Goal: Task Accomplishment & Management: Manage account settings

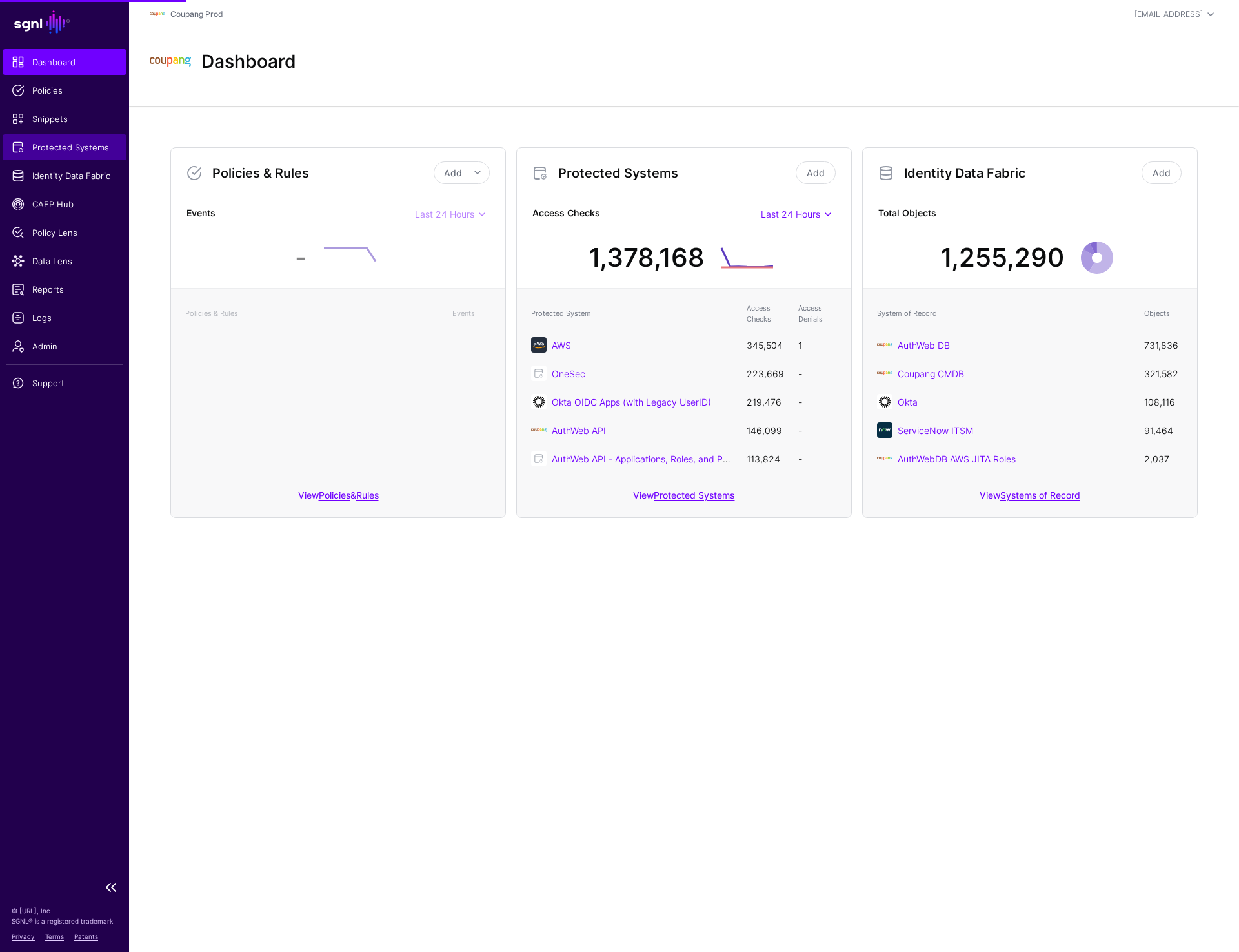
click at [71, 143] on span "Protected Systems" at bounding box center [65, 147] width 106 height 13
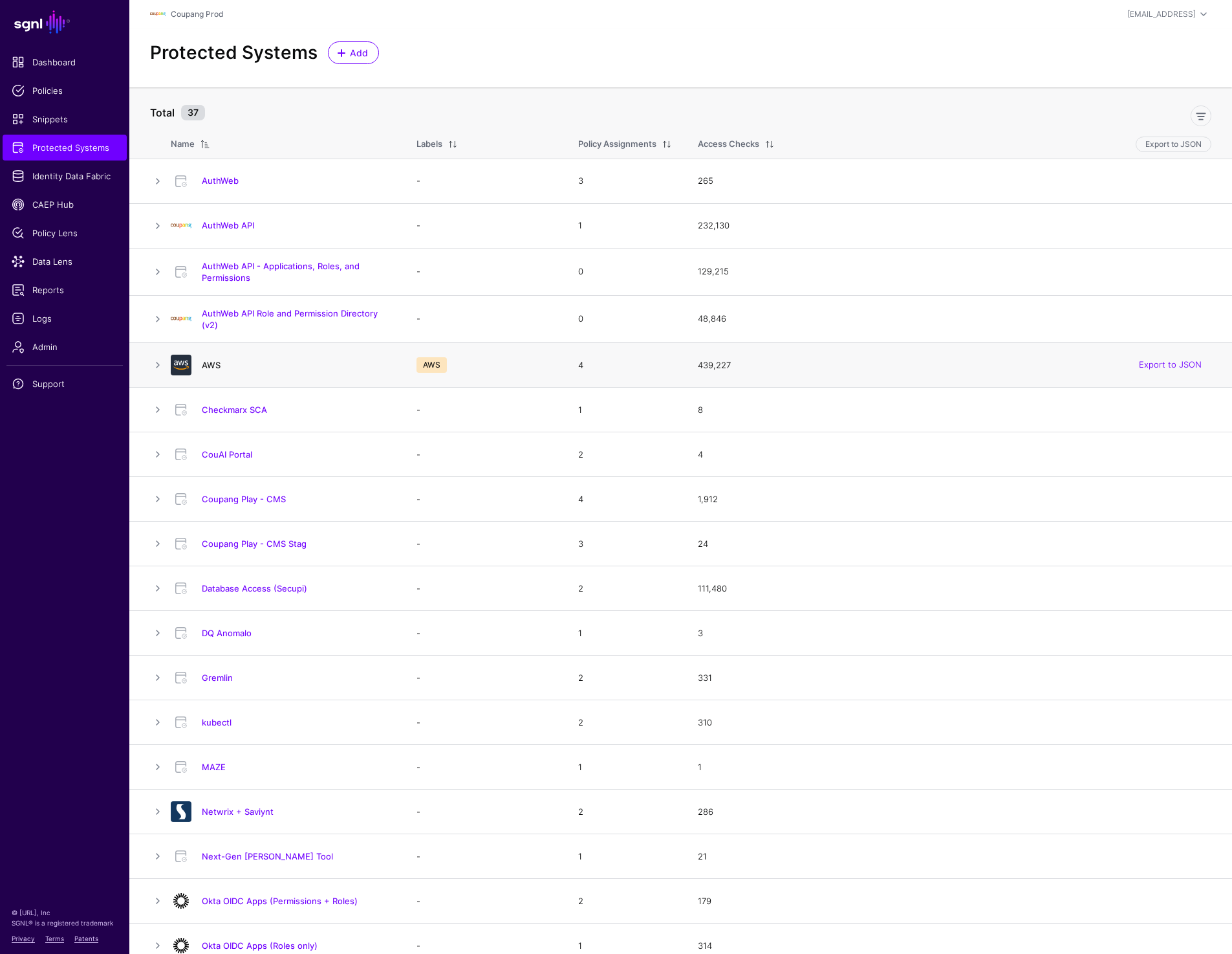
click at [209, 367] on link "AWS" at bounding box center [211, 365] width 19 height 10
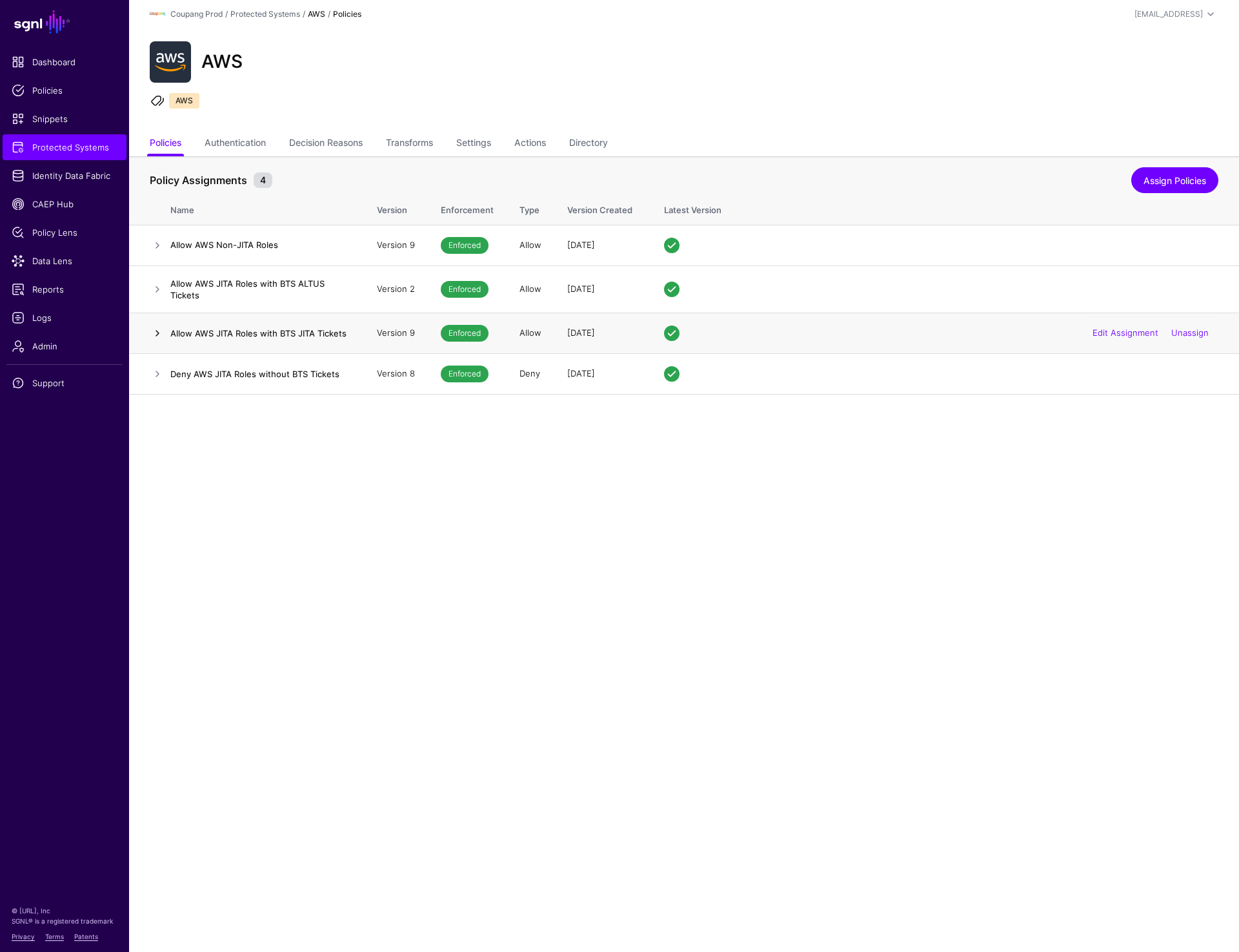
click at [151, 329] on link at bounding box center [157, 333] width 15 height 15
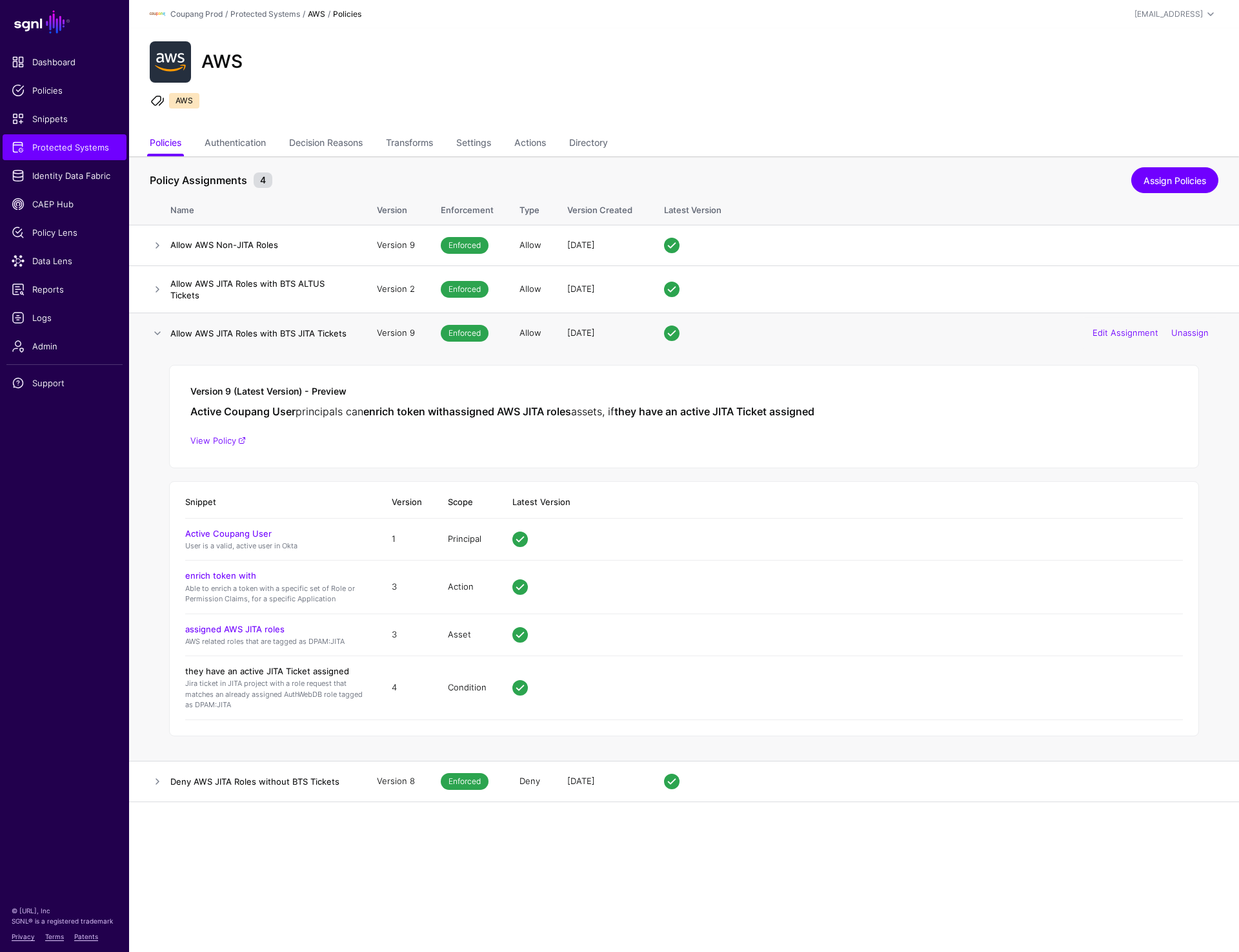
click at [247, 668] on link "they have an active JITA Ticket assigned" at bounding box center [267, 671] width 164 height 10
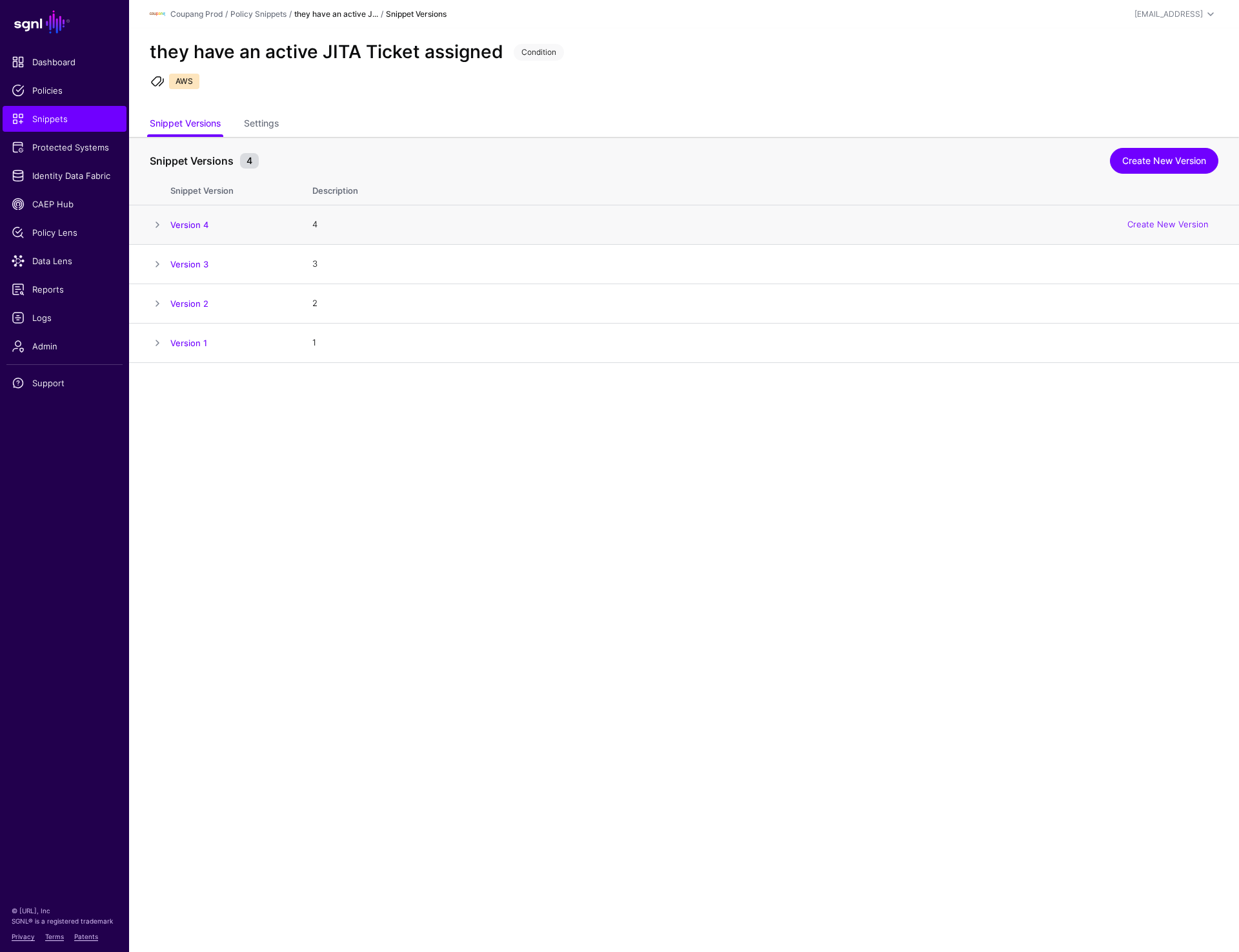
click at [155, 224] on span at bounding box center [157, 224] width 15 height 15
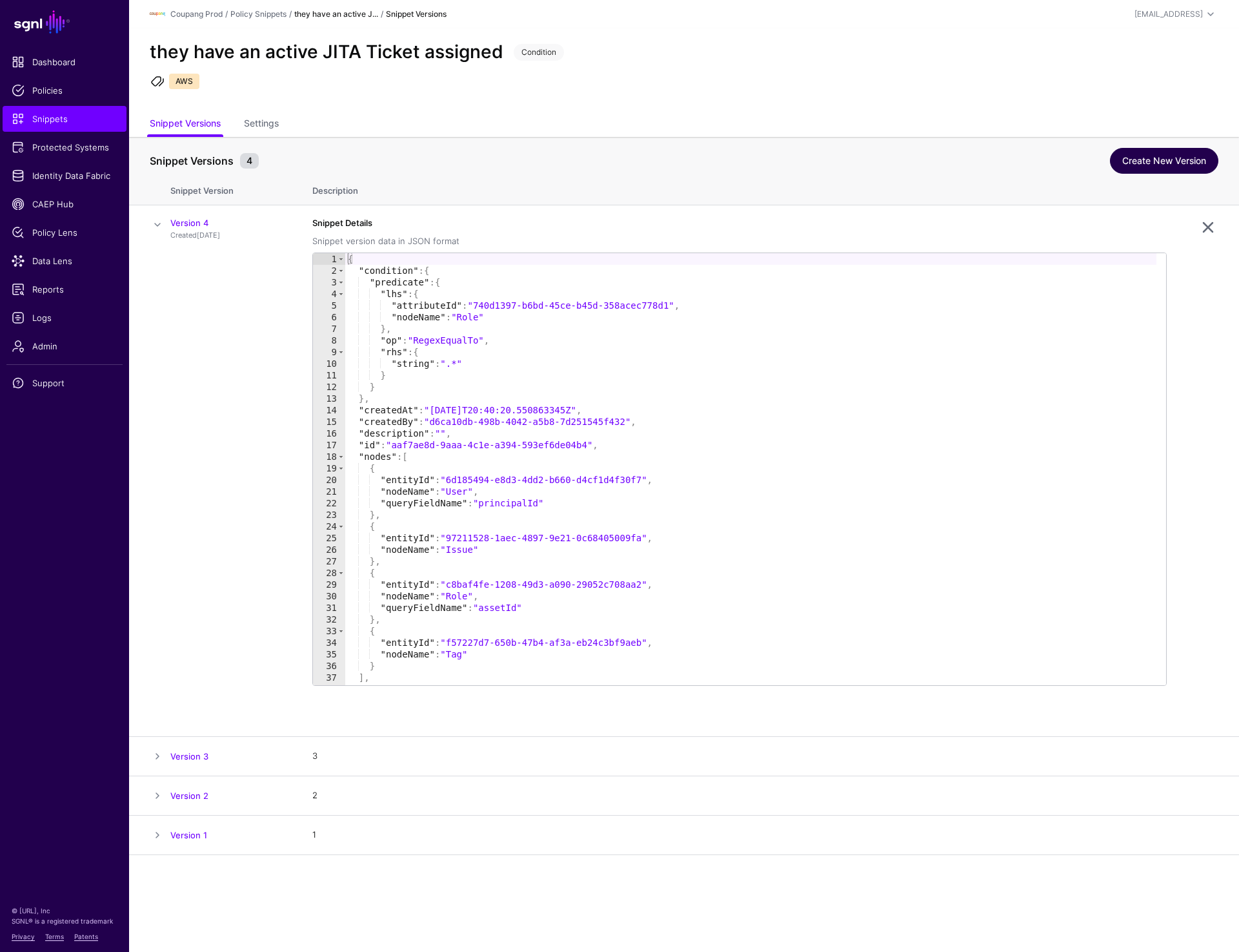
click at [1142, 152] on link "Create New Version" at bounding box center [1164, 161] width 109 height 26
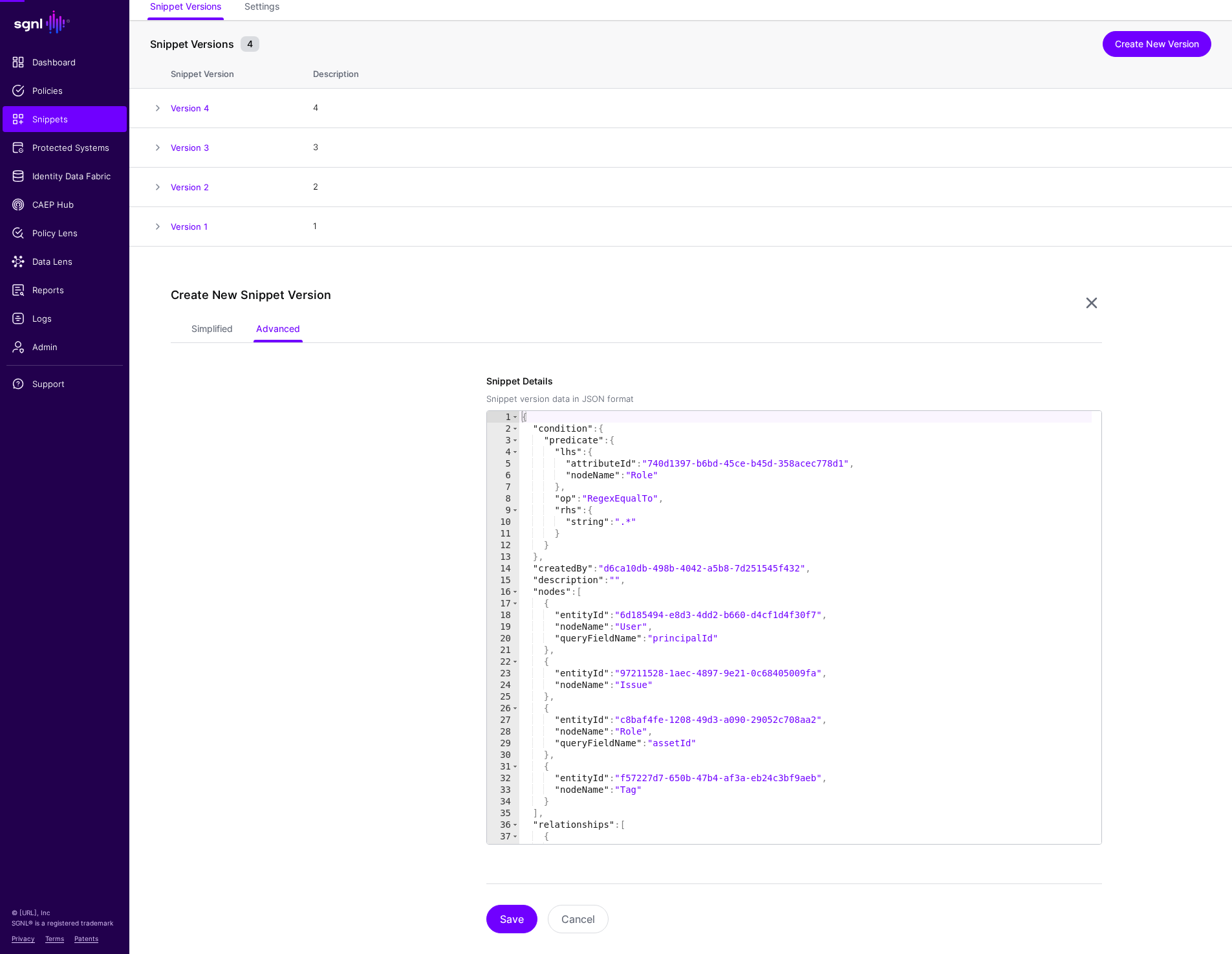
scroll to position [138, 0]
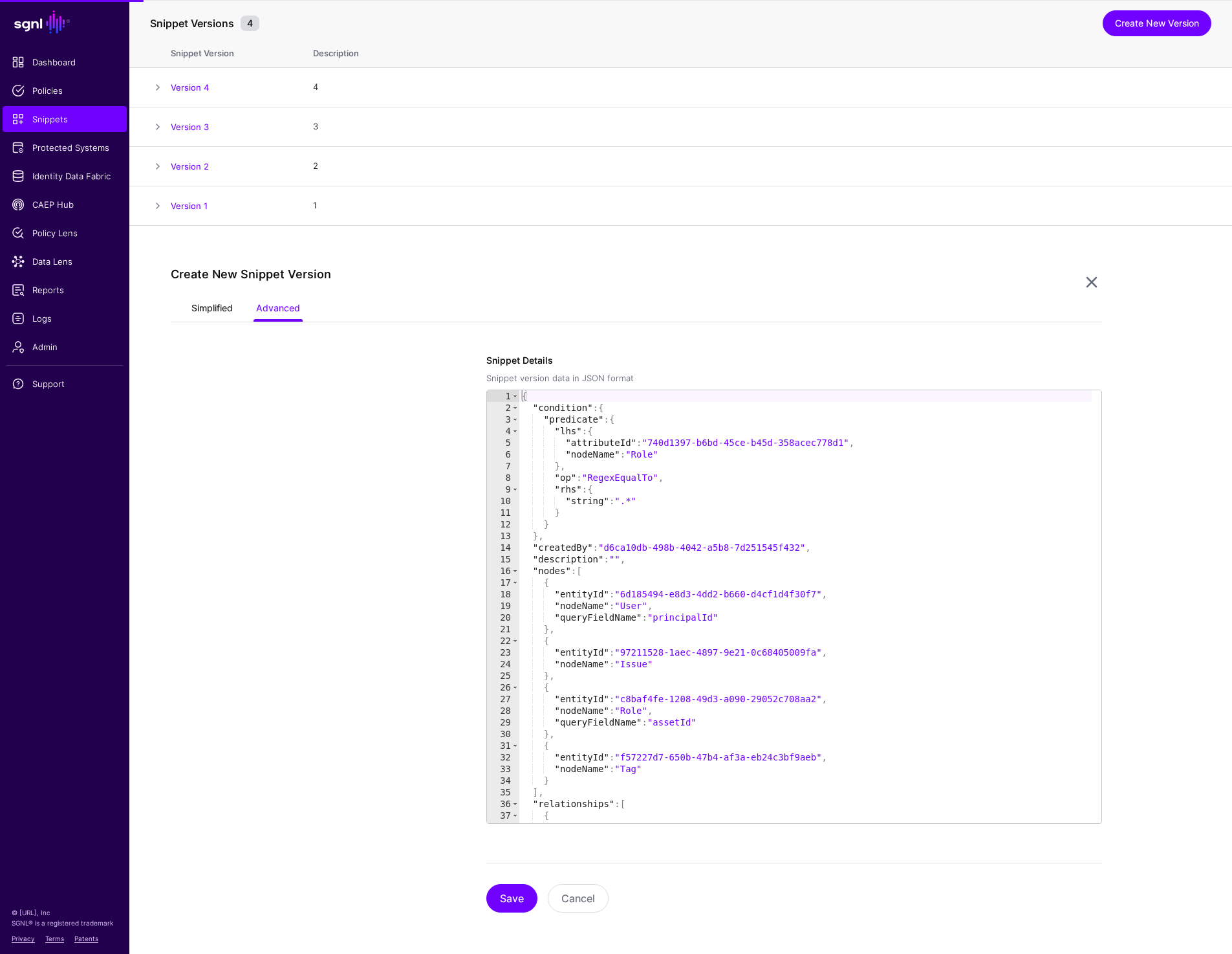
click at [193, 302] on link "Simplified" at bounding box center [212, 309] width 42 height 25
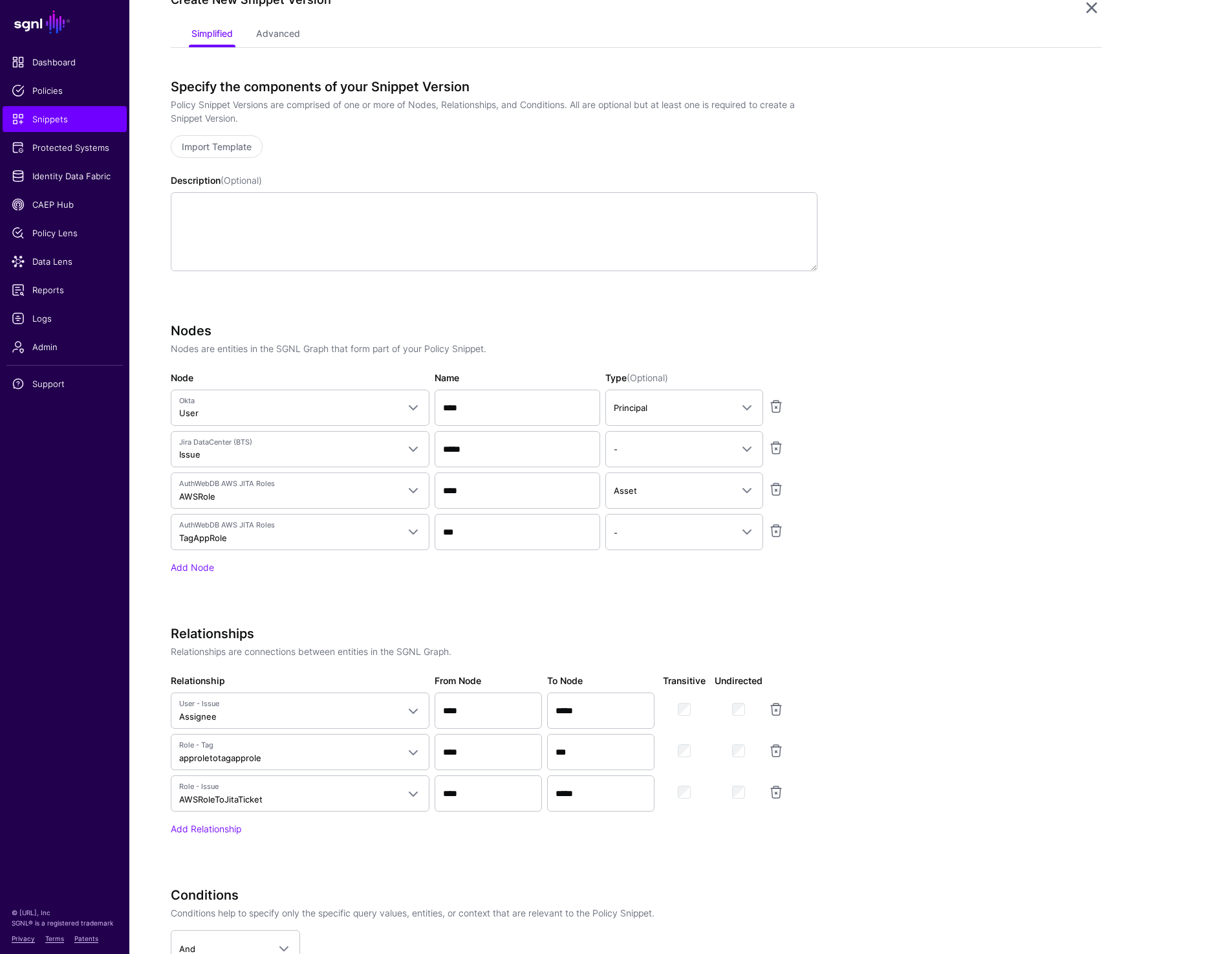
scroll to position [0, 0]
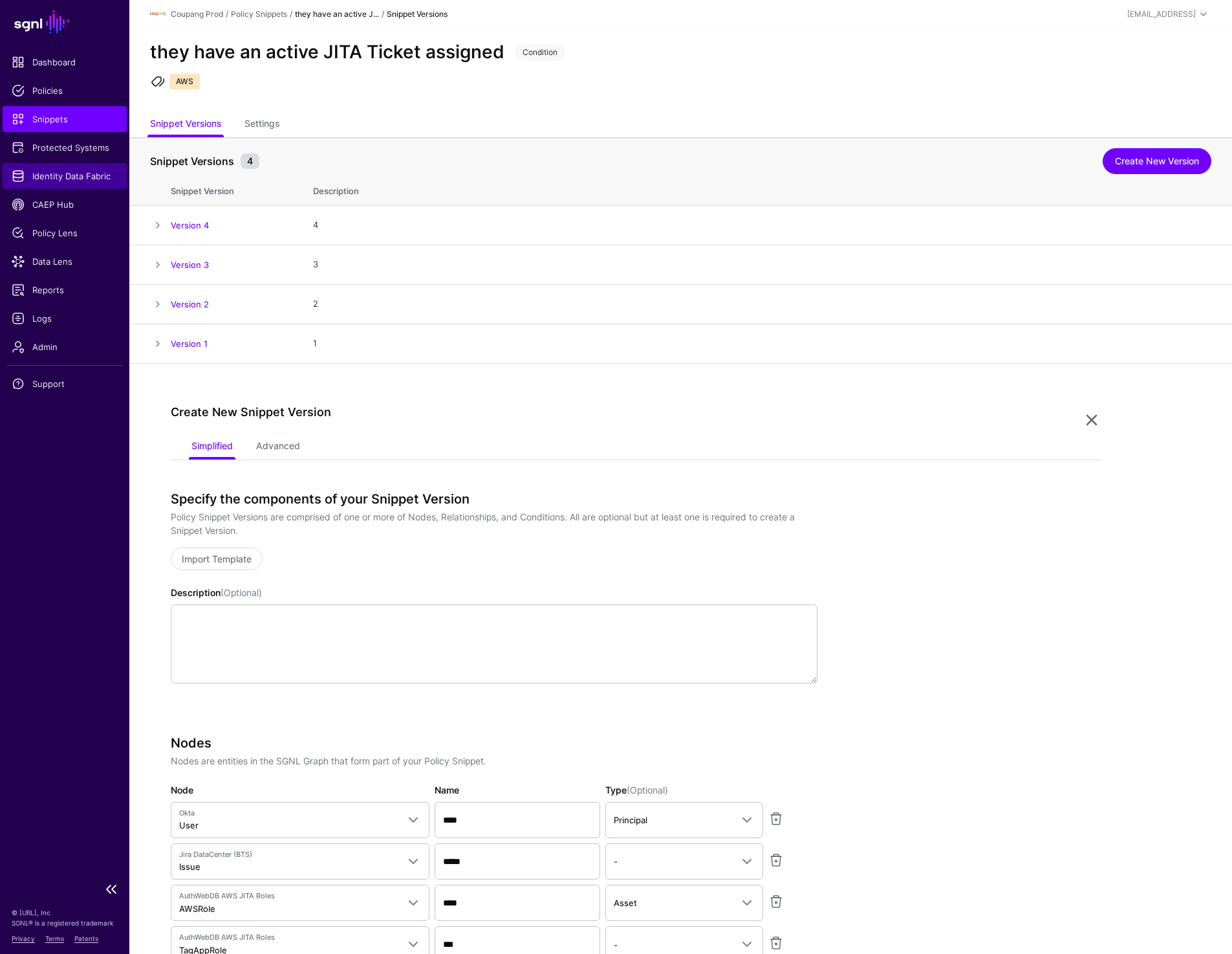
click at [63, 172] on span "Identity Data Fabric" at bounding box center [65, 175] width 106 height 13
click at [257, 11] on link "Policy Snippets" at bounding box center [259, 14] width 56 height 9
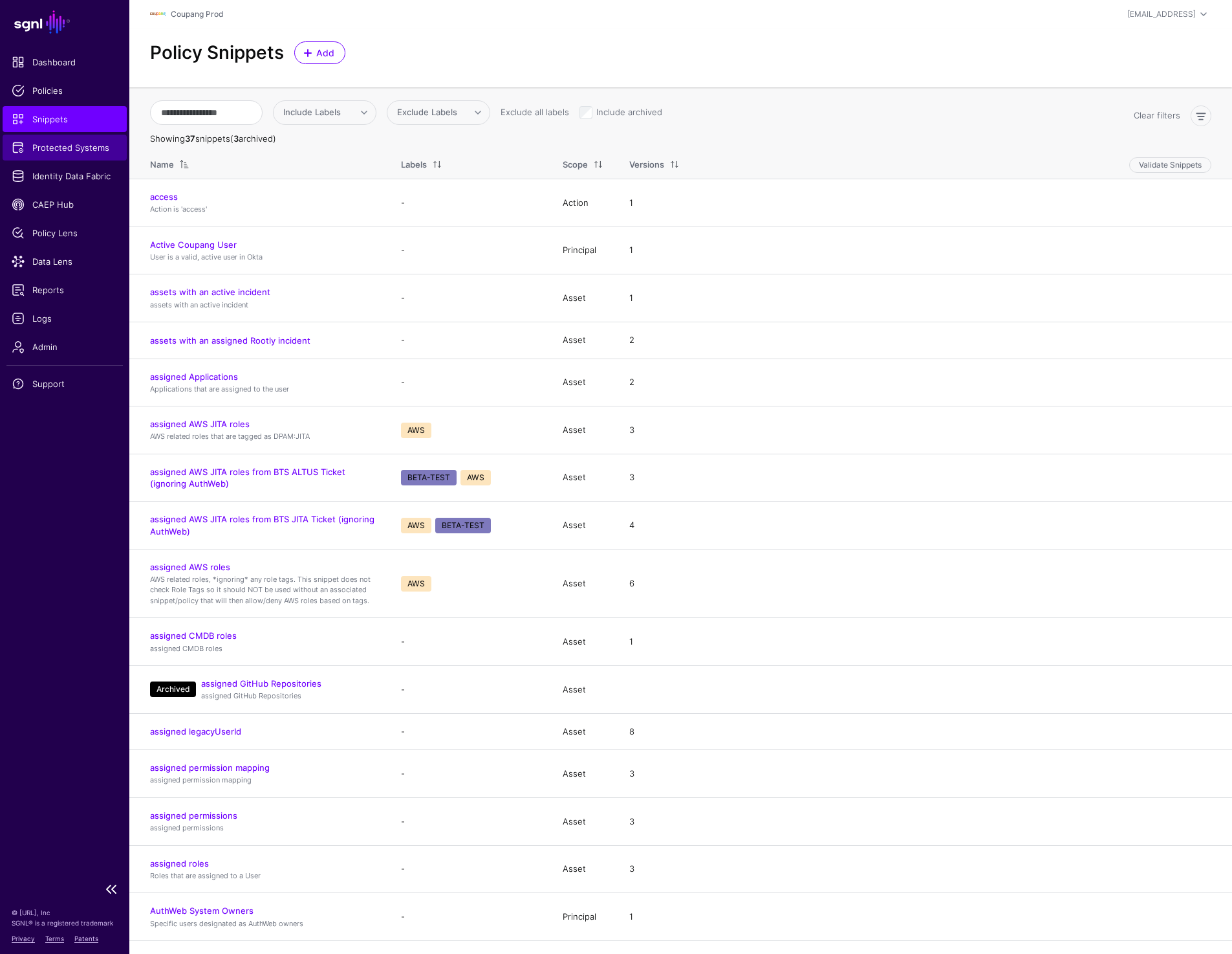
click at [65, 145] on span "Protected Systems" at bounding box center [65, 147] width 106 height 13
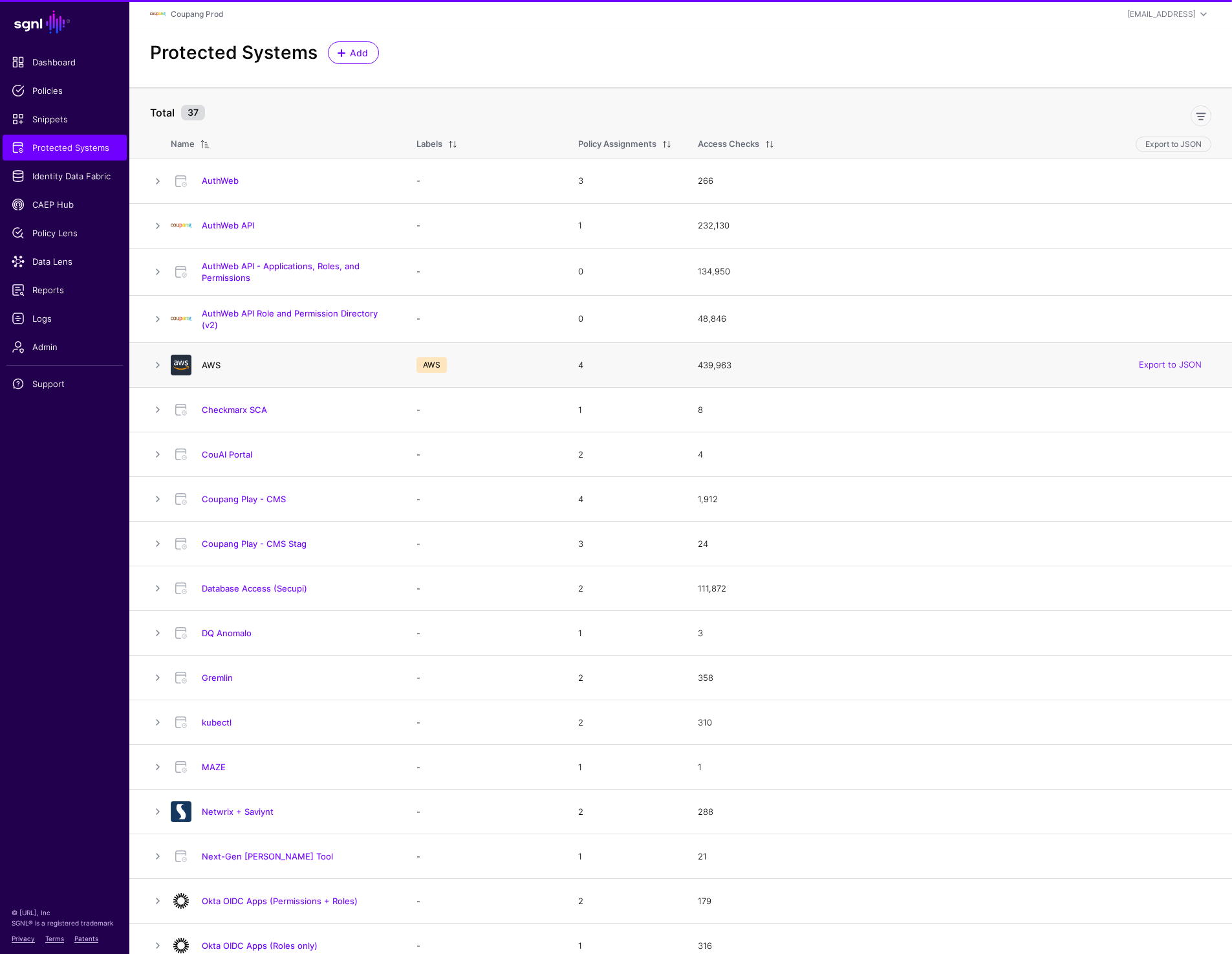
click at [209, 367] on link "AWS" at bounding box center [211, 365] width 19 height 10
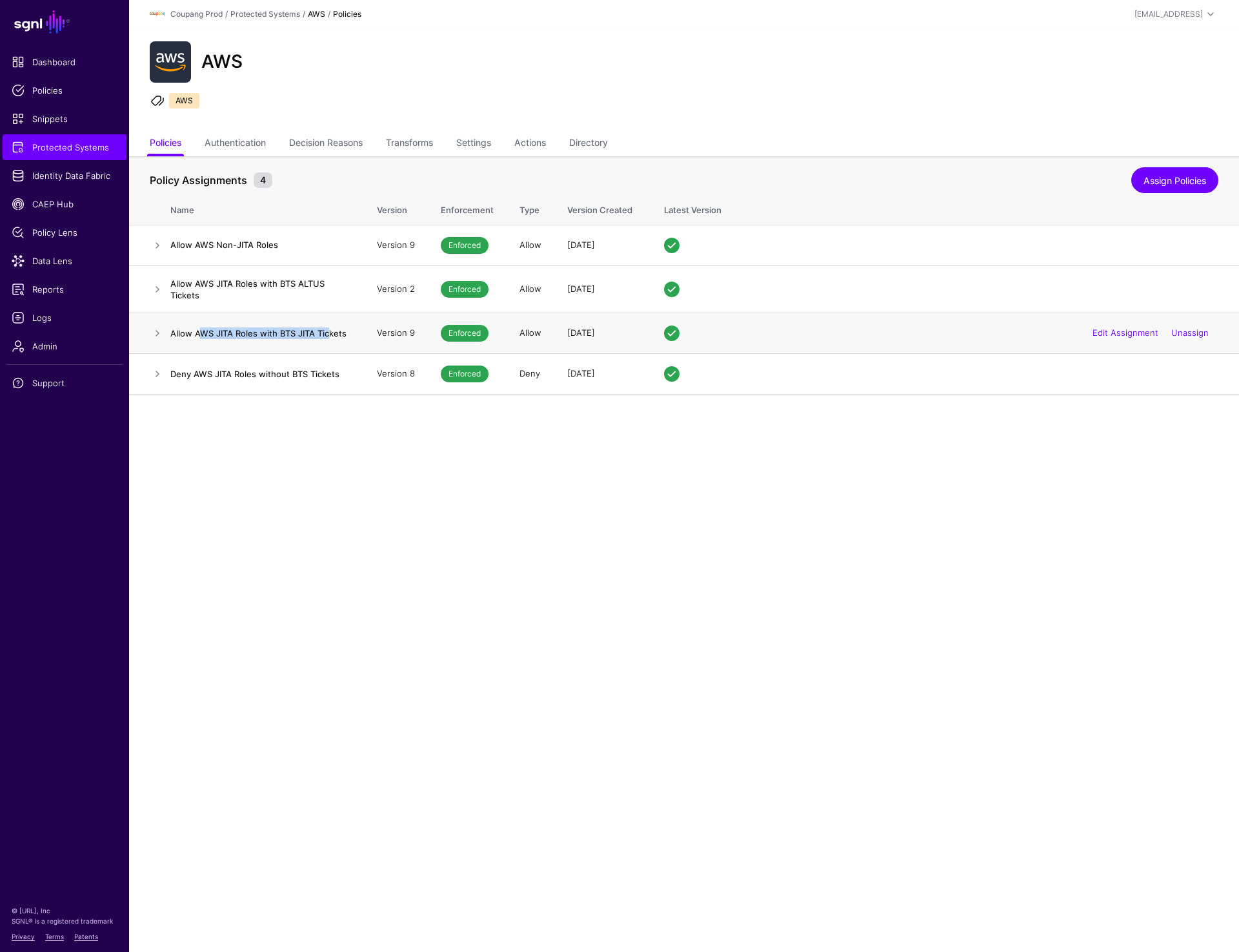
drag, startPoint x: 203, startPoint y: 331, endPoint x: 329, endPoint y: 338, distance: 126.2
click at [329, 338] on h4 "Allow AWS JITA Roles with BTS JITA Tickets" at bounding box center [261, 333] width 181 height 12
click at [157, 331] on link at bounding box center [157, 333] width 15 height 15
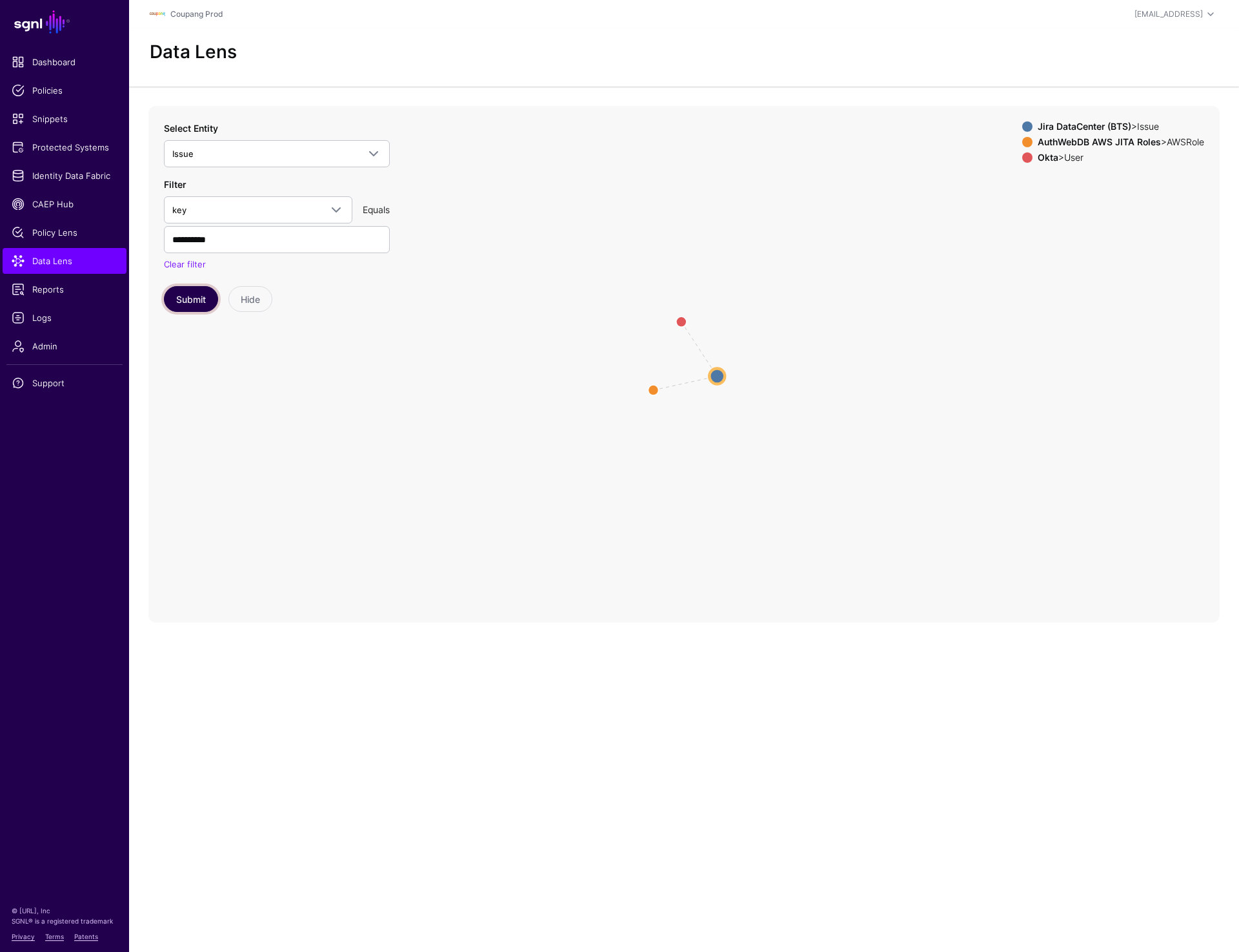
click at [182, 299] on button "Submit" at bounding box center [191, 298] width 54 height 26
click at [717, 372] on circle at bounding box center [717, 376] width 15 height 15
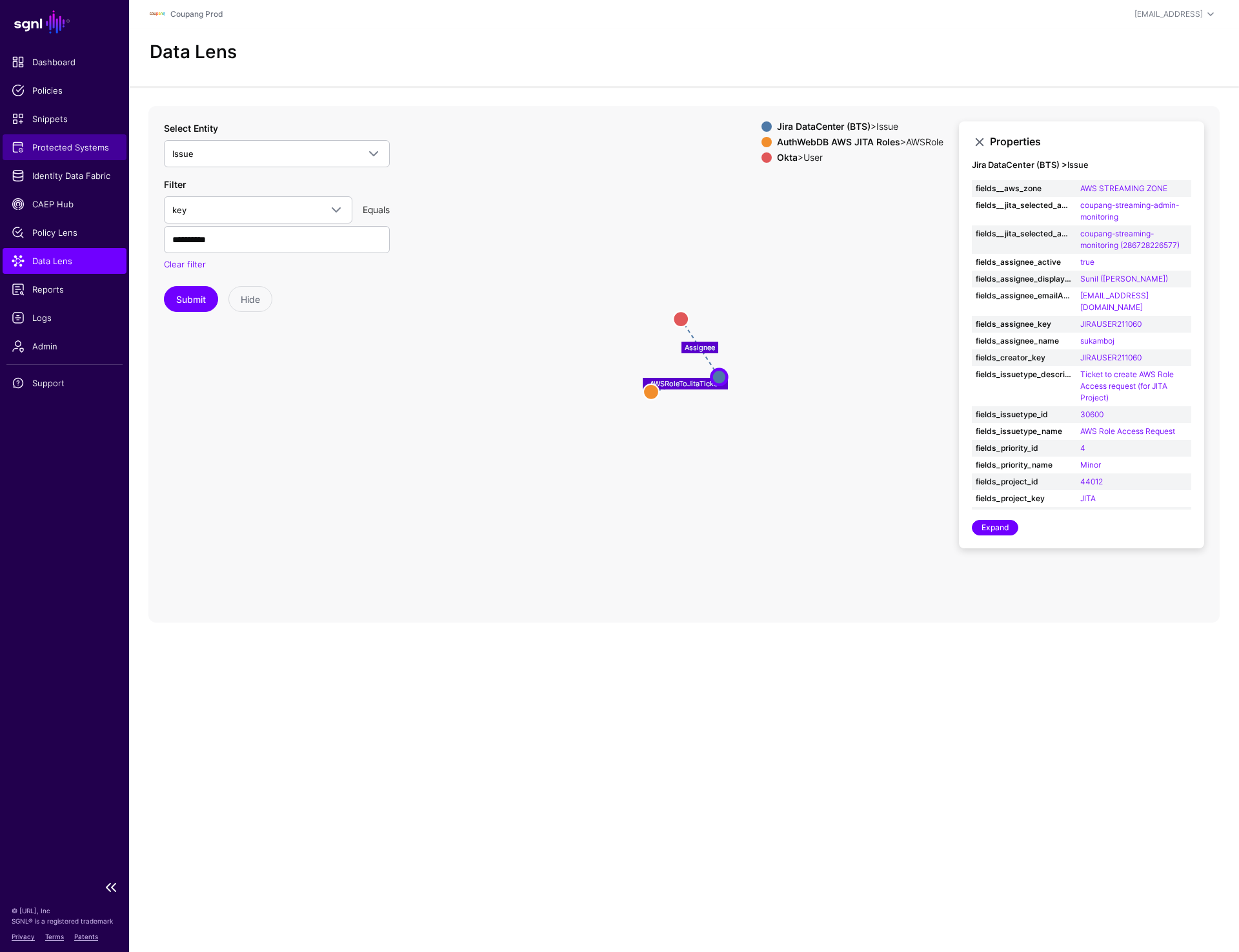
click at [65, 142] on span "Protected Systems" at bounding box center [65, 147] width 106 height 13
click at [193, 298] on button "Submit" at bounding box center [191, 298] width 54 height 26
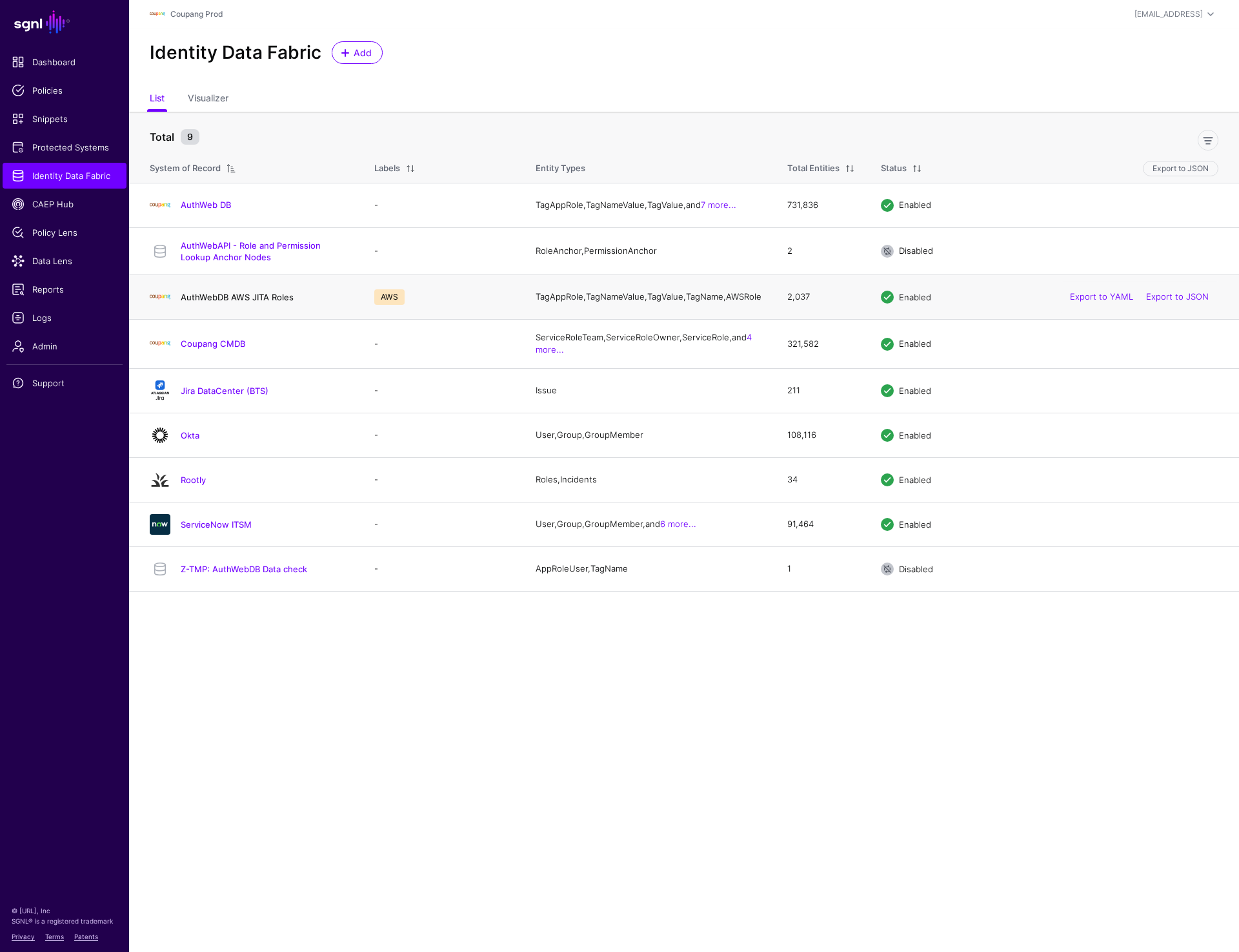
click at [212, 302] on link "AuthWebDB AWS JITA Roles" at bounding box center [237, 297] width 113 height 10
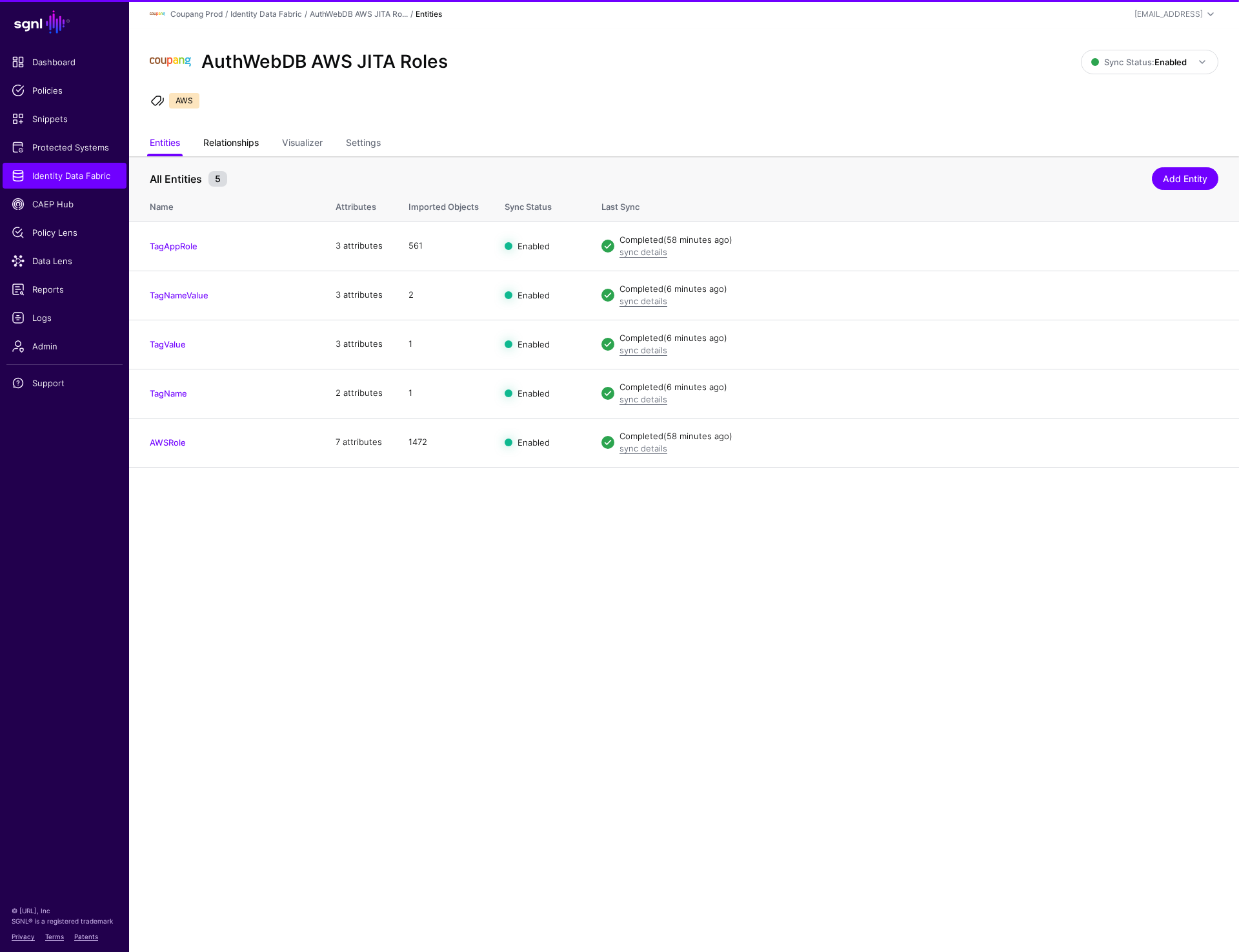
click at [235, 149] on link "Relationships" at bounding box center [230, 144] width 55 height 25
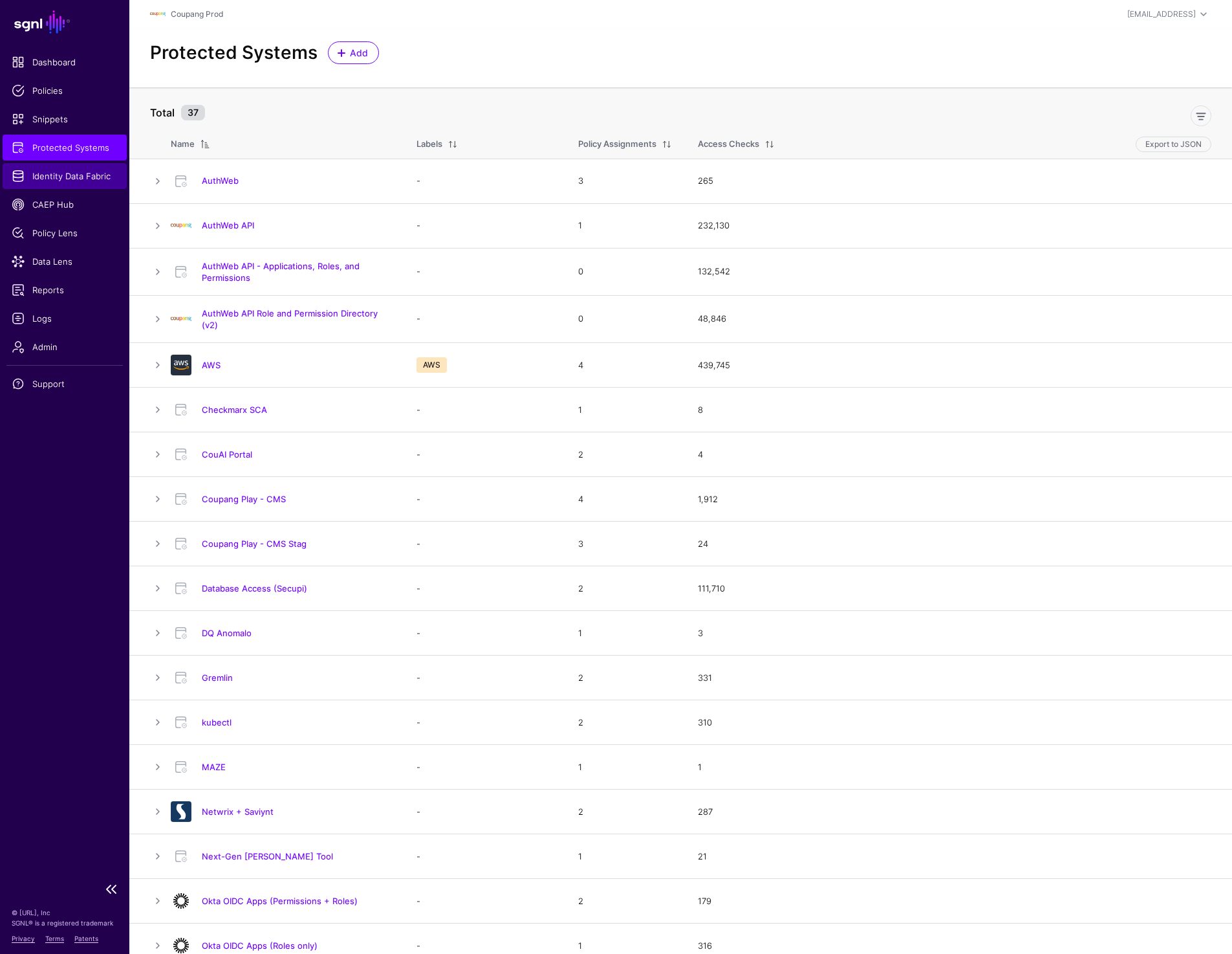
click at [79, 182] on link "Identity Data Fabric" at bounding box center [65, 175] width 124 height 26
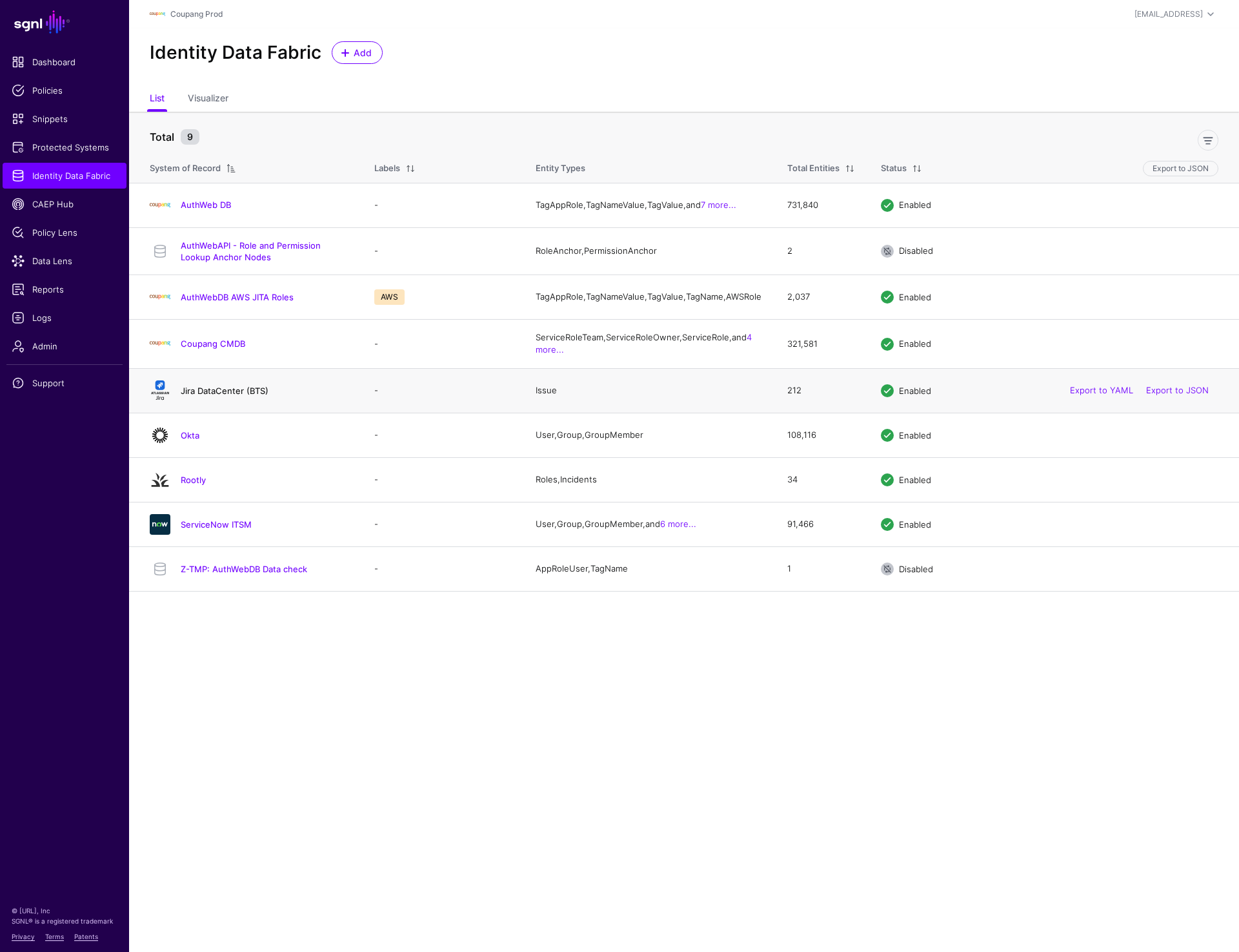
click at [223, 396] on link "Jira DataCenter (BTS)" at bounding box center [224, 390] width 88 height 10
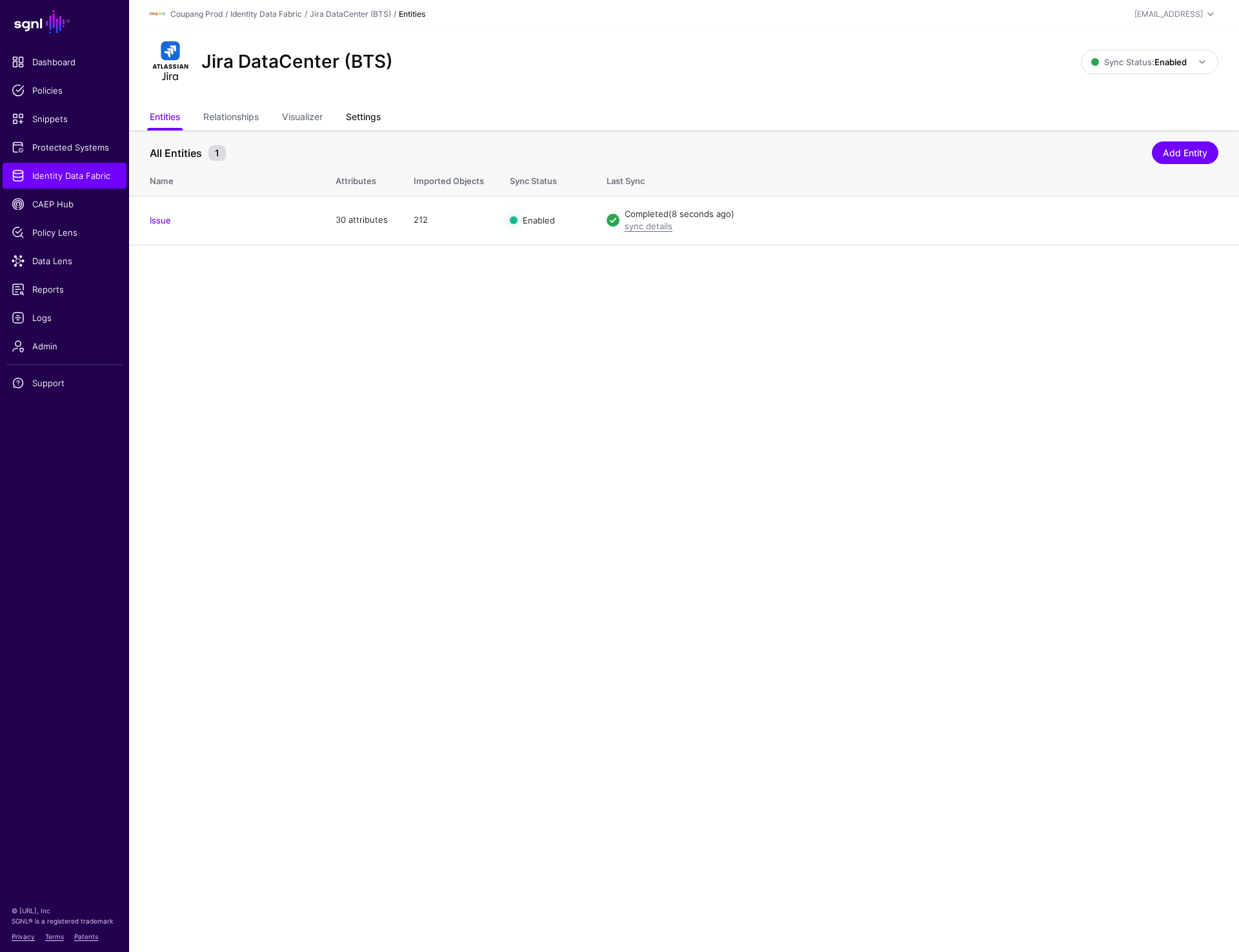
click at [376, 123] on link "Settings" at bounding box center [363, 118] width 35 height 25
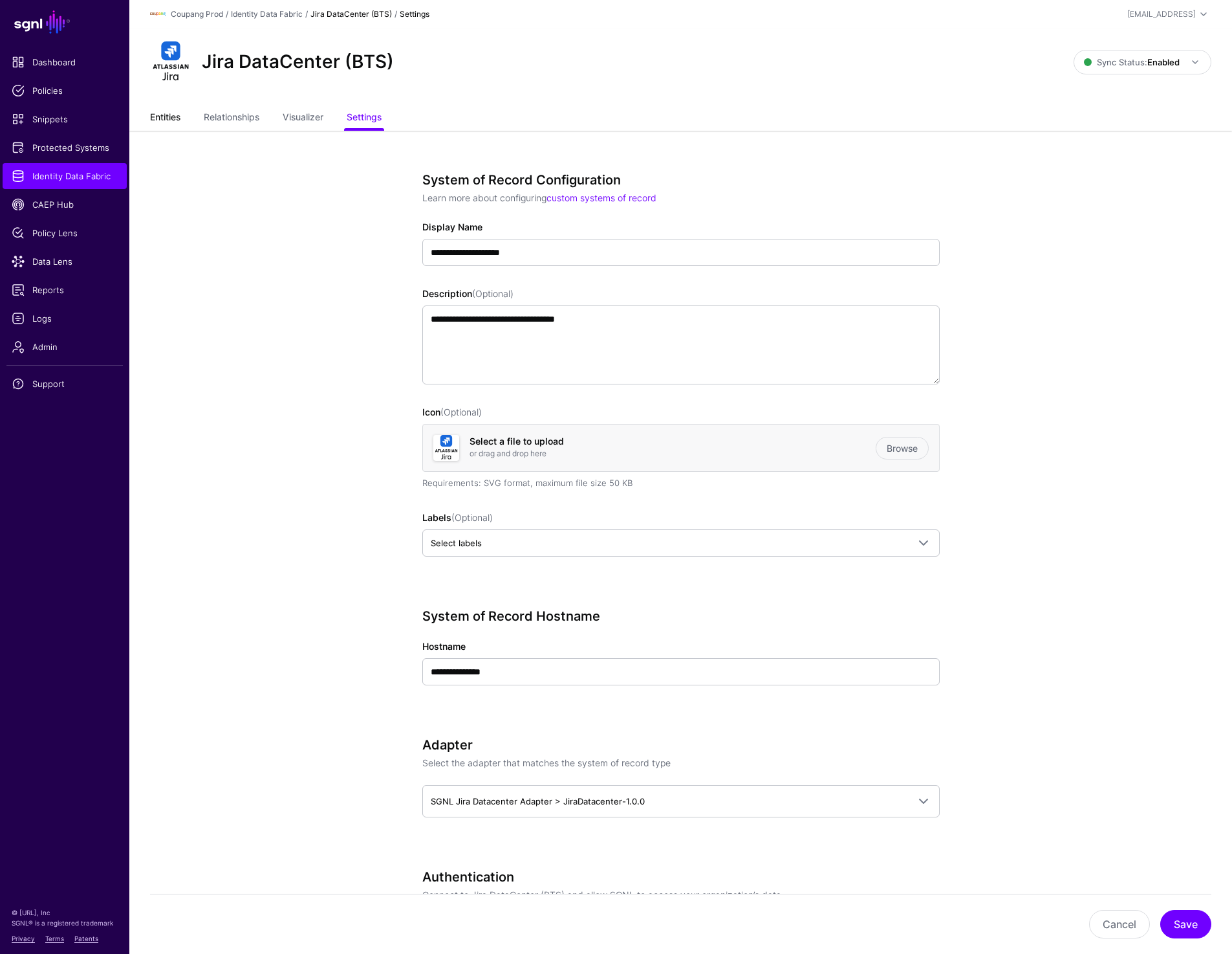
click at [176, 118] on link "Entities" at bounding box center [165, 118] width 31 height 25
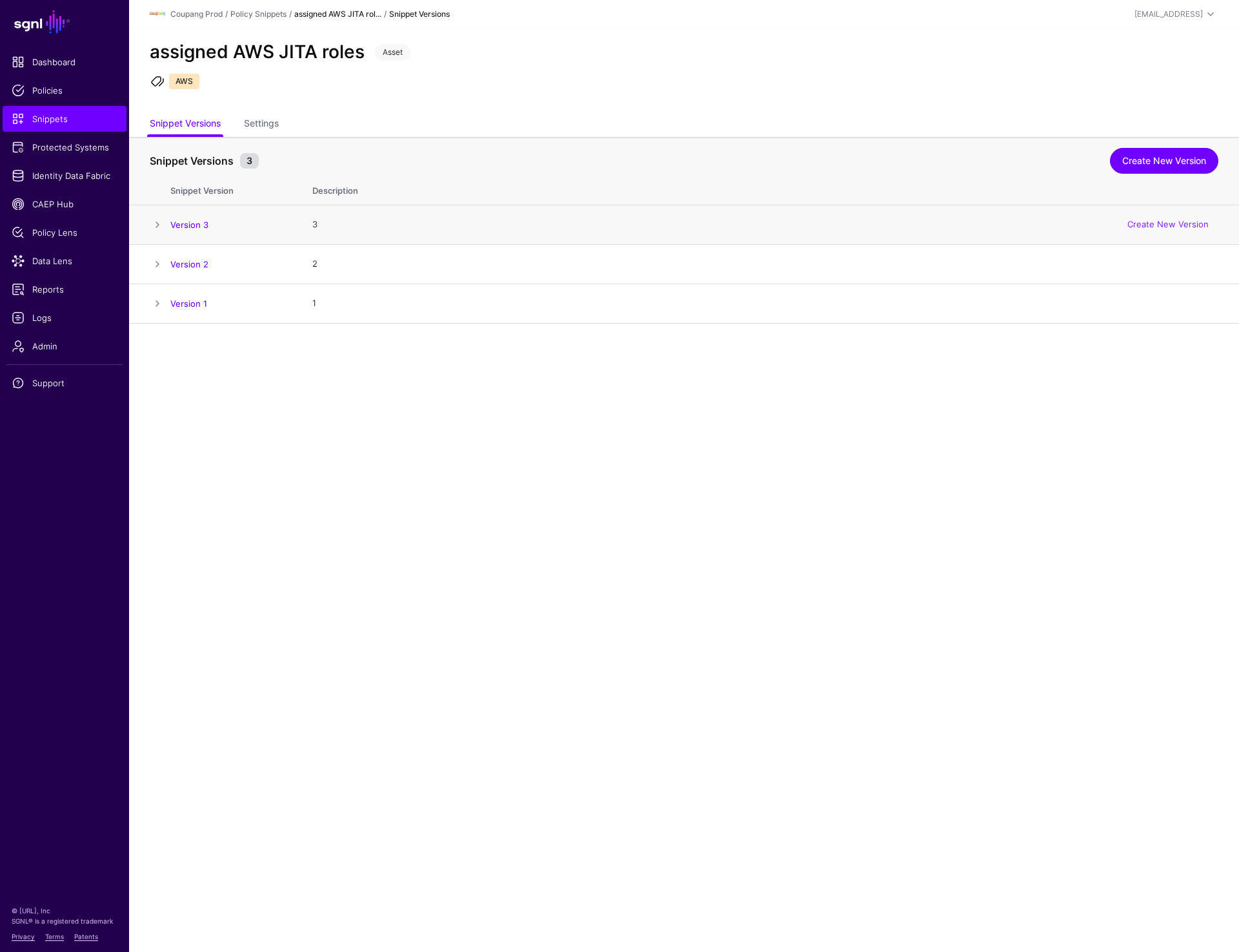
click at [157, 224] on span at bounding box center [157, 224] width 15 height 15
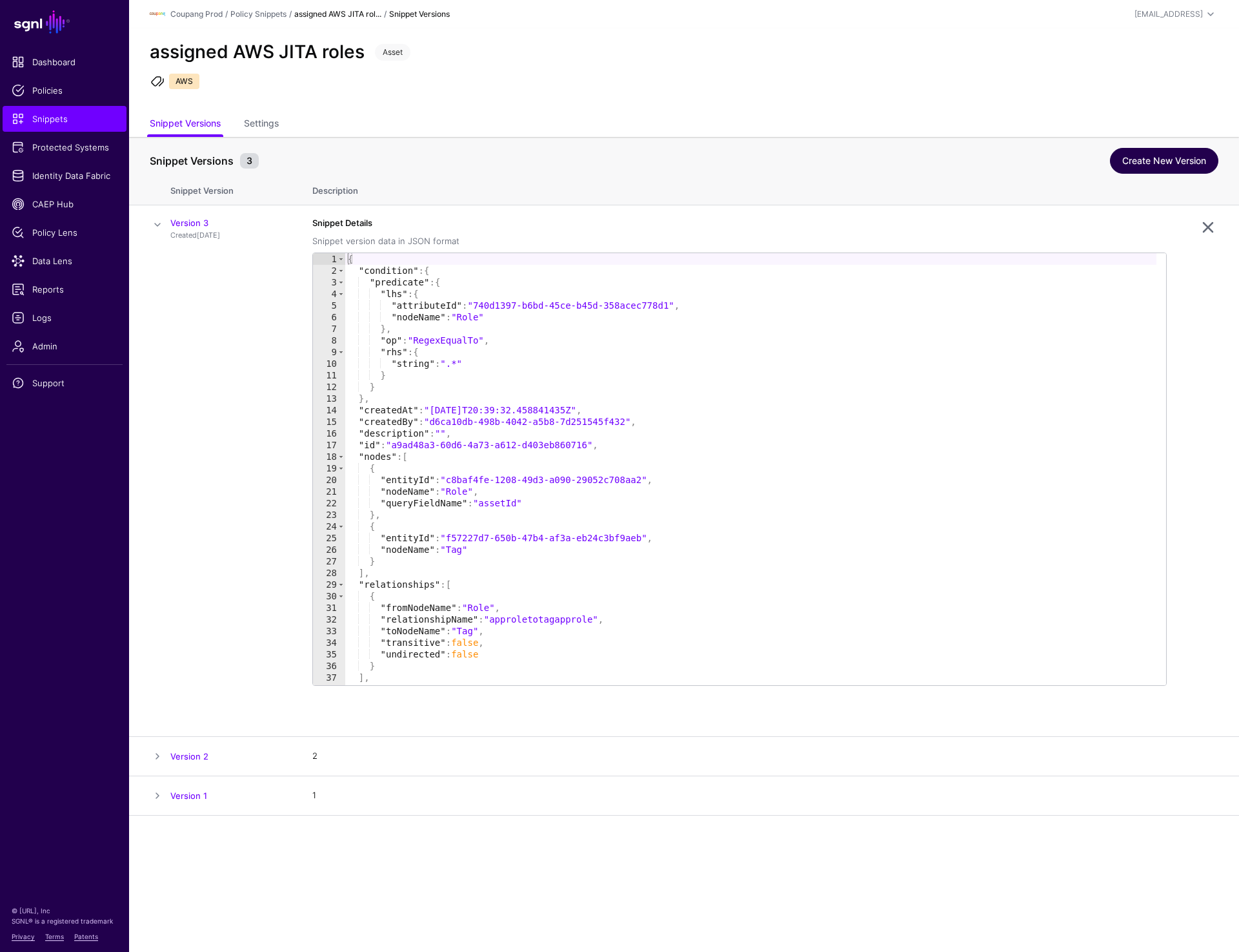
click at [1142, 158] on link "Create New Version" at bounding box center [1164, 161] width 109 height 26
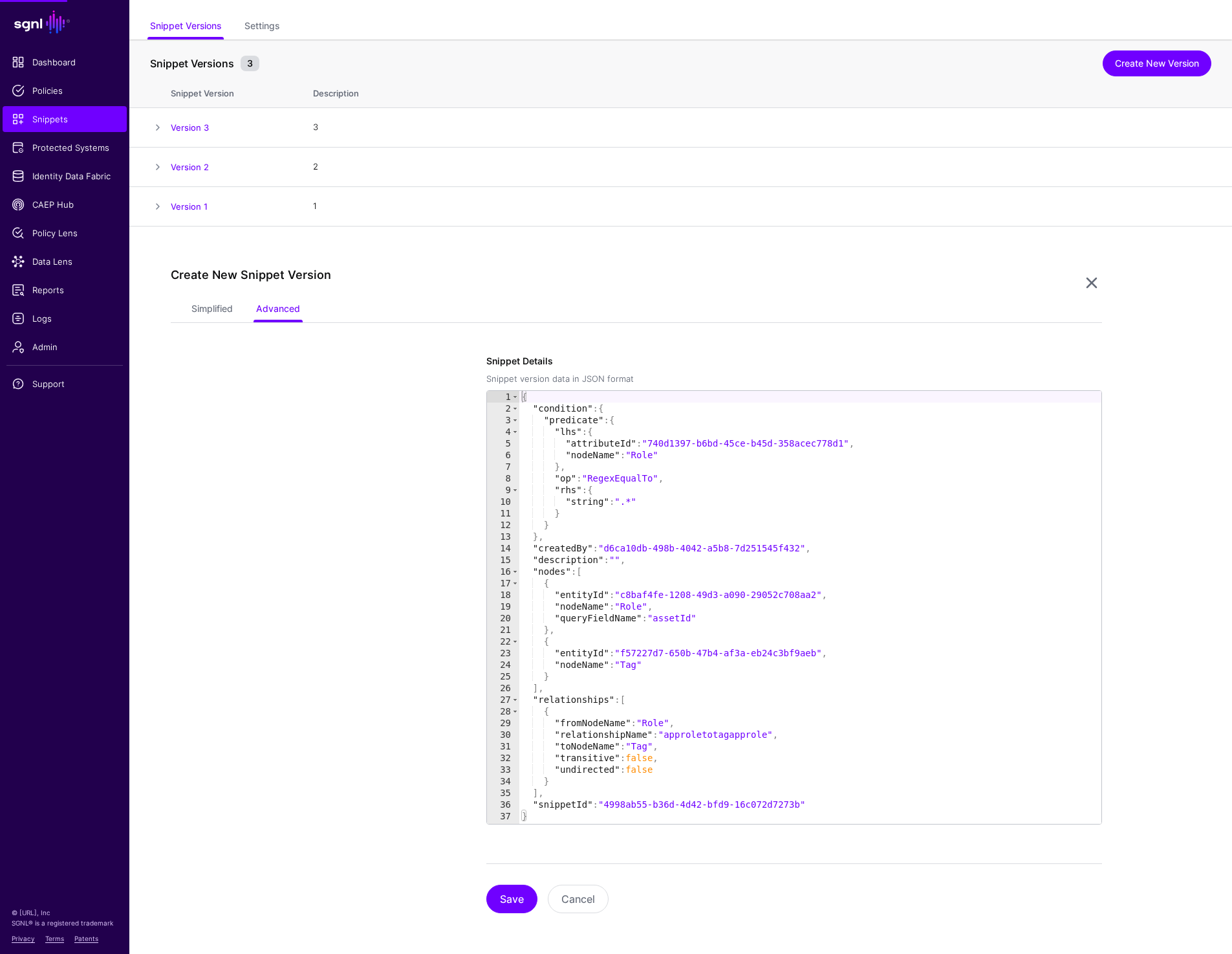
scroll to position [98, 0]
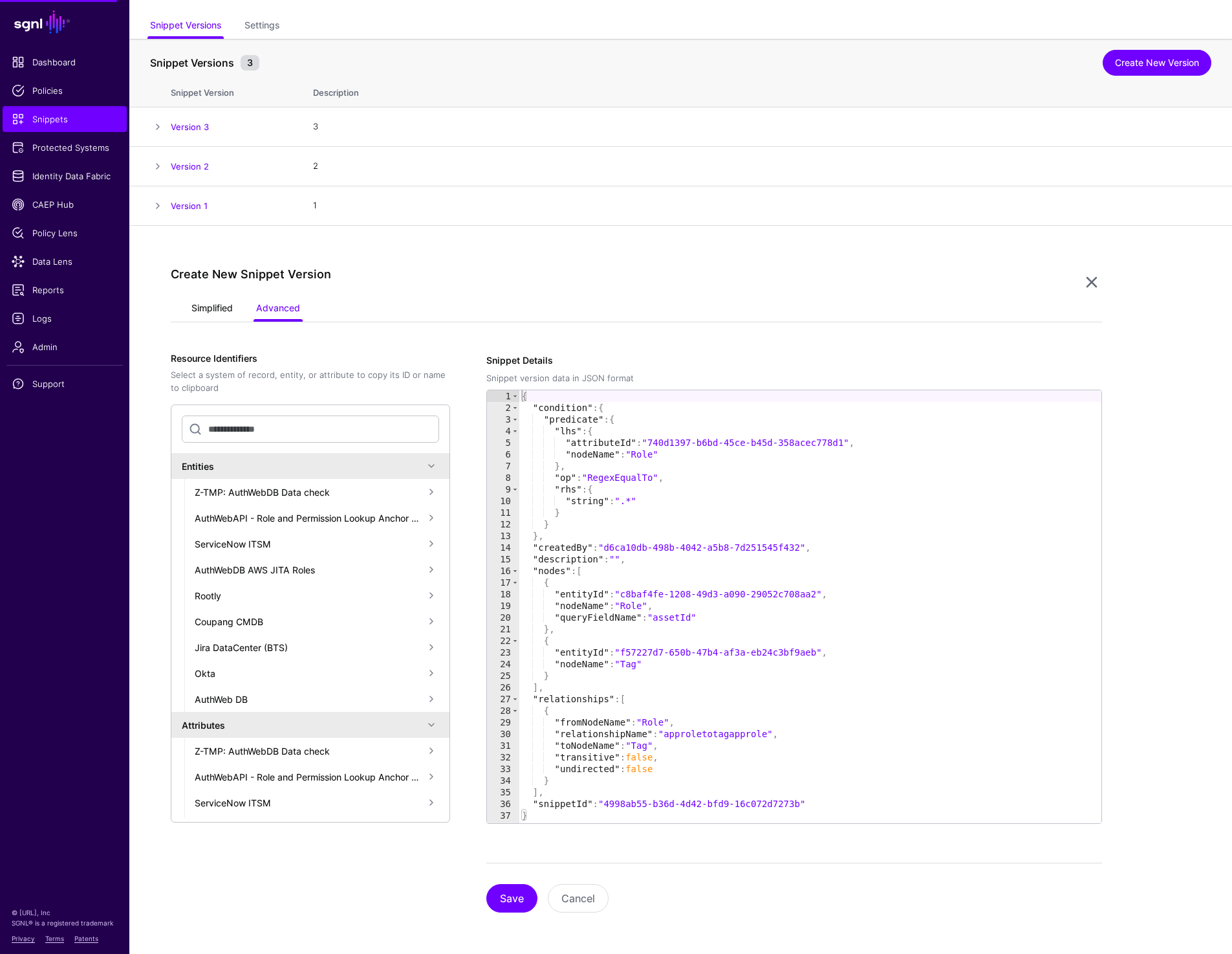
click at [194, 313] on link "Simplified" at bounding box center [212, 309] width 42 height 25
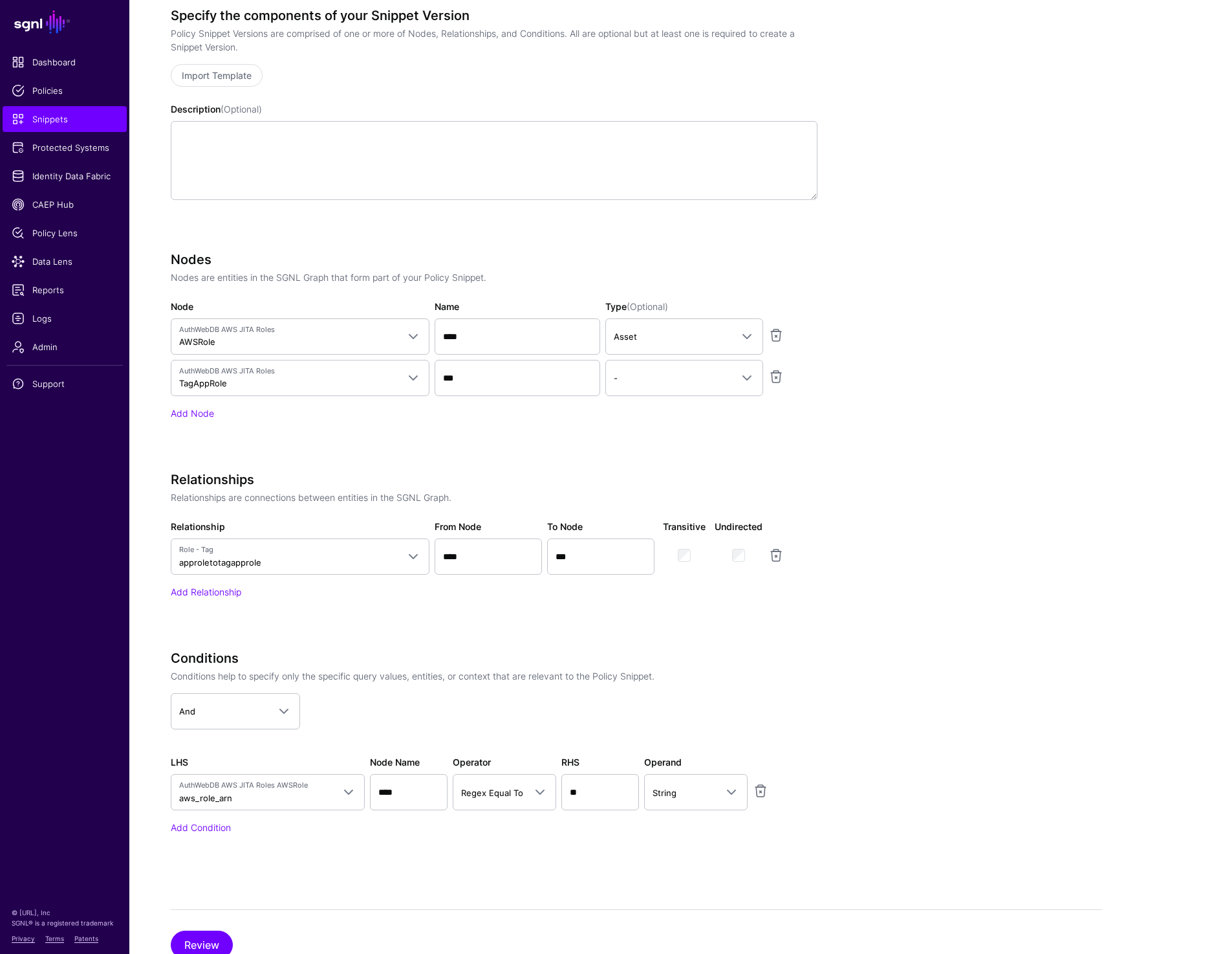
scroll to position [490, 0]
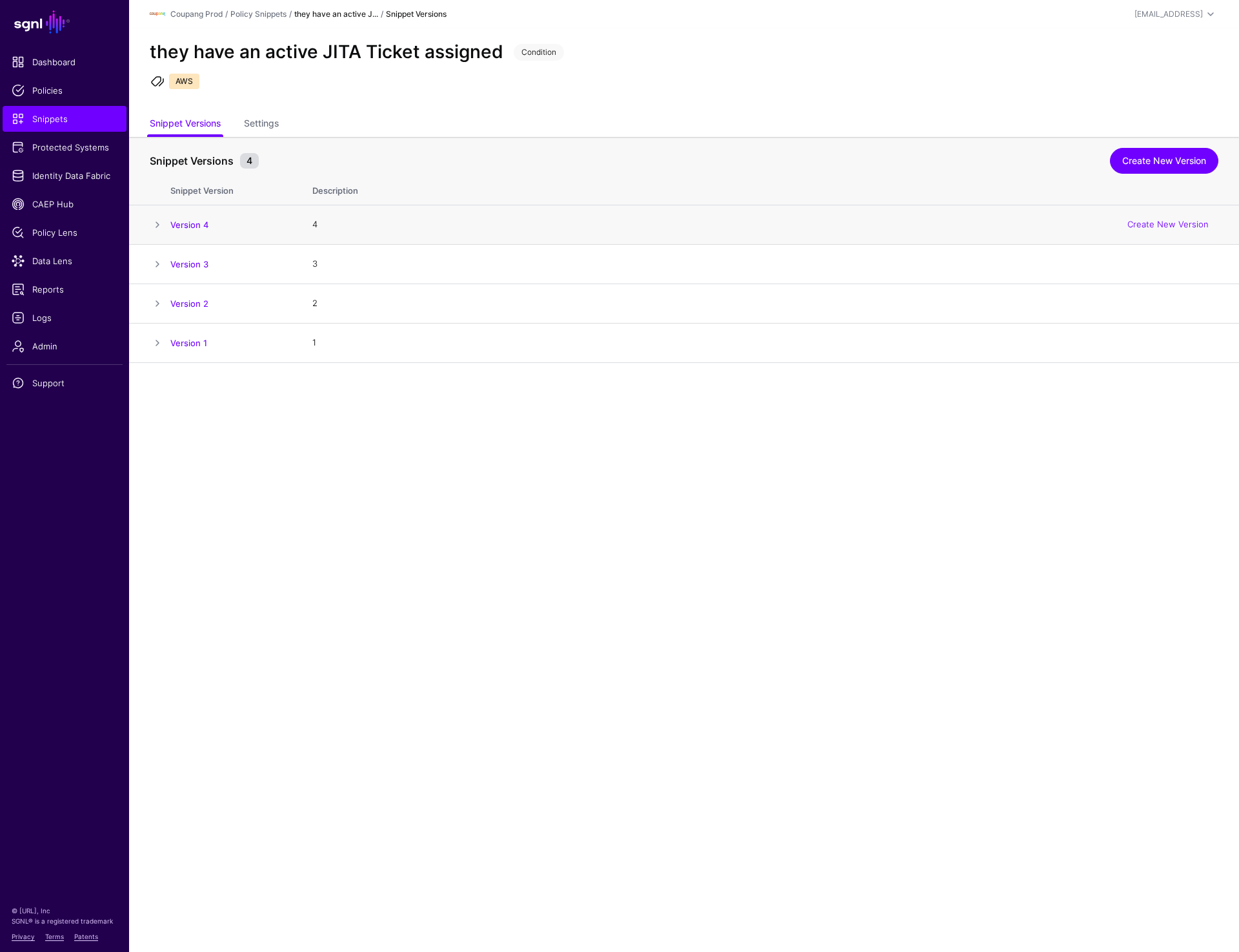
click at [165, 222] on span at bounding box center [157, 224] width 15 height 15
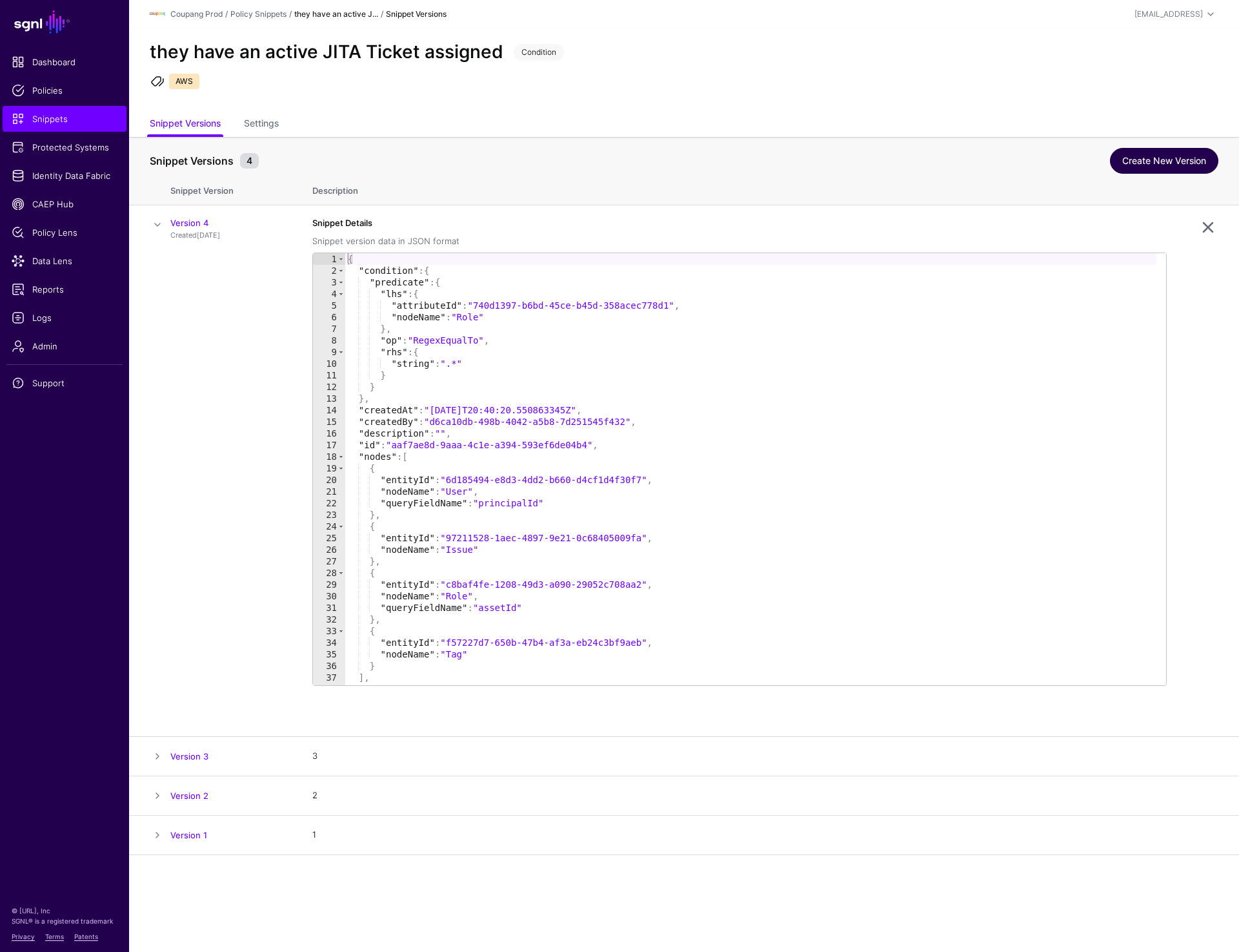
click at [1163, 155] on link "Create New Version" at bounding box center [1164, 161] width 109 height 26
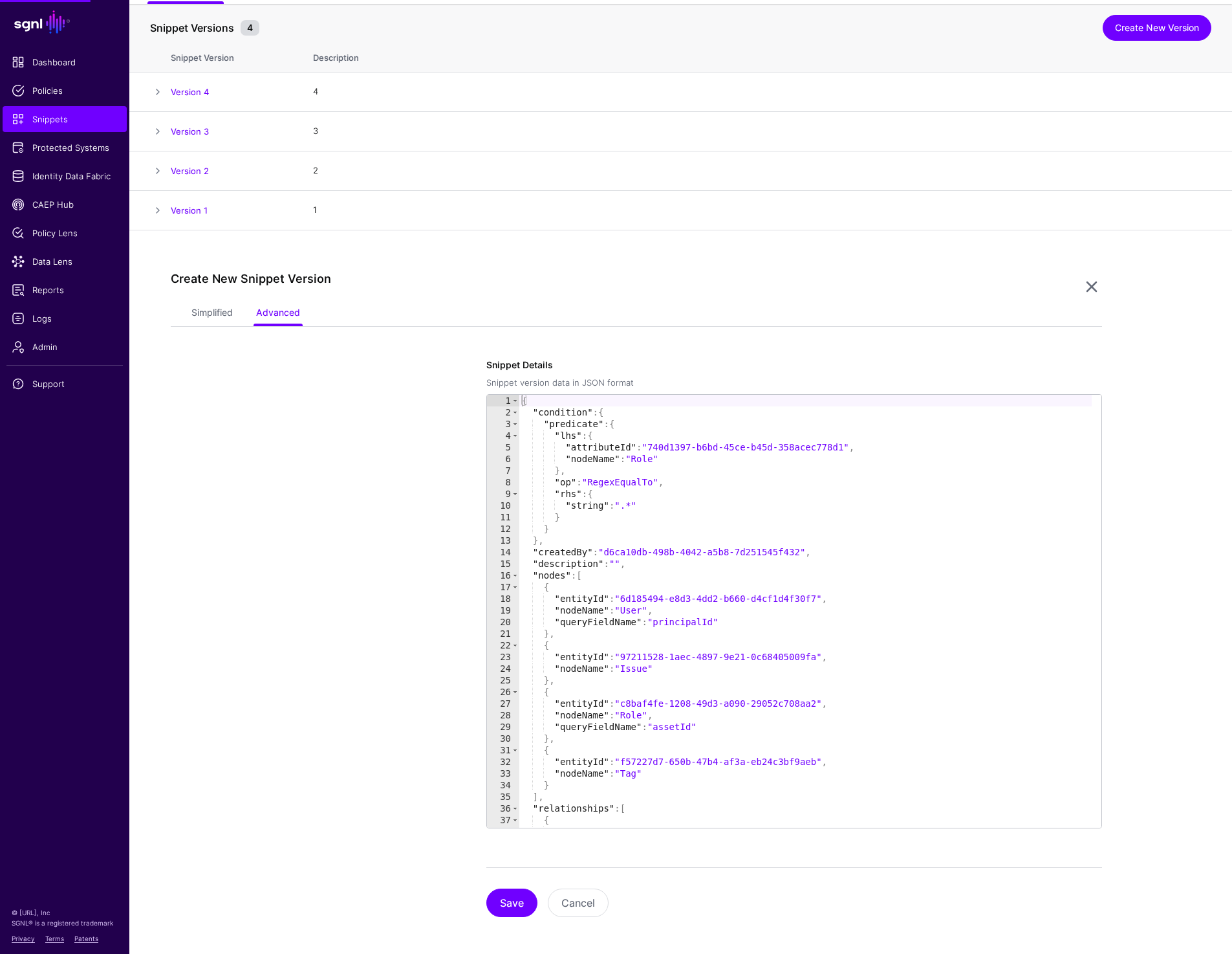
scroll to position [138, 0]
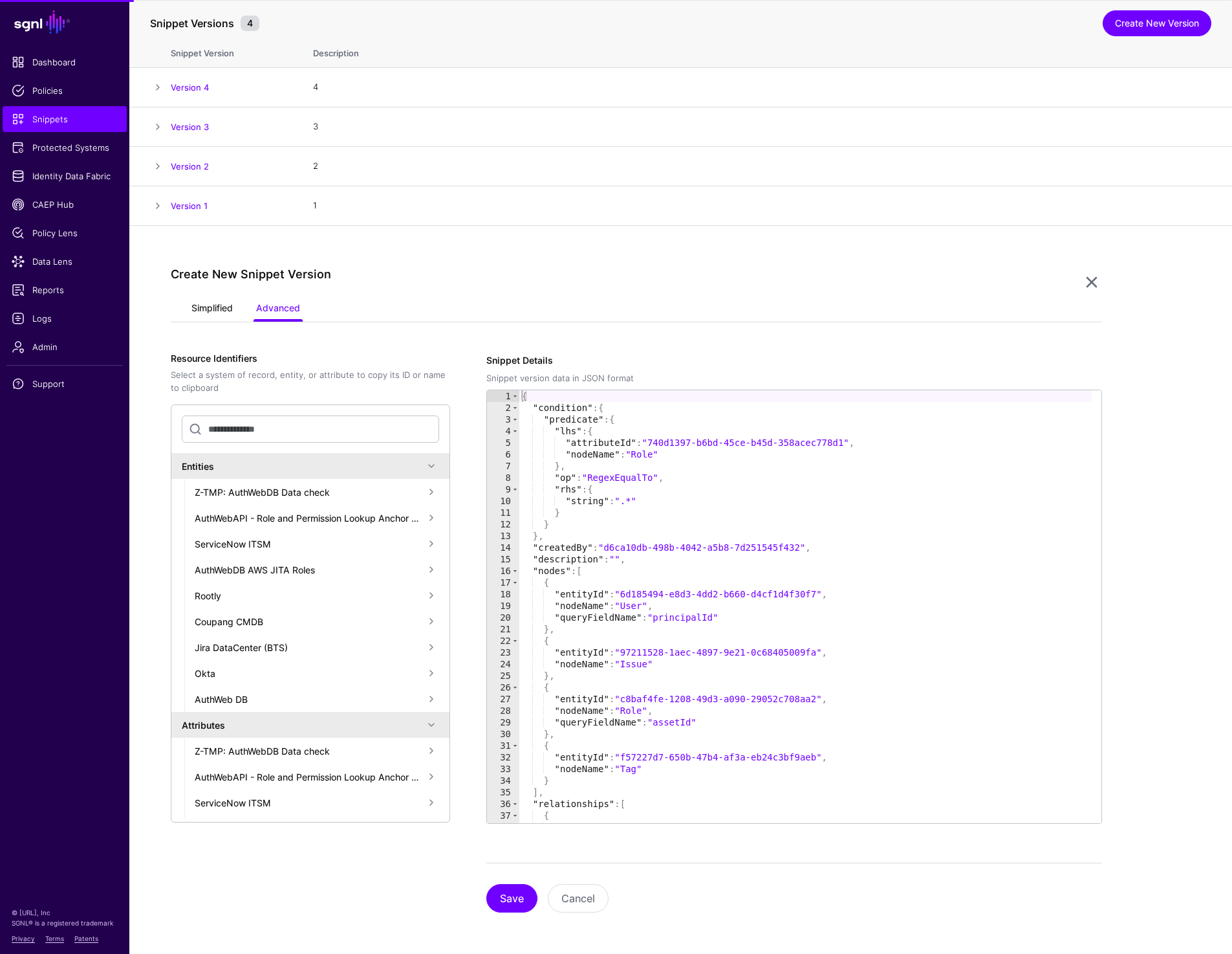
click at [206, 313] on link "Simplified" at bounding box center [212, 309] width 42 height 25
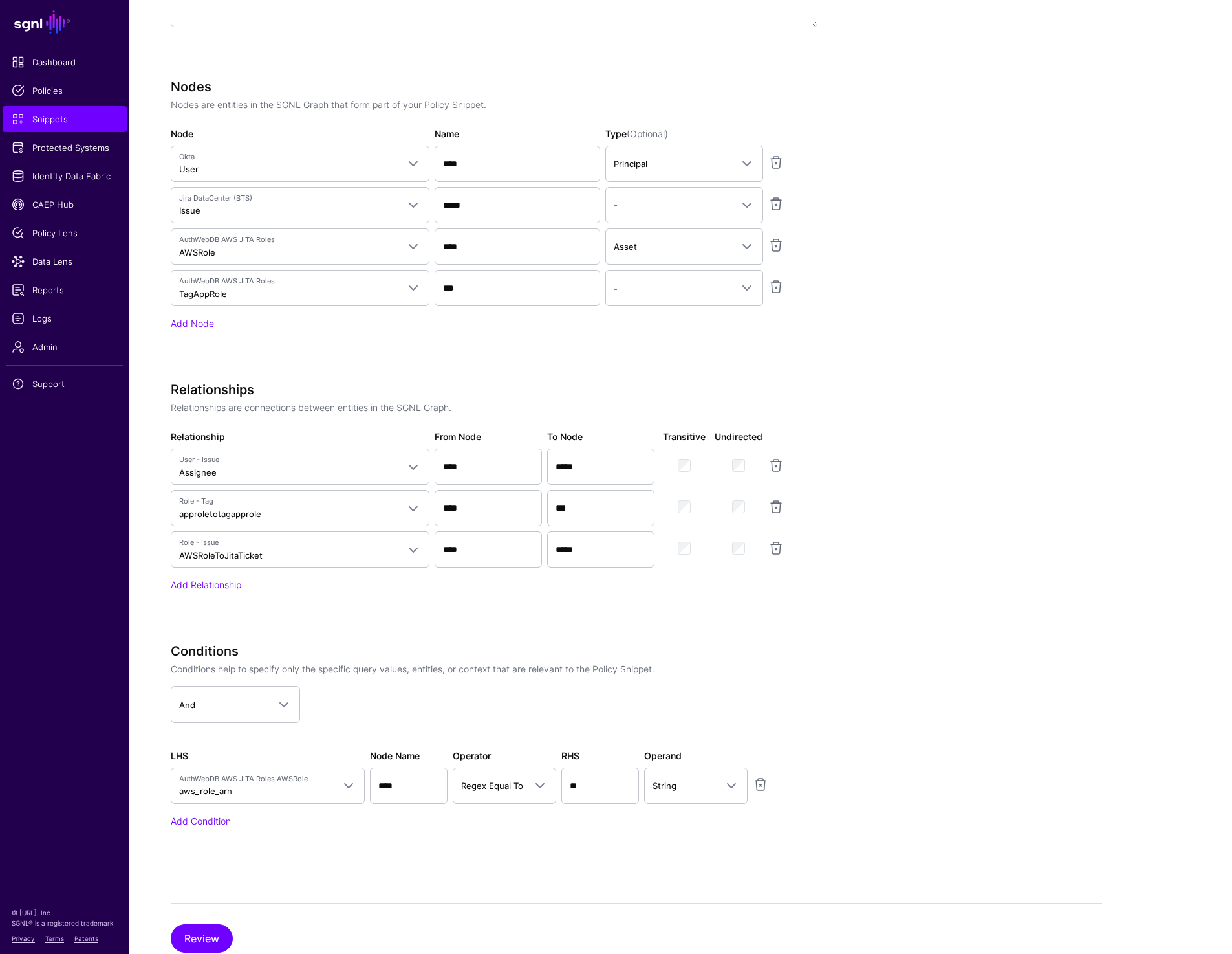
scroll to position [658, 0]
click at [278, 557] on span "Role - Issue AWSRoleToJitaTicket" at bounding box center [288, 547] width 219 height 25
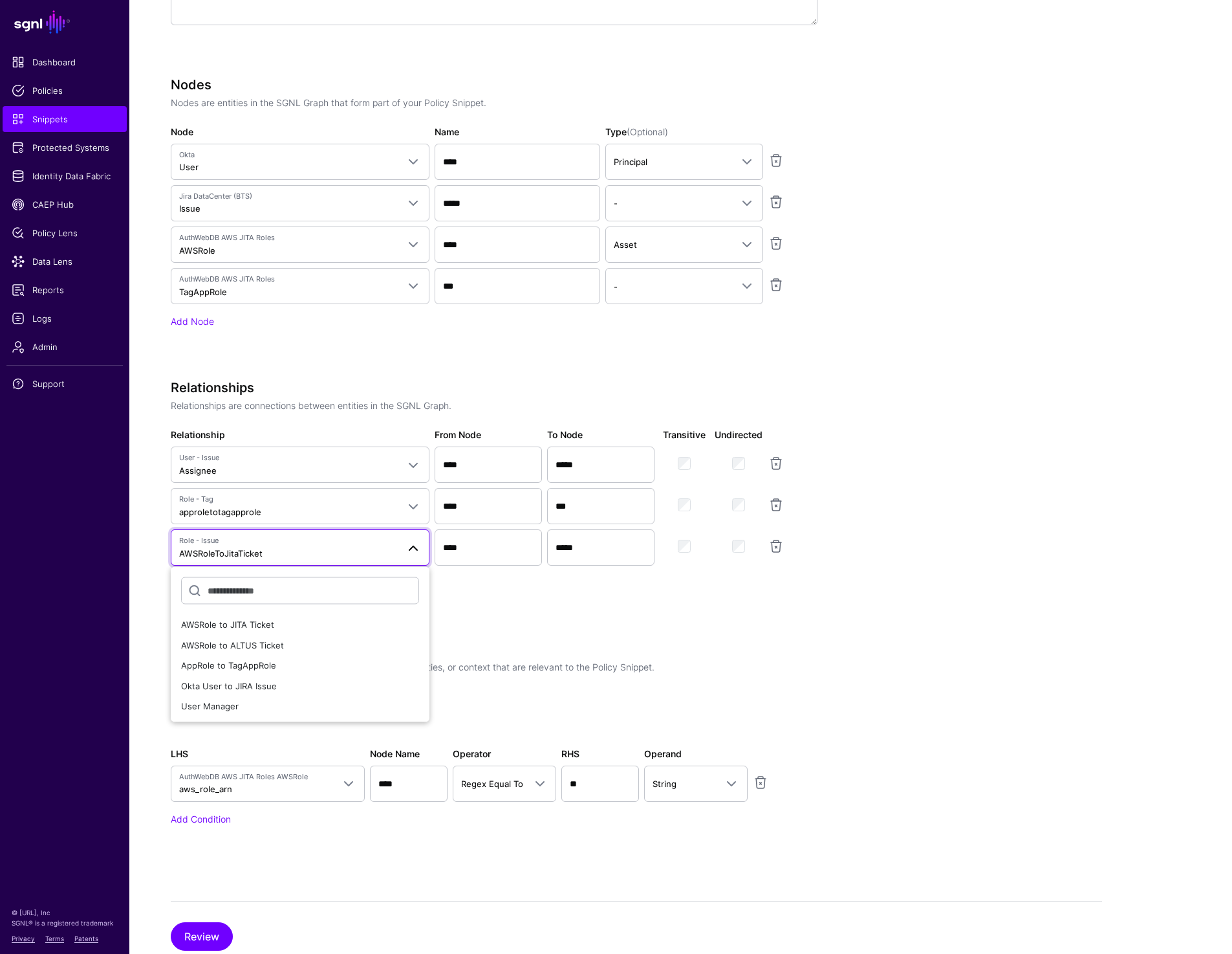
click at [1059, 590] on app-snippets-creator "Specify the components of your Snippet Version Policy Snippet Versions are comp…" at bounding box center [637, 348] width 931 height 1029
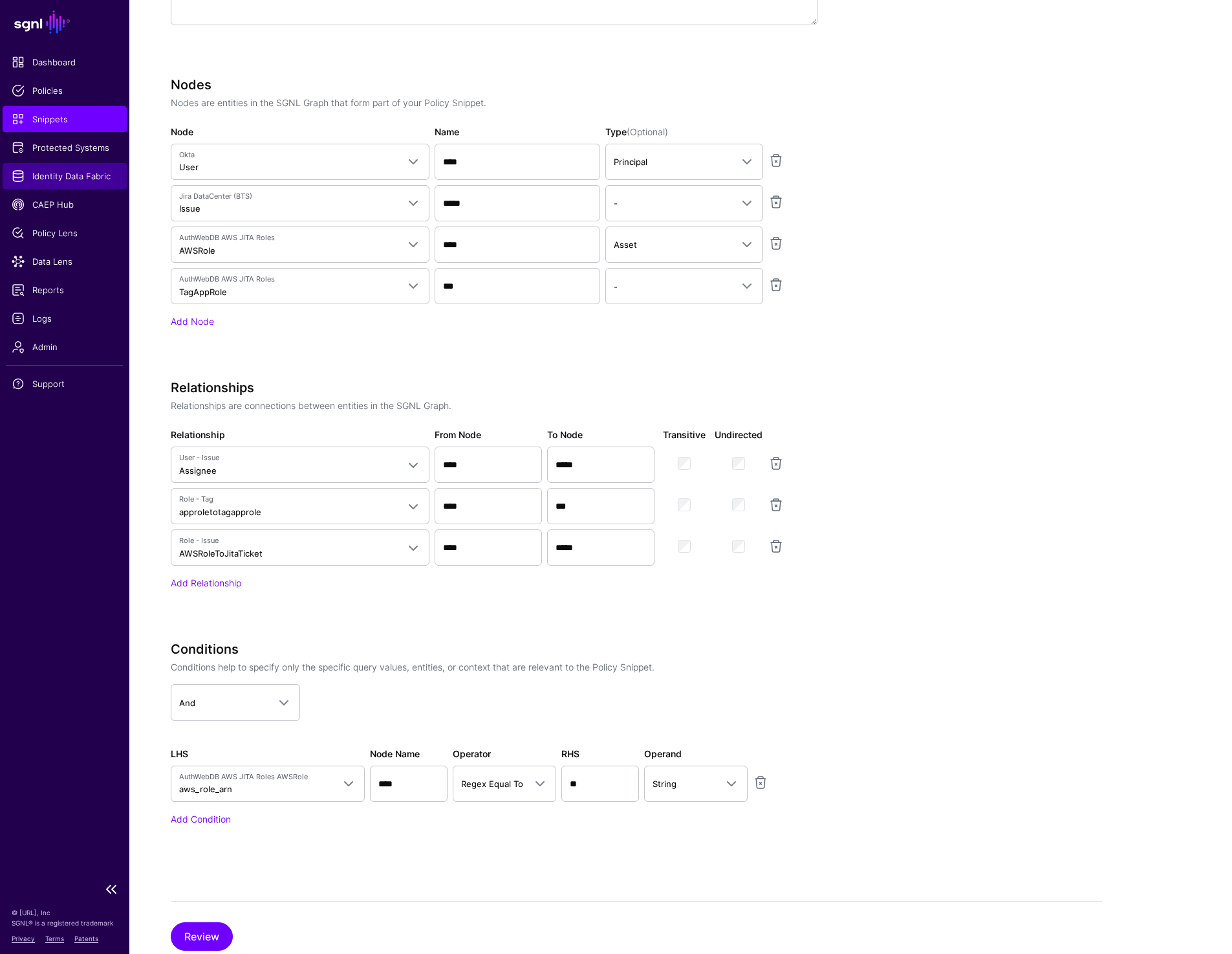
click at [55, 172] on span "Identity Data Fabric" at bounding box center [65, 175] width 106 height 13
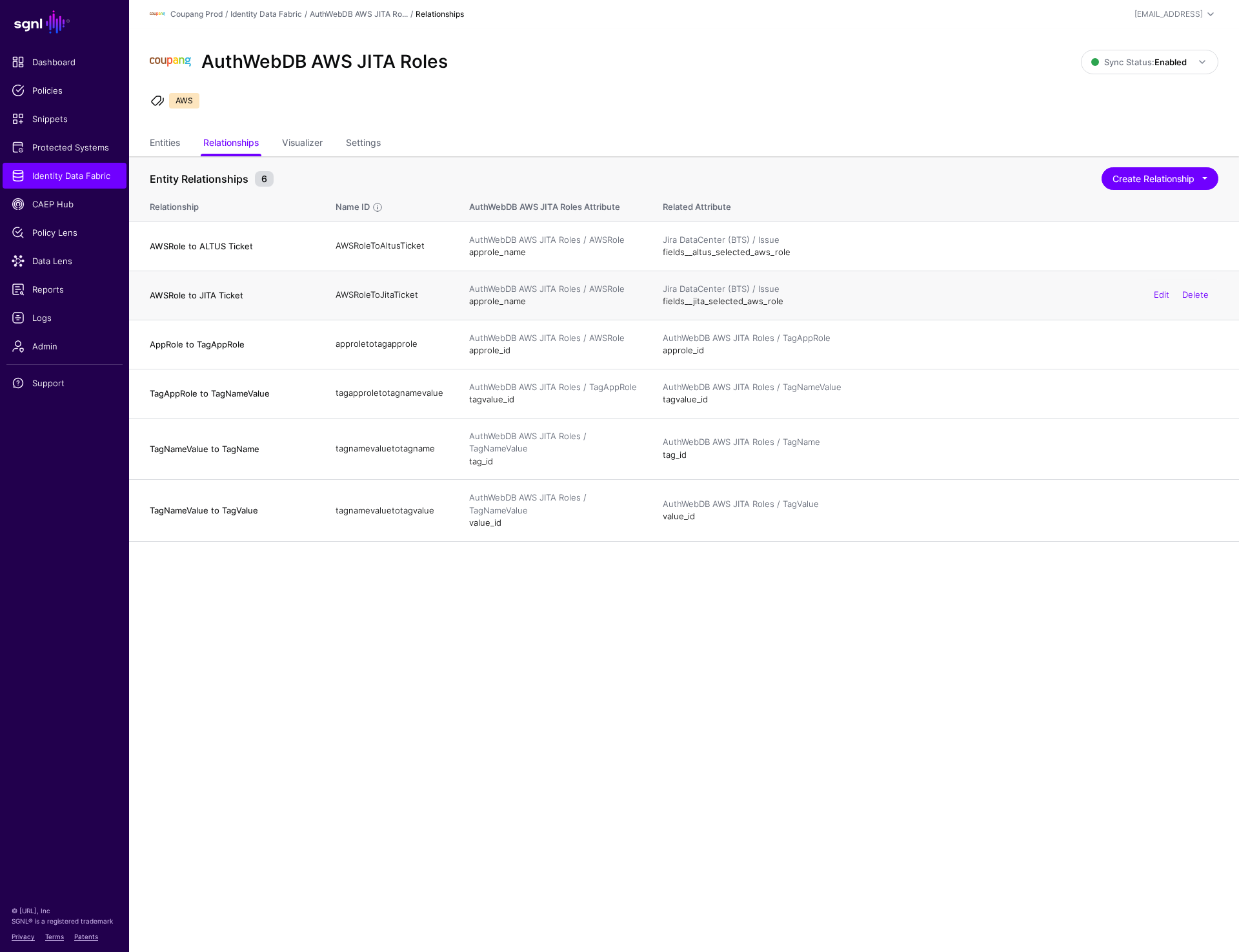
drag, startPoint x: 149, startPoint y: 291, endPoint x: 522, endPoint y: 302, distance: 373.2
click at [522, 302] on tr "AWSRole to JITA Ticket AWSRoleToJitaTicket AuthWebDB AWS JITA Roles / AWSRole a…" at bounding box center [684, 295] width 1110 height 49
drag, startPoint x: 735, startPoint y: 302, endPoint x: 868, endPoint y: 302, distance: 133.0
click at [868, 302] on td "Jira DataCenter (BTS) / Issue fields__jita_selected_aws_role Edit Delete" at bounding box center [944, 295] width 589 height 49
click at [659, 304] on td "Jira DataCenter (BTS) / Issue fields__jita_selected_aws_role Edit Delete" at bounding box center [944, 295] width 589 height 49
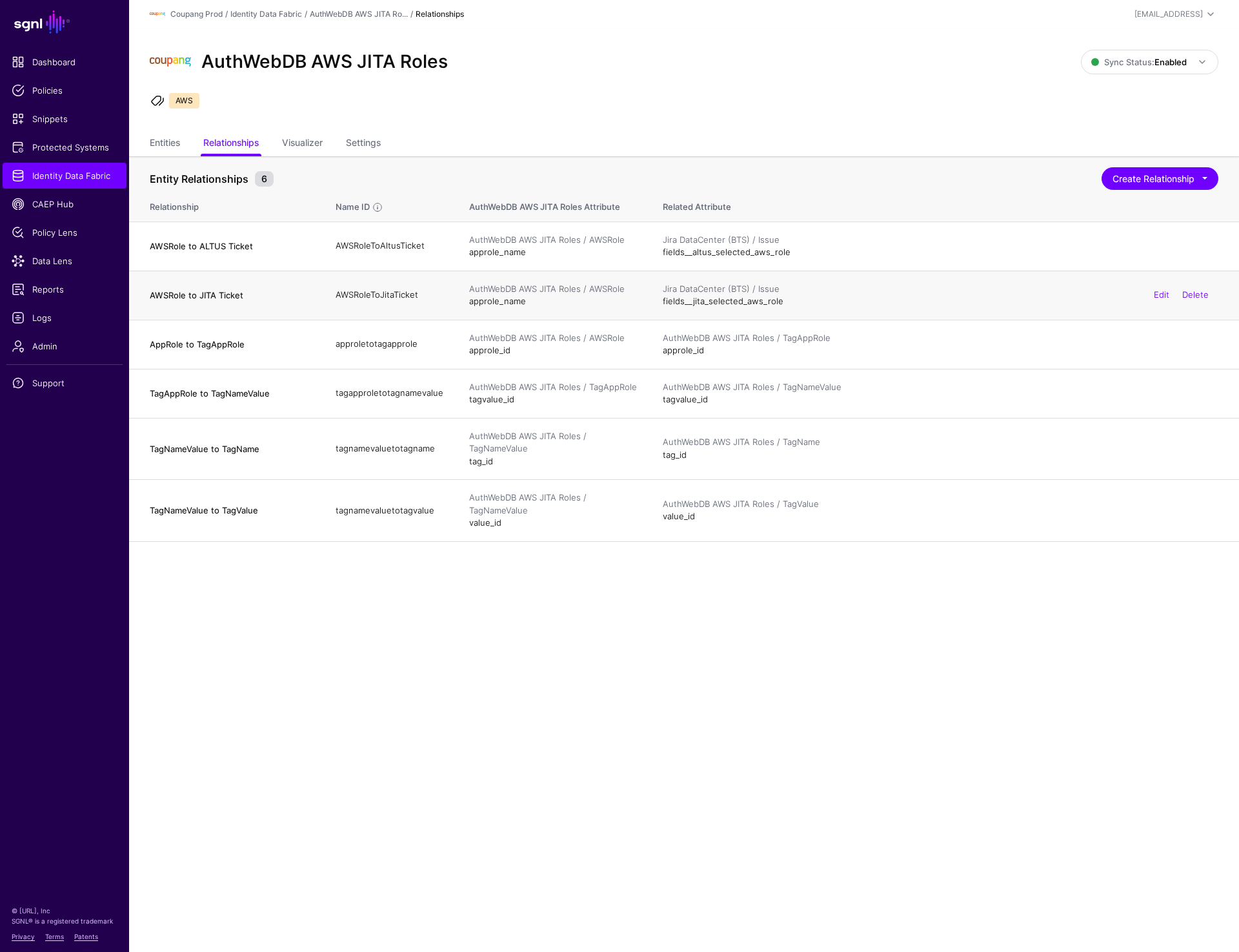
drag, startPoint x: 738, startPoint y: 304, endPoint x: 850, endPoint y: 301, distance: 112.0
click at [850, 301] on div "Jira DataCenter (BTS) / Issue fields__jita_selected_aws_role Edit Delete" at bounding box center [941, 296] width 556 height 26
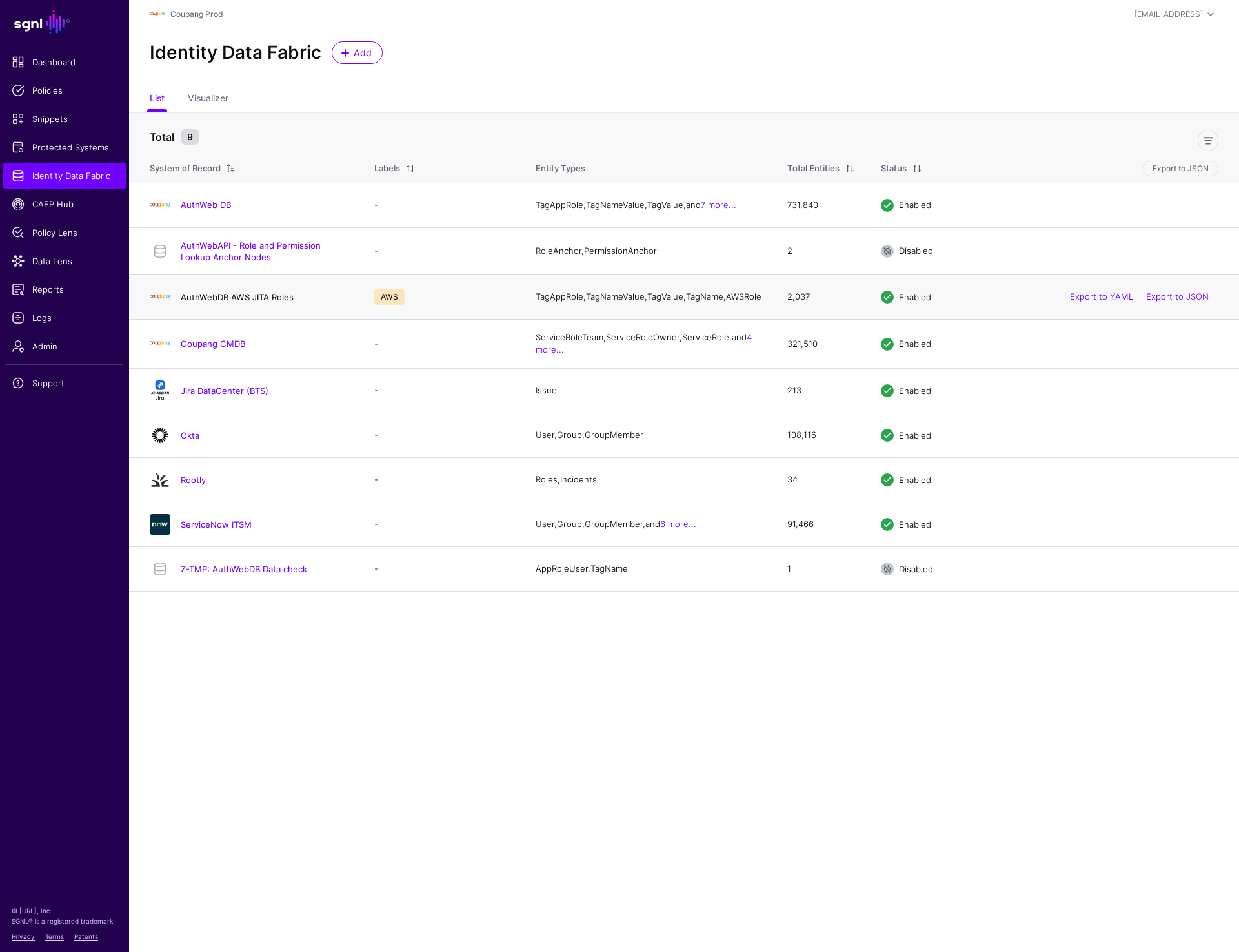
click at [218, 302] on link "AuthWebDB AWS JITA Roles" at bounding box center [237, 297] width 113 height 10
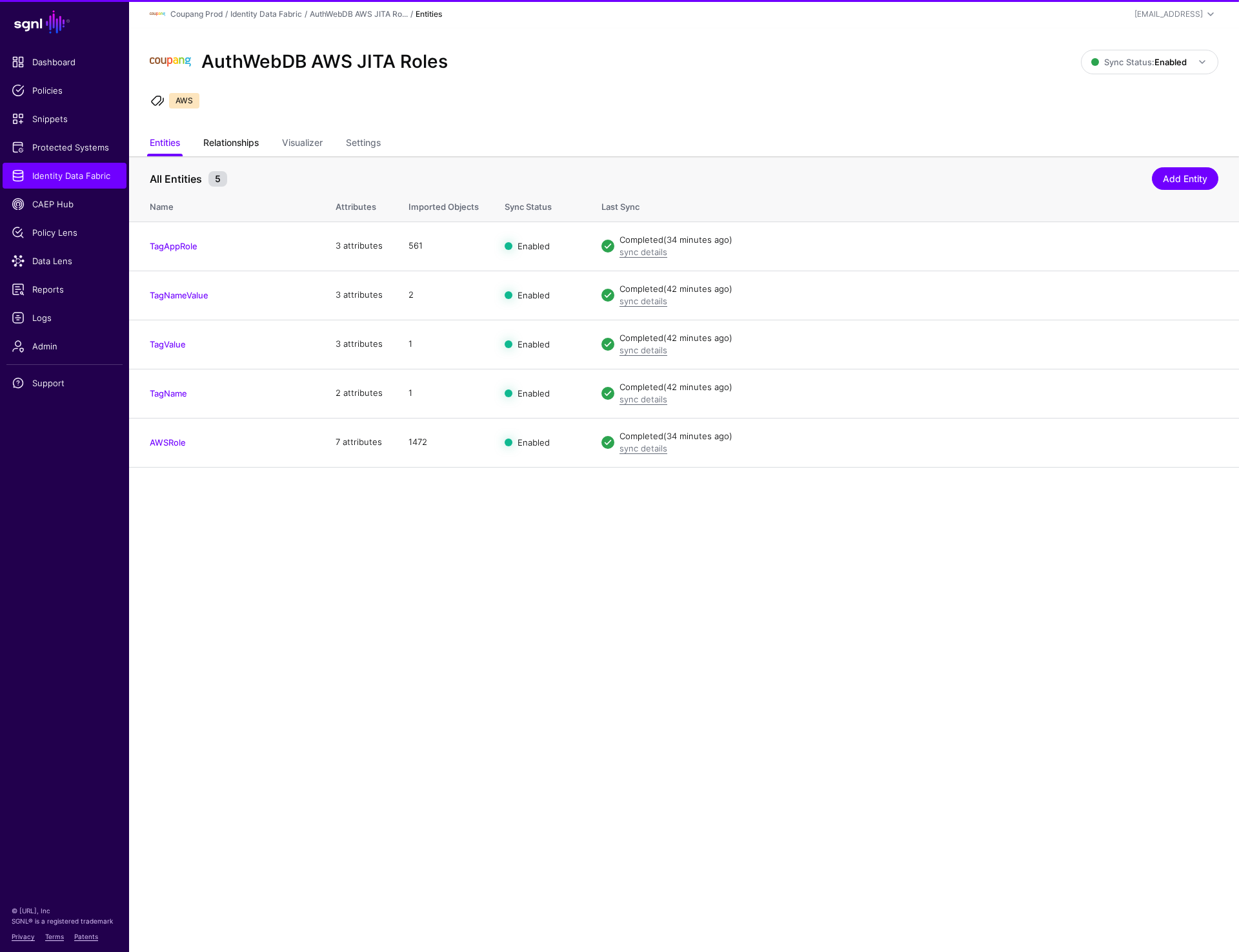
click at [240, 143] on link "Relationships" at bounding box center [230, 144] width 55 height 25
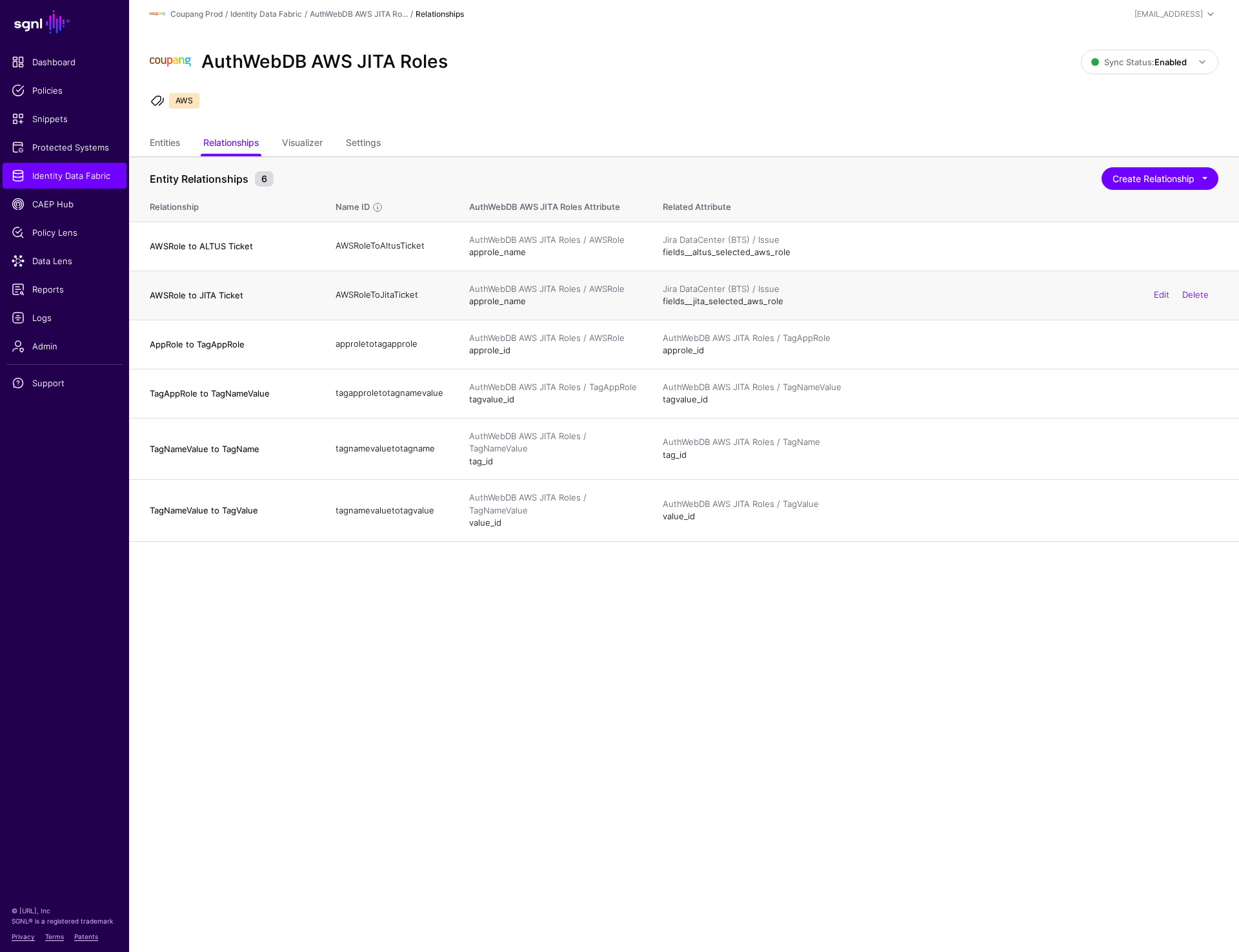
drag, startPoint x: 201, startPoint y: 289, endPoint x: 855, endPoint y: 304, distance: 654.2
click at [855, 304] on tr "AWSRole to JITA Ticket AWSRoleToJitaTicket AuthWebDB AWS JITA Roles / AWSRole a…" at bounding box center [684, 295] width 1110 height 49
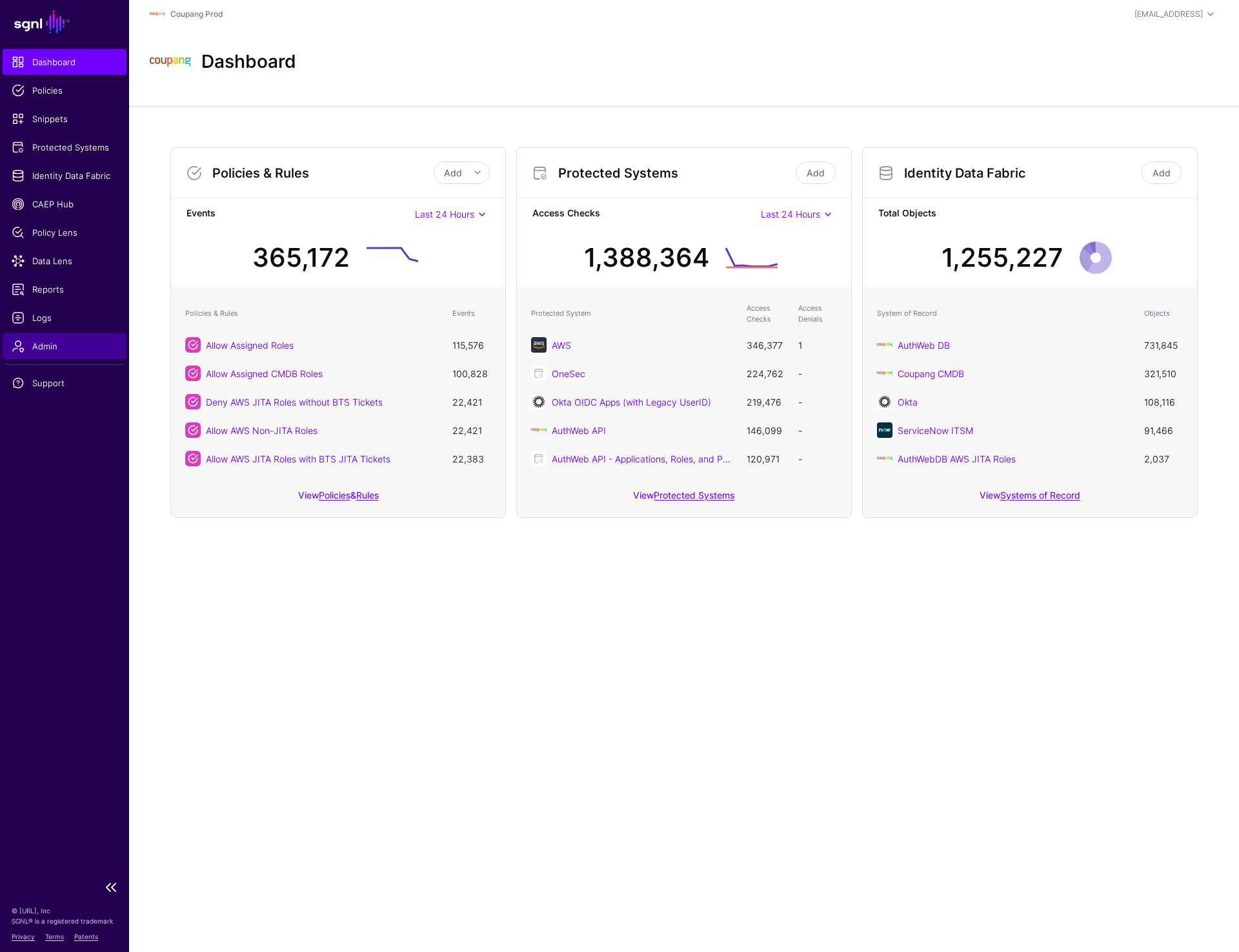
click at [47, 333] on link "Admin" at bounding box center [65, 346] width 124 height 26
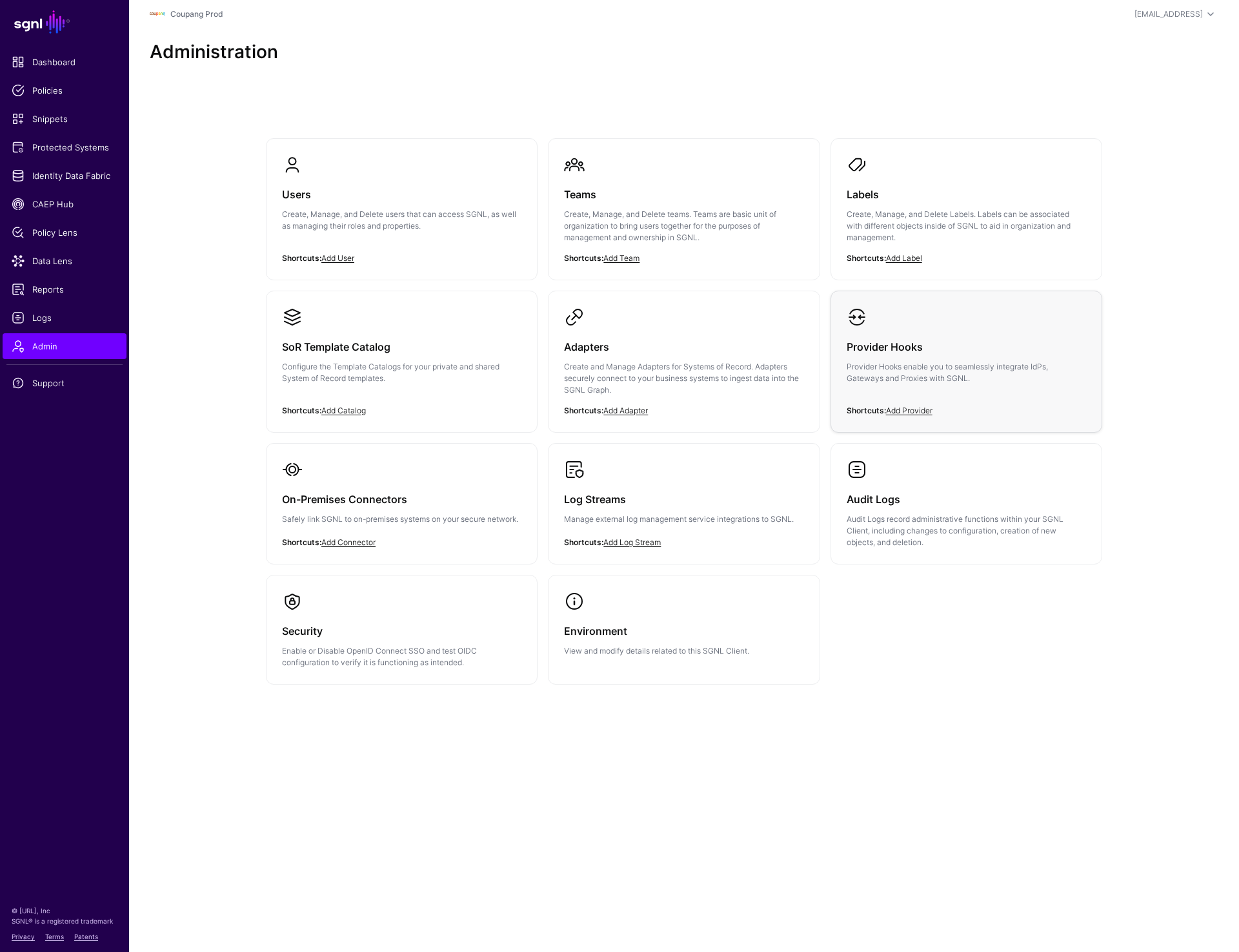
click at [884, 353] on h3 "Provider Hooks" at bounding box center [967, 346] width 240 height 18
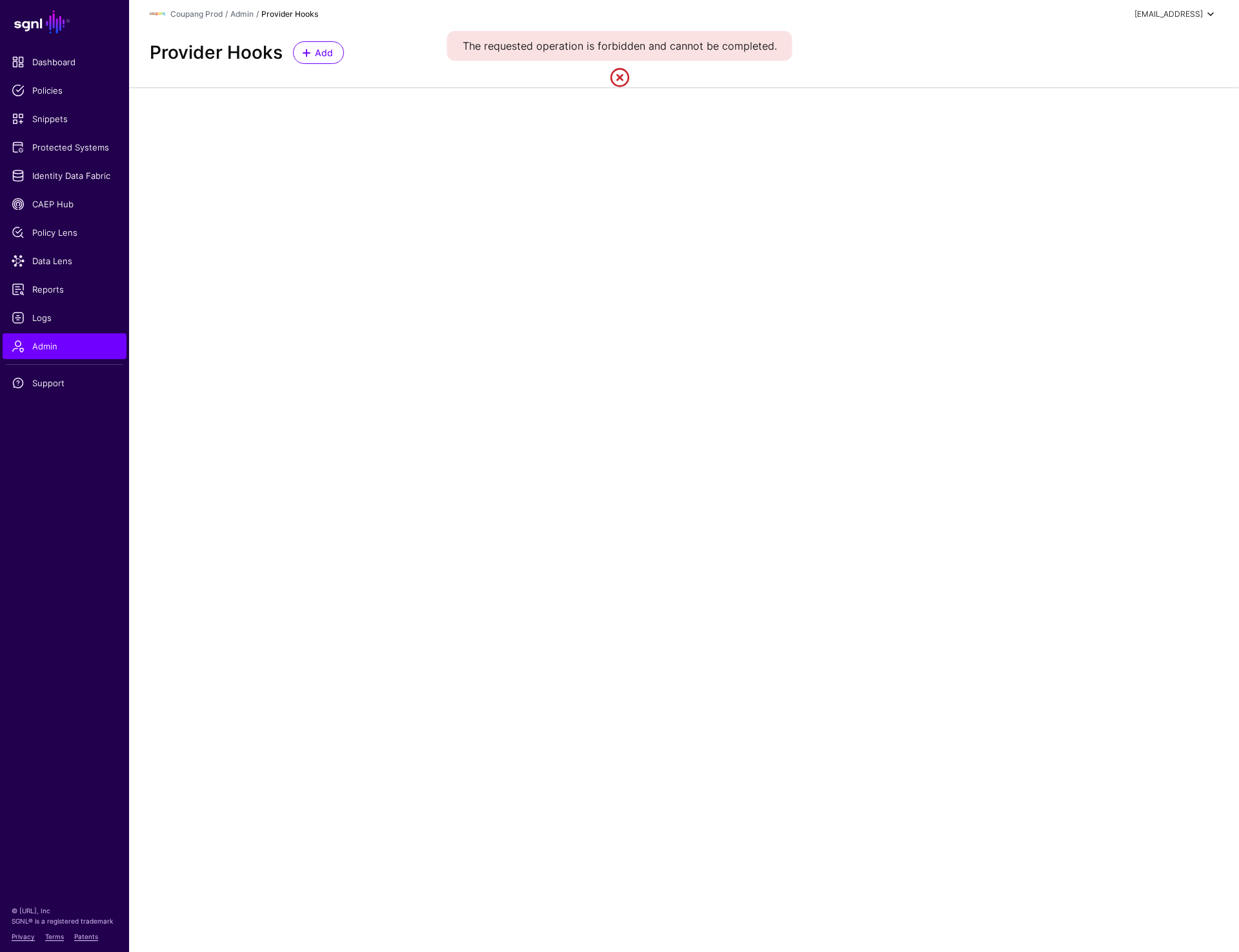
click at [1172, 11] on div "[EMAIL_ADDRESS]" at bounding box center [1168, 14] width 69 height 12
click at [1123, 116] on div "Log out" at bounding box center [1116, 112] width 32 height 12
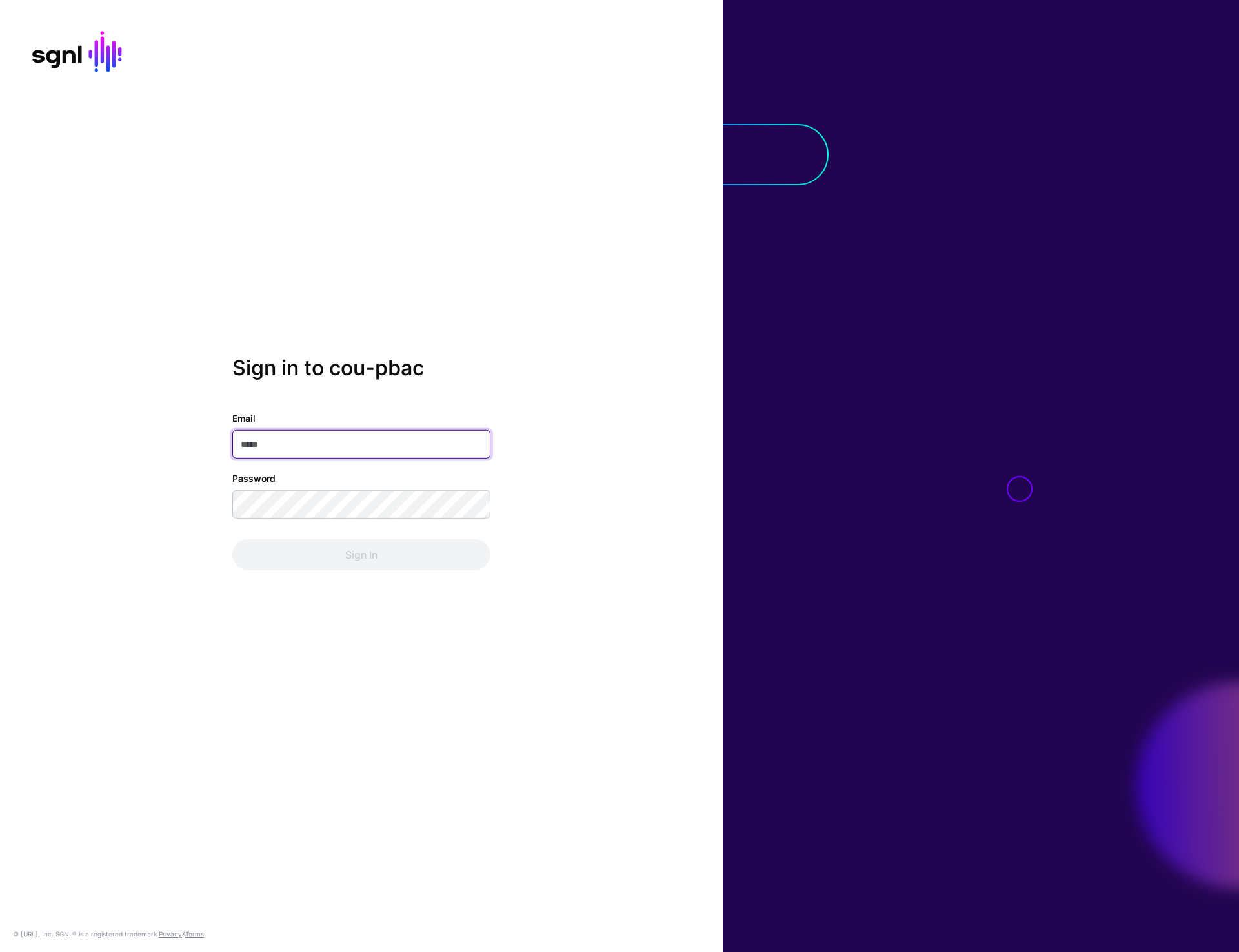
type input "**********"
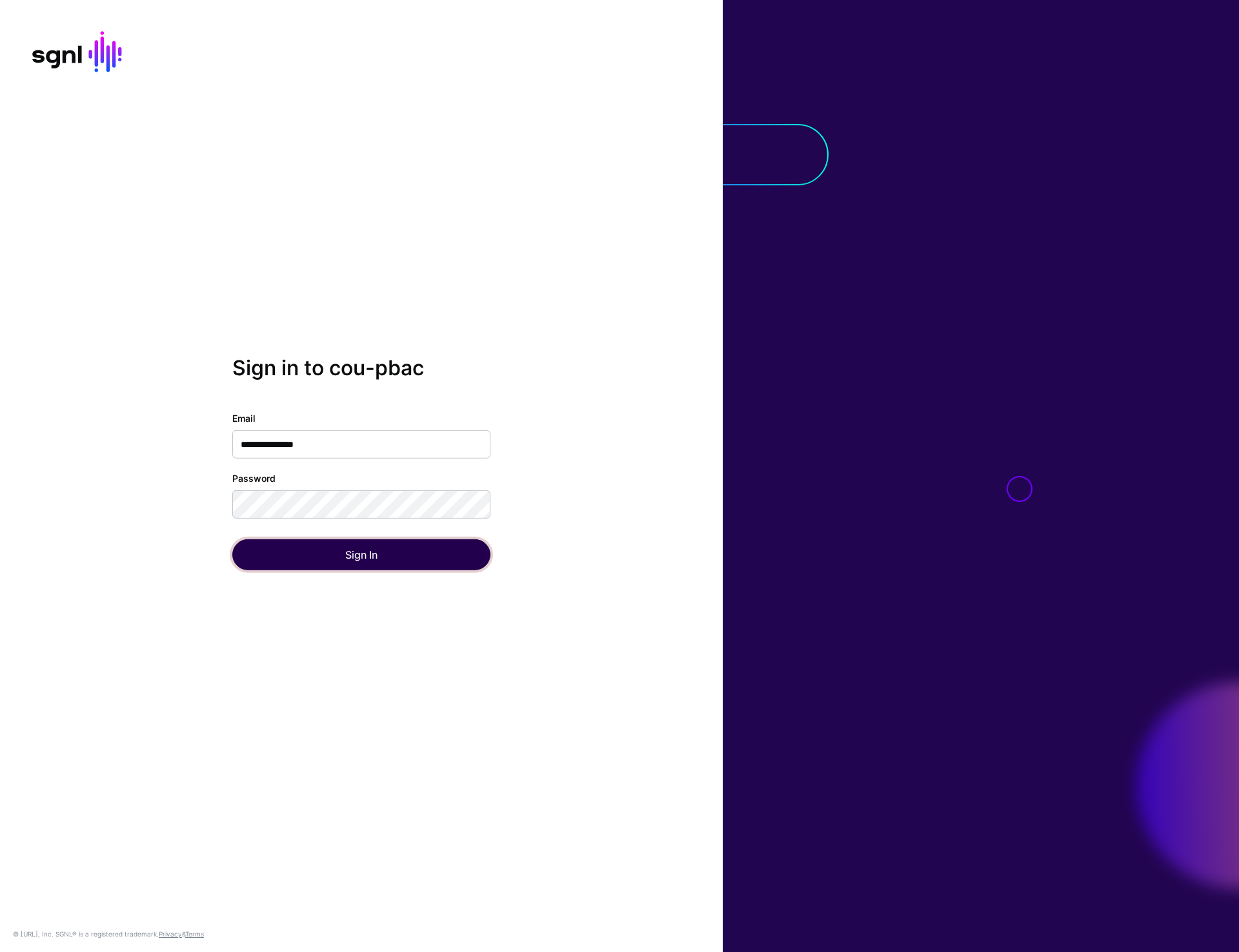
click at [340, 562] on button "Sign In" at bounding box center [361, 554] width 258 height 31
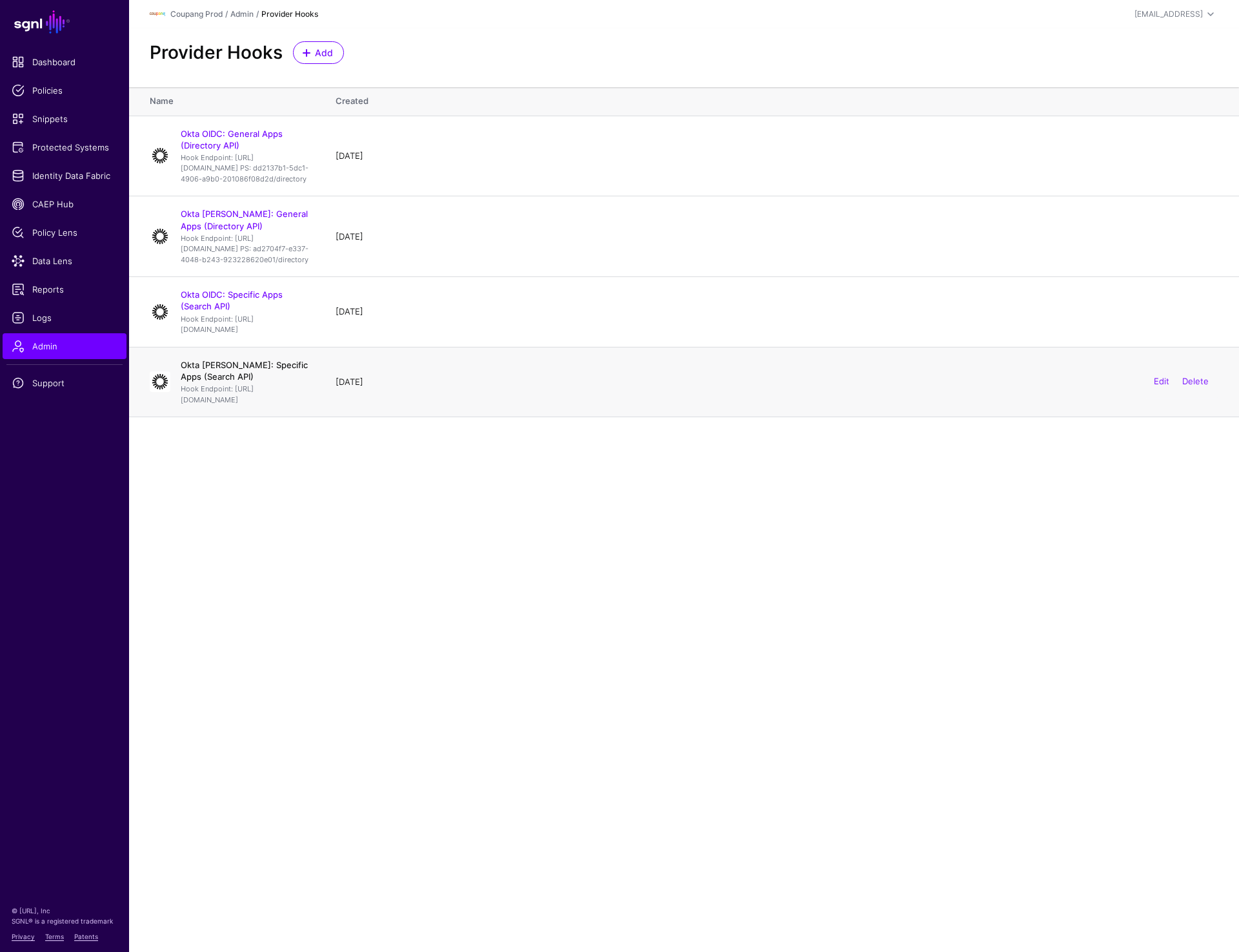
click at [305, 382] on link "Okta SAML: Specific Apps (Search API)" at bounding box center [245, 371] width 127 height 22
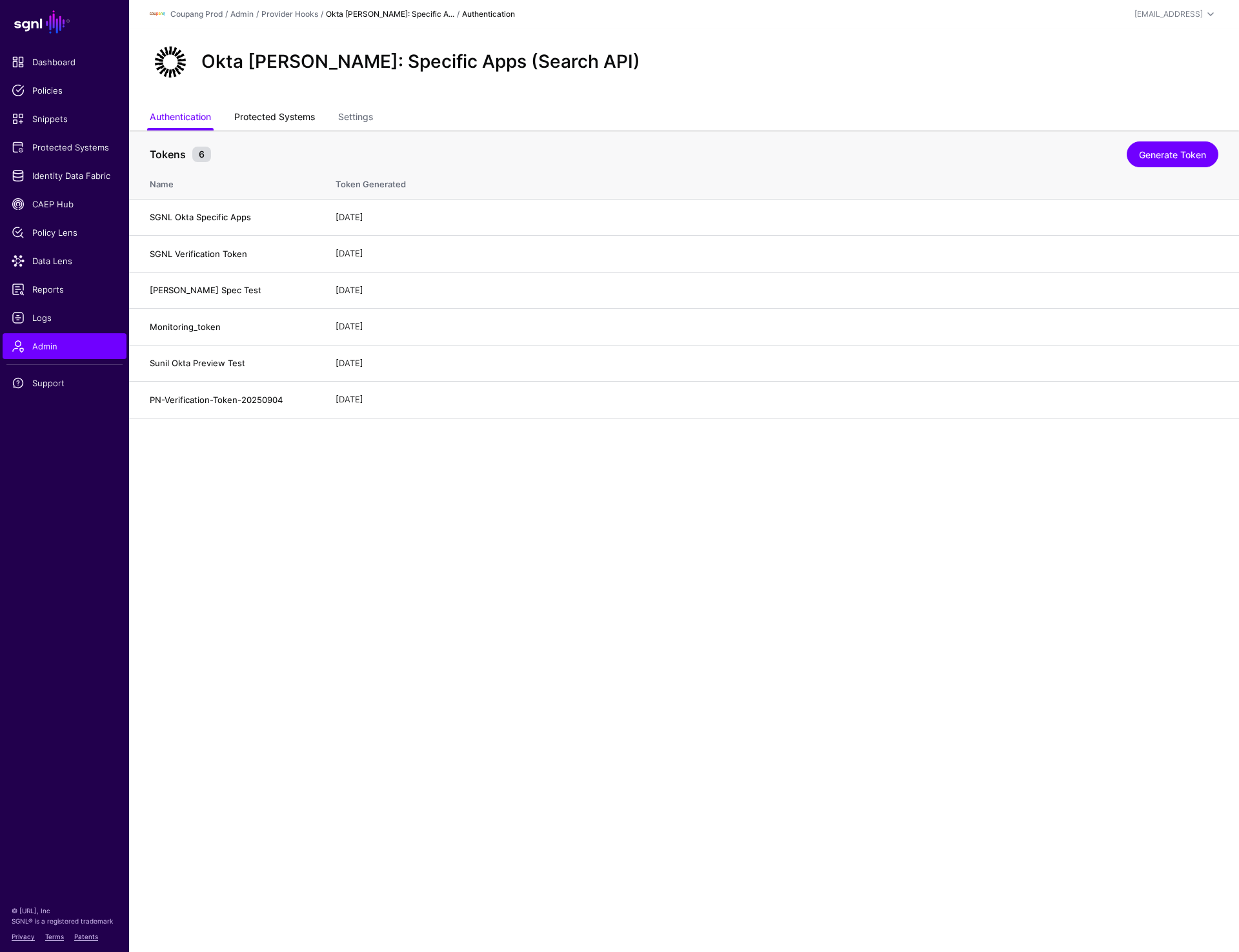
click at [252, 112] on link "Protected Systems" at bounding box center [274, 118] width 81 height 25
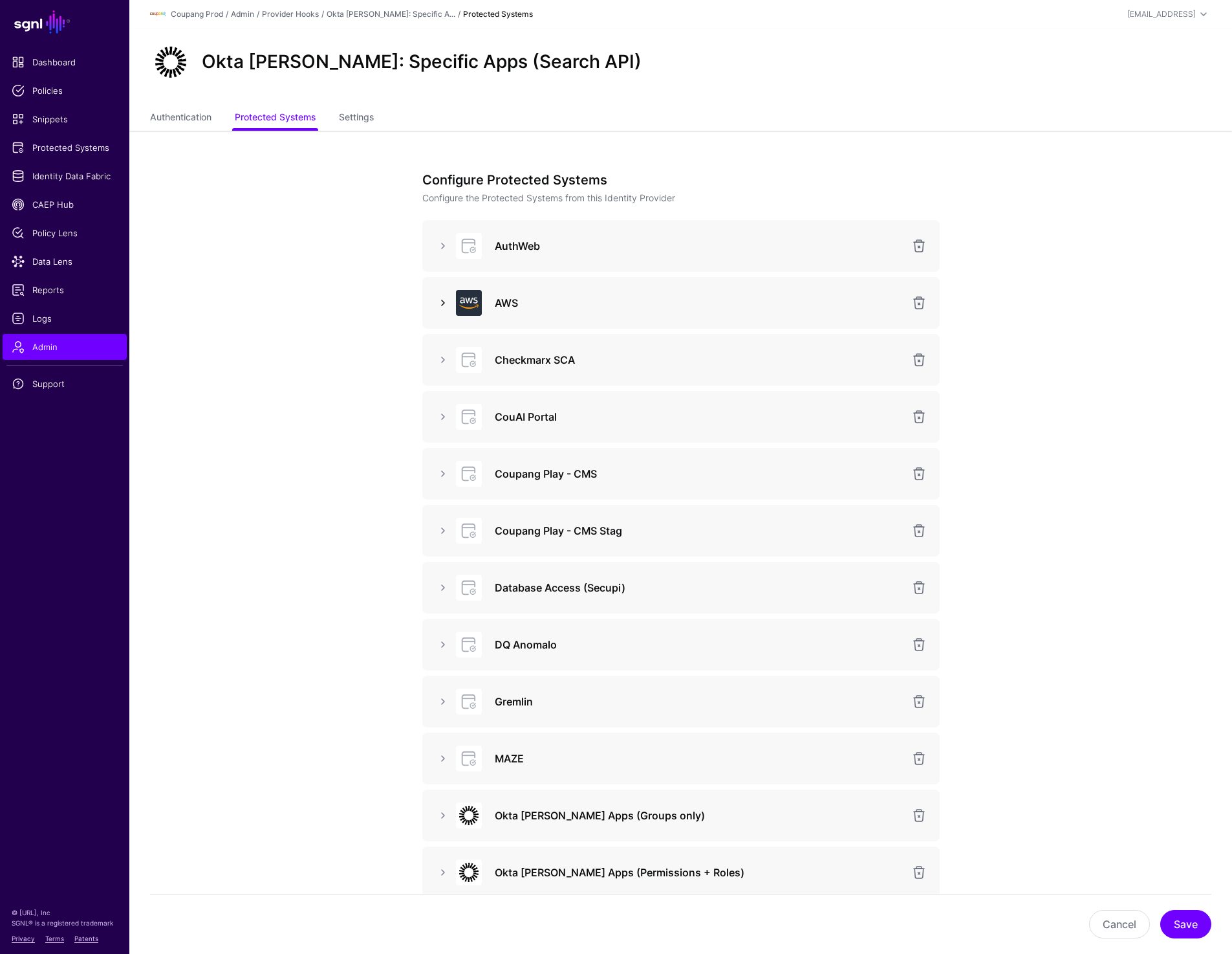
click at [436, 298] on link at bounding box center [443, 302] width 15 height 15
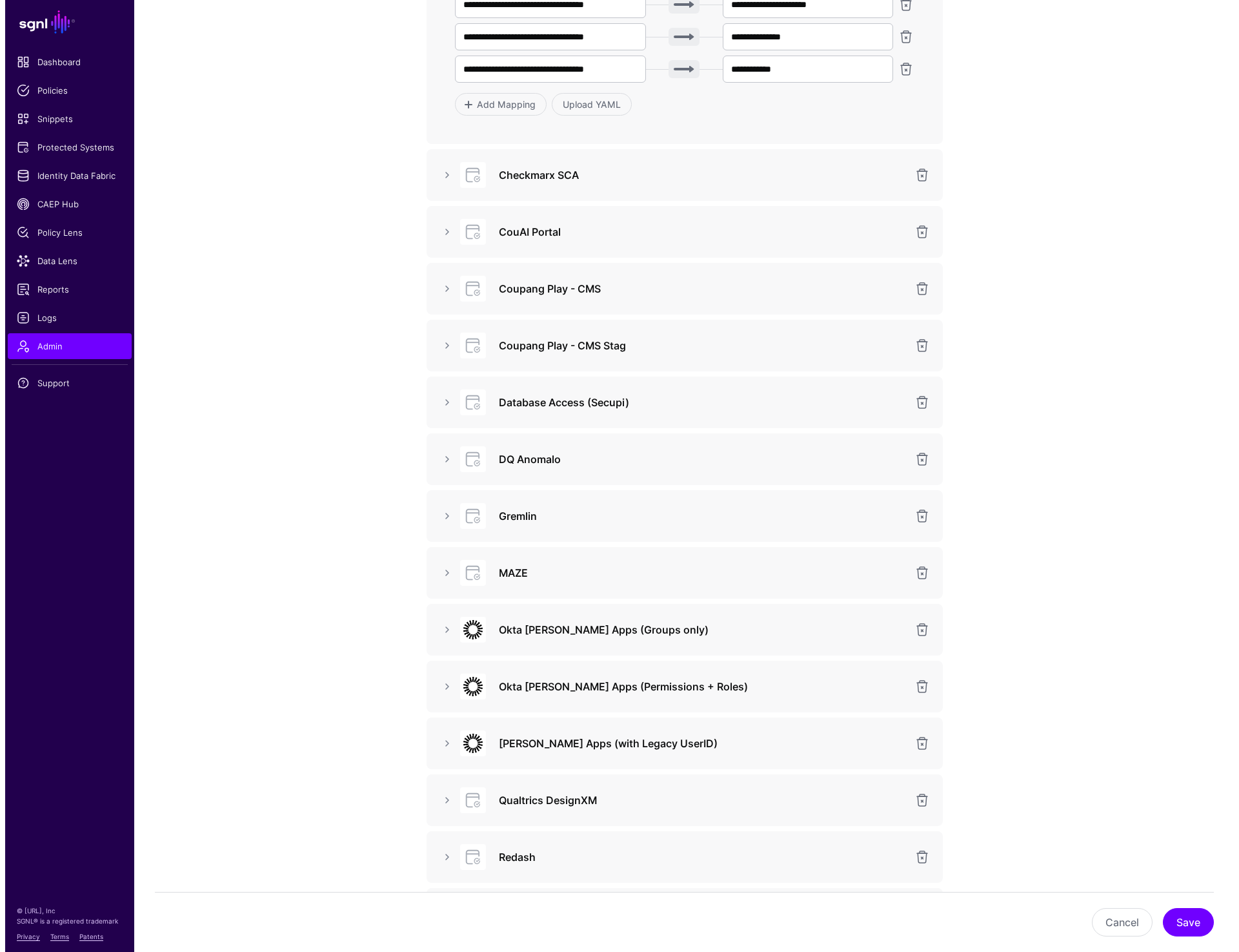
scroll to position [1309, 0]
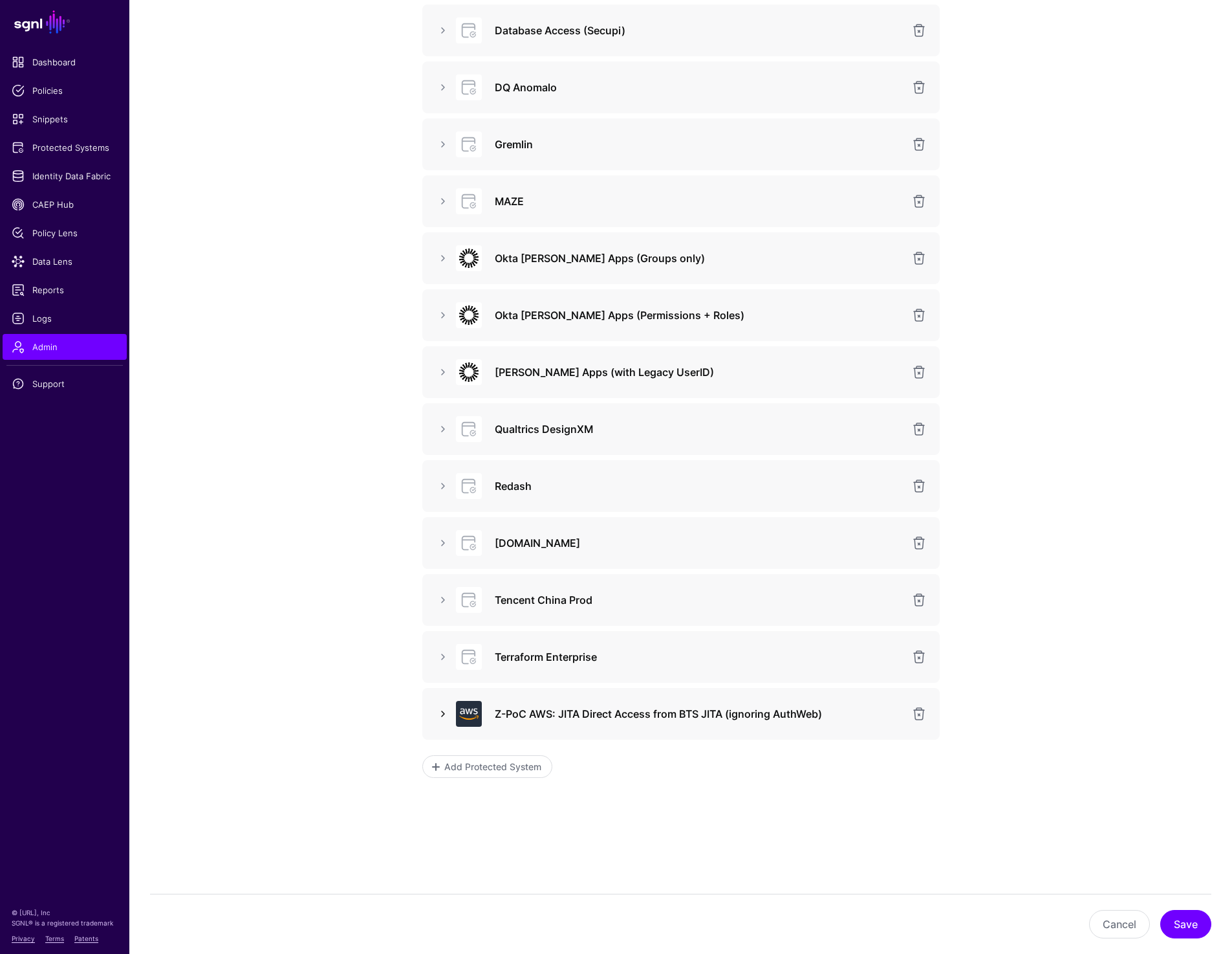
click at [444, 707] on link at bounding box center [443, 714] width 15 height 15
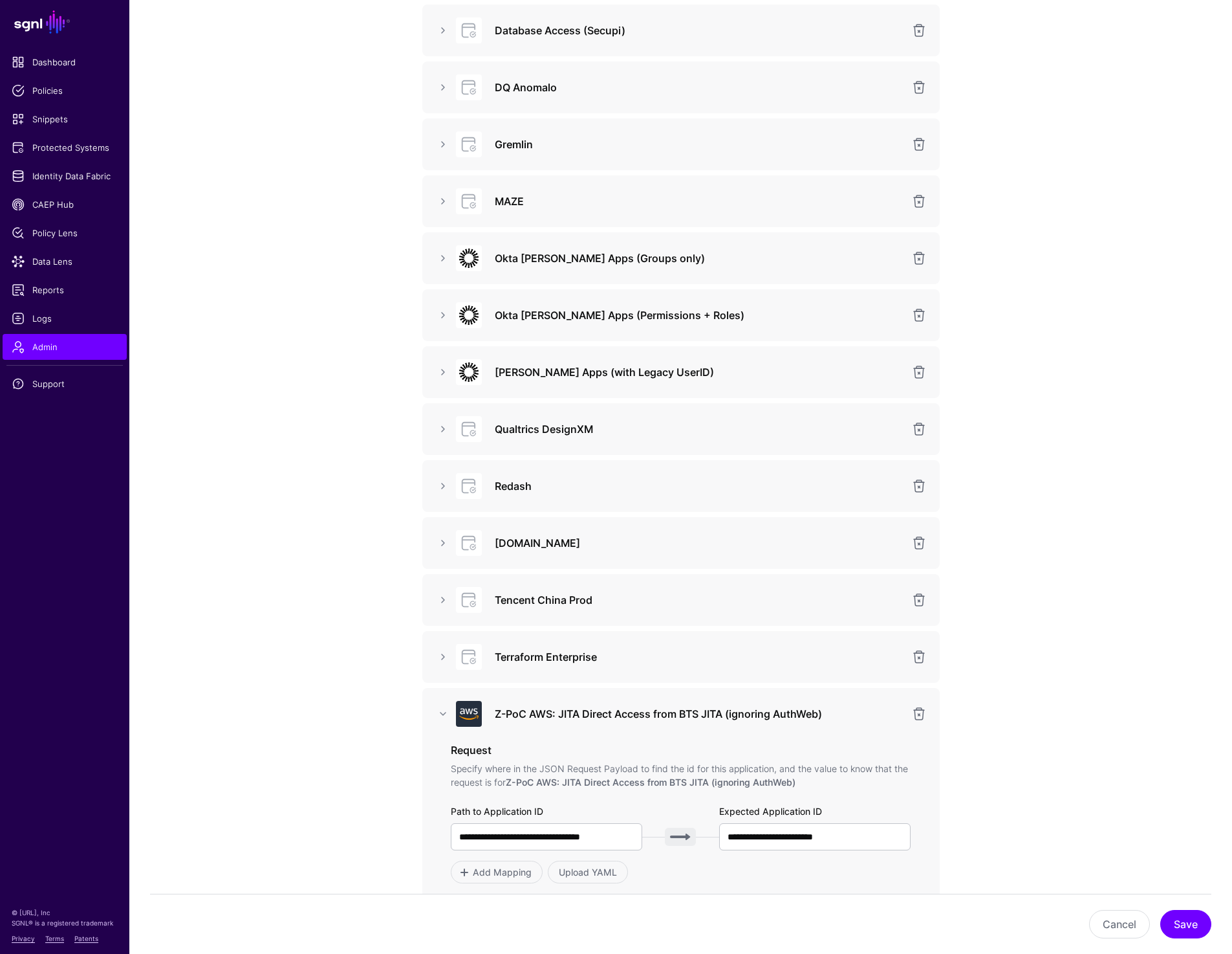
click at [919, 715] on link at bounding box center [919, 714] width 15 height 15
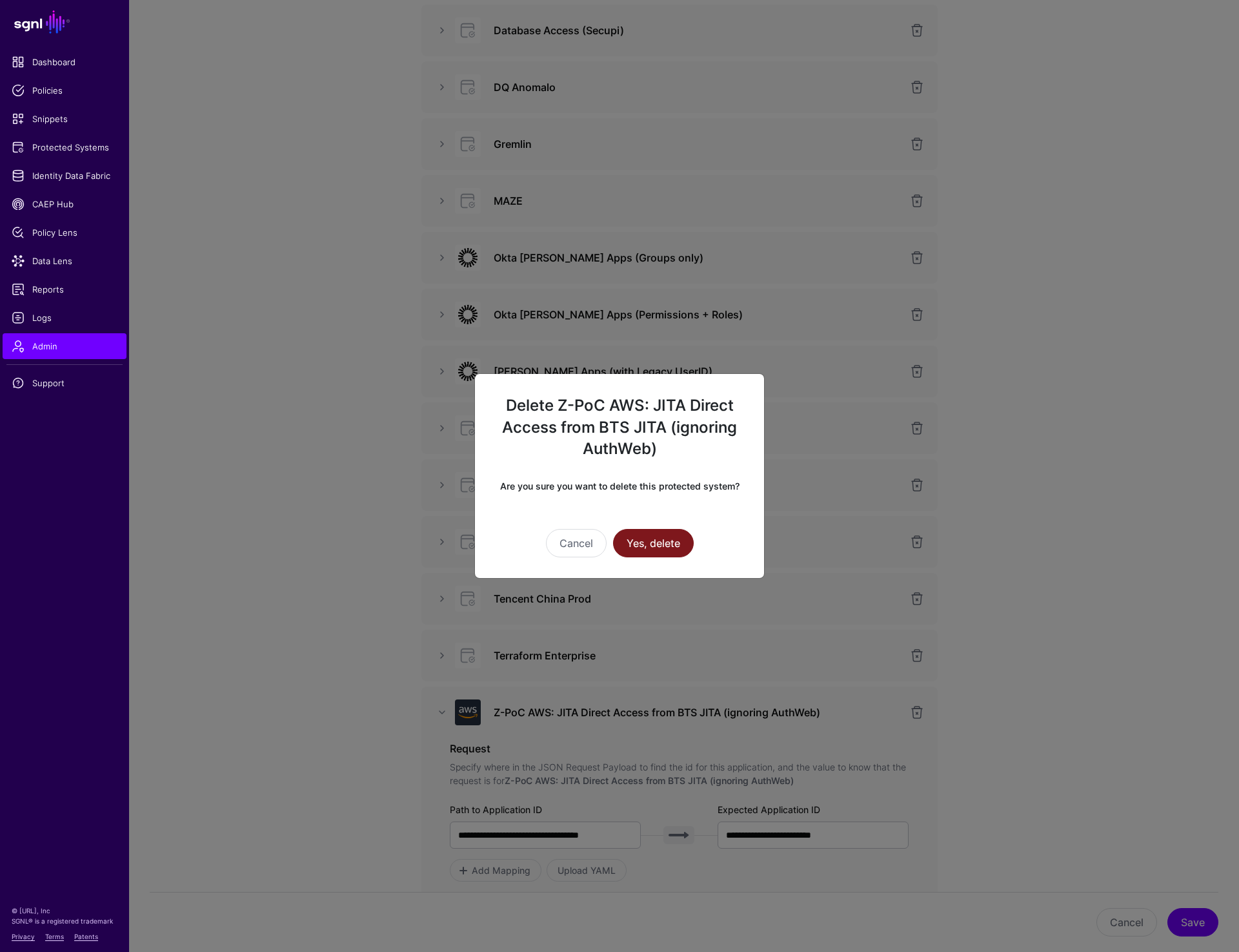
click at [659, 544] on button "Yes, delete" at bounding box center [653, 542] width 81 height 28
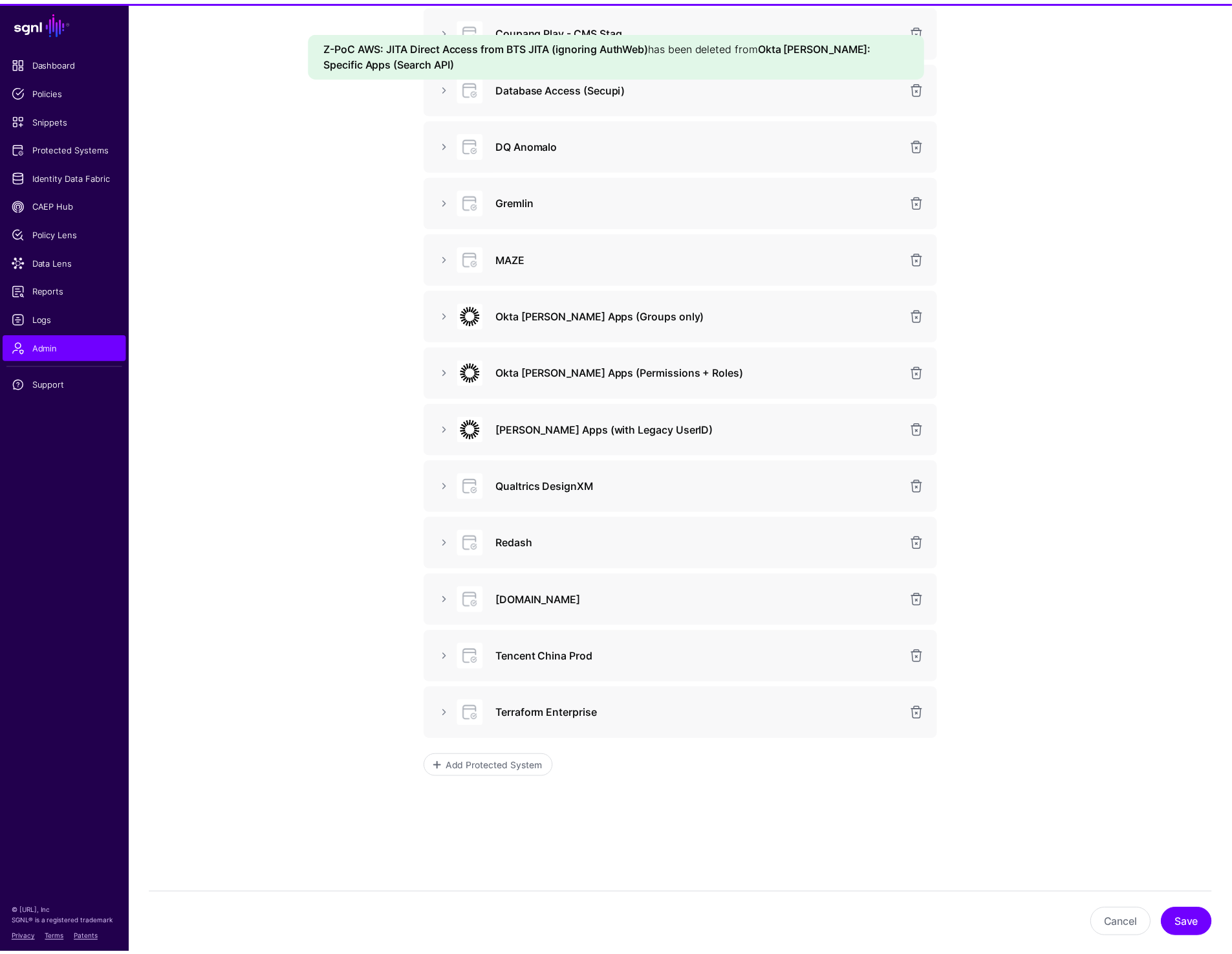
scroll to position [1255, 0]
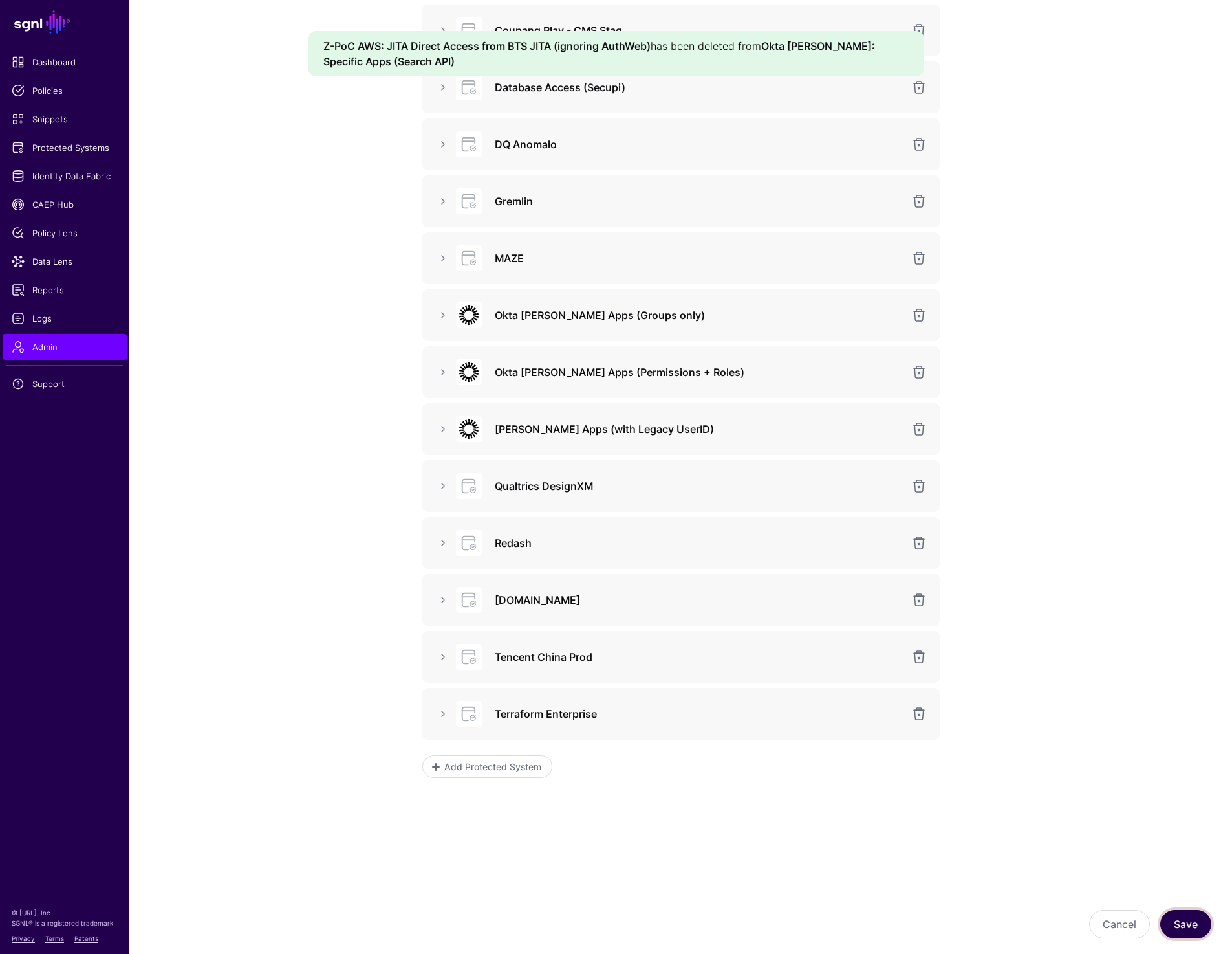
click at [1179, 916] on button "Save" at bounding box center [1186, 923] width 51 height 28
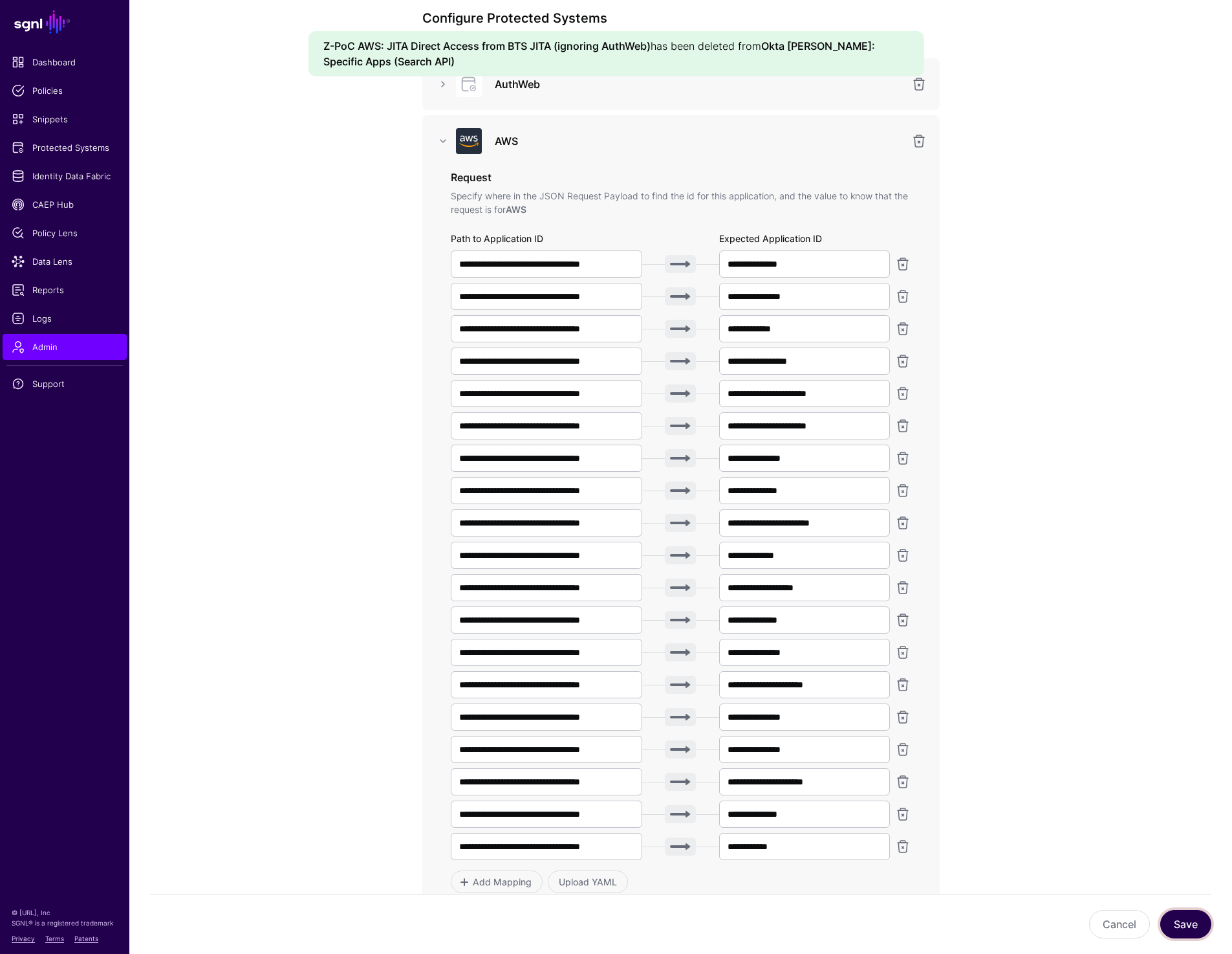
scroll to position [0, 0]
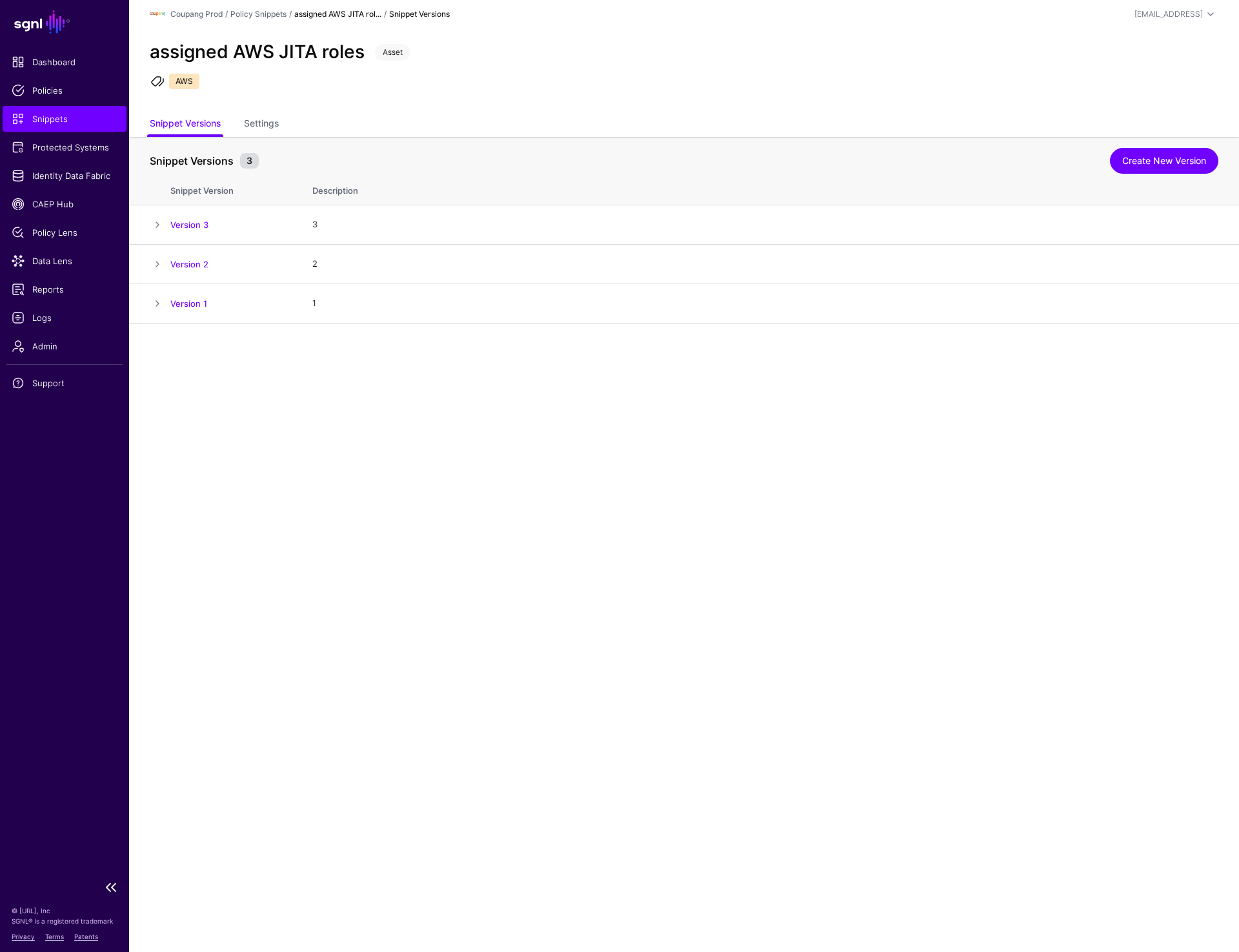
click at [53, 120] on span "Snippets" at bounding box center [65, 118] width 106 height 13
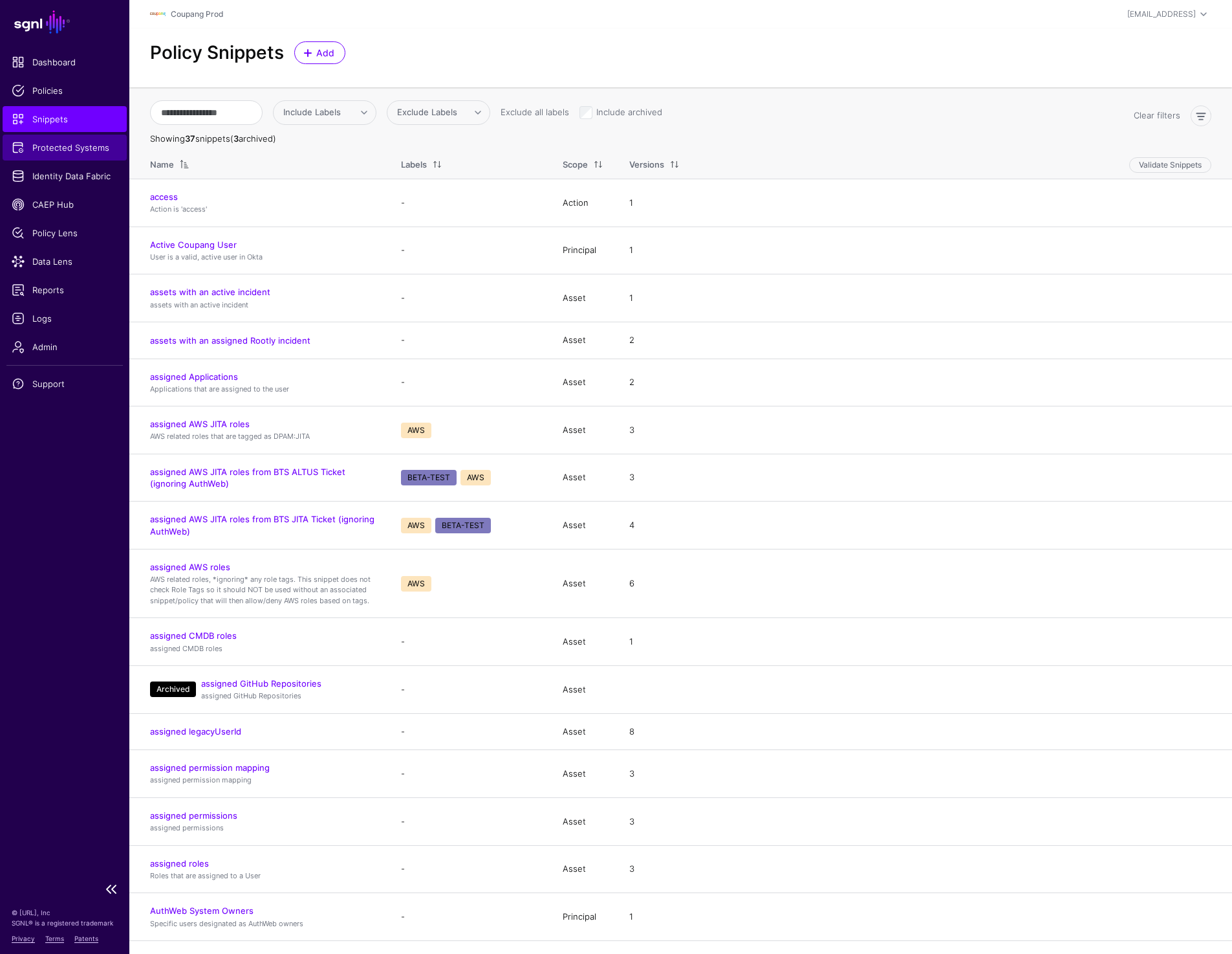
click at [91, 152] on span "Protected Systems" at bounding box center [65, 147] width 106 height 13
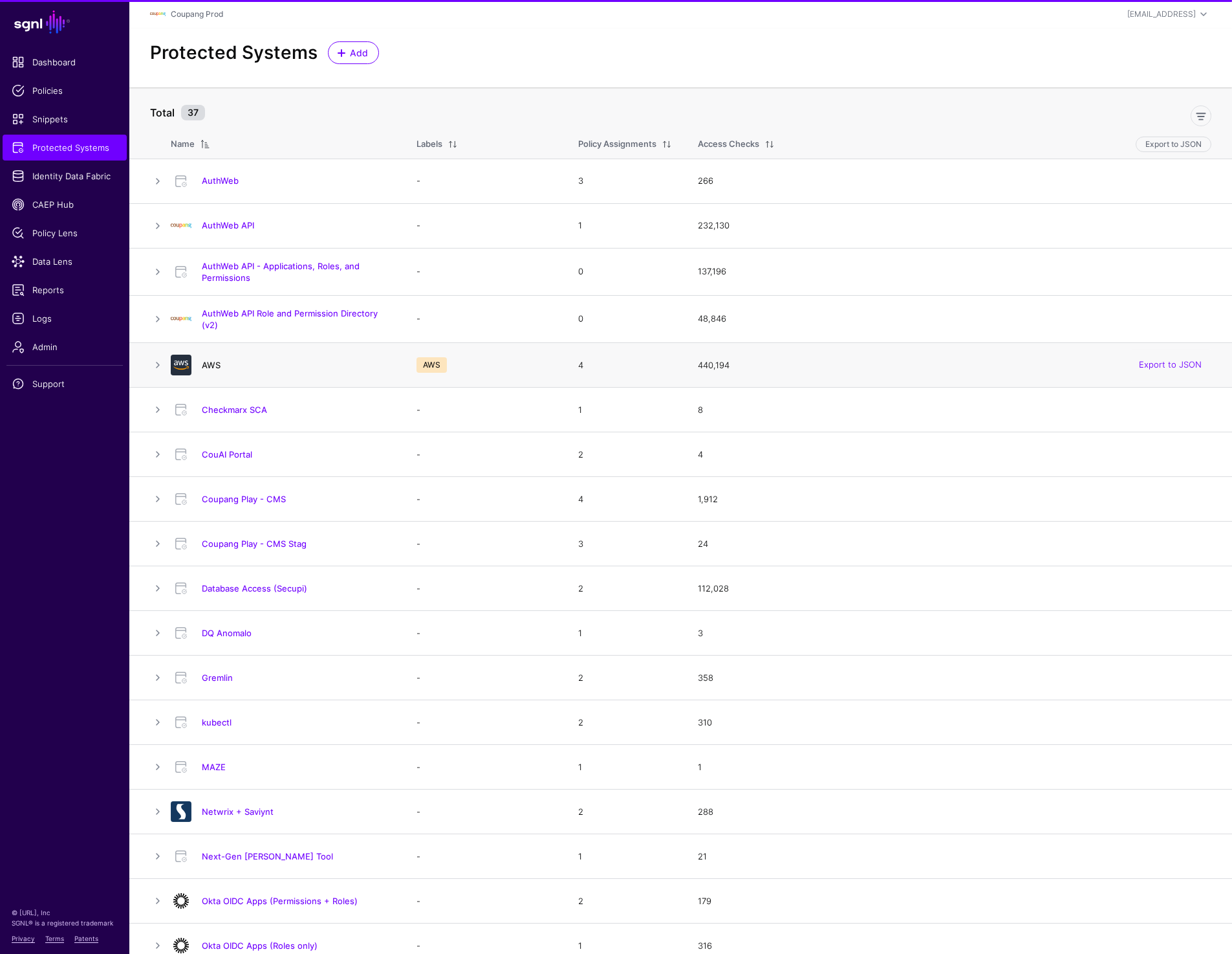
click at [210, 364] on link "AWS" at bounding box center [211, 365] width 19 height 10
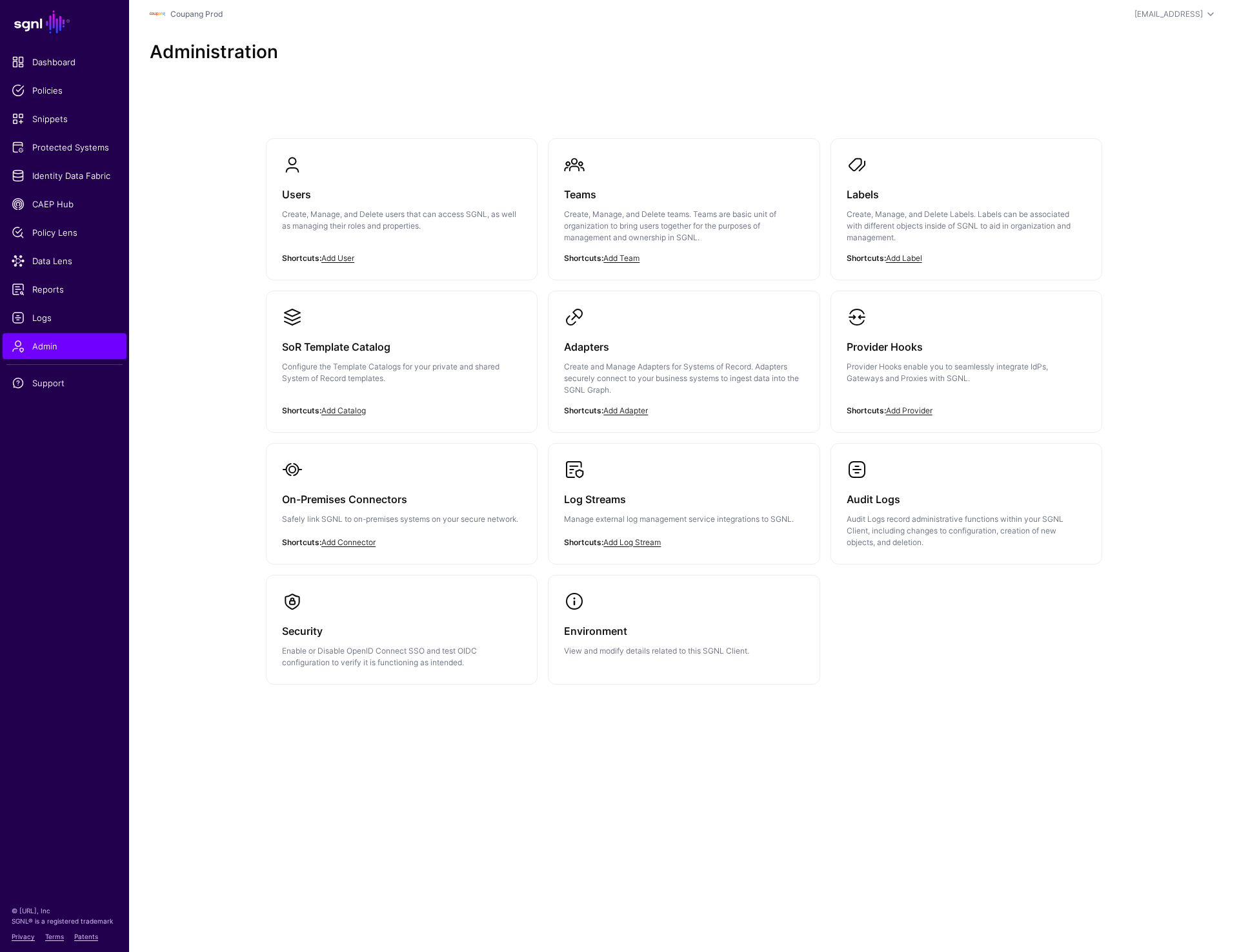
click at [235, 443] on div "Users Create, Manage, and Delete users that can access SGNL, as well as managin…" at bounding box center [684, 434] width 930 height 694
click at [58, 173] on span "Identity Data Fabric" at bounding box center [65, 175] width 106 height 13
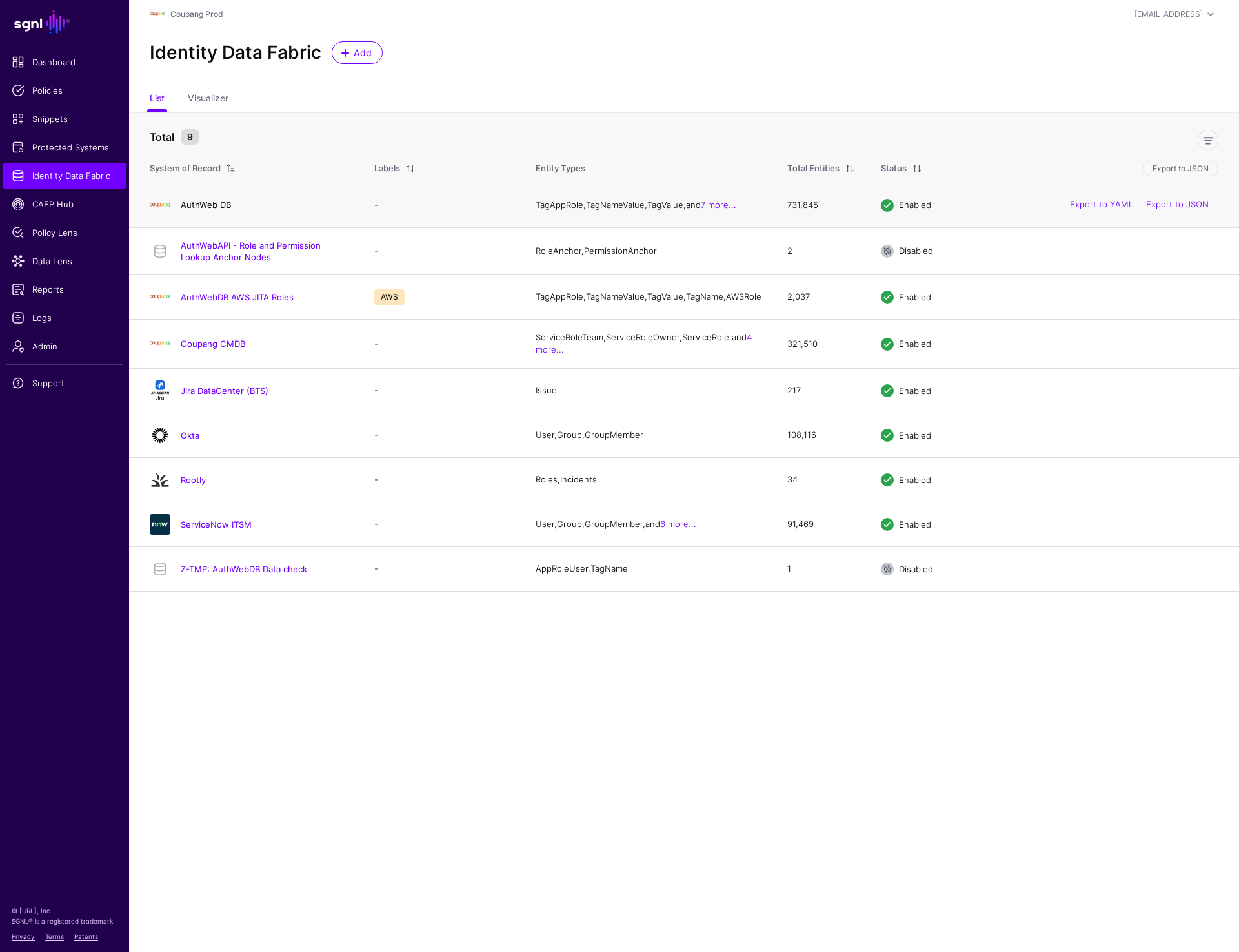
click at [201, 210] on link "AuthWeb DB" at bounding box center [206, 205] width 50 height 10
click at [201, 308] on div "AuthWebDB AWS JITA Roles" at bounding box center [249, 297] width 209 height 20
click at [201, 302] on link "AuthWebDB AWS JITA Roles" at bounding box center [237, 297] width 113 height 10
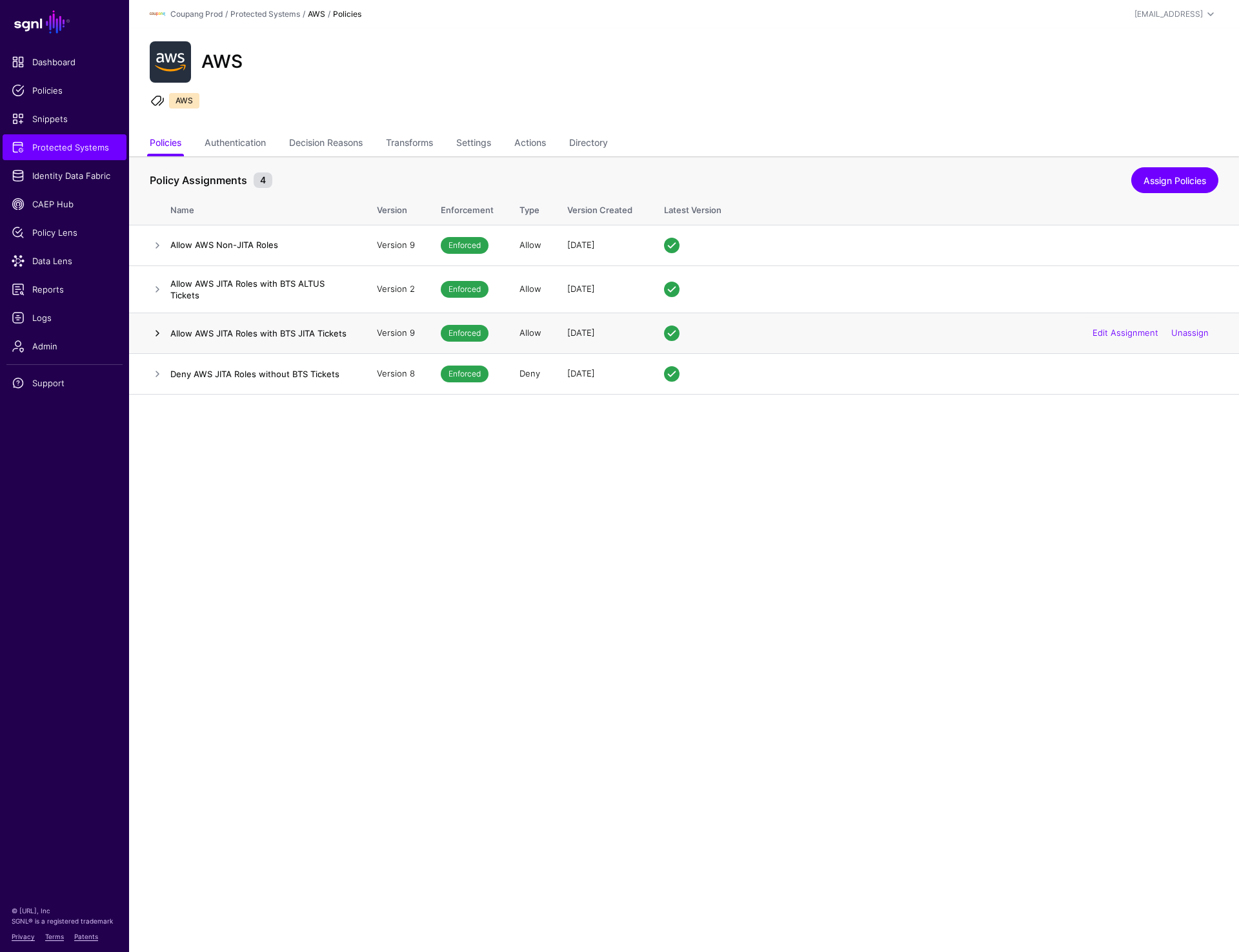
click at [155, 338] on link at bounding box center [157, 333] width 15 height 15
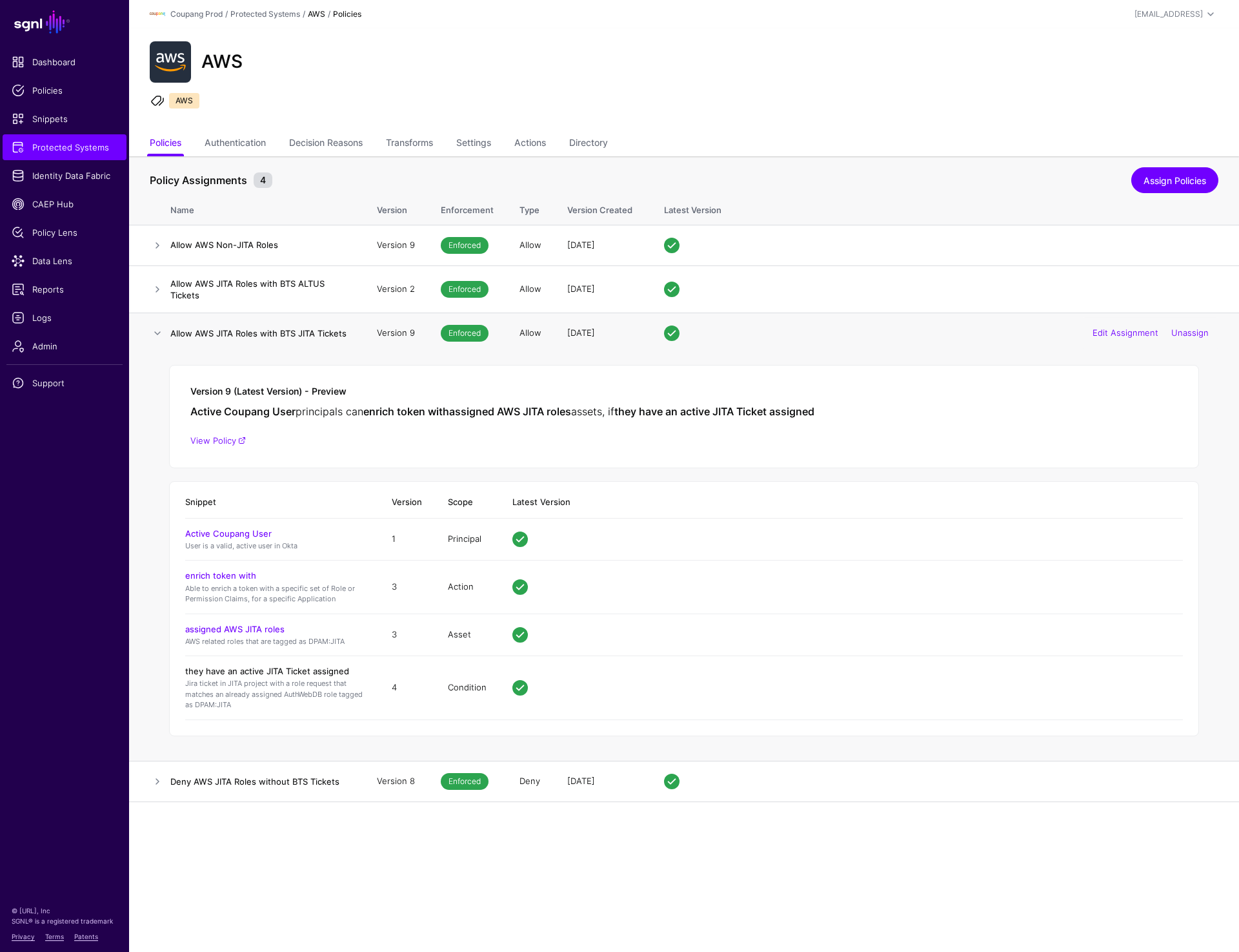
click at [243, 673] on link "they have an active JITA Ticket assigned" at bounding box center [267, 671] width 164 height 10
click at [1006, 81] on div "AWS" at bounding box center [684, 62] width 1079 height 42
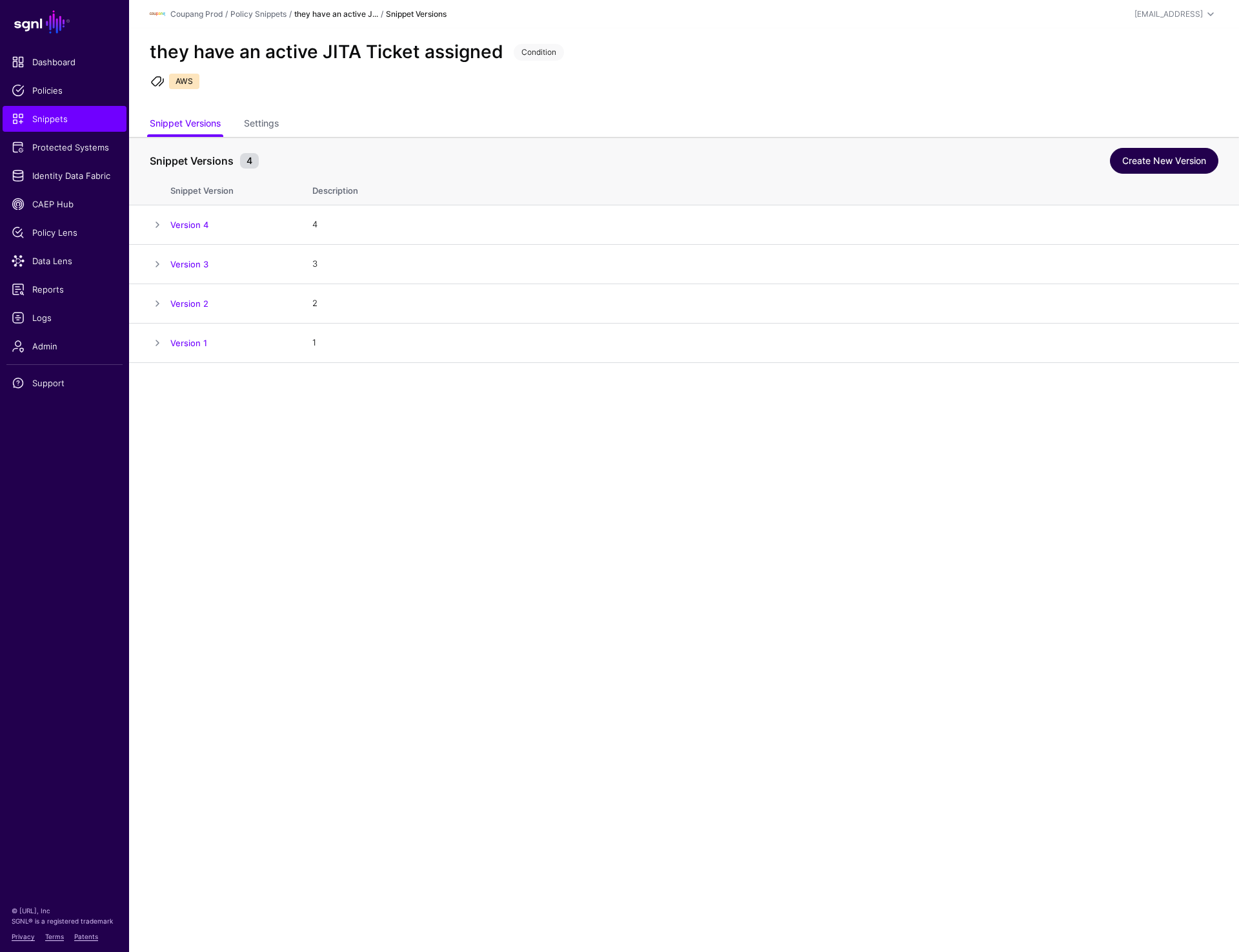
click at [1172, 171] on link "Create New Version" at bounding box center [1164, 161] width 109 height 26
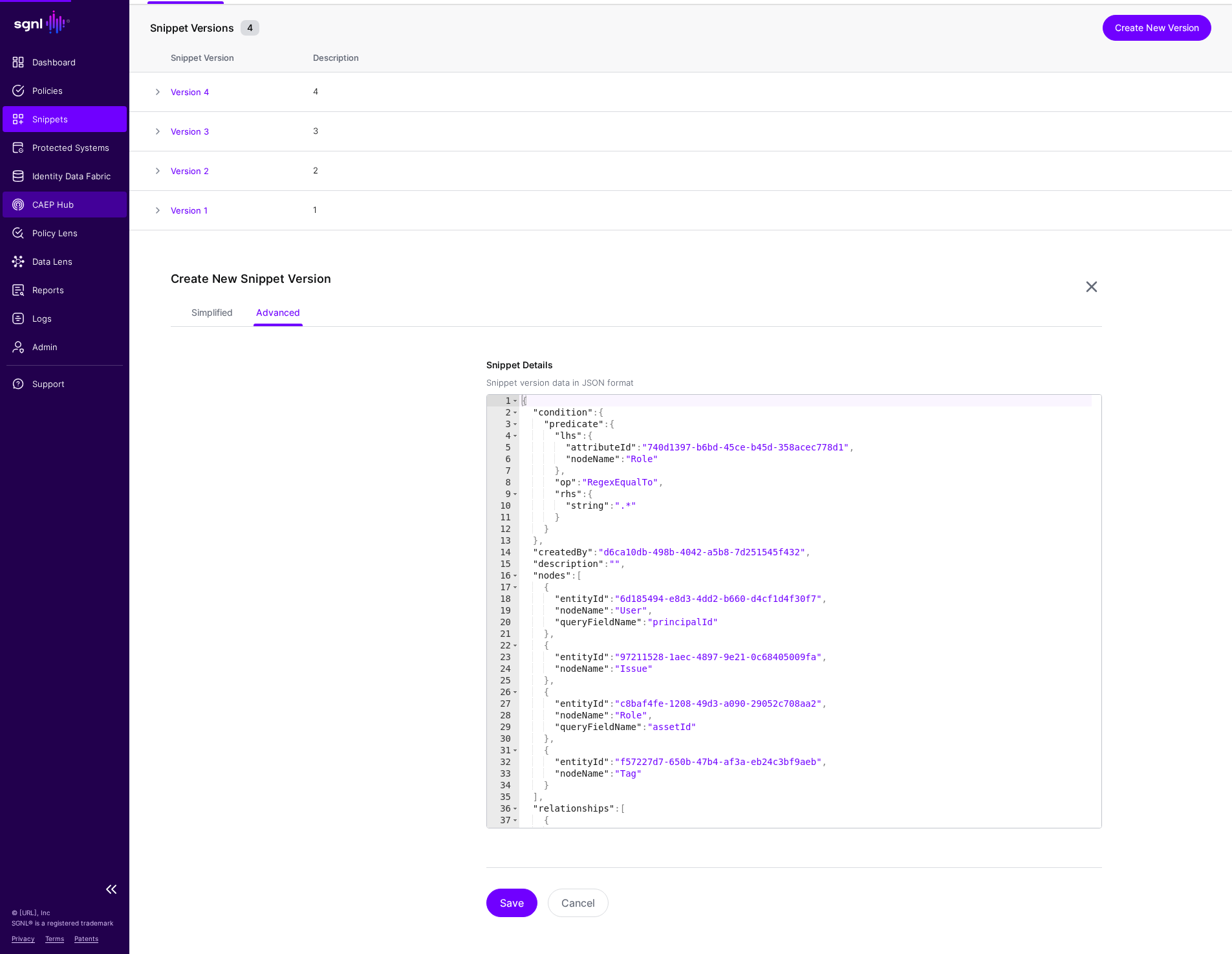
scroll to position [138, 0]
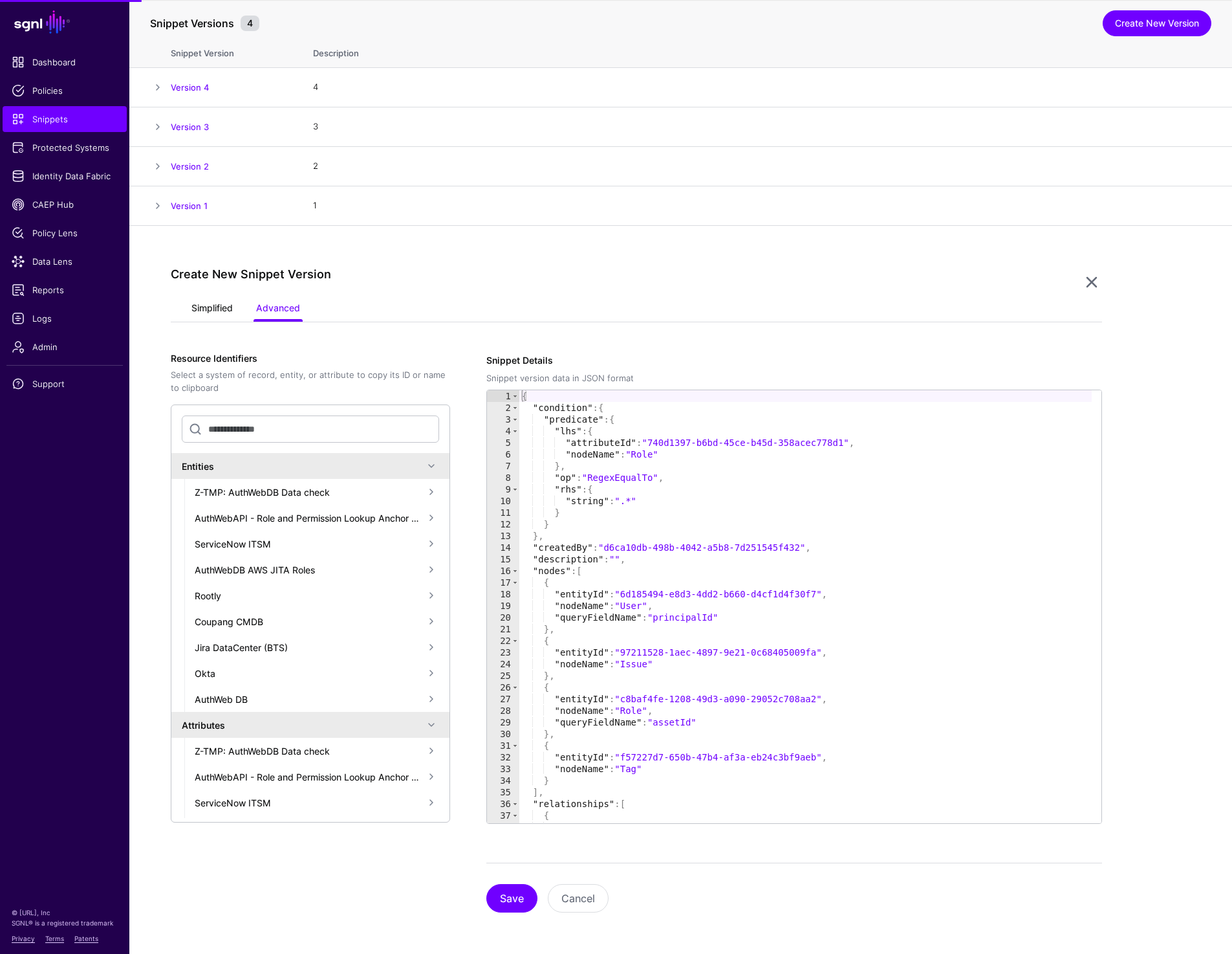
click at [211, 311] on link "Simplified" at bounding box center [212, 309] width 42 height 25
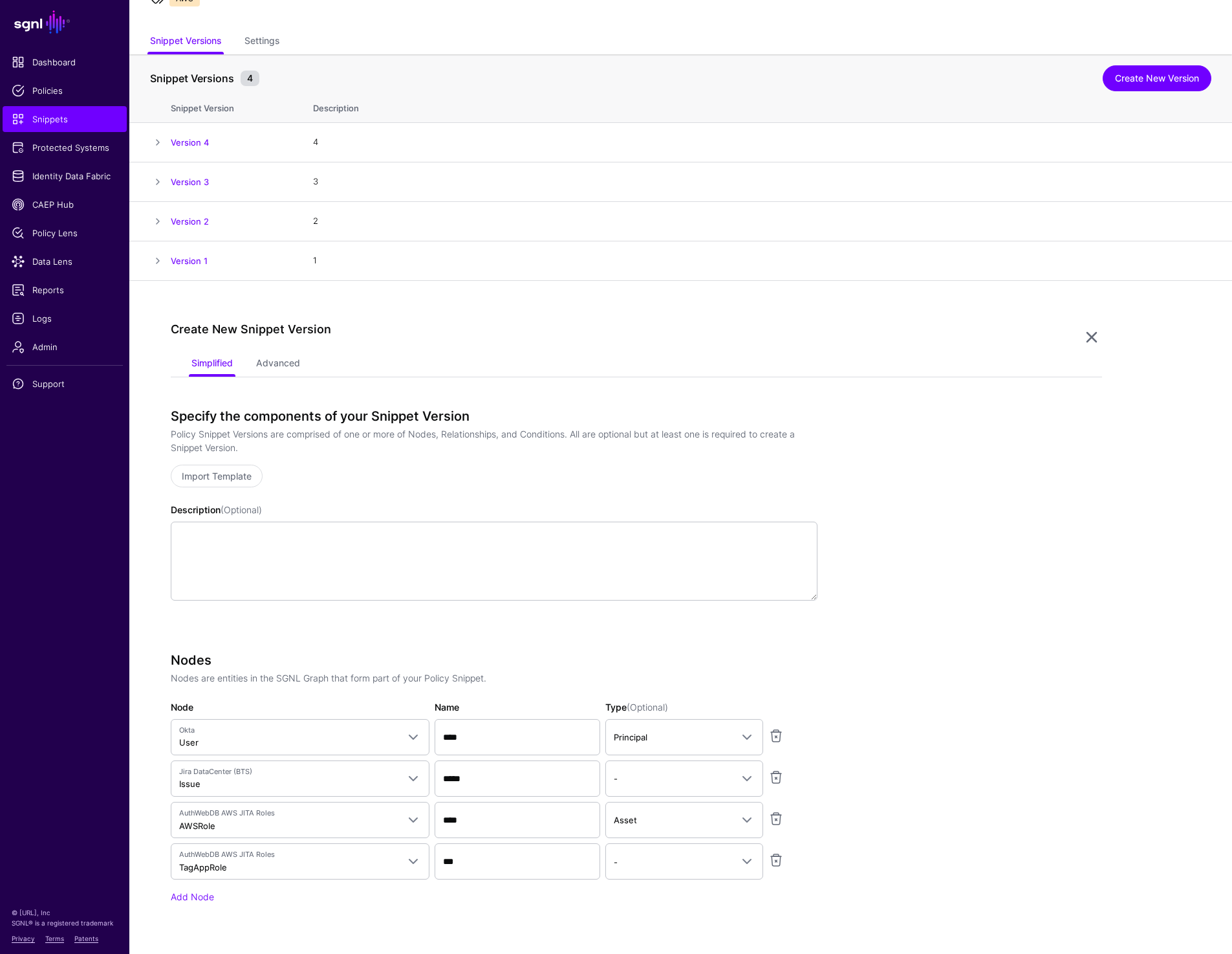
scroll to position [0, 0]
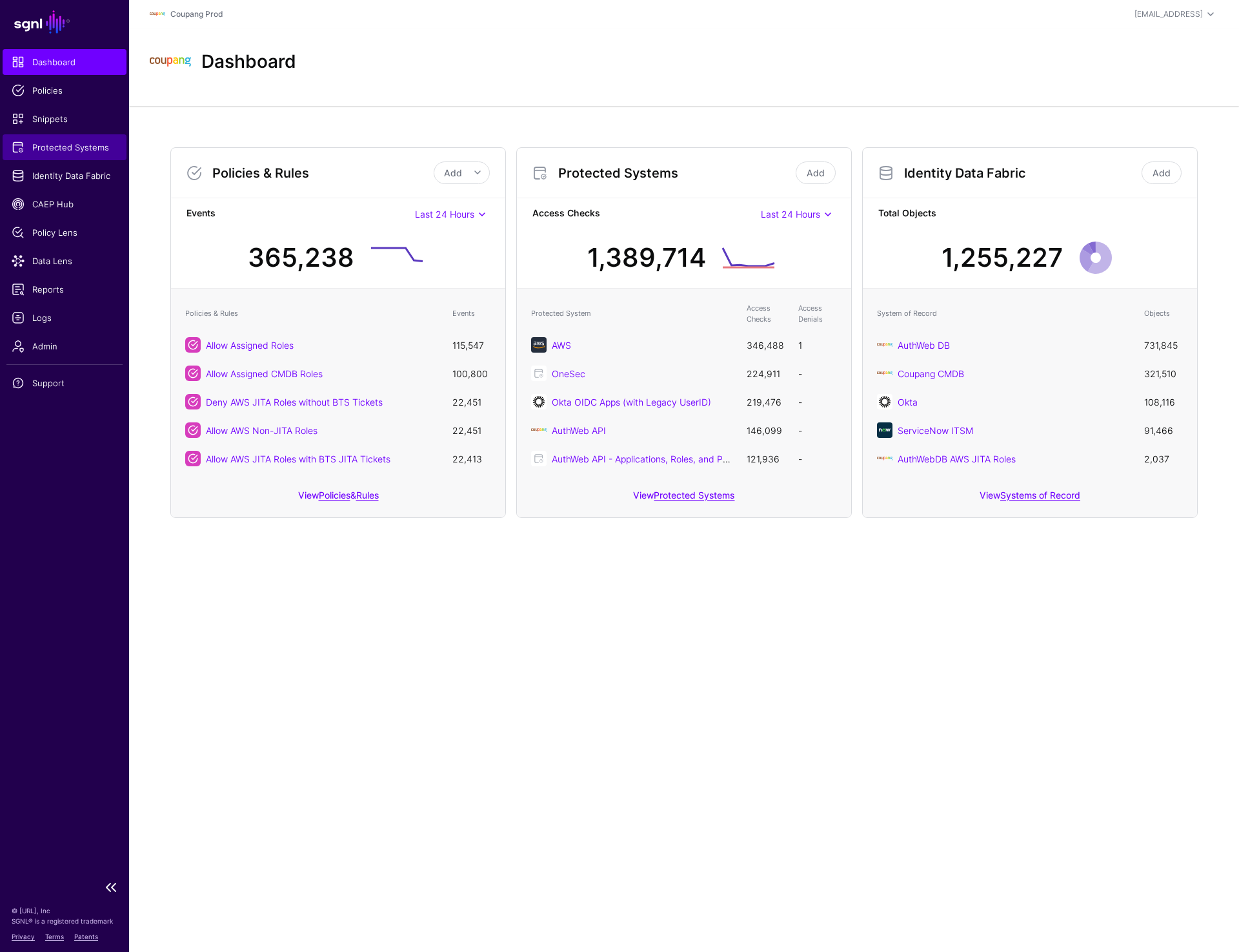
click at [63, 157] on link "Protected Systems" at bounding box center [65, 147] width 124 height 26
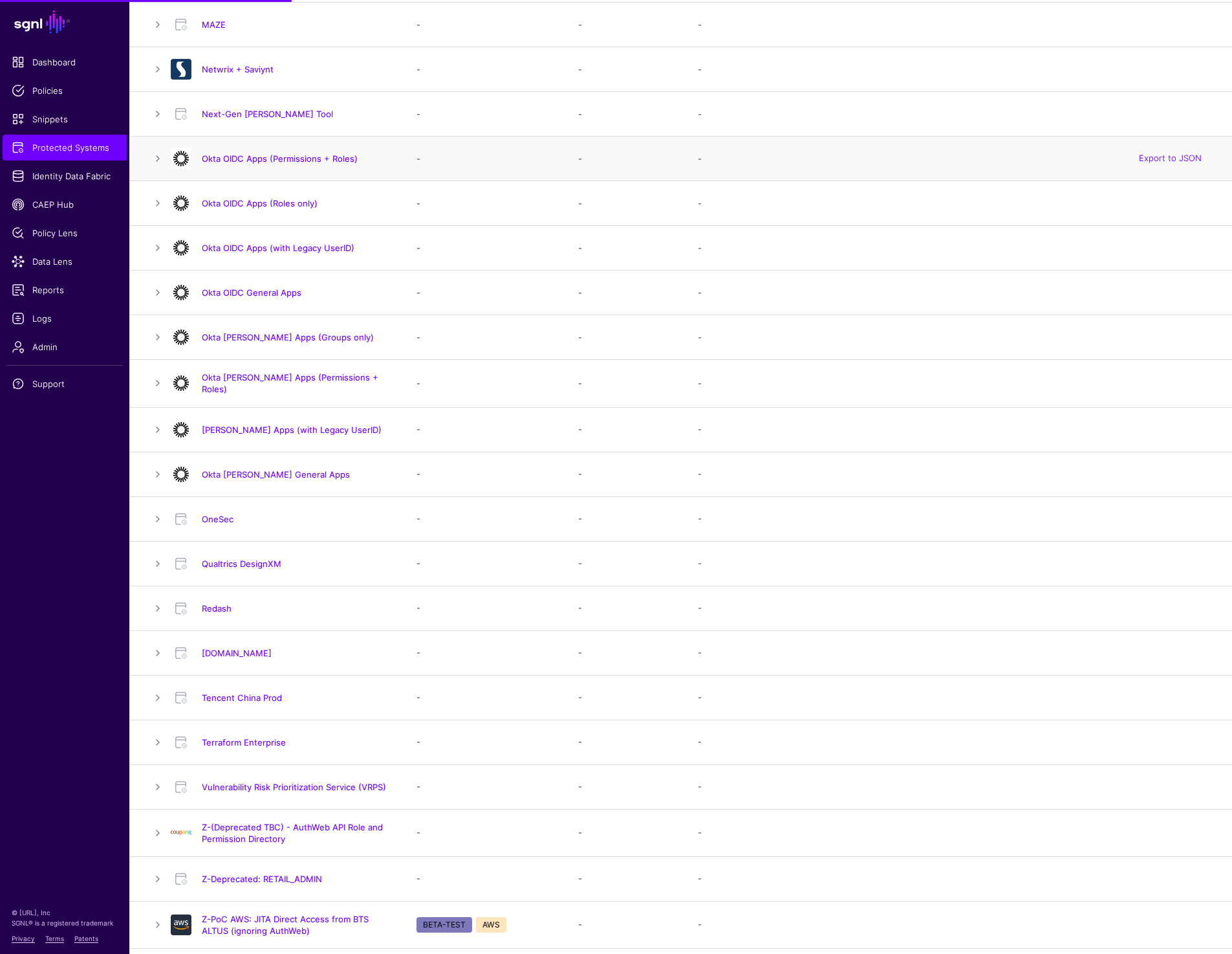
scroll to position [871, 0]
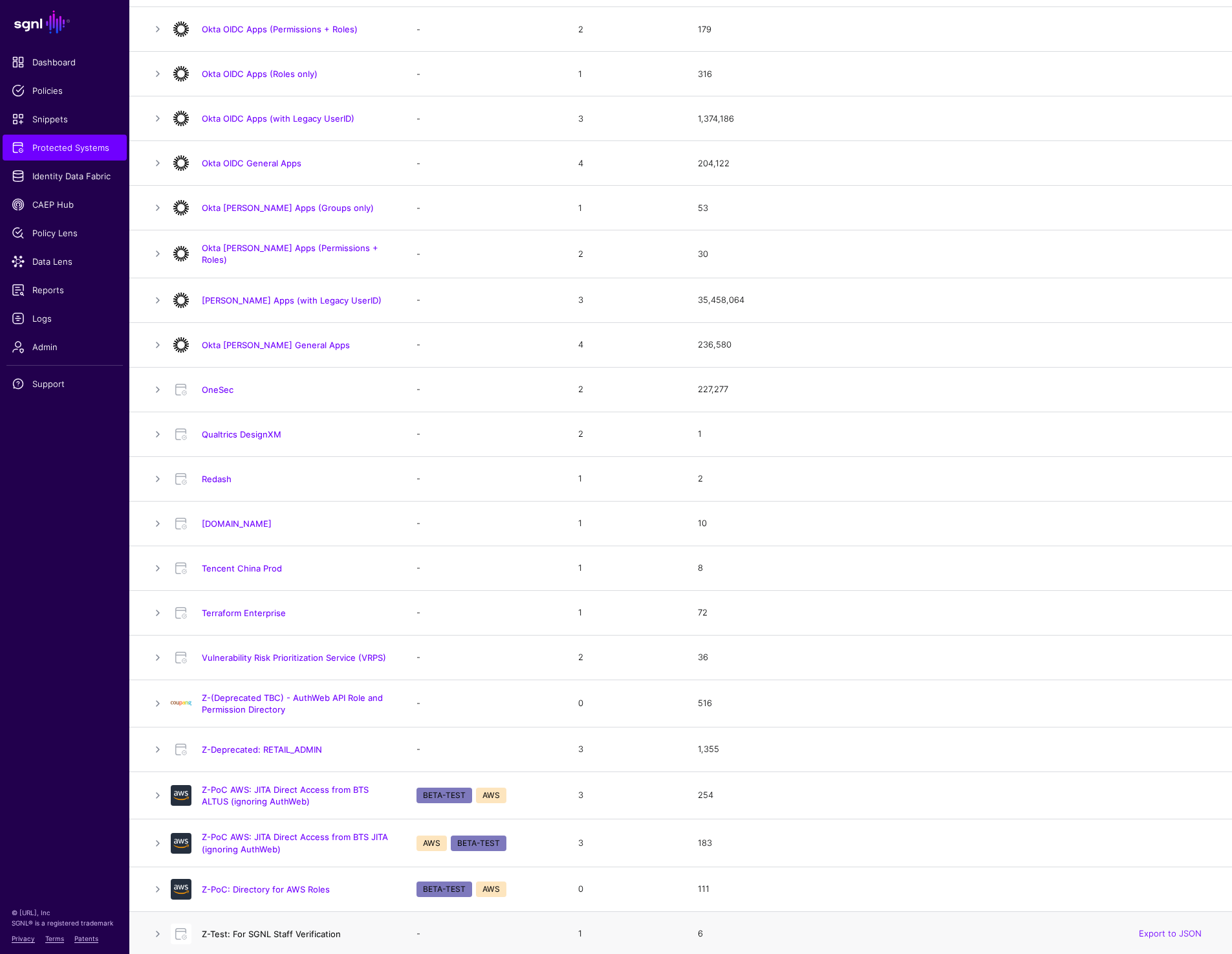
click at [263, 928] on link "Z-Test: For SGNL Staff Verification" at bounding box center [271, 934] width 139 height 10
click at [232, 929] on link "Z-Test: For SGNL Staff Verification" at bounding box center [271, 934] width 139 height 10
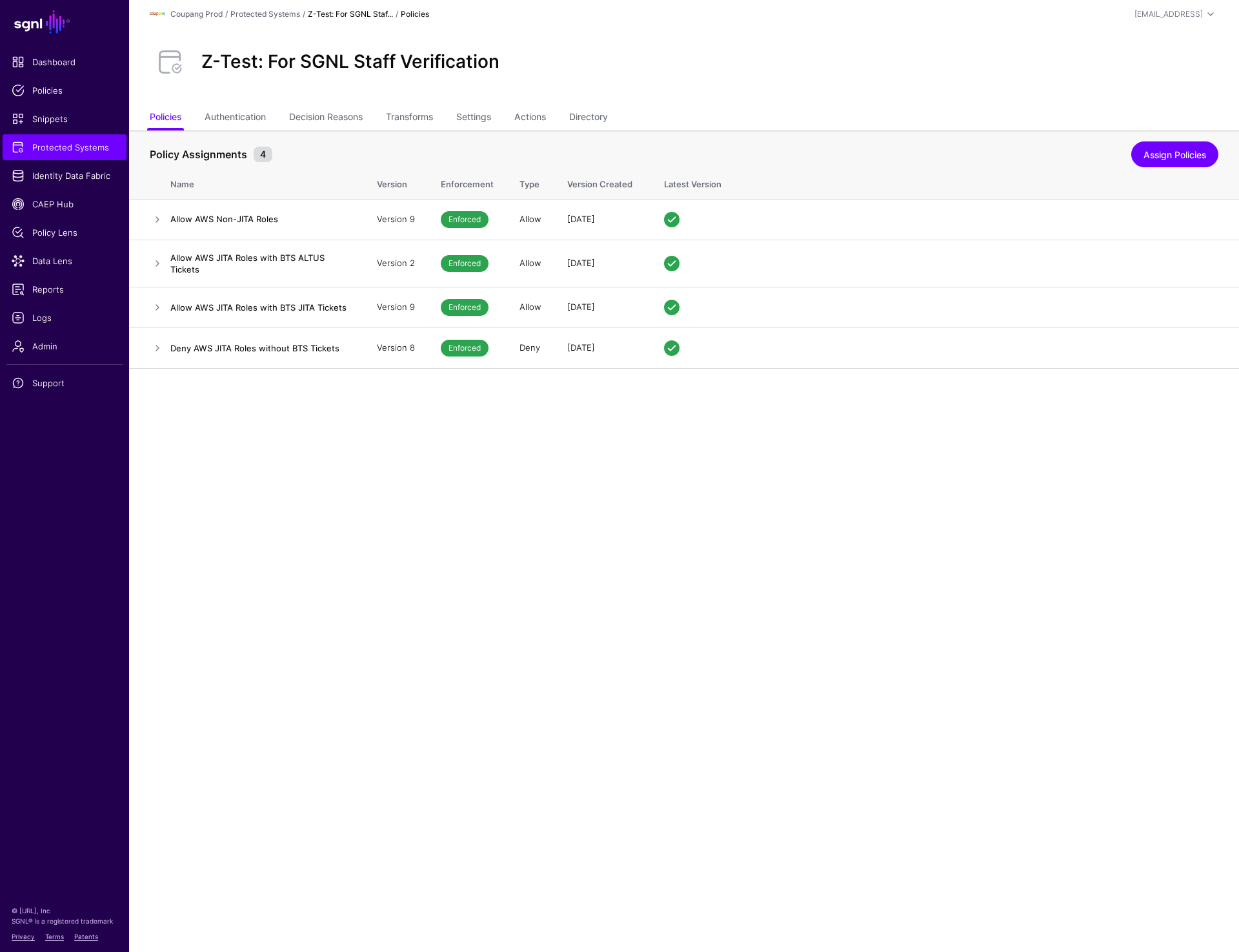
click at [809, 745] on main "SGNL Dashboard Policies Snippets Protected Systems Identity Data Fabric CAEP Hu…" at bounding box center [620, 476] width 1239 height 952
click at [470, 518] on main "SGNL Dashboard Policies Snippets Protected Systems Identity Data Fabric CAEP Hu…" at bounding box center [620, 476] width 1239 height 952
click at [1193, 308] on link "Unassign" at bounding box center [1191, 307] width 37 height 10
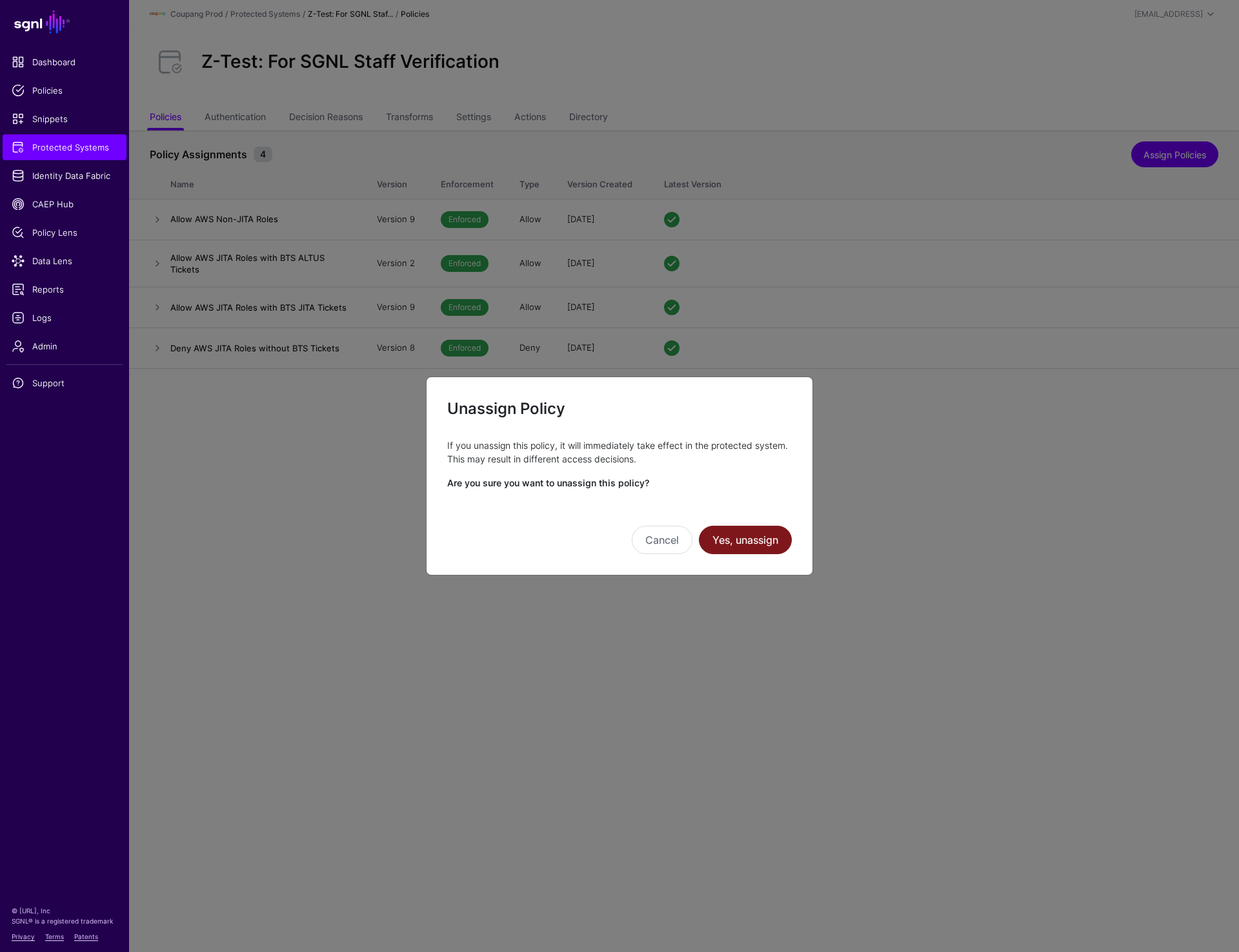
click at [778, 534] on button "Yes, unassign" at bounding box center [745, 539] width 93 height 28
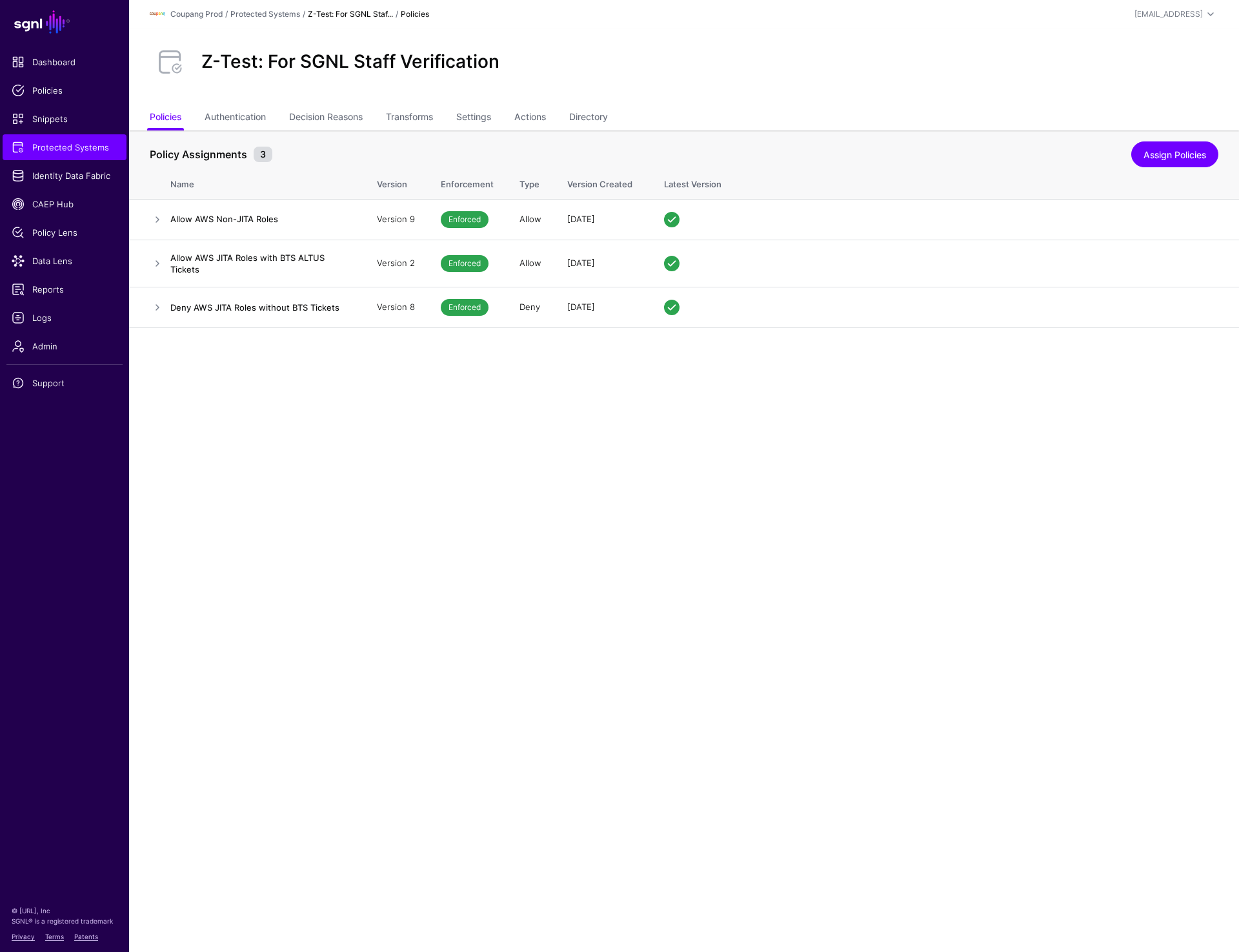
click at [993, 407] on main "SGNL Dashboard Policies Snippets Protected Systems Identity Data Fabric CAEP Hu…" at bounding box center [620, 476] width 1239 height 952
click at [1176, 159] on link "Assign Policies" at bounding box center [1175, 154] width 88 height 26
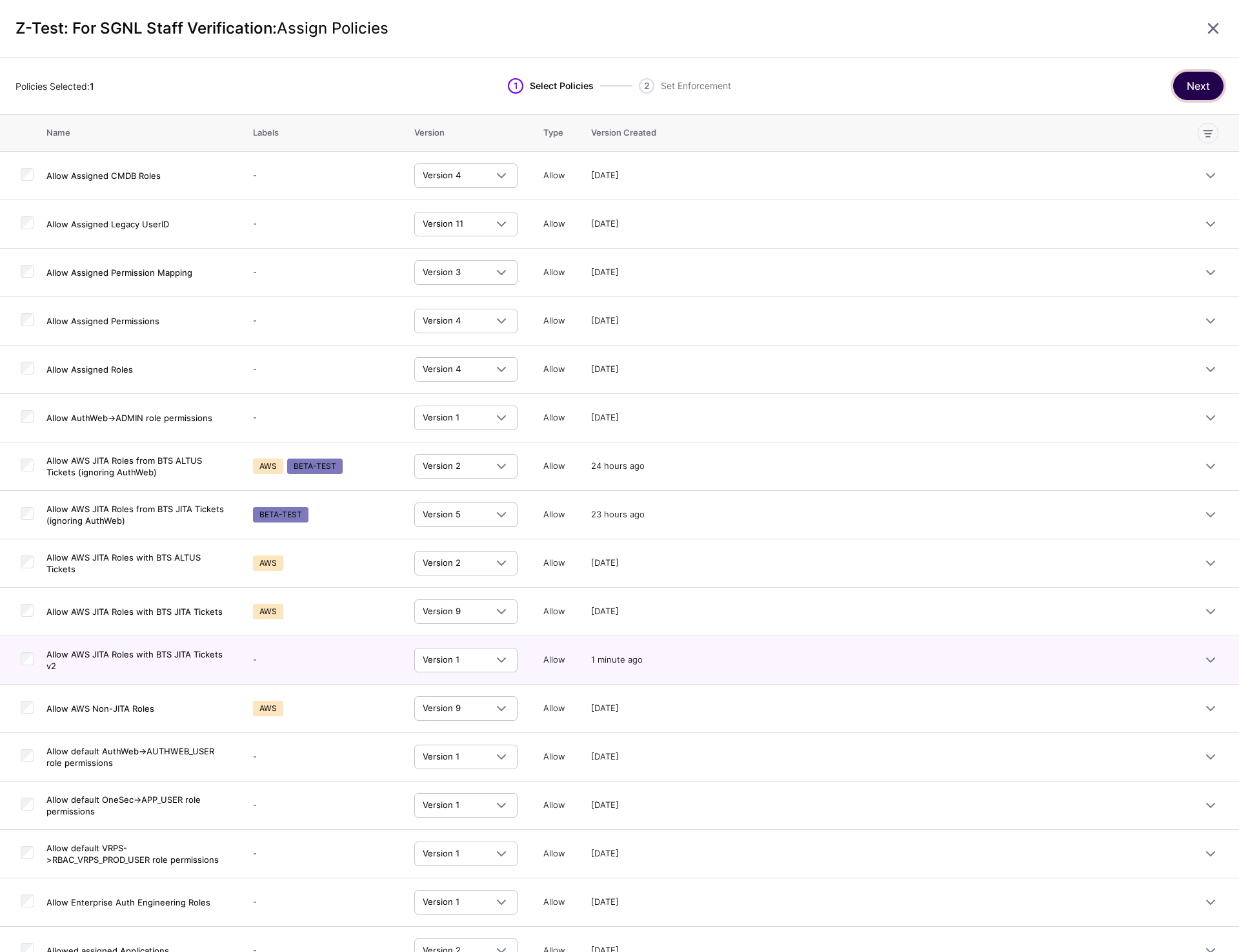
click at [1202, 80] on button "Next" at bounding box center [1198, 85] width 50 height 28
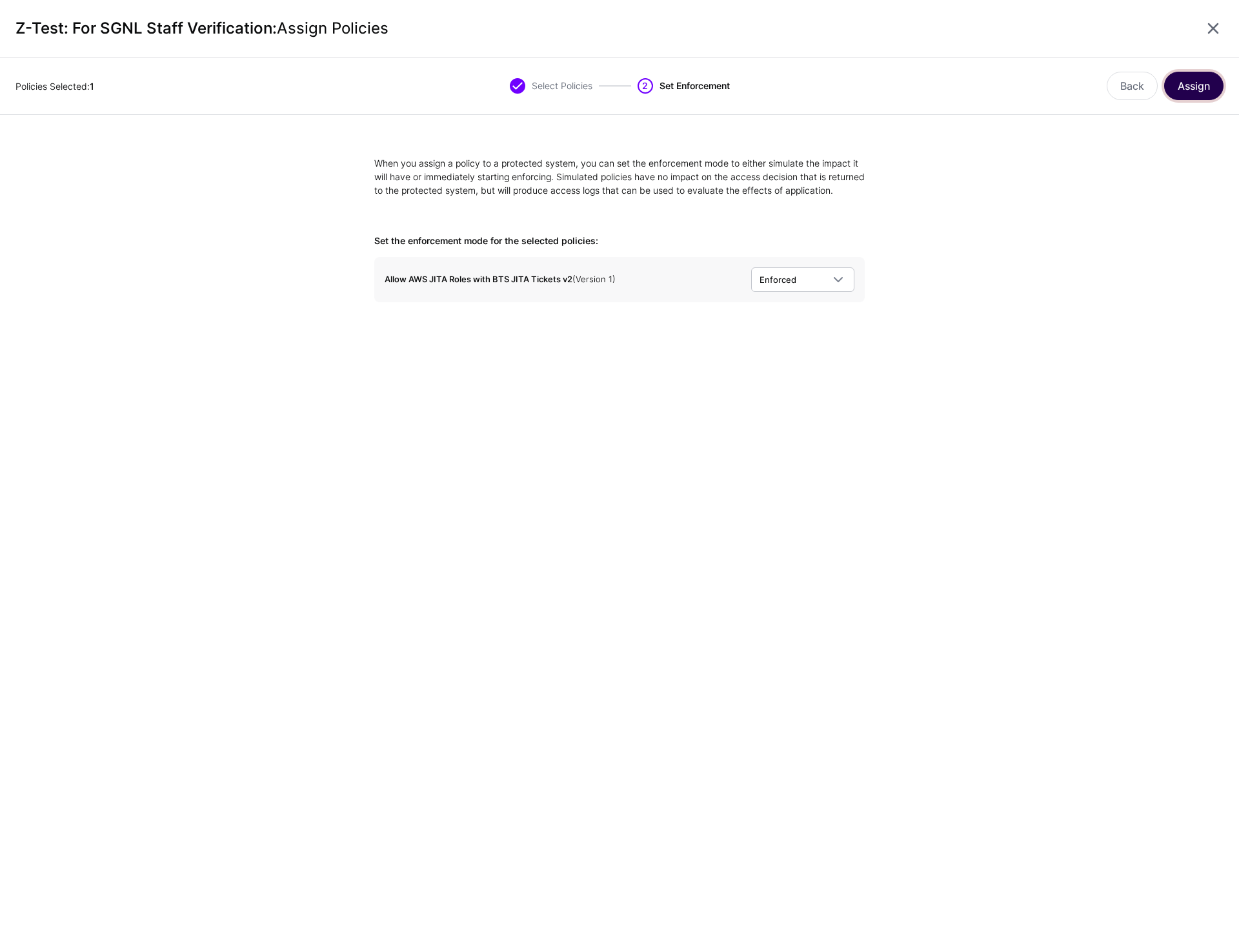
click at [1200, 90] on button "Assign" at bounding box center [1194, 85] width 59 height 28
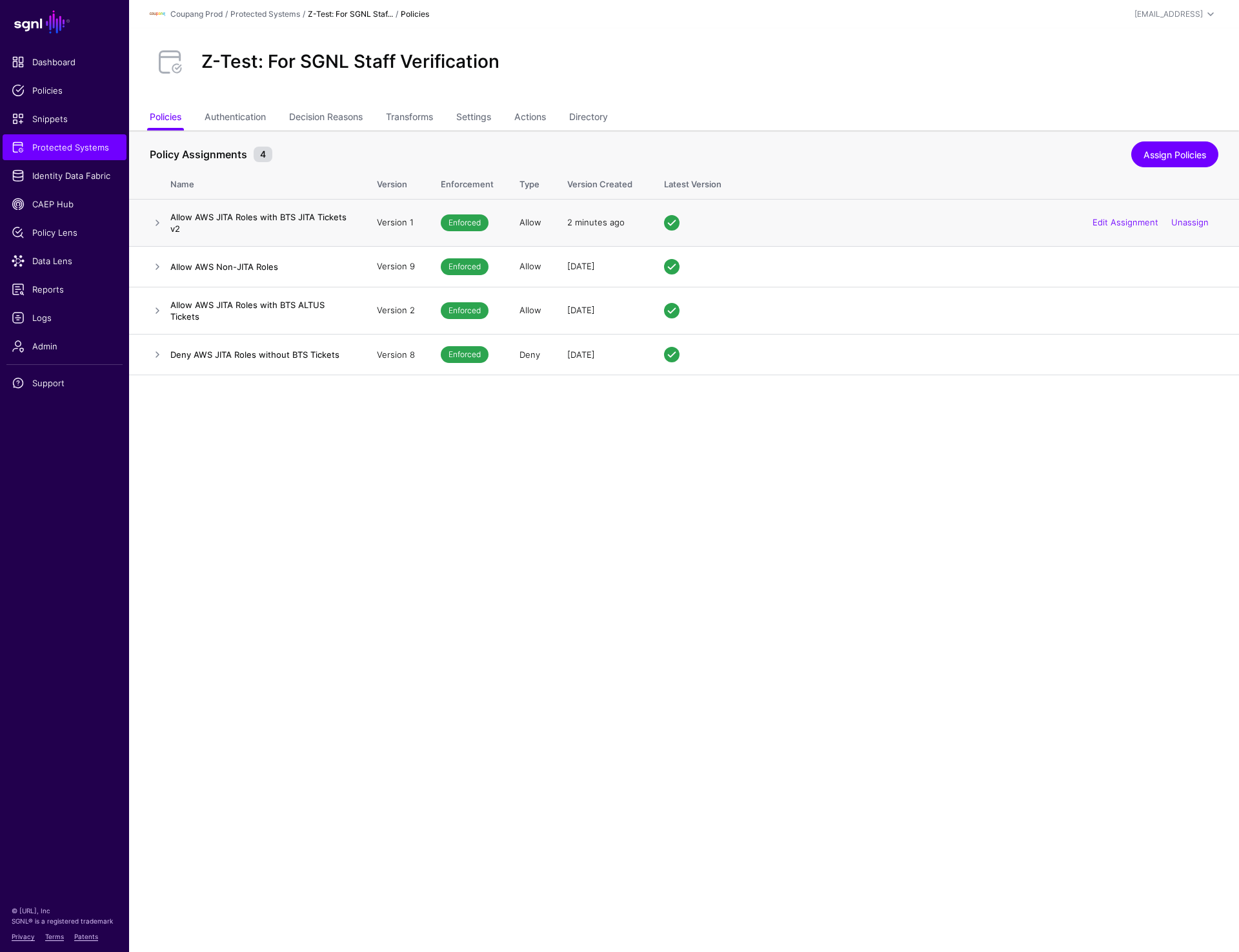
click at [146, 231] on td at bounding box center [150, 222] width 42 height 47
click at [154, 217] on link at bounding box center [157, 223] width 15 height 15
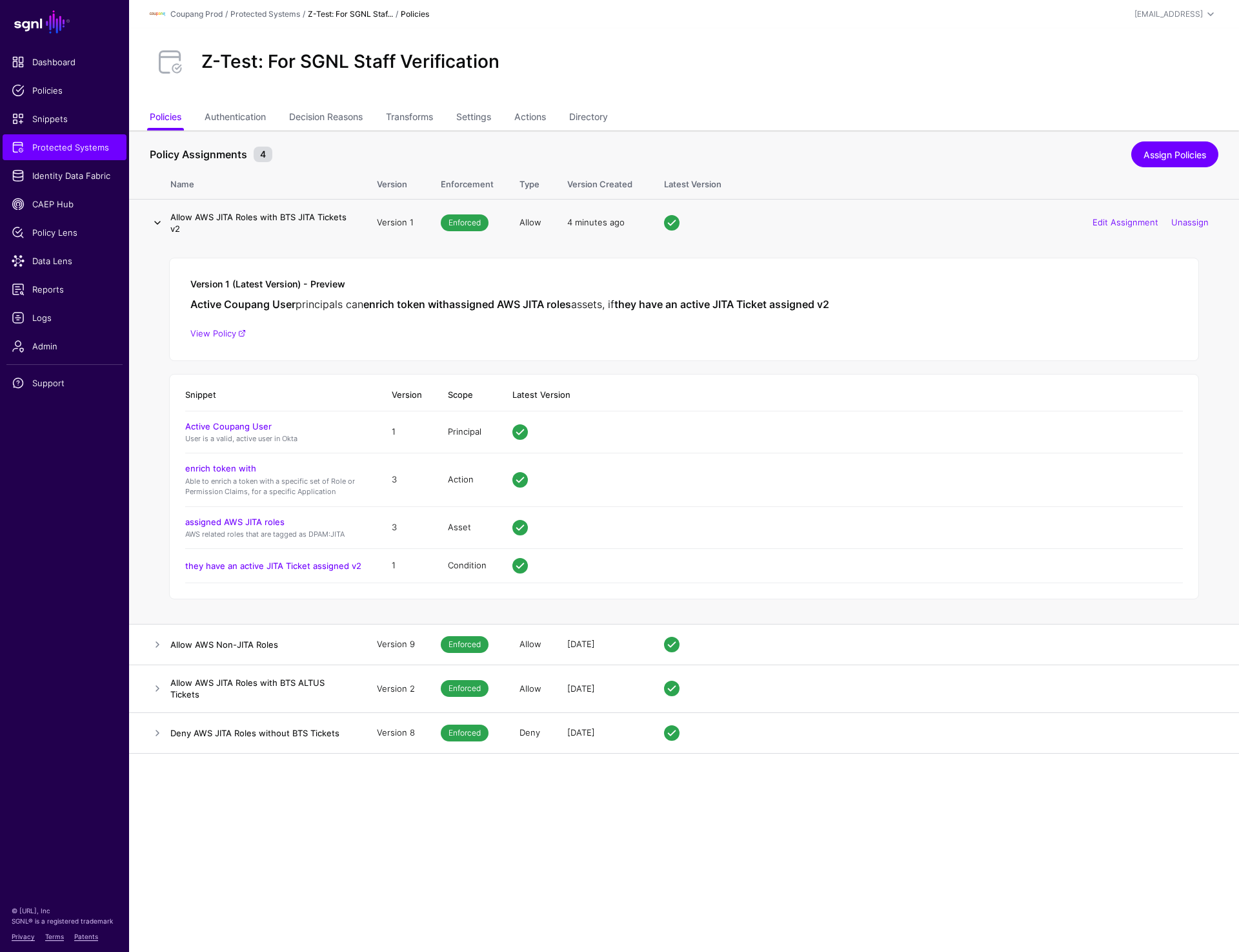
click at [158, 223] on link at bounding box center [157, 223] width 15 height 15
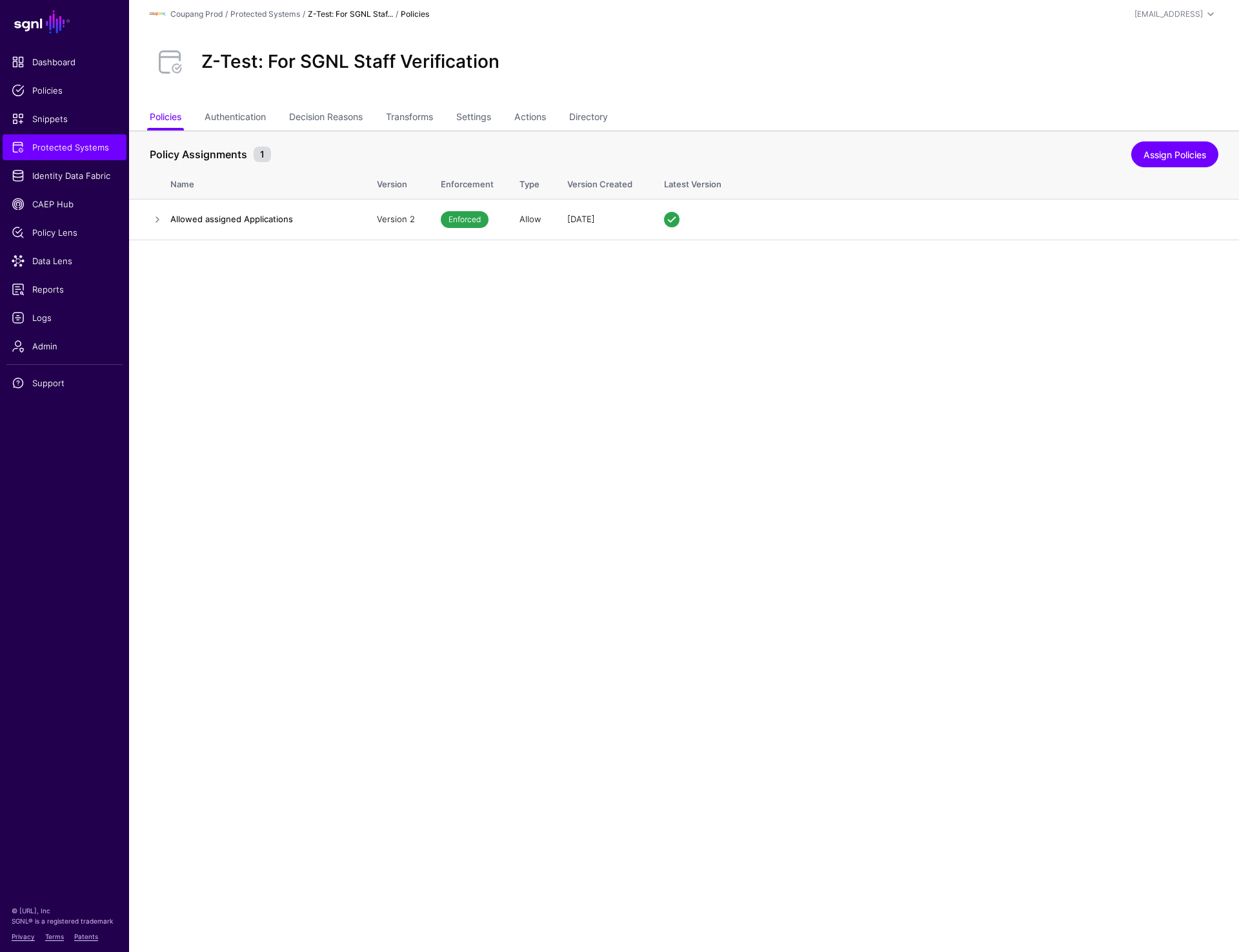
click at [712, 434] on main "SGNL Dashboard Policies Snippets Protected Systems Identity Data Fabric CAEP Hu…" at bounding box center [620, 476] width 1239 height 952
click at [1178, 217] on link "Unassign" at bounding box center [1191, 218] width 37 height 10
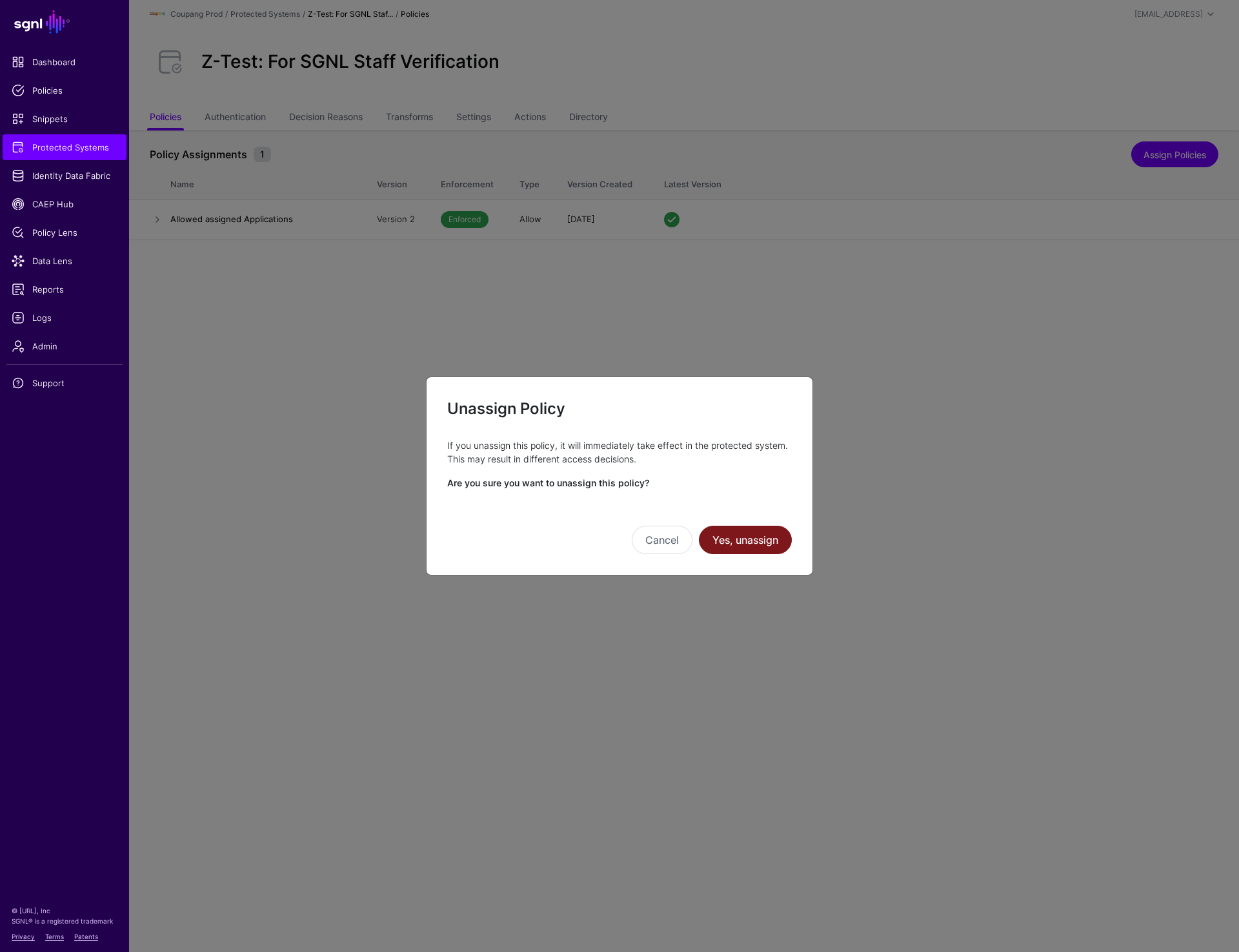
click at [774, 536] on button "Yes, unassign" at bounding box center [745, 539] width 93 height 28
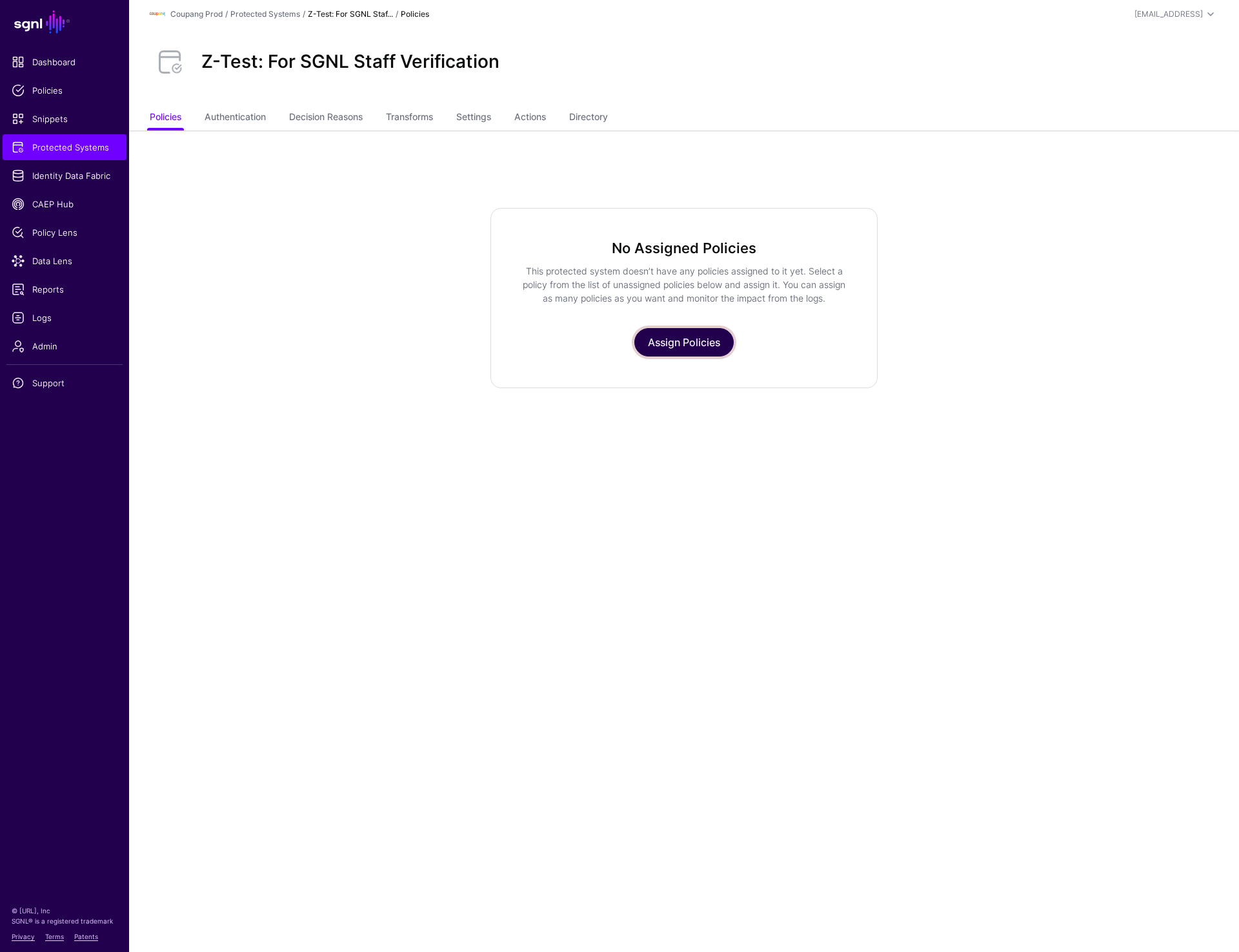
click at [699, 340] on link "Assign Policies" at bounding box center [684, 342] width 99 height 28
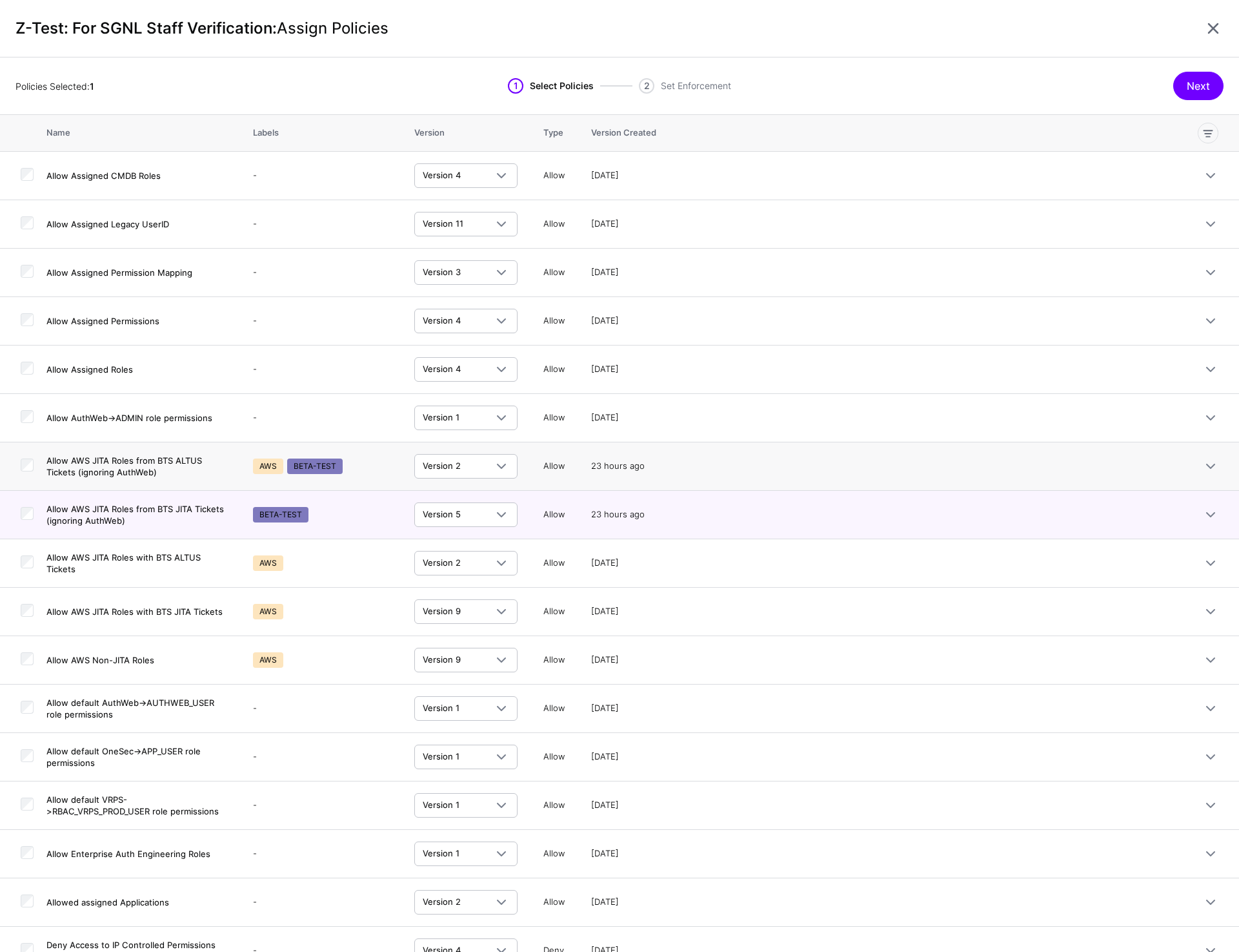
click at [19, 471] on td at bounding box center [23, 466] width 47 height 48
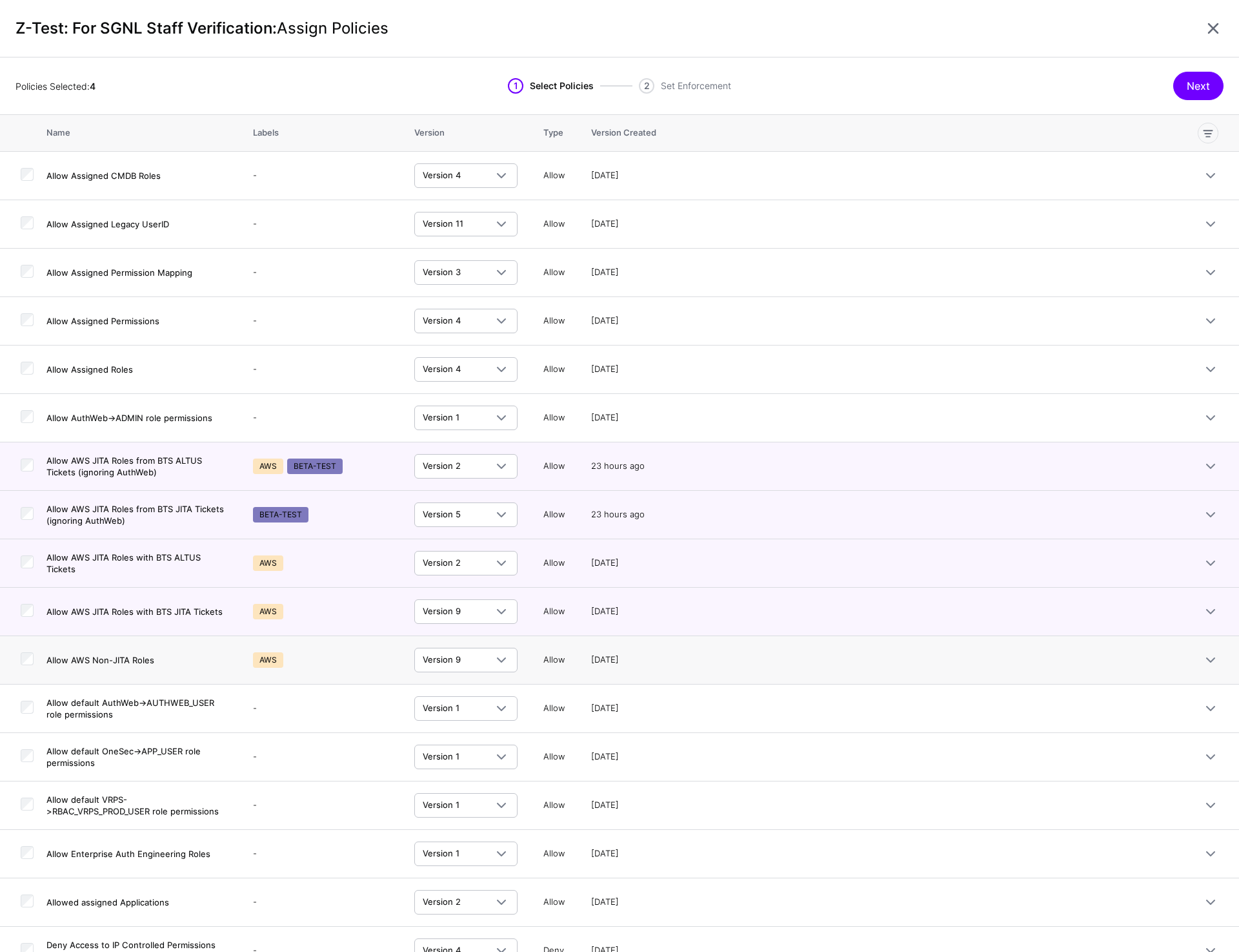
click at [26, 665] on div at bounding box center [26, 660] width 13 height 16
click at [26, 506] on td at bounding box center [23, 514] width 47 height 48
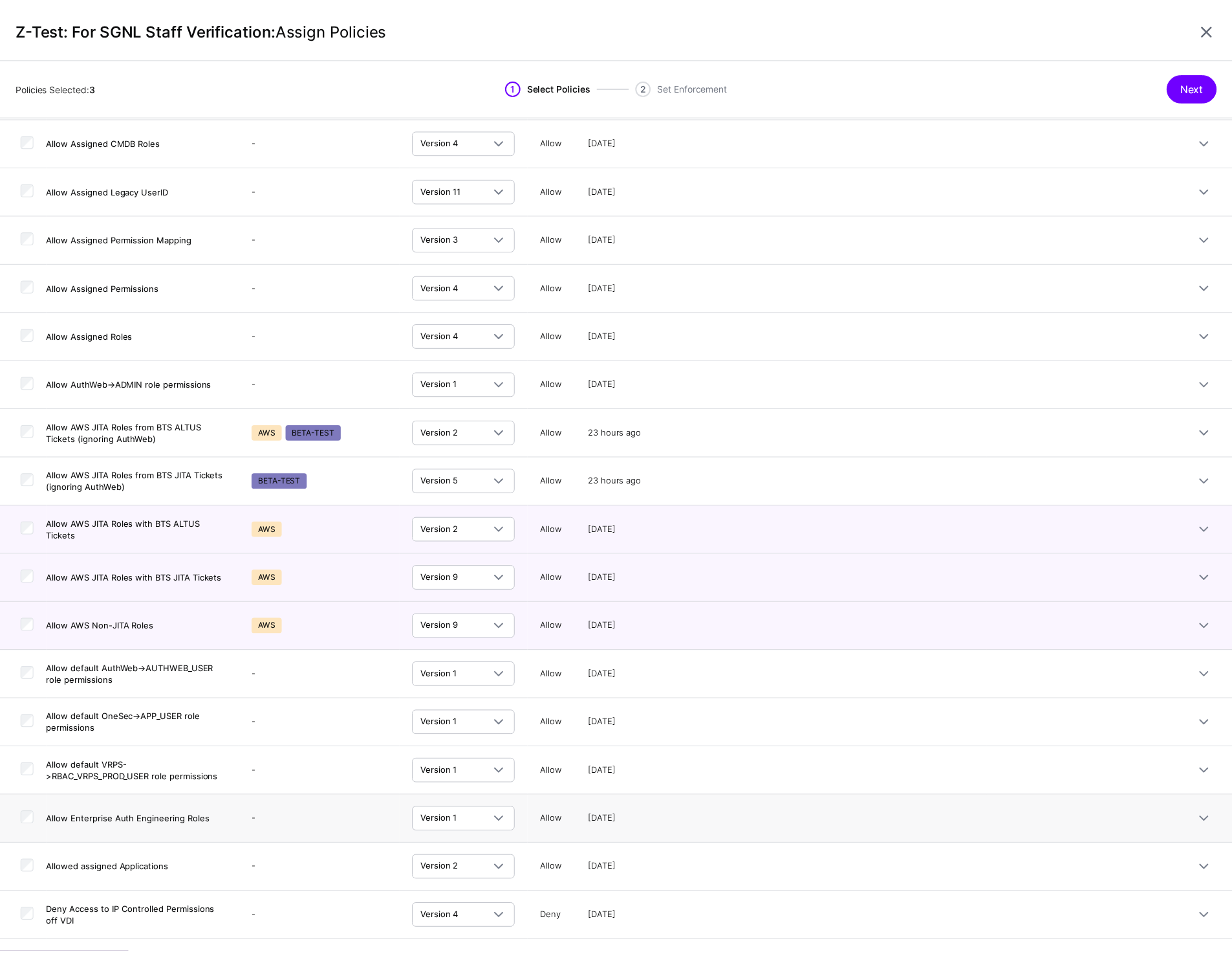
scroll to position [266, 0]
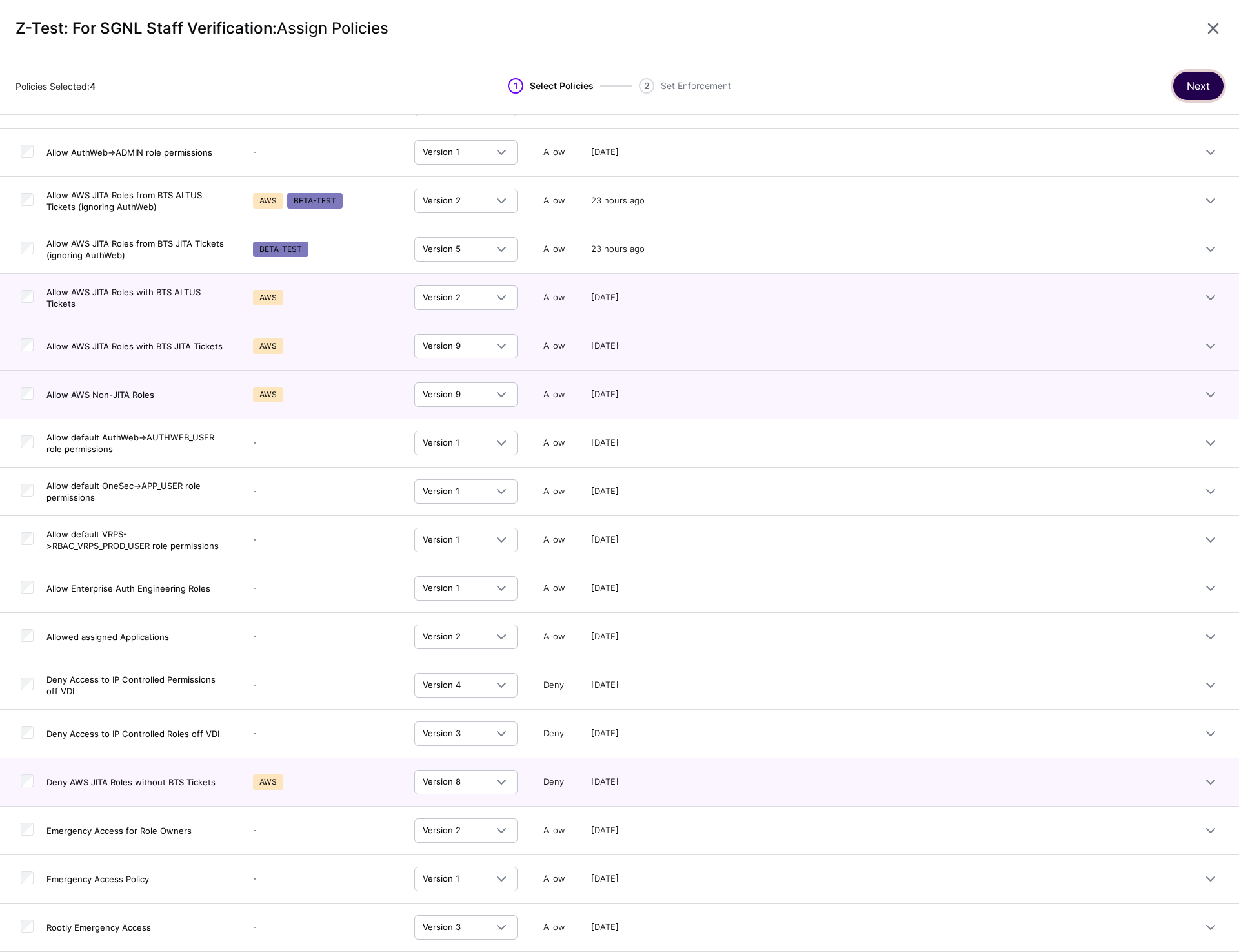
click at [1202, 87] on button "Next" at bounding box center [1198, 85] width 50 height 28
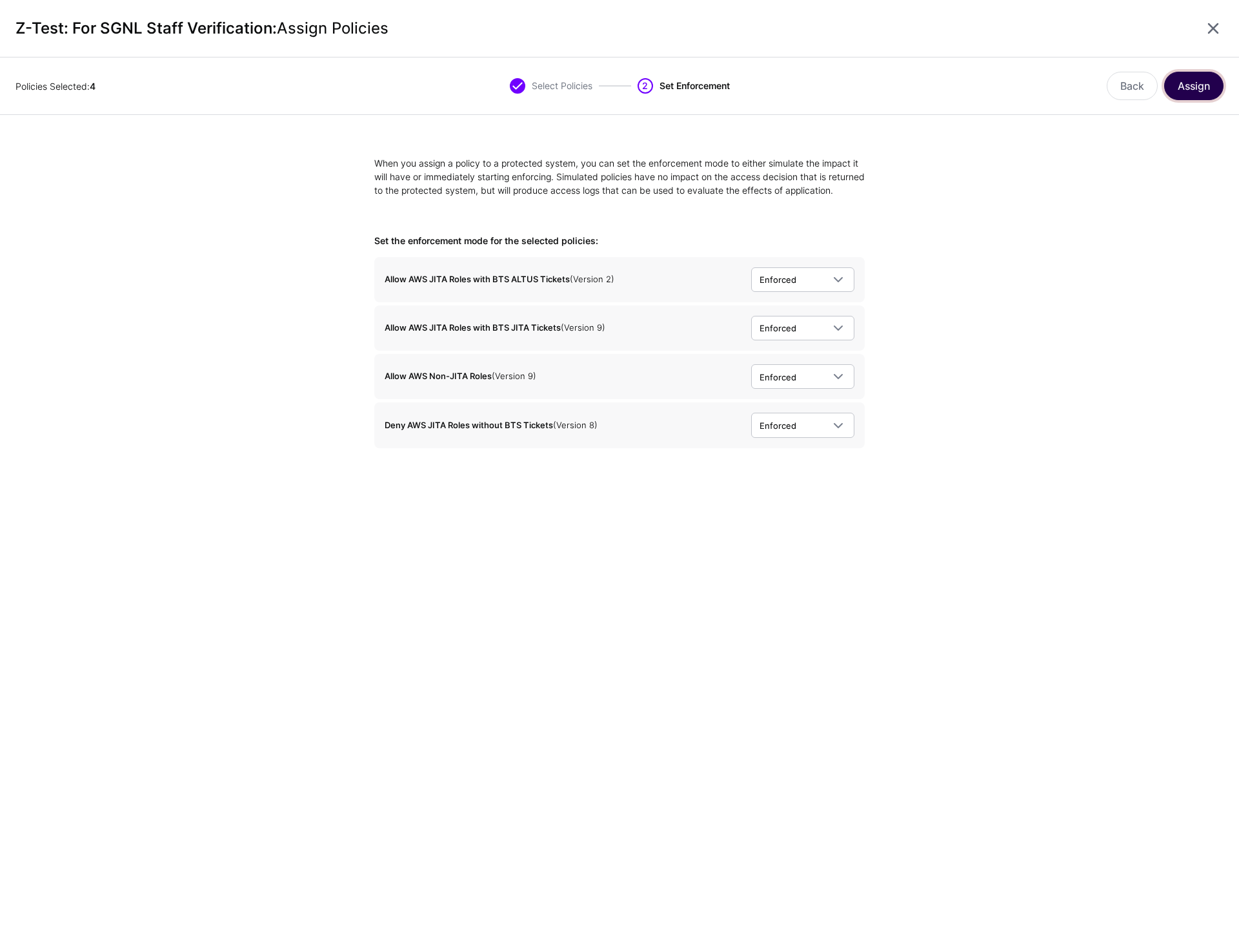
click at [1174, 93] on button "Assign" at bounding box center [1194, 85] width 59 height 28
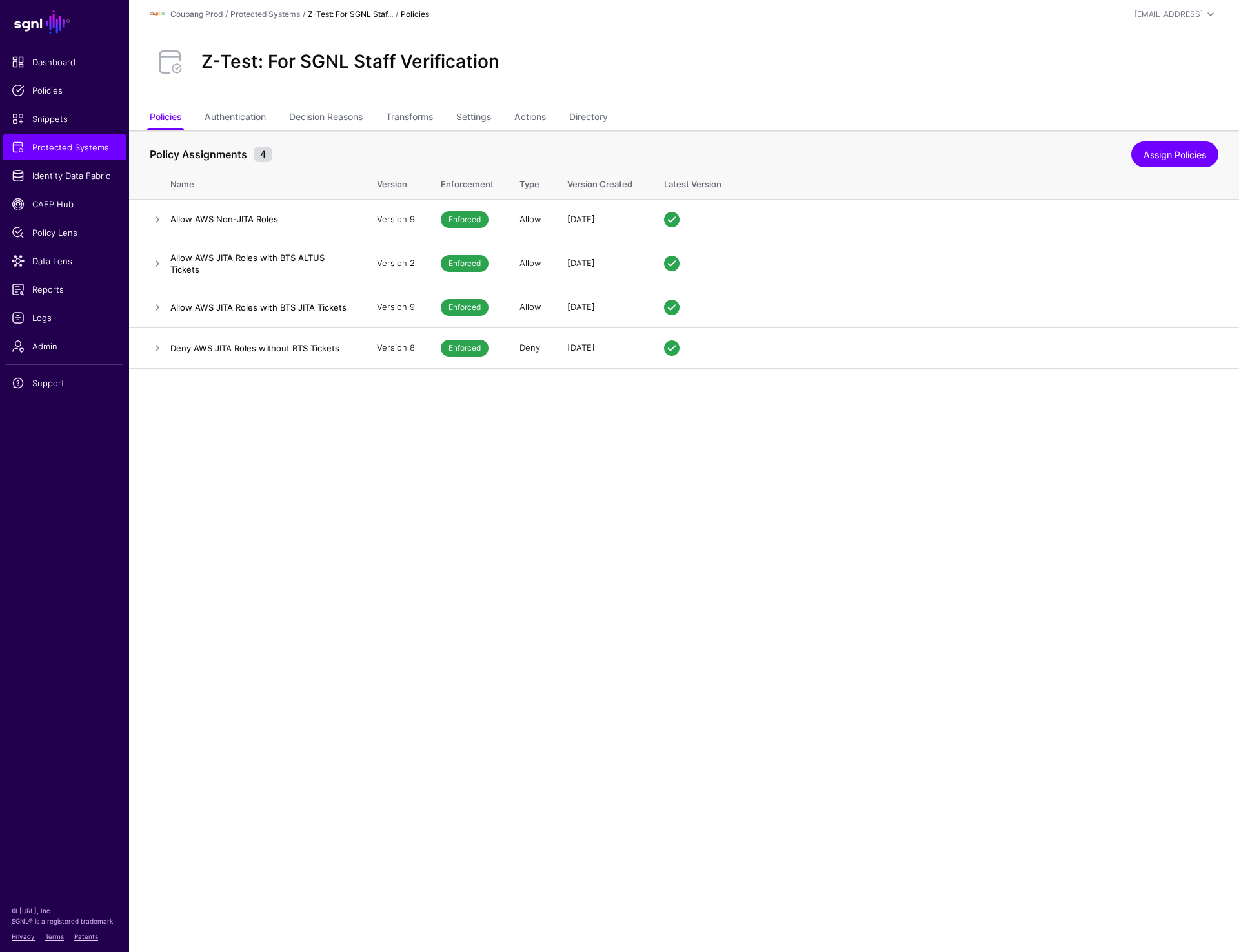
click at [567, 636] on main "SGNL Dashboard Policies Snippets Protected Systems Identity Data Fabric CAEP Hu…" at bounding box center [620, 476] width 1239 height 952
click at [479, 106] on link "Settings" at bounding box center [473, 118] width 35 height 25
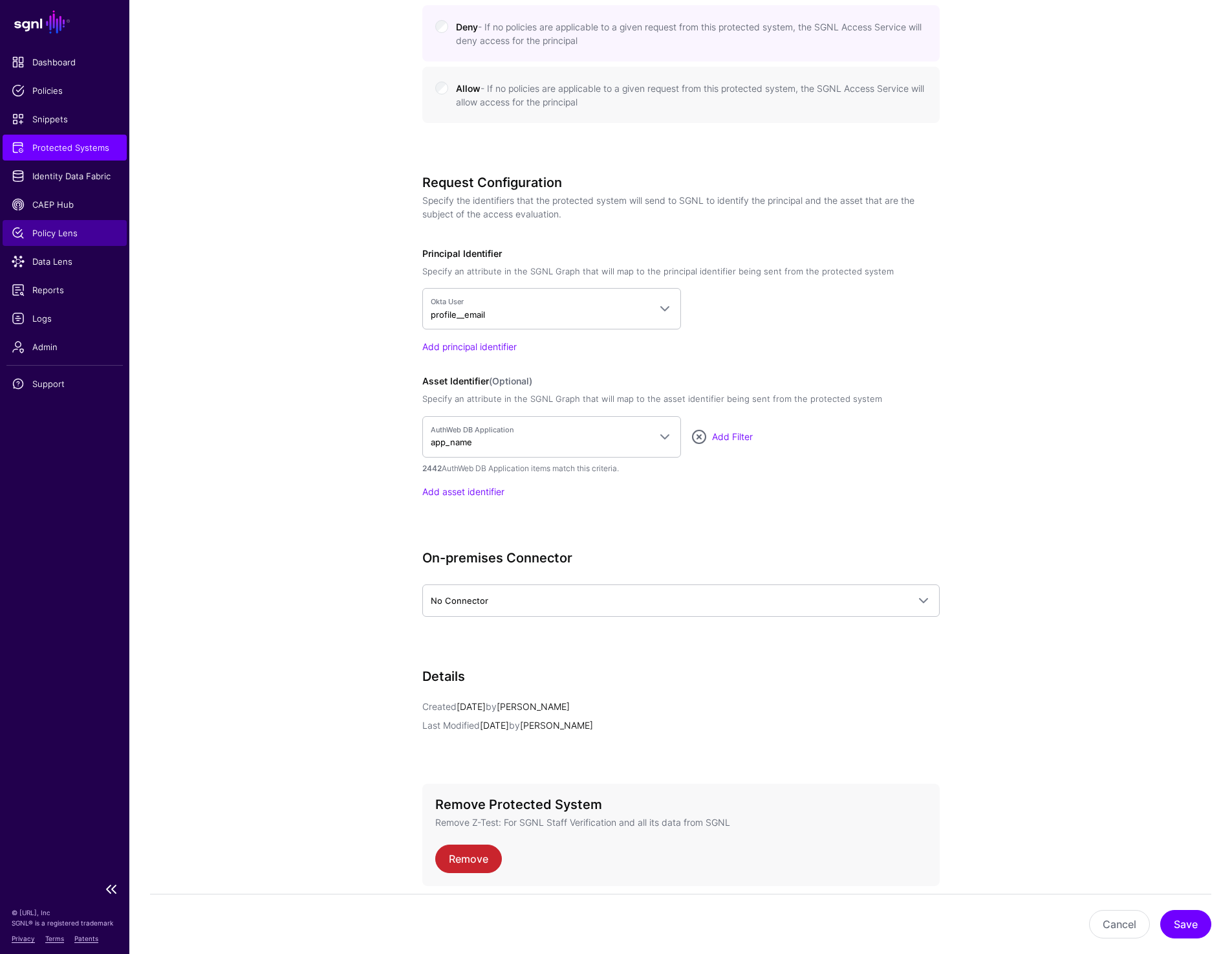
scroll to position [931, 0]
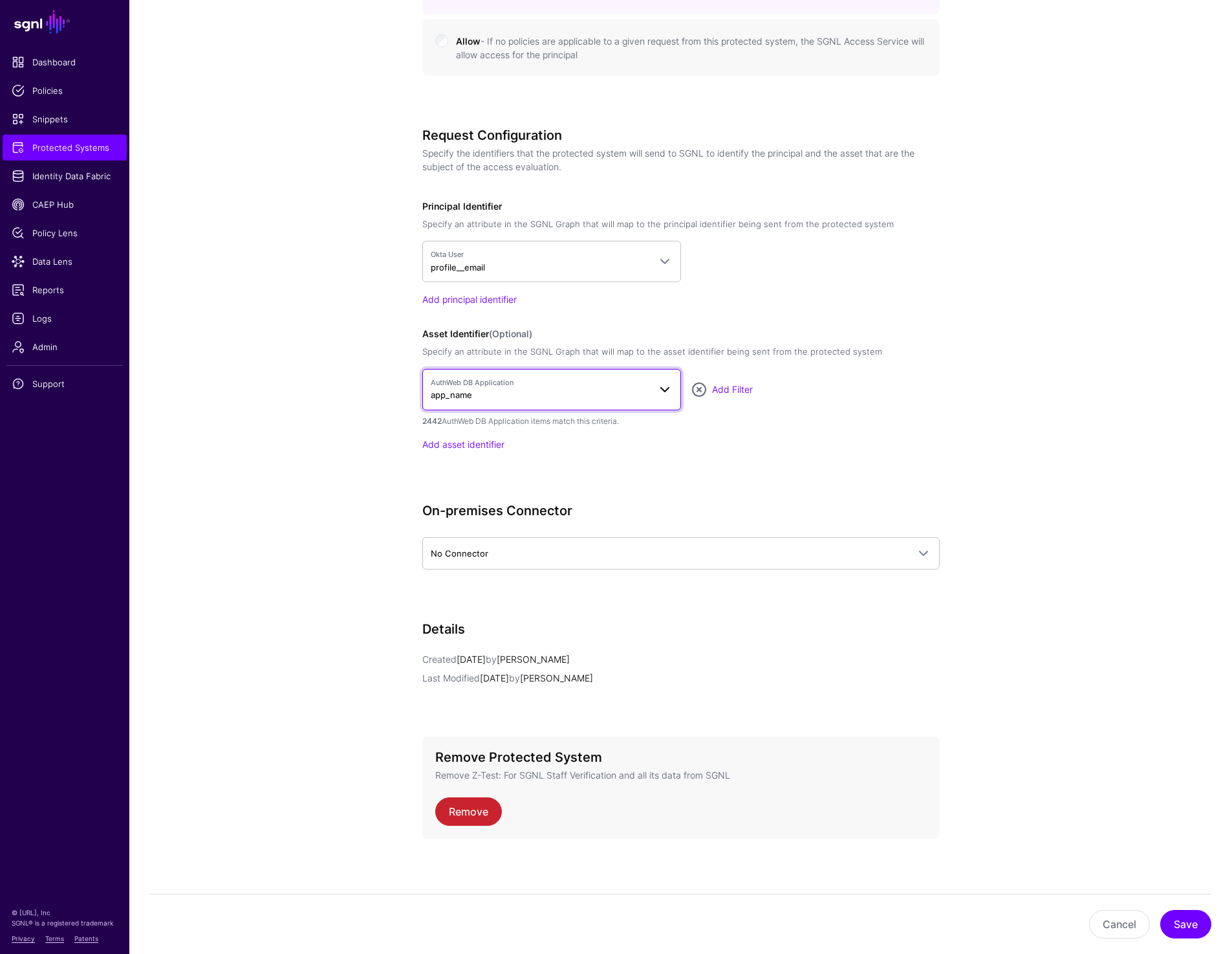
click at [469, 402] on link "AuthWeb DB Application app_name" at bounding box center [552, 389] width 259 height 42
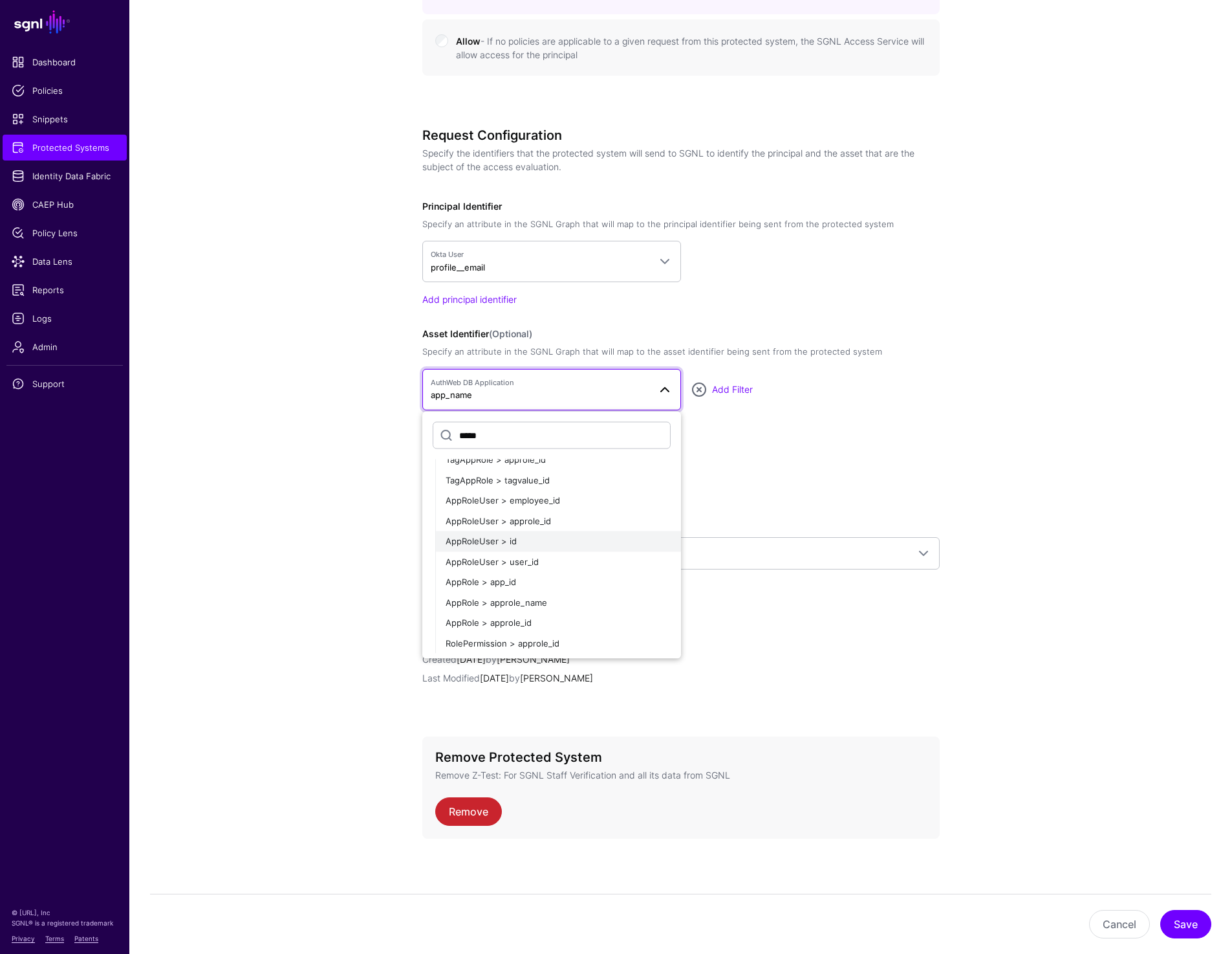
scroll to position [62, 0]
type input "*****"
click at [551, 586] on button "AppRole > approle_name" at bounding box center [558, 594] width 246 height 20
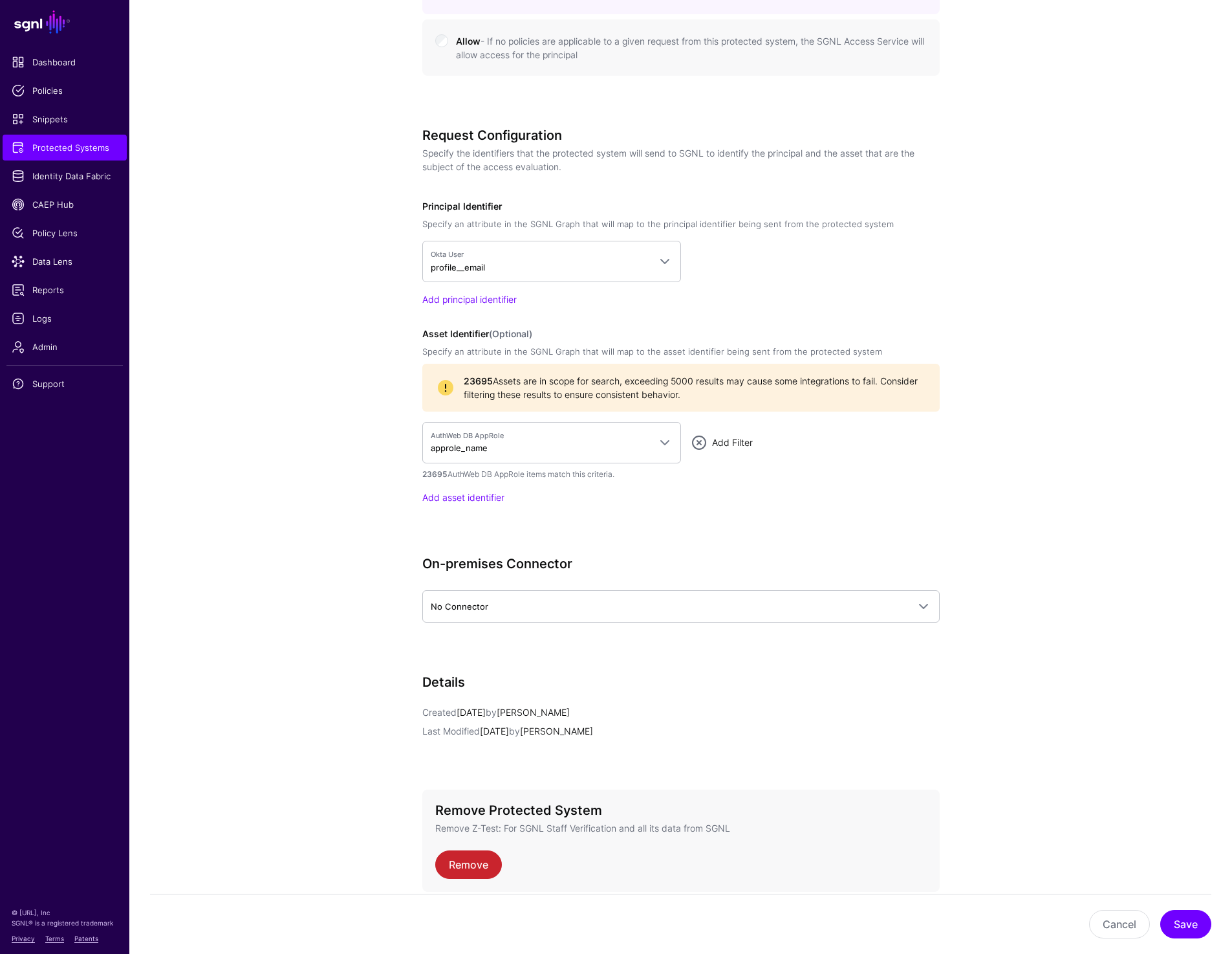
click at [732, 445] on link "Add Filter" at bounding box center [732, 442] width 41 height 11
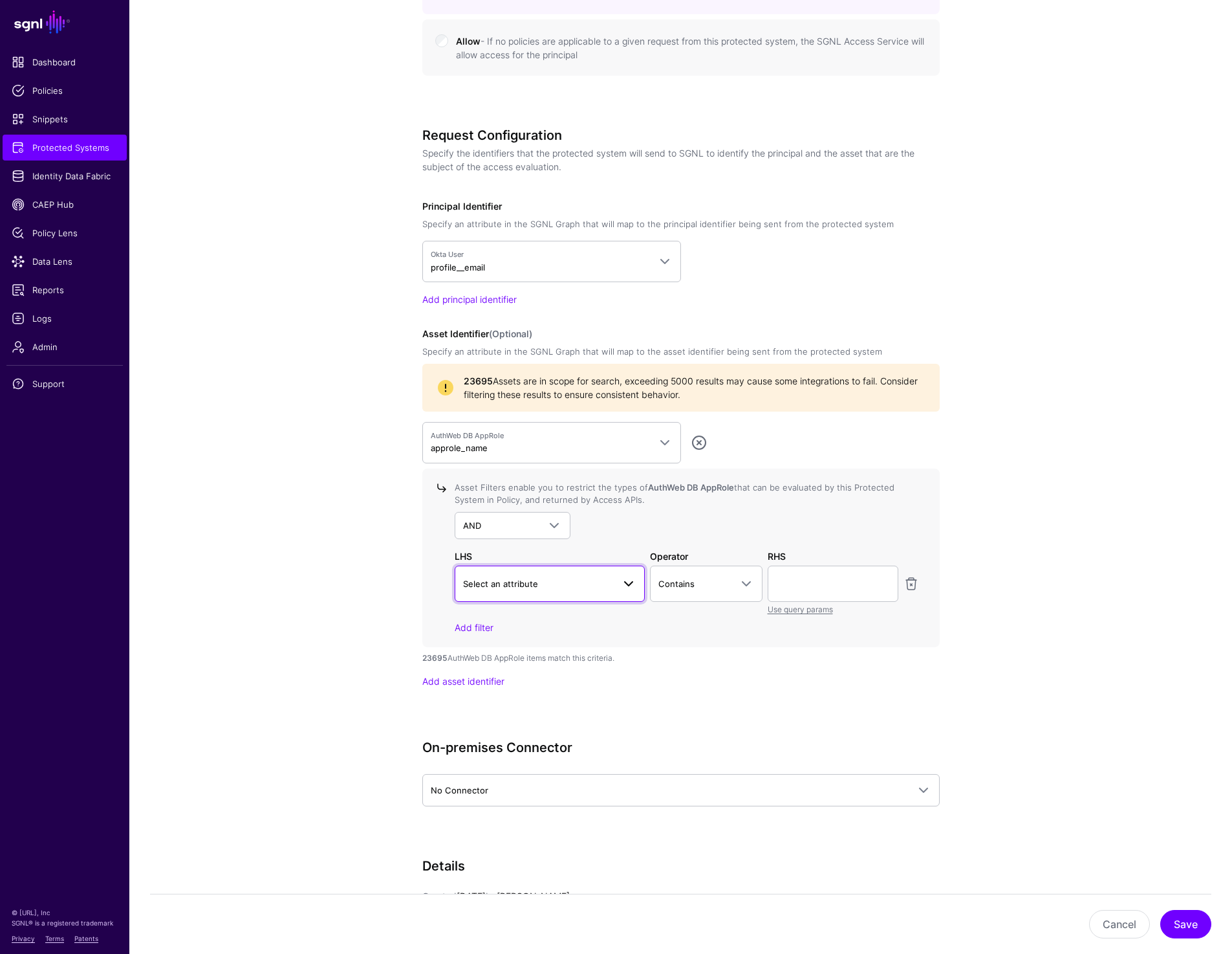
click at [521, 578] on span "Select an attribute" at bounding box center [501, 583] width 75 height 10
type input "****"
click at [507, 664] on div "aws_role_arn" at bounding box center [550, 661] width 170 height 13
click at [689, 583] on span "Contains" at bounding box center [676, 583] width 37 height 10
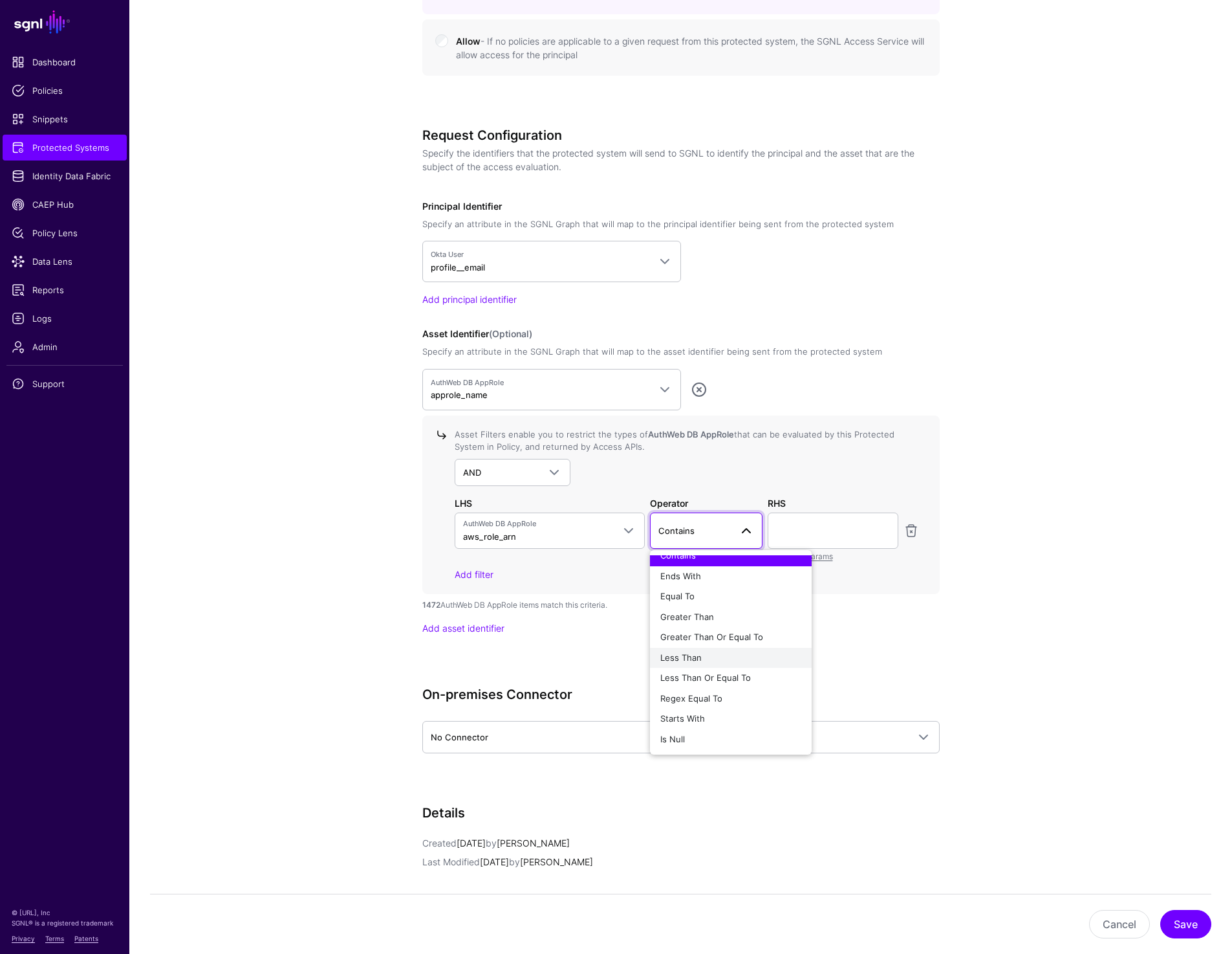
scroll to position [9, 0]
click at [702, 706] on button "Regex Equal To" at bounding box center [731, 699] width 162 height 20
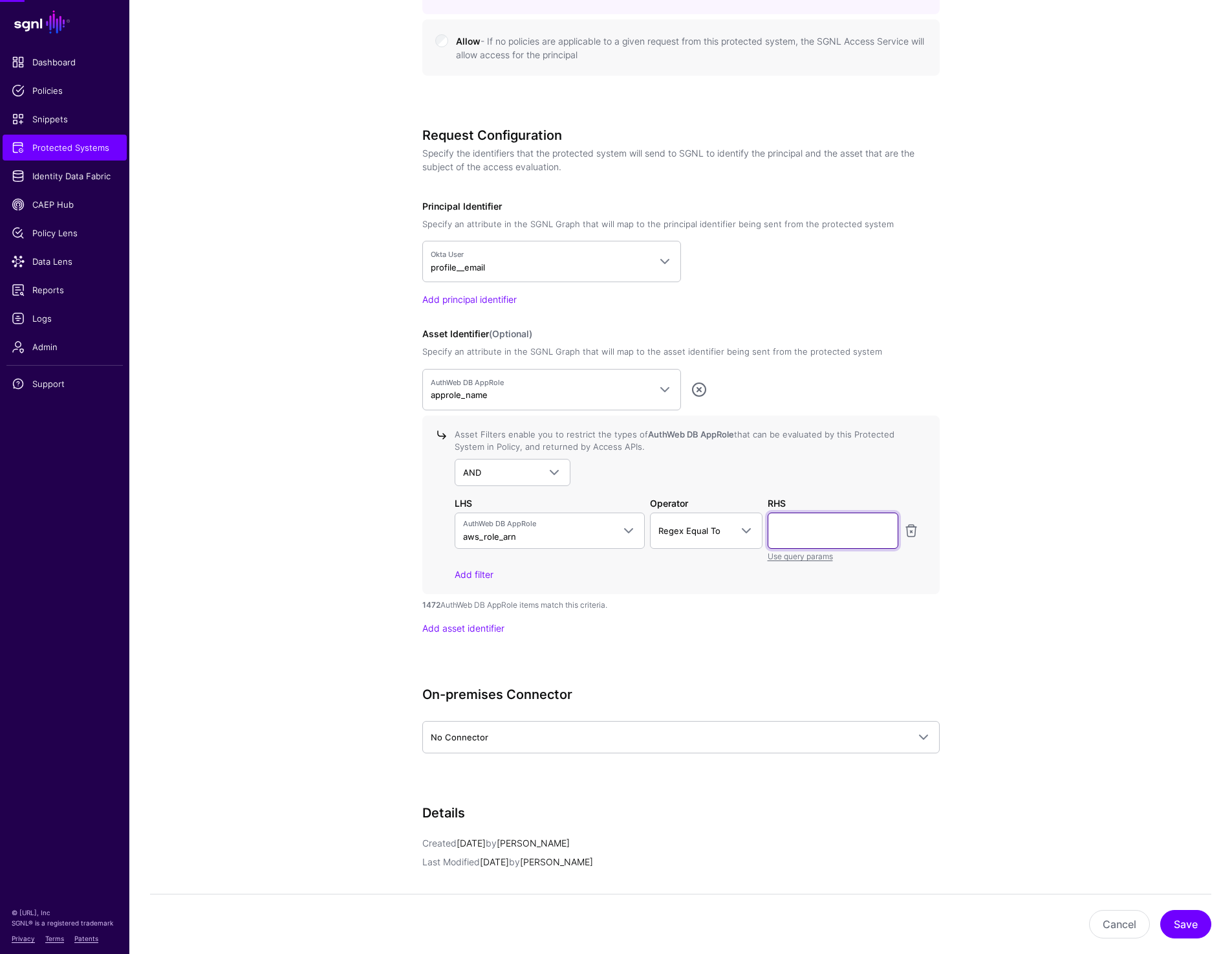
click at [803, 515] on input "text" at bounding box center [833, 531] width 130 height 37
type input "**"
click at [1163, 595] on app-integrations-details-form "**********" at bounding box center [680, 170] width 1103 height 1941
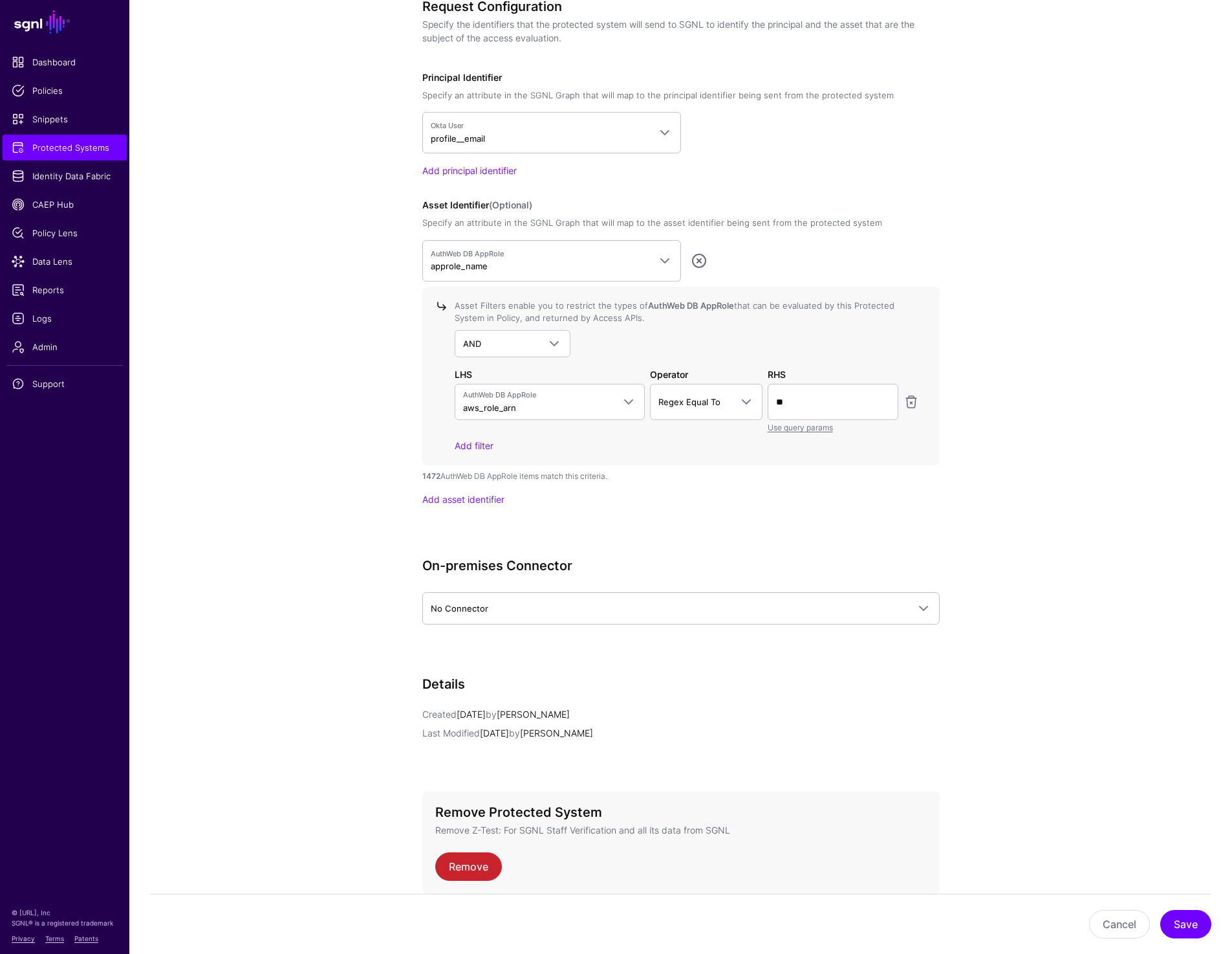
scroll to position [1118, 0]
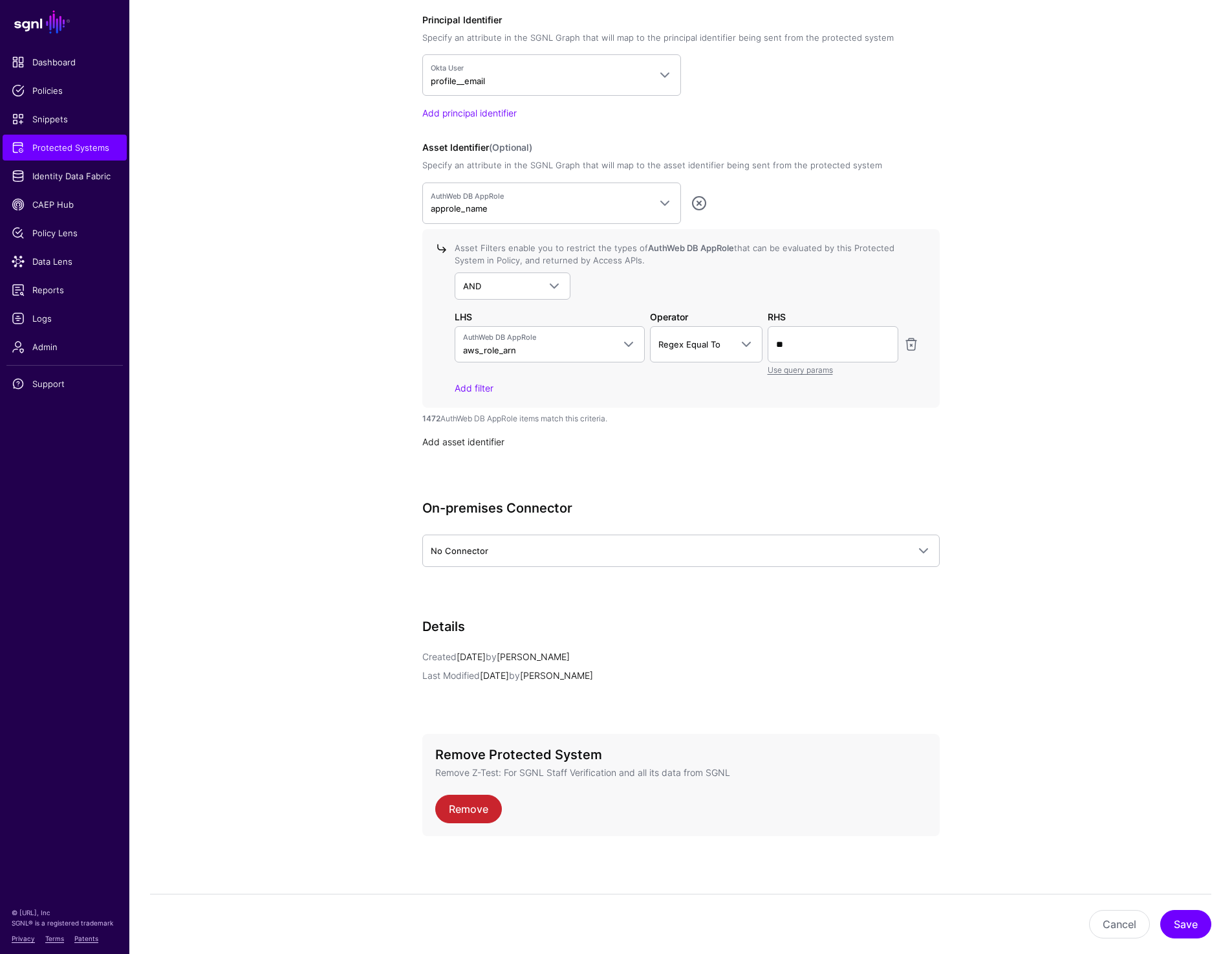
click at [484, 440] on link "Add asset identifier" at bounding box center [463, 441] width 82 height 11
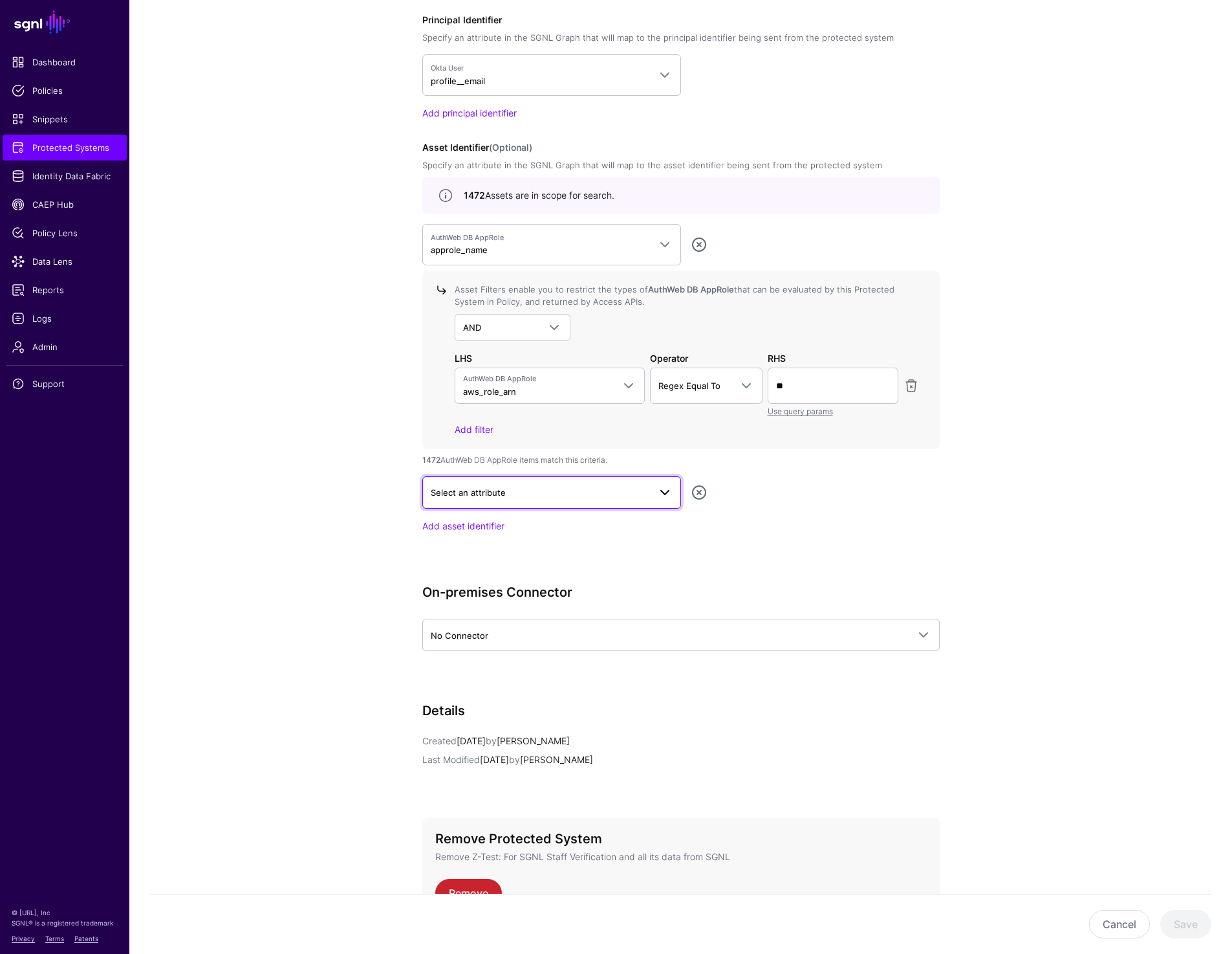
click at [512, 494] on span "Select an attribute" at bounding box center [540, 492] width 219 height 14
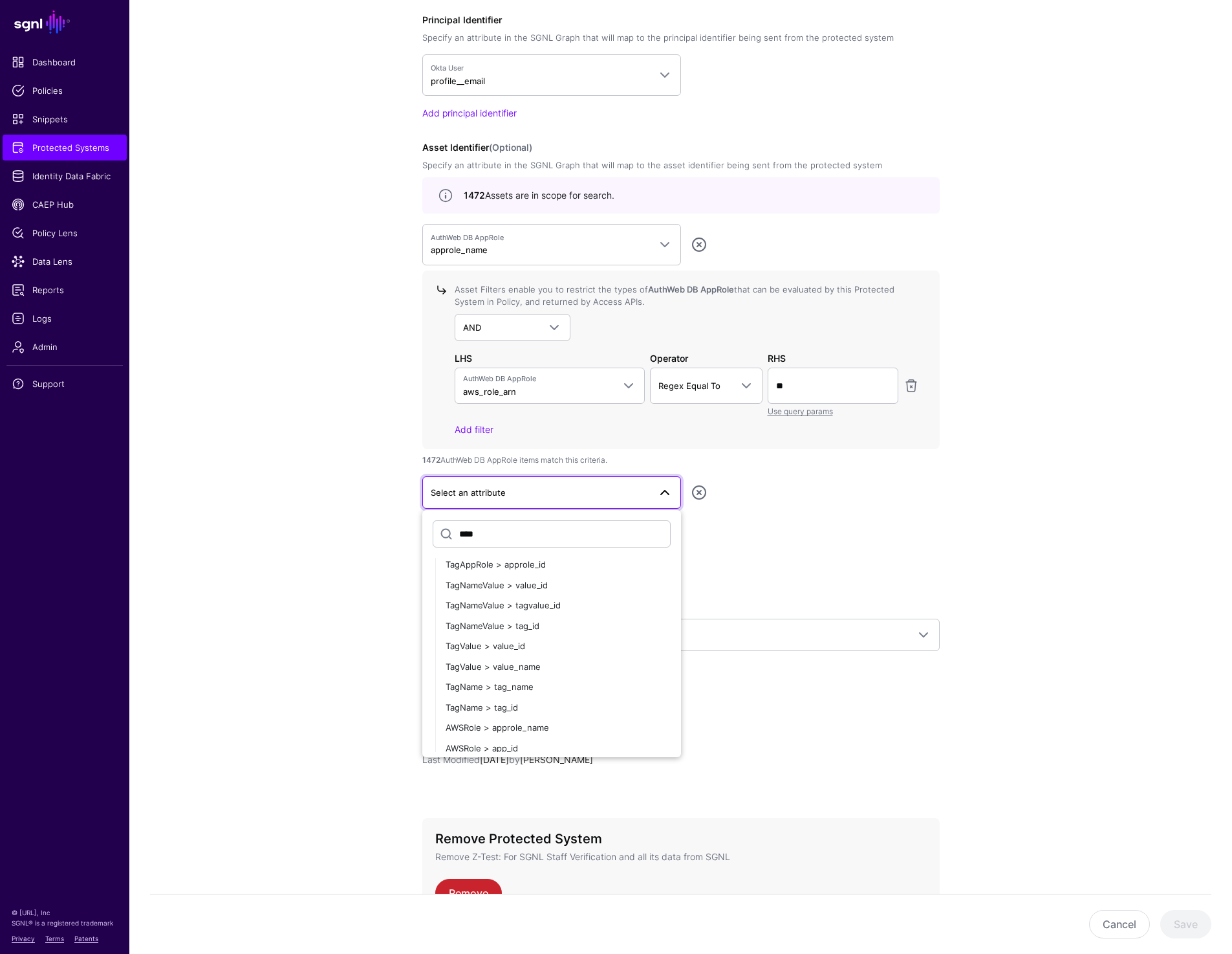
scroll to position [75, 0]
type input "****"
click at [519, 725] on div "AWSRole > approle_name" at bounding box center [558, 721] width 225 height 13
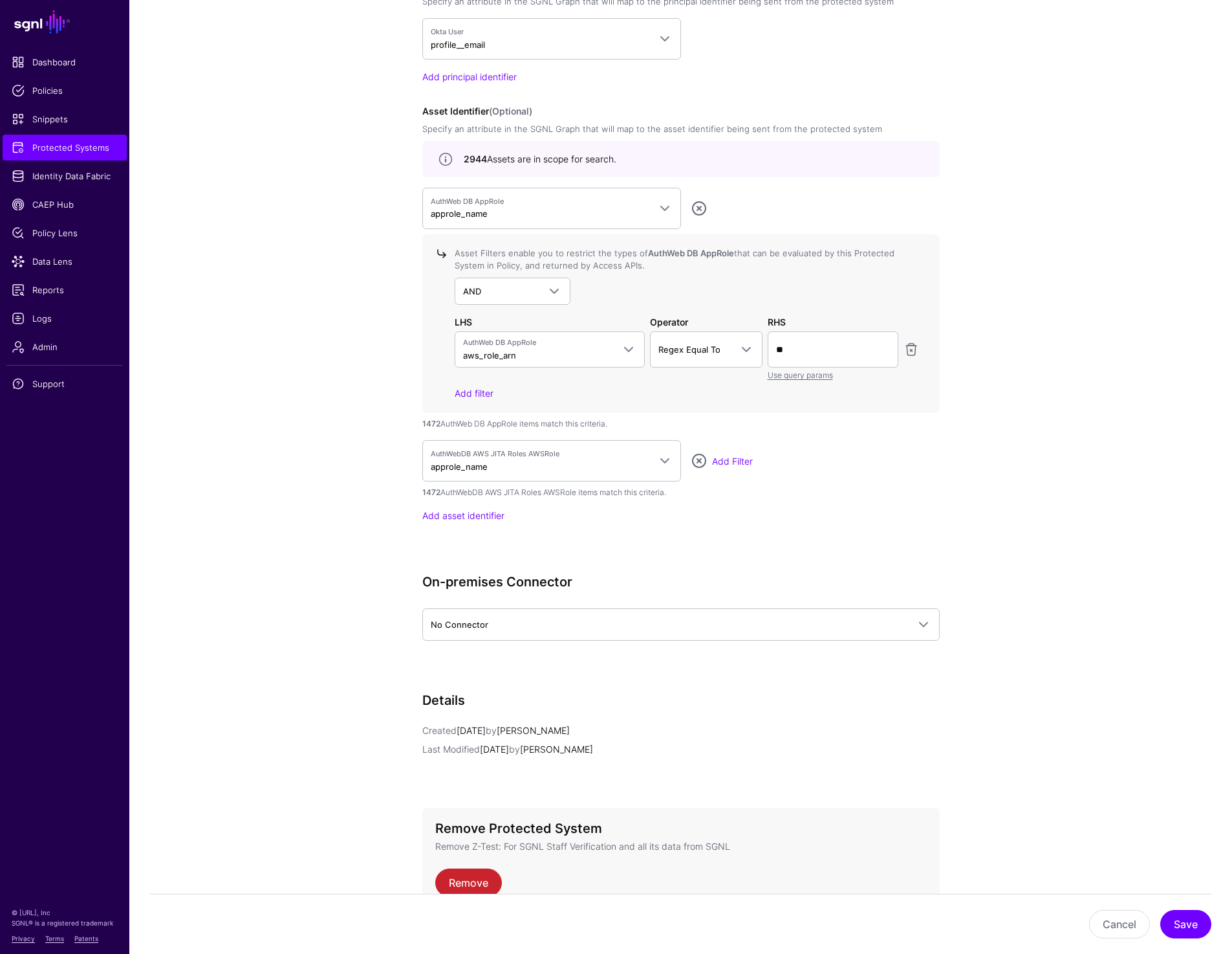
scroll to position [1227, 0]
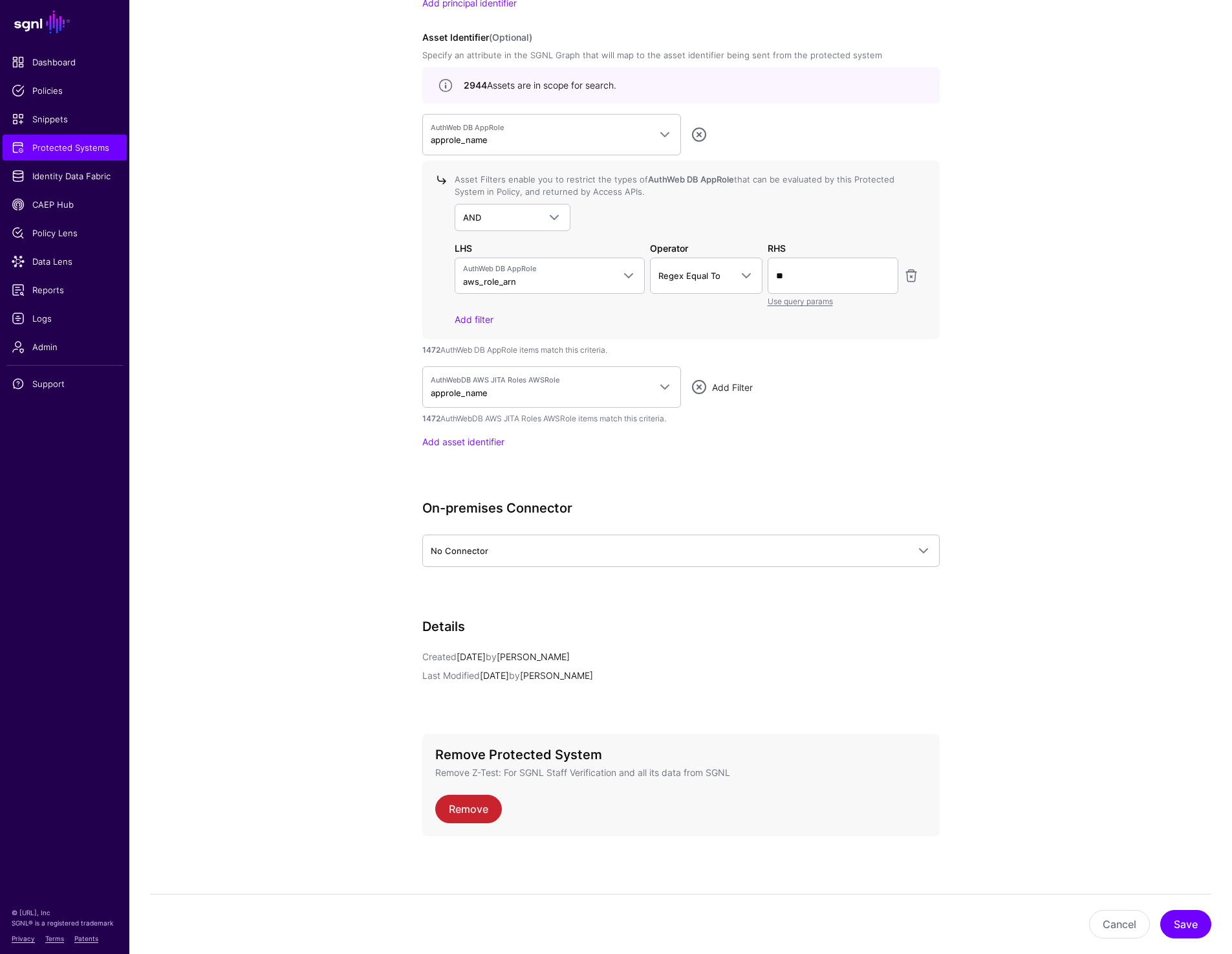
click at [722, 389] on link "Add Filter" at bounding box center [732, 387] width 41 height 11
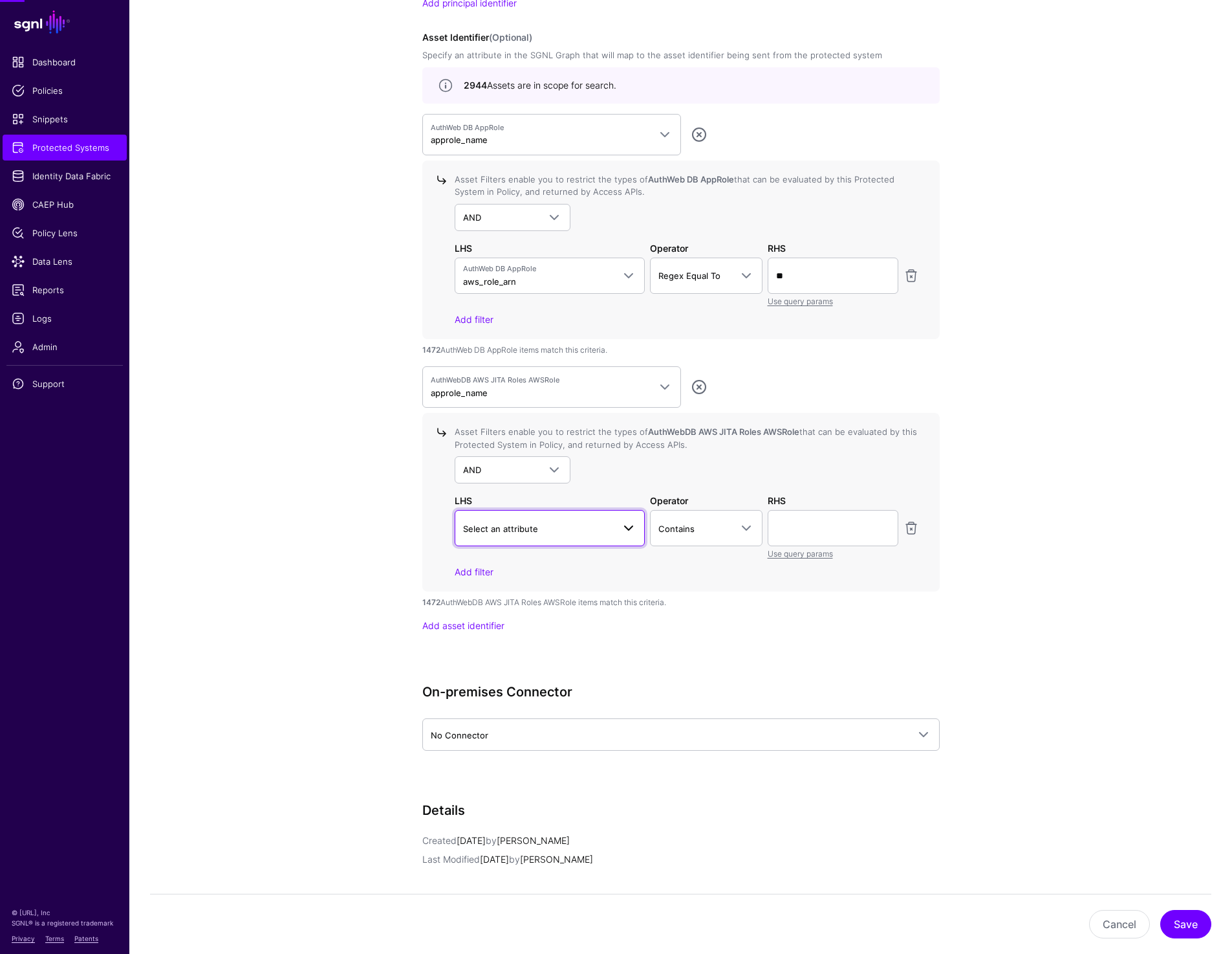
click at [520, 529] on span "Select an attribute" at bounding box center [501, 528] width 75 height 10
type input "*****"
click at [474, 600] on span "aws_role_arn" at bounding box center [491, 605] width 53 height 10
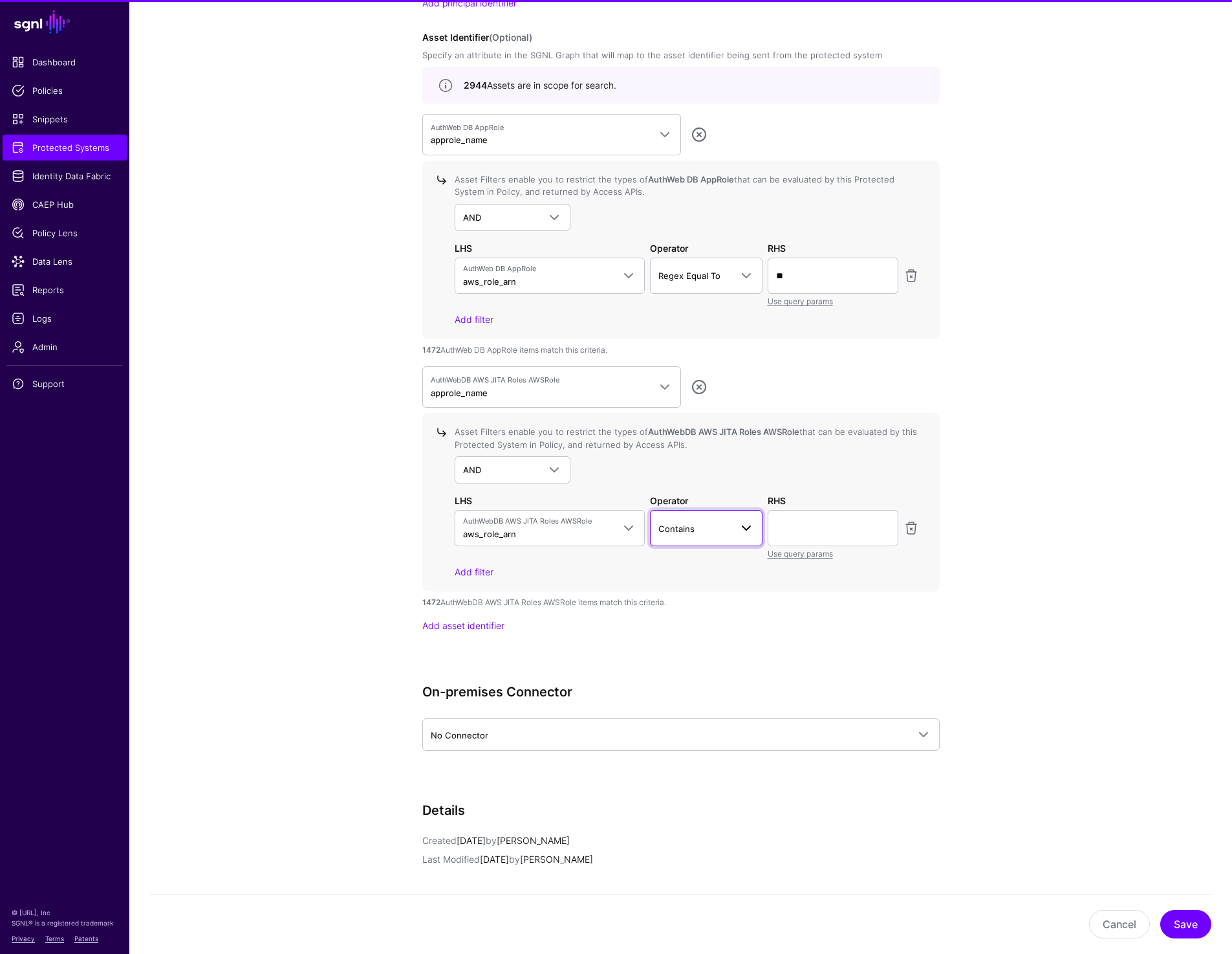
click at [692, 534] on span "Contains" at bounding box center [706, 528] width 95 height 15
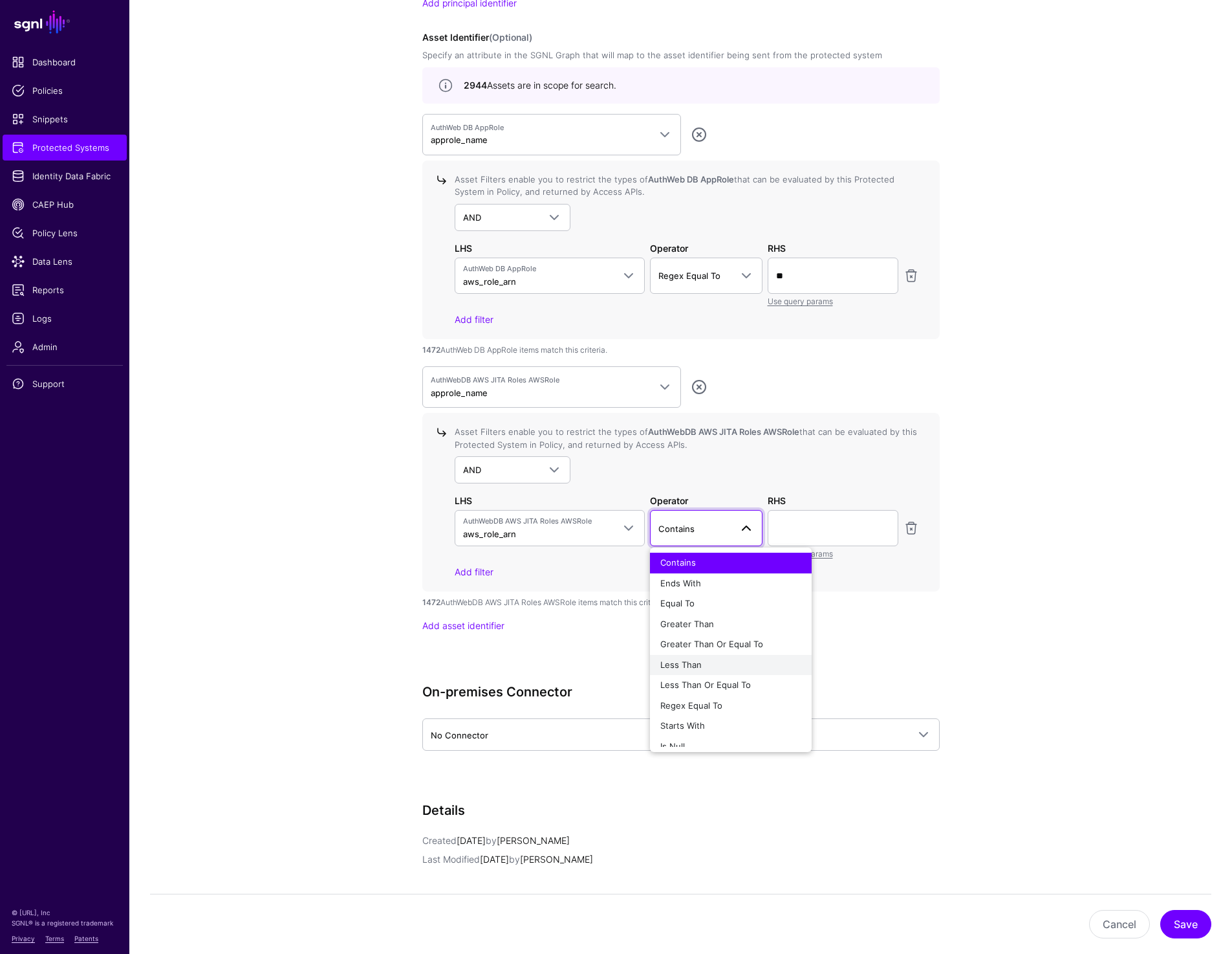
scroll to position [9, 0]
click at [708, 690] on span "Regex Equal To" at bounding box center [691, 695] width 62 height 10
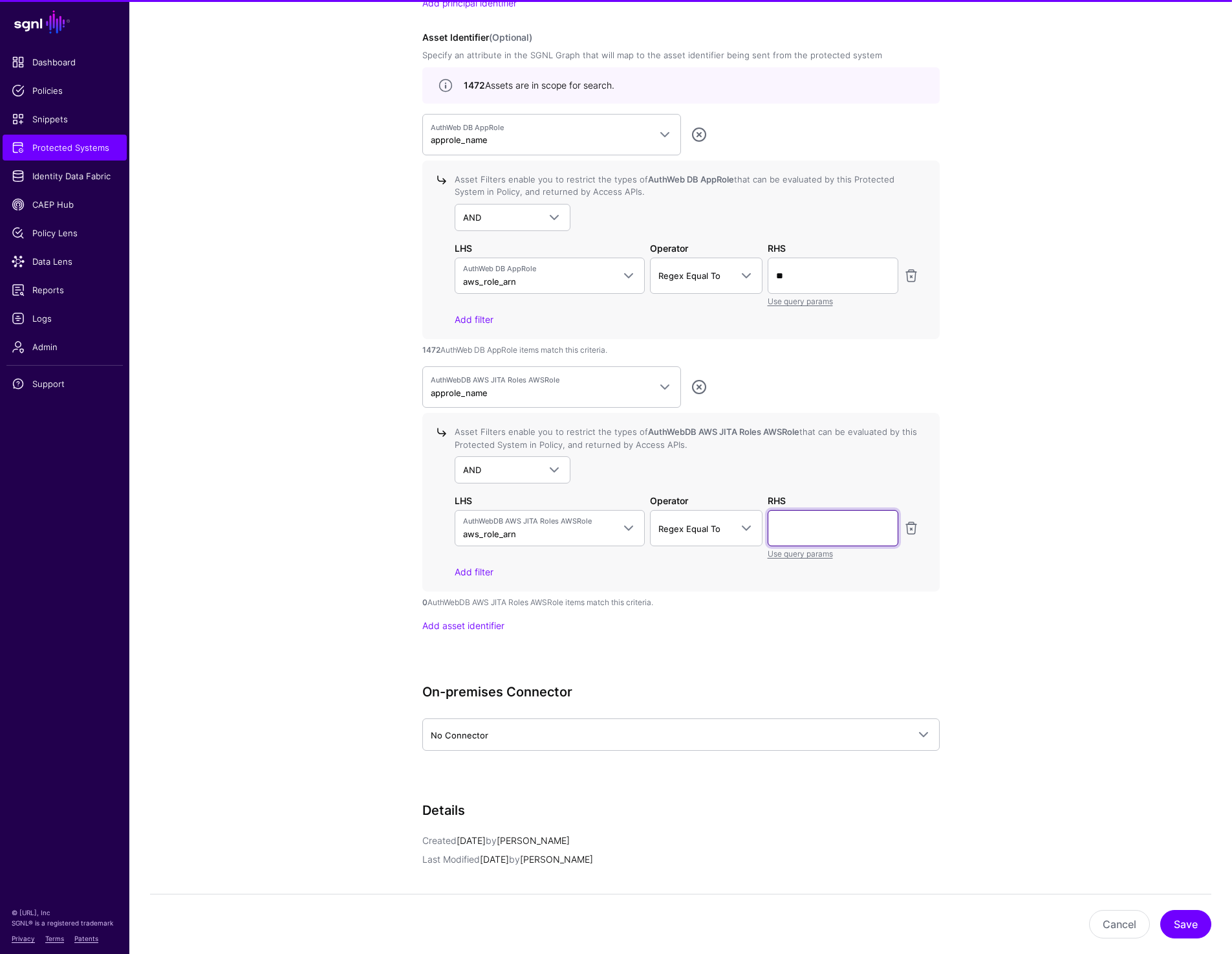
click at [811, 538] on input "text" at bounding box center [833, 528] width 130 height 37
type input "**"
click at [1132, 583] on app-integrations-details-form "**********" at bounding box center [680, 21] width 1103 height 2235
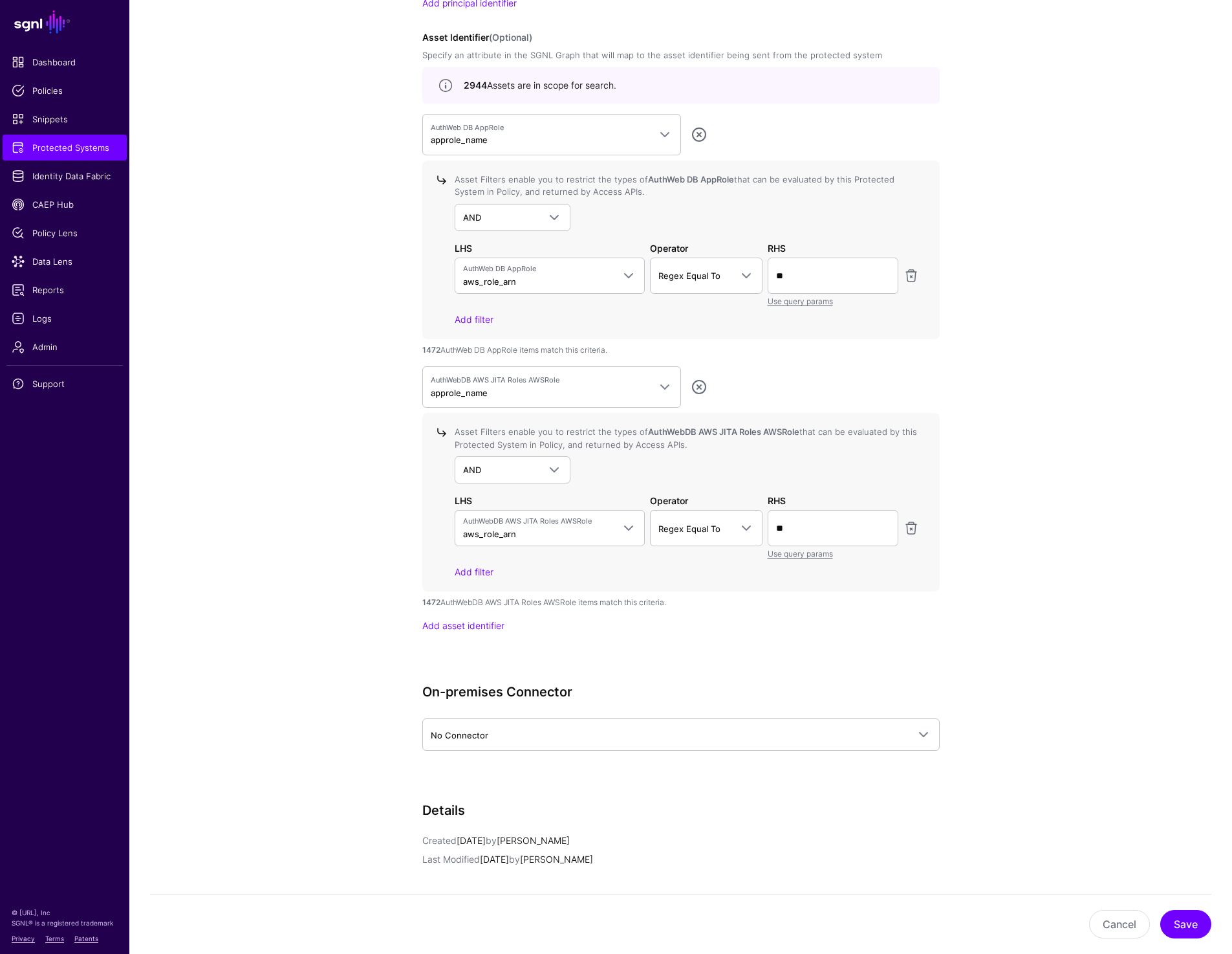
click at [1133, 663] on app-integrations-details-form "**********" at bounding box center [680, 21] width 1103 height 2235
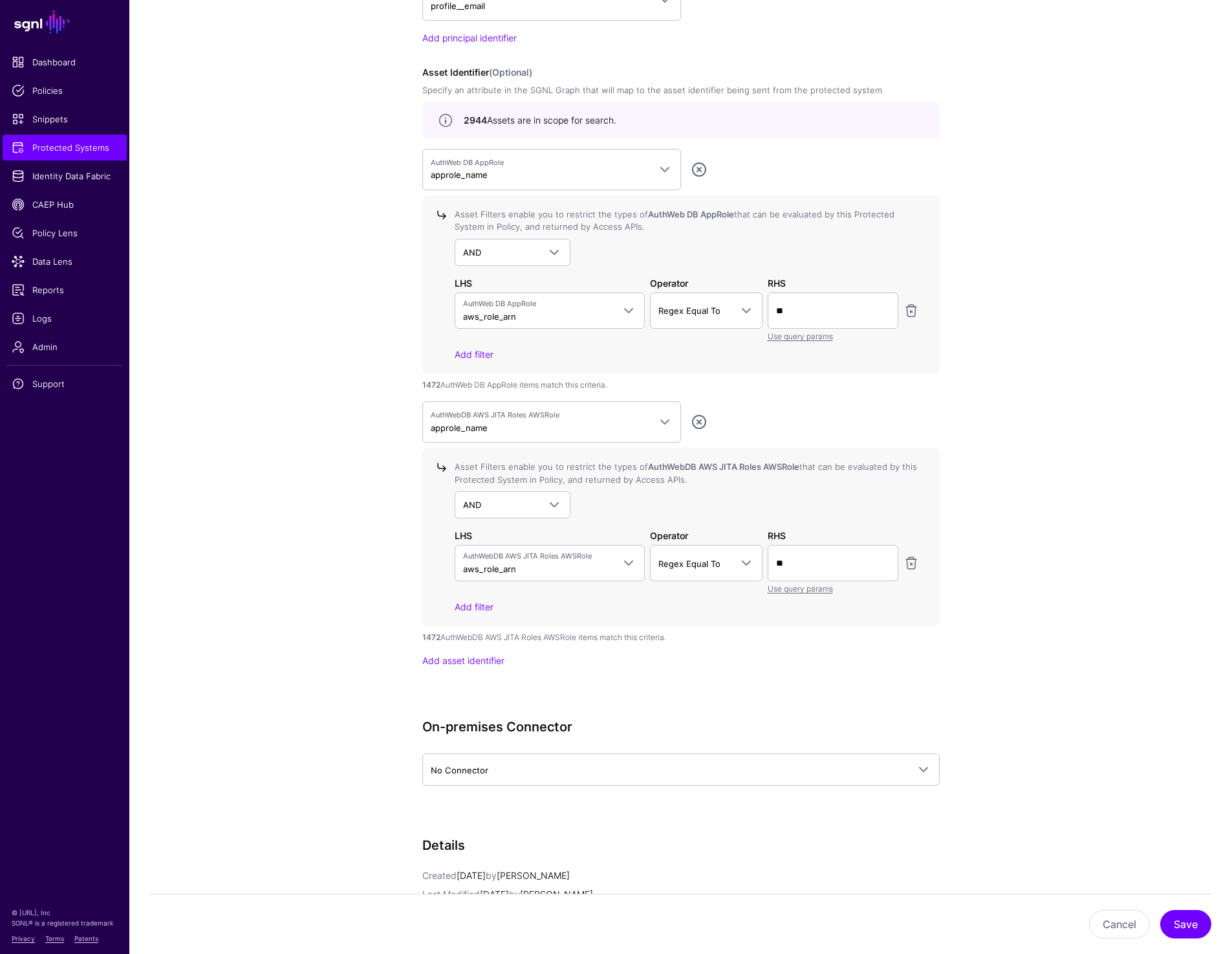
scroll to position [1223, 0]
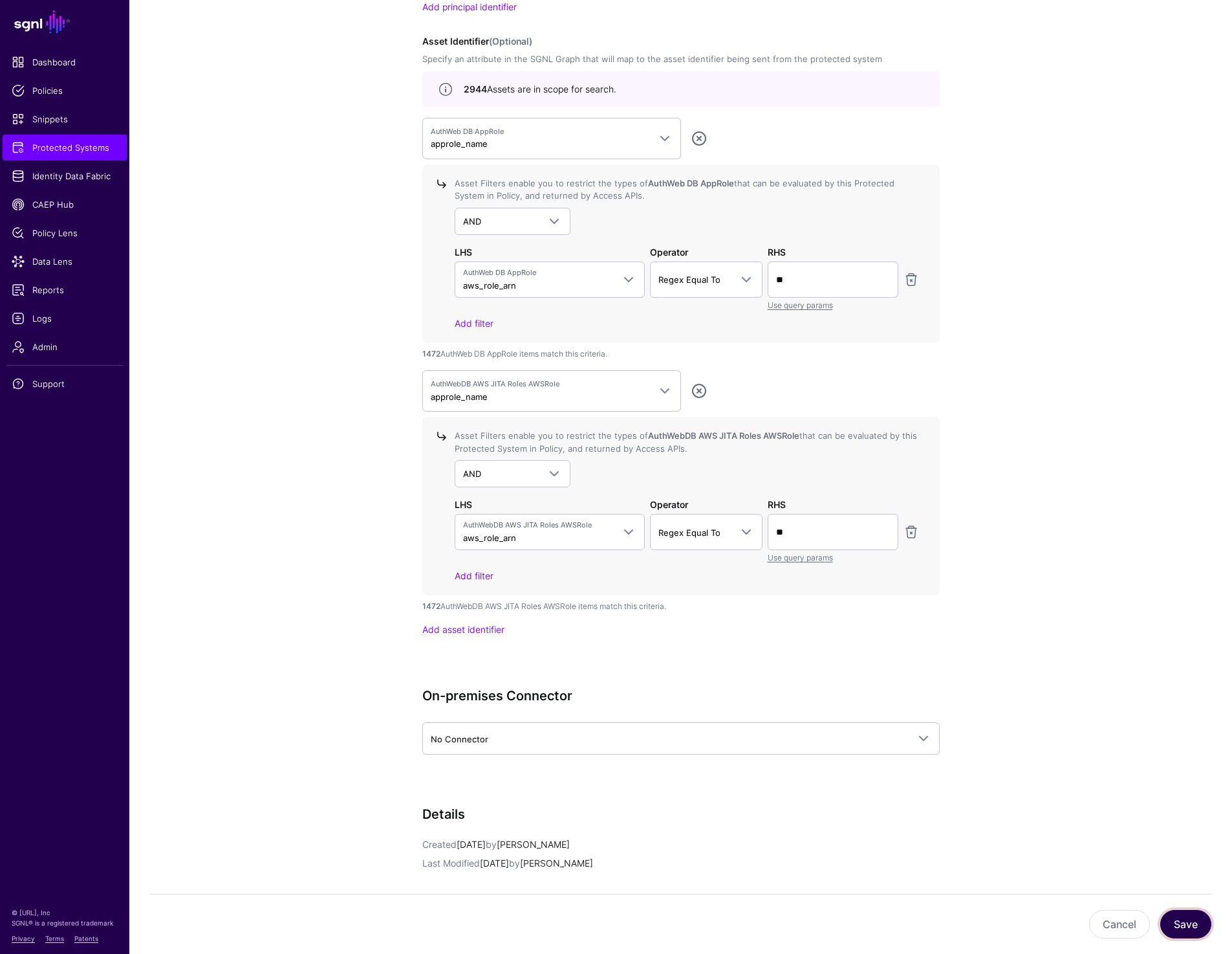
click at [1183, 922] on button "Save" at bounding box center [1186, 923] width 51 height 28
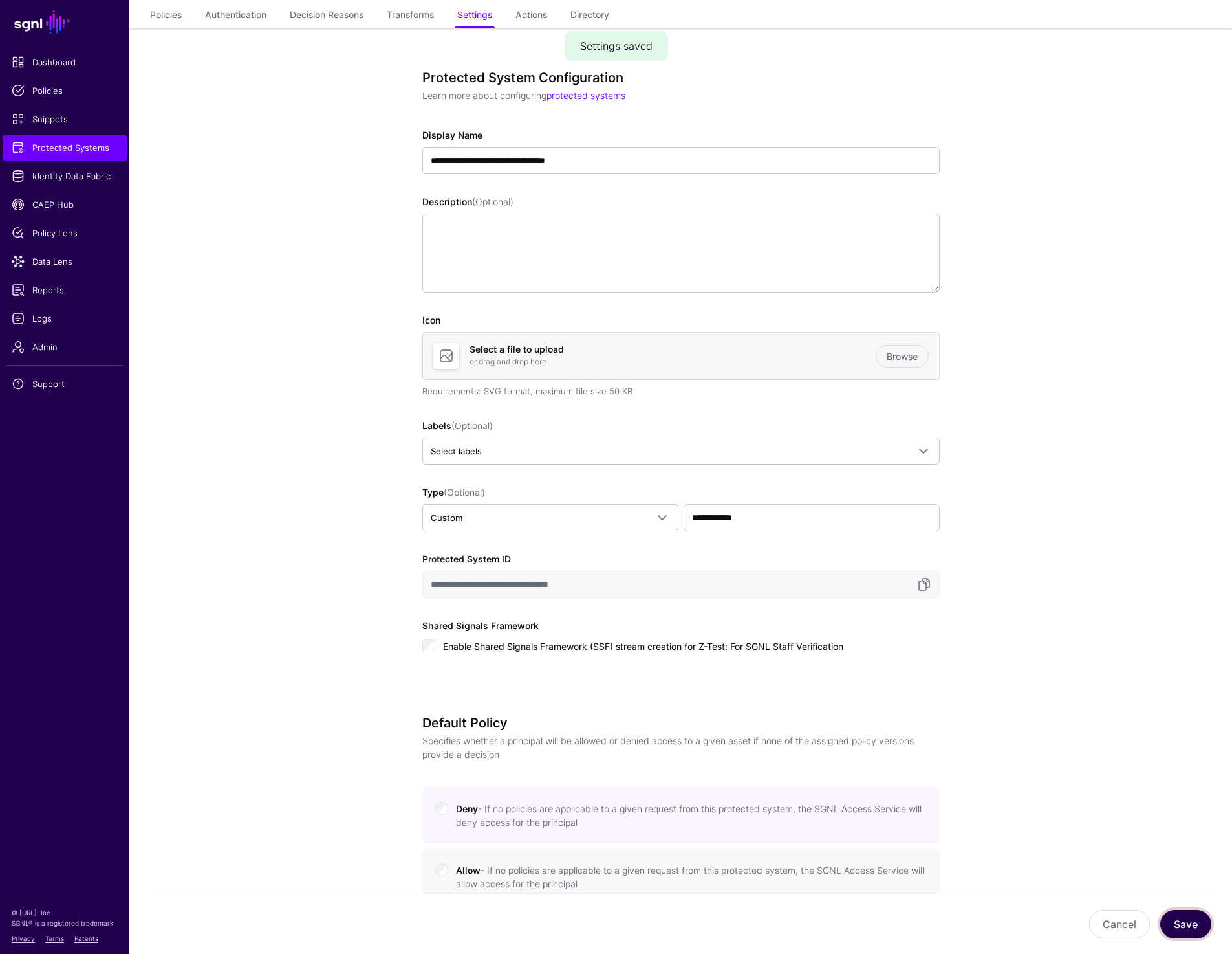
scroll to position [0, 0]
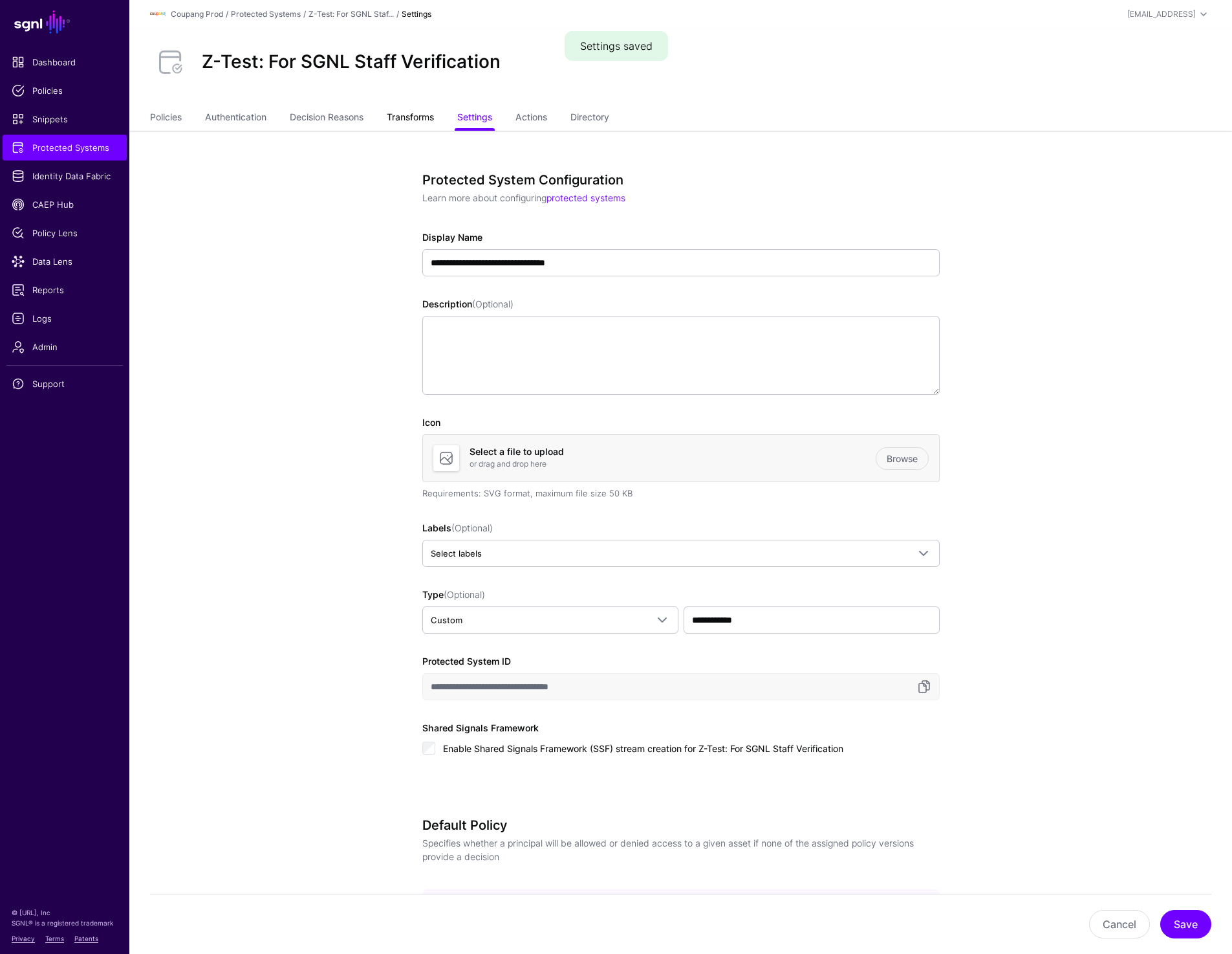
click at [433, 117] on link "Transforms" at bounding box center [410, 118] width 47 height 25
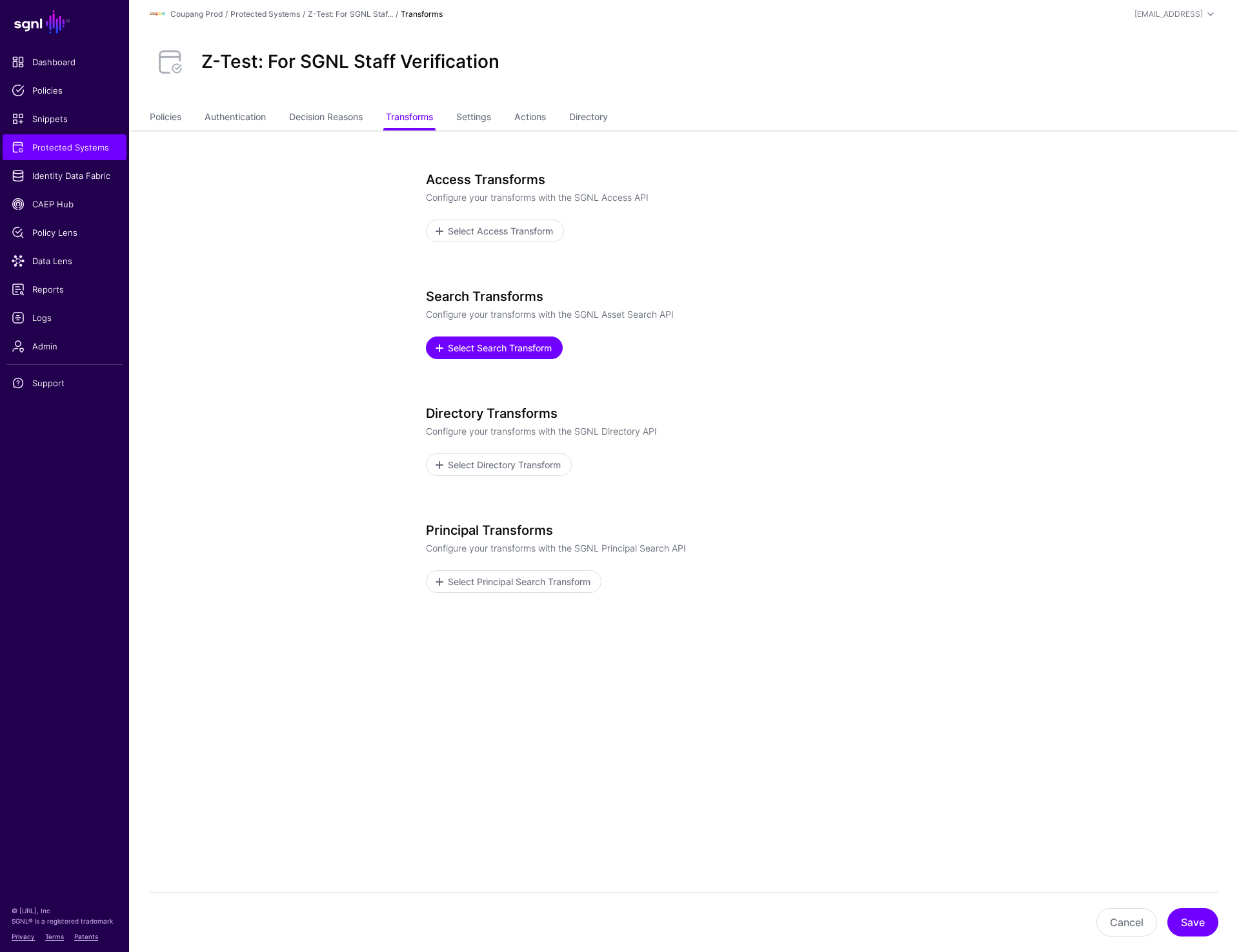
click at [497, 337] on link "Select Search Transform" at bounding box center [494, 348] width 137 height 23
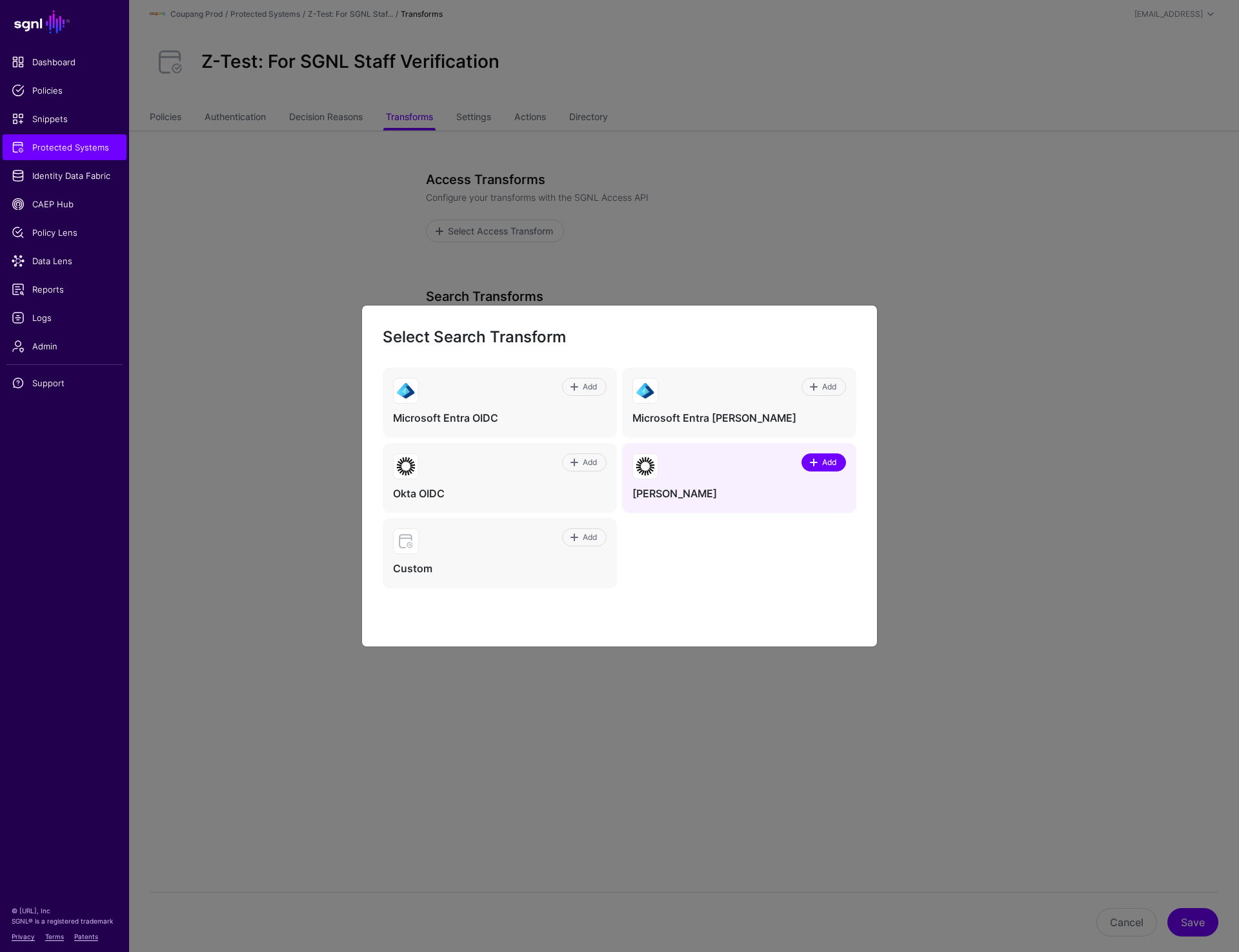
click at [820, 468] on link "Add" at bounding box center [823, 462] width 44 height 18
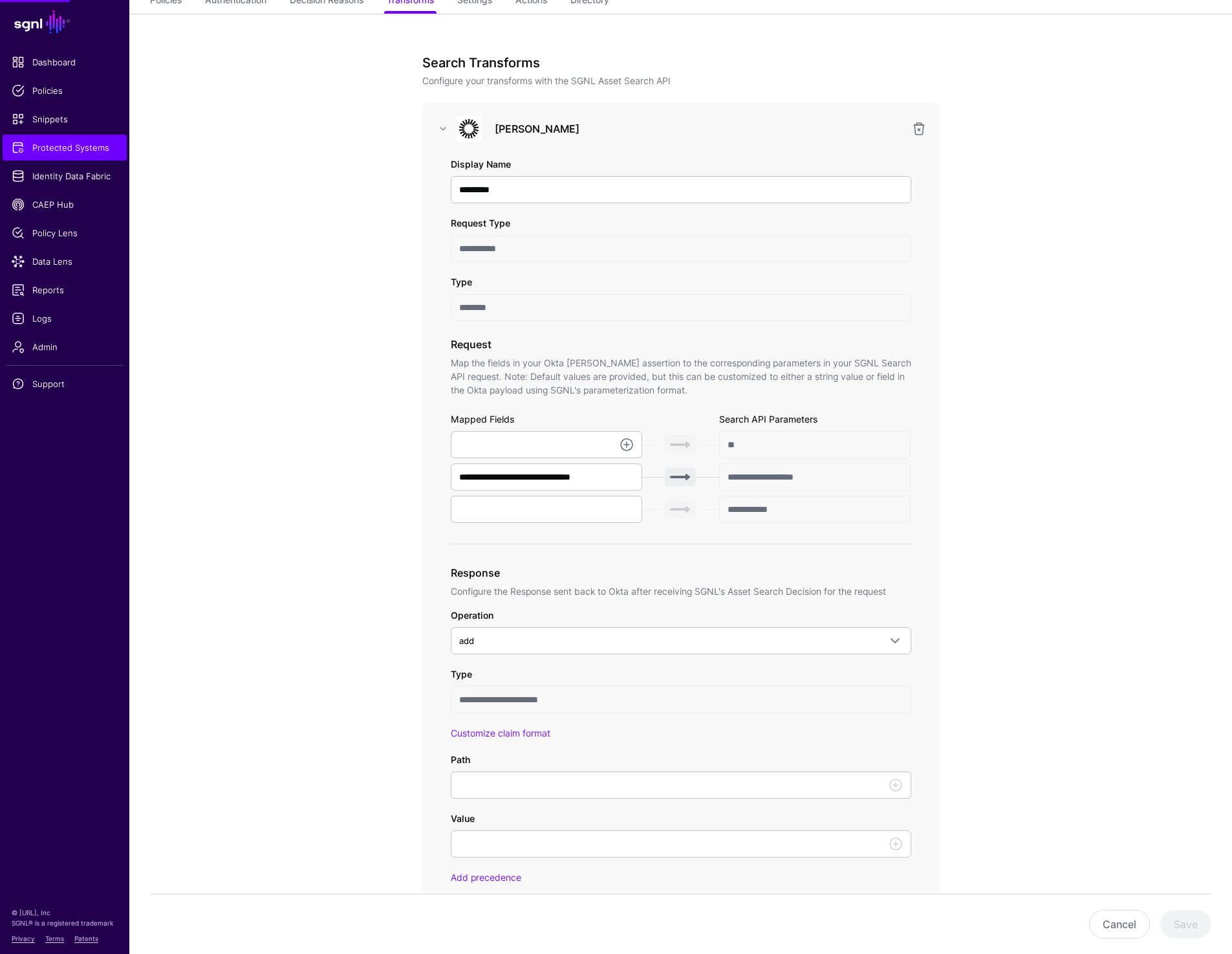
scroll to position [253, 0]
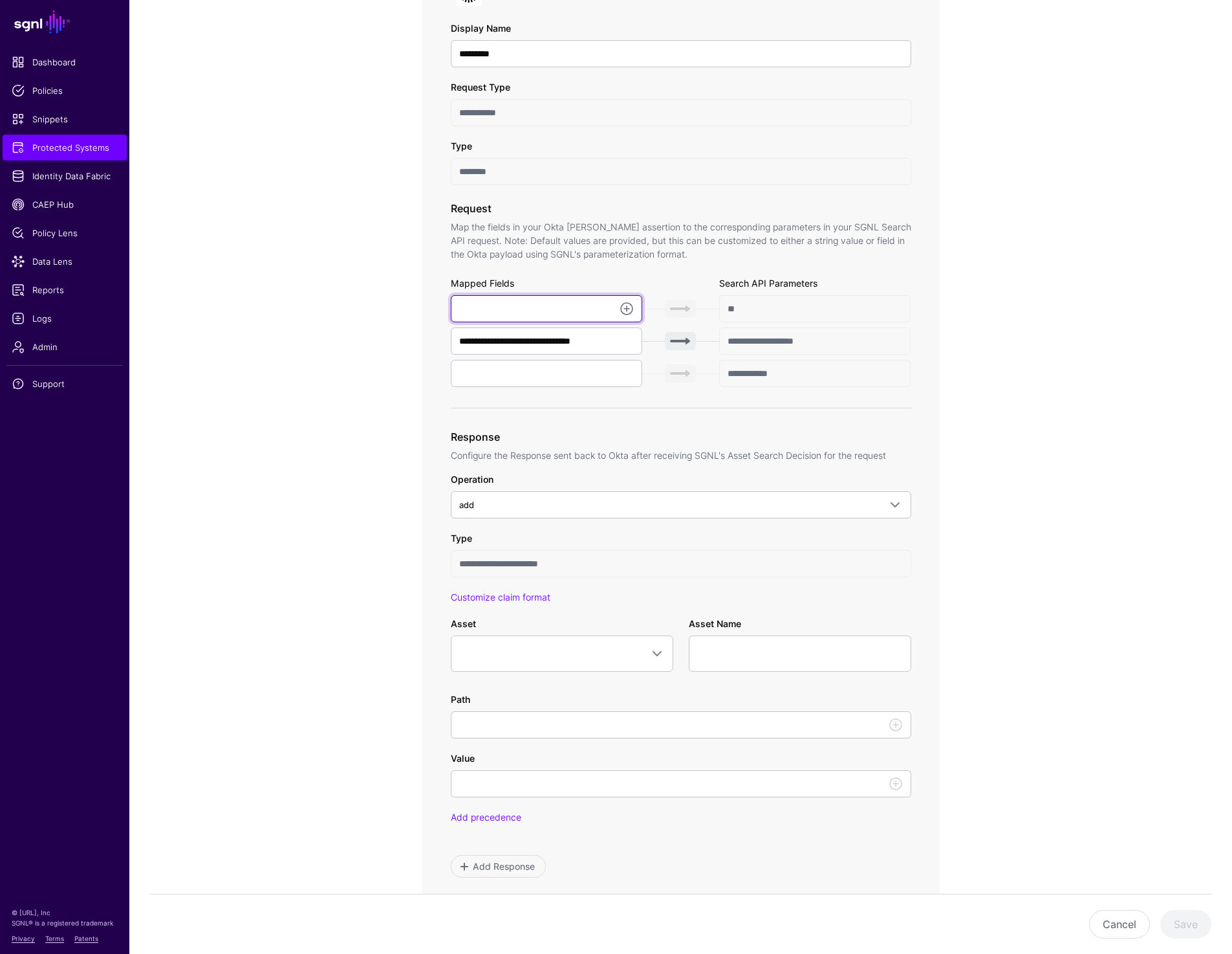
click at [512, 302] on input "text" at bounding box center [547, 308] width 192 height 27
paste input "**********"
type input "**********"
click at [559, 373] on input "text" at bounding box center [547, 373] width 192 height 27
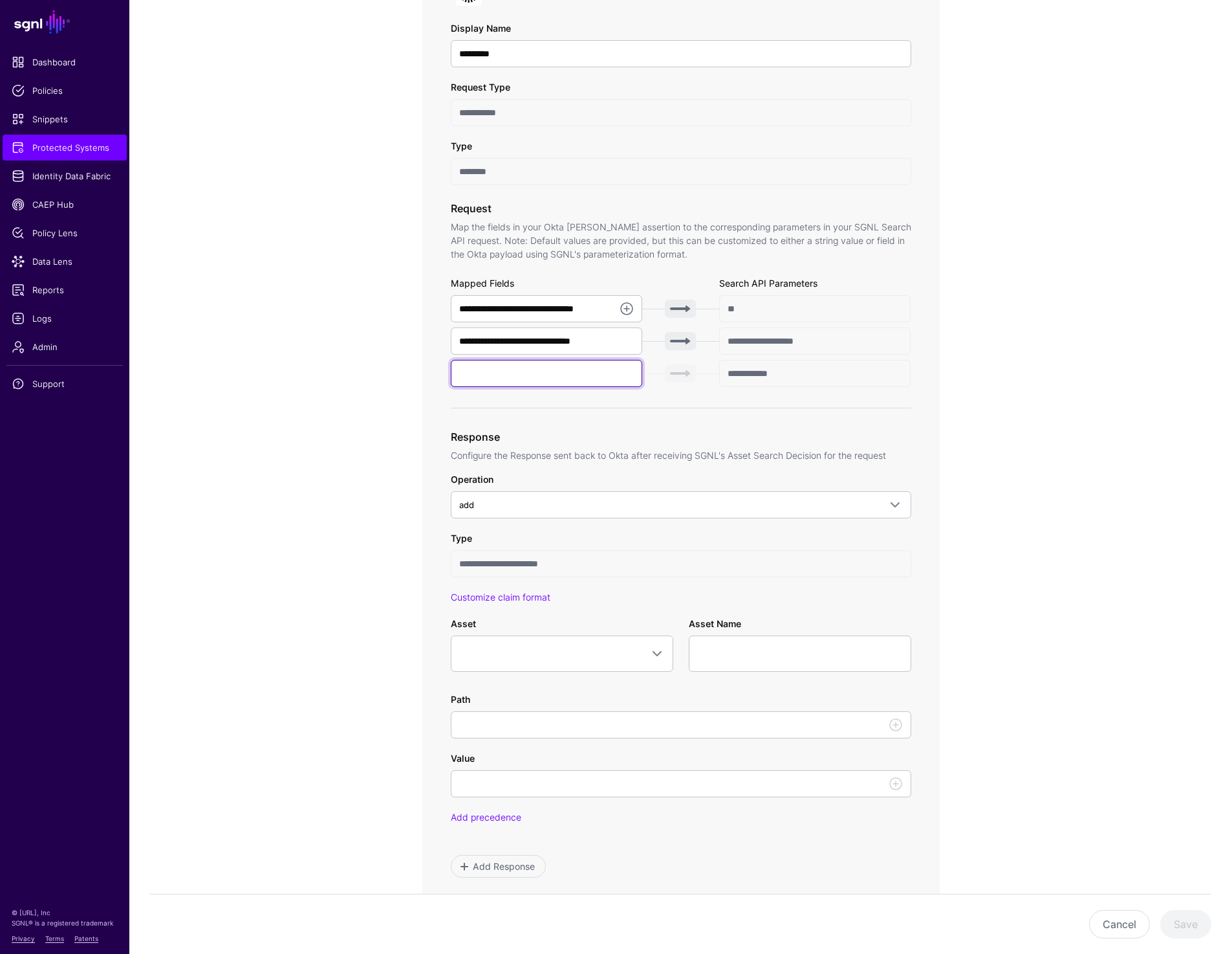
click at [559, 373] on input "text" at bounding box center [547, 373] width 192 height 27
paste input "**********"
type input "**********"
click at [1115, 409] on app-integrations-item-transforms "**********" at bounding box center [680, 599] width 1103 height 1444
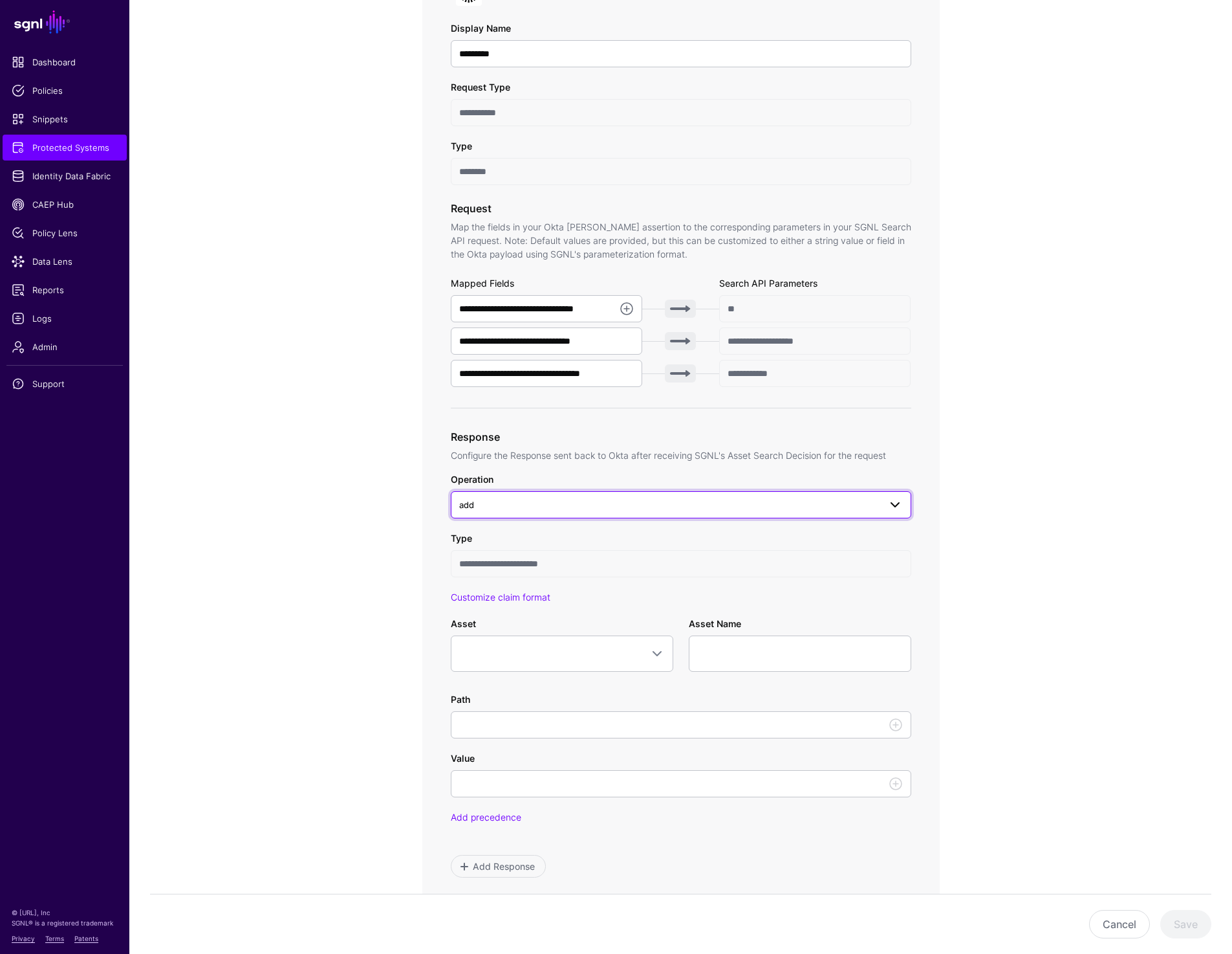
click at [785, 509] on span "add" at bounding box center [669, 504] width 421 height 14
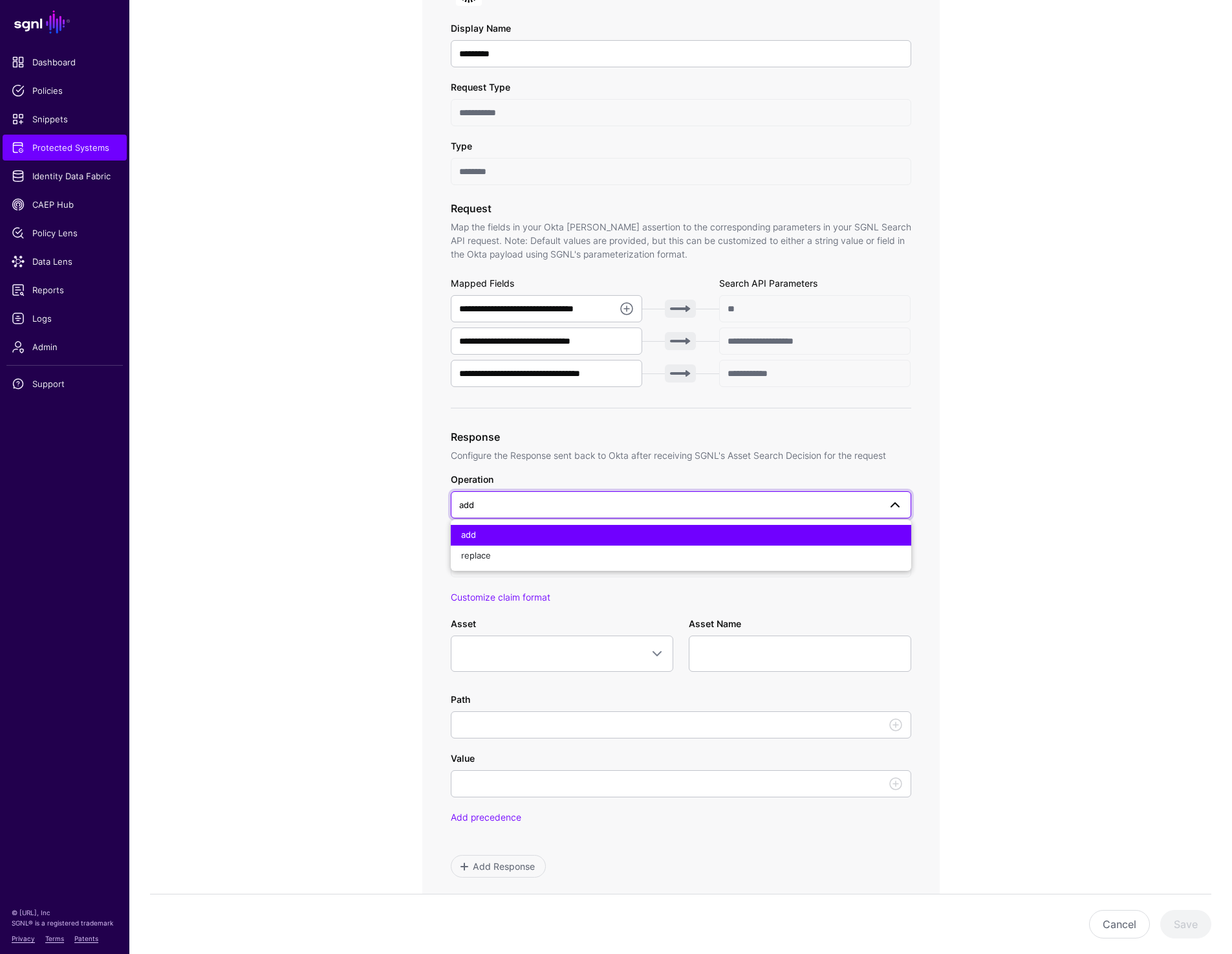
click at [1072, 432] on app-integrations-item-transforms "**********" at bounding box center [680, 599] width 1103 height 1444
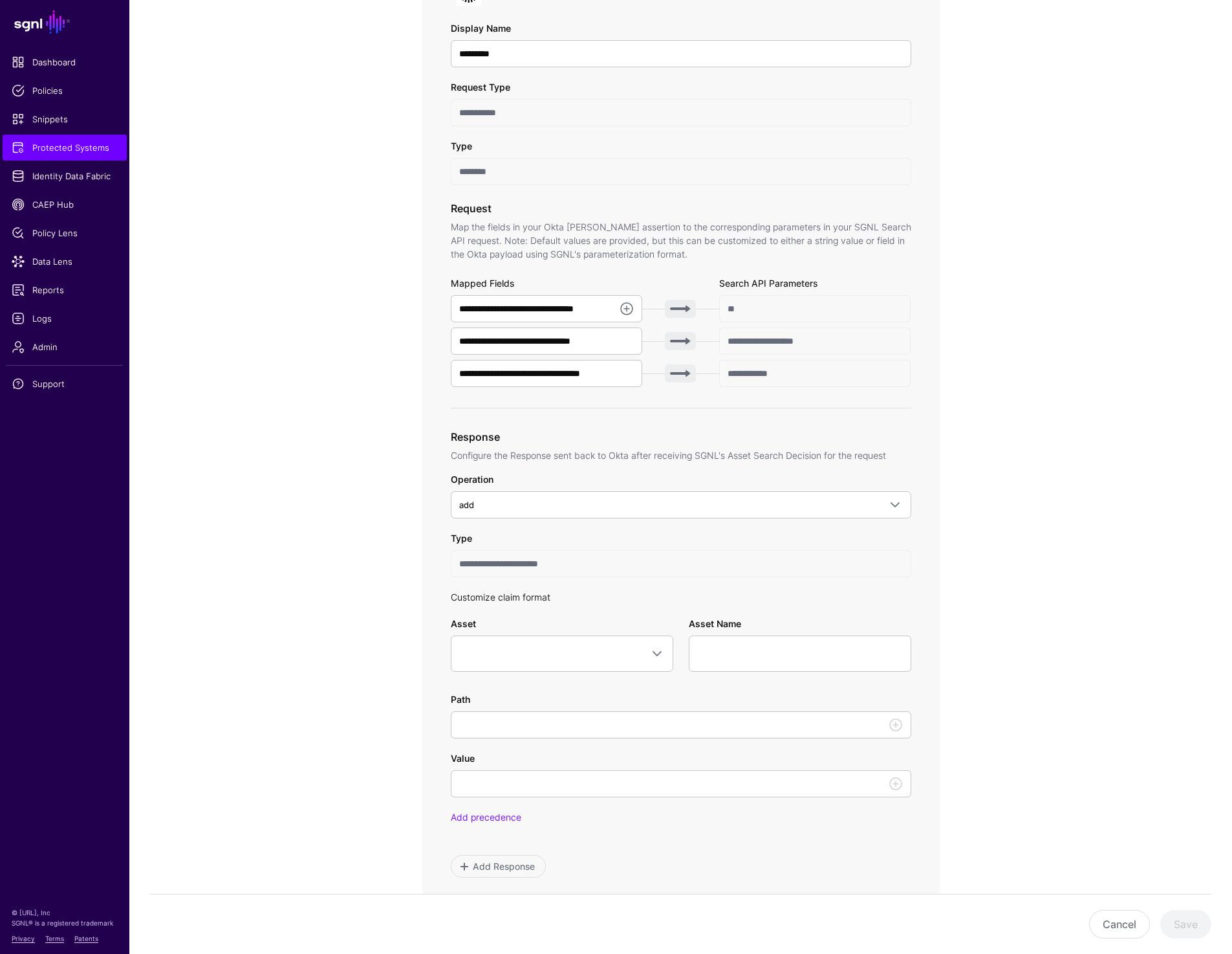
click at [512, 601] on link "Customize claim format" at bounding box center [500, 596] width 100 height 11
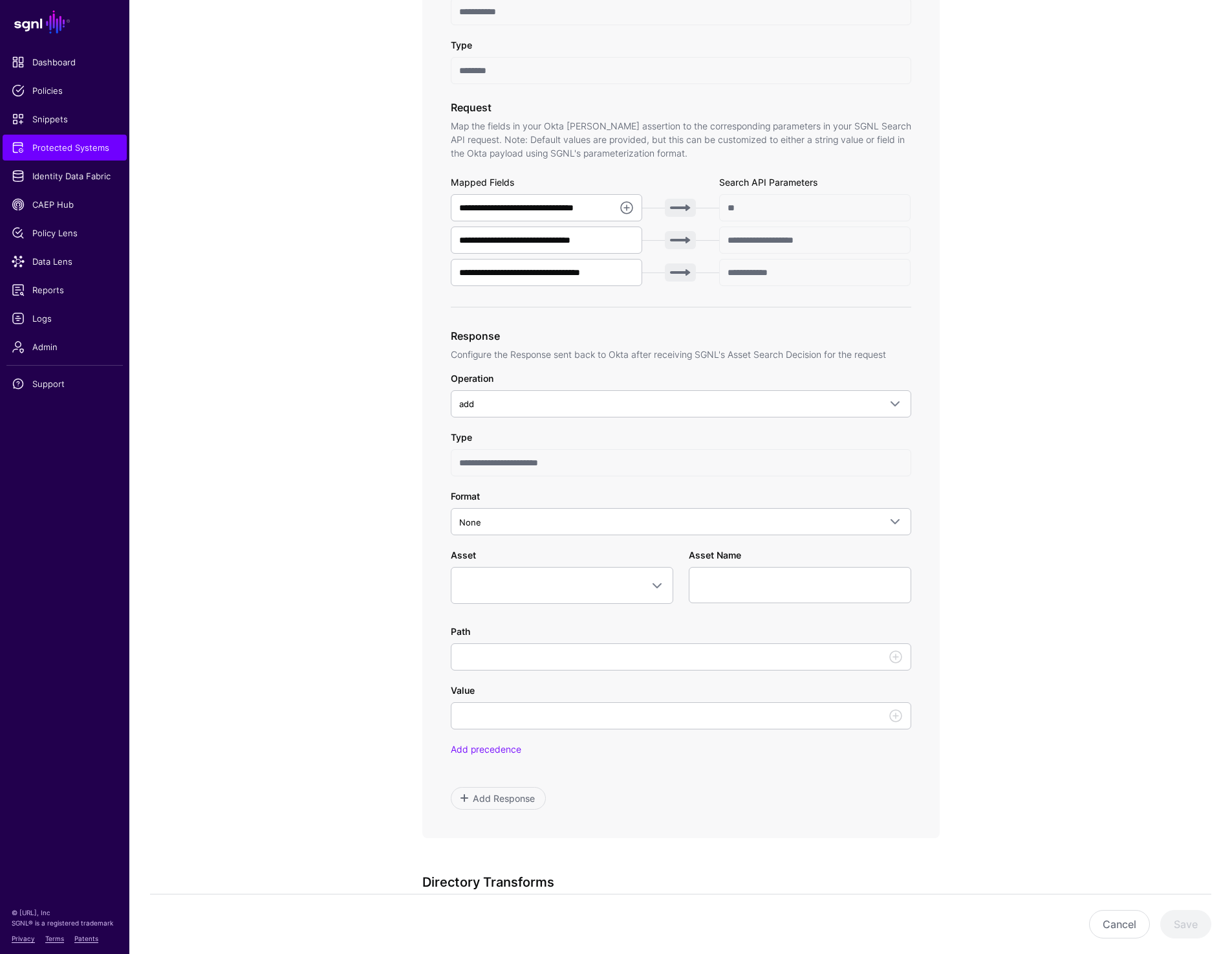
scroll to position [415, 0]
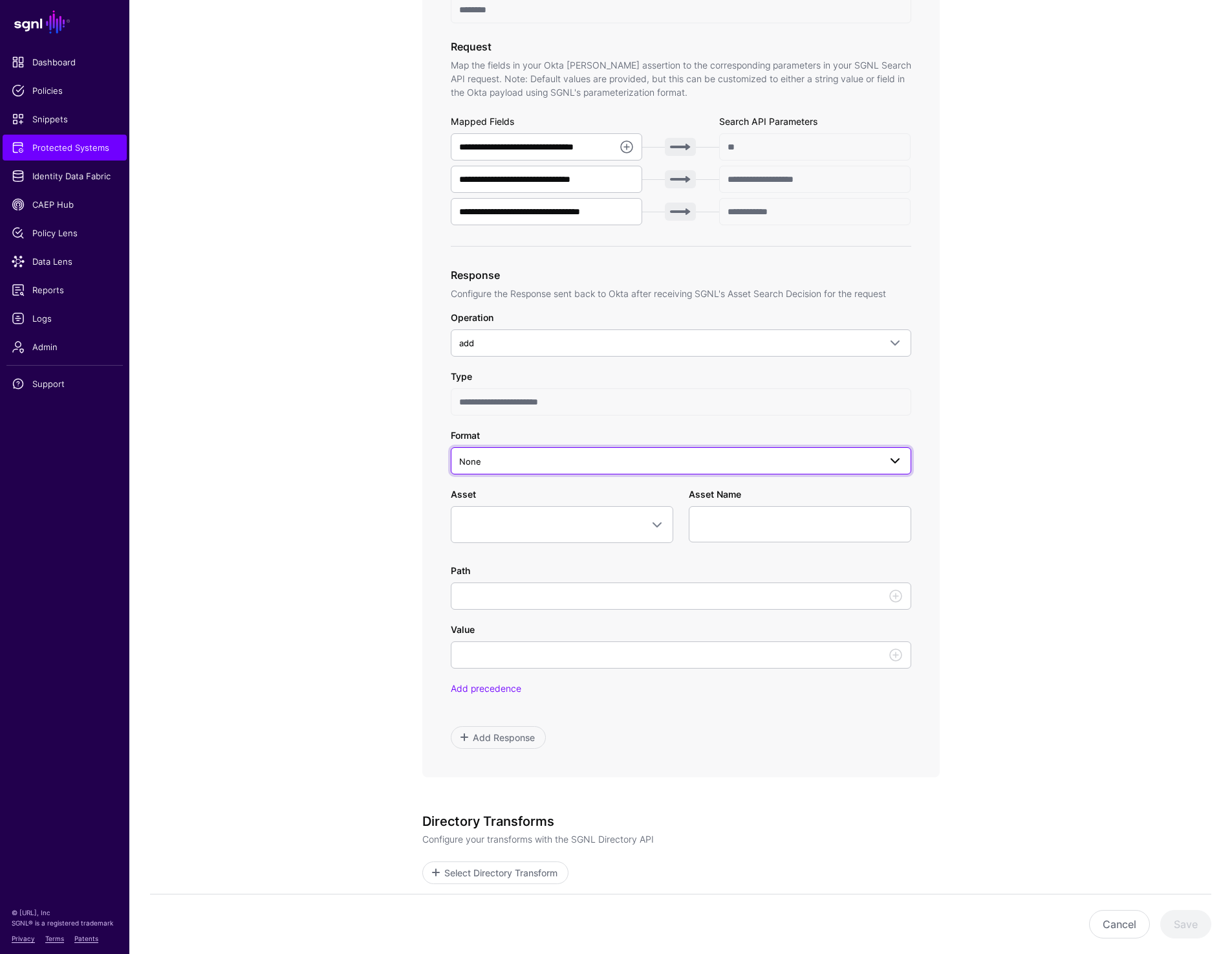
click at [518, 468] on link "None" at bounding box center [680, 461] width 461 height 27
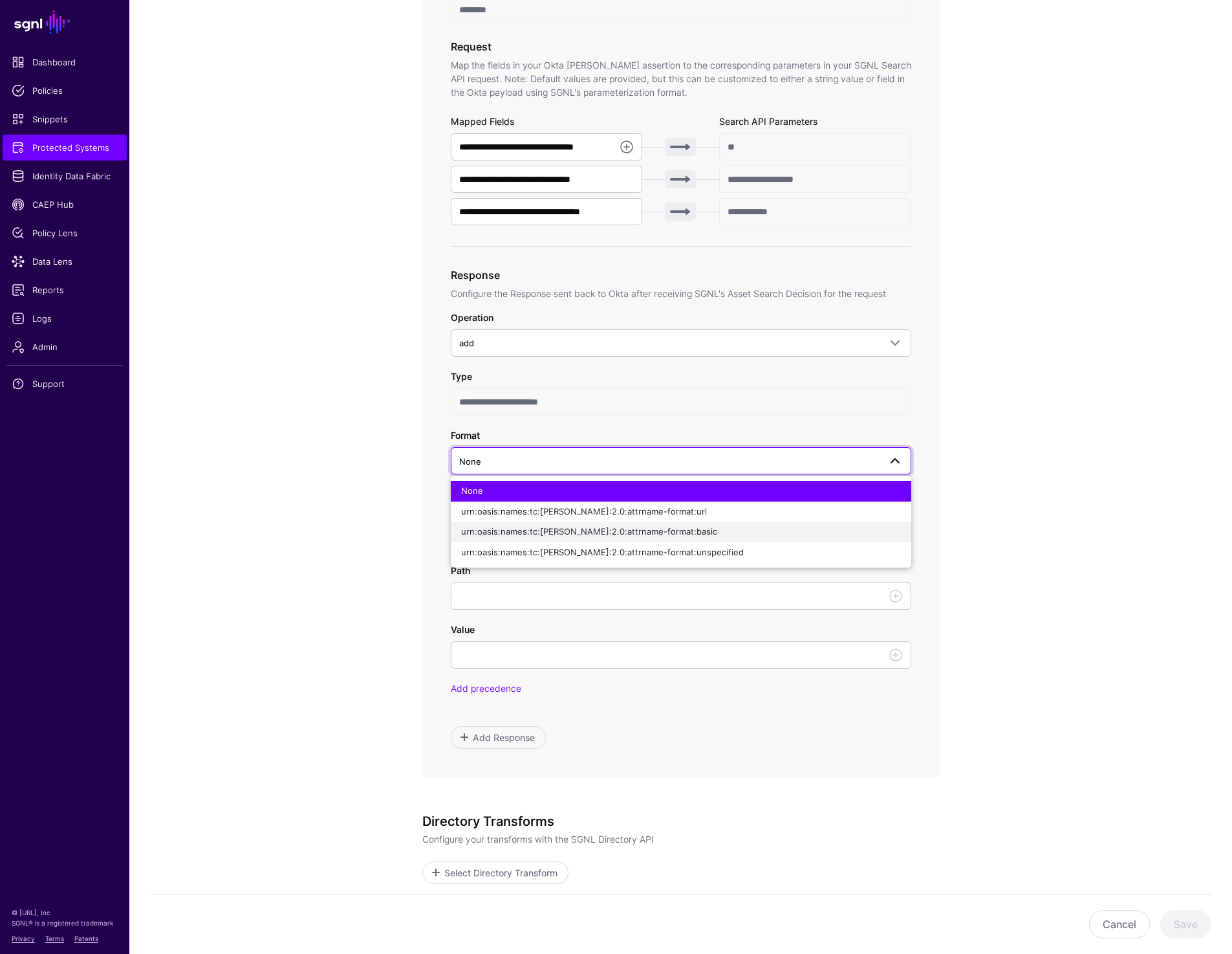
click at [554, 537] on div "urn:oasis:names:tc:SAML:2.0:attrname-format:basic" at bounding box center [681, 532] width 440 height 13
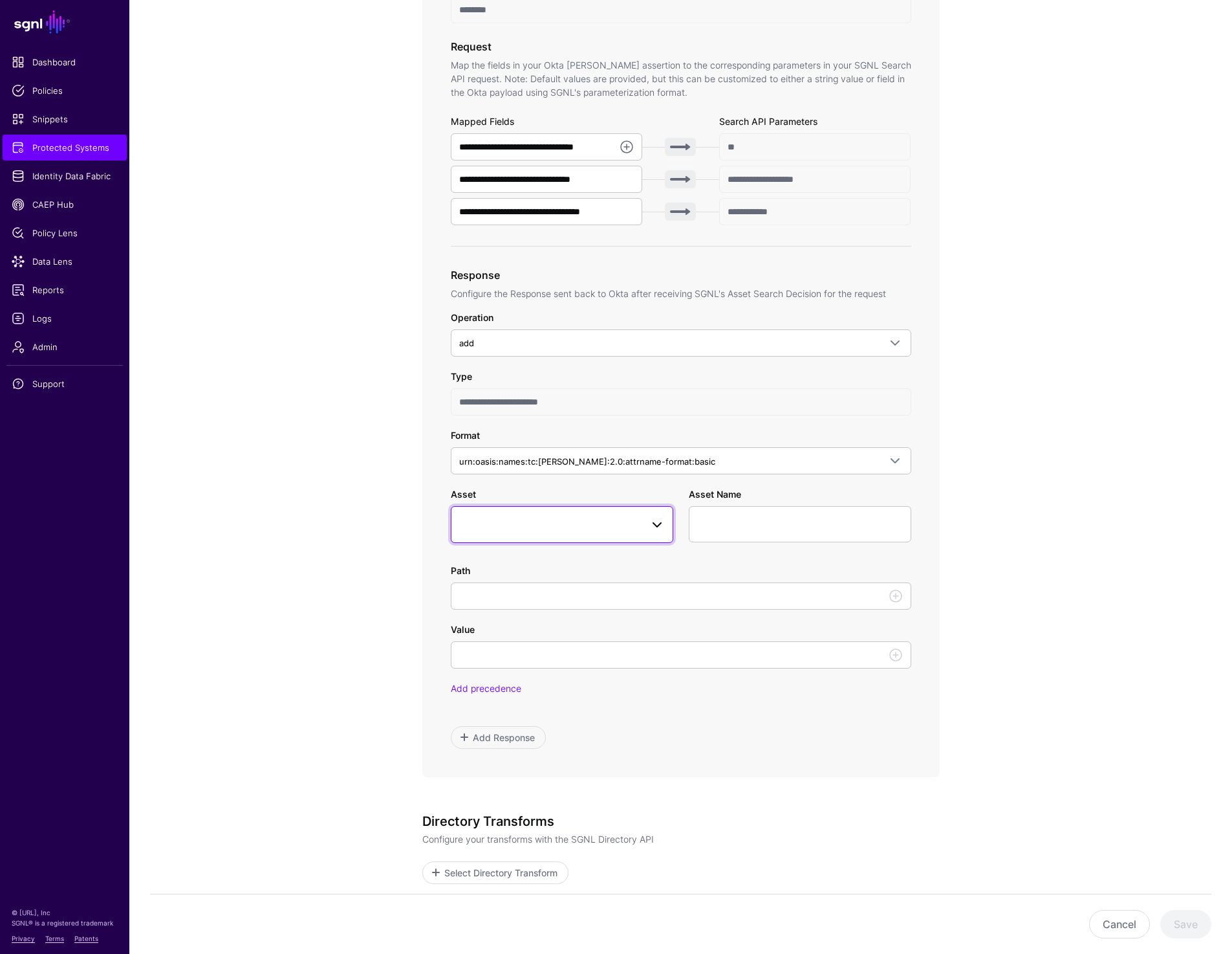
click at [547, 526] on span at bounding box center [562, 524] width 206 height 15
type input "*****"
click at [508, 629] on div "AppRole" at bounding box center [569, 625] width 189 height 13
type input "**********"
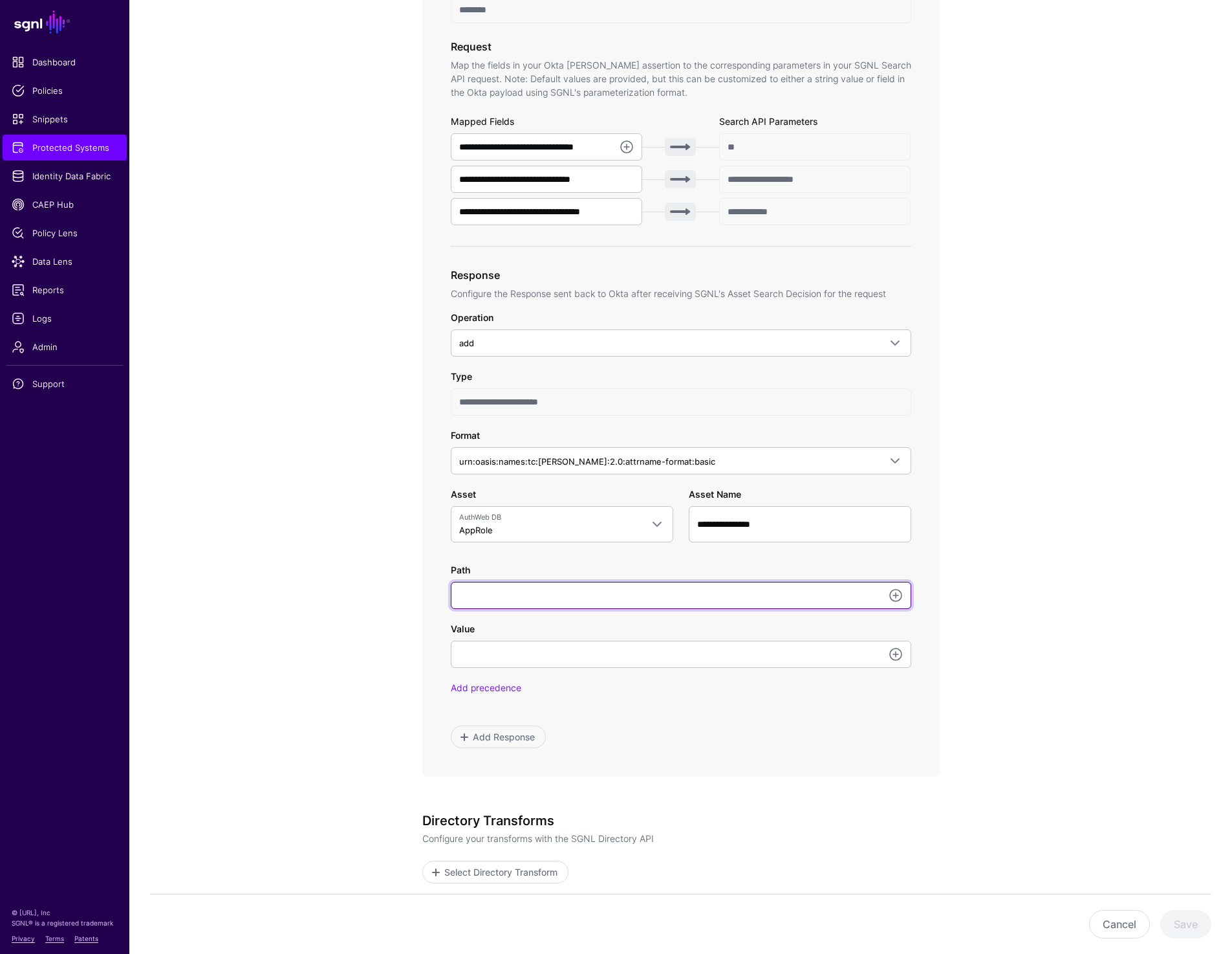
click at [633, 599] on input "Path" at bounding box center [680, 595] width 461 height 27
paste input "**********"
type input "**********"
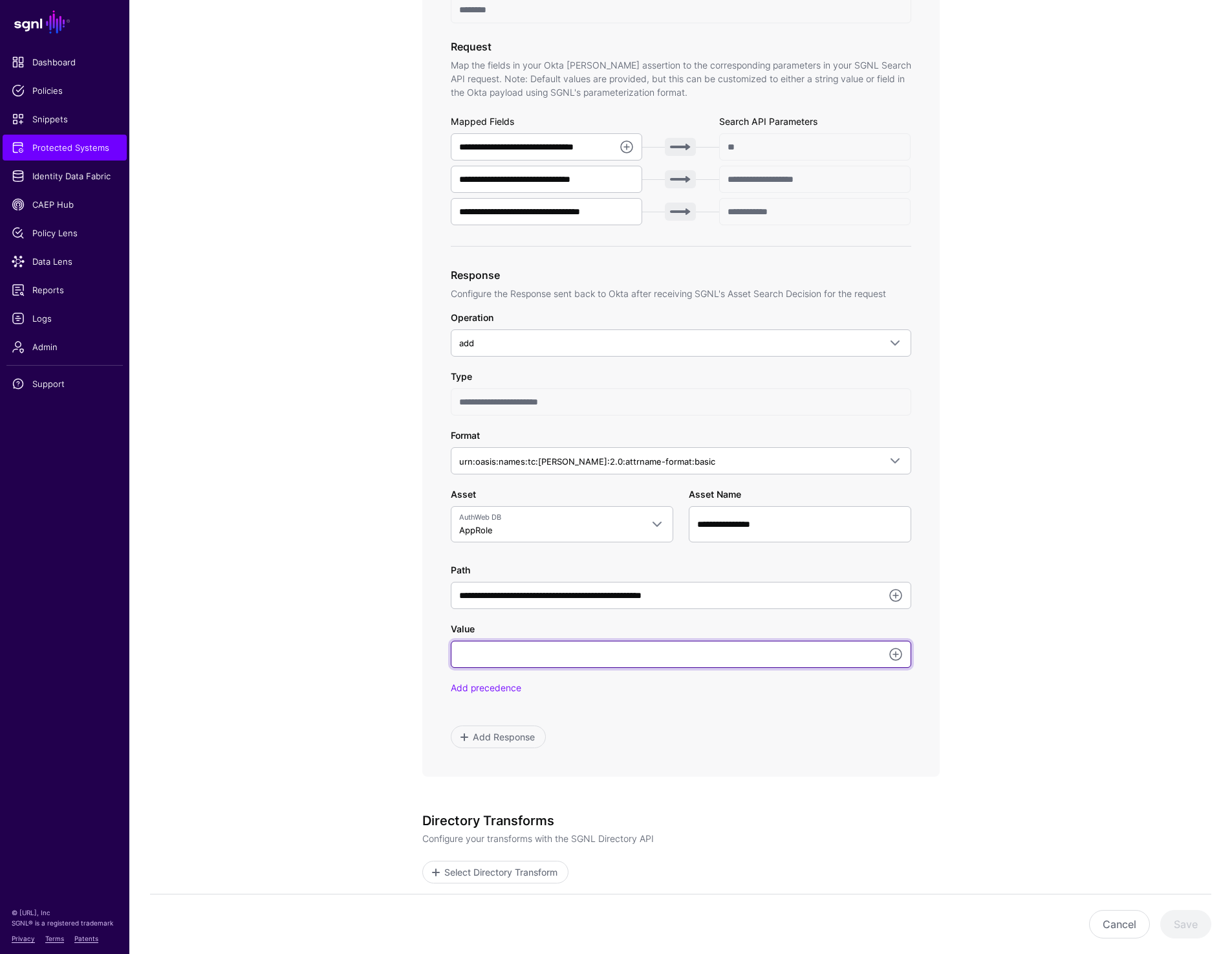
click at [529, 655] on input "Value" at bounding box center [680, 654] width 461 height 27
paste input "**********"
type input "**********"
click at [1166, 598] on app-integrations-item-transforms "**********" at bounding box center [680, 454] width 1103 height 1476
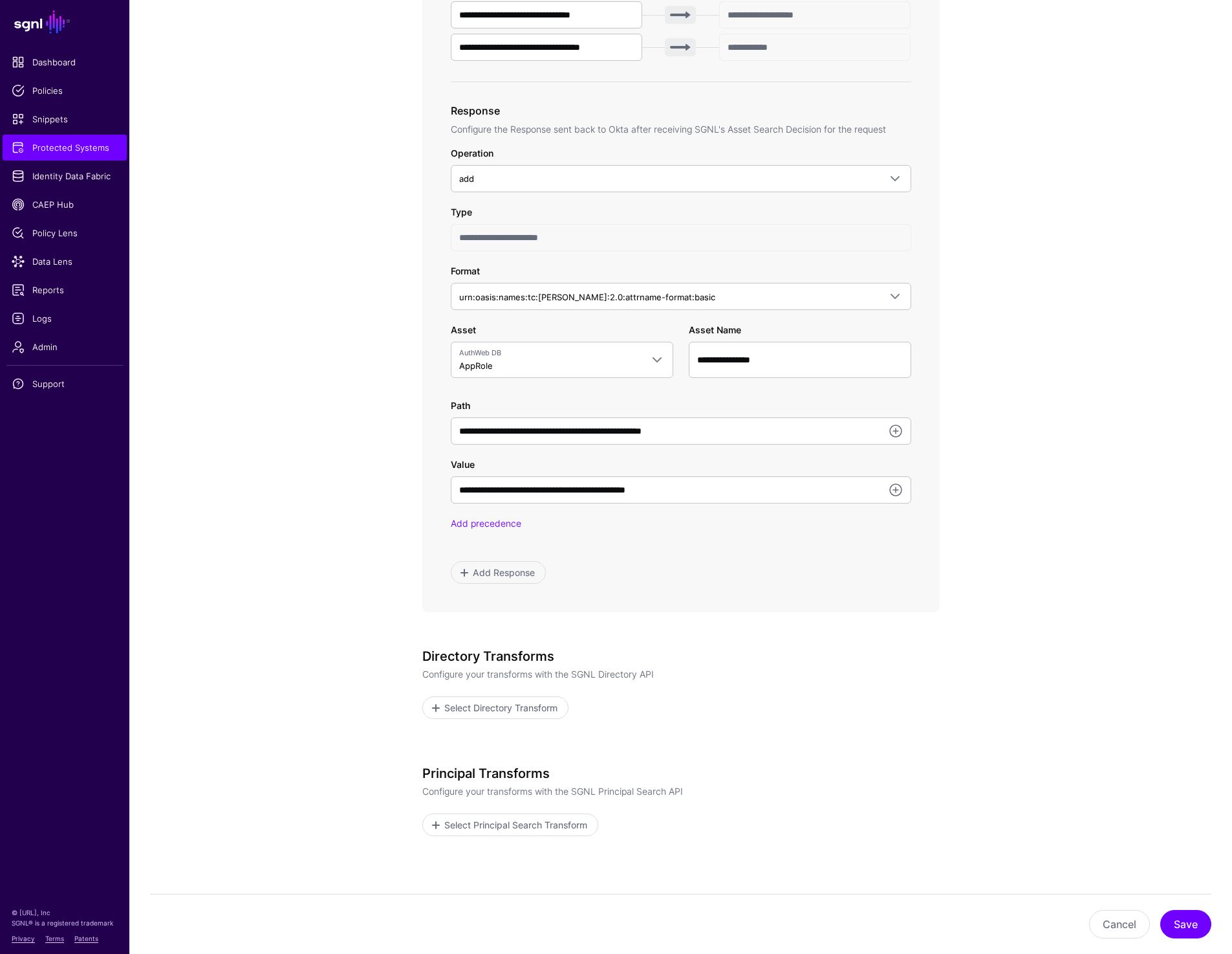
scroll to position [652, 0]
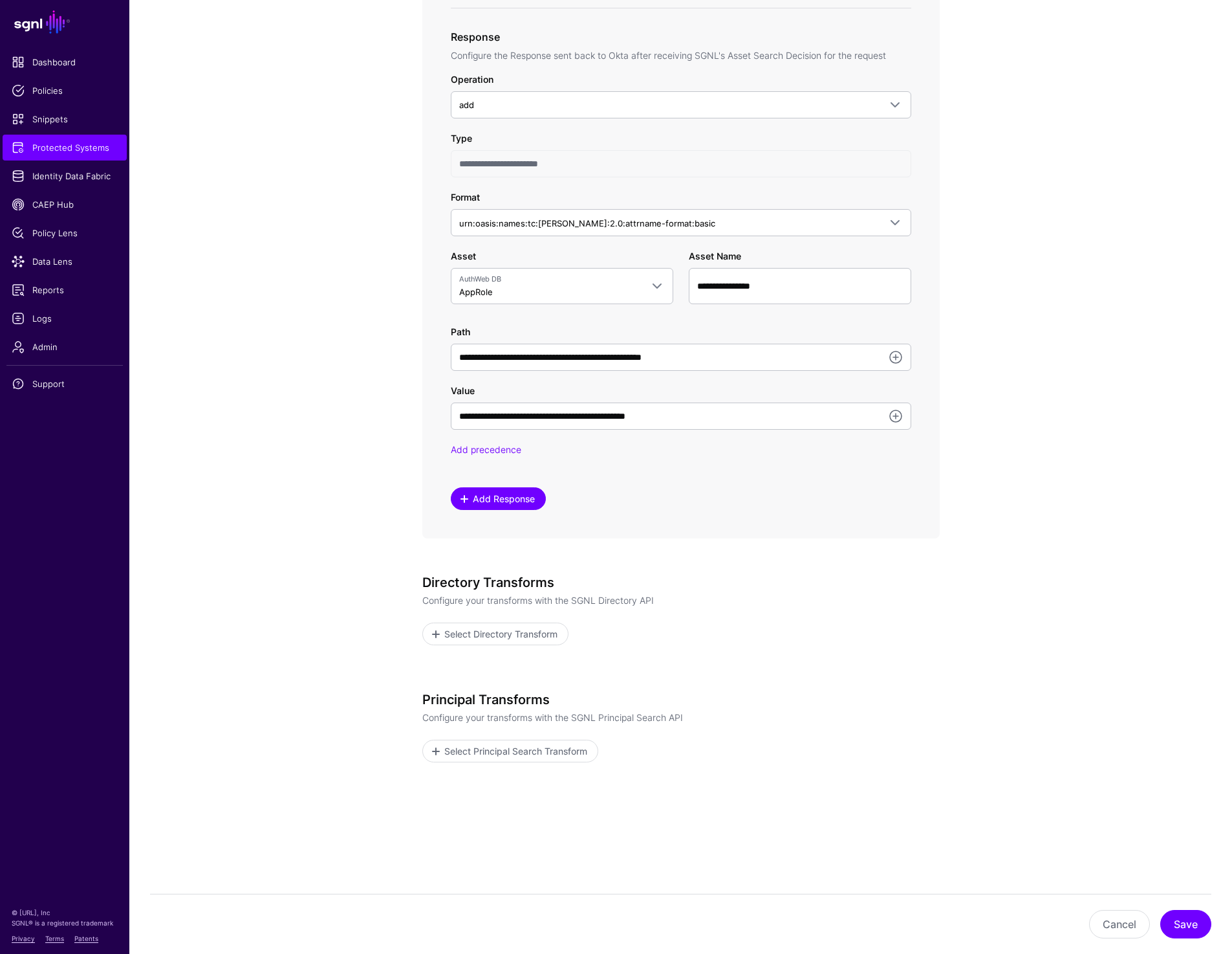
click at [526, 503] on span "Add Response" at bounding box center [503, 498] width 66 height 14
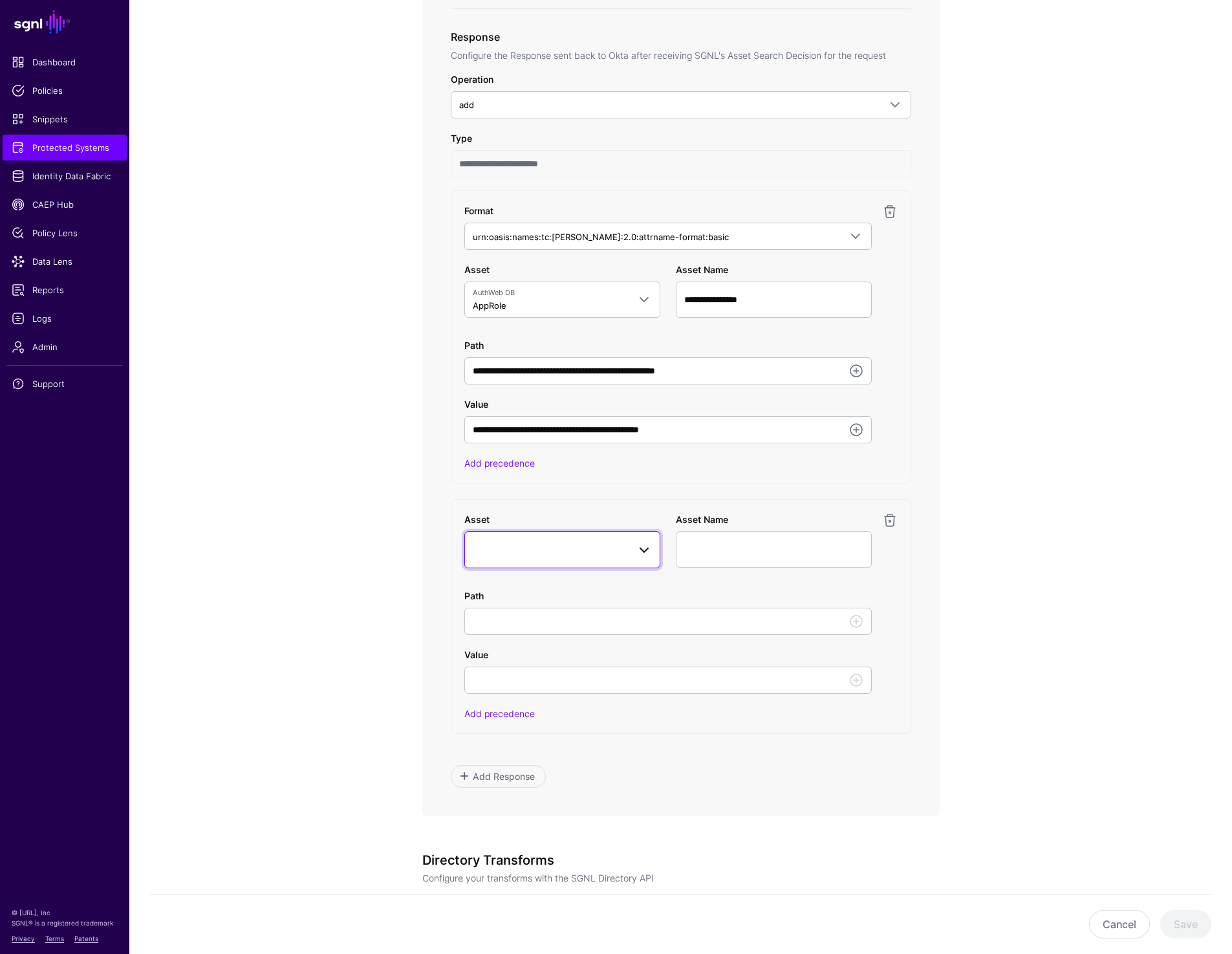
click at [523, 561] on link at bounding box center [562, 549] width 196 height 37
click at [533, 664] on button "AWSRole" at bounding box center [569, 674] width 183 height 20
click at [817, 547] on input "**********" at bounding box center [774, 549] width 196 height 37
paste input "text"
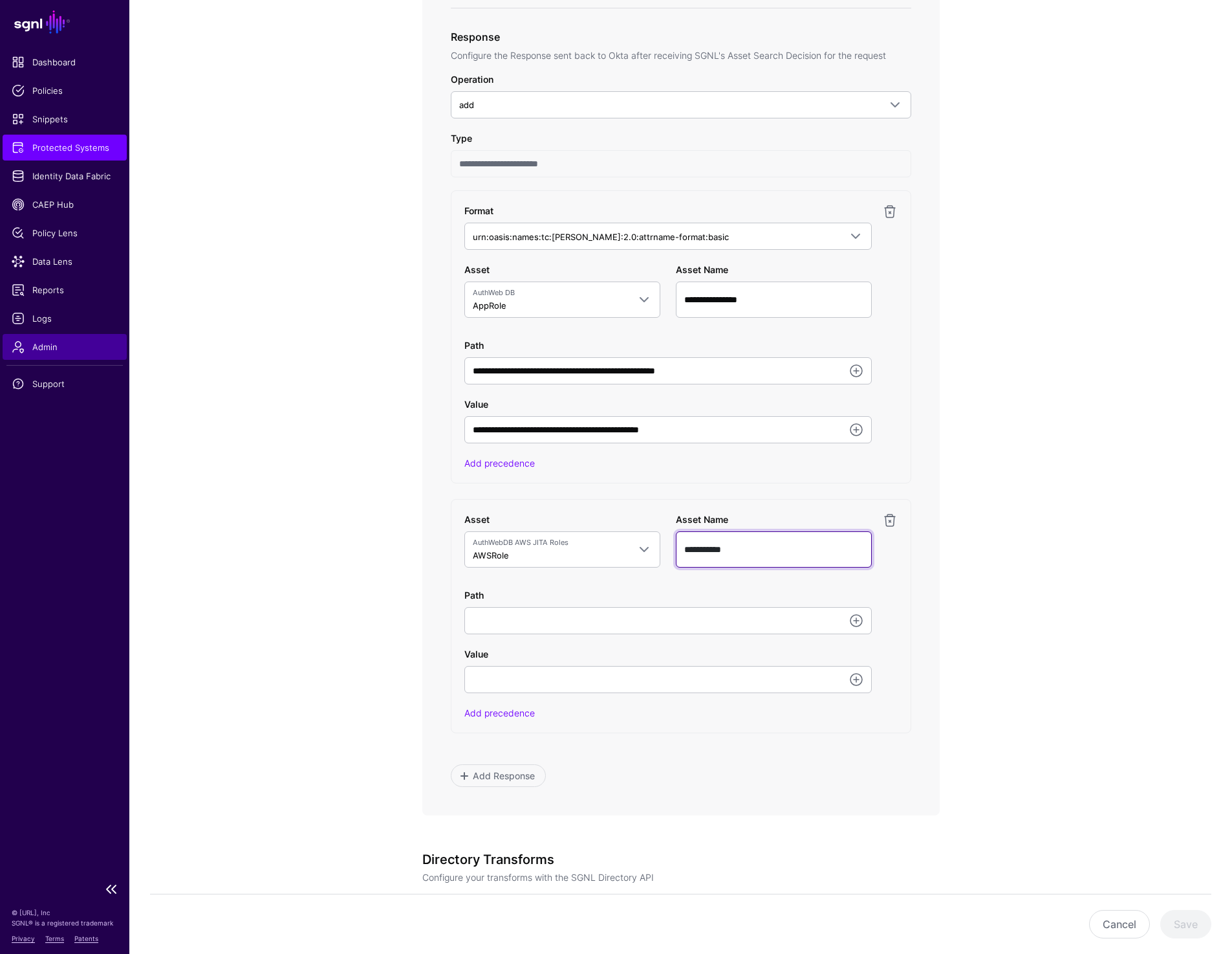
type input "**********"
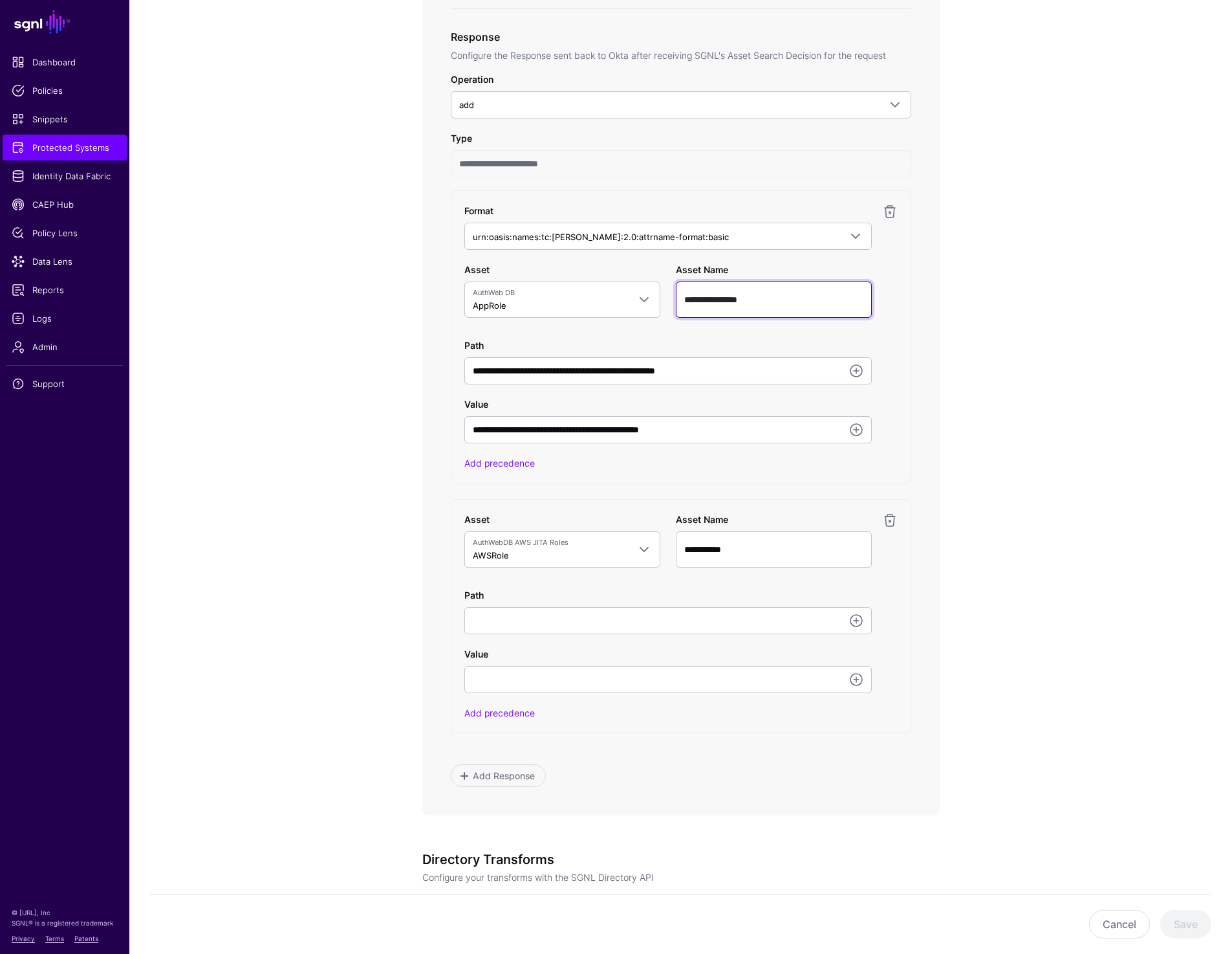
click at [713, 302] on input "**********" at bounding box center [774, 299] width 196 height 37
paste input "text"
type input "*******"
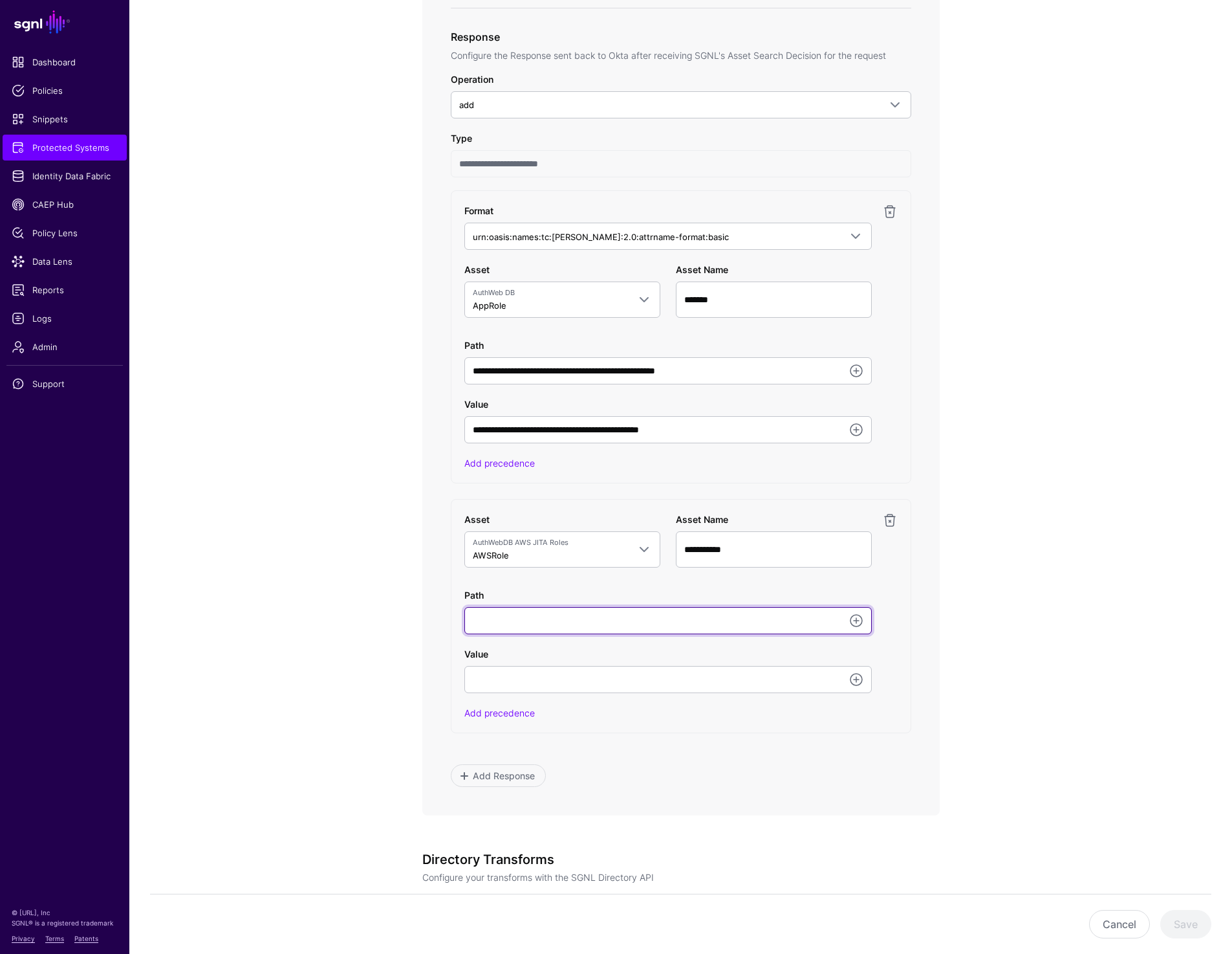
click at [609, 625] on input "Path" at bounding box center [668, 620] width 408 height 27
paste input "**********"
type input "**********"
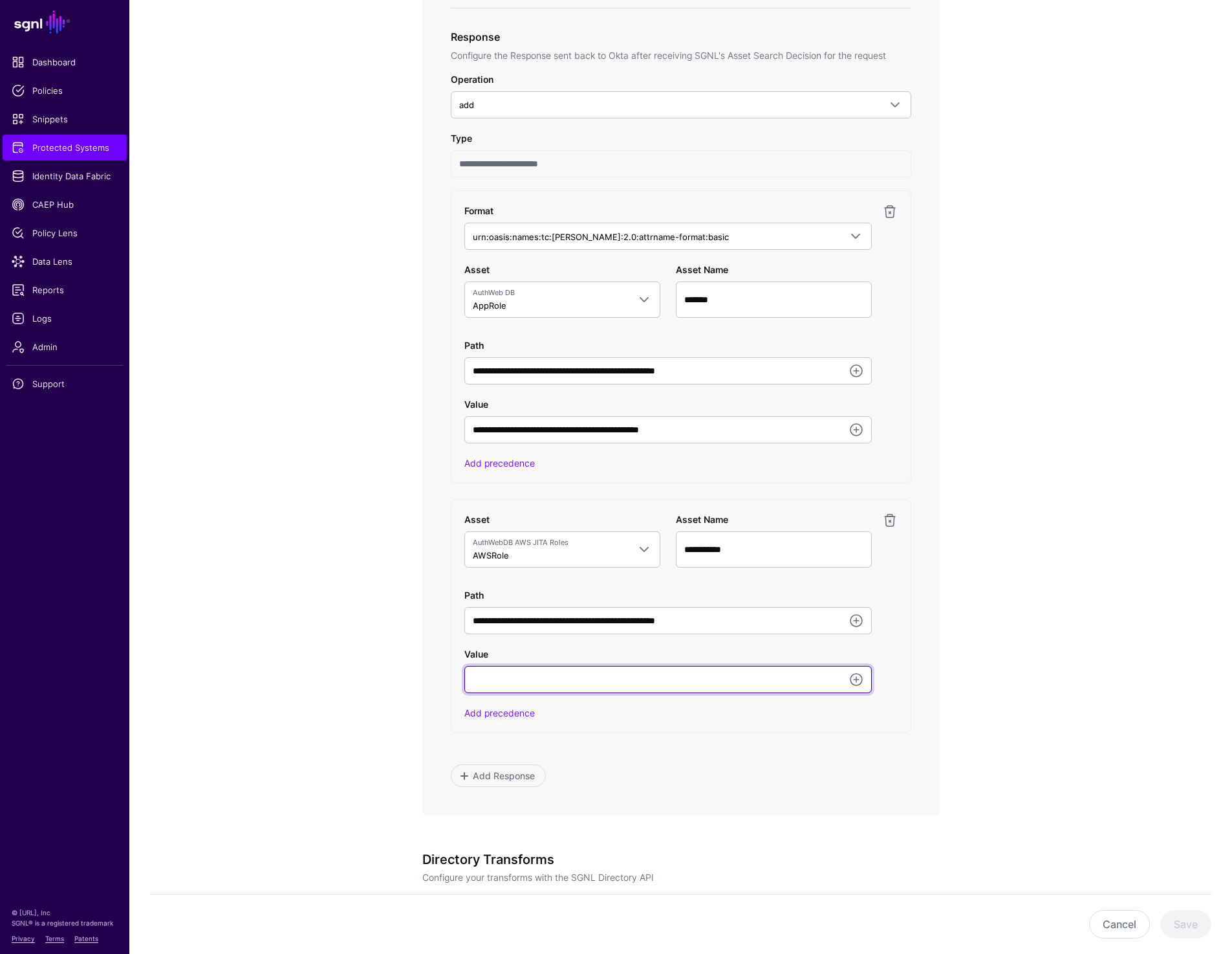
click at [550, 679] on input "Value" at bounding box center [668, 680] width 408 height 27
paste input "**********"
click at [1057, 681] on app-integrations-item-transforms "**********" at bounding box center [680, 354] width 1103 height 1753
click at [764, 682] on input "**********" at bounding box center [668, 680] width 408 height 27
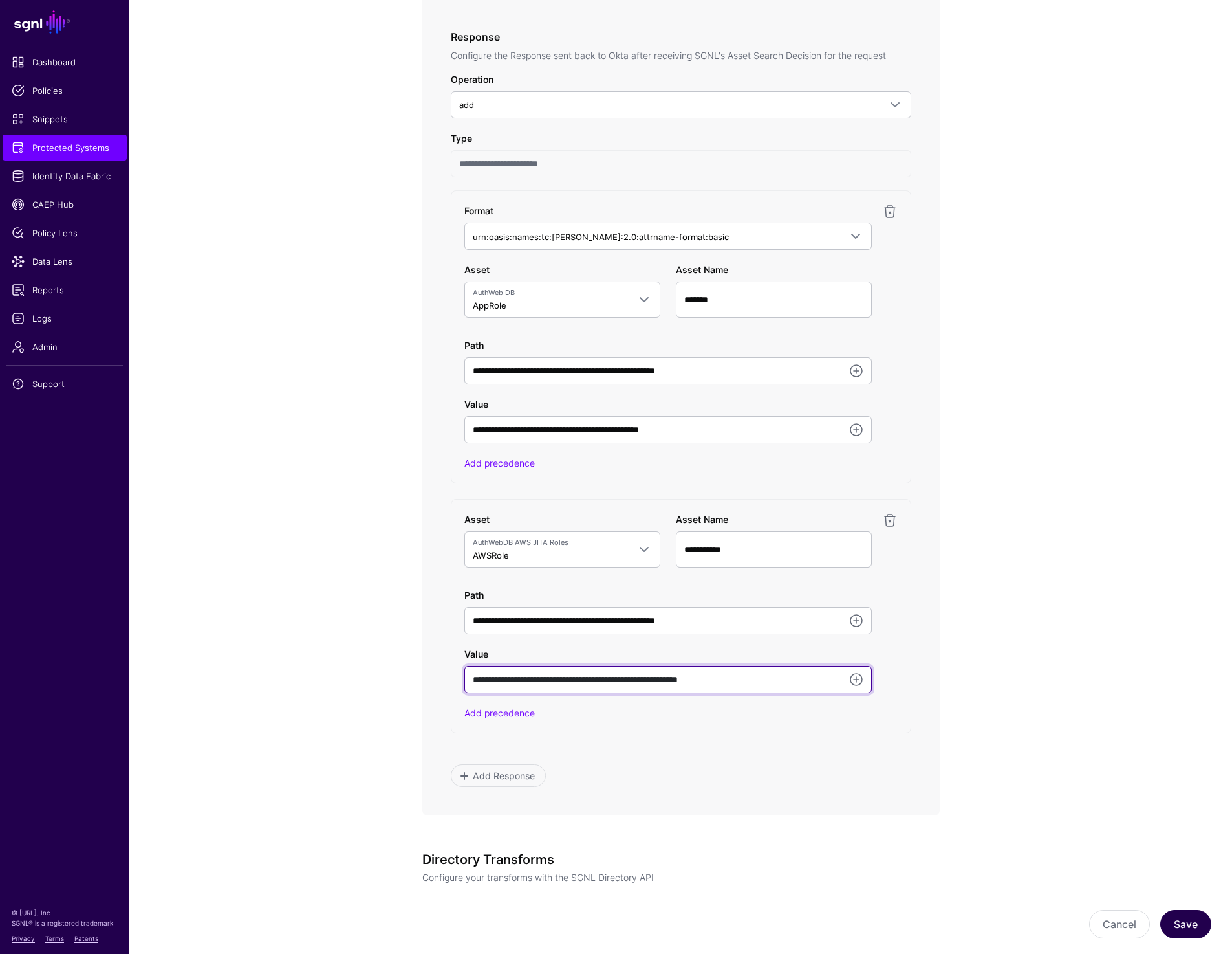
type input "**********"
click at [1192, 915] on button "Save" at bounding box center [1186, 923] width 51 height 28
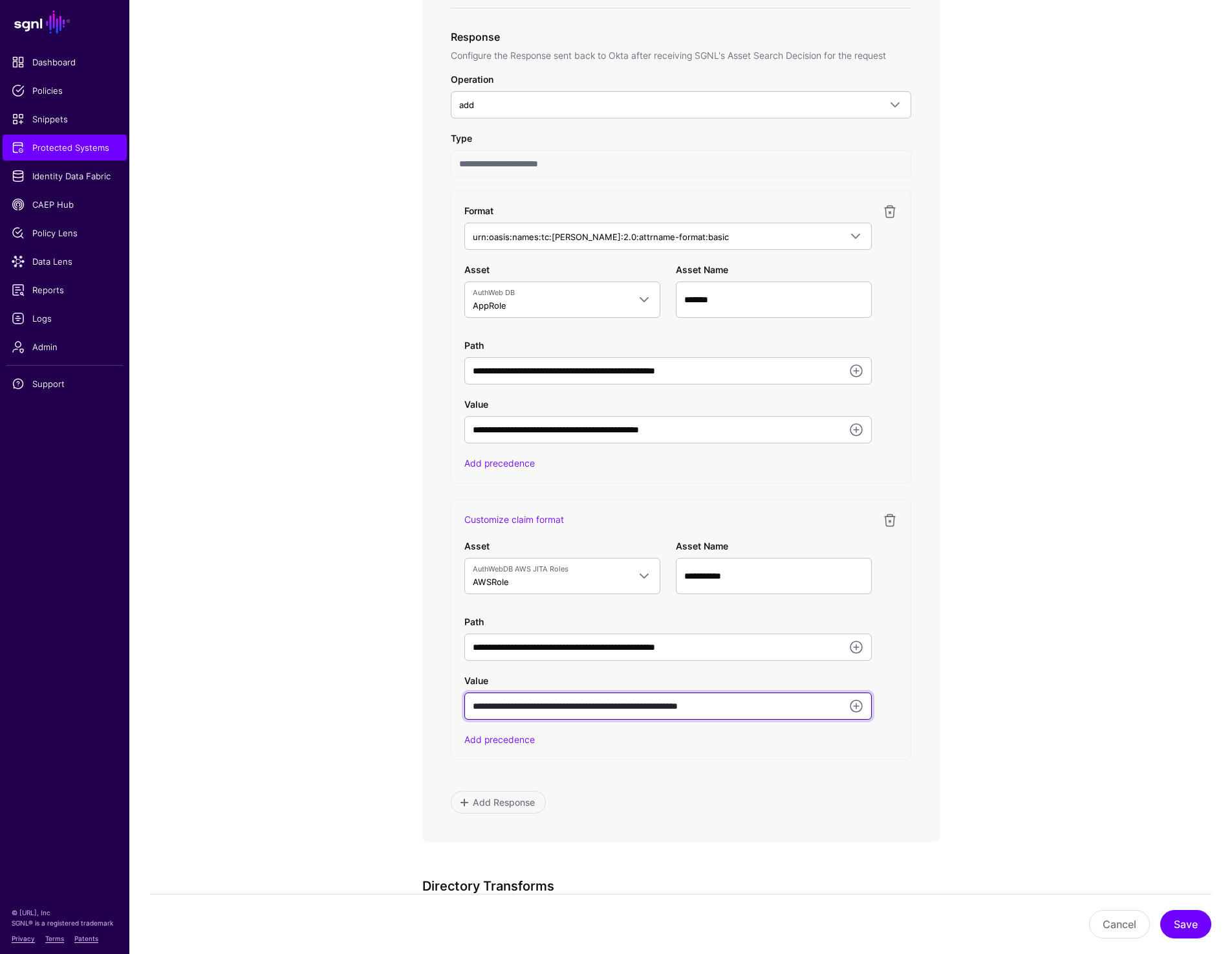
click at [792, 711] on input "**********" at bounding box center [668, 706] width 408 height 27
type input "**********"
click at [802, 704] on input "**********" at bounding box center [668, 706] width 408 height 27
click at [1202, 923] on button "Save" at bounding box center [1186, 923] width 51 height 28
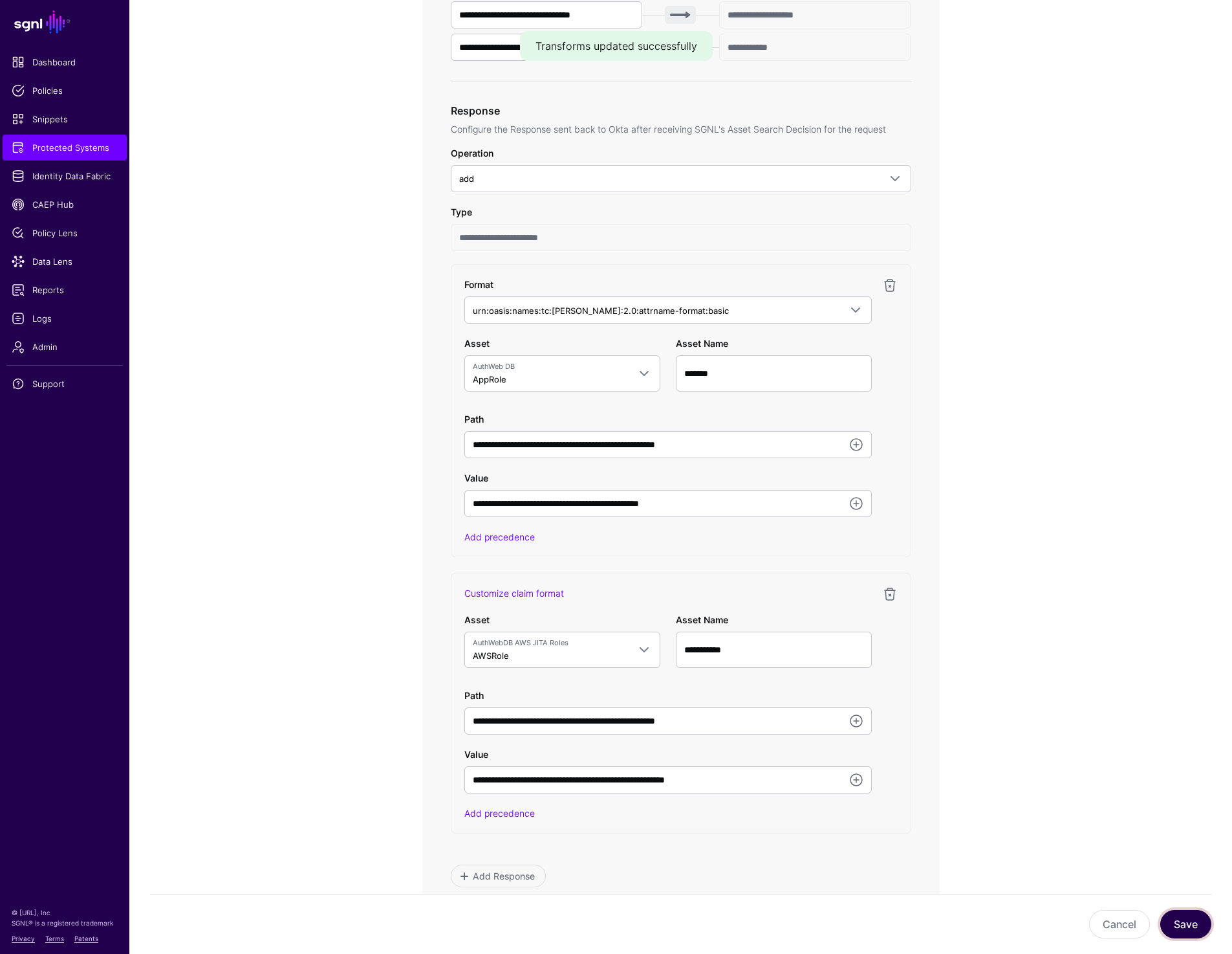
scroll to position [577, 0]
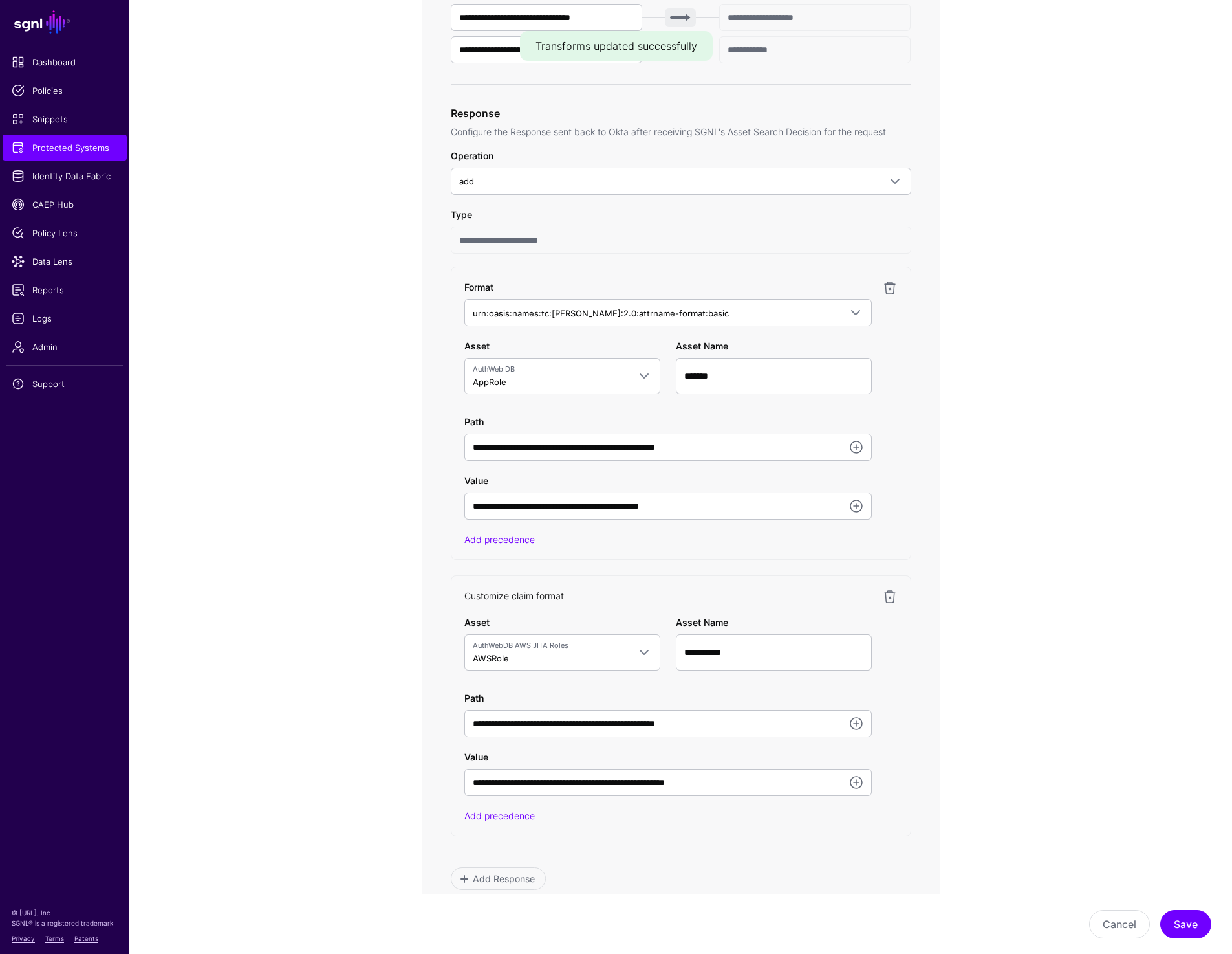
click at [540, 595] on link "Customize claim format" at bounding box center [513, 595] width 100 height 11
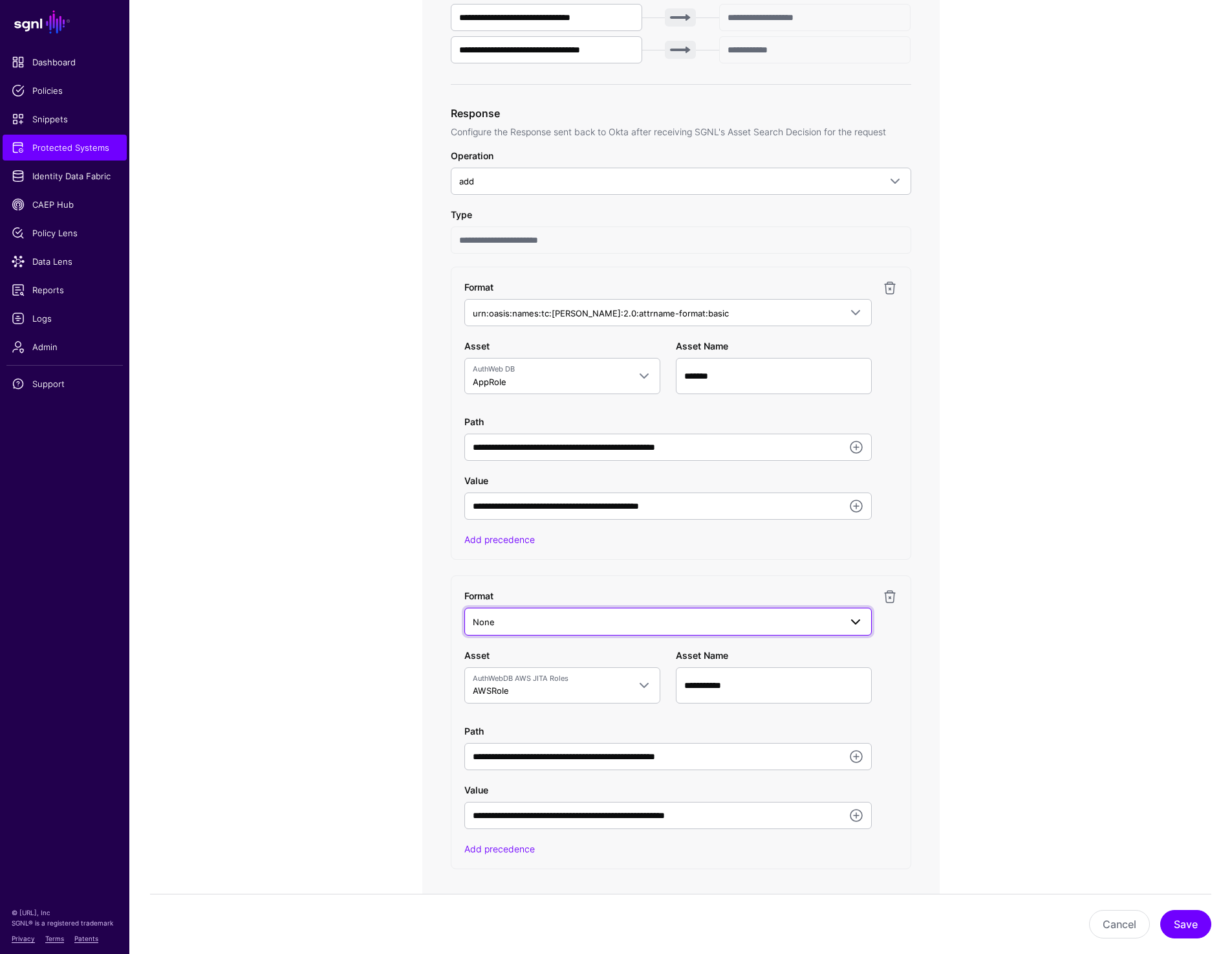
click at [571, 627] on span "None" at bounding box center [656, 622] width 367 height 14
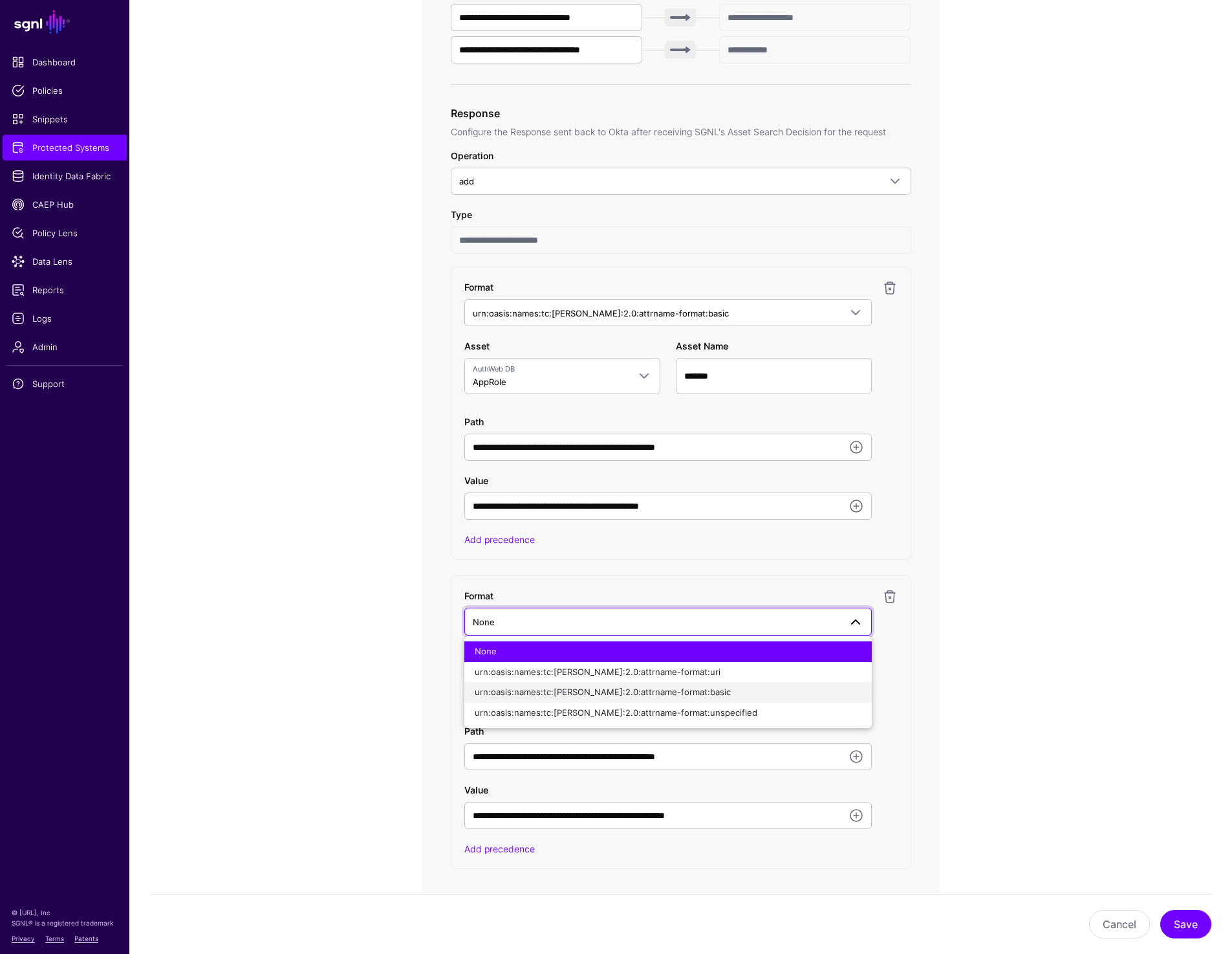
click at [596, 687] on div "urn:oasis:names:tc:SAML:2.0:attrname-format:basic" at bounding box center [668, 692] width 387 height 13
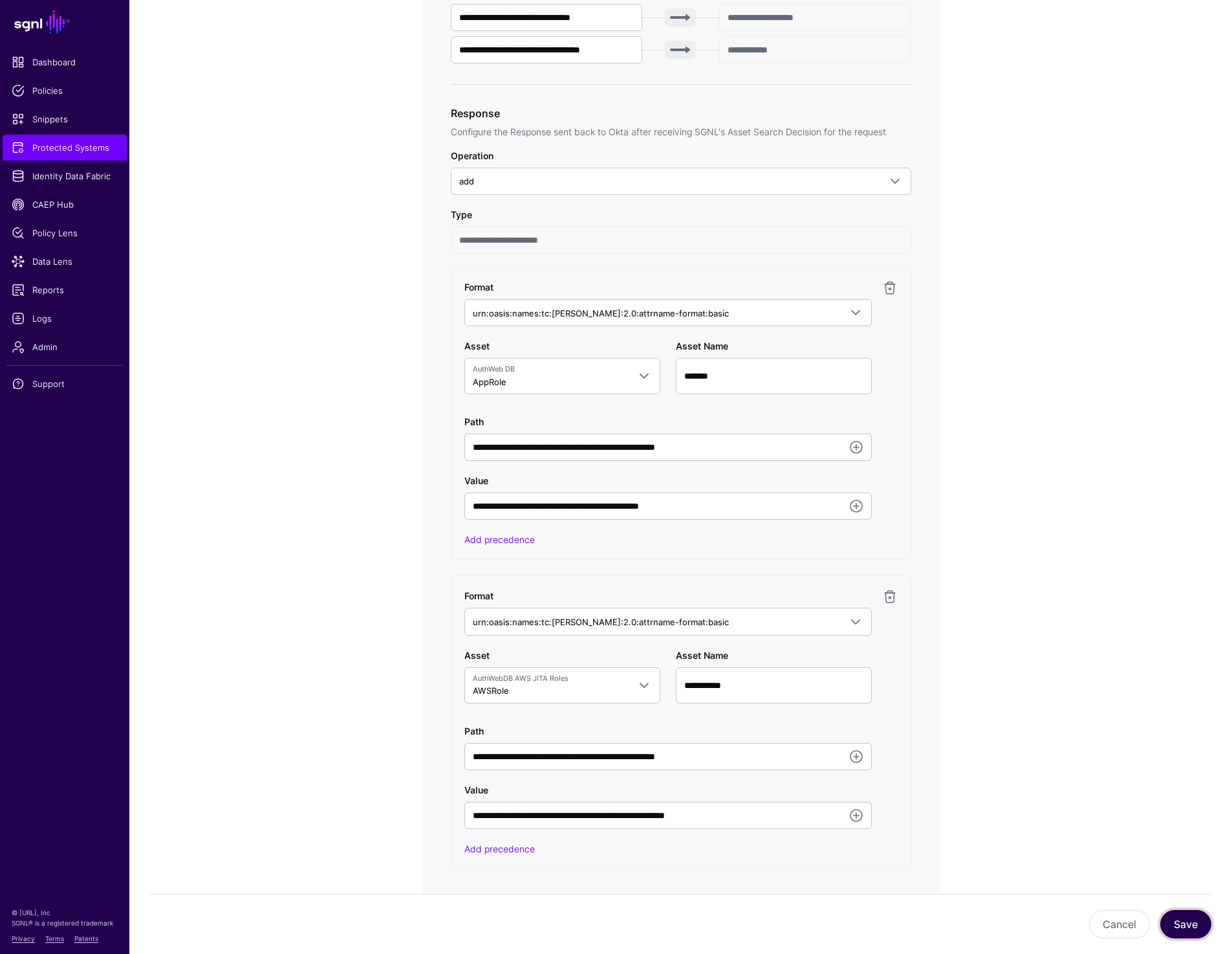
click at [1188, 927] on button "Save" at bounding box center [1186, 923] width 51 height 28
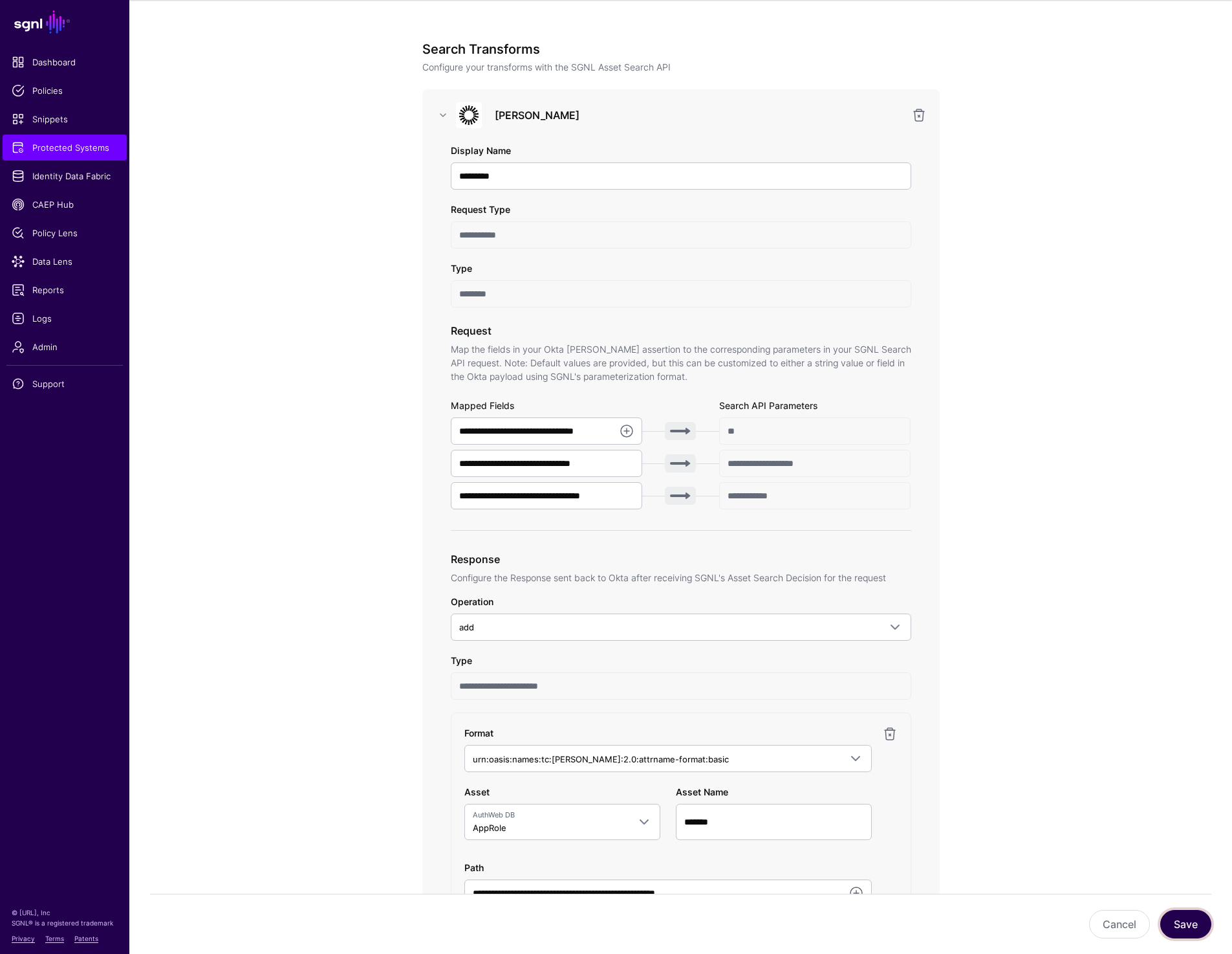
scroll to position [0, 0]
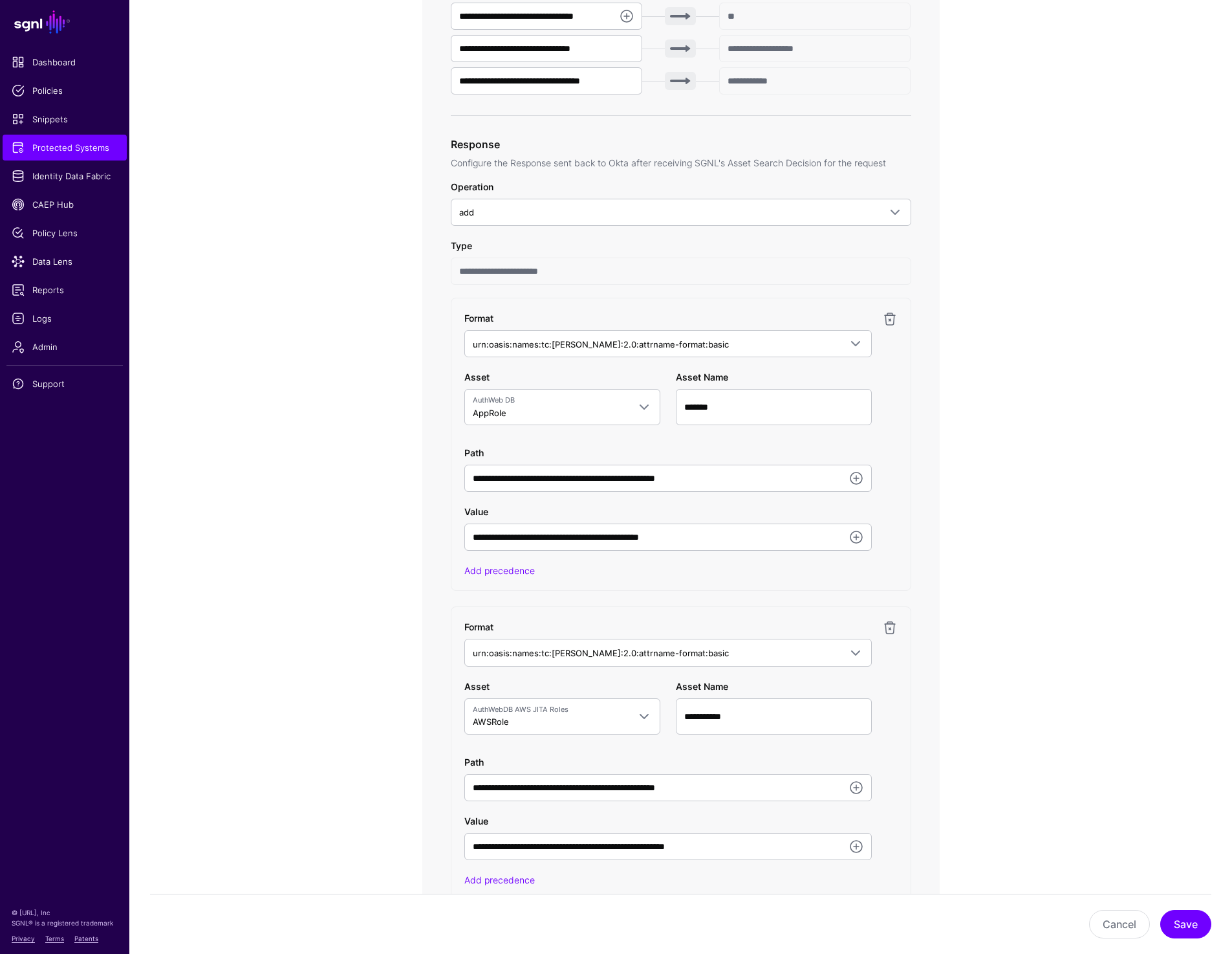
scroll to position [549, 0]
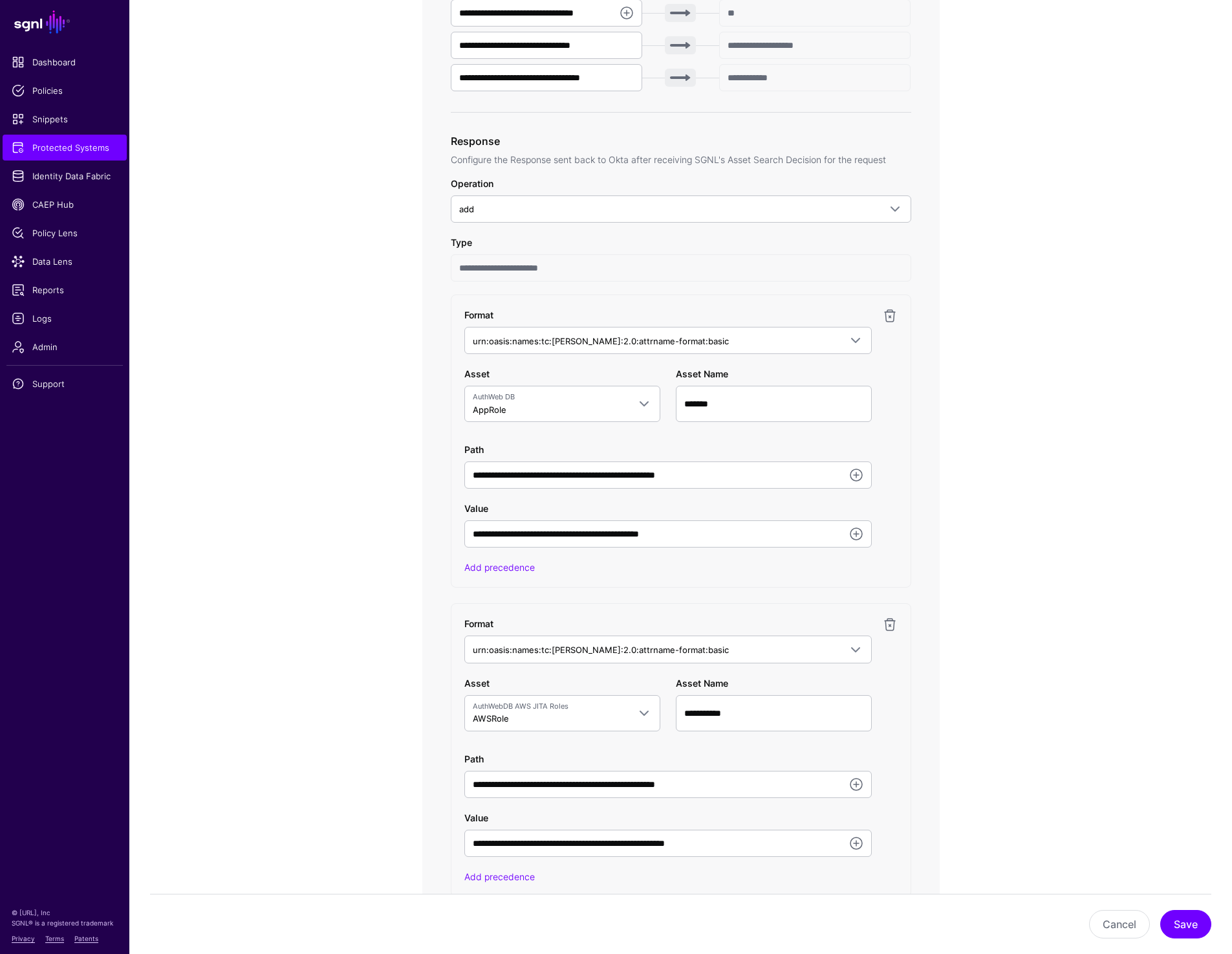
click at [235, 356] on app-integrations-item-transforms "**********" at bounding box center [680, 488] width 1103 height 1813
click at [53, 115] on span "Snippets" at bounding box center [65, 118] width 106 height 13
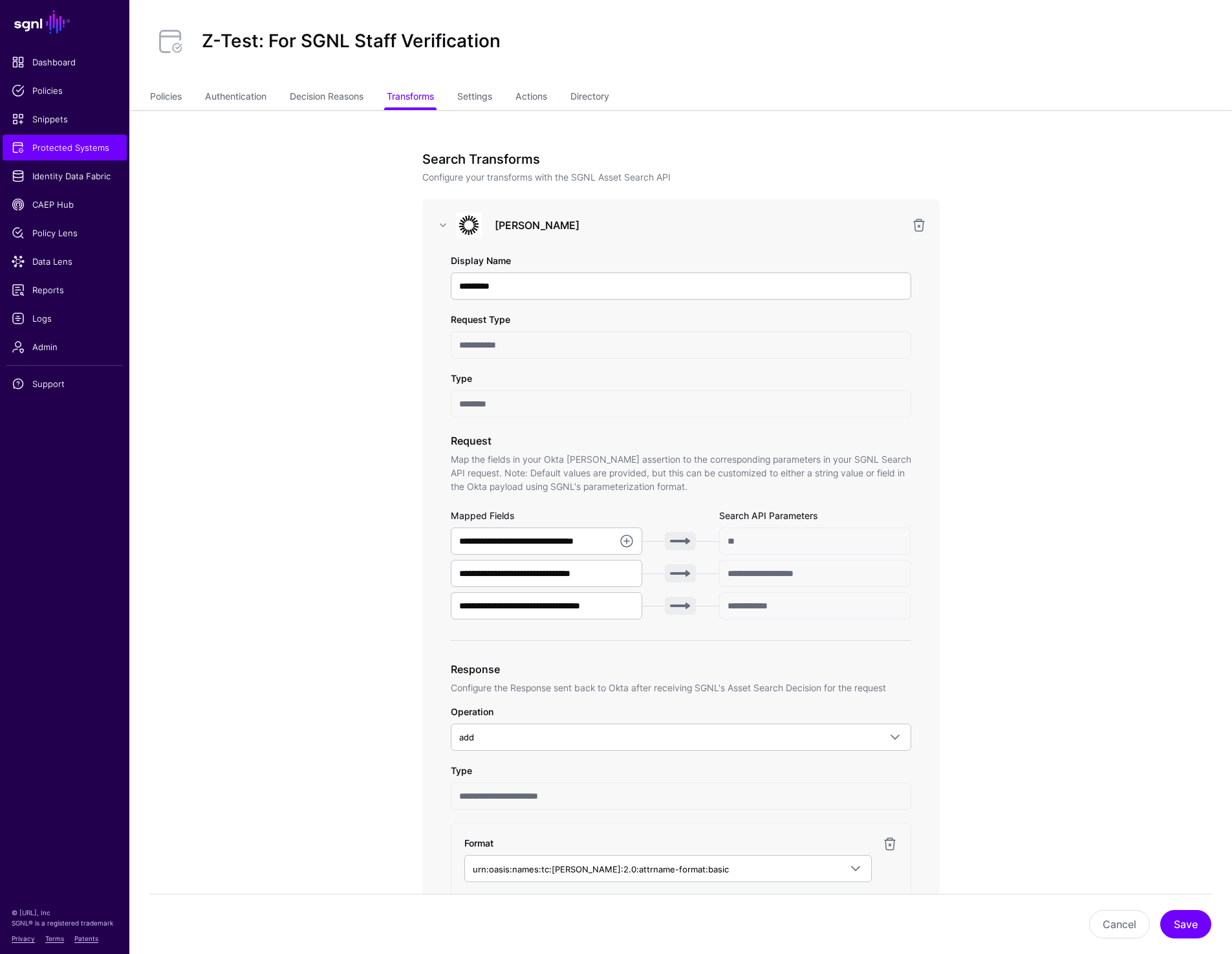
scroll to position [0, 0]
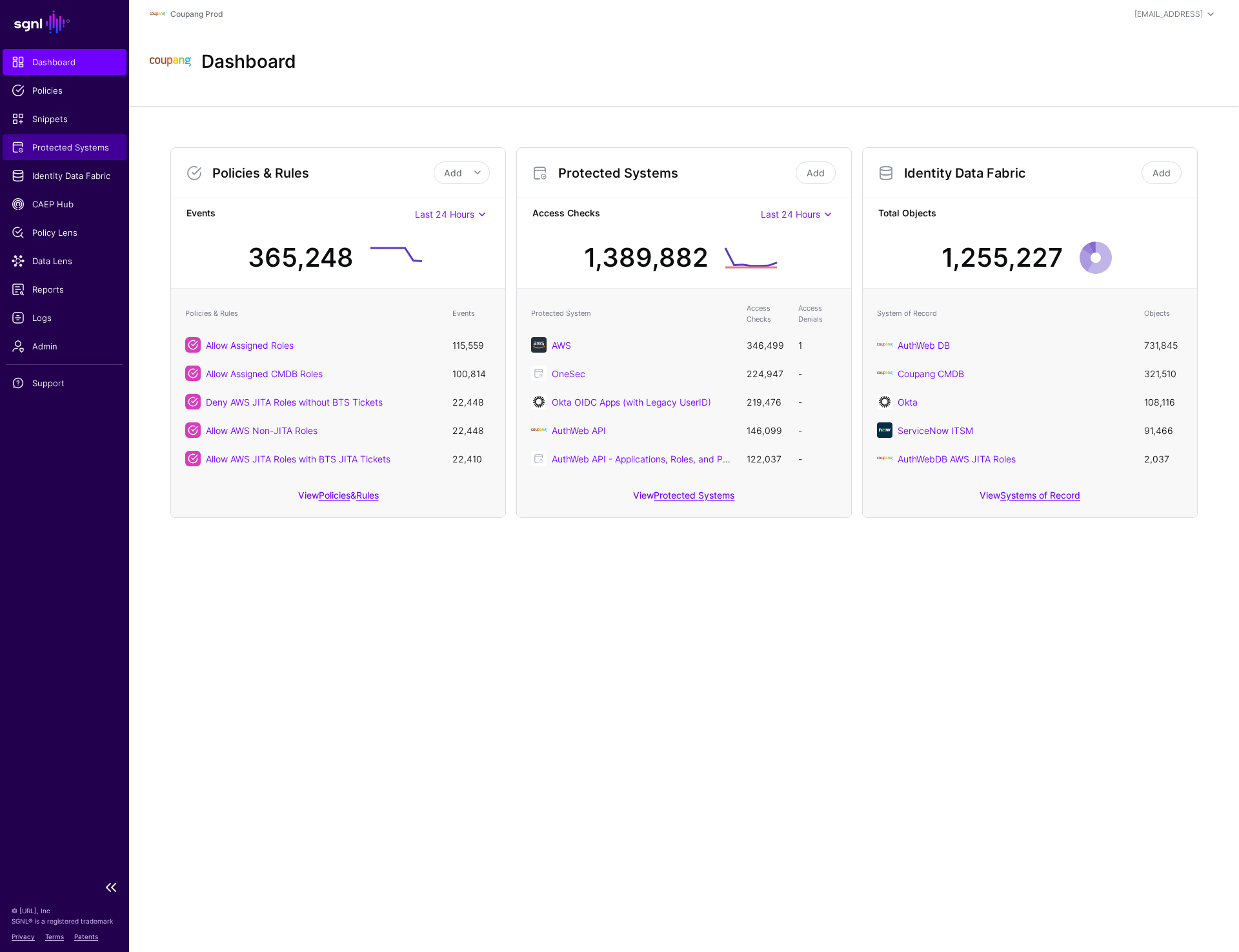
click at [78, 150] on span "Protected Systems" at bounding box center [65, 147] width 106 height 13
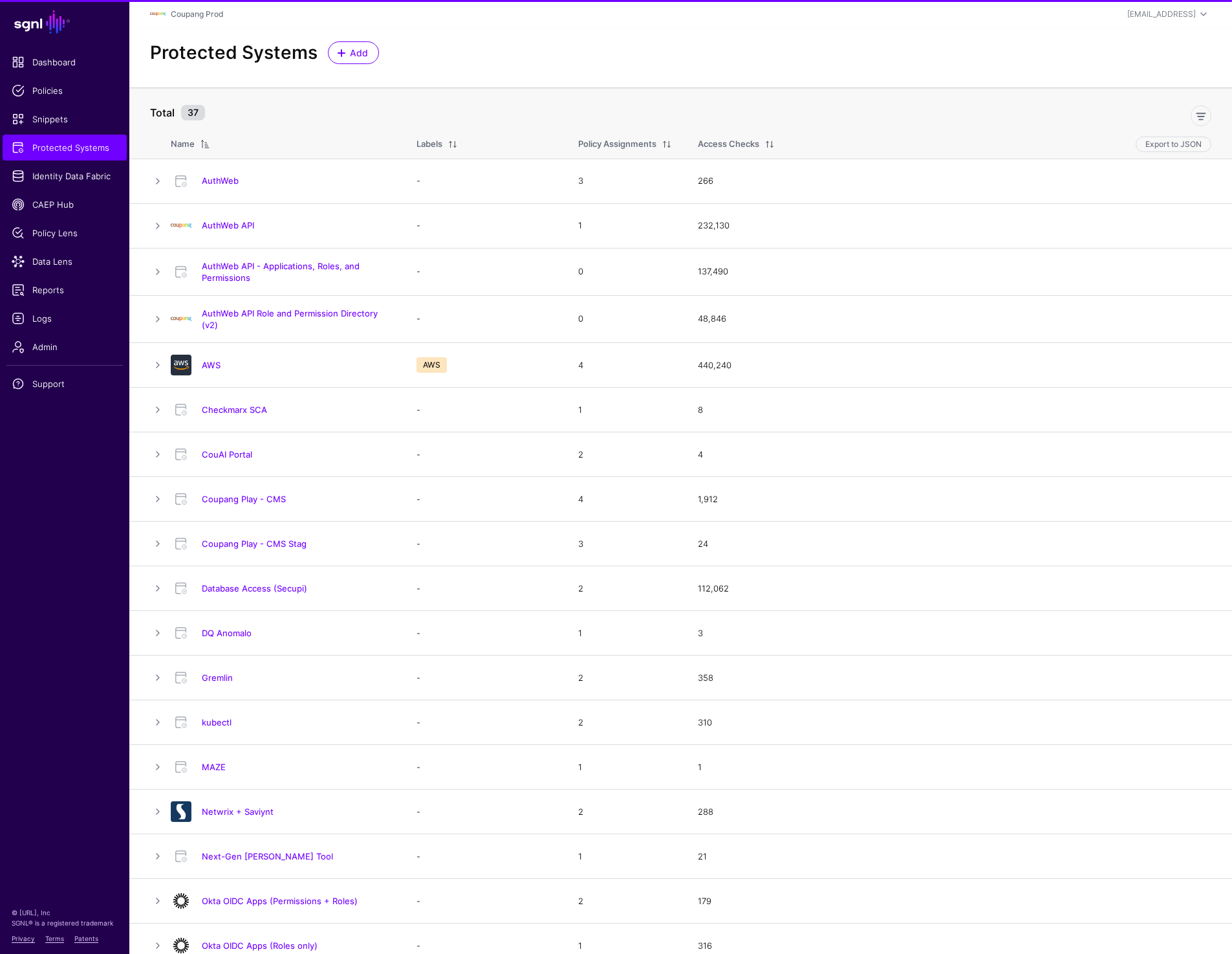
click at [210, 368] on link "AWS" at bounding box center [211, 365] width 19 height 10
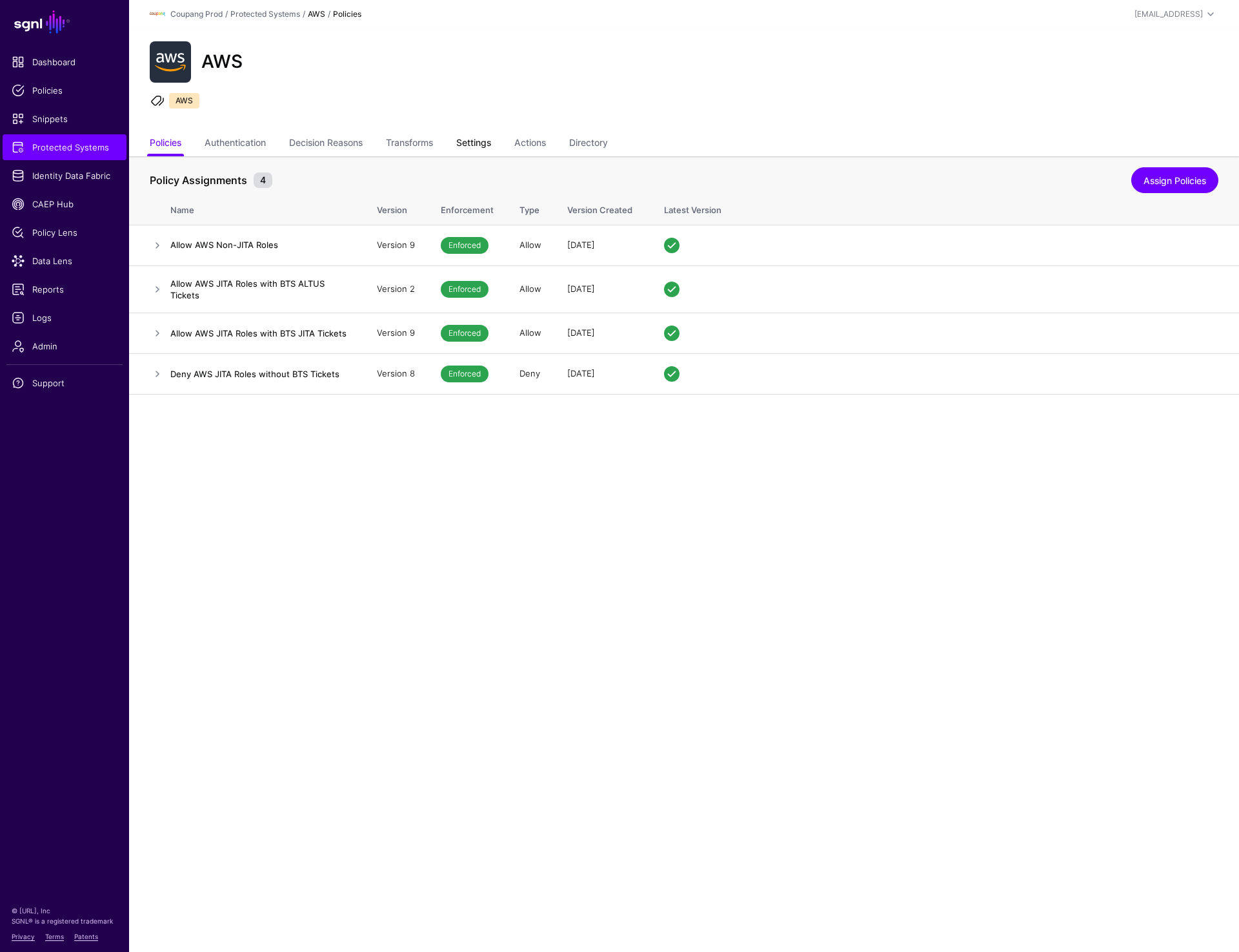
click at [477, 141] on link "Settings" at bounding box center [473, 144] width 35 height 25
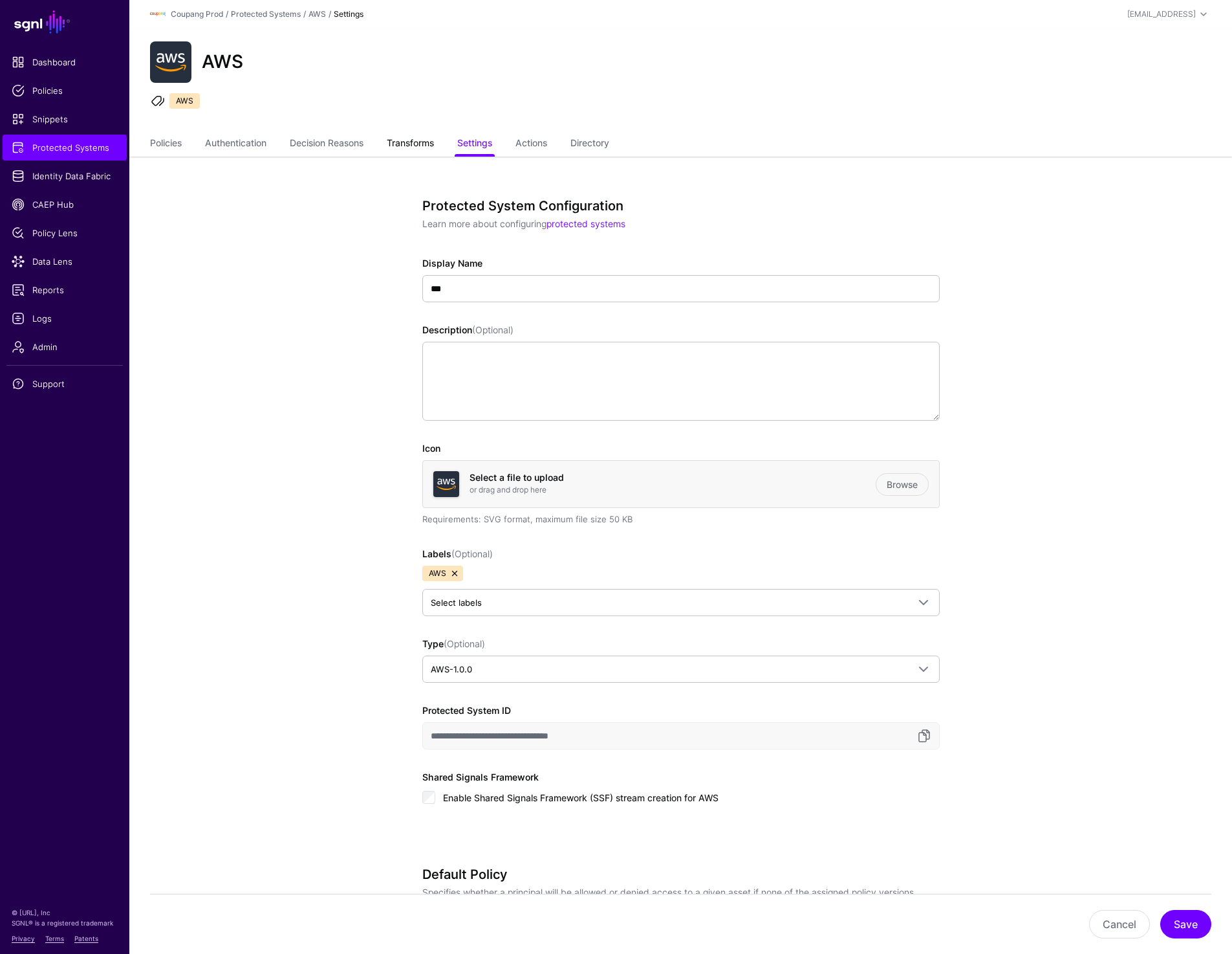
click at [410, 140] on link "Transforms" at bounding box center [410, 144] width 47 height 25
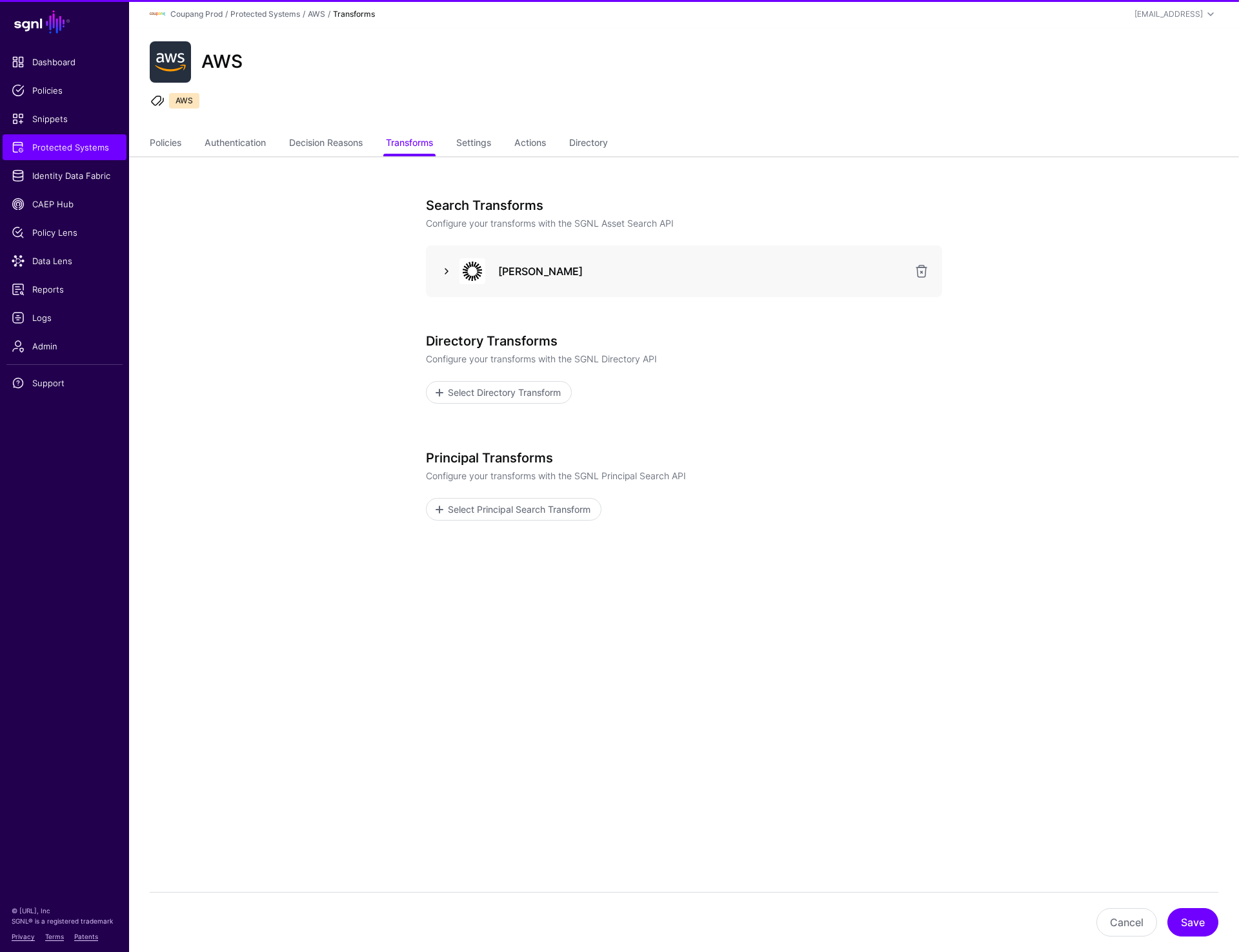
click at [448, 271] on link at bounding box center [447, 271] width 15 height 15
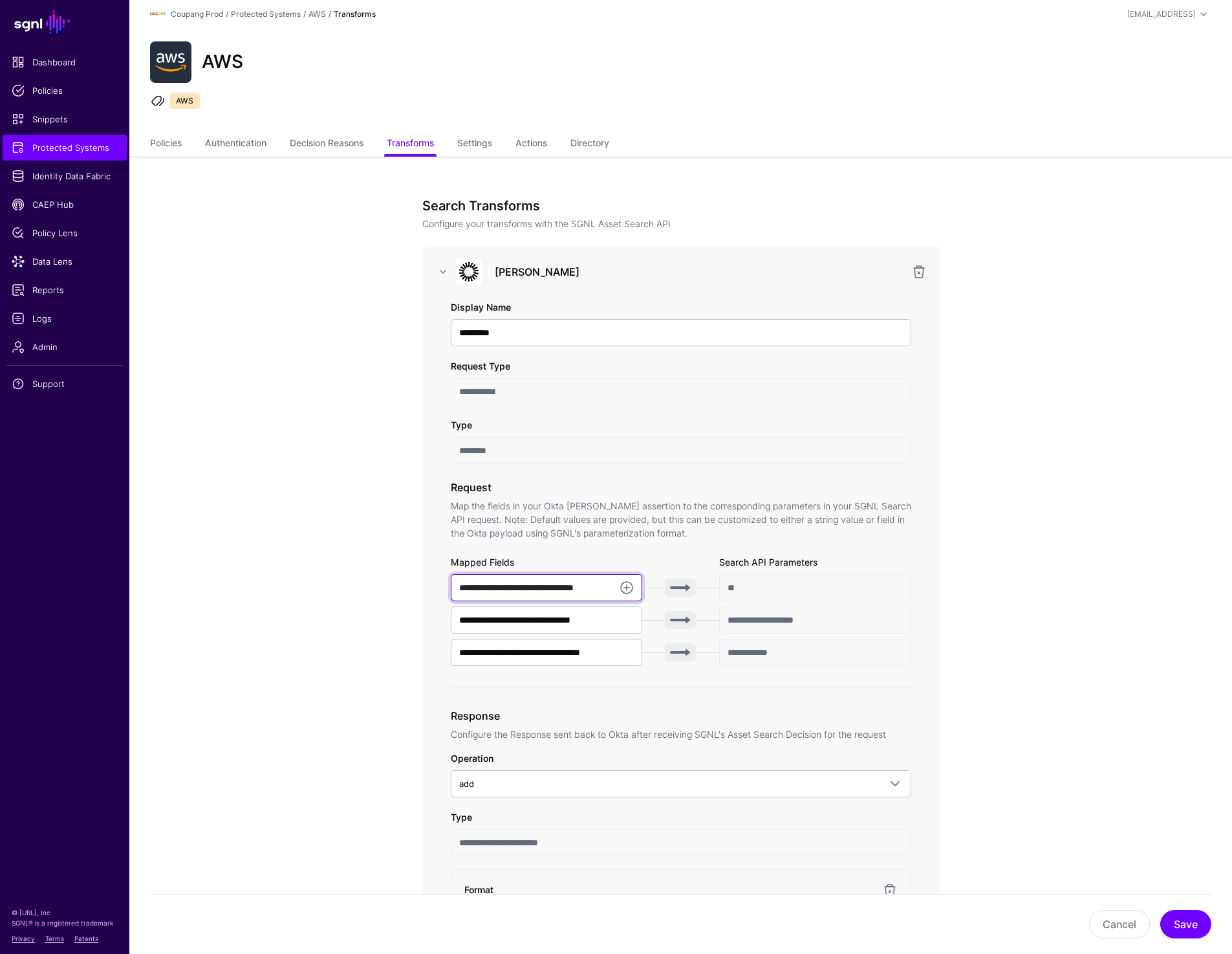
click at [519, 591] on input "**********" at bounding box center [547, 588] width 192 height 27
click at [574, 652] on input "**********" at bounding box center [547, 652] width 192 height 27
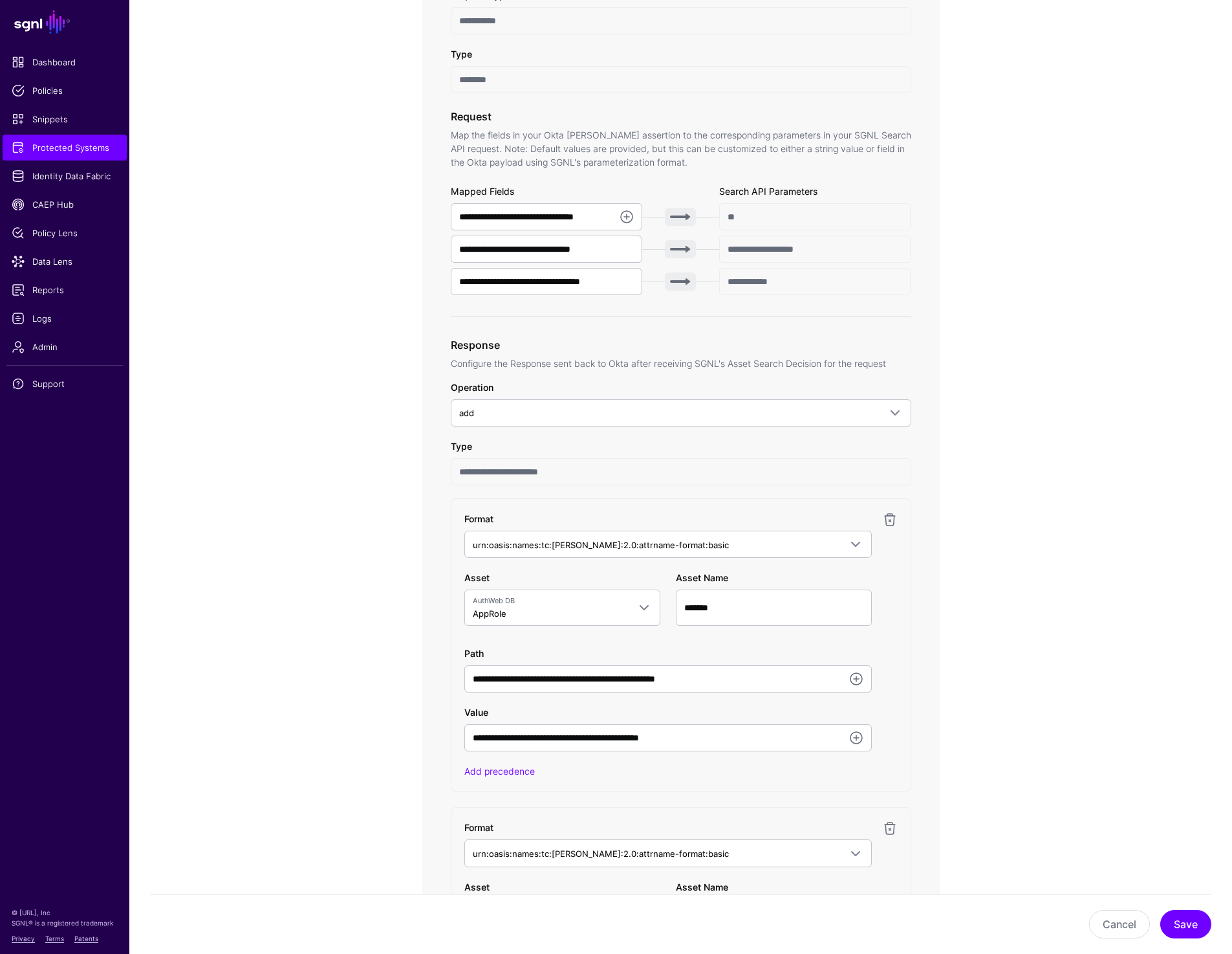
scroll to position [378, 0]
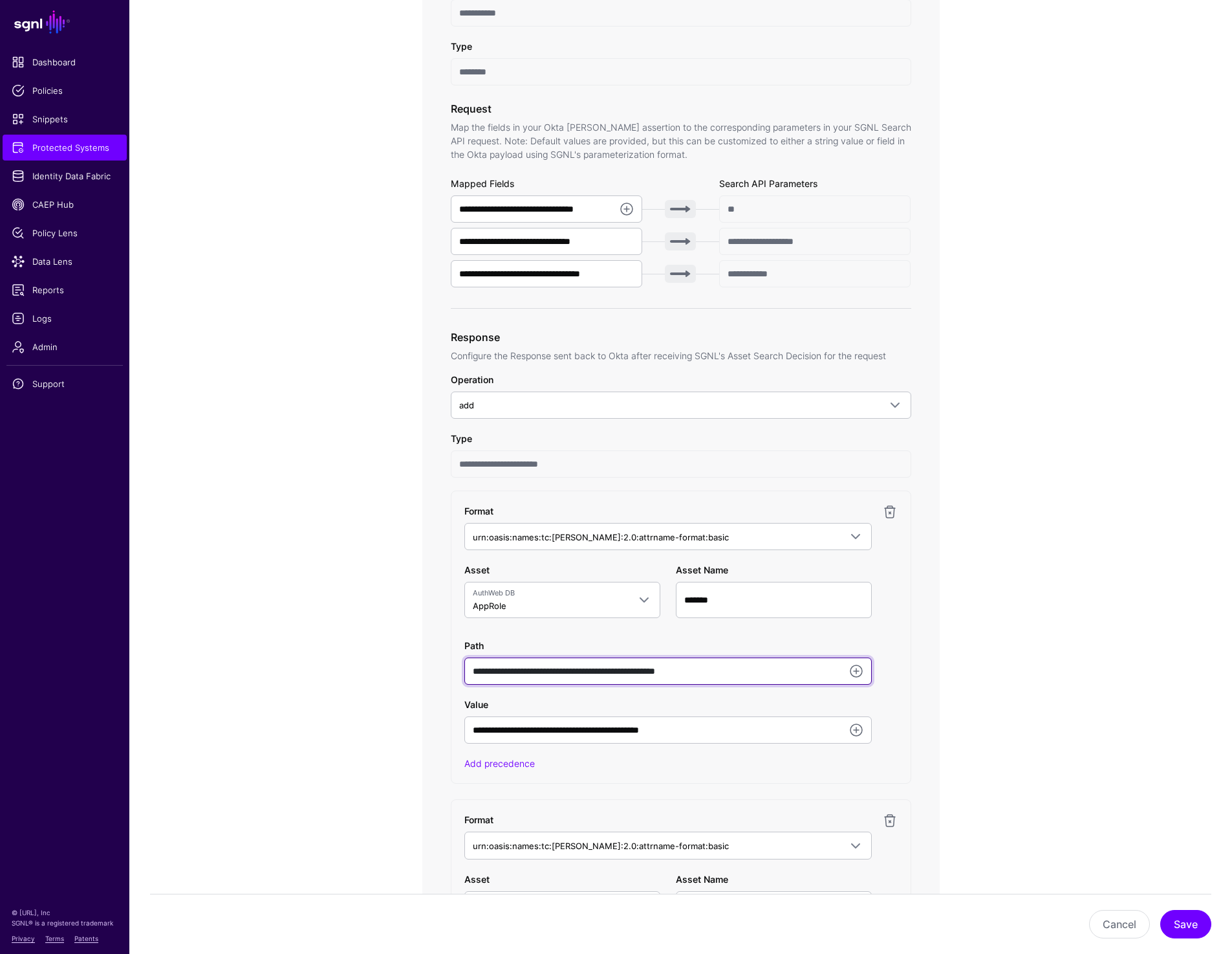
click at [713, 674] on input "**********" at bounding box center [668, 671] width 408 height 27
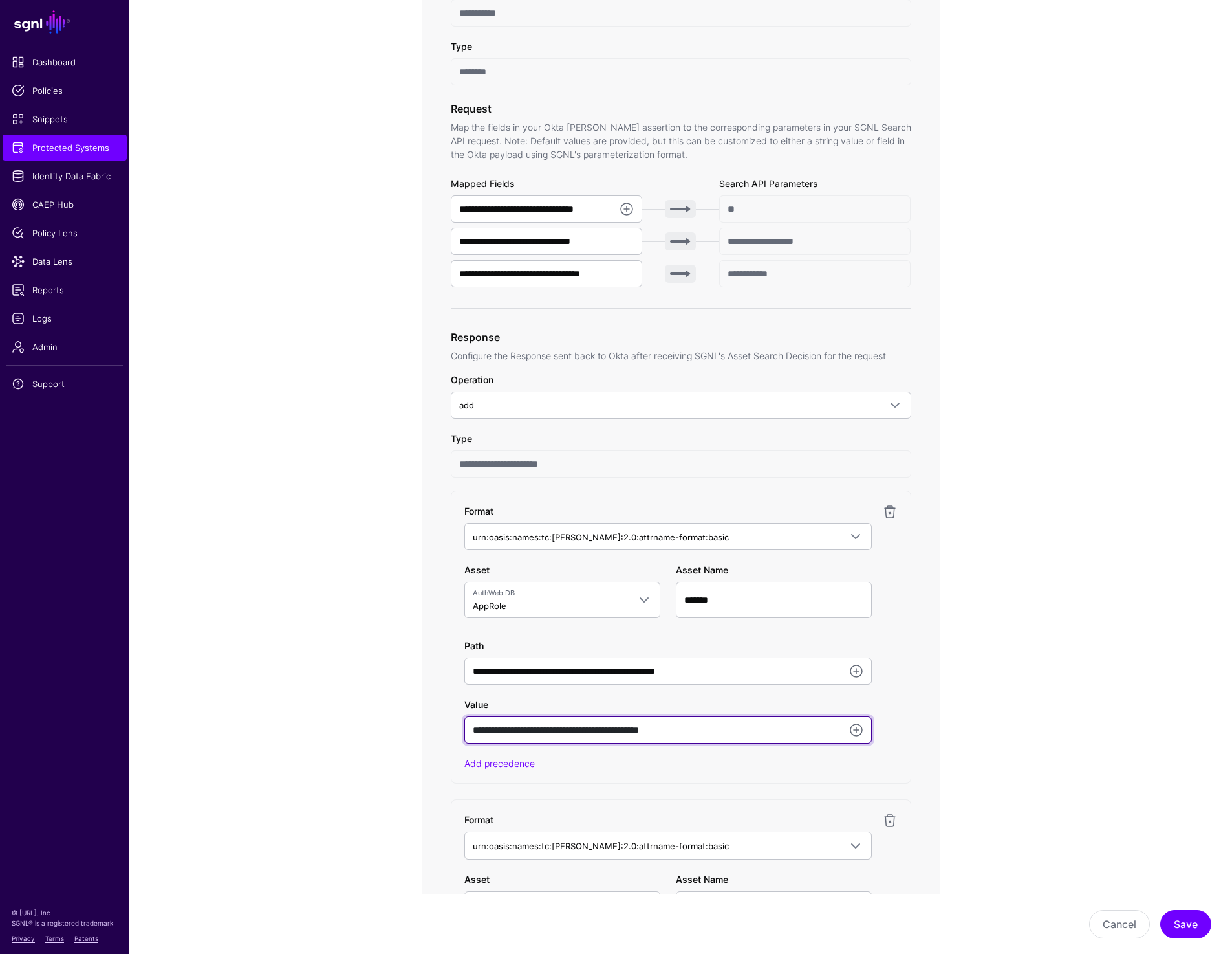
click at [708, 727] on input "**********" at bounding box center [668, 730] width 408 height 27
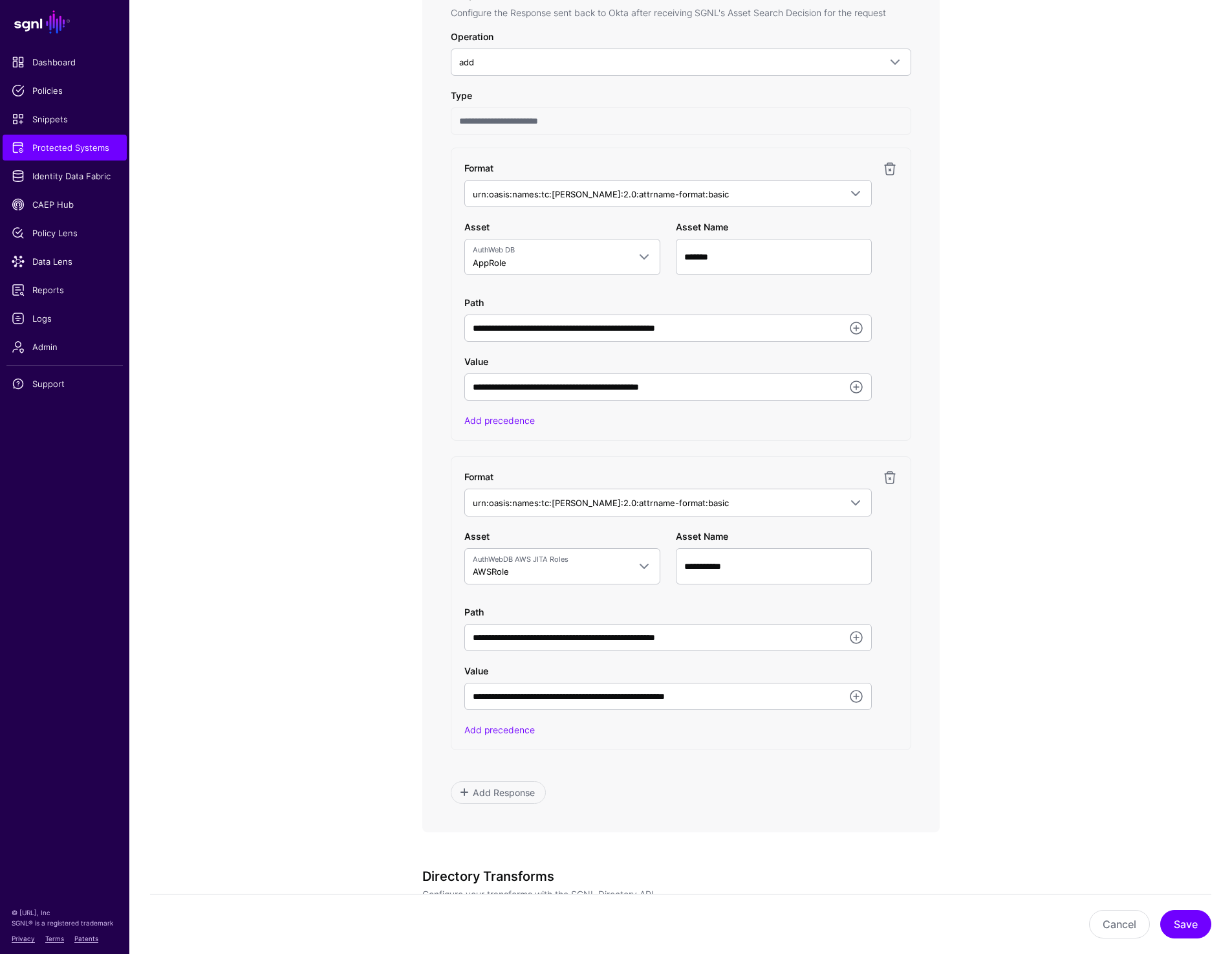
scroll to position [722, 0]
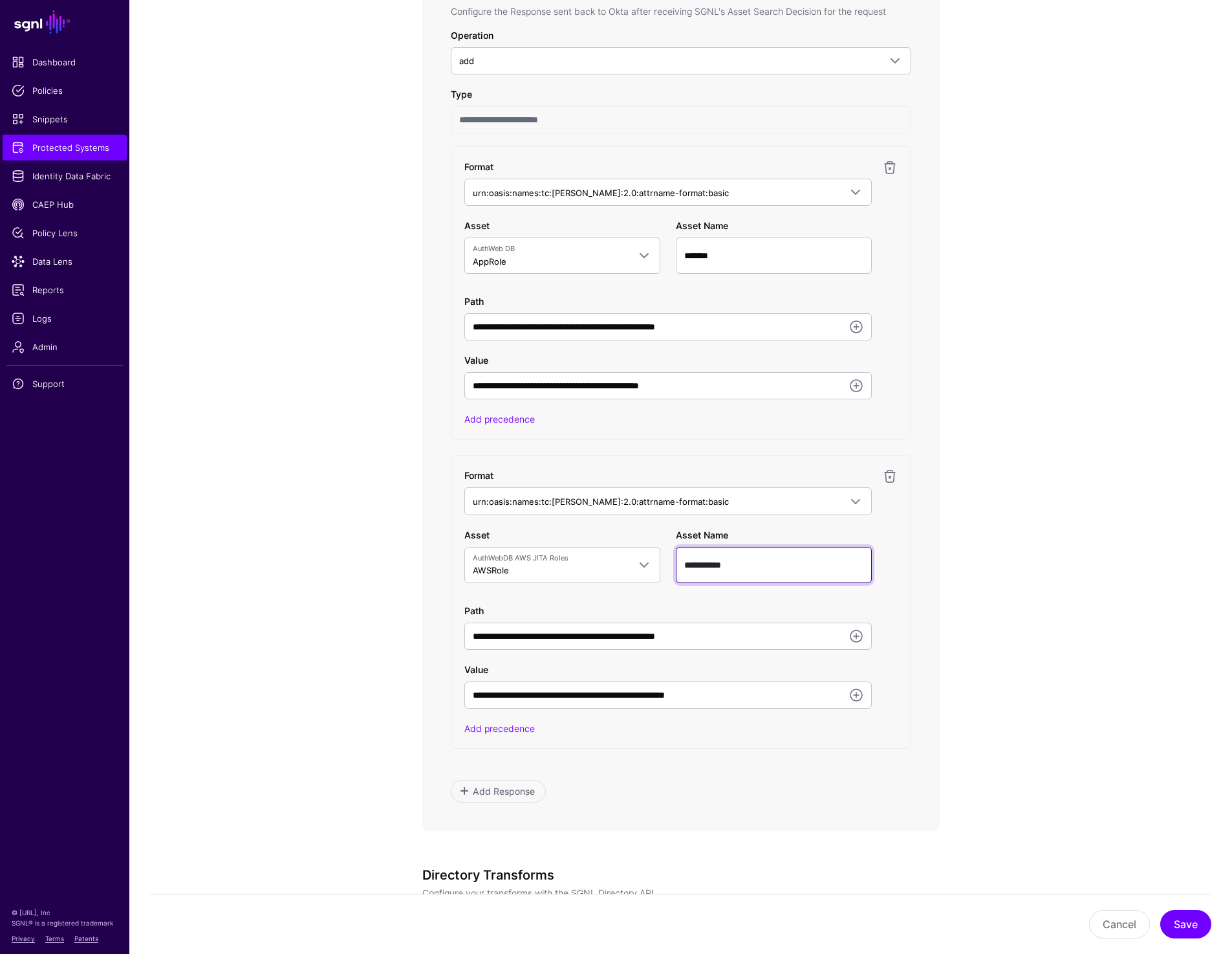
click at [721, 564] on input "**********" at bounding box center [774, 565] width 196 height 37
click at [724, 262] on input "*******" at bounding box center [774, 256] width 196 height 37
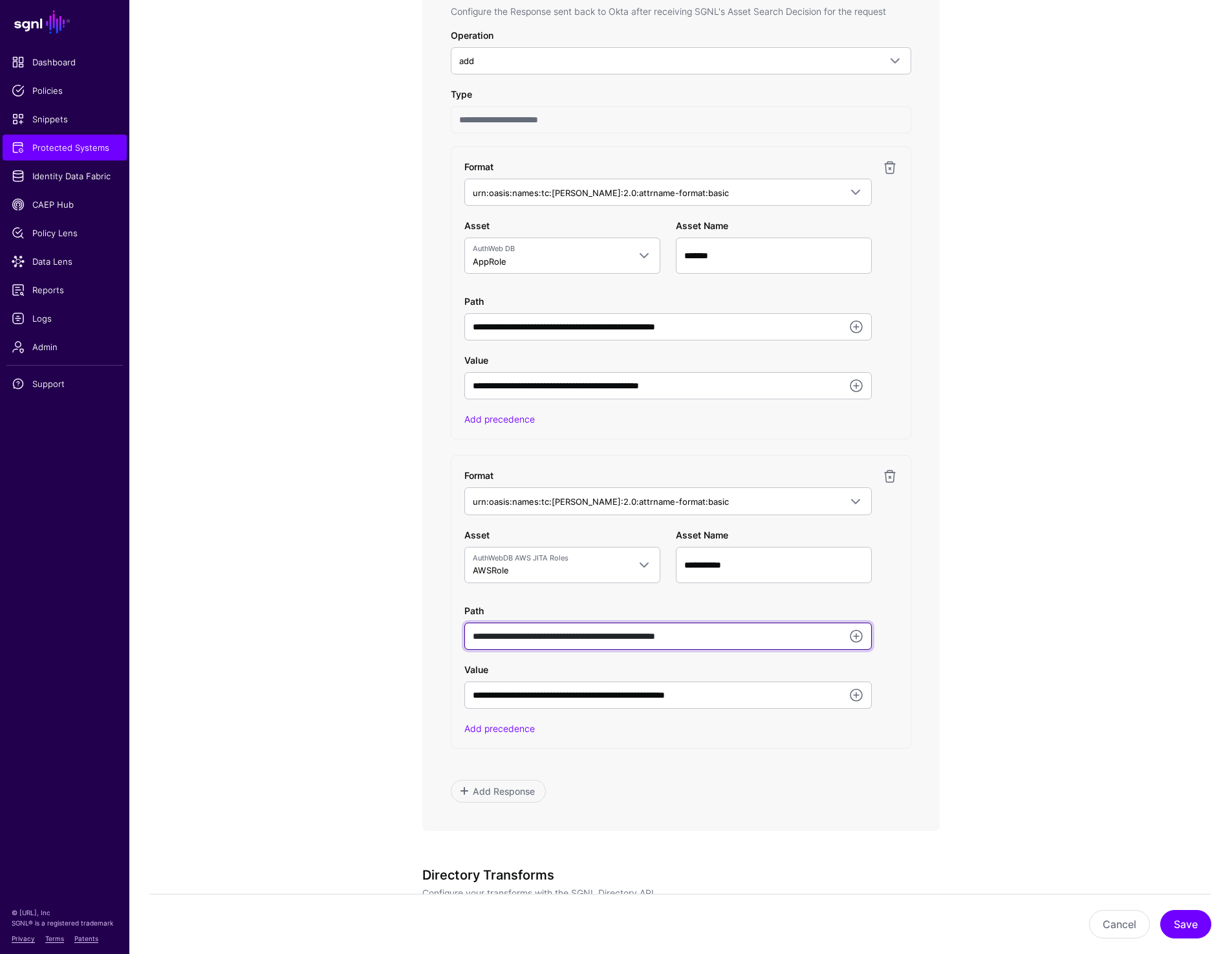
click at [753, 635] on input "**********" at bounding box center [668, 636] width 408 height 27
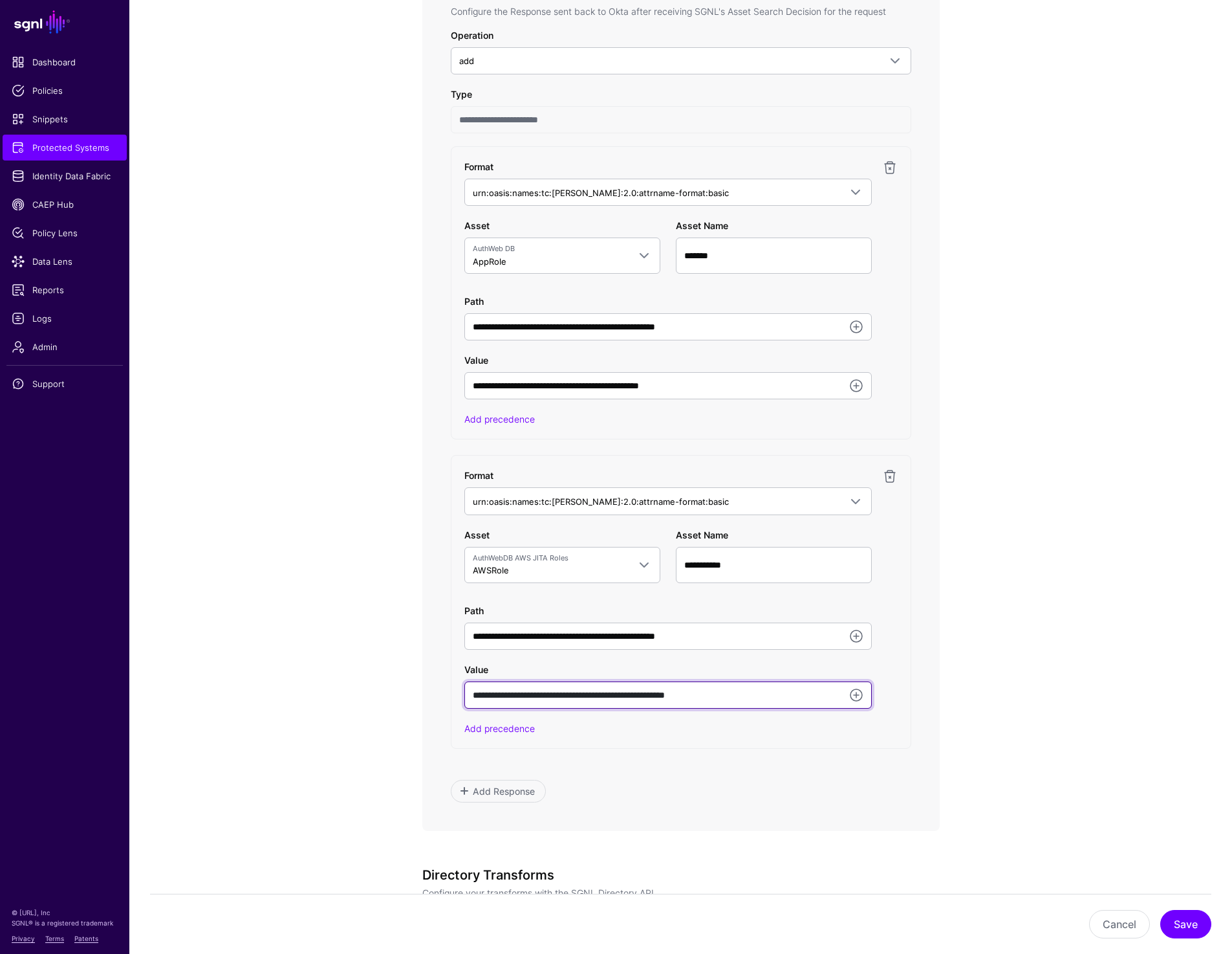
click at [679, 700] on input "**********" at bounding box center [668, 695] width 408 height 27
click at [771, 694] on input "**********" at bounding box center [668, 695] width 408 height 27
click at [1029, 172] on app-integrations-item-transforms "**********" at bounding box center [680, 340] width 1103 height 1813
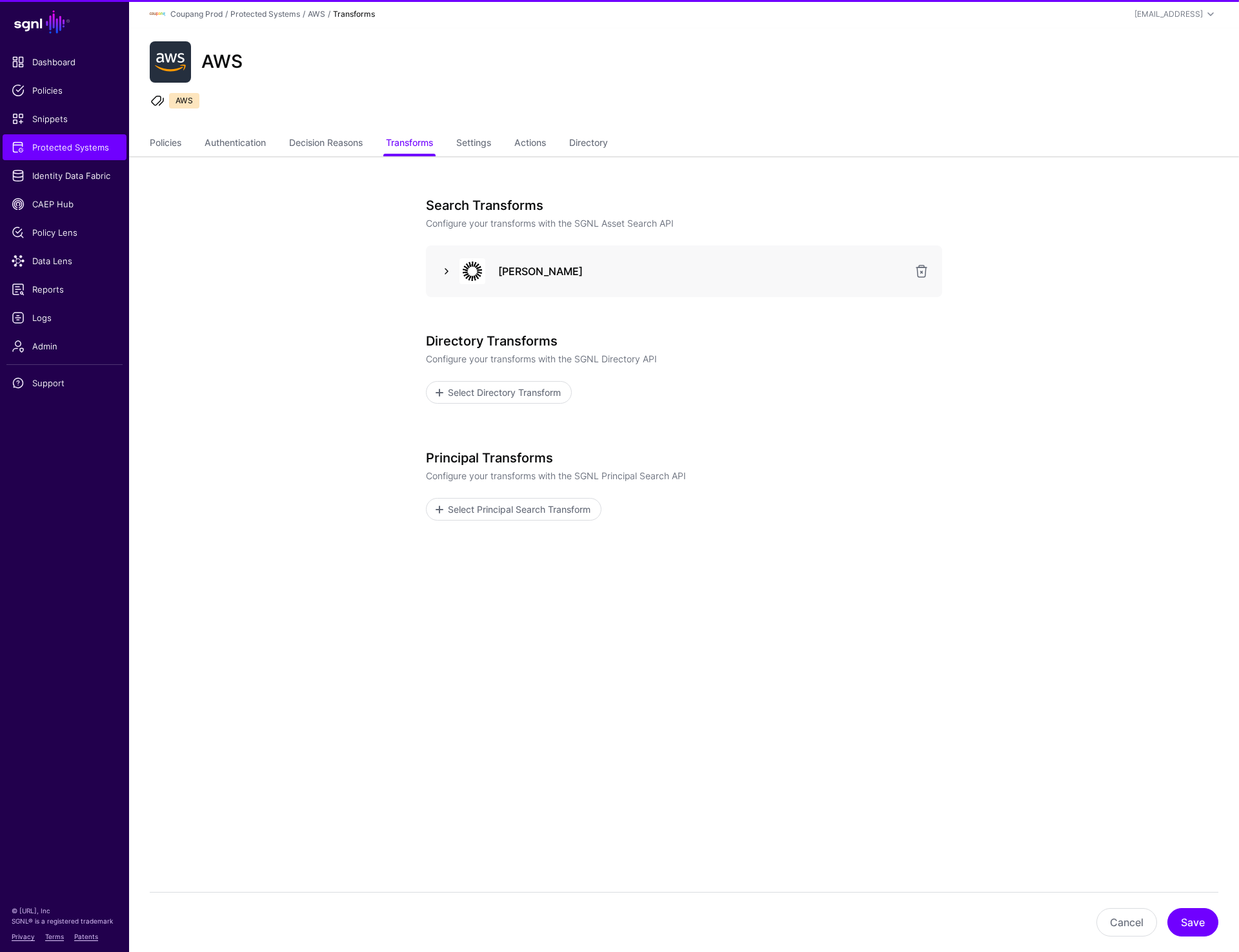
click at [447, 272] on link at bounding box center [447, 271] width 15 height 15
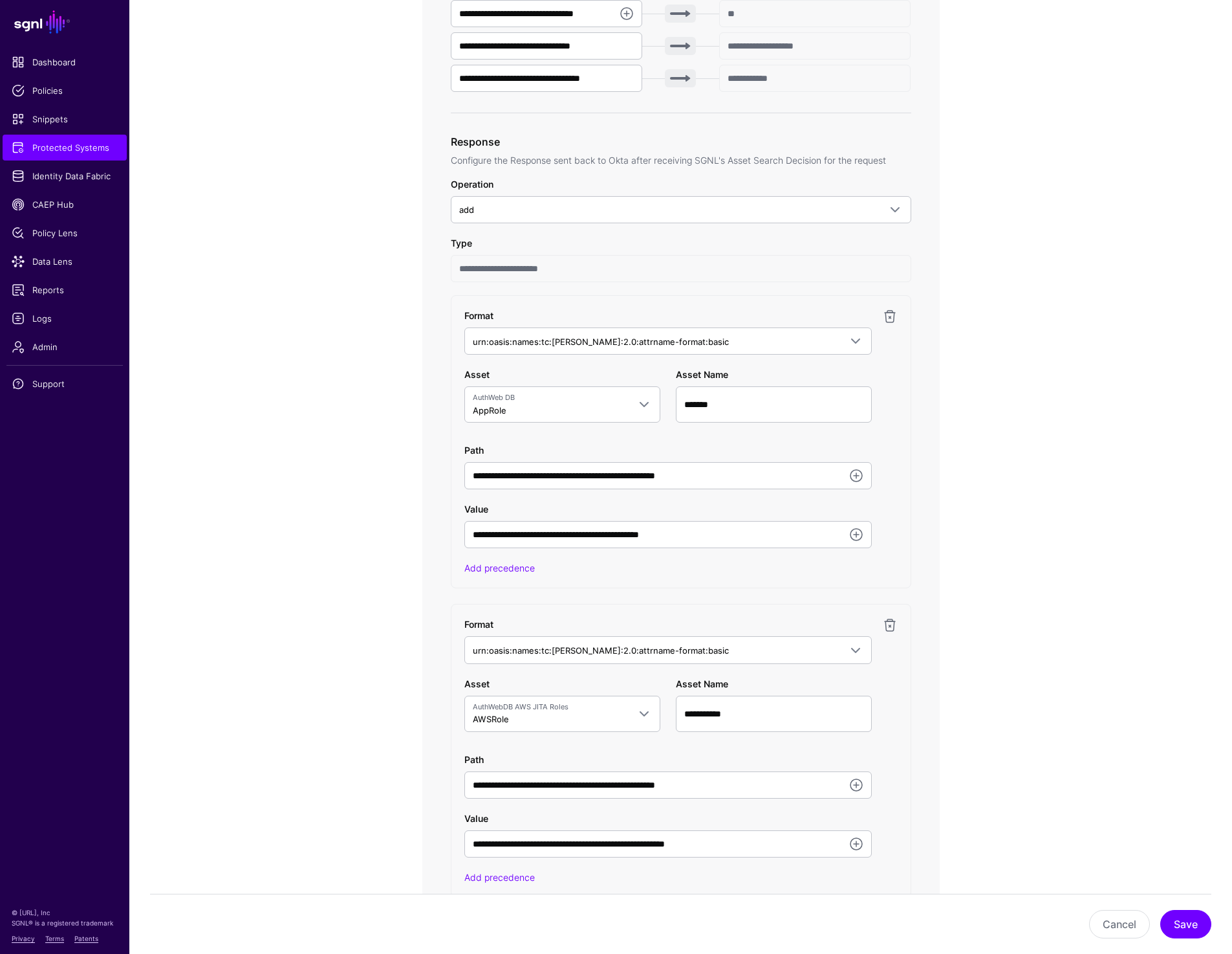
scroll to position [575, 0]
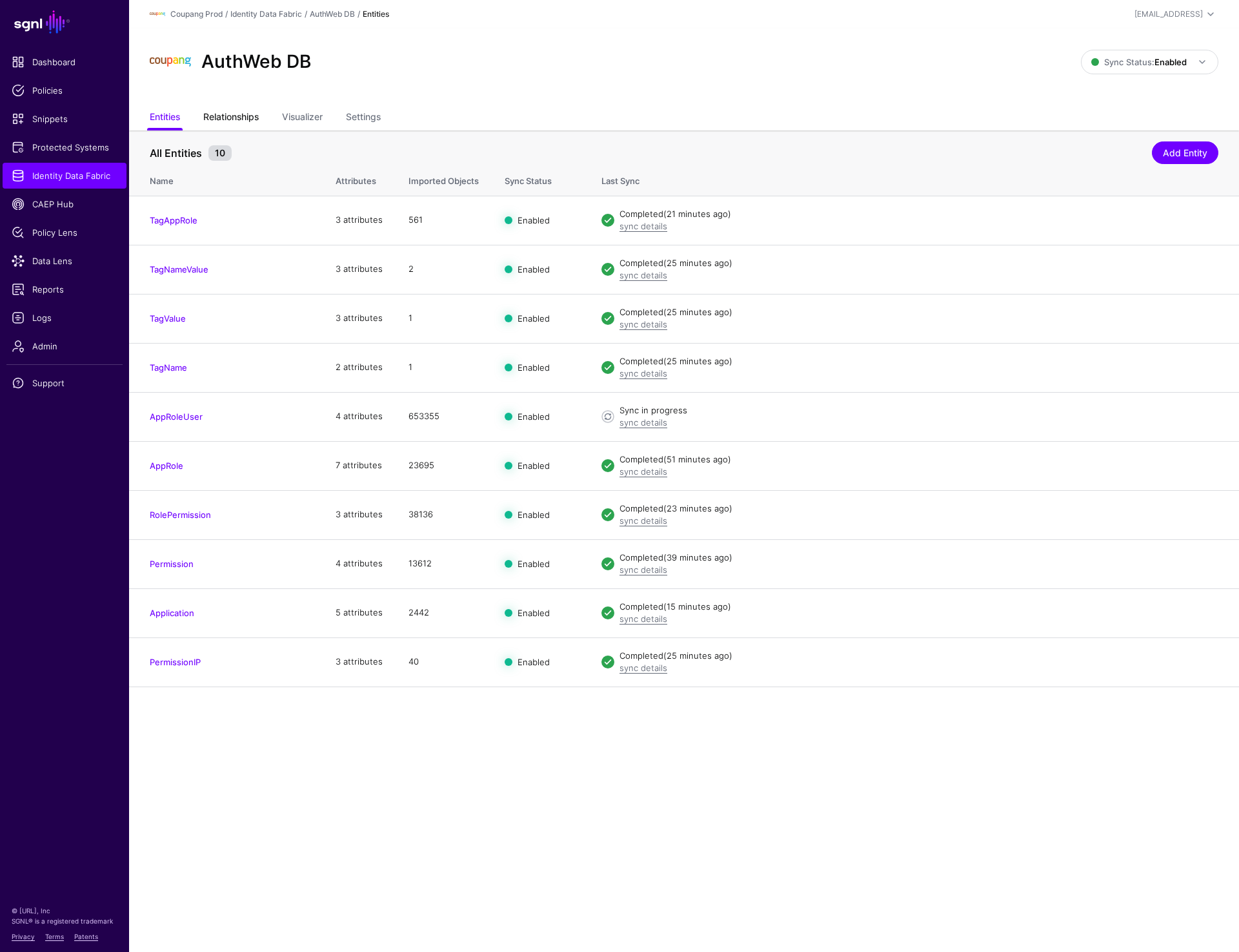
click at [248, 116] on link "Relationships" at bounding box center [230, 118] width 55 height 25
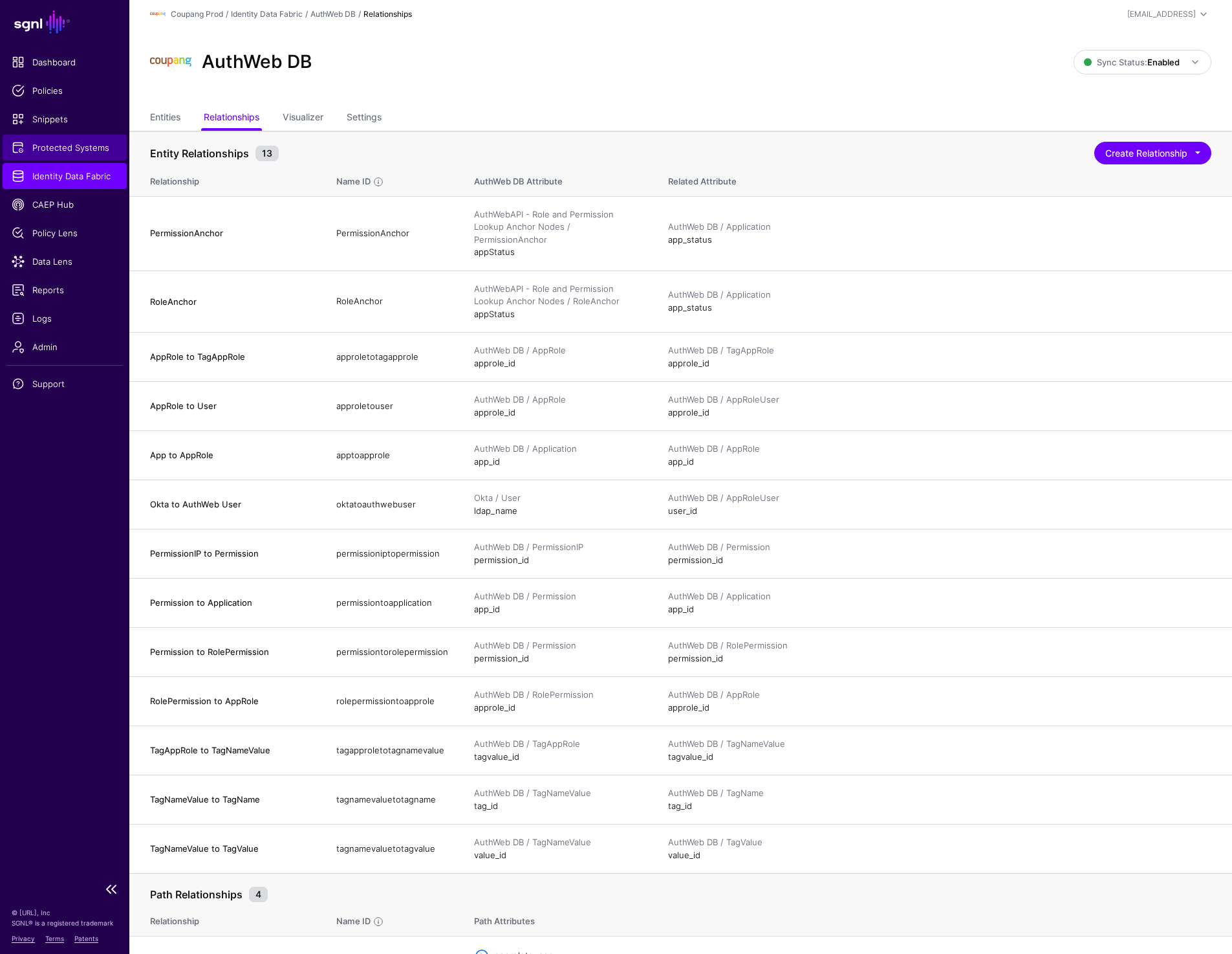
click at [60, 137] on link "Protected Systems" at bounding box center [65, 147] width 124 height 26
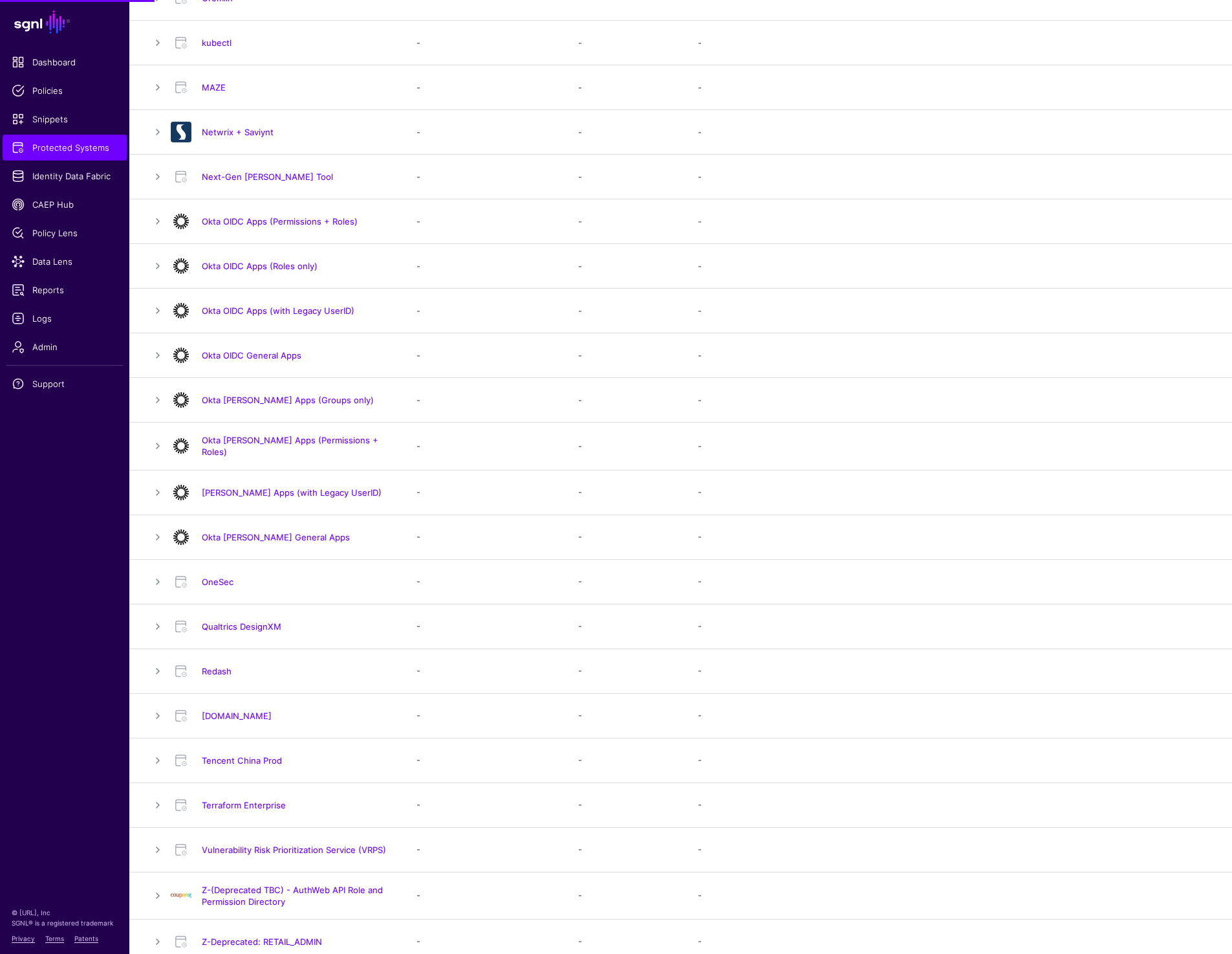
scroll to position [871, 0]
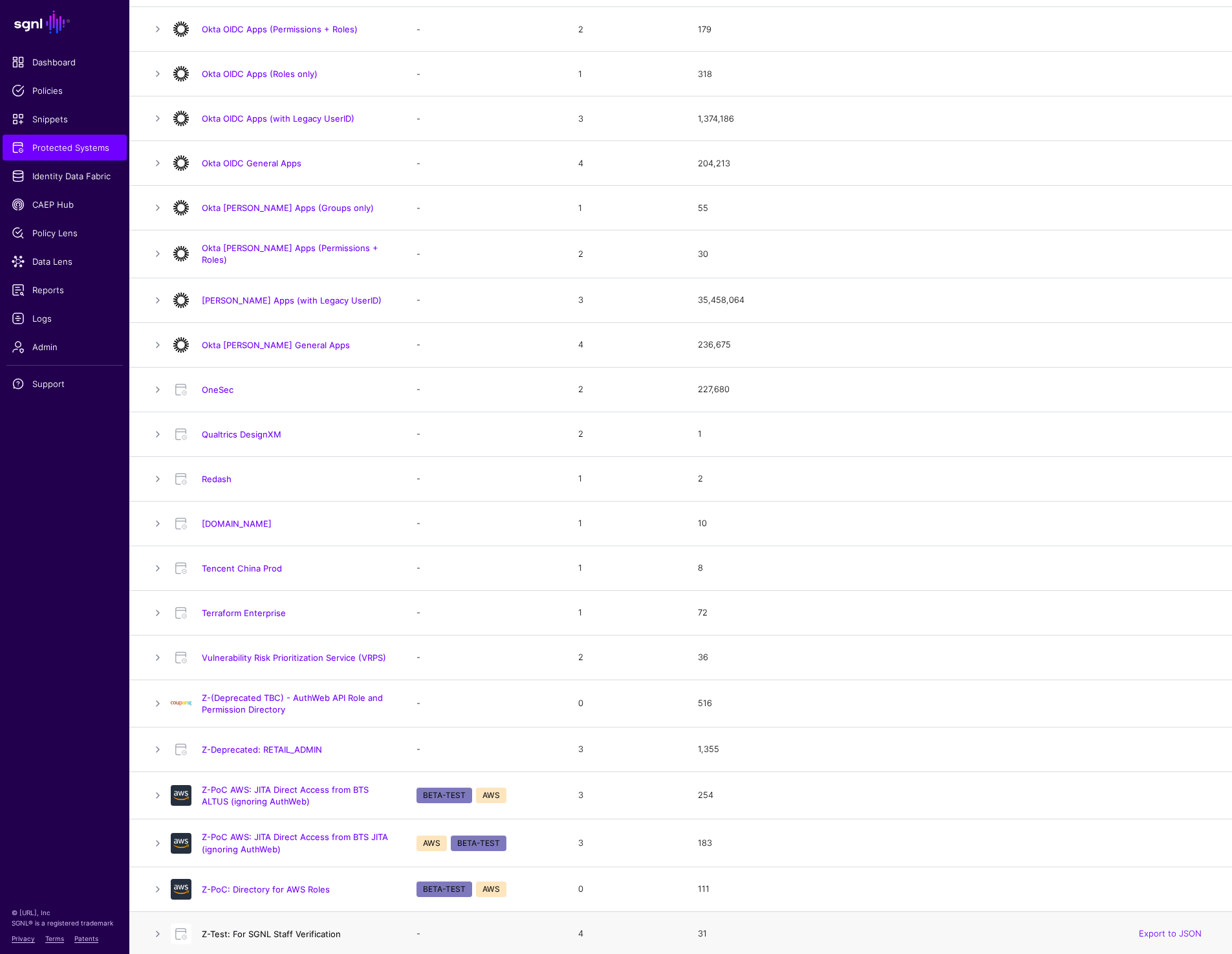
click at [206, 932] on link "Z-Test: For SGNL Staff Verification" at bounding box center [271, 934] width 139 height 10
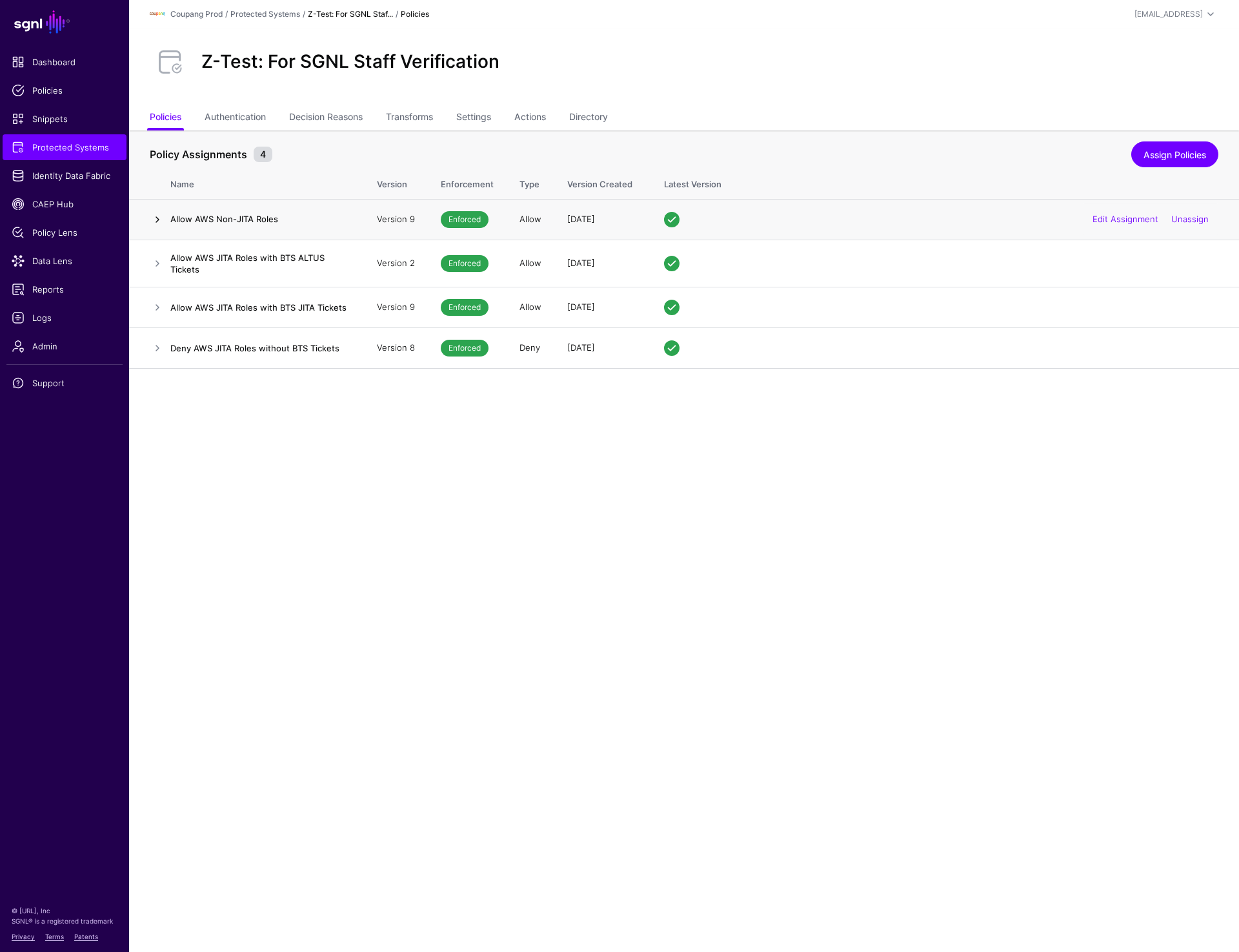
click at [156, 215] on link at bounding box center [157, 219] width 15 height 15
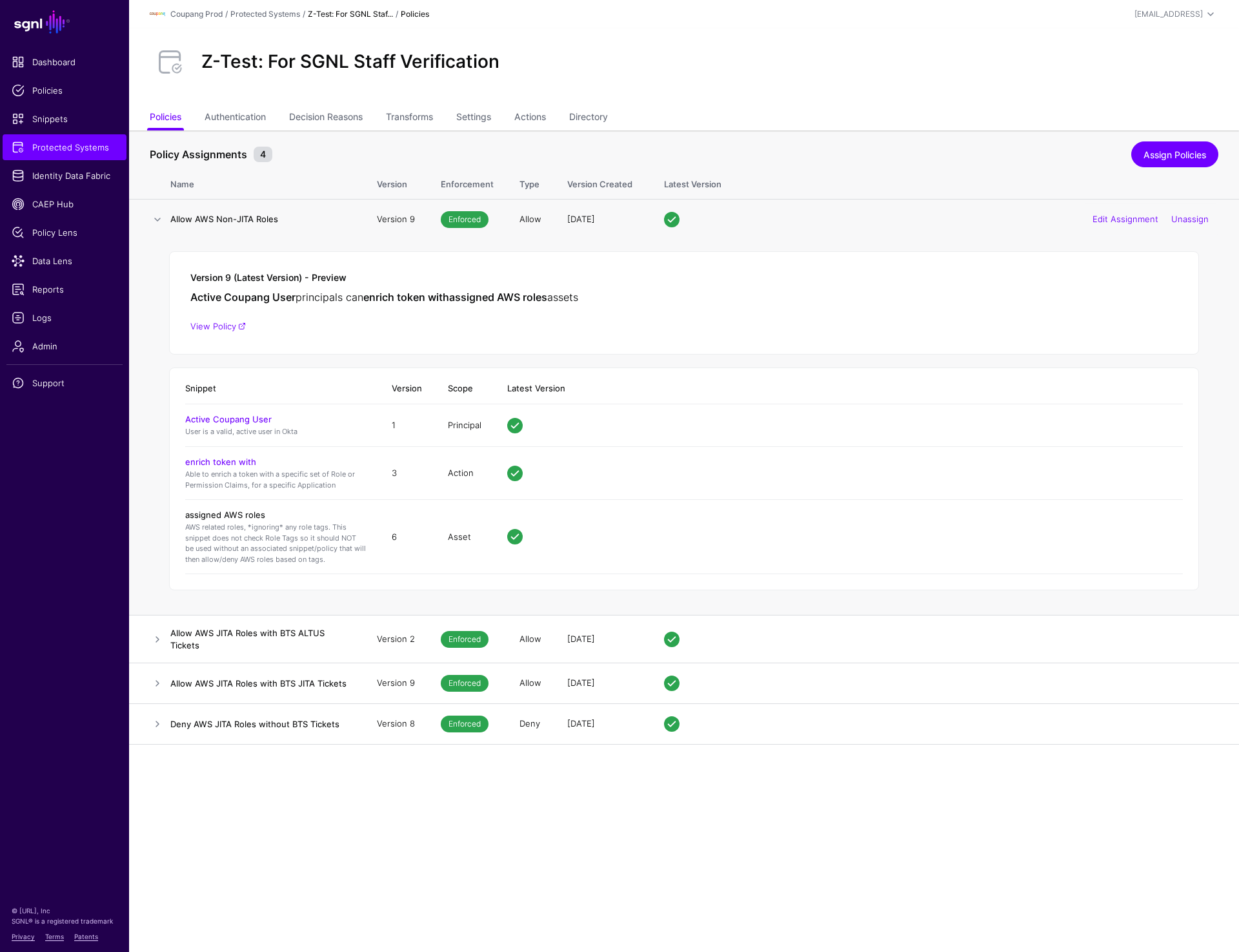
click at [248, 512] on link "assigned AWS roles" at bounding box center [225, 514] width 80 height 10
click at [151, 641] on link at bounding box center [157, 639] width 15 height 15
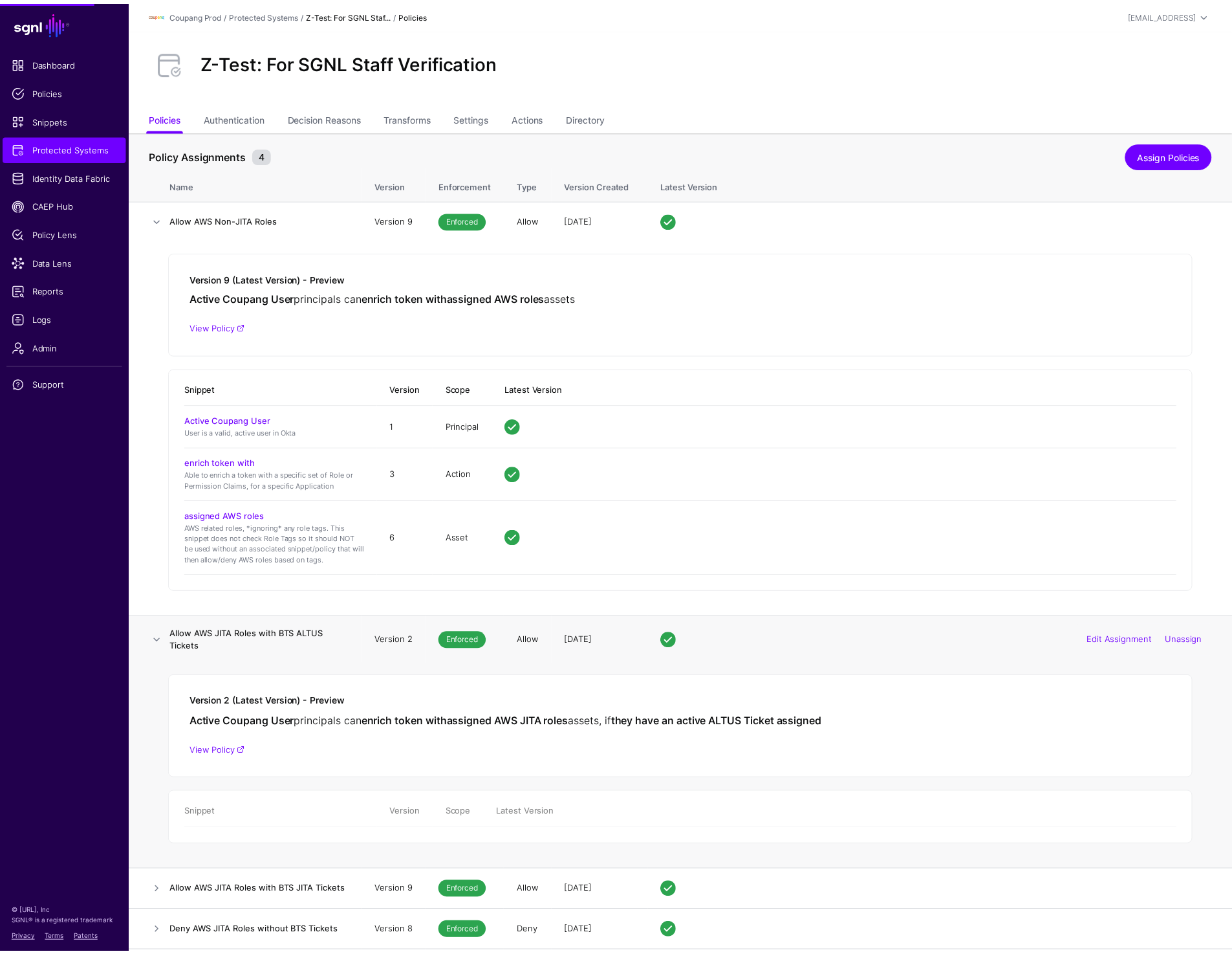
scroll to position [200, 0]
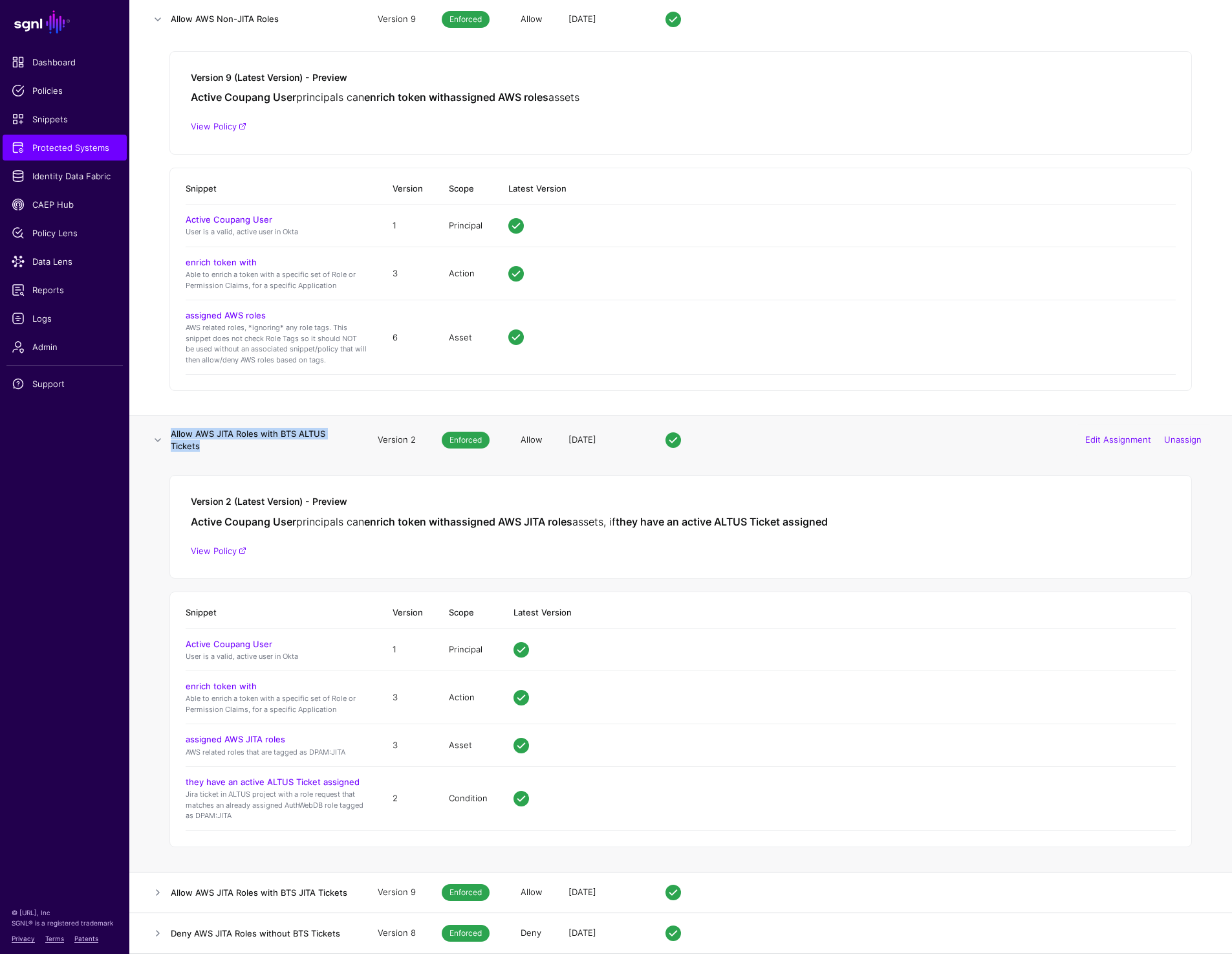
drag, startPoint x: 171, startPoint y: 434, endPoint x: 219, endPoint y: 441, distance: 48.5
click at [219, 441] on h4 "Allow AWS JITA Roles with BTS ALTUS Tickets" at bounding box center [261, 439] width 181 height 23
click at [316, 780] on link "they have an active ALTUS Ticket assigned" at bounding box center [272, 781] width 174 height 10
click at [155, 441] on link at bounding box center [158, 440] width 15 height 15
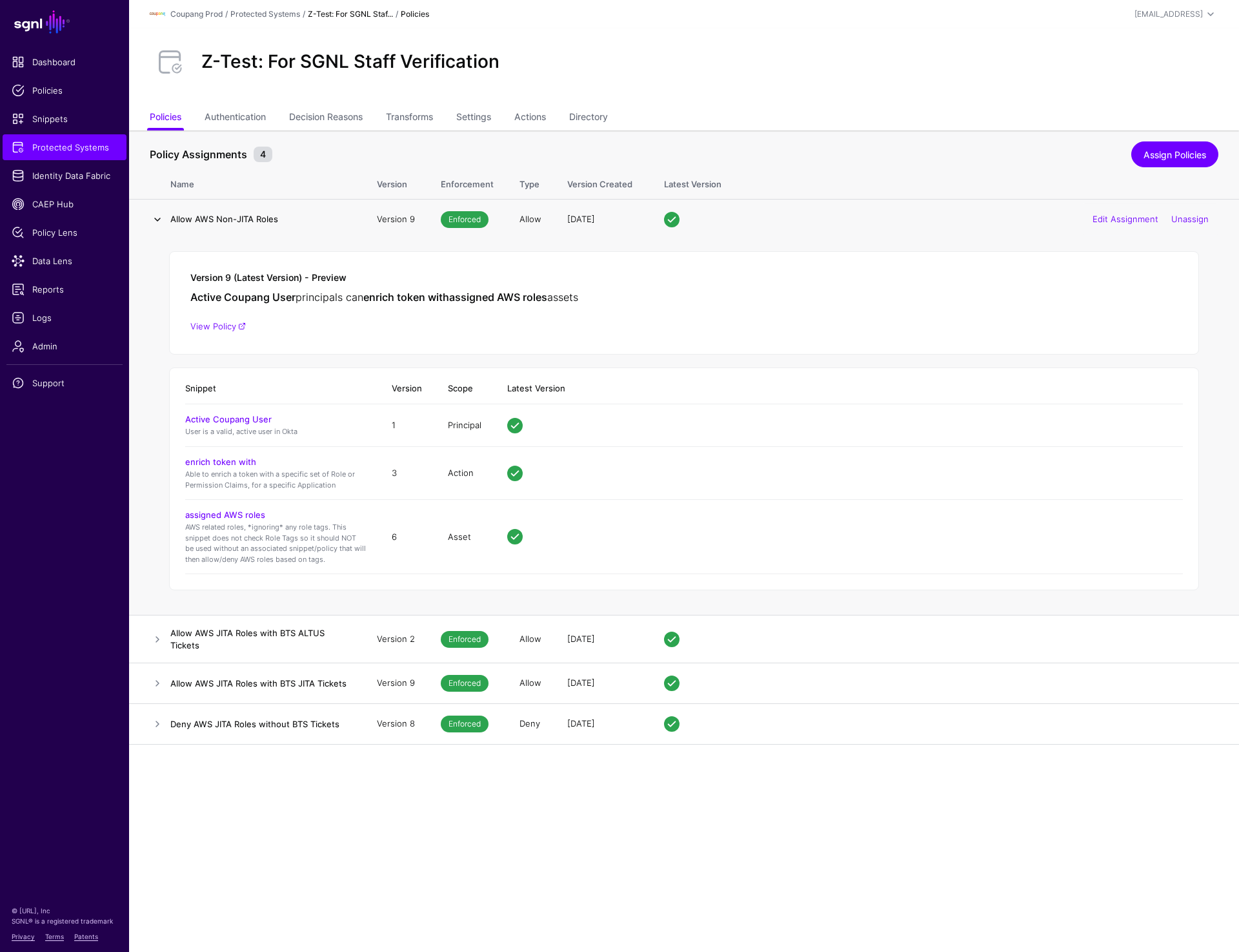
click at [156, 221] on link at bounding box center [157, 219] width 15 height 15
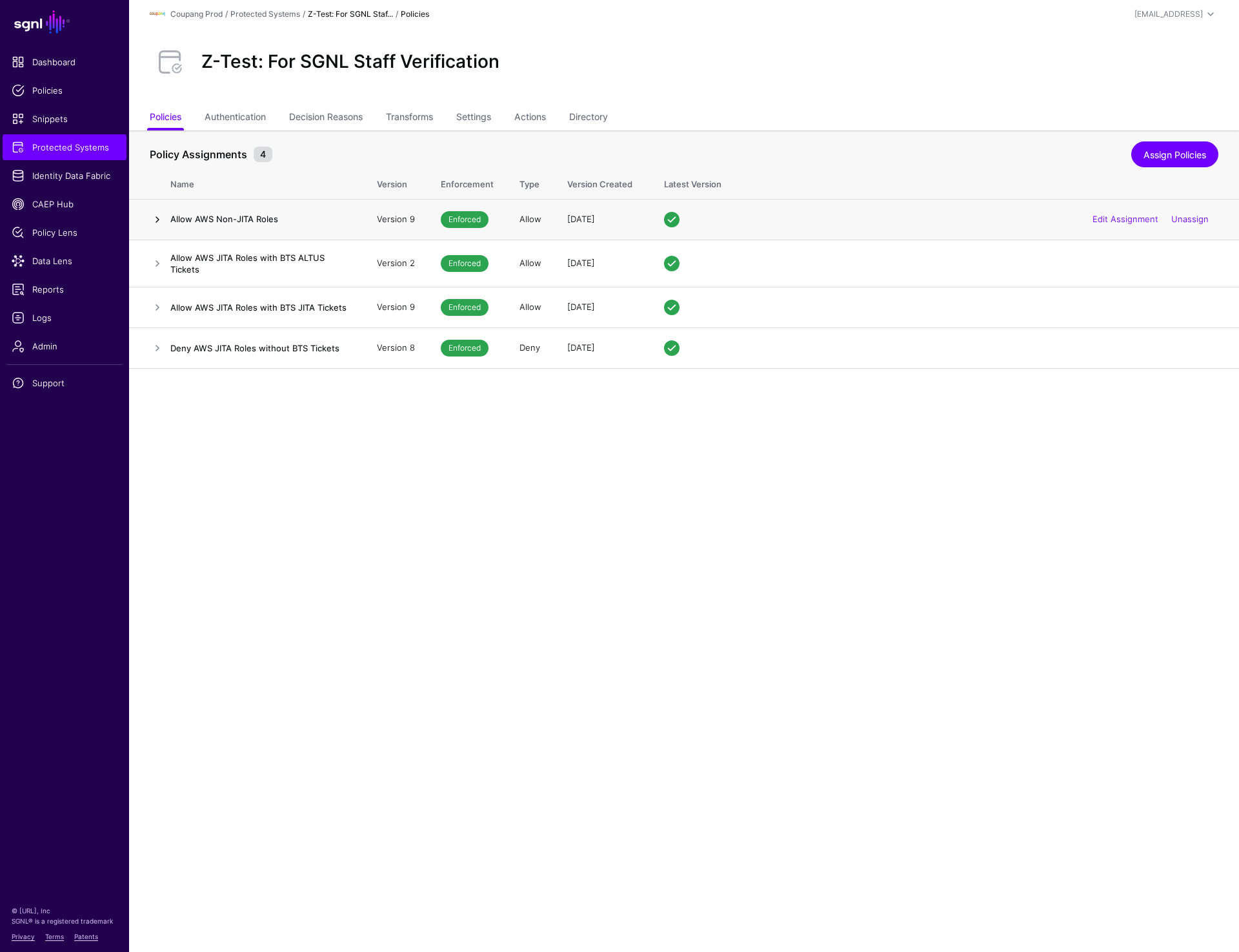
click at [156, 221] on link at bounding box center [157, 219] width 15 height 15
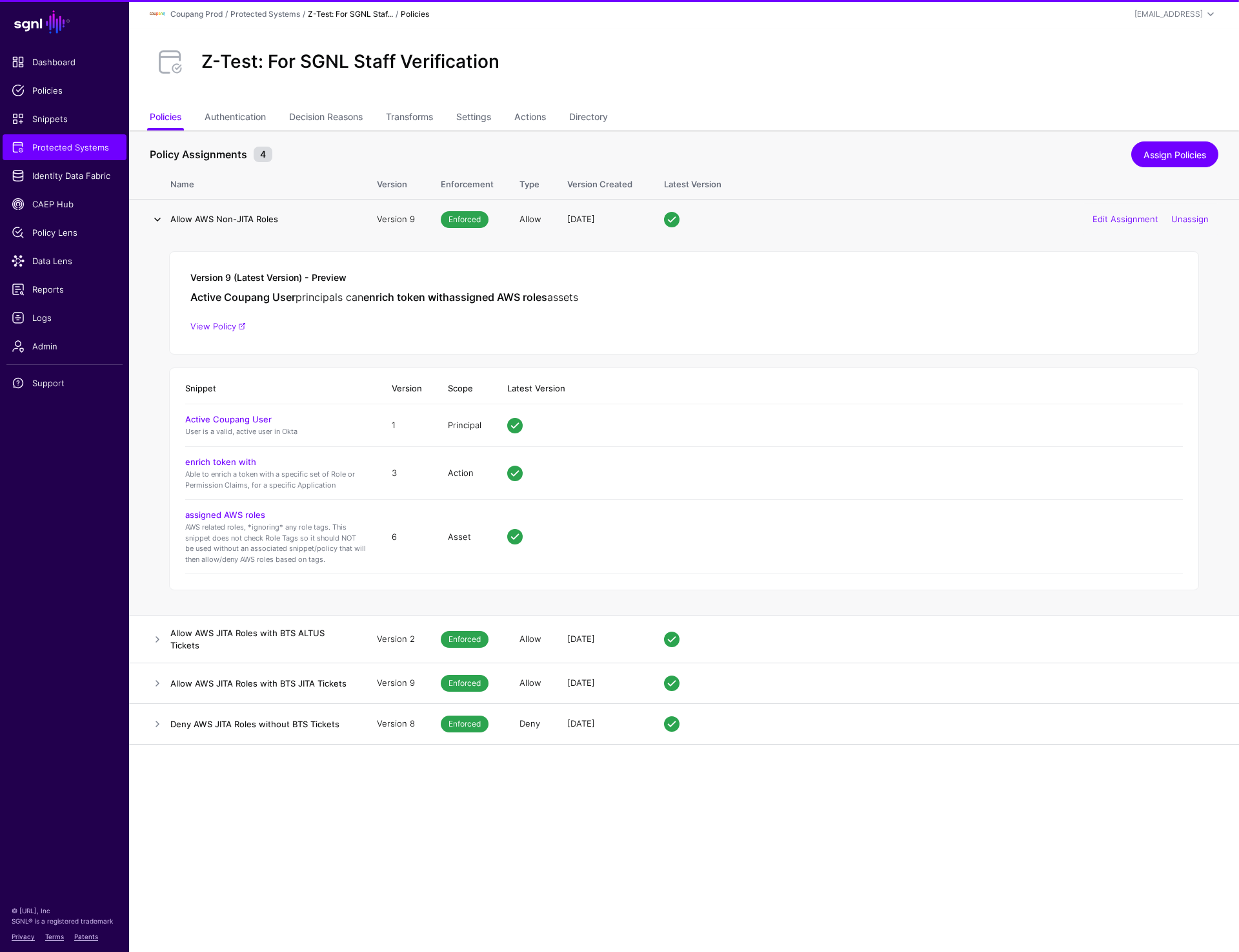
click at [156, 221] on link at bounding box center [157, 219] width 15 height 15
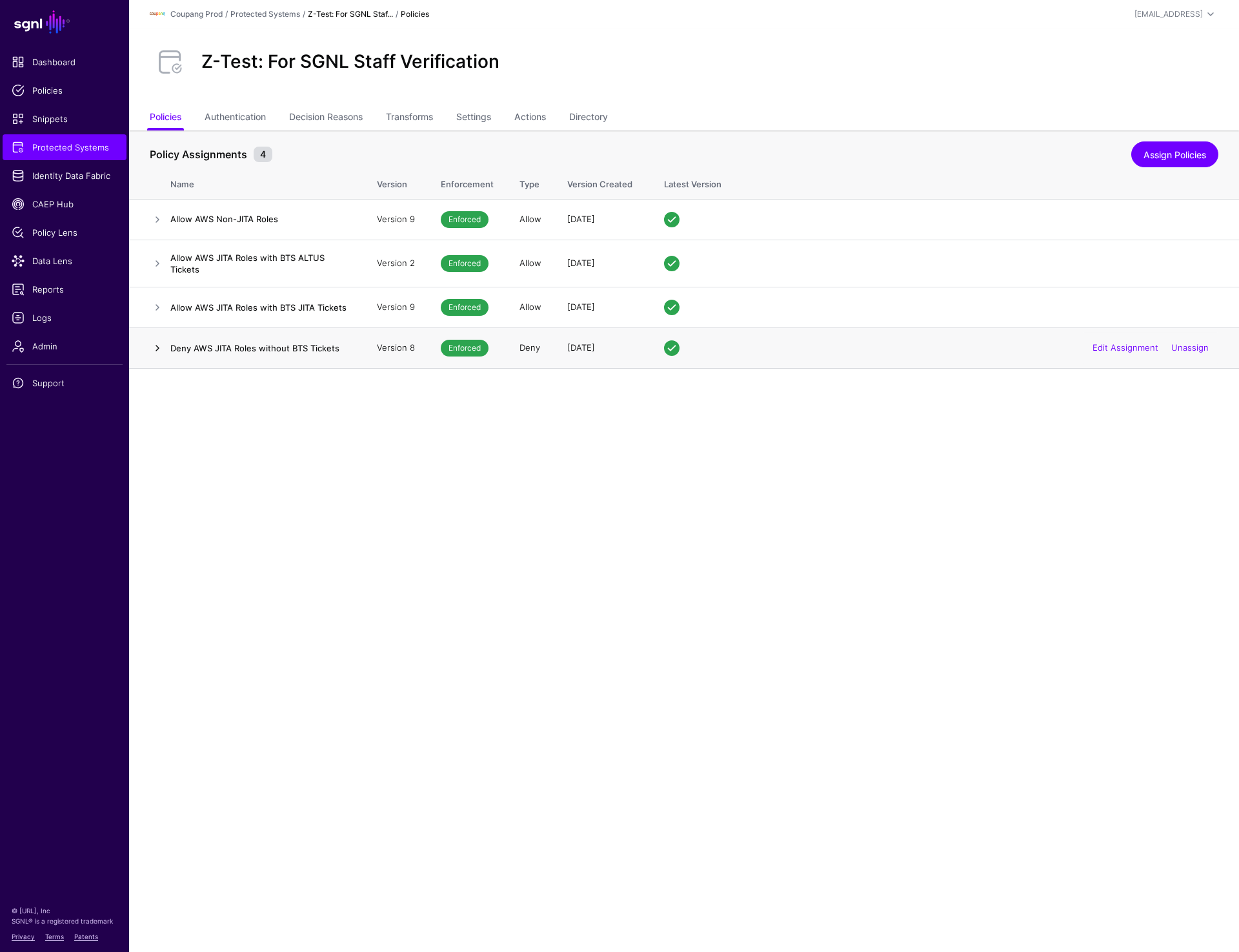
click at [157, 350] on link at bounding box center [157, 348] width 15 height 15
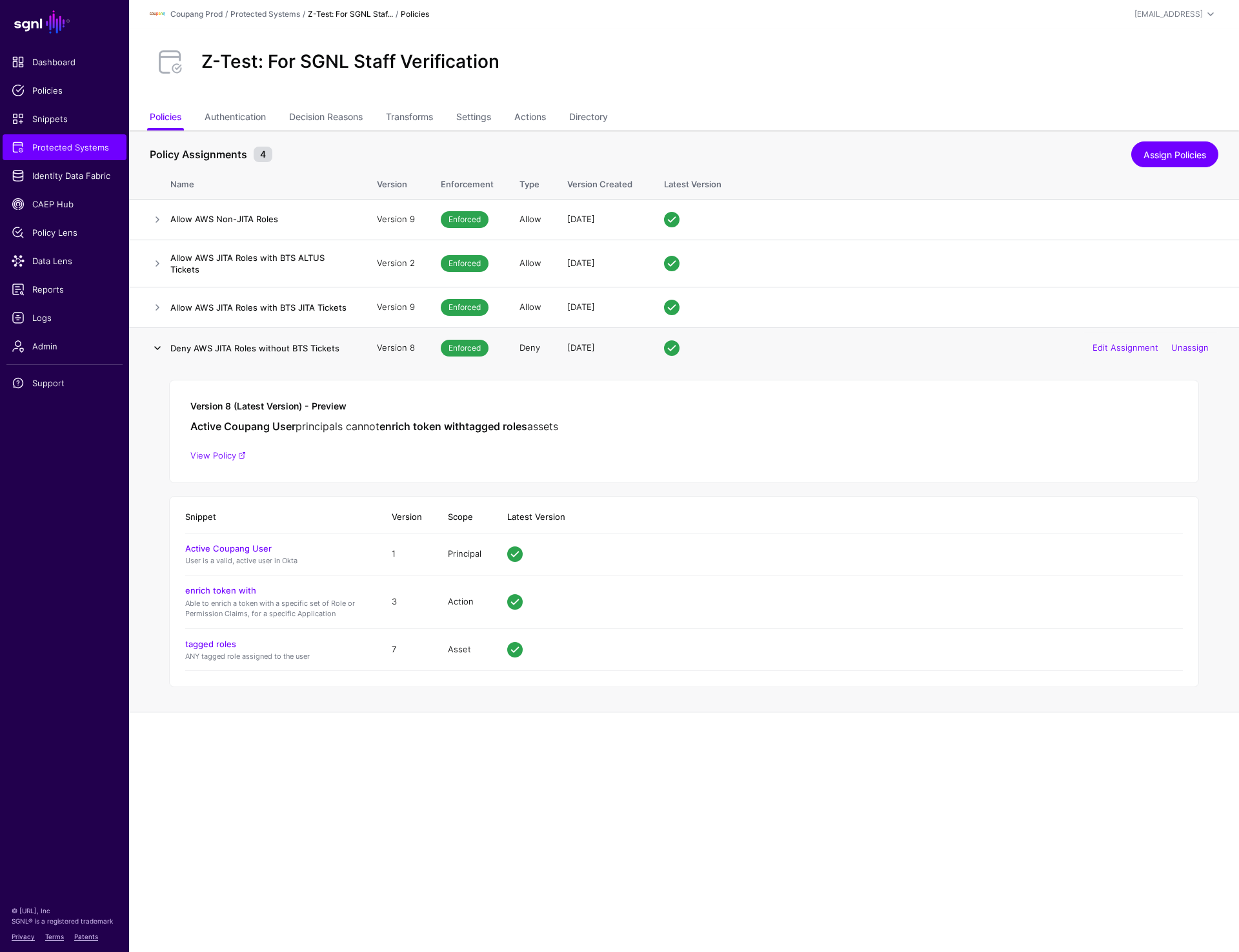
click at [157, 350] on link at bounding box center [157, 348] width 15 height 15
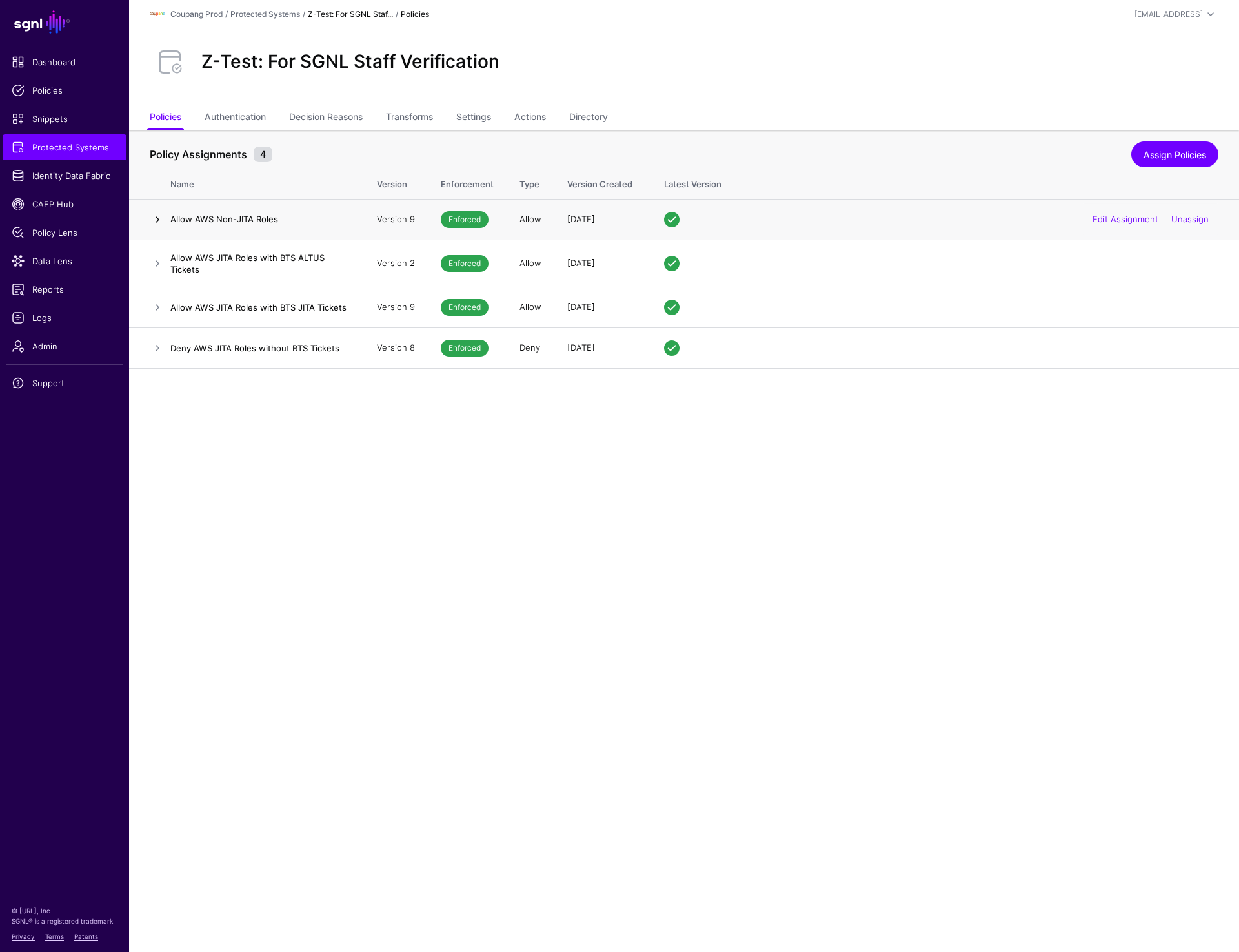
click at [155, 215] on link at bounding box center [157, 219] width 15 height 15
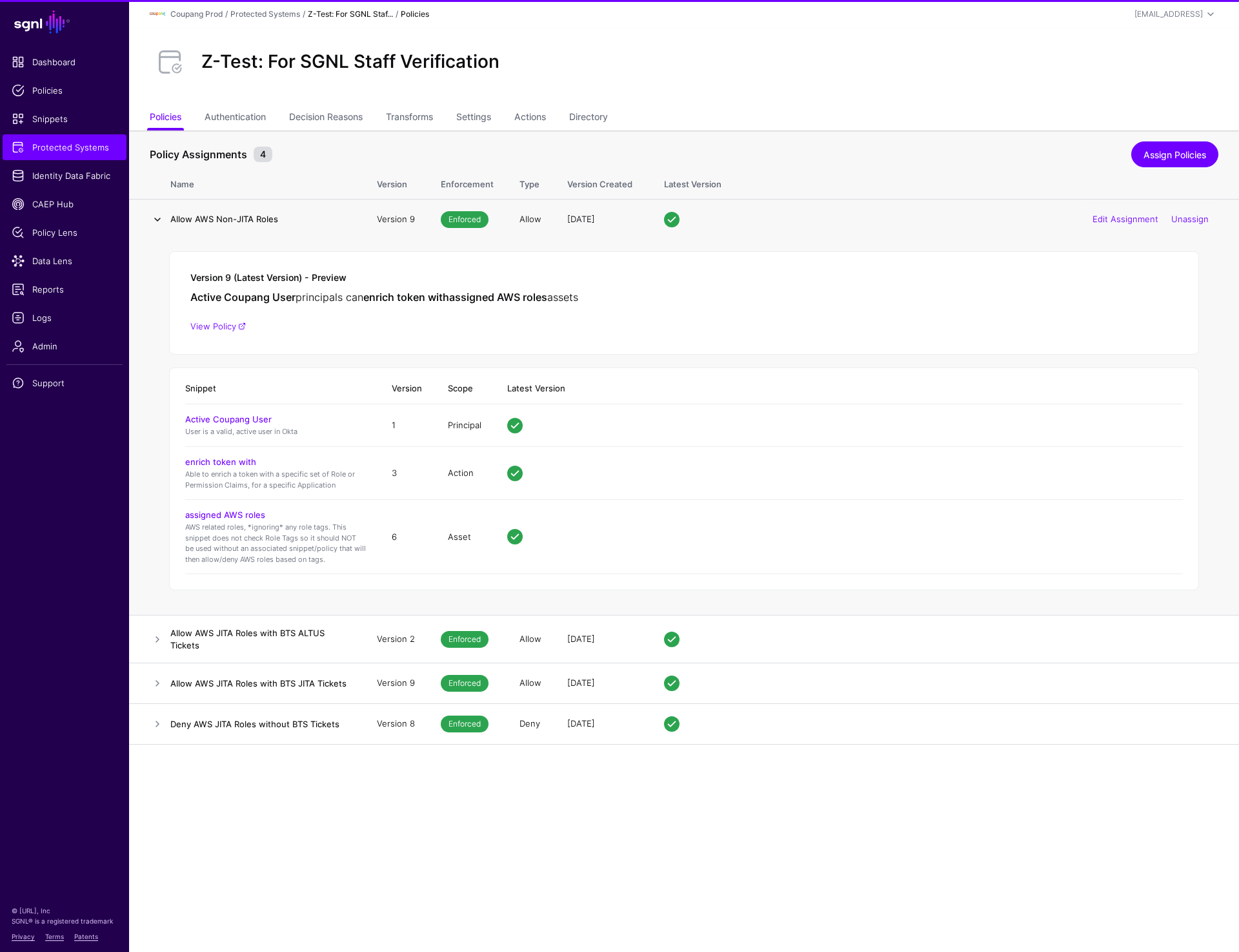
click at [155, 215] on link at bounding box center [157, 219] width 15 height 15
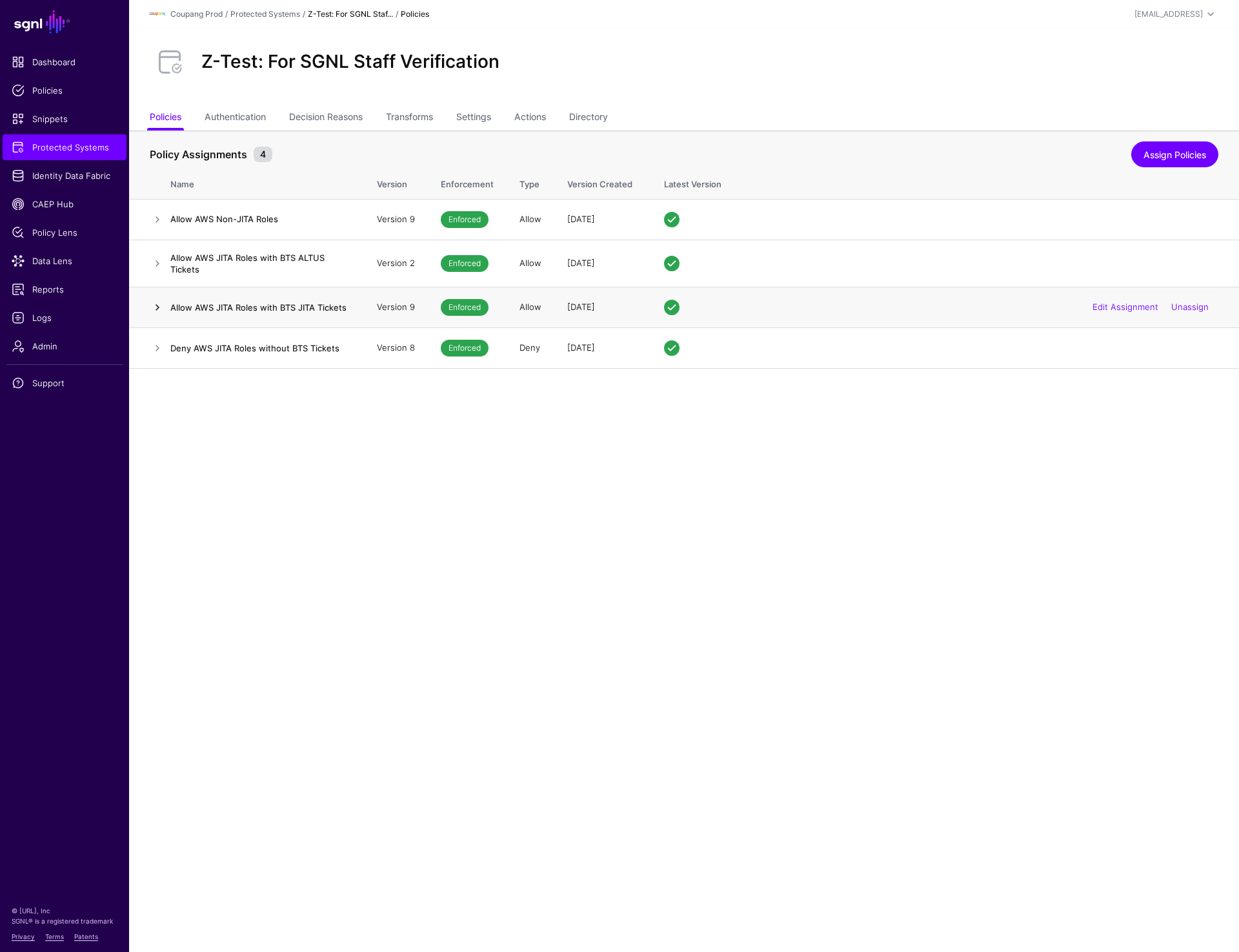
click at [153, 306] on link at bounding box center [157, 307] width 15 height 15
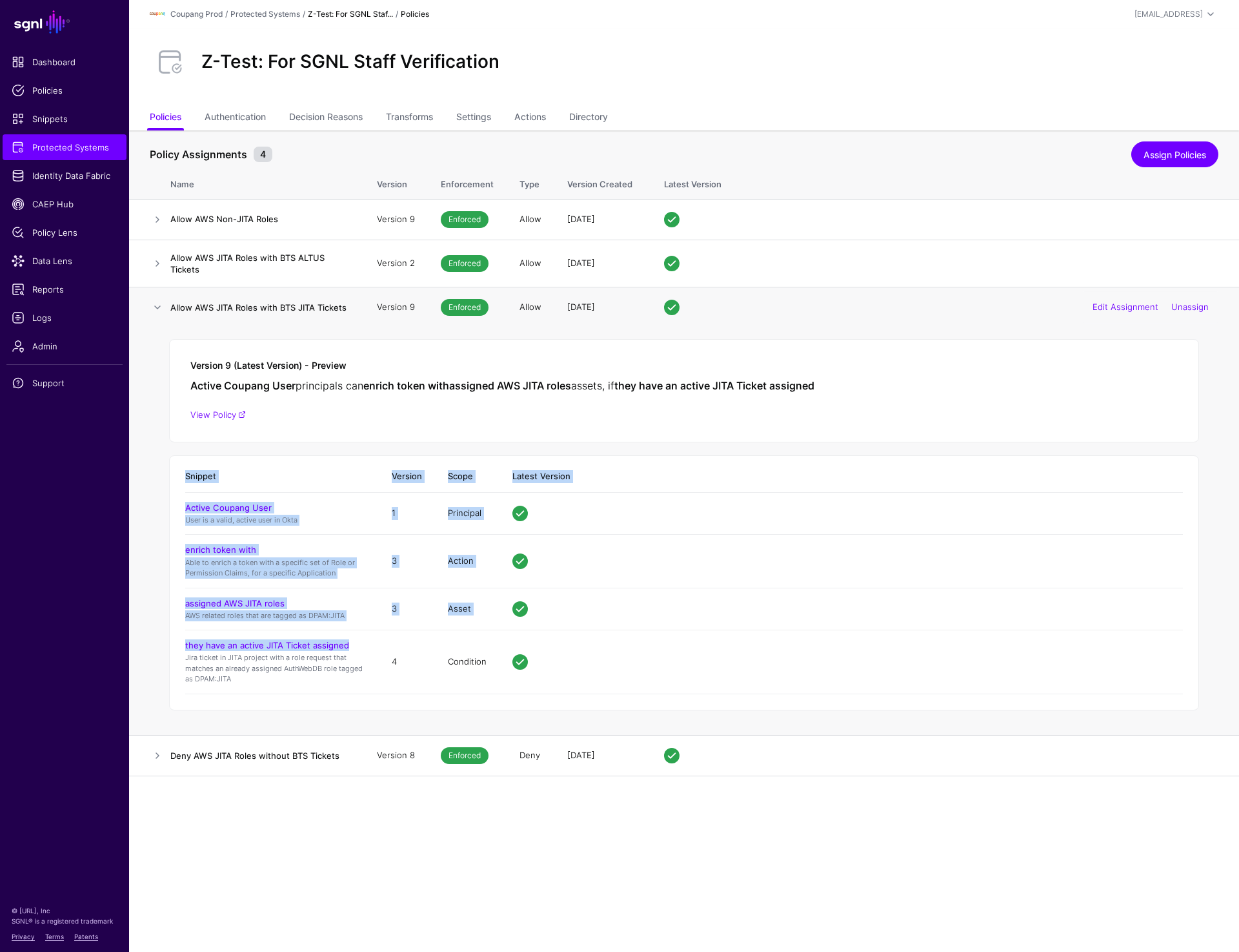
drag, startPoint x: 177, startPoint y: 645, endPoint x: 359, endPoint y: 646, distance: 182.0
click at [359, 646] on div "Snippet Version Scope Latest Version Active Coupang User User is a valid, activ…" at bounding box center [684, 582] width 1030 height 255
click at [359, 646] on h4 "they have an active JITA Ticket assigned" at bounding box center [275, 645] width 181 height 12
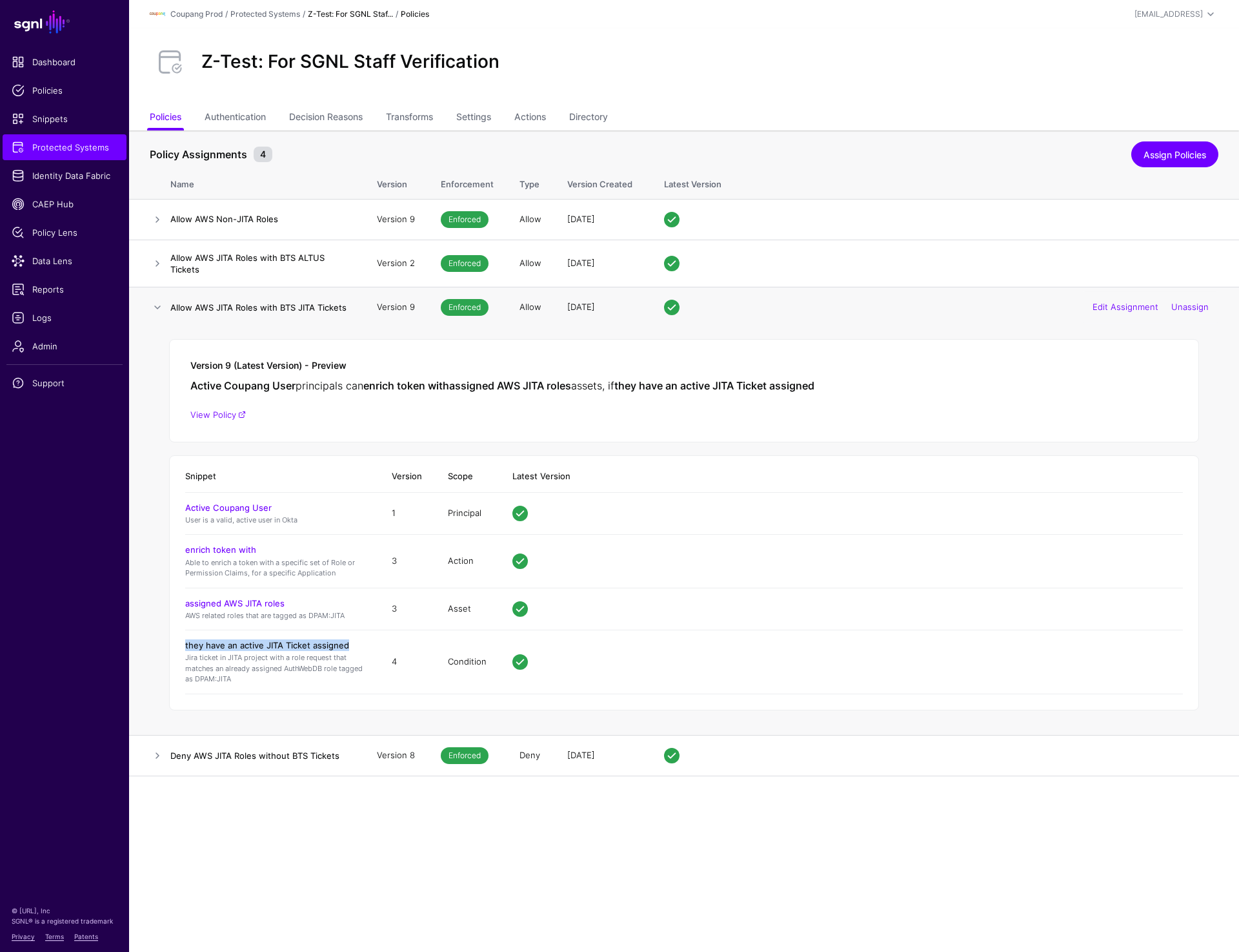
drag, startPoint x: 359, startPoint y: 646, endPoint x: 189, endPoint y: 648, distance: 170.0
click at [189, 648] on h4 "they have an active JITA Ticket assigned" at bounding box center [275, 645] width 181 height 12
copy link "they have an active JITA Ticket assigned"
click at [250, 645] on link "they have an active JITA Ticket assigned" at bounding box center [267, 645] width 164 height 10
drag, startPoint x: 348, startPoint y: 309, endPoint x: 171, endPoint y: 307, distance: 177.0
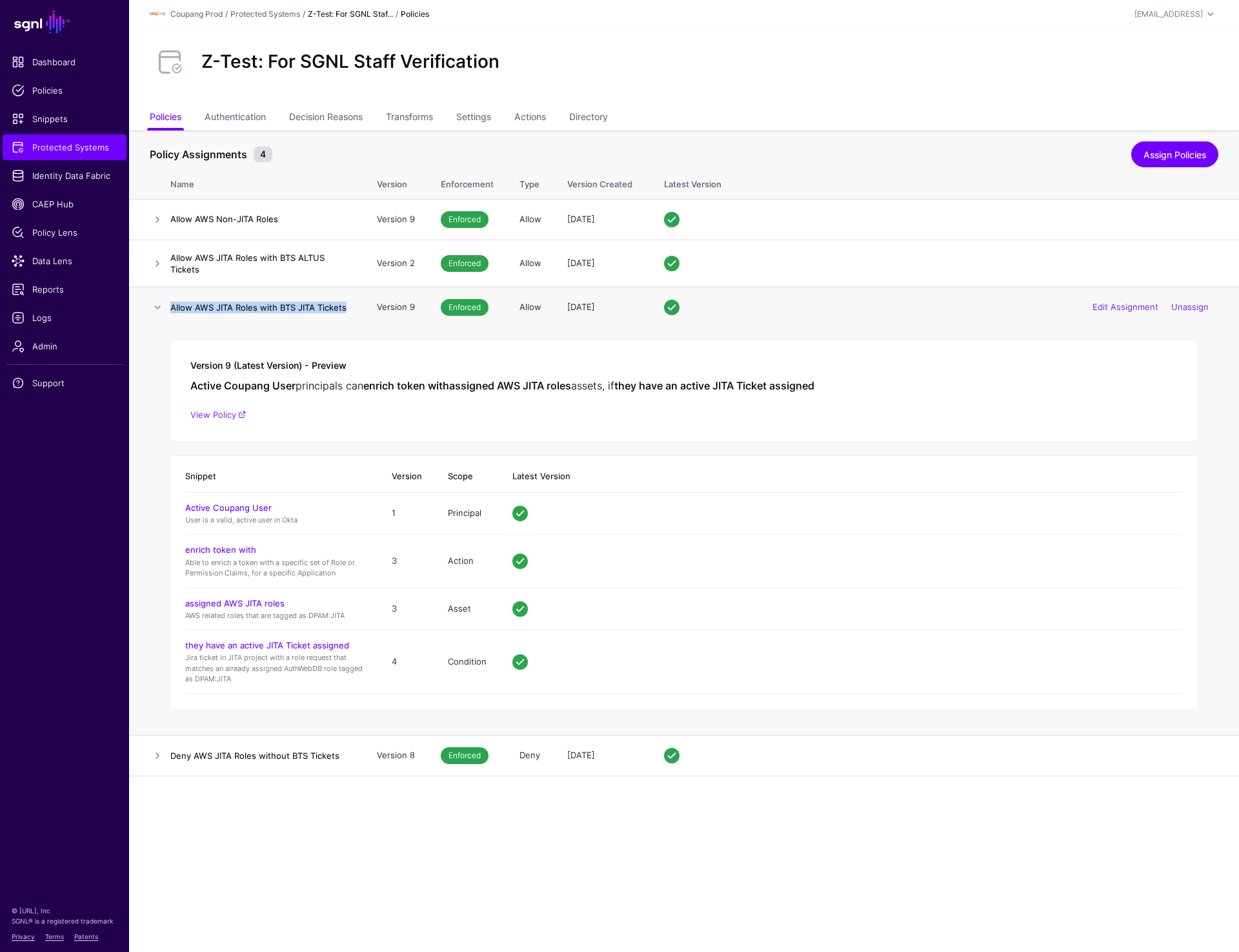
click at [171, 307] on h4 "Allow AWS JITA Roles with BTS JITA Tickets" at bounding box center [261, 308] width 181 height 12
copy h4 "Allow AWS JITA Roles with BTS JITA Tickets"
click at [227, 603] on link "assigned AWS JITA roles" at bounding box center [235, 603] width 99 height 10
click at [156, 217] on link at bounding box center [157, 219] width 15 height 15
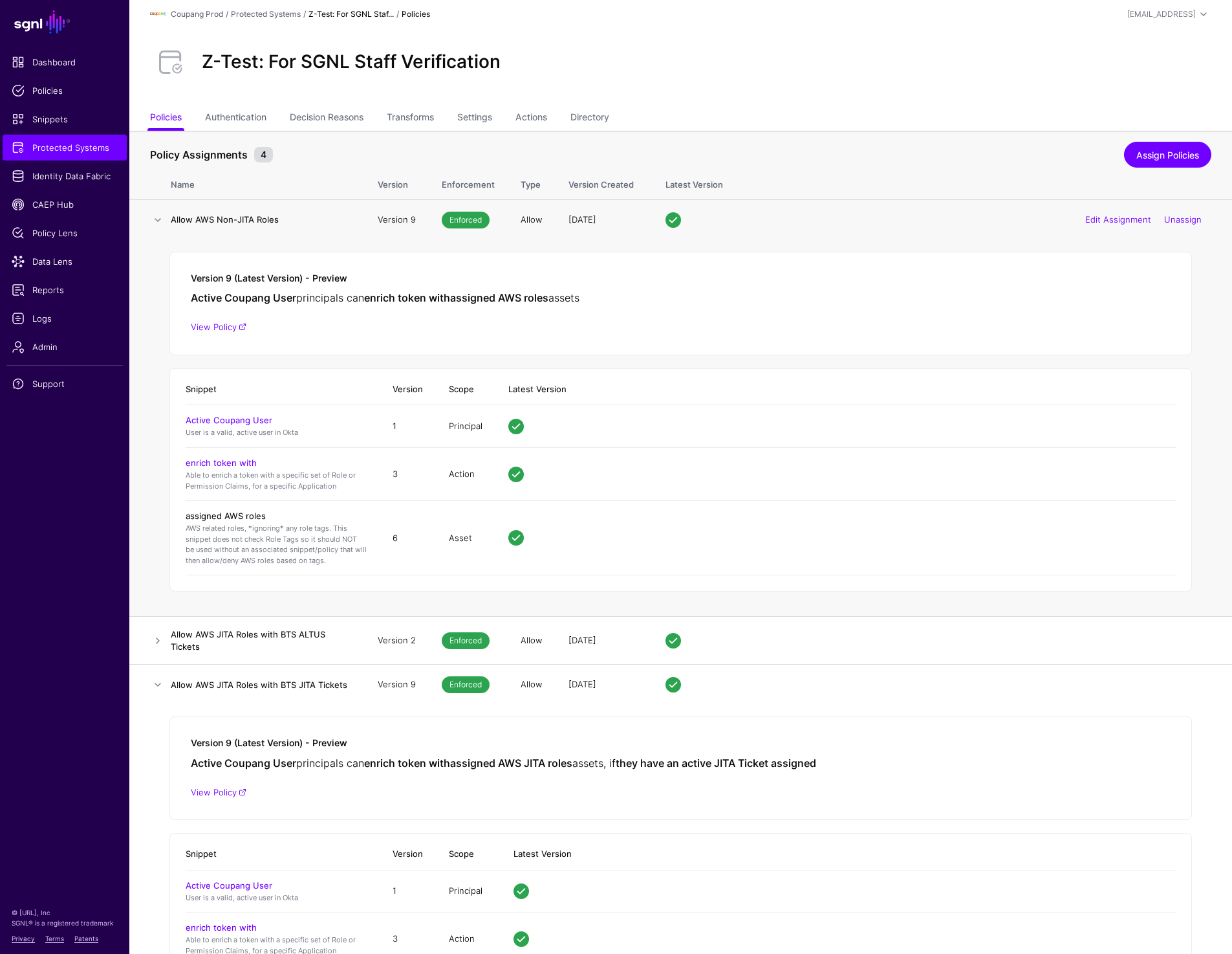
click at [218, 518] on link "assigned AWS roles" at bounding box center [226, 515] width 80 height 10
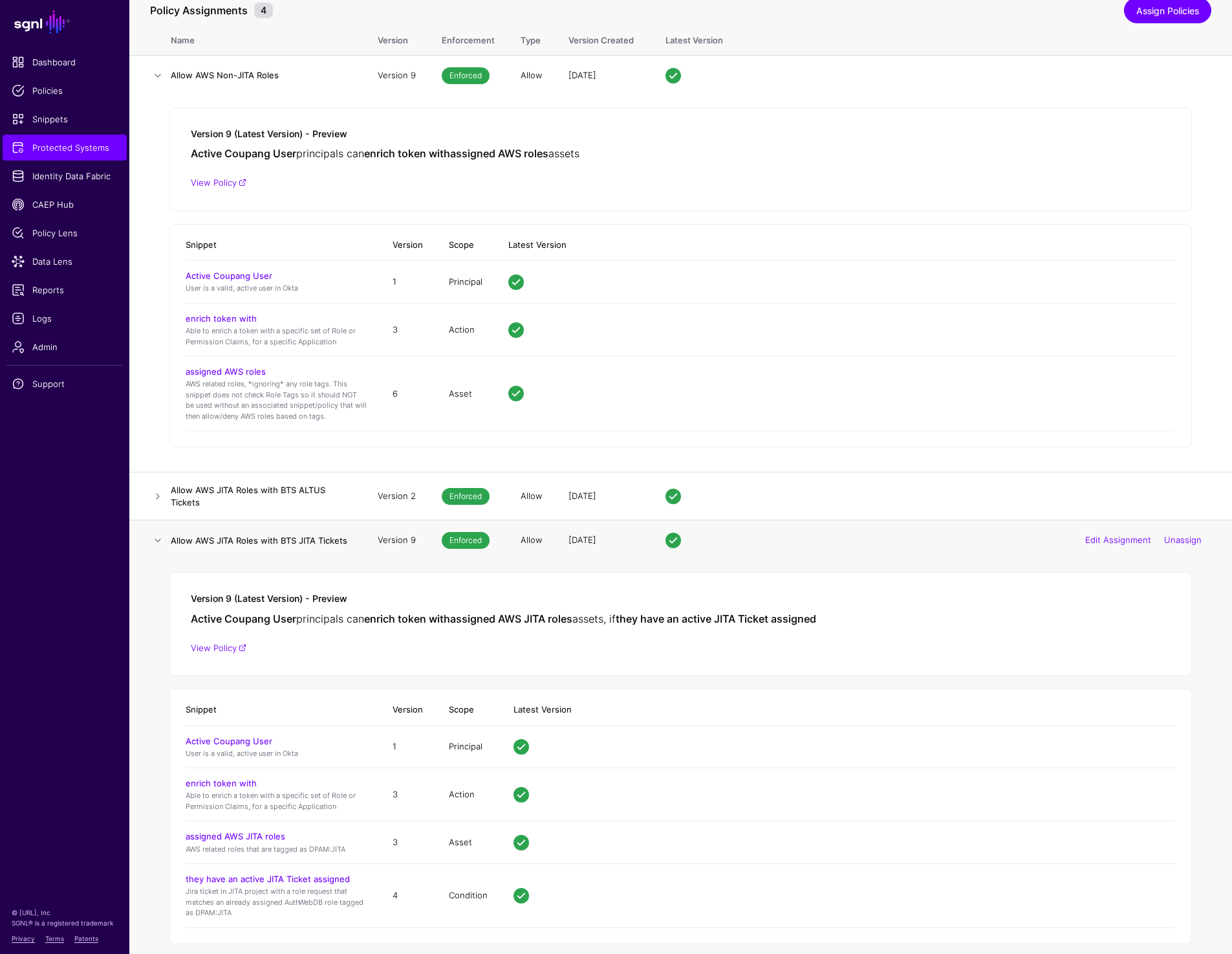
scroll to position [200, 0]
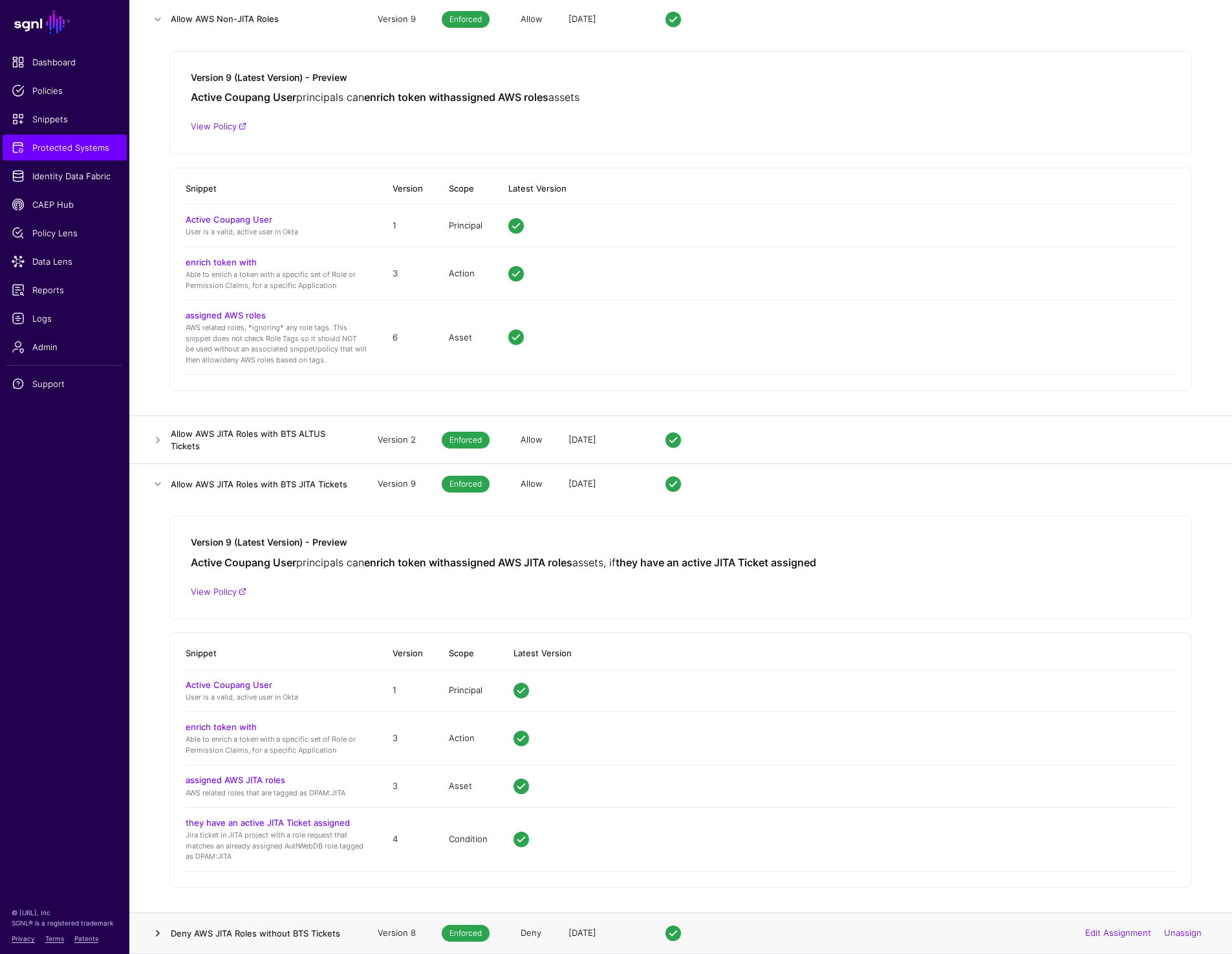
click at [155, 929] on link at bounding box center [158, 933] width 15 height 15
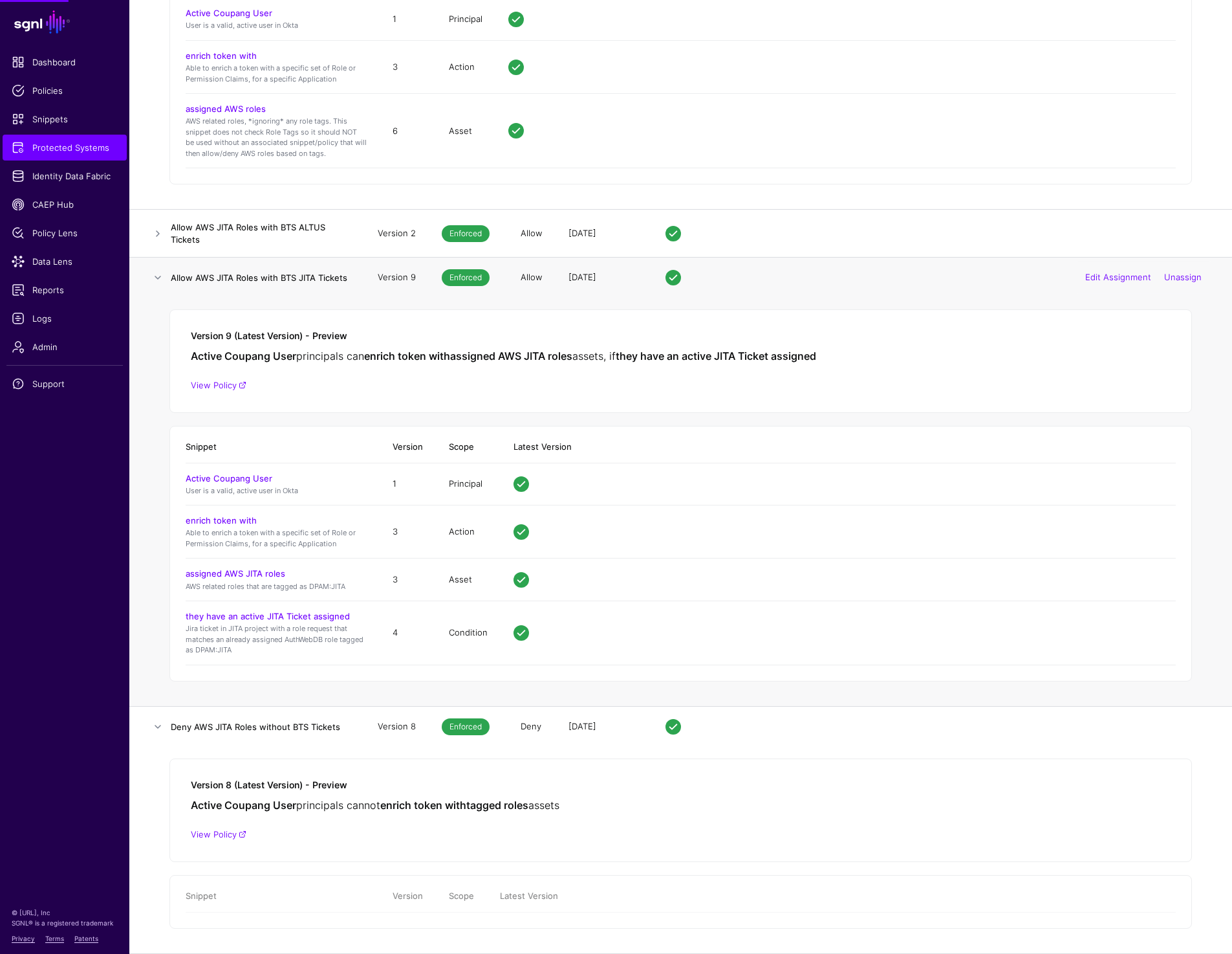
scroll to position [545, 0]
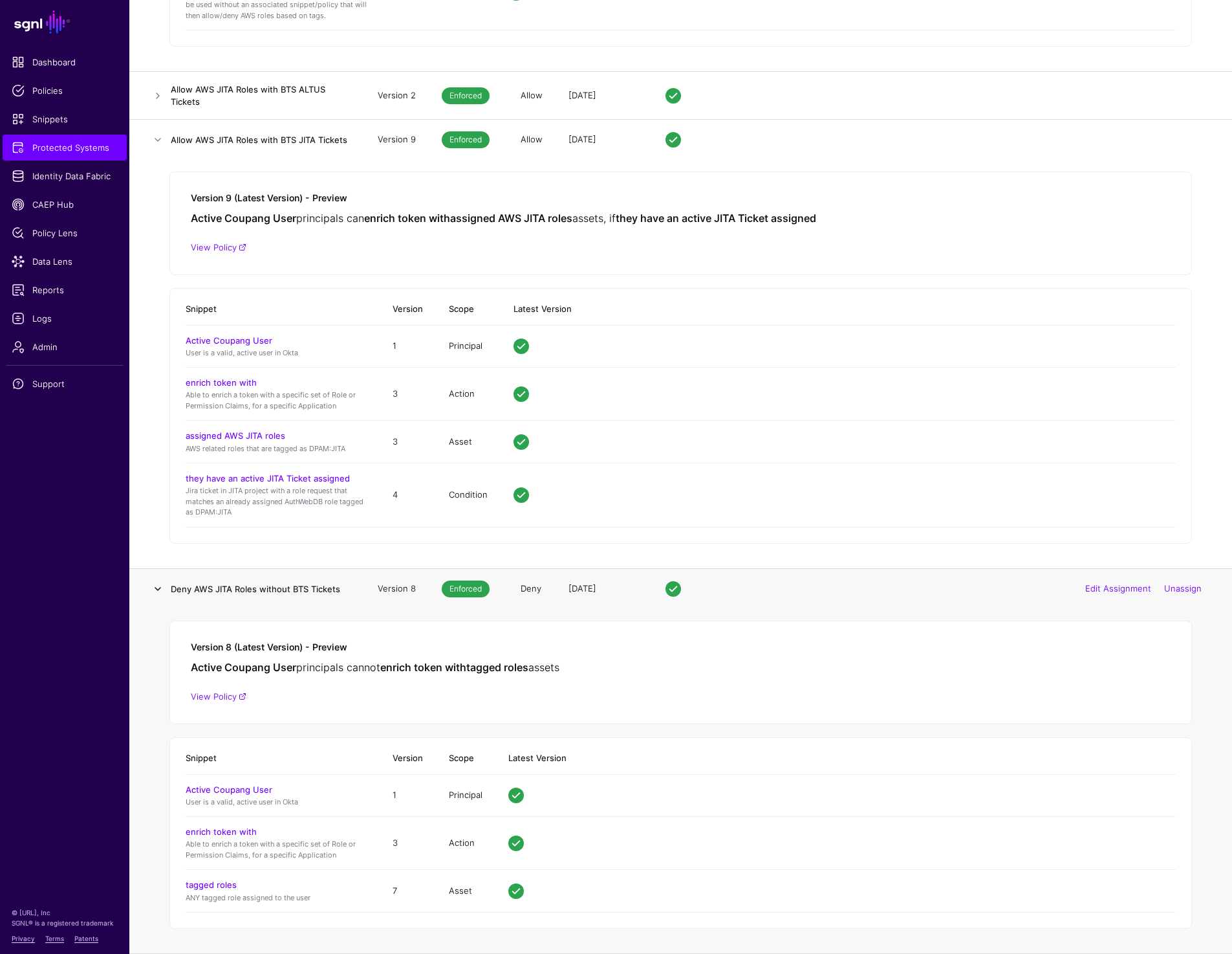
click at [154, 586] on link at bounding box center [158, 589] width 15 height 15
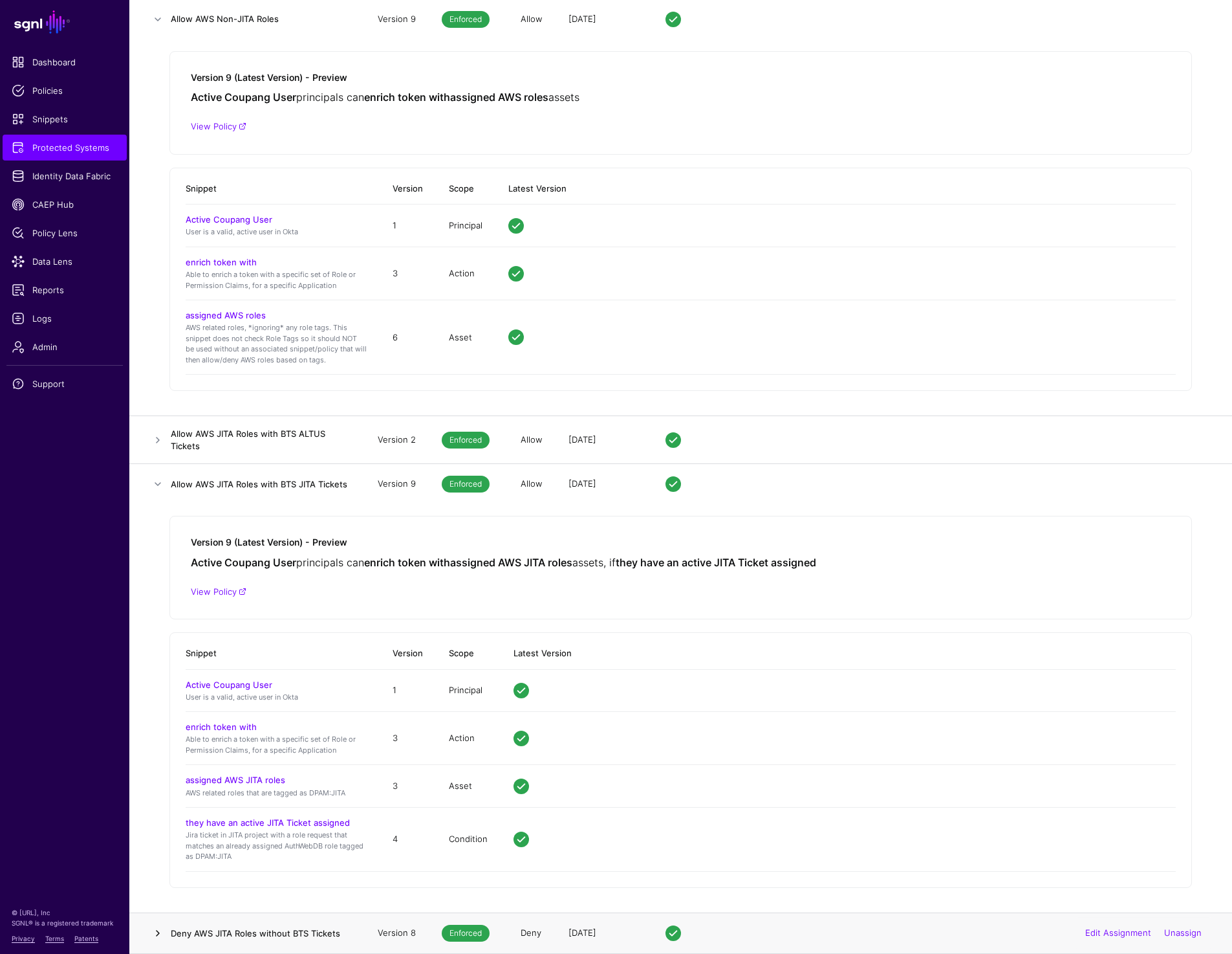
scroll to position [200, 0]
click at [158, 438] on link at bounding box center [158, 440] width 15 height 15
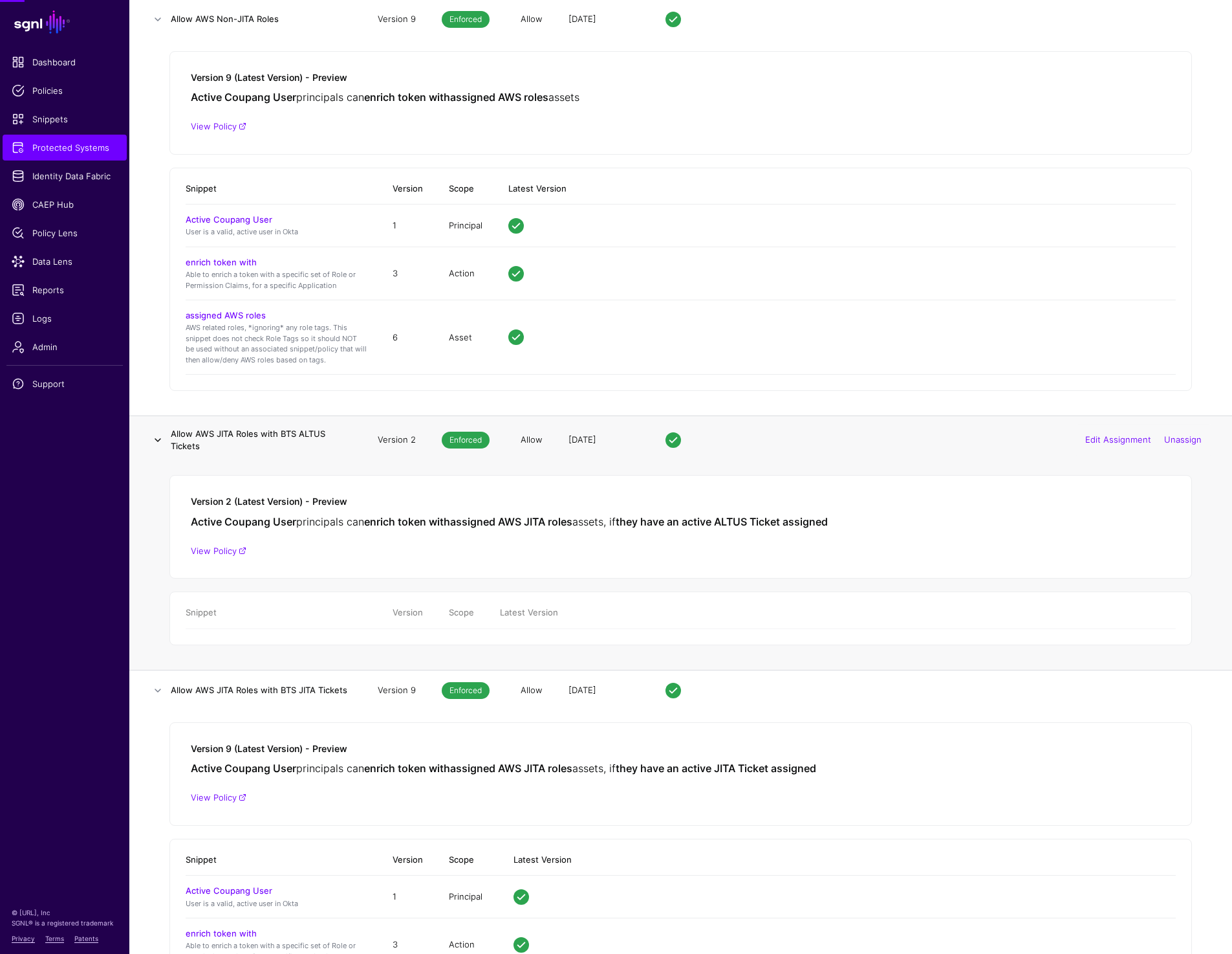
click at [158, 438] on link at bounding box center [158, 440] width 15 height 15
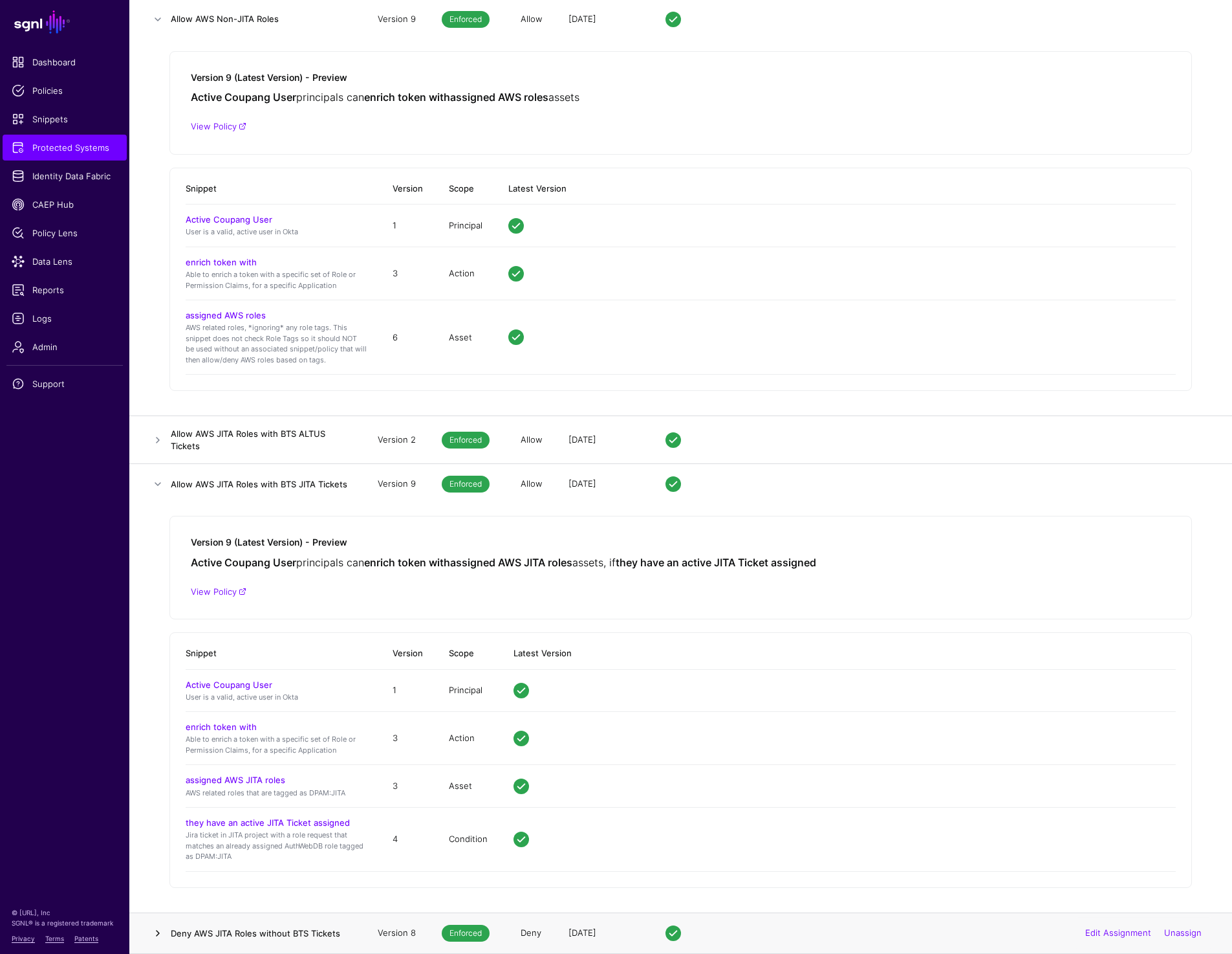
click at [158, 939] on link at bounding box center [158, 933] width 15 height 15
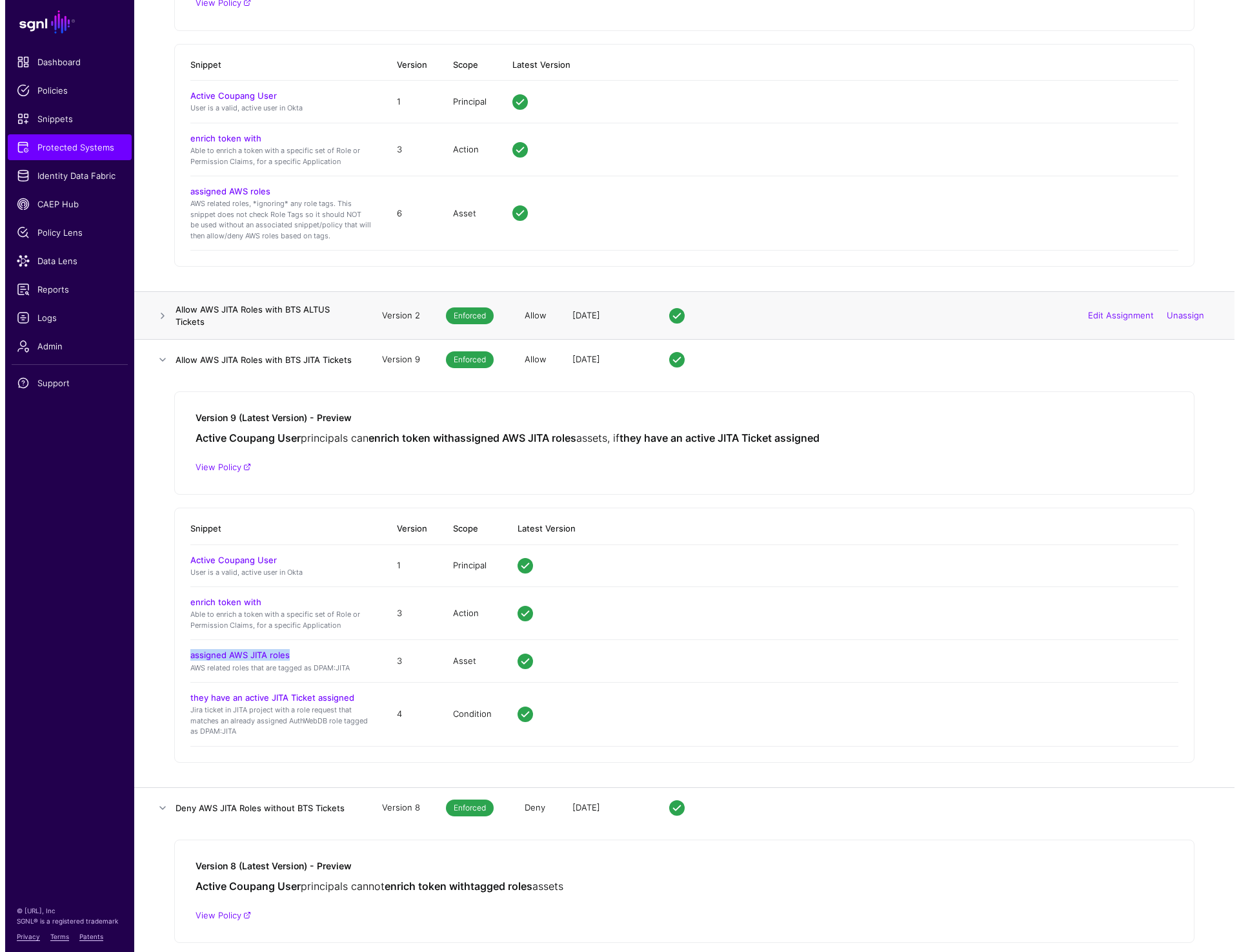
scroll to position [0, 0]
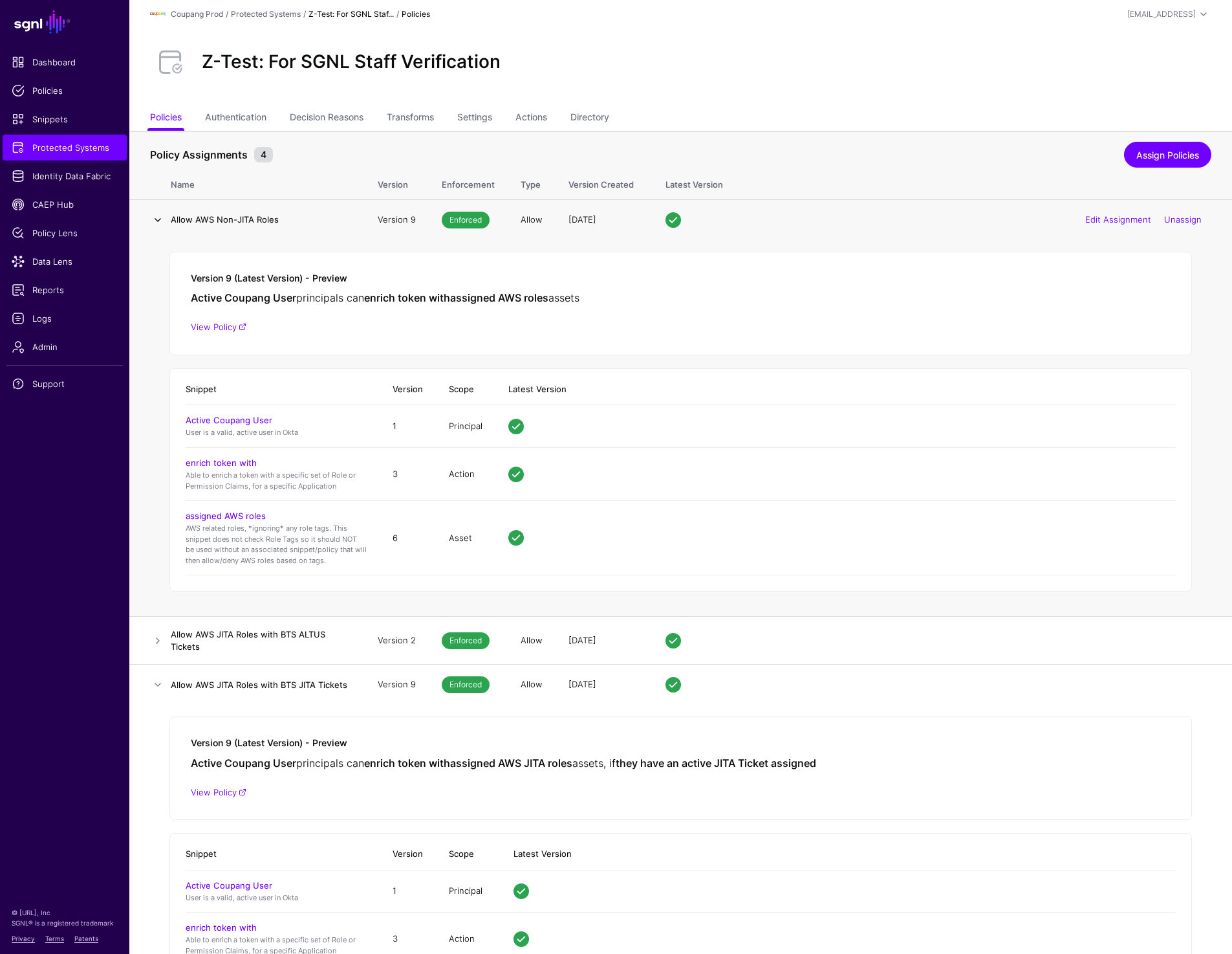
click at [157, 216] on link at bounding box center [158, 220] width 15 height 15
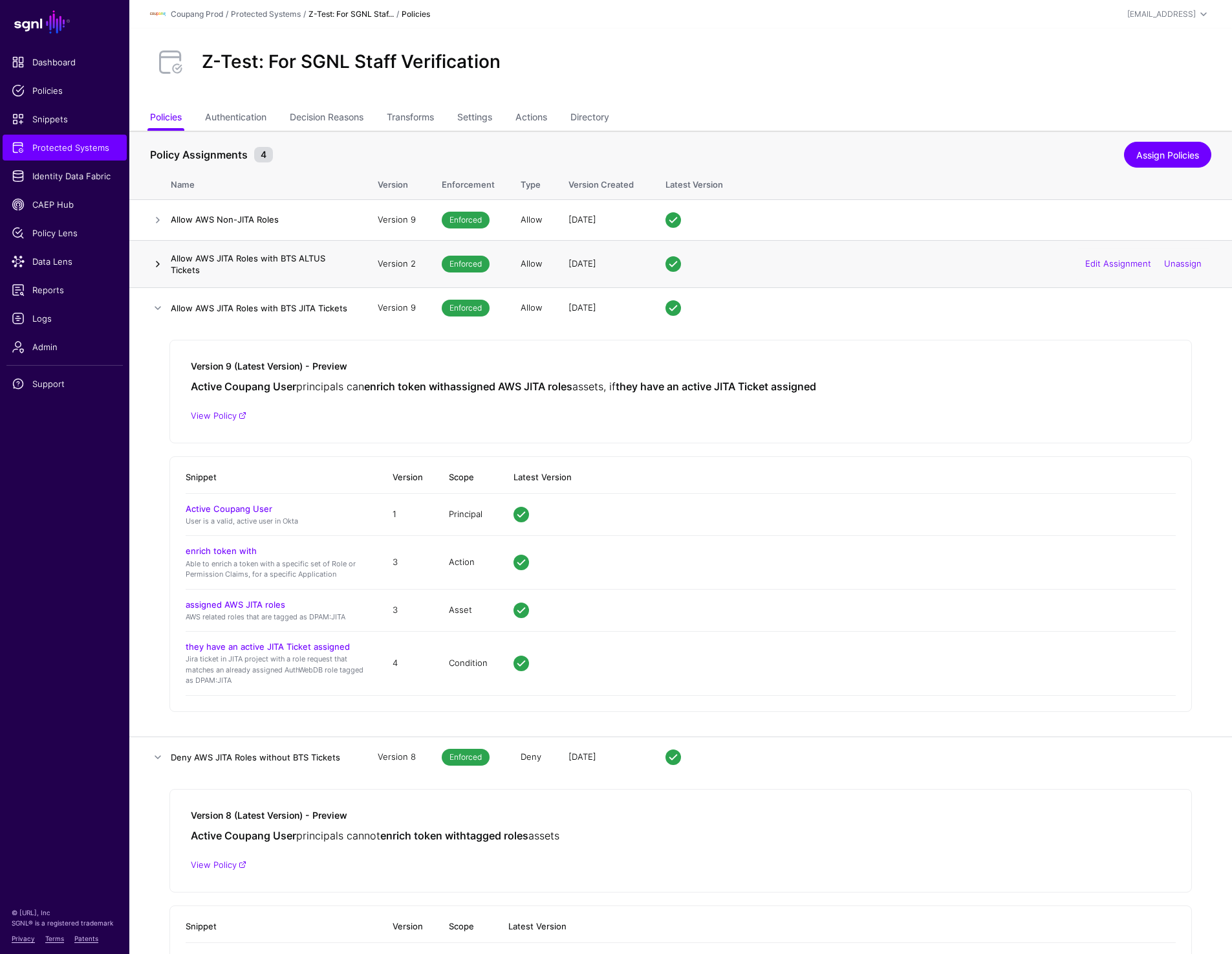
click at [158, 261] on link at bounding box center [158, 264] width 15 height 15
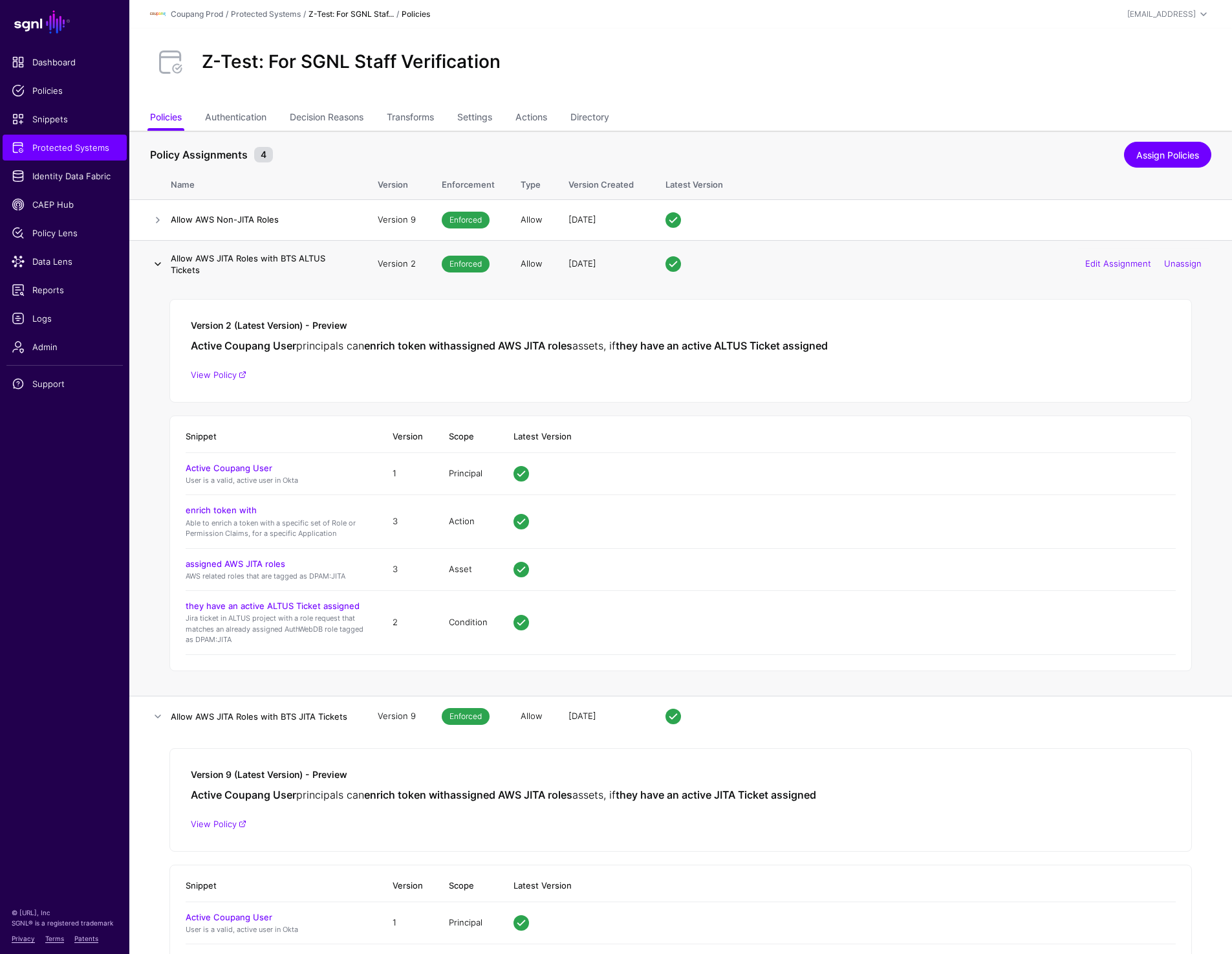
click at [155, 260] on link at bounding box center [158, 264] width 15 height 15
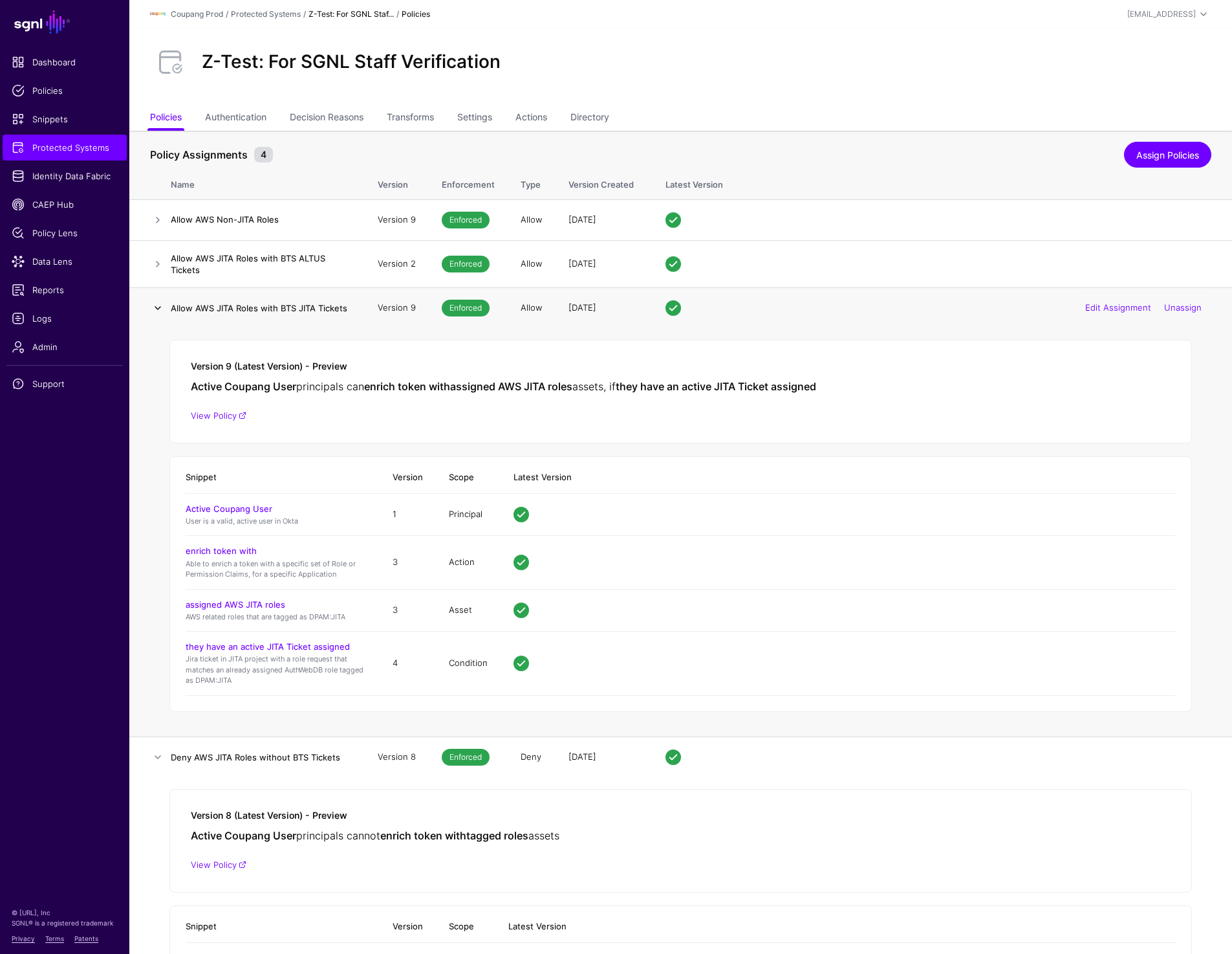
click at [158, 308] on link at bounding box center [158, 307] width 15 height 15
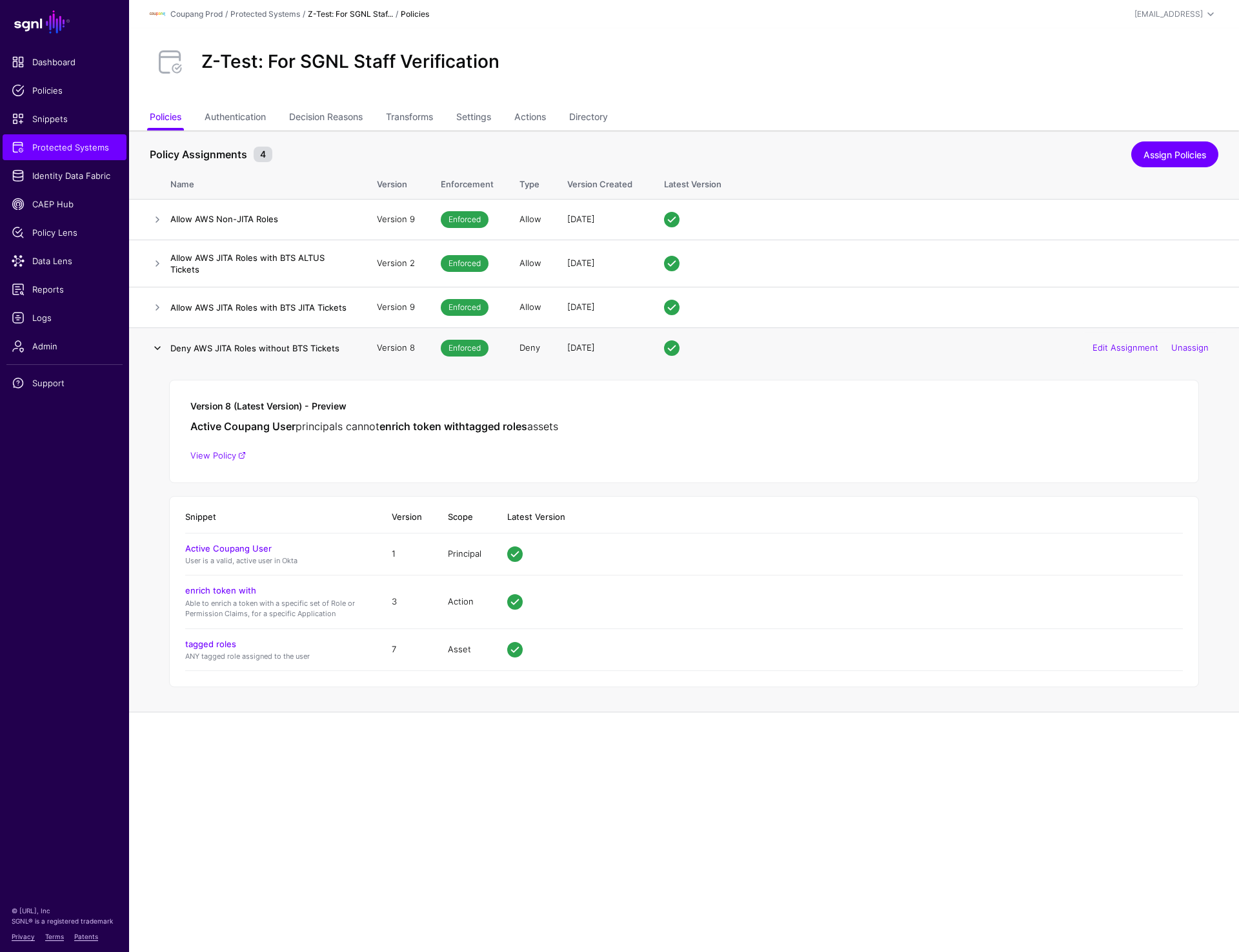
click at [158, 350] on link at bounding box center [157, 348] width 15 height 15
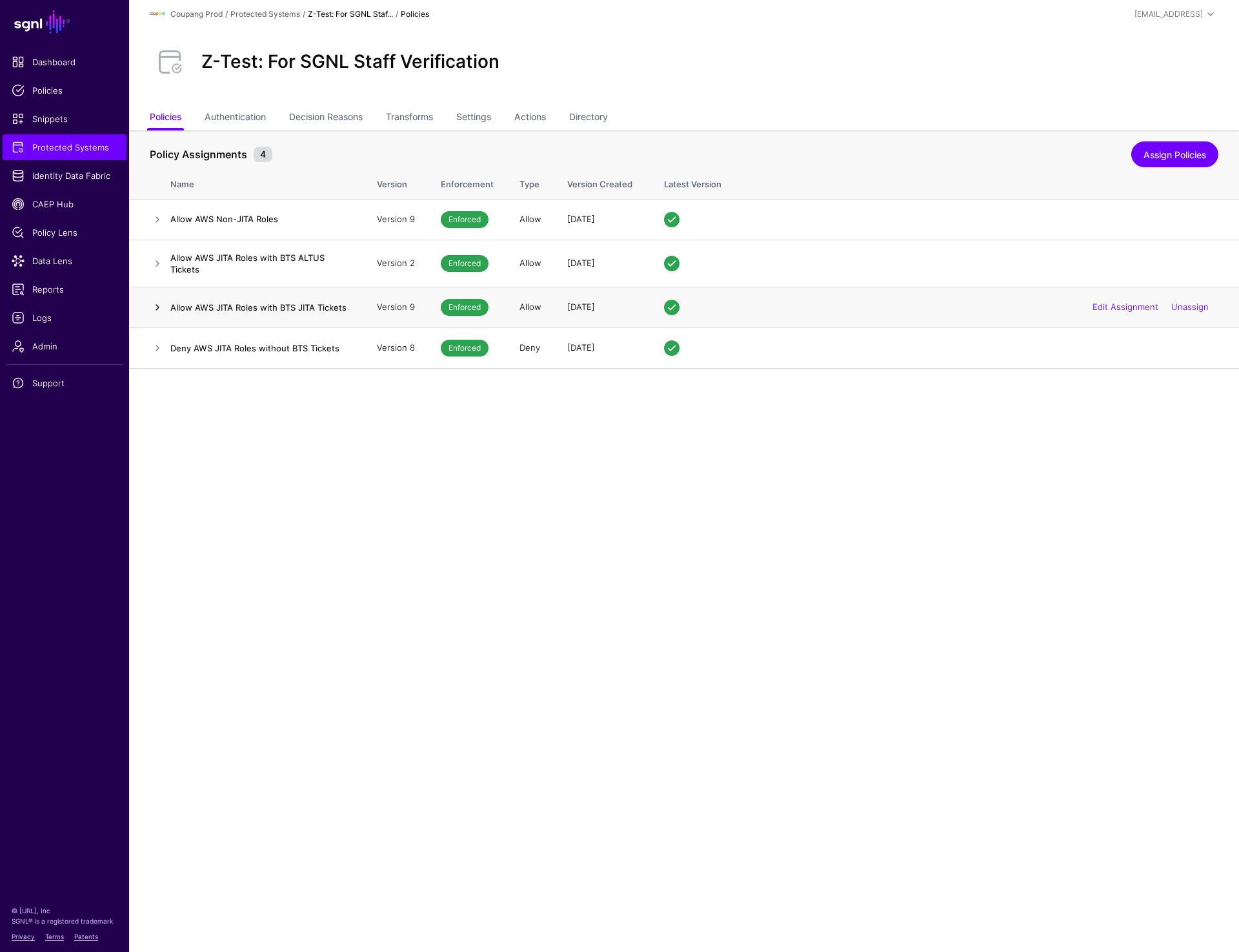
click at [153, 311] on link at bounding box center [157, 307] width 15 height 15
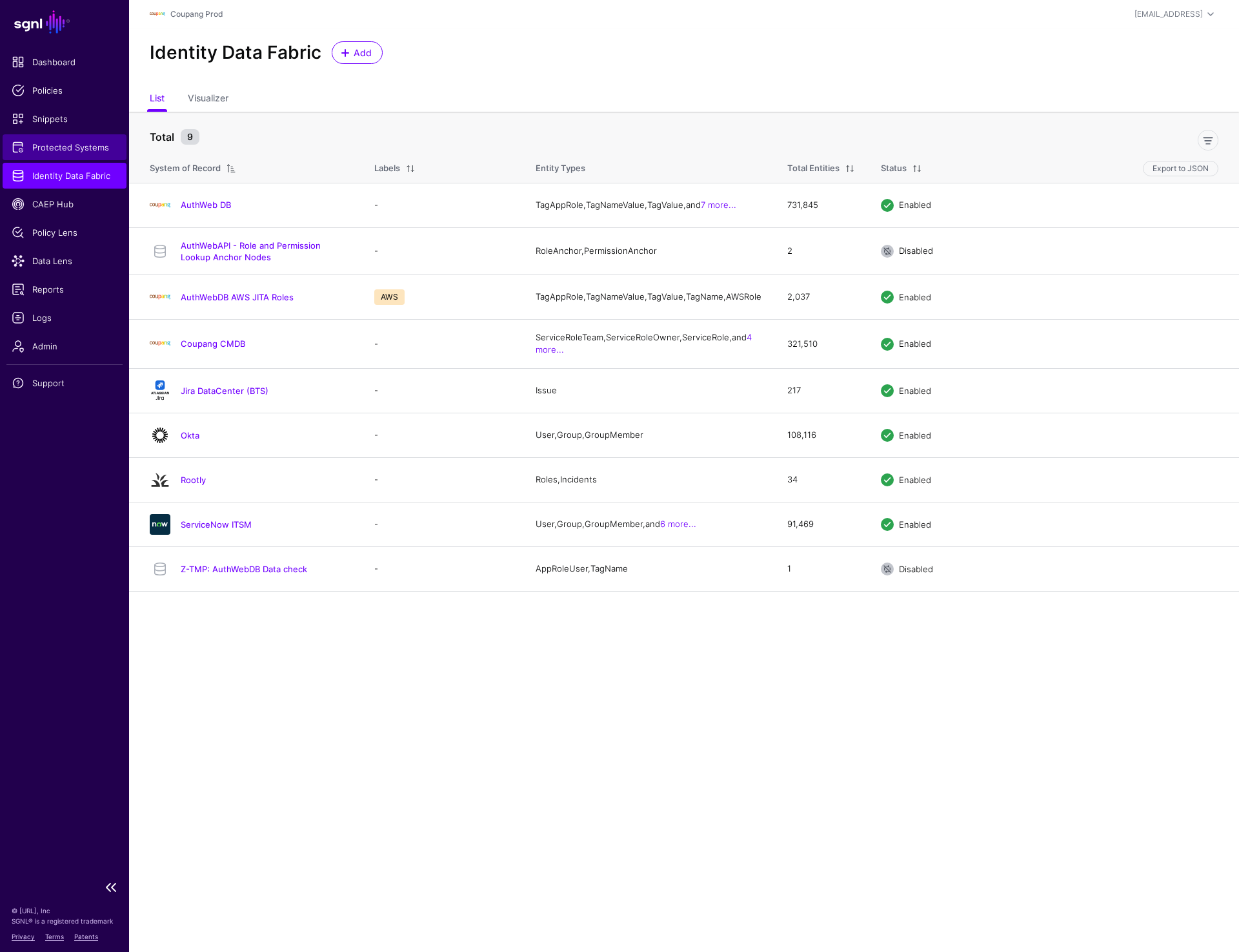
click at [69, 151] on span "Protected Systems" at bounding box center [65, 147] width 106 height 13
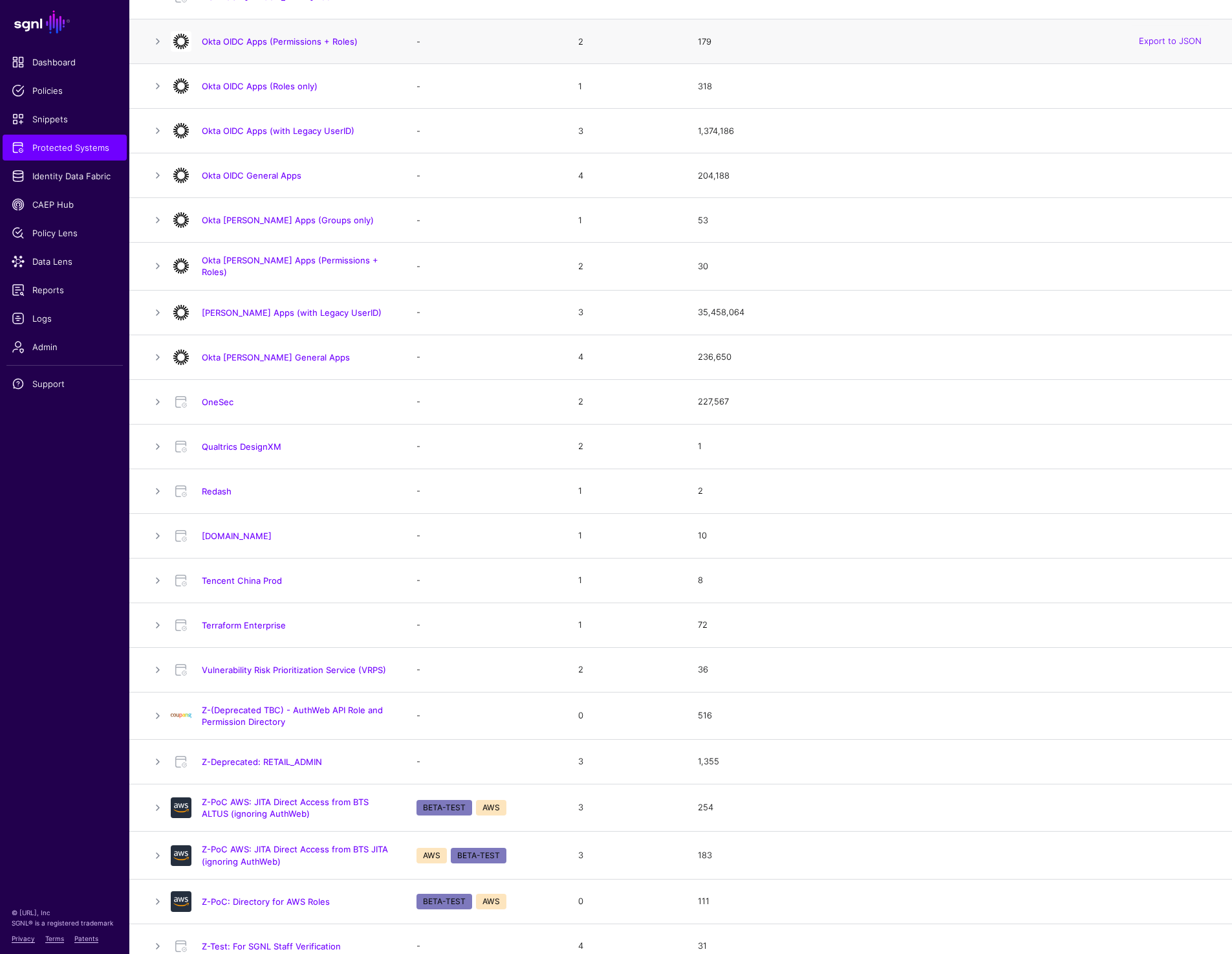
scroll to position [871, 0]
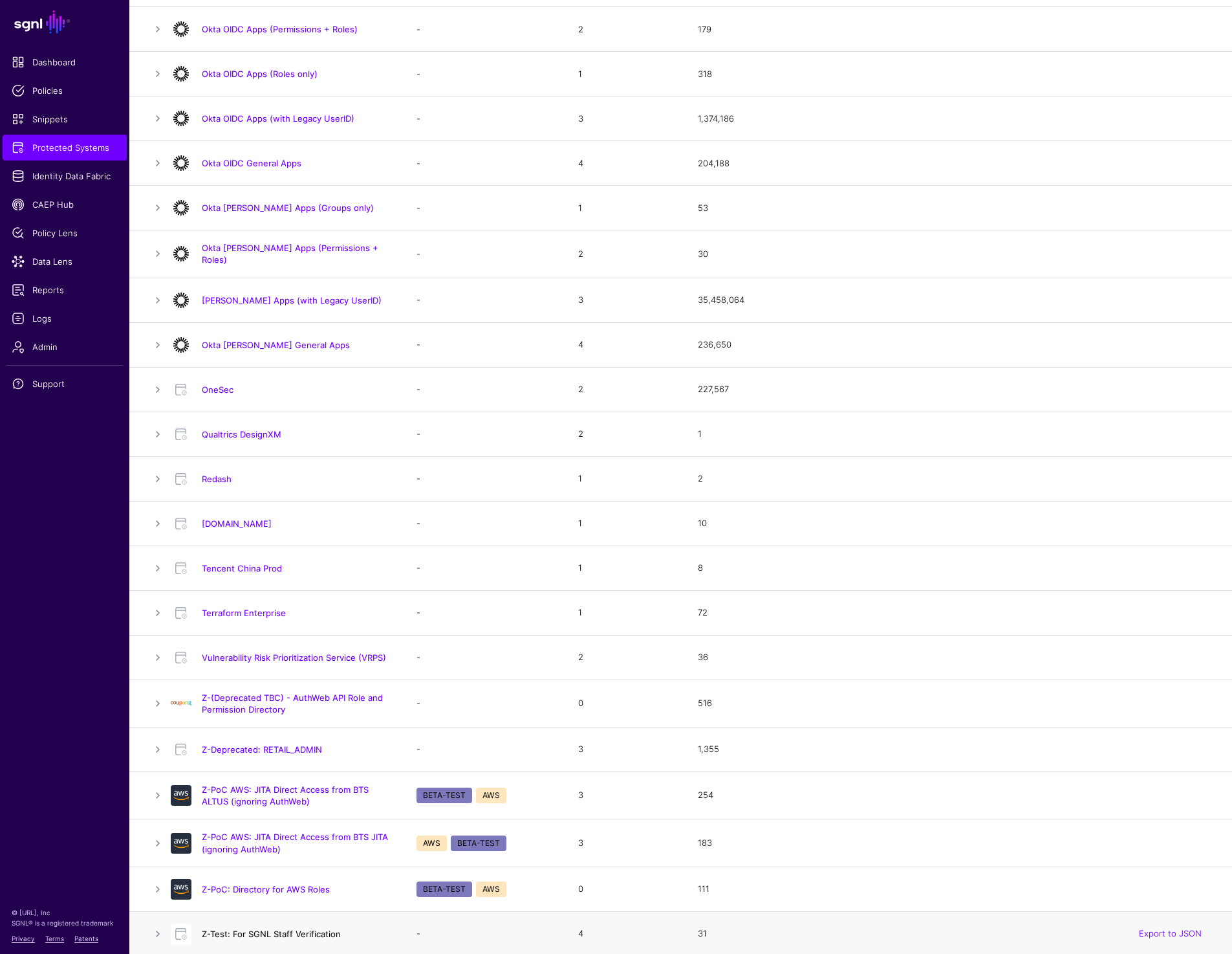
click at [228, 930] on link "Z-Test: For SGNL Staff Verification" at bounding box center [271, 934] width 139 height 10
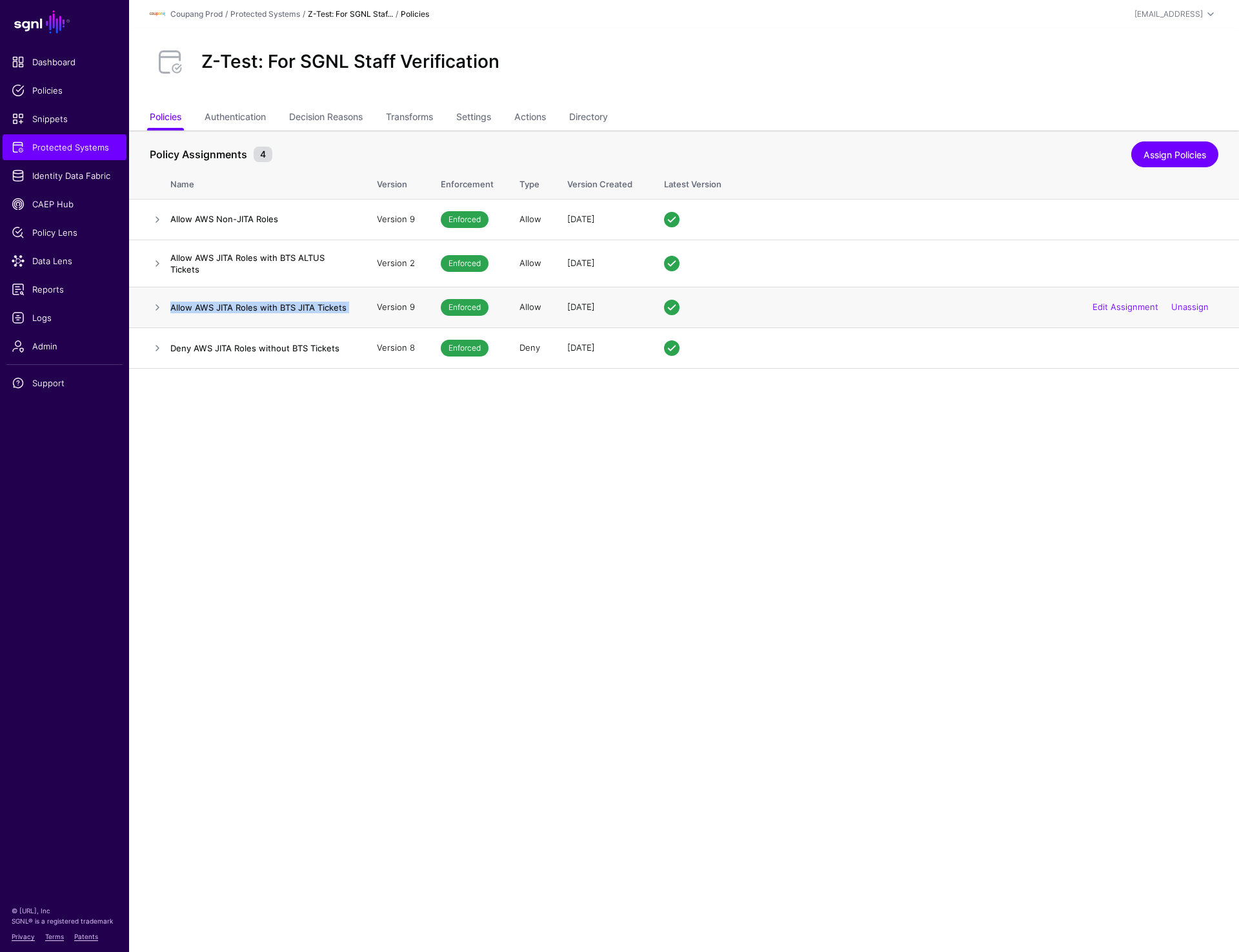
drag, startPoint x: 167, startPoint y: 307, endPoint x: 365, endPoint y: 304, distance: 198.0
click at [365, 304] on tr "Allow AWS JITA Roles with BTS JITA Tickets Version 9 Enforced Allow [DATE] Edit…" at bounding box center [684, 307] width 1110 height 41
copy tr "Allow AWS JITA Roles with BTS JITA Tickets"
click at [154, 309] on link at bounding box center [157, 307] width 15 height 15
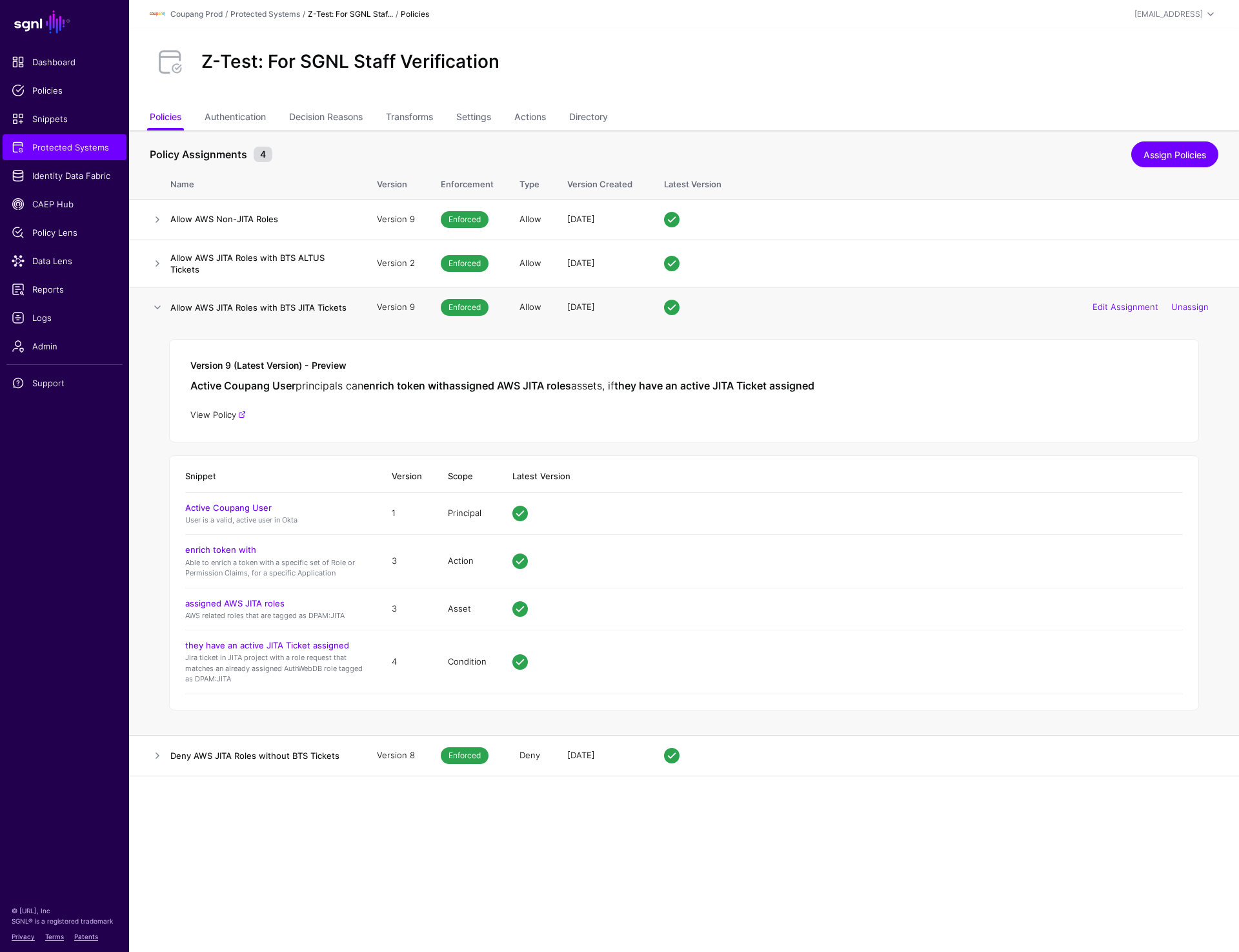
click at [218, 410] on link "View Policy" at bounding box center [218, 415] width 55 height 10
click at [157, 303] on link at bounding box center [157, 307] width 15 height 15
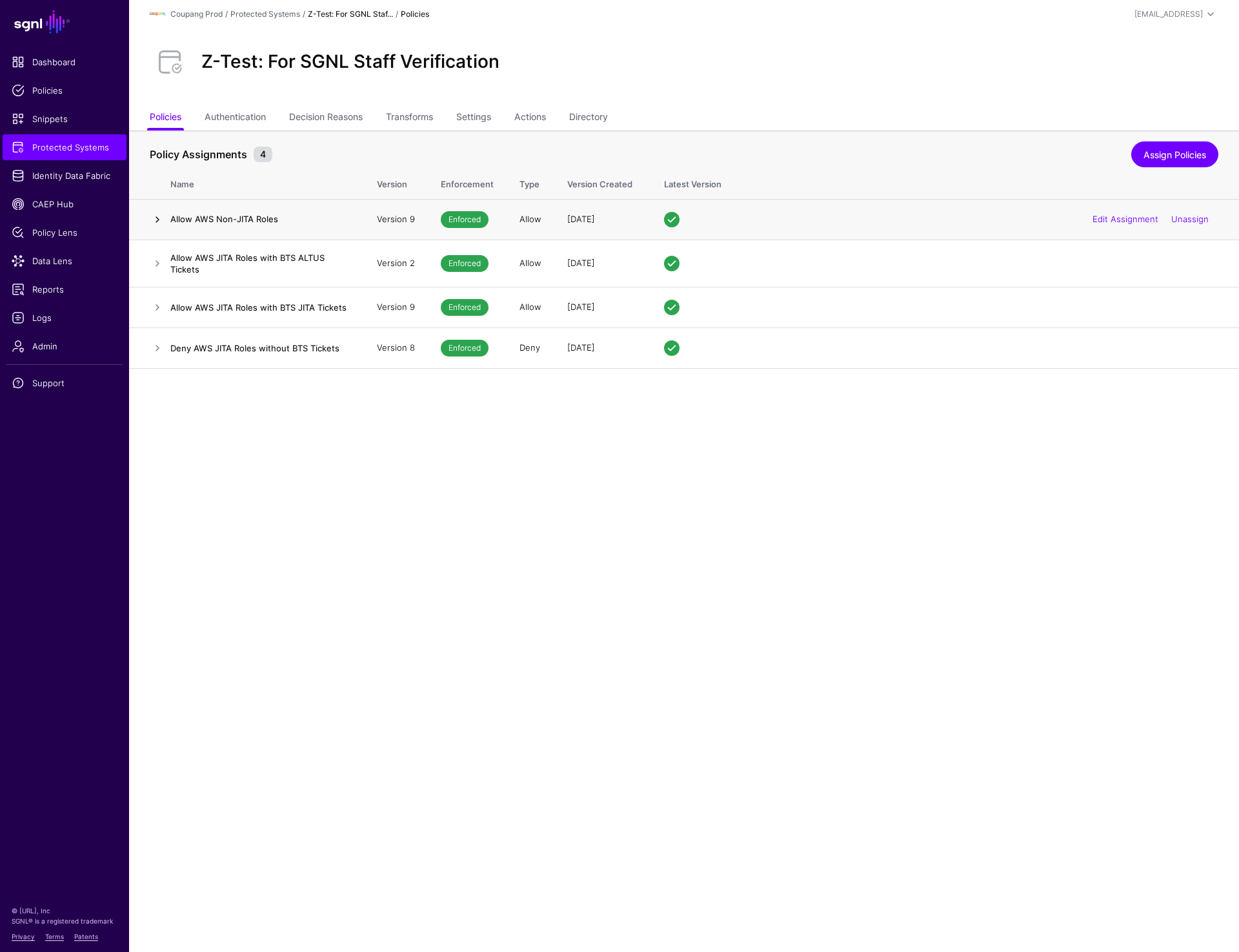
click at [152, 221] on link at bounding box center [157, 219] width 15 height 15
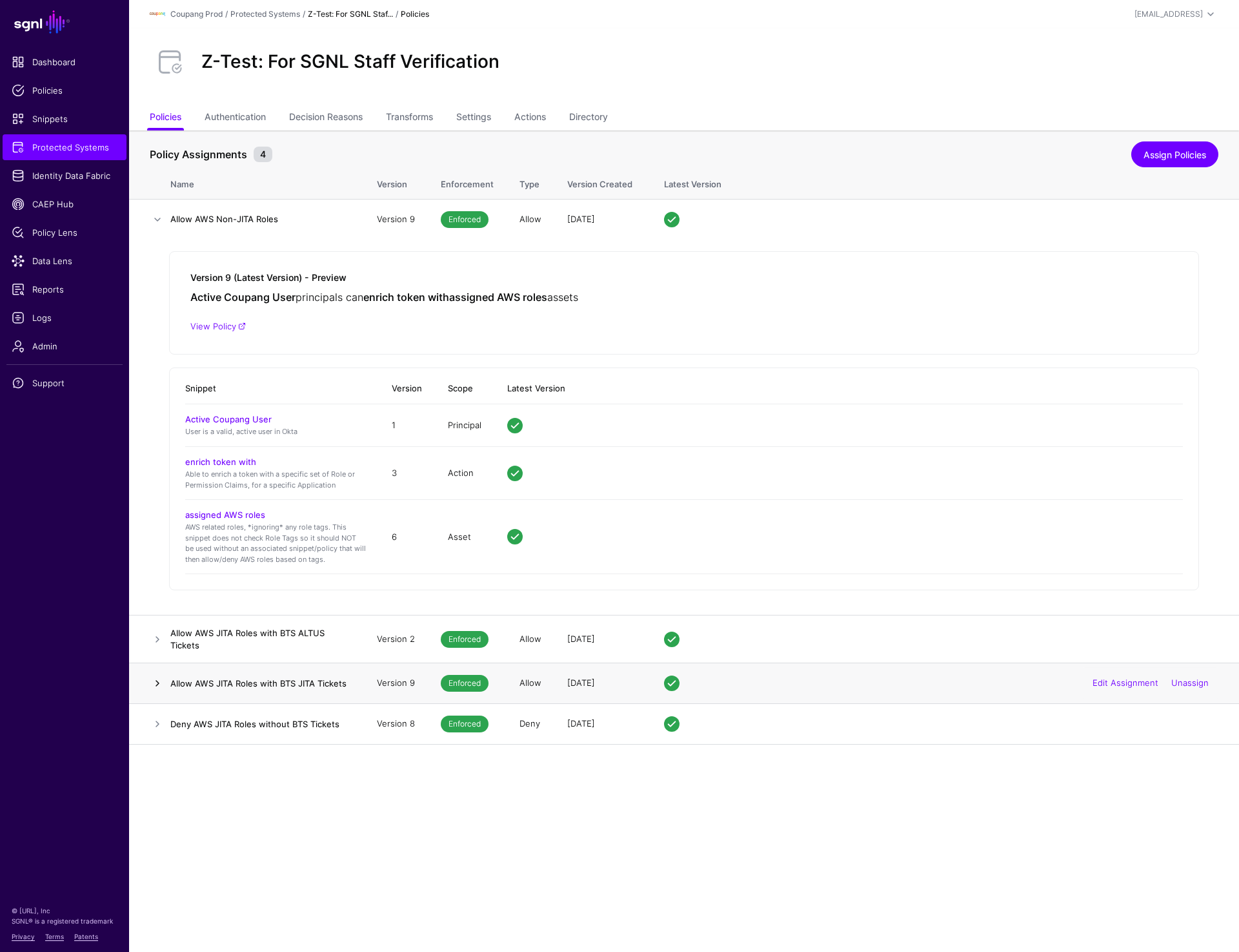
click at [151, 683] on link at bounding box center [157, 683] width 15 height 15
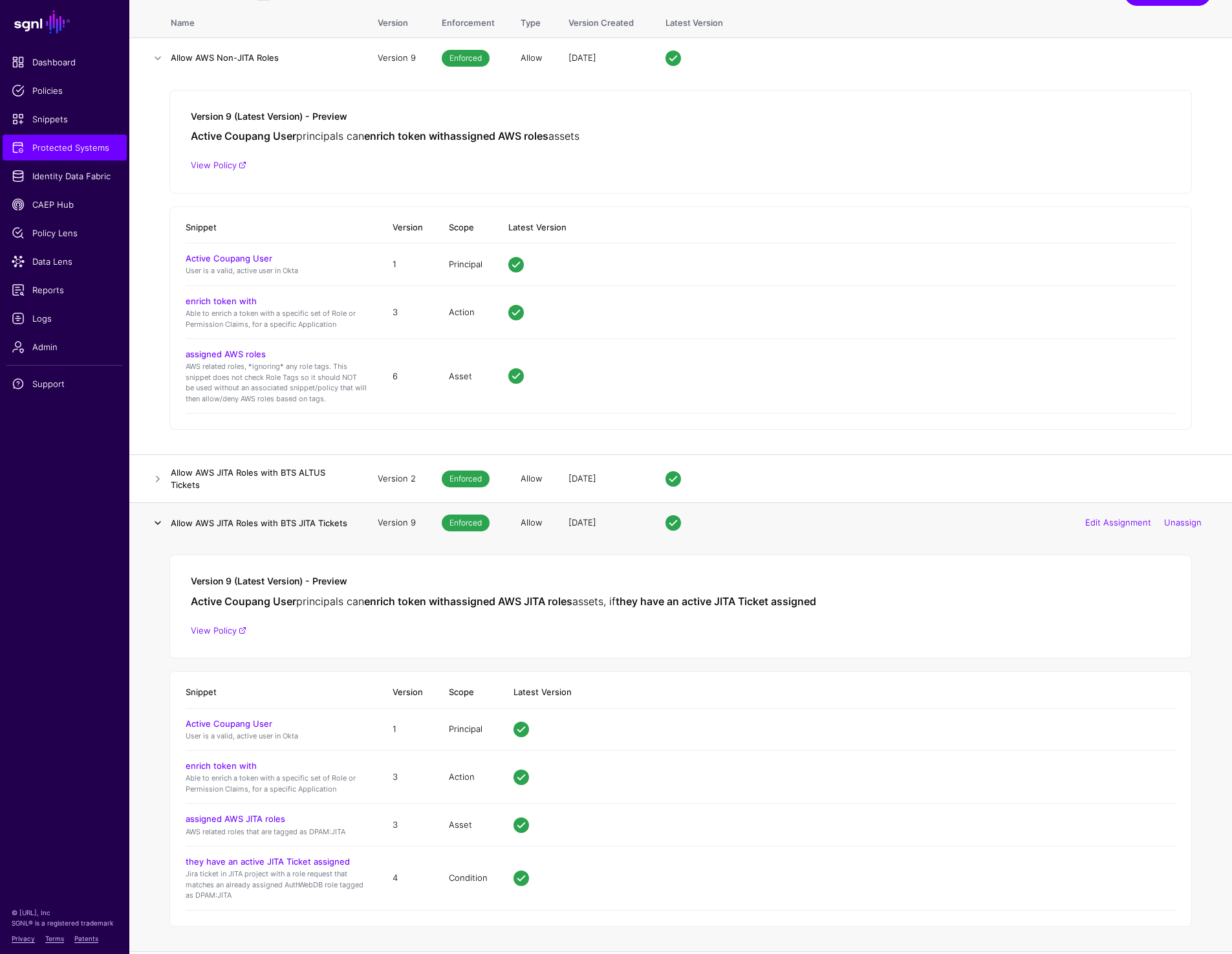
scroll to position [164, 0]
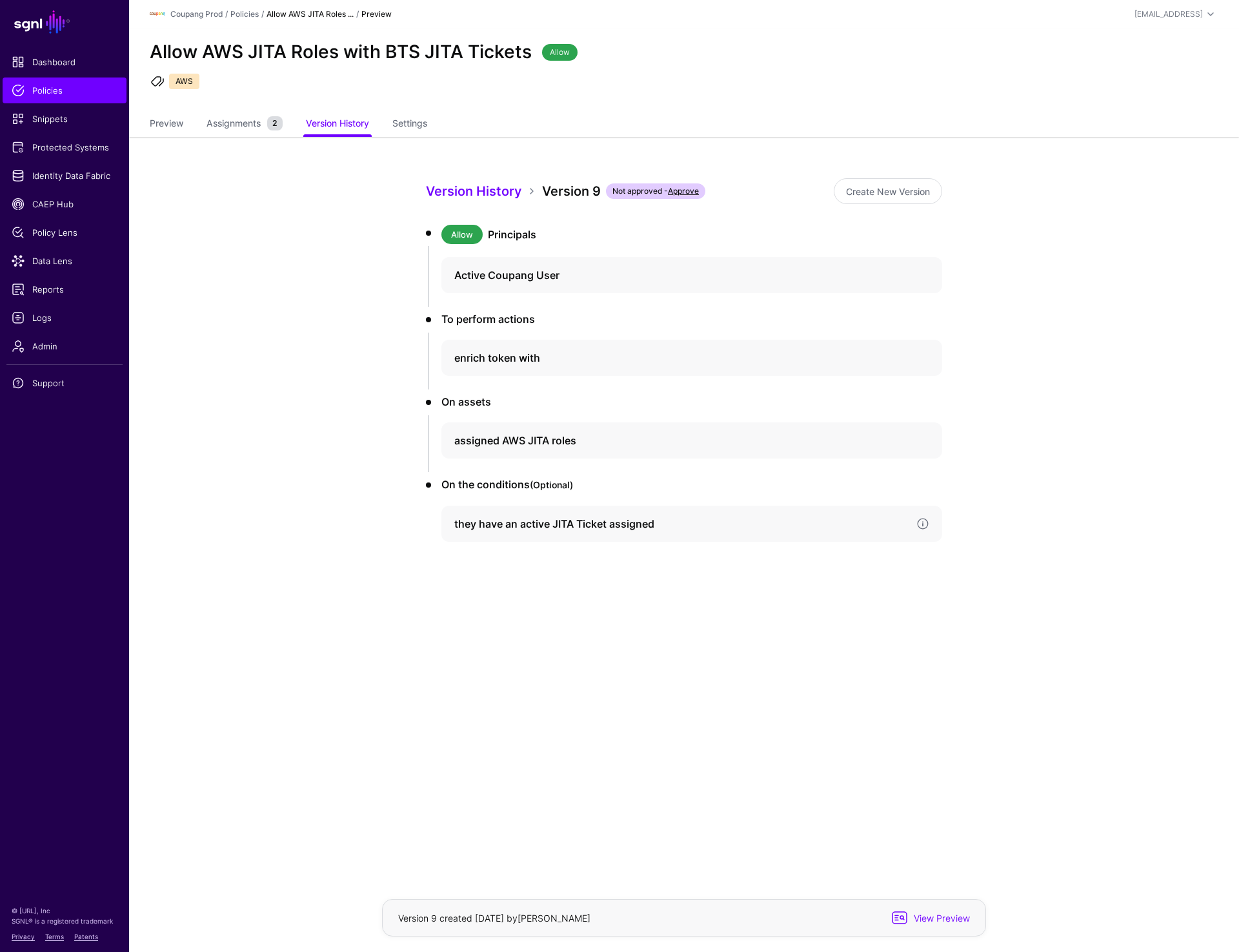
click at [493, 523] on h4 "they have an active JITA Ticket assigned" at bounding box center [681, 524] width 452 height 15
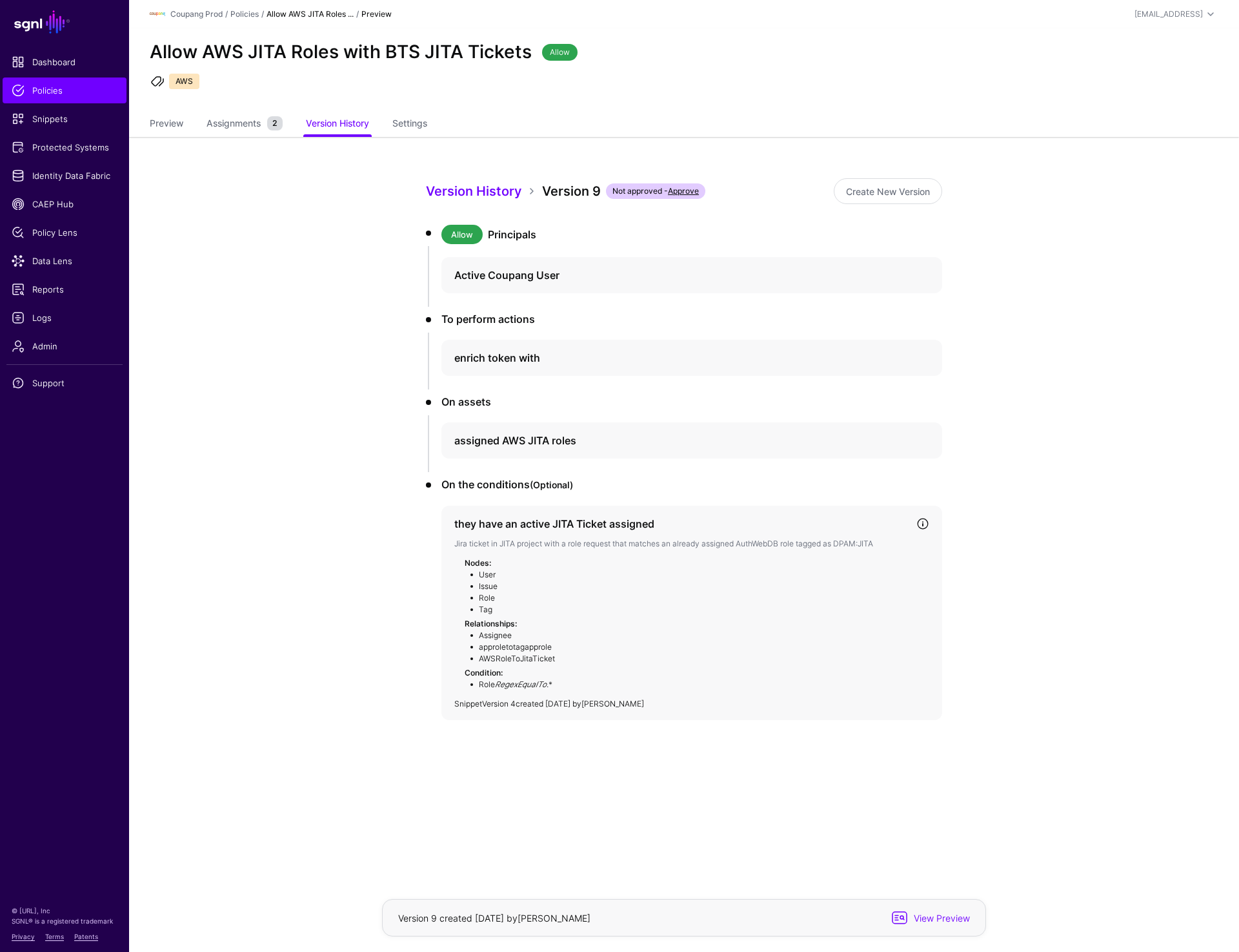
click at [506, 704] on link "Version 4" at bounding box center [498, 703] width 33 height 9
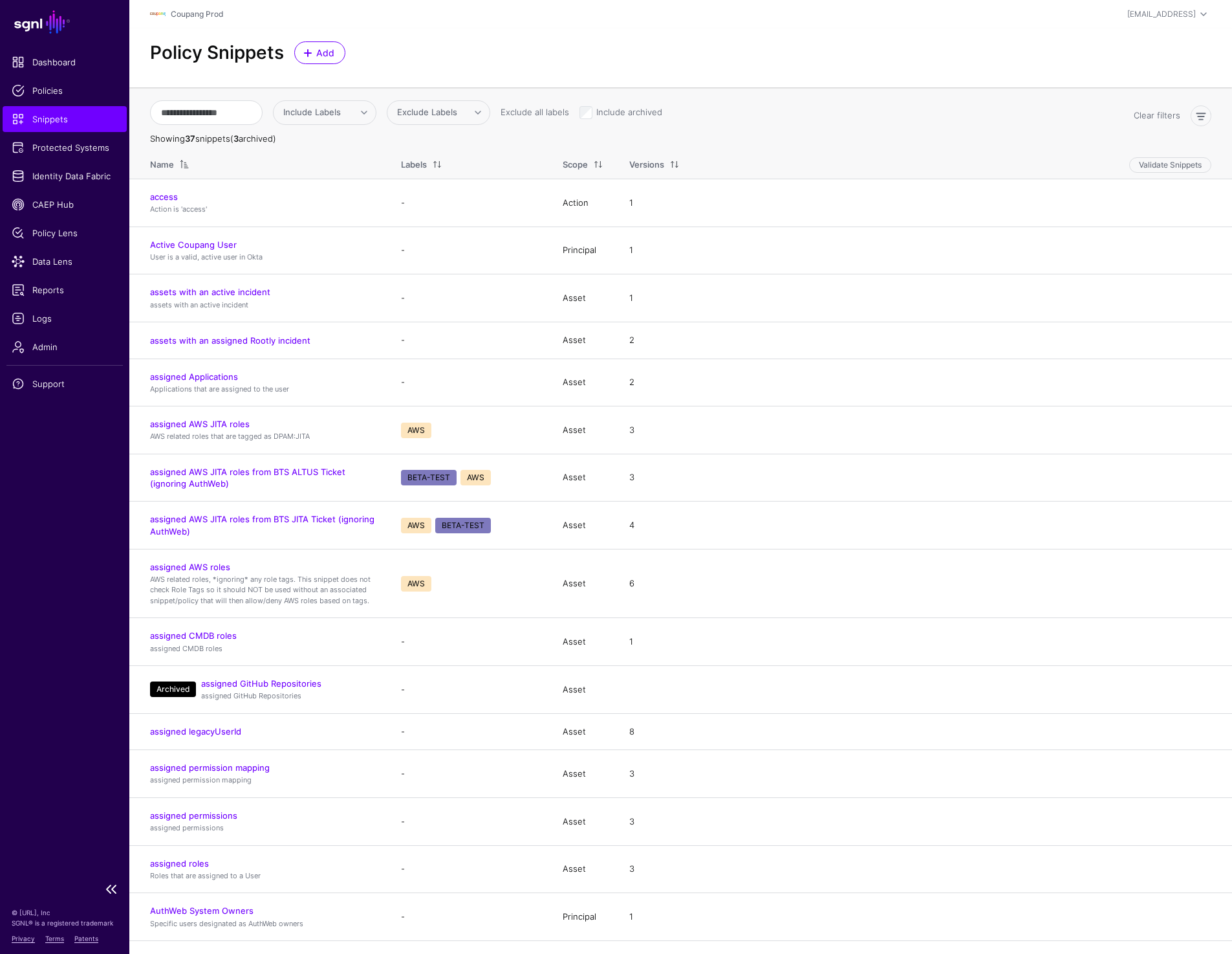
click at [80, 120] on span "Snippets" at bounding box center [65, 118] width 106 height 13
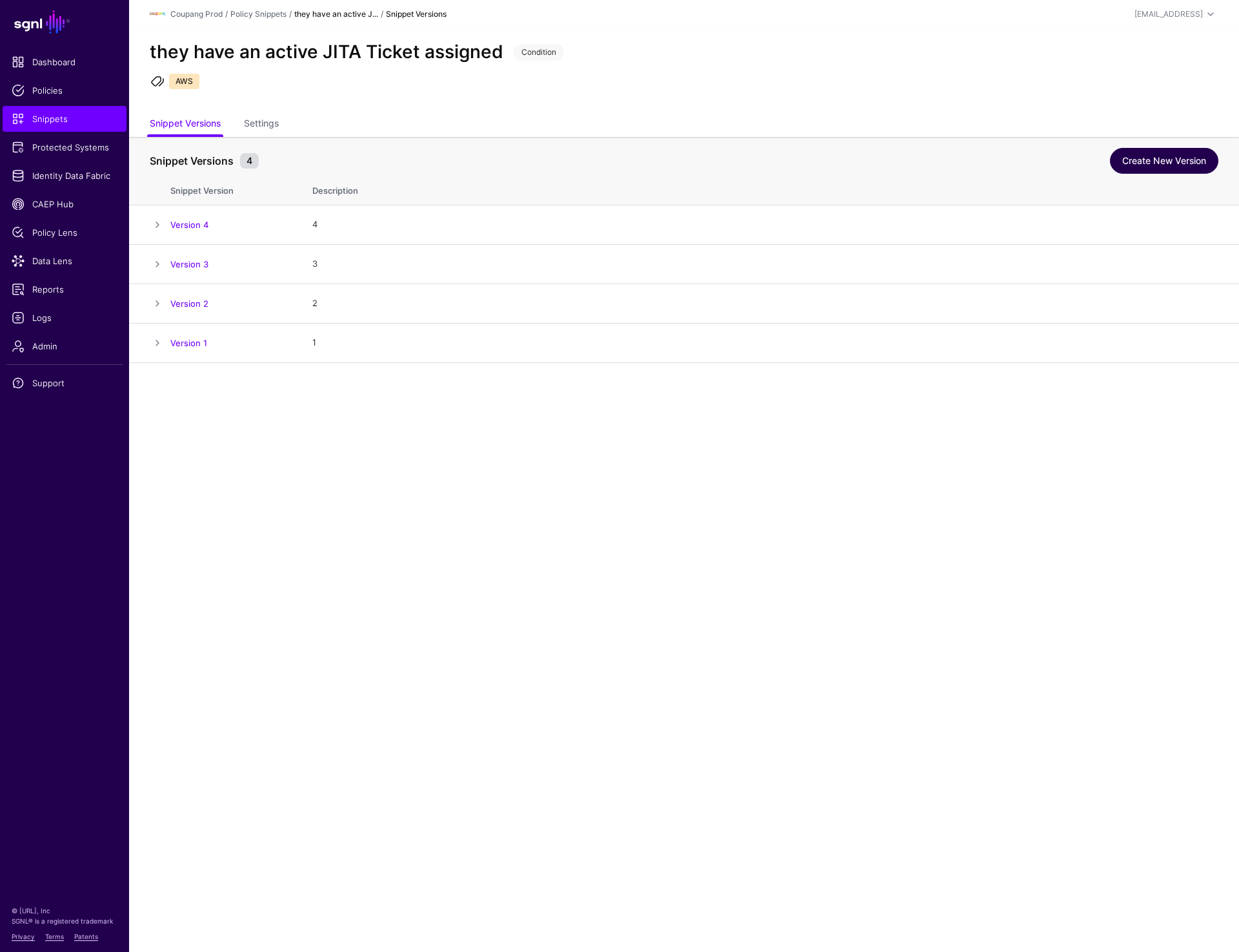
click at [1135, 166] on link "Create New Version" at bounding box center [1164, 161] width 109 height 26
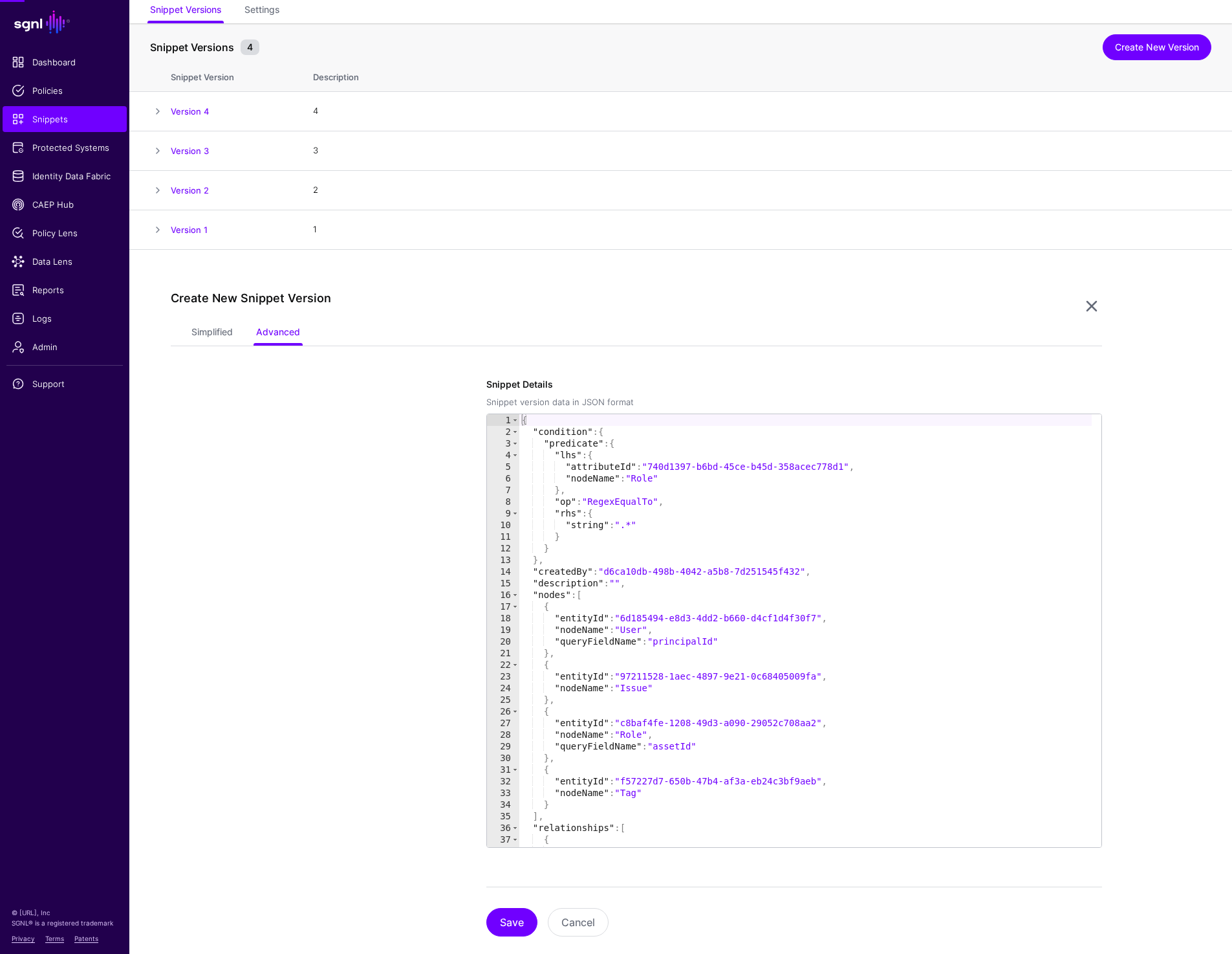
scroll to position [138, 0]
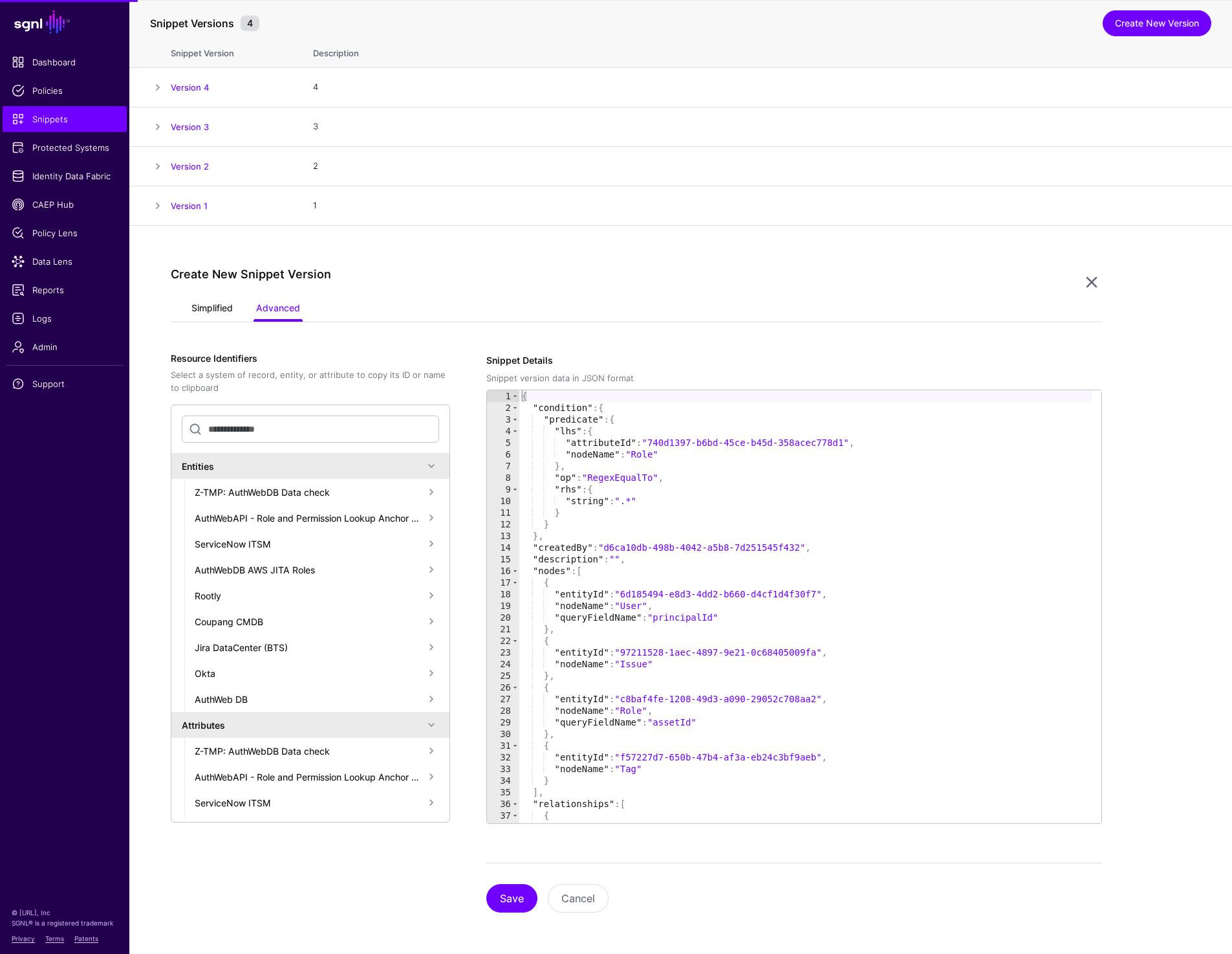
click at [200, 311] on link "Simplified" at bounding box center [212, 309] width 42 height 25
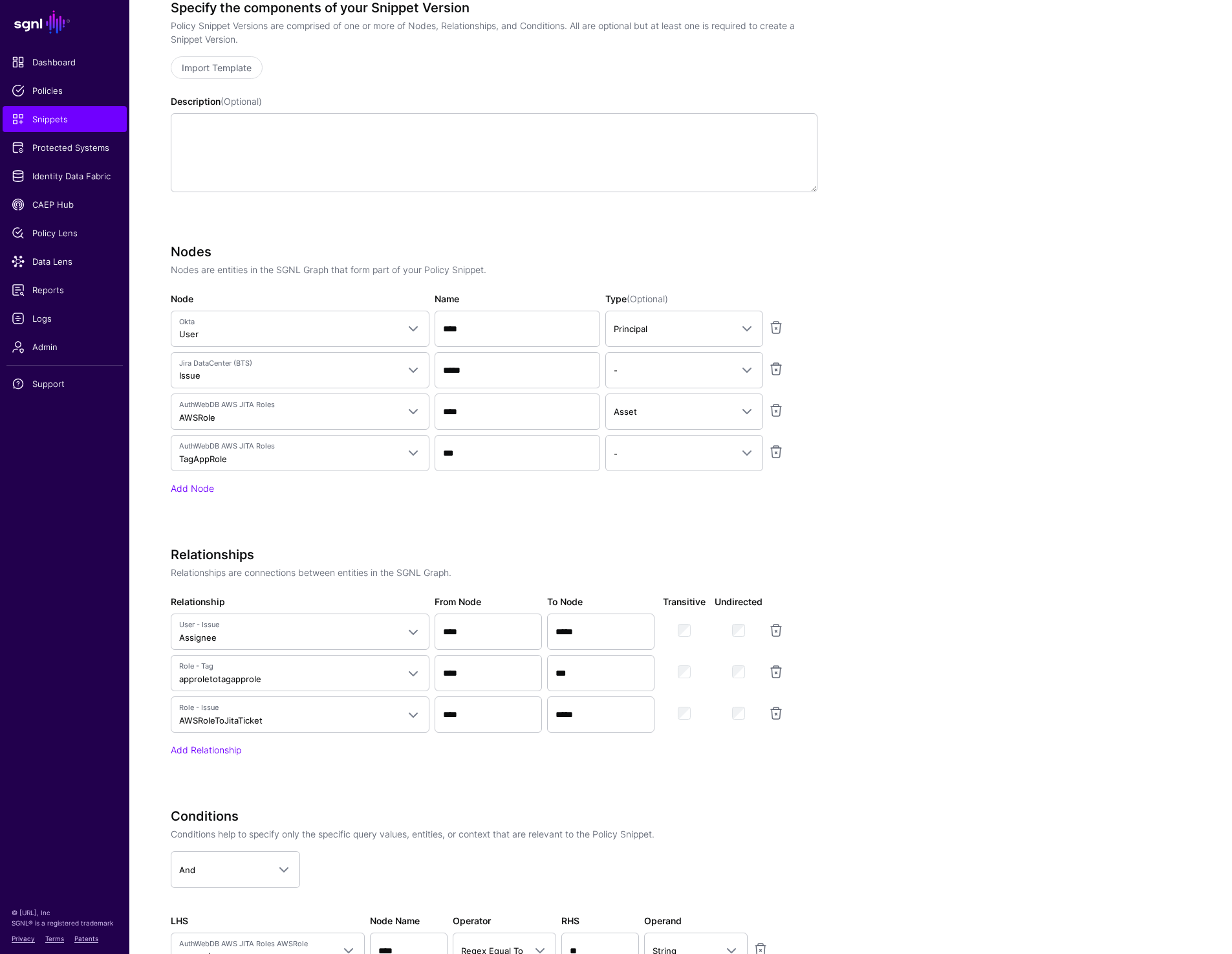
scroll to position [494, 0]
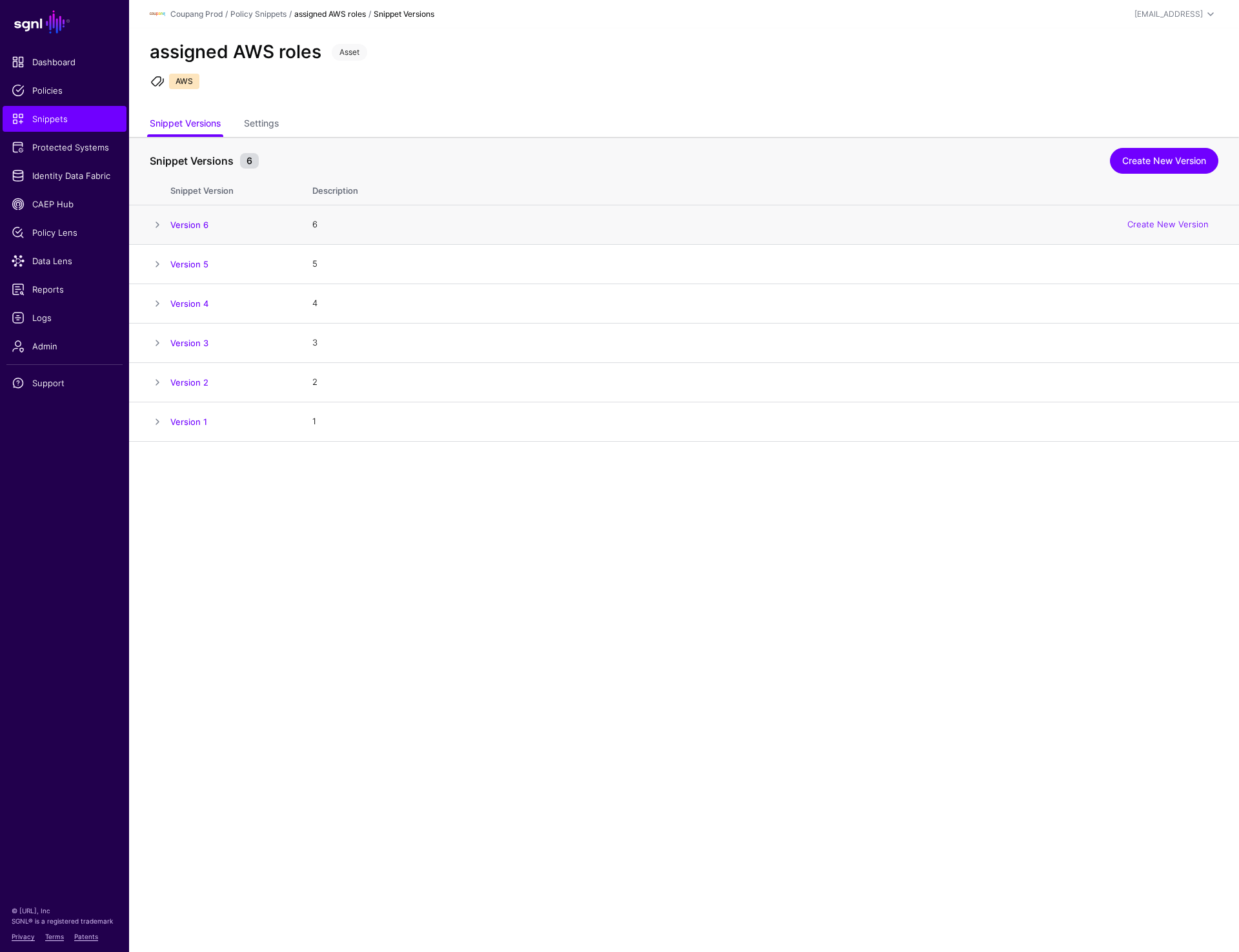
click at [200, 218] on h4 "Version 6" at bounding box center [229, 224] width 116 height 12
click at [1161, 164] on link "Create New Version" at bounding box center [1164, 161] width 109 height 26
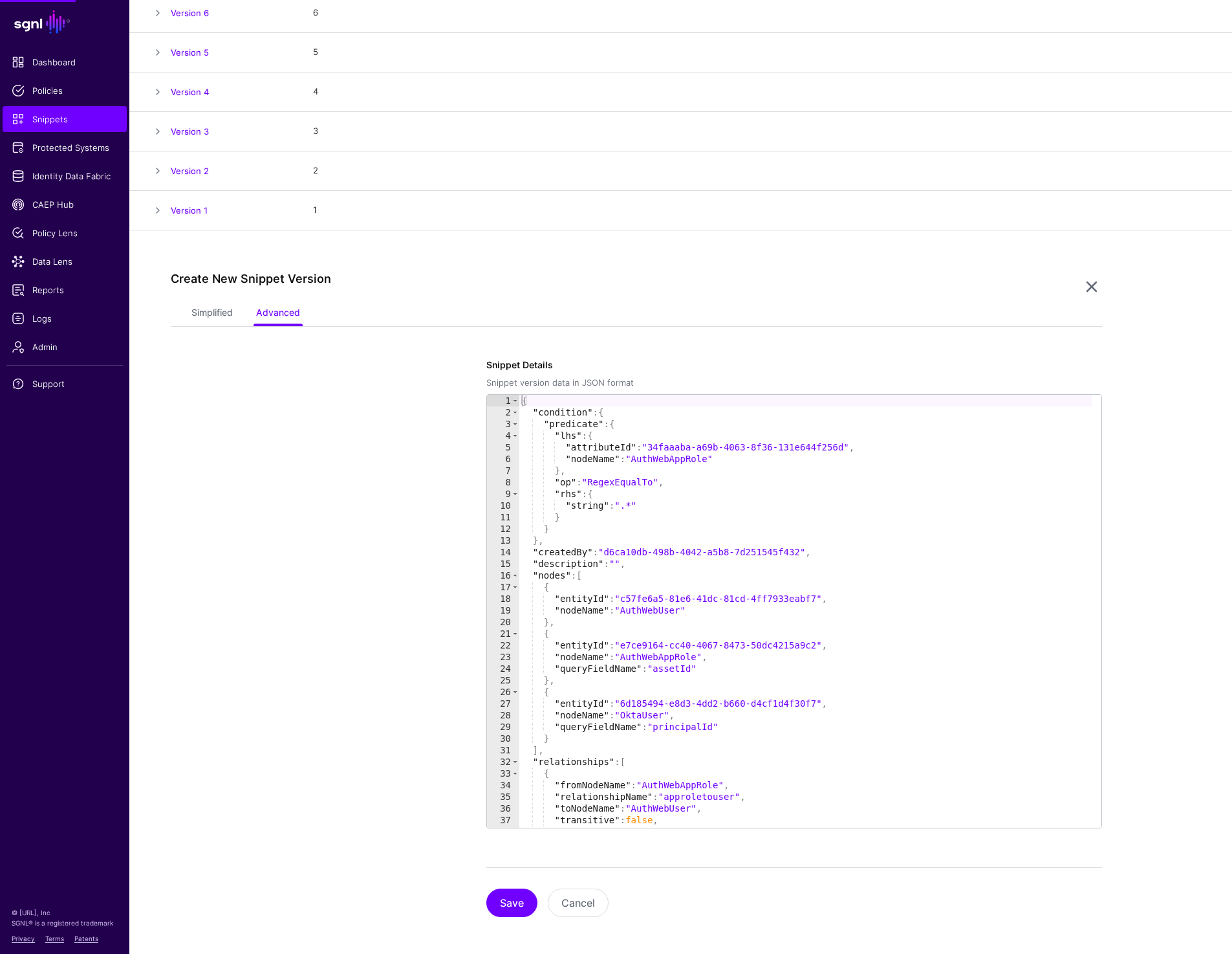
scroll to position [216, 0]
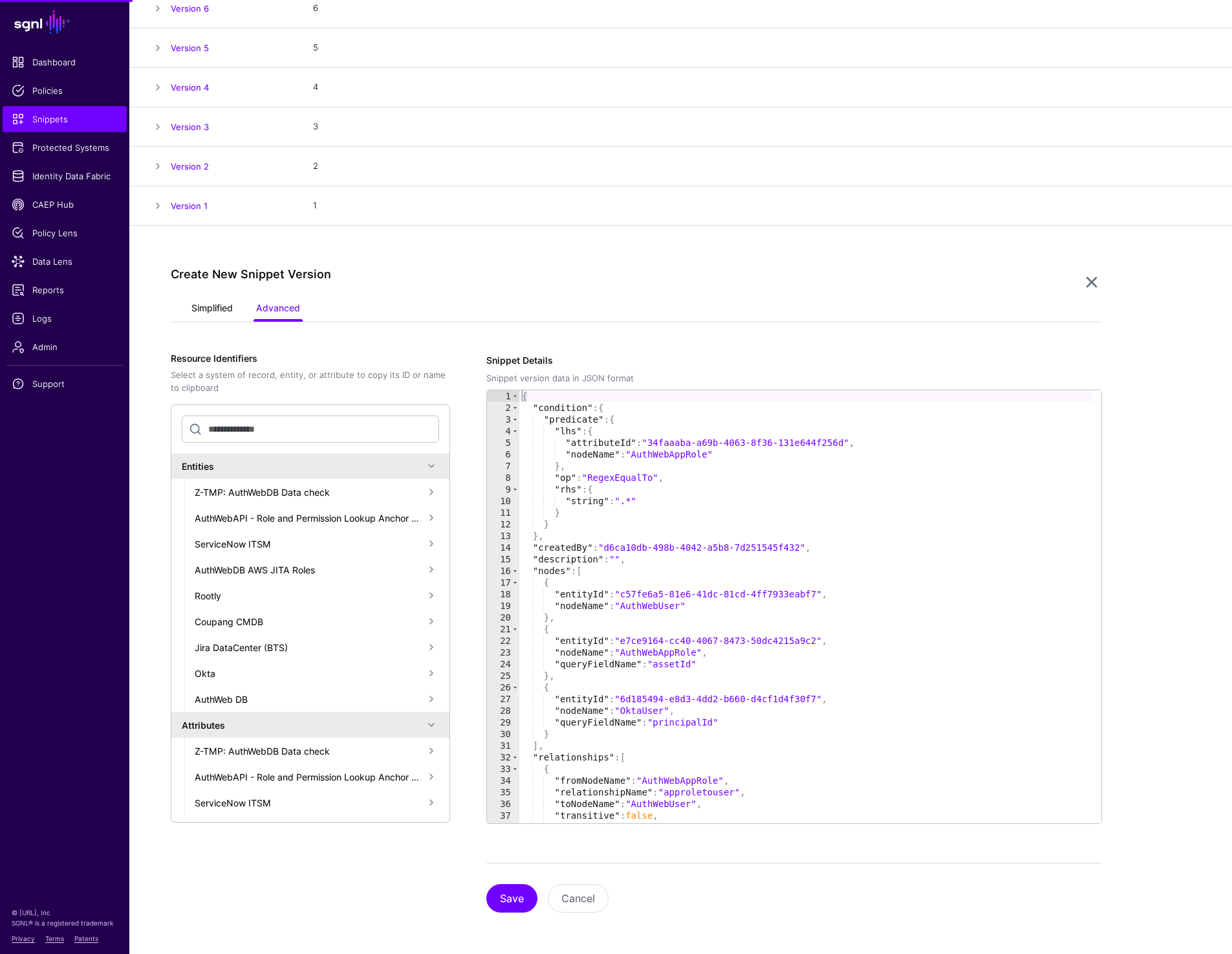
click at [200, 309] on link "Simplified" at bounding box center [212, 309] width 42 height 25
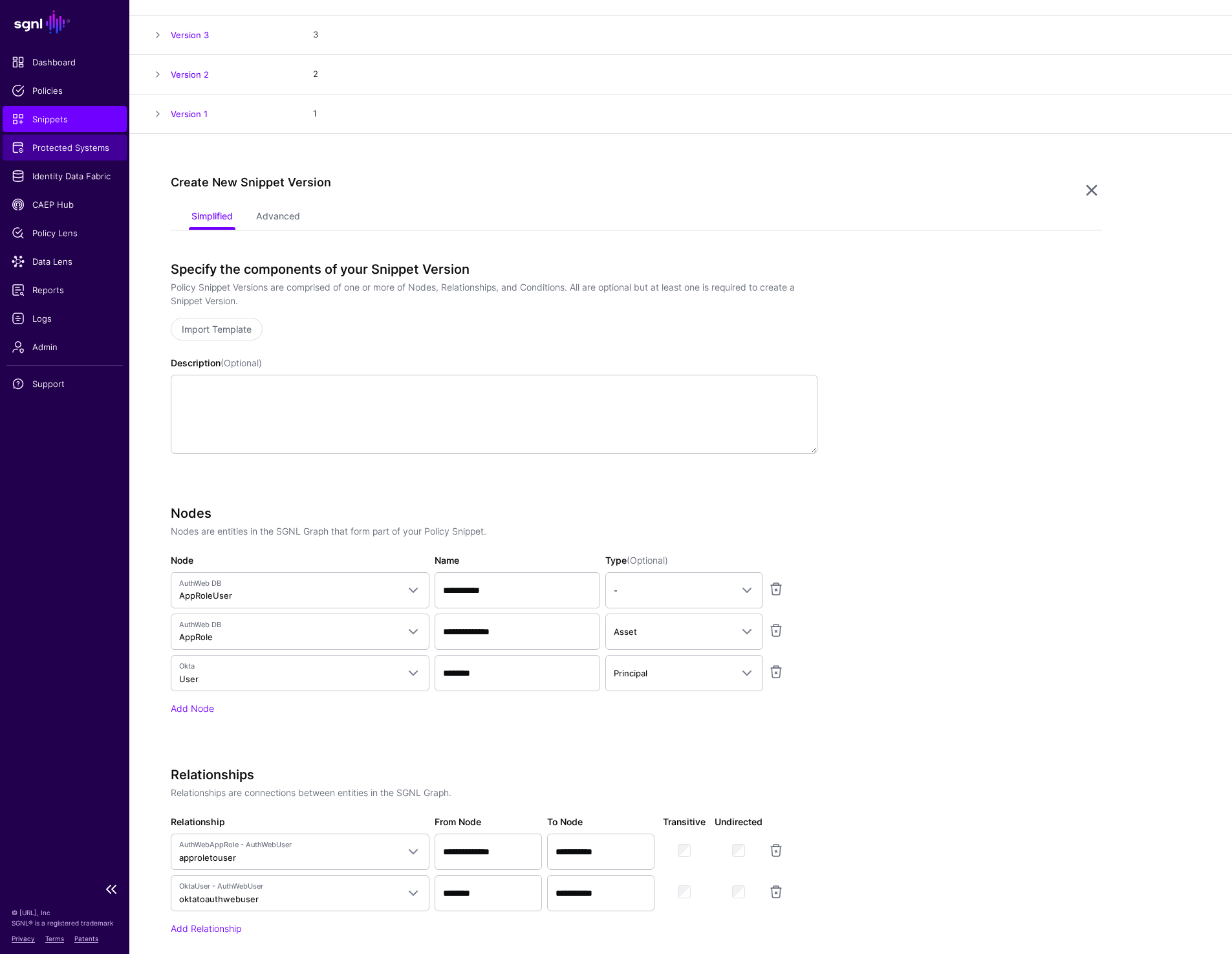
scroll to position [319, 0]
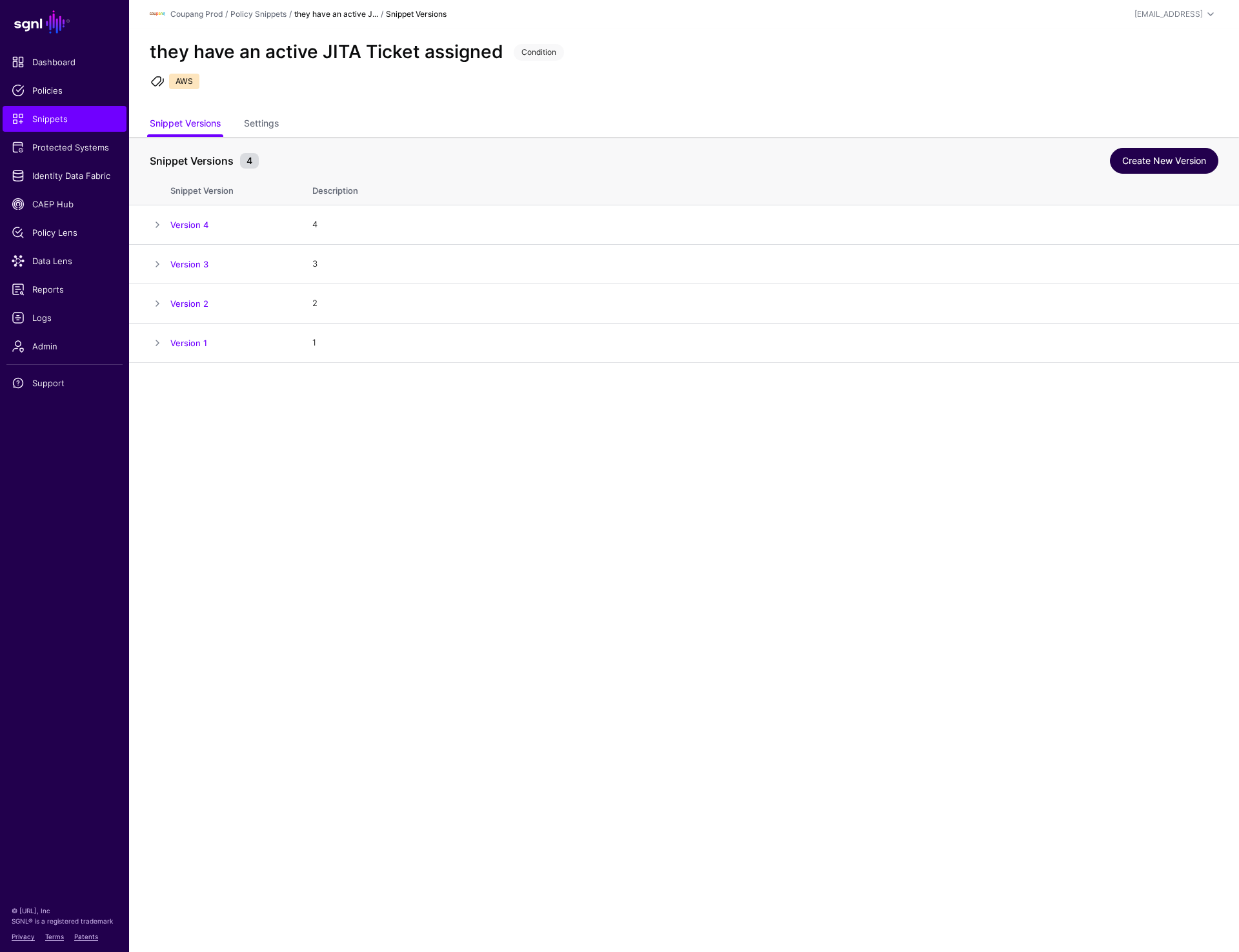
click at [1145, 165] on link "Create New Version" at bounding box center [1164, 161] width 109 height 26
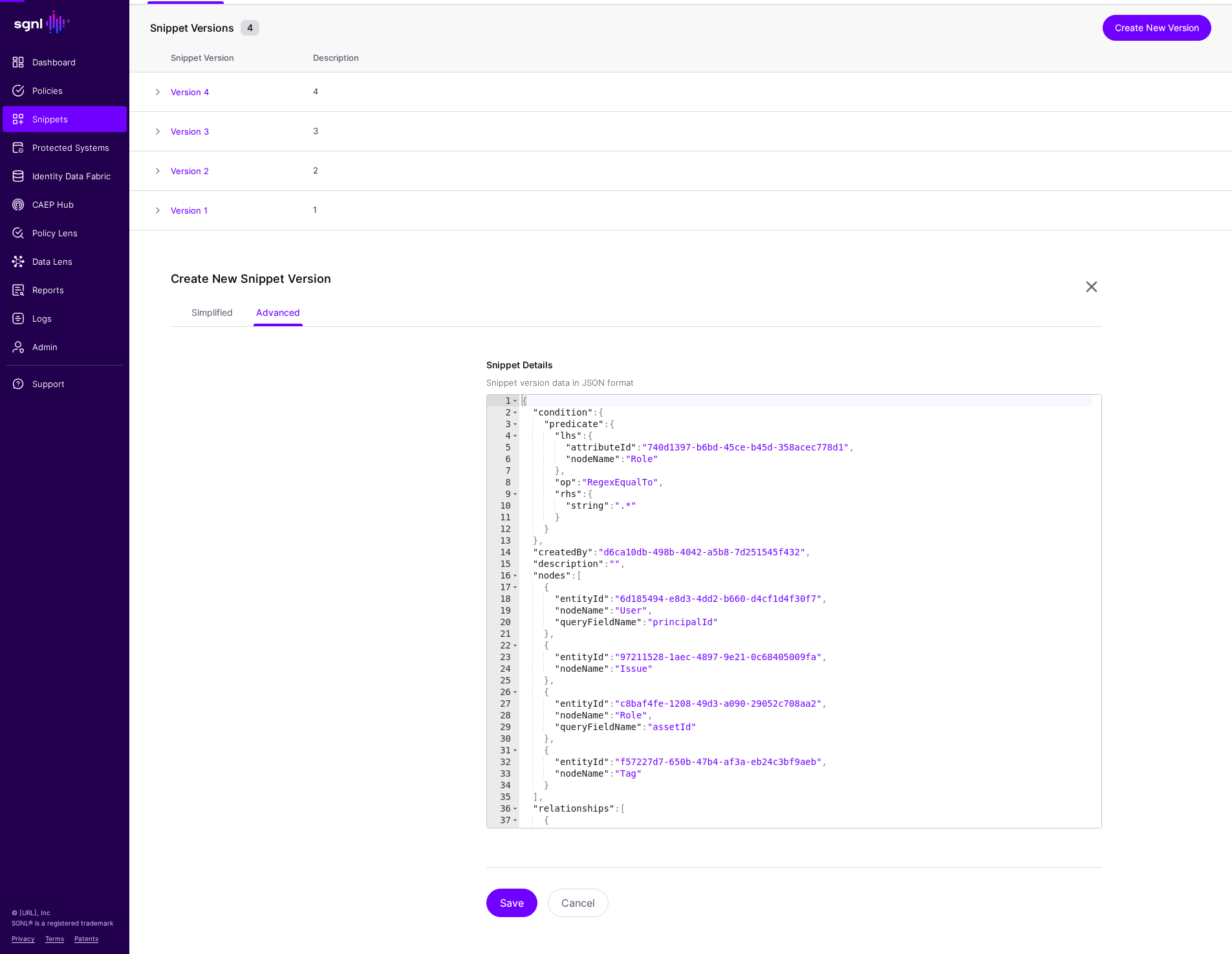
scroll to position [138, 0]
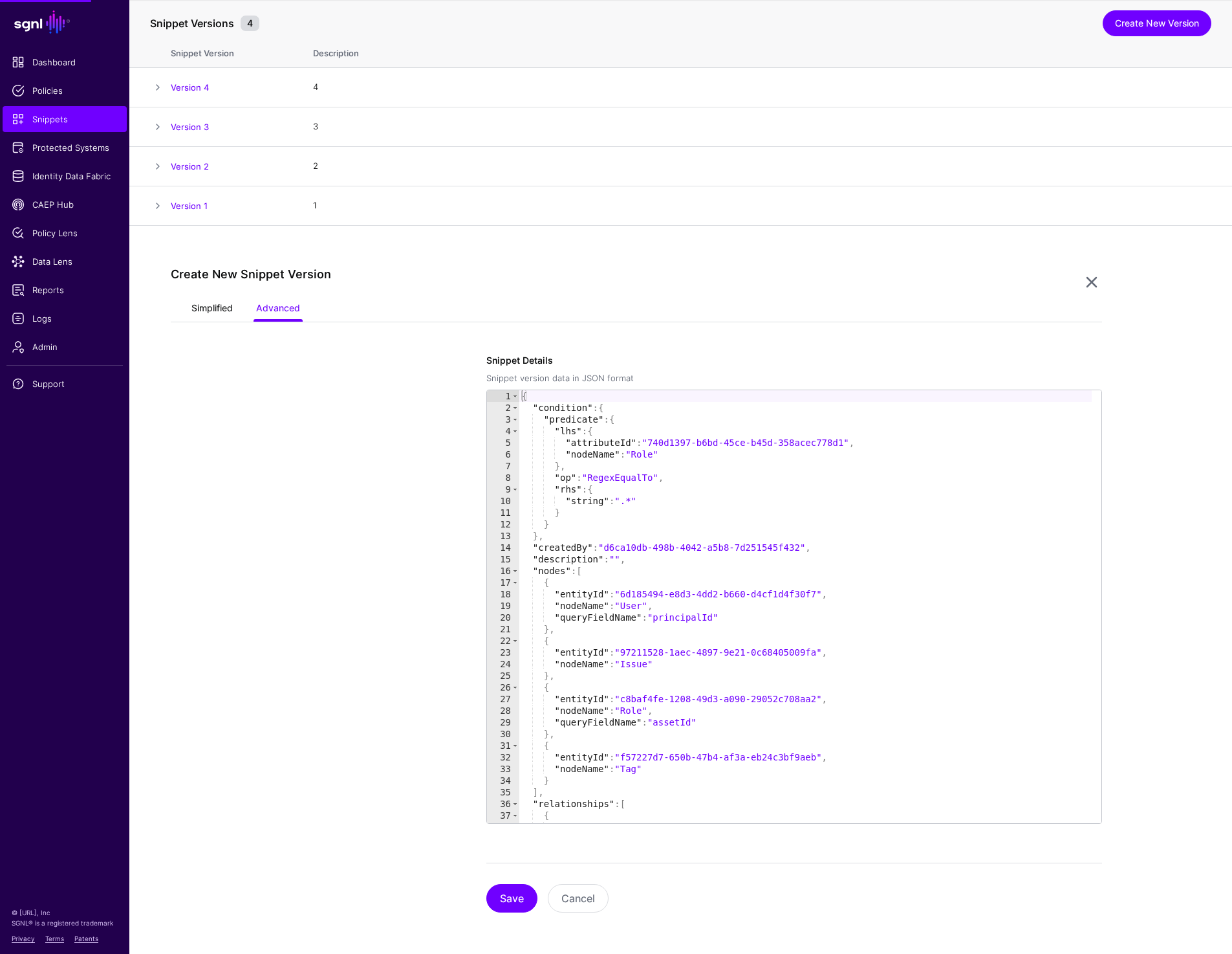
click at [197, 302] on link "Simplified" at bounding box center [212, 309] width 42 height 25
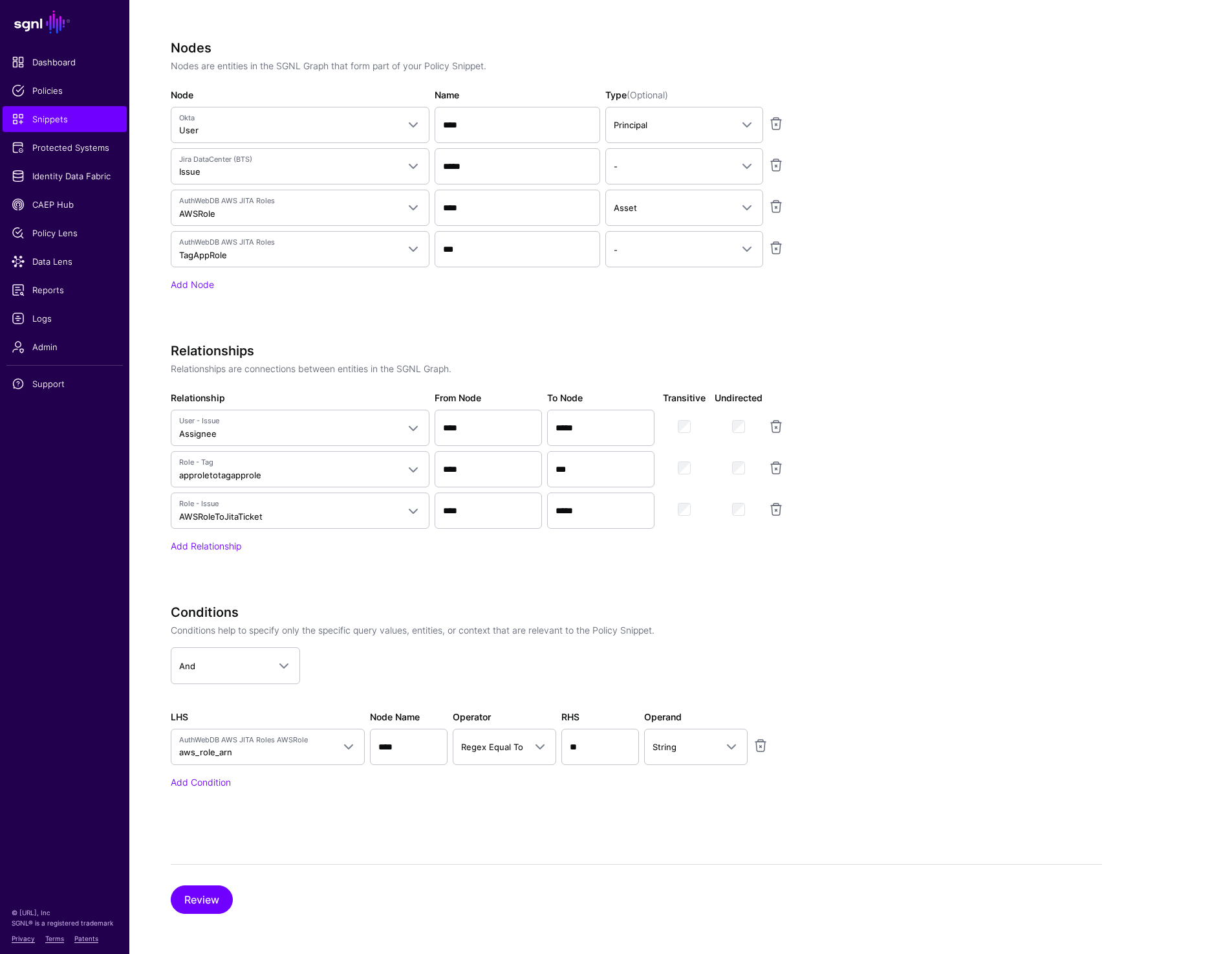
scroll to position [681, 0]
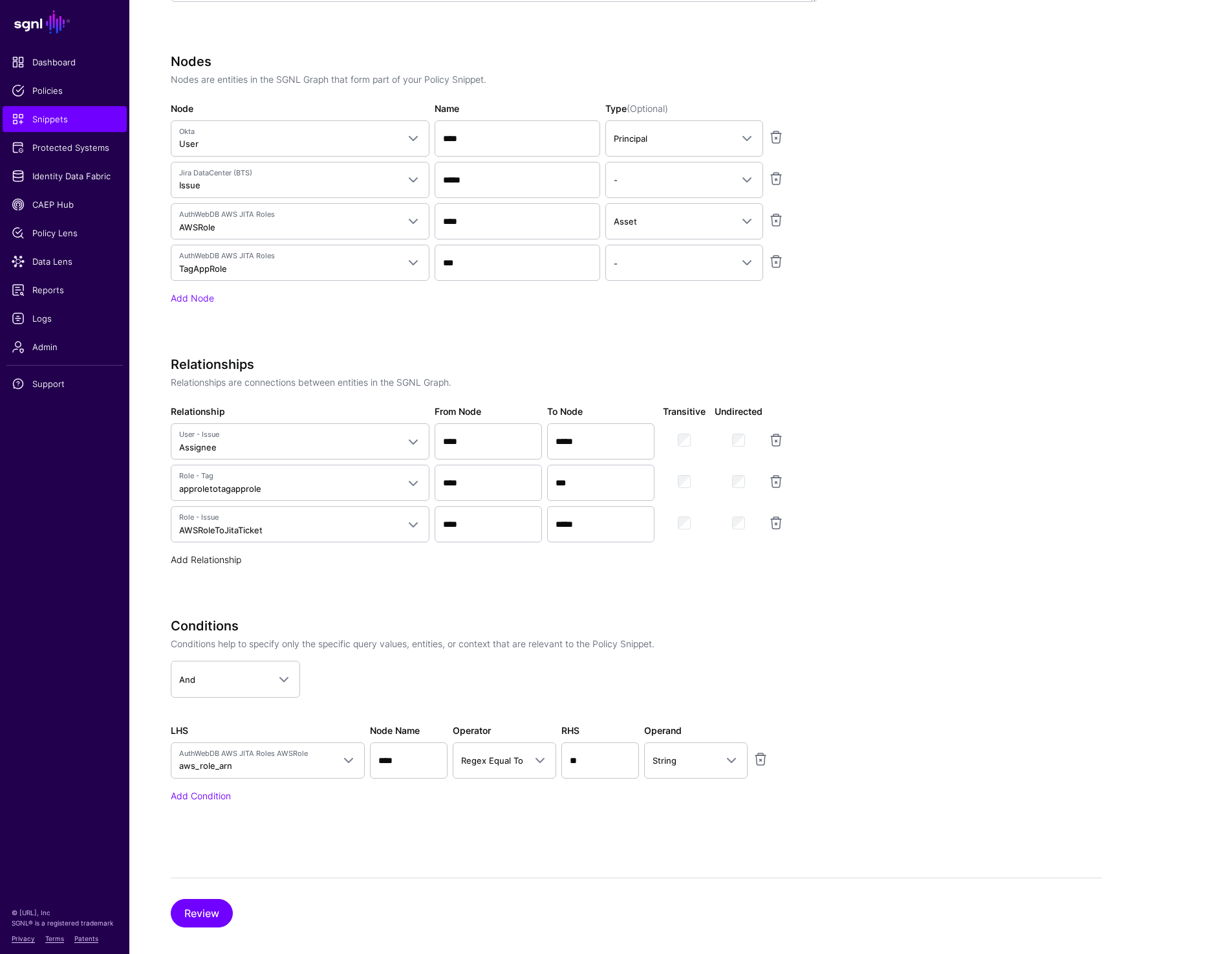
click at [230, 563] on link "Add Relationship" at bounding box center [206, 559] width 71 height 11
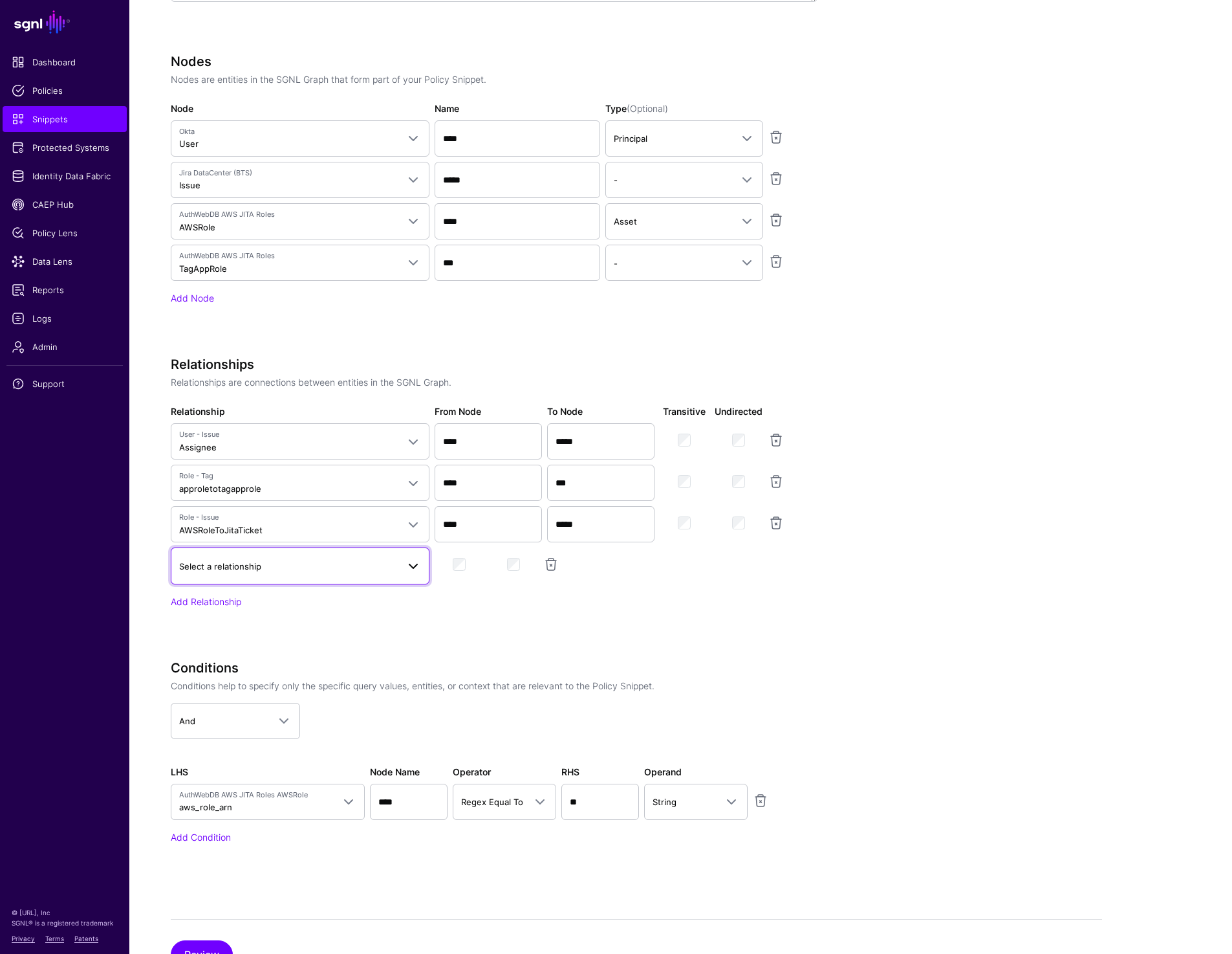
click at [244, 567] on span "Select a relationship" at bounding box center [220, 566] width 82 height 10
click at [977, 297] on app-snippets-creator "Specify the components of your Snippet Version Policy Snippet Versions are comp…" at bounding box center [637, 345] width 931 height 1070
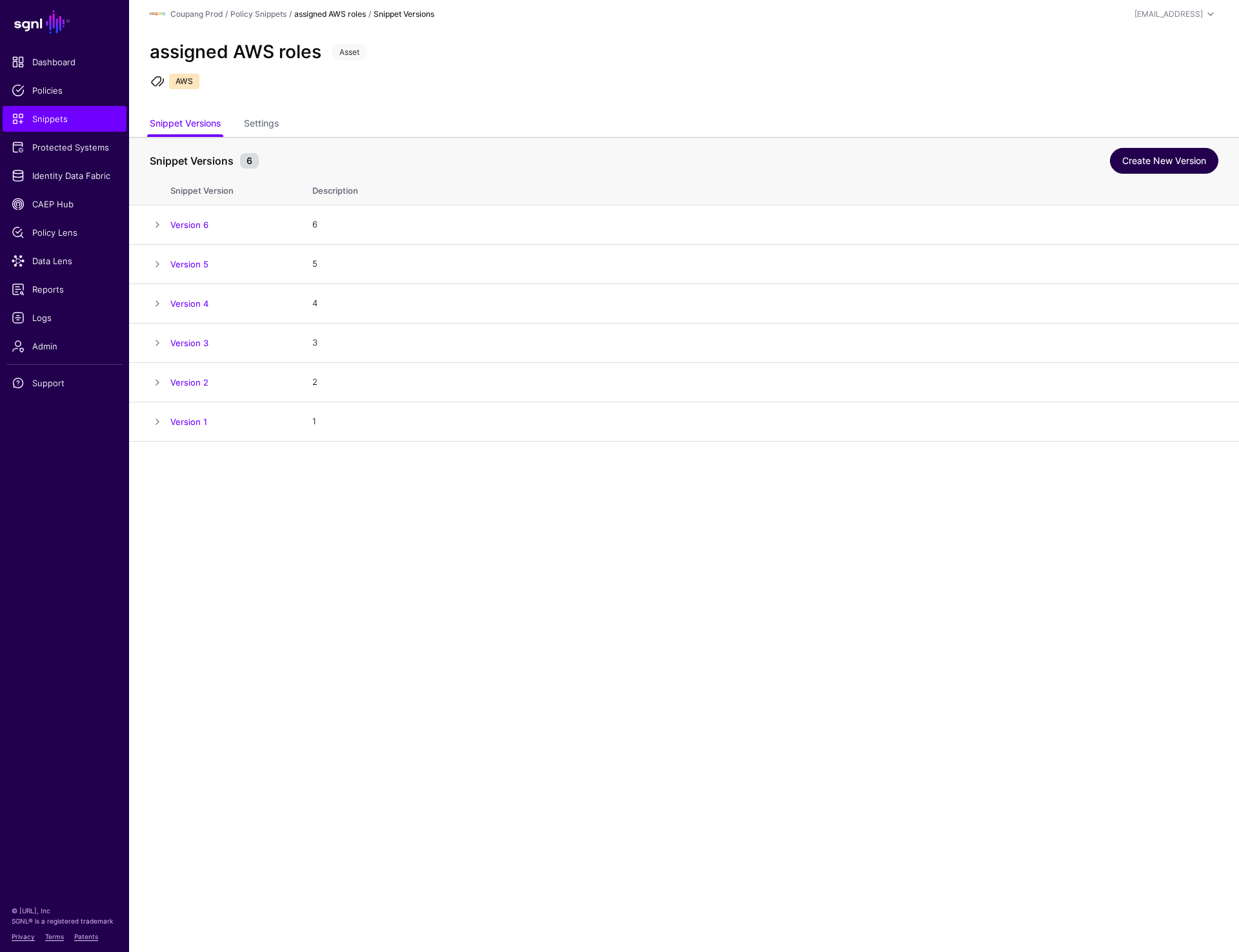
click at [1129, 168] on link "Create New Version" at bounding box center [1164, 161] width 109 height 26
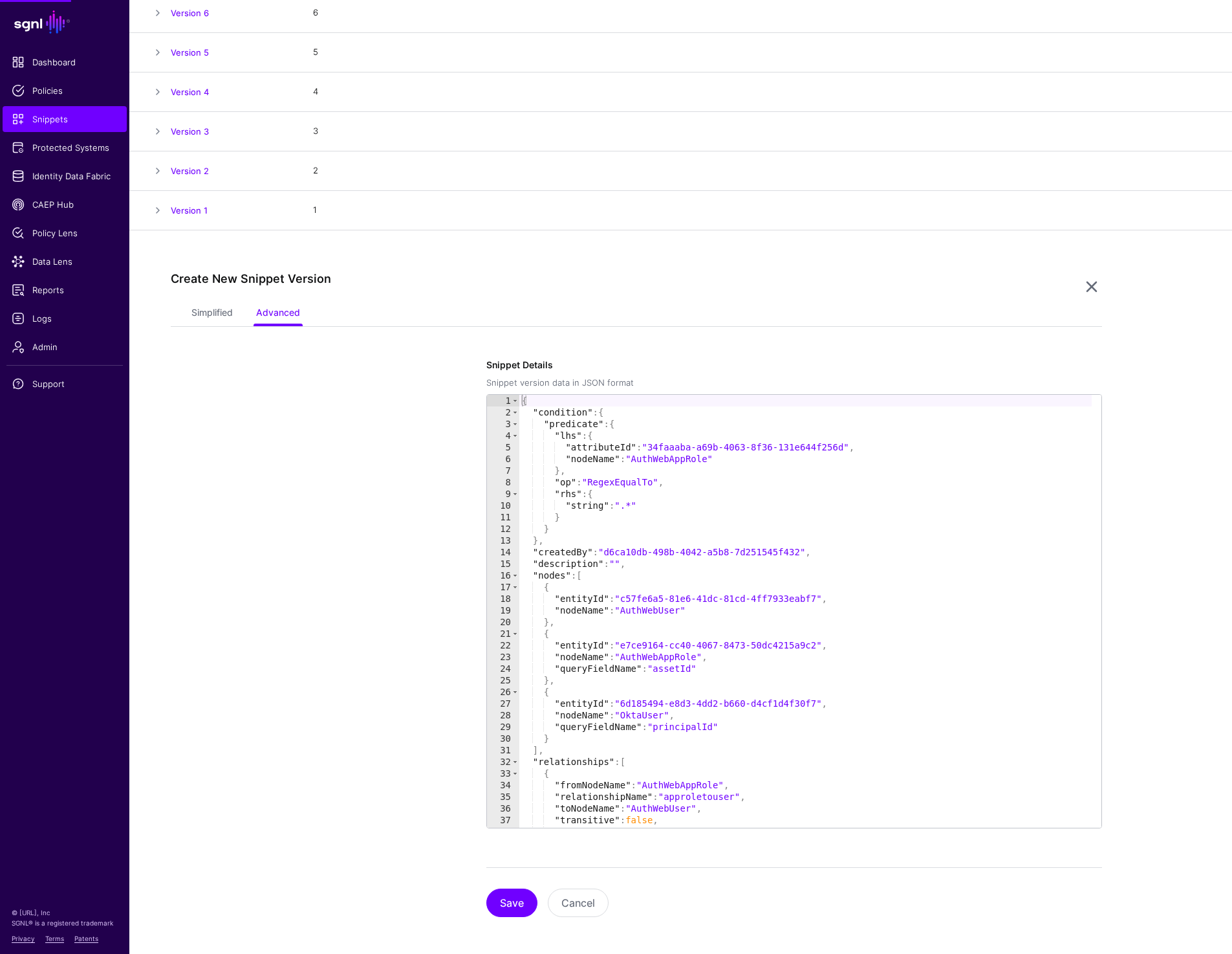
scroll to position [216, 0]
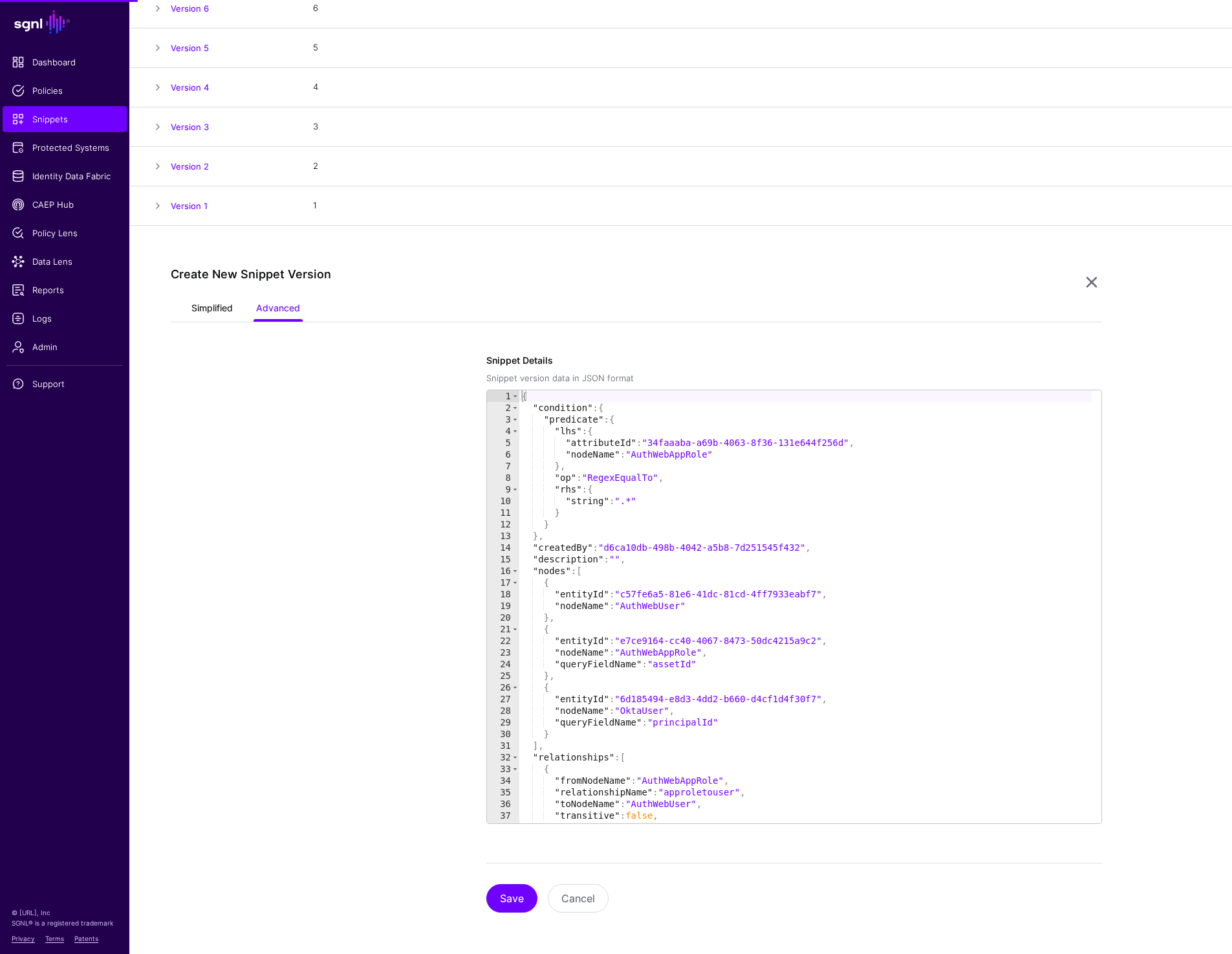
click at [209, 308] on link "Simplified" at bounding box center [212, 309] width 42 height 25
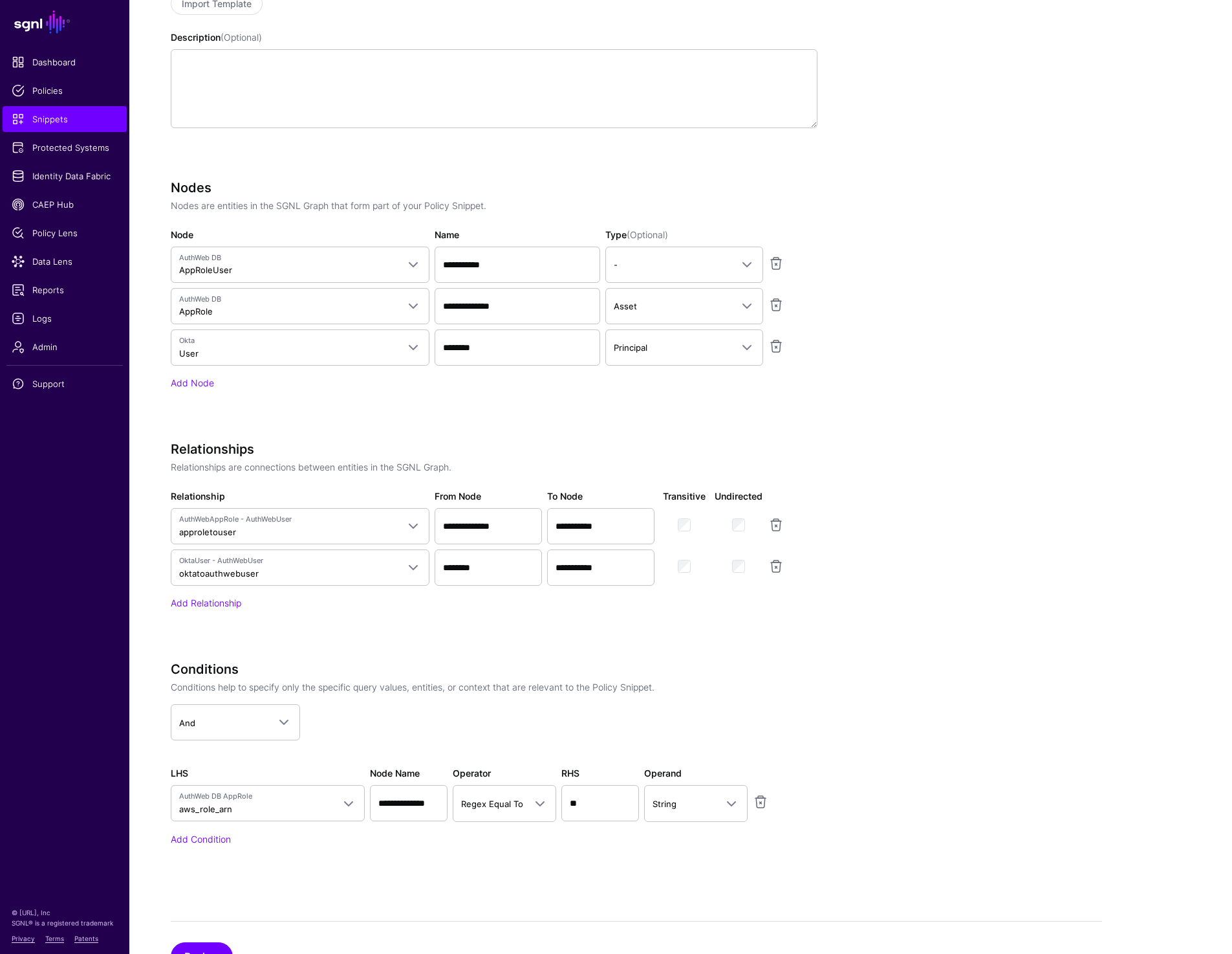
scroll to position [685, 0]
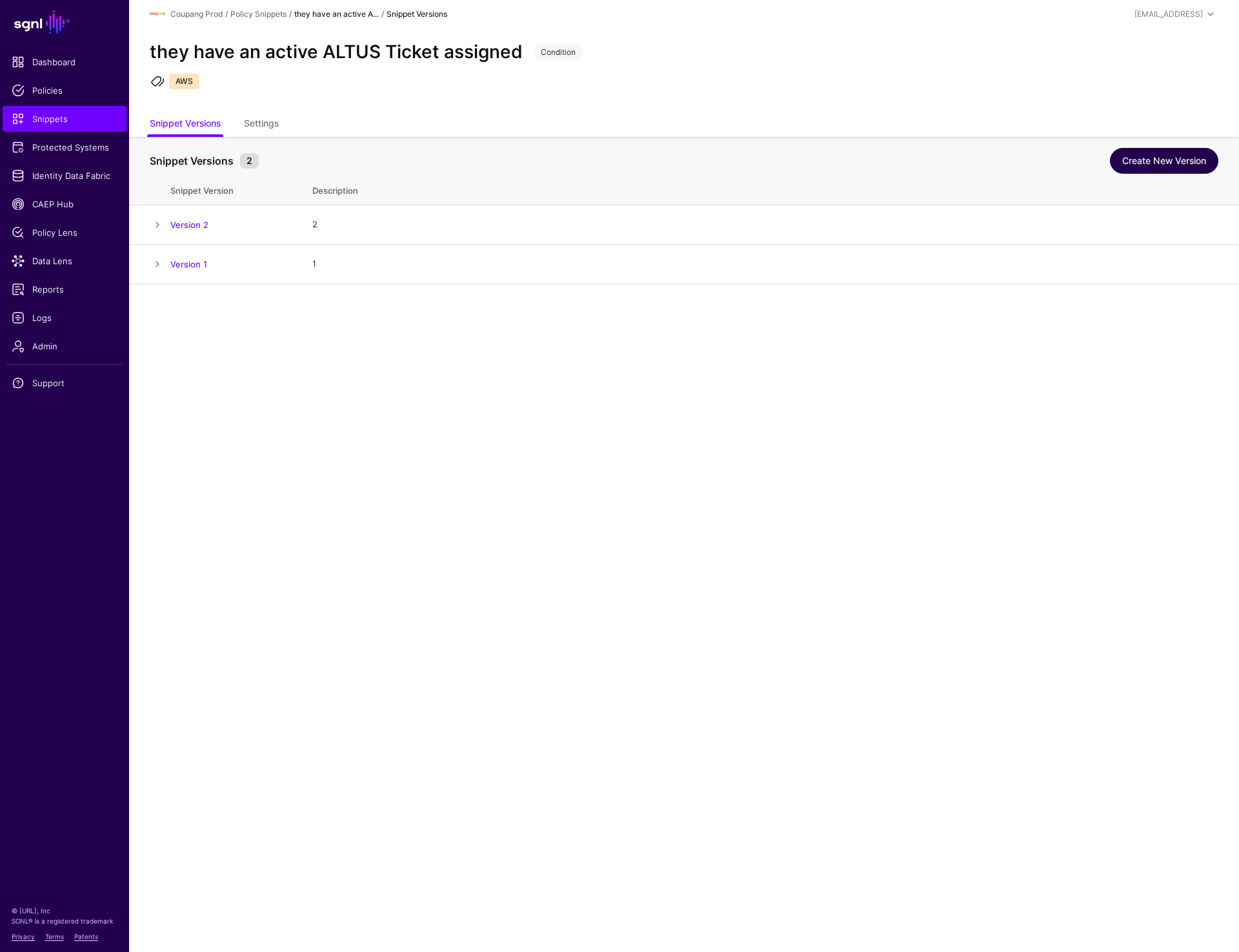
click at [1160, 157] on link "Create New Version" at bounding box center [1164, 161] width 109 height 26
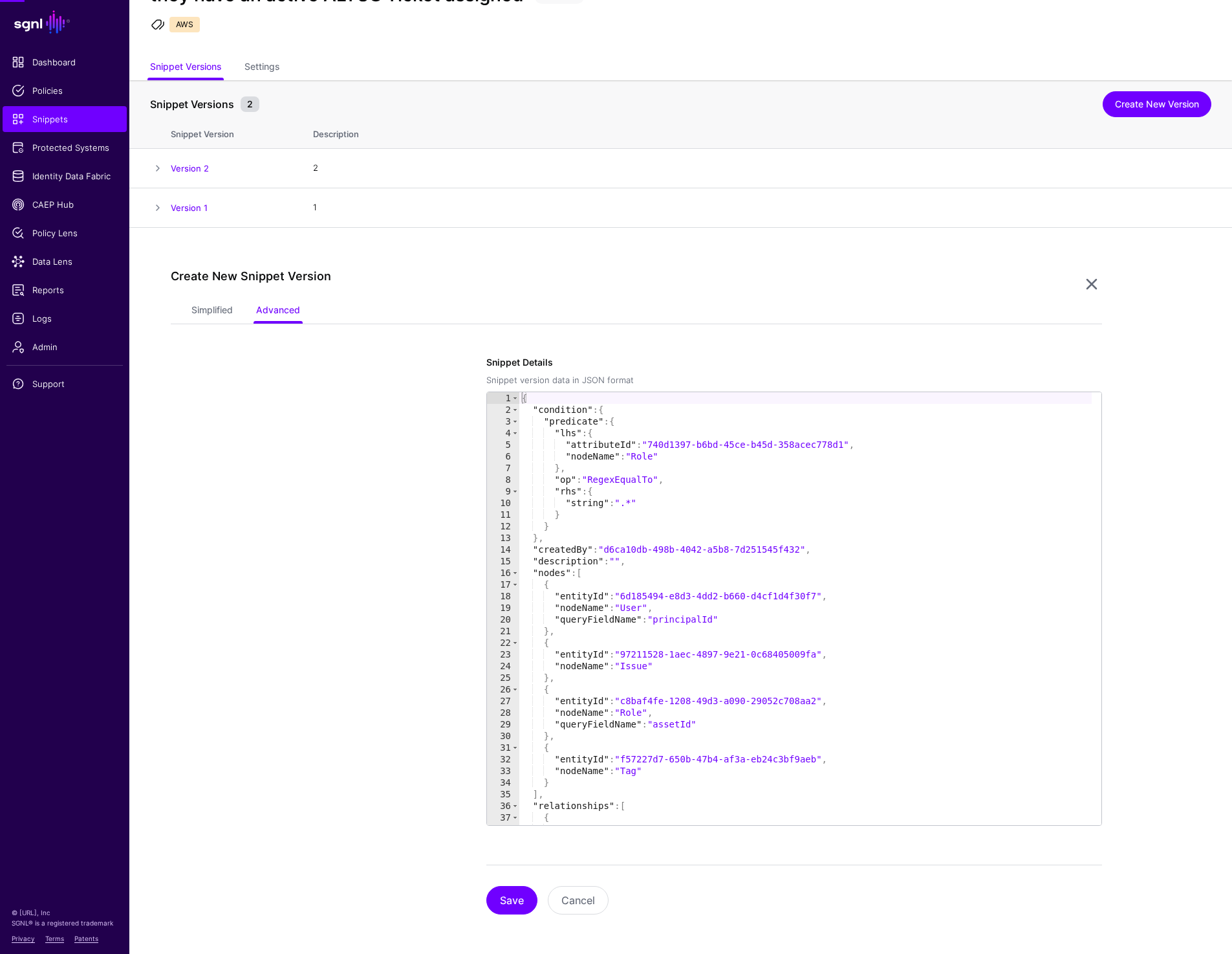
scroll to position [59, 0]
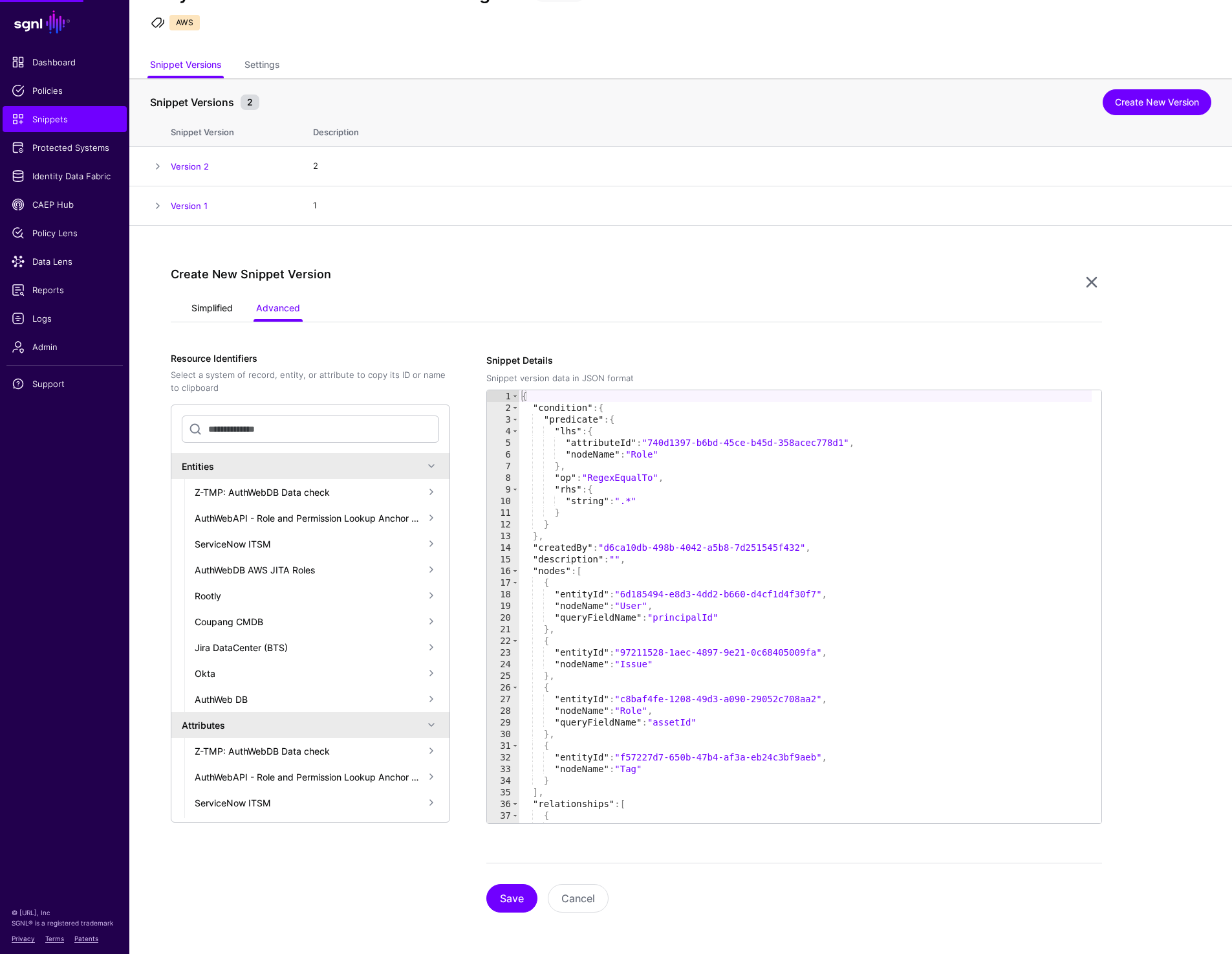
click at [215, 305] on link "Simplified" at bounding box center [212, 309] width 42 height 25
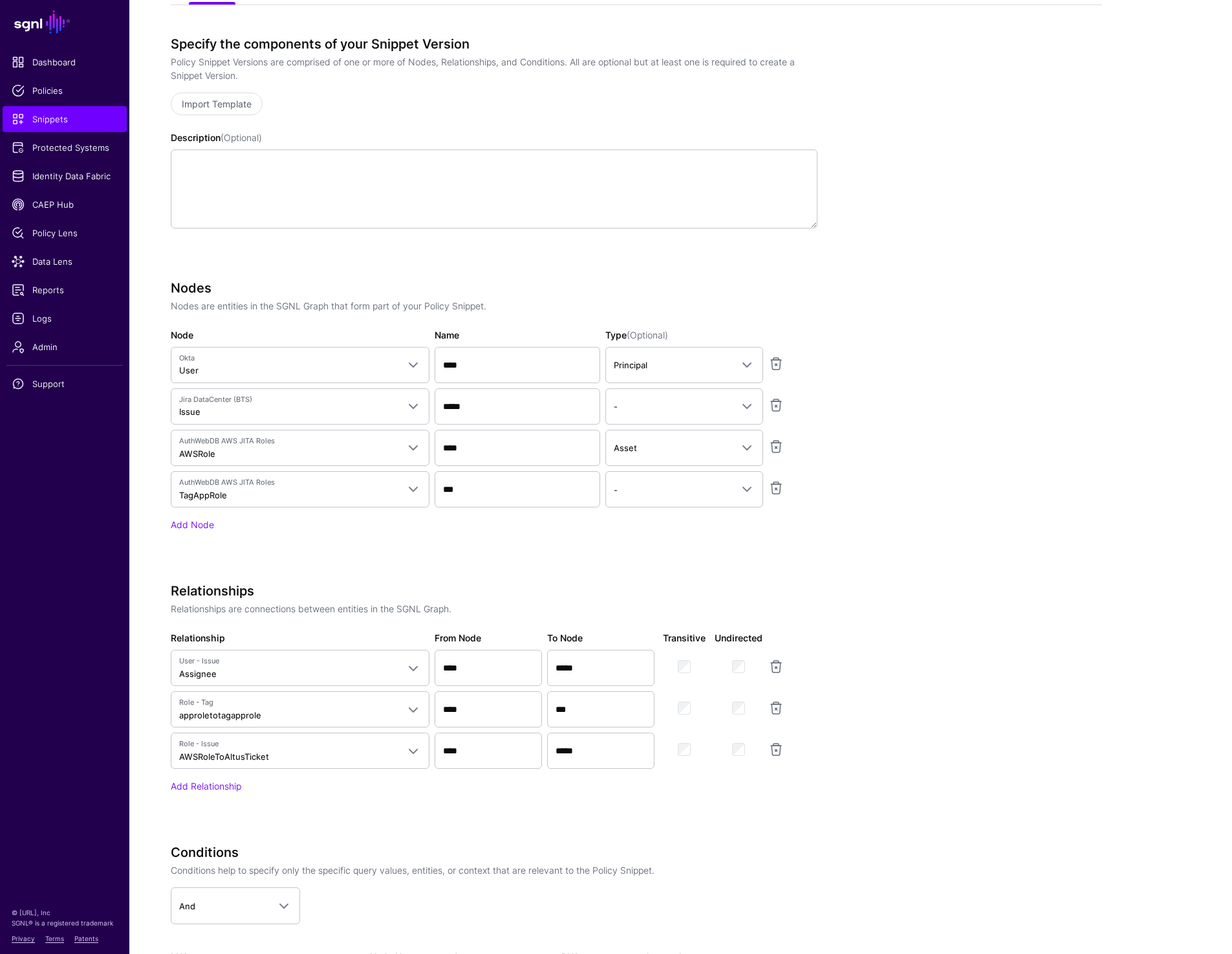
scroll to position [0, 0]
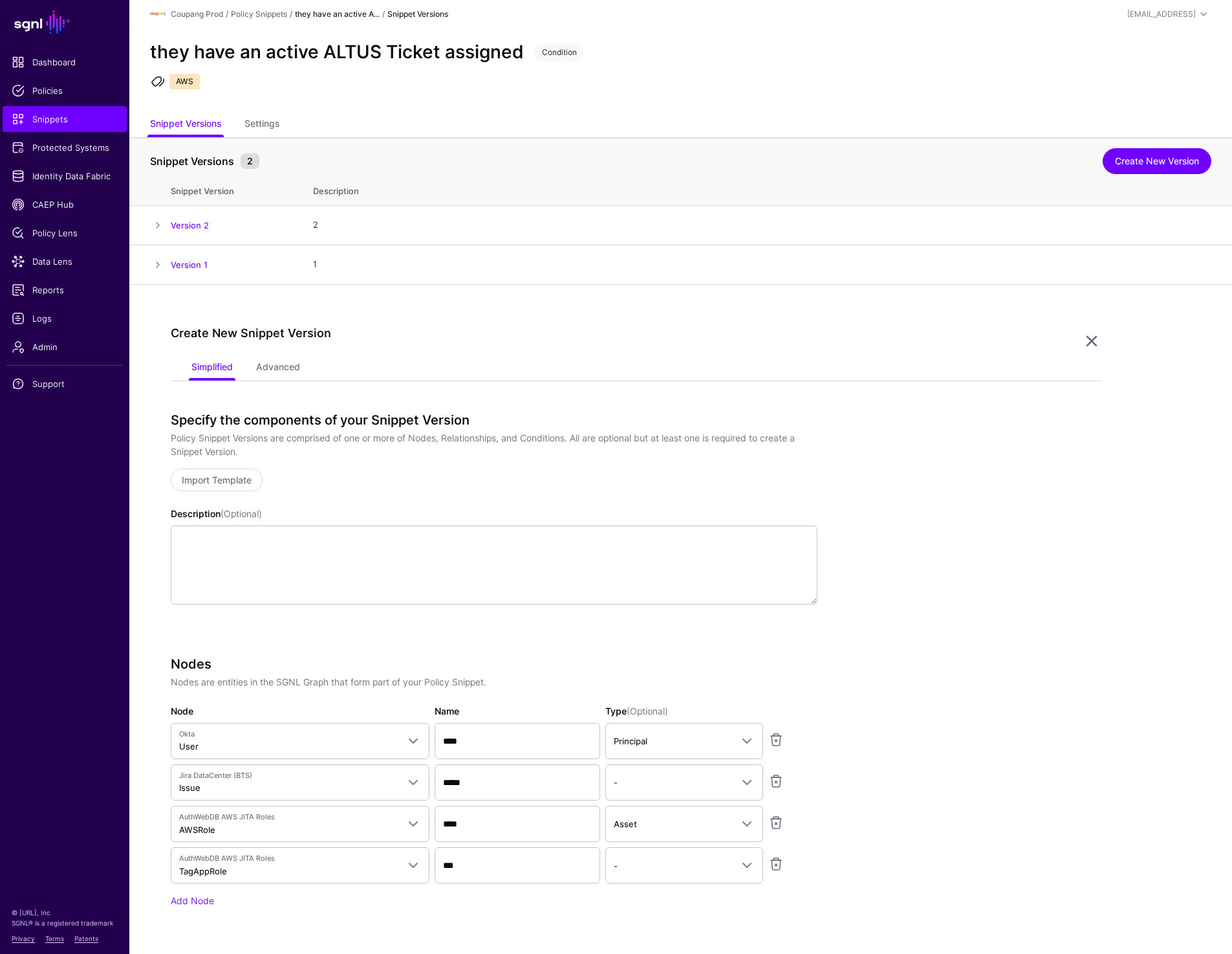
click at [945, 95] on div "they have an active ALTUS Ticket assigned Condition AWS" at bounding box center [680, 70] width 1103 height 84
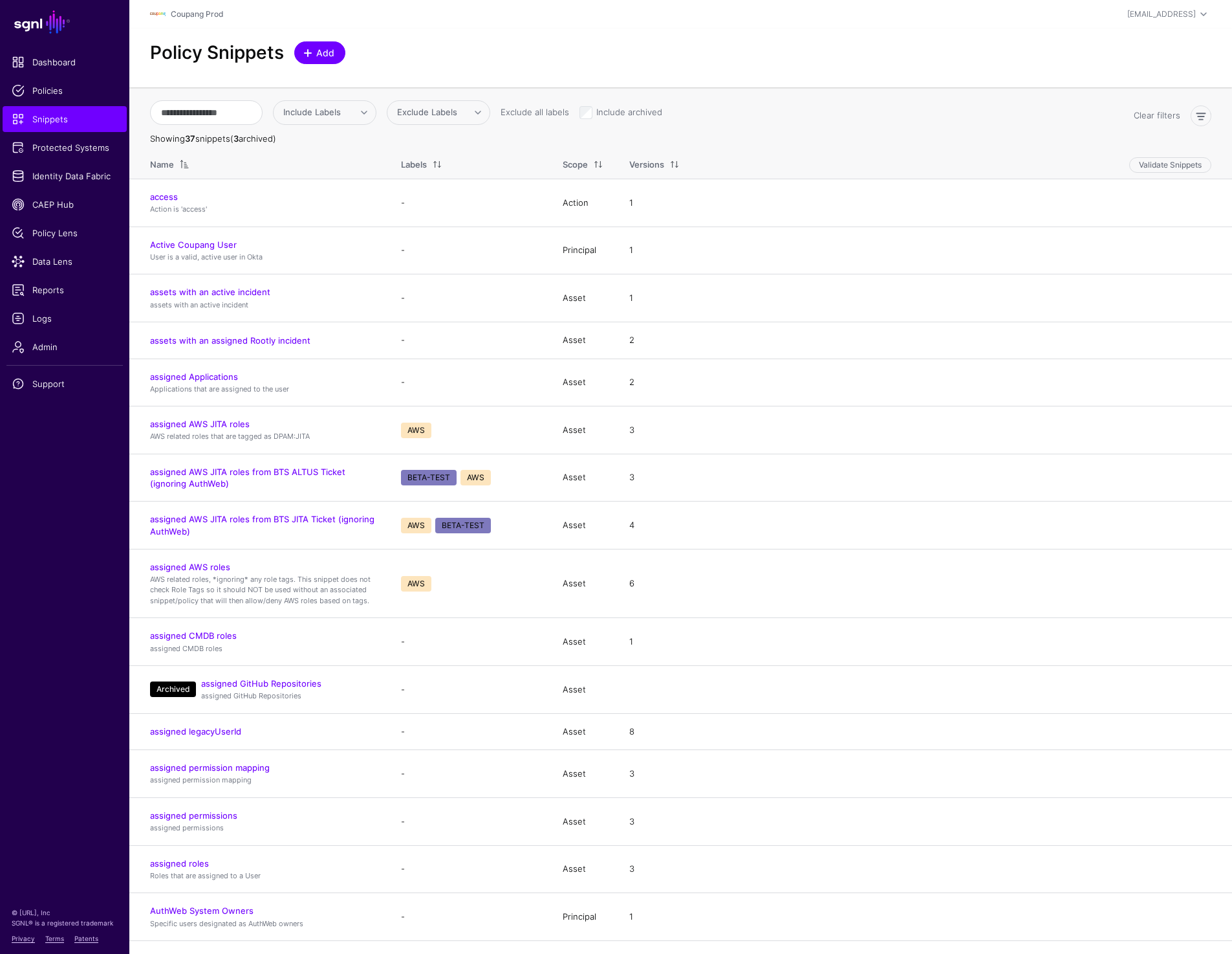
click at [325, 55] on span "Add" at bounding box center [325, 53] width 21 height 14
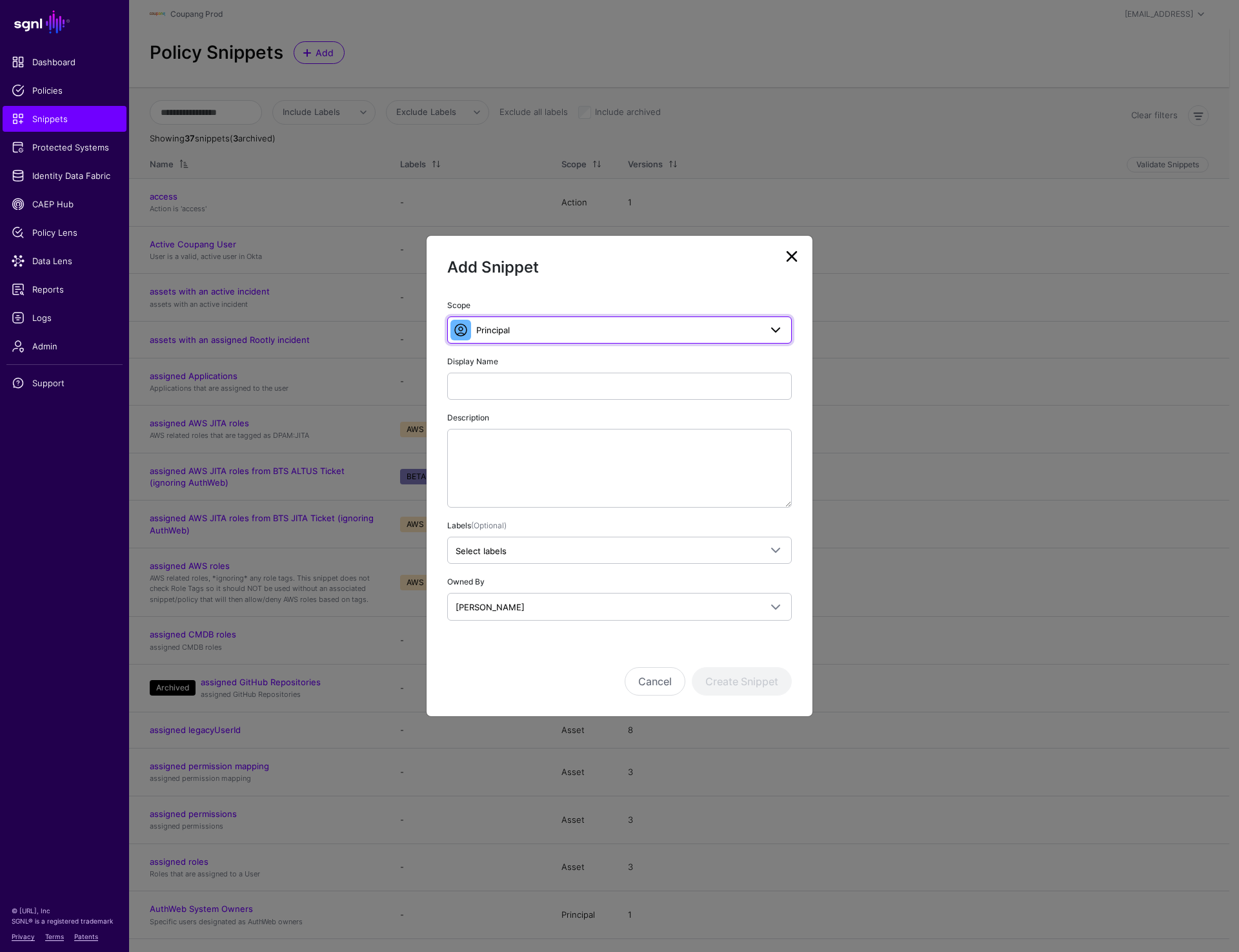
click at [528, 321] on link "Principal" at bounding box center [620, 330] width 345 height 27
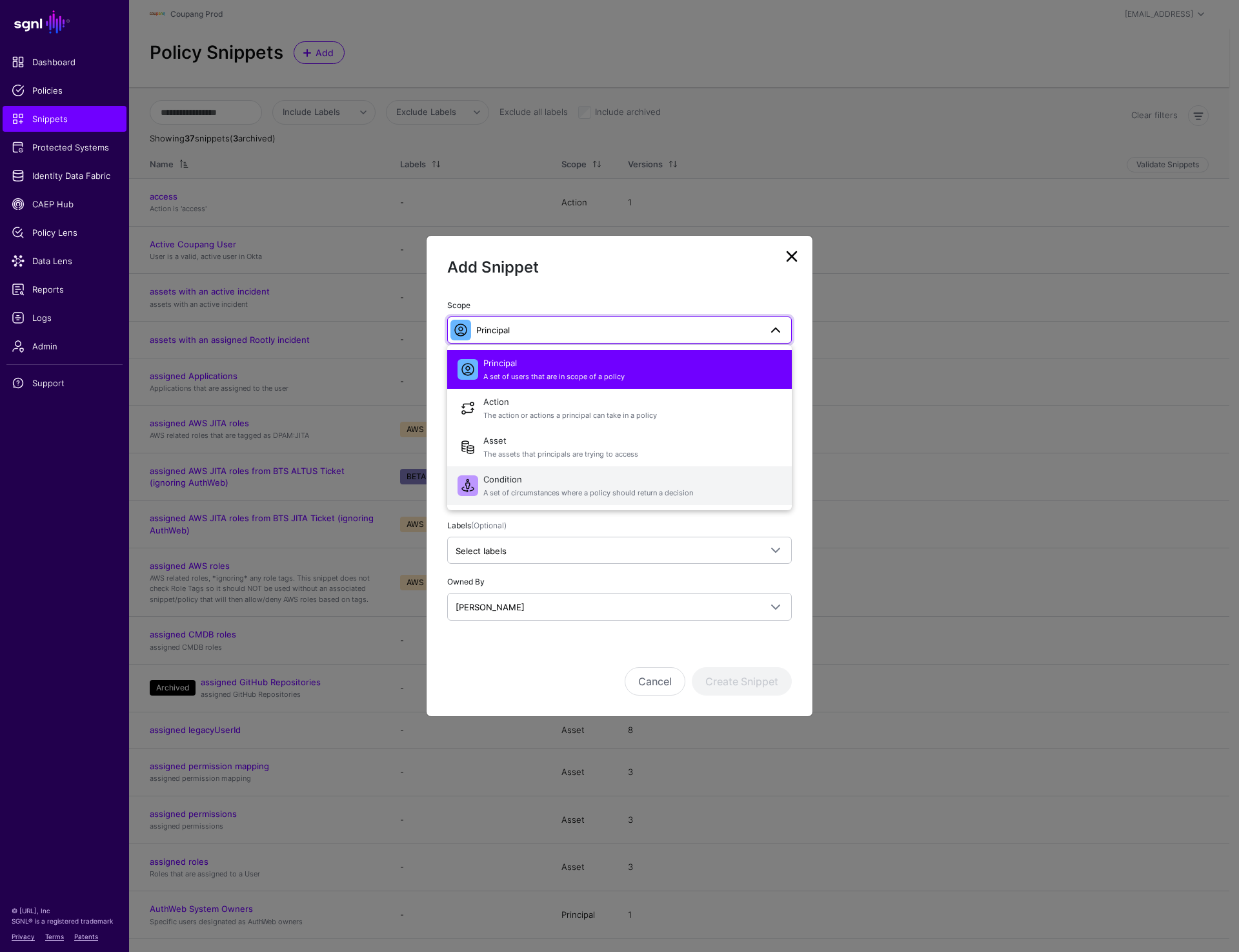
click at [519, 476] on span "Condition A set of circumstances where a policy should return a decision" at bounding box center [632, 485] width 298 height 31
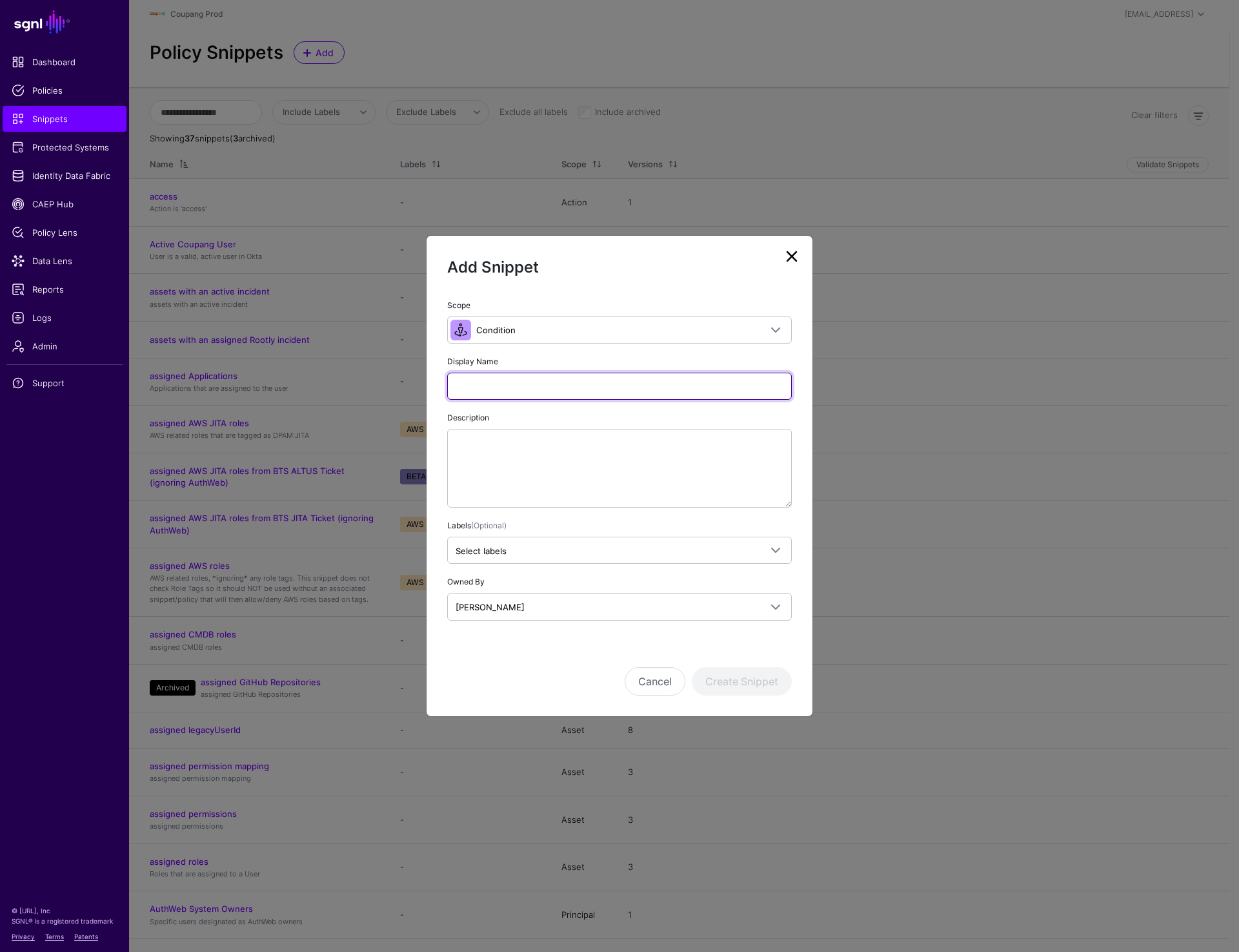
click at [520, 393] on input "Display Name" at bounding box center [620, 386] width 345 height 27
paste input "**********"
type input "**********"
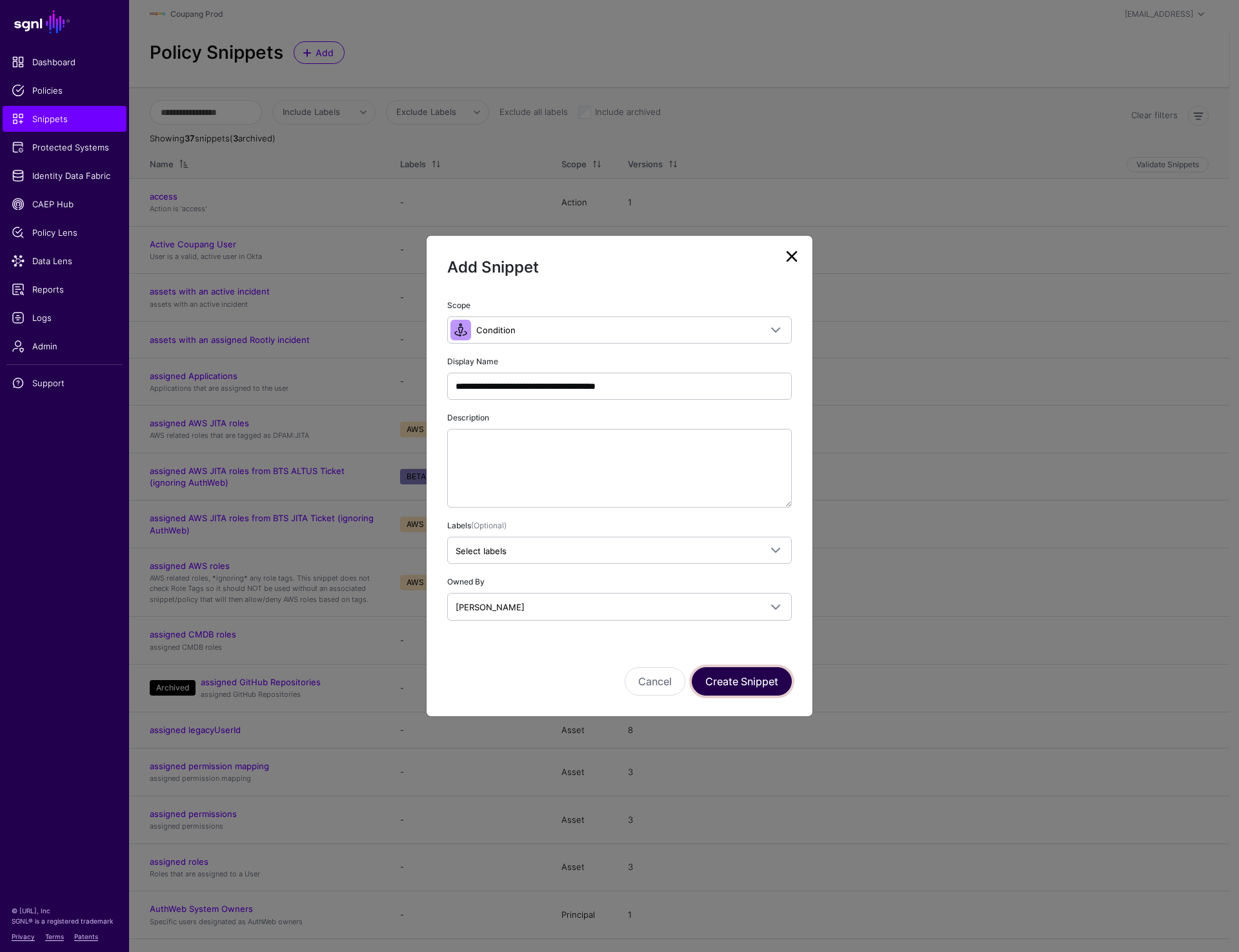
click at [749, 680] on button "Create Snippet" at bounding box center [742, 681] width 100 height 28
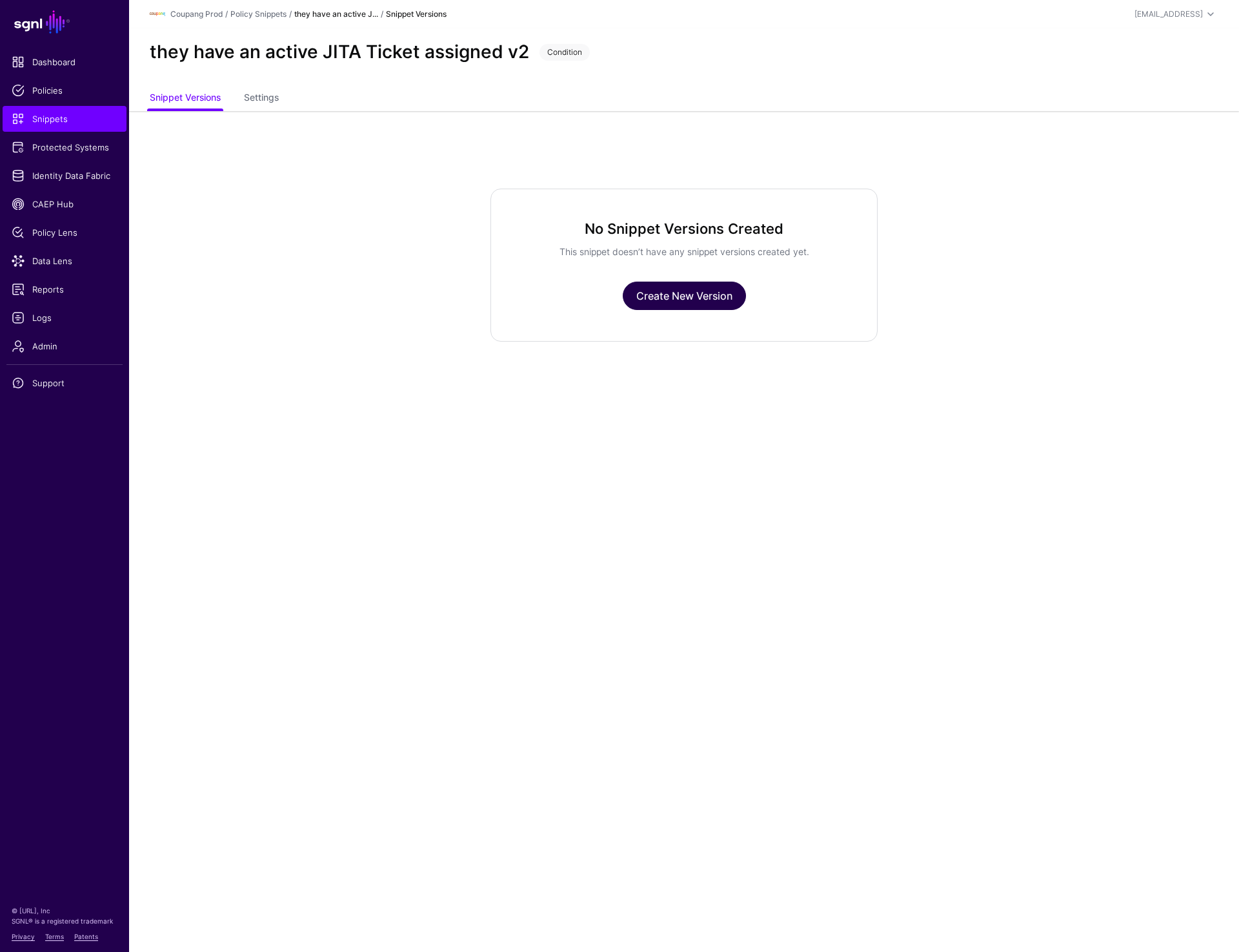
click at [690, 307] on link "Create New Version" at bounding box center [684, 295] width 123 height 28
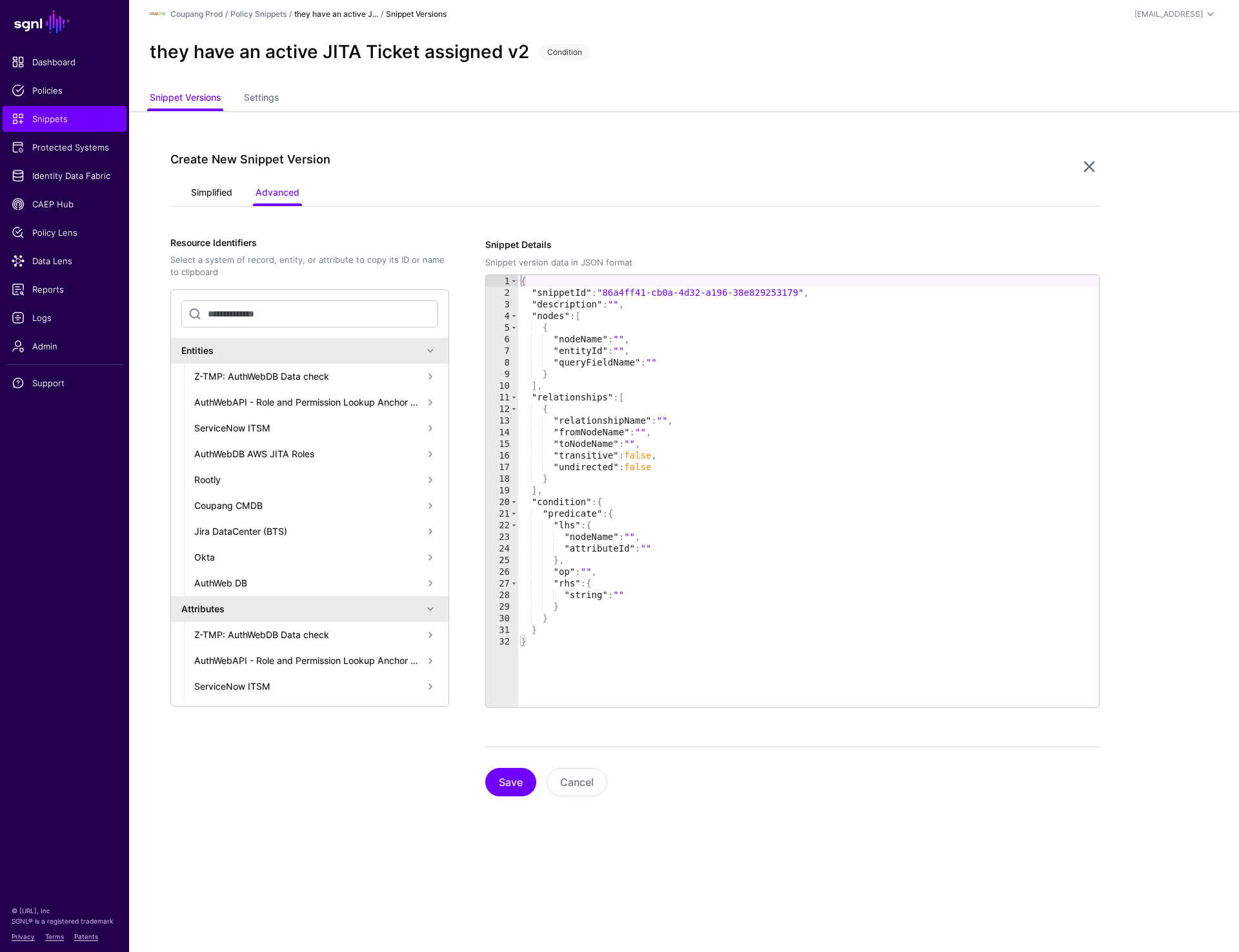
click at [206, 195] on link "Simplified" at bounding box center [212, 193] width 42 height 25
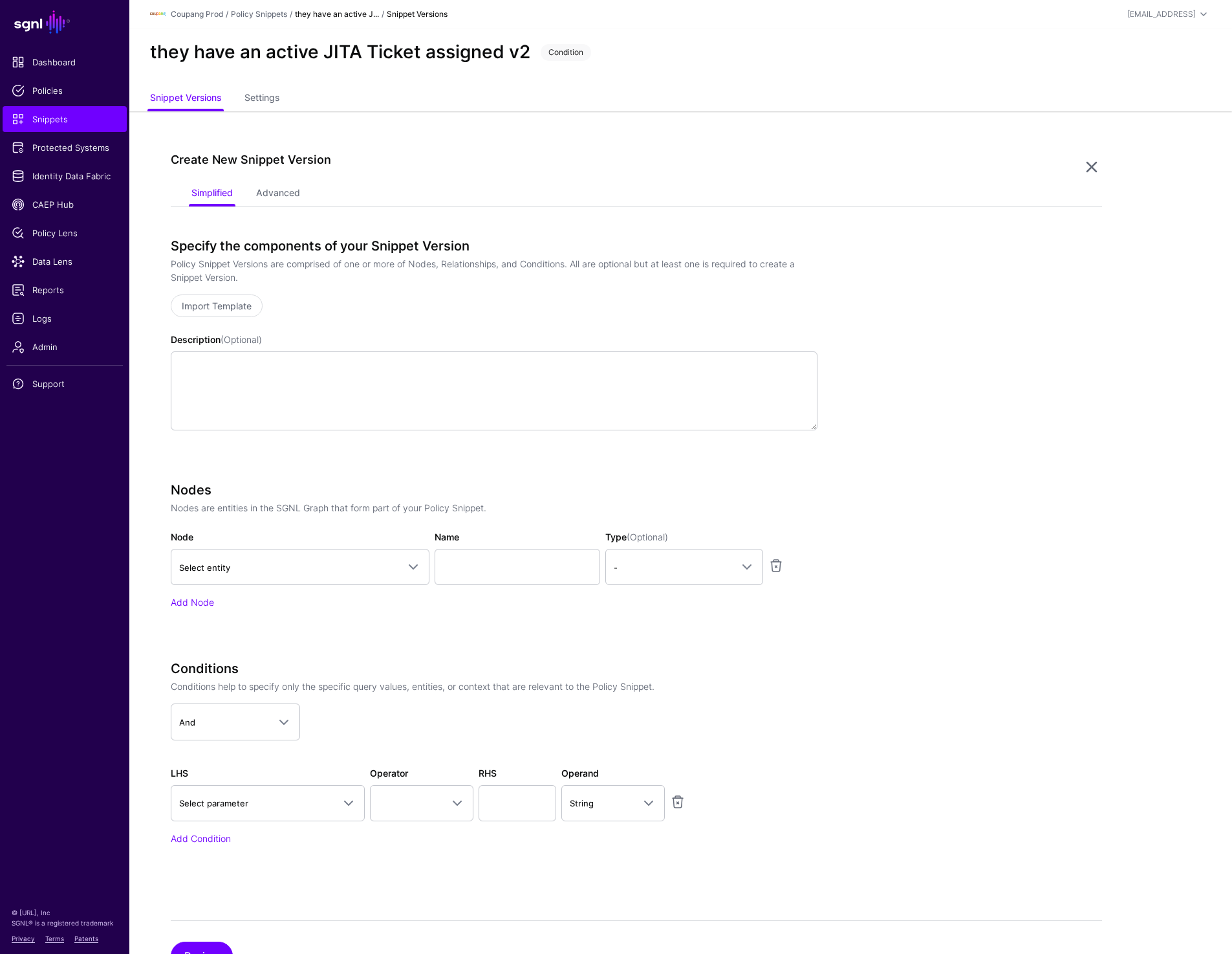
scroll to position [57, 0]
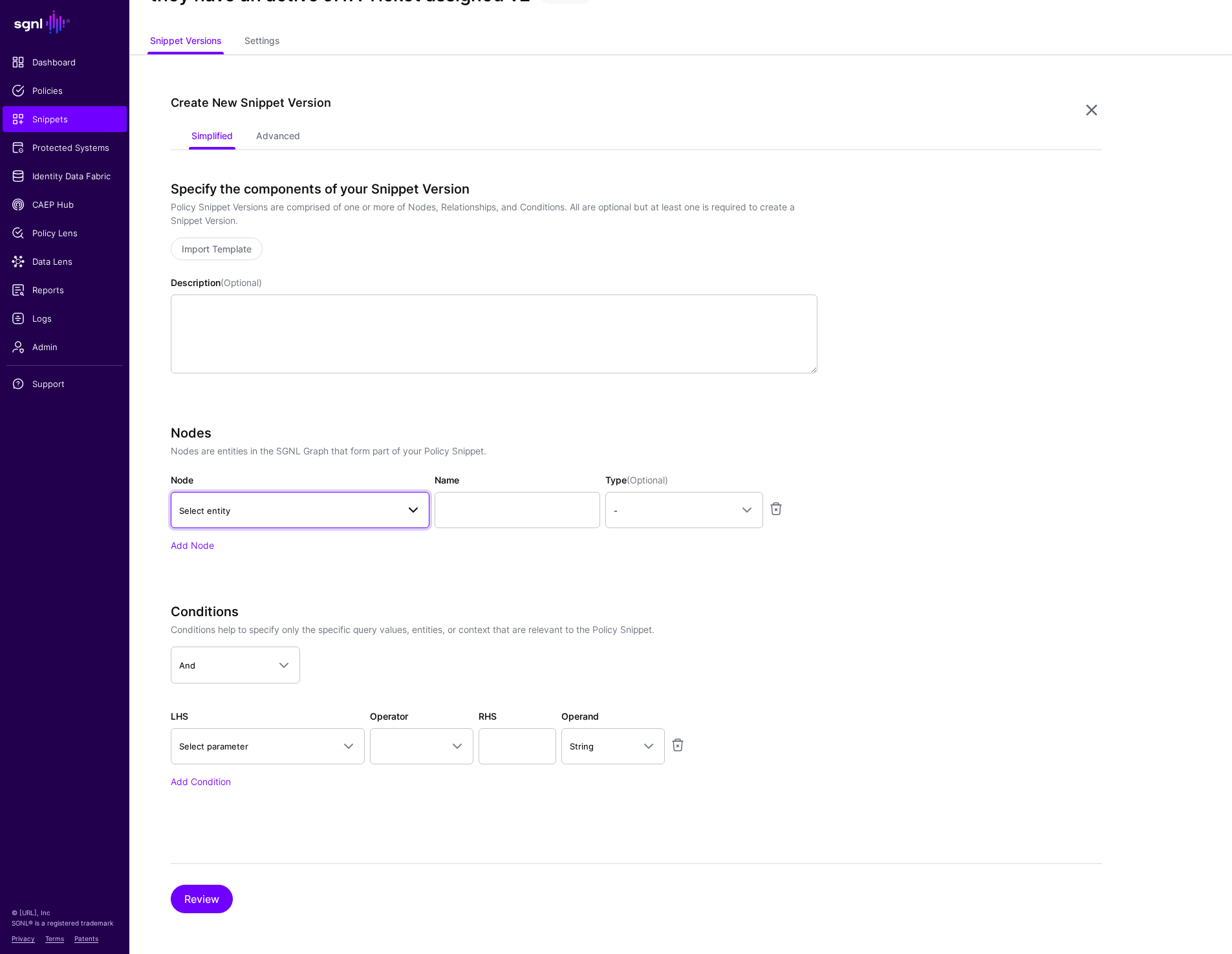
click at [265, 514] on span "Select entity" at bounding box center [288, 510] width 219 height 14
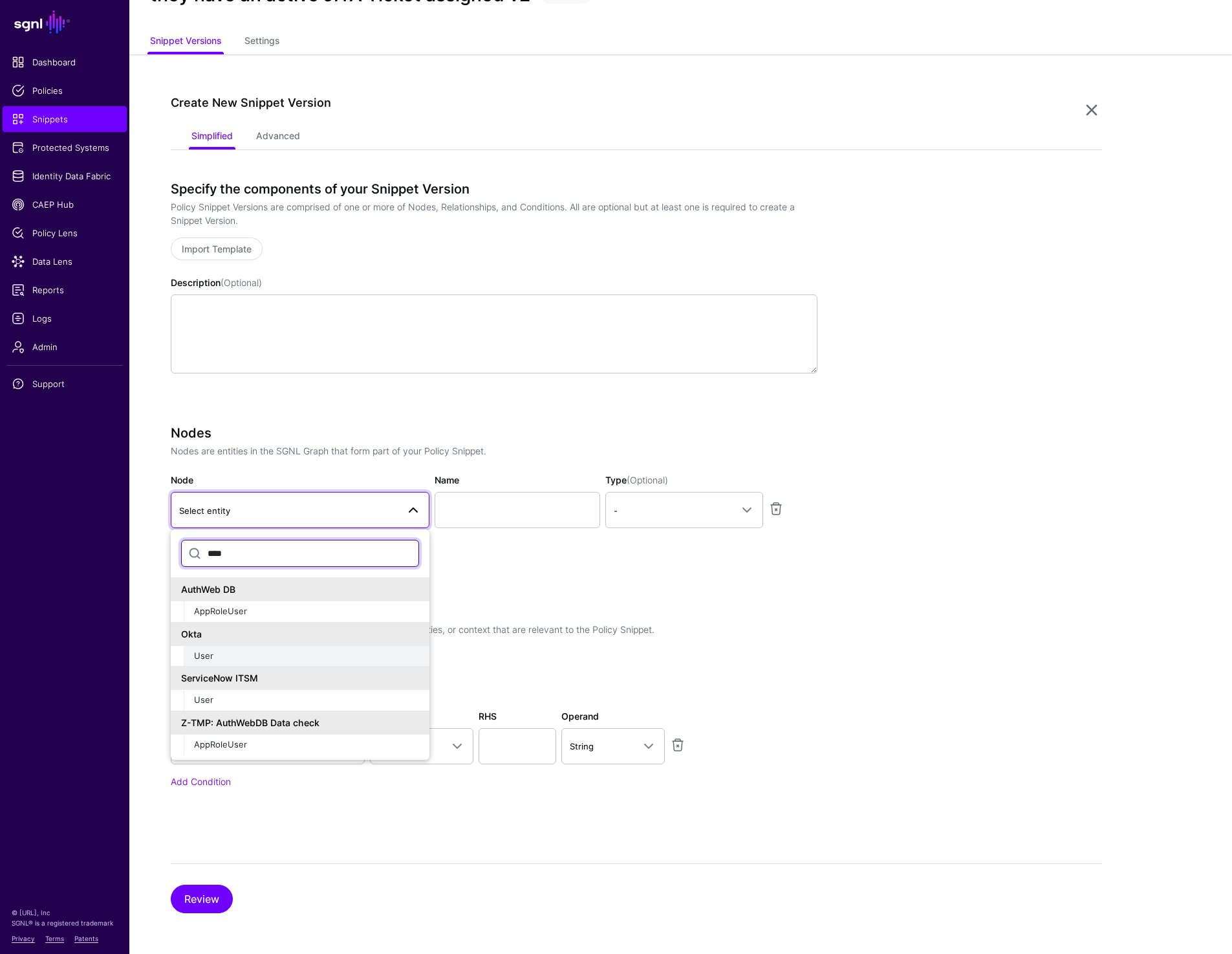
type input "****"
click at [225, 658] on div "User" at bounding box center [307, 656] width 225 height 13
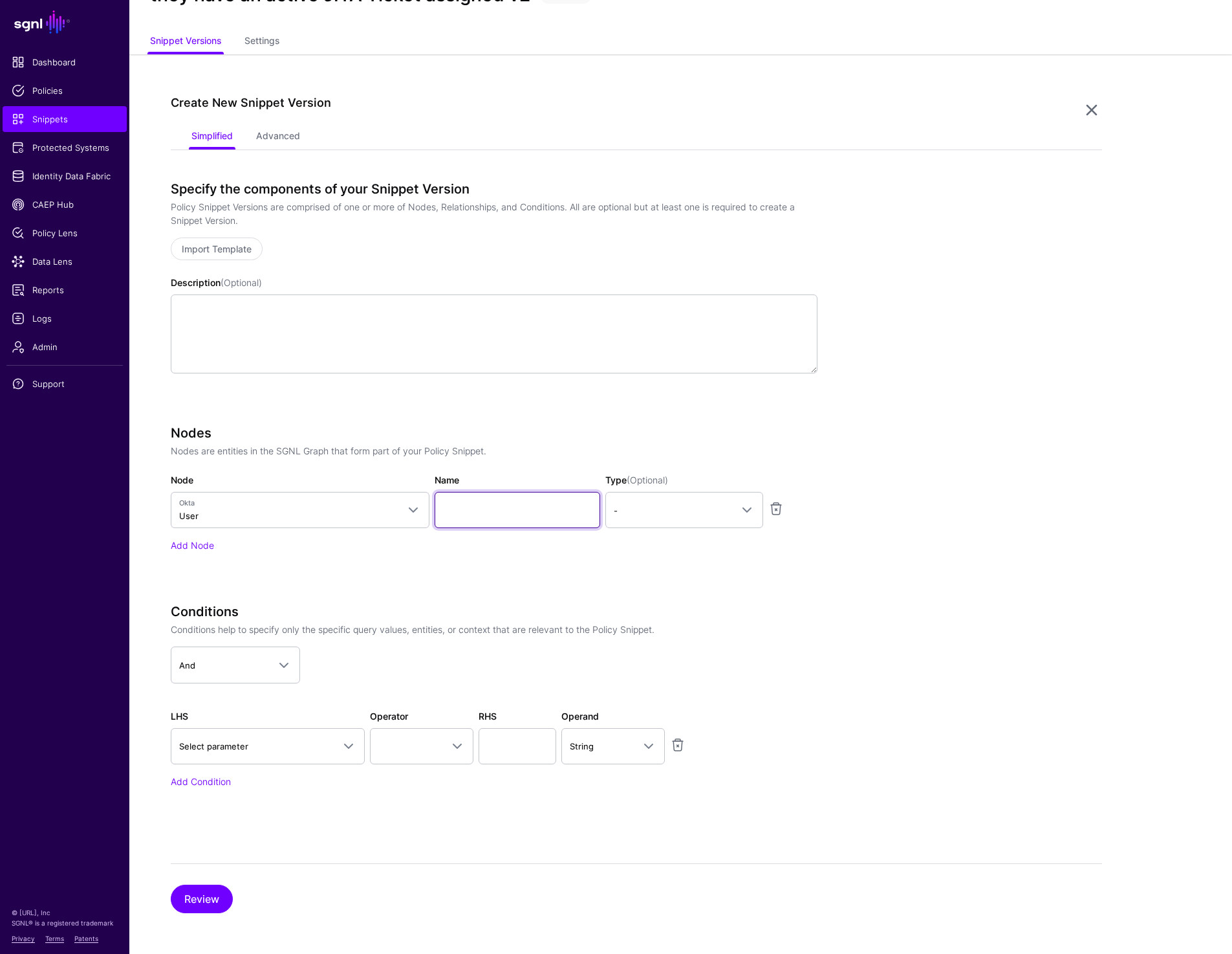
click at [486, 520] on input "Name" at bounding box center [517, 509] width 165 height 37
type input "****"
click at [690, 501] on link "-" at bounding box center [684, 509] width 158 height 37
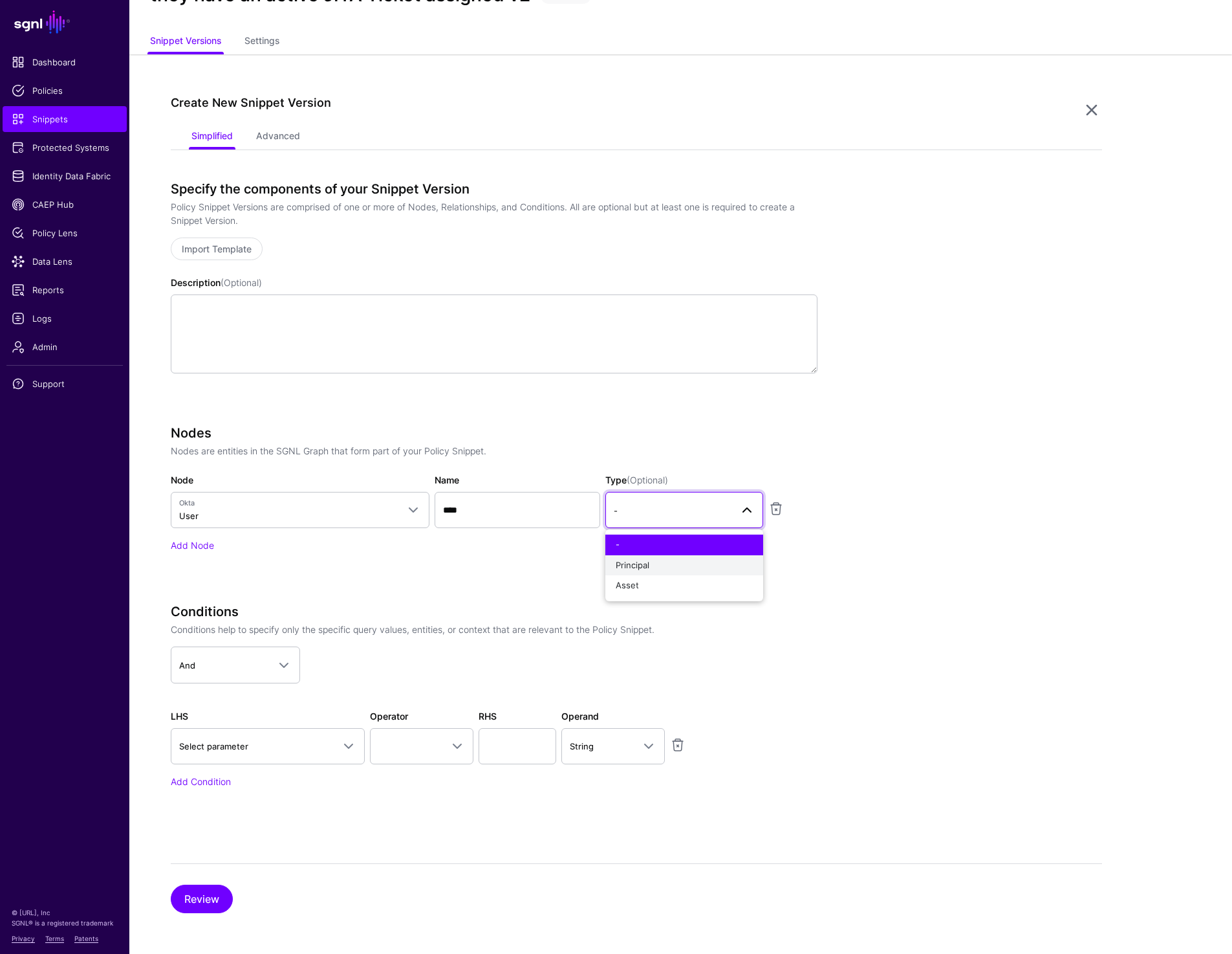
click at [661, 556] on button "Principal" at bounding box center [684, 566] width 158 height 20
click at [207, 555] on div "Nodes Nodes are entities in the SGNL Graph that form part of your Policy Snippe…" at bounding box center [495, 506] width 647 height 163
click at [208, 539] on link "Add Node" at bounding box center [192, 544] width 43 height 11
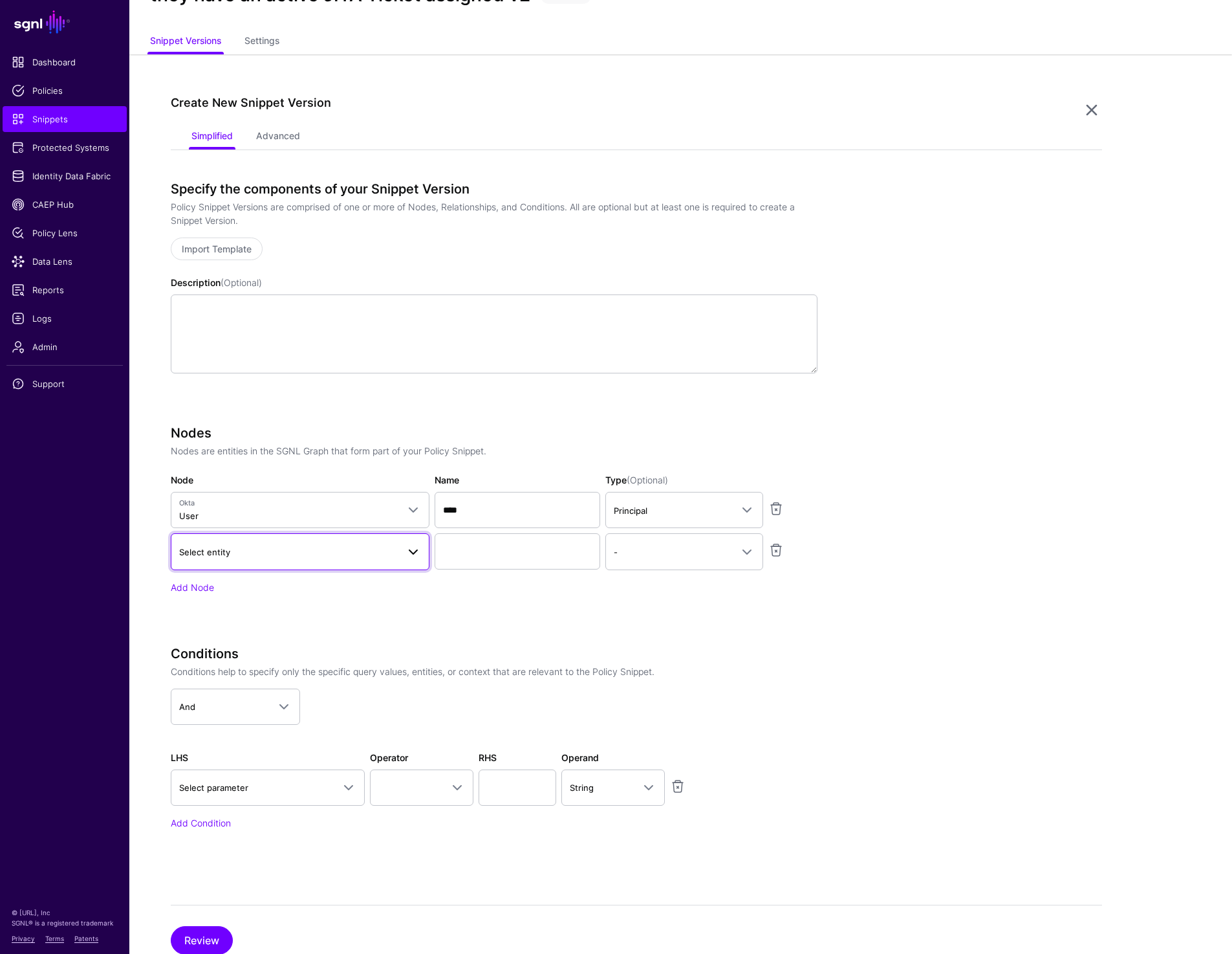
click at [234, 560] on link "Select entity" at bounding box center [301, 551] width 259 height 37
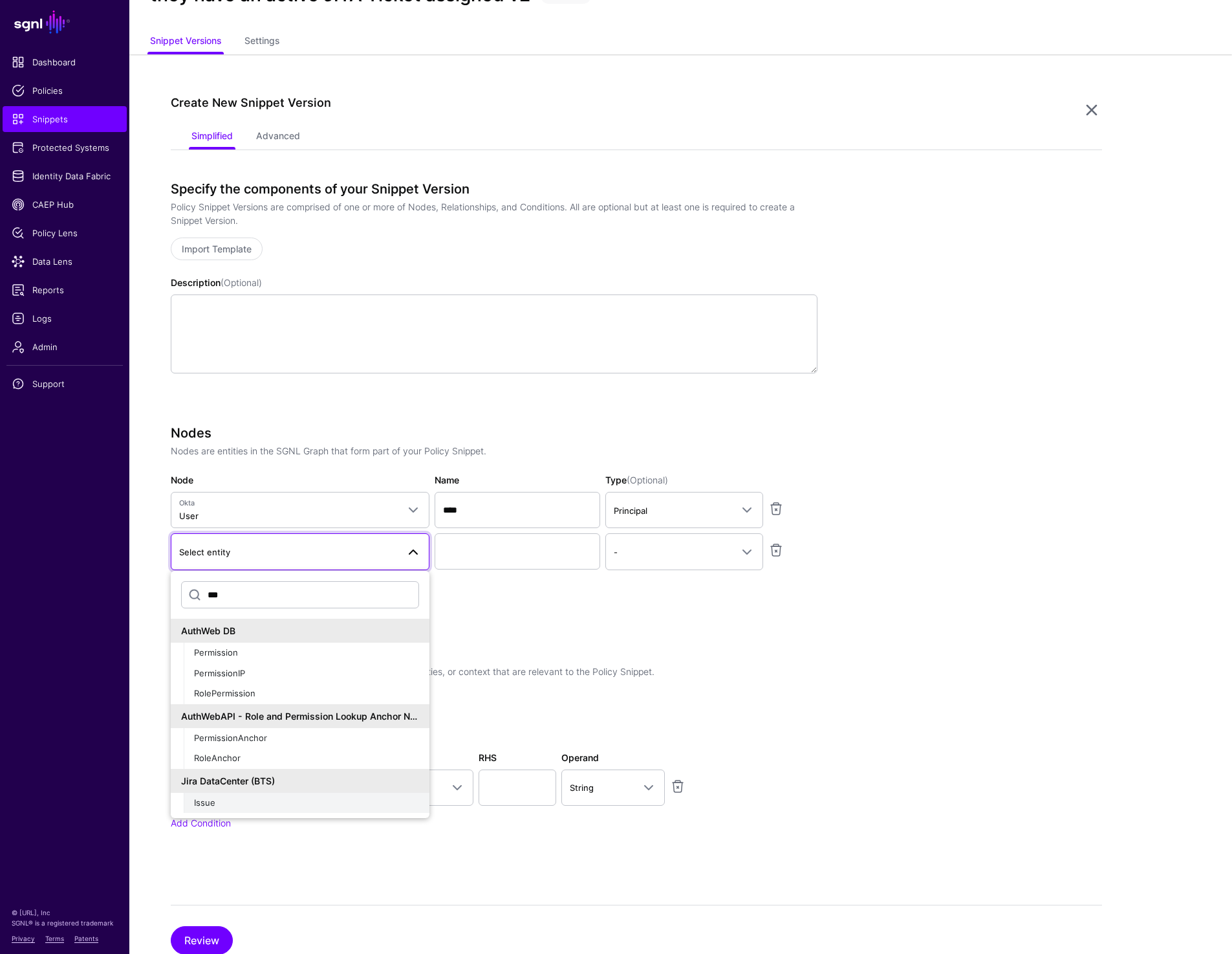
type input "***"
click at [225, 796] on div "Issue" at bounding box center [307, 802] width 225 height 13
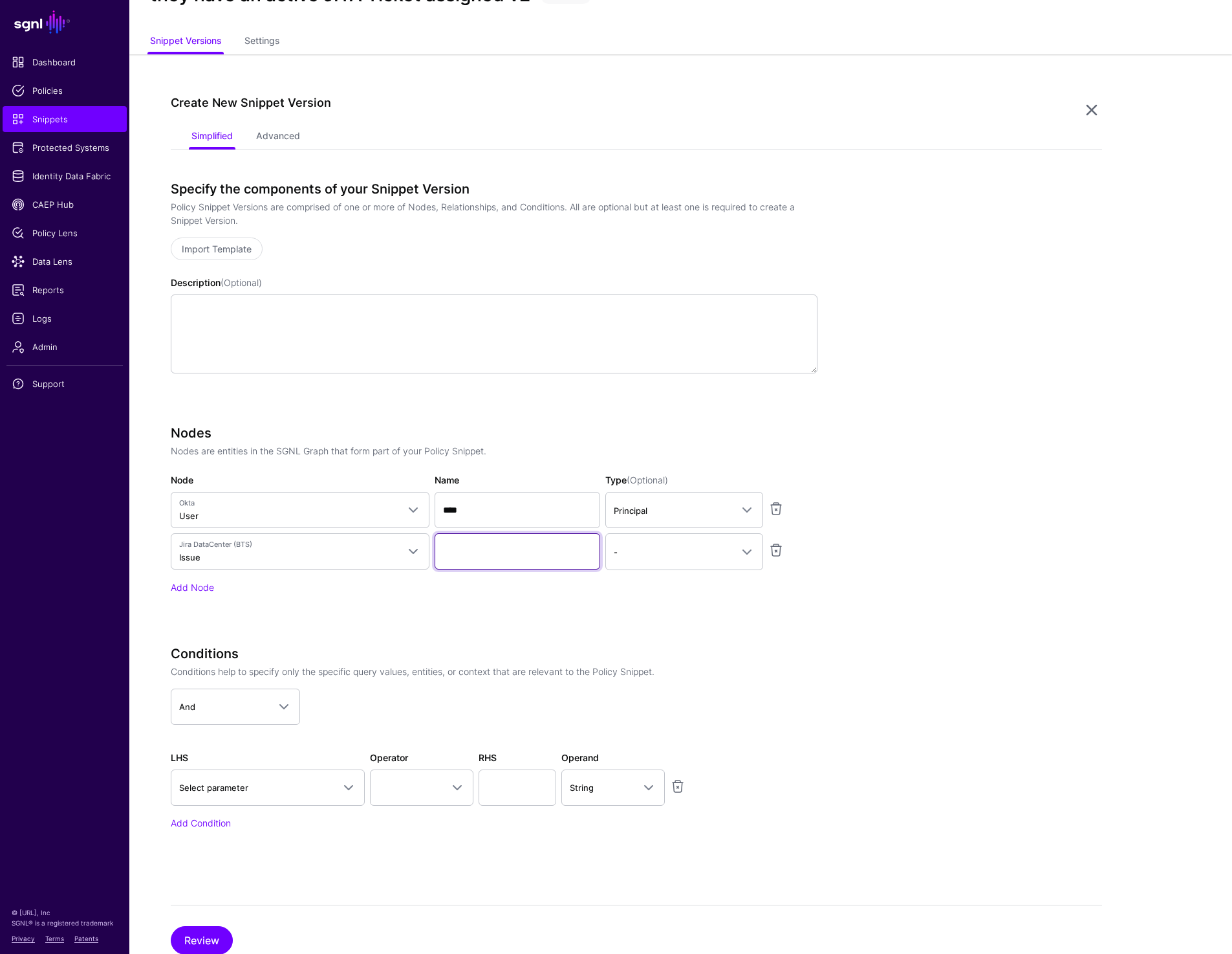
click at [499, 547] on input "Name" at bounding box center [517, 551] width 165 height 37
paste input "*****"
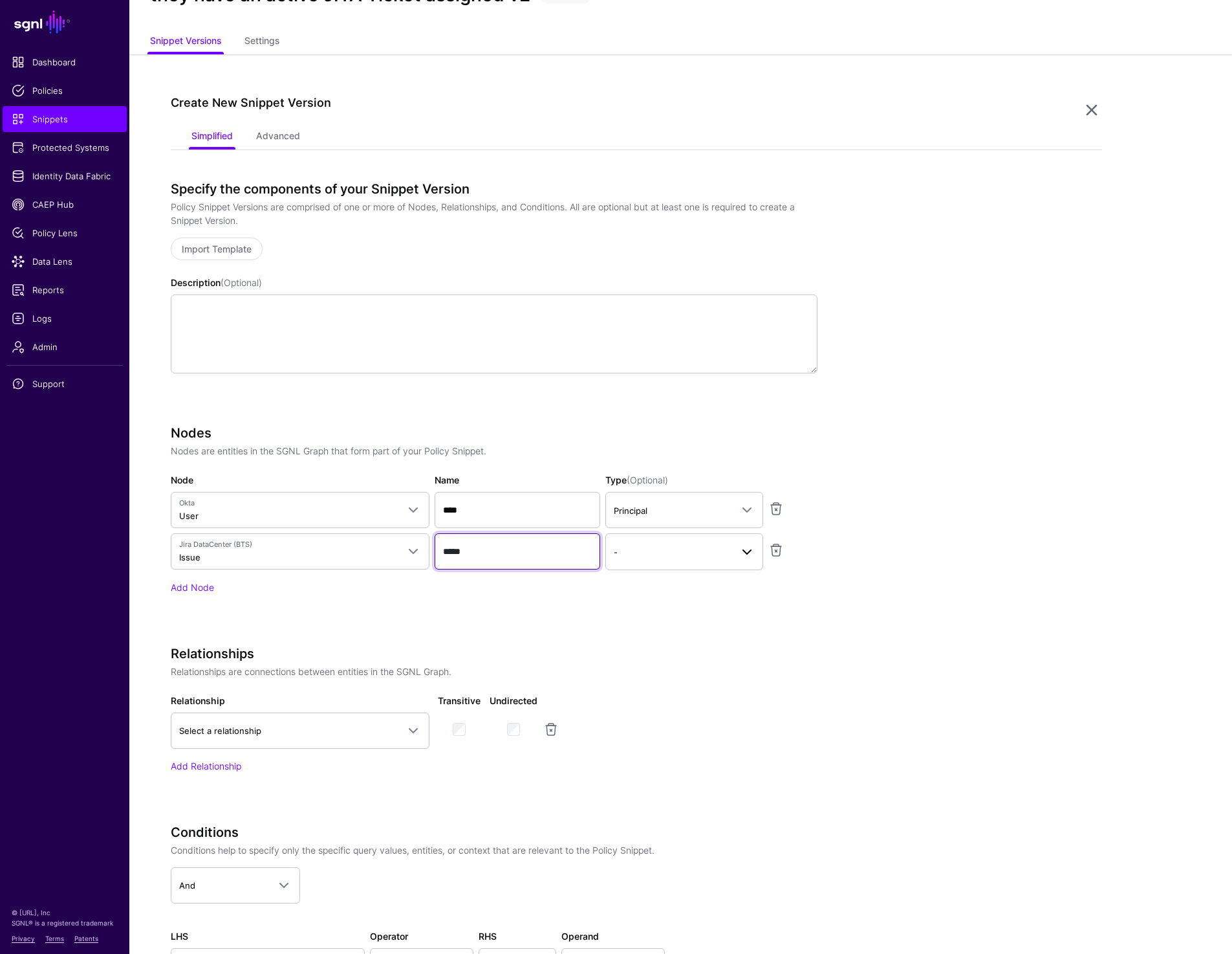
type input "*****"
click at [635, 553] on span "-" at bounding box center [673, 552] width 117 height 14
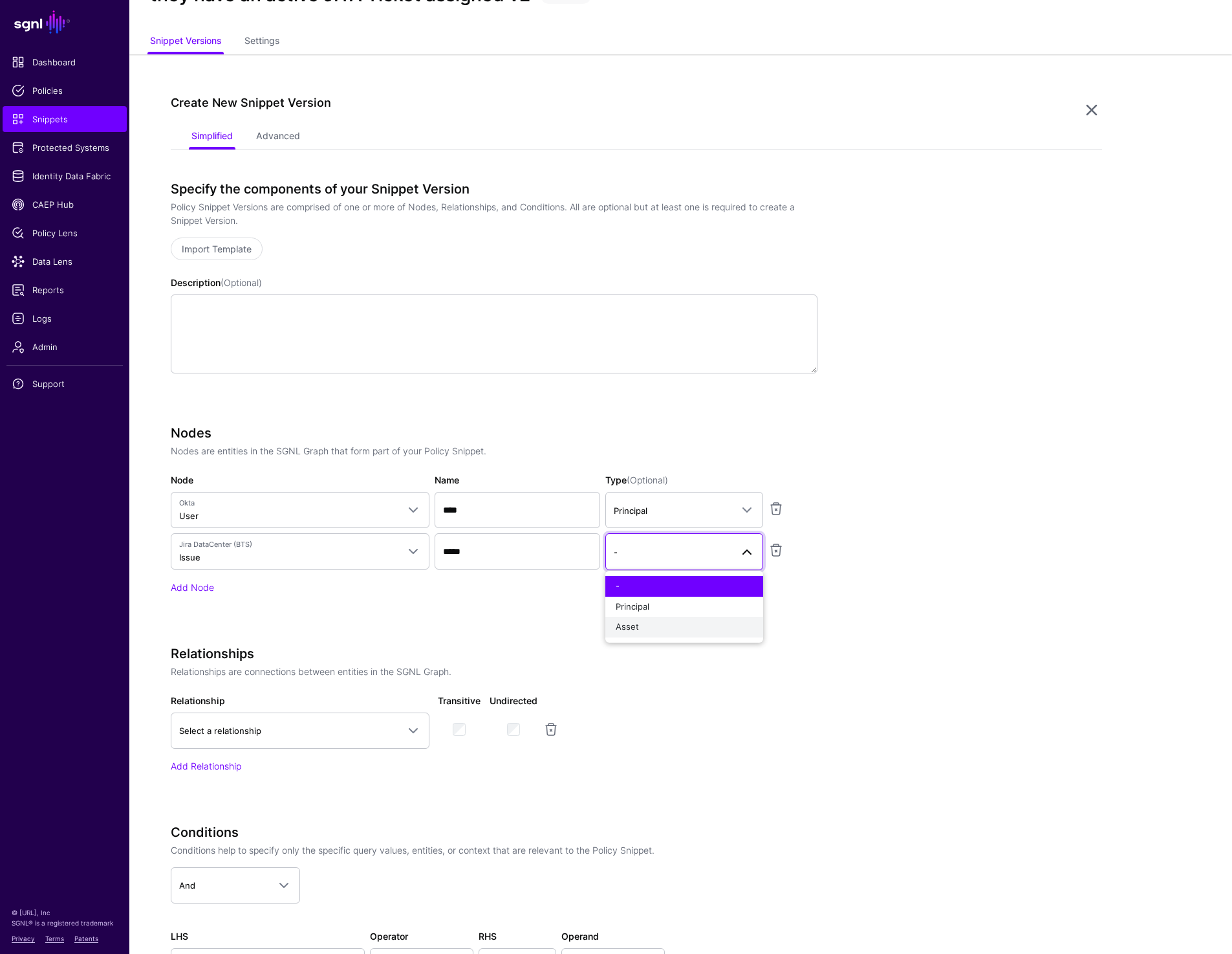
click at [640, 621] on div "Asset" at bounding box center [684, 626] width 137 height 13
click at [200, 588] on link "Add Node" at bounding box center [192, 587] width 43 height 11
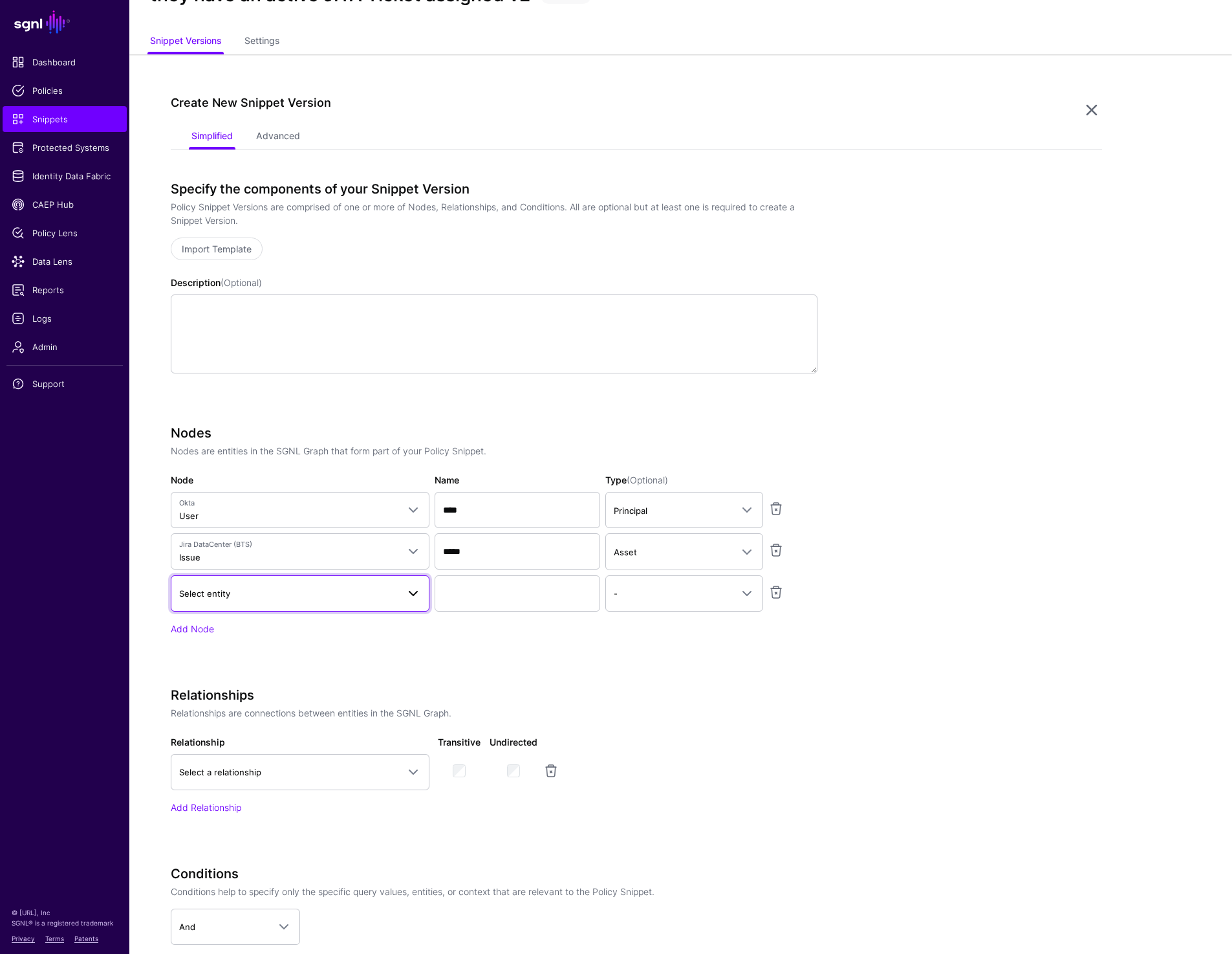
click at [221, 595] on span "Select entity" at bounding box center [204, 593] width 51 height 10
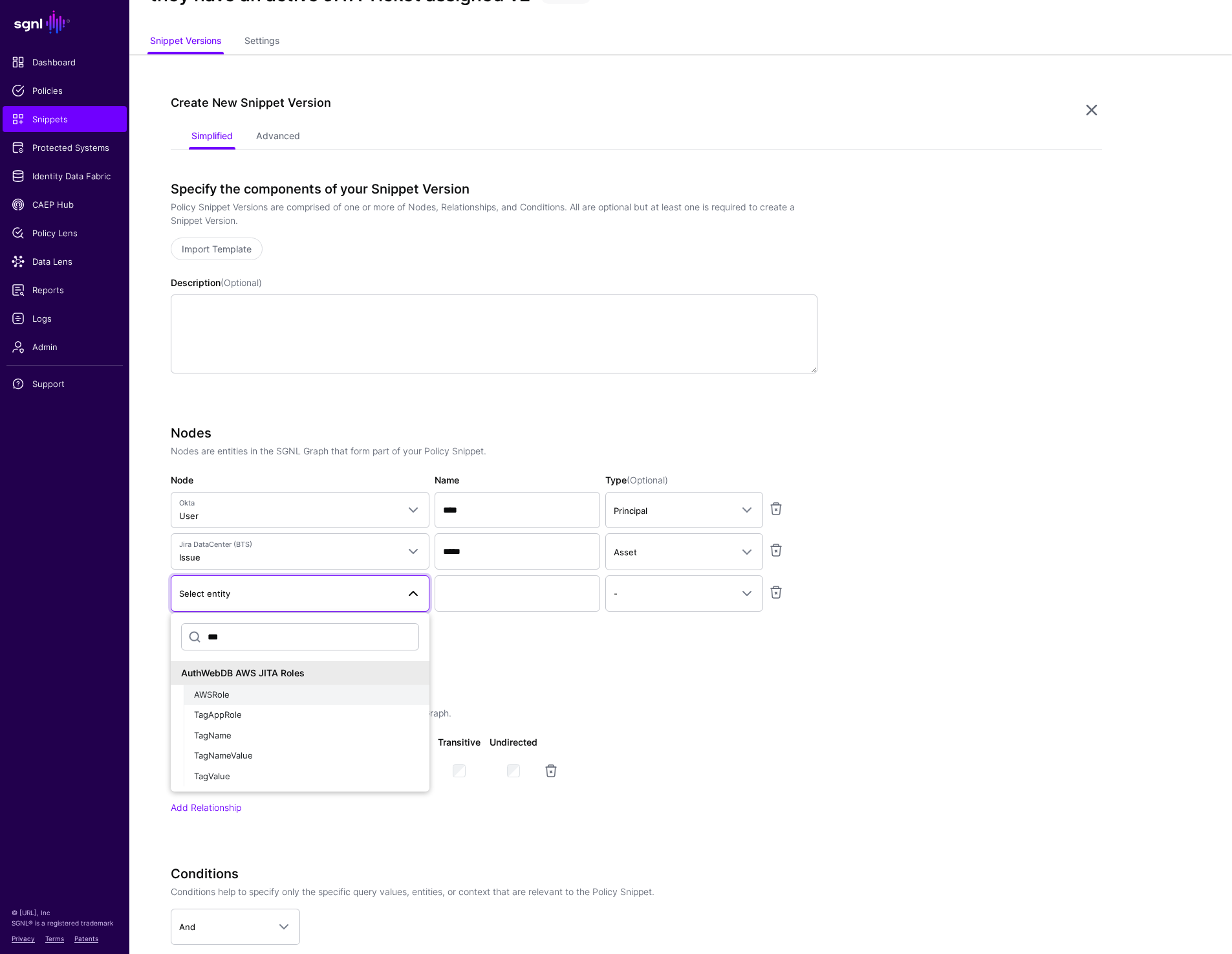
type input "***"
click at [229, 690] on span "AWSRole" at bounding box center [212, 694] width 36 height 10
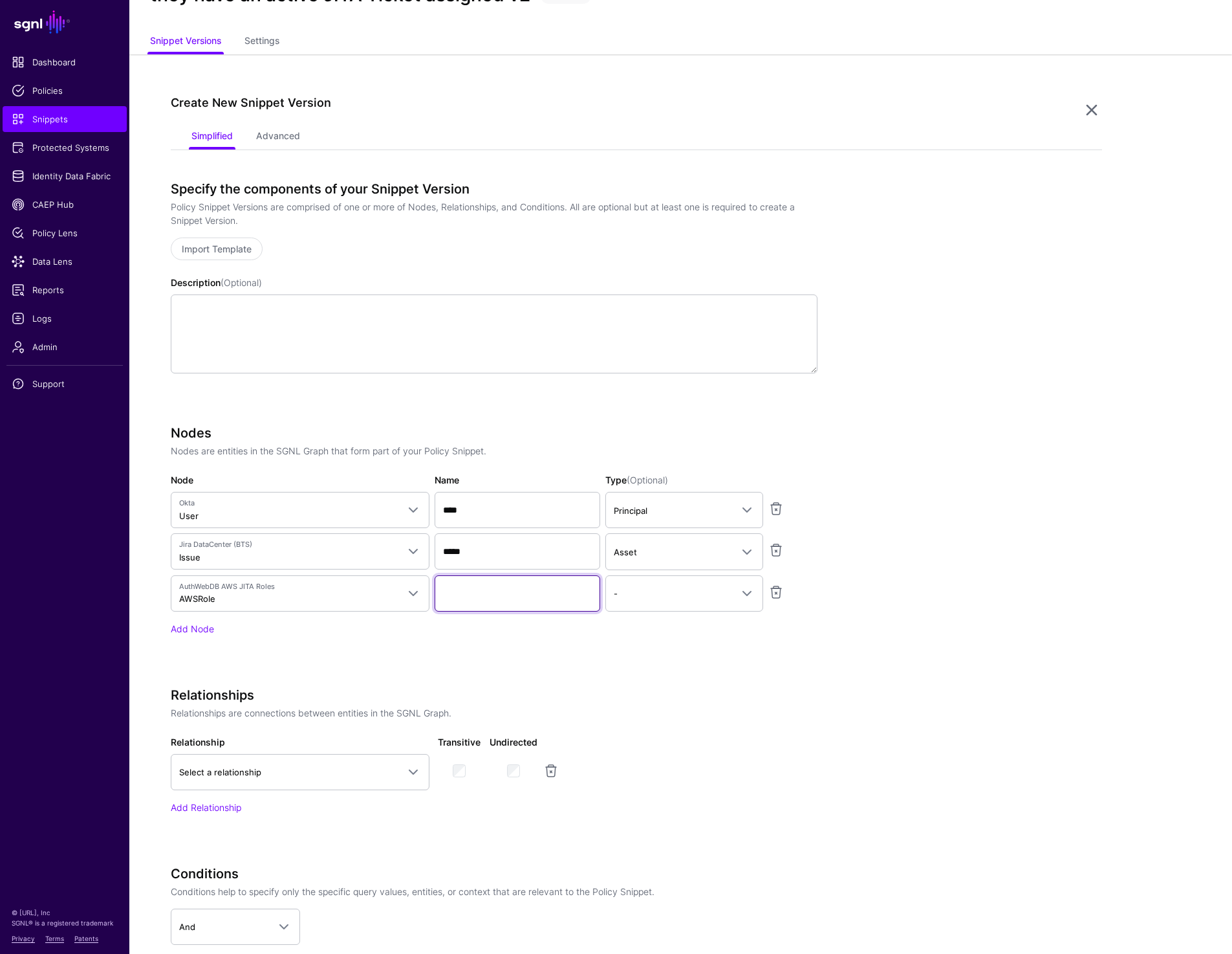
click at [485, 595] on input "Name" at bounding box center [517, 593] width 165 height 37
paste input "****"
type input "****"
click at [669, 596] on span "-" at bounding box center [673, 593] width 117 height 14
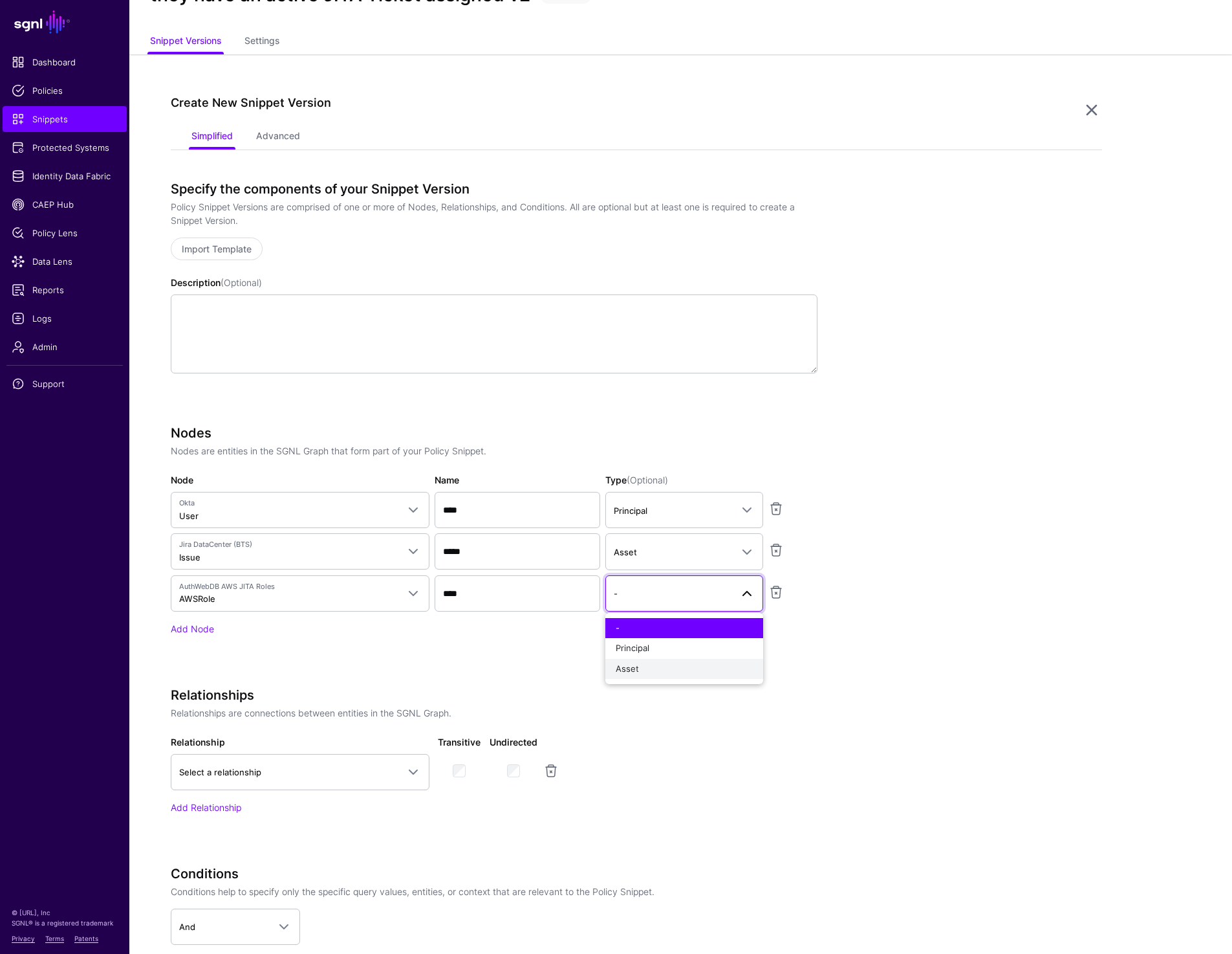
click at [650, 666] on div "Asset" at bounding box center [684, 669] width 137 height 13
click at [666, 555] on span "Asset" at bounding box center [673, 552] width 117 height 14
click at [659, 595] on button "-" at bounding box center [684, 586] width 158 height 20
click at [203, 625] on link "Add Node" at bounding box center [192, 628] width 43 height 11
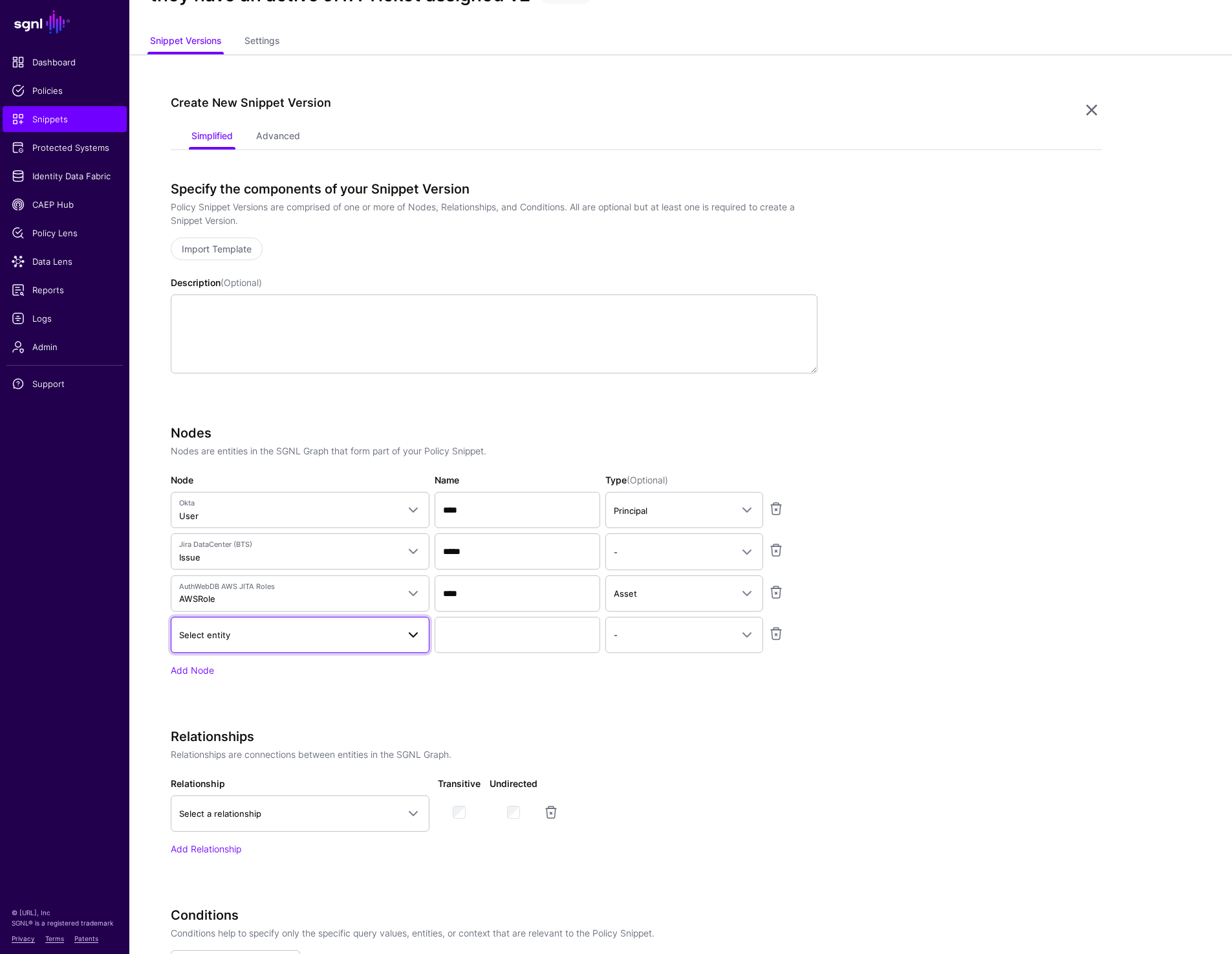
click at [232, 624] on link "Select entity" at bounding box center [301, 635] width 259 height 37
type input "**"
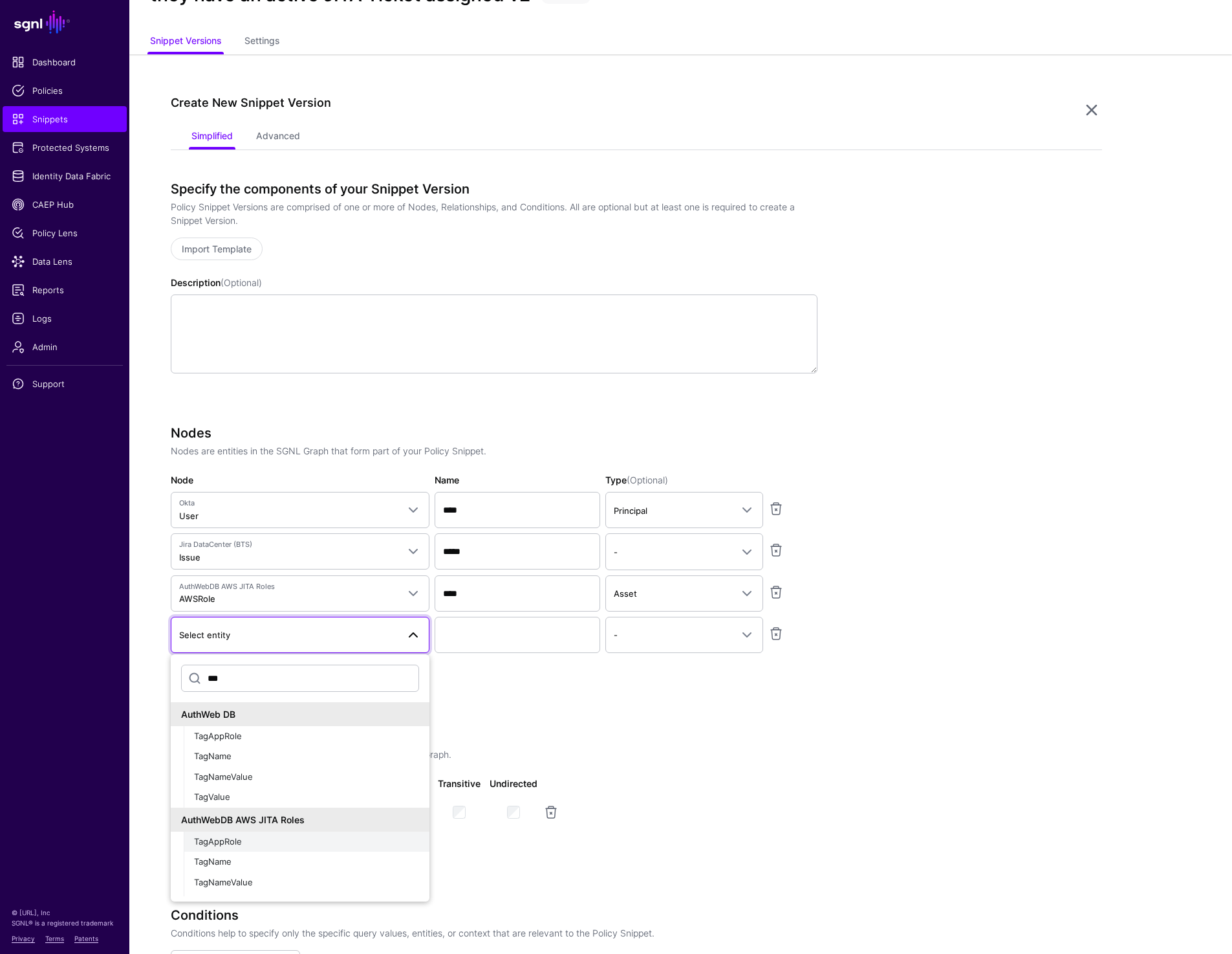
type input "***"
click at [246, 843] on div "TagAppRole" at bounding box center [307, 842] width 225 height 13
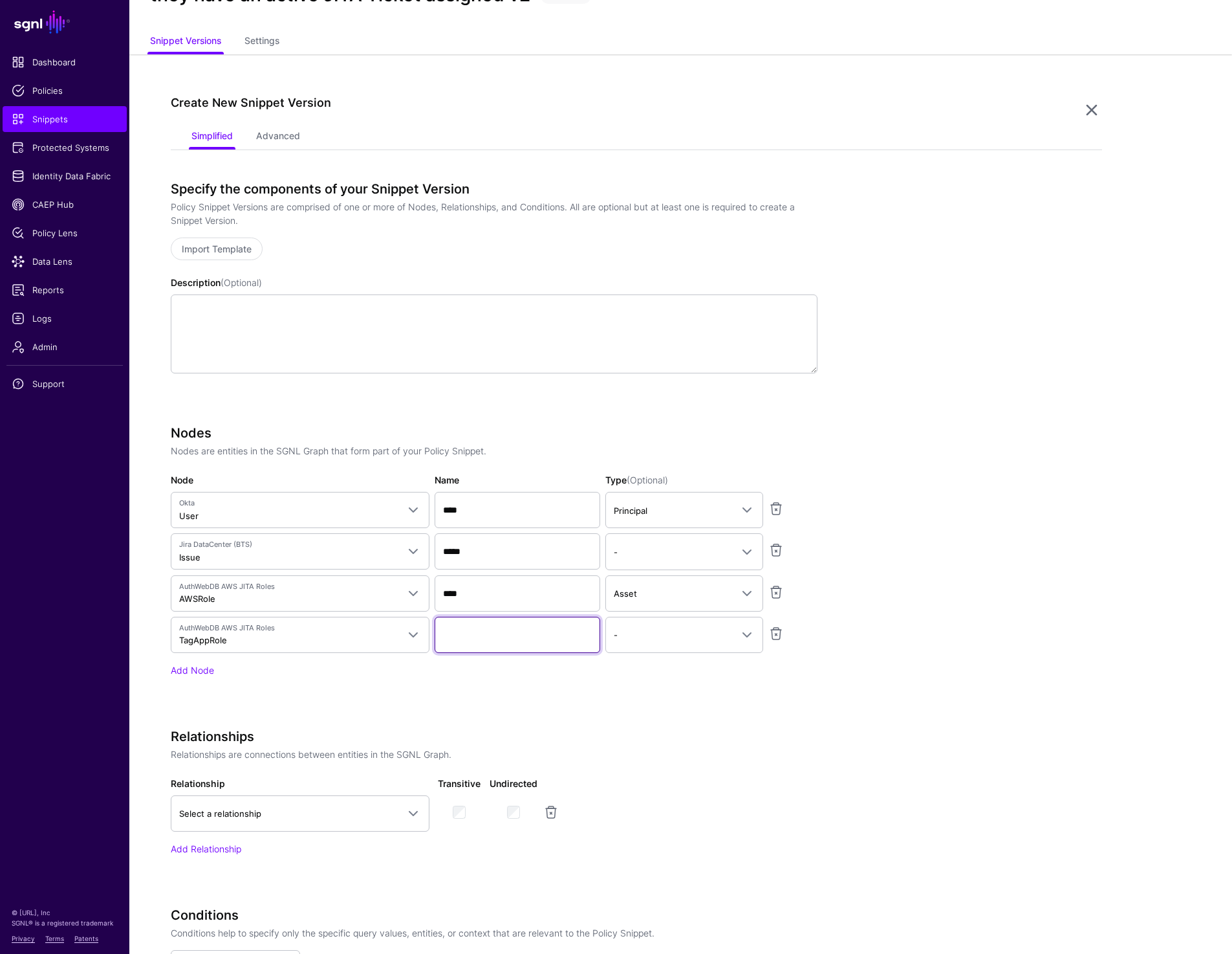
click at [491, 629] on input "Name" at bounding box center [517, 635] width 165 height 37
paste input "***"
type input "***"
click at [1001, 659] on app-snippets-creator "Specify the components of your Snippet Version Policy Snippet Versions are comp…" at bounding box center [637, 654] width 931 height 945
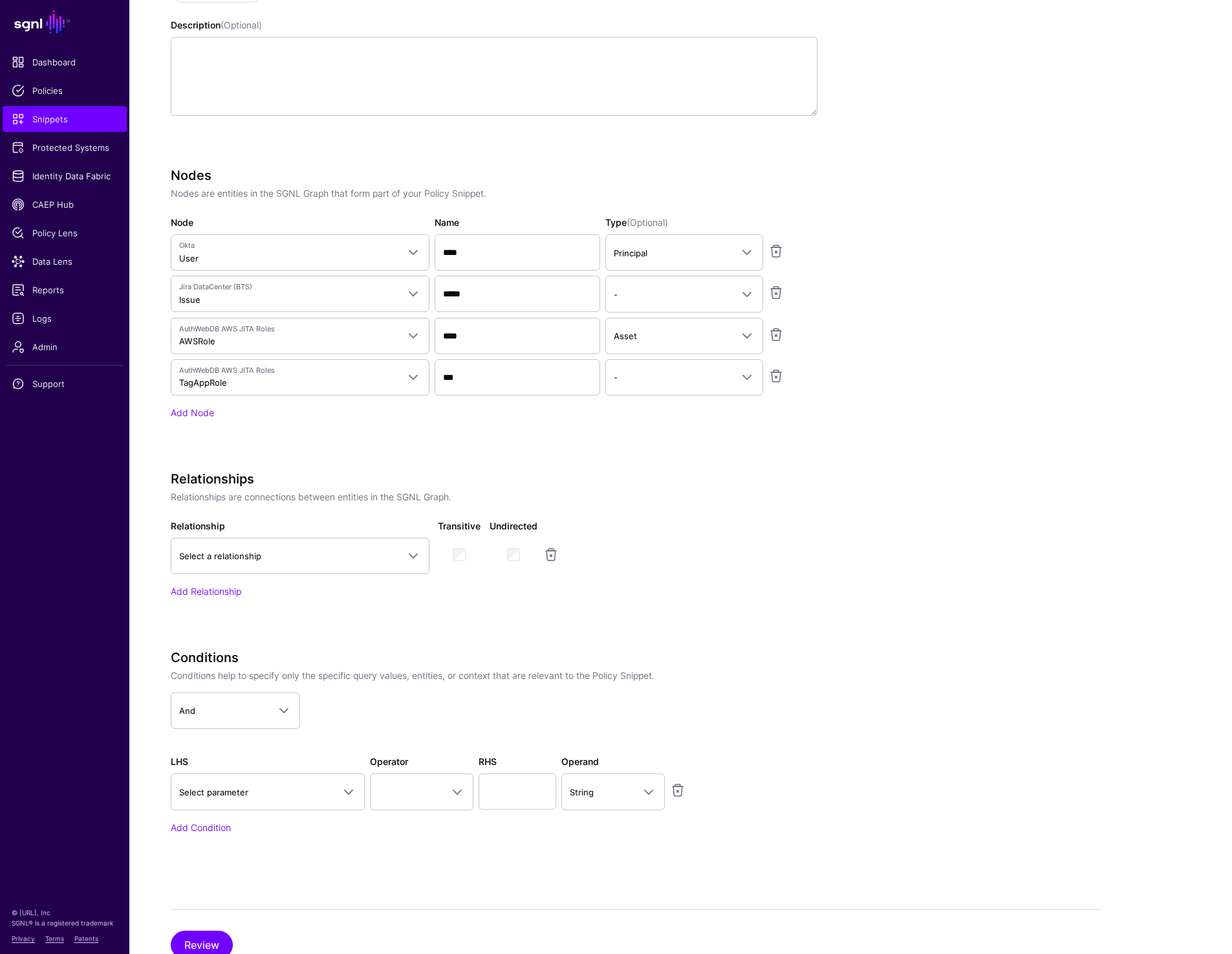
scroll to position [359, 0]
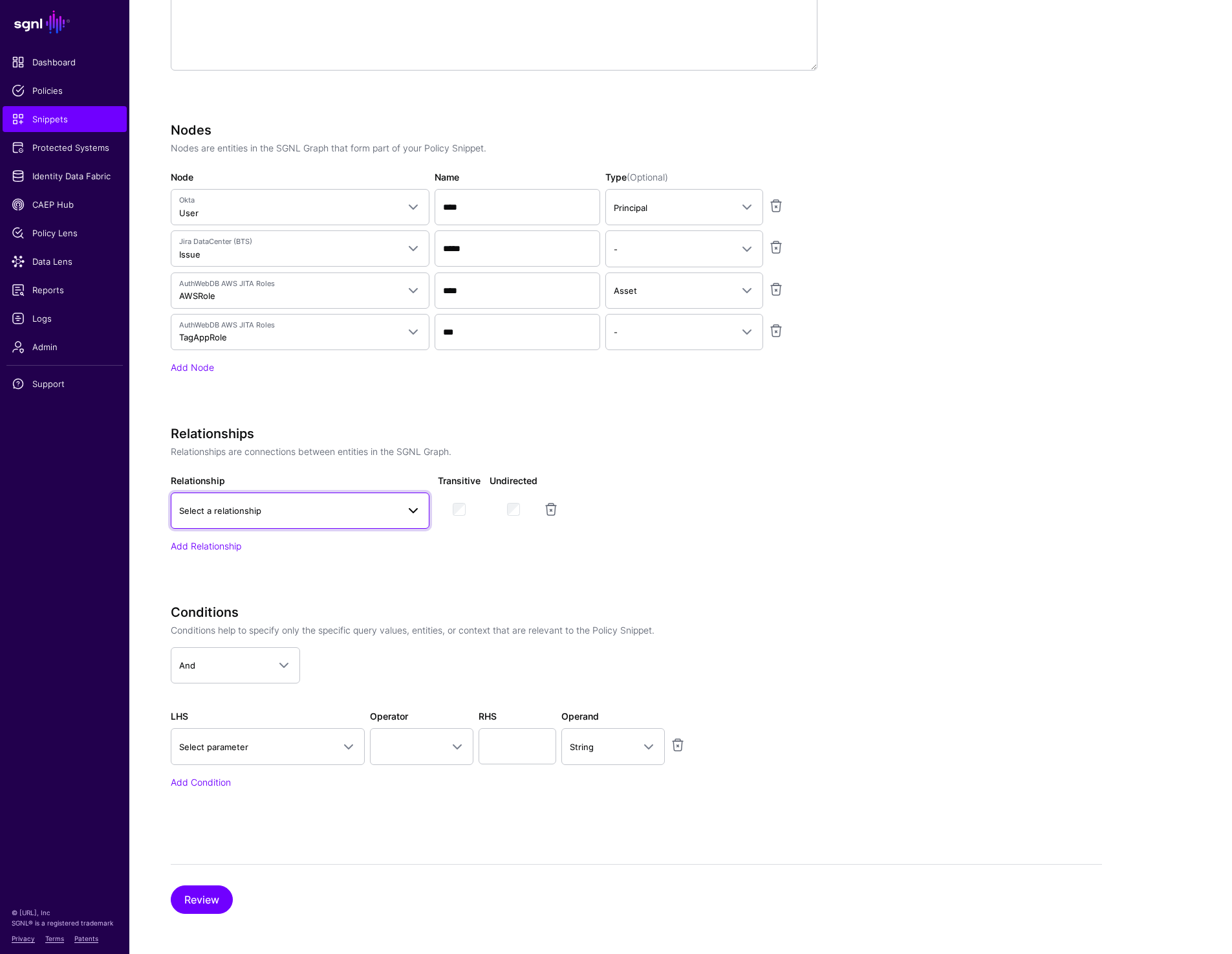
click at [321, 509] on span "Select a relationship" at bounding box center [288, 510] width 219 height 14
click at [256, 647] on span "Okta User to JIRA Issue" at bounding box center [229, 648] width 95 height 10
click at [217, 542] on link "Add Relationship" at bounding box center [206, 545] width 71 height 11
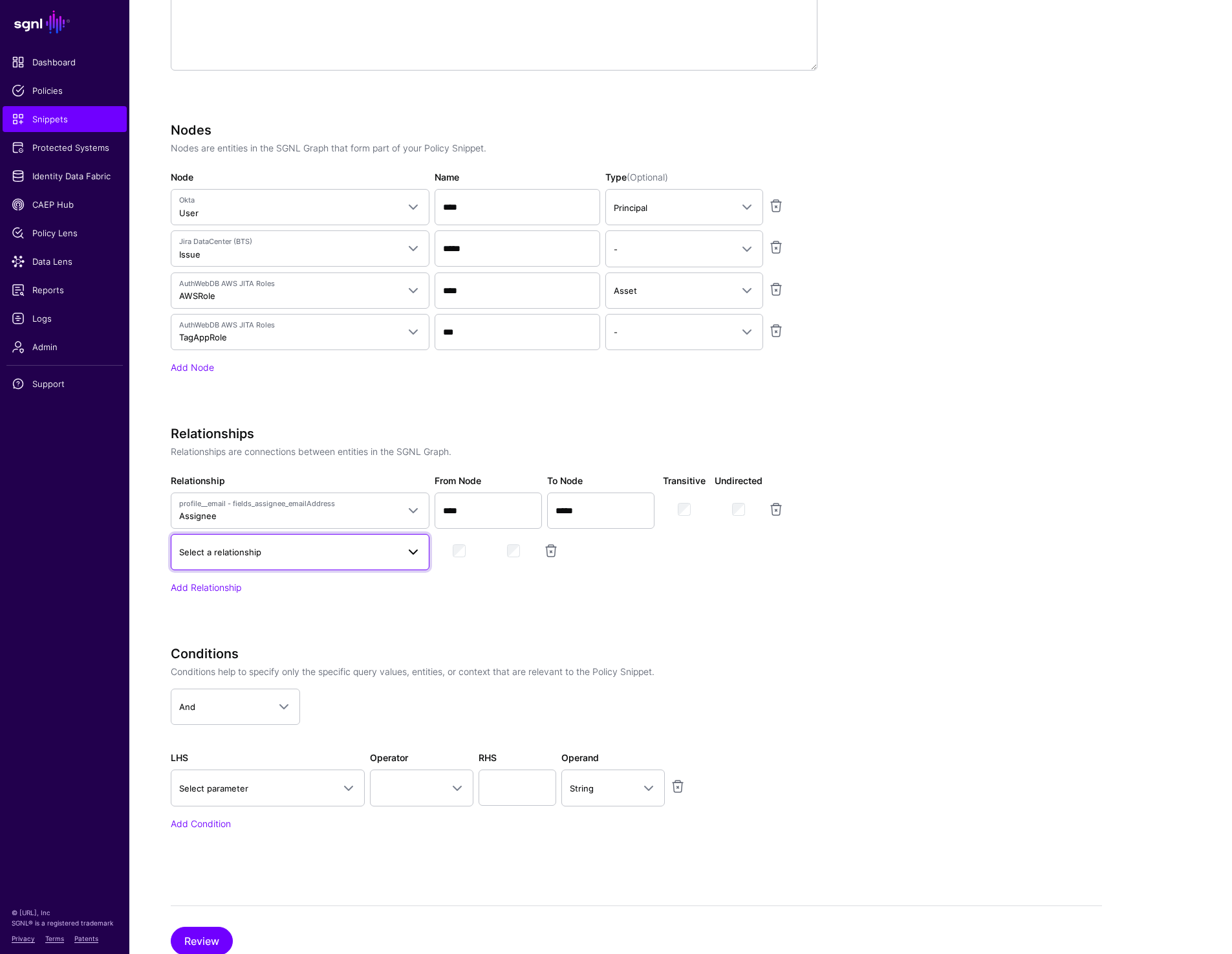
click at [256, 555] on span "Select a relationship" at bounding box center [220, 552] width 82 height 10
click at [281, 665] on div "AppRole to TagAppRole" at bounding box center [301, 670] width 238 height 13
click at [227, 582] on link "Add Relationship" at bounding box center [206, 587] width 71 height 11
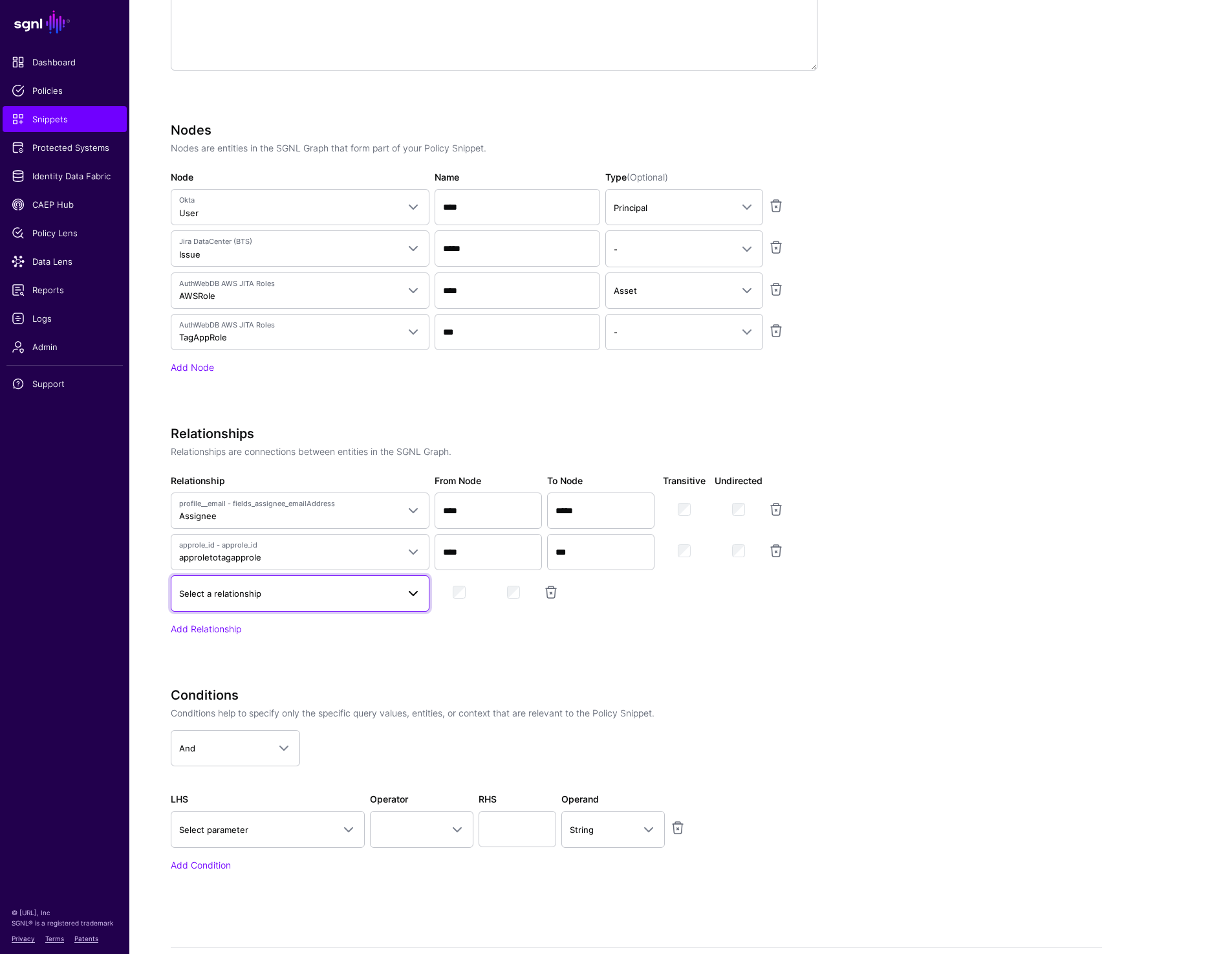
click at [230, 606] on link "Select a relationship" at bounding box center [301, 593] width 259 height 37
click at [307, 670] on div "AWSRole to JITA Ticket" at bounding box center [301, 670] width 238 height 13
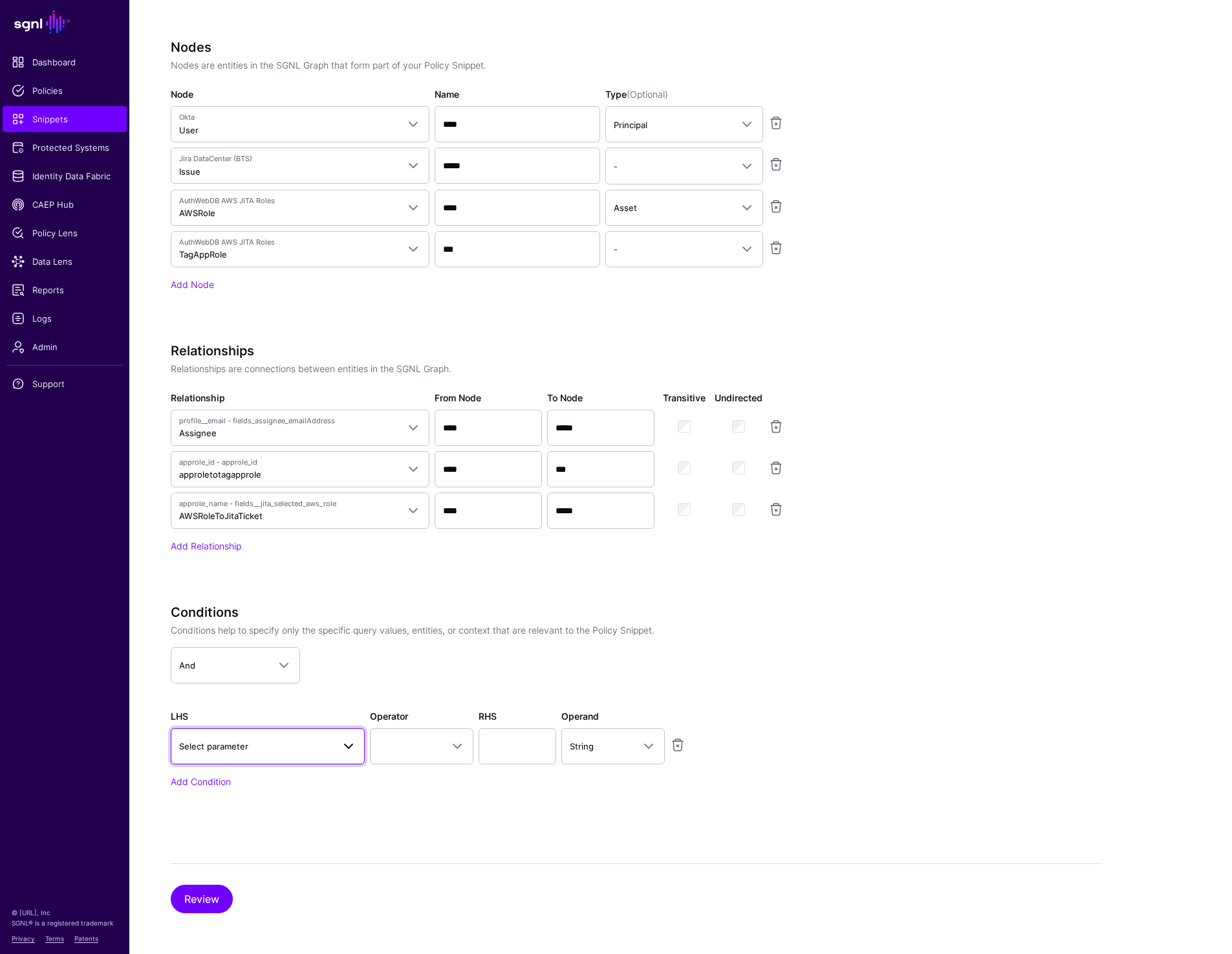
click at [328, 747] on span "Select parameter" at bounding box center [255, 745] width 154 height 14
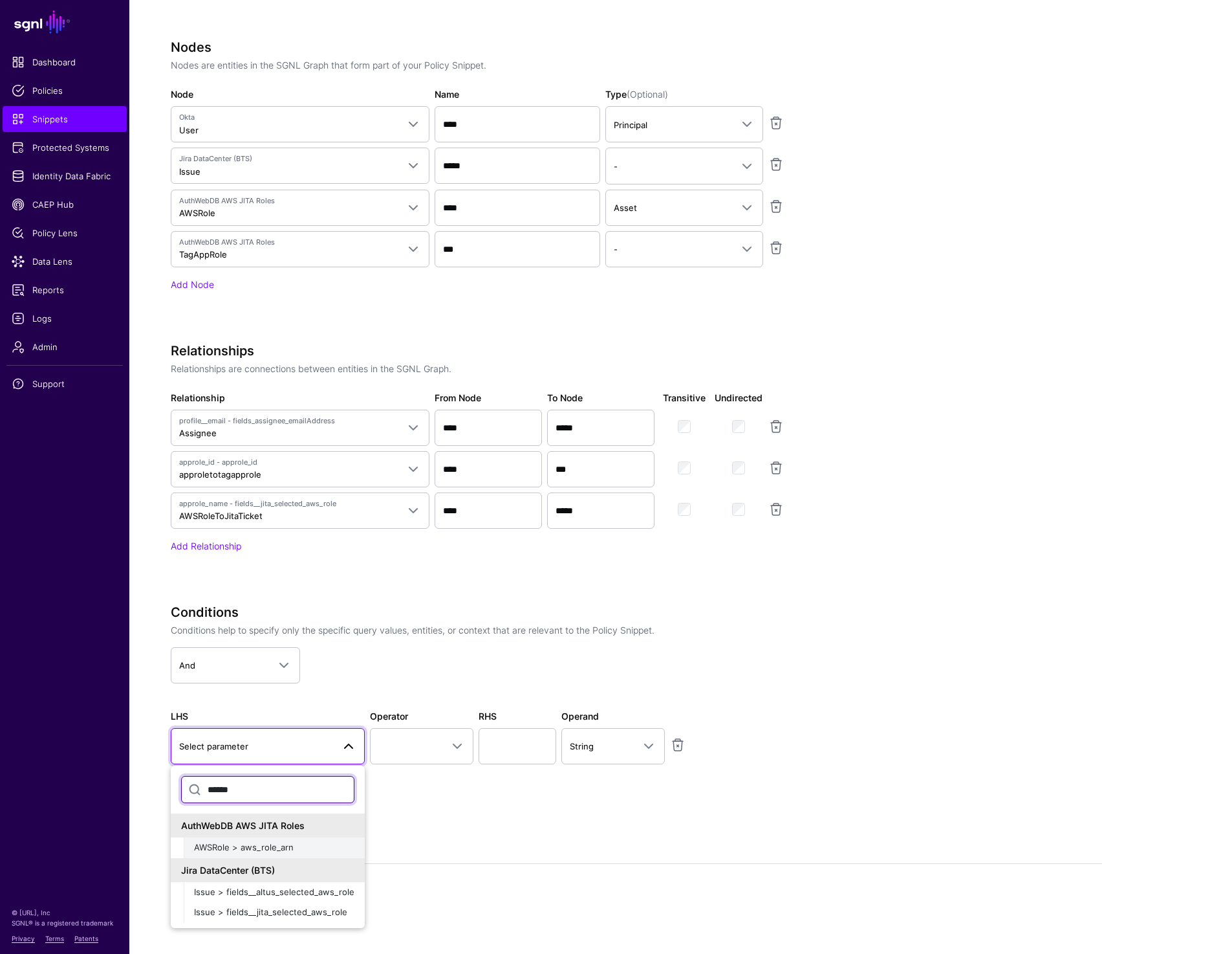
type input "******"
click at [326, 844] on div "AWSRole > aws_role_arn" at bounding box center [274, 847] width 160 height 13
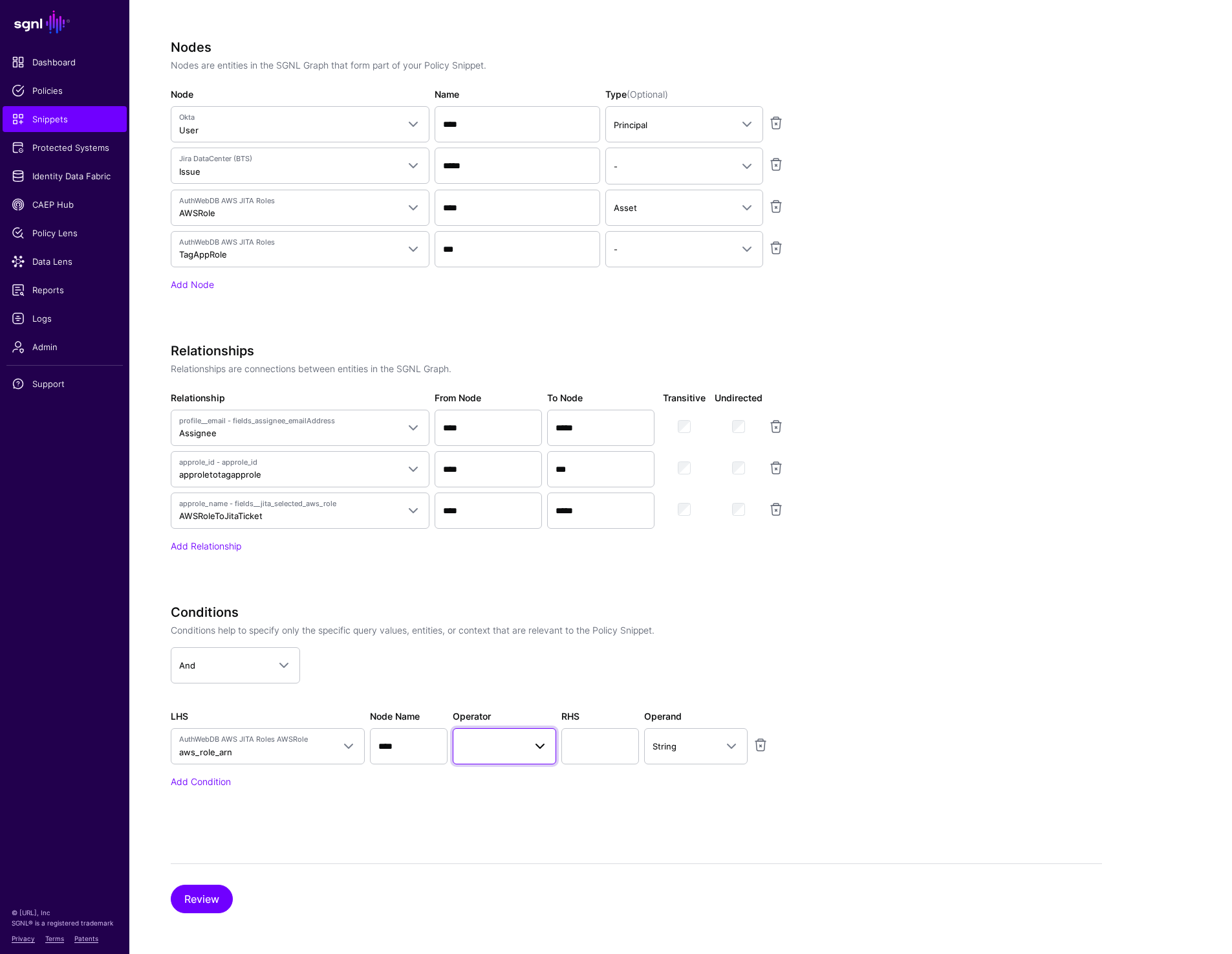
click at [488, 747] on span at bounding box center [505, 746] width 87 height 15
click at [521, 678] on button "Regex Equal To" at bounding box center [534, 671] width 162 height 20
click at [587, 750] on input "text" at bounding box center [599, 746] width 77 height 37
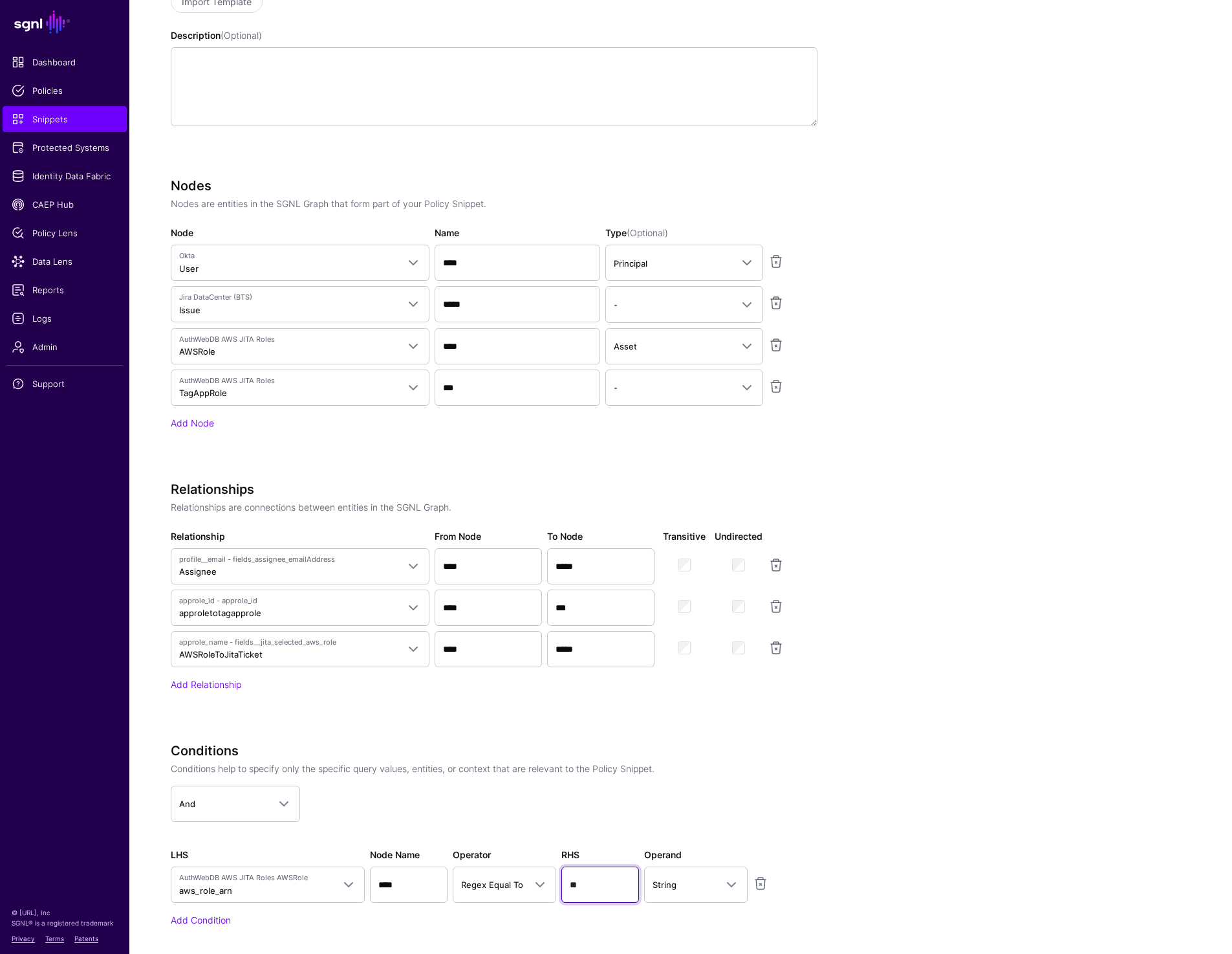
scroll to position [295, 0]
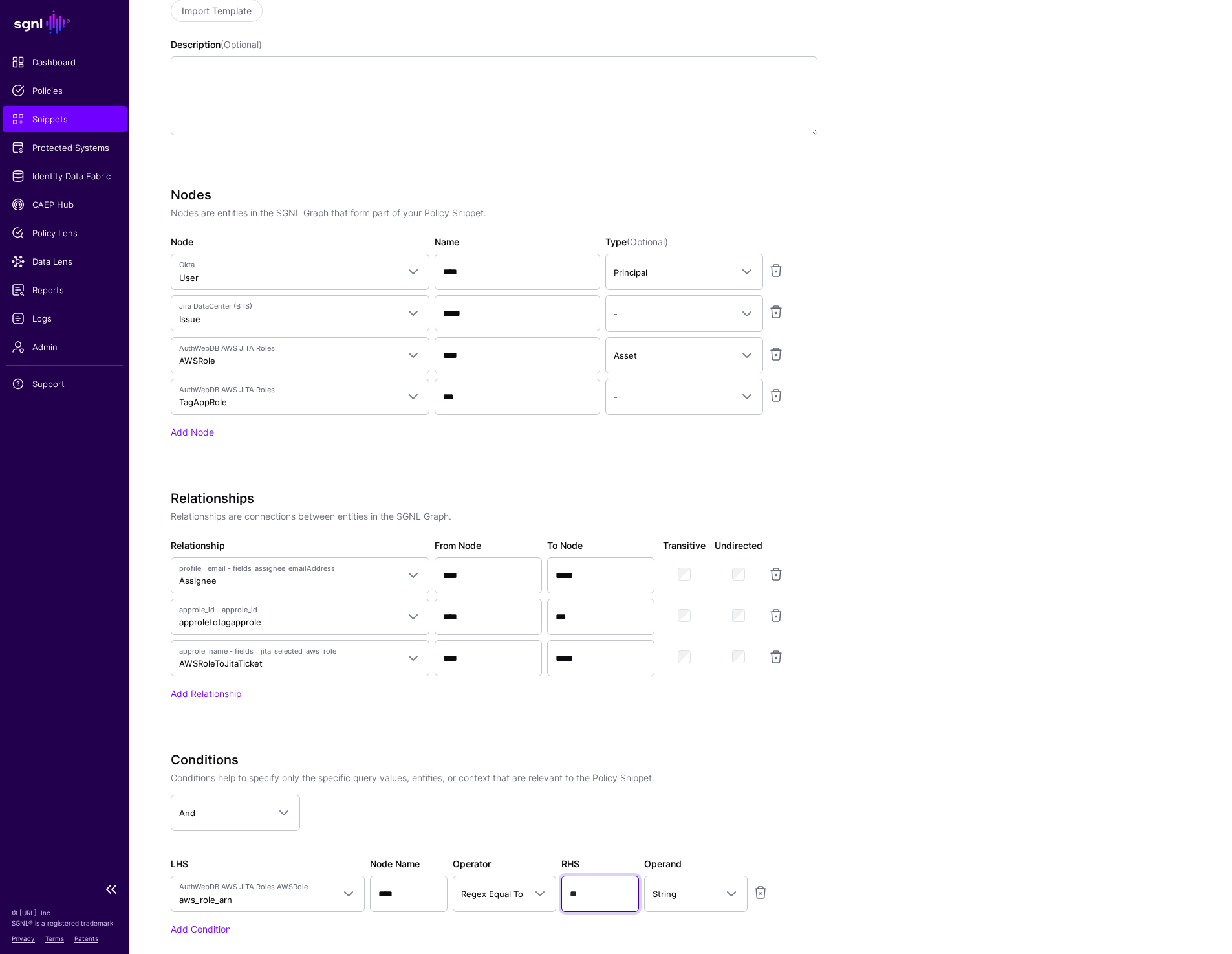
type input "**"
click at [1023, 507] on app-snippets-creator "Specify the components of your Snippet Version Policy Snippet Versions are comp…" at bounding box center [637, 457] width 931 height 1029
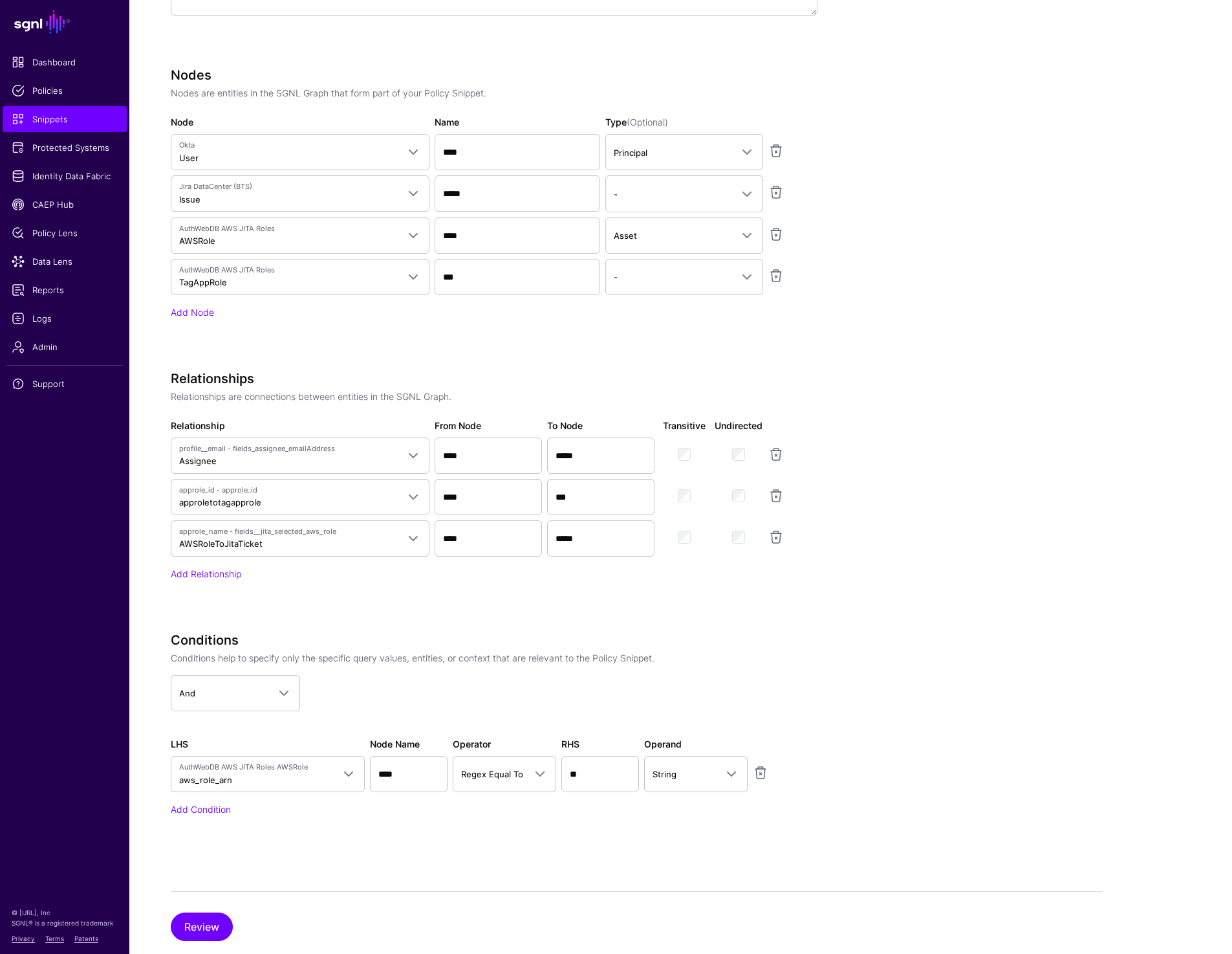
scroll to position [443, 0]
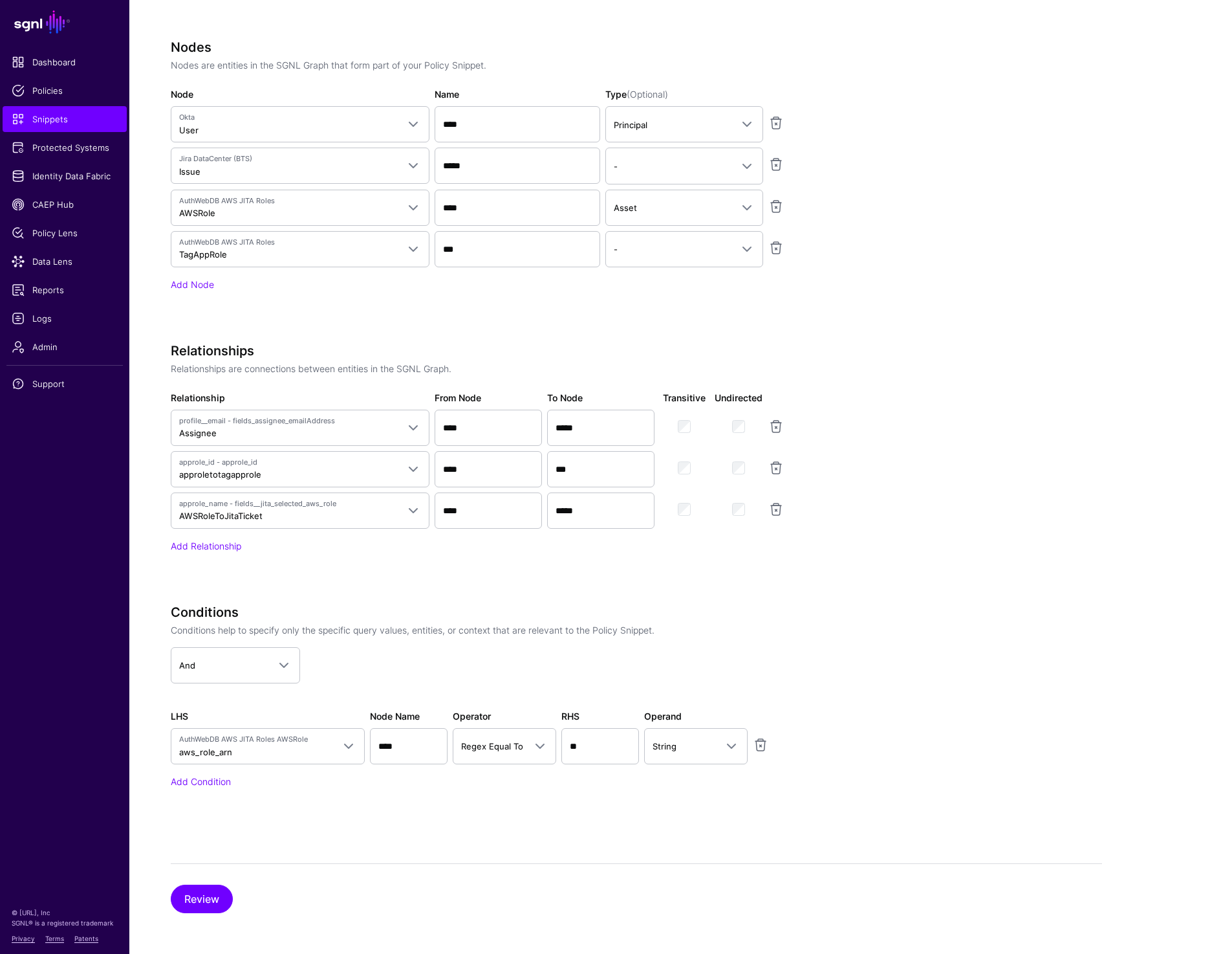
click at [371, 887] on div "Review" at bounding box center [637, 888] width 931 height 49
click at [222, 897] on button "Review" at bounding box center [202, 898] width 62 height 28
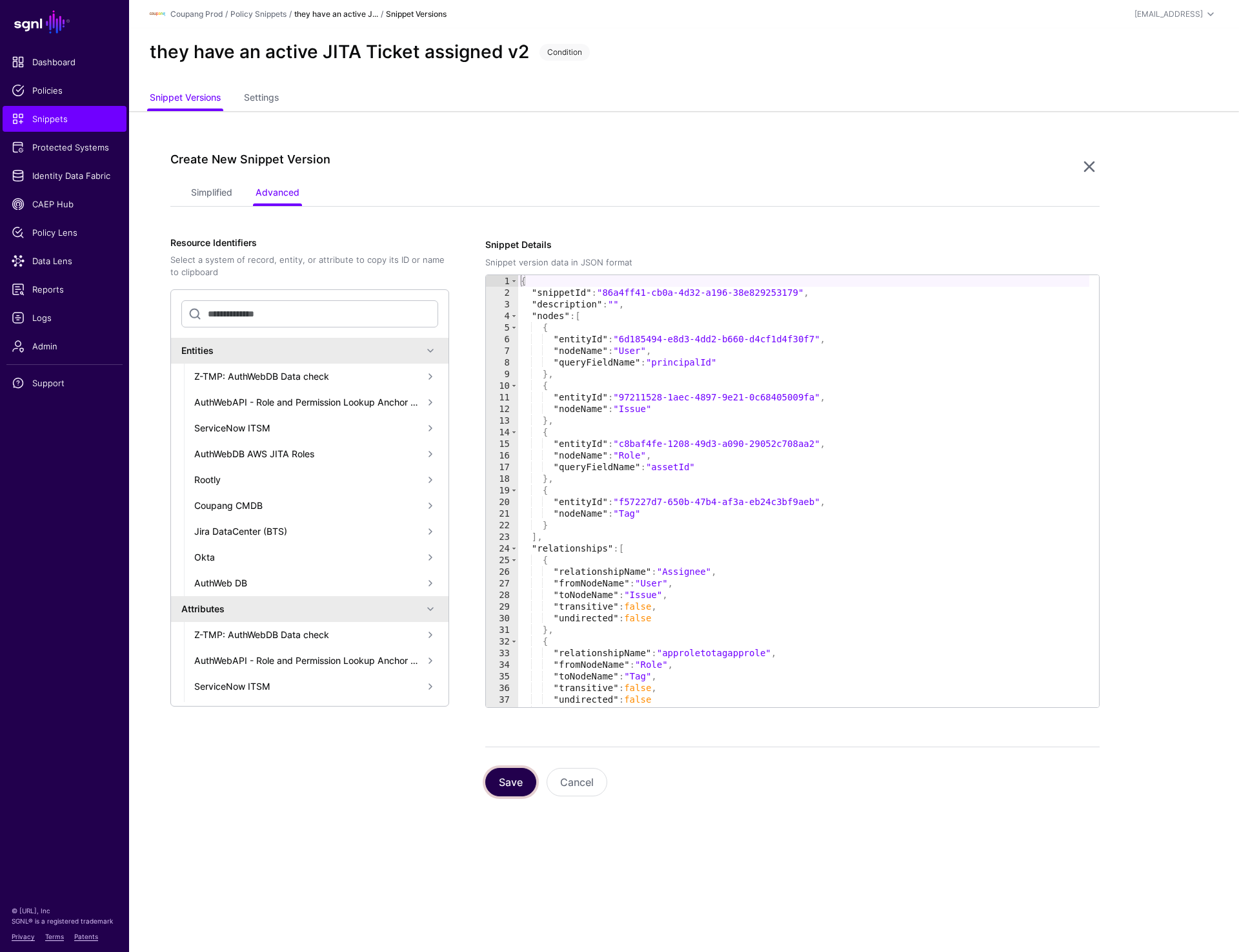
click at [512, 784] on button "Save" at bounding box center [511, 781] width 51 height 28
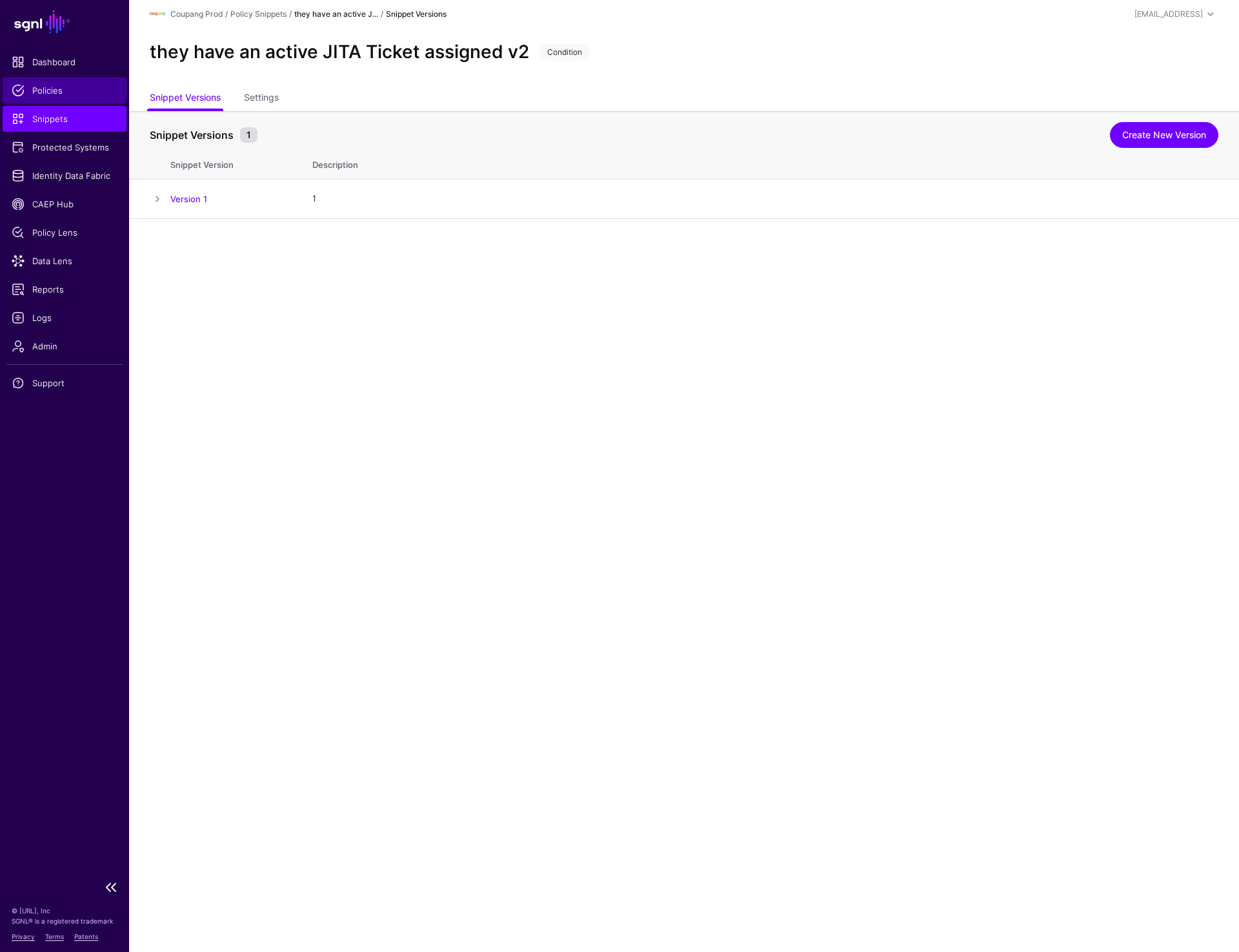
click at [61, 90] on span "Policies" at bounding box center [65, 90] width 106 height 13
click at [196, 196] on link "Version 1" at bounding box center [189, 199] width 37 height 10
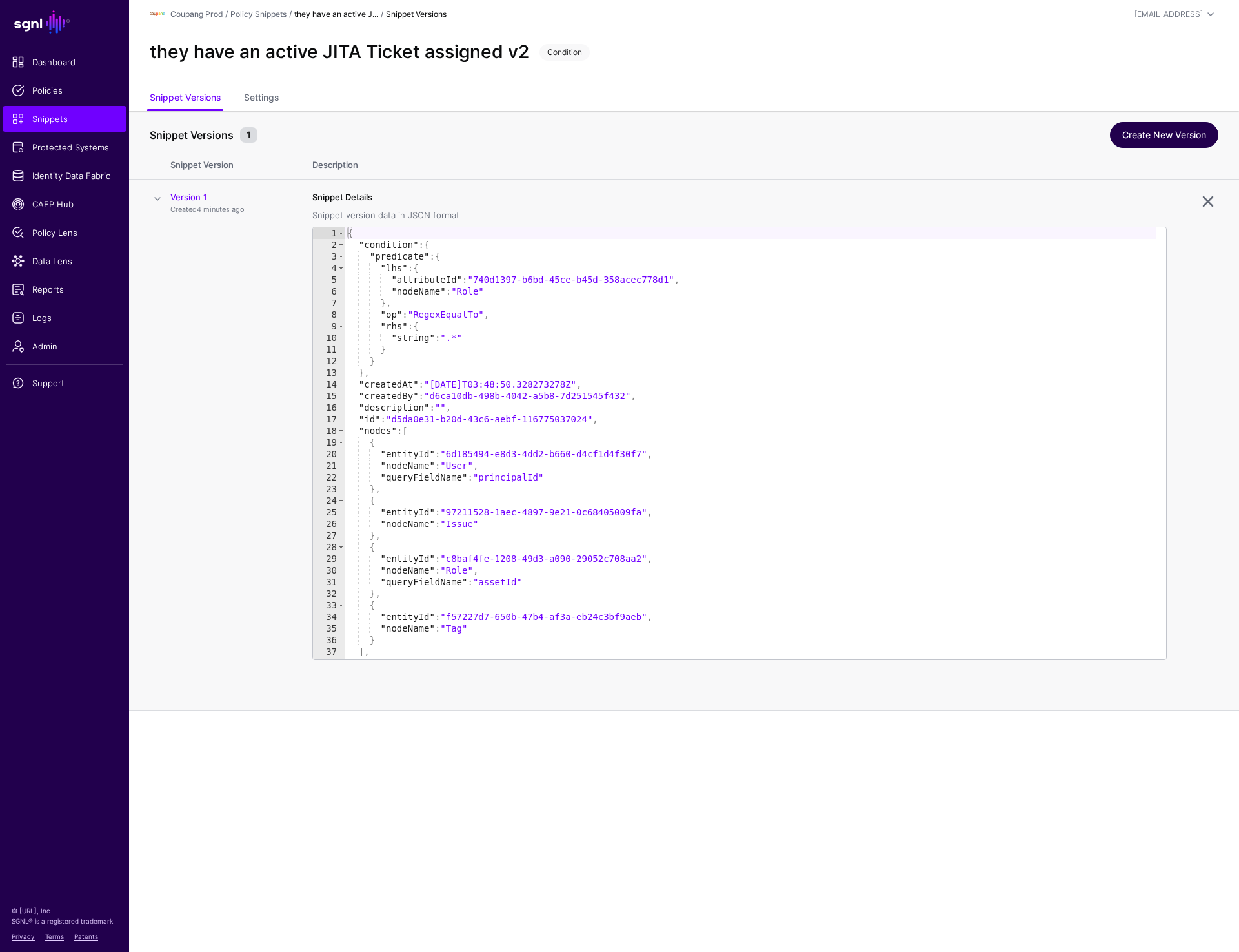
click at [1176, 133] on link "Create New Version" at bounding box center [1164, 135] width 109 height 26
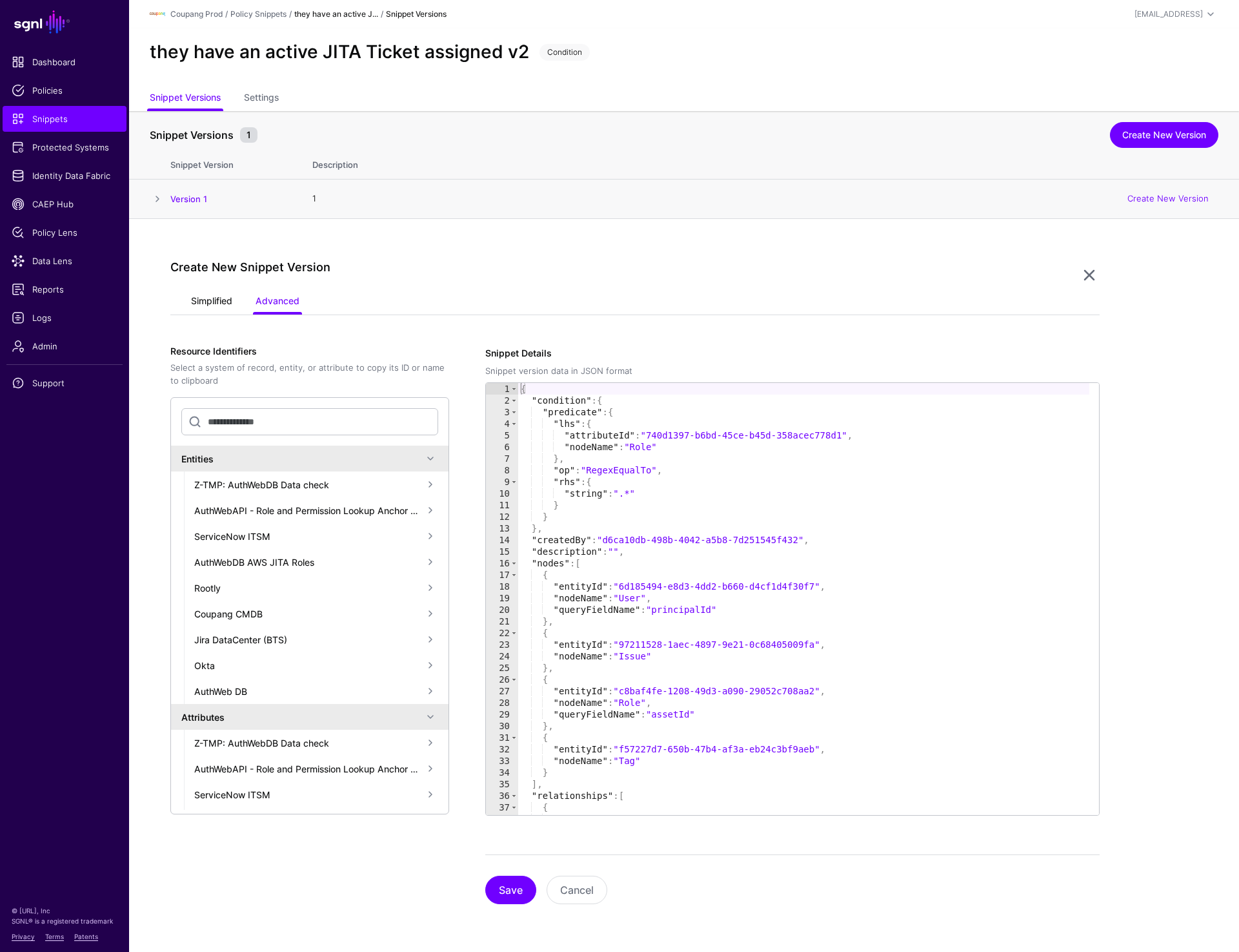
click at [218, 297] on link "Simplified" at bounding box center [212, 302] width 42 height 25
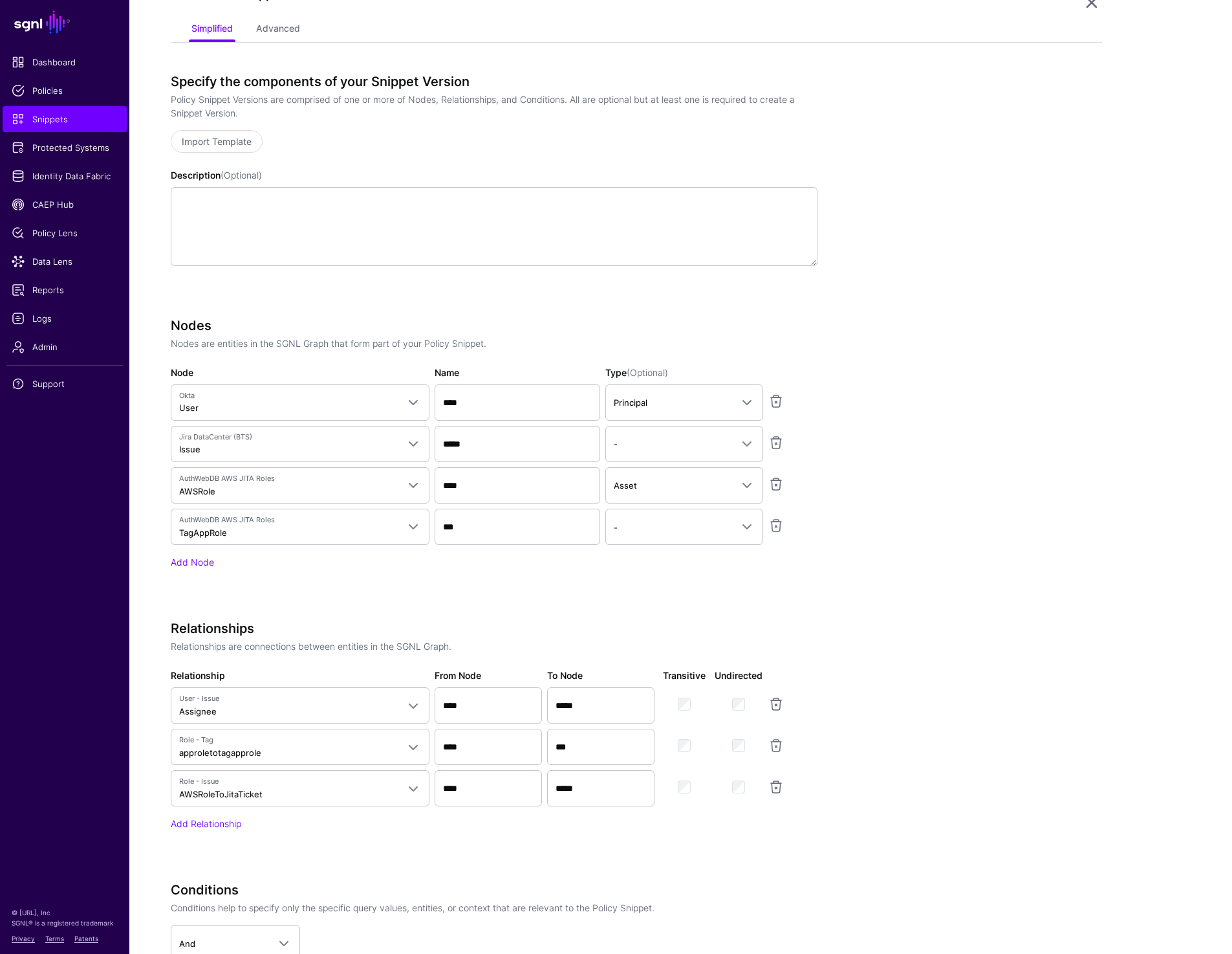
scroll to position [284, 0]
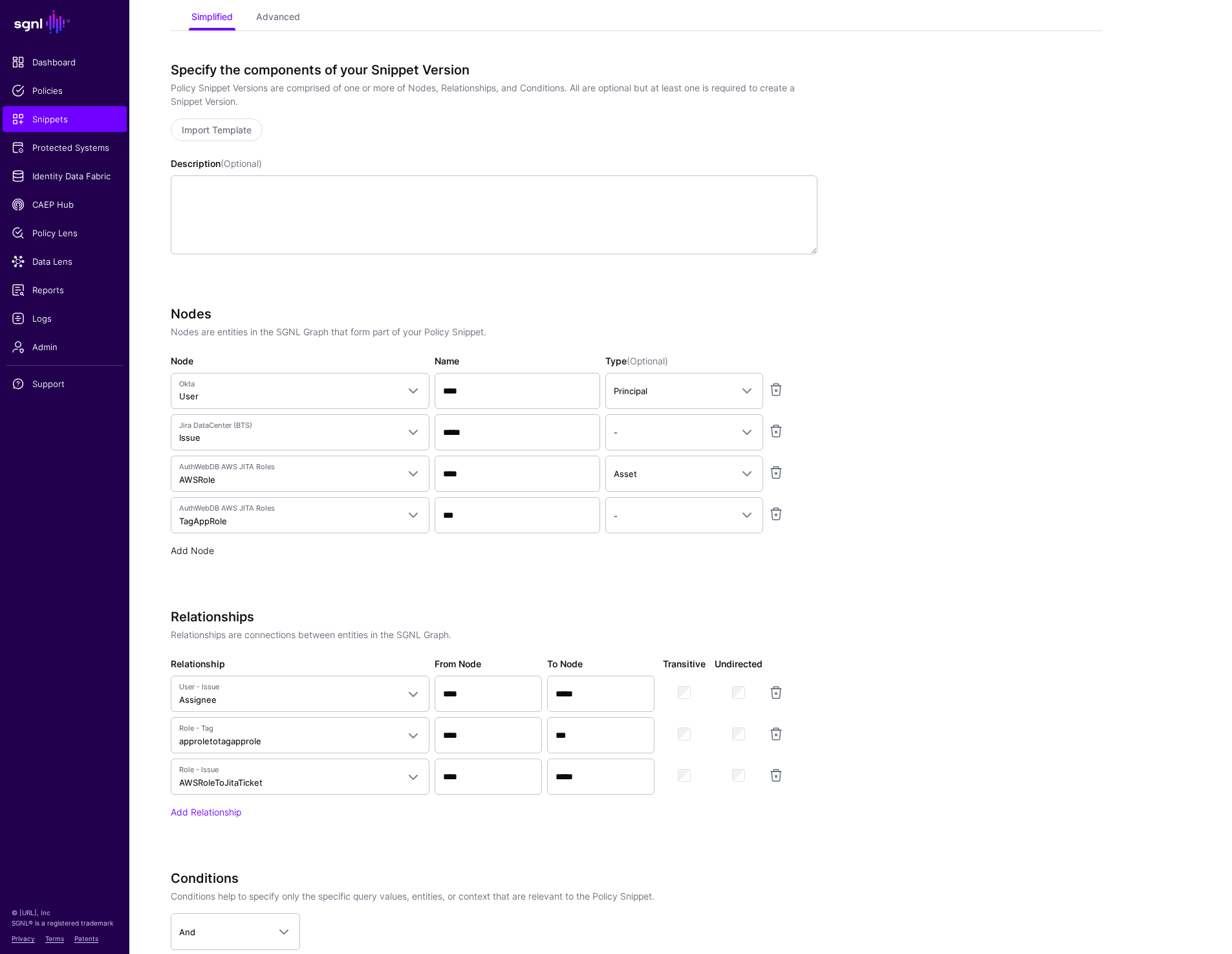
click at [203, 551] on link "Add Node" at bounding box center [192, 550] width 43 height 11
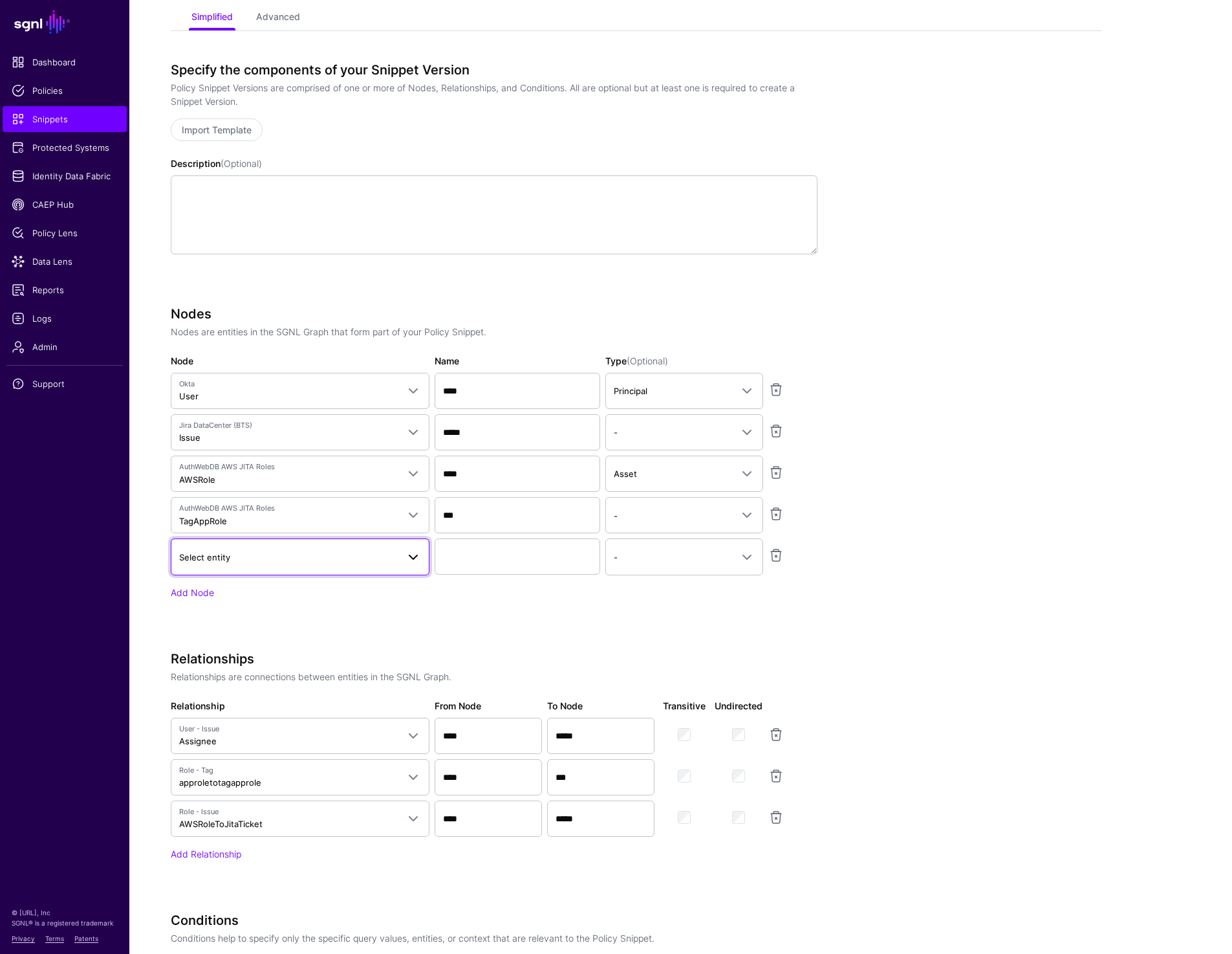
click at [229, 554] on span "Select entity" at bounding box center [204, 557] width 51 height 10
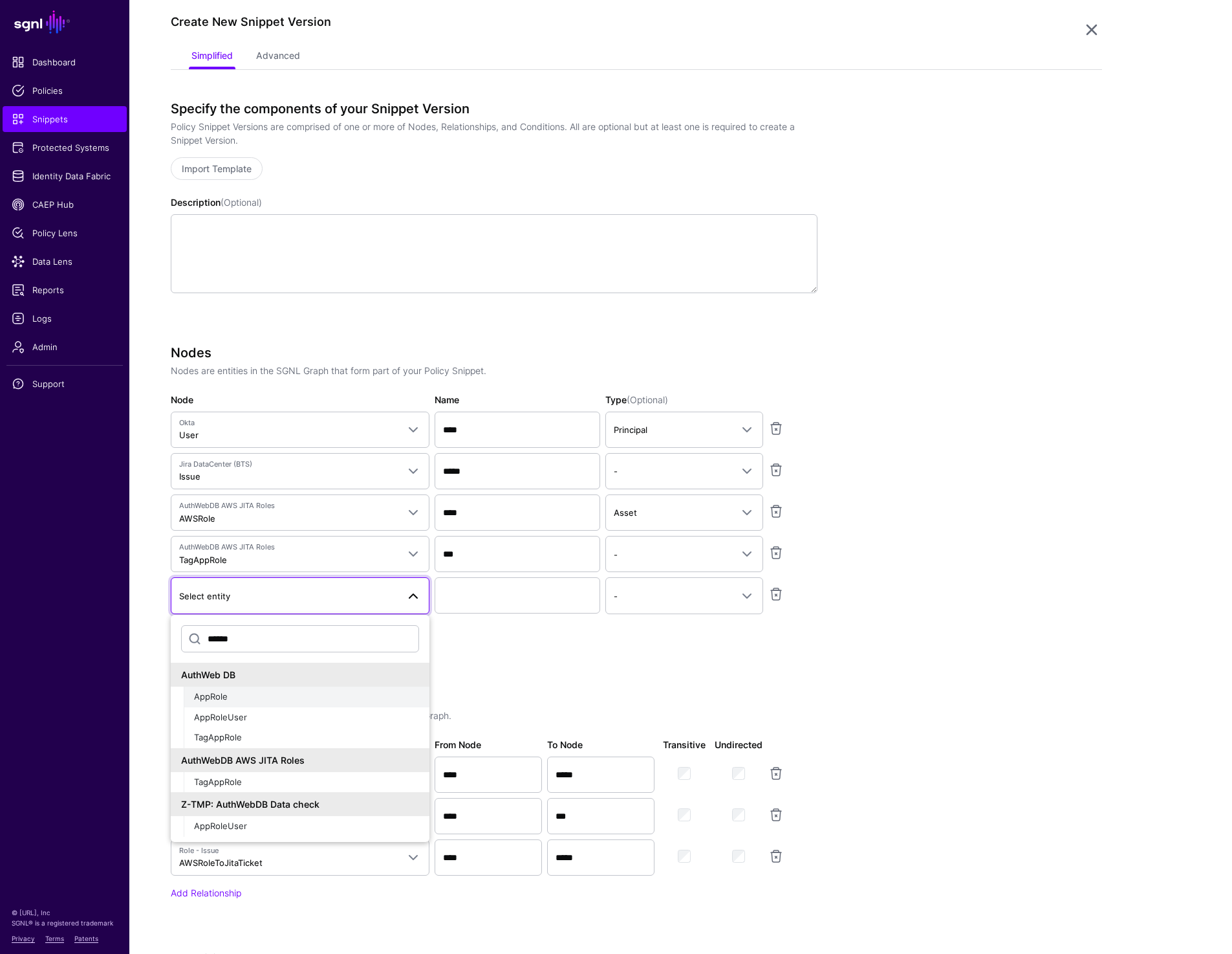
scroll to position [244, 0]
type input "******"
click at [249, 720] on div "AppRoleUser" at bounding box center [307, 718] width 225 height 13
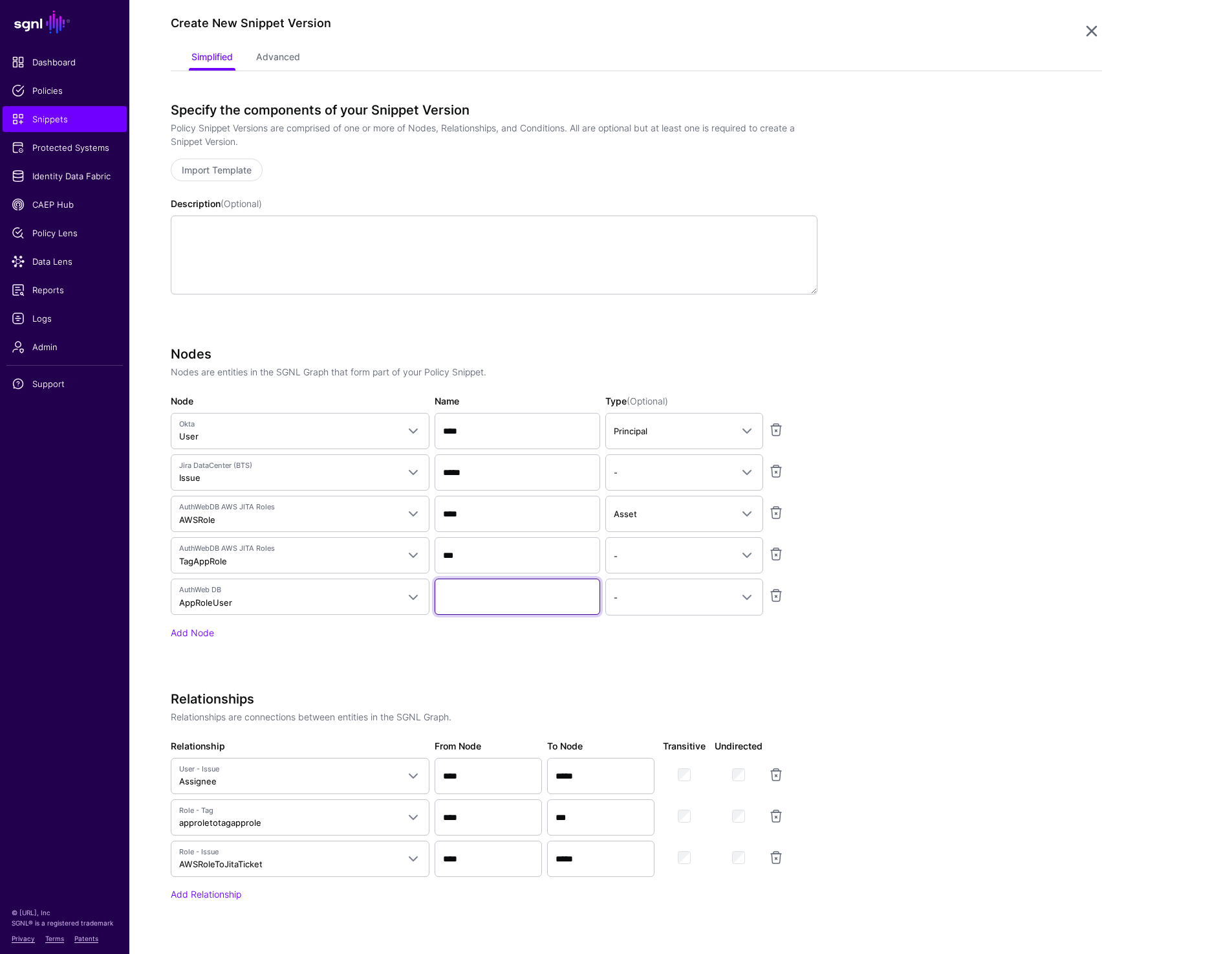
click at [499, 603] on input "Name" at bounding box center [517, 596] width 165 height 37
paste input "**********"
type input "**********"
click at [988, 614] on app-snippets-creator "Specify the components of your Snippet Version Policy Snippet Versions are comp…" at bounding box center [637, 637] width 931 height 1070
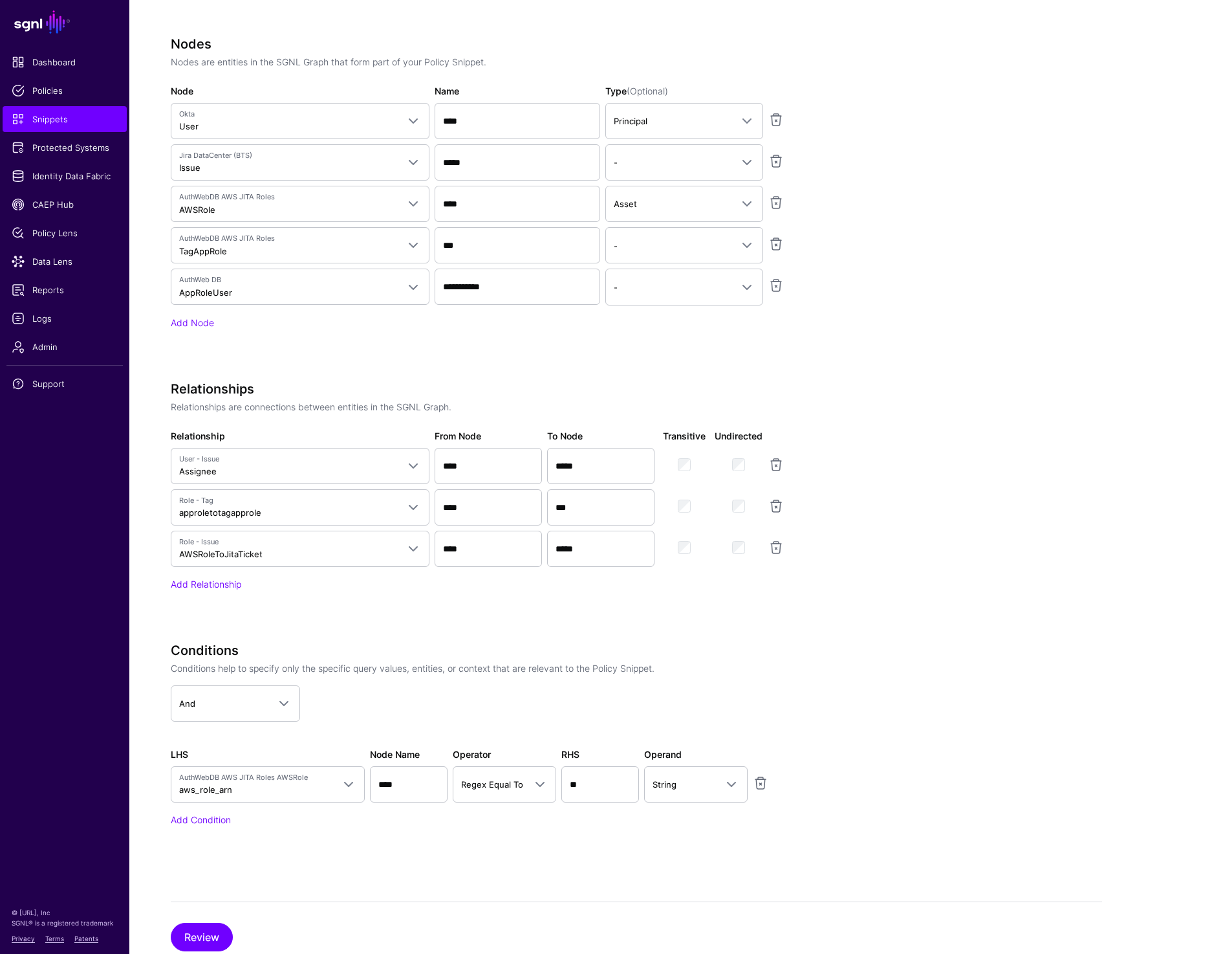
scroll to position [592, 0]
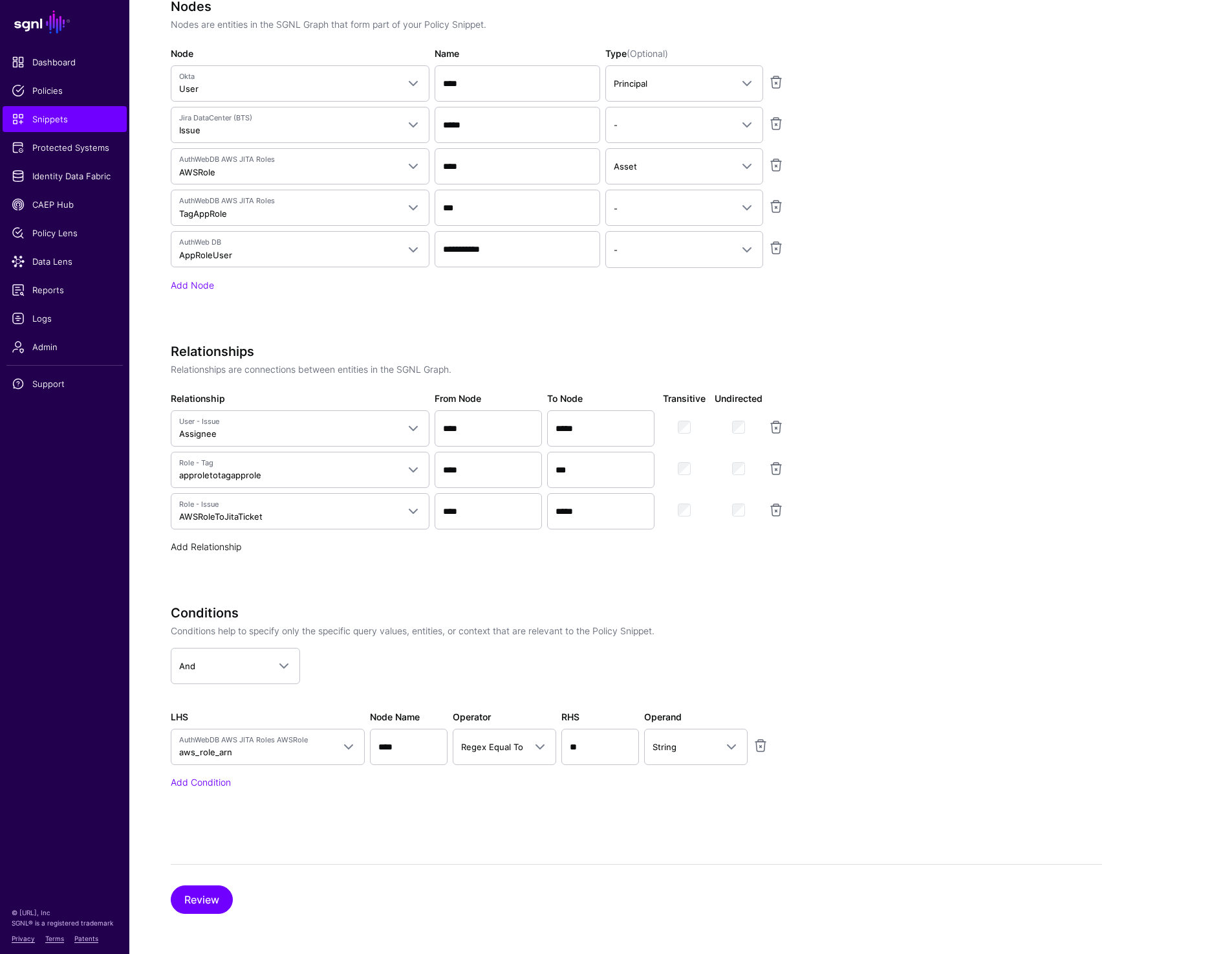
click at [205, 550] on link "Add Relationship" at bounding box center [206, 546] width 71 height 11
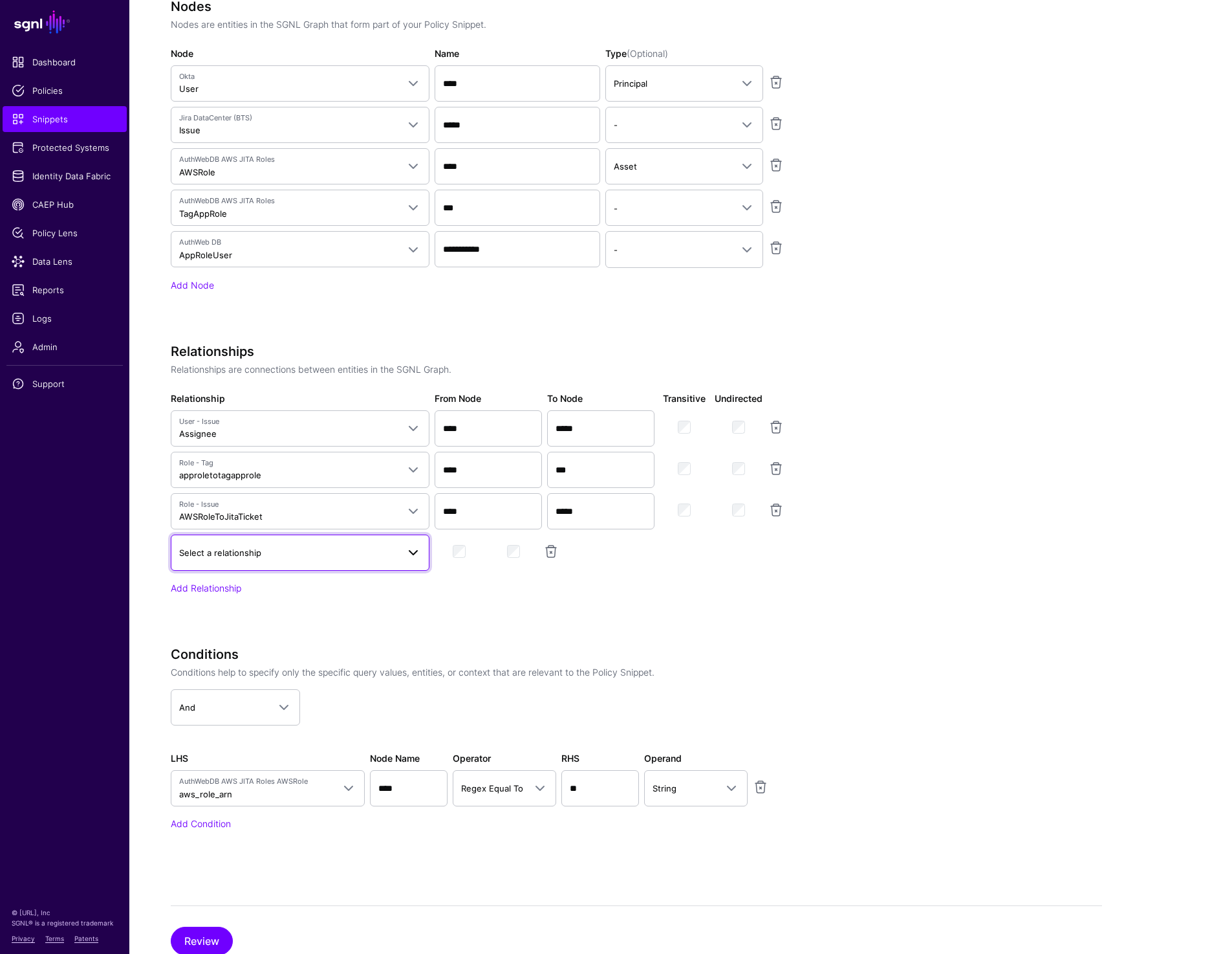
click at [232, 561] on link "Select a relationship" at bounding box center [301, 552] width 259 height 37
click at [267, 670] on span "Okta to AuthWeb User" at bounding box center [226, 670] width 90 height 10
click at [873, 652] on app-snippets-creator "Specify the components of your Snippet Version Policy Snippet Versions are comp…" at bounding box center [637, 310] width 931 height 1112
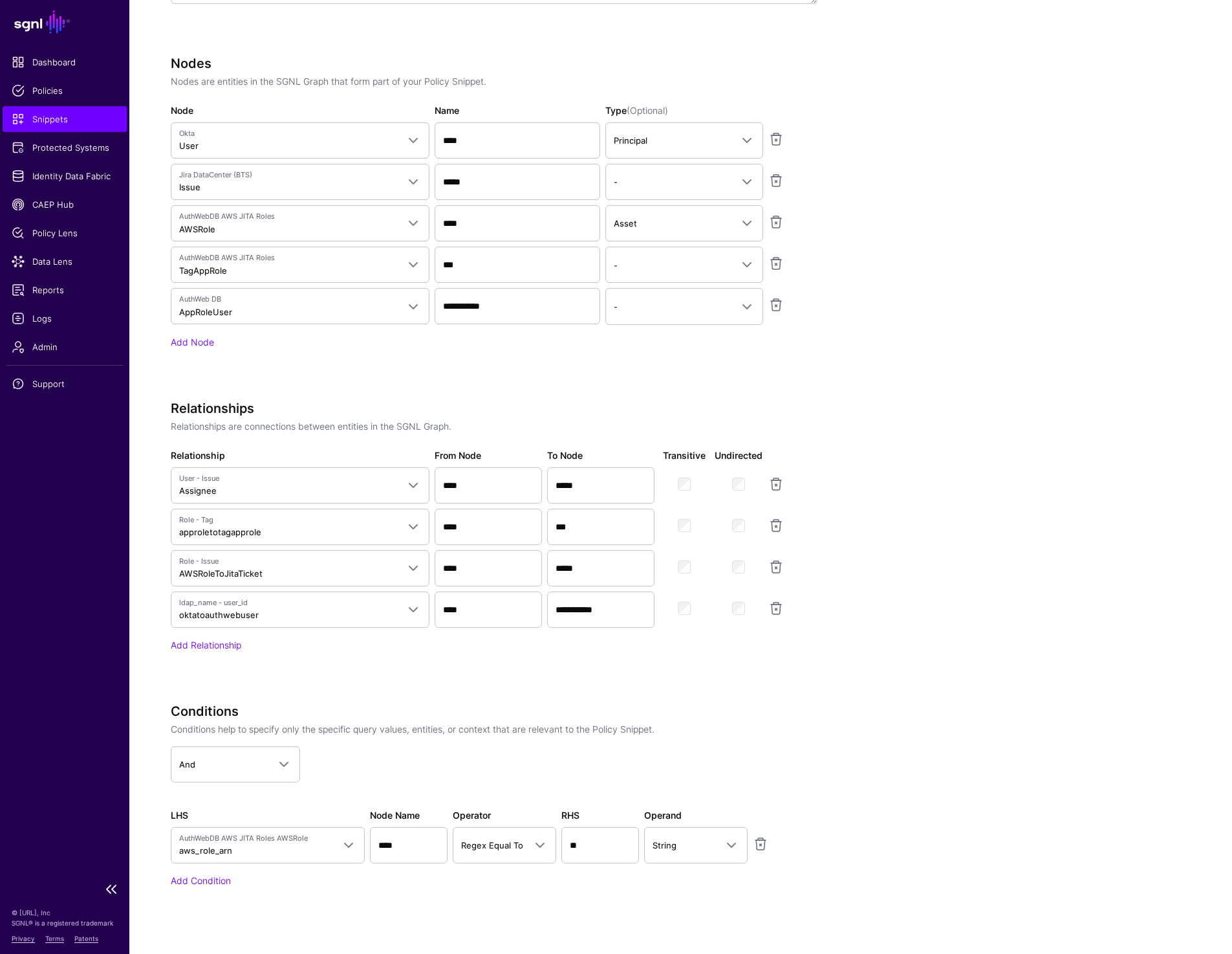
scroll to position [534, 0]
click at [205, 645] on link "Add Relationship" at bounding box center [206, 645] width 71 height 11
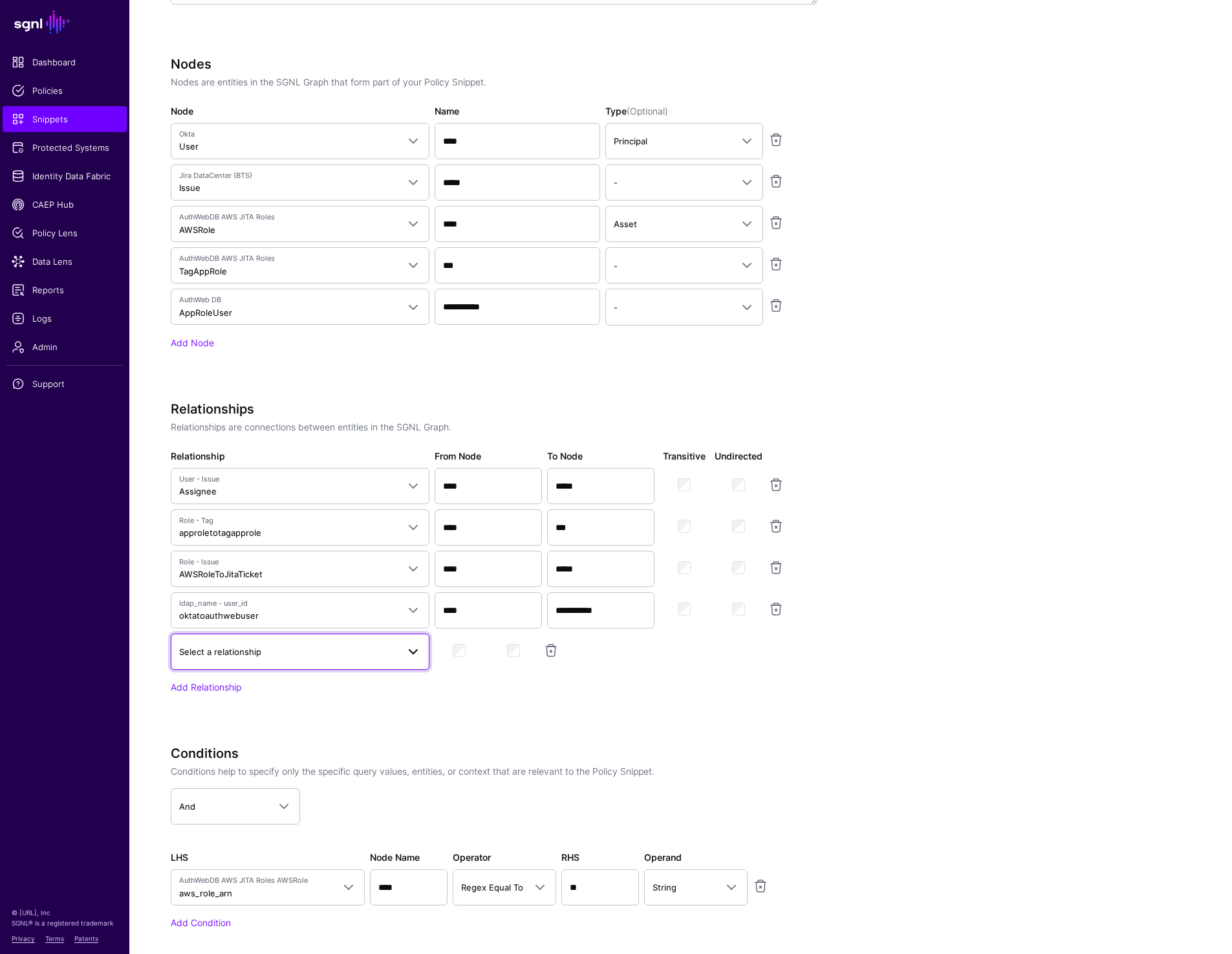
click at [223, 654] on span "Select a relationship" at bounding box center [220, 652] width 82 height 10
click at [547, 654] on link at bounding box center [551, 650] width 15 height 15
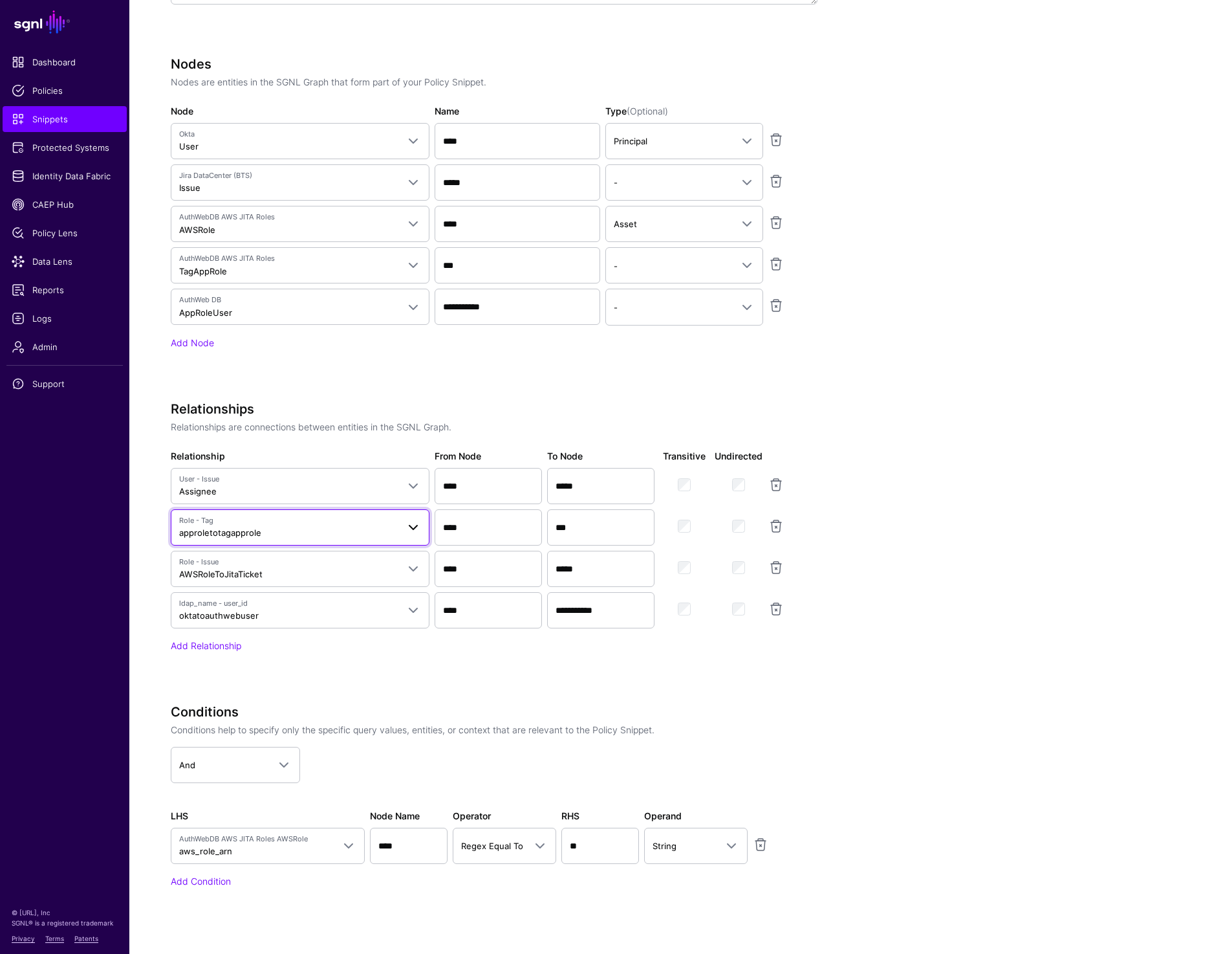
click at [288, 530] on span "Role - Tag approletotagapprole" at bounding box center [288, 527] width 219 height 25
click at [843, 581] on app-snippets-creator "Specify the components of your Snippet Version Policy Snippet Versions are comp…" at bounding box center [637, 368] width 931 height 1112
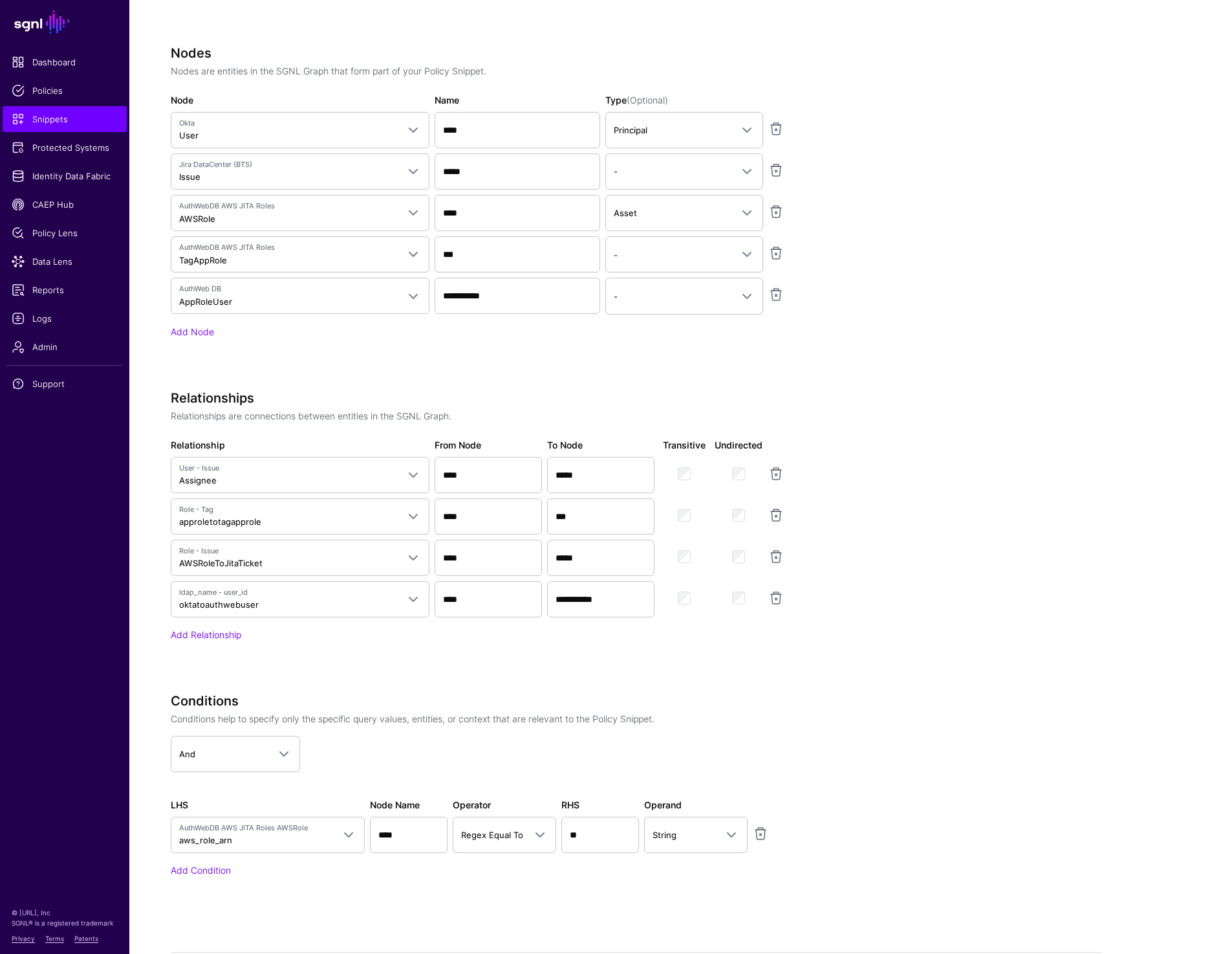
scroll to position [634, 0]
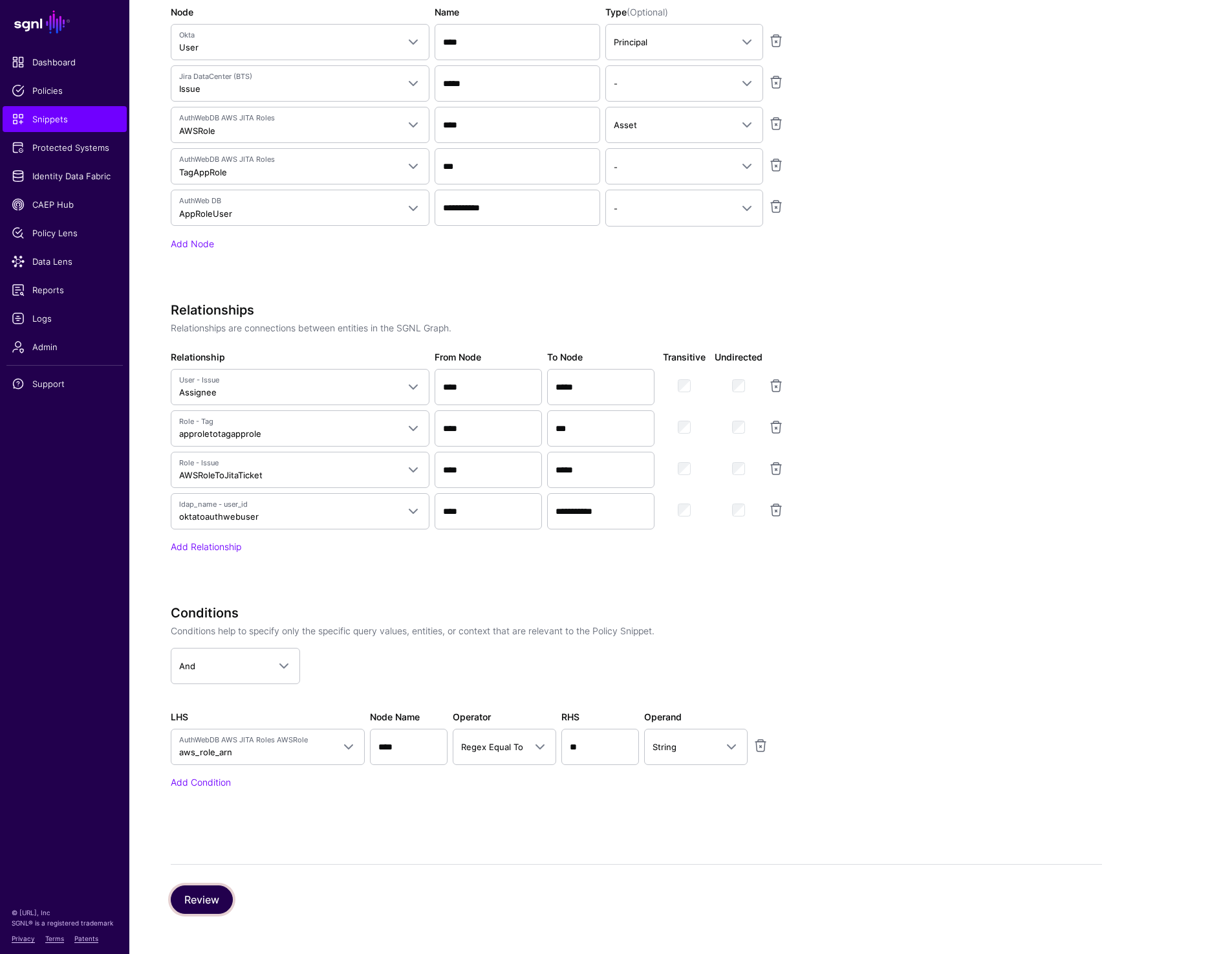
click at [198, 903] on button "Review" at bounding box center [202, 899] width 62 height 28
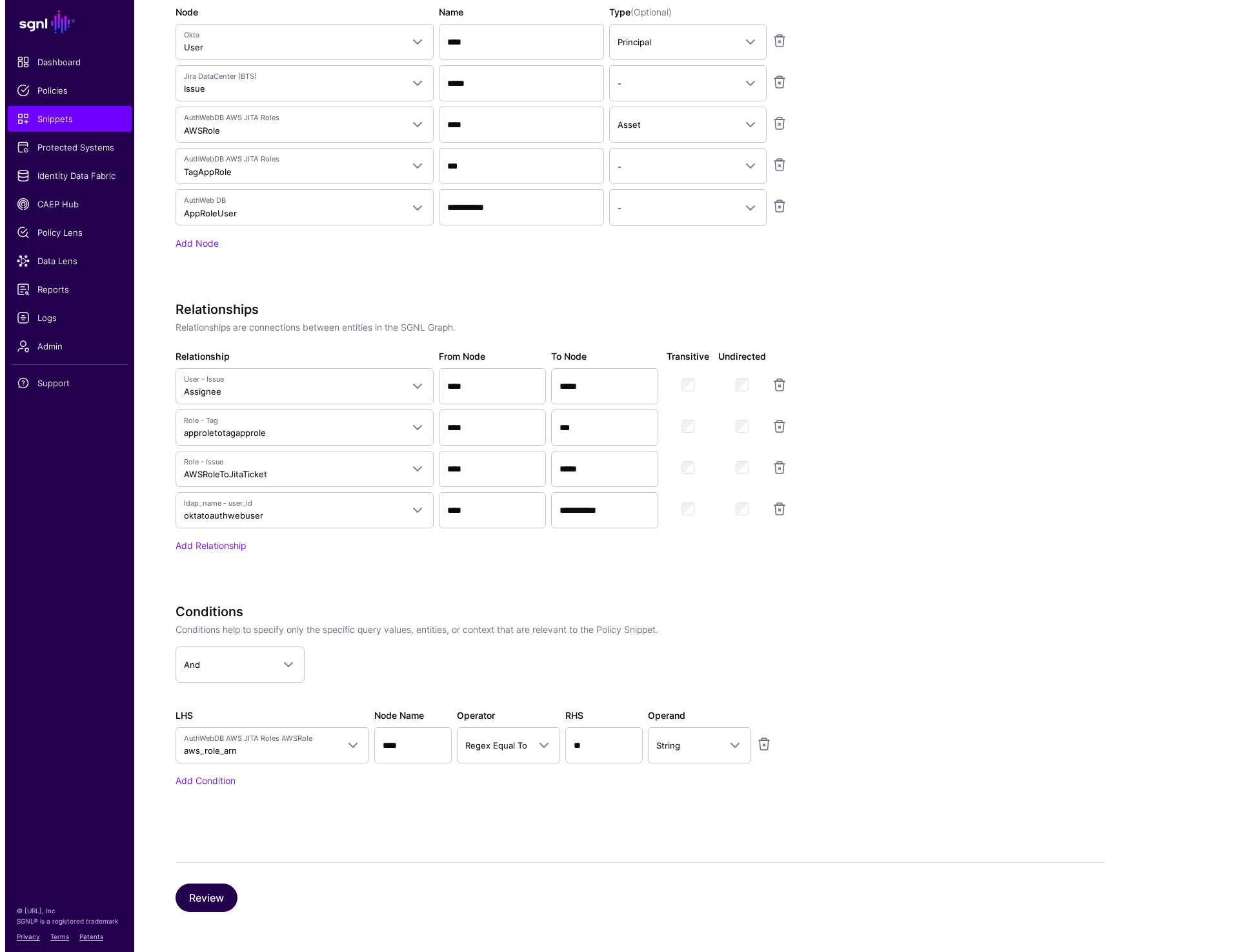
scroll to position [0, 0]
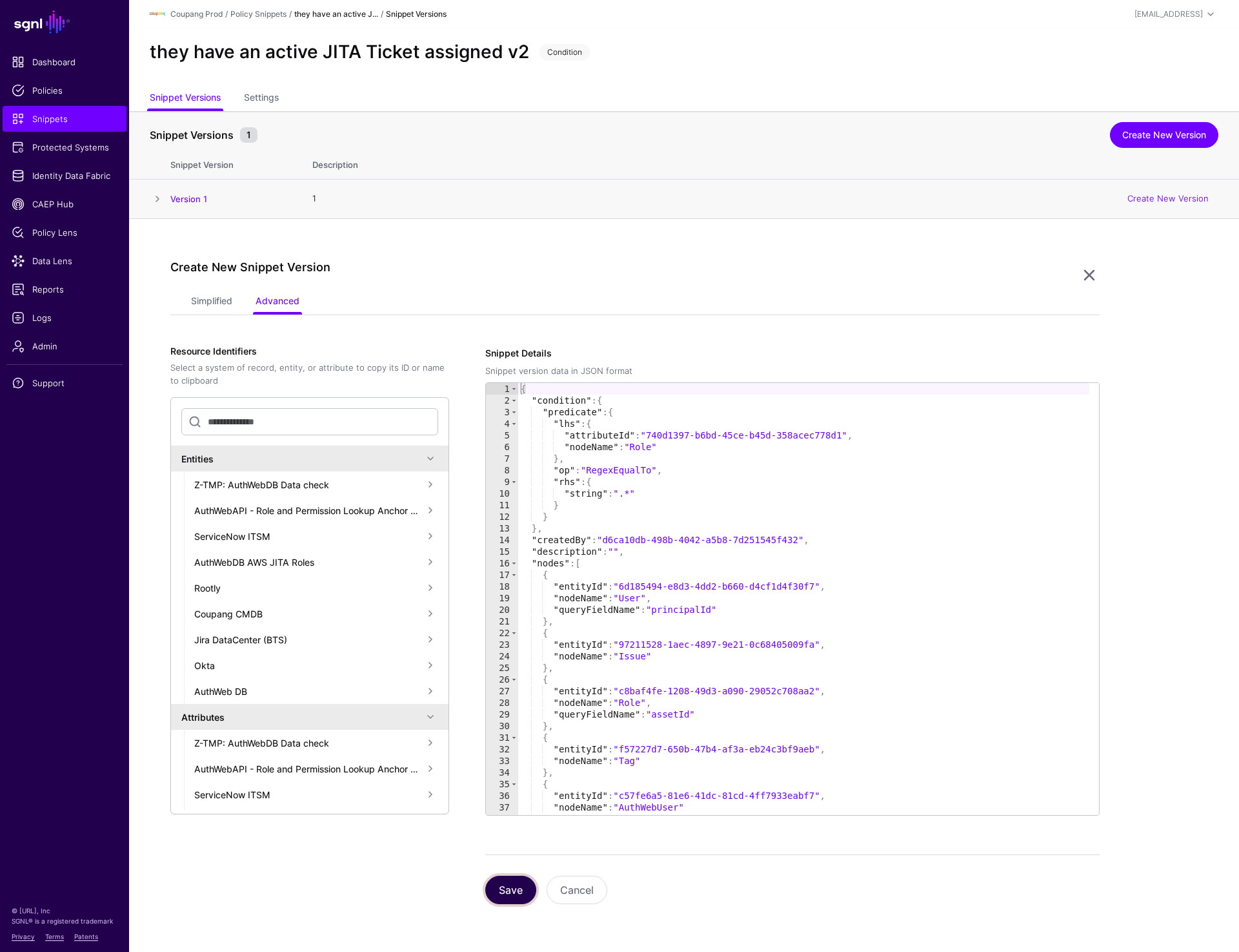
click at [518, 887] on button "Save" at bounding box center [511, 889] width 51 height 28
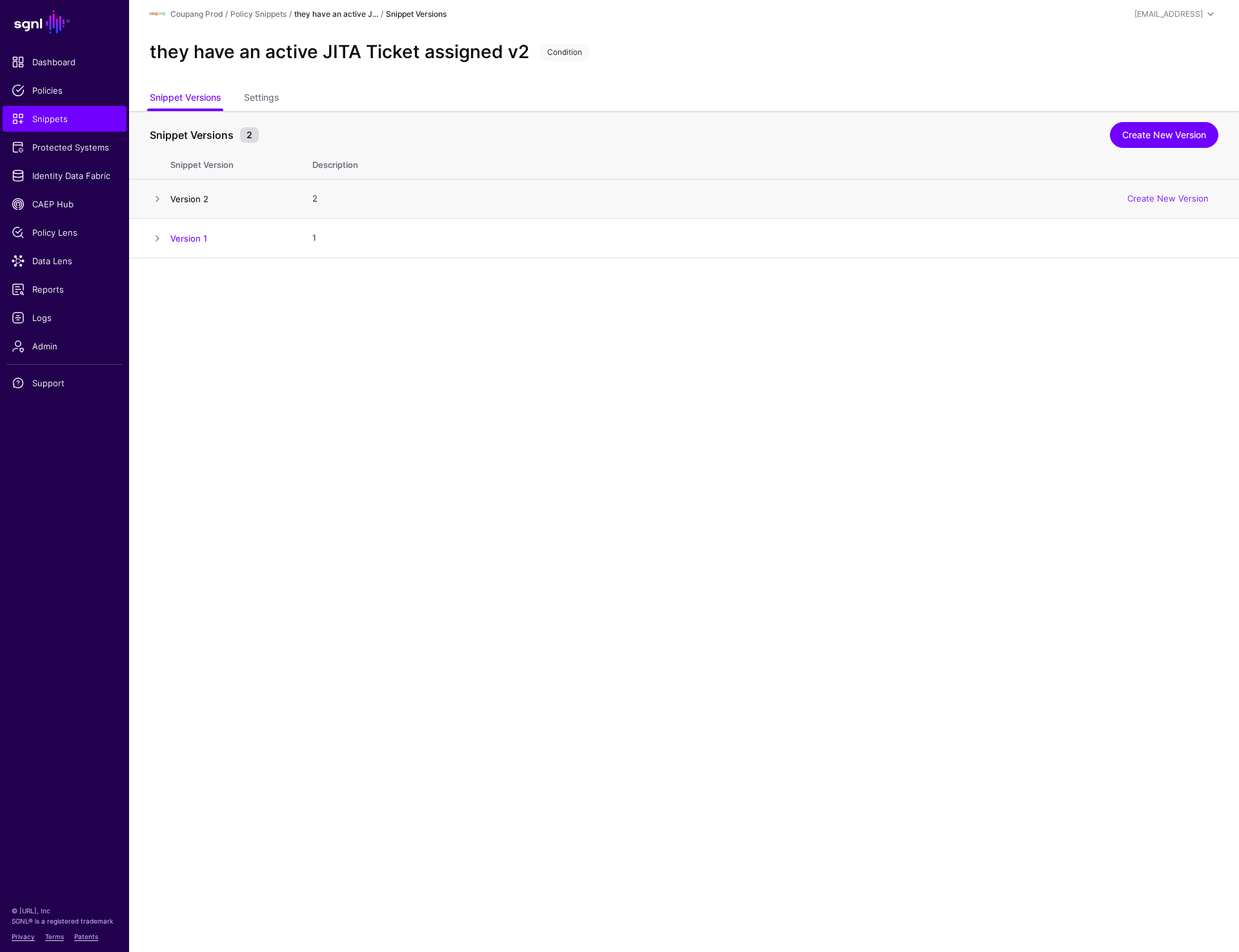
click at [198, 197] on link "Version 2" at bounding box center [190, 199] width 38 height 10
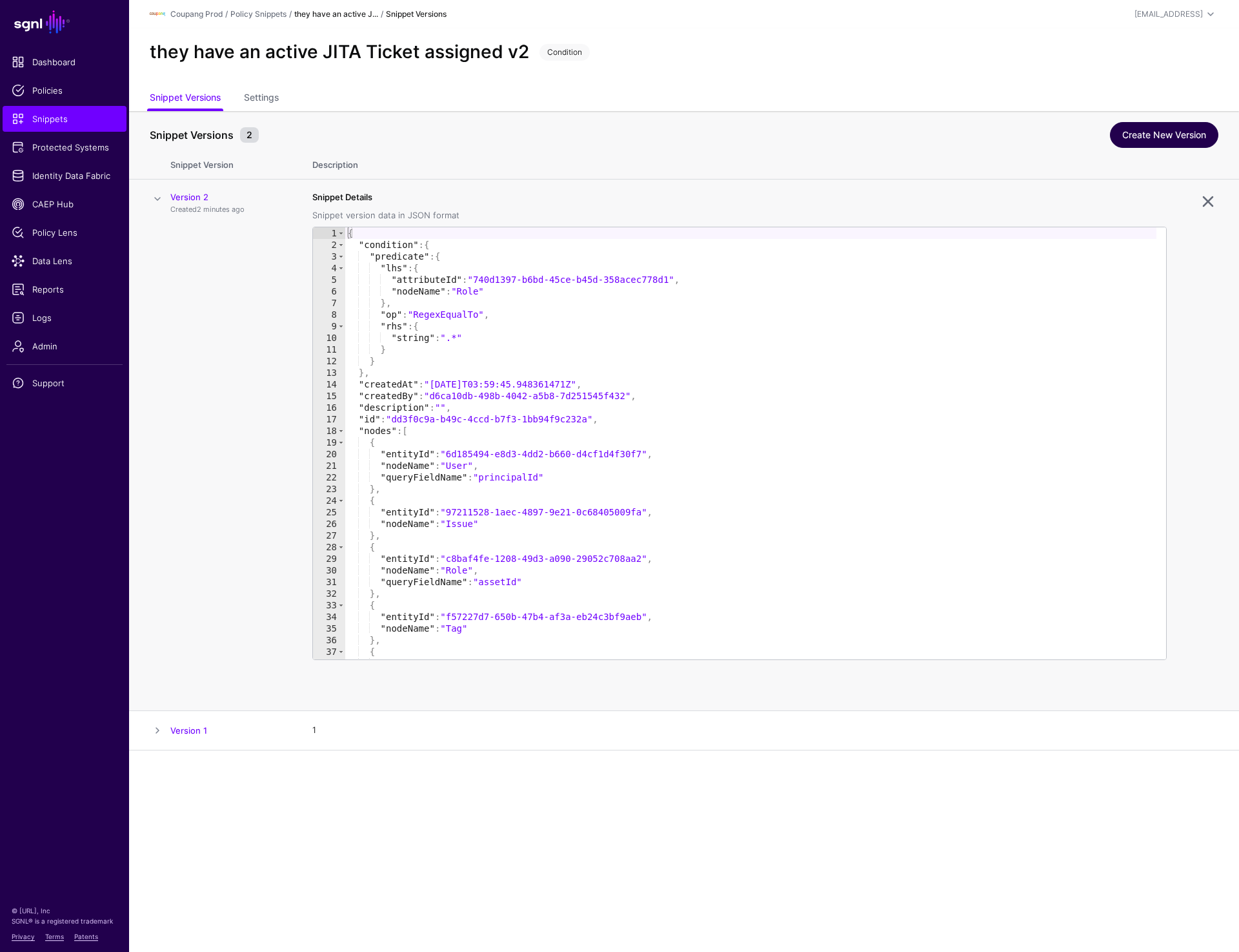
click at [1151, 133] on link "Create New Version" at bounding box center [1164, 135] width 109 height 26
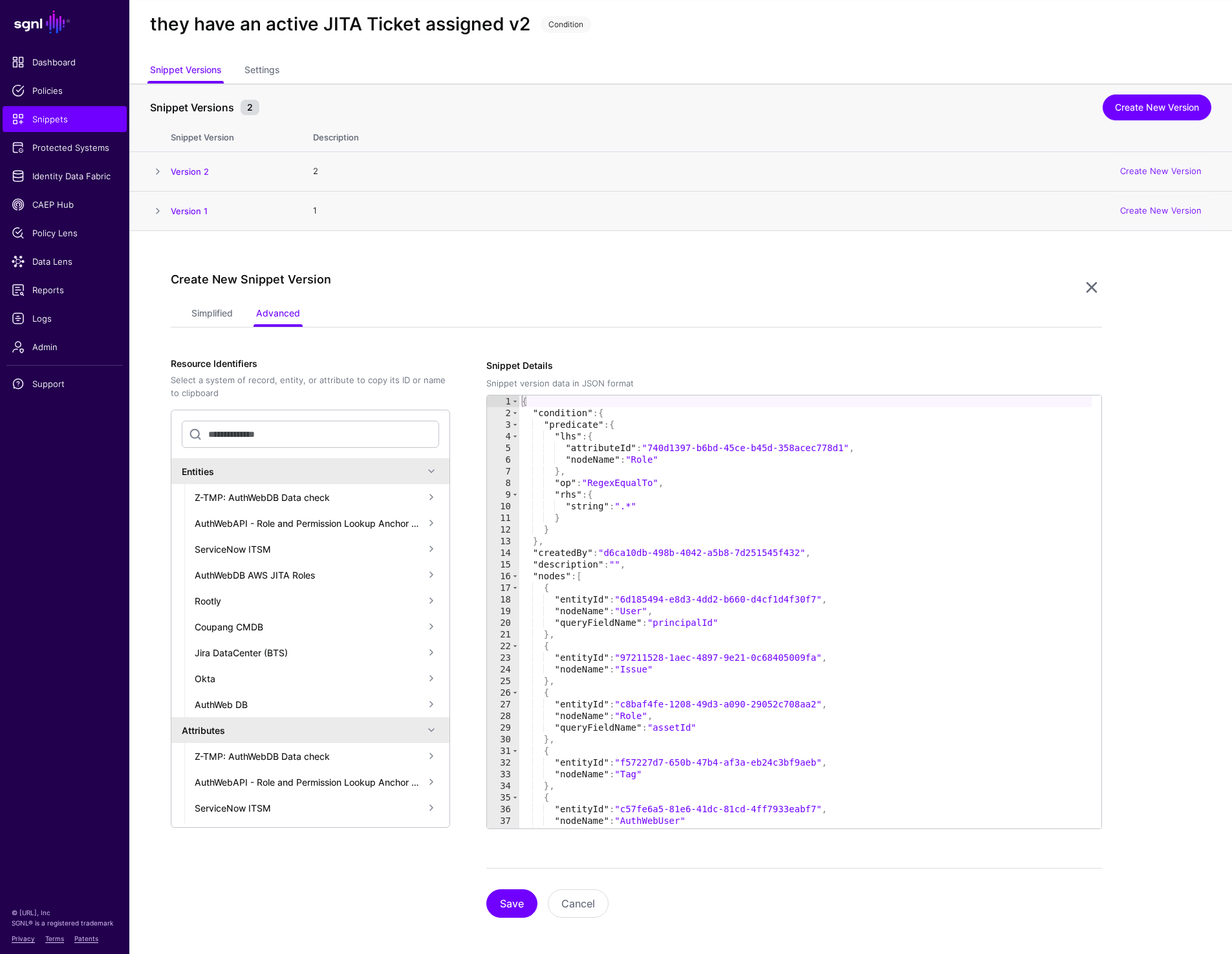
scroll to position [33, 0]
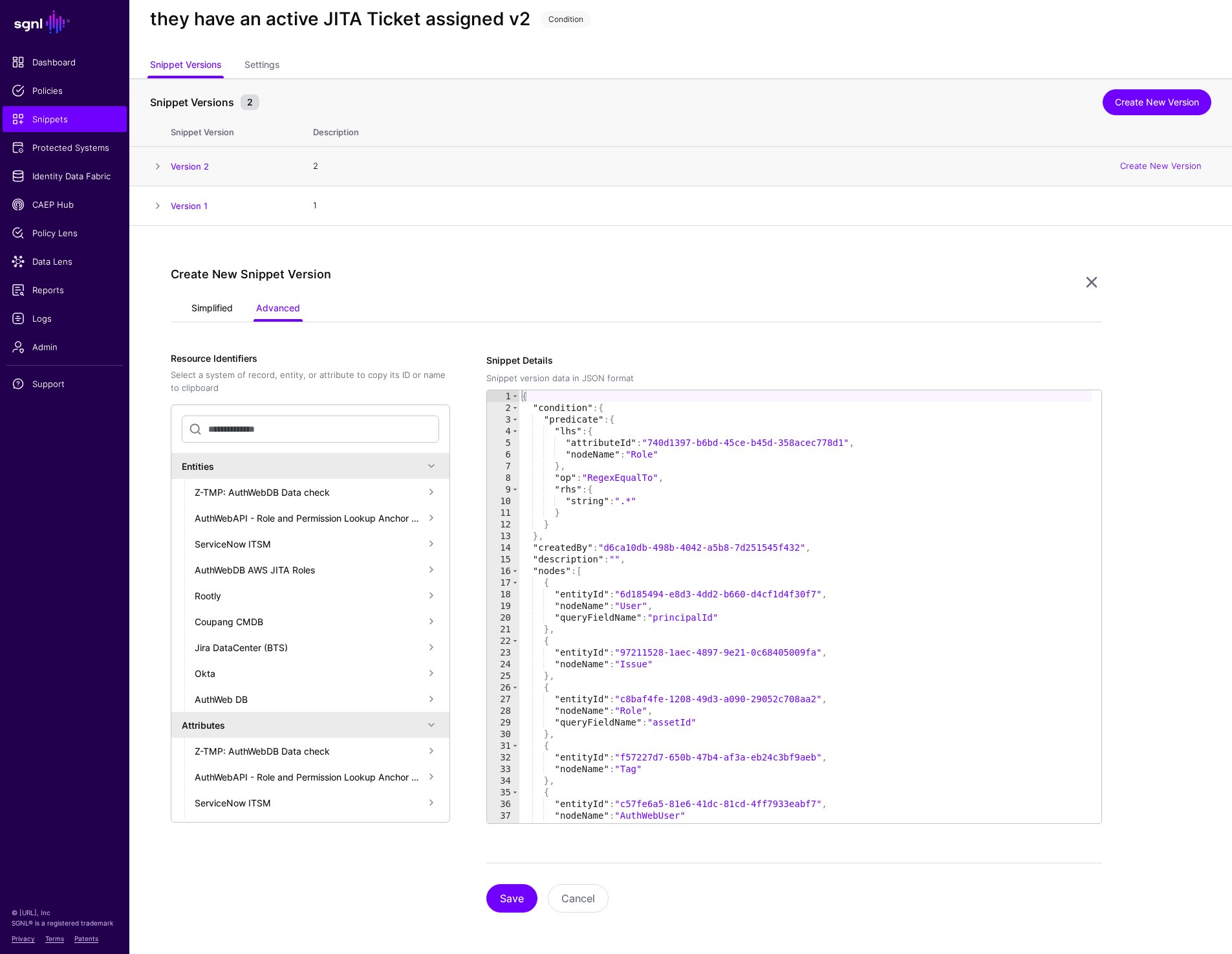
click at [214, 305] on link "Simplified" at bounding box center [212, 309] width 42 height 25
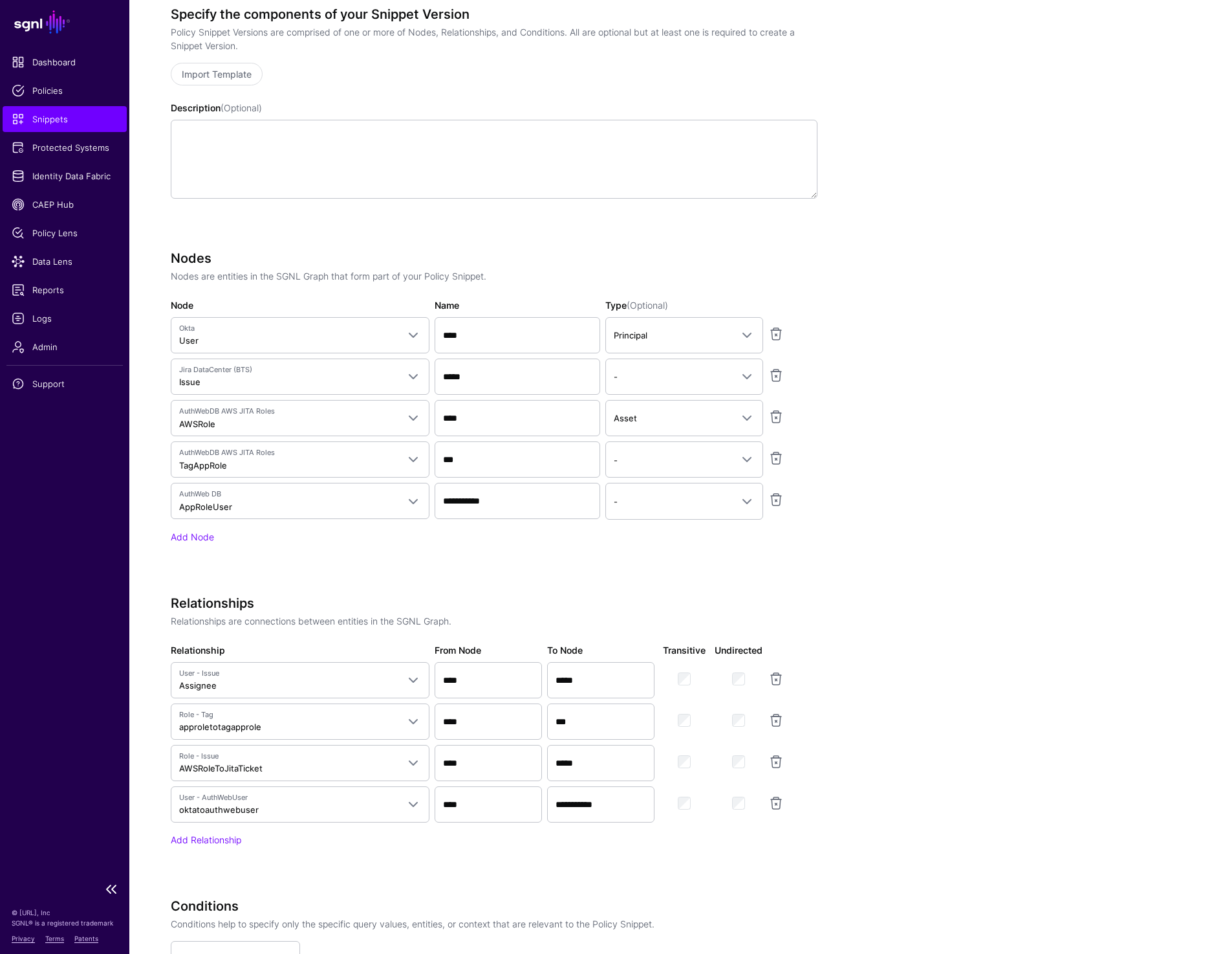
scroll to position [389, 0]
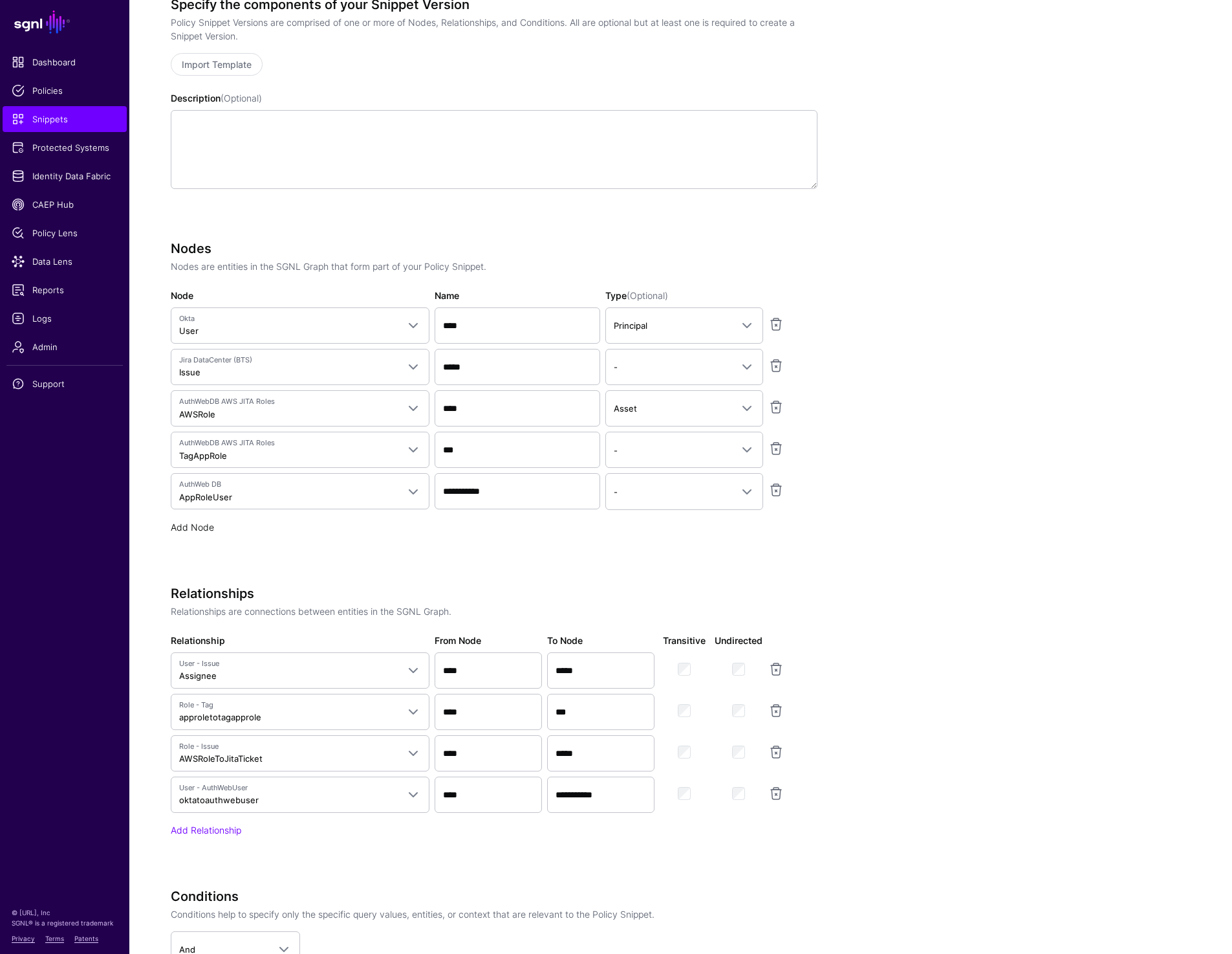
click at [209, 524] on link "Add Node" at bounding box center [192, 526] width 43 height 11
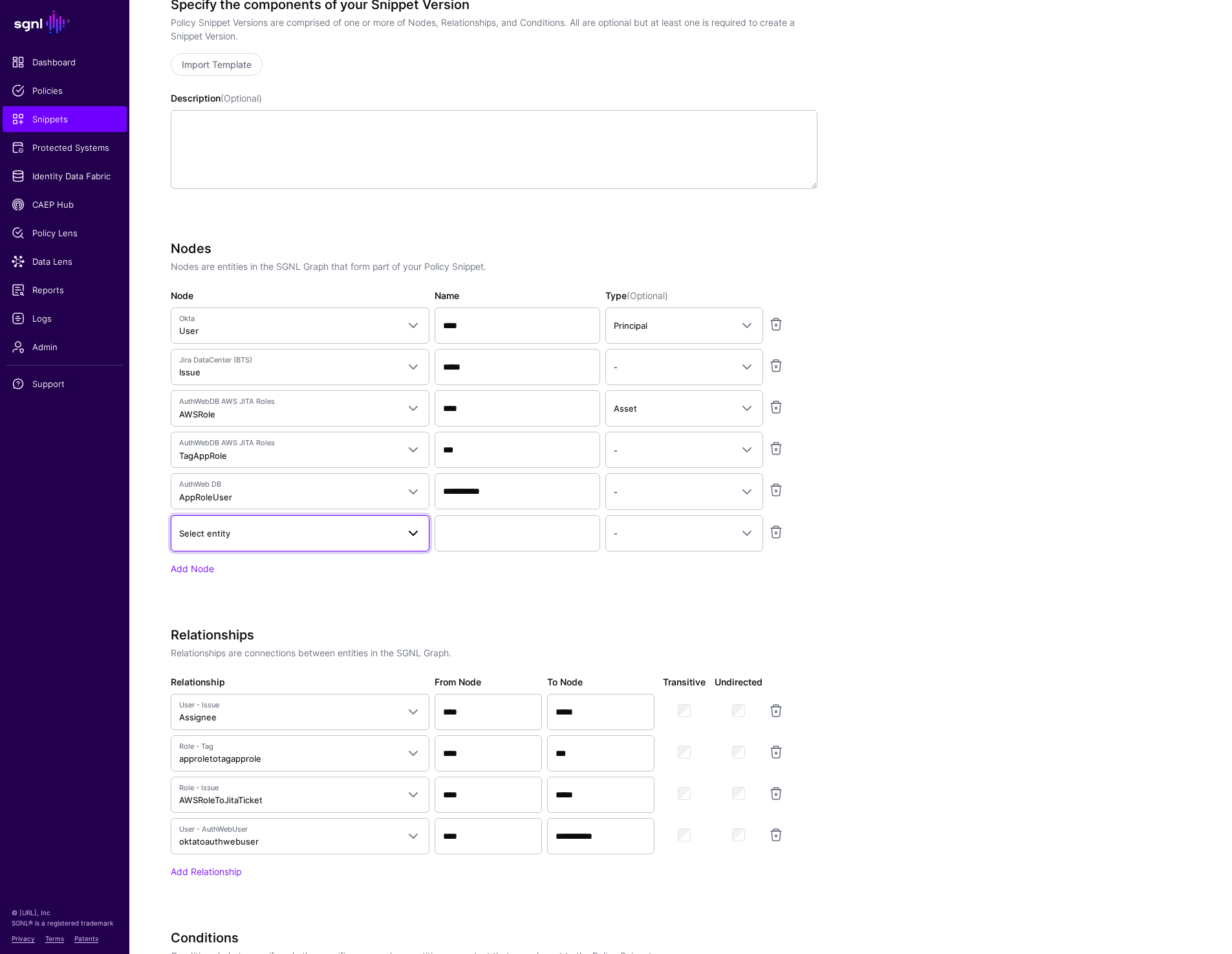
click at [299, 532] on span "Select entity" at bounding box center [288, 533] width 219 height 14
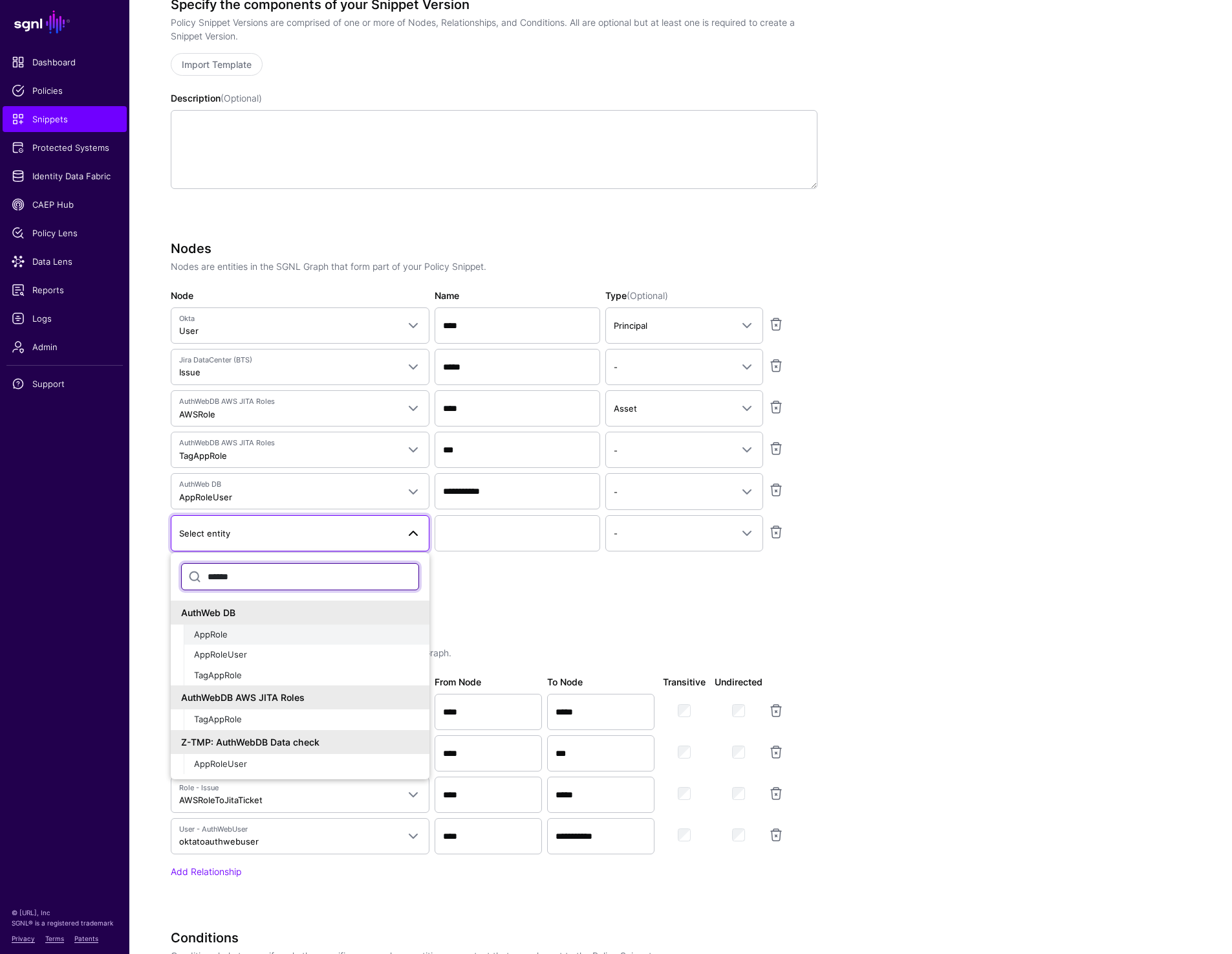
type input "******"
click at [257, 637] on div "AppRole" at bounding box center [307, 635] width 225 height 13
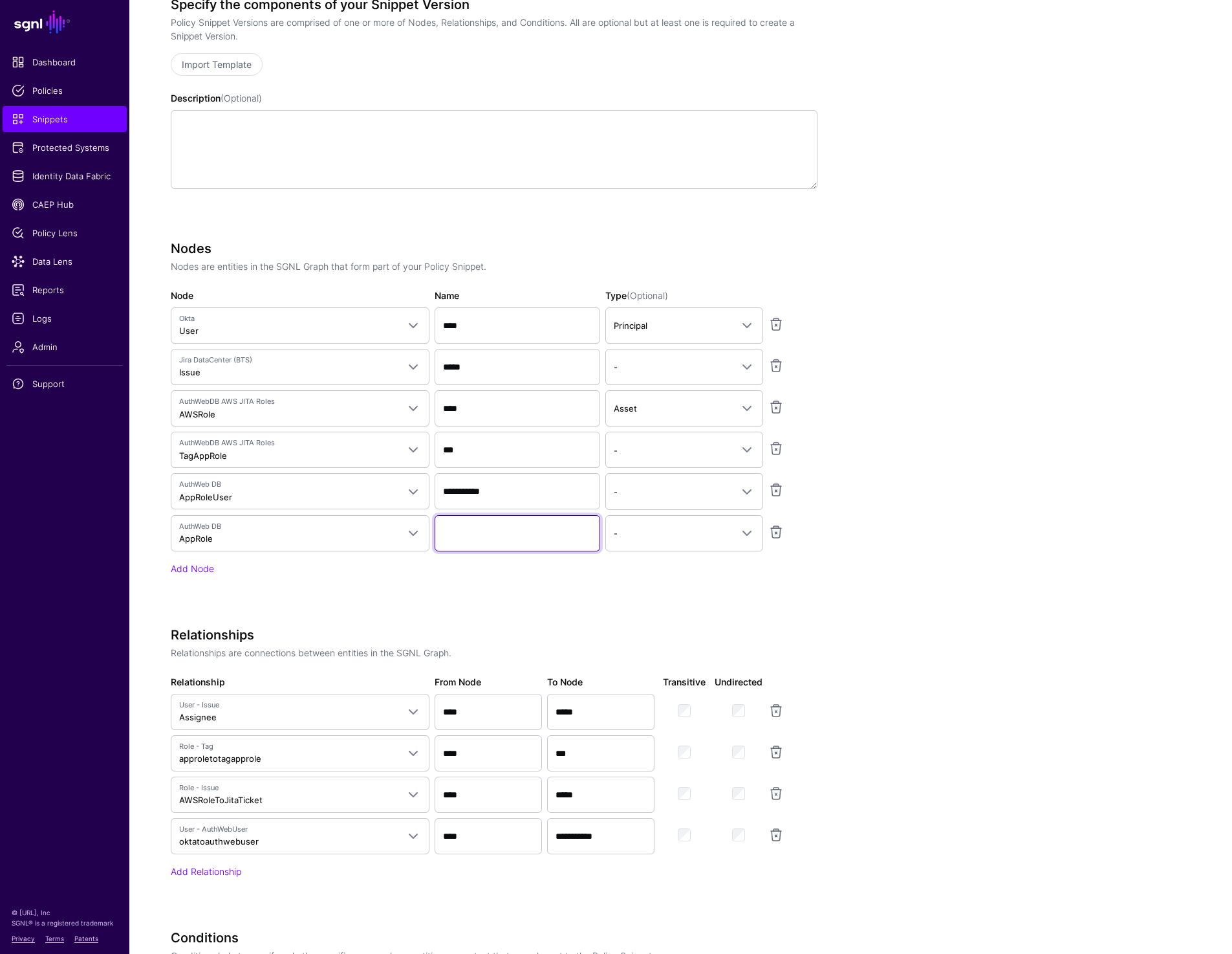
click at [480, 543] on input "Name" at bounding box center [517, 533] width 165 height 37
click at [484, 515] on input "Name" at bounding box center [517, 533] width 165 height 37
paste input "**********"
type input "**********"
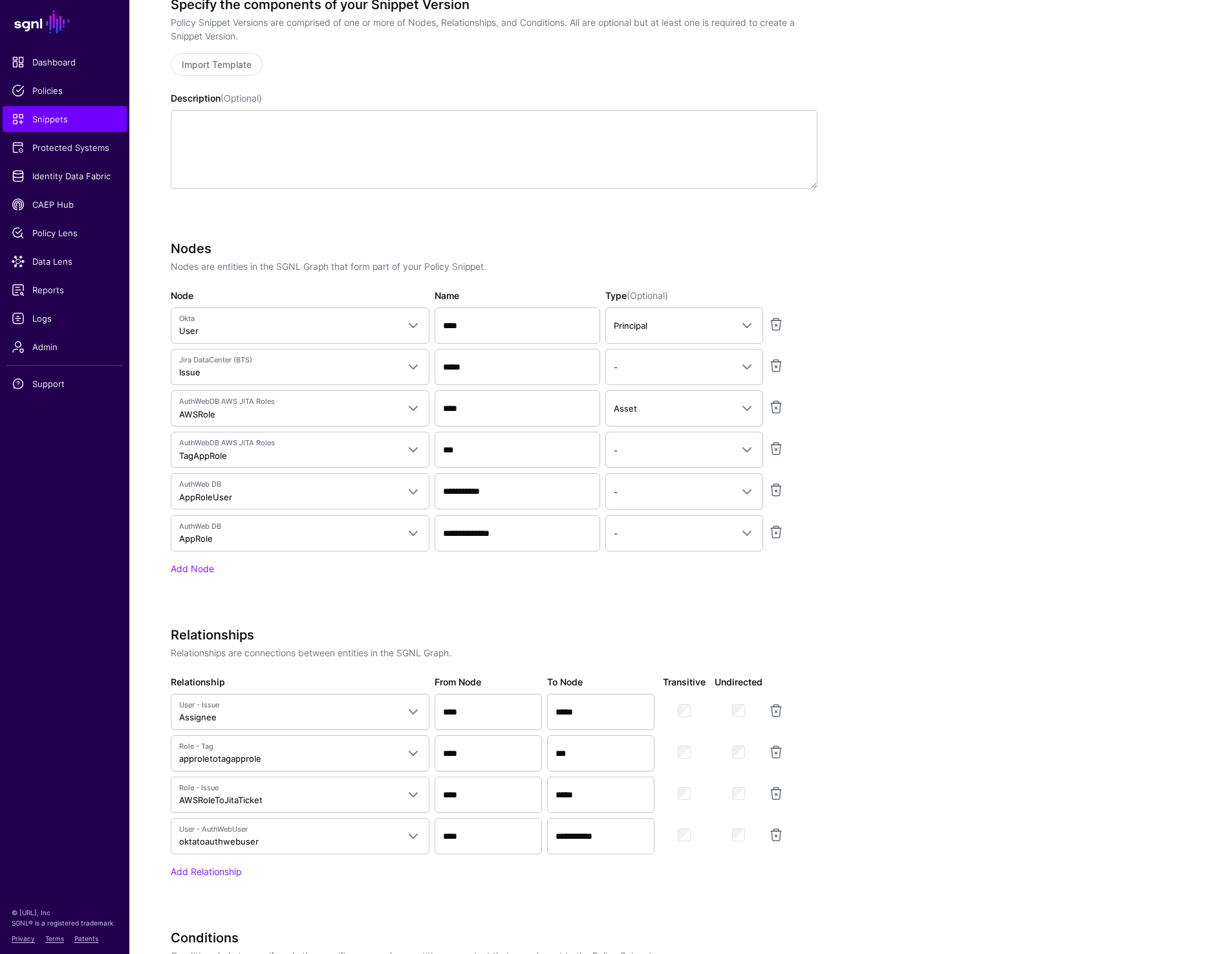
click at [822, 588] on app-snippets-creator "Specify the components of your Snippet Version Policy Snippet Versions are comp…" at bounding box center [637, 573] width 931 height 1153
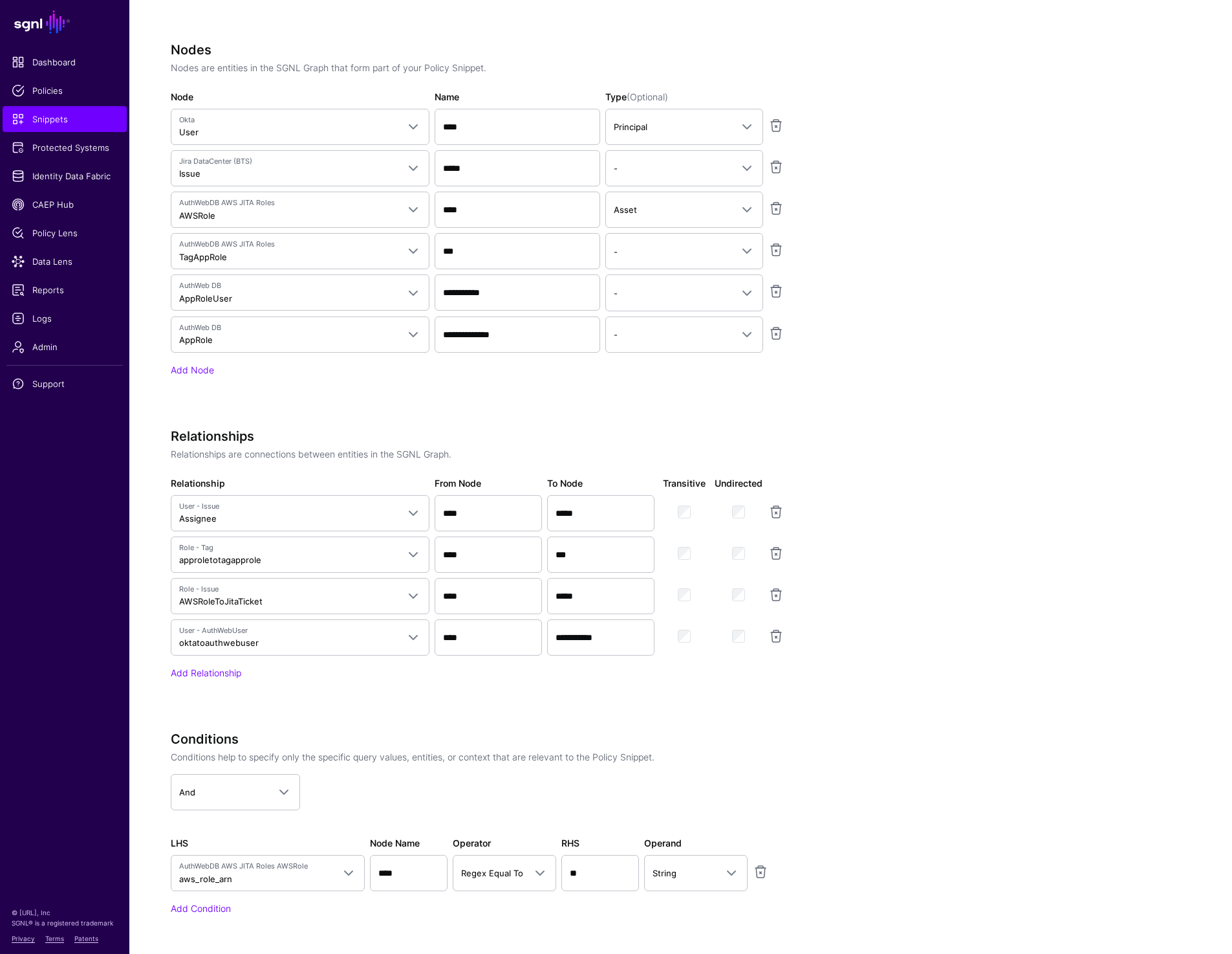
scroll to position [591, 0]
click at [220, 664] on link "Add Relationship" at bounding box center [206, 669] width 71 height 11
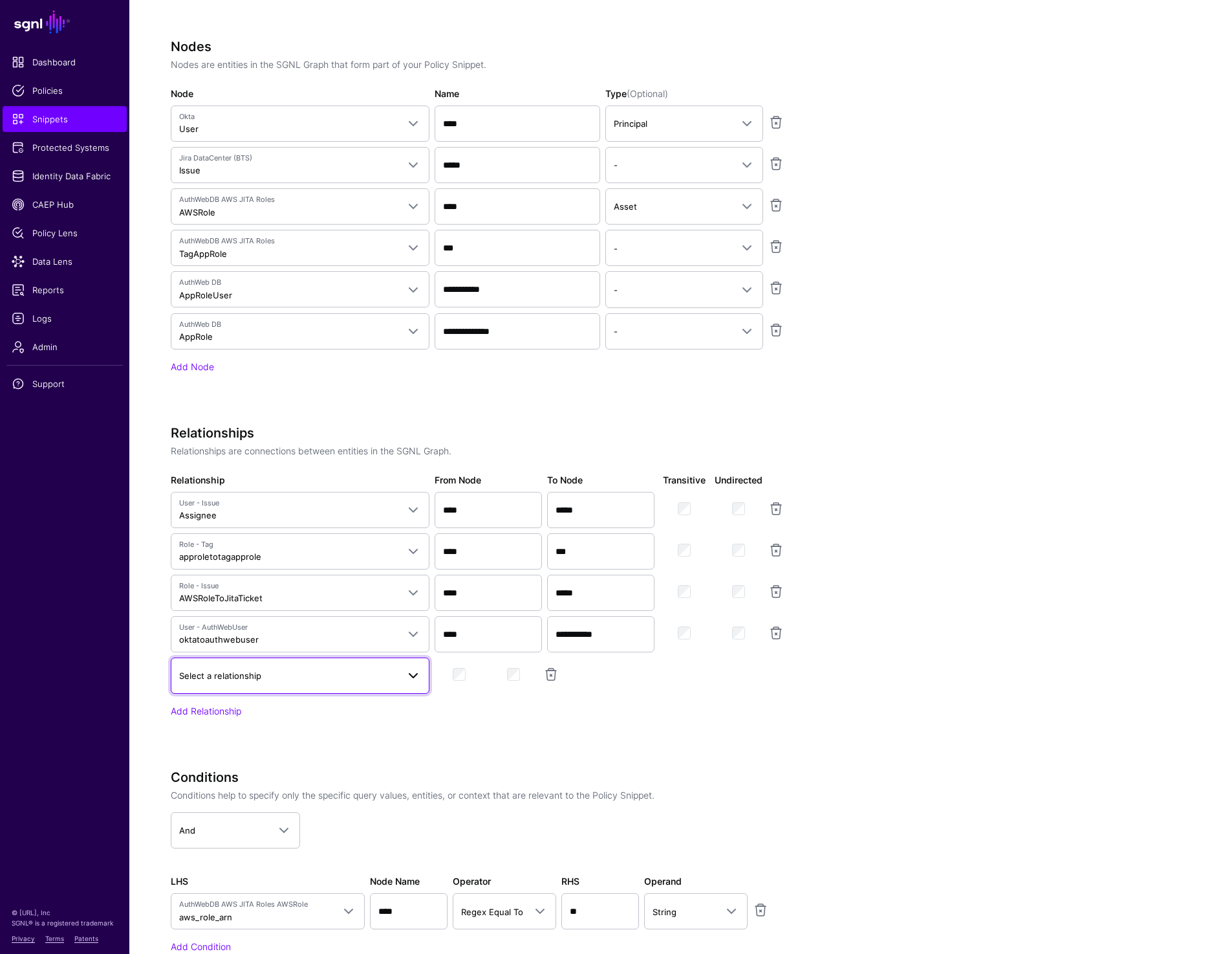
click at [242, 680] on span "Select a relationship" at bounding box center [288, 675] width 219 height 14
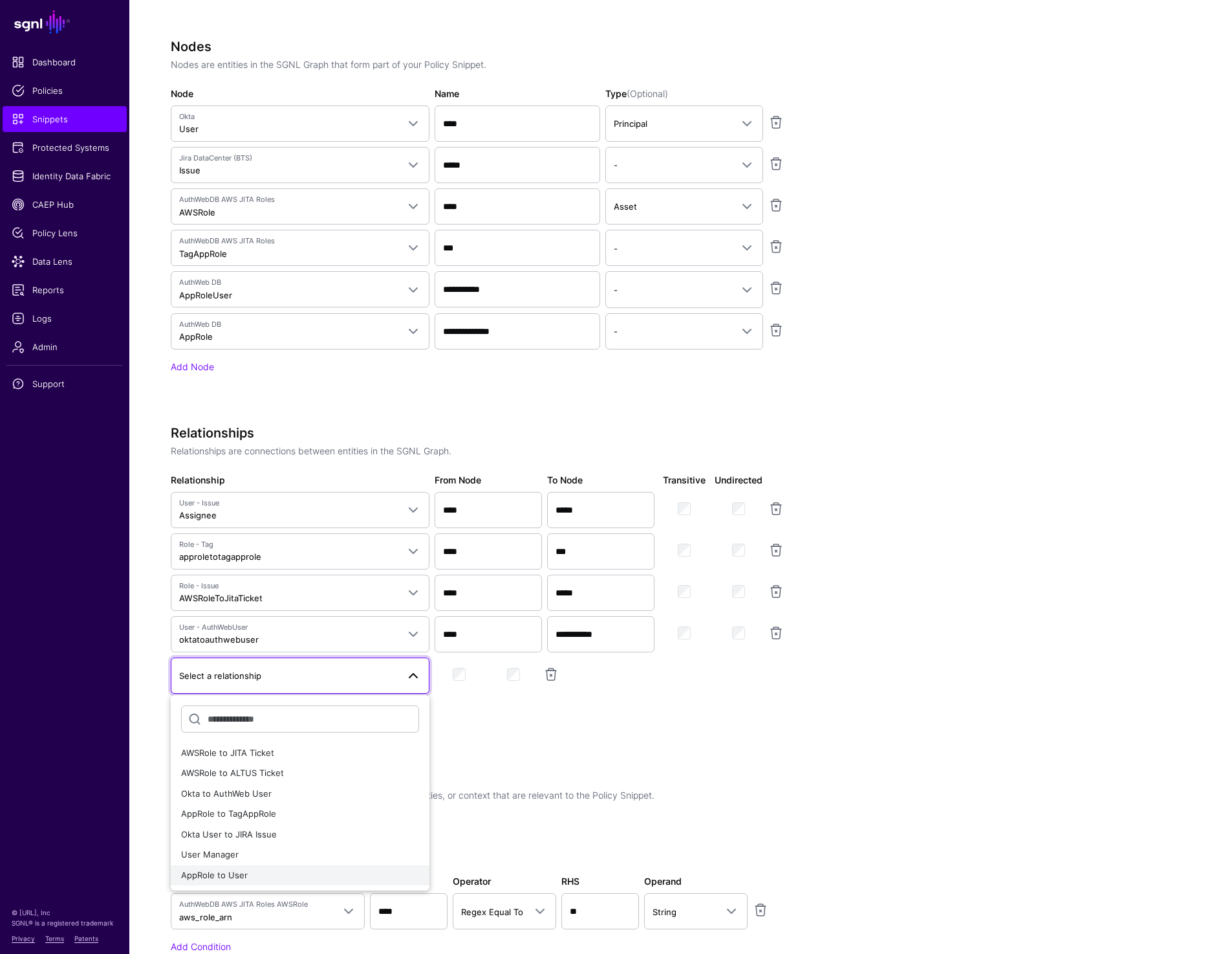
click at [269, 874] on div "AppRole to User" at bounding box center [301, 875] width 238 height 13
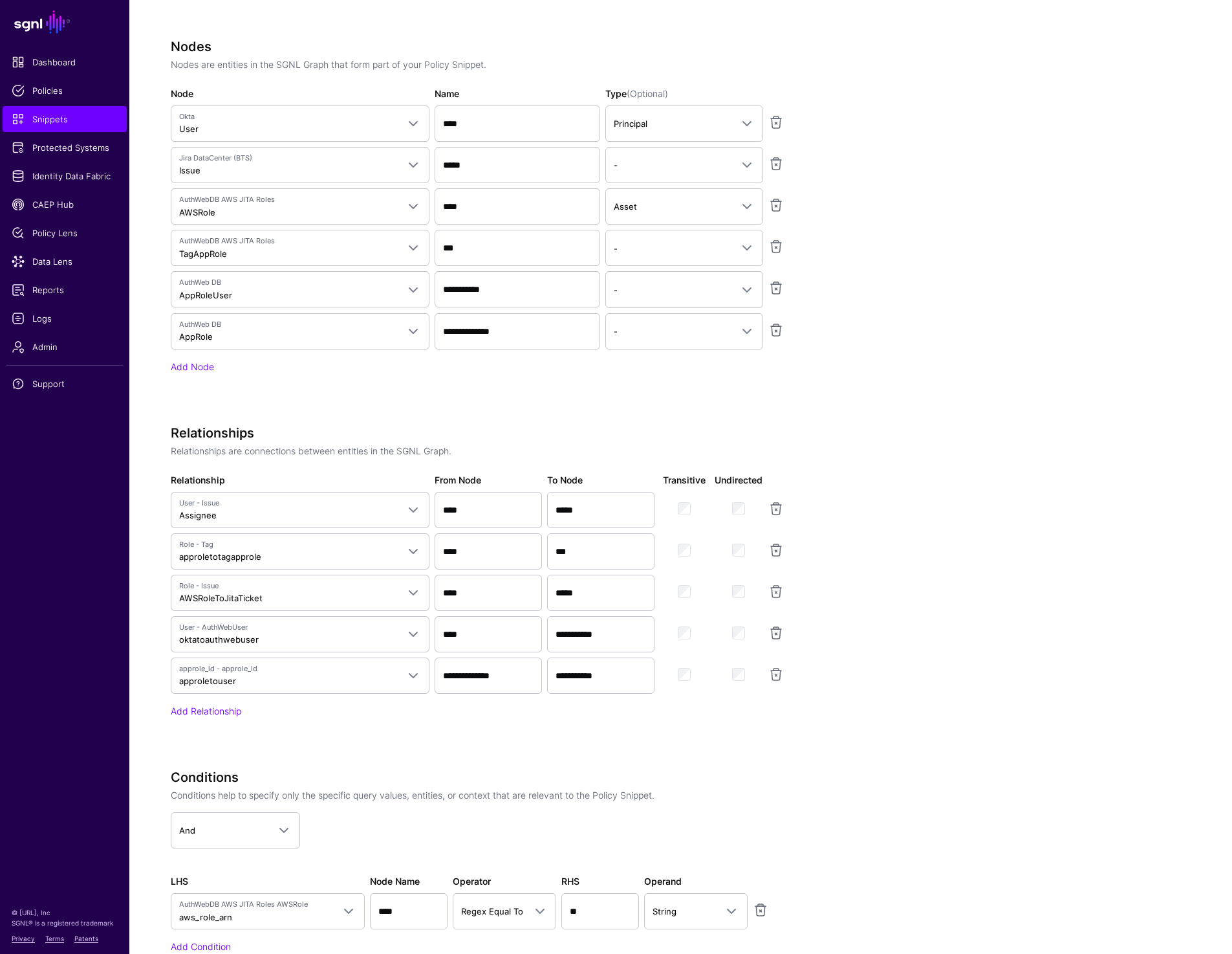
click at [1016, 675] on app-snippets-creator "Specify the components of your Snippet Version Policy Snippet Versions are comp…" at bounding box center [637, 392] width 931 height 1195
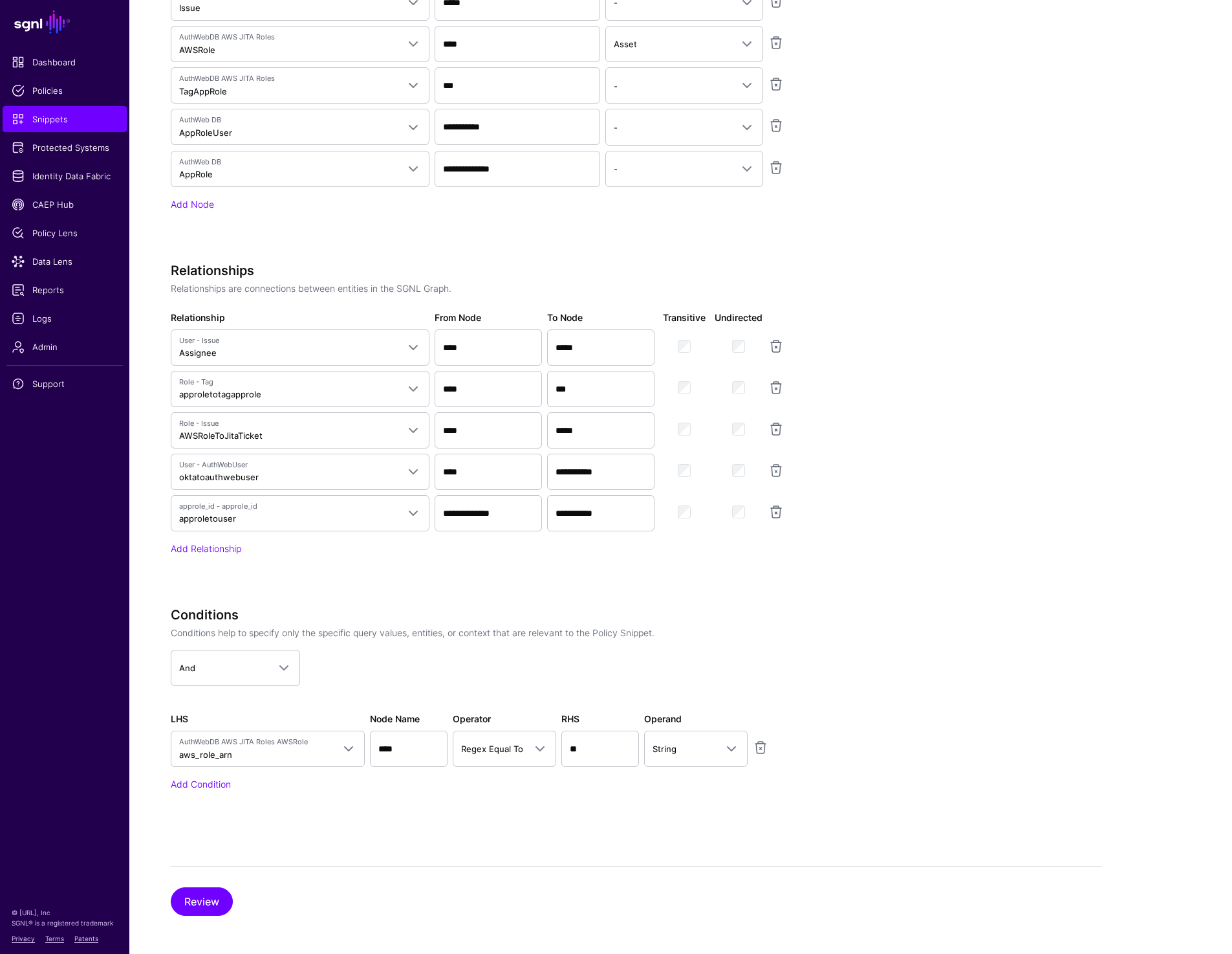
scroll to position [0, 0]
click at [200, 907] on button "Review" at bounding box center [202, 899] width 62 height 28
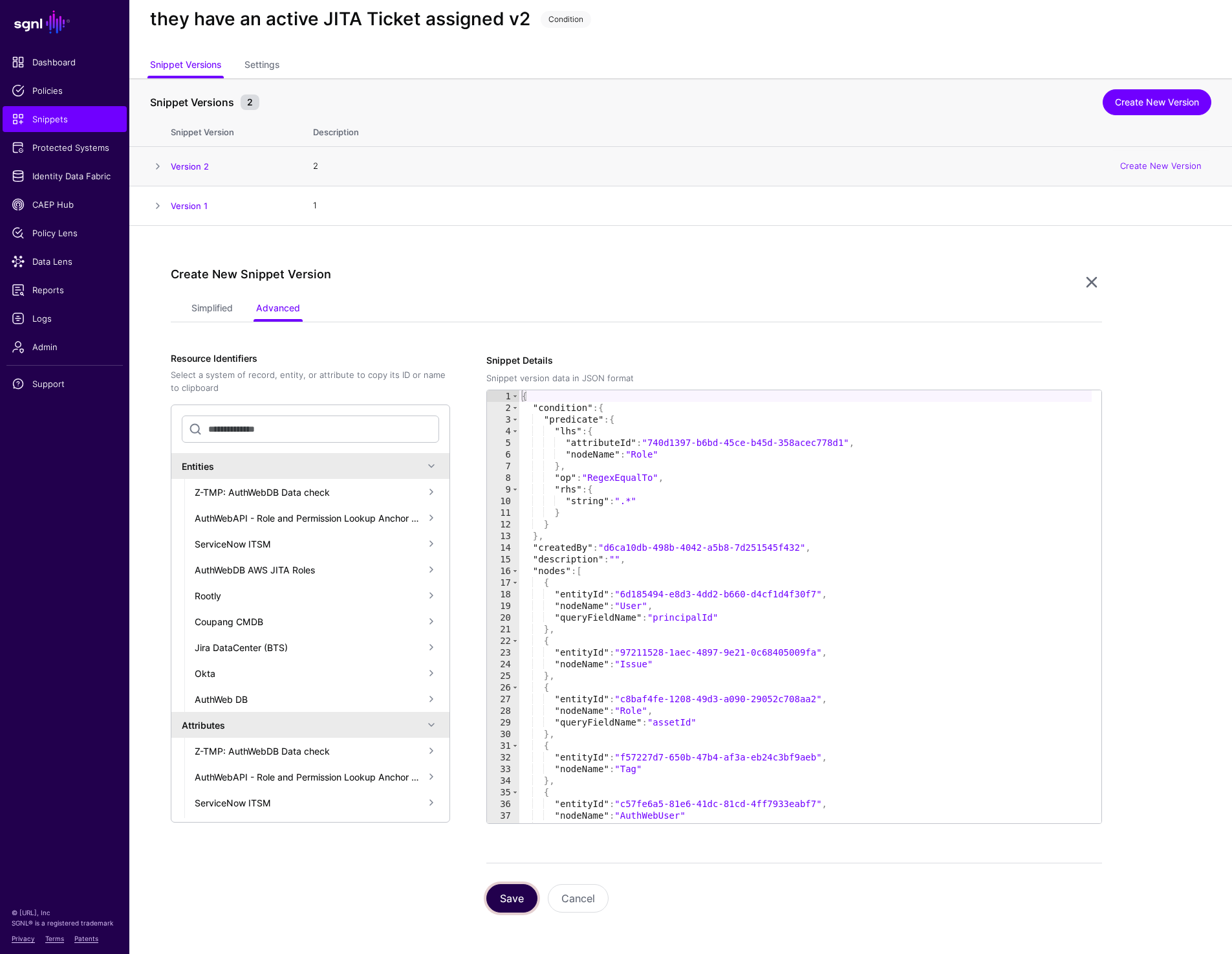
click at [519, 908] on button "Save" at bounding box center [512, 898] width 51 height 28
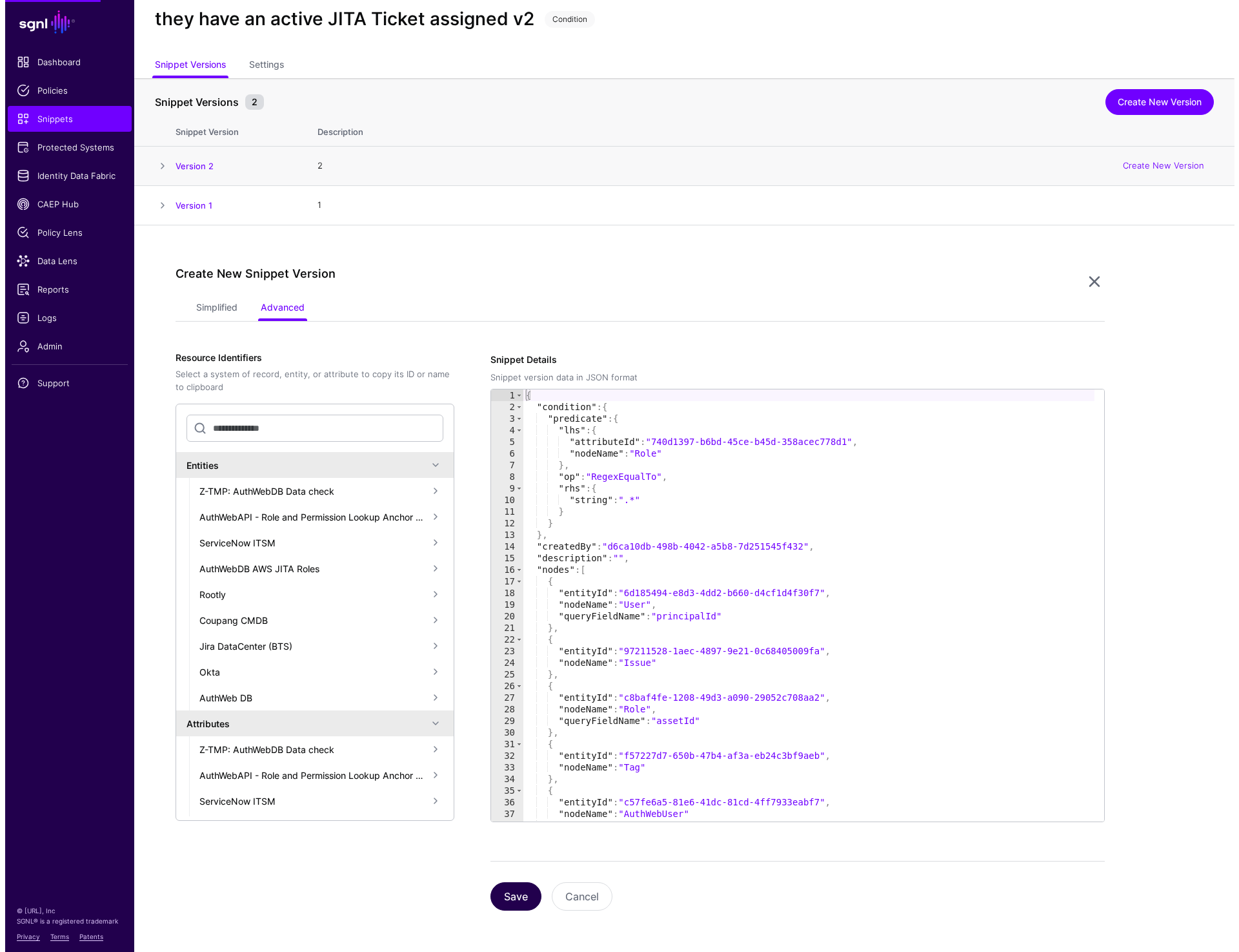
scroll to position [0, 0]
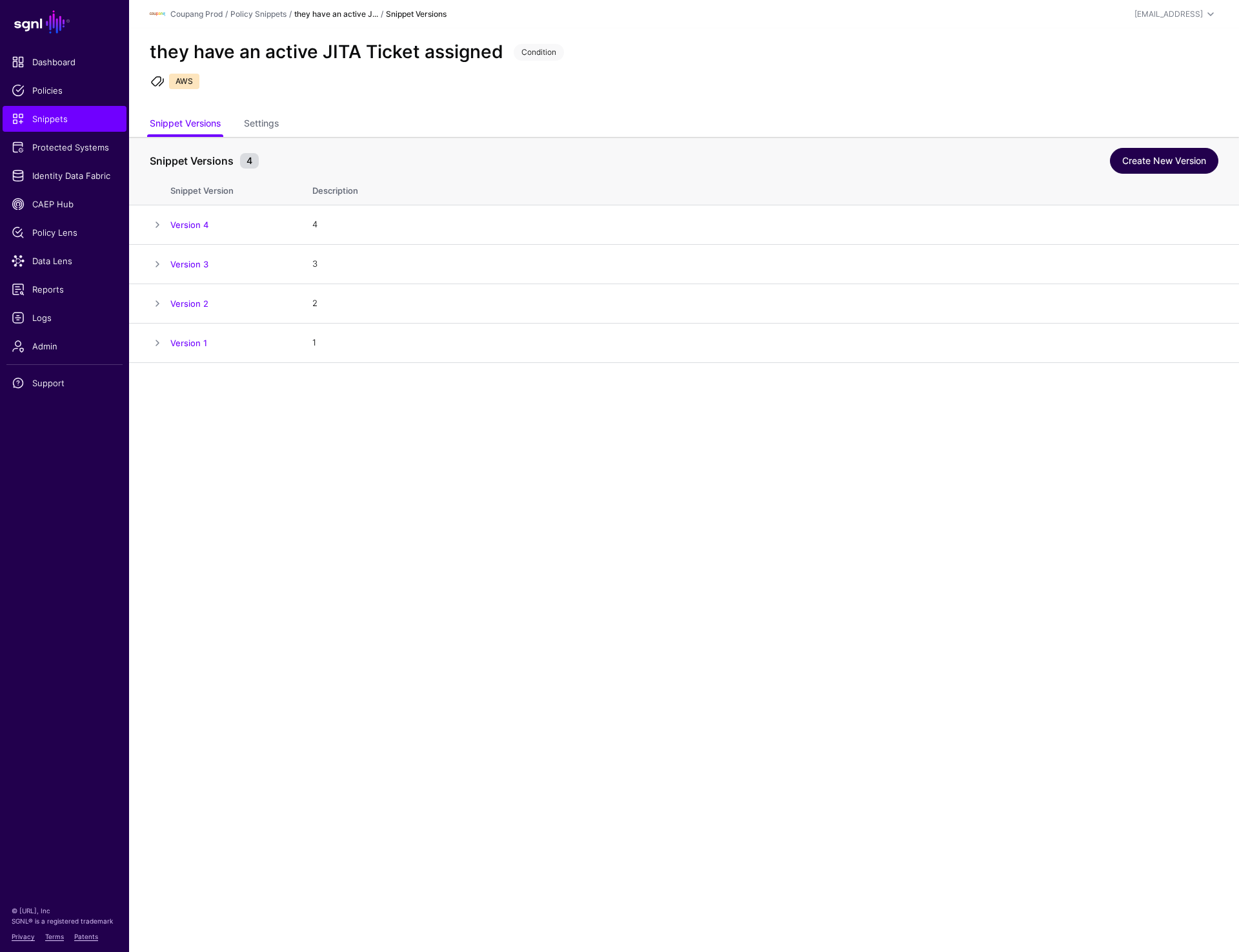
click at [1175, 166] on link "Create New Version" at bounding box center [1164, 161] width 109 height 26
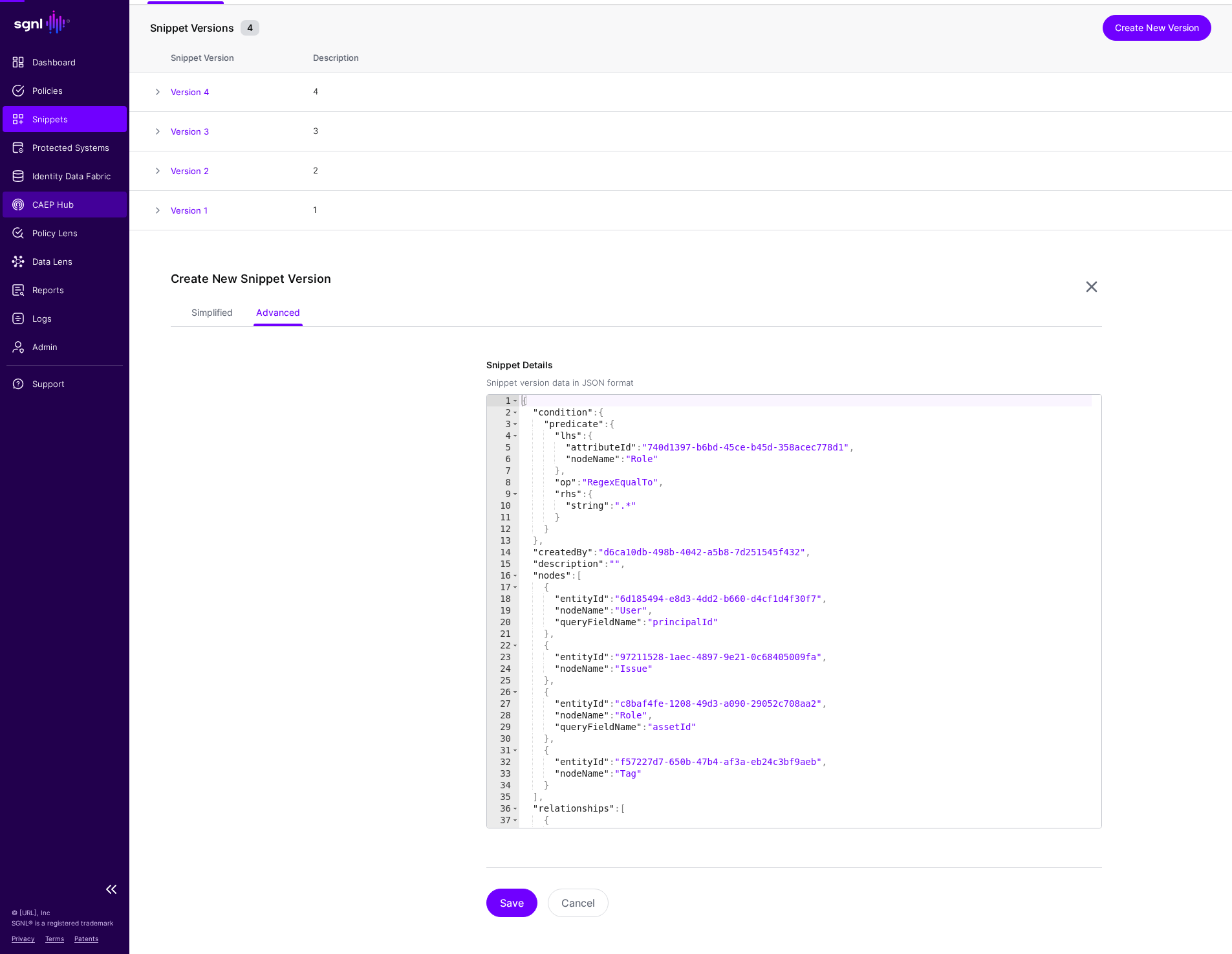
scroll to position [138, 0]
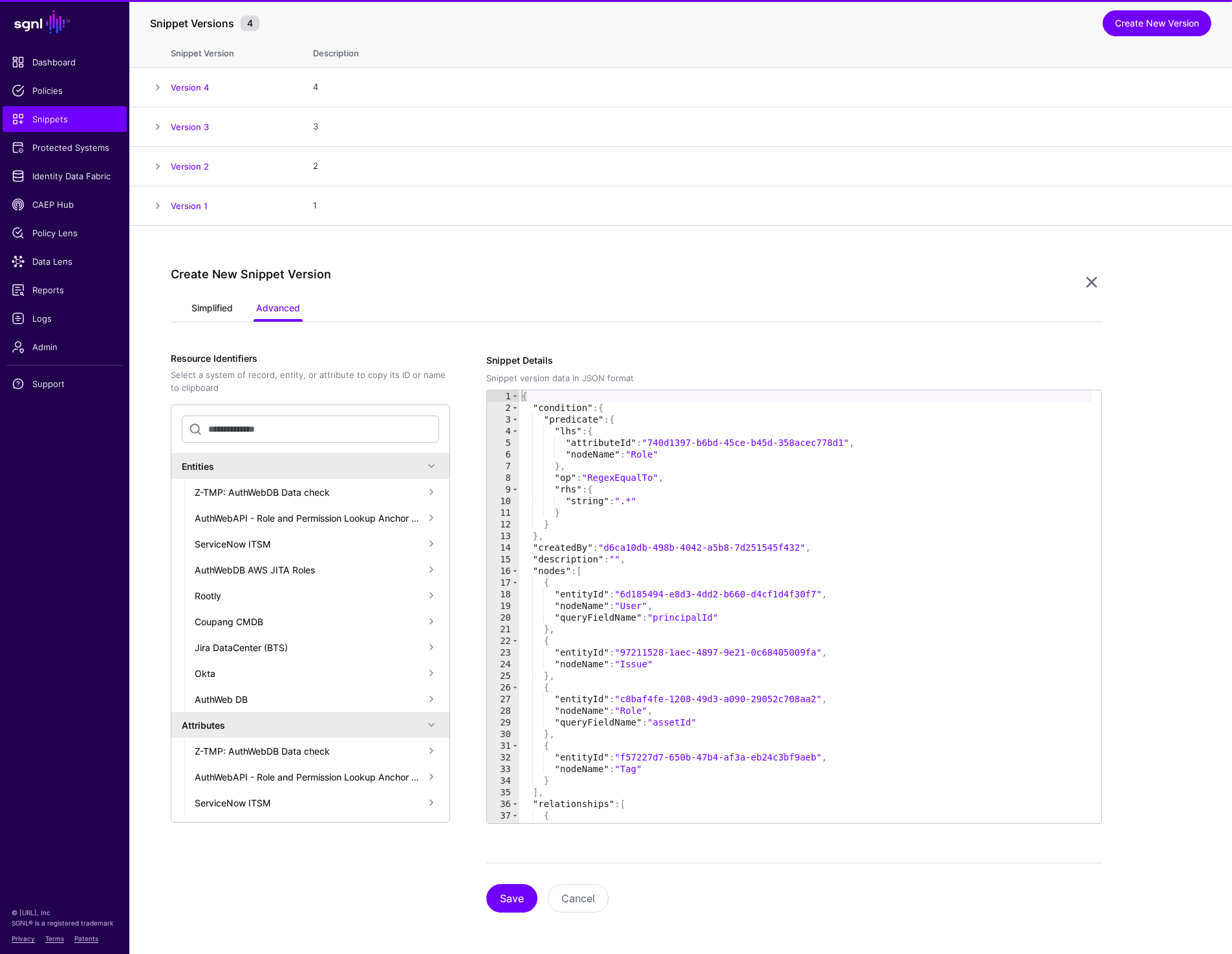
click at [192, 313] on link "Simplified" at bounding box center [212, 309] width 42 height 25
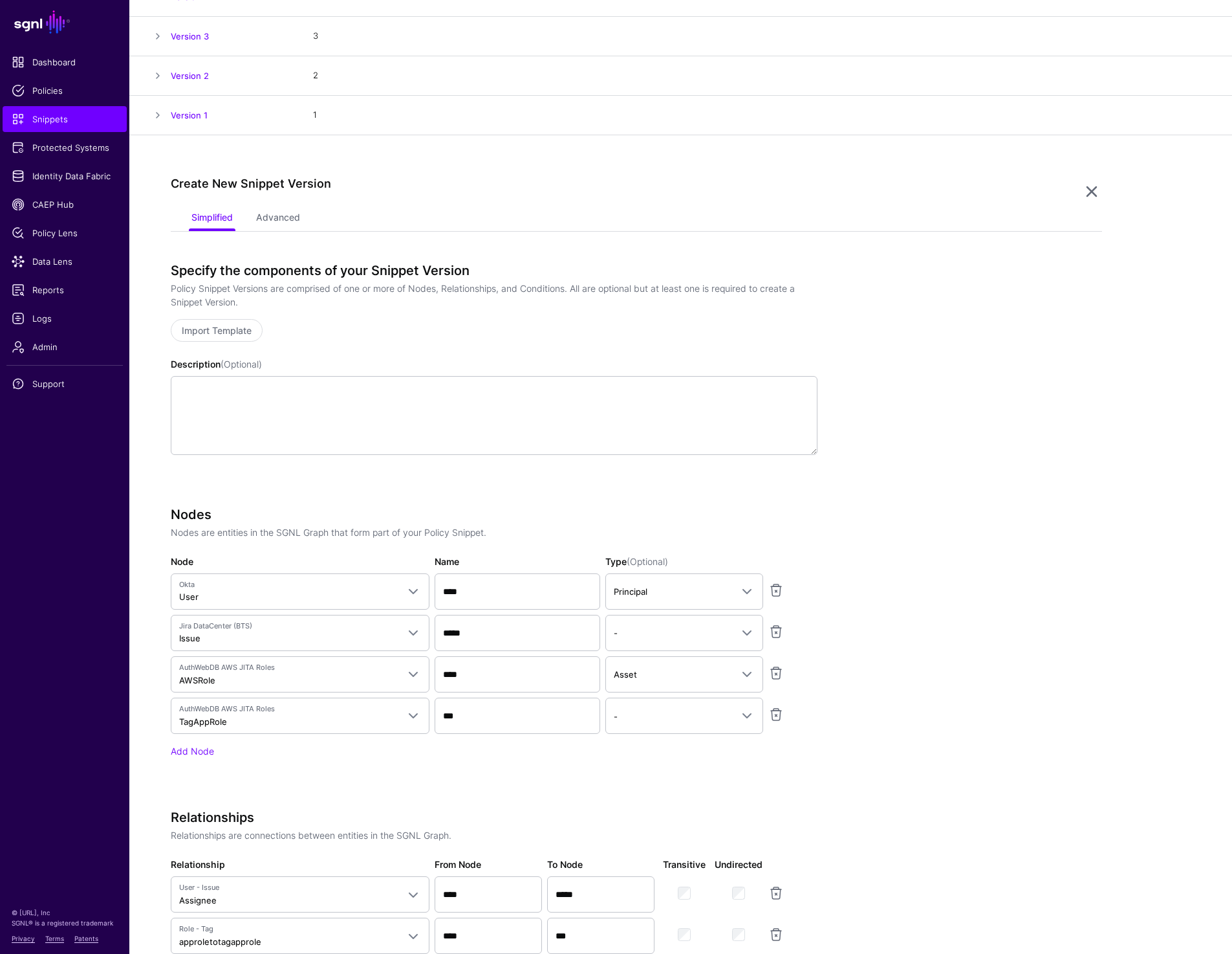
scroll to position [246, 0]
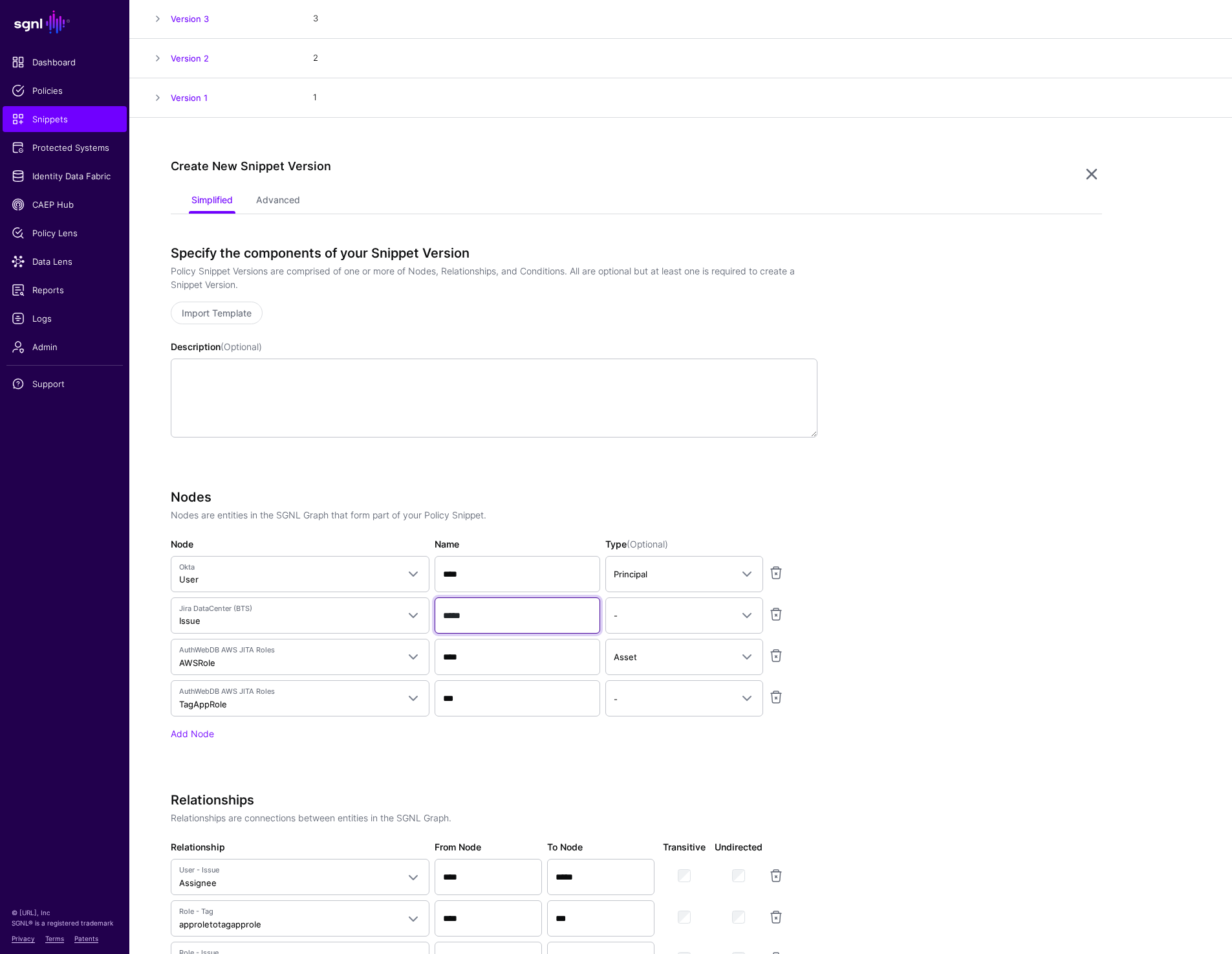
click at [473, 623] on input "*****" at bounding box center [517, 615] width 165 height 37
click at [488, 652] on input "****" at bounding box center [517, 657] width 165 height 37
click at [479, 699] on input "***" at bounding box center [517, 698] width 165 height 37
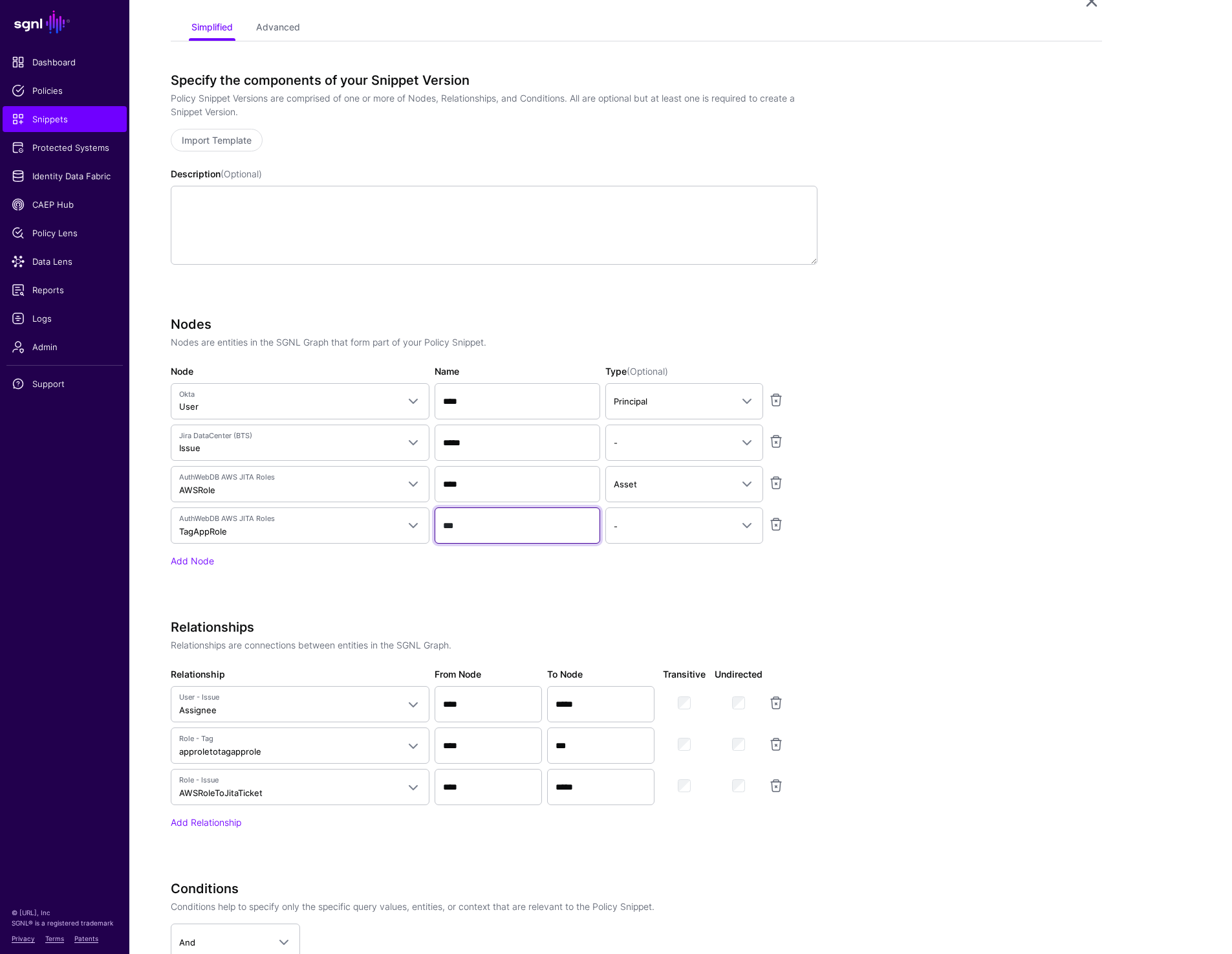
scroll to position [423, 0]
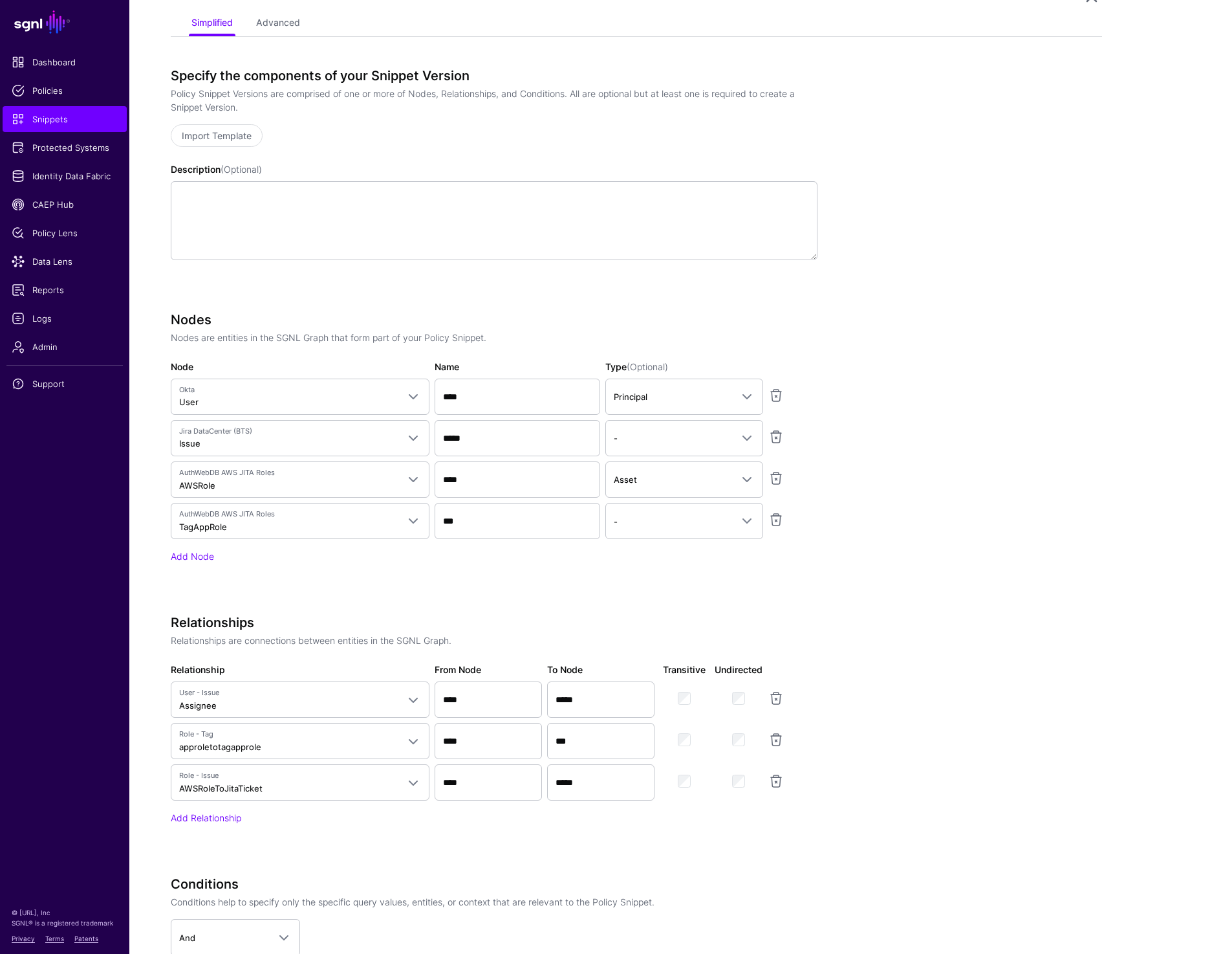
click at [1104, 426] on div "Create New Snippet Version Simplified Advanced Specify the components of your S…" at bounding box center [680, 583] width 1103 height 1286
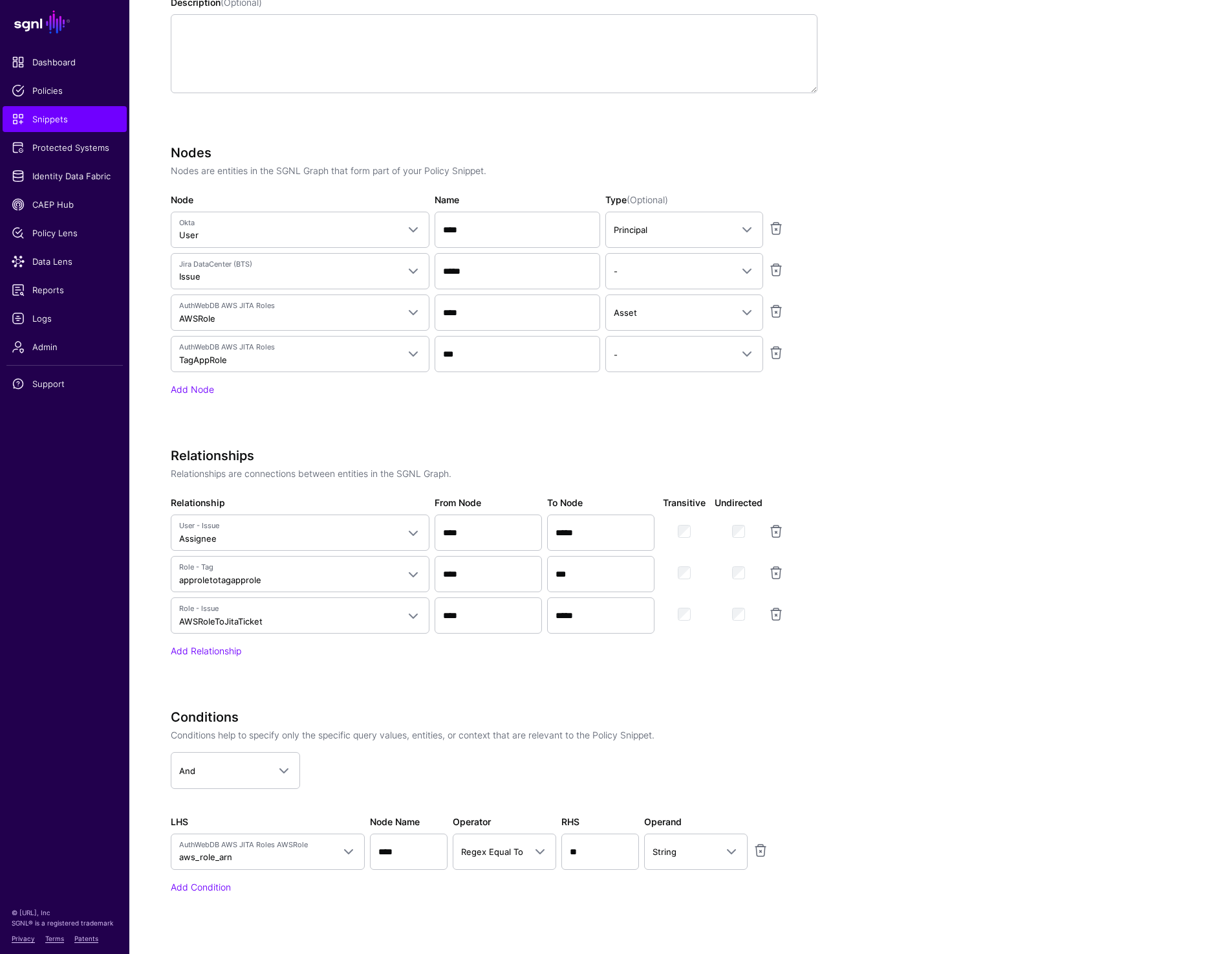
scroll to position [590, 0]
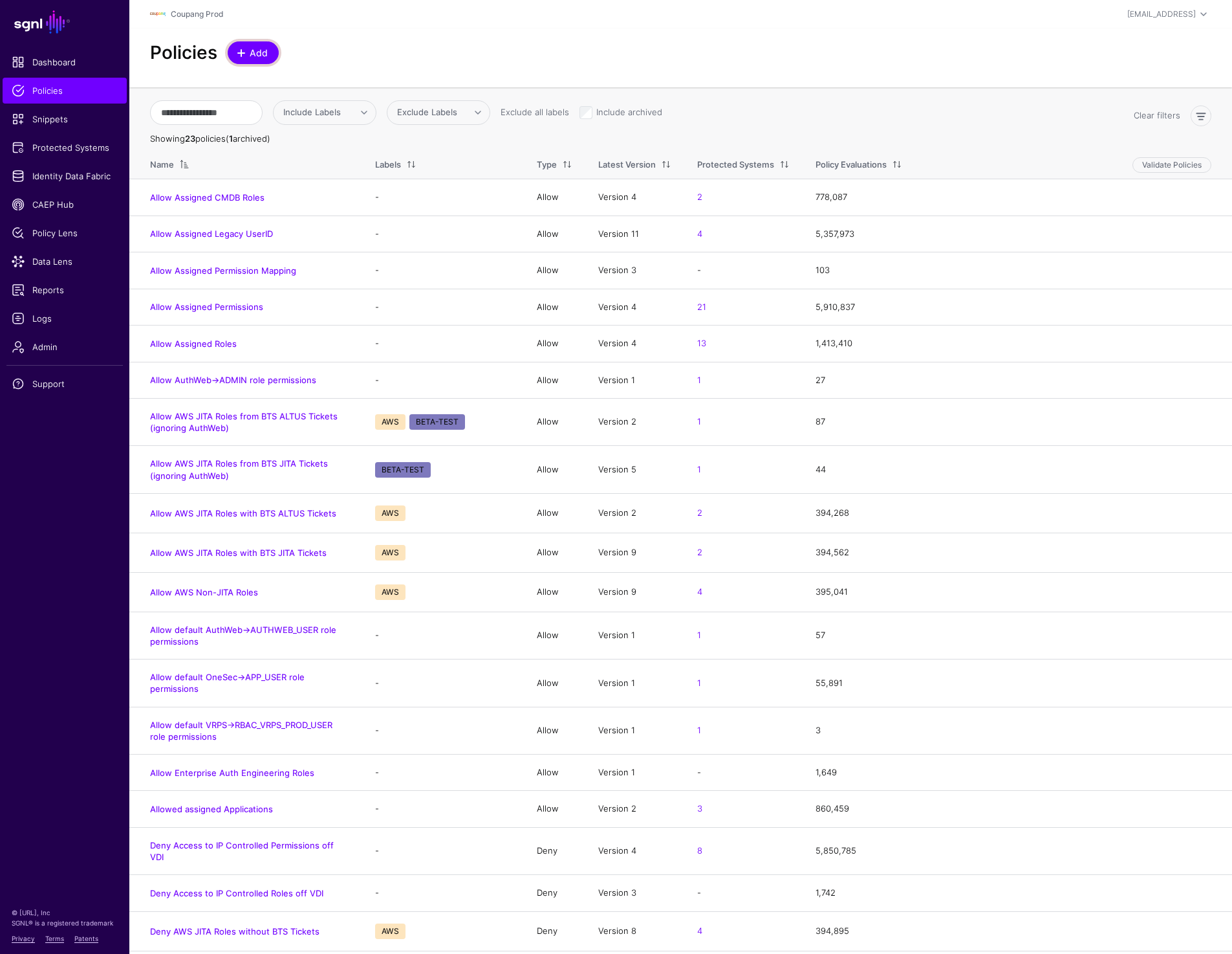
click at [257, 58] on span "Add" at bounding box center [259, 53] width 21 height 14
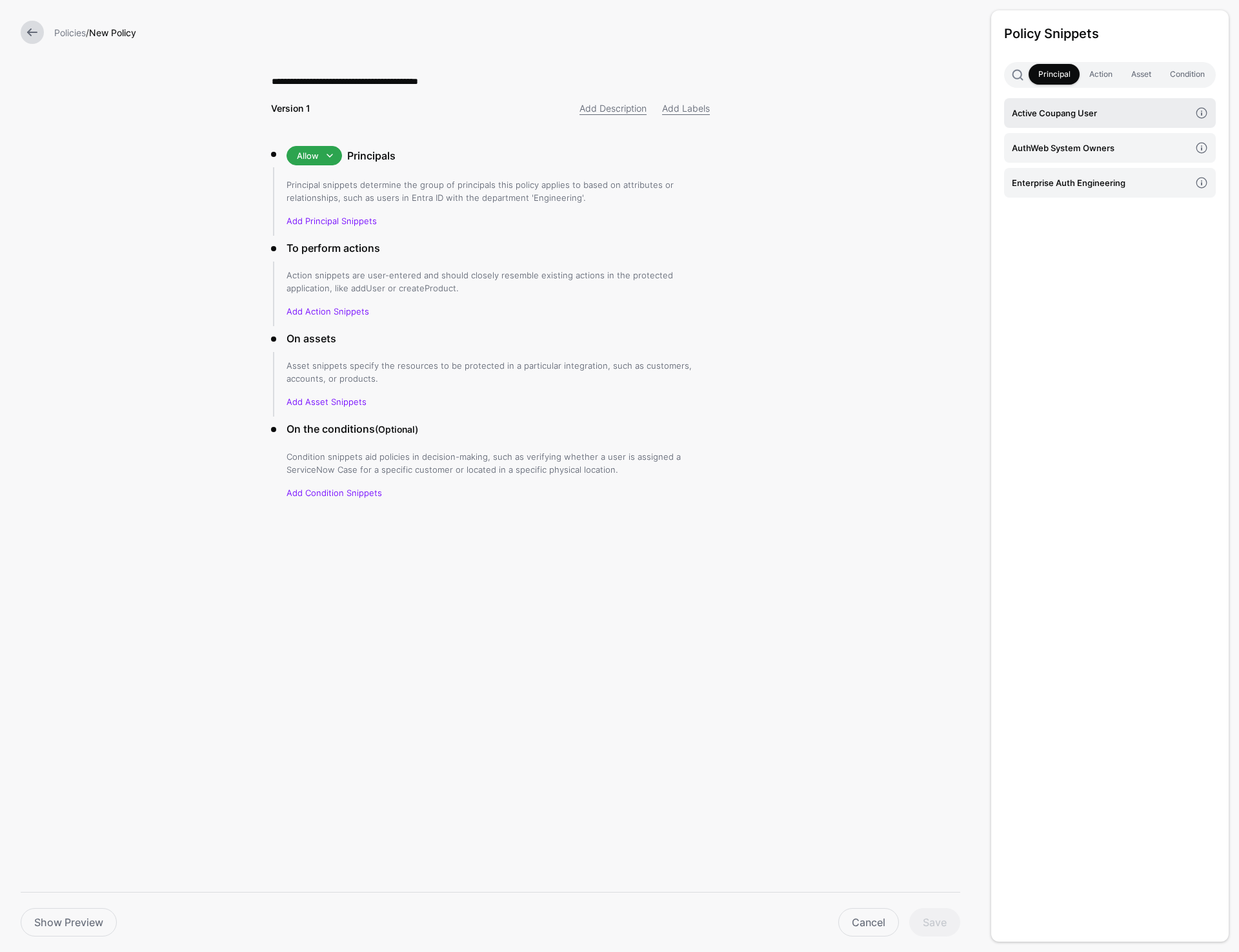
type input "**********"
click at [1067, 116] on h4 "Active Coupang User" at bounding box center [1101, 113] width 178 height 14
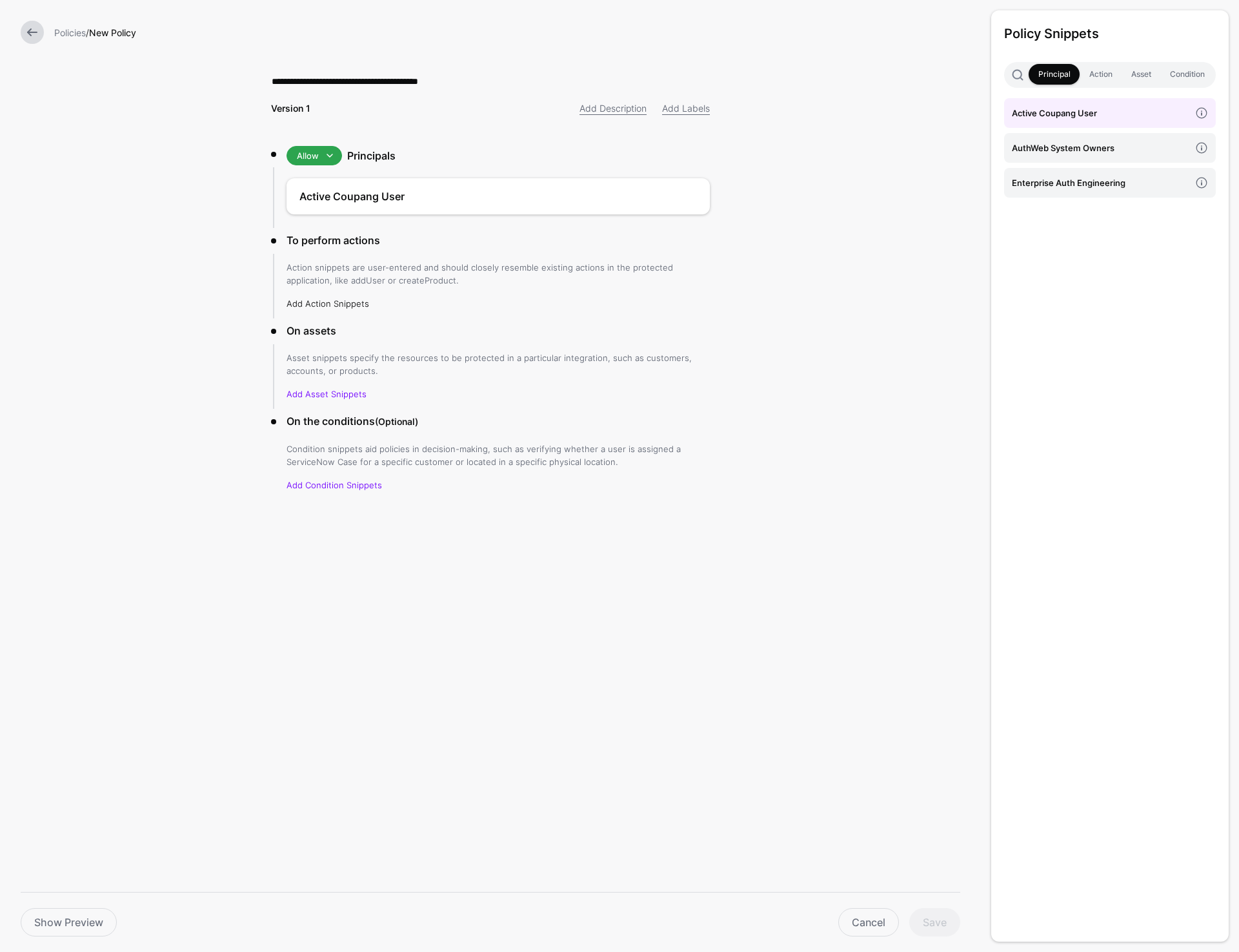
click at [359, 305] on link "Add Action Snippets" at bounding box center [327, 303] width 82 height 10
click at [1067, 150] on h4 "enrich token with" at bounding box center [1101, 148] width 178 height 14
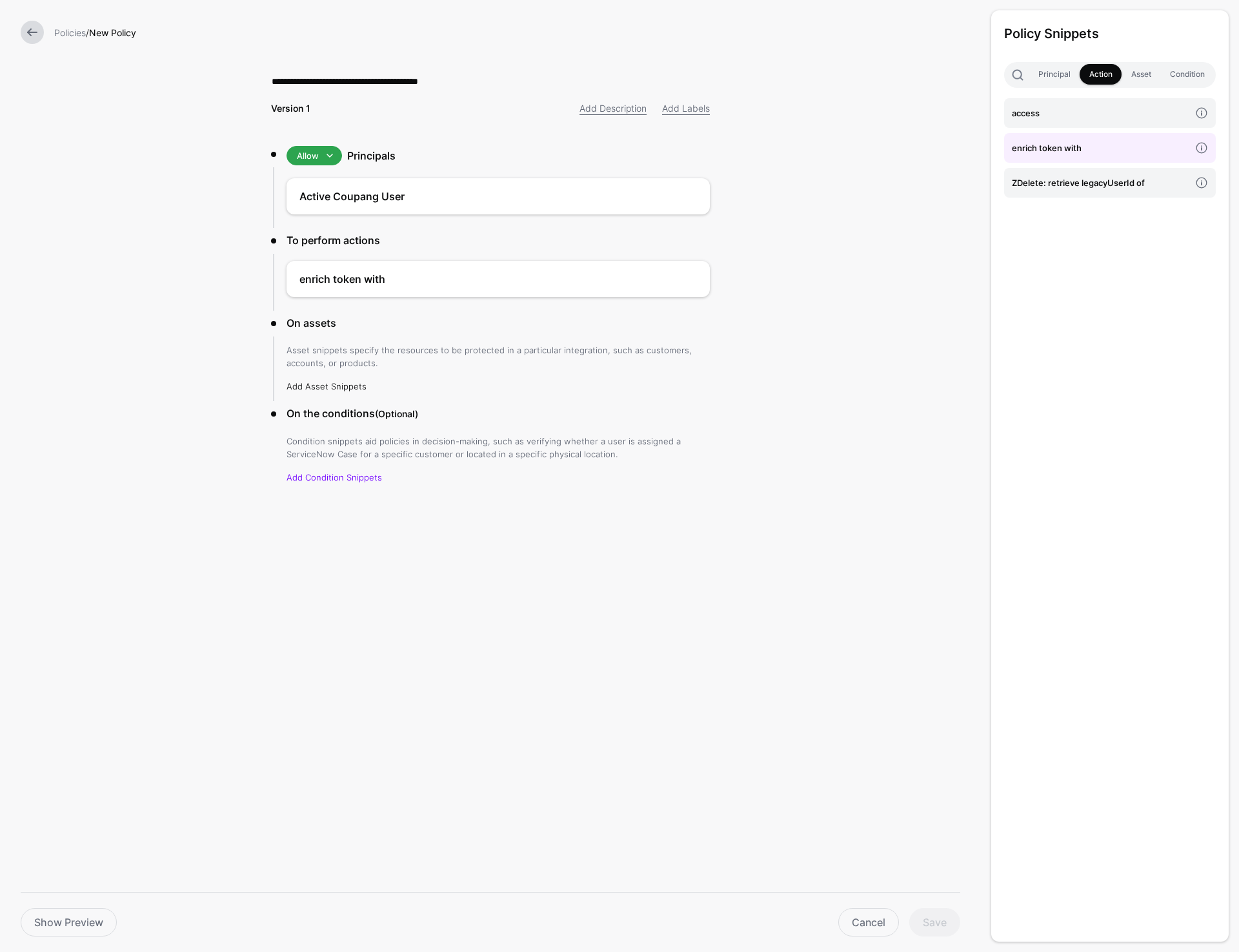
click at [324, 382] on link "Add Asset Snippets" at bounding box center [326, 386] width 80 height 10
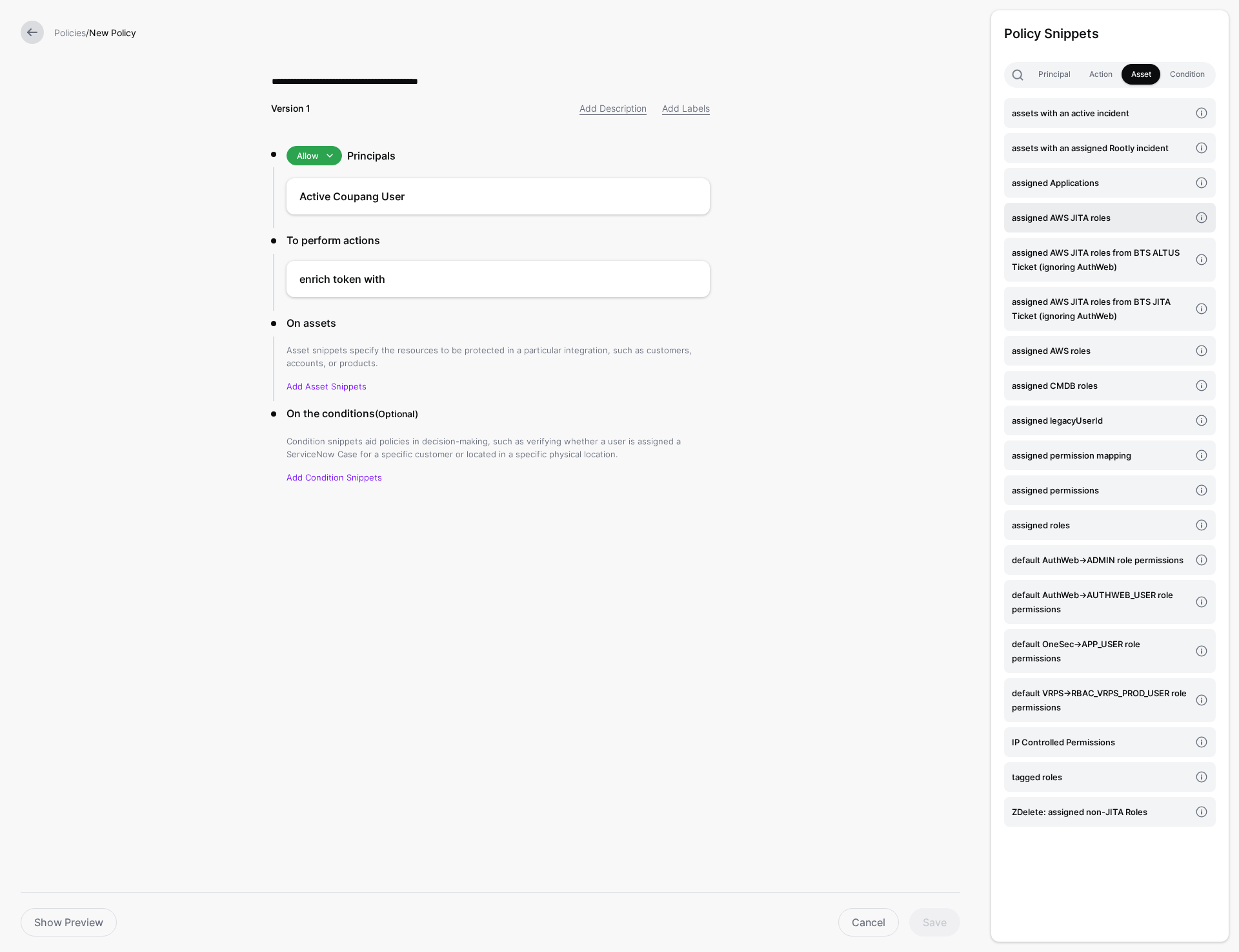
click at [1169, 218] on h4 "assigned AWS JITA roles" at bounding box center [1101, 218] width 178 height 14
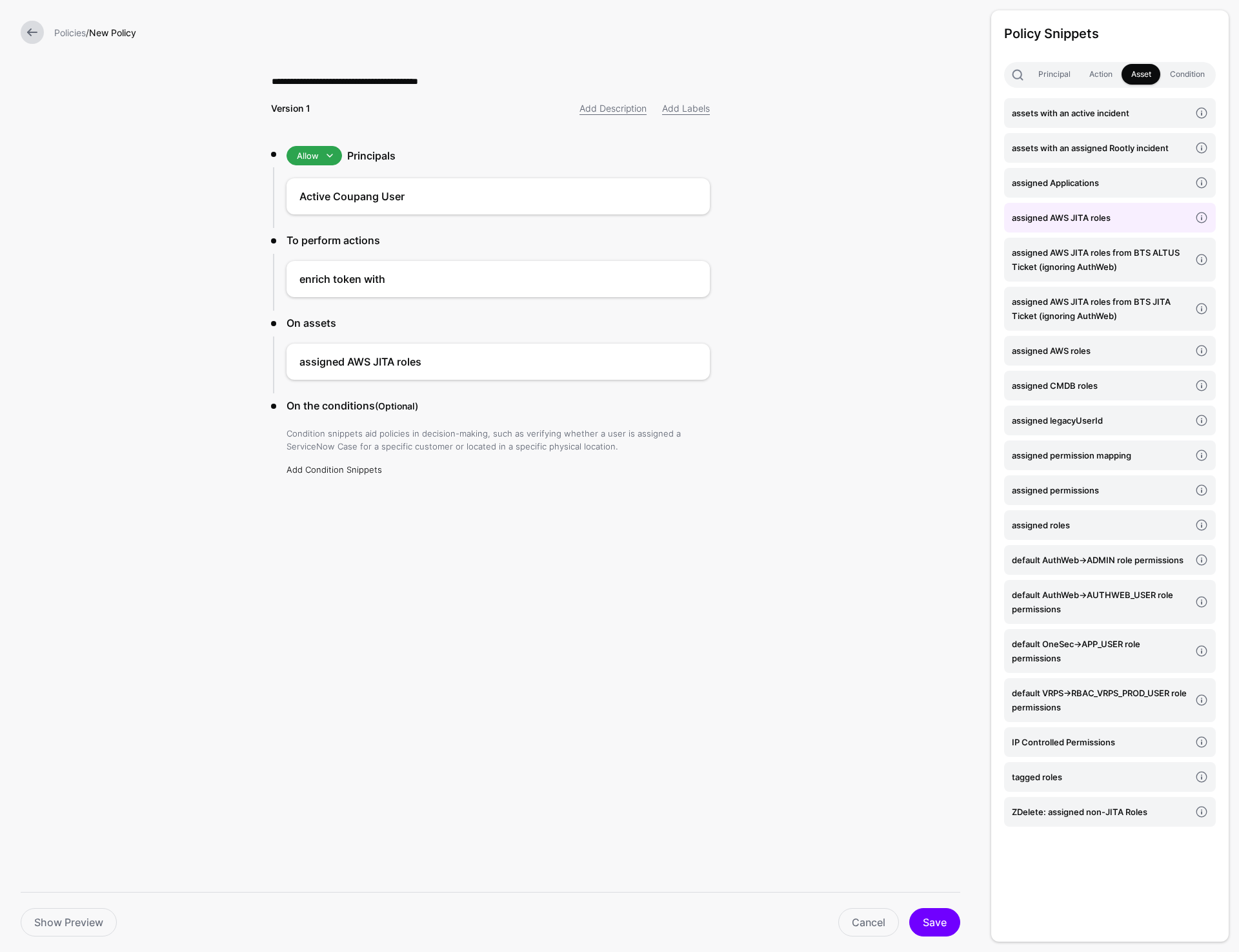
click at [348, 473] on link "Add Condition Snippets" at bounding box center [334, 469] width 95 height 10
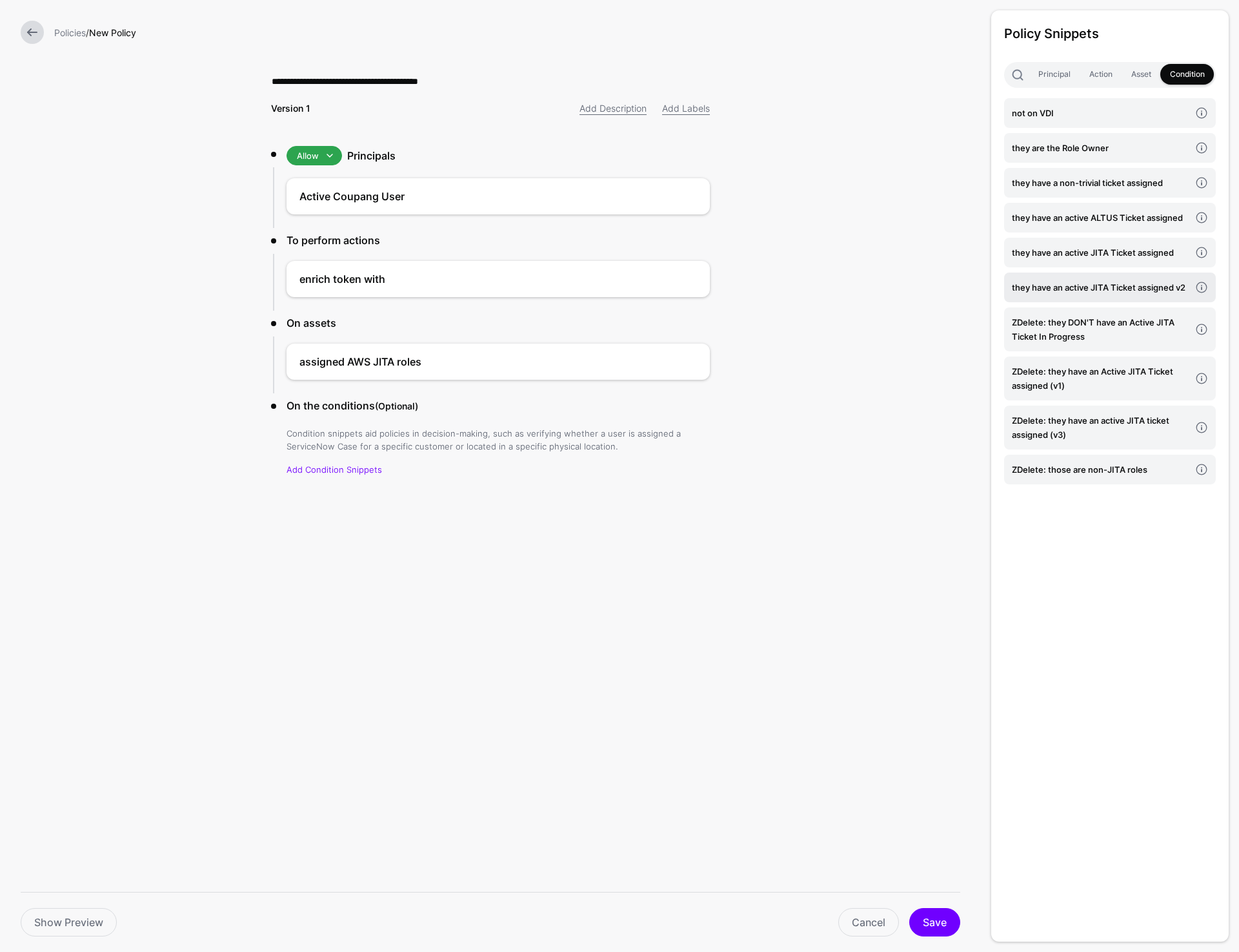
click at [1116, 286] on h4 "they have an active JITA Ticket assigned v2" at bounding box center [1101, 287] width 178 height 14
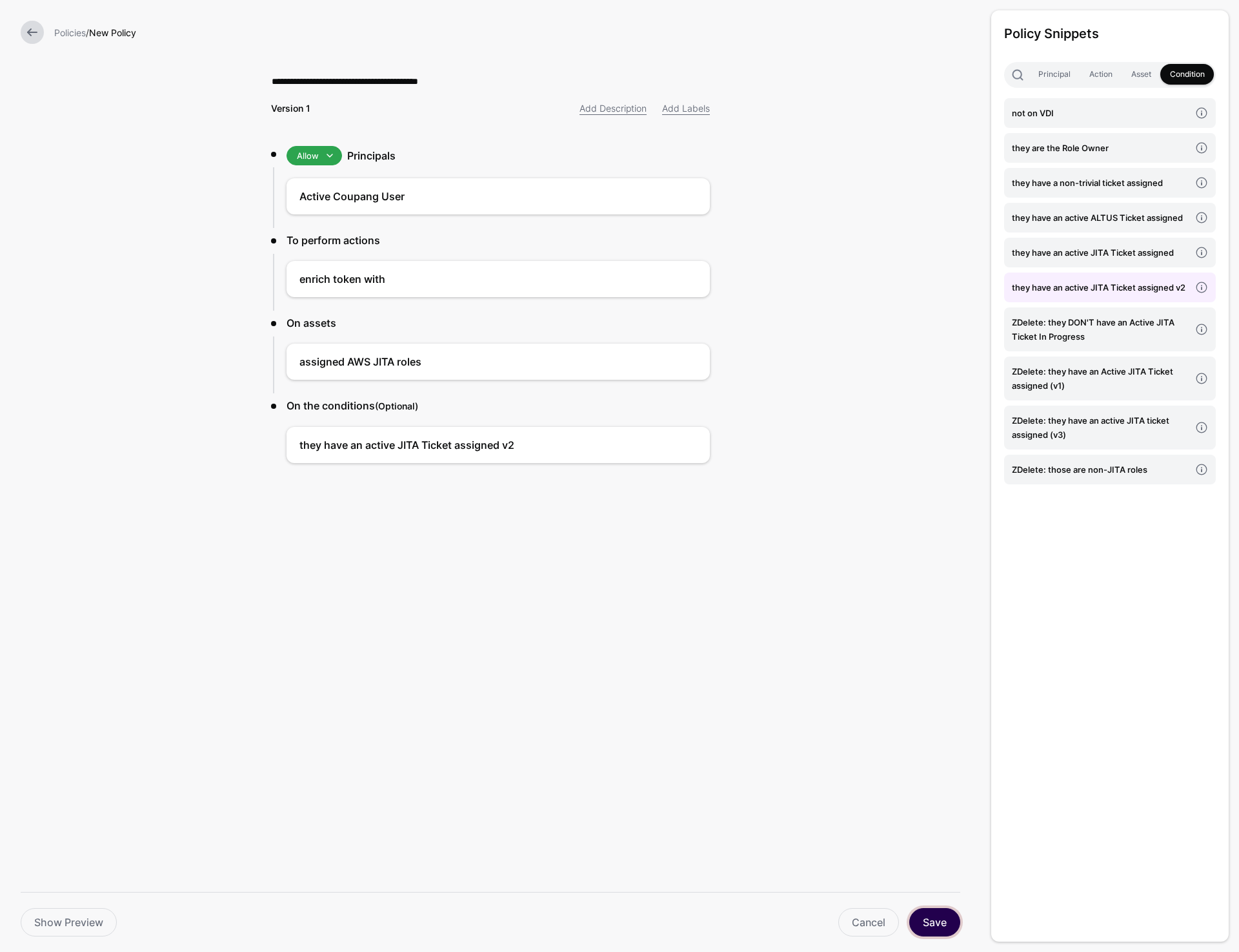
click at [931, 918] on button "Save" at bounding box center [935, 921] width 51 height 28
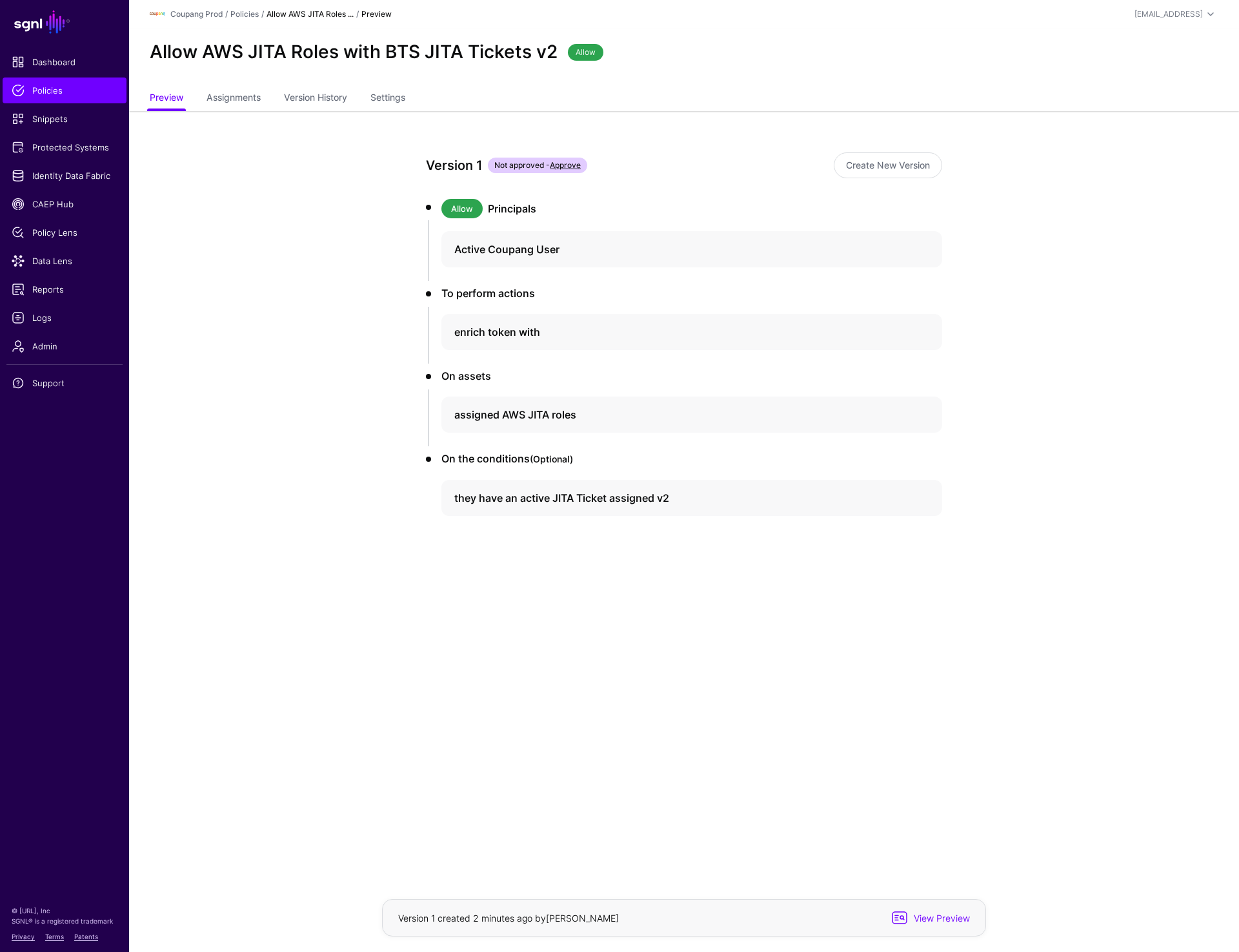
click at [286, 298] on app-policies-v2-item-preview "Version 1 Not approved - Approve Create New Version Allow Principals Active Cou…" at bounding box center [684, 380] width 1110 height 537
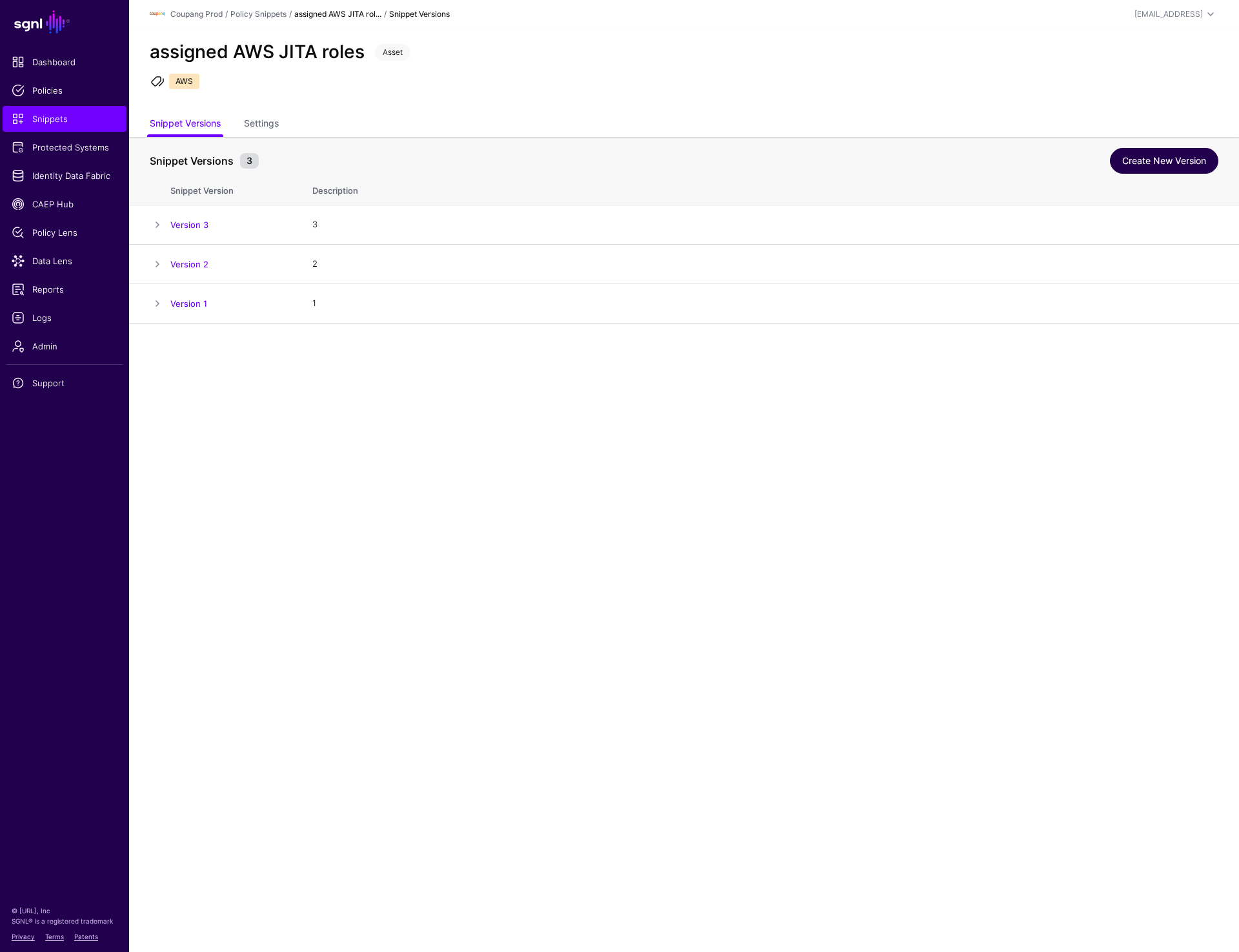
click at [1140, 153] on link "Create New Version" at bounding box center [1164, 161] width 109 height 26
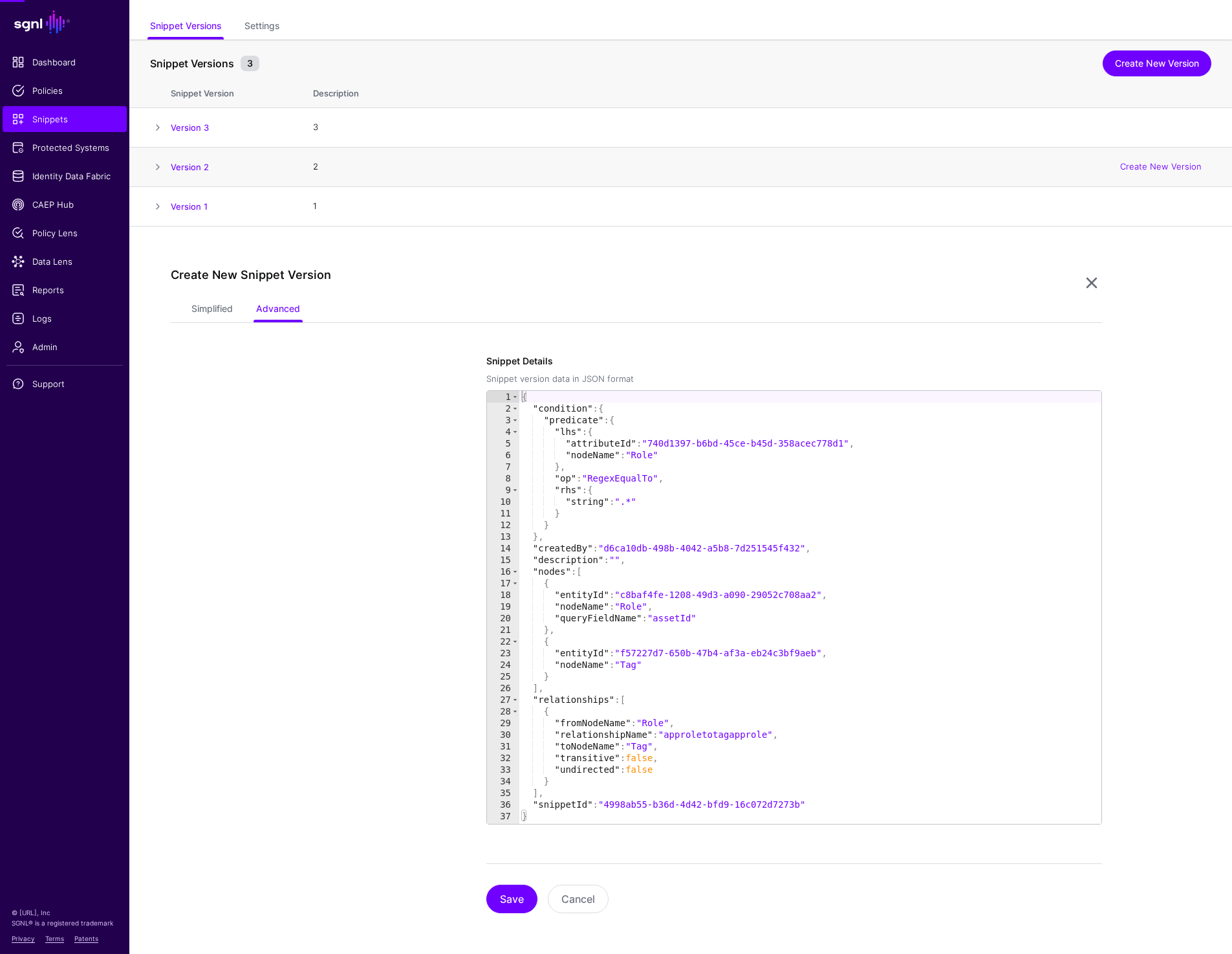
scroll to position [98, 0]
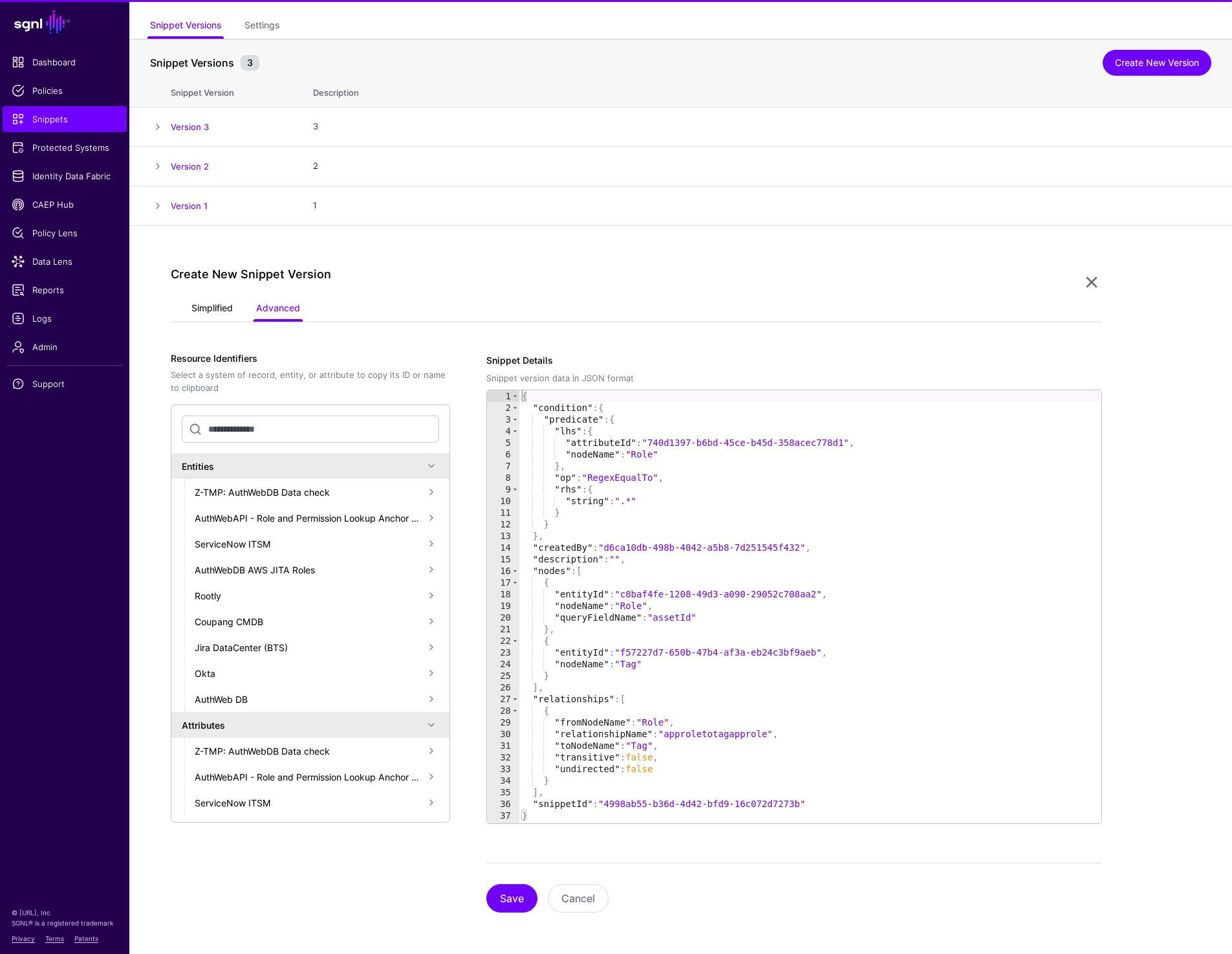
click at [209, 308] on link "Simplified" at bounding box center [212, 309] width 42 height 25
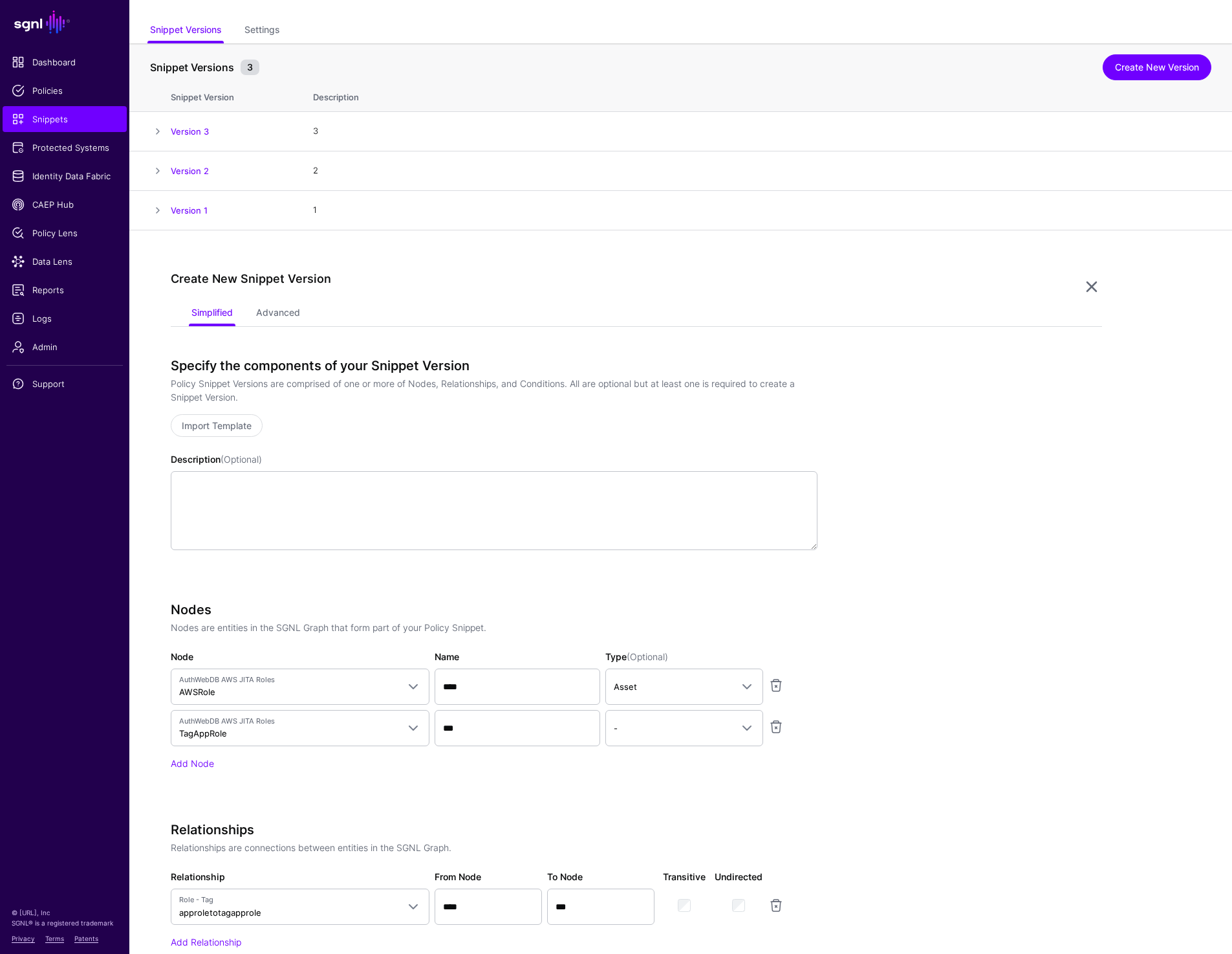
scroll to position [490, 0]
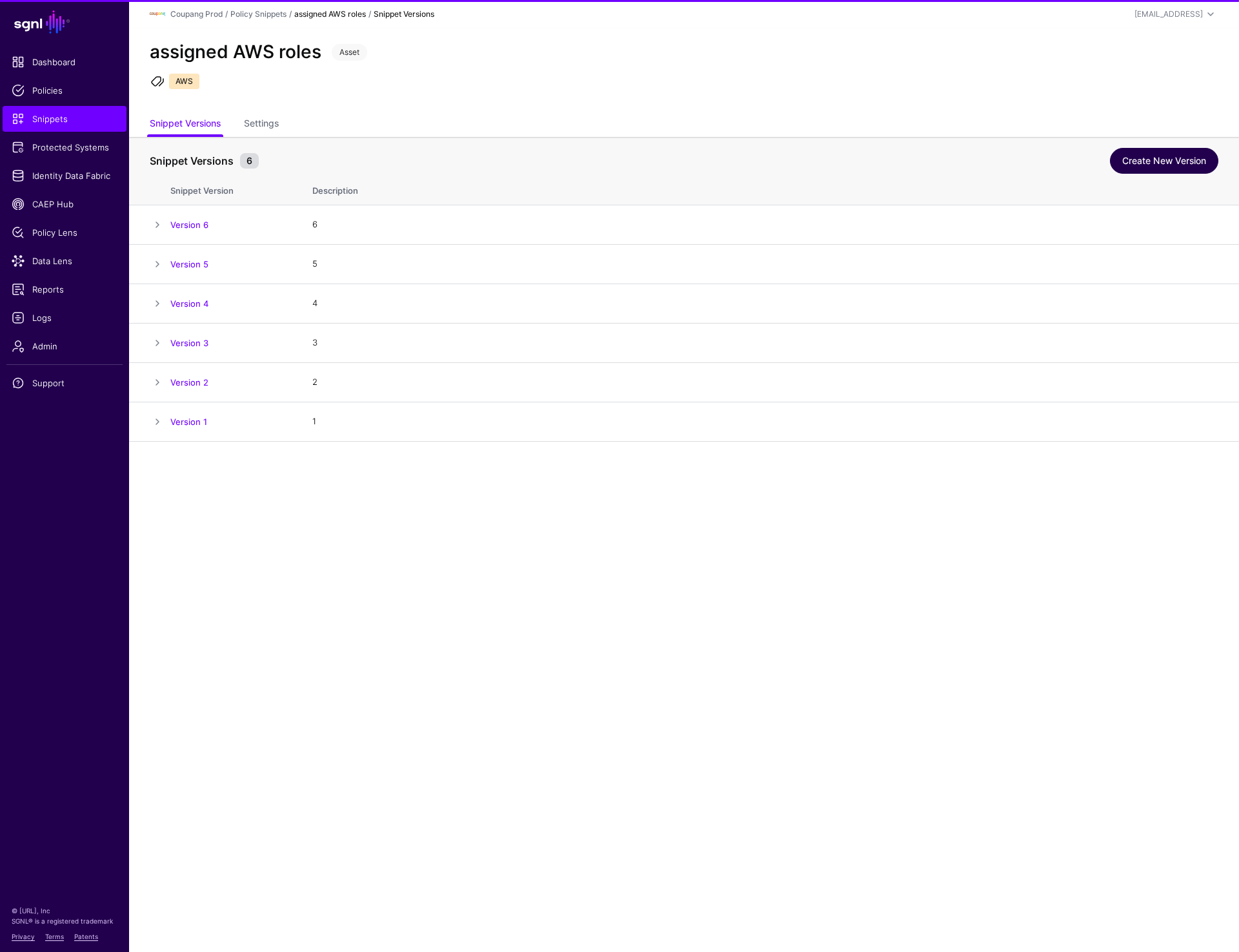
click at [1137, 155] on link "Create New Version" at bounding box center [1164, 161] width 109 height 26
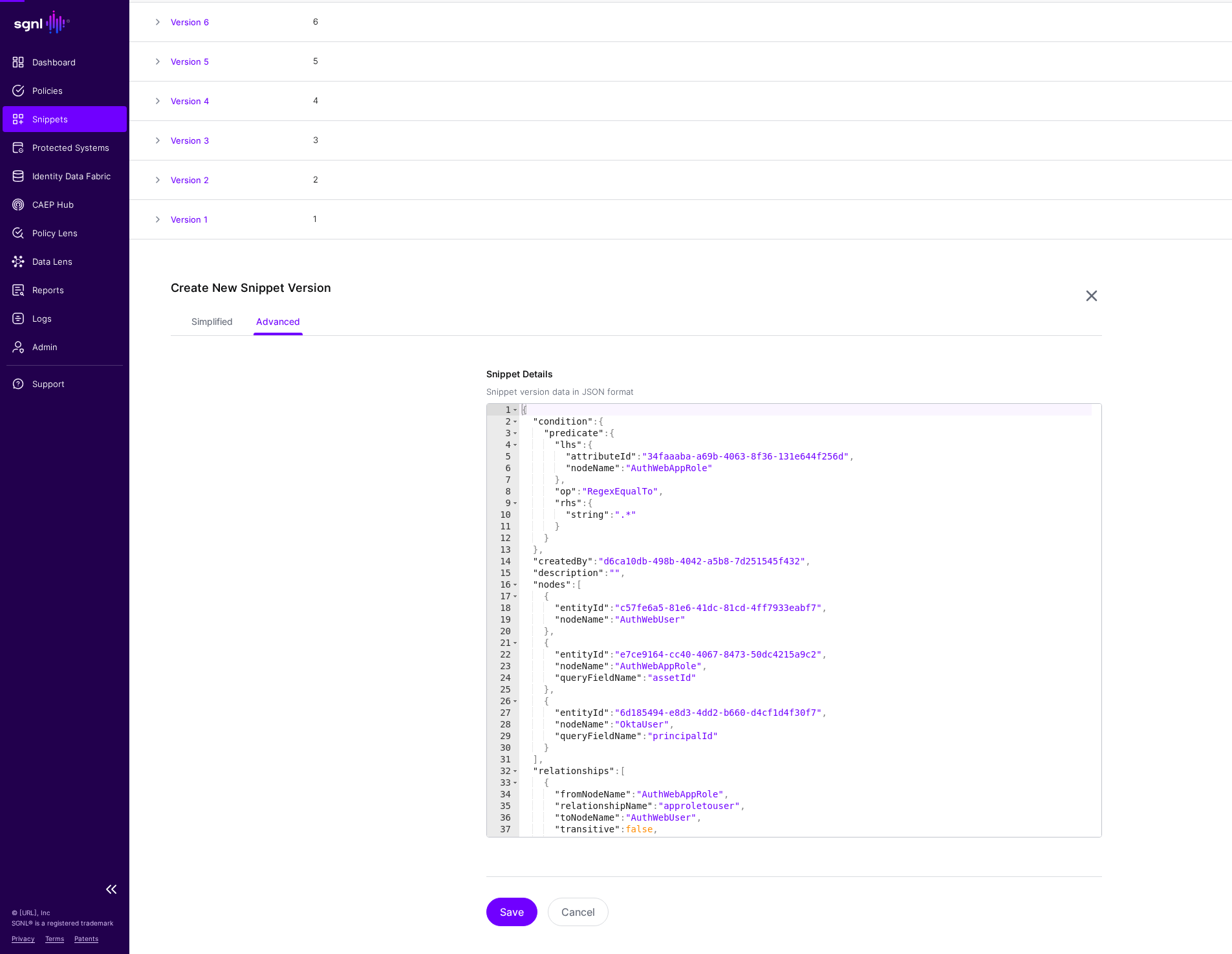
scroll to position [216, 0]
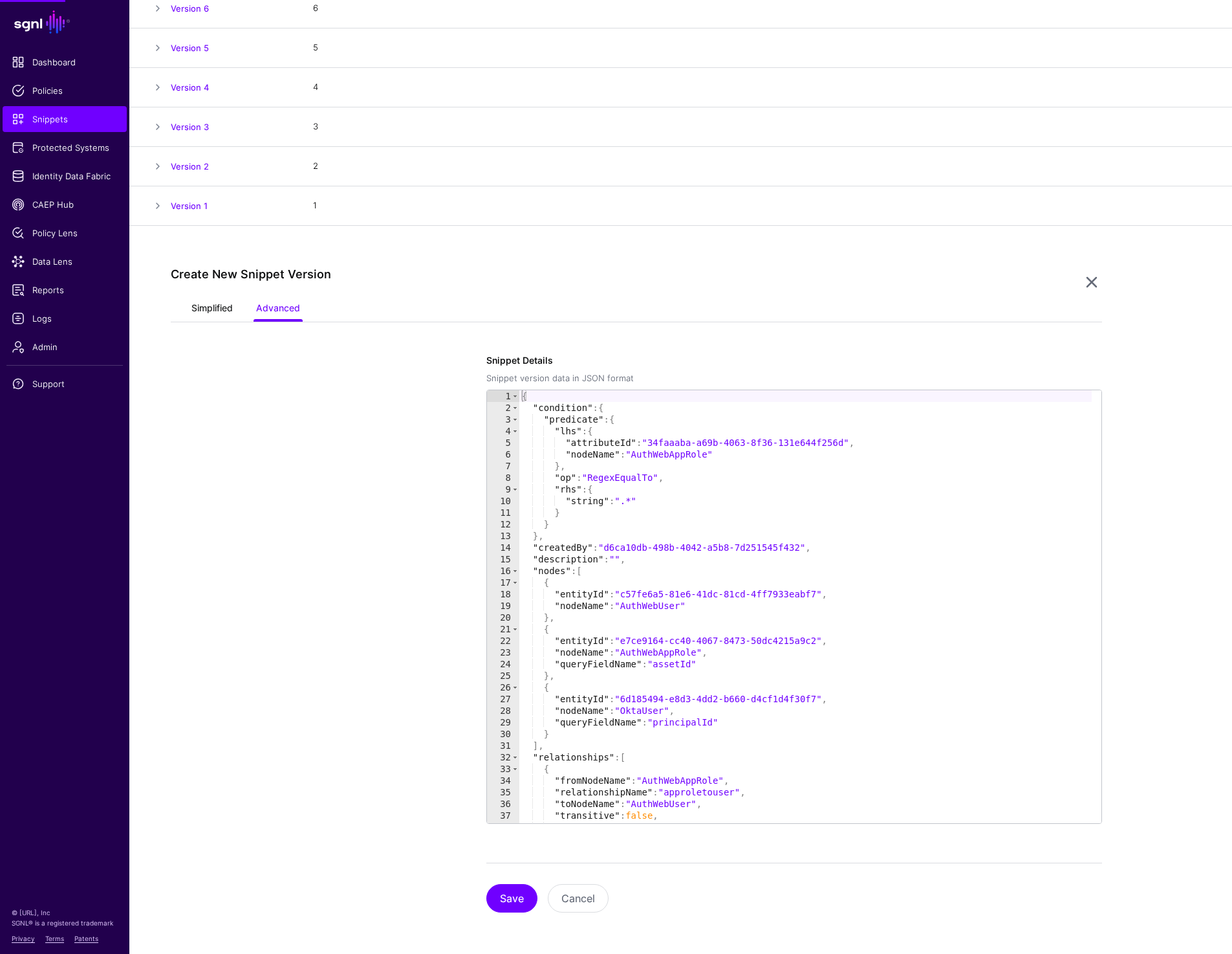
click at [198, 302] on link "Simplified" at bounding box center [212, 309] width 42 height 25
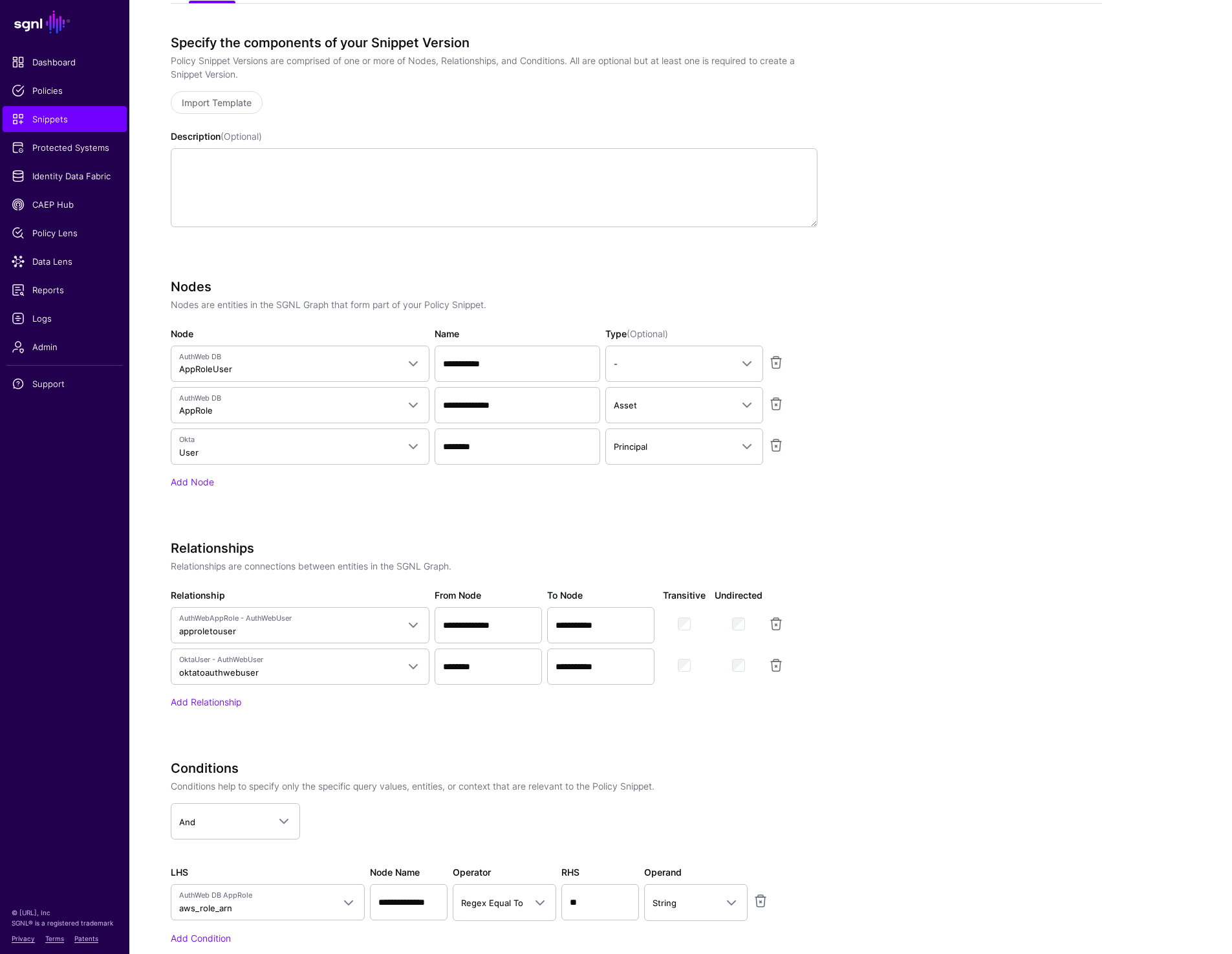
scroll to position [538, 0]
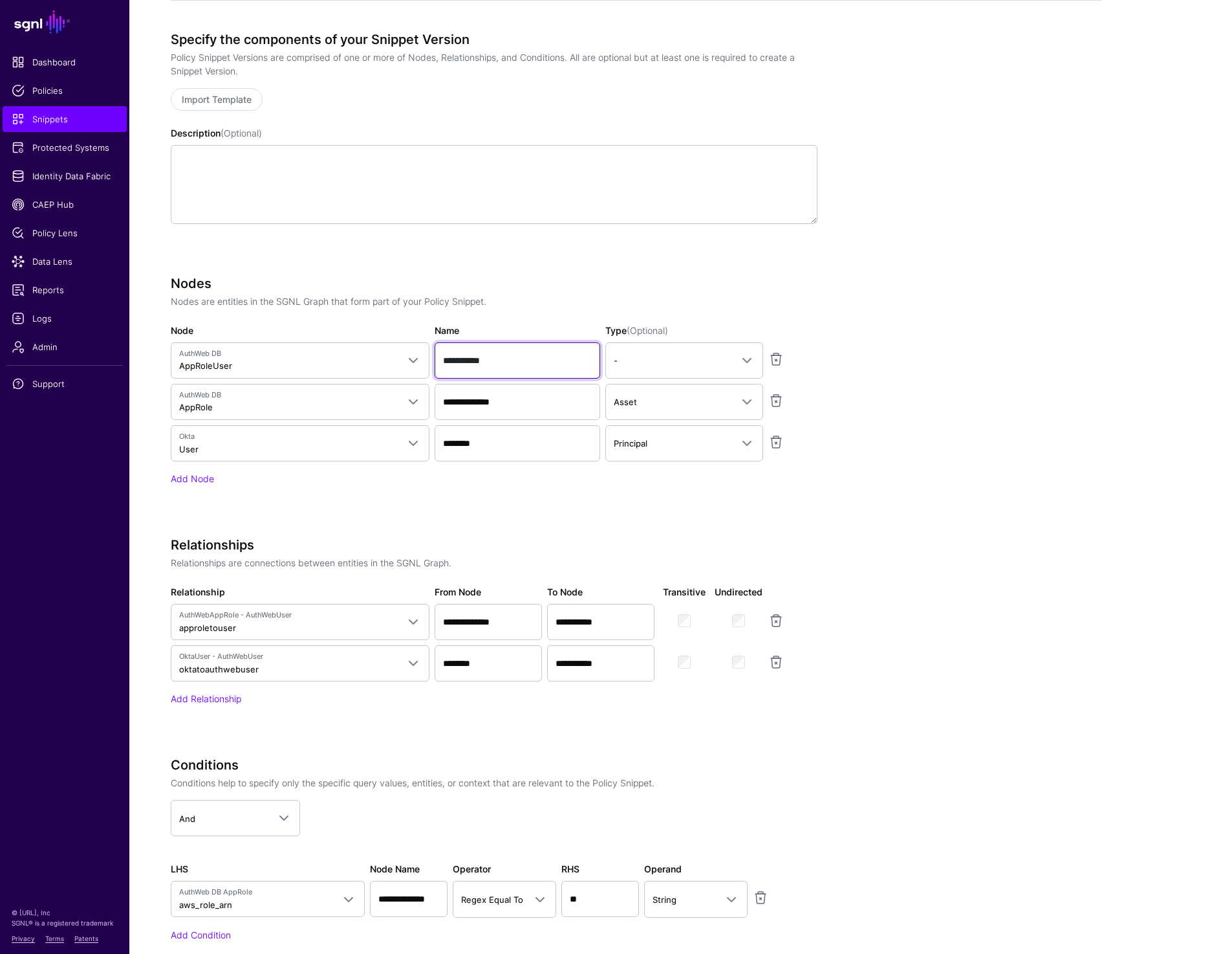
click at [530, 354] on input "**********" at bounding box center [517, 360] width 165 height 37
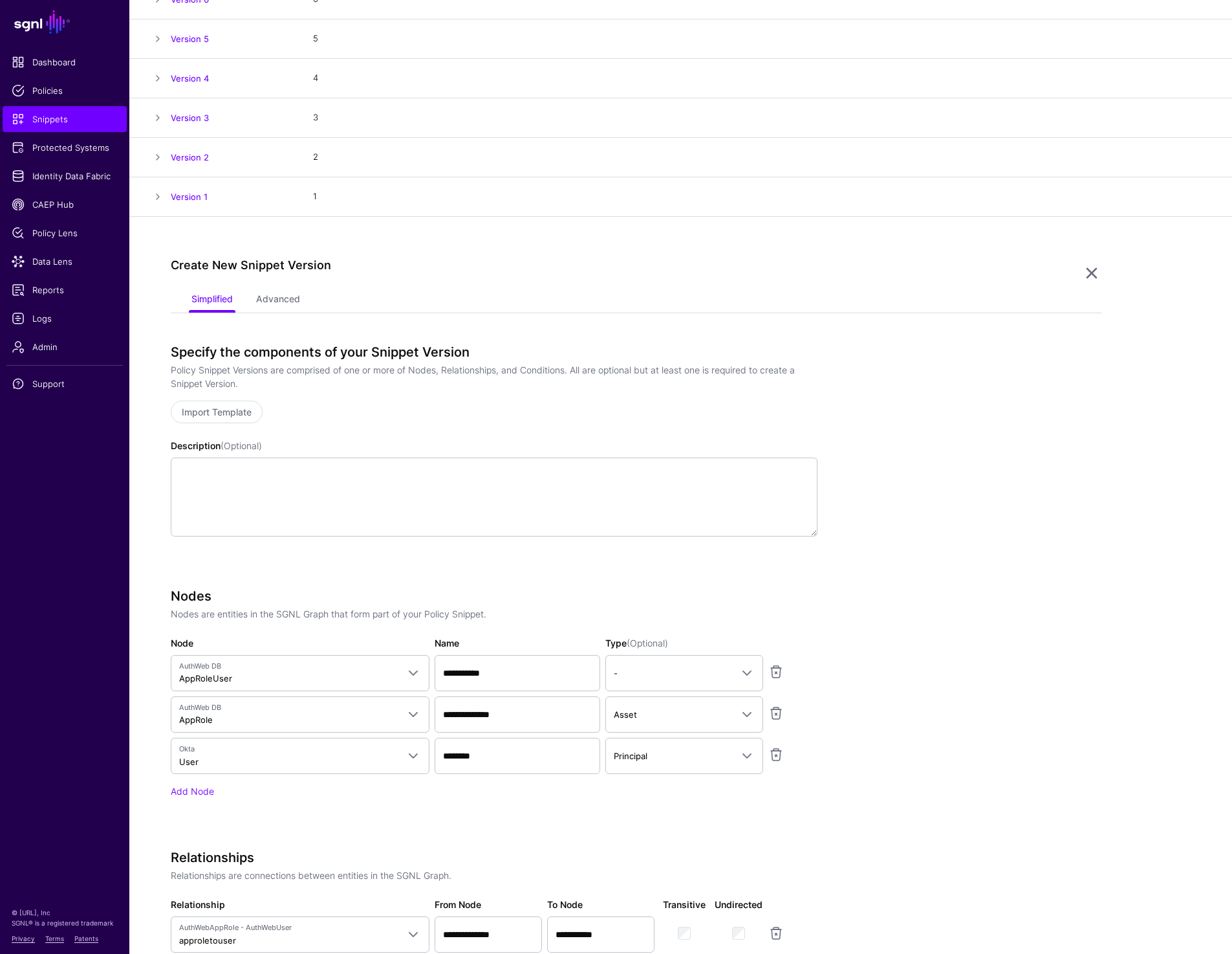
scroll to position [0, 0]
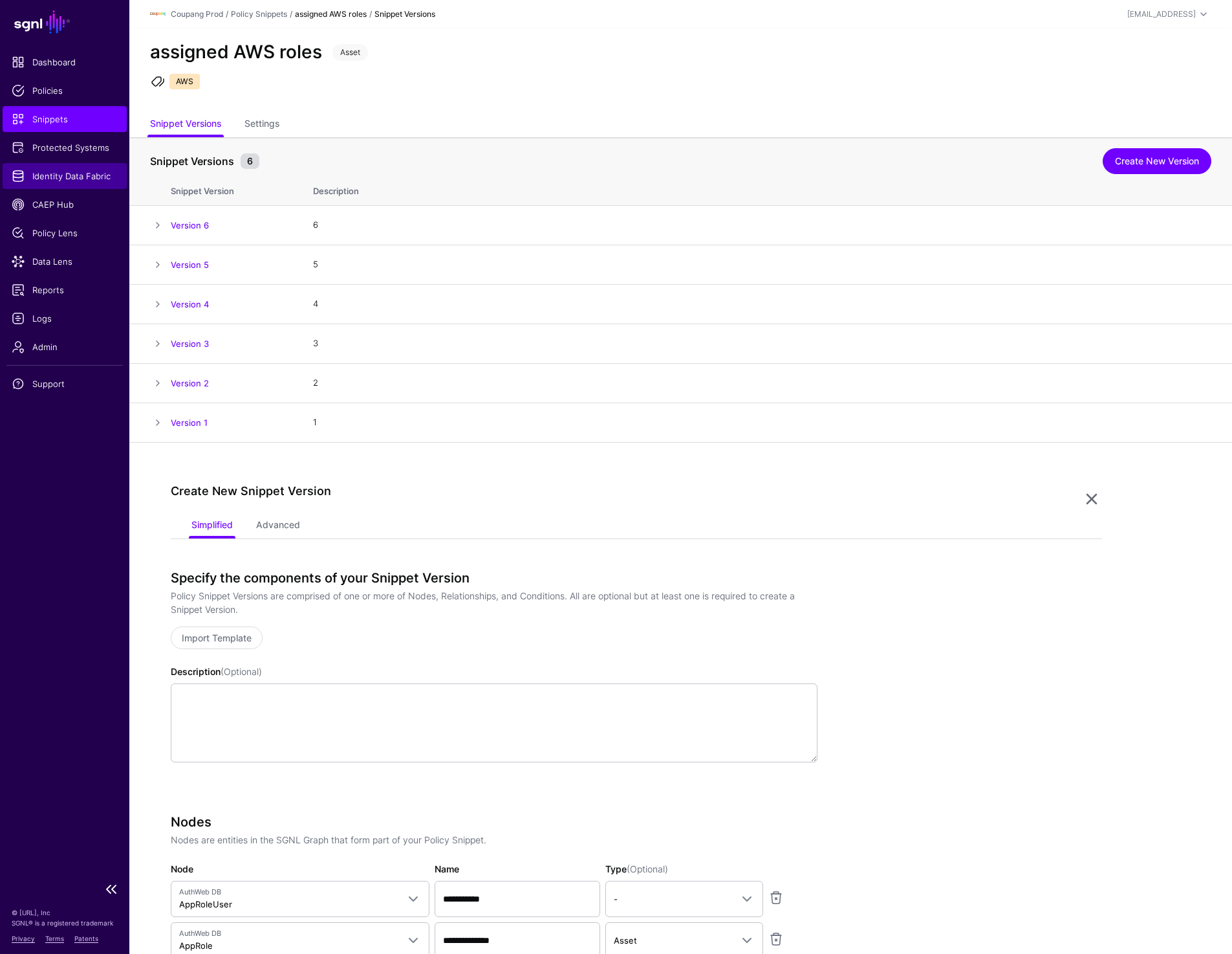
click at [63, 175] on span "Identity Data Fabric" at bounding box center [65, 175] width 106 height 13
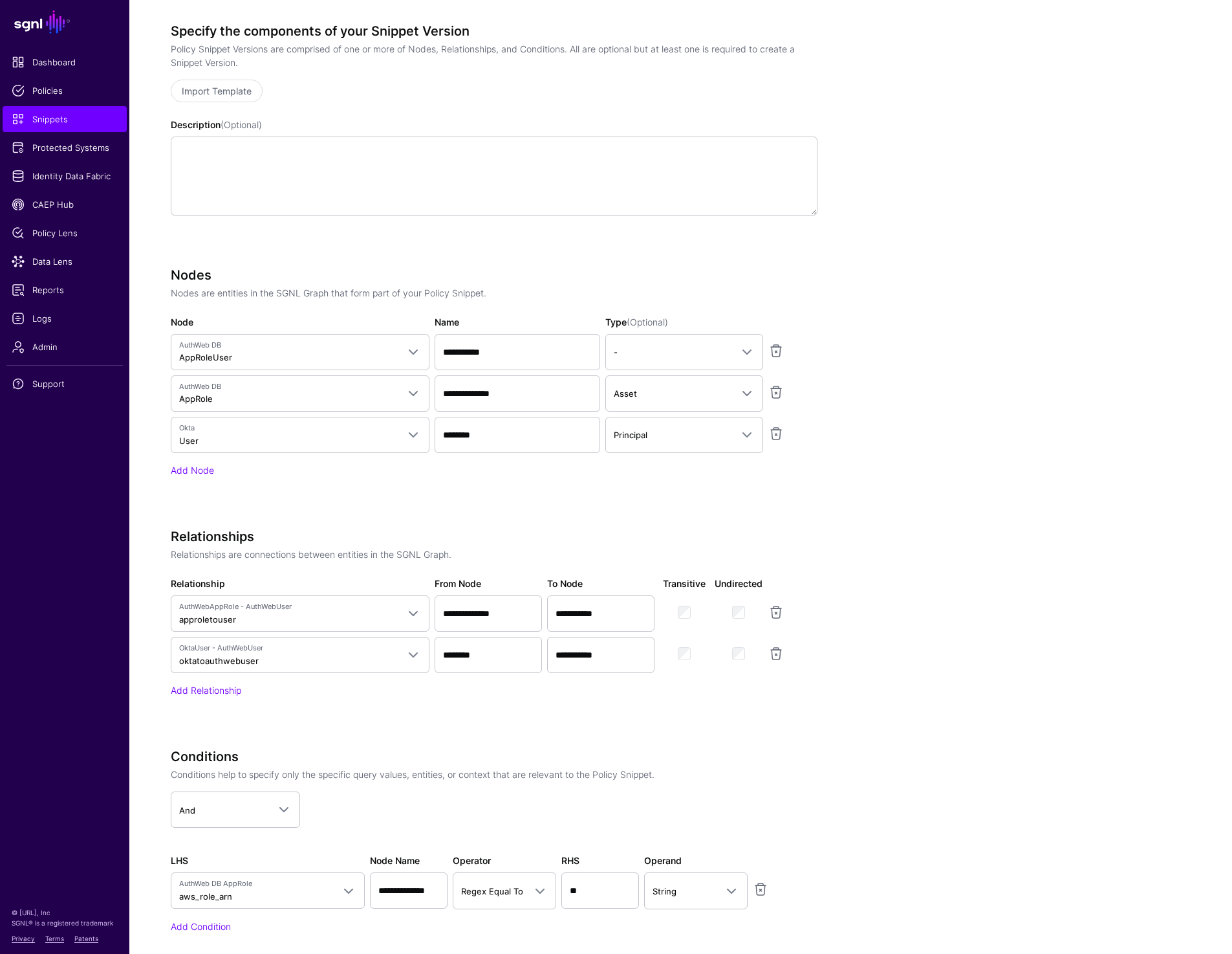
scroll to position [548, 0]
click at [508, 390] on input "**********" at bounding box center [517, 393] width 165 height 37
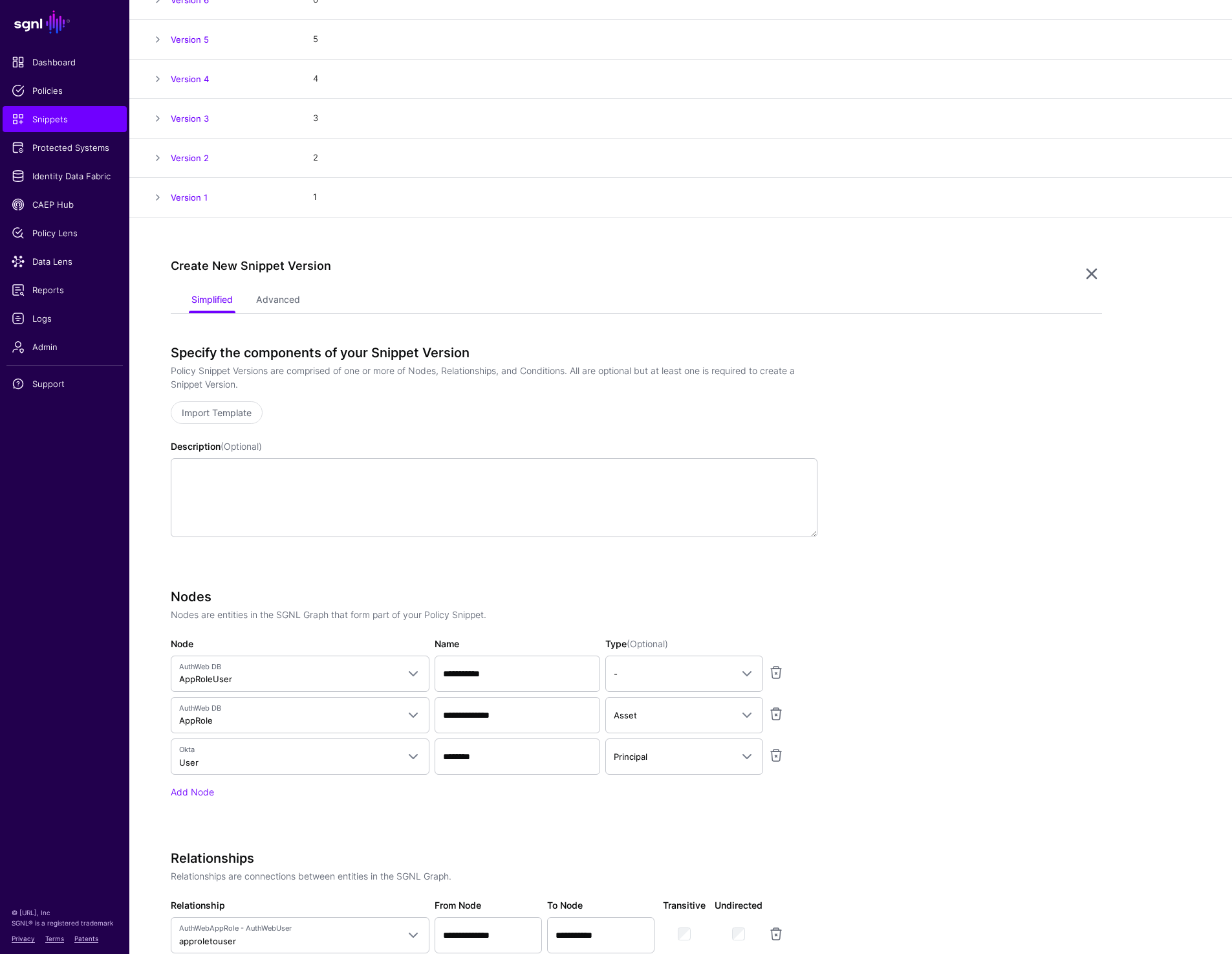
scroll to position [0, 0]
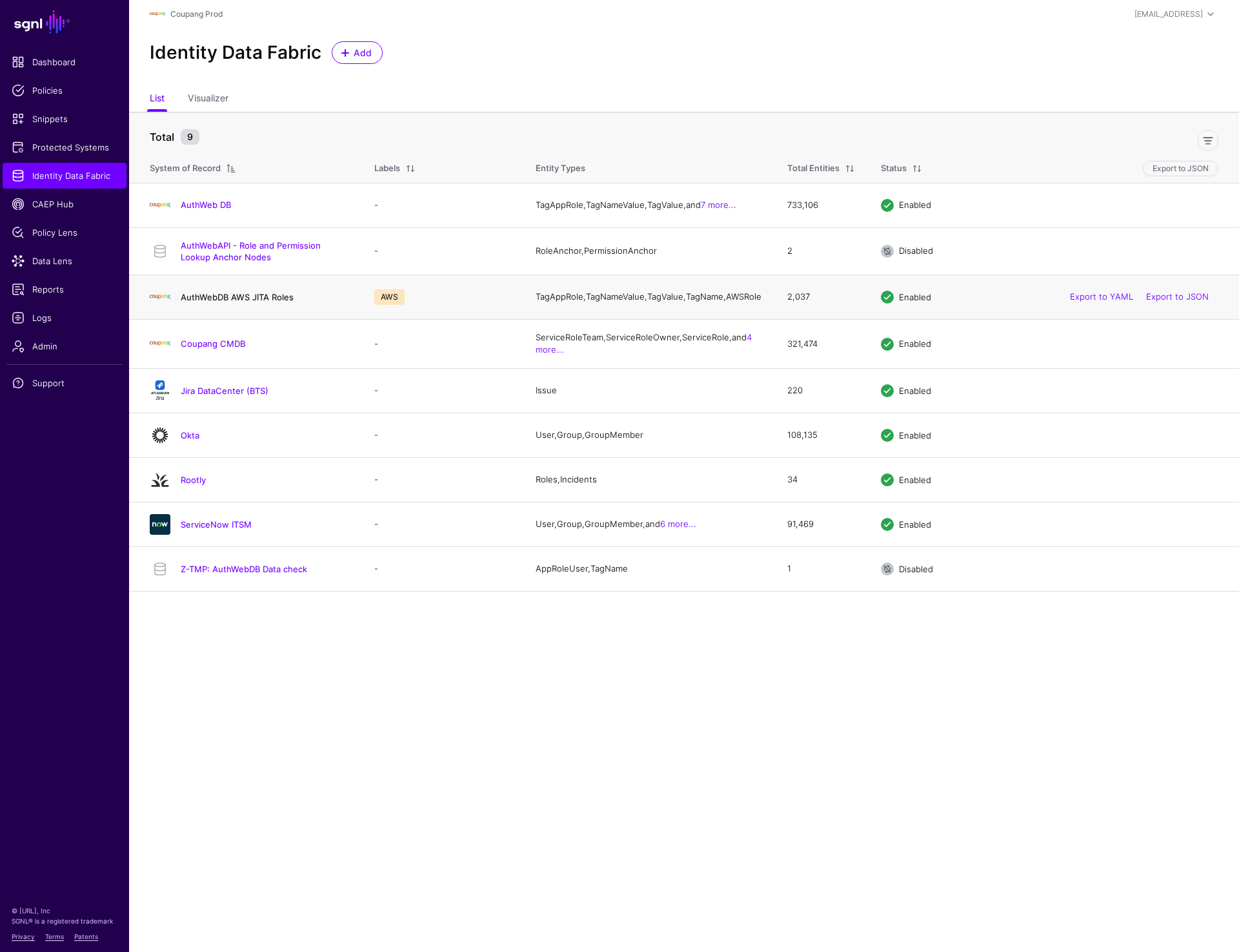
click at [227, 302] on link "AuthWebDB AWS JITA Roles" at bounding box center [237, 297] width 113 height 10
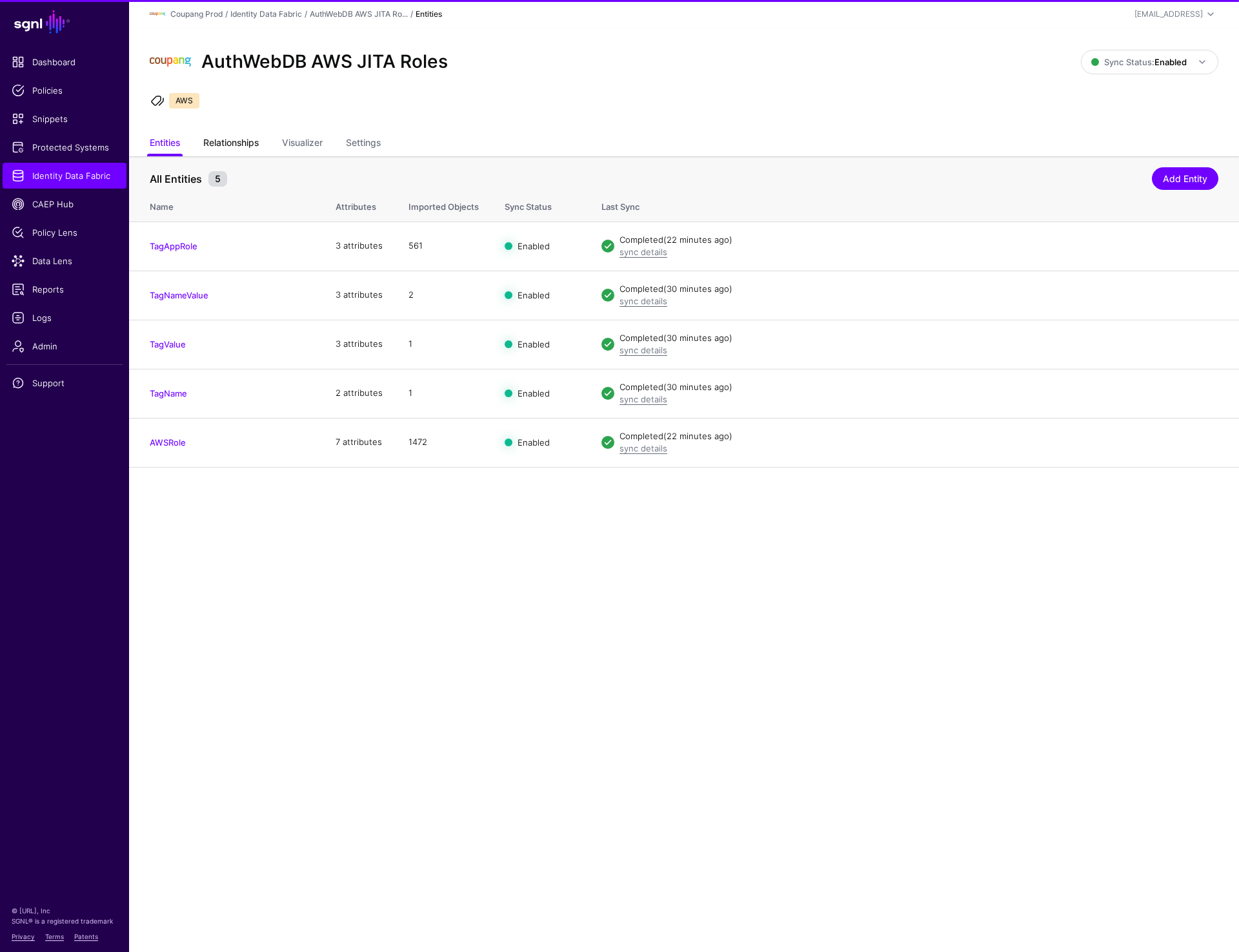
click at [238, 146] on link "Relationships" at bounding box center [230, 144] width 55 height 25
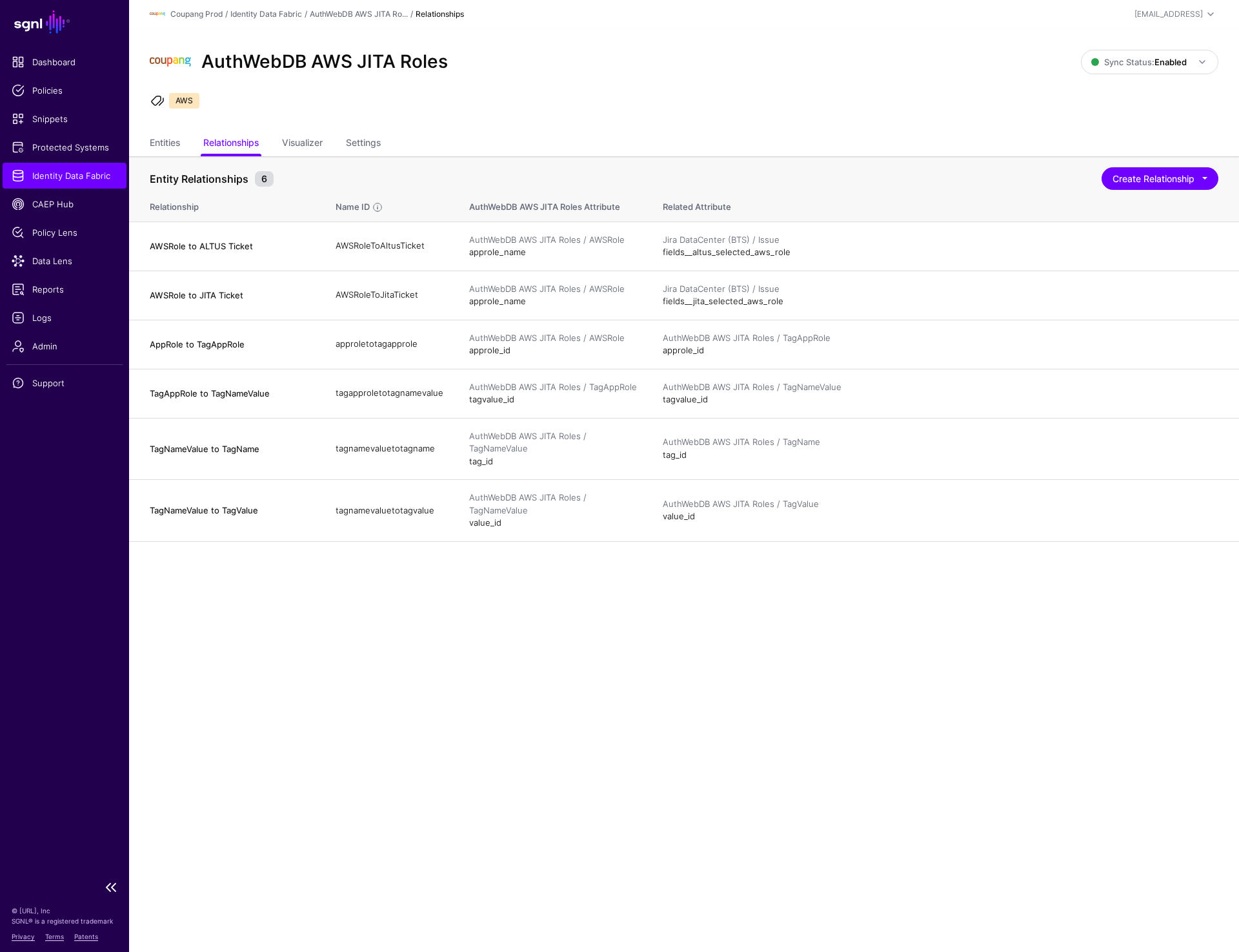
click at [97, 177] on span "Identity Data Fabric" at bounding box center [65, 175] width 106 height 13
click at [580, 772] on main "SGNL Dashboard Policies Snippets Protected Systems Identity Data Fabric CAEP Hu…" at bounding box center [620, 476] width 1239 height 952
click at [662, 128] on div "AuthWebDB AWS JITA Roles Sync Status: Enabled Enabled Syncing active for all co…" at bounding box center [684, 80] width 1110 height 104
click at [173, 144] on link "Entities" at bounding box center [165, 144] width 31 height 25
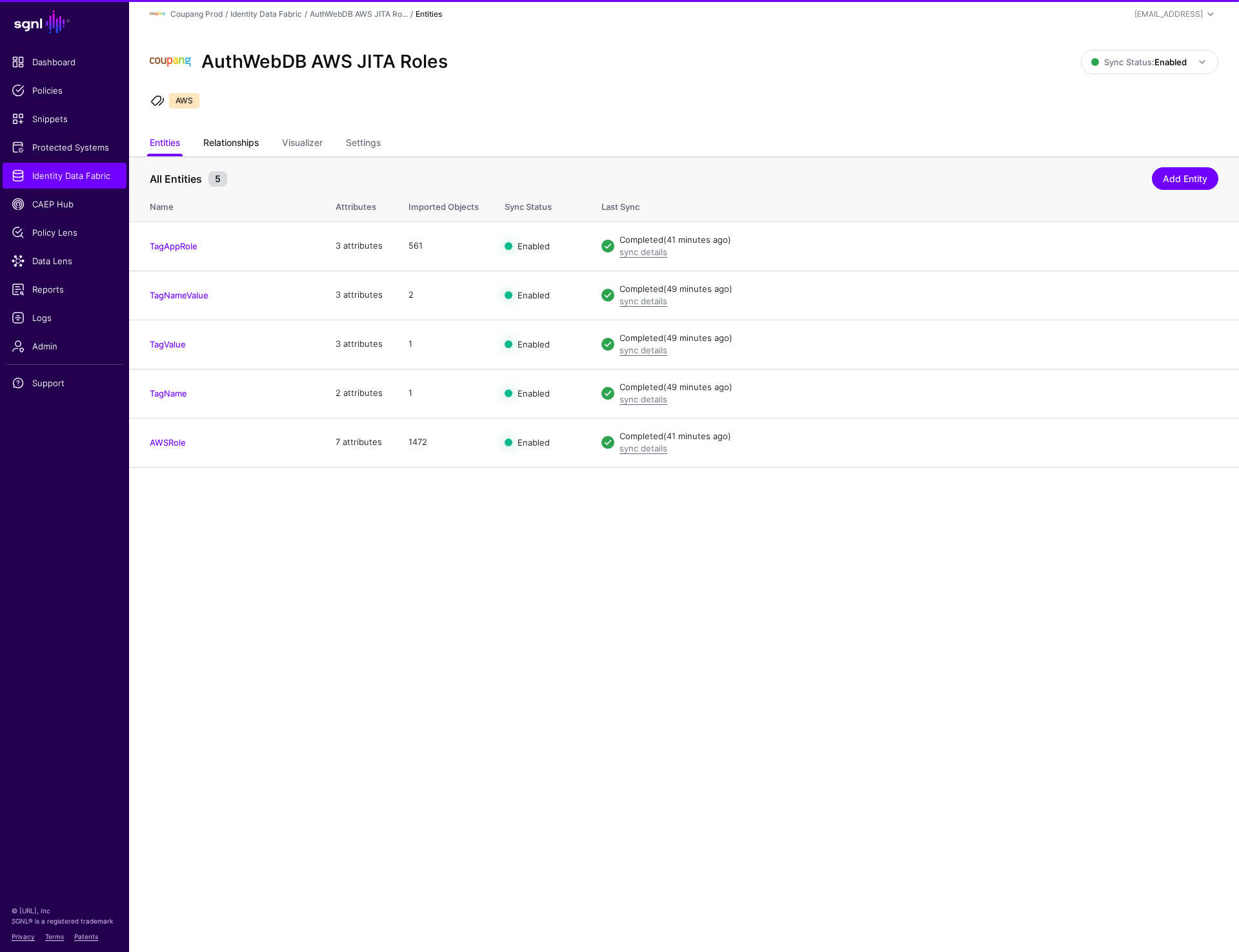
click at [235, 145] on link "Relationships" at bounding box center [230, 144] width 55 height 25
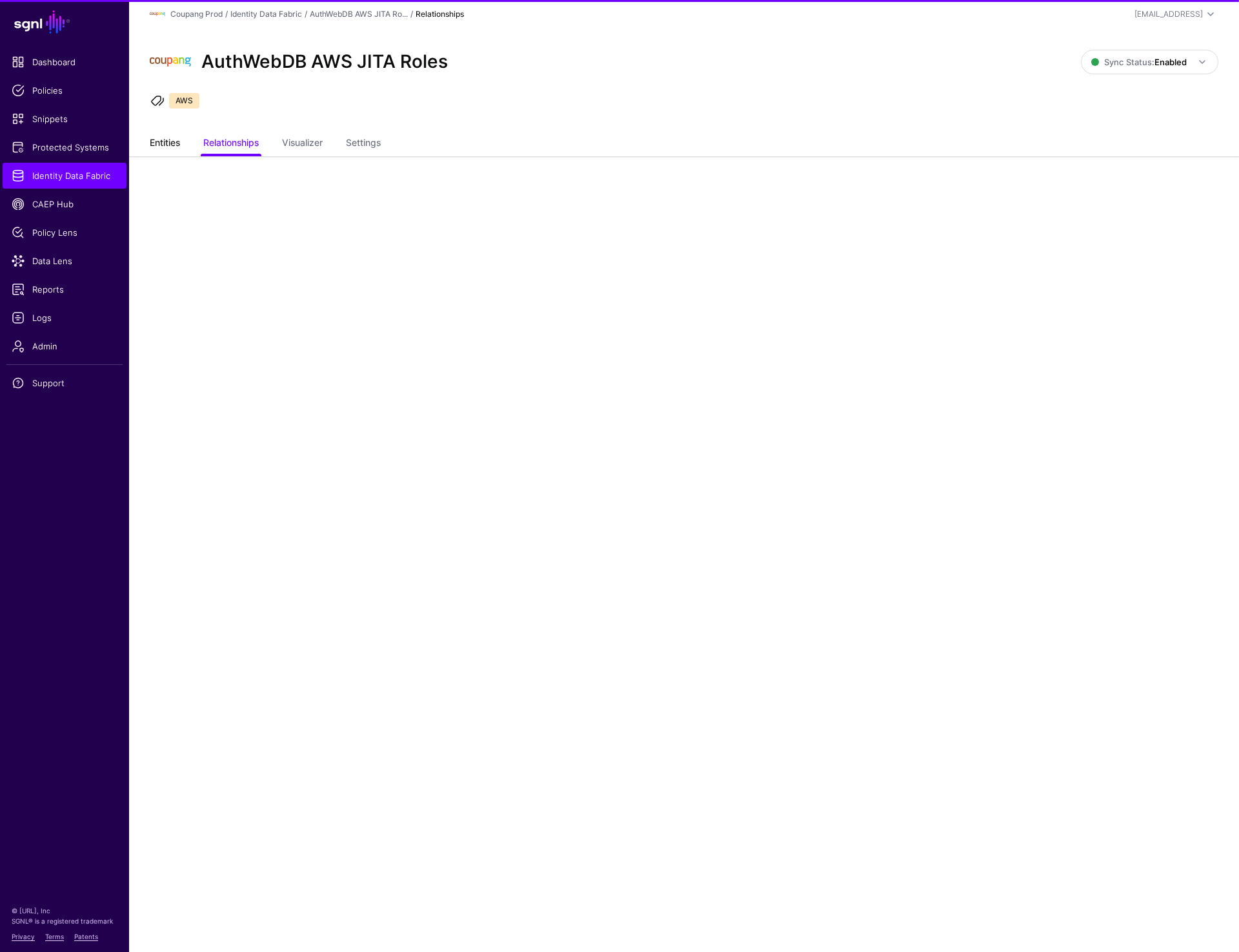
click at [170, 144] on link "Entities" at bounding box center [165, 144] width 31 height 25
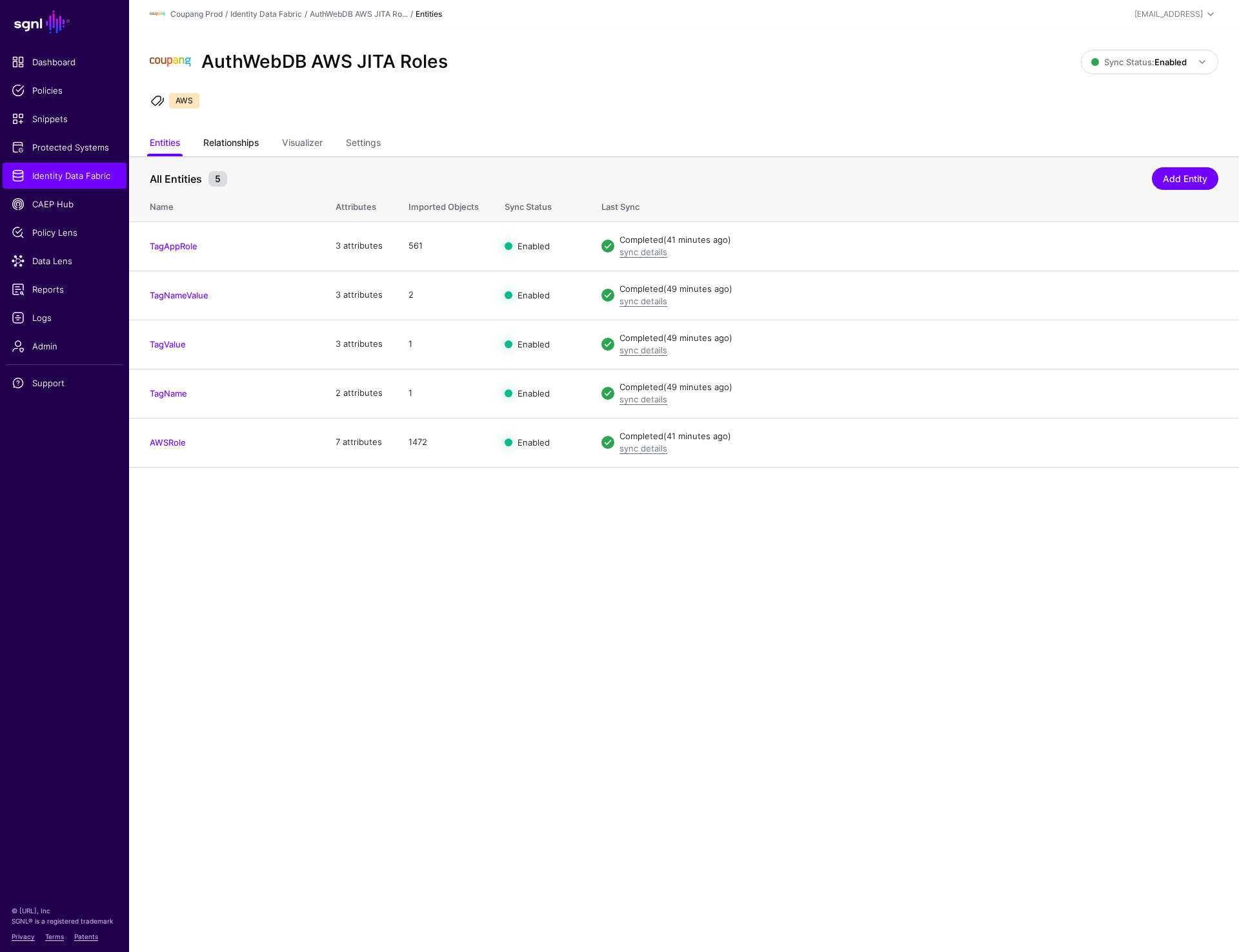
click at [233, 135] on link "Relationships" at bounding box center [230, 144] width 55 height 25
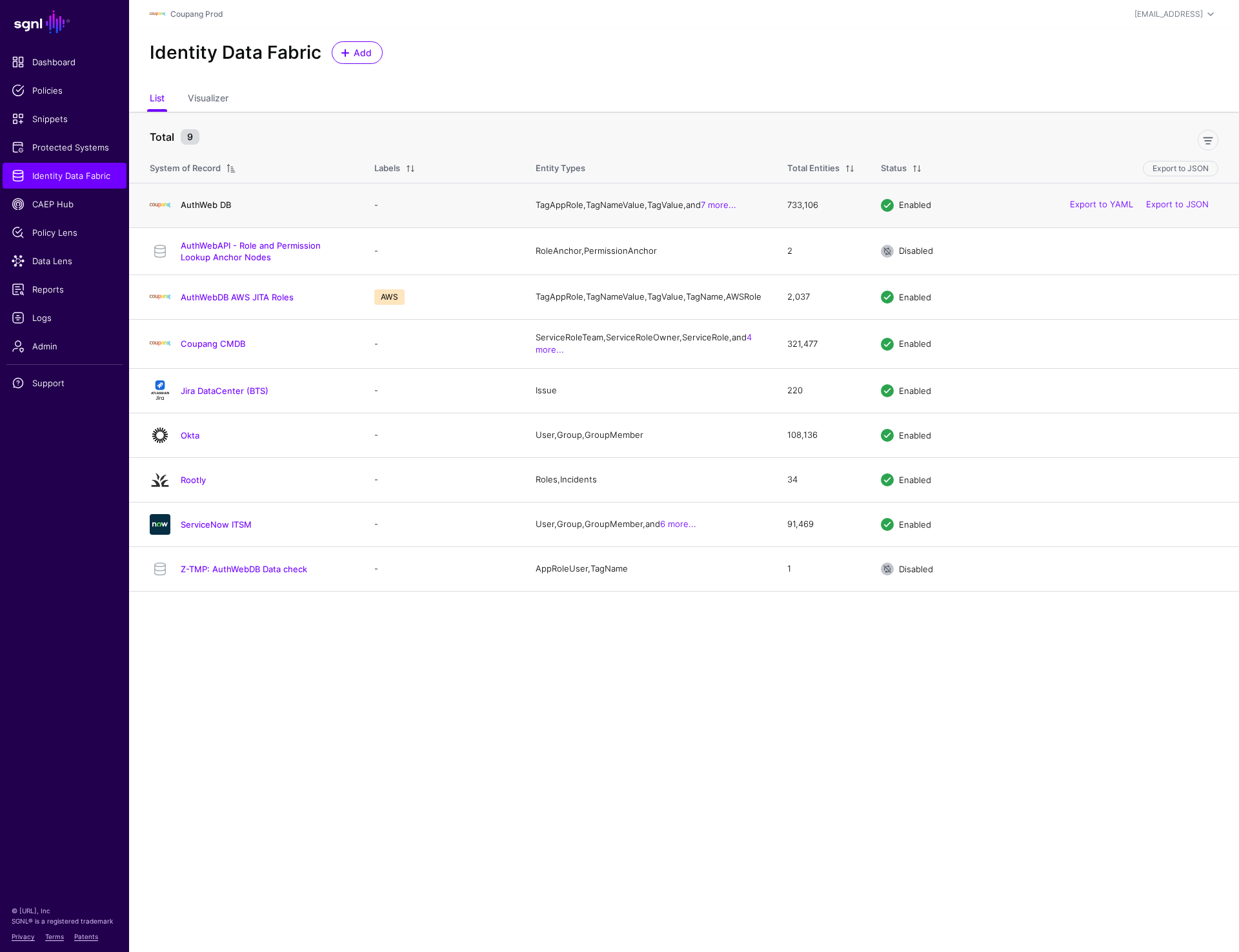
click at [200, 209] on link "AuthWeb DB" at bounding box center [206, 205] width 50 height 10
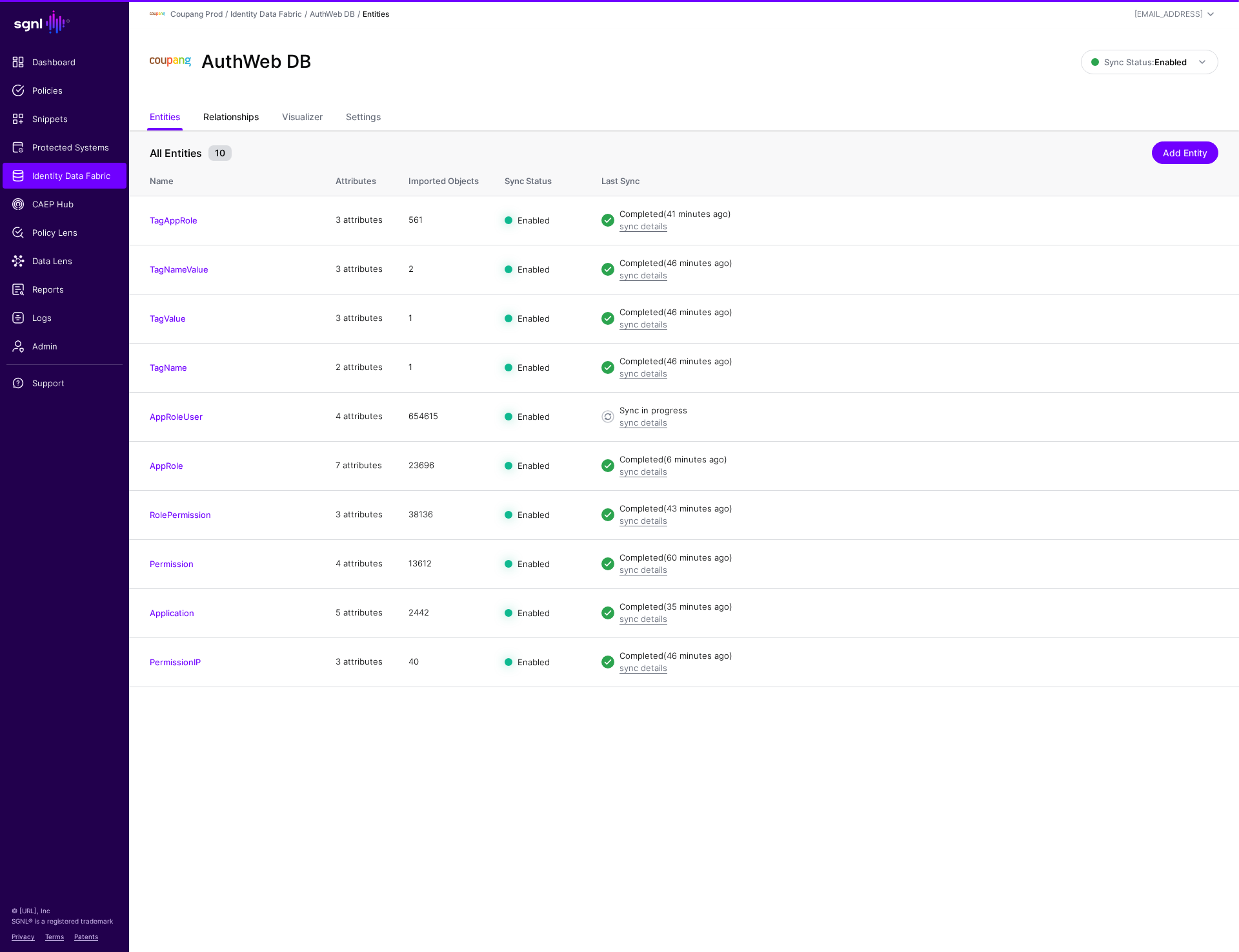
click at [232, 120] on link "Relationships" at bounding box center [230, 118] width 55 height 25
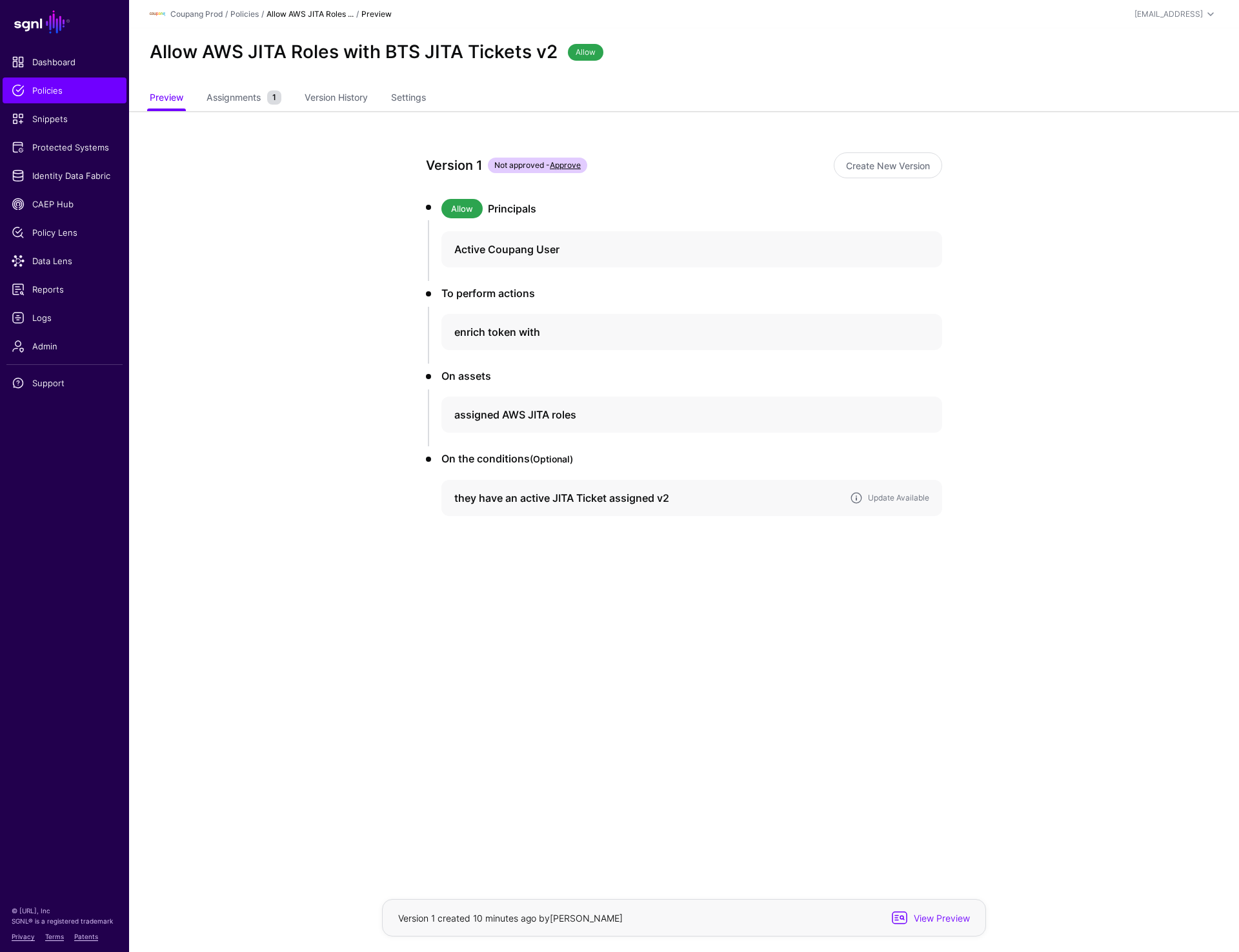
click at [913, 492] on div "Update Available" at bounding box center [899, 498] width 66 height 12
click at [887, 498] on link "Update Available" at bounding box center [899, 497] width 61 height 9
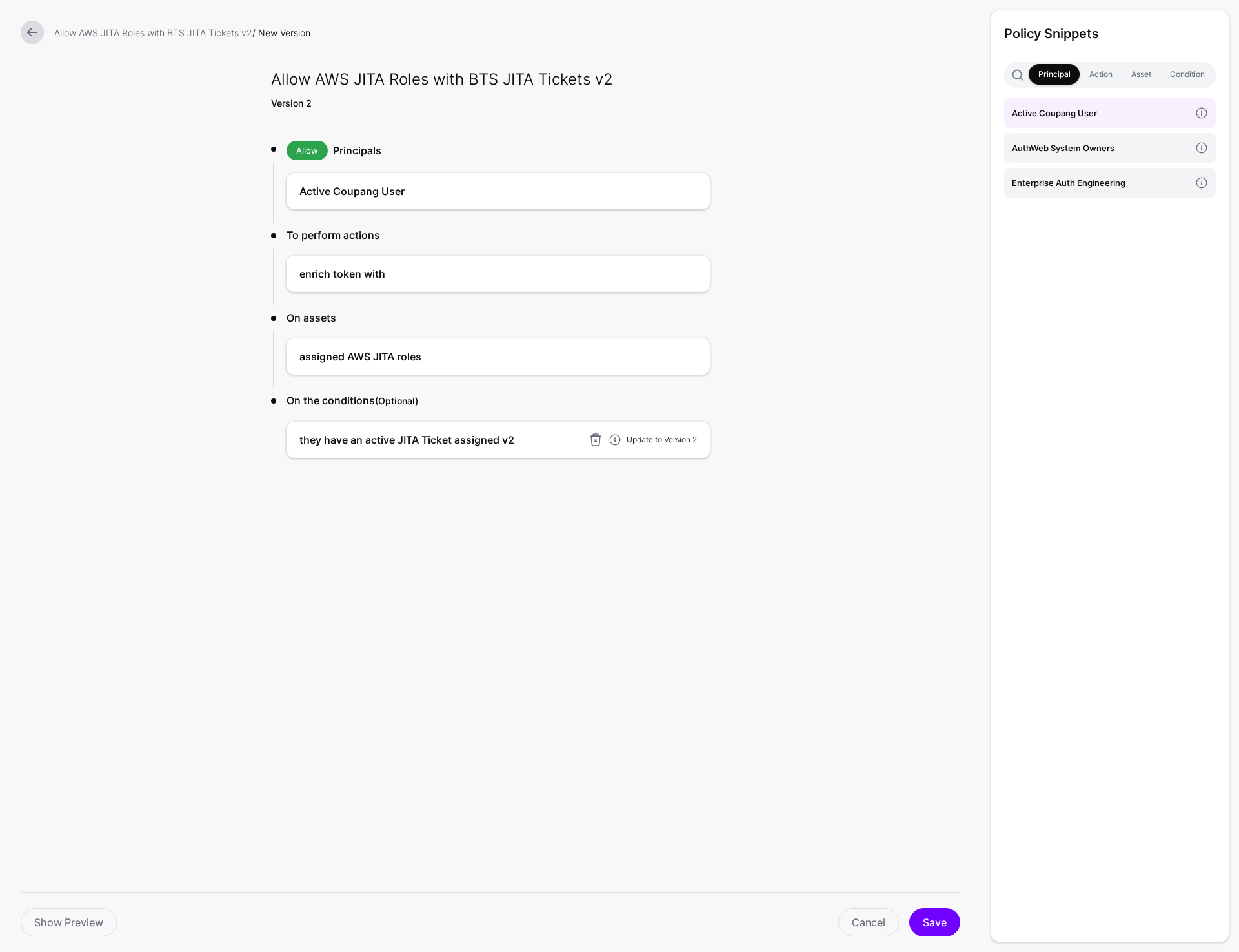
click at [683, 434] on link "Update to Version 2" at bounding box center [662, 439] width 71 height 9
click at [949, 941] on div "Show Preview Cancel Save" at bounding box center [490, 921] width 982 height 60
click at [941, 927] on button "Save" at bounding box center [935, 921] width 51 height 28
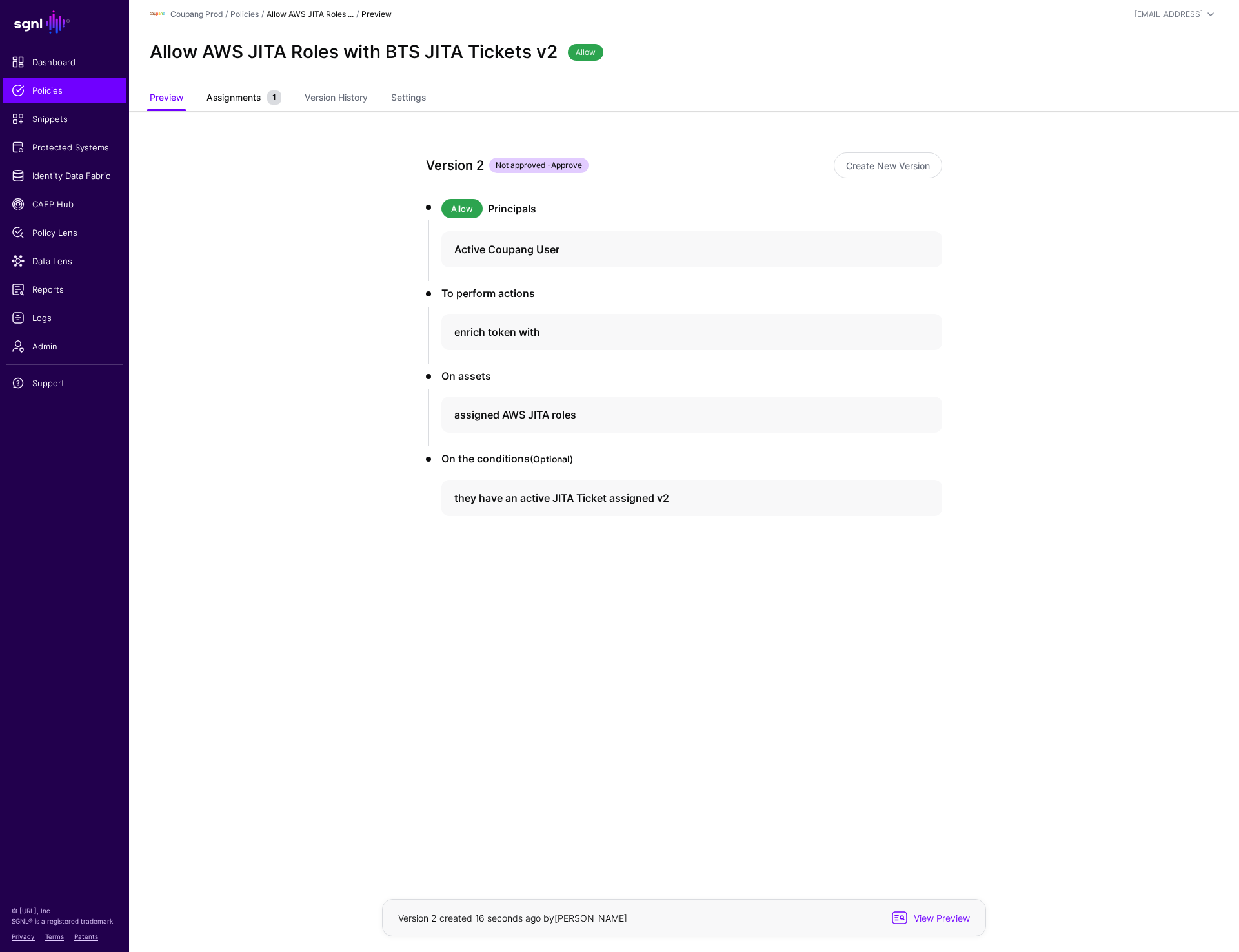
click at [229, 100] on span "Assignments" at bounding box center [233, 97] width 60 height 14
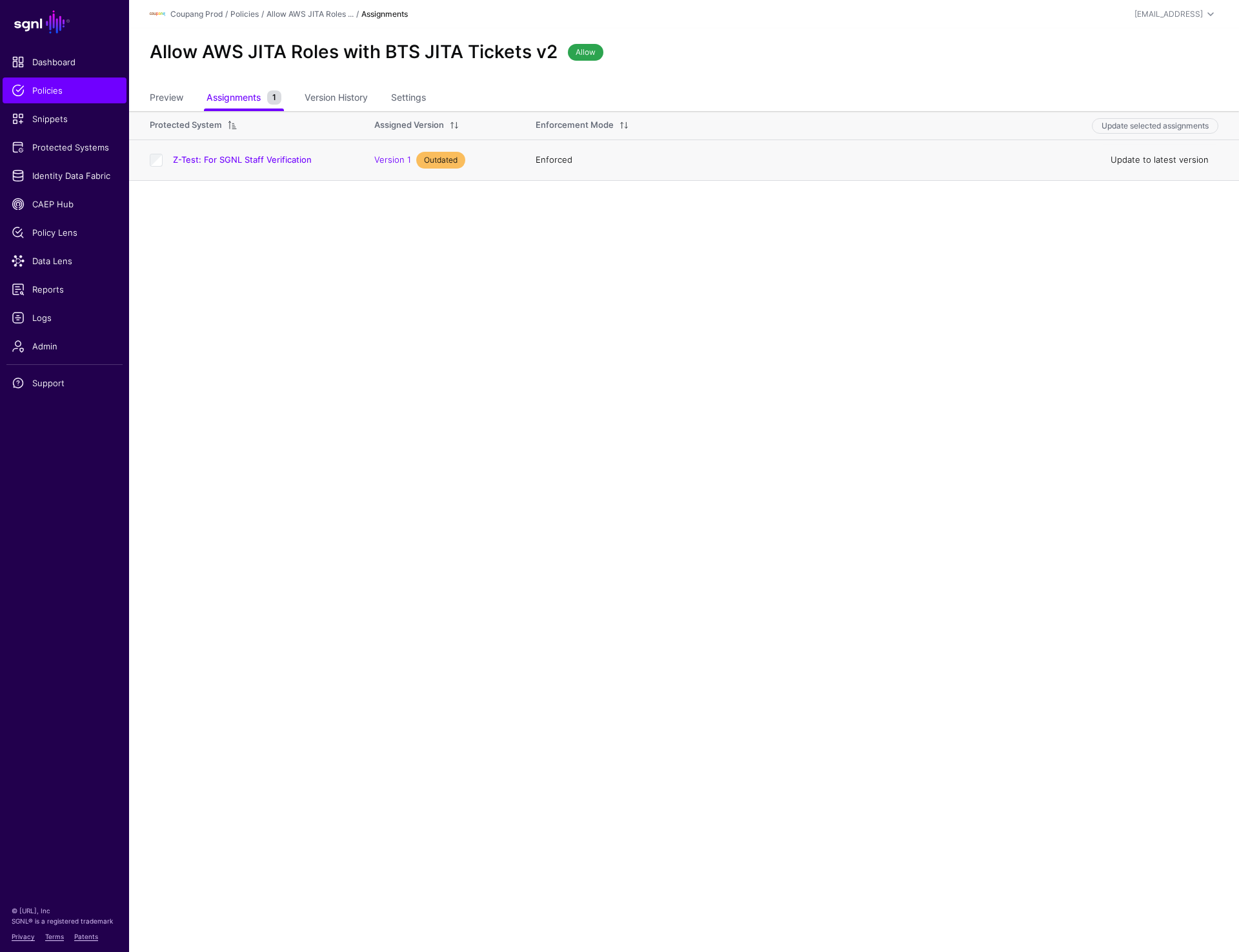
click at [1172, 162] on link "Update to latest version" at bounding box center [1159, 160] width 98 height 10
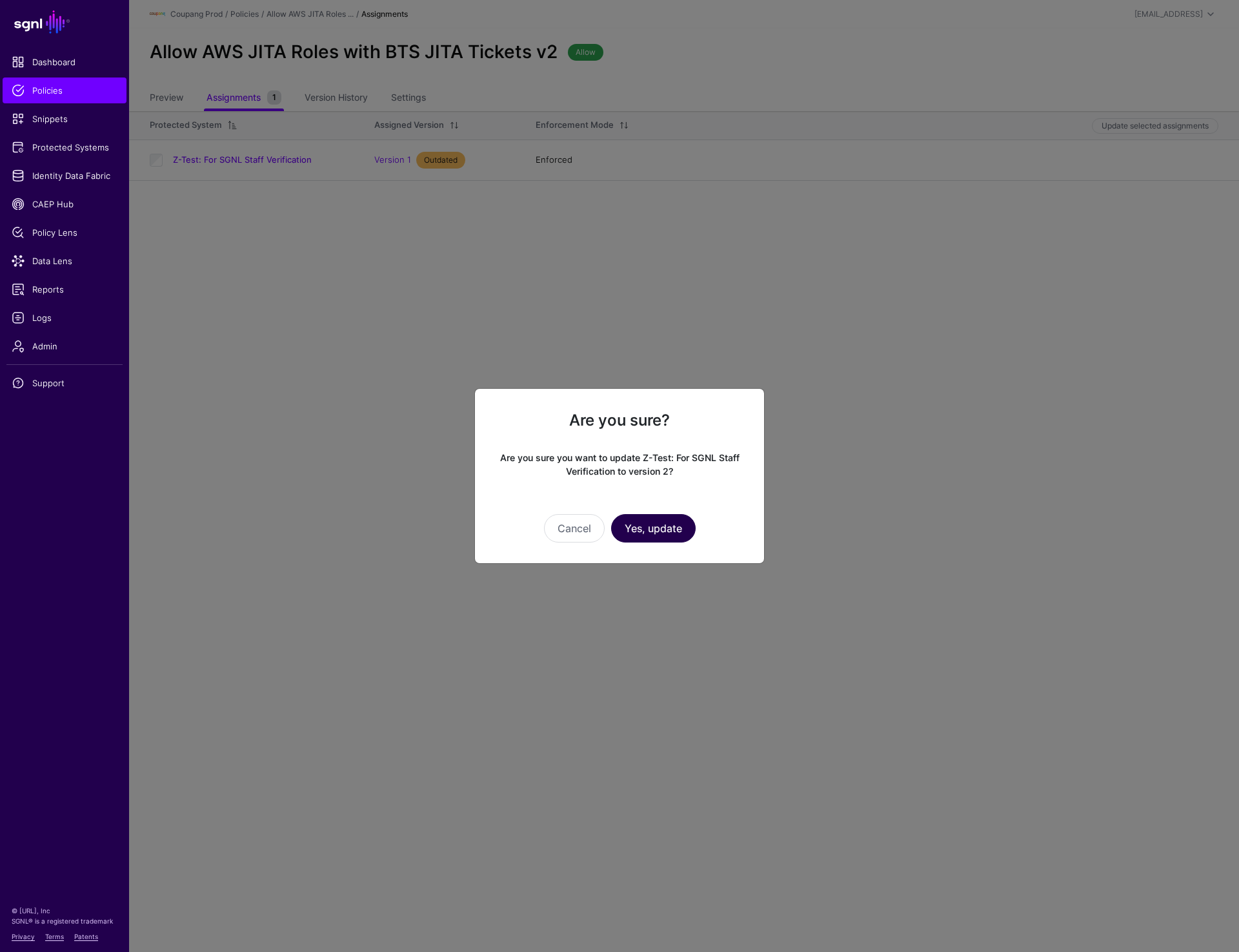
click at [648, 524] on button "Yes, update" at bounding box center [653, 528] width 85 height 28
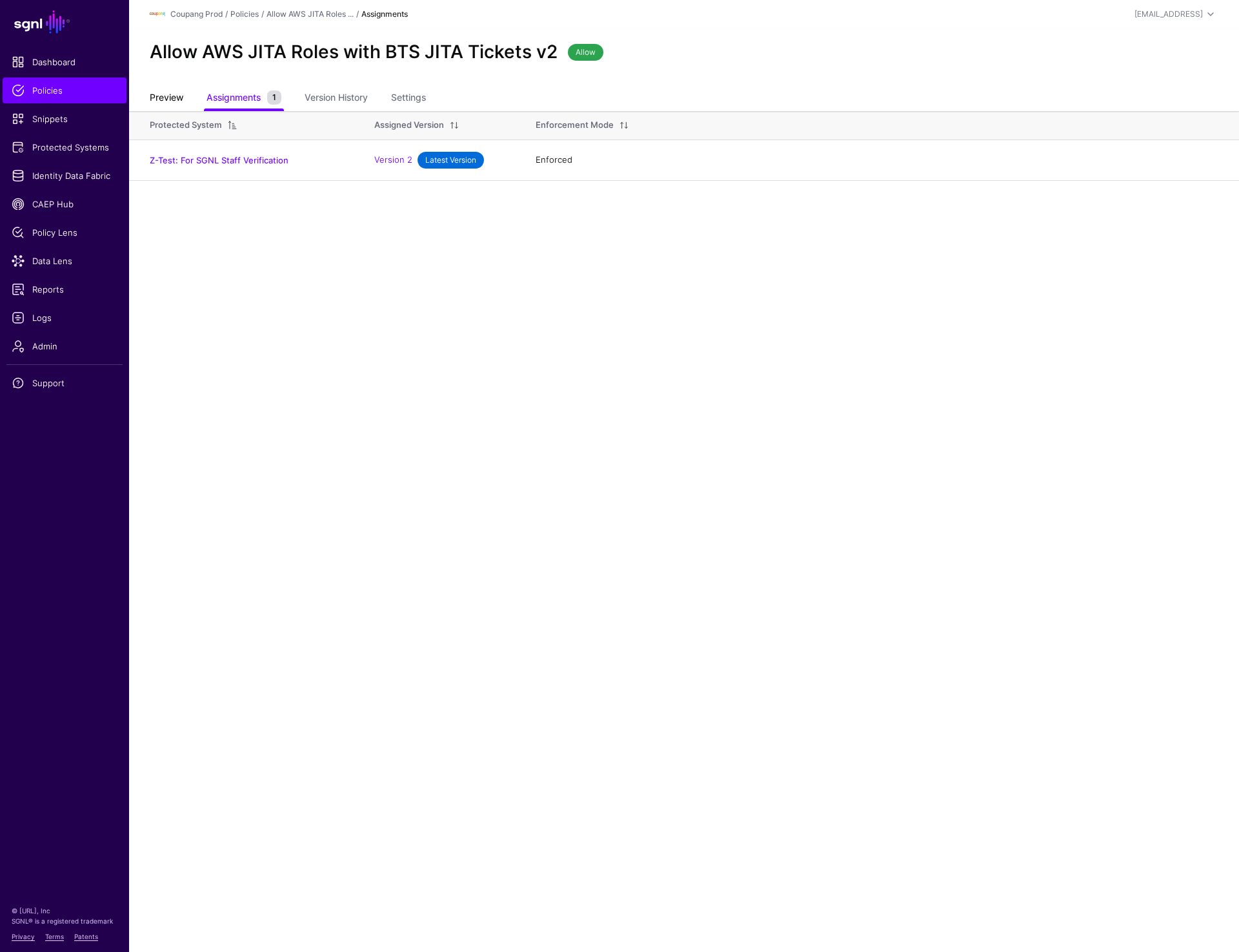
click at [174, 95] on link "Preview" at bounding box center [166, 99] width 33 height 25
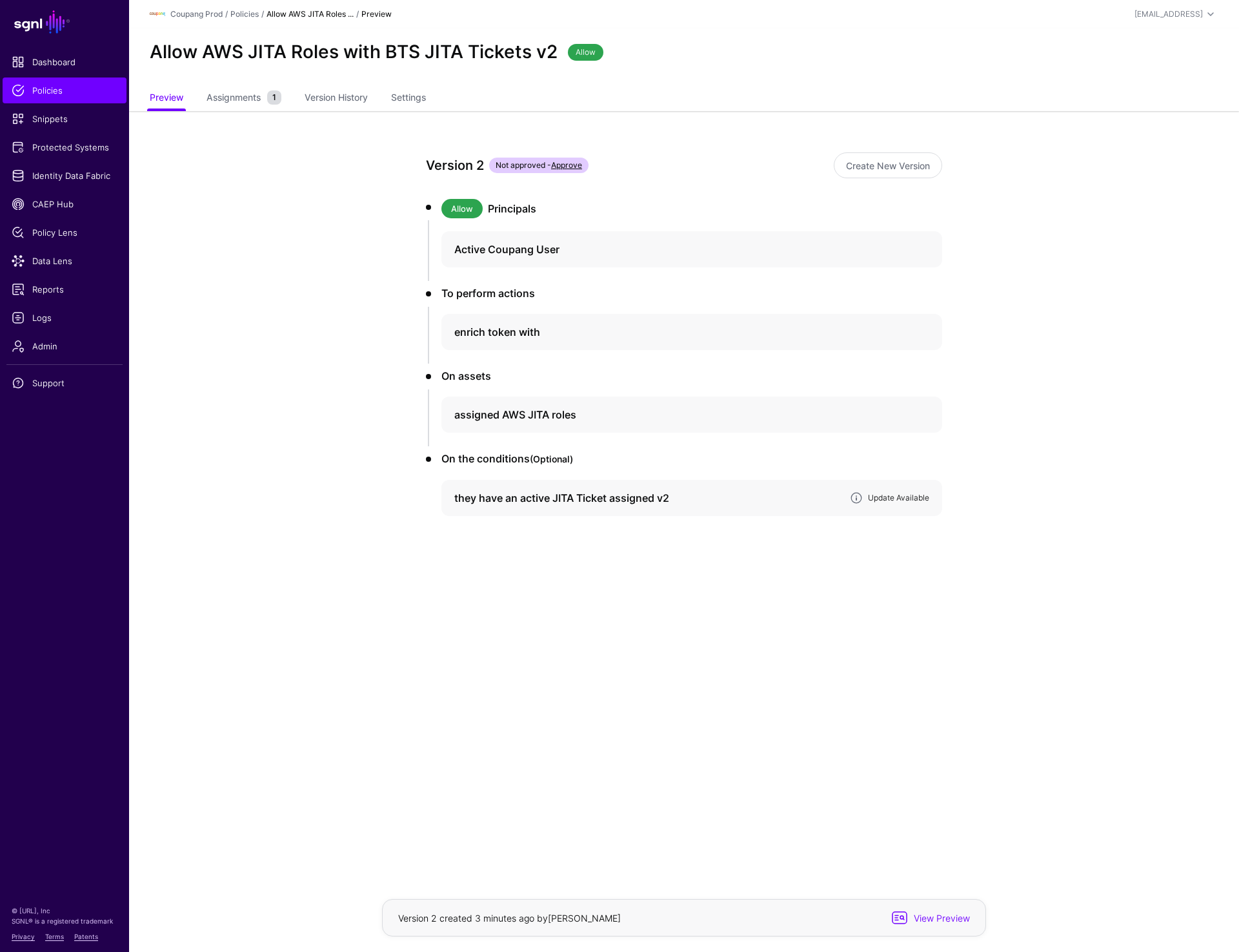
click at [890, 493] on link "Update Available" at bounding box center [899, 497] width 61 height 9
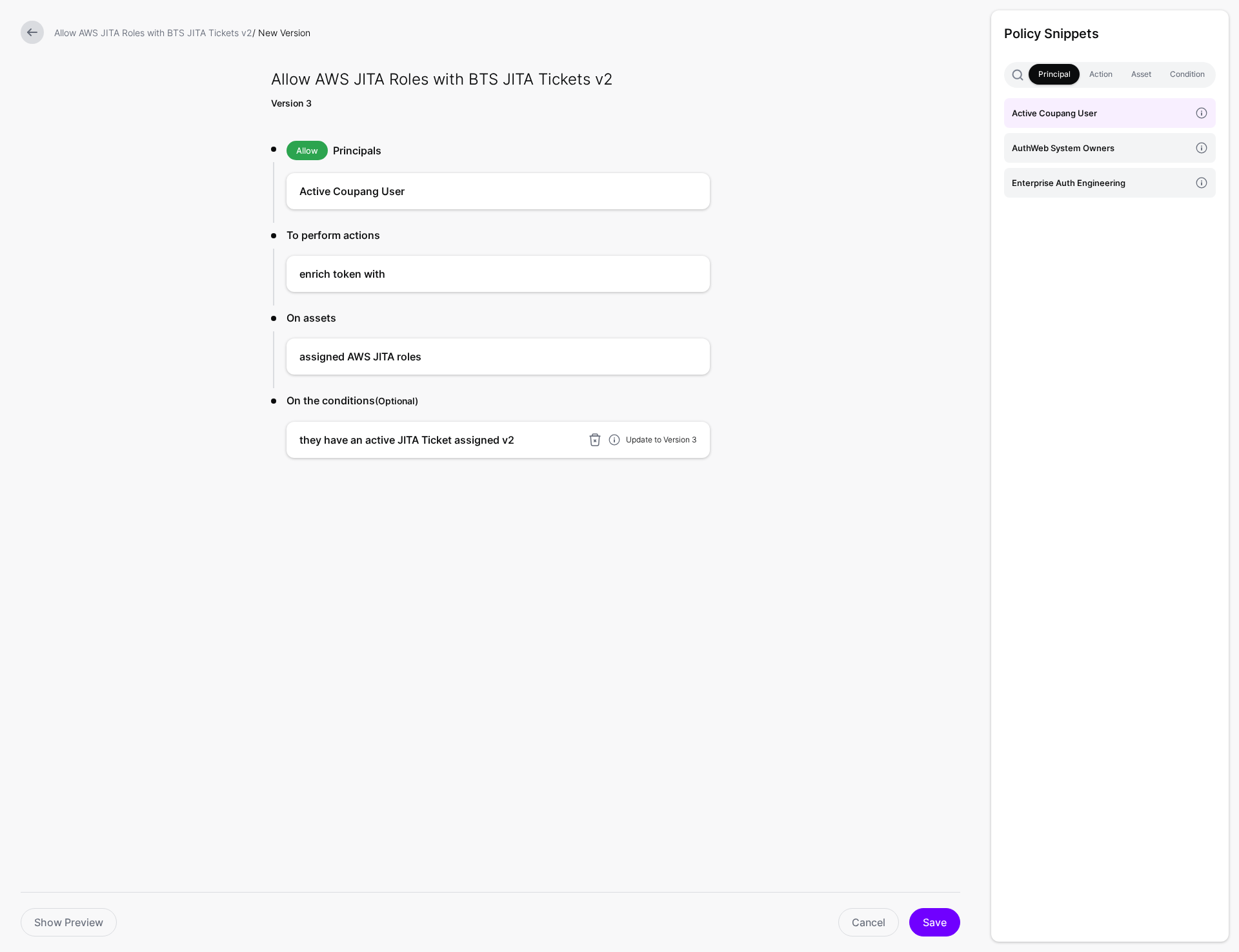
click at [661, 439] on link "Update to Version 3" at bounding box center [662, 439] width 71 height 9
click at [927, 914] on button "Save" at bounding box center [935, 921] width 51 height 28
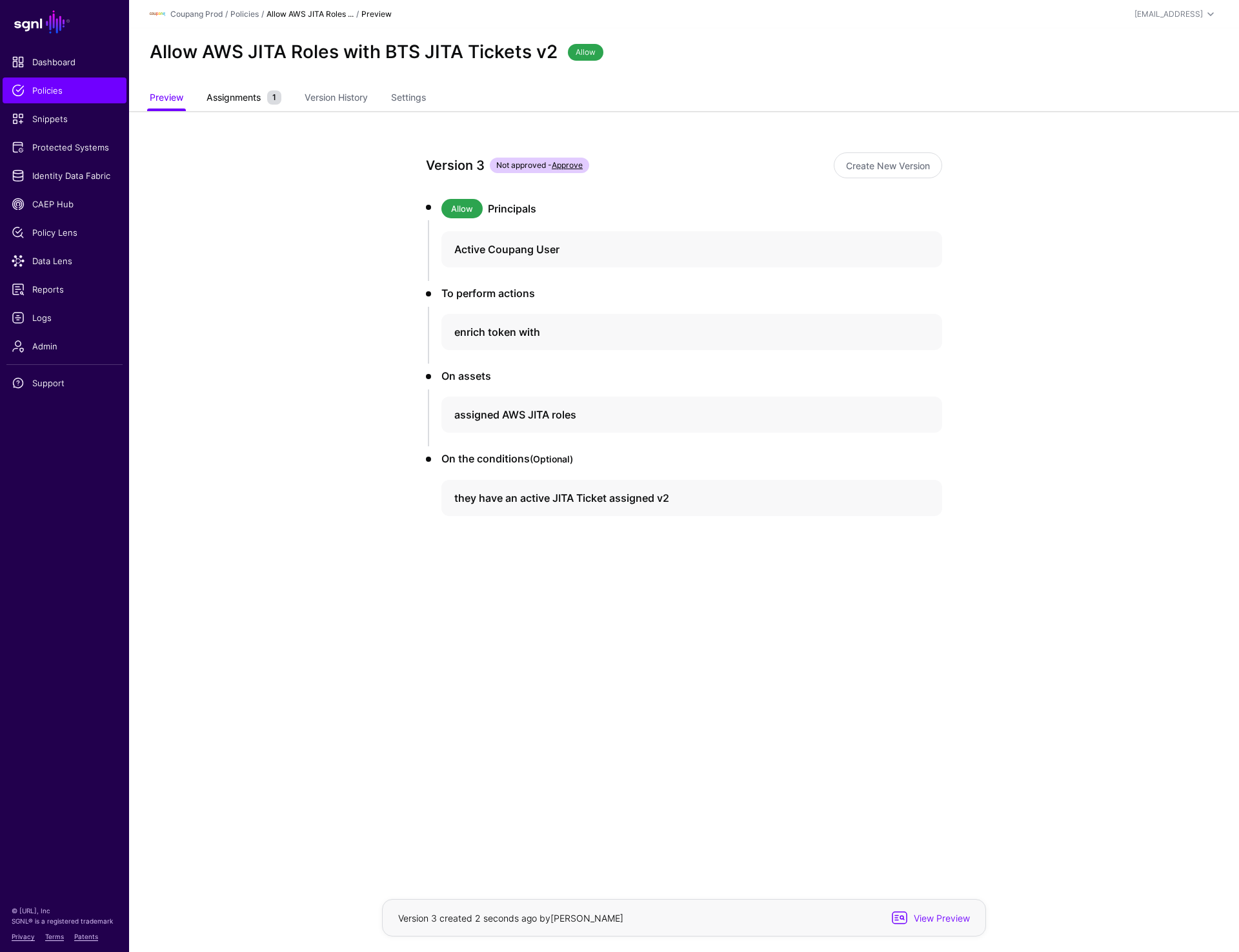
click at [263, 97] on span "Assignments" at bounding box center [233, 97] width 60 height 14
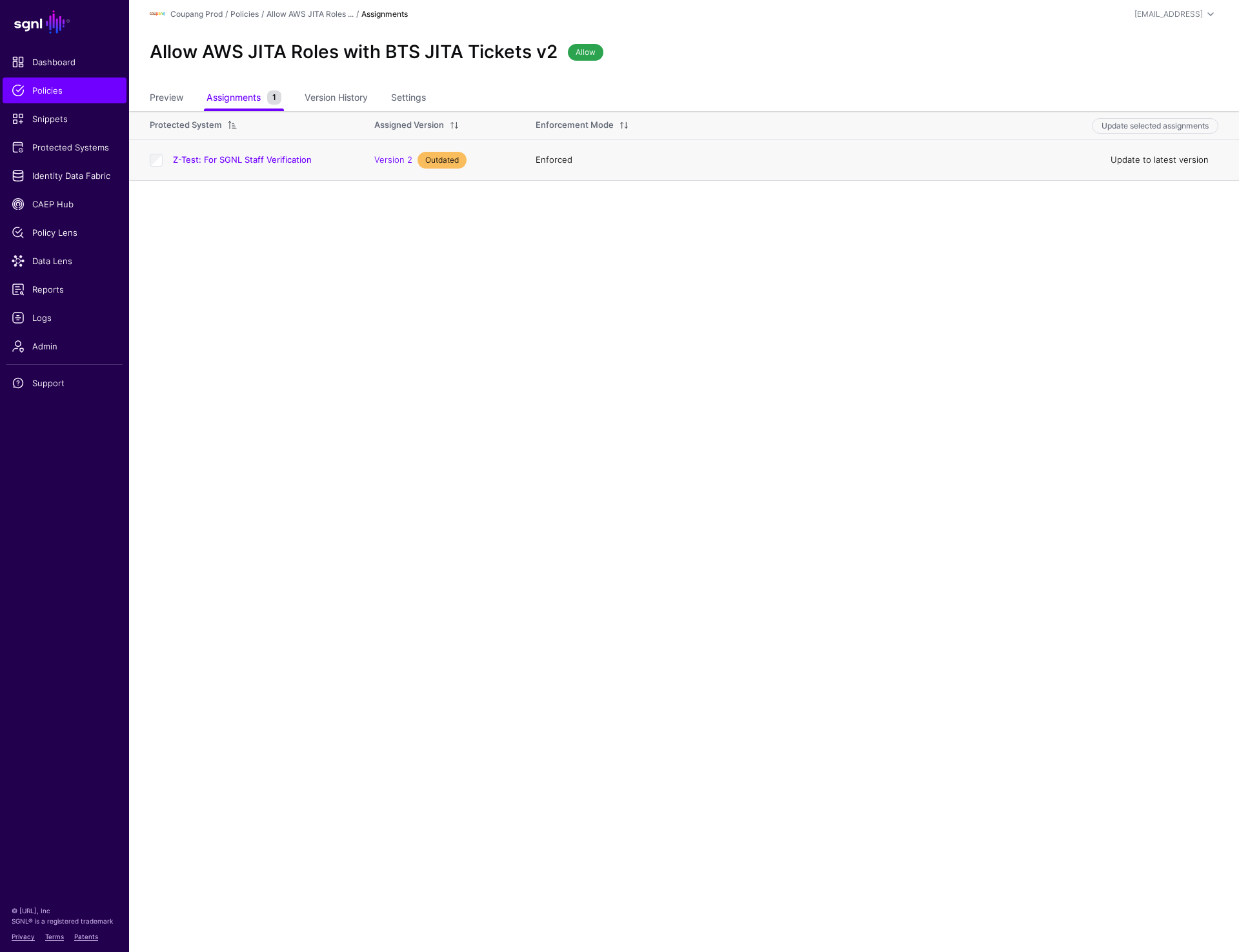
click at [1181, 160] on link "Update to latest version" at bounding box center [1159, 160] width 98 height 10
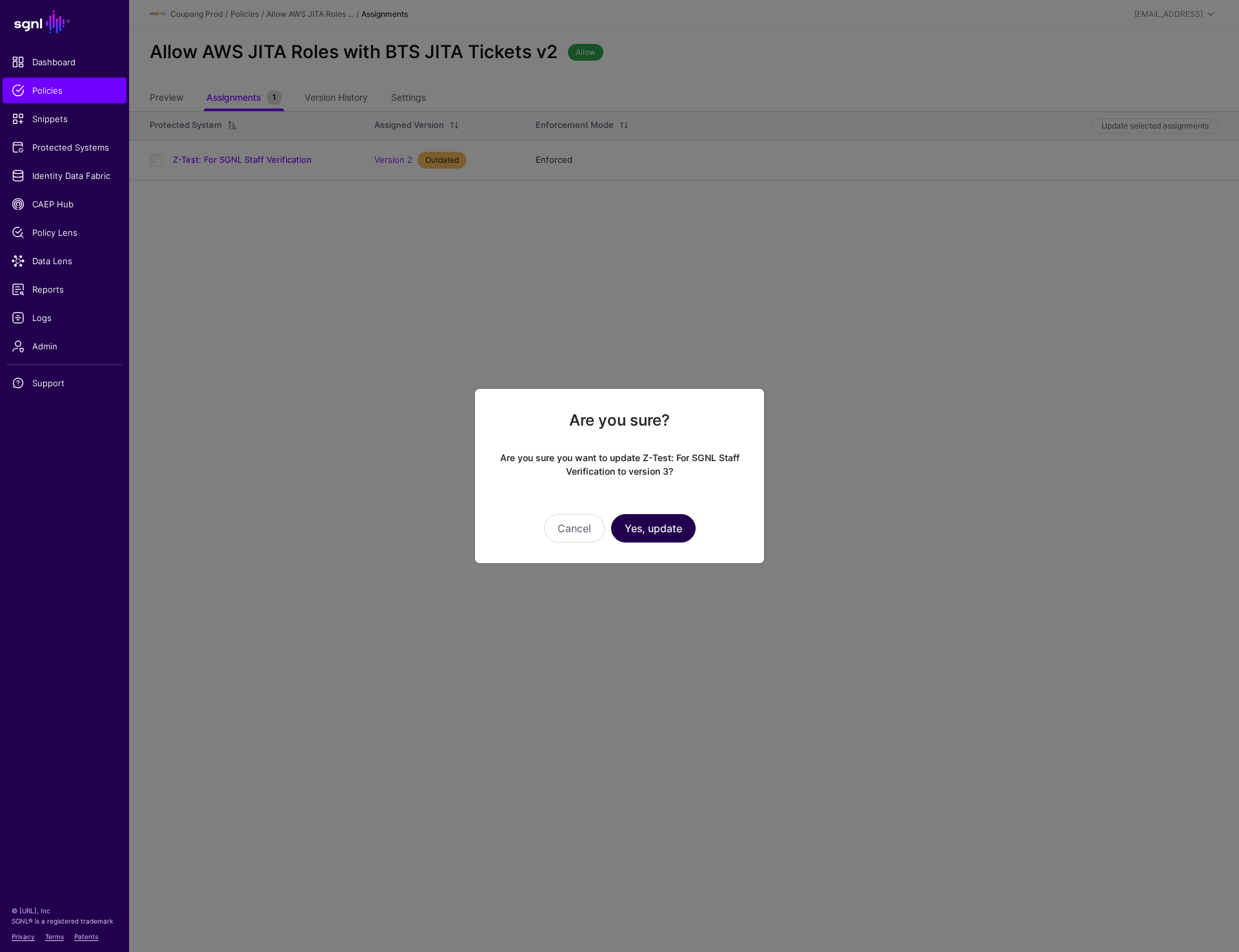
click at [665, 531] on button "Yes, update" at bounding box center [653, 528] width 85 height 28
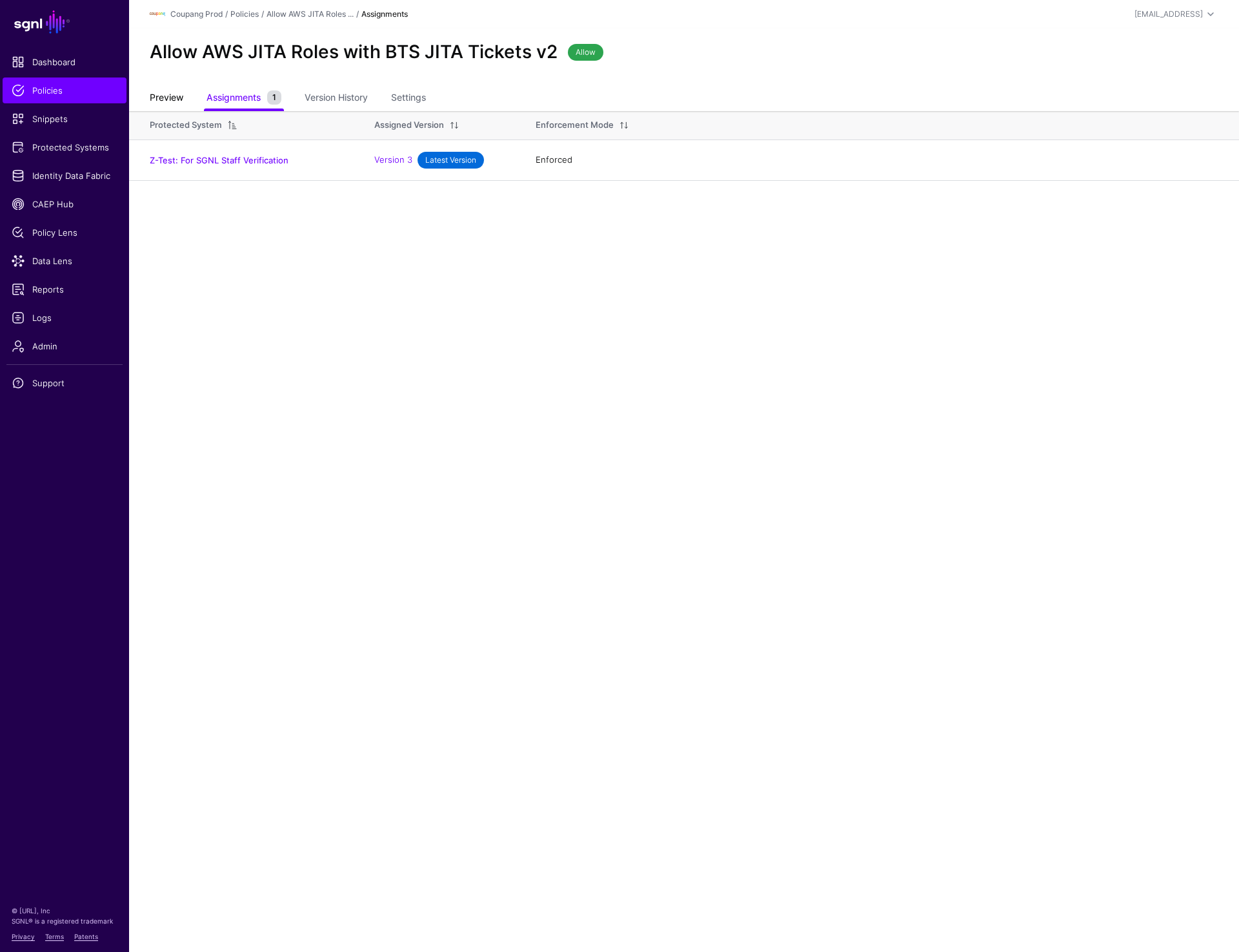
click at [177, 101] on link "Preview" at bounding box center [166, 99] width 33 height 25
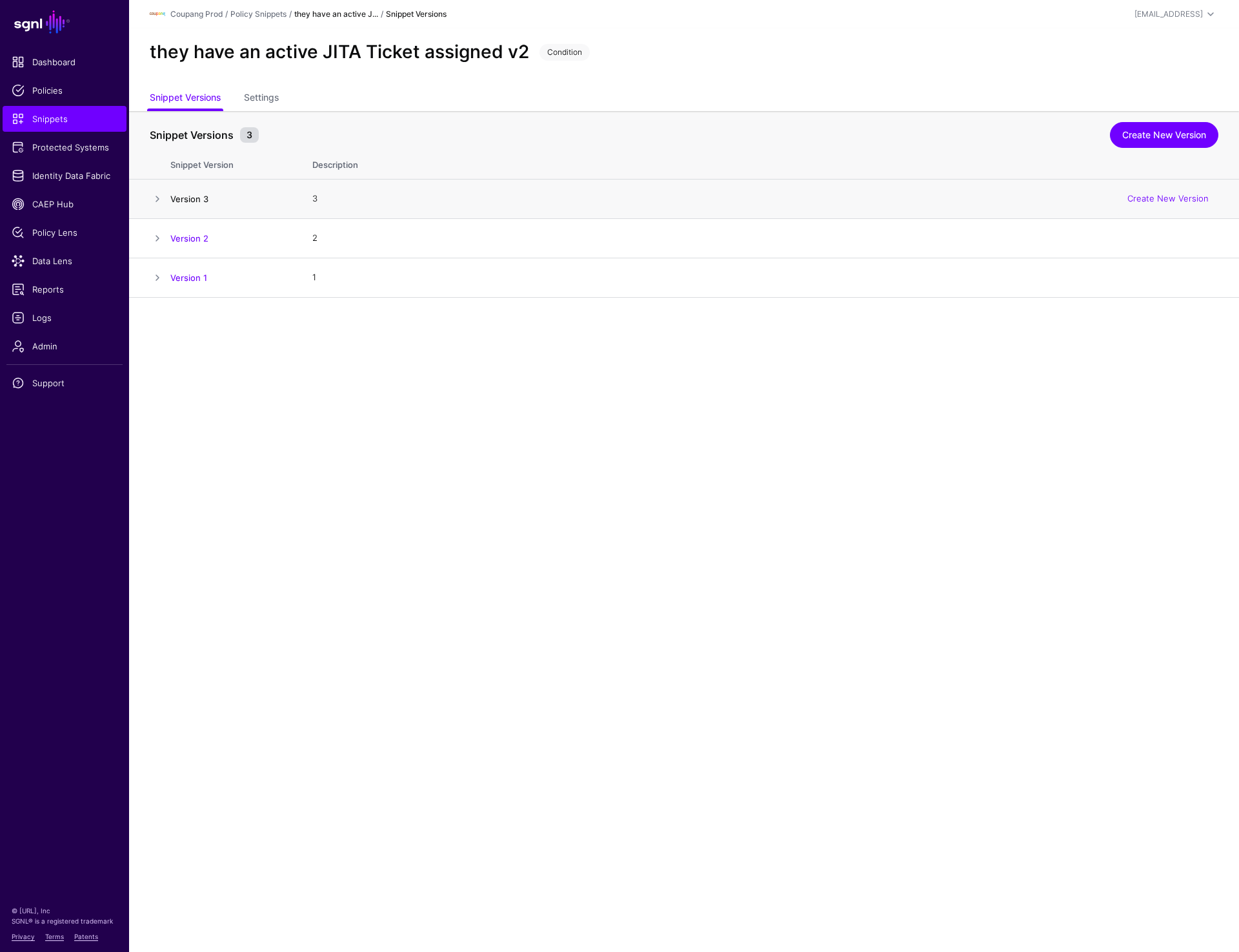
click at [189, 201] on link "Version 3" at bounding box center [190, 199] width 38 height 10
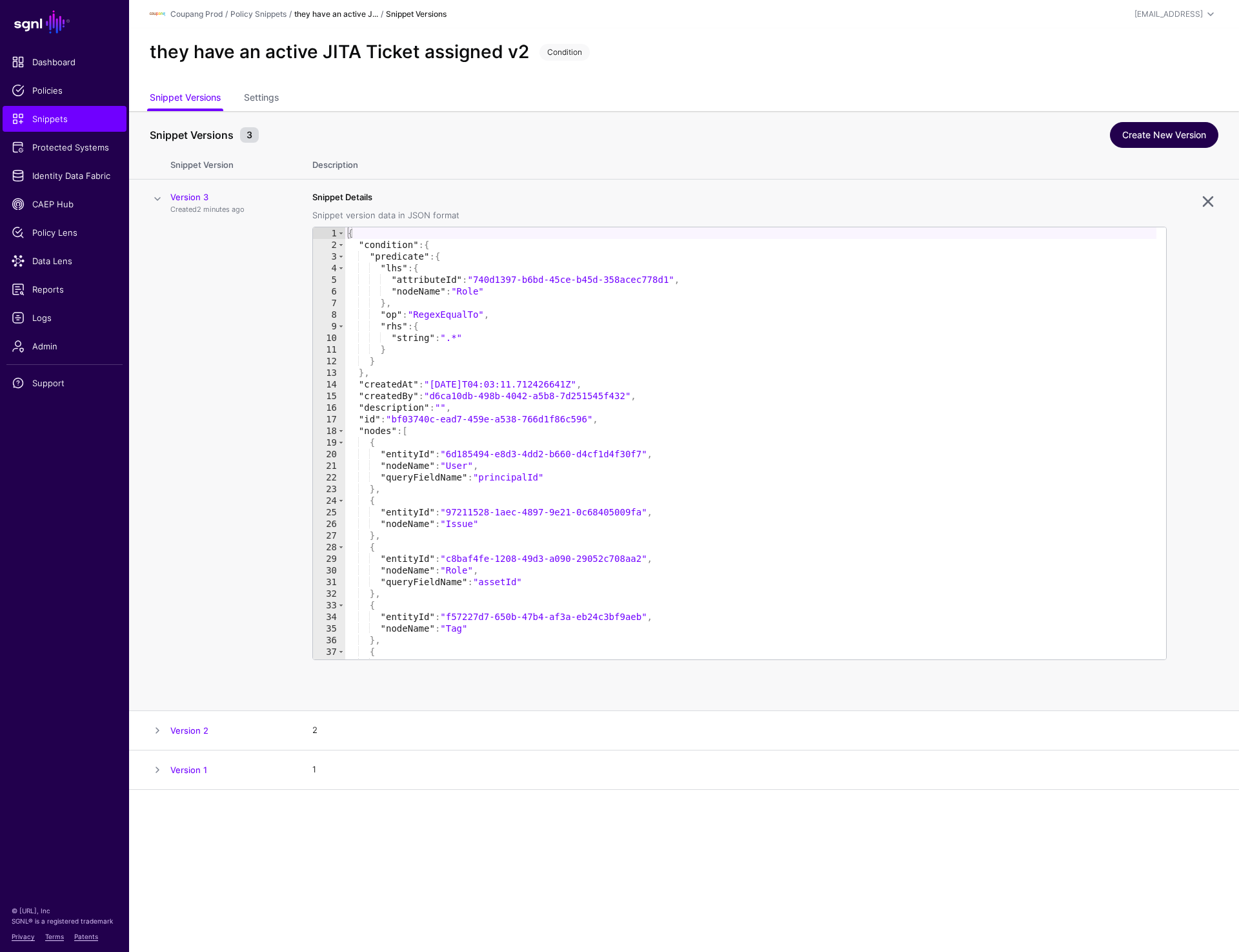
click at [1140, 134] on link "Create New Version" at bounding box center [1164, 135] width 109 height 26
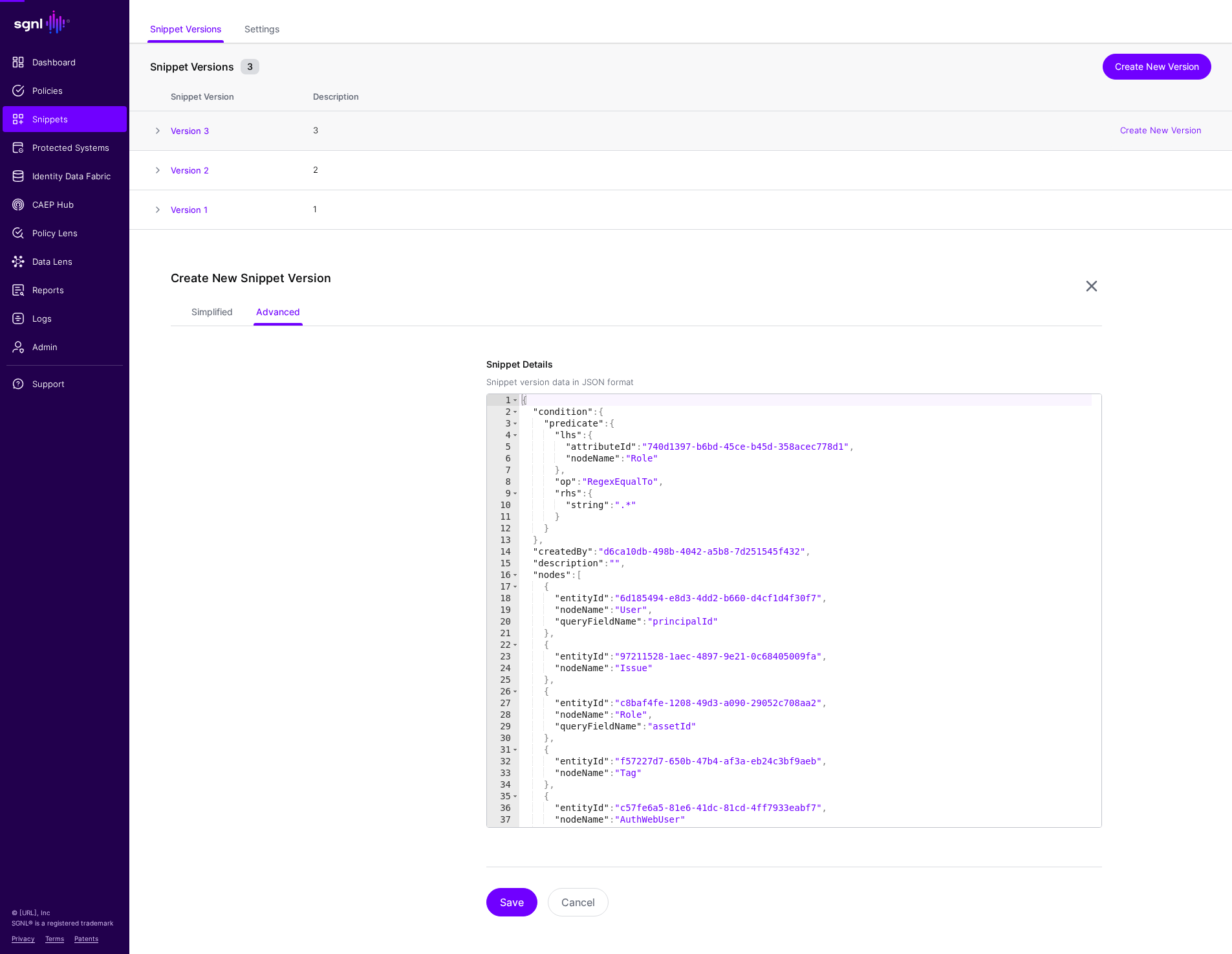
scroll to position [72, 0]
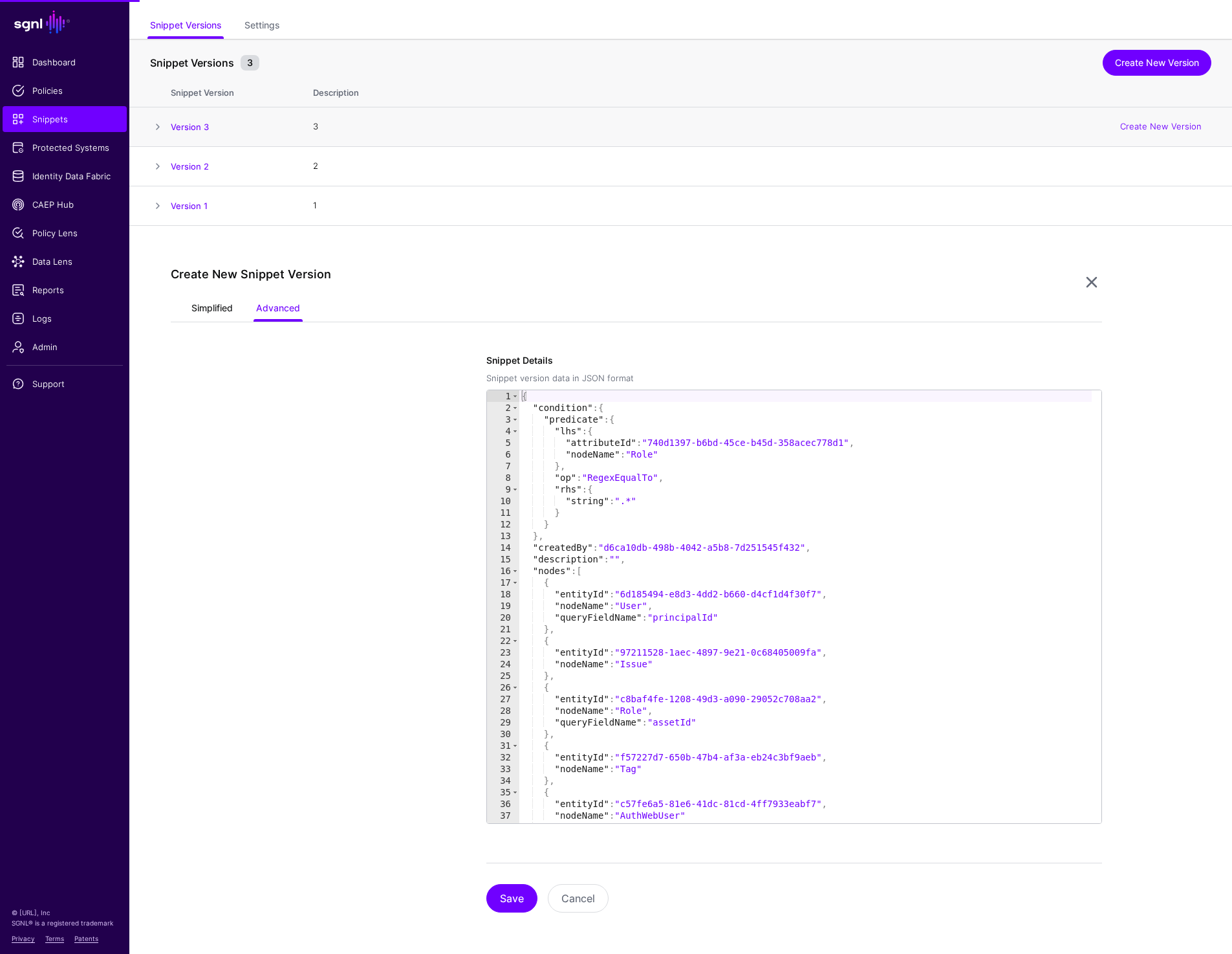
click at [211, 305] on link "Simplified" at bounding box center [212, 309] width 42 height 25
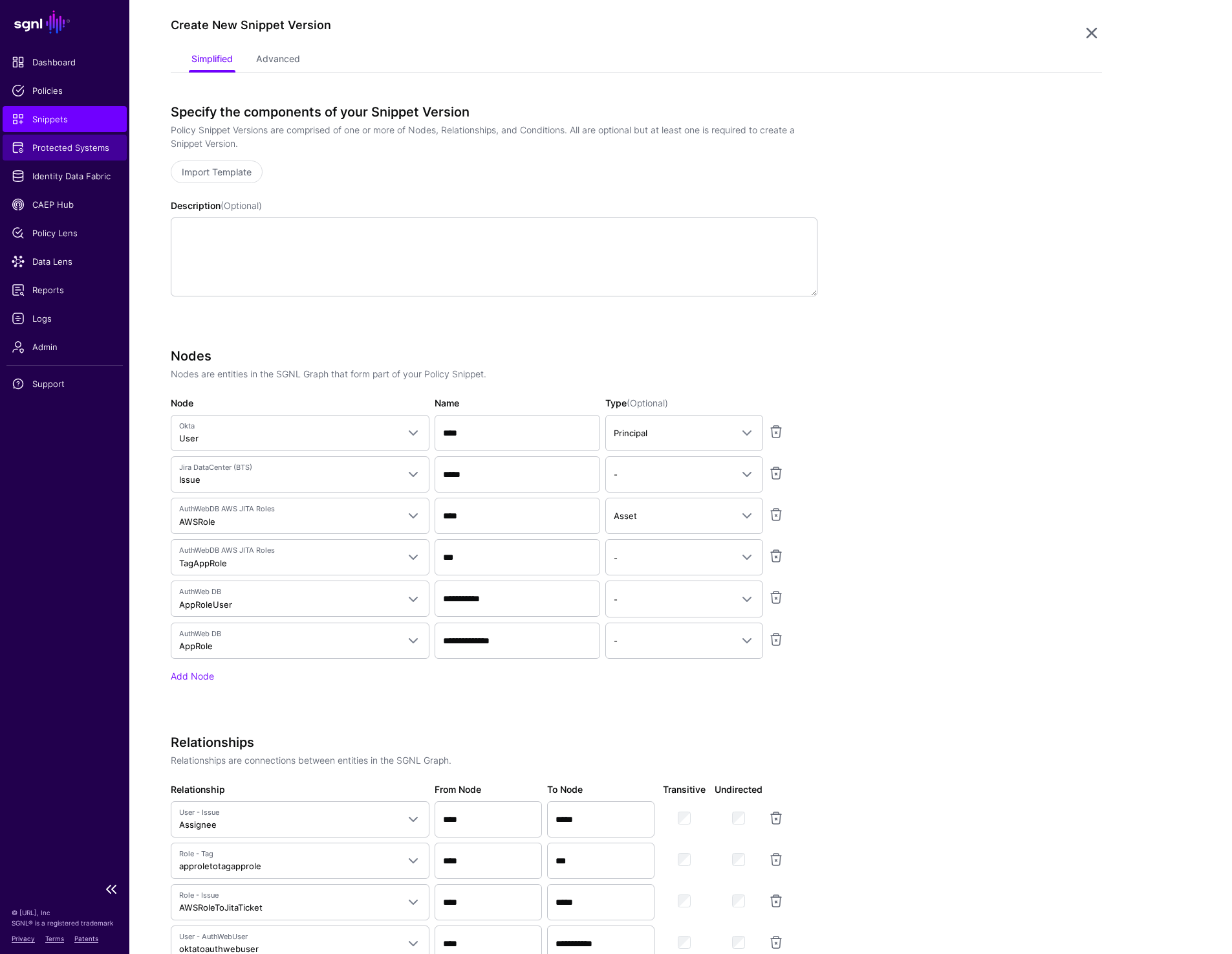
scroll to position [0, 0]
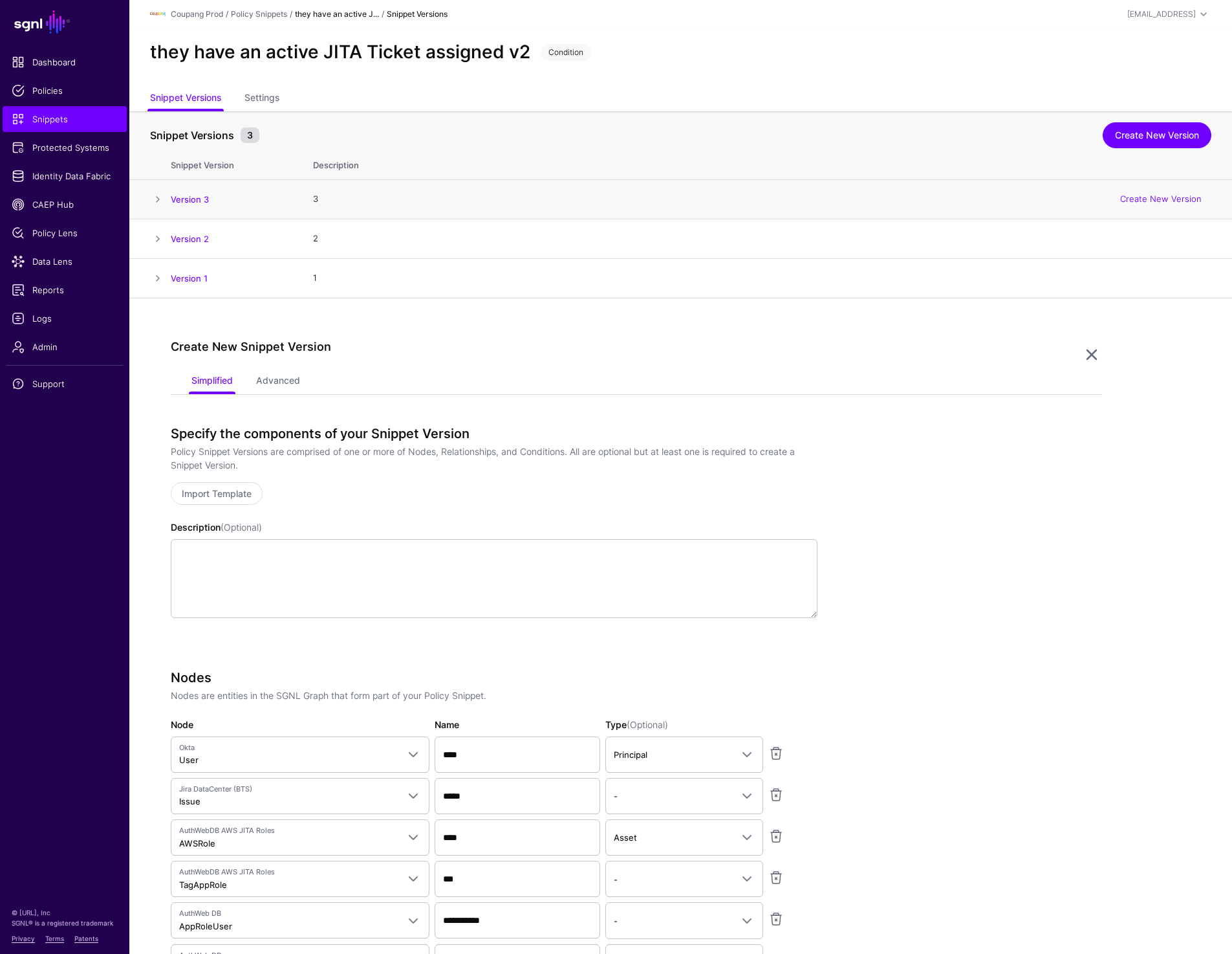
click at [504, 95] on ul "Snippet Versions Settings" at bounding box center [680, 99] width 1061 height 25
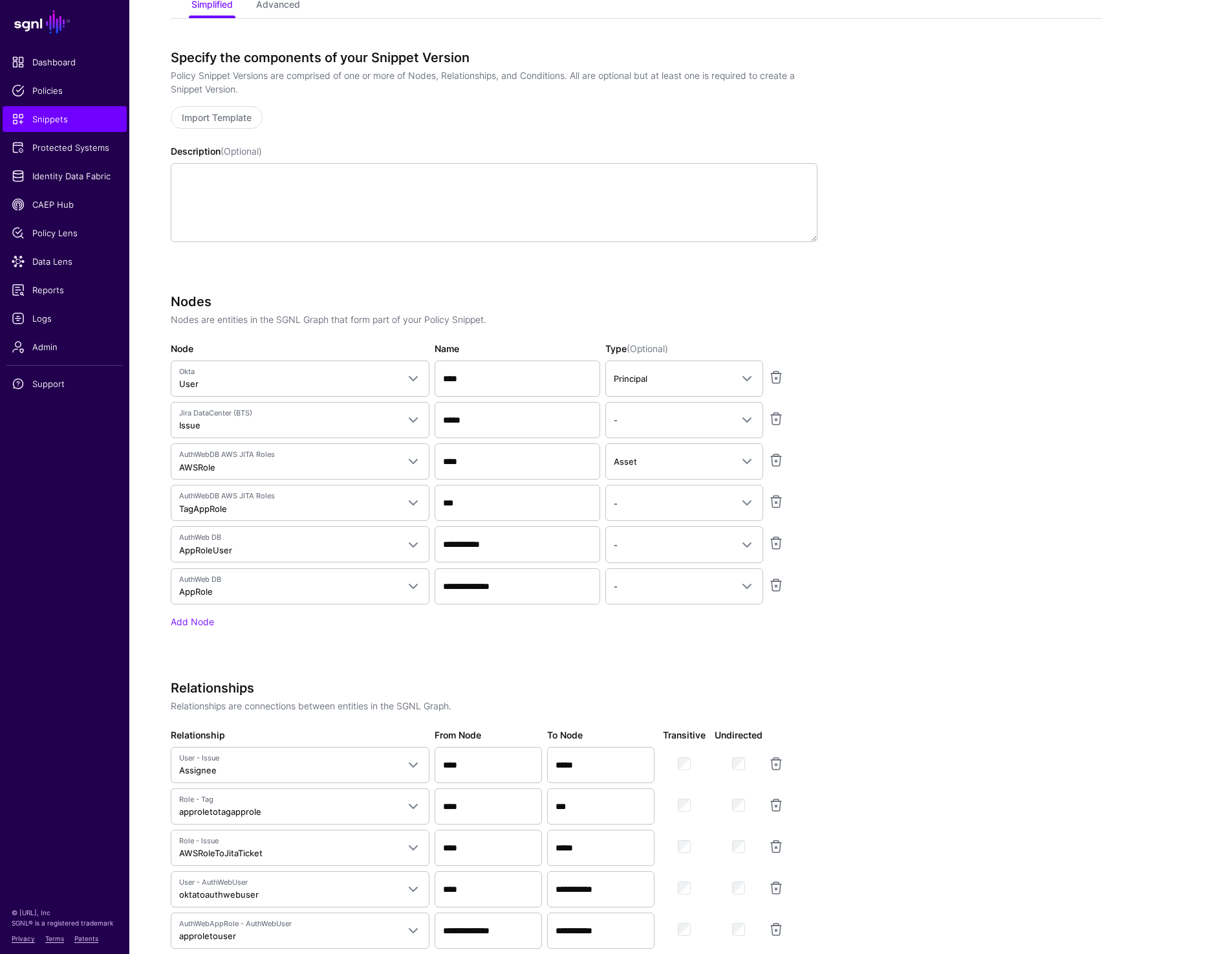
scroll to position [386, 0]
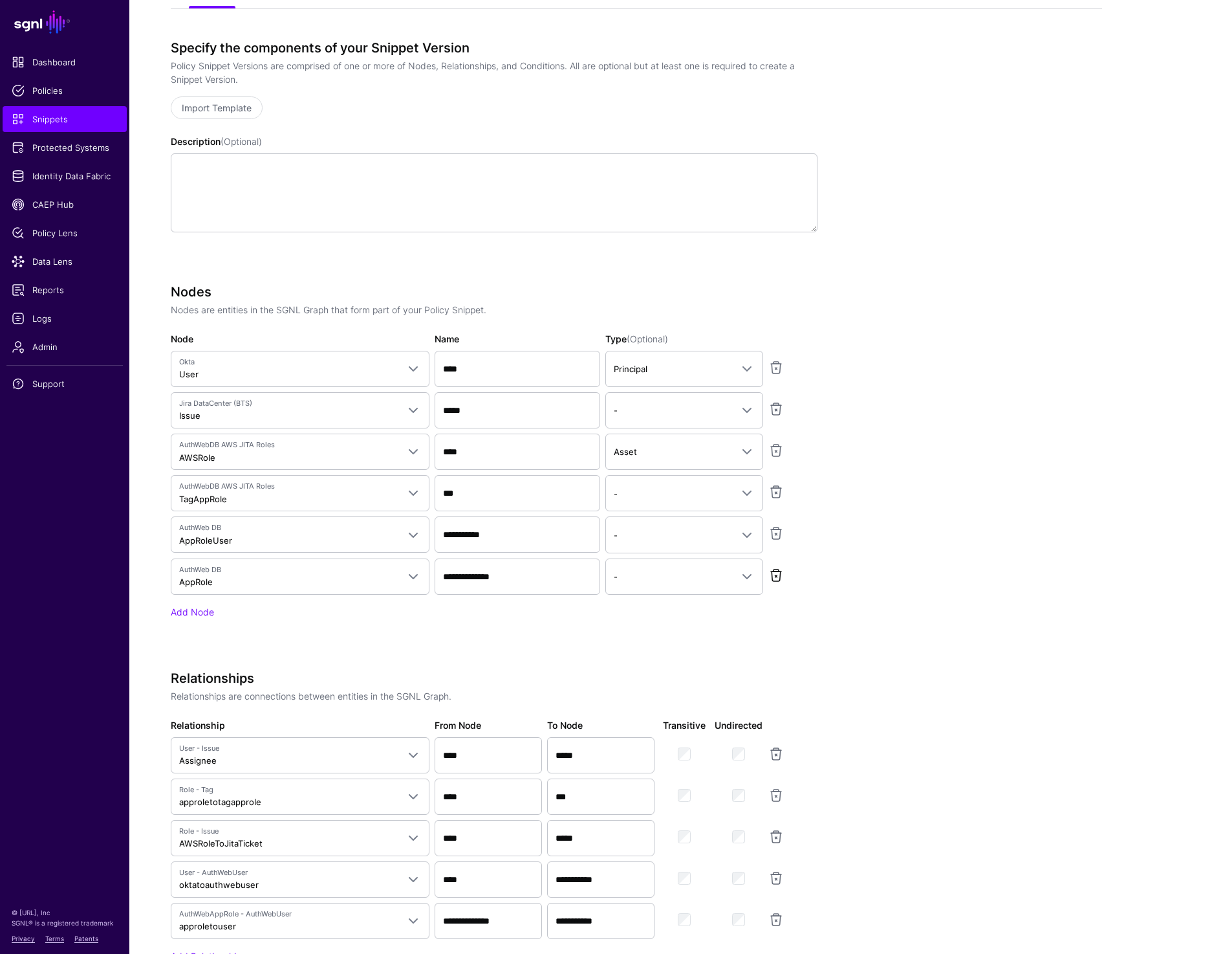
click at [779, 573] on link at bounding box center [776, 575] width 15 height 15
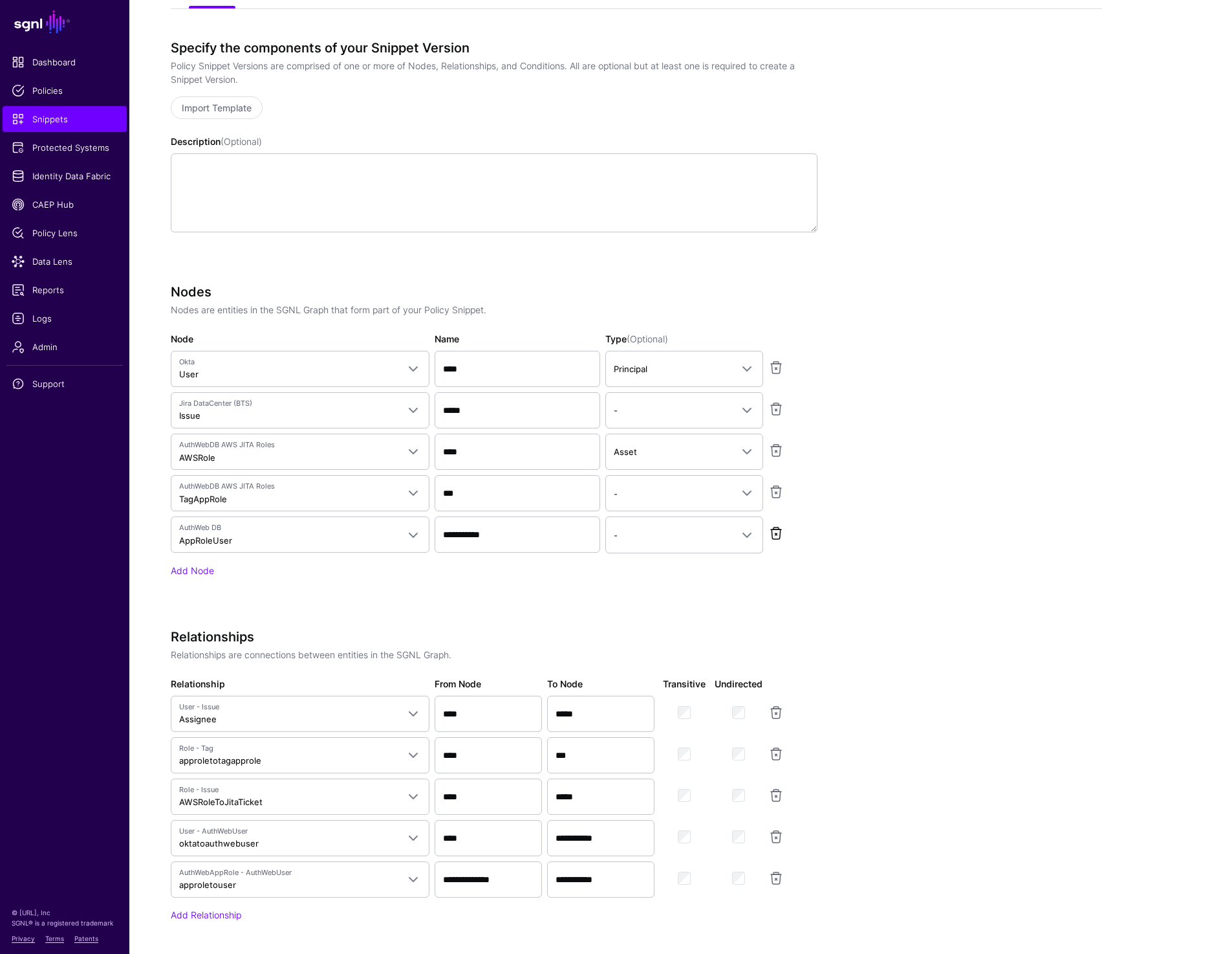
click at [773, 531] on link at bounding box center [776, 533] width 15 height 15
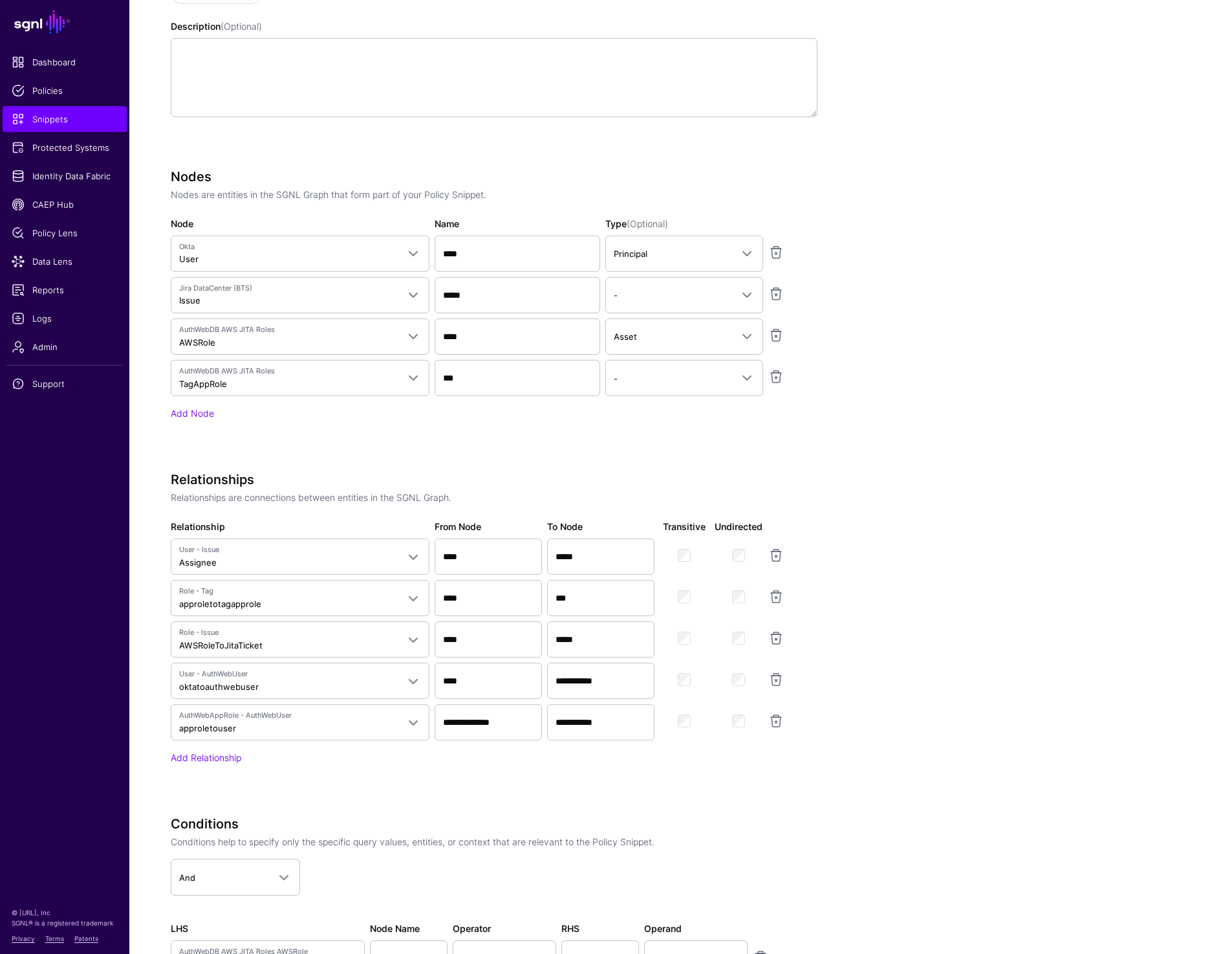
scroll to position [518, 0]
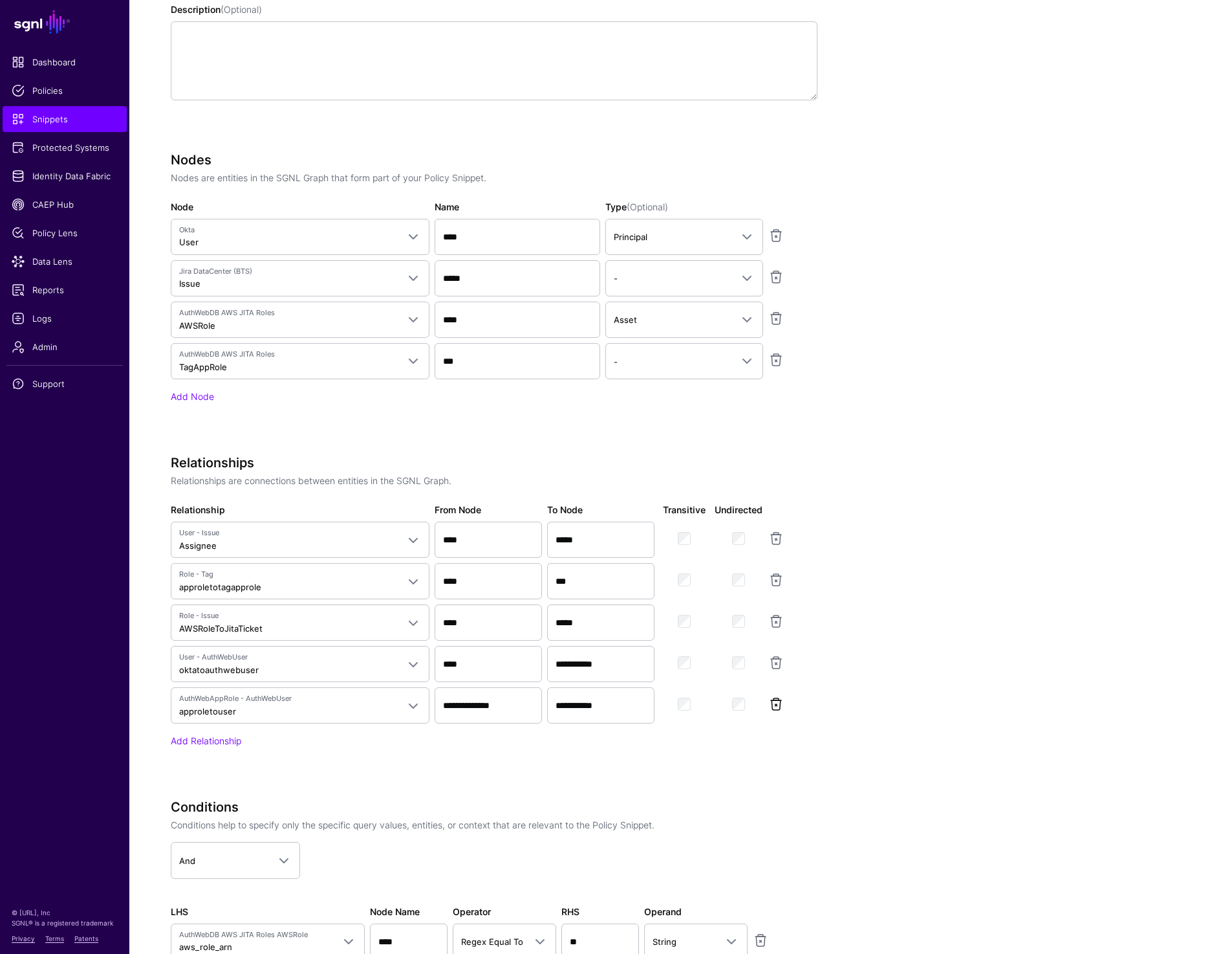
click at [779, 704] on link at bounding box center [776, 704] width 15 height 15
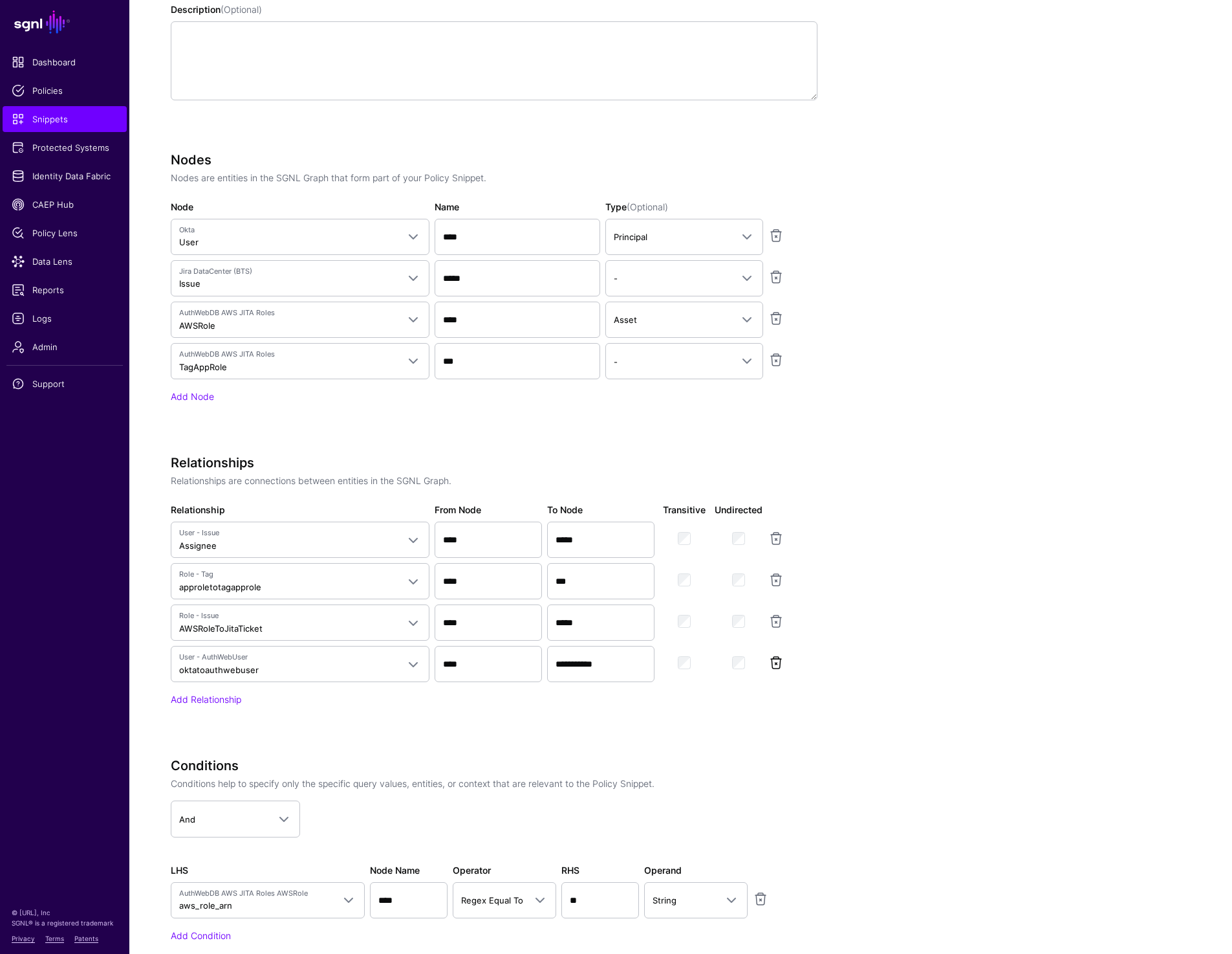
click at [779, 662] on link at bounding box center [776, 663] width 15 height 15
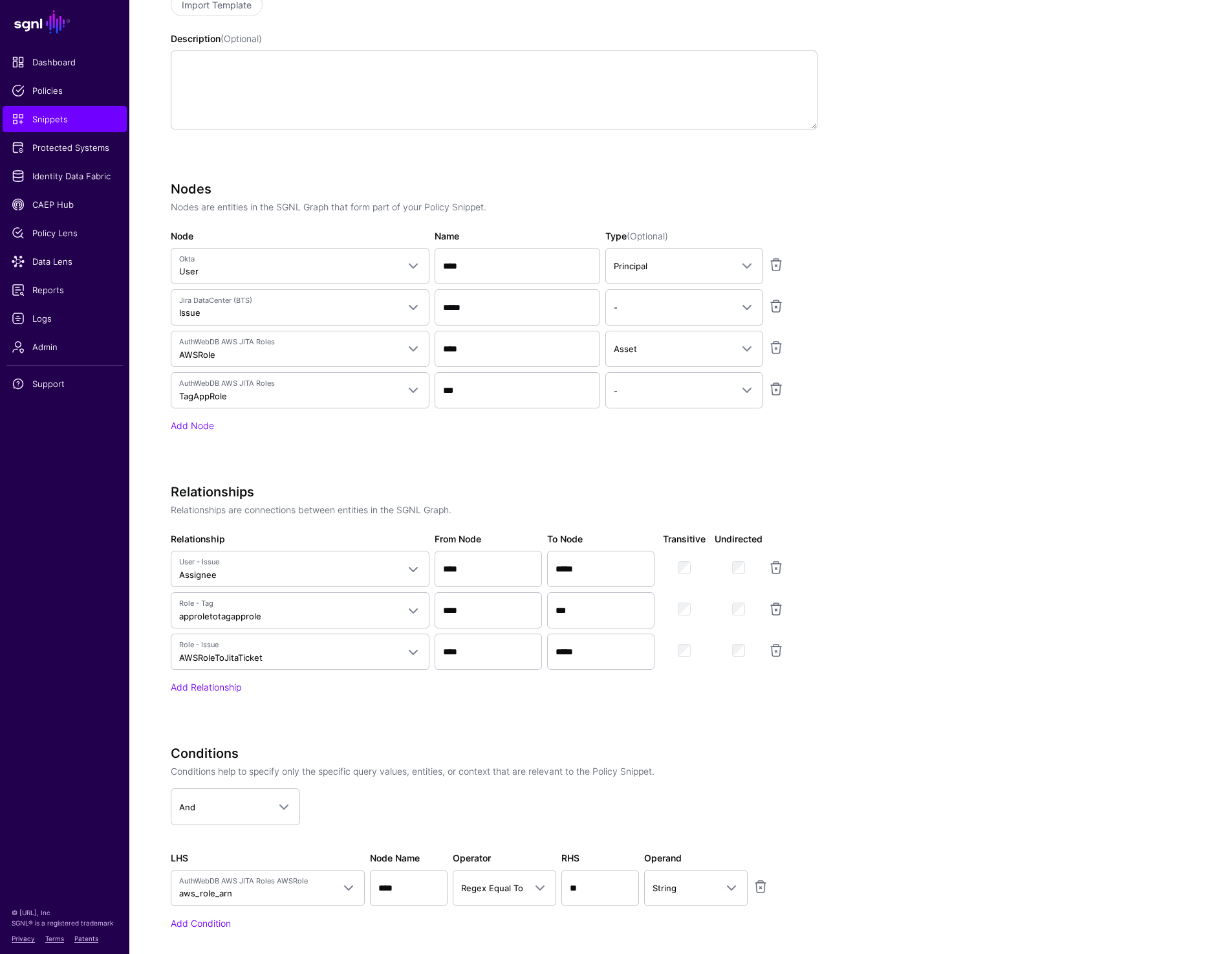
scroll to position [629, 0]
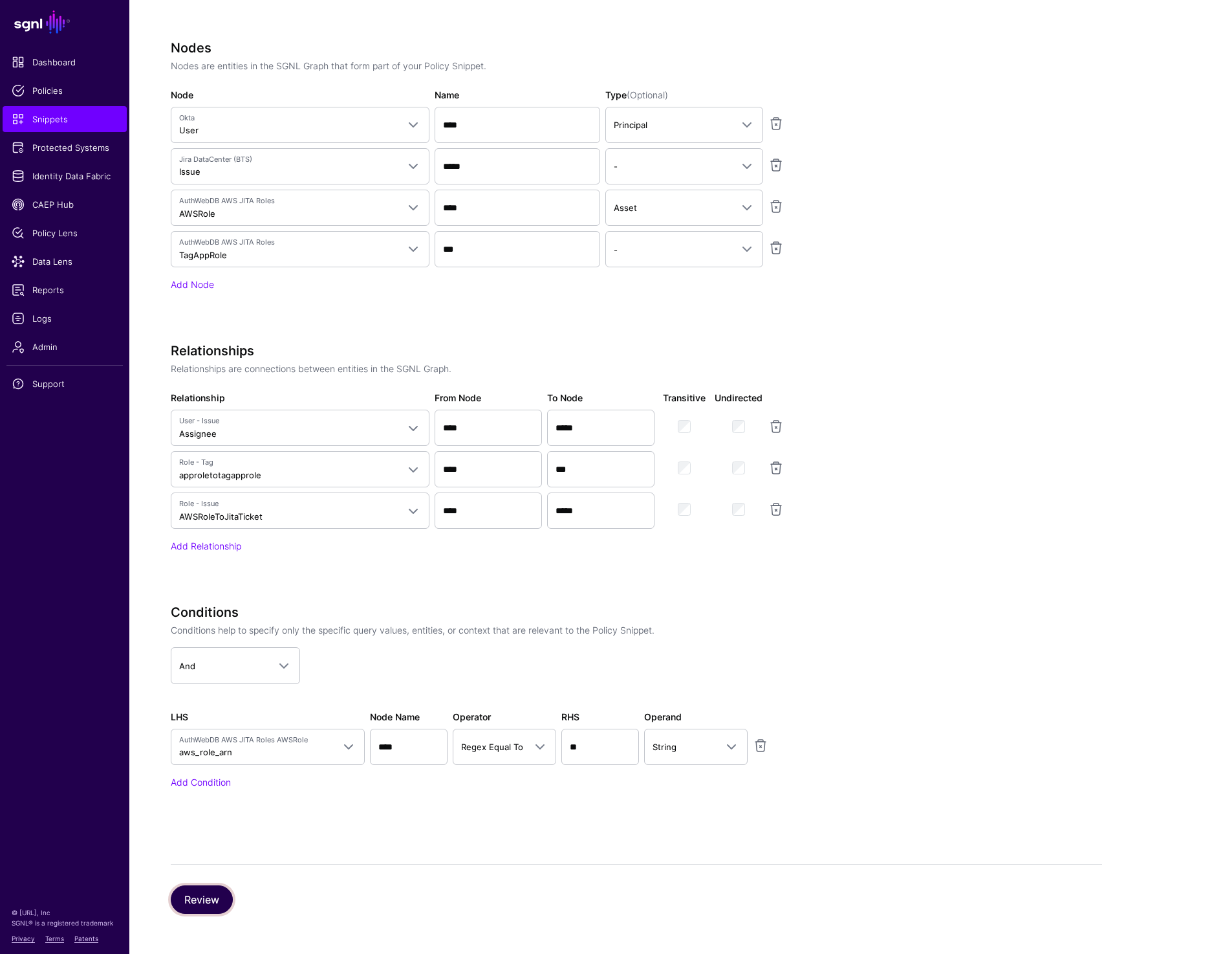
click at [198, 893] on button "Review" at bounding box center [202, 899] width 62 height 28
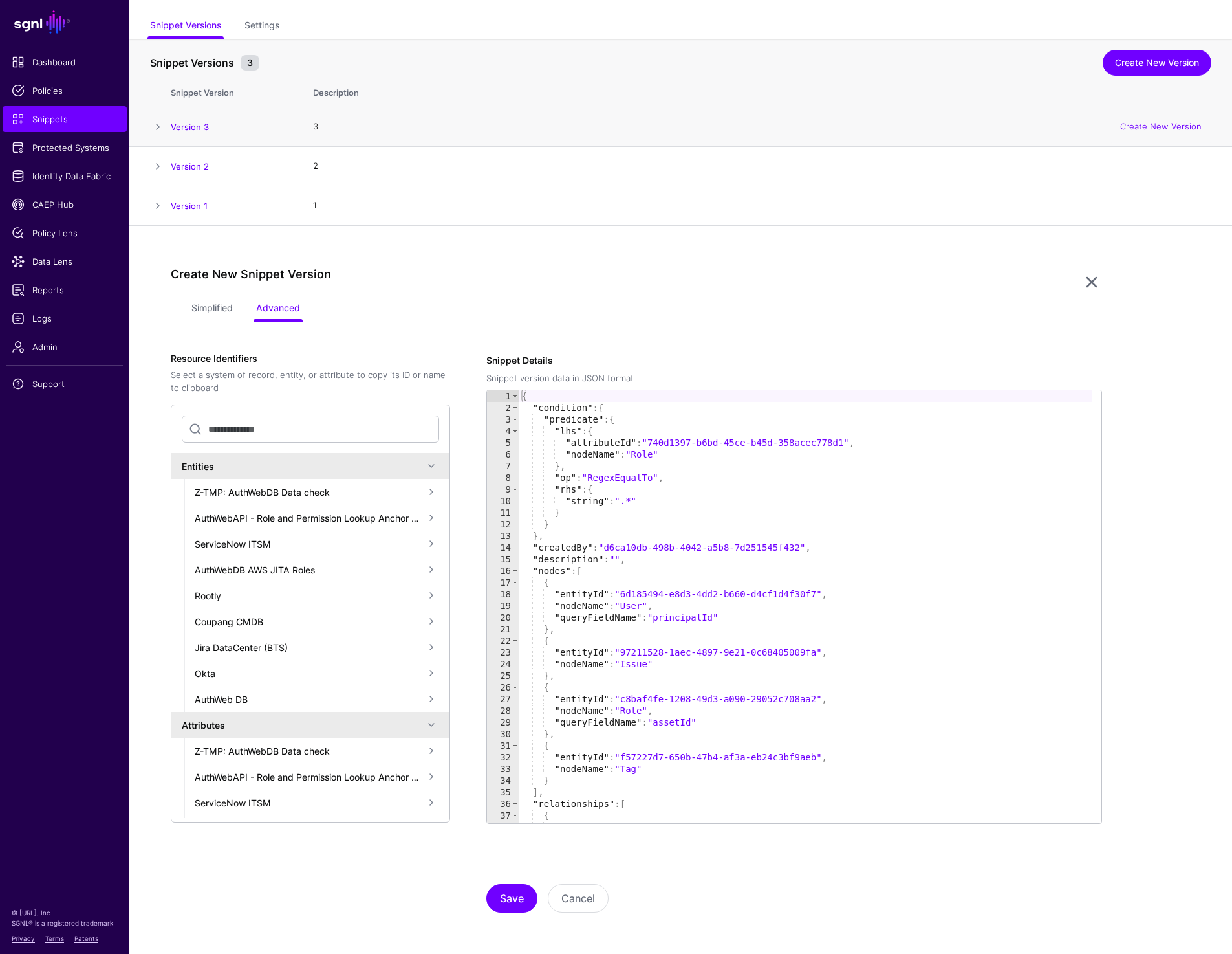
scroll to position [72, 0]
click at [513, 903] on button "Save" at bounding box center [512, 898] width 51 height 28
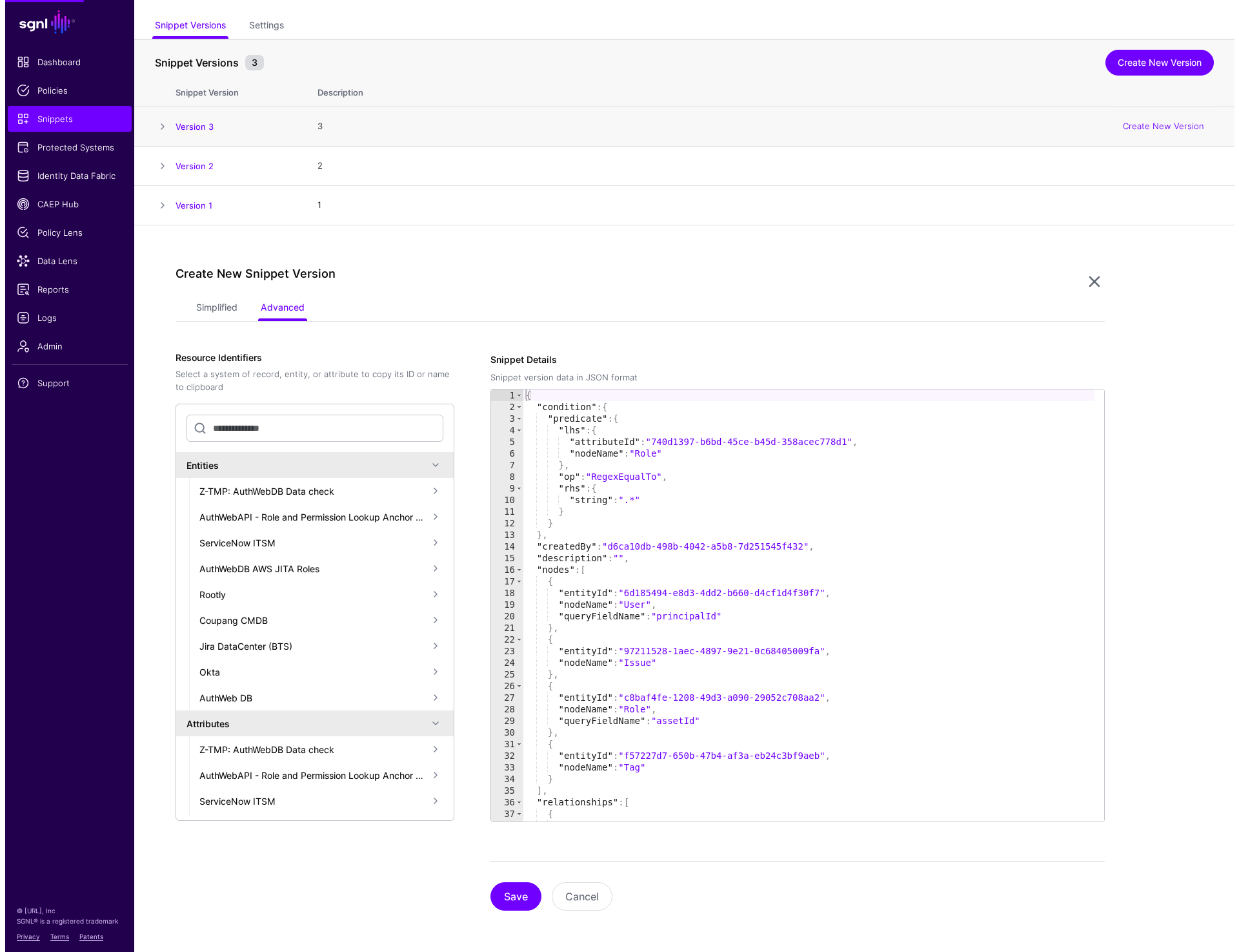
scroll to position [0, 0]
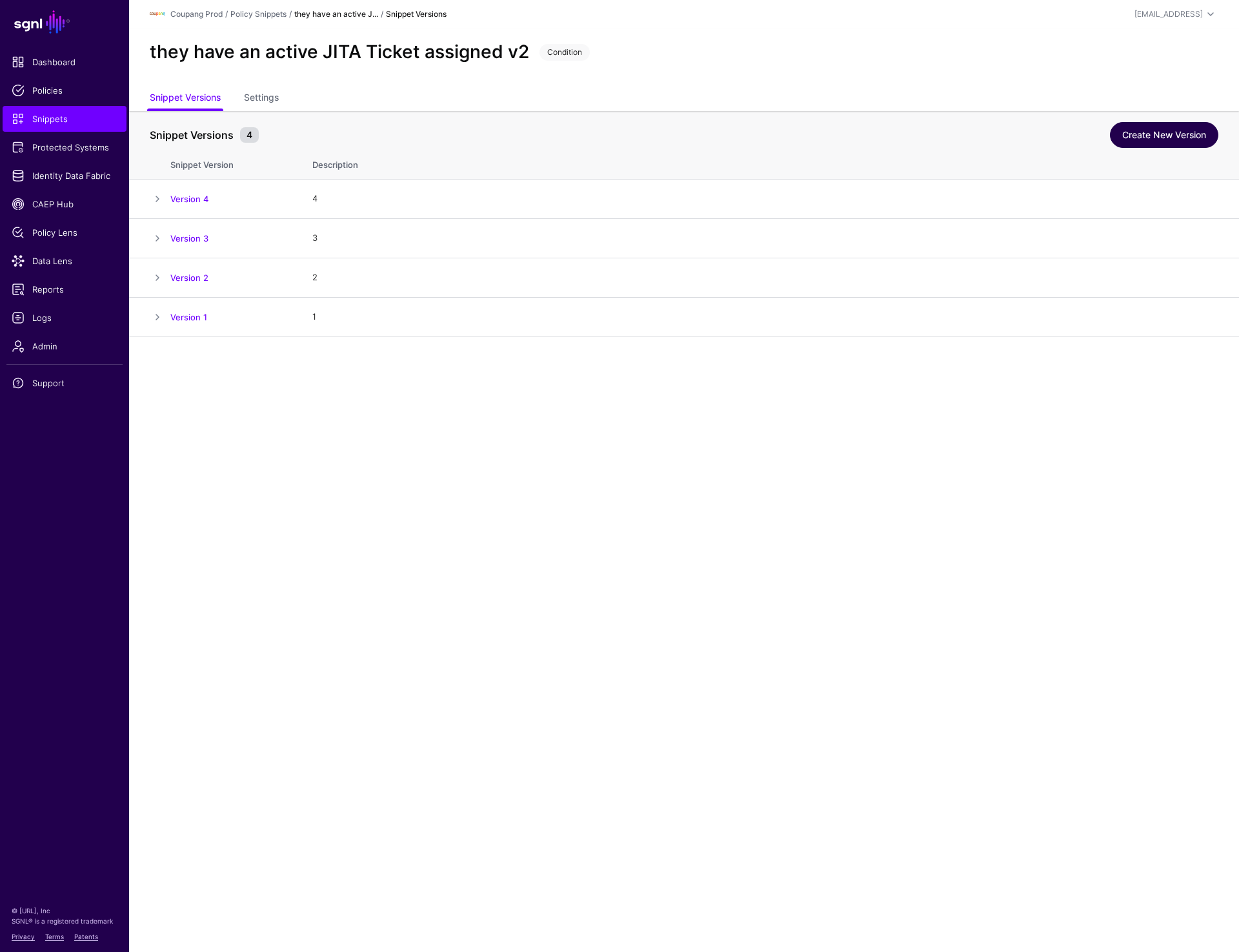
click at [1161, 136] on link "Create New Version" at bounding box center [1164, 135] width 109 height 26
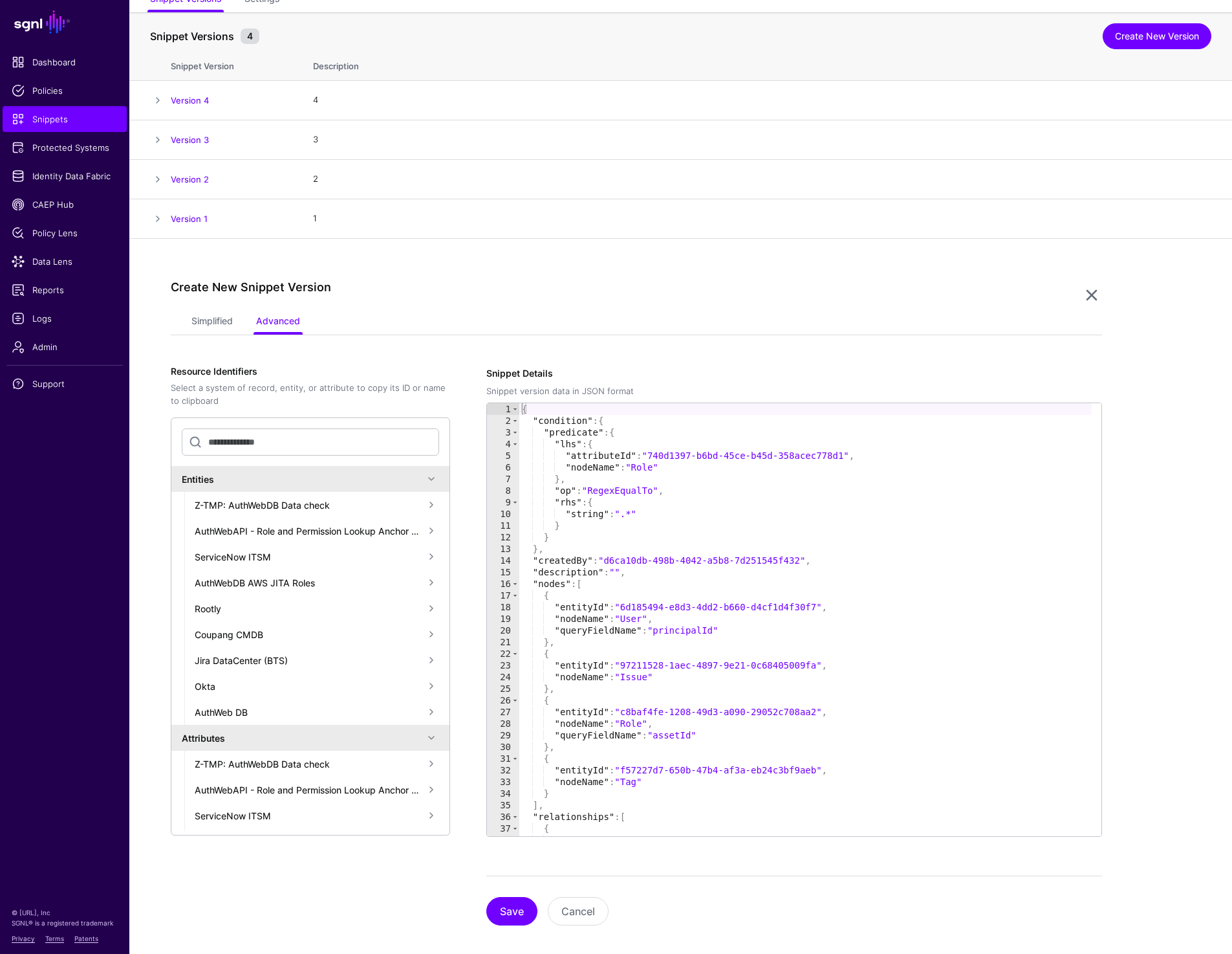
scroll to position [112, 0]
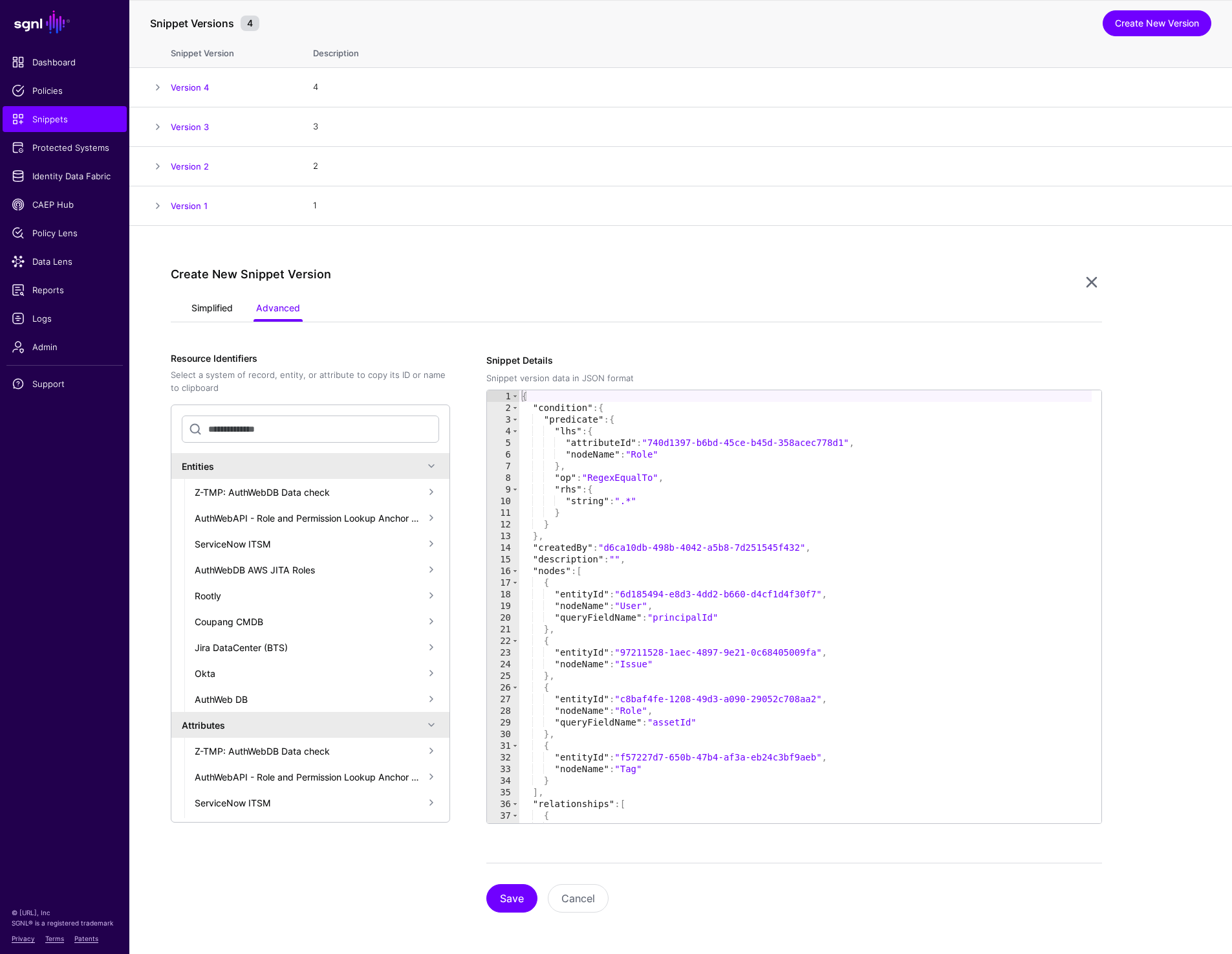
click at [194, 314] on link "Simplified" at bounding box center [212, 309] width 42 height 25
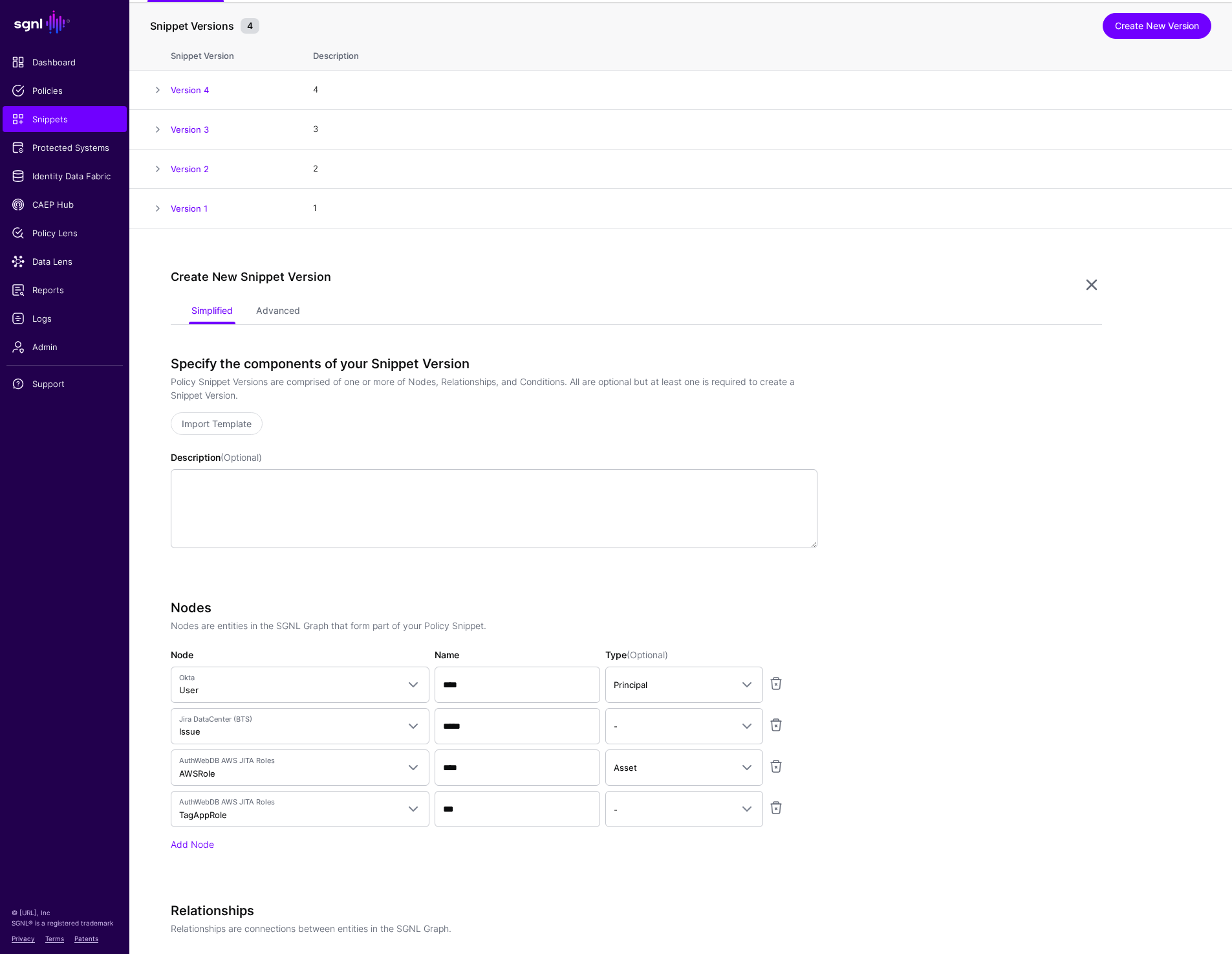
scroll to position [0, 0]
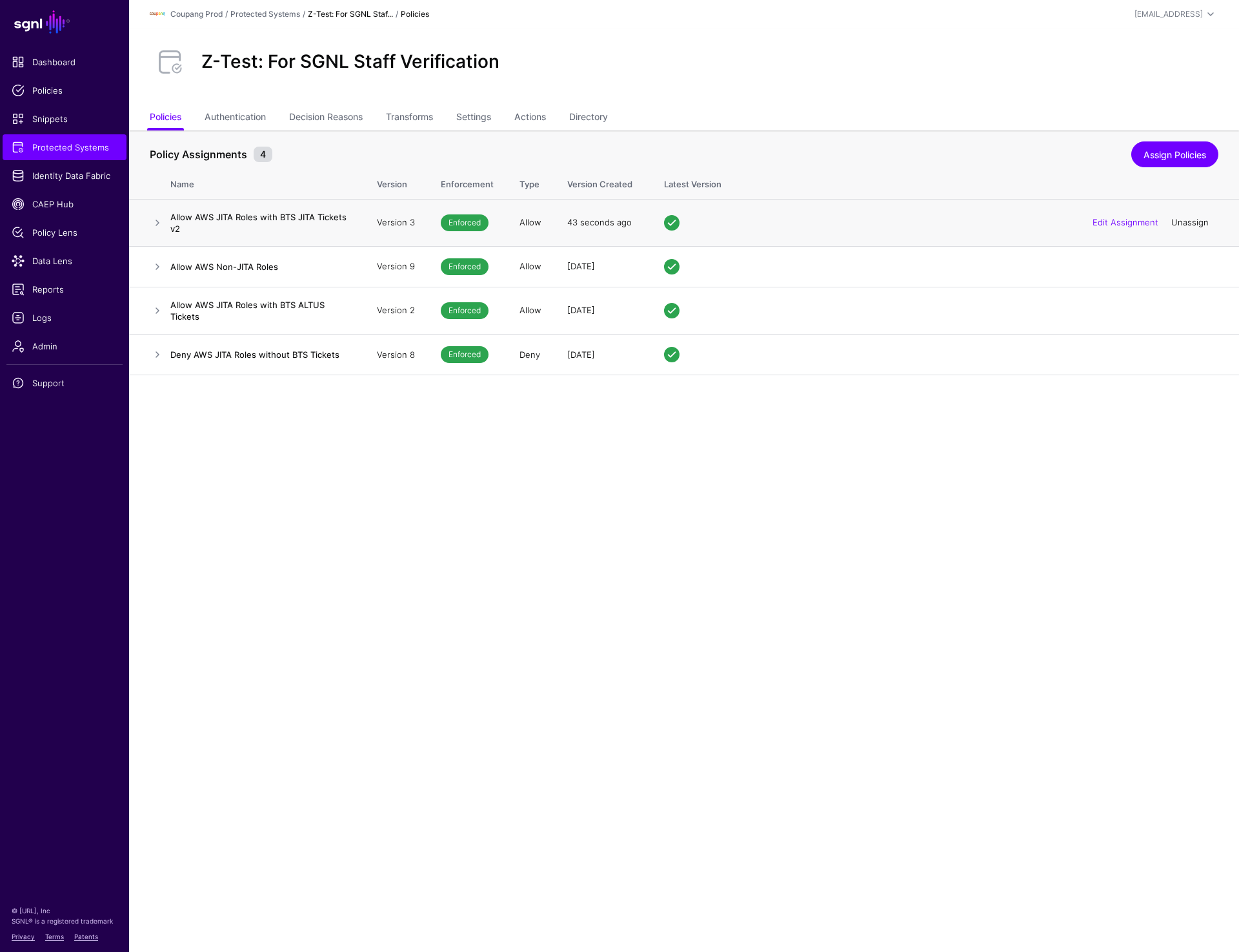
click at [1197, 224] on link "Unassign" at bounding box center [1191, 222] width 37 height 10
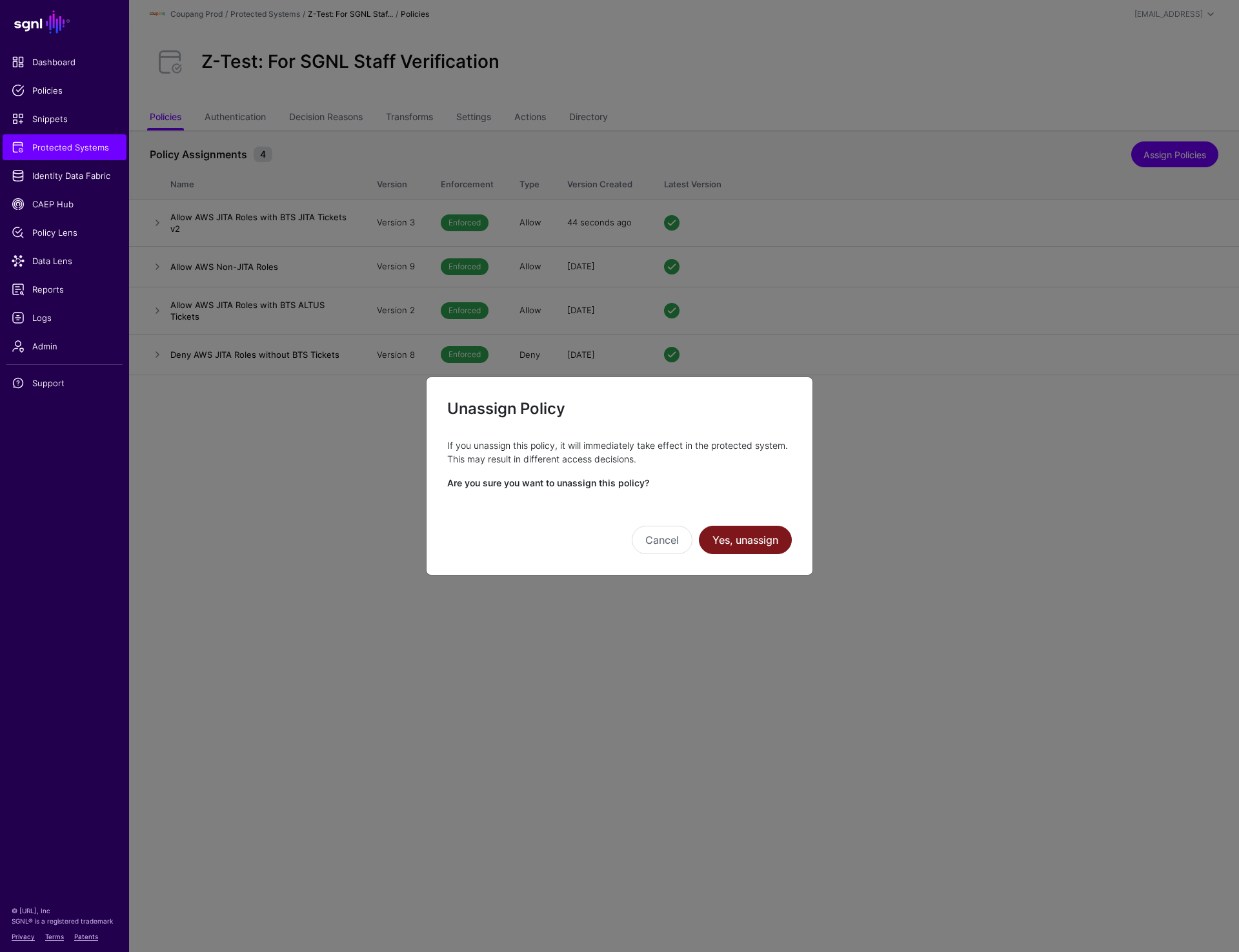
click at [737, 539] on button "Yes, unassign" at bounding box center [745, 539] width 93 height 28
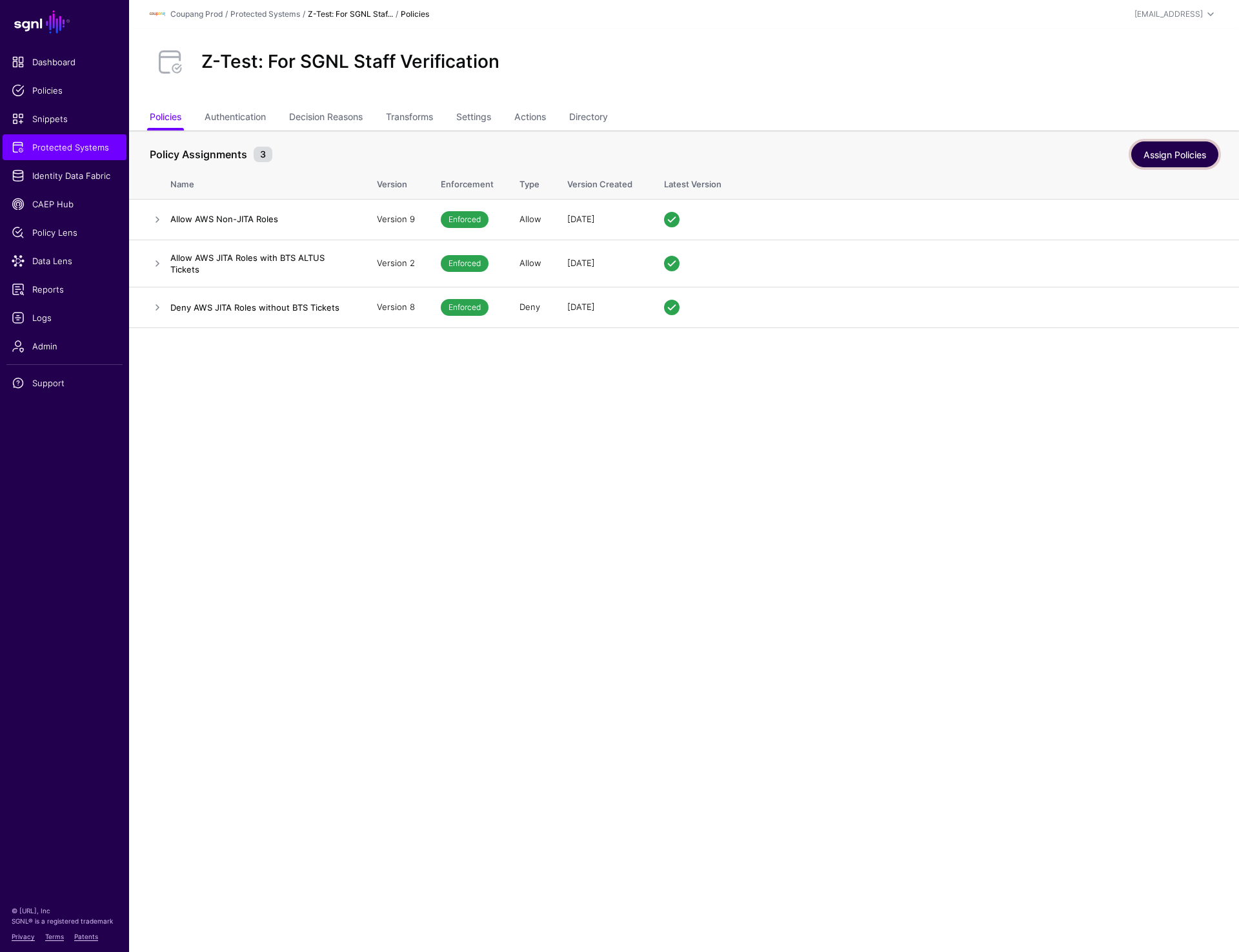
click at [1174, 156] on link "Assign Policies" at bounding box center [1175, 154] width 88 height 26
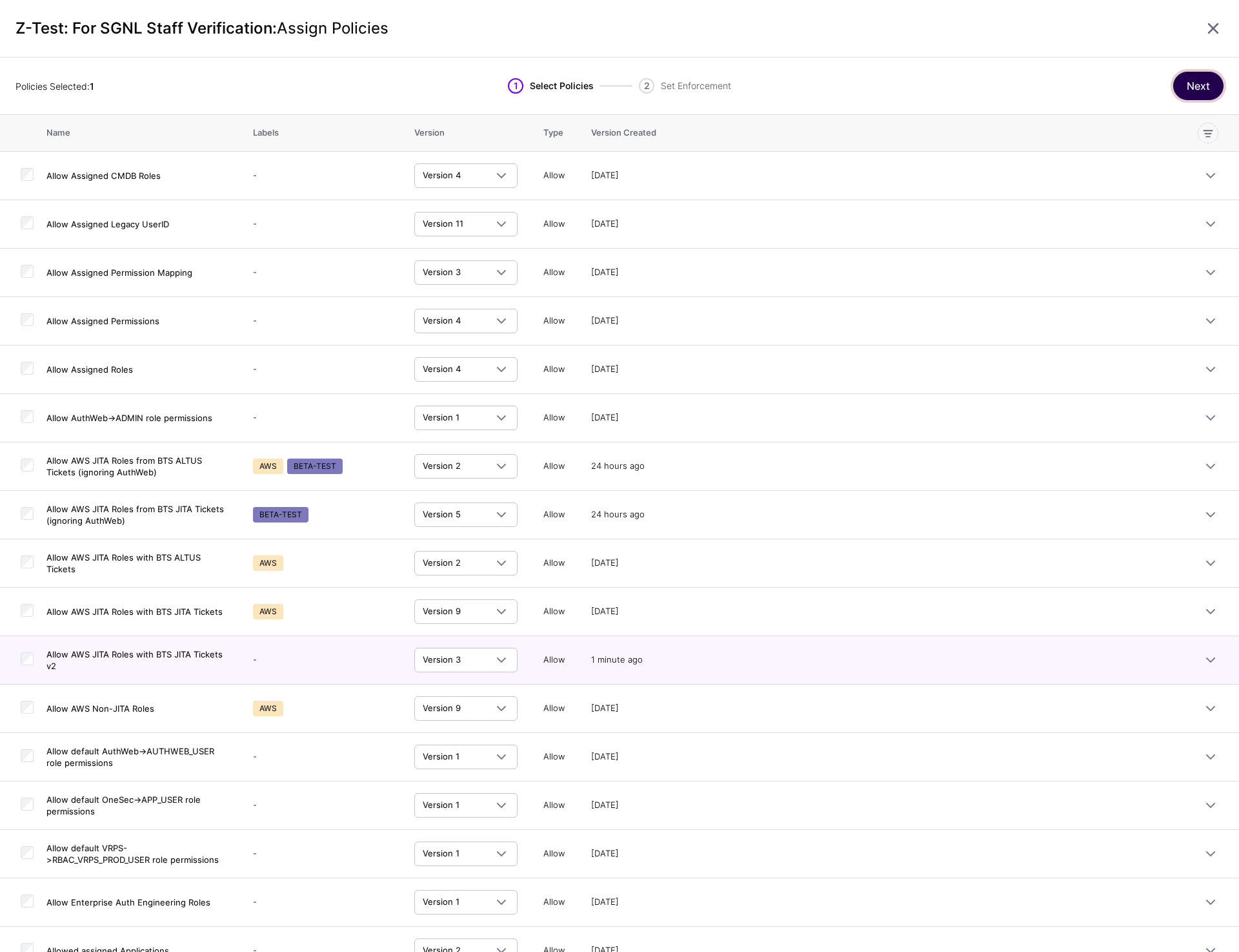
click at [1195, 88] on button "Next" at bounding box center [1198, 85] width 50 height 28
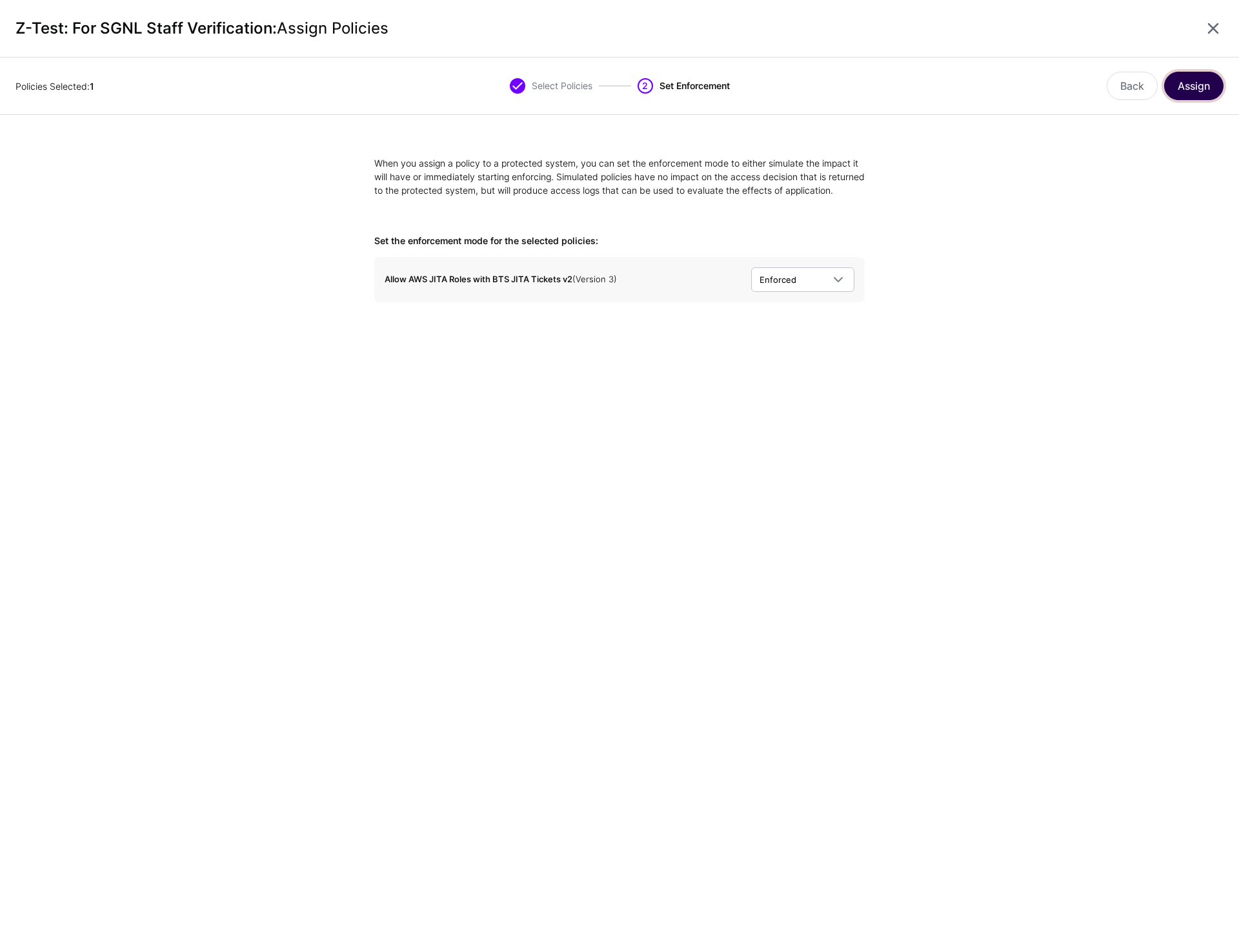
click at [1207, 82] on button "Assign" at bounding box center [1194, 85] width 59 height 28
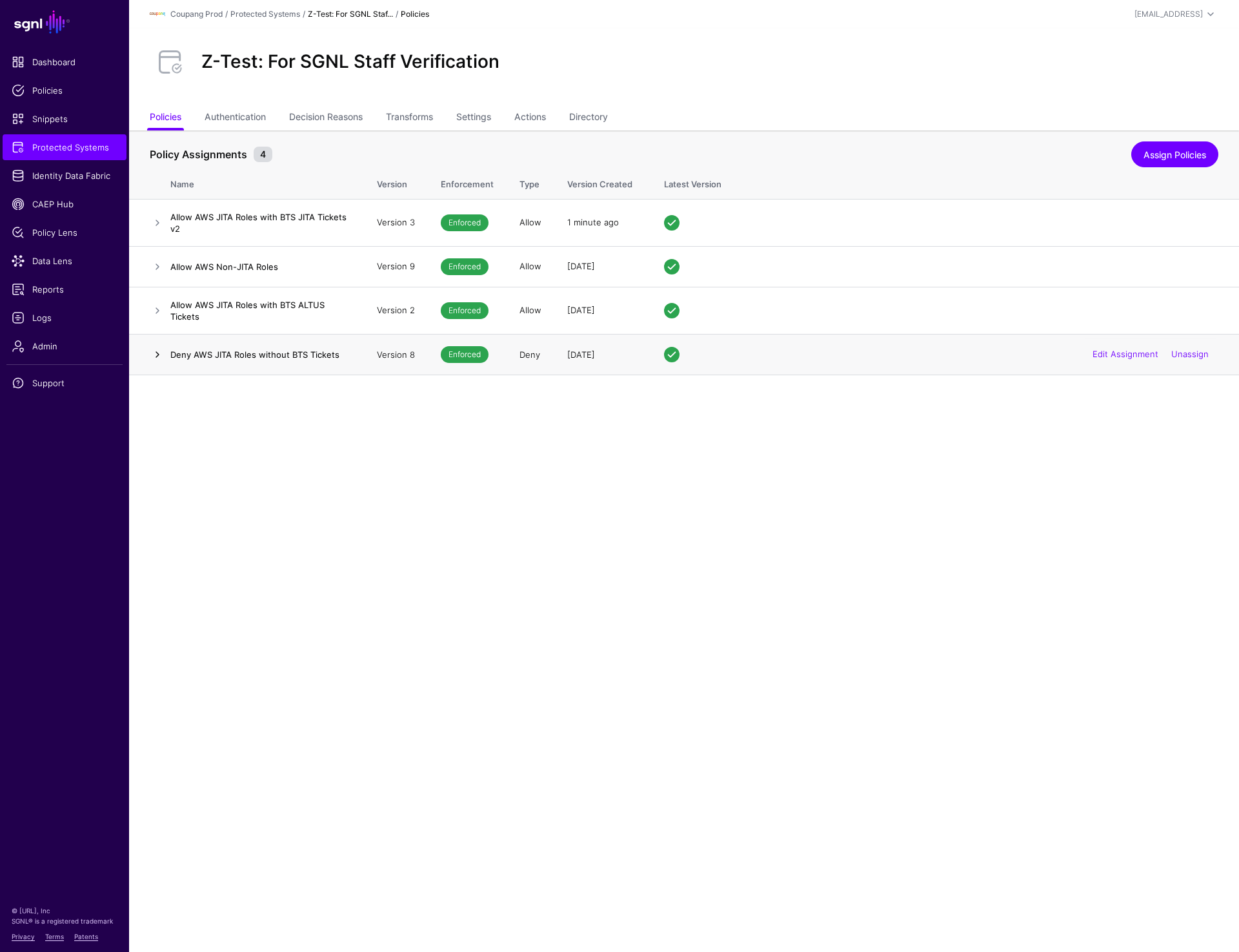
click at [160, 354] on link at bounding box center [157, 354] width 15 height 15
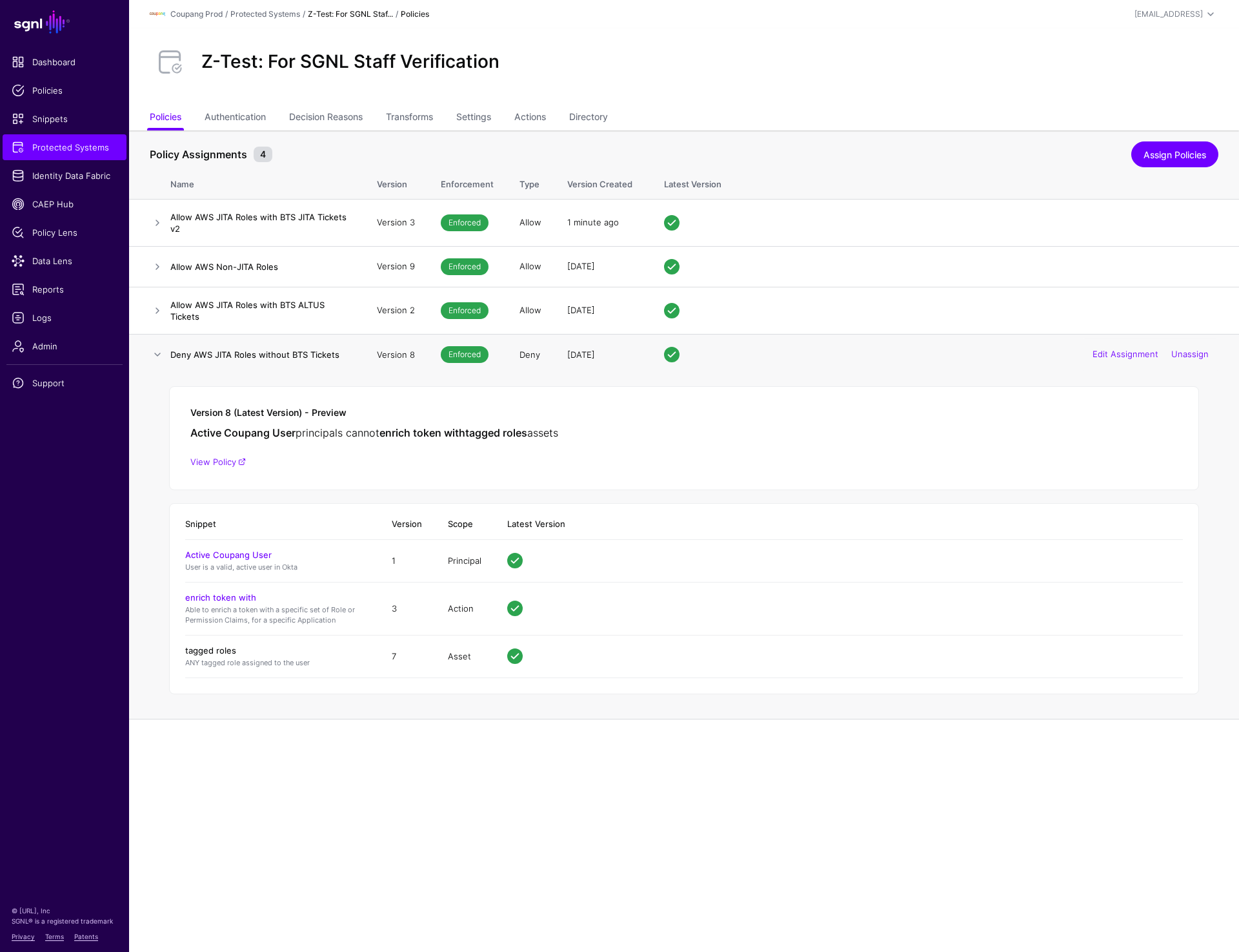
click at [222, 649] on link "tagged roles" at bounding box center [211, 650] width 51 height 10
click at [154, 270] on link at bounding box center [157, 267] width 15 height 15
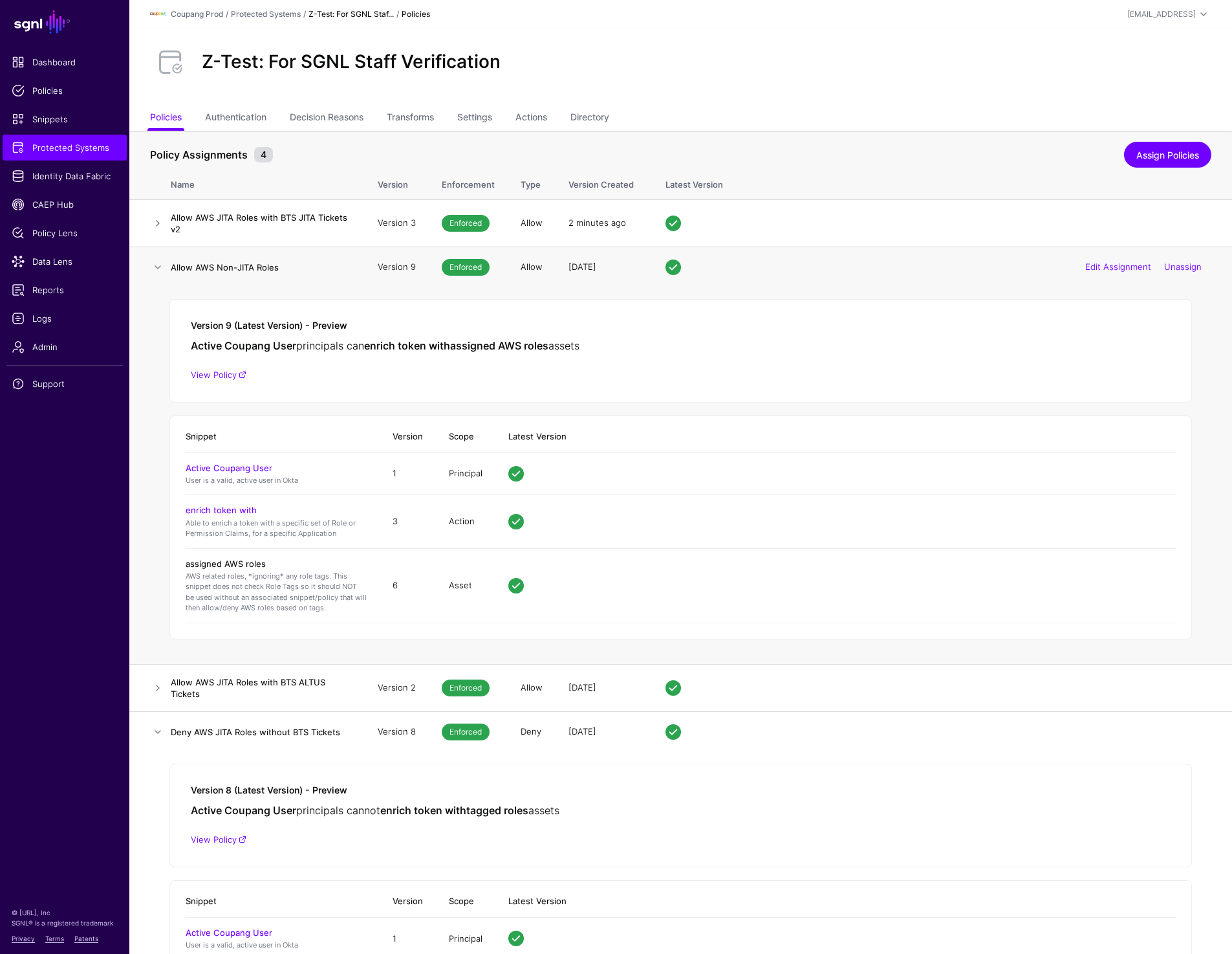
click at [244, 562] on link "assigned AWS roles" at bounding box center [226, 564] width 80 height 10
click at [152, 265] on link at bounding box center [158, 267] width 15 height 15
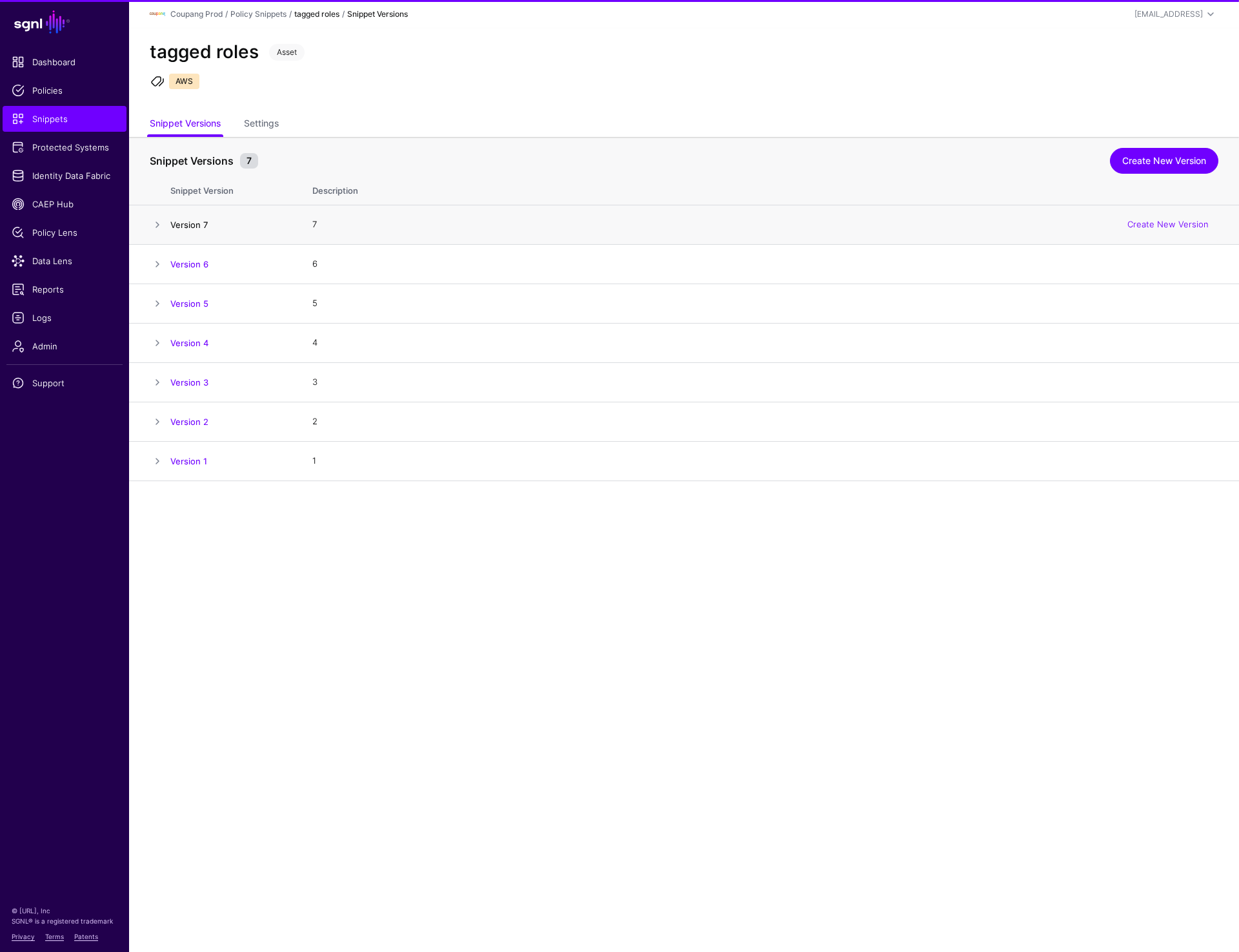
click at [203, 223] on link "Version 7" at bounding box center [190, 224] width 37 height 10
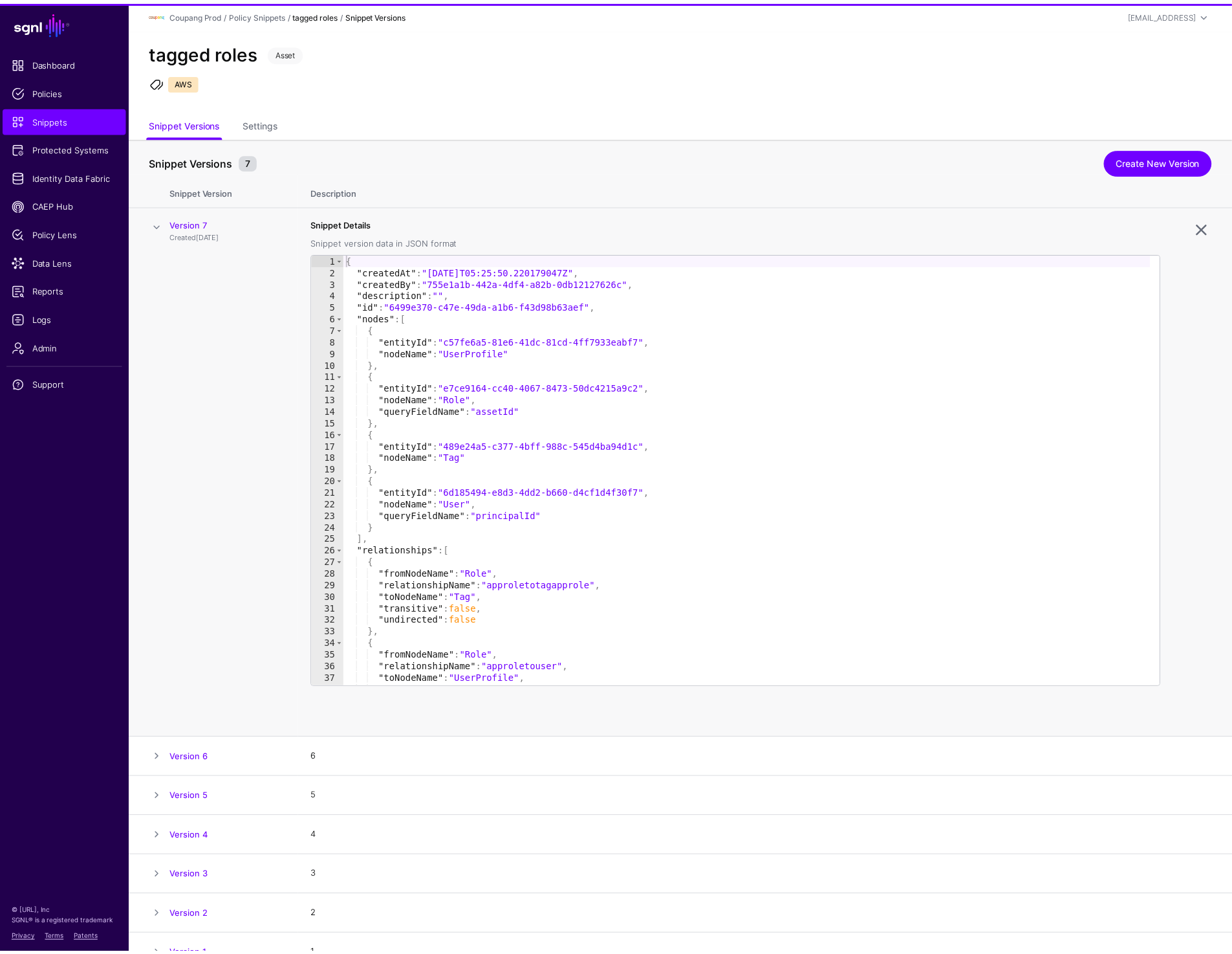
scroll to position [21, 0]
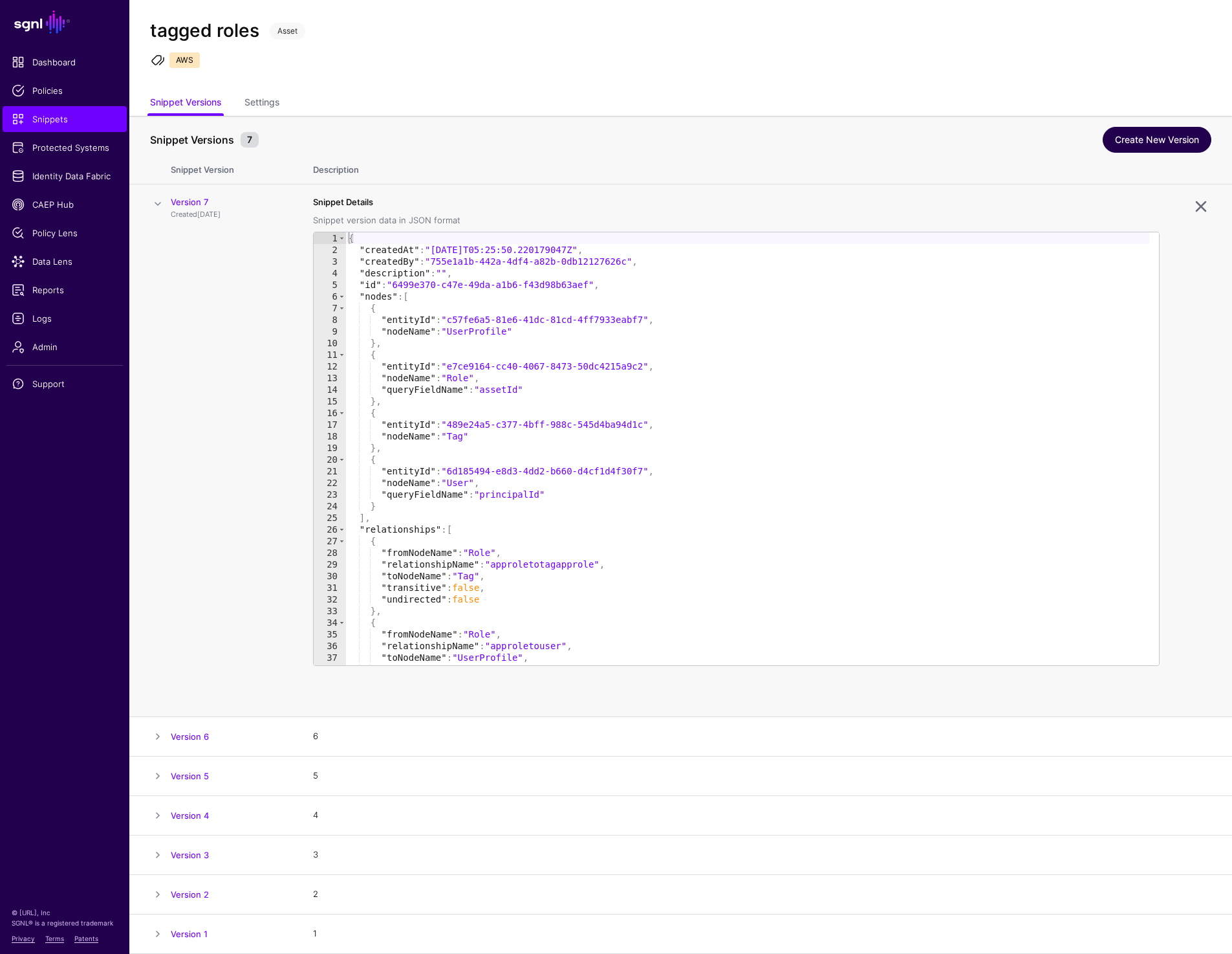
click at [1137, 129] on link "Create New Version" at bounding box center [1157, 140] width 109 height 26
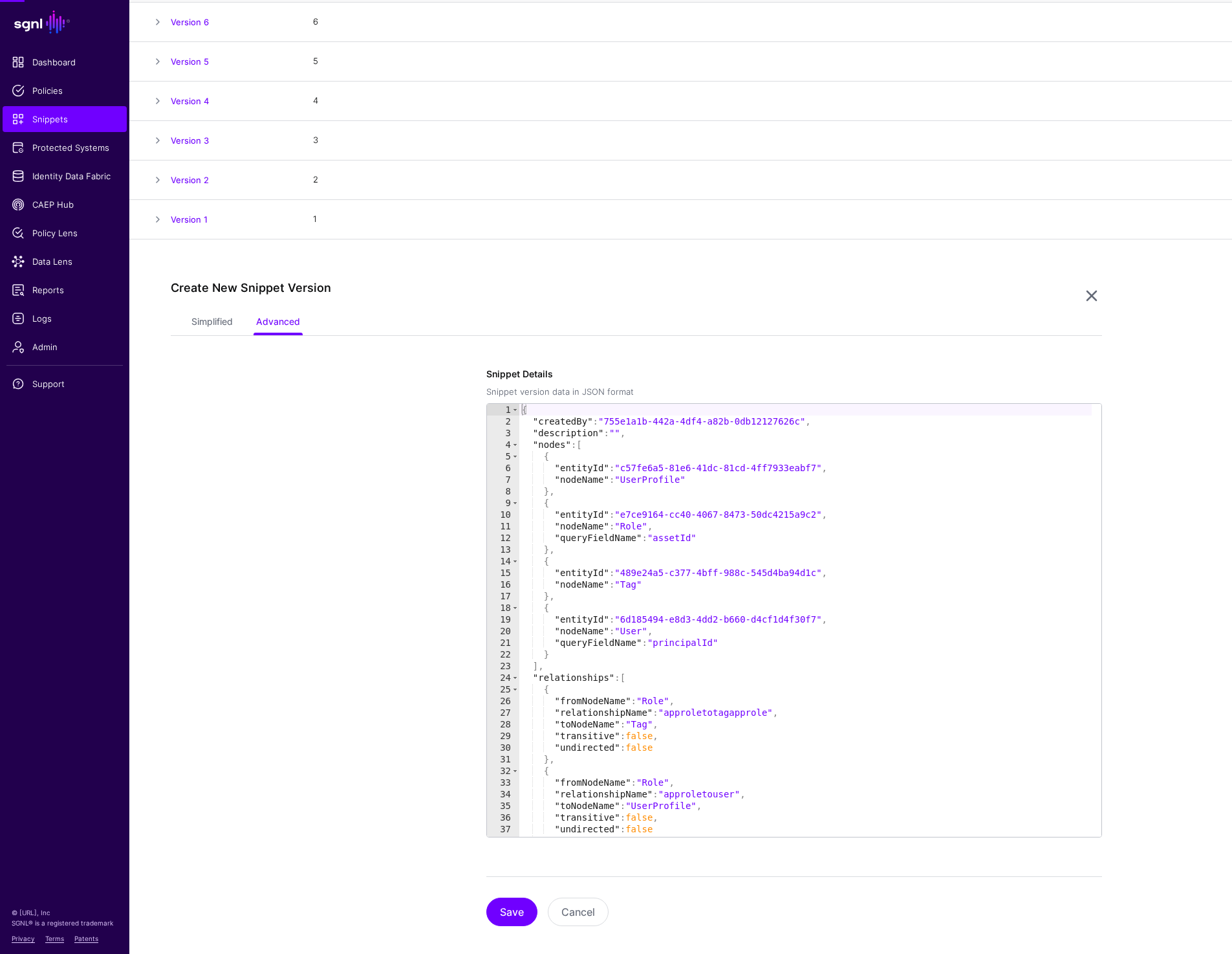
scroll to position [256, 0]
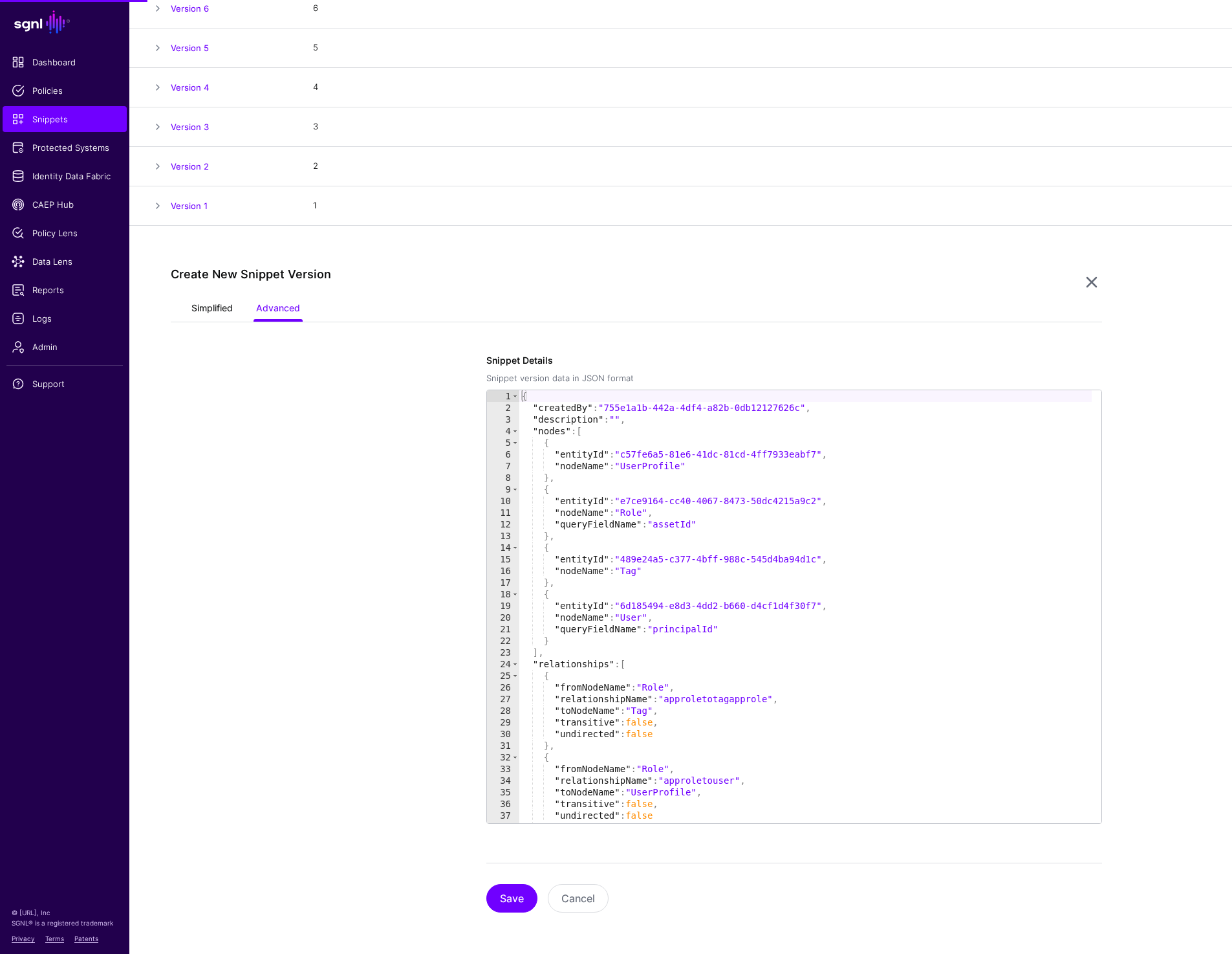
click at [205, 307] on link "Simplified" at bounding box center [212, 309] width 42 height 25
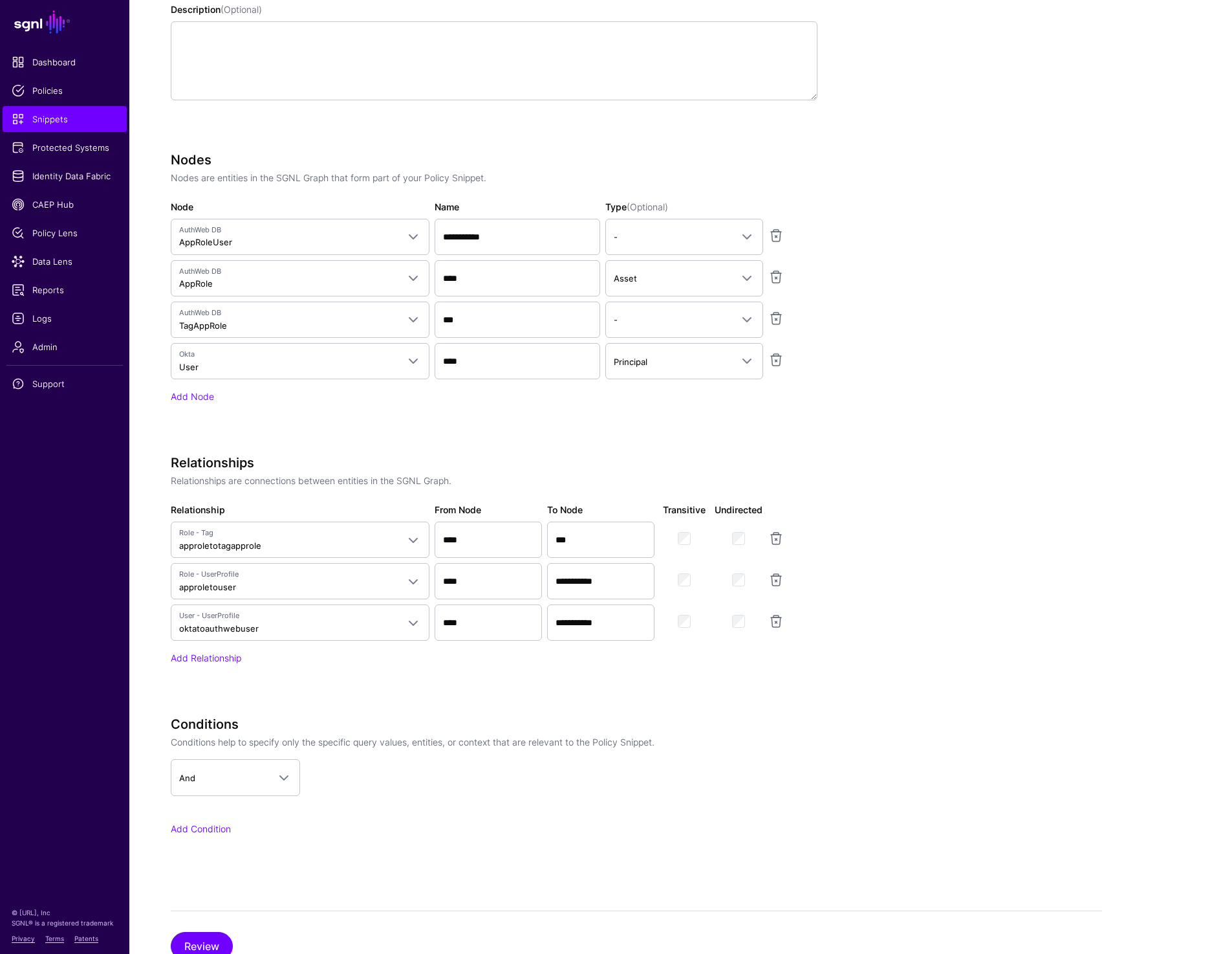
scroll to position [748, 0]
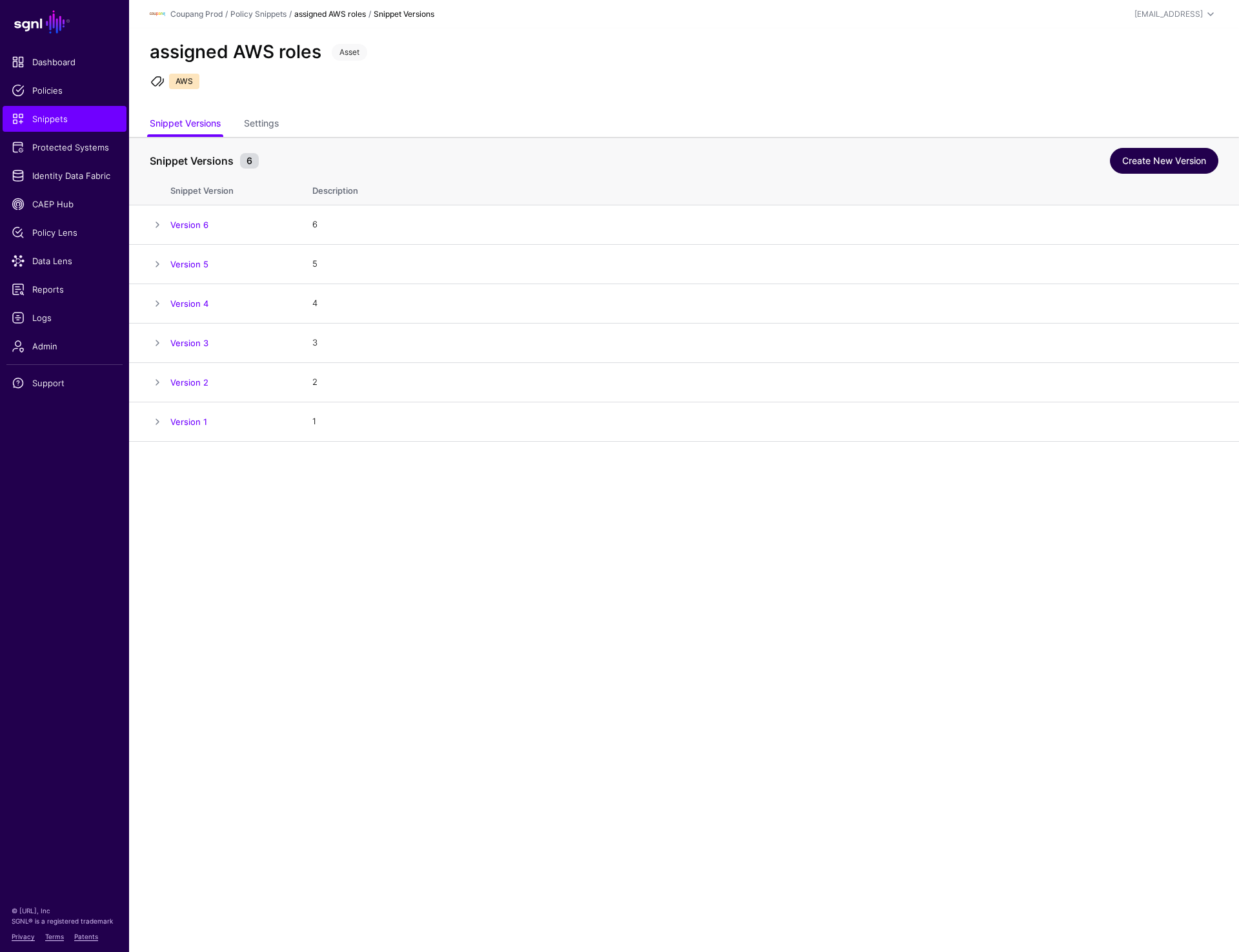
click at [1156, 160] on link "Create New Version" at bounding box center [1164, 161] width 109 height 26
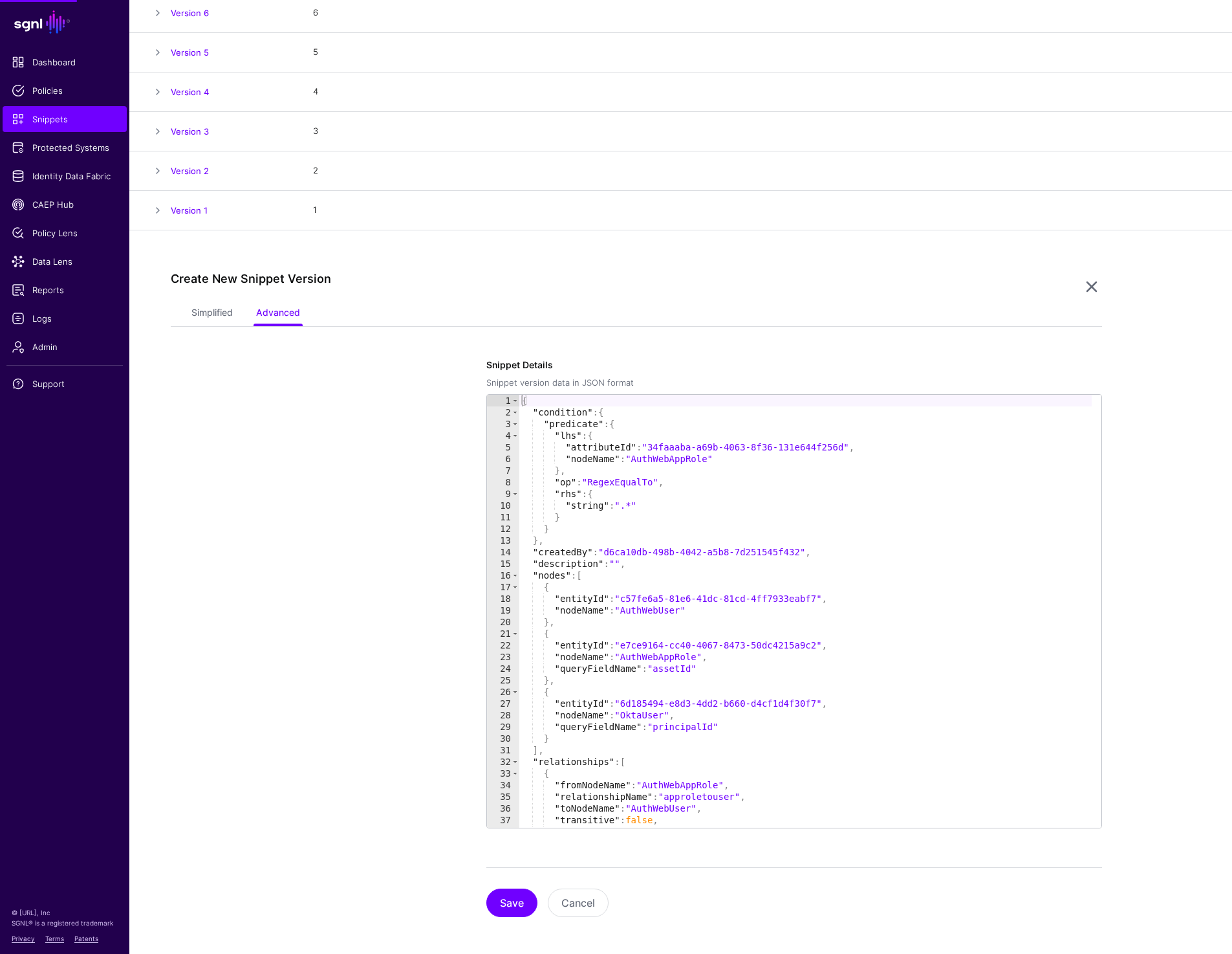
scroll to position [216, 0]
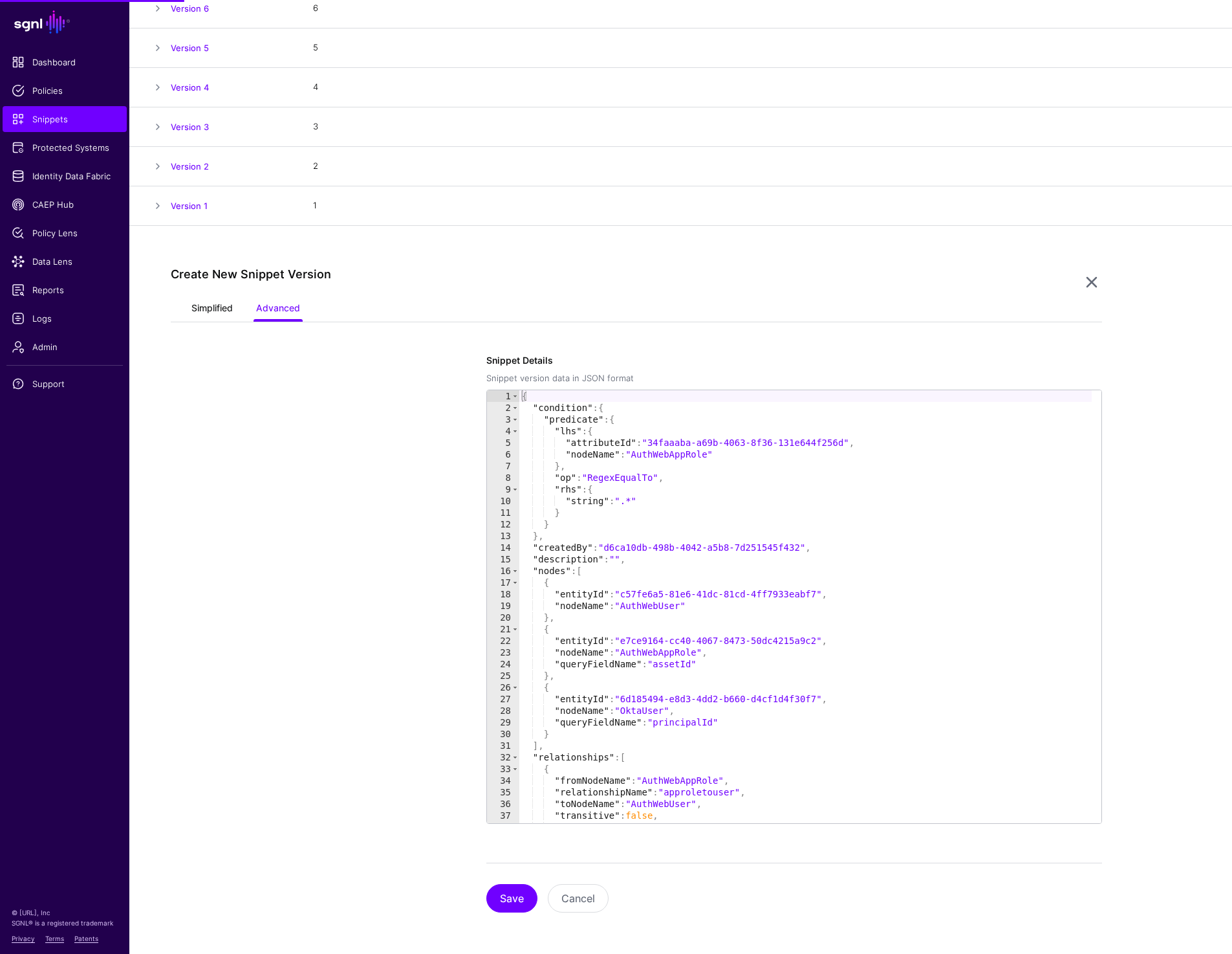
click at [220, 308] on link "Simplified" at bounding box center [212, 309] width 42 height 25
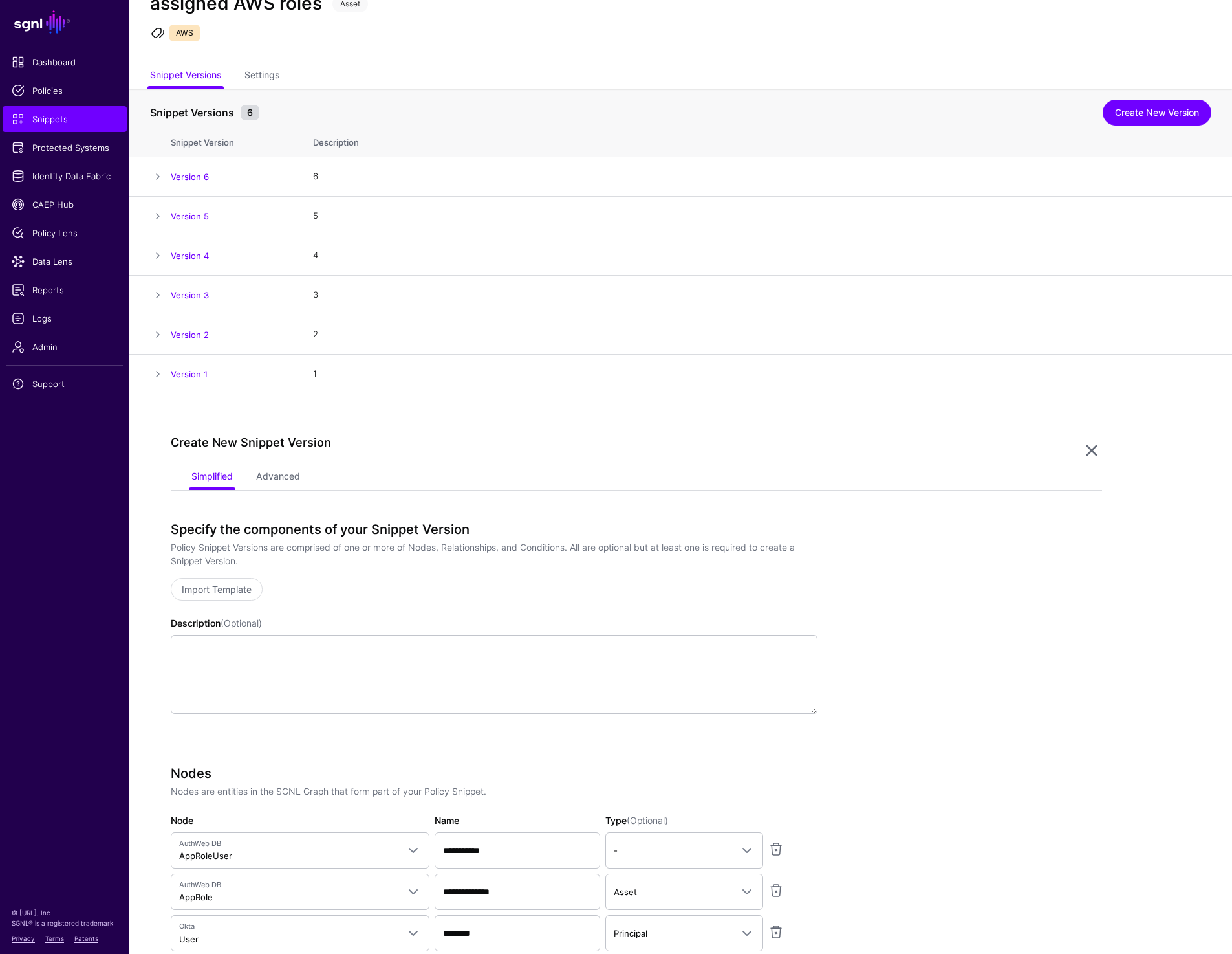
scroll to position [0, 0]
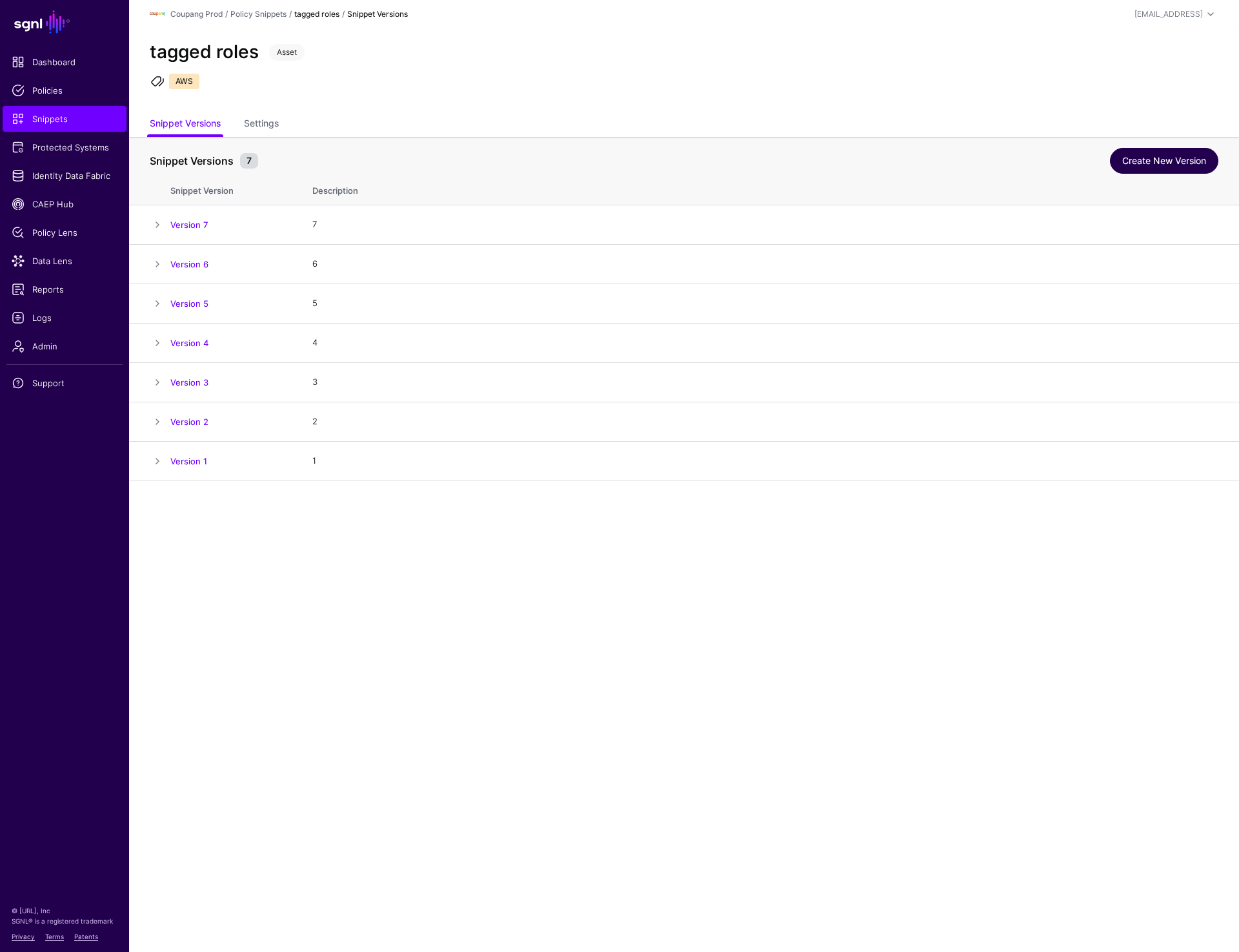
click at [1153, 150] on link "Create New Version" at bounding box center [1164, 161] width 109 height 26
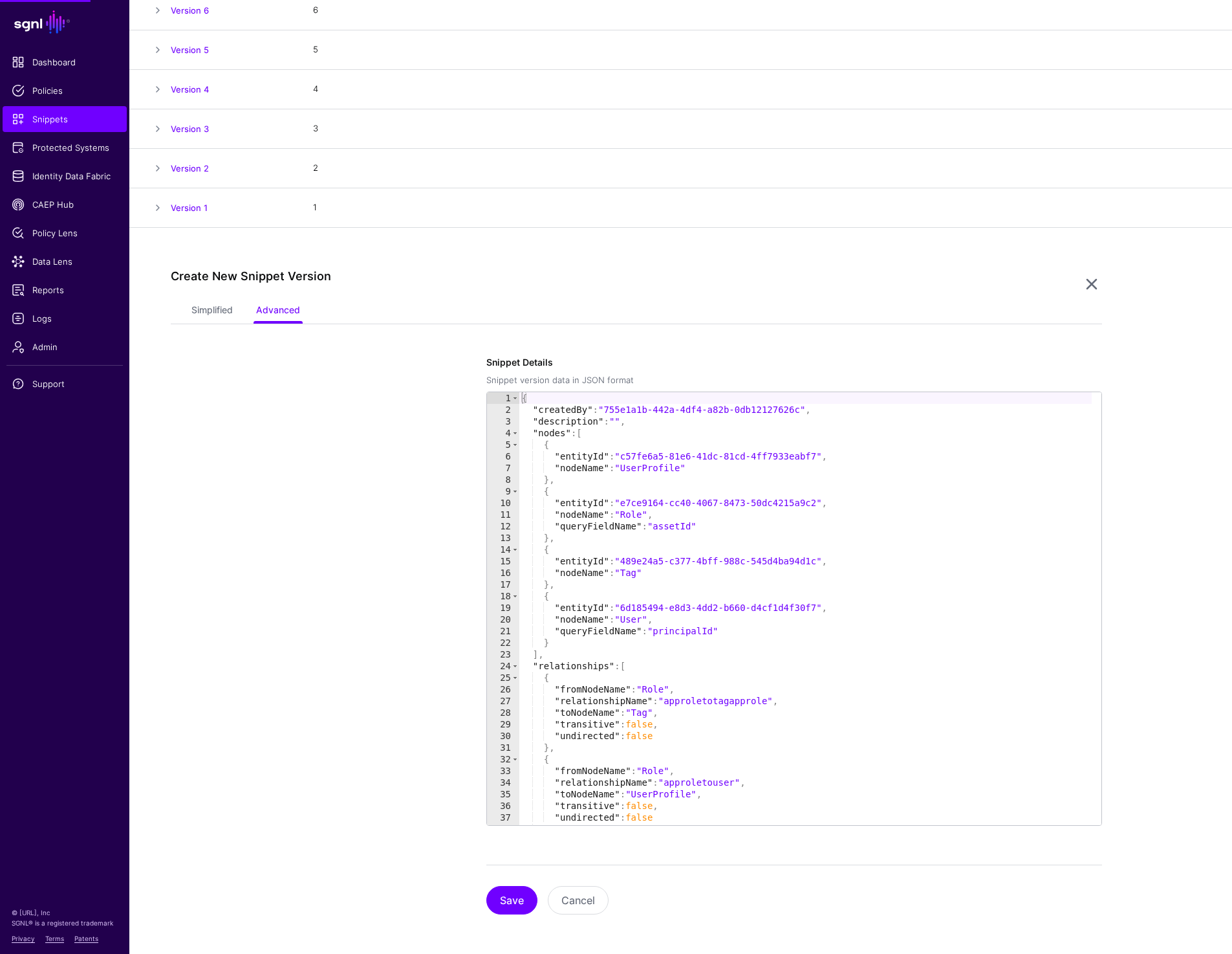
scroll to position [256, 0]
click at [219, 312] on link "Simplified" at bounding box center [212, 309] width 42 height 25
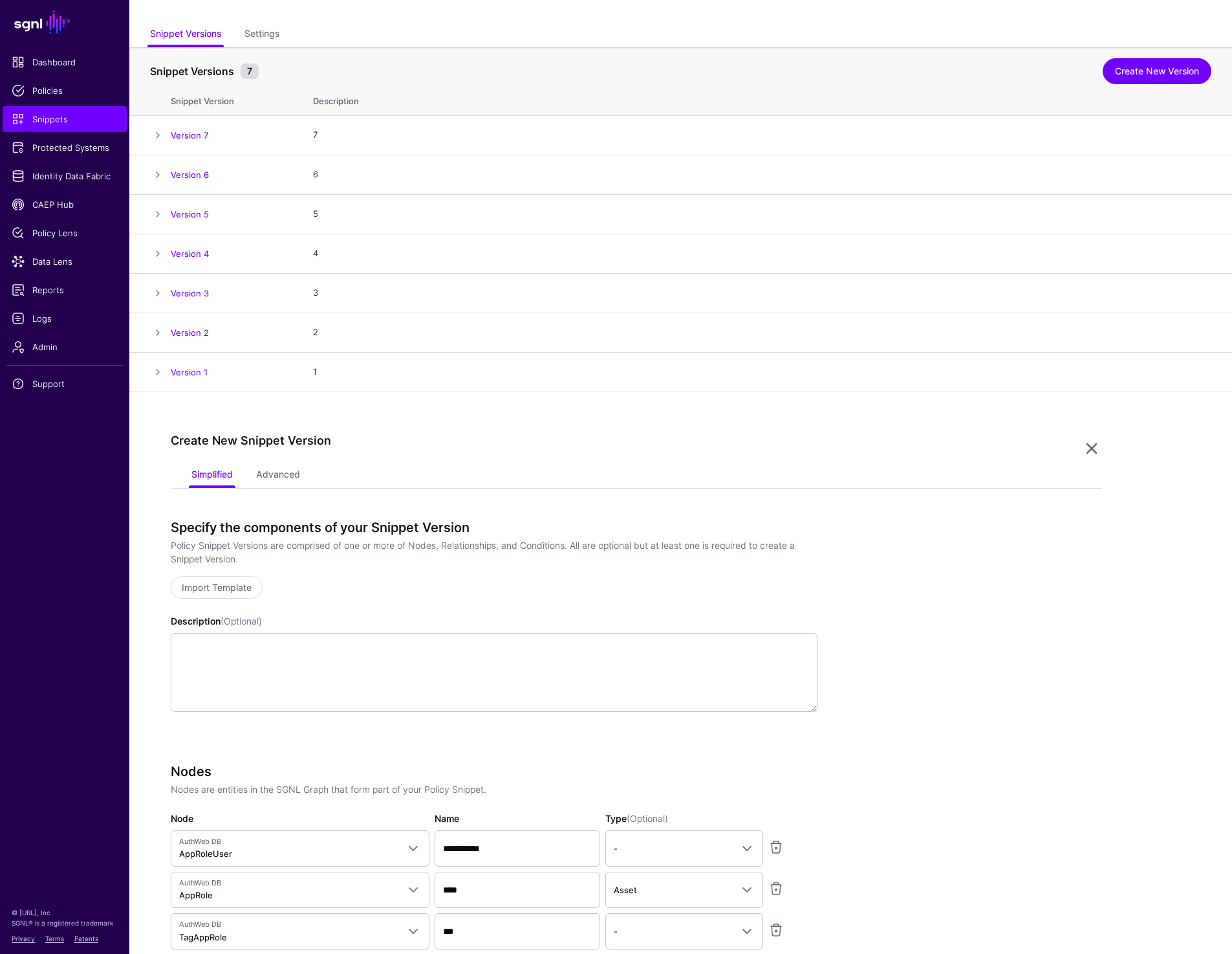
scroll to position [0, 0]
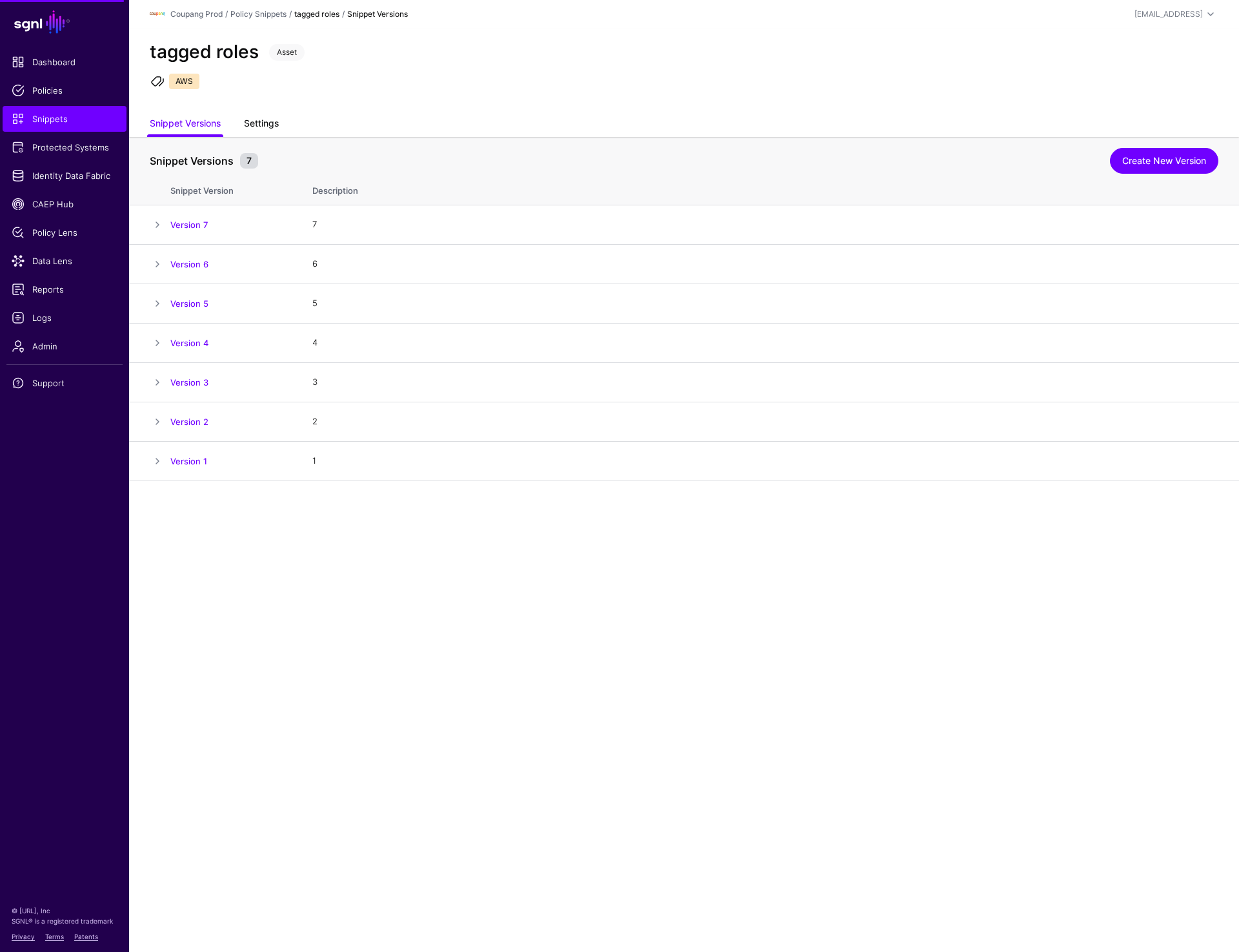
click at [262, 122] on link "Settings" at bounding box center [261, 124] width 35 height 25
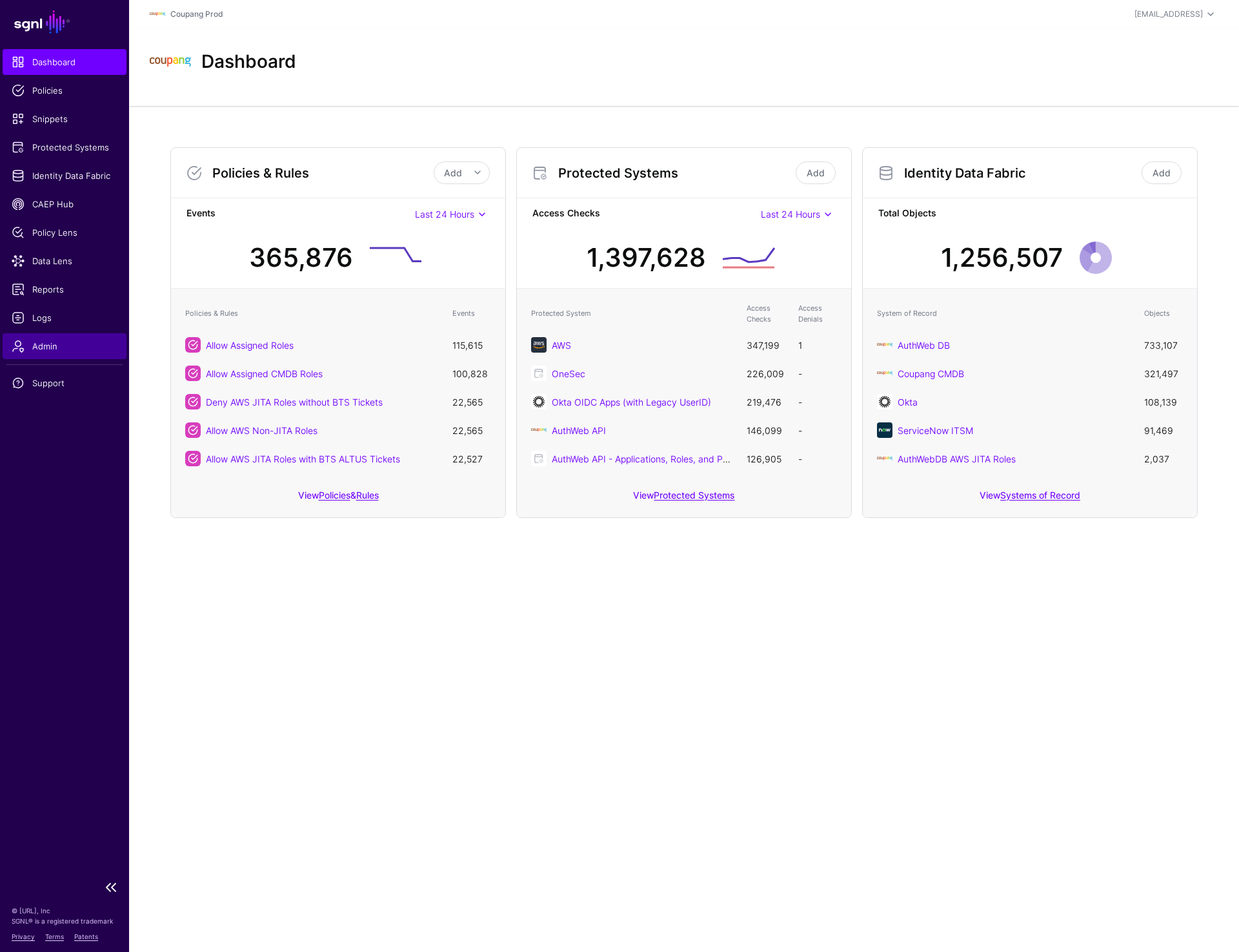
click at [49, 343] on span "Admin" at bounding box center [65, 346] width 106 height 13
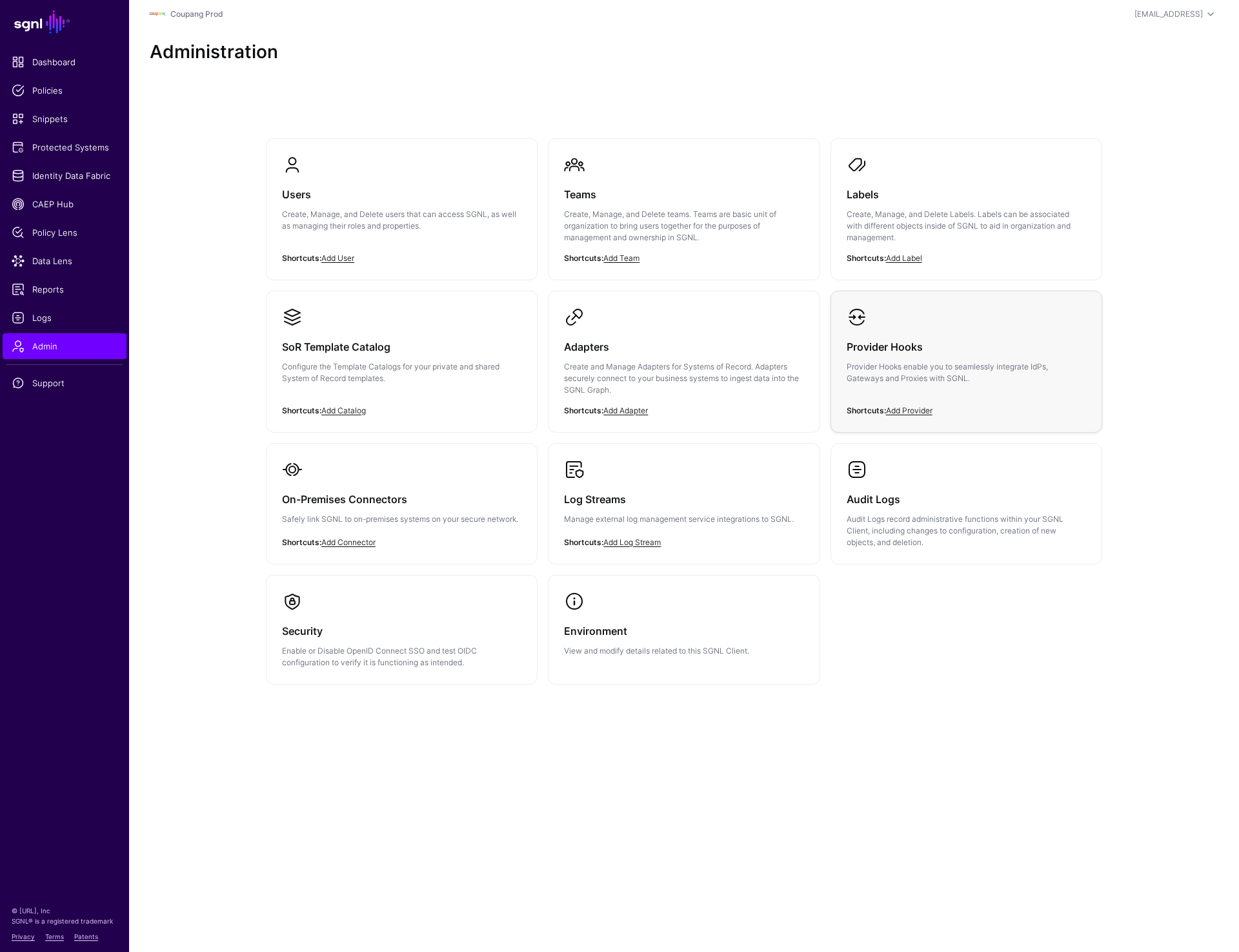
click at [918, 354] on h3 "Provider Hooks" at bounding box center [967, 346] width 240 height 18
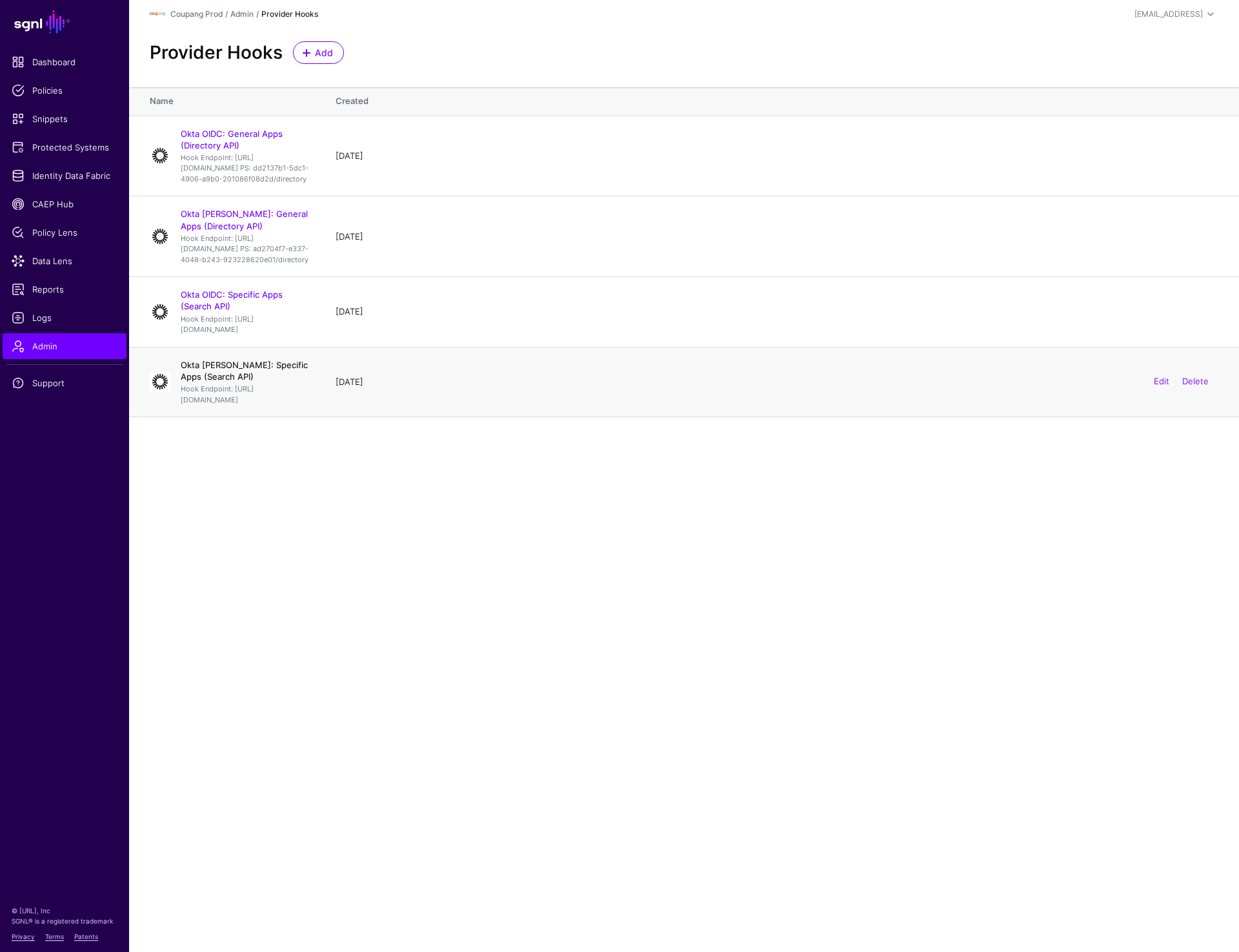
click at [248, 382] on link "Okta SAML: Specific Apps (Search API)" at bounding box center [245, 371] width 127 height 22
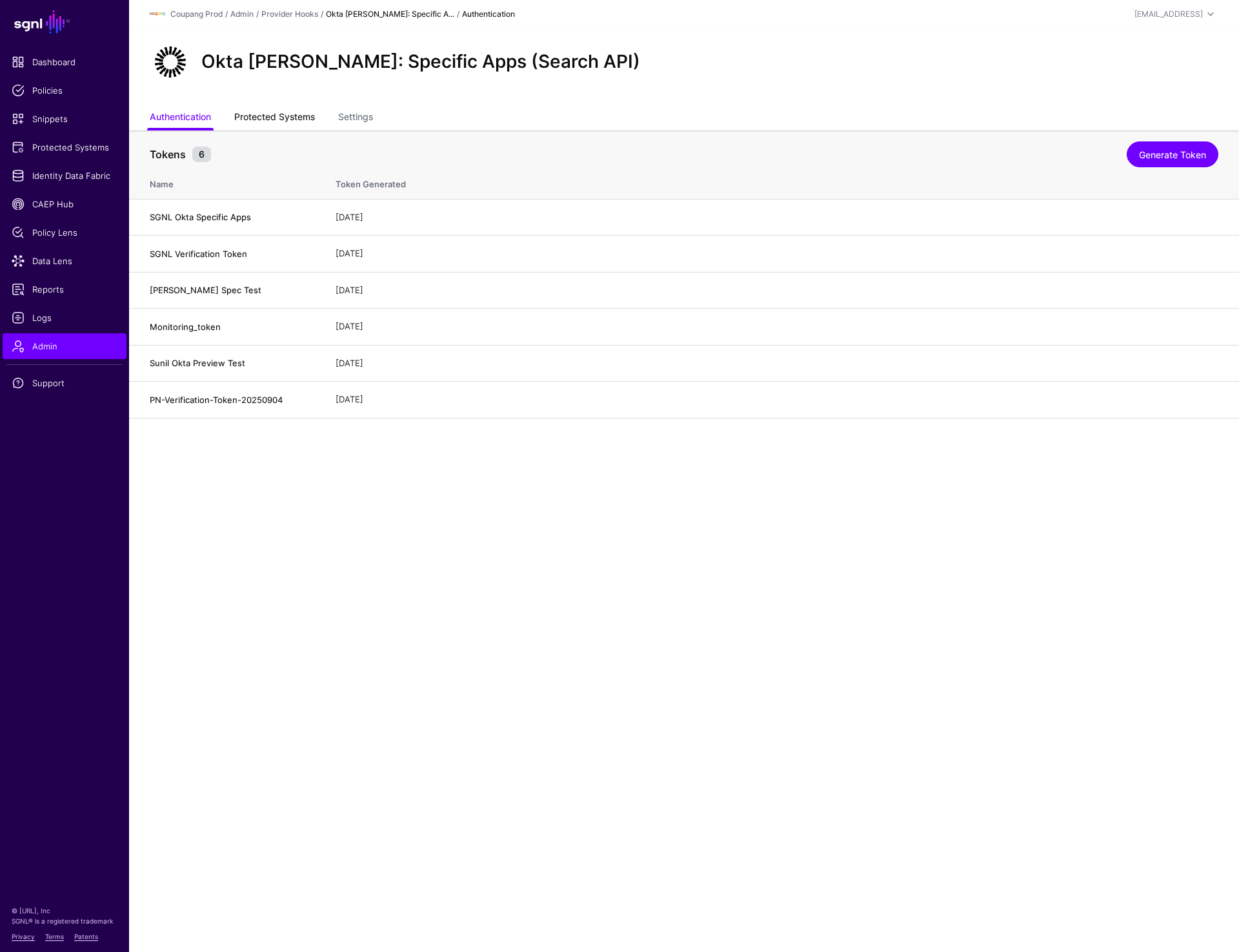
click at [274, 113] on link "Protected Systems" at bounding box center [274, 118] width 81 height 25
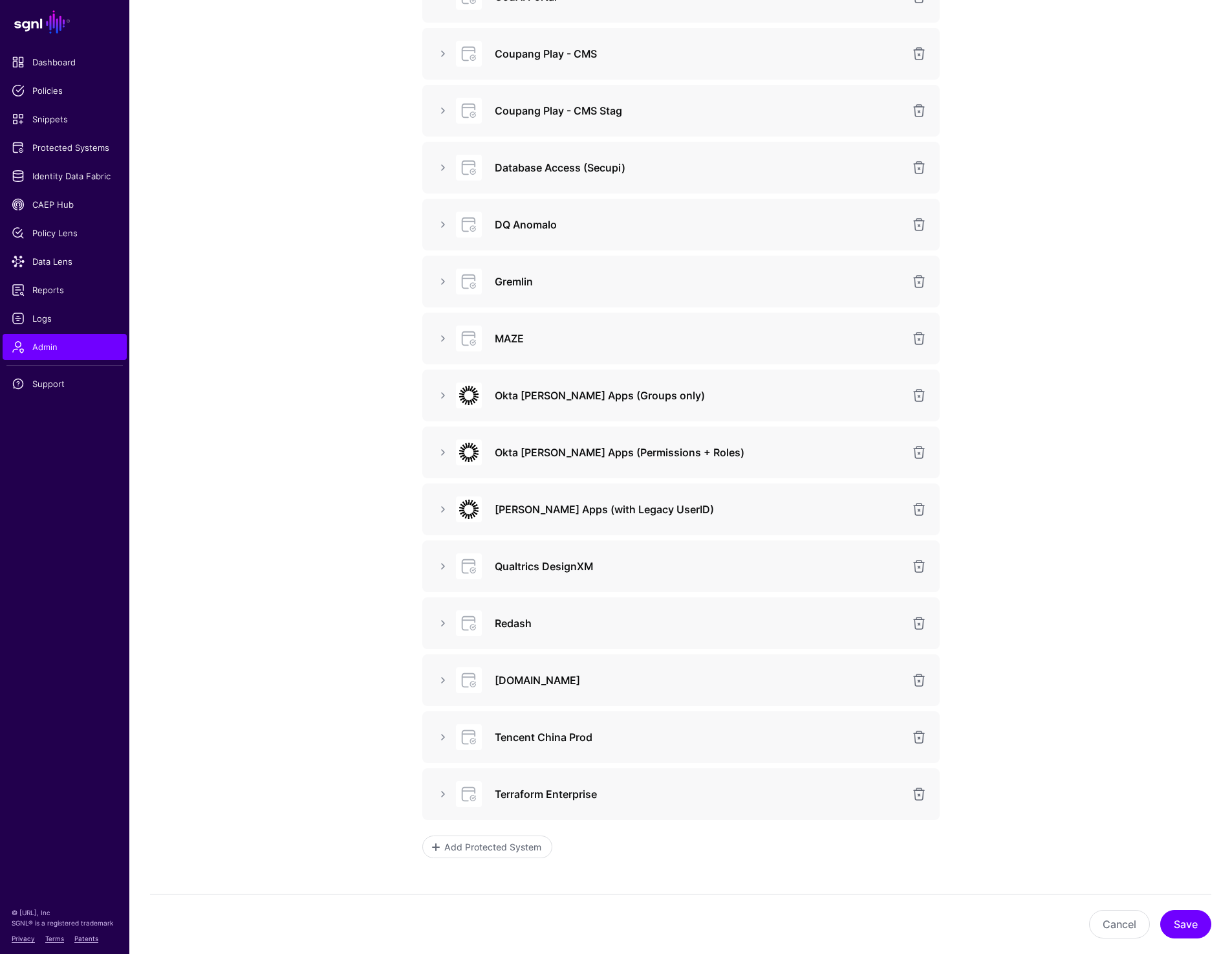
scroll to position [500, 0]
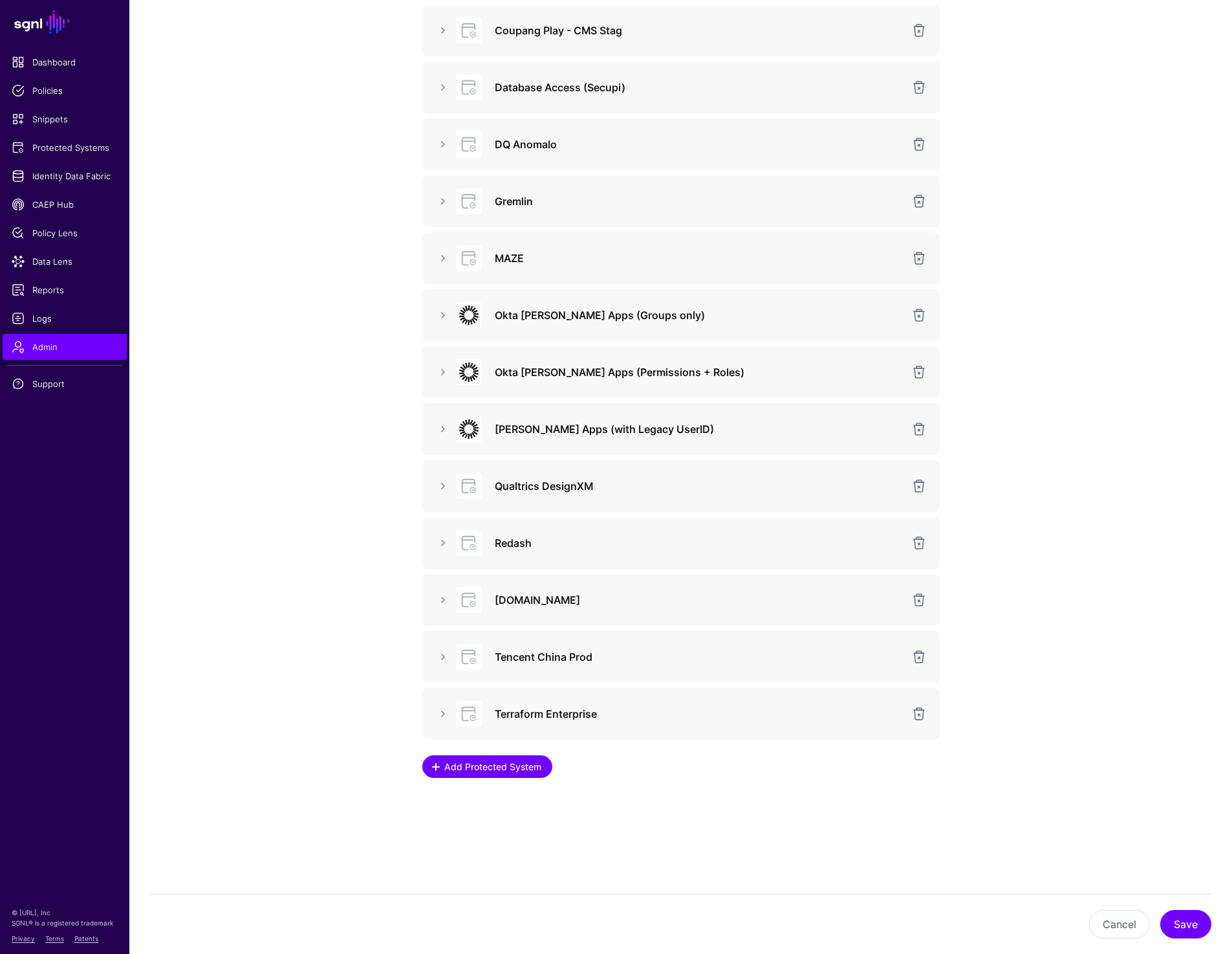
click at [499, 770] on span "Add Protected System" at bounding box center [493, 767] width 100 height 14
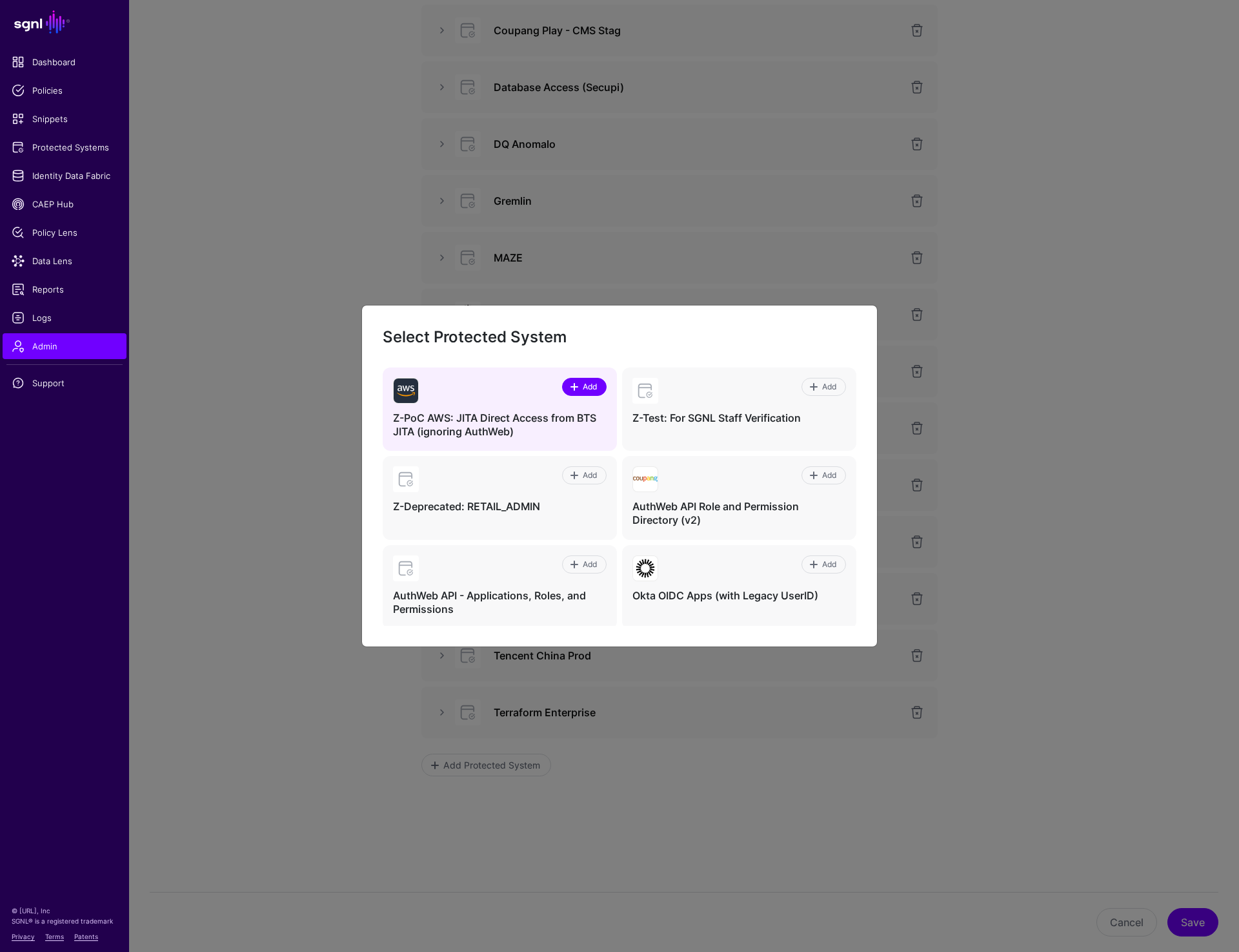
click at [581, 388] on span "Add" at bounding box center [590, 387] width 18 height 12
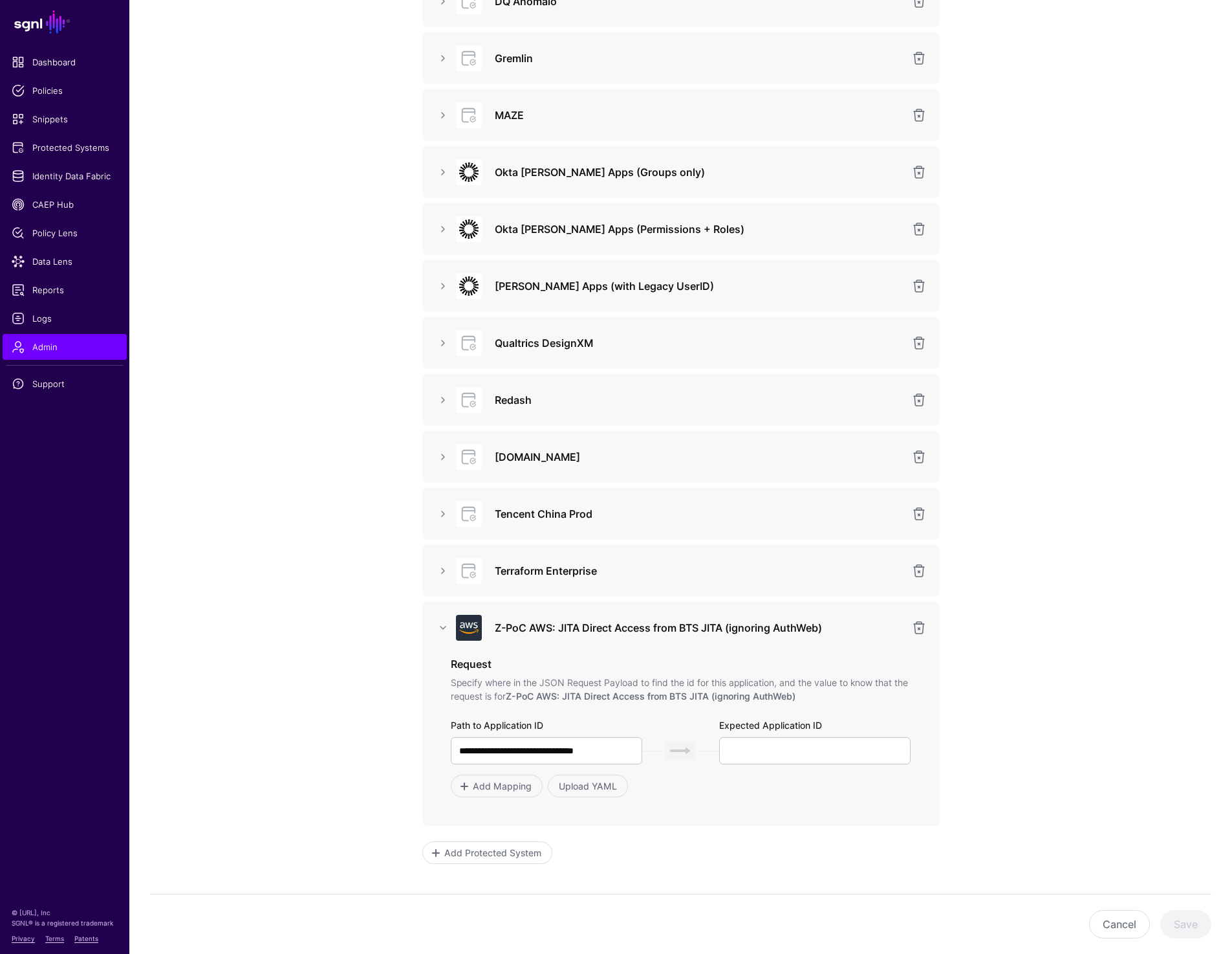
scroll to position [729, 0]
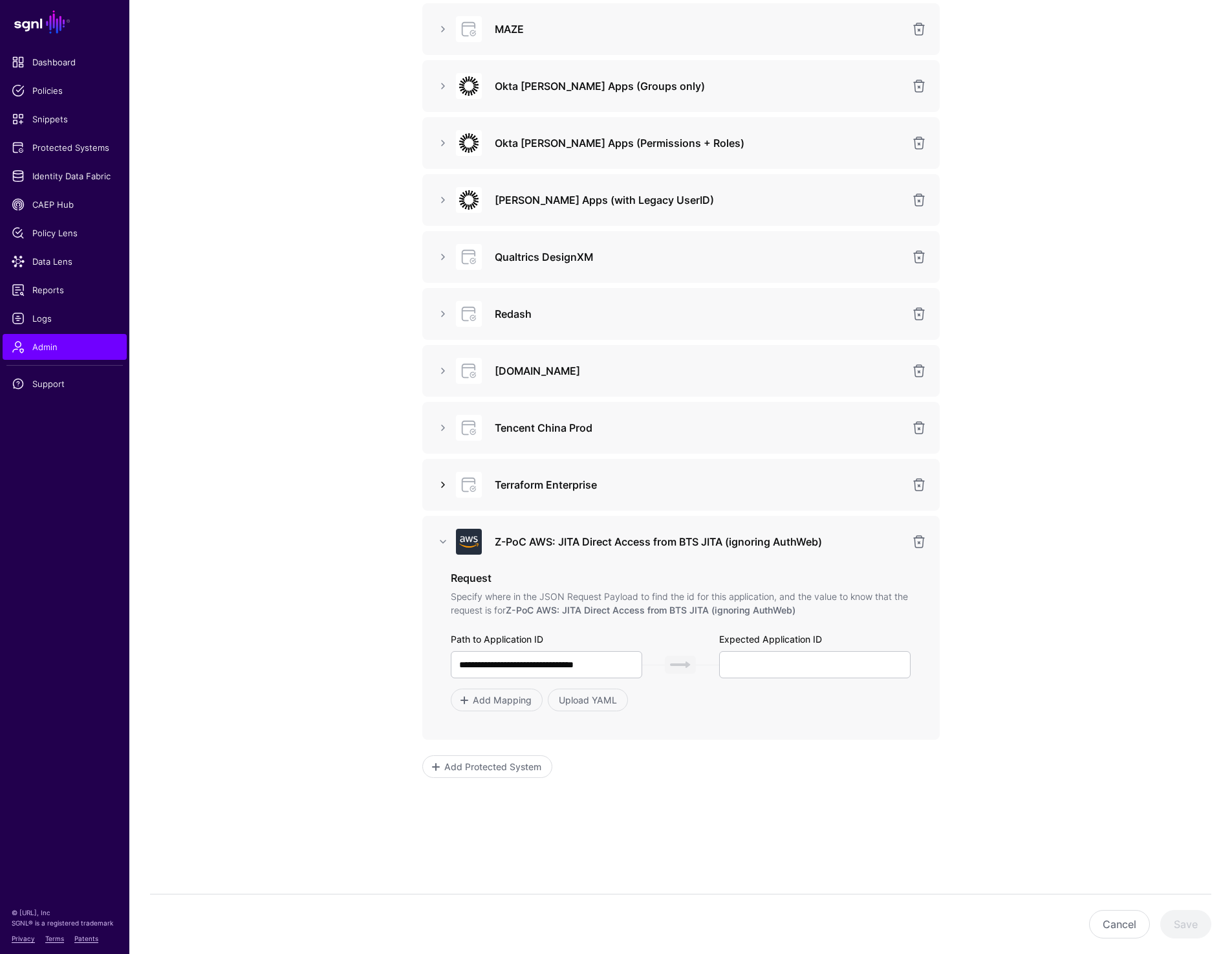
click at [449, 480] on link at bounding box center [443, 485] width 15 height 15
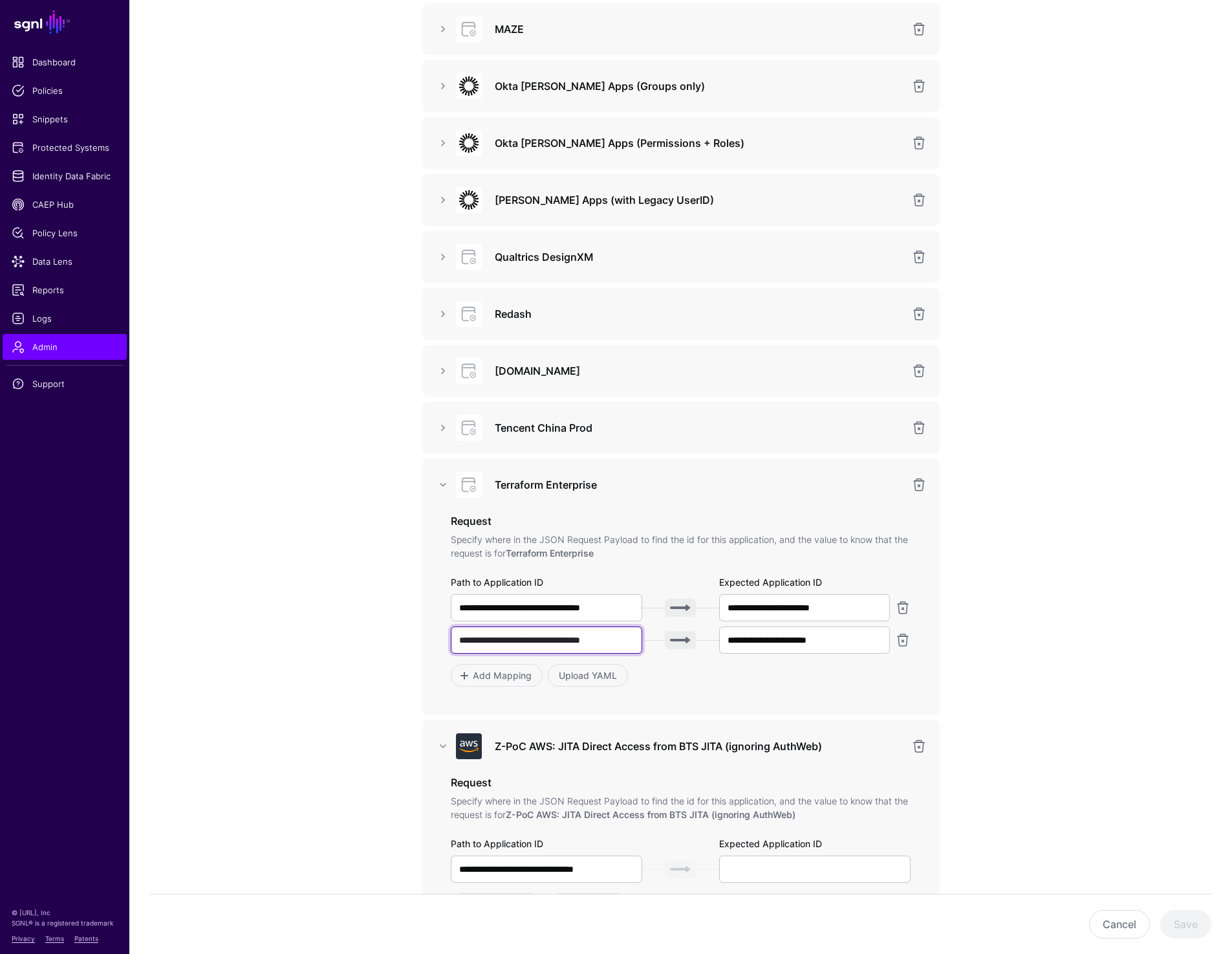
click at [571, 645] on input "**********" at bounding box center [547, 640] width 192 height 27
click at [616, 866] on input "**********" at bounding box center [547, 869] width 192 height 27
paste input "**"
type input "**********"
click at [789, 869] on input "text" at bounding box center [816, 869] width 192 height 27
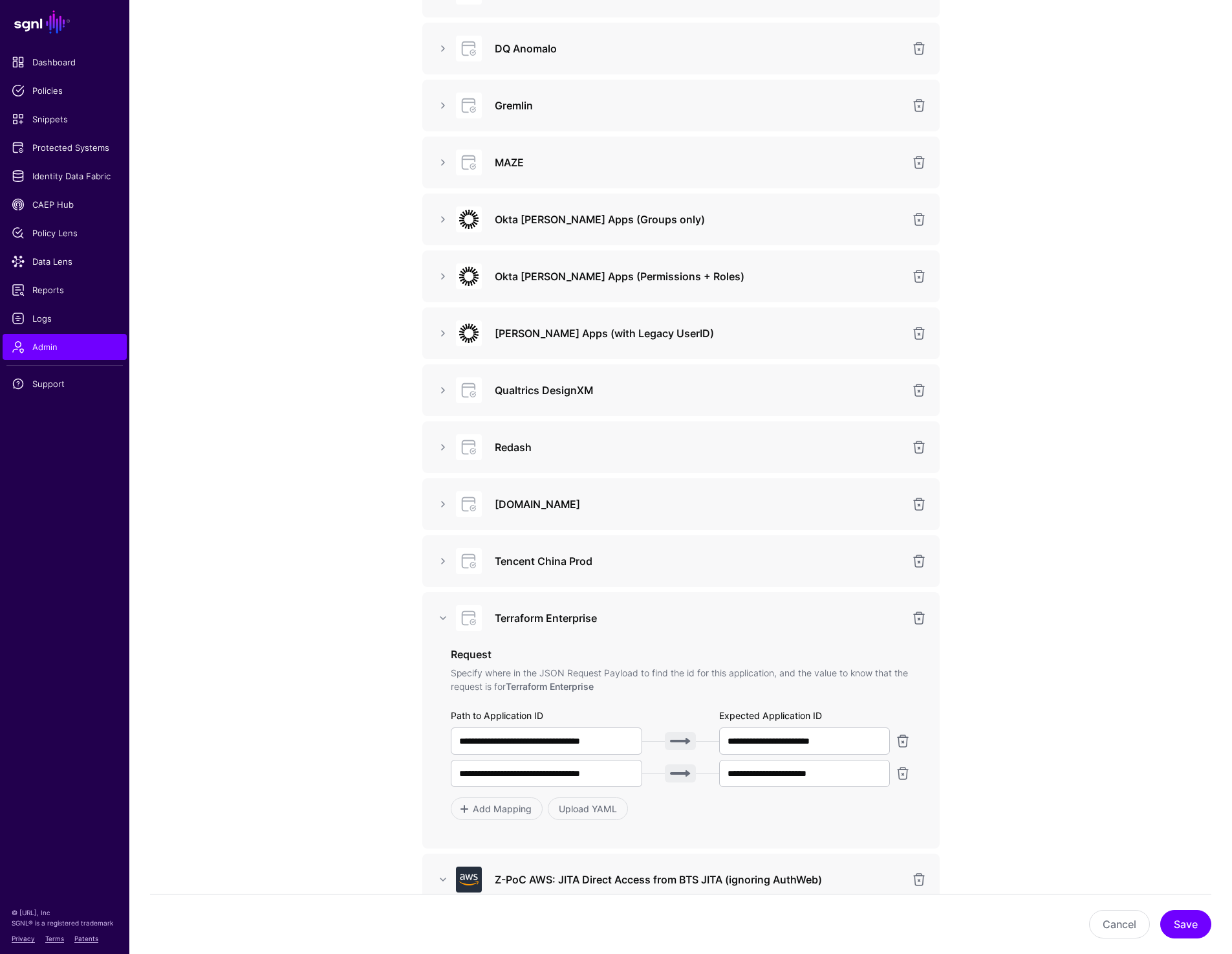
scroll to position [934, 0]
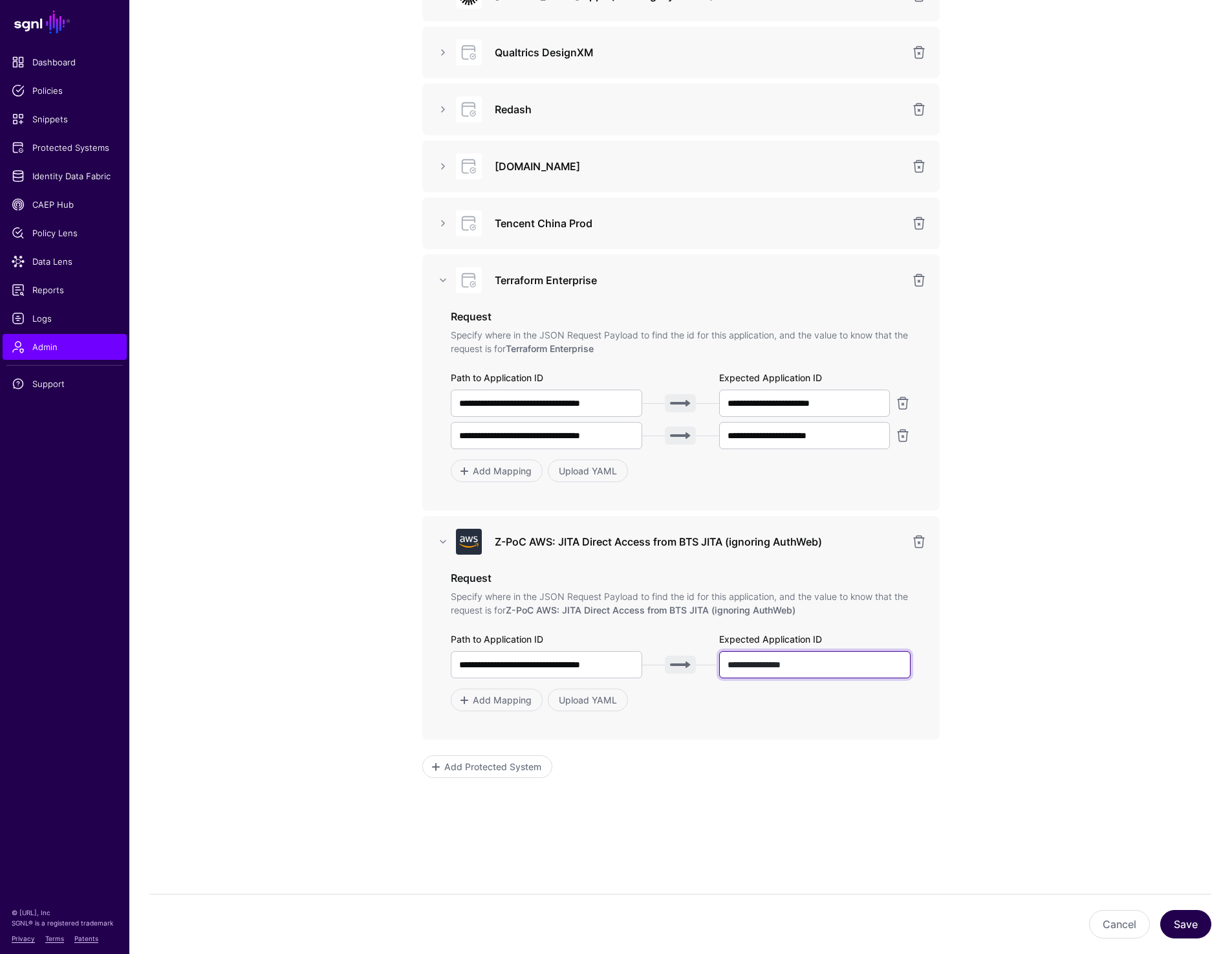
type input "**********"
click at [1177, 933] on button "Save" at bounding box center [1186, 923] width 51 height 28
click at [1086, 212] on app-admin-providers-item-integrations "**********" at bounding box center [680, 75] width 1103 height 1756
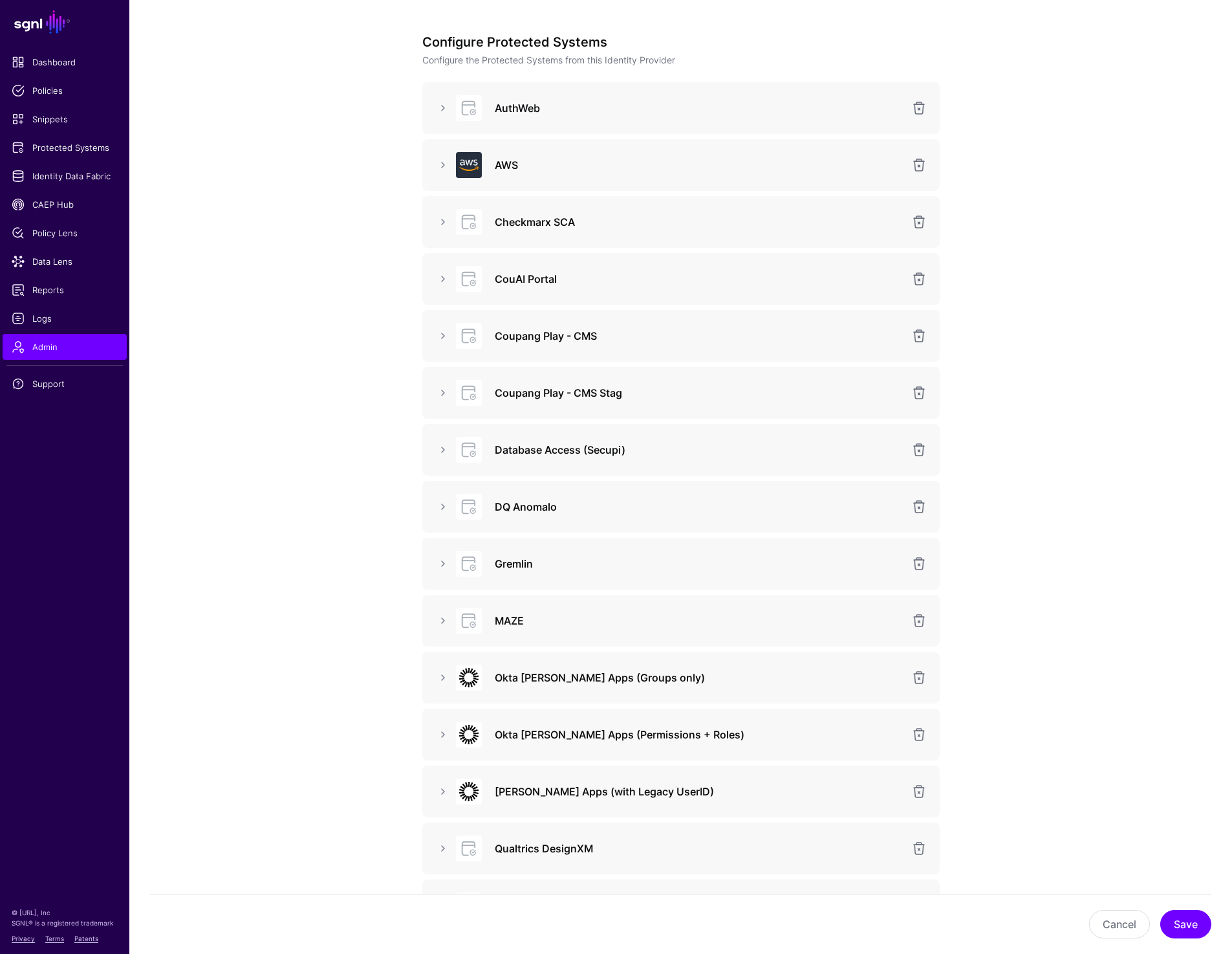
scroll to position [0, 0]
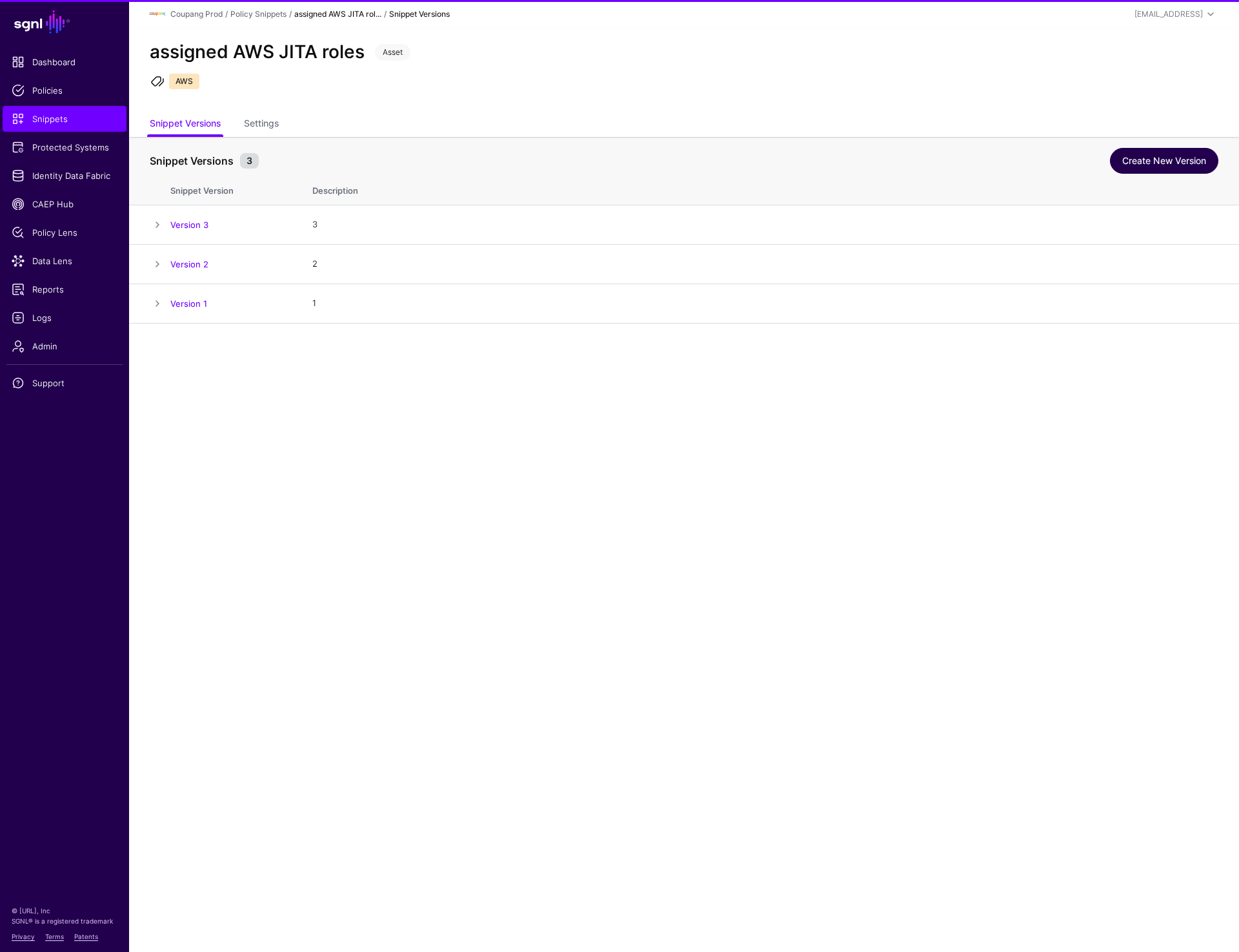
click at [1172, 157] on link "Create New Version" at bounding box center [1164, 161] width 109 height 26
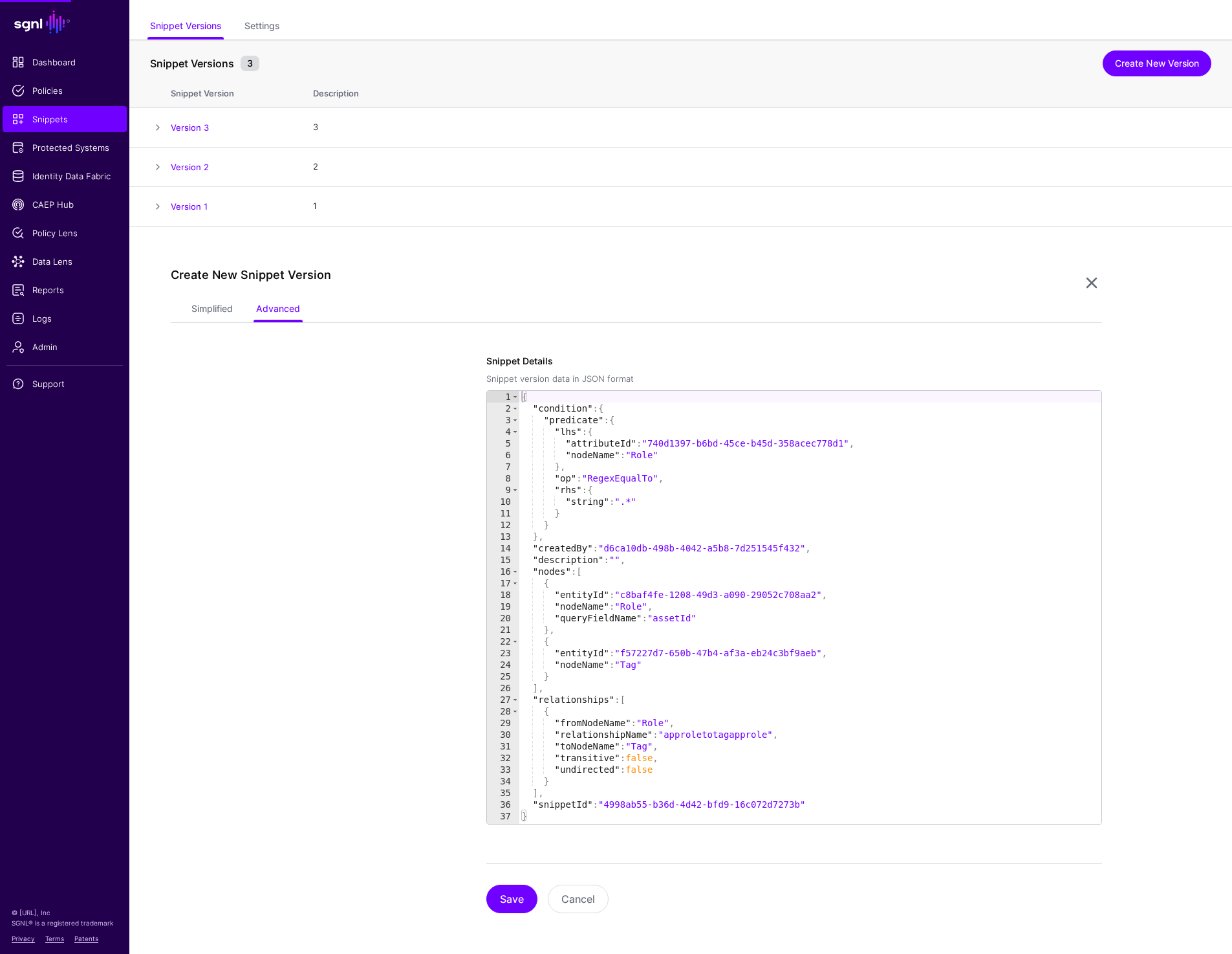
scroll to position [98, 0]
click at [226, 311] on link "Simplified" at bounding box center [212, 309] width 42 height 25
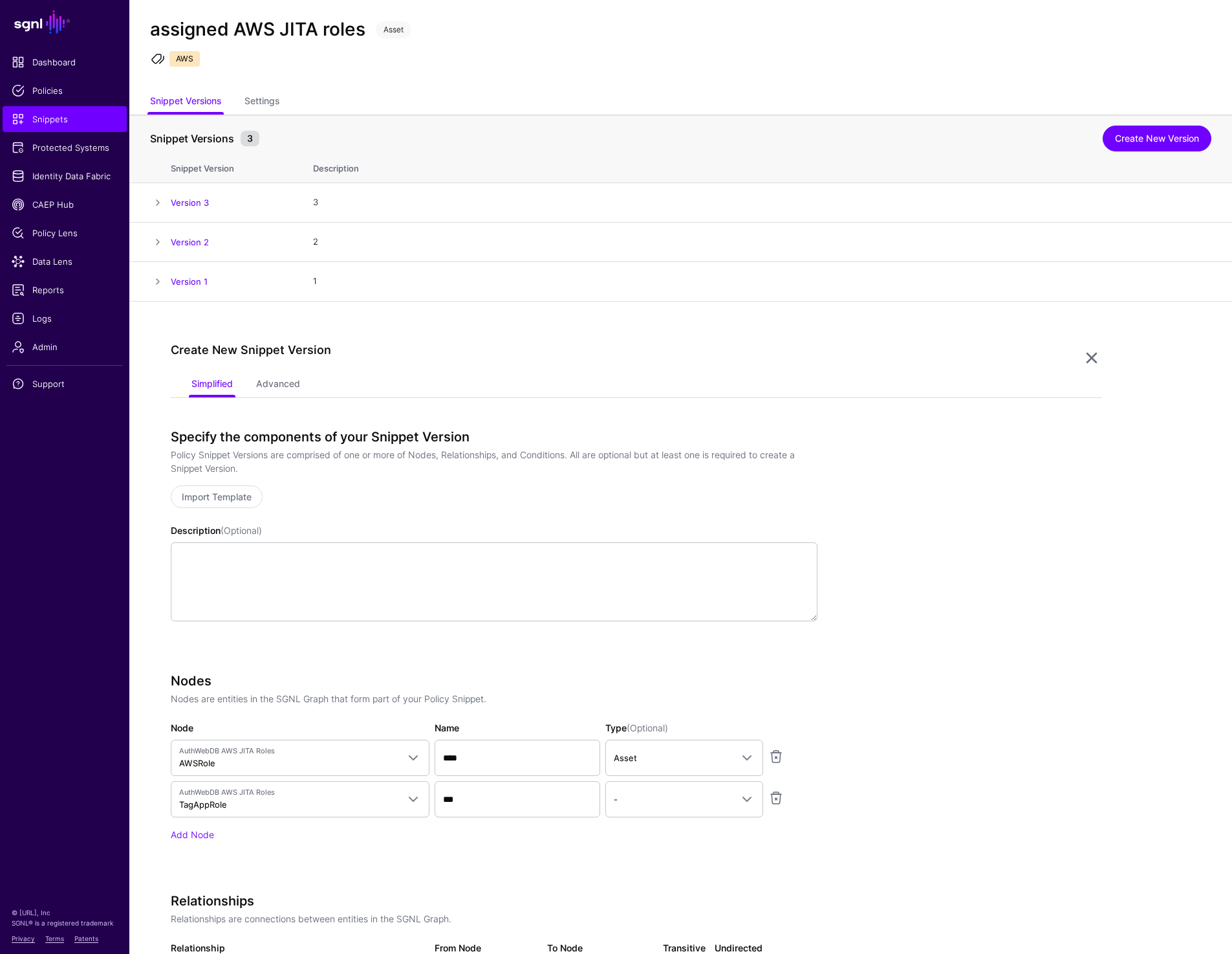
scroll to position [30, 0]
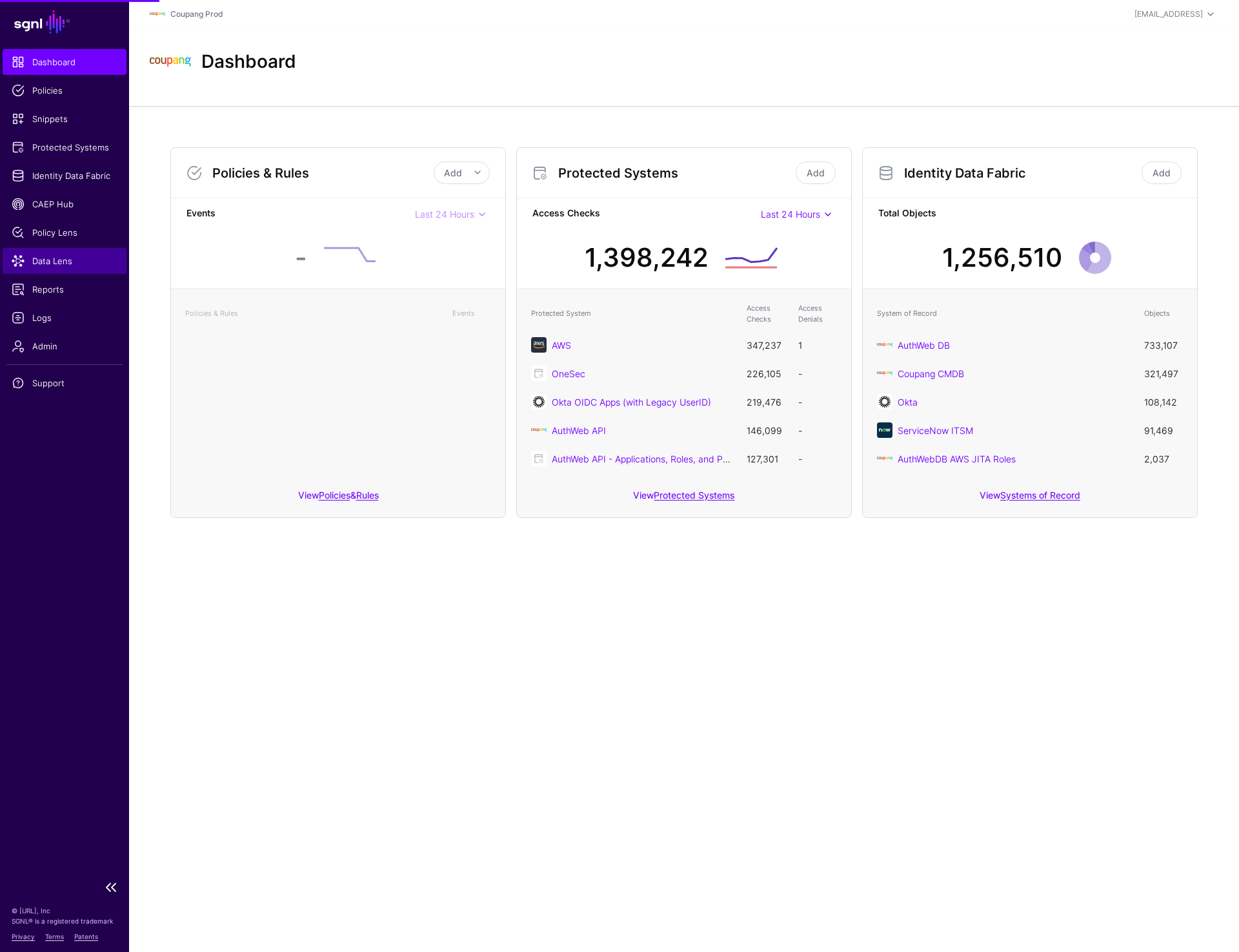
click at [46, 252] on link "Data Lens" at bounding box center [65, 261] width 124 height 26
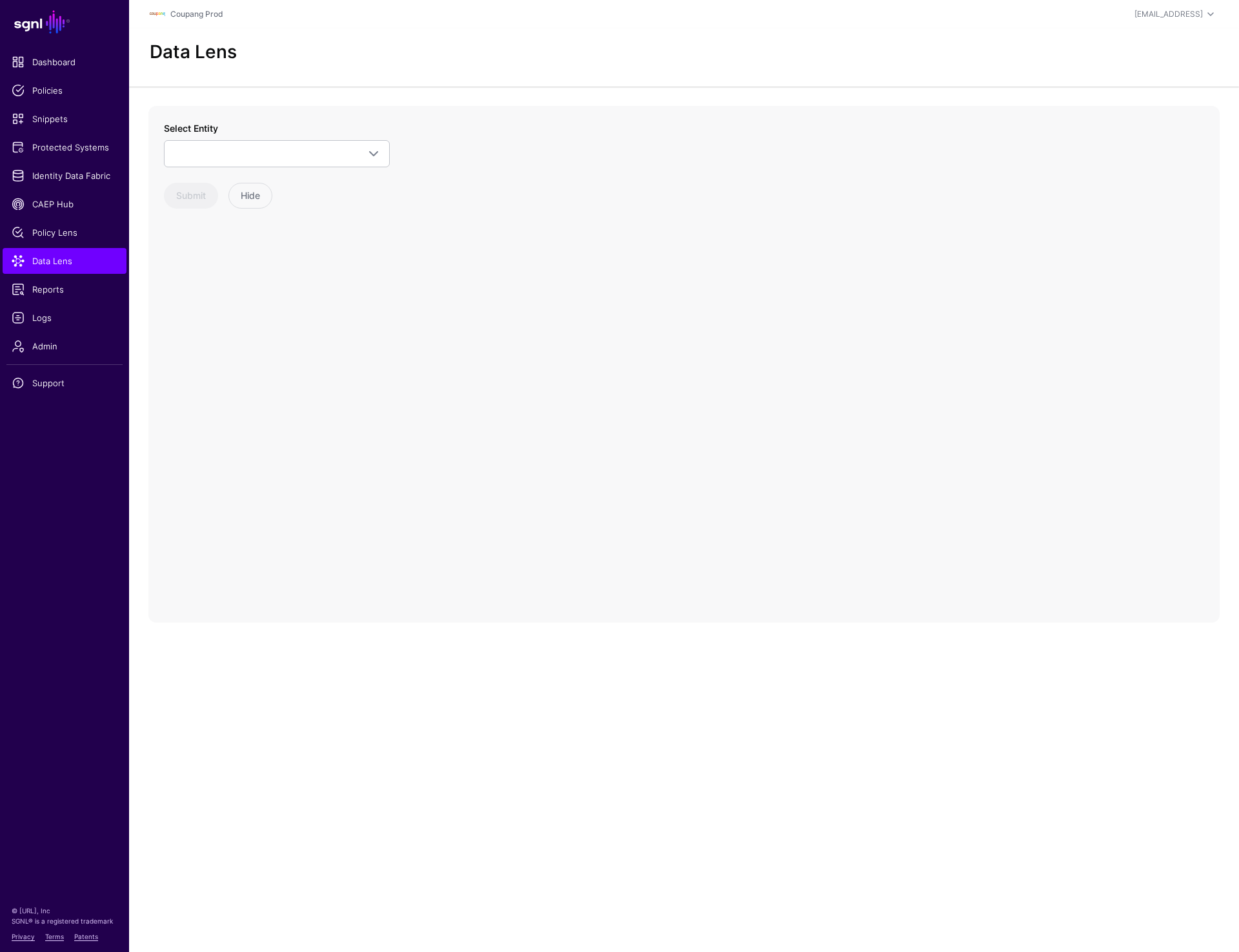
click at [304, 168] on div "Select Entity Z-TMP: AuthWebDB Data check AppRoleUser TagName AuthWebAPI - Role…" at bounding box center [277, 165] width 226 height 88
click at [305, 161] on span at bounding box center [277, 154] width 209 height 15
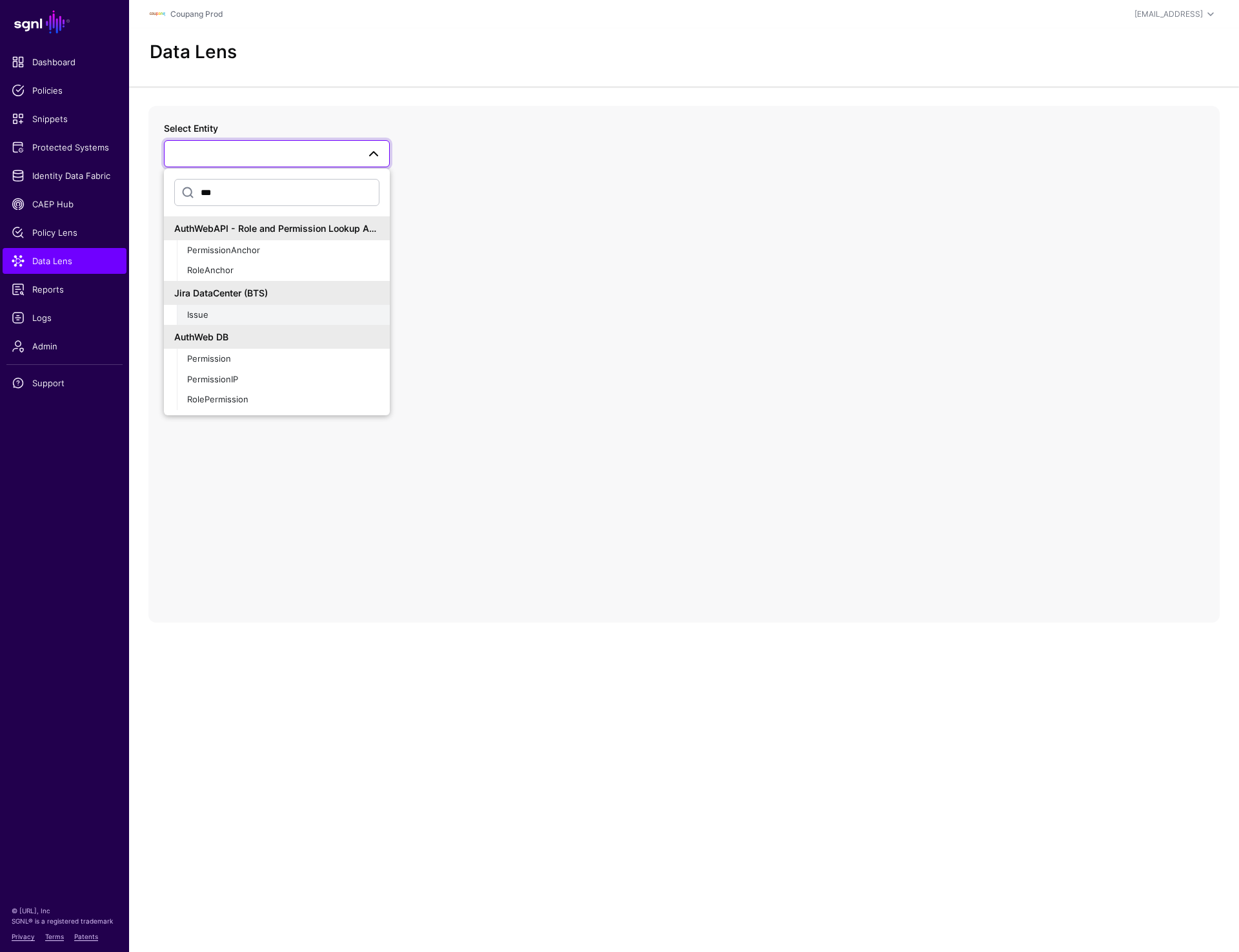
type input "***"
click at [221, 322] on button "Issue" at bounding box center [283, 315] width 213 height 20
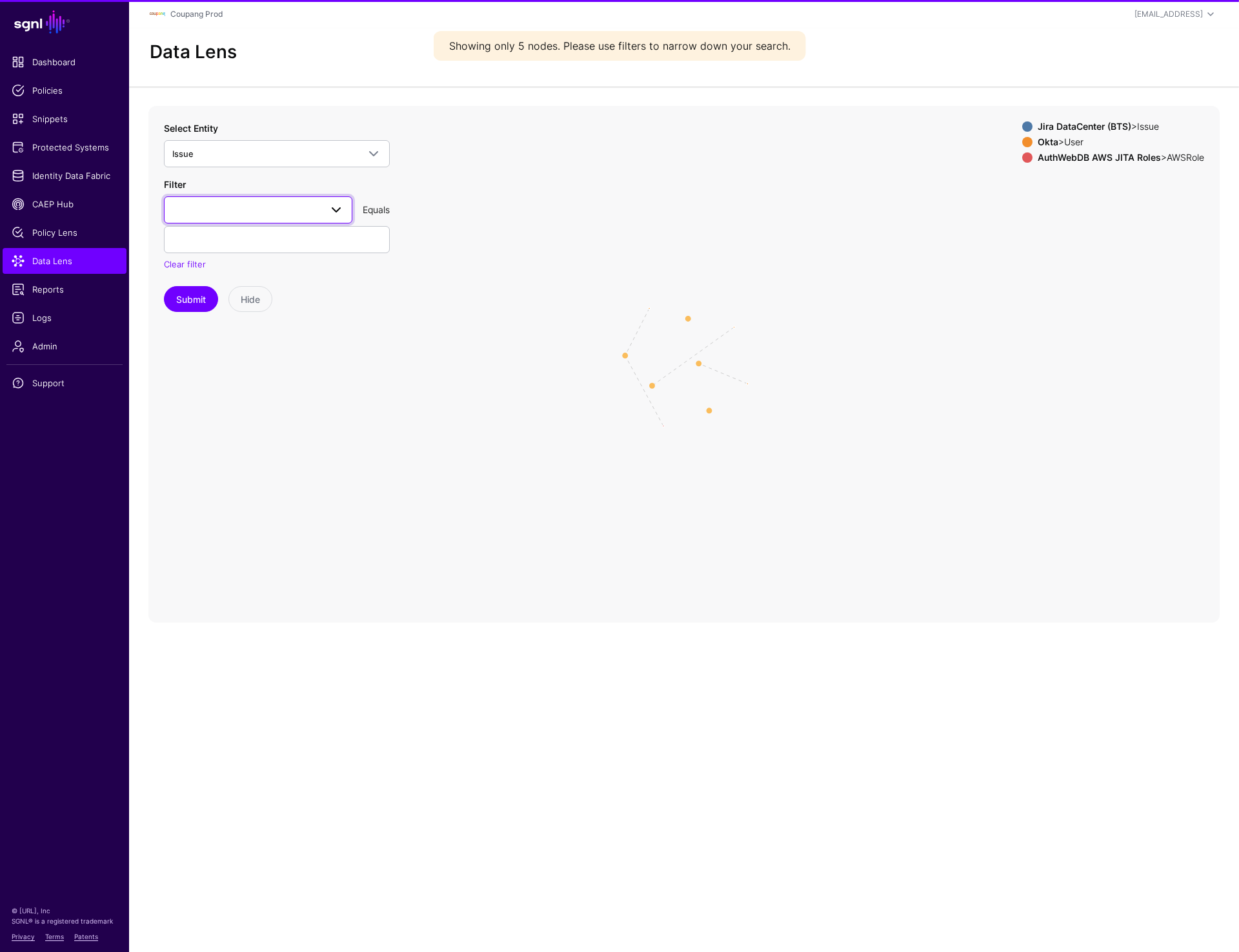
click at [324, 207] on span at bounding box center [332, 210] width 23 height 15
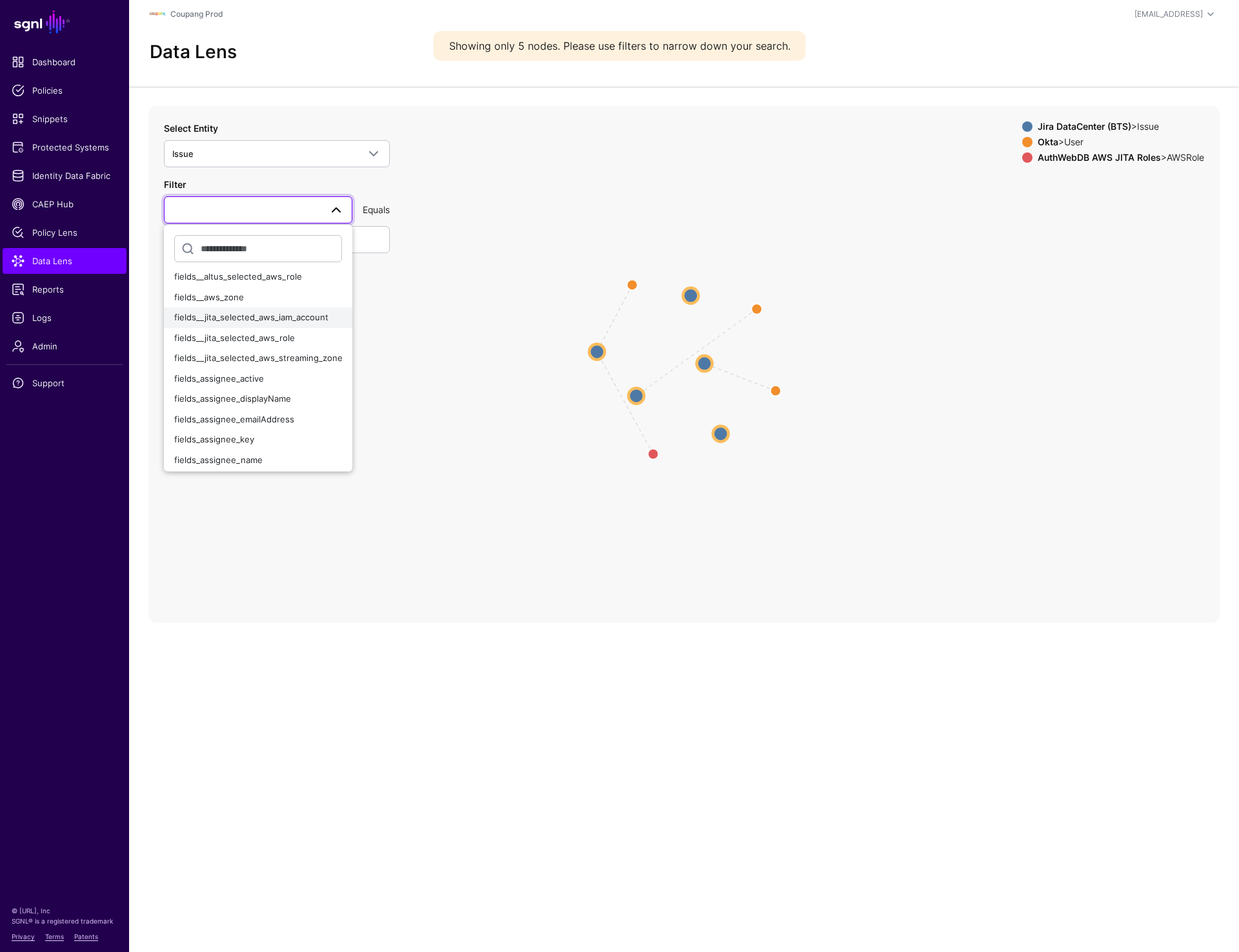
scroll to position [28, 0]
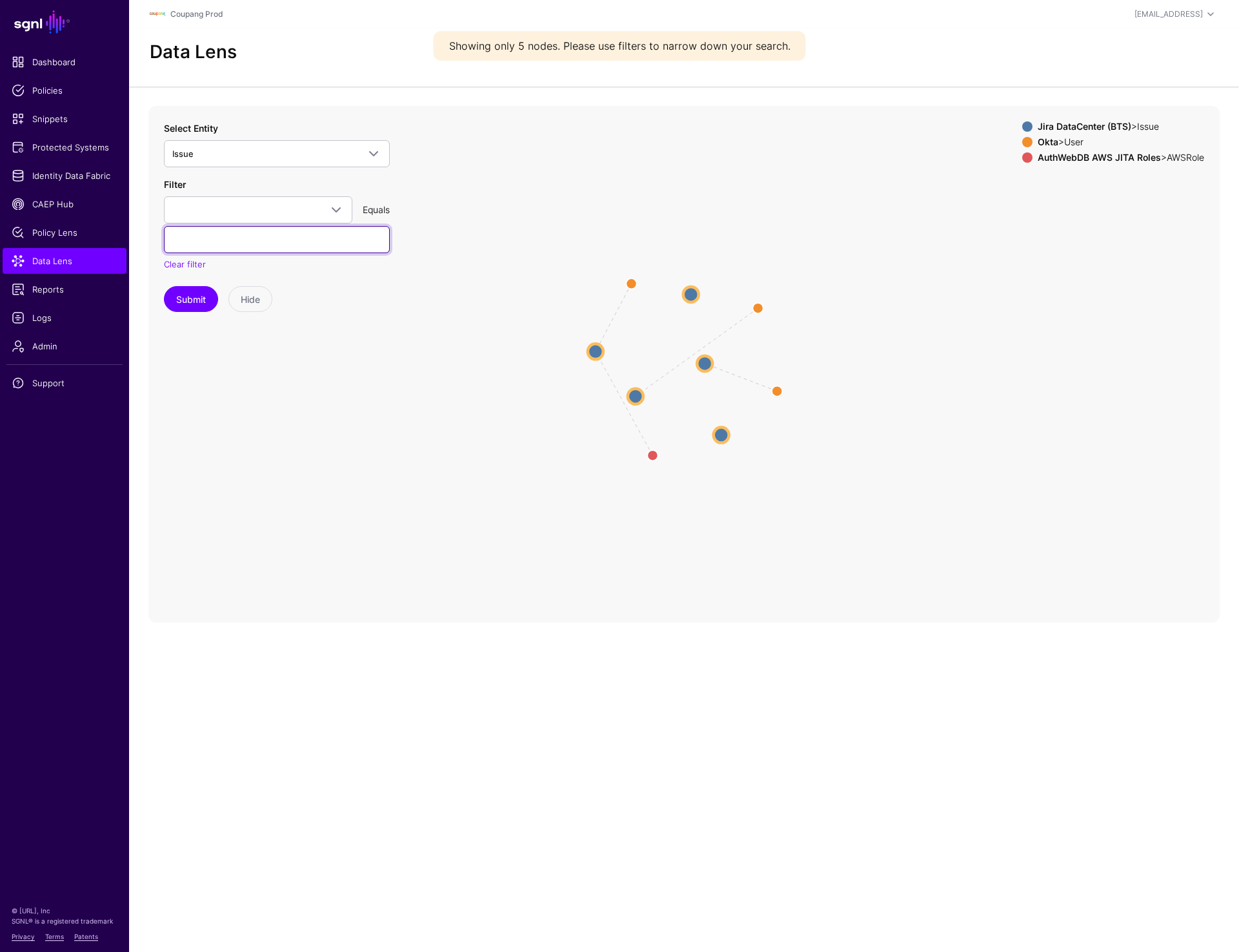
click at [297, 246] on input "text" at bounding box center [277, 240] width 226 height 27
click at [302, 216] on span at bounding box center [258, 210] width 172 height 15
type input "***"
click at [241, 315] on button "fields_project_key" at bounding box center [258, 323] width 189 height 20
click at [244, 242] on input "text" at bounding box center [277, 240] width 226 height 27
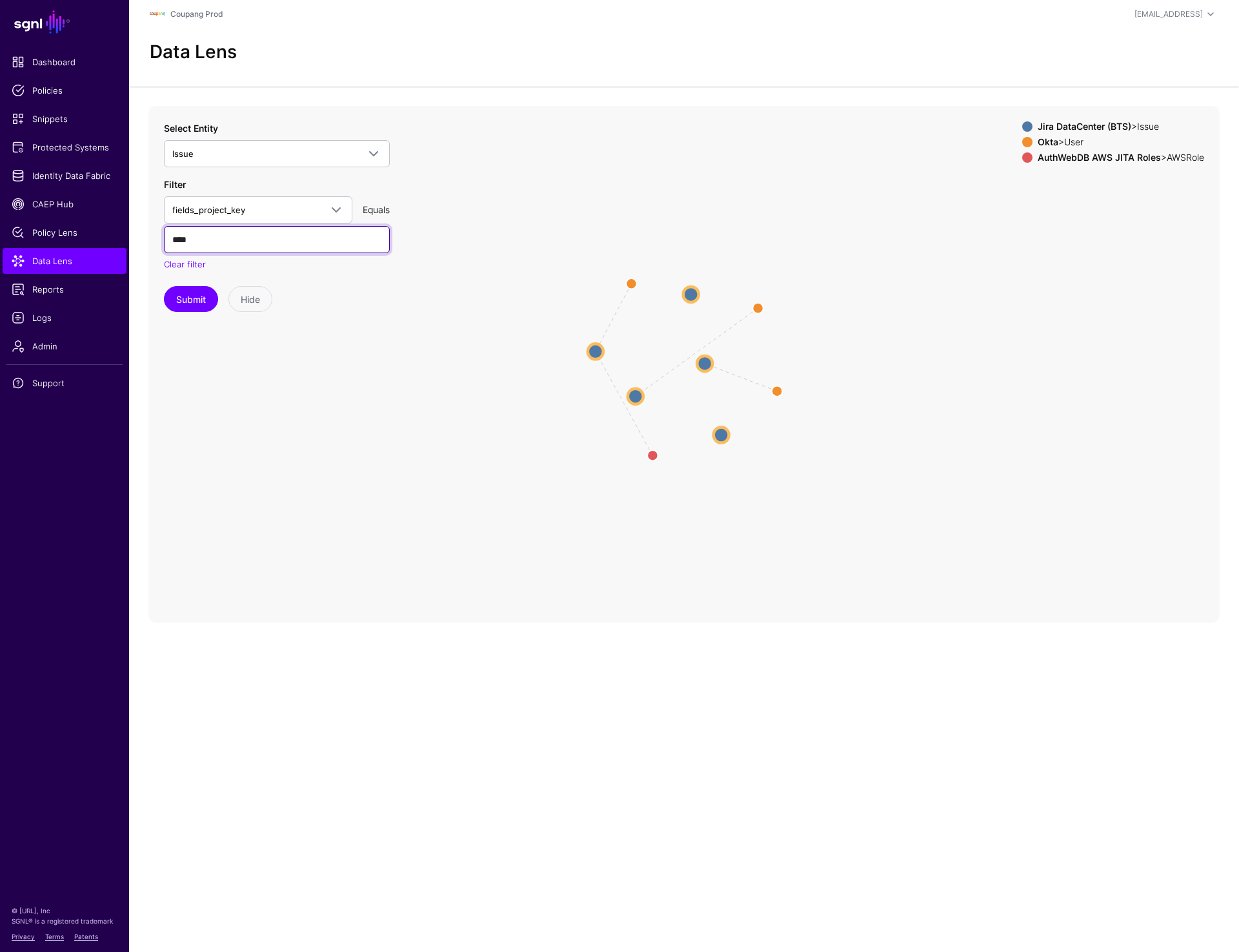
type input "****"
click at [164, 286] on button "Submit" at bounding box center [191, 298] width 54 height 26
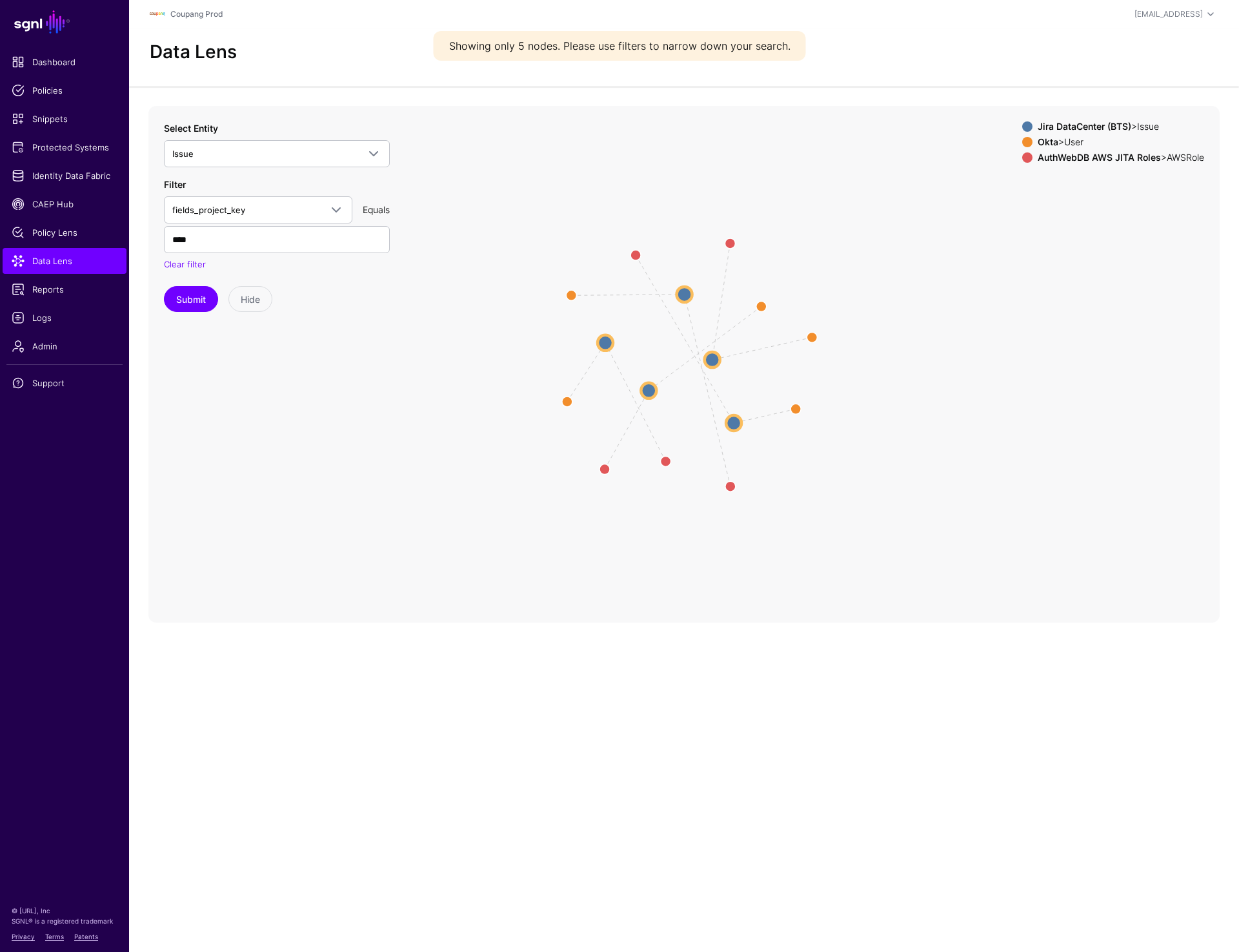
click at [737, 423] on circle at bounding box center [734, 422] width 15 height 15
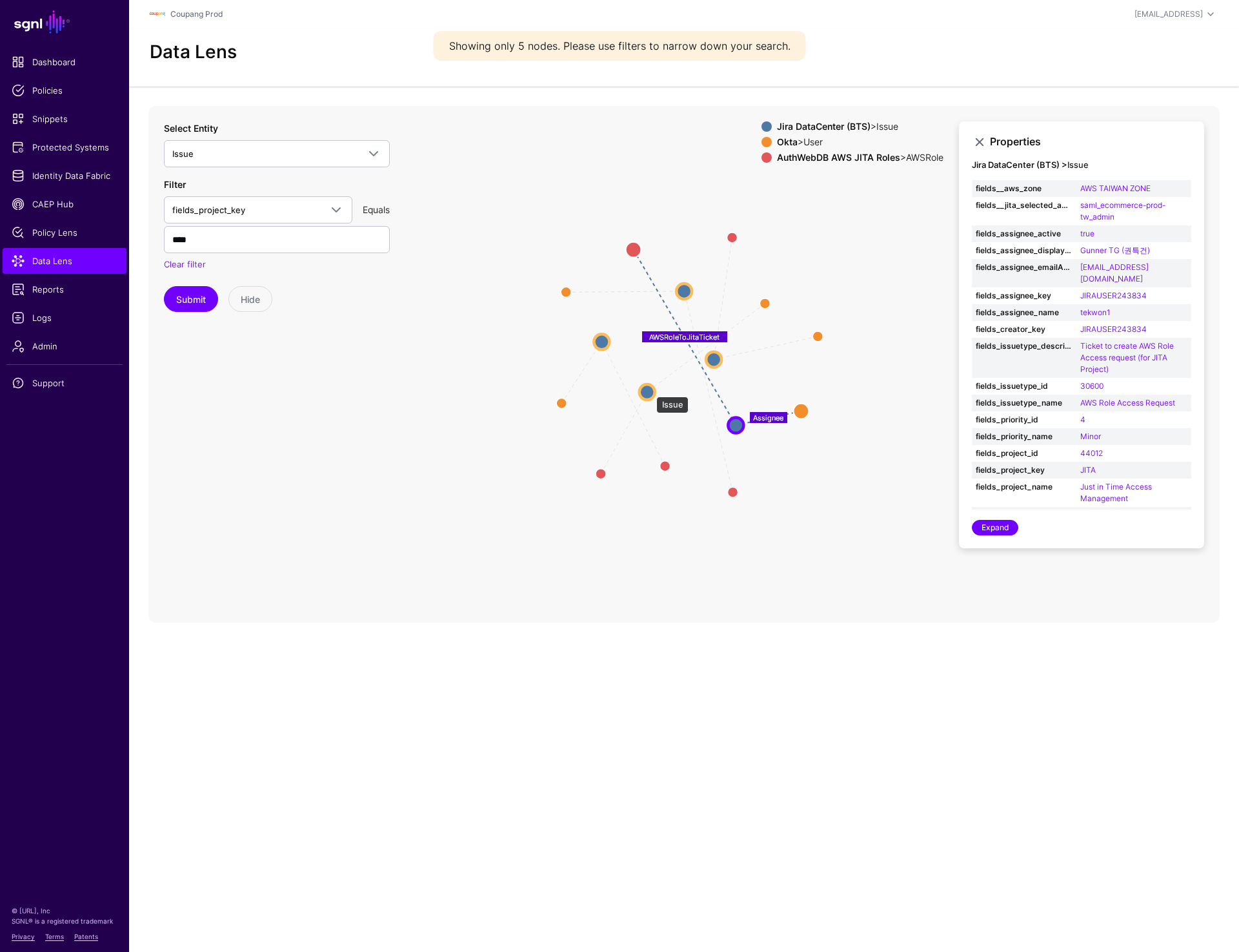
click at [649, 390] on circle at bounding box center [648, 392] width 15 height 15
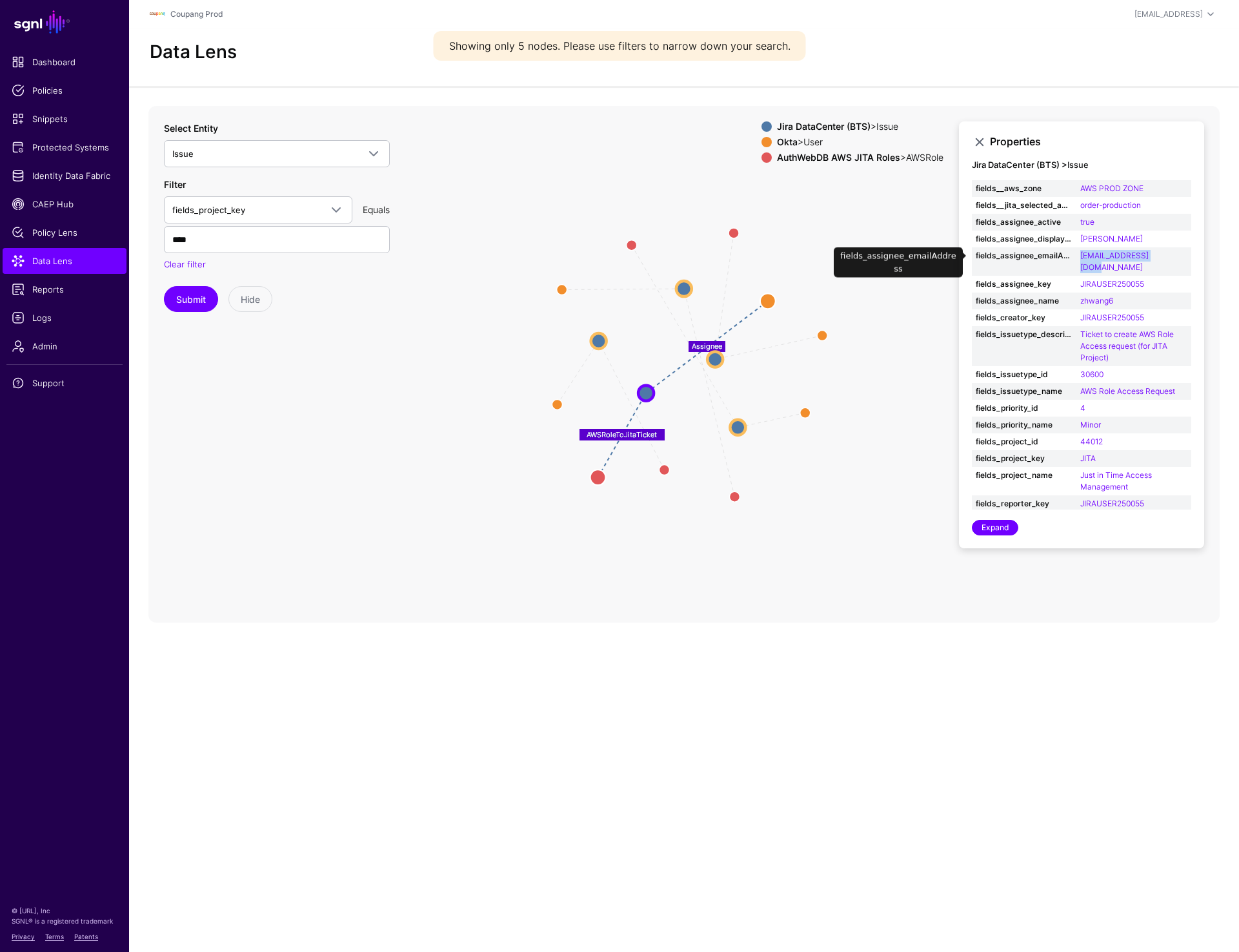
drag, startPoint x: 1077, startPoint y: 257, endPoint x: 1174, endPoint y: 257, distance: 97.0
click at [1174, 257] on td "zhwang6@coupang.com" at bounding box center [1134, 261] width 115 height 28
copy link "zhwang6@coupang.com"
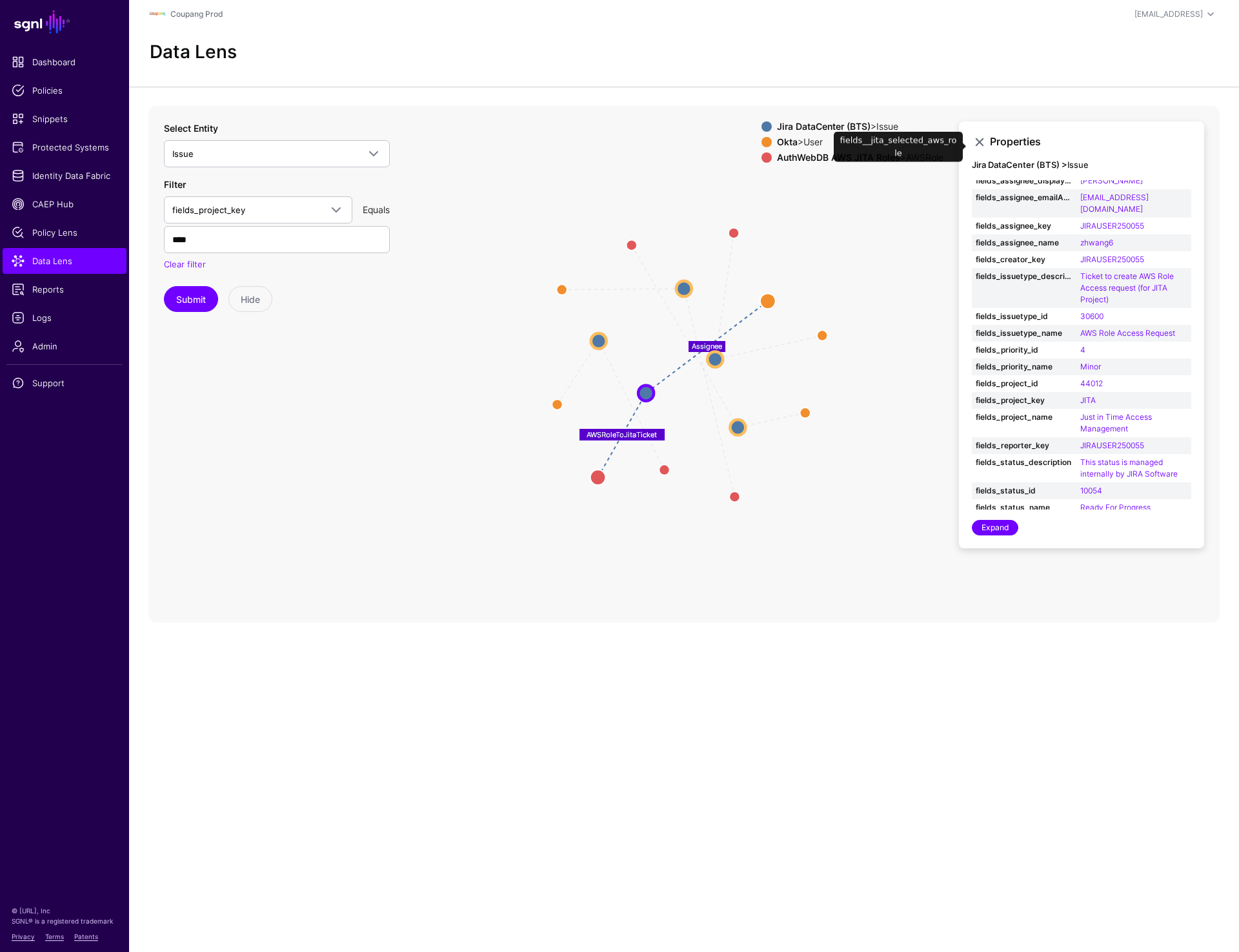
scroll to position [59, 0]
click at [735, 431] on circle at bounding box center [738, 427] width 15 height 15
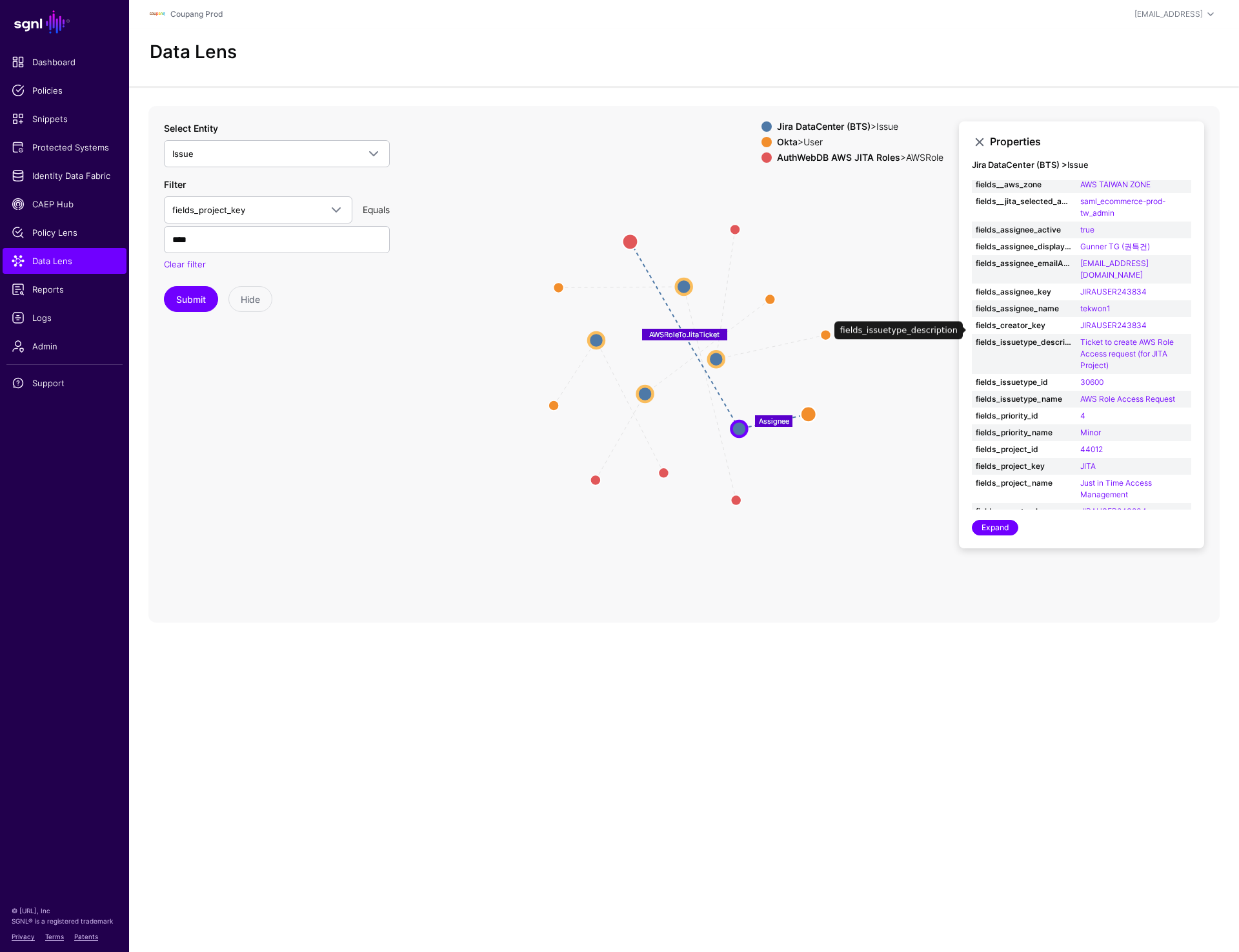
scroll to position [0, 0]
click at [722, 354] on circle at bounding box center [716, 359] width 15 height 15
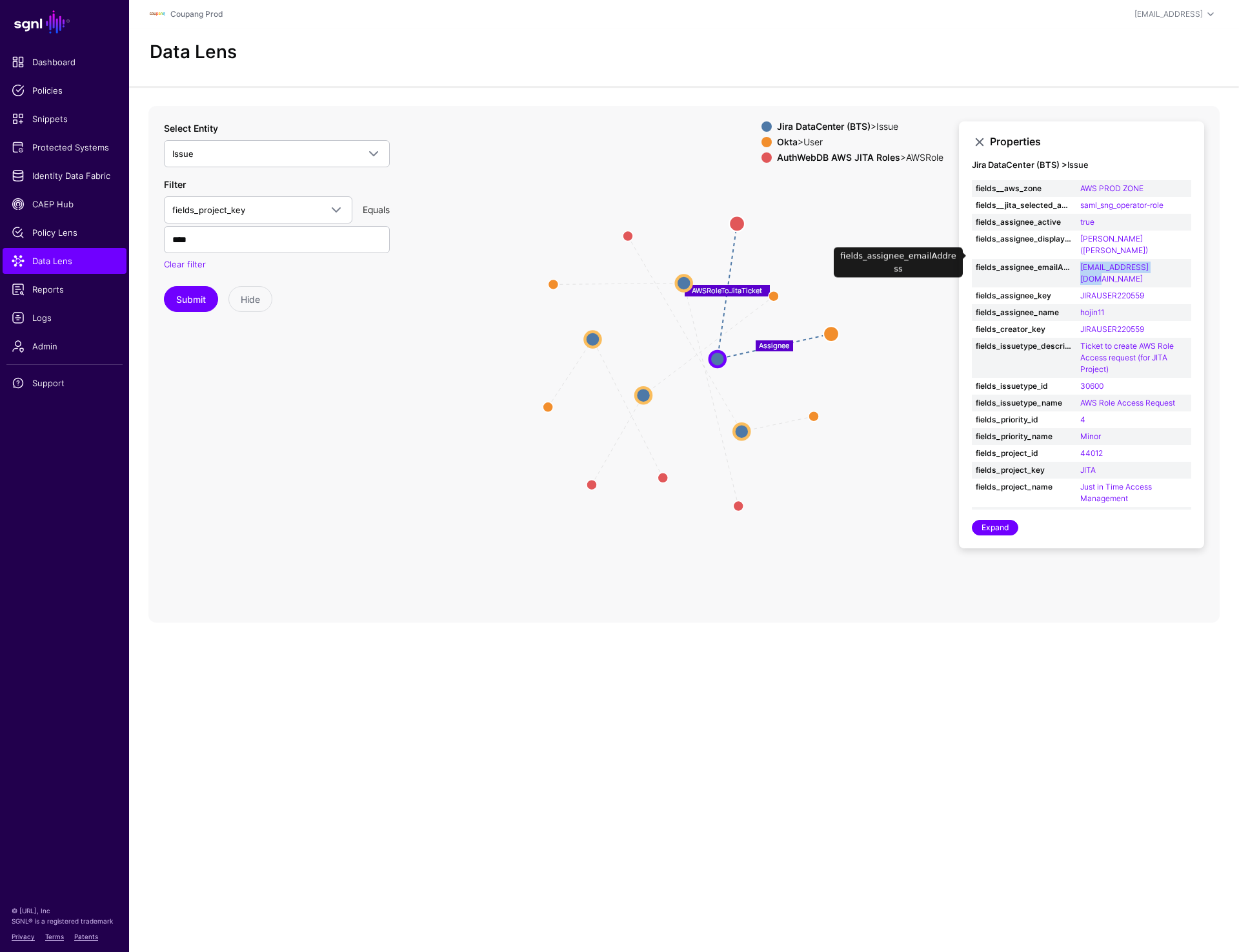
drag, startPoint x: 1078, startPoint y: 256, endPoint x: 1164, endPoint y: 258, distance: 86.0
click at [1164, 259] on td "hojin11@coupang.com" at bounding box center [1134, 273] width 115 height 28
copy link "hojin11@coupang.com"
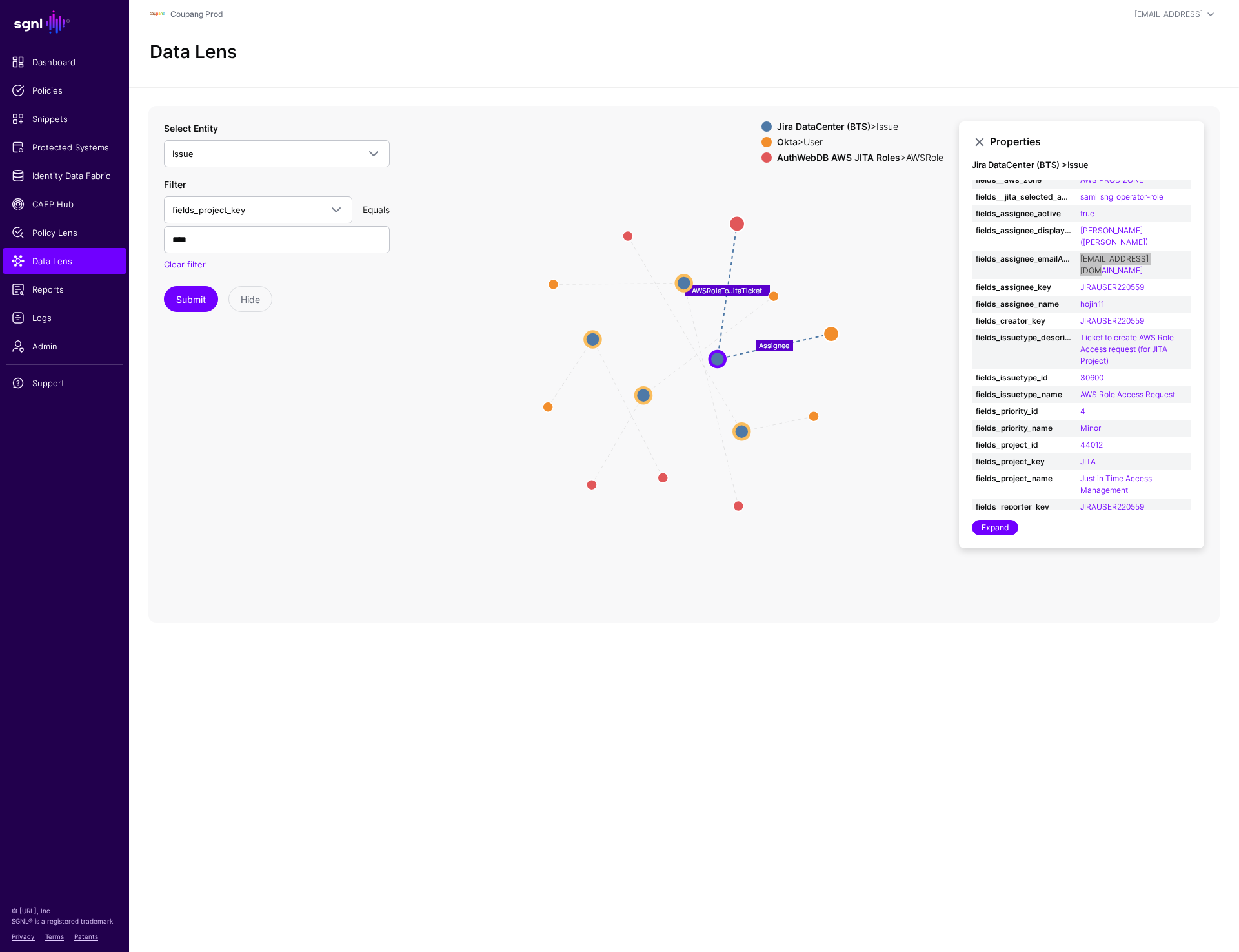
scroll to position [16, 0]
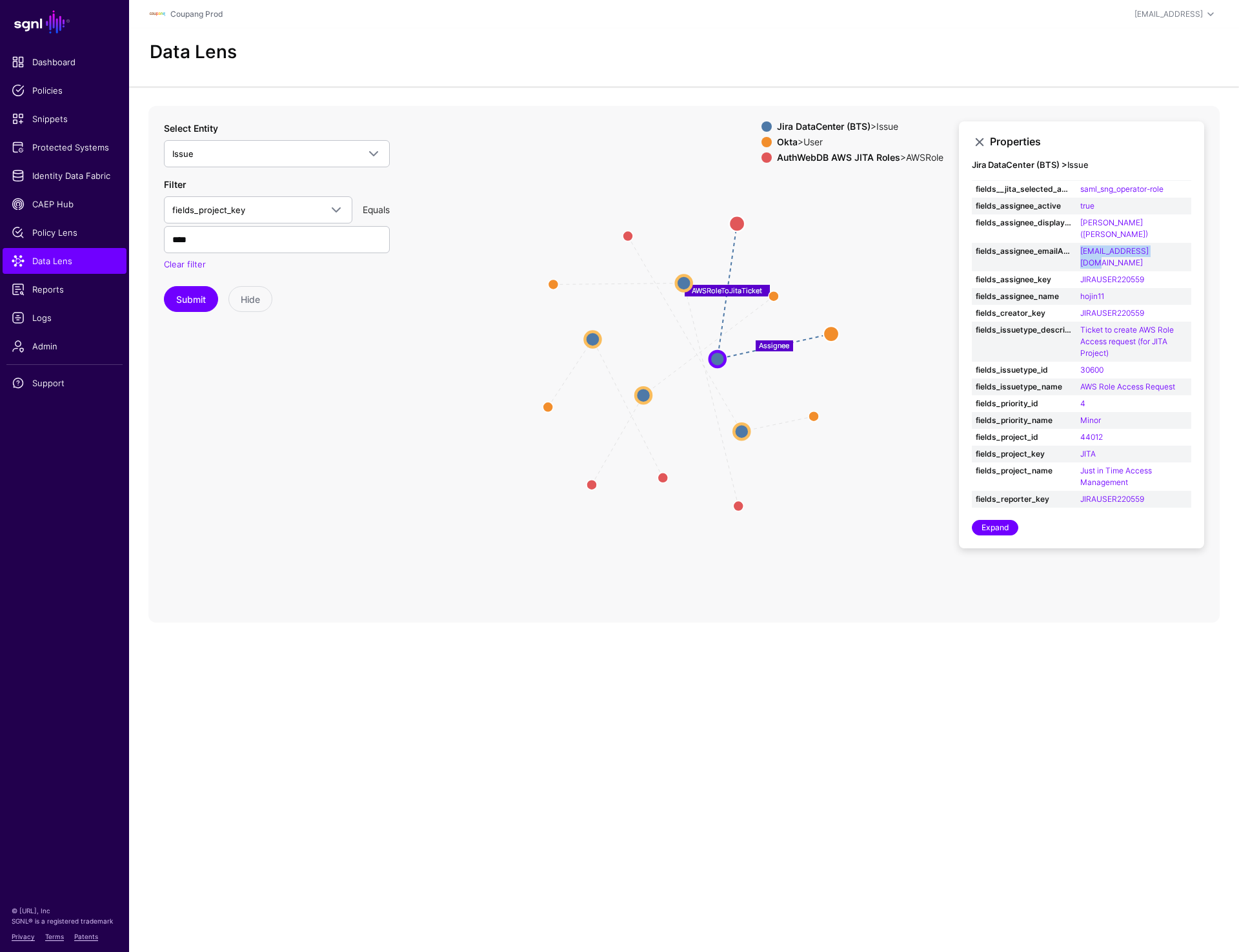
click at [645, 398] on circle at bounding box center [643, 395] width 15 height 15
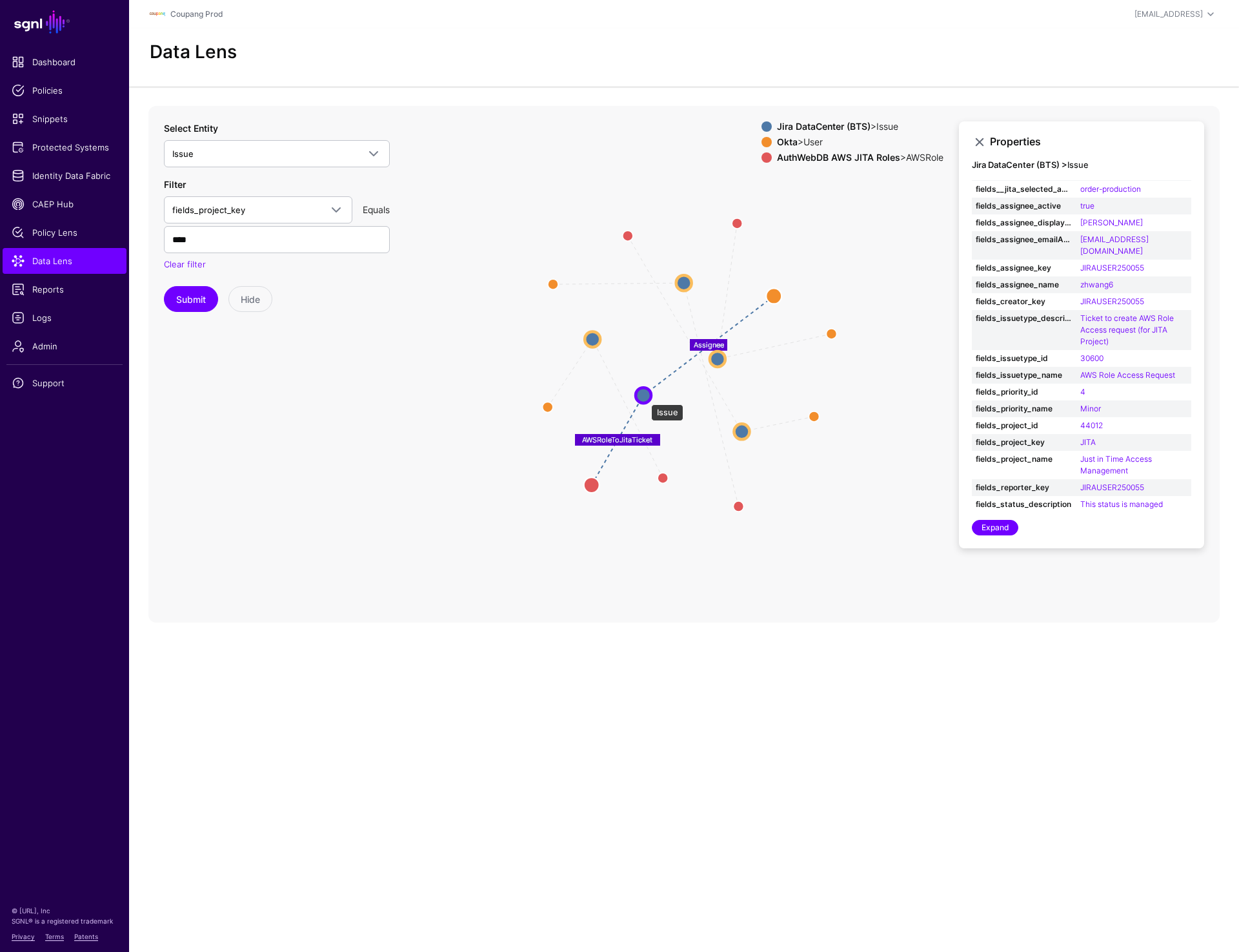
click at [645, 398] on circle at bounding box center [643, 395] width 15 height 15
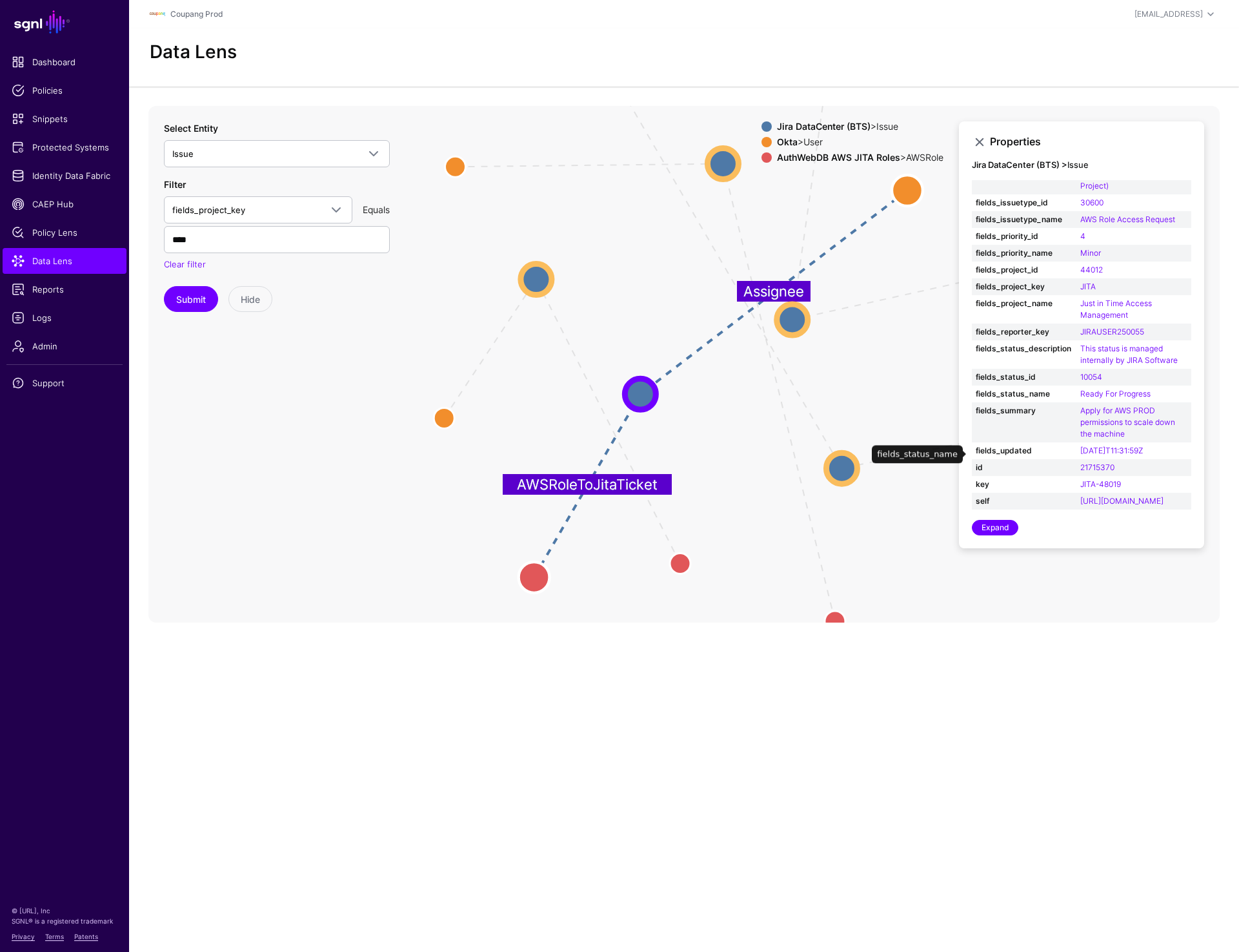
scroll to position [0, 0]
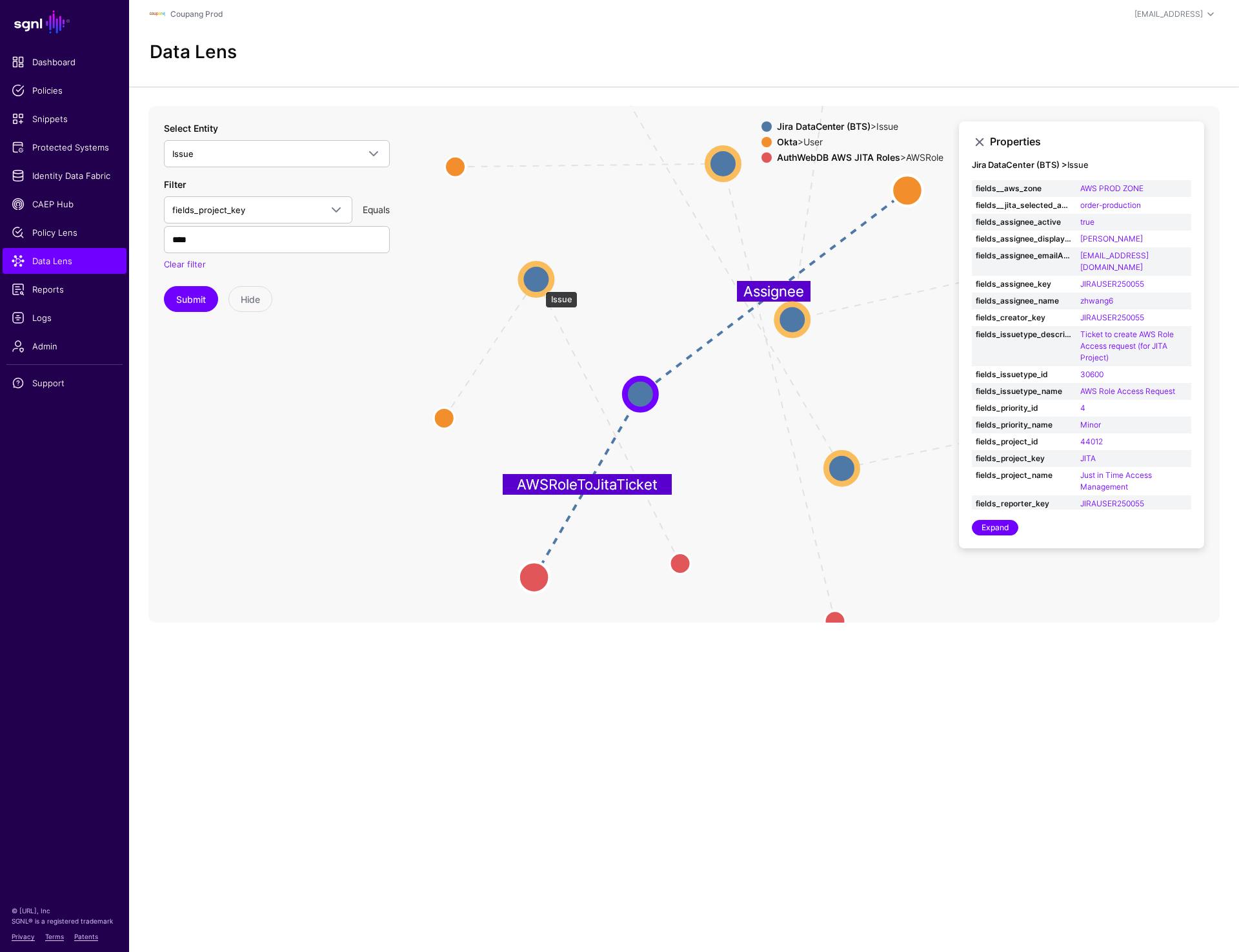
click at [539, 285] on circle at bounding box center [536, 279] width 31 height 31
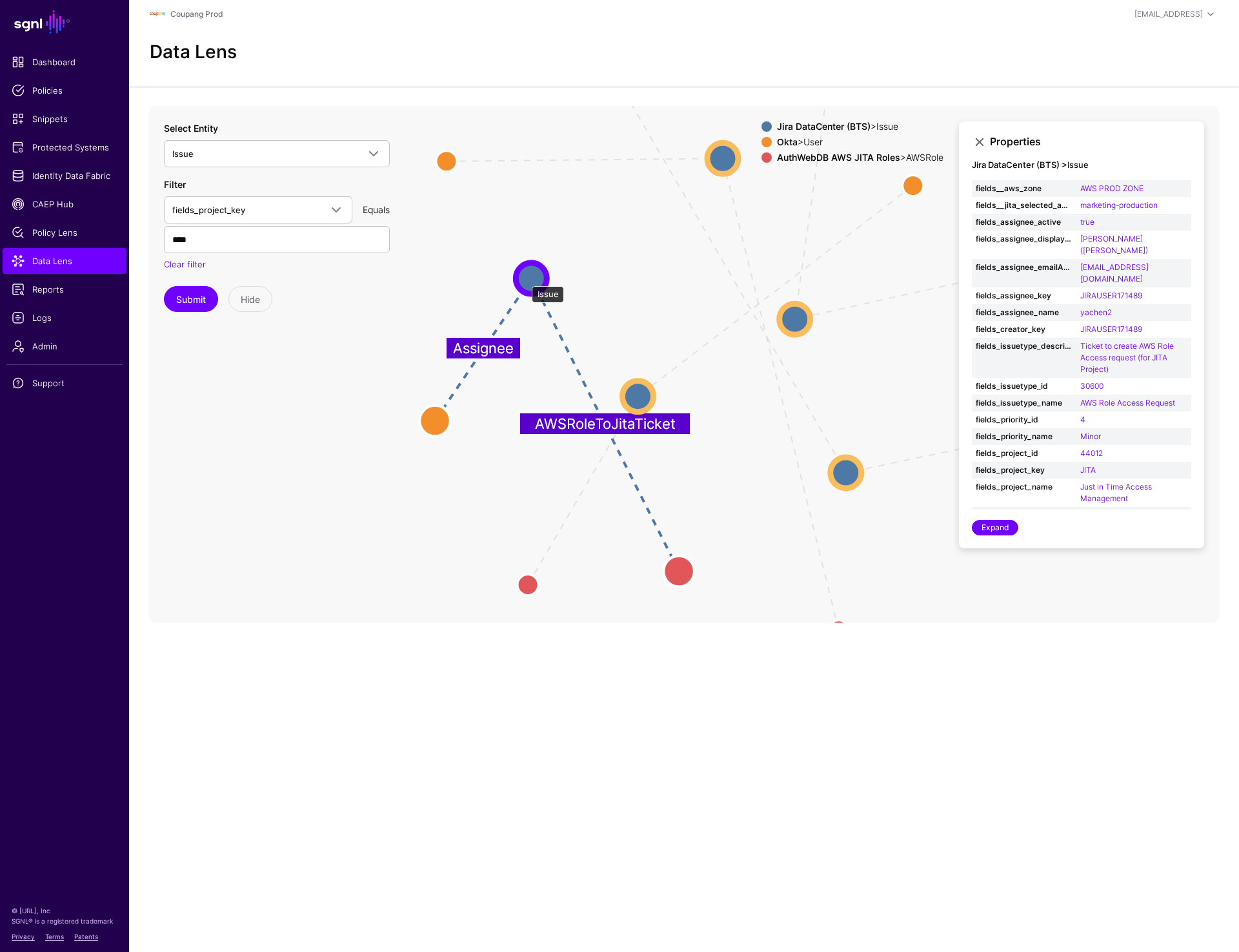
click at [525, 280] on circle at bounding box center [531, 278] width 31 height 31
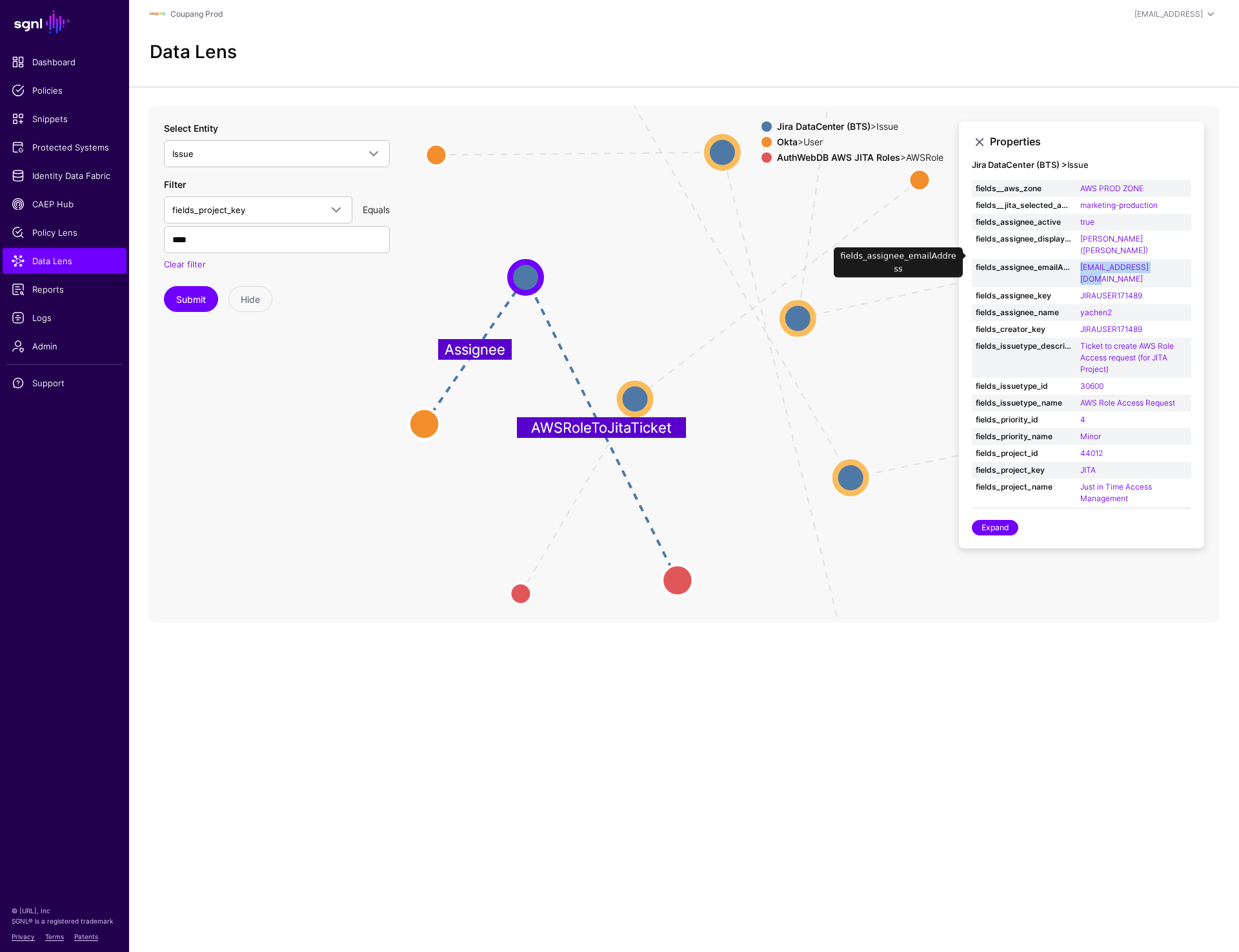
drag, startPoint x: 1077, startPoint y: 259, endPoint x: 1175, endPoint y: 259, distance: 98.0
click at [1175, 259] on td "yachen2@coupang.com" at bounding box center [1134, 273] width 115 height 28
copy link "yachen2@coupang.com"
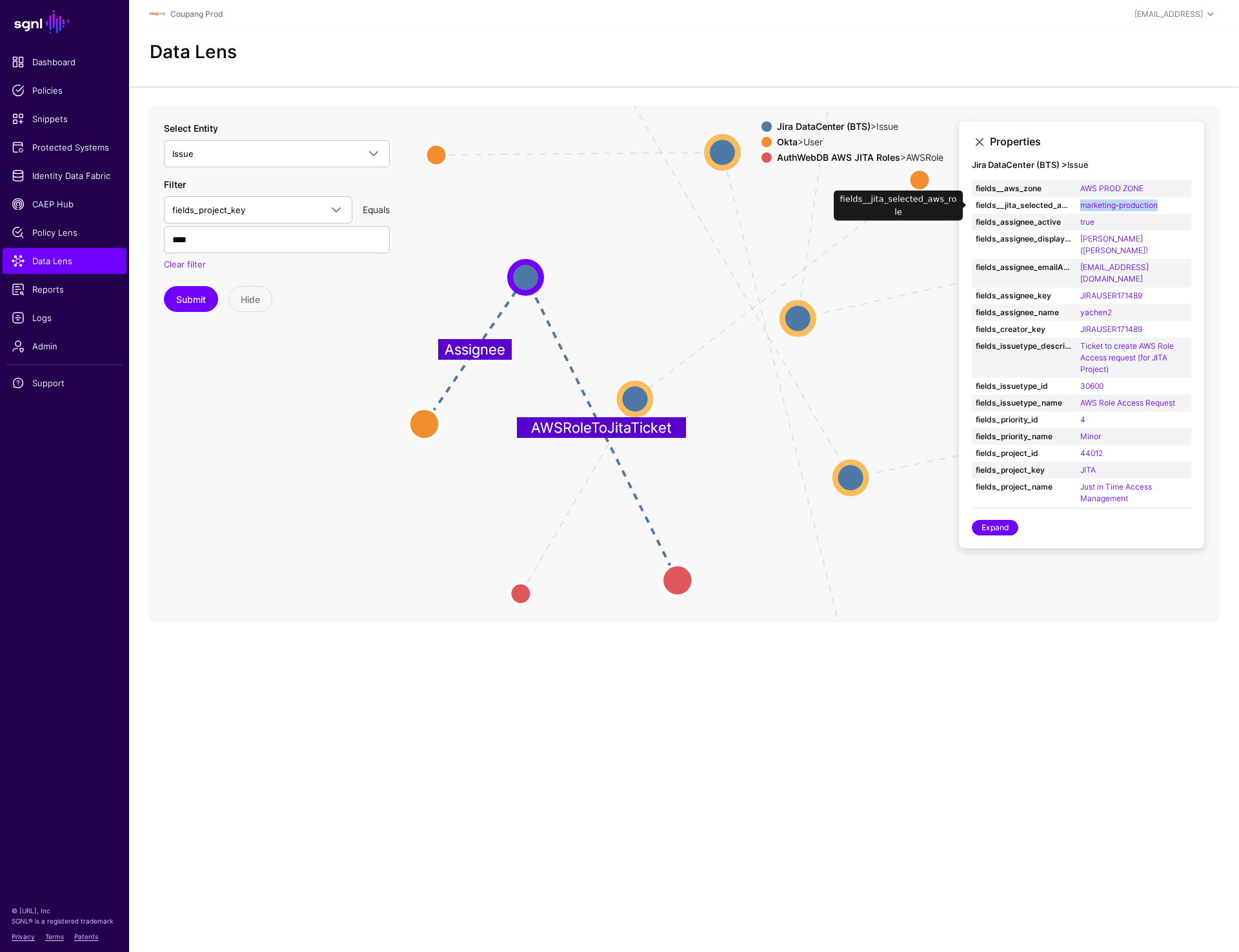
drag, startPoint x: 1073, startPoint y: 203, endPoint x: 1166, endPoint y: 206, distance: 93.0
click at [1167, 206] on tr "fields__jita_selected_aws_role marketing-production" at bounding box center [1082, 206] width 219 height 17
copy tr "role marketing-production"
click at [69, 259] on span "Data Lens" at bounding box center [65, 260] width 106 height 13
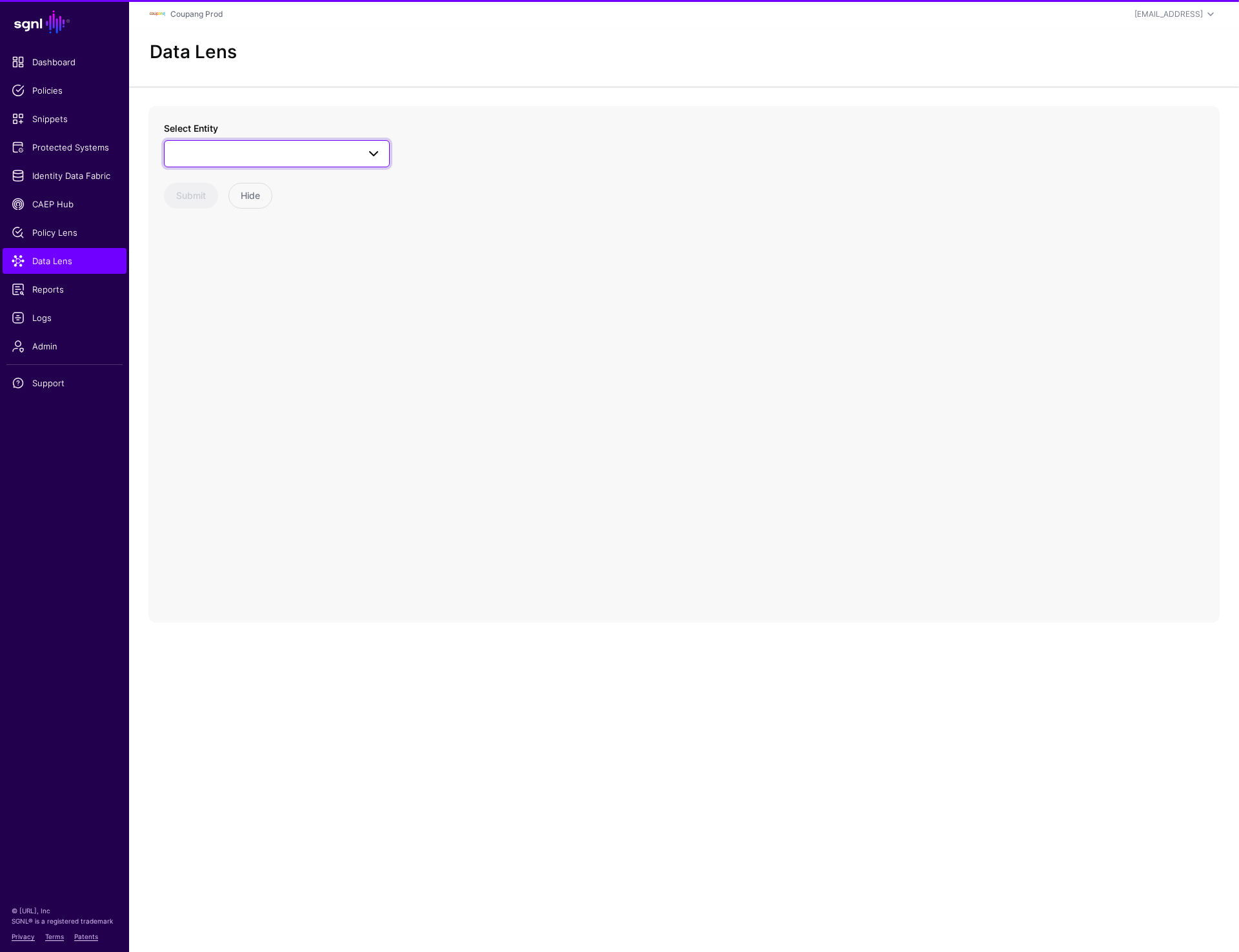
click at [305, 151] on span at bounding box center [277, 154] width 209 height 15
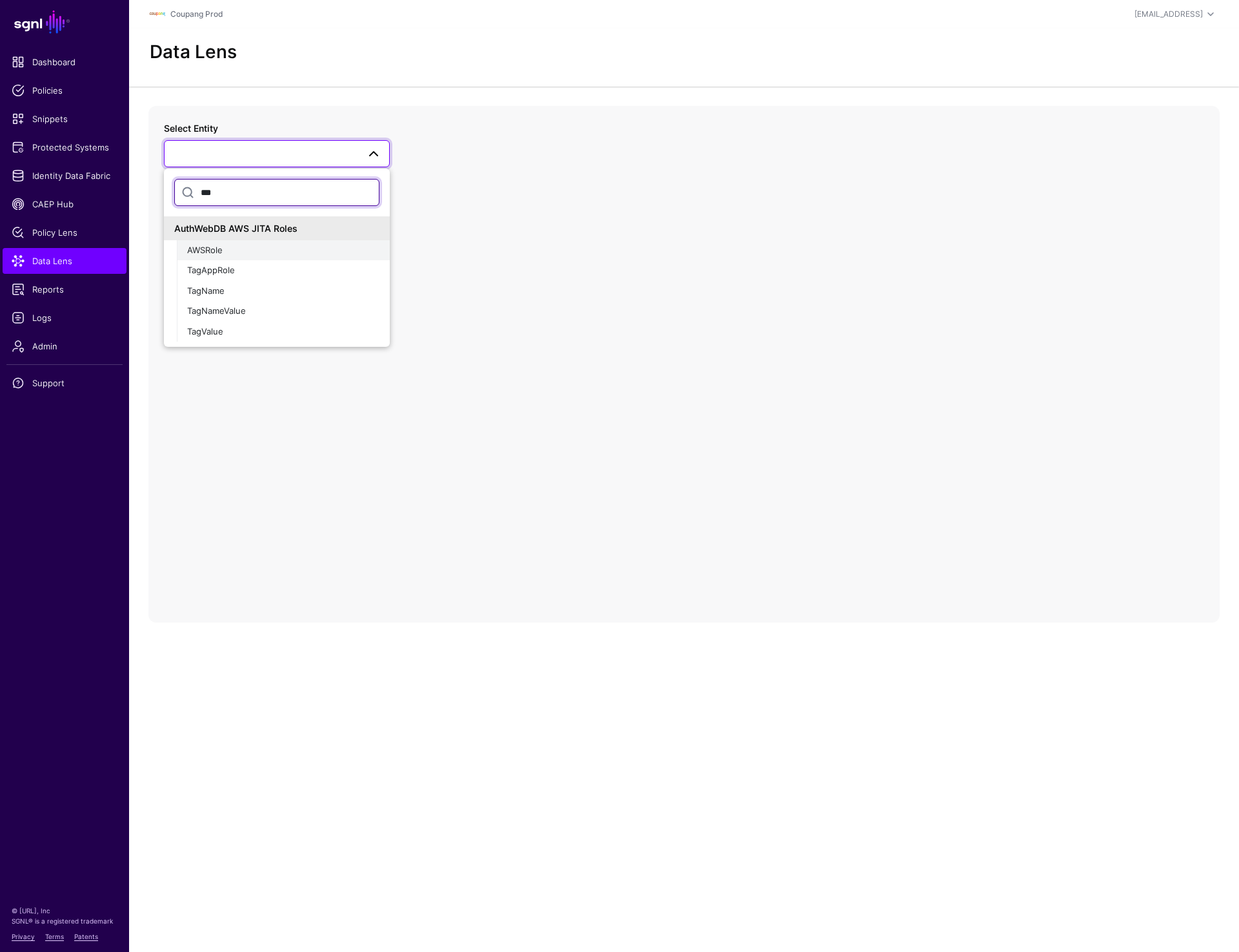
type input "***"
click at [256, 257] on button "AWSRole" at bounding box center [283, 251] width 213 height 20
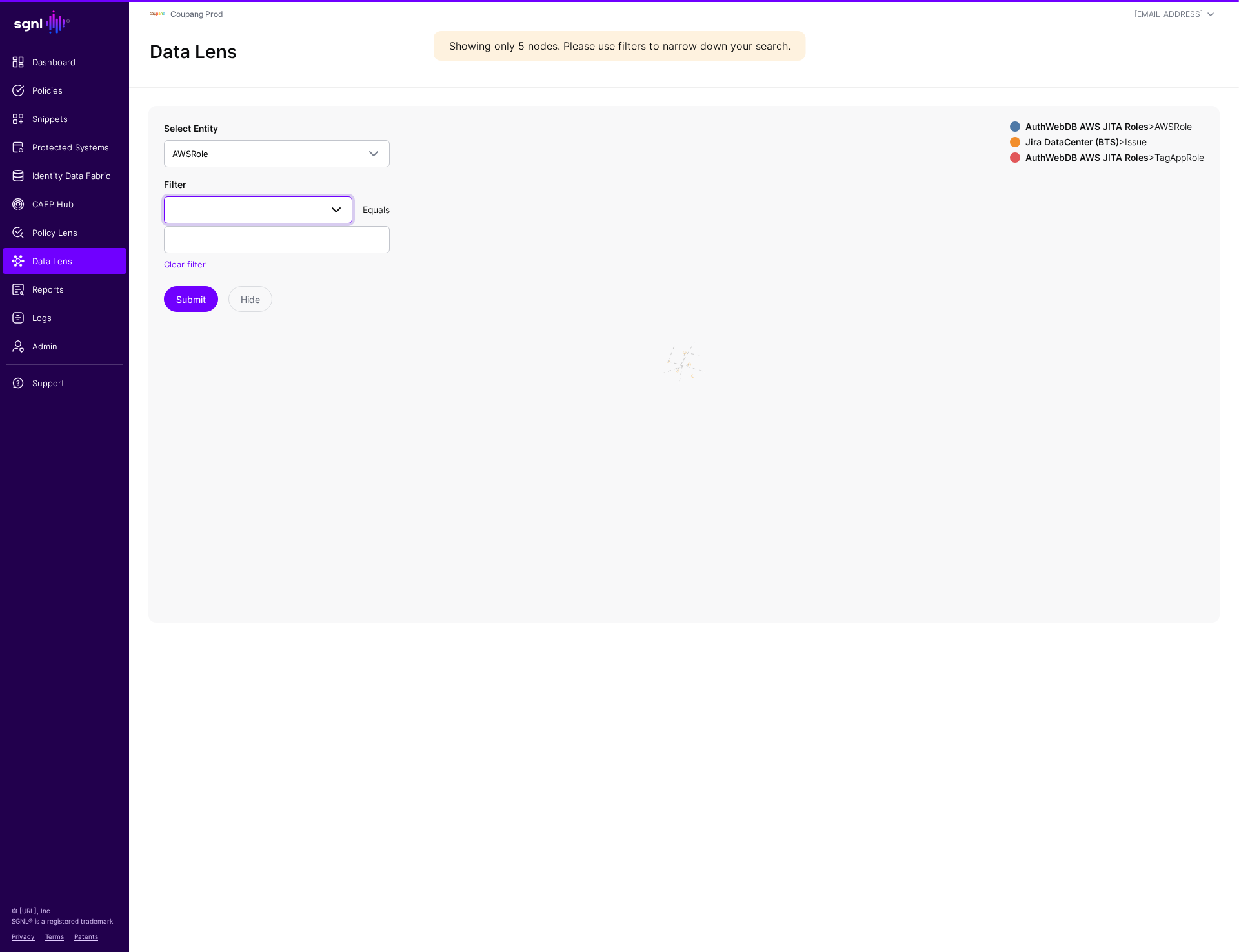
click at [263, 206] on span at bounding box center [258, 210] width 172 height 15
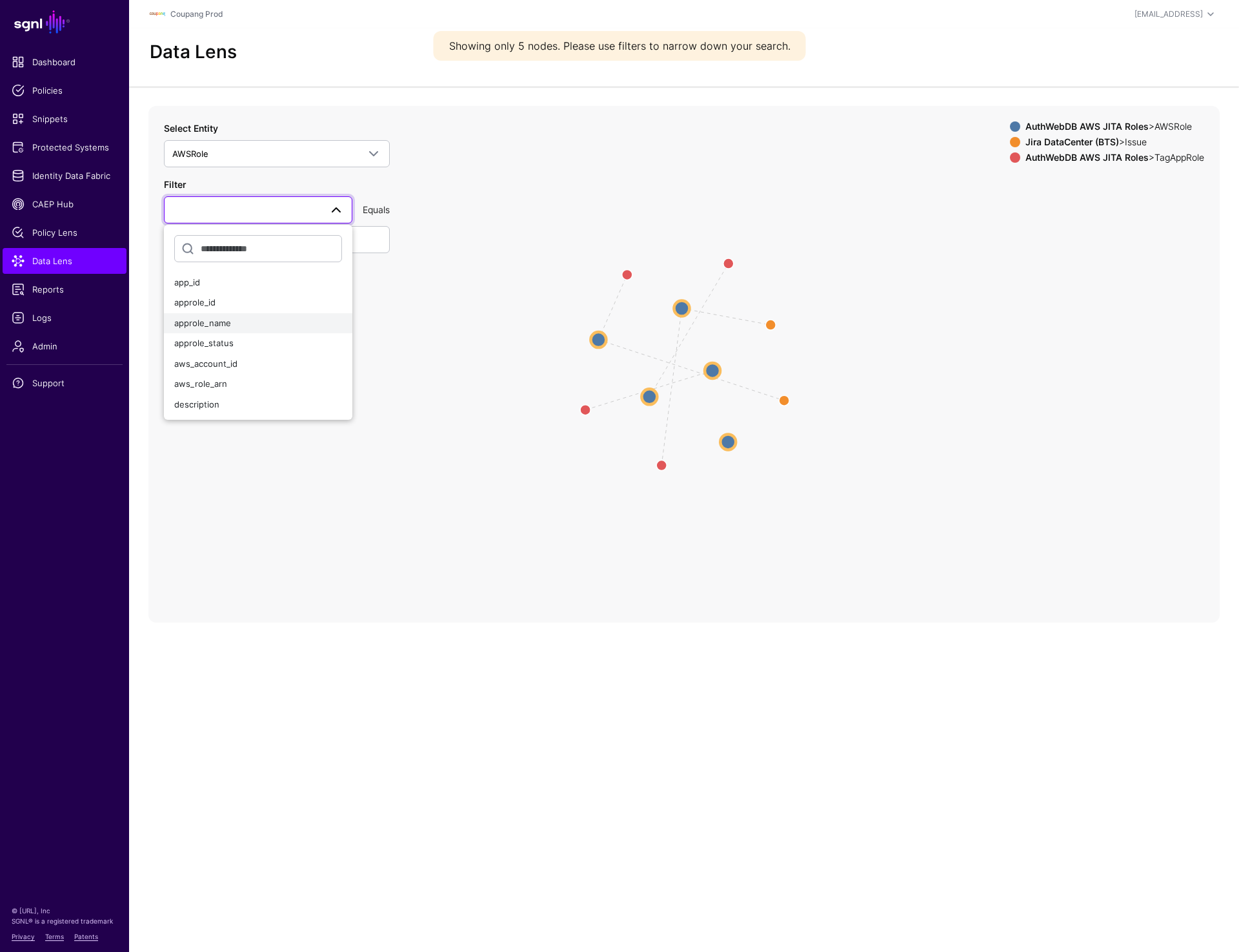
click at [220, 315] on button "approle_name" at bounding box center [258, 323] width 189 height 20
click at [221, 239] on input "text" at bounding box center [277, 240] width 226 height 27
paste input "**********"
click at [195, 292] on button "Submit" at bounding box center [191, 298] width 54 height 26
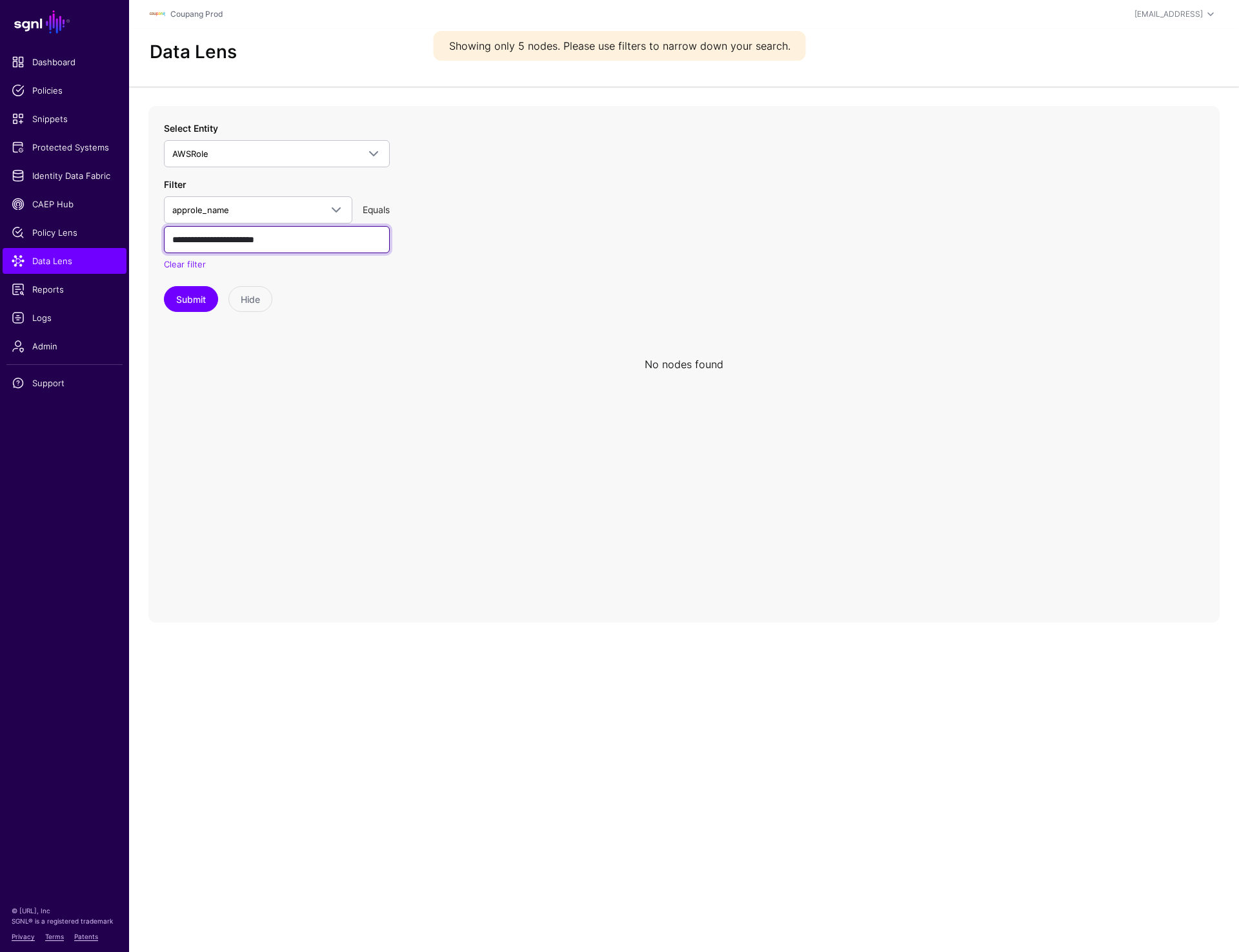
click at [195, 241] on input "**********" at bounding box center [277, 240] width 226 height 27
type input "**********"
click at [184, 286] on button "Submit" at bounding box center [191, 298] width 54 height 26
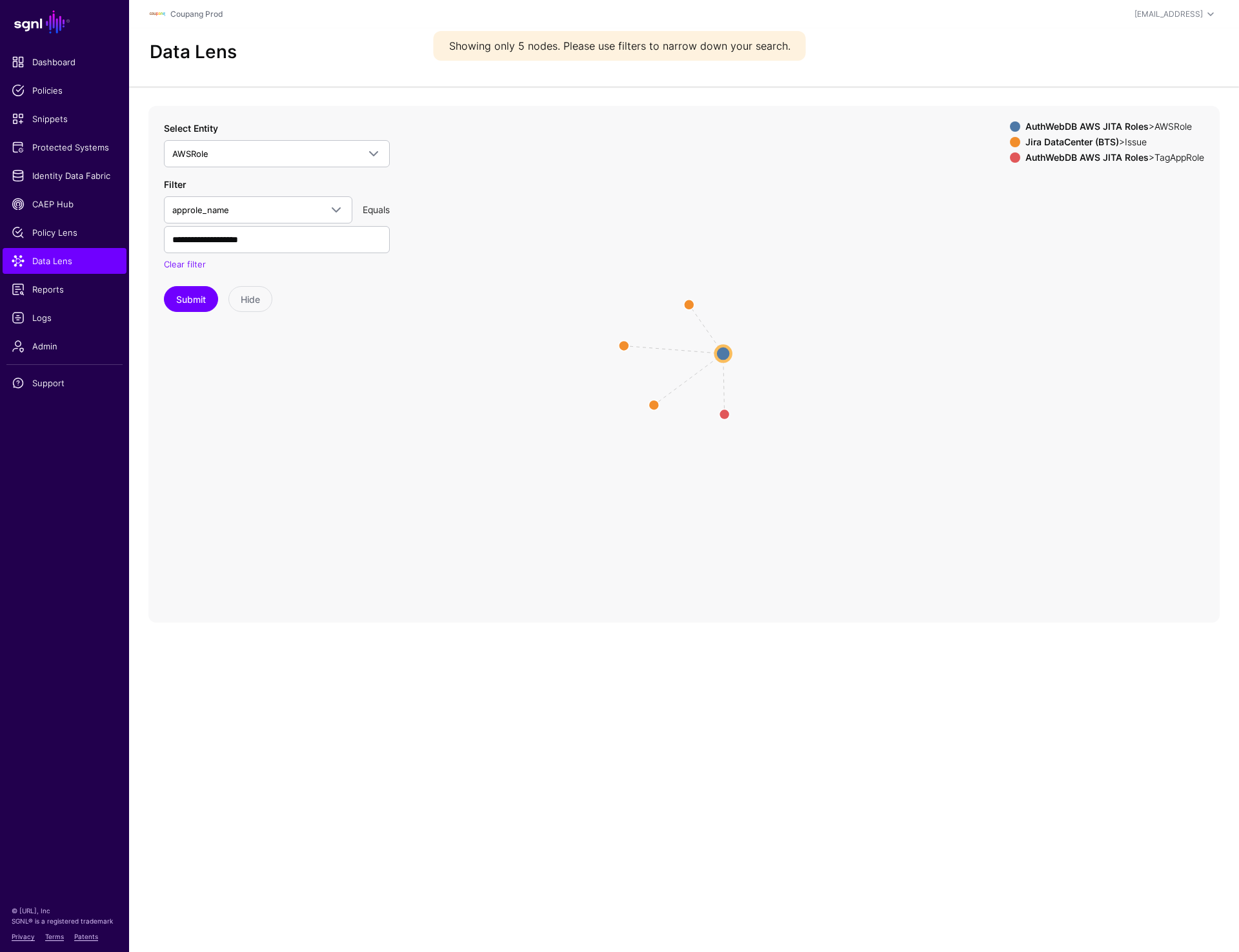
click at [721, 356] on circle at bounding box center [723, 353] width 15 height 15
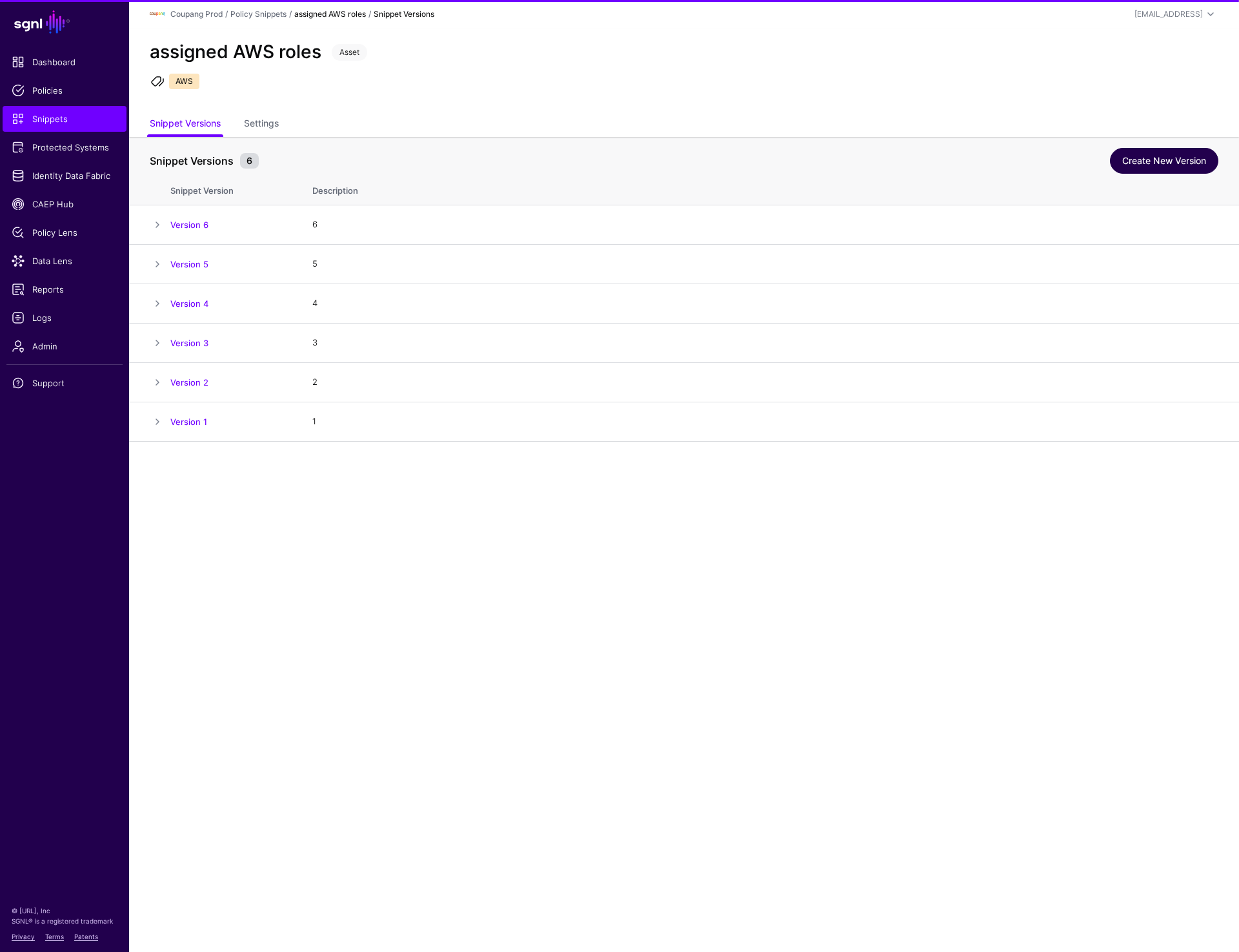
click at [1141, 167] on link "Create New Version" at bounding box center [1164, 161] width 109 height 26
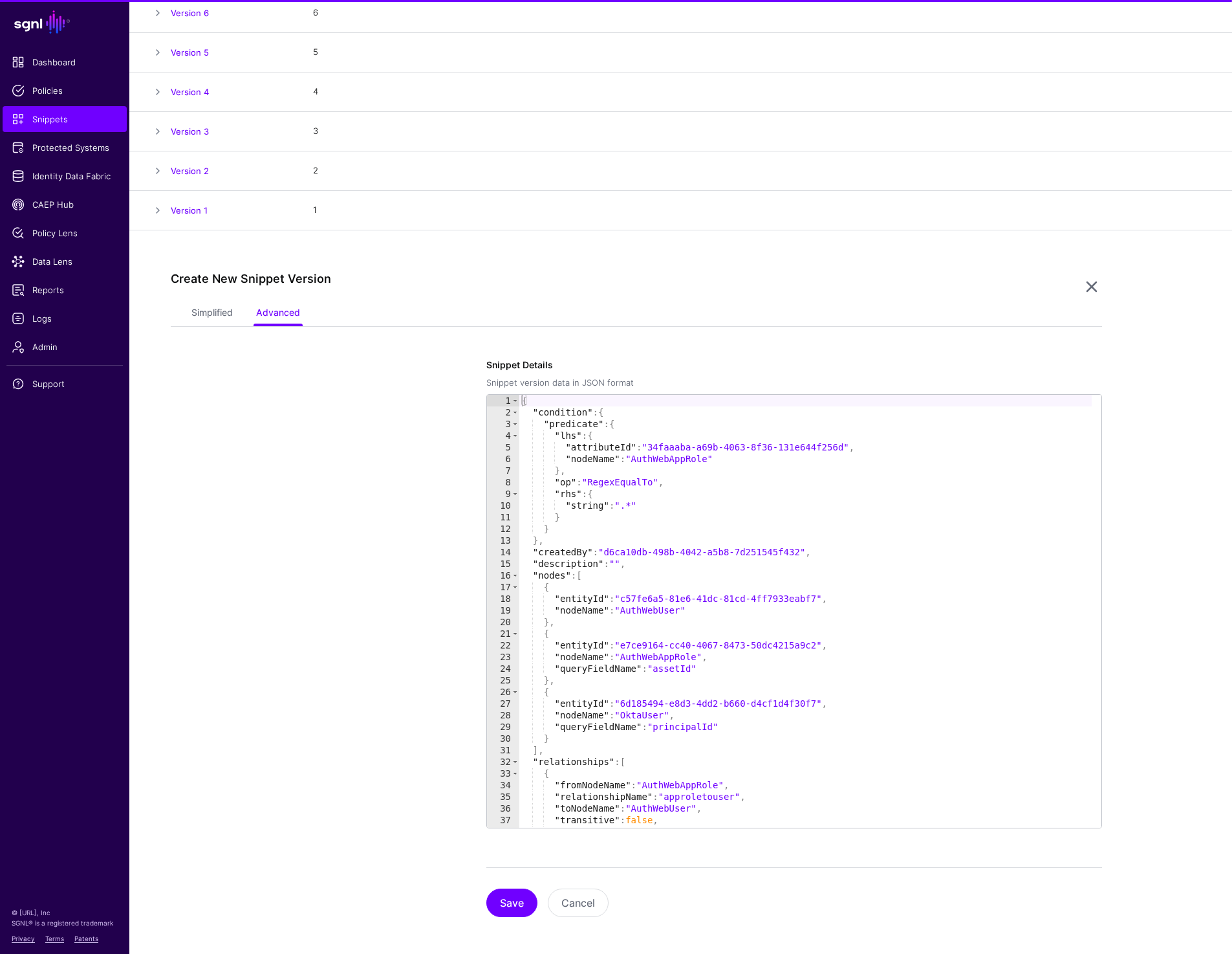
scroll to position [216, 0]
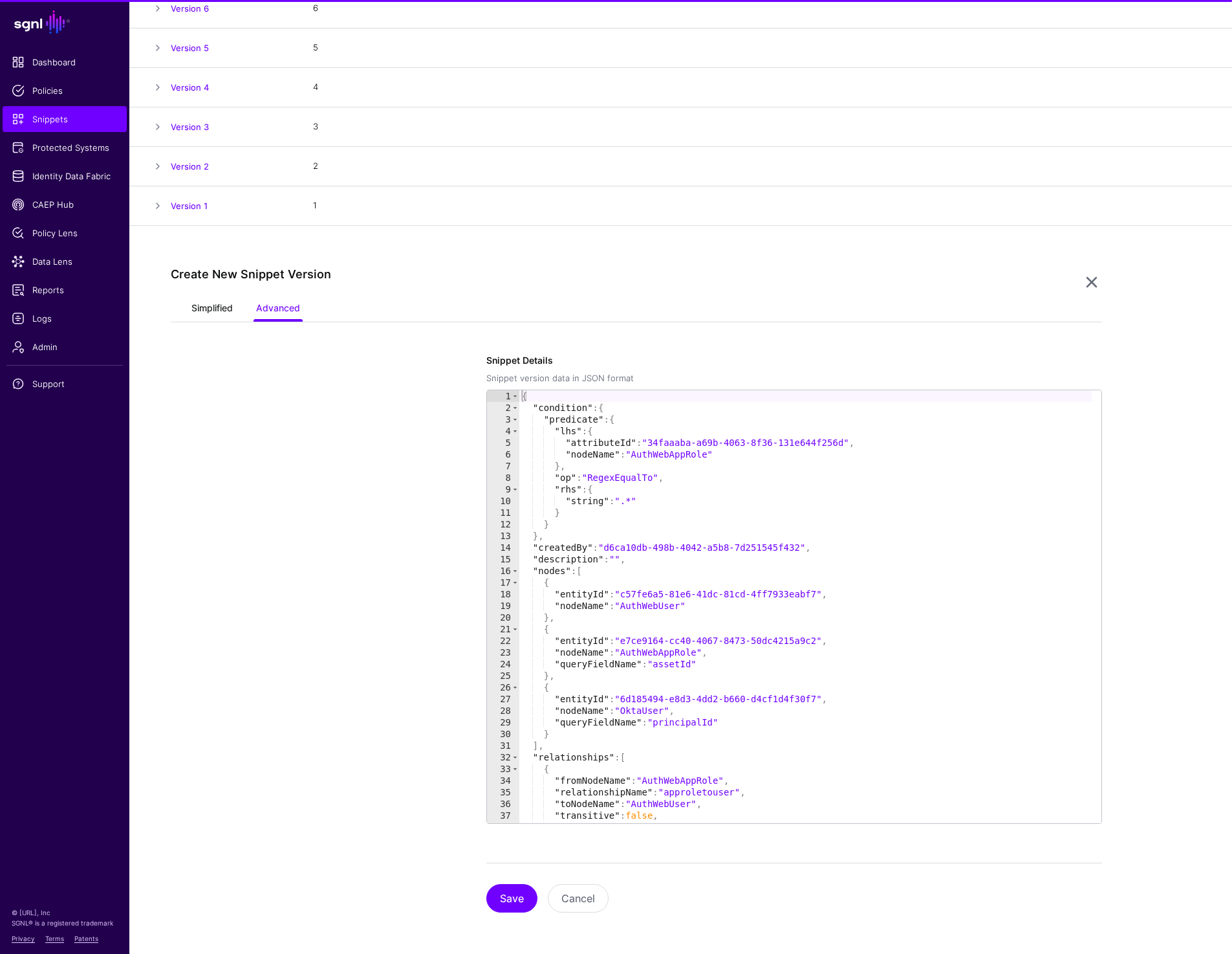
click at [216, 306] on link "Simplified" at bounding box center [212, 309] width 42 height 25
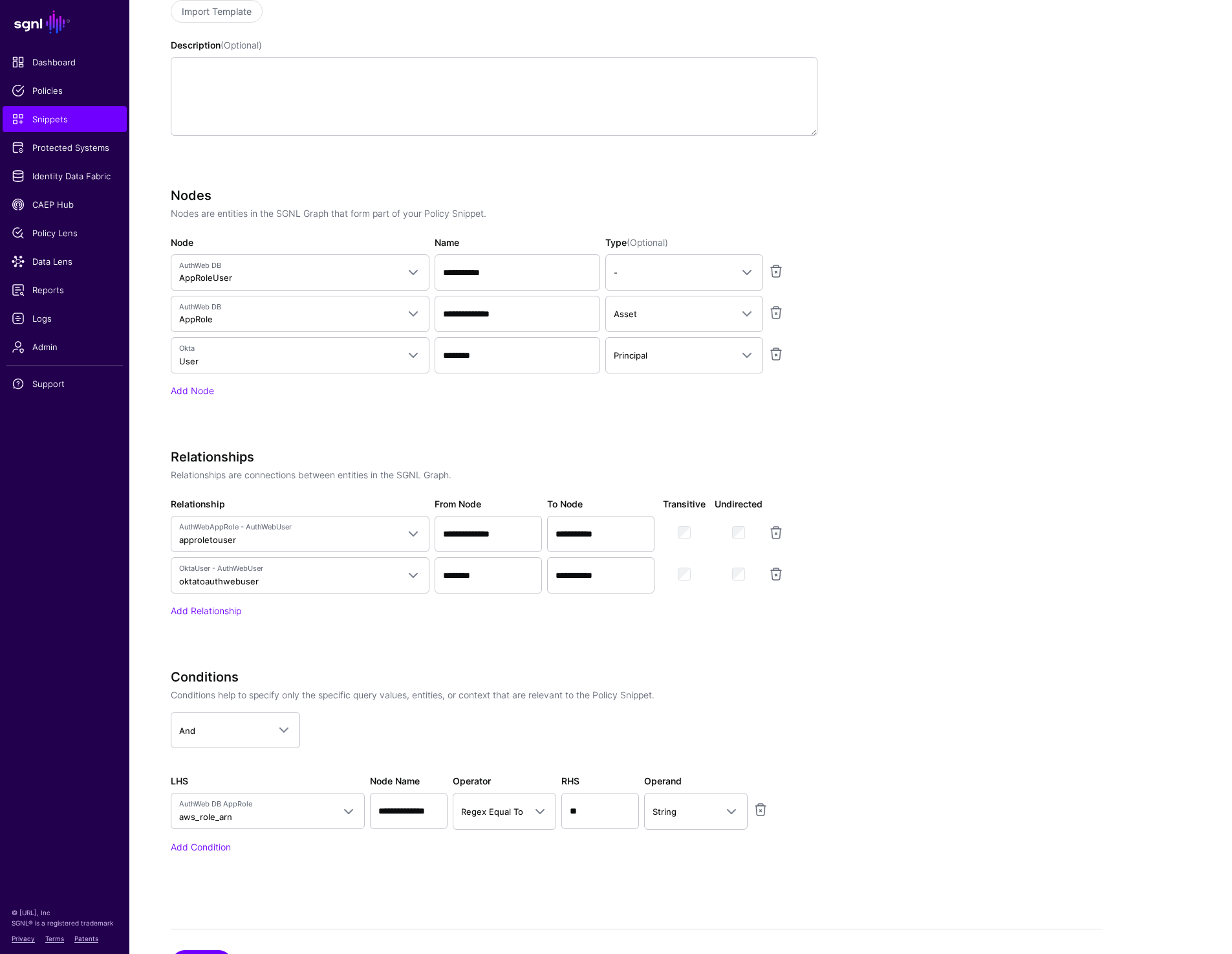
scroll to position [691, 0]
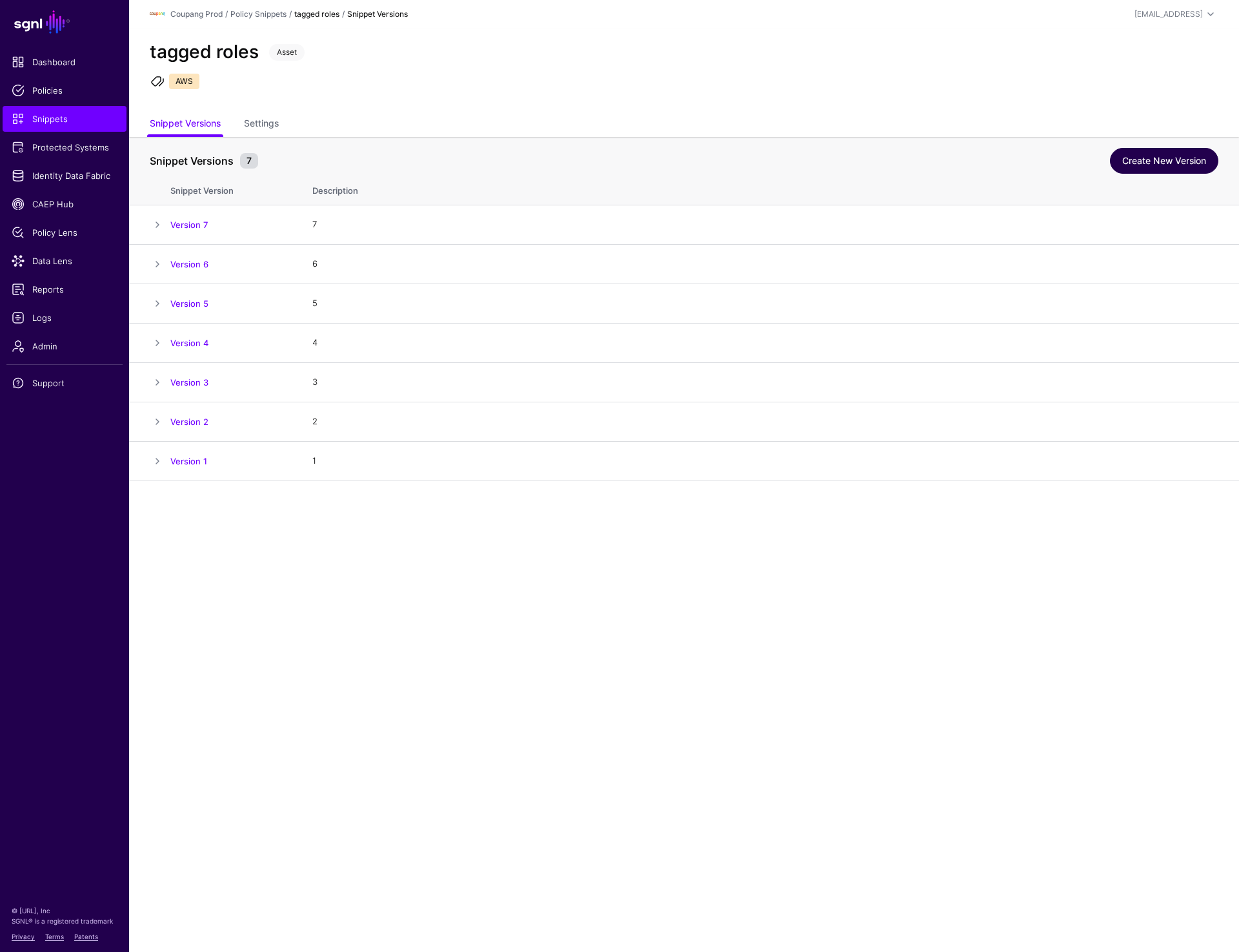
click at [1123, 162] on link "Create New Version" at bounding box center [1164, 161] width 109 height 26
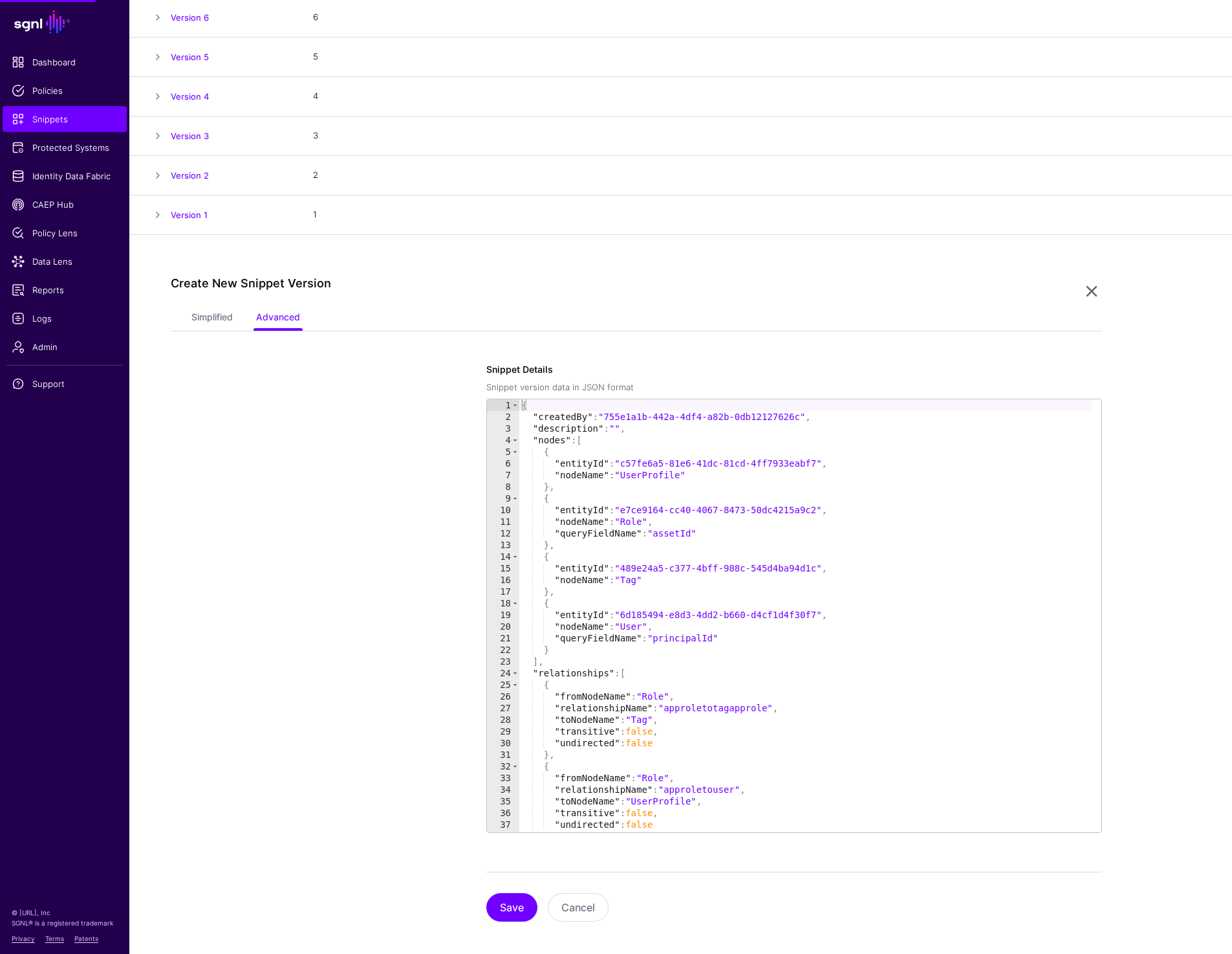
scroll to position [256, 0]
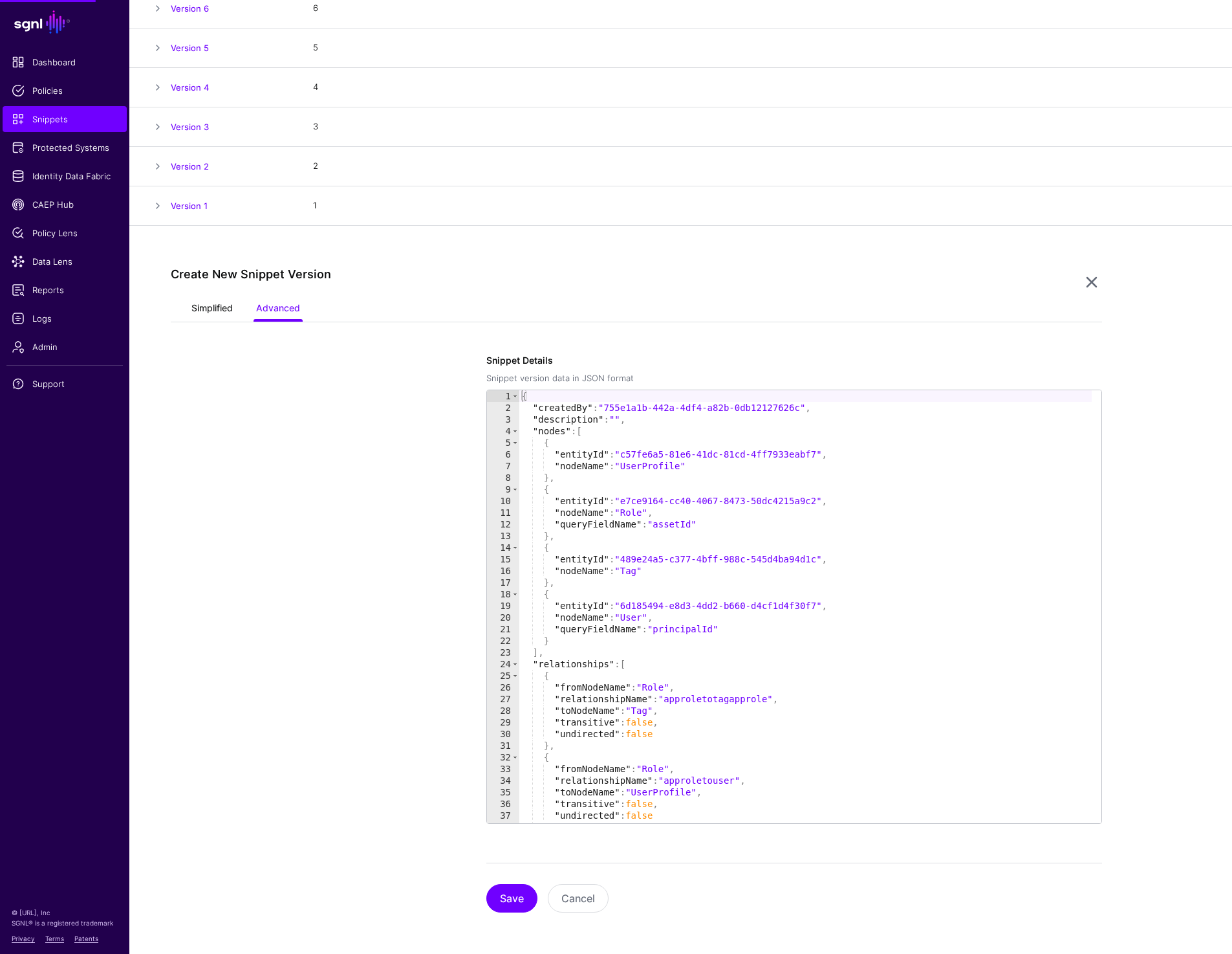
click at [209, 311] on link "Simplified" at bounding box center [212, 309] width 42 height 25
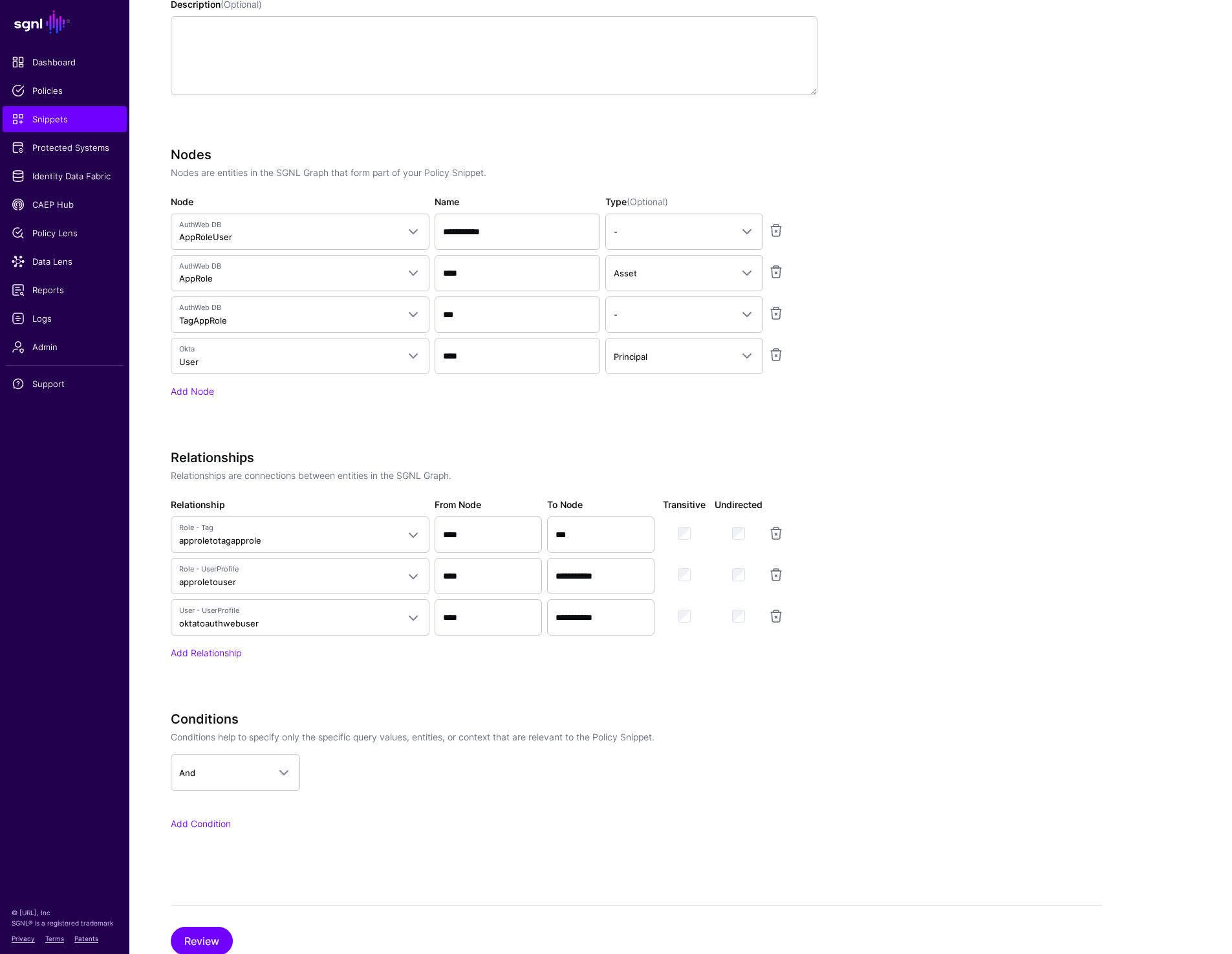
scroll to position [748, 0]
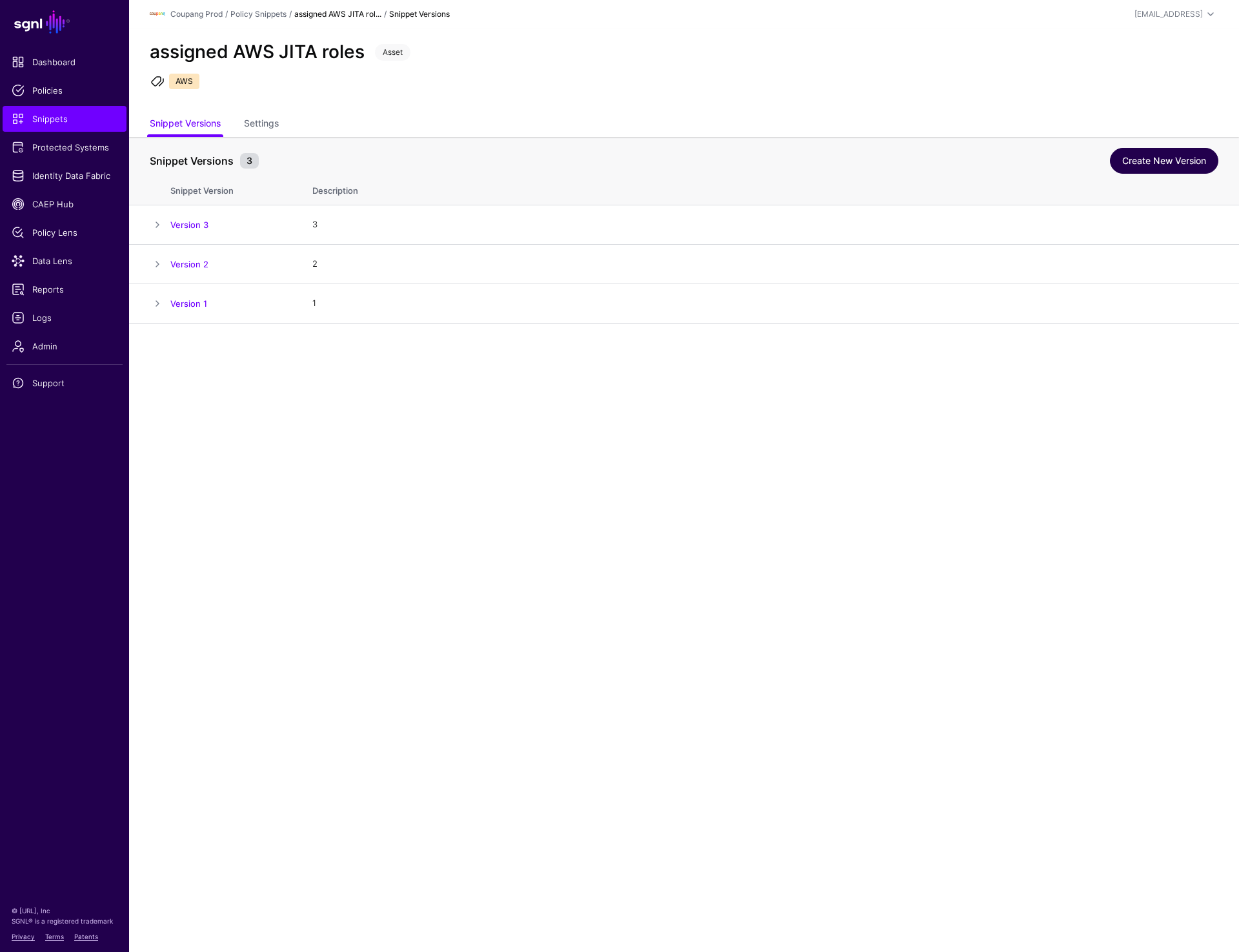
click at [1141, 167] on link "Create New Version" at bounding box center [1164, 161] width 109 height 26
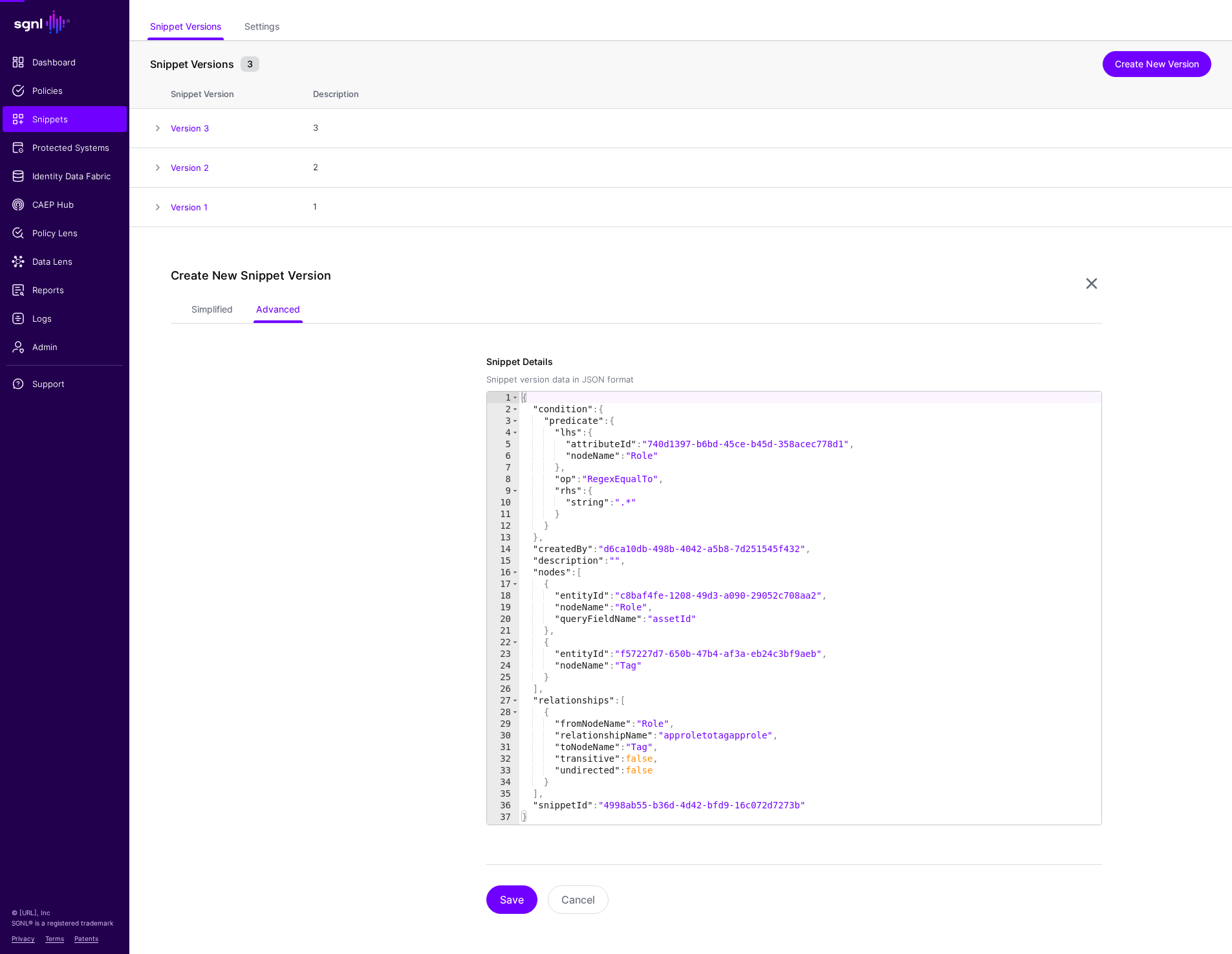
scroll to position [98, 0]
click at [215, 312] on link "Simplified" at bounding box center [212, 309] width 42 height 25
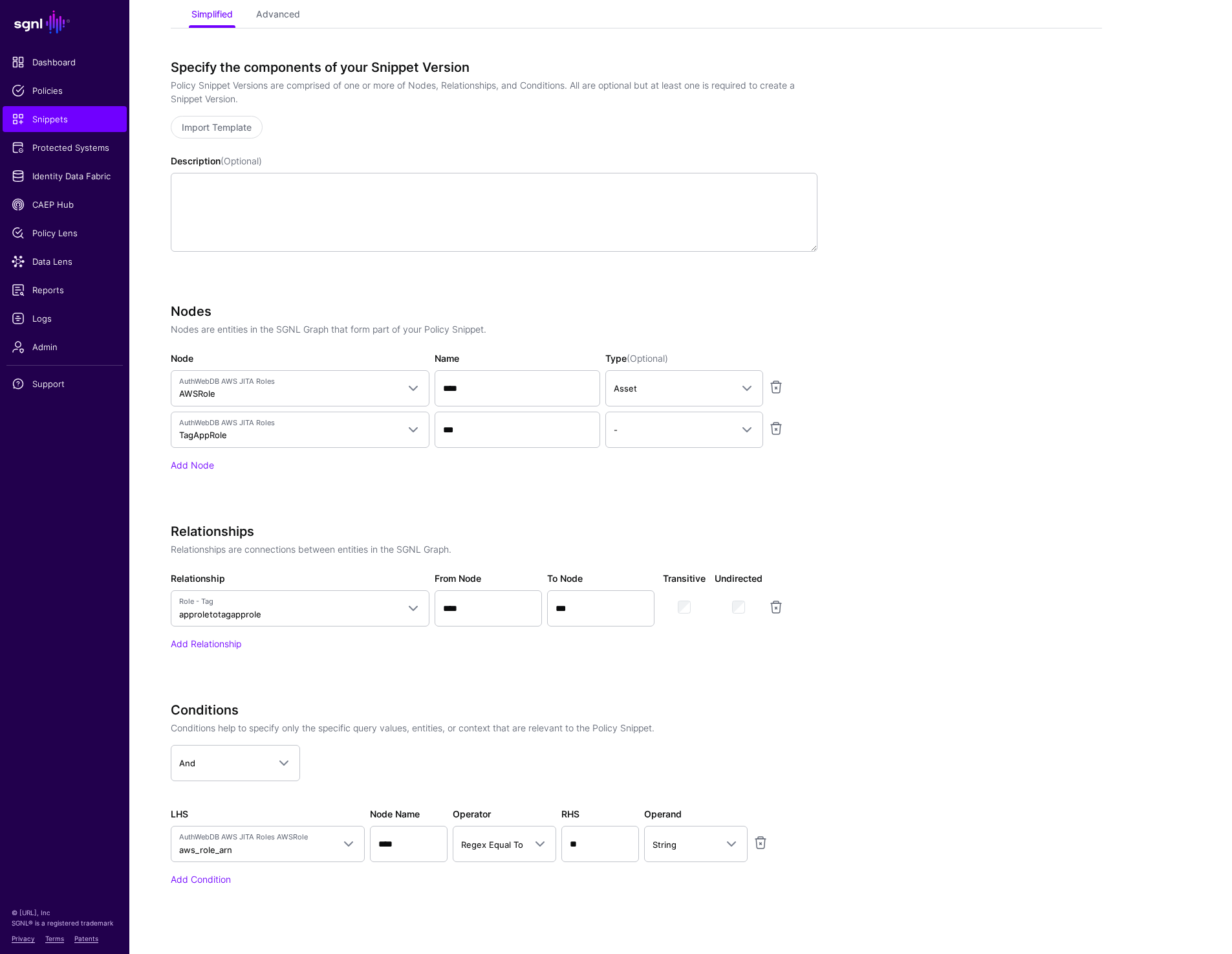
scroll to position [393, 0]
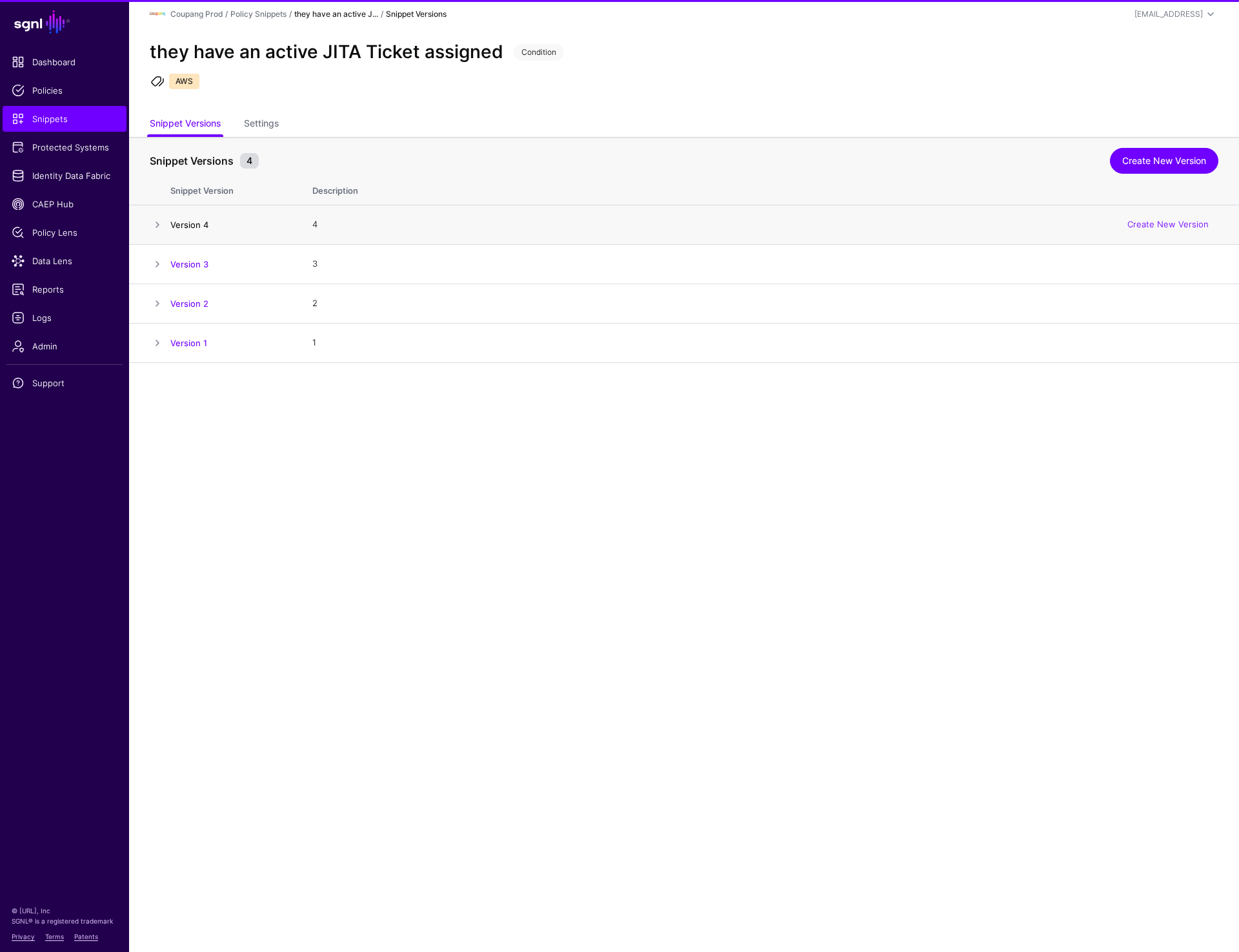
click at [180, 225] on link "Version 4" at bounding box center [190, 224] width 38 height 10
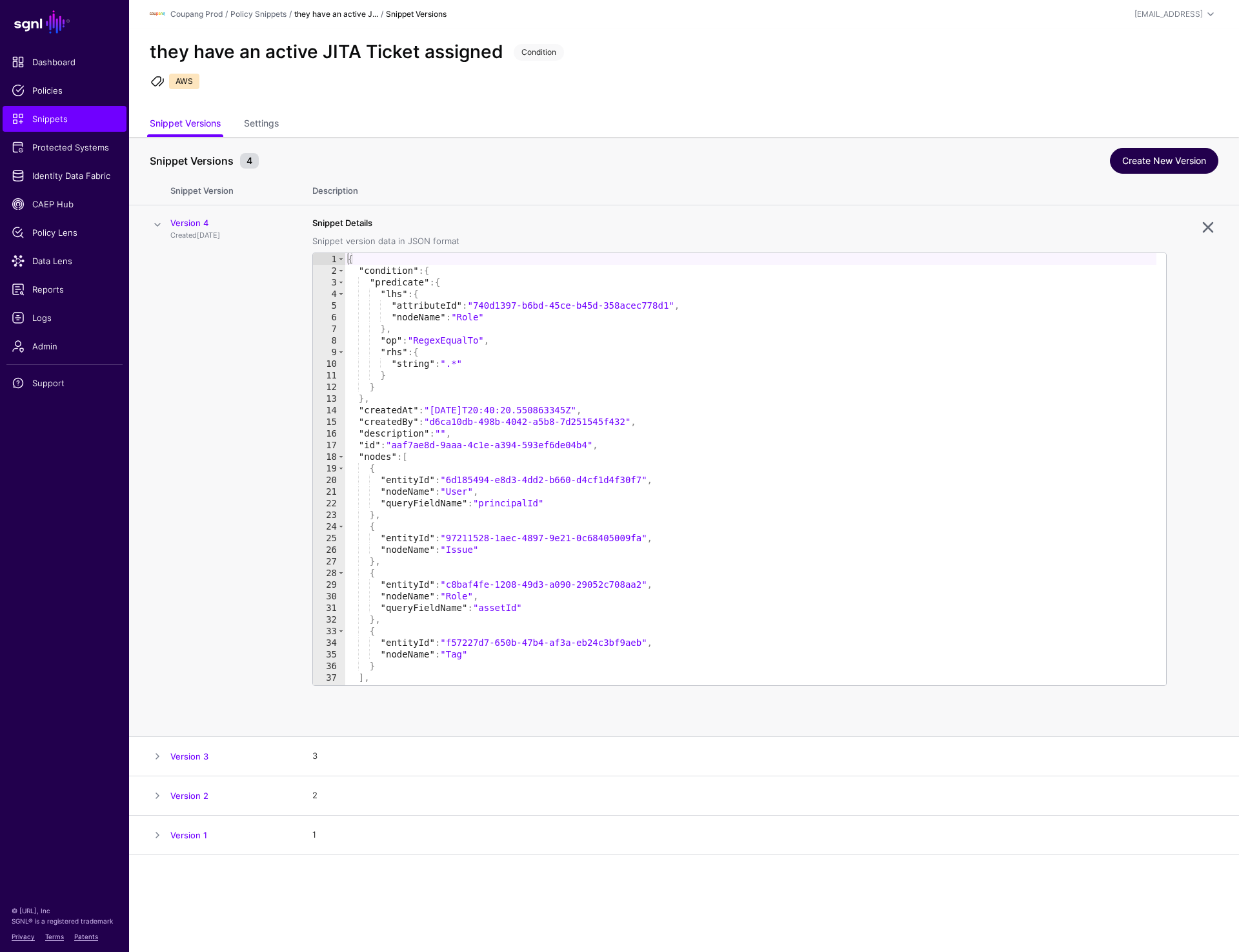
click at [1134, 165] on link "Create New Version" at bounding box center [1164, 161] width 109 height 26
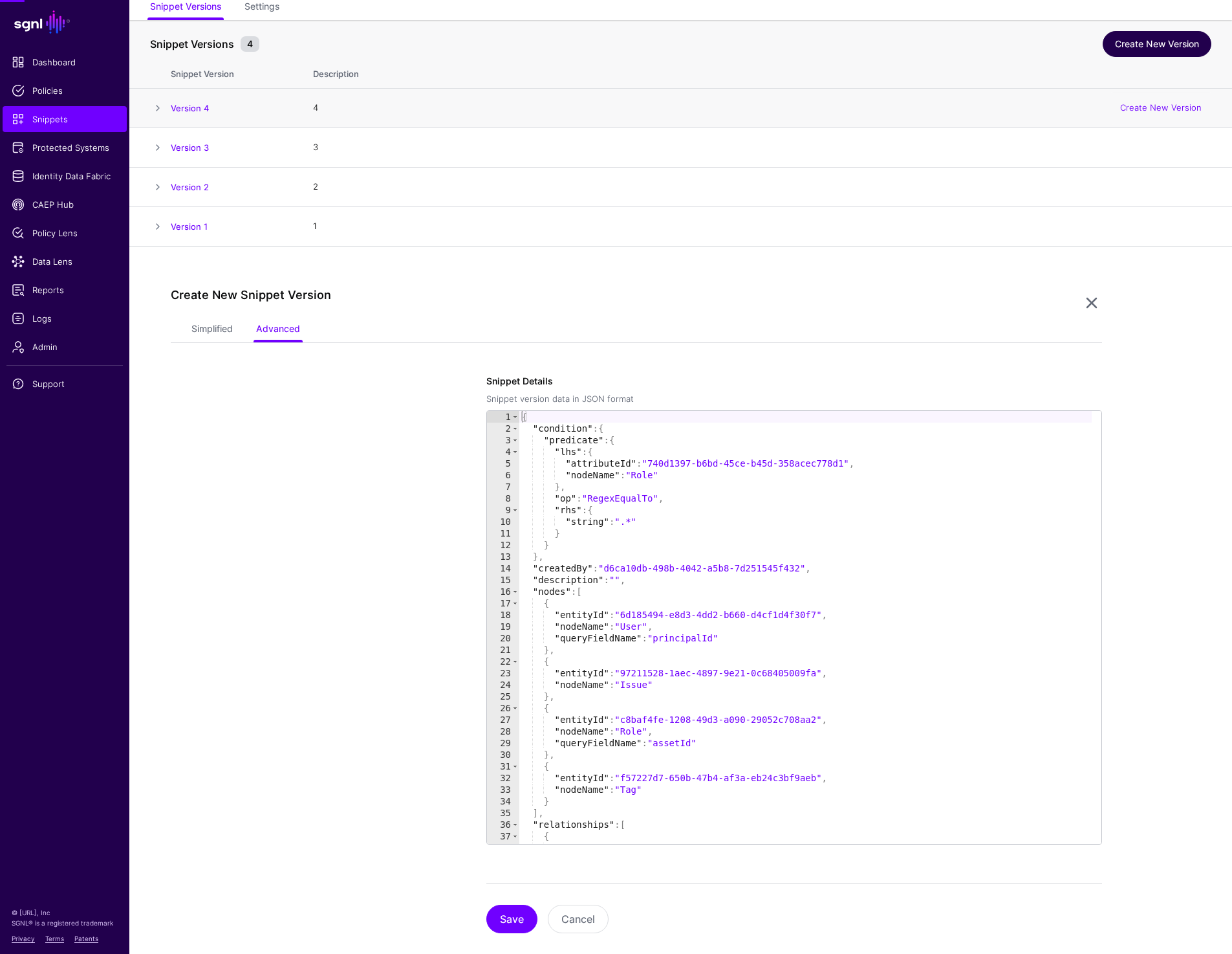
scroll to position [138, 0]
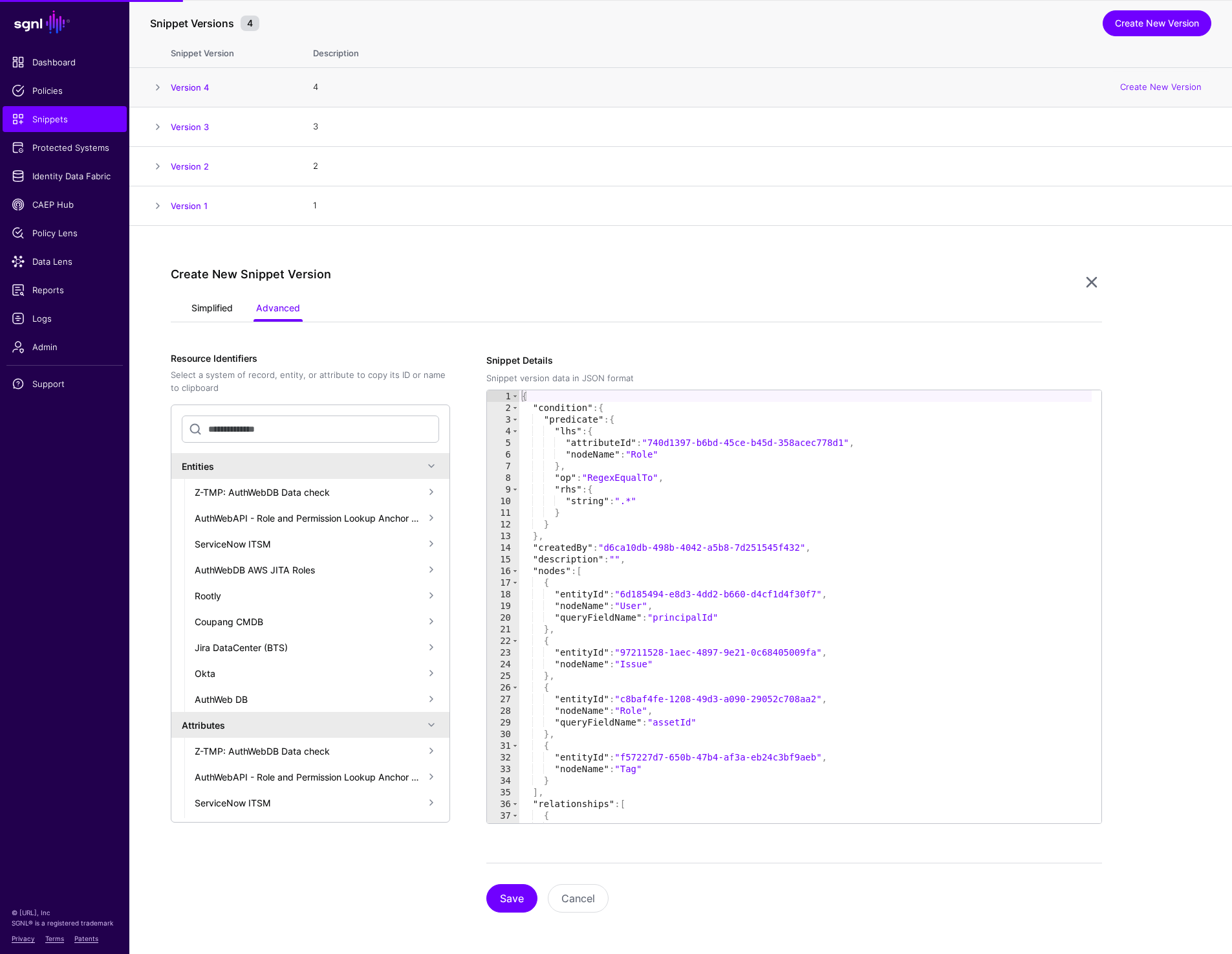
click at [202, 309] on link "Simplified" at bounding box center [212, 309] width 42 height 25
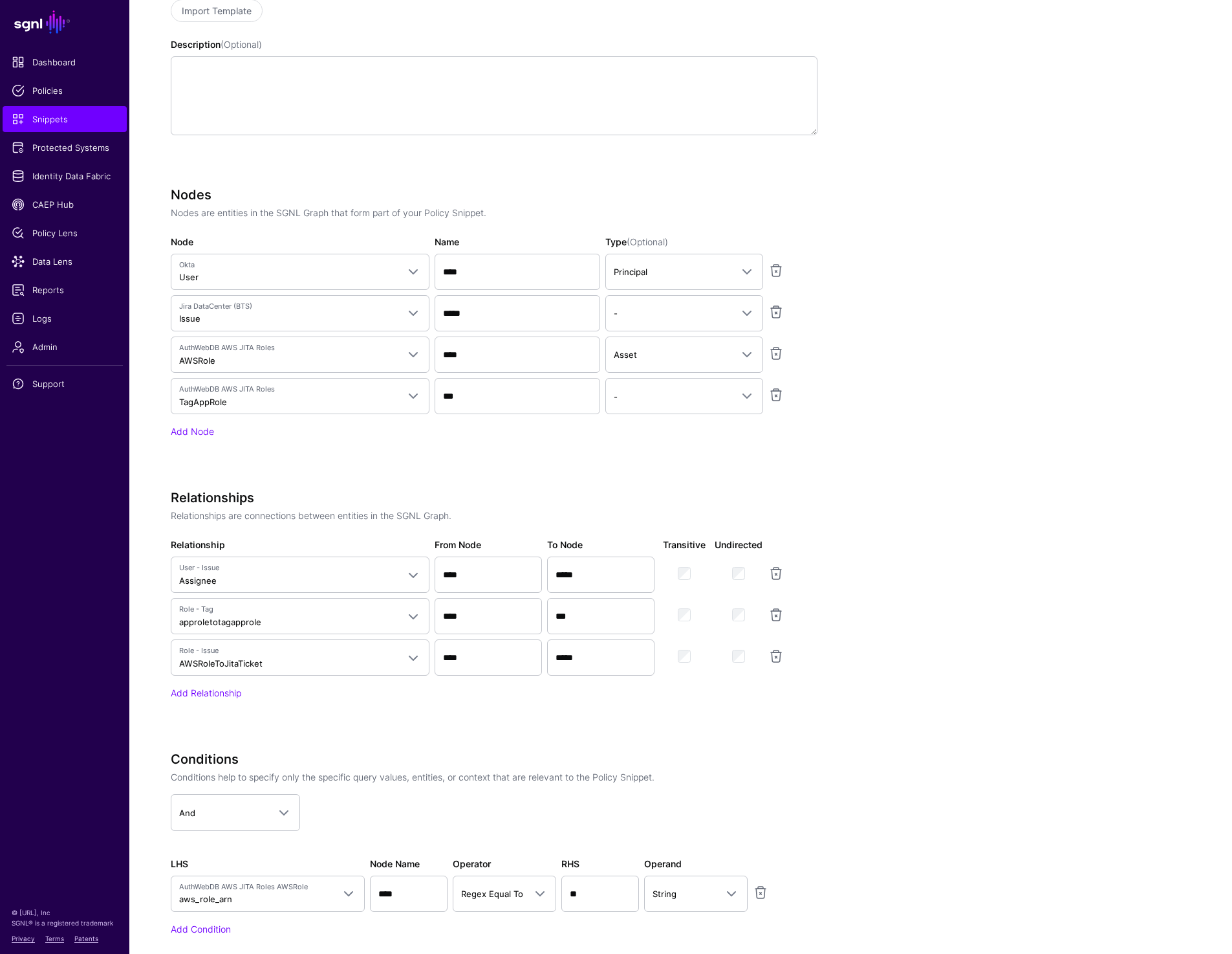
scroll to position [568, 0]
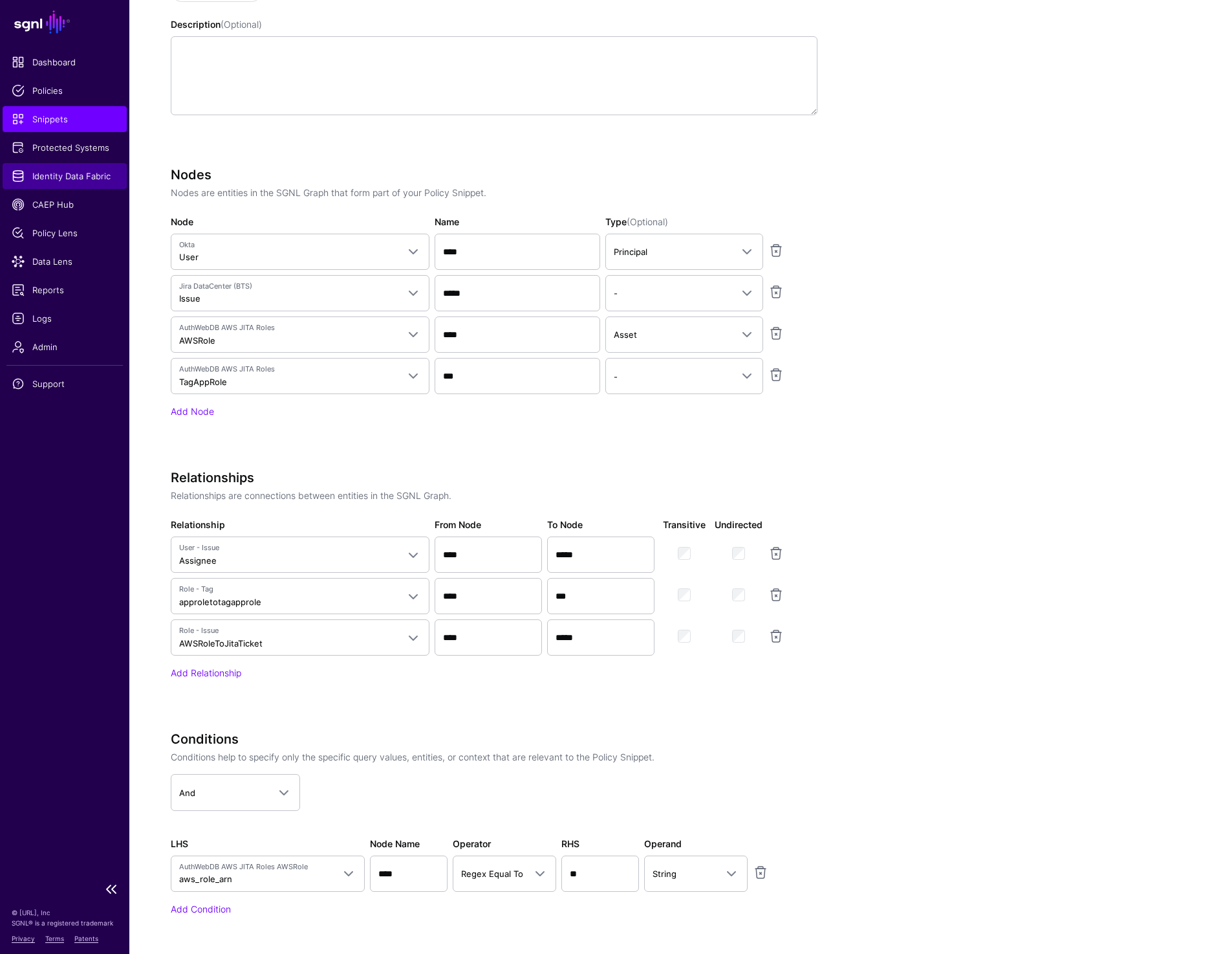
click at [85, 181] on span "Identity Data Fabric" at bounding box center [65, 175] width 106 height 13
click at [82, 181] on span "Identity Data Fabric" at bounding box center [65, 175] width 106 height 13
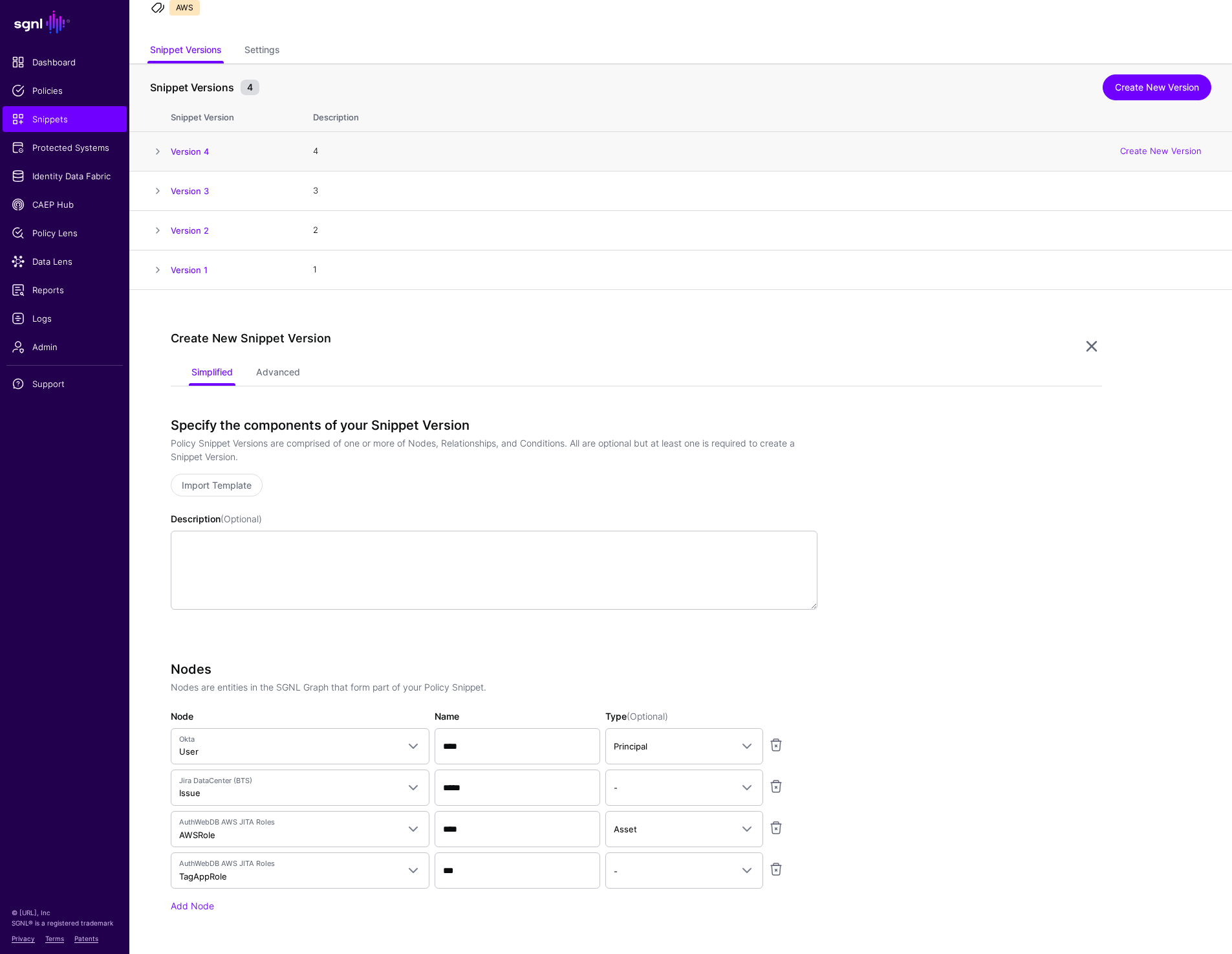
scroll to position [0, 0]
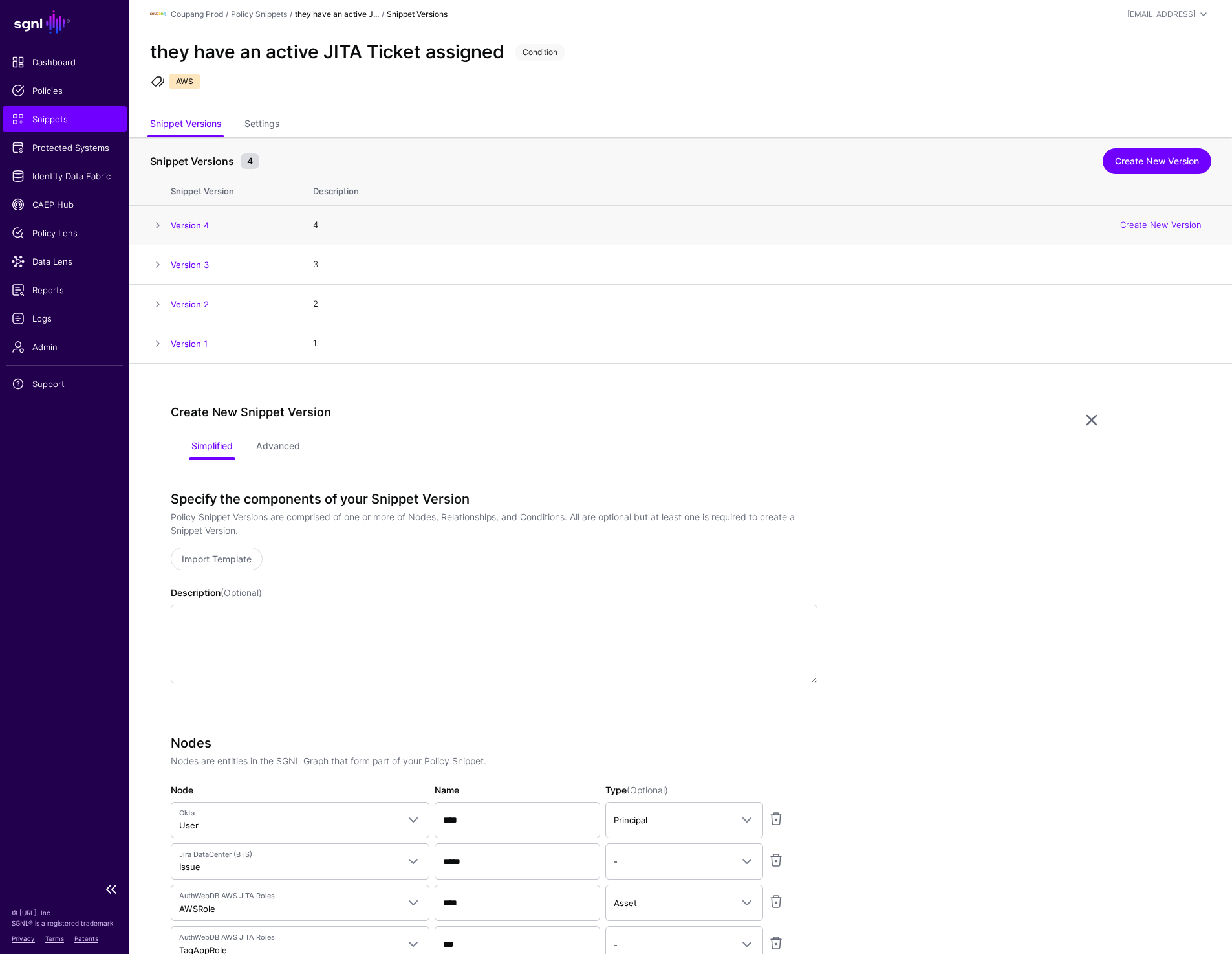
click at [56, 119] on span "Snippets" at bounding box center [65, 118] width 106 height 13
click at [69, 168] on link "Identity Data Fabric" at bounding box center [65, 175] width 124 height 26
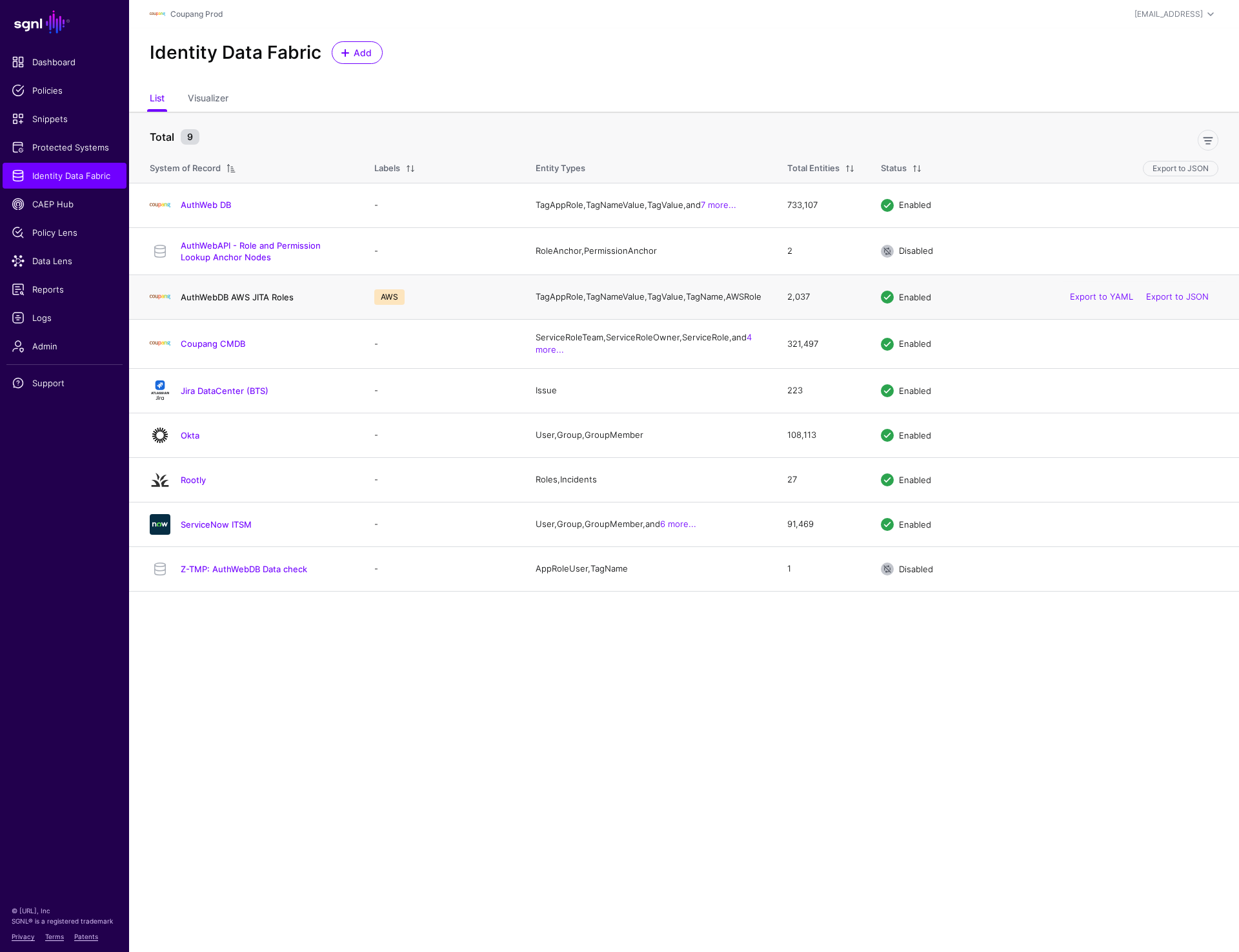
click at [240, 302] on link "AuthWebDB AWS JITA Roles" at bounding box center [237, 297] width 113 height 10
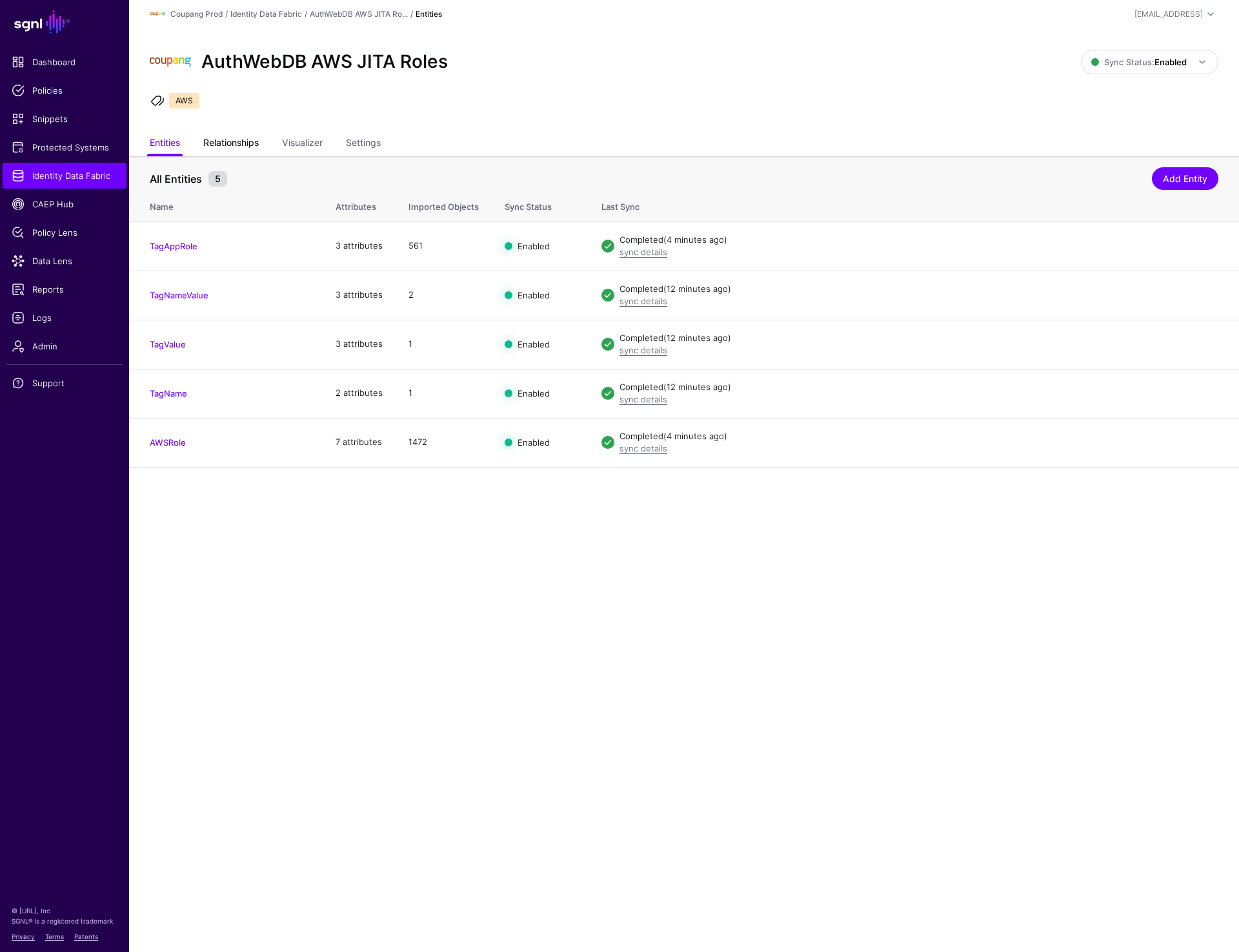
click at [235, 142] on link "Relationships" at bounding box center [230, 144] width 55 height 25
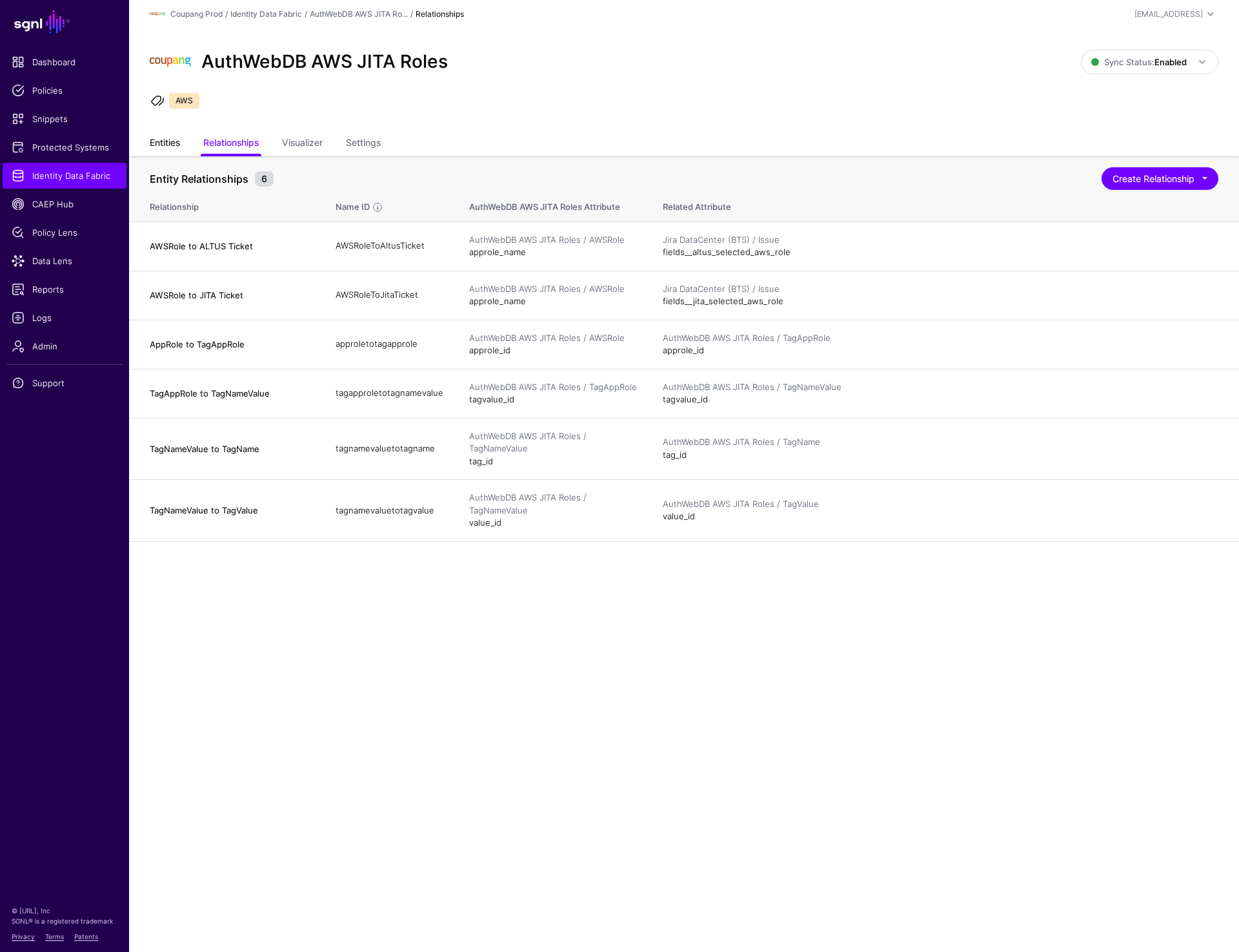
click at [161, 136] on link "Entities" at bounding box center [165, 144] width 31 height 25
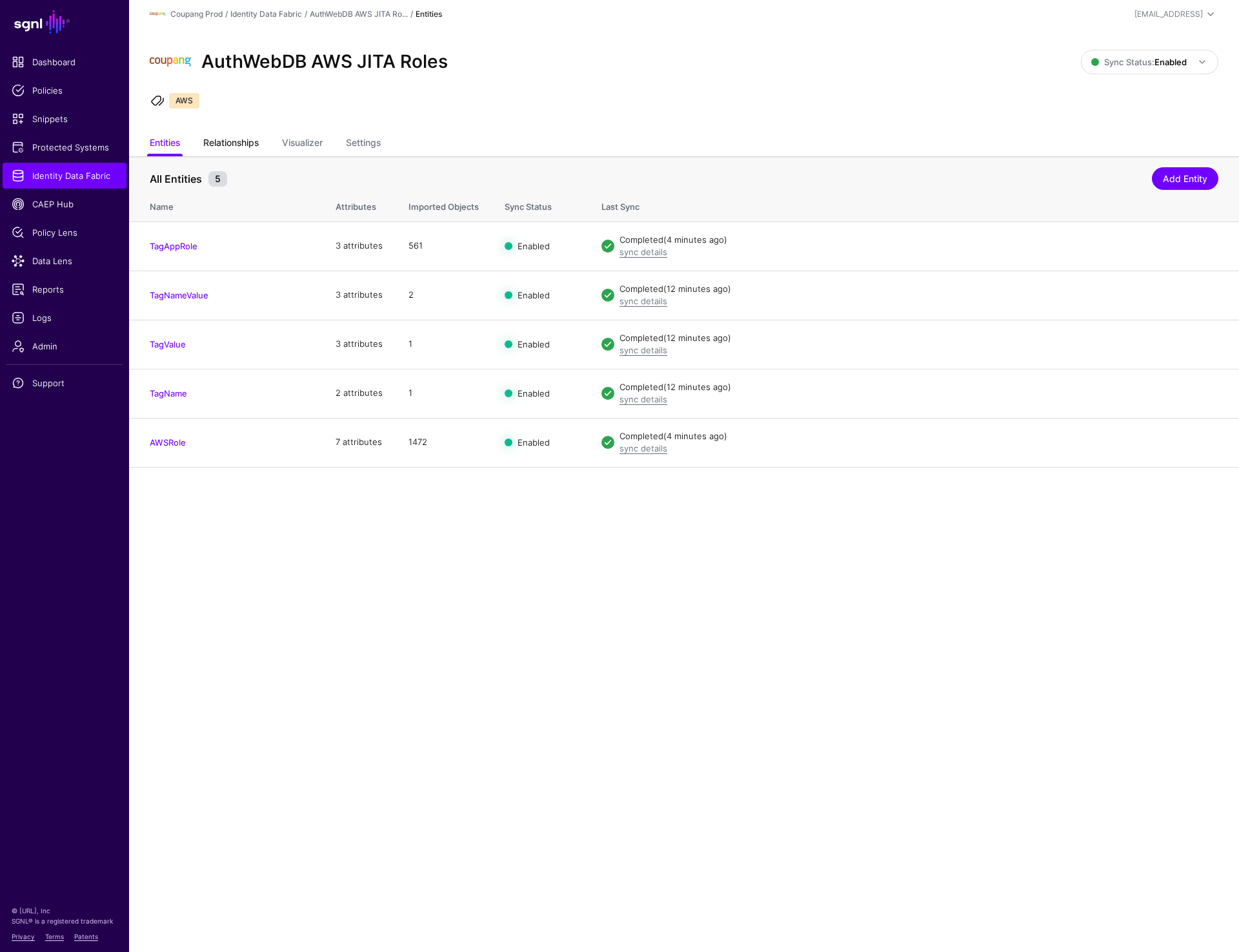
click at [234, 141] on link "Relationships" at bounding box center [230, 144] width 55 height 25
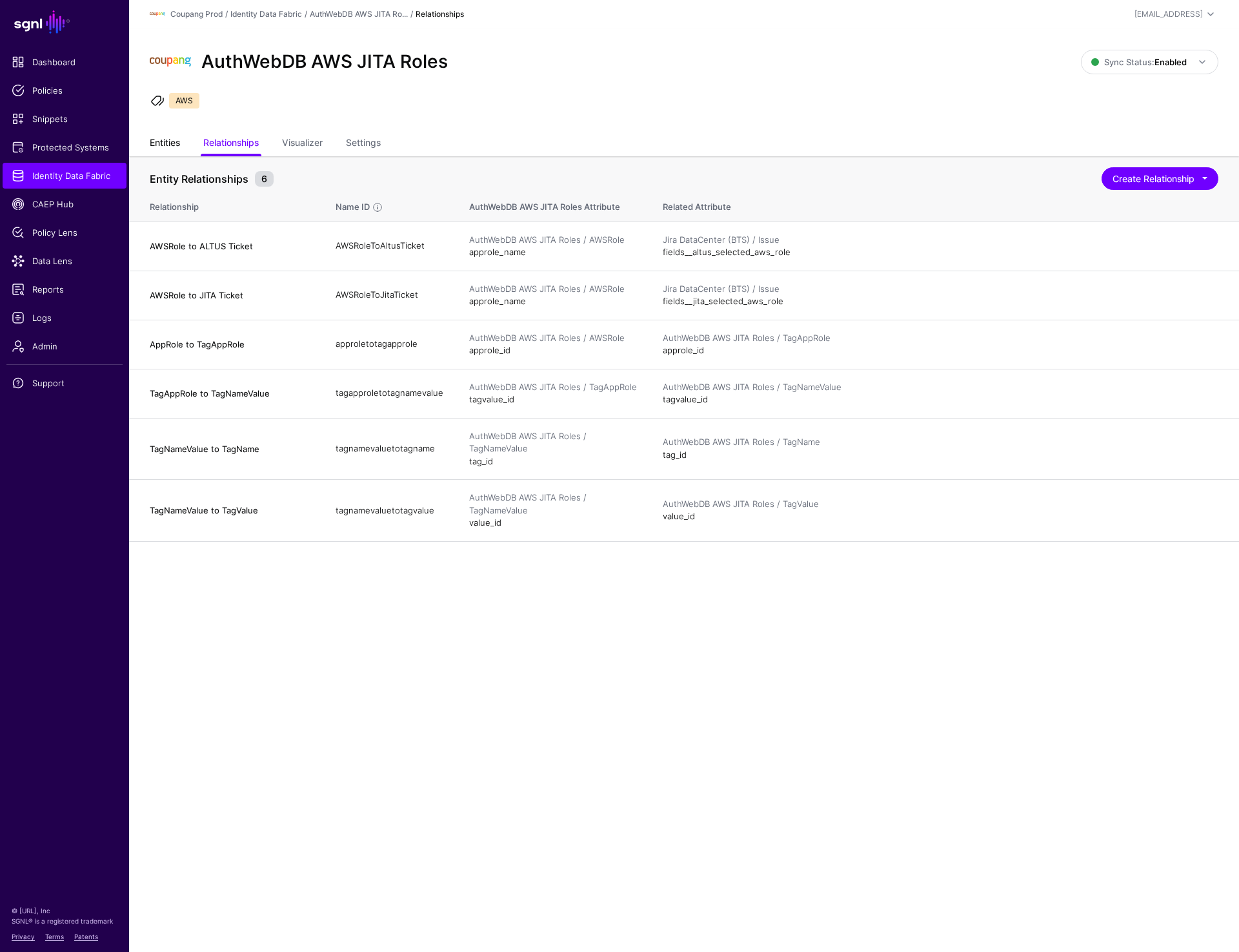
click at [161, 138] on link "Entities" at bounding box center [165, 144] width 31 height 25
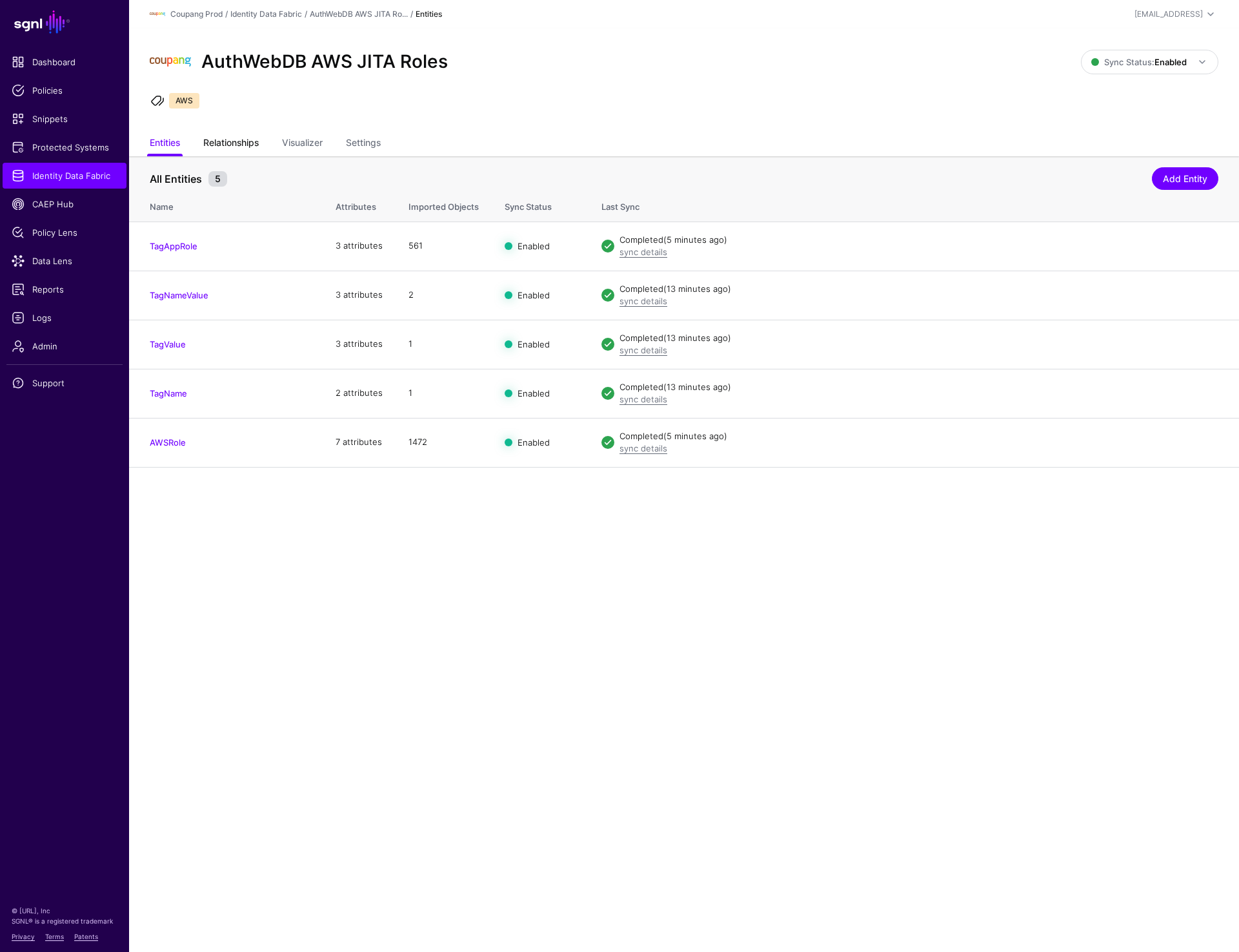
click at [222, 145] on link "Relationships" at bounding box center [230, 144] width 55 height 25
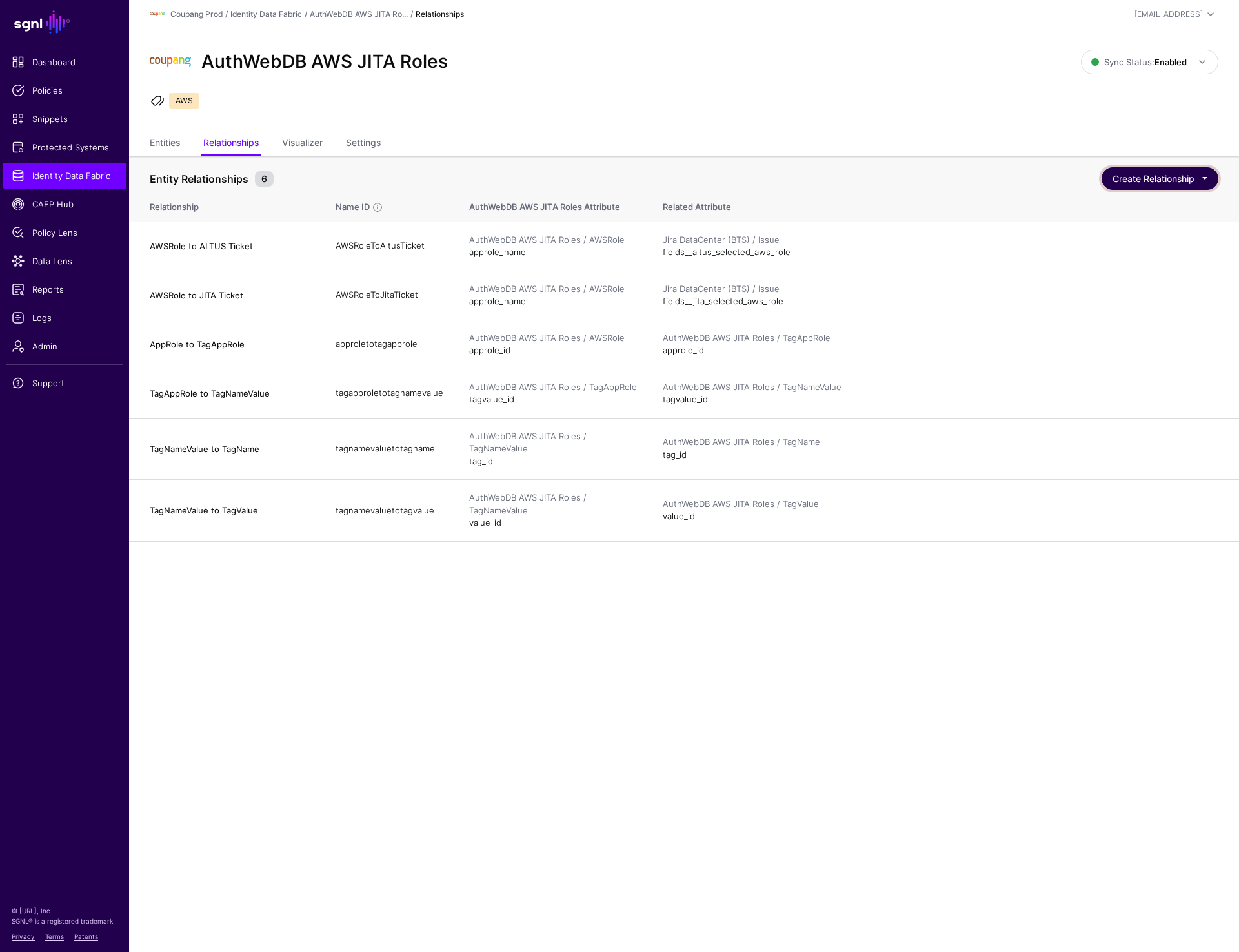
click at [1167, 178] on button "Create Relationship" at bounding box center [1160, 178] width 116 height 23
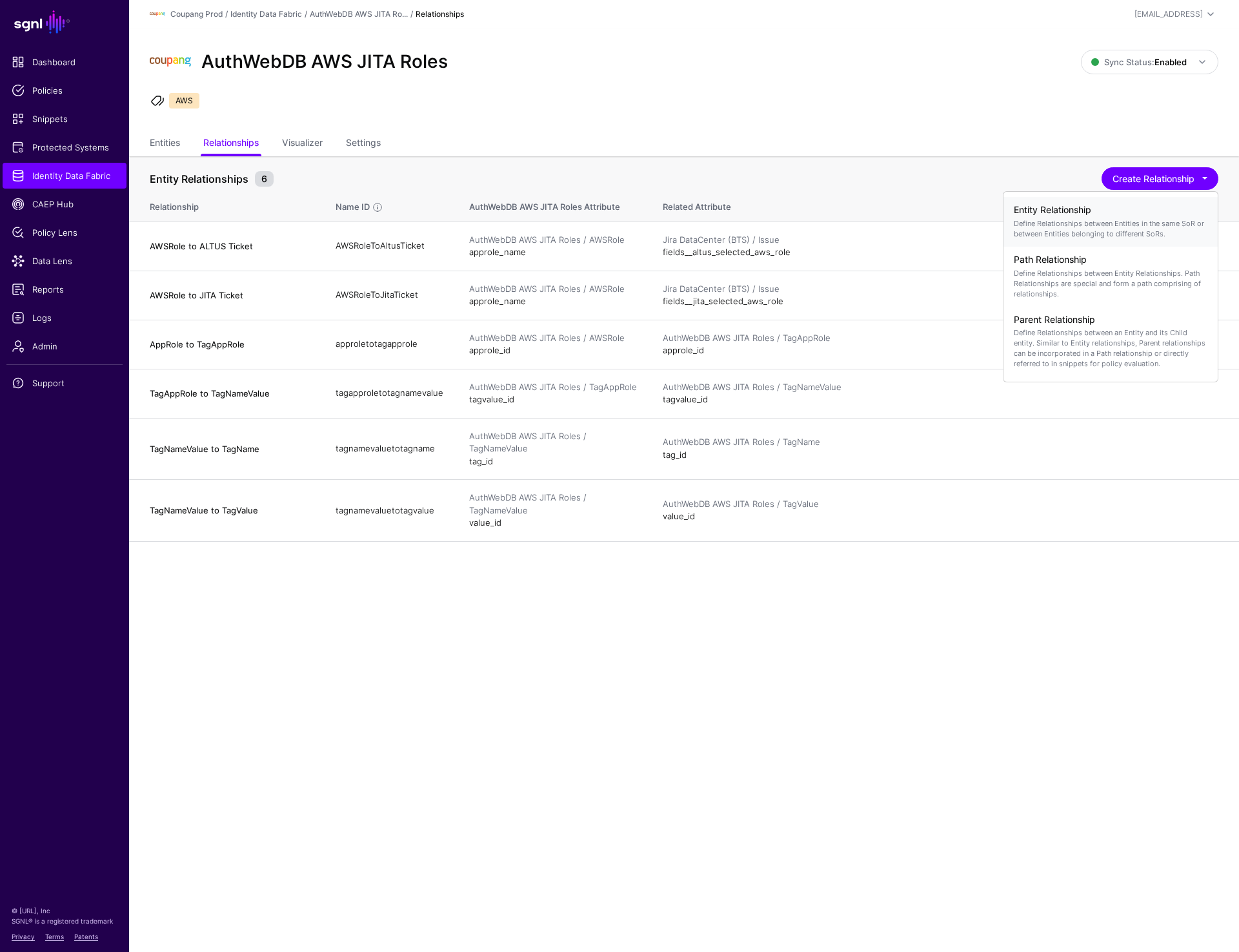
click at [1094, 220] on p "Define Relationships between Entities in the same SoR or between Entities belon…" at bounding box center [1111, 229] width 194 height 20
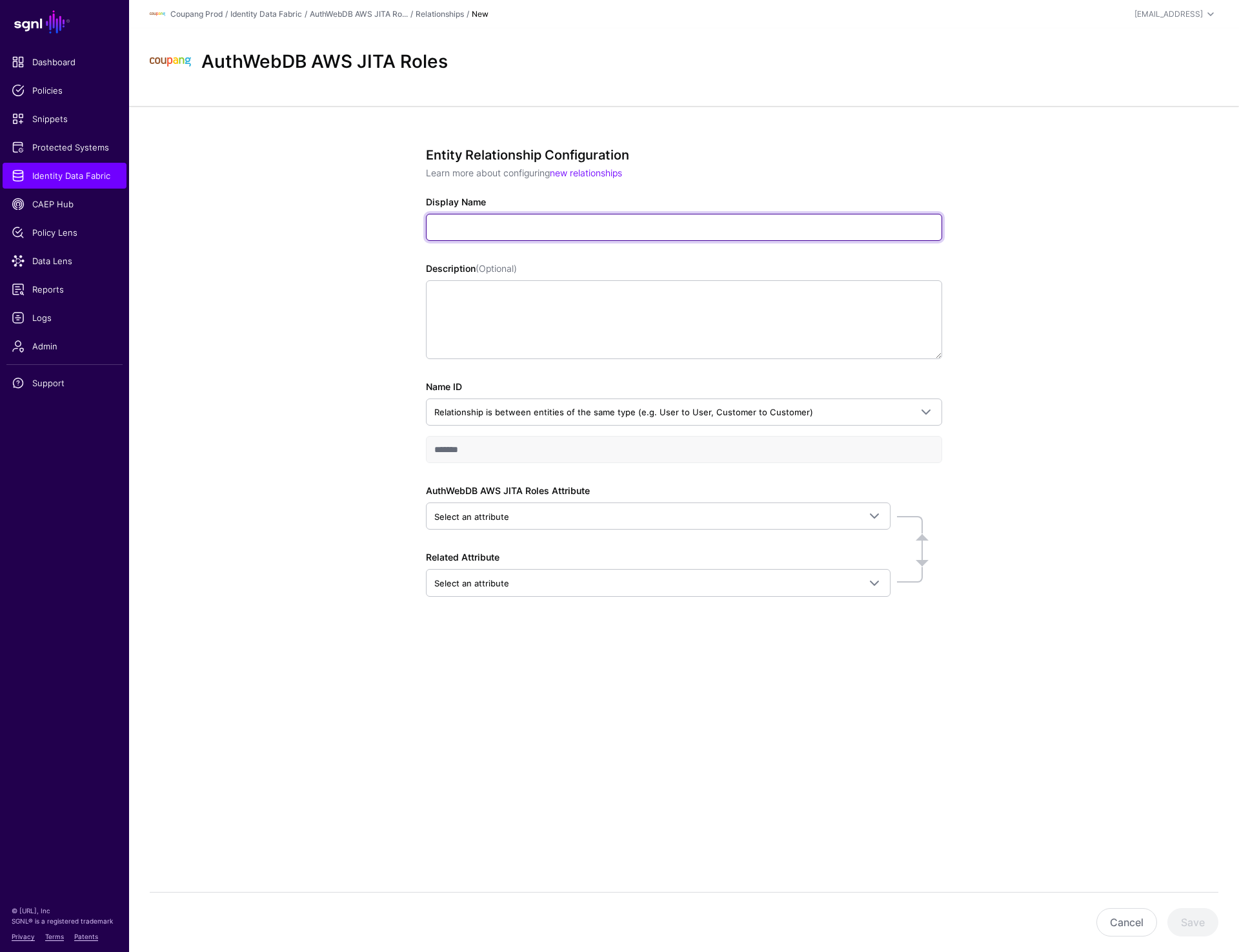
click at [489, 230] on input "Display Name" at bounding box center [684, 227] width 517 height 27
type input "**"
click at [61, 178] on span "Identity Data Fabric" at bounding box center [65, 175] width 106 height 13
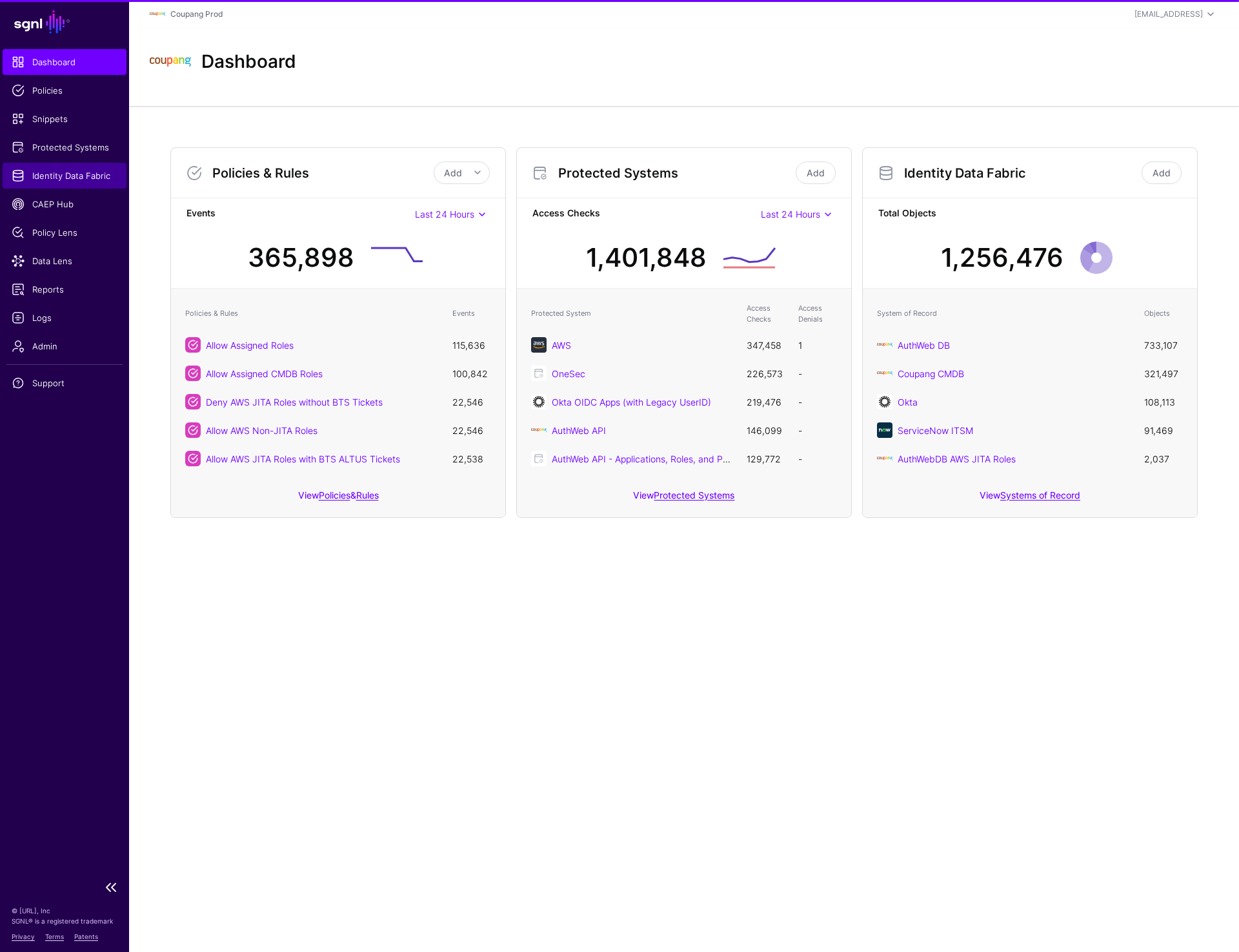
click at [69, 181] on span "Identity Data Fabric" at bounding box center [65, 175] width 106 height 13
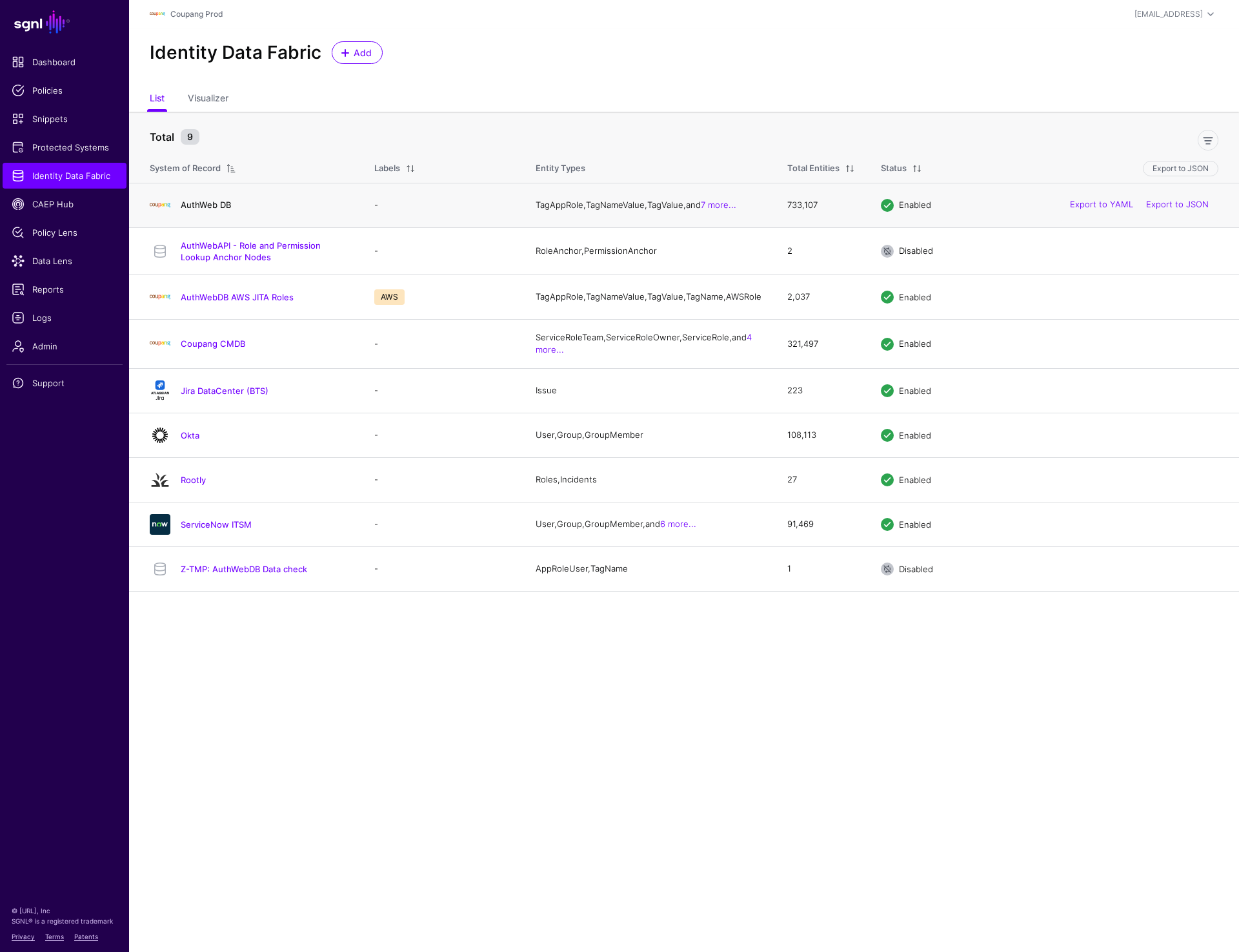
click at [211, 202] on link "AuthWeb DB" at bounding box center [206, 205] width 50 height 10
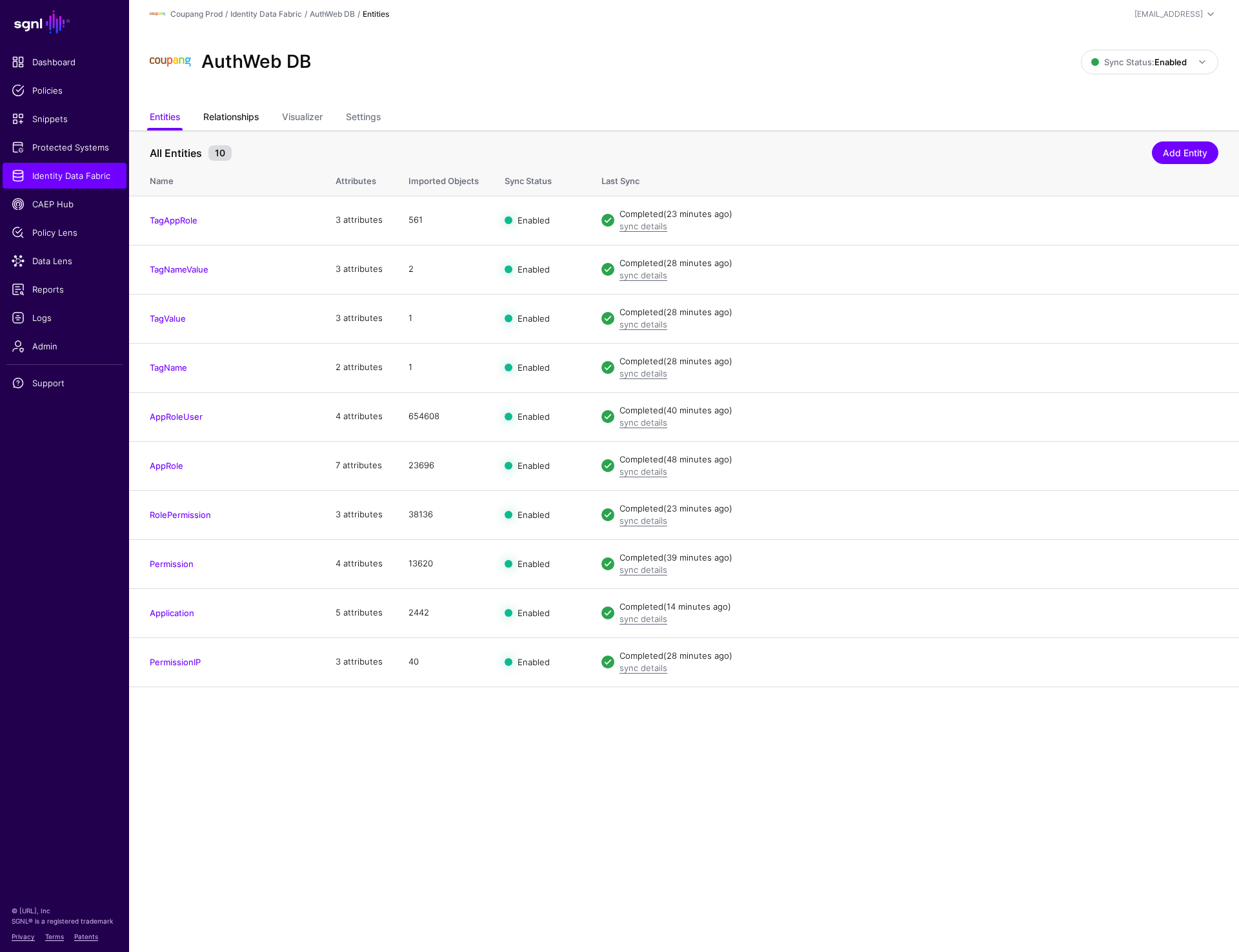
click at [252, 116] on link "Relationships" at bounding box center [230, 118] width 55 height 25
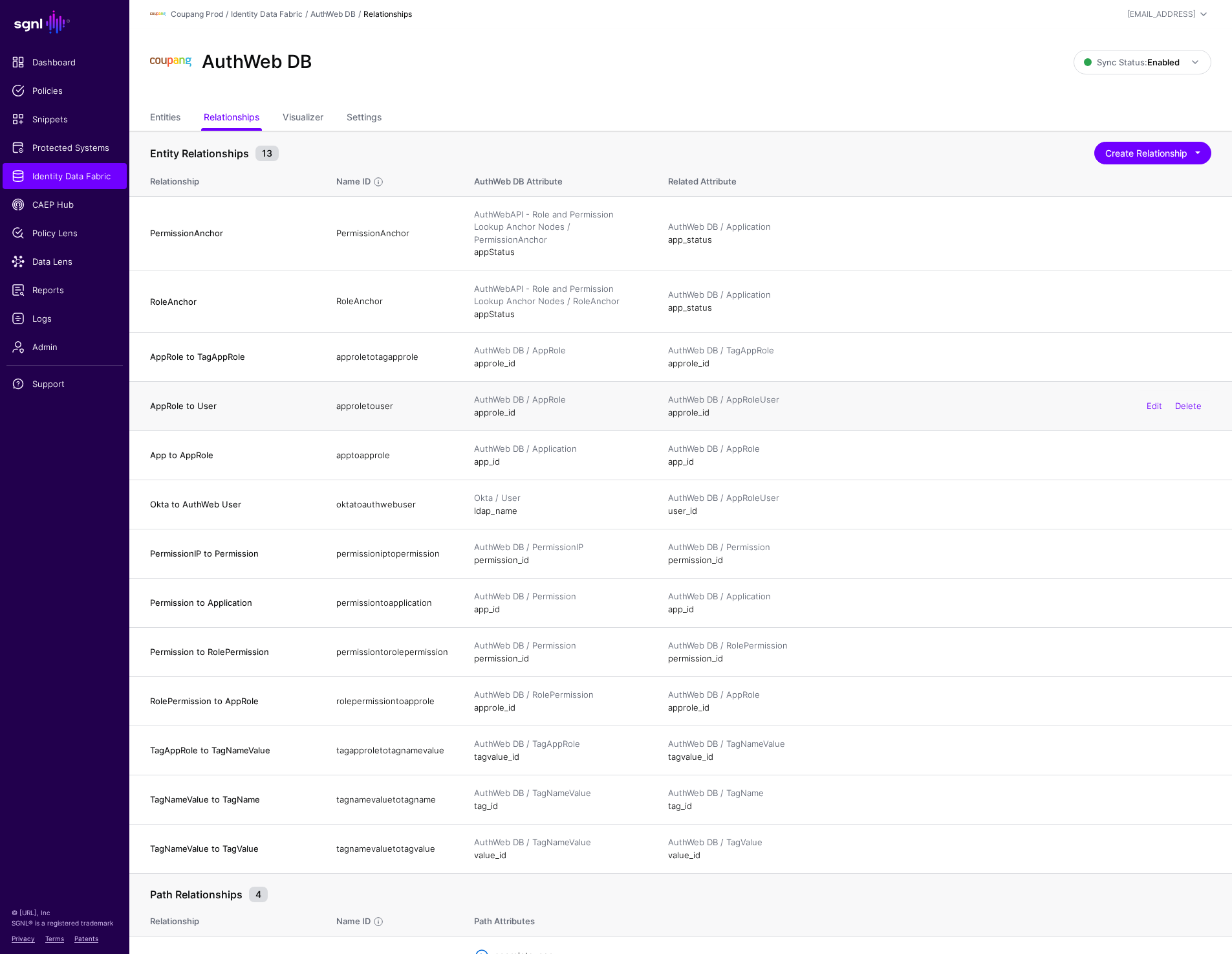
click at [151, 399] on h4 "AppRole to User" at bounding box center [230, 405] width 160 height 12
drag, startPoint x: 153, startPoint y: 395, endPoint x: 719, endPoint y: 396, distance: 566.0
click at [719, 396] on tr "AppRole to User approletouser AuthWeb DB / AppRole approle_id AuthWeb DB / AppR…" at bounding box center [680, 406] width 1103 height 49
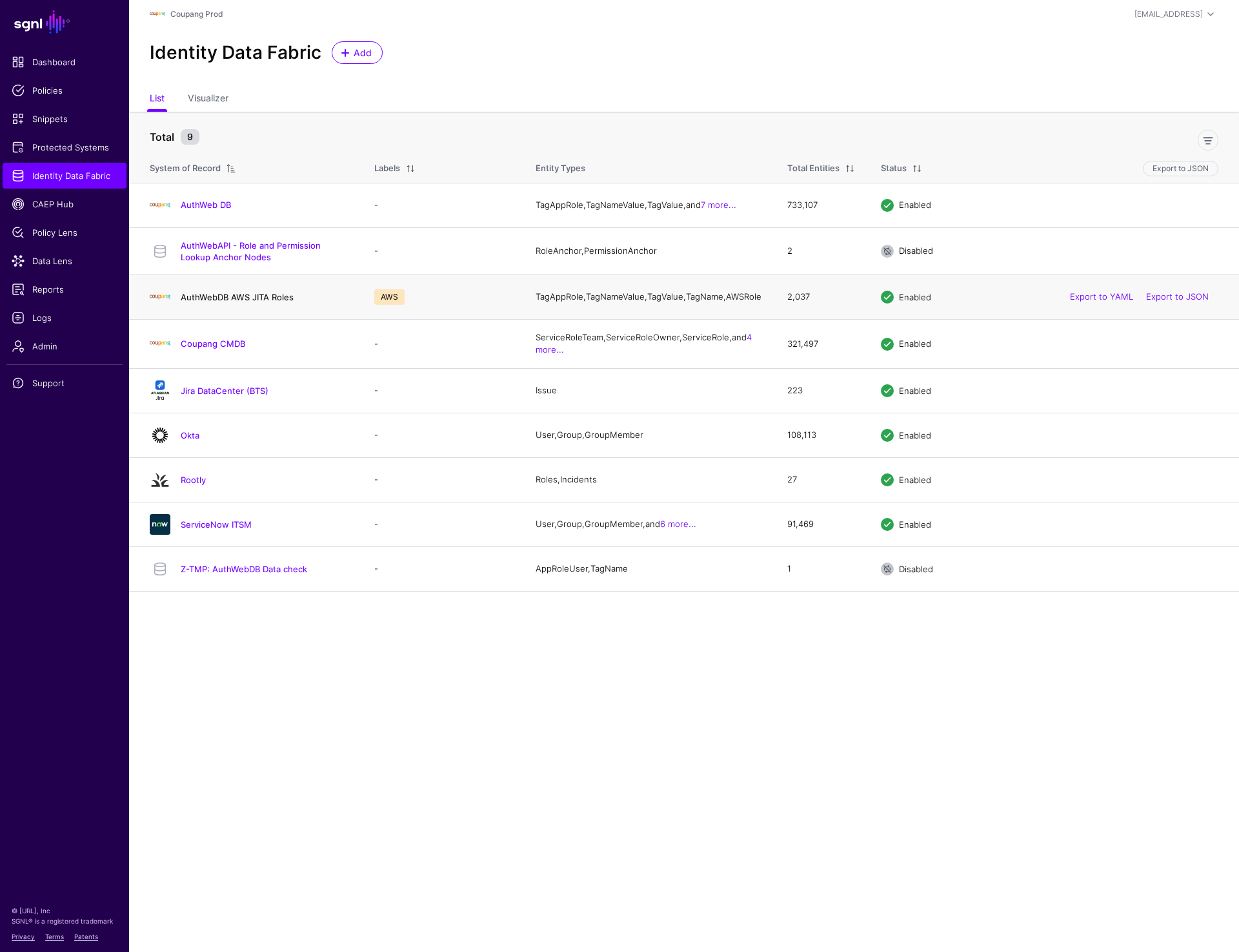
click at [204, 302] on link "AuthWebDB AWS JITA Roles" at bounding box center [237, 297] width 113 height 10
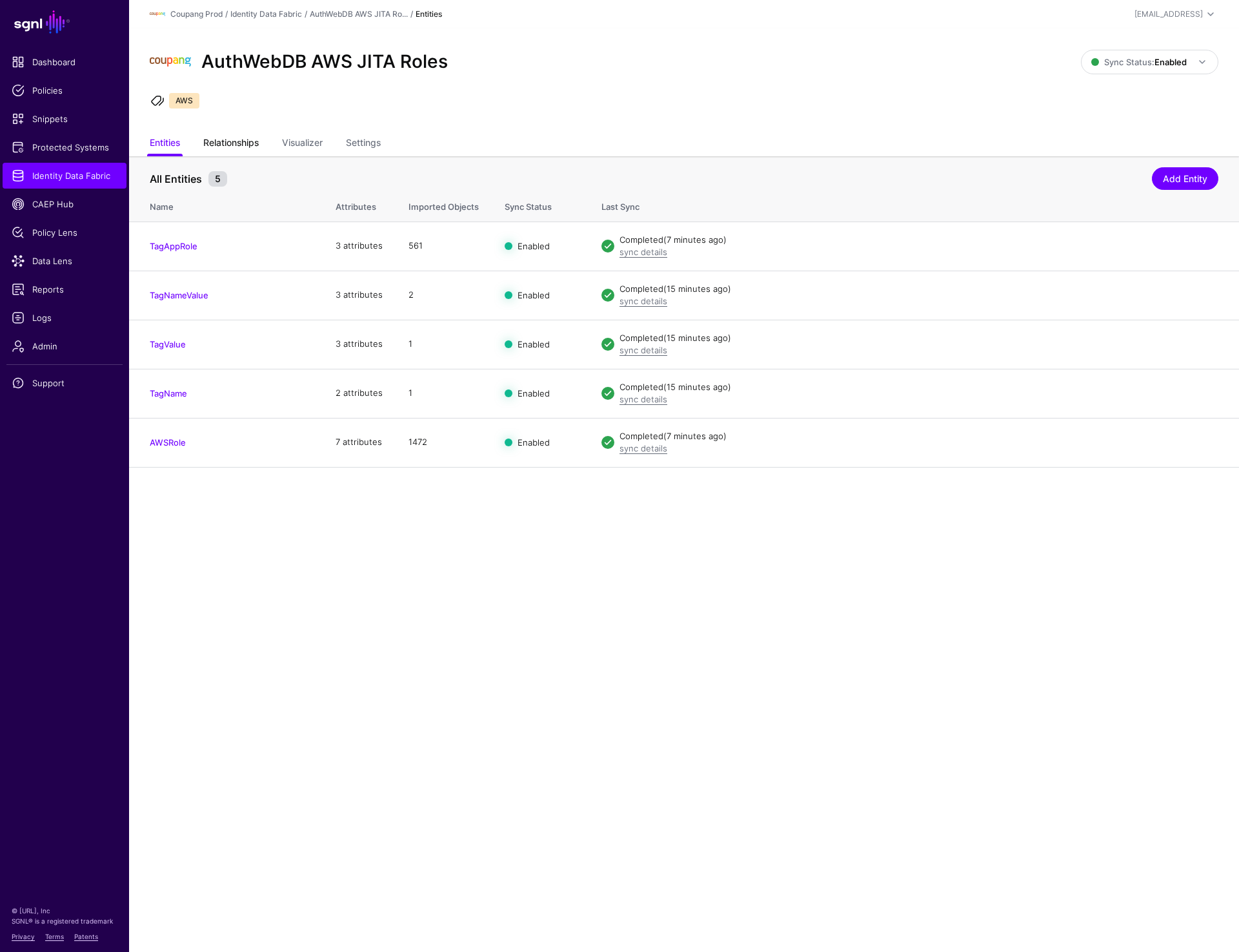
click at [229, 139] on link "Relationships" at bounding box center [230, 144] width 55 height 25
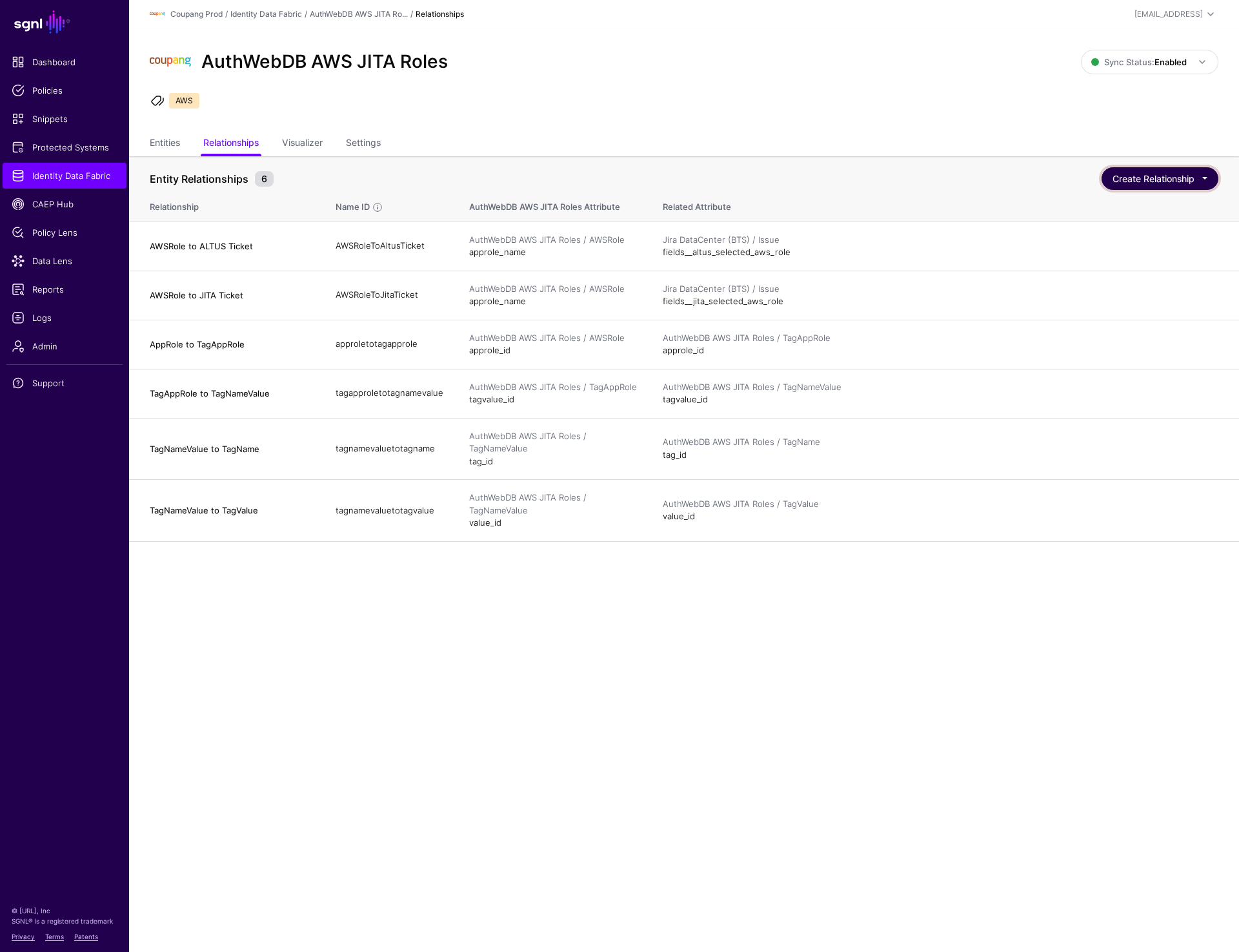
click at [1168, 181] on button "Create Relationship" at bounding box center [1160, 178] width 116 height 23
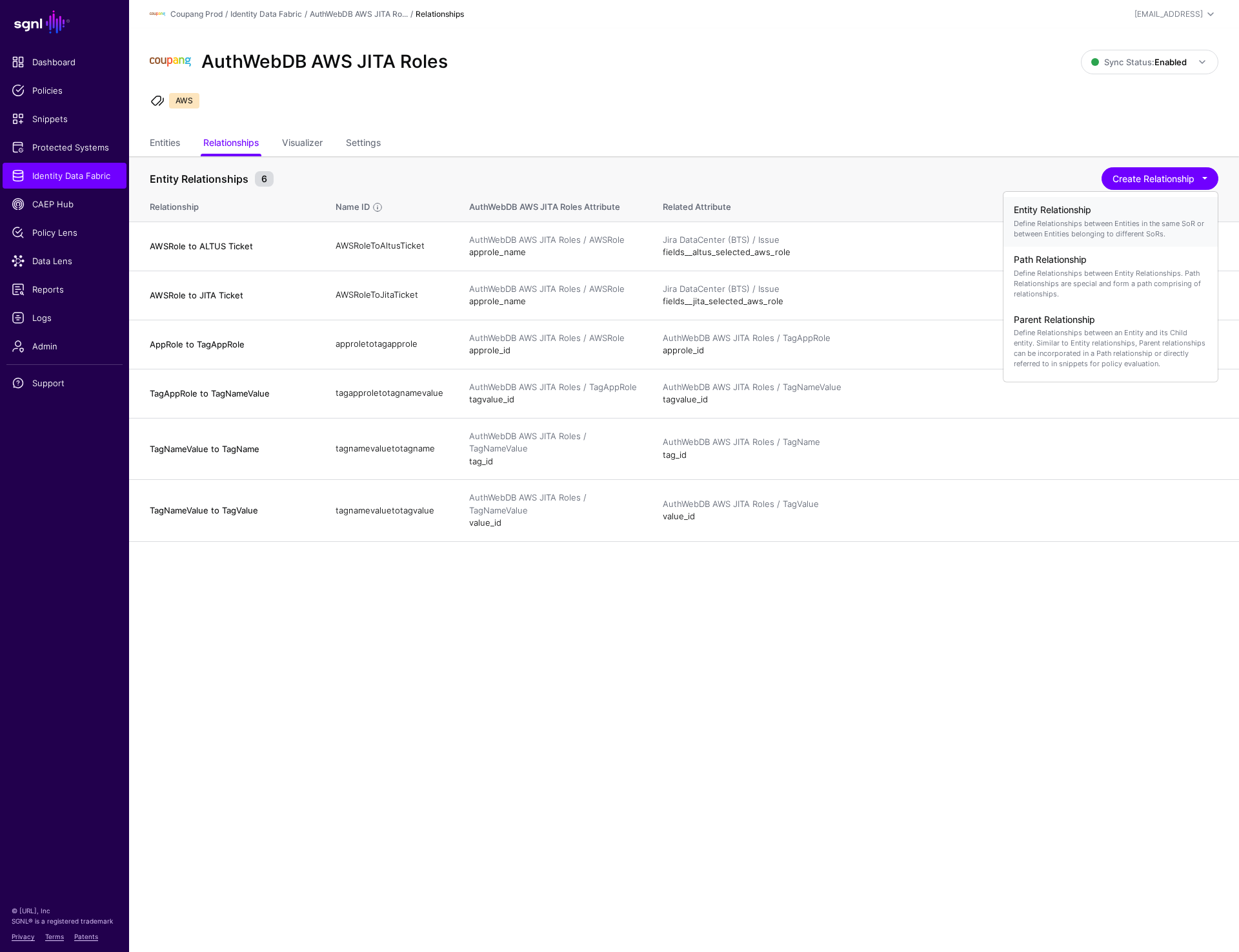
click at [1097, 225] on p "Define Relationships between Entities in the same SoR or between Entities belon…" at bounding box center [1111, 229] width 194 height 20
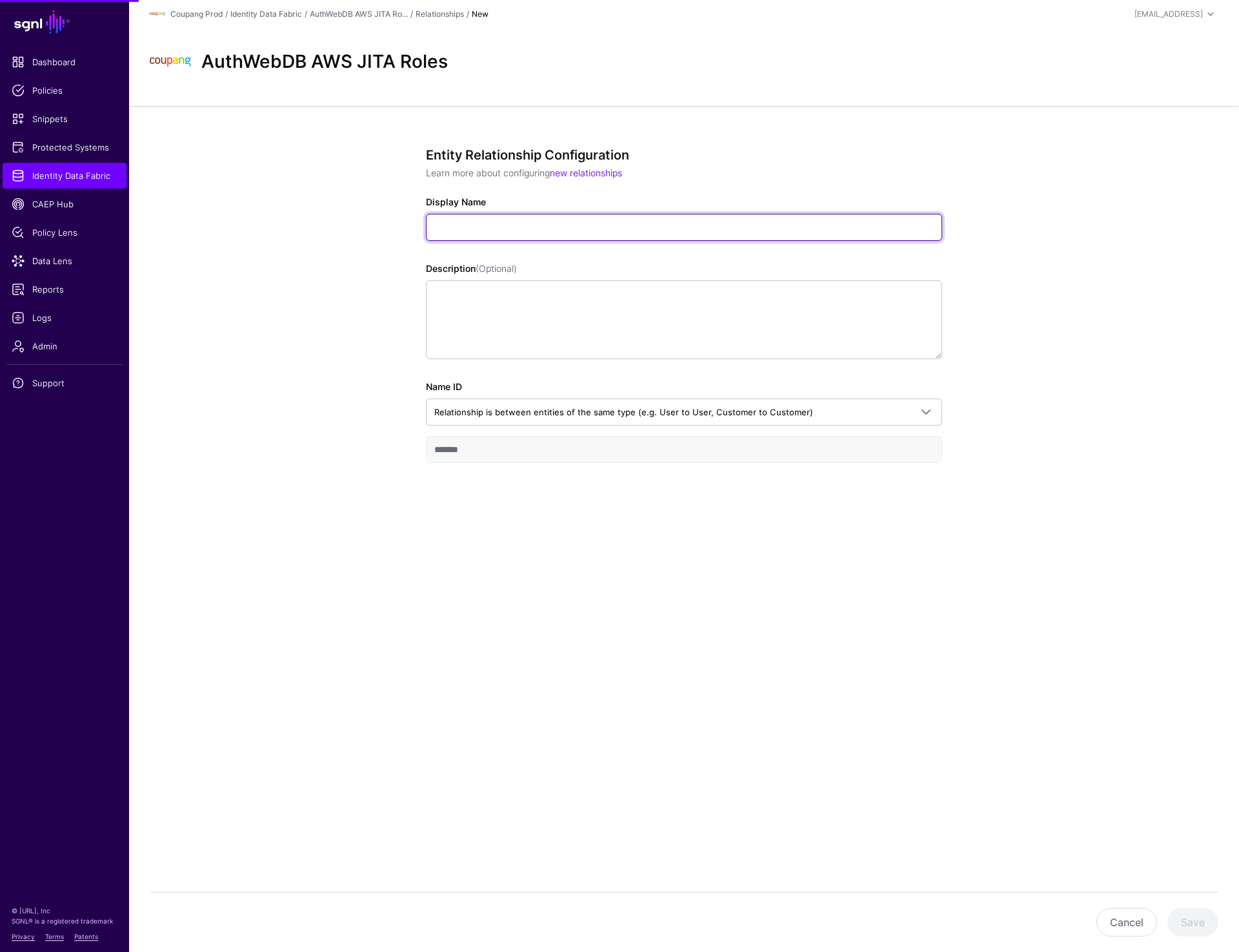
click at [478, 218] on input "Display Name" at bounding box center [684, 227] width 517 height 27
paste input "*******"
type input "**********"
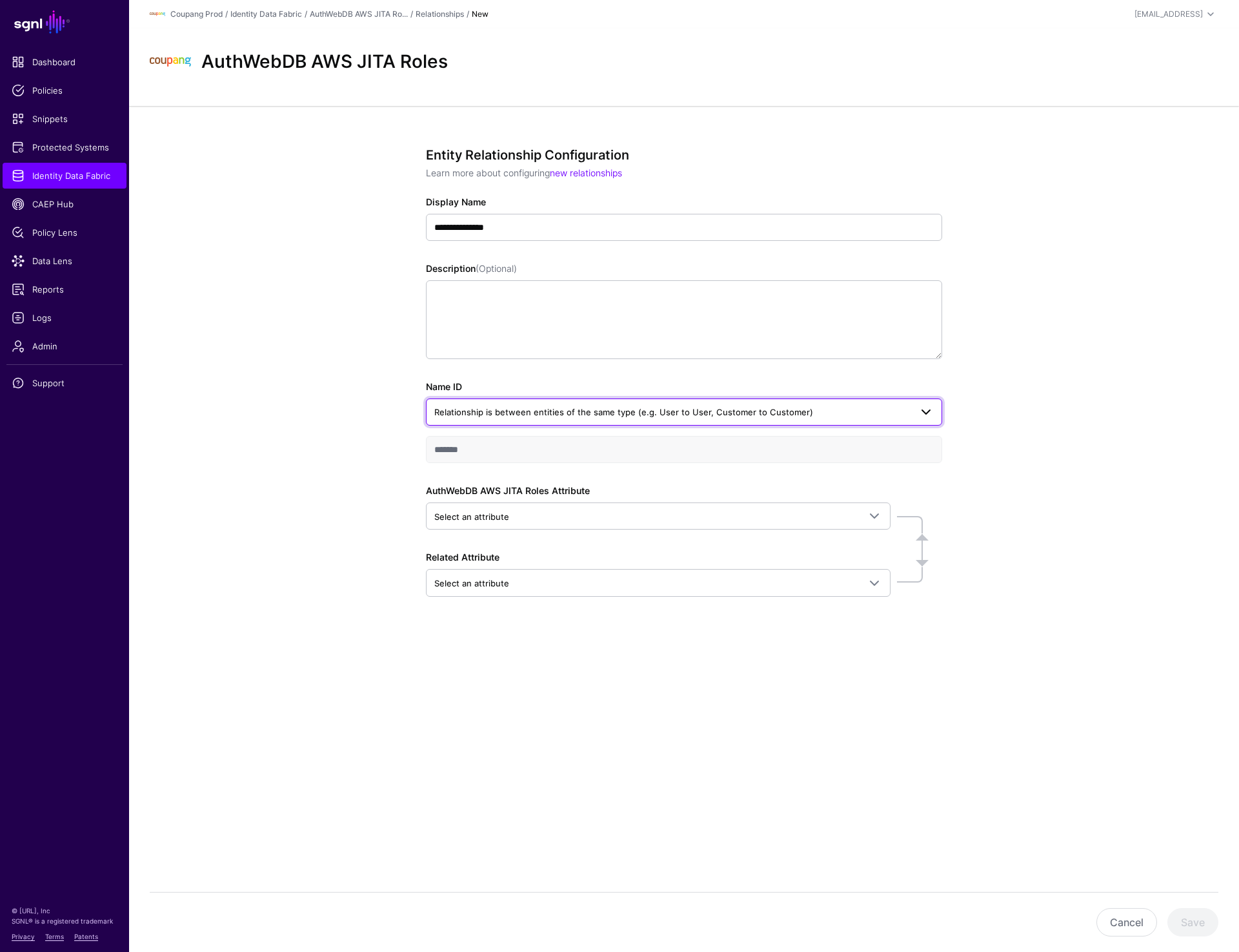
click at [733, 413] on span "Relationship is between entities of the same type (e.g. User to User, Customer …" at bounding box center [624, 412] width 379 height 10
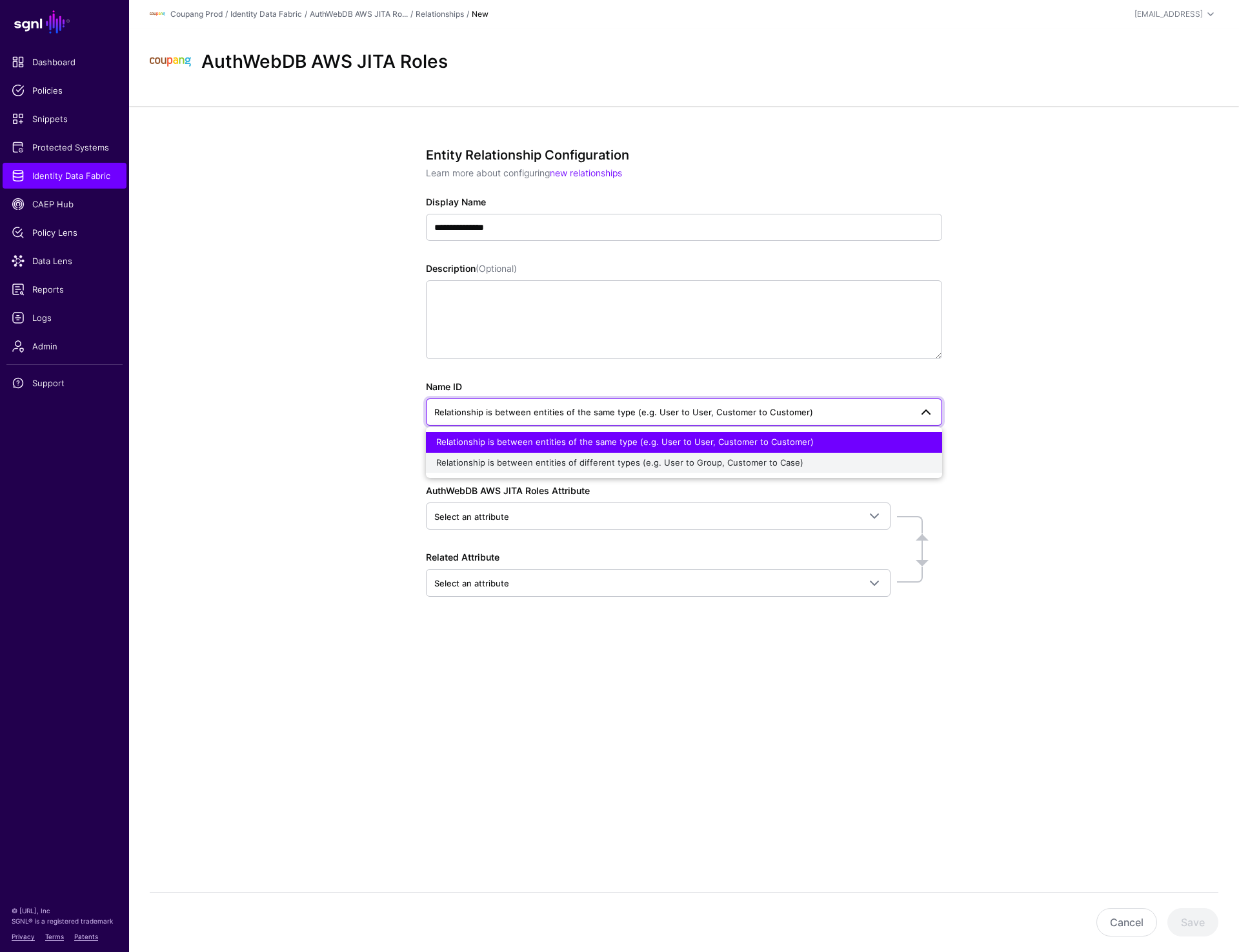
click at [719, 467] on span "Relationship is between entities of different types (e.g. User to Group, Custom…" at bounding box center [620, 462] width 367 height 10
type input "**********"
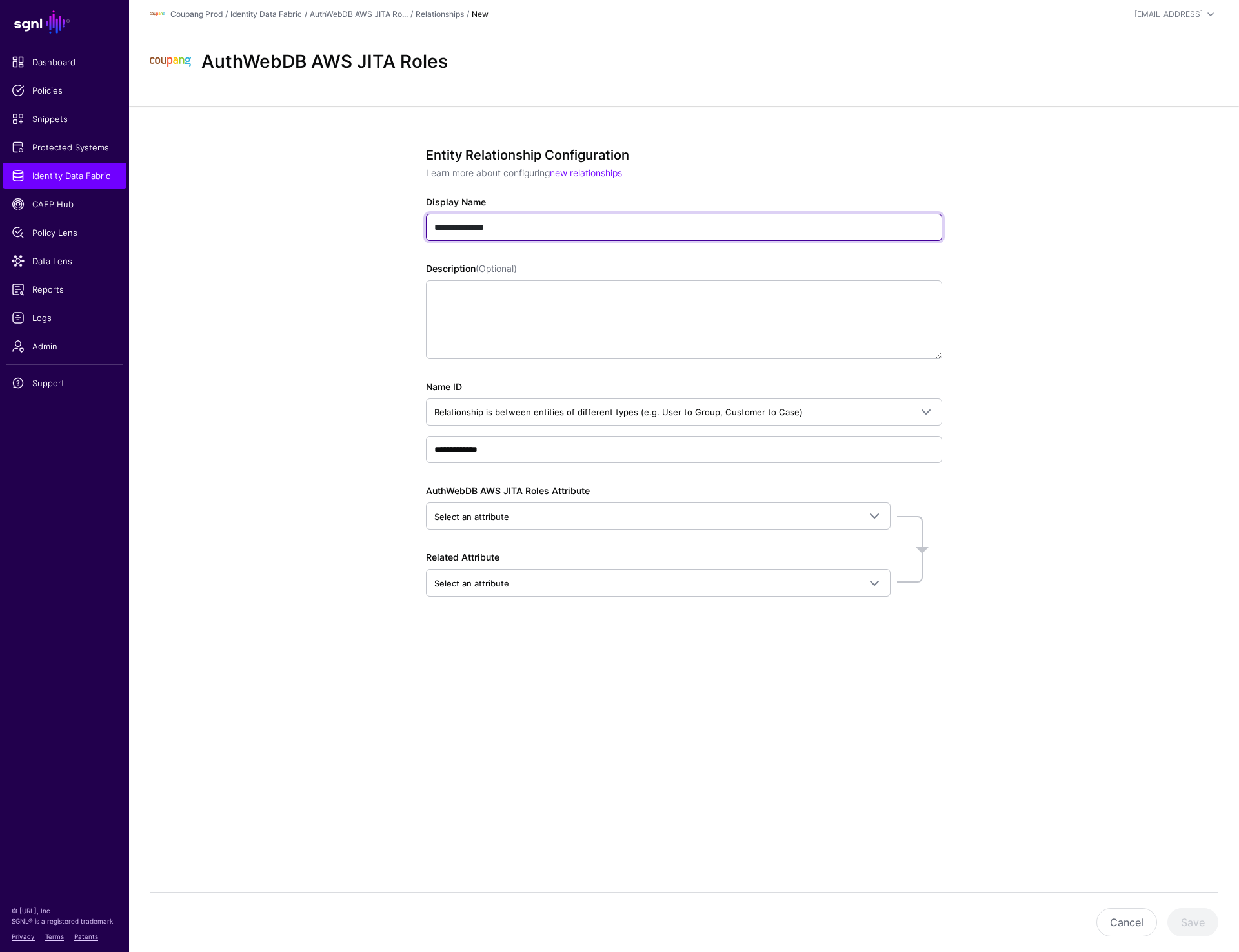
click at [487, 228] on input "**********" at bounding box center [684, 227] width 517 height 27
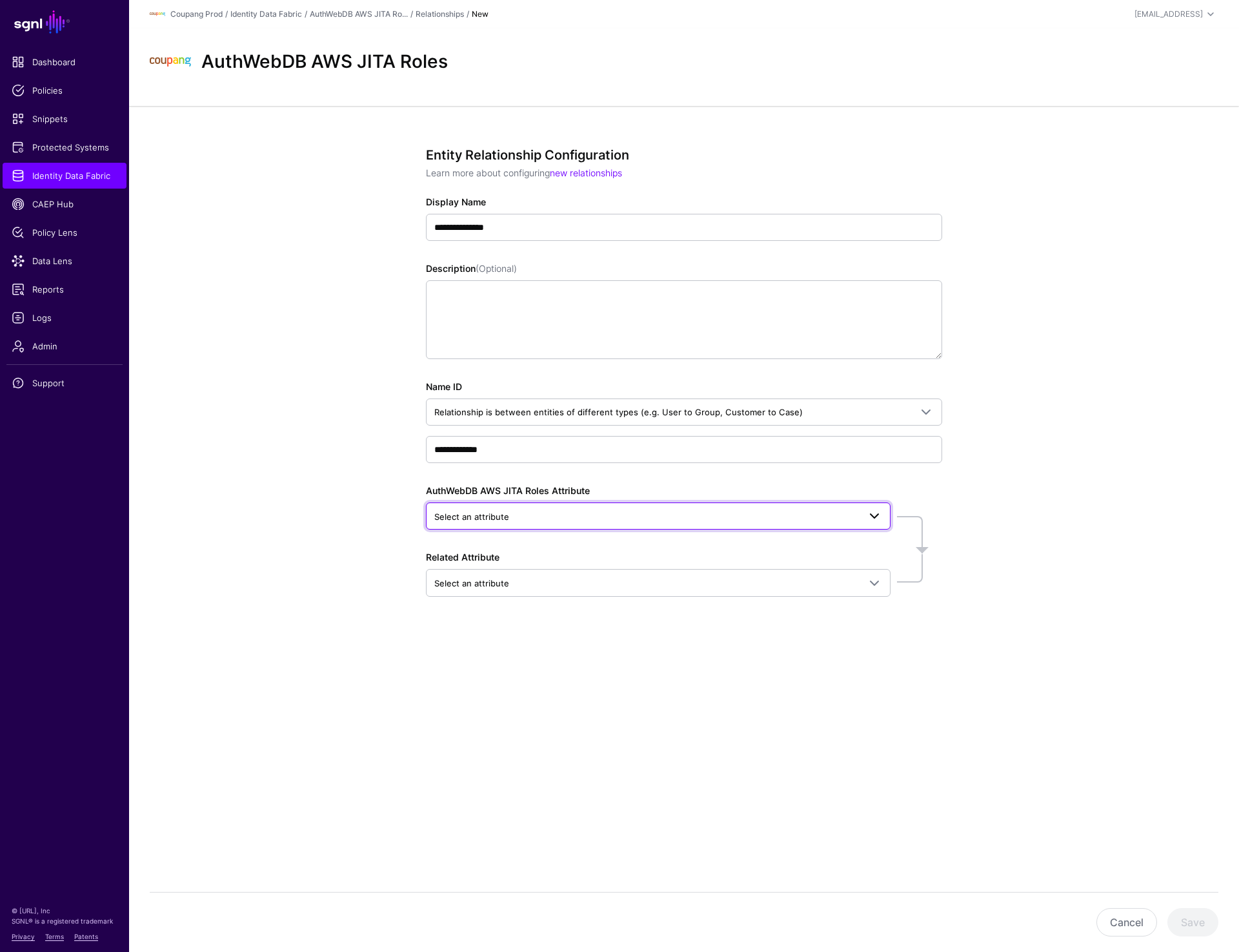
click at [512, 512] on span "Select an attribute" at bounding box center [647, 516] width 425 height 14
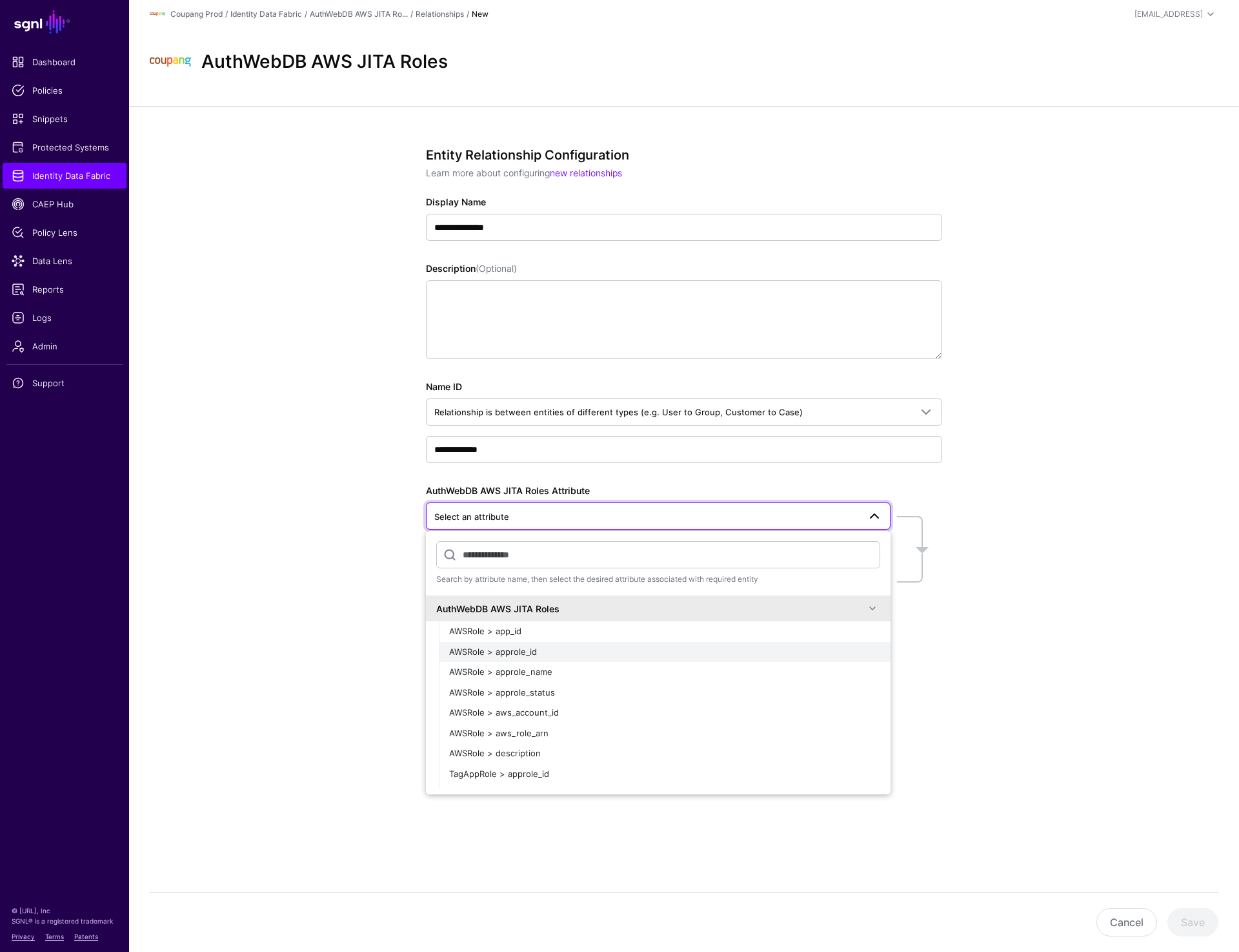
click at [552, 649] on div "AWSRole > approle_id" at bounding box center [665, 652] width 431 height 13
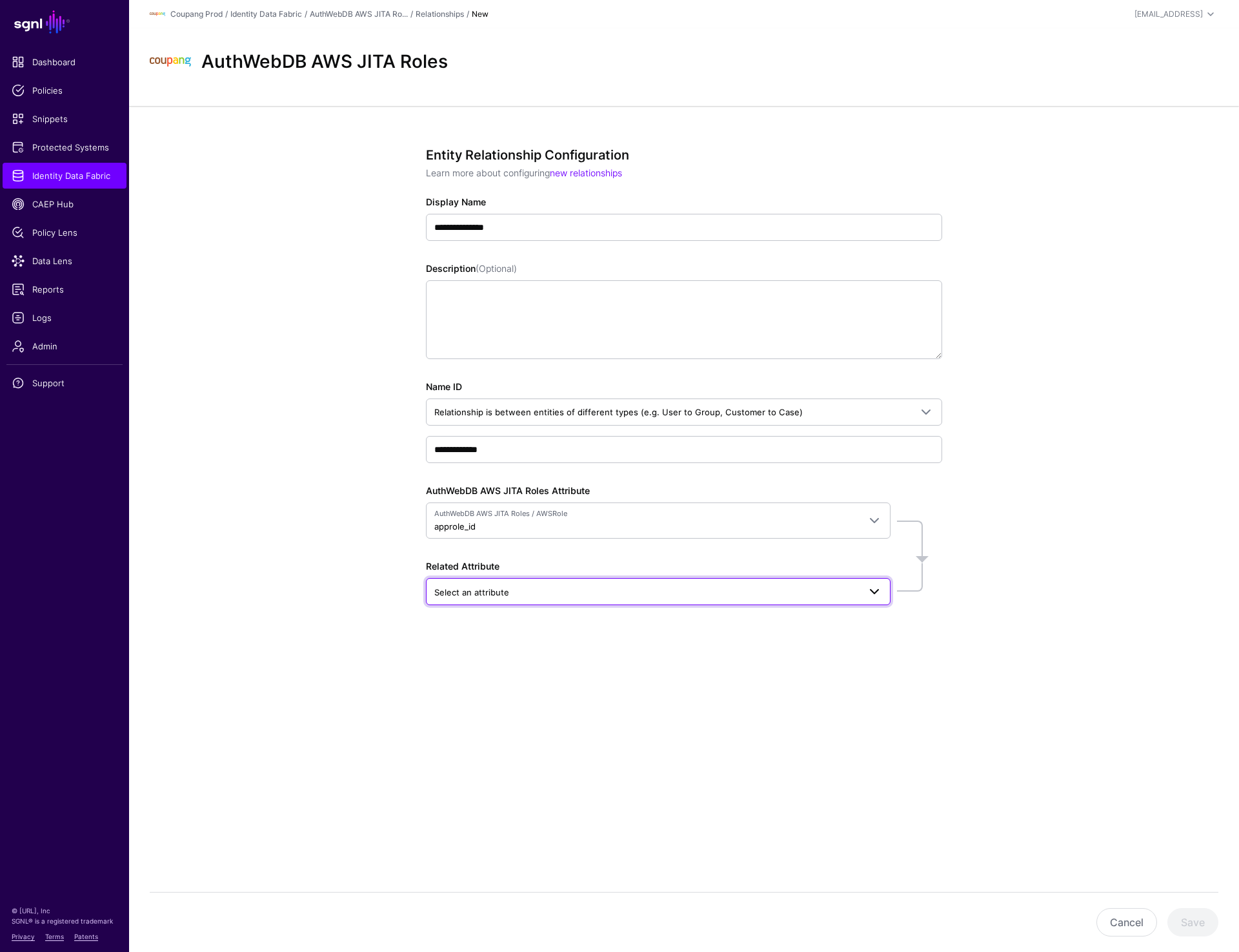
click at [569, 595] on span "Select an attribute" at bounding box center [647, 592] width 425 height 14
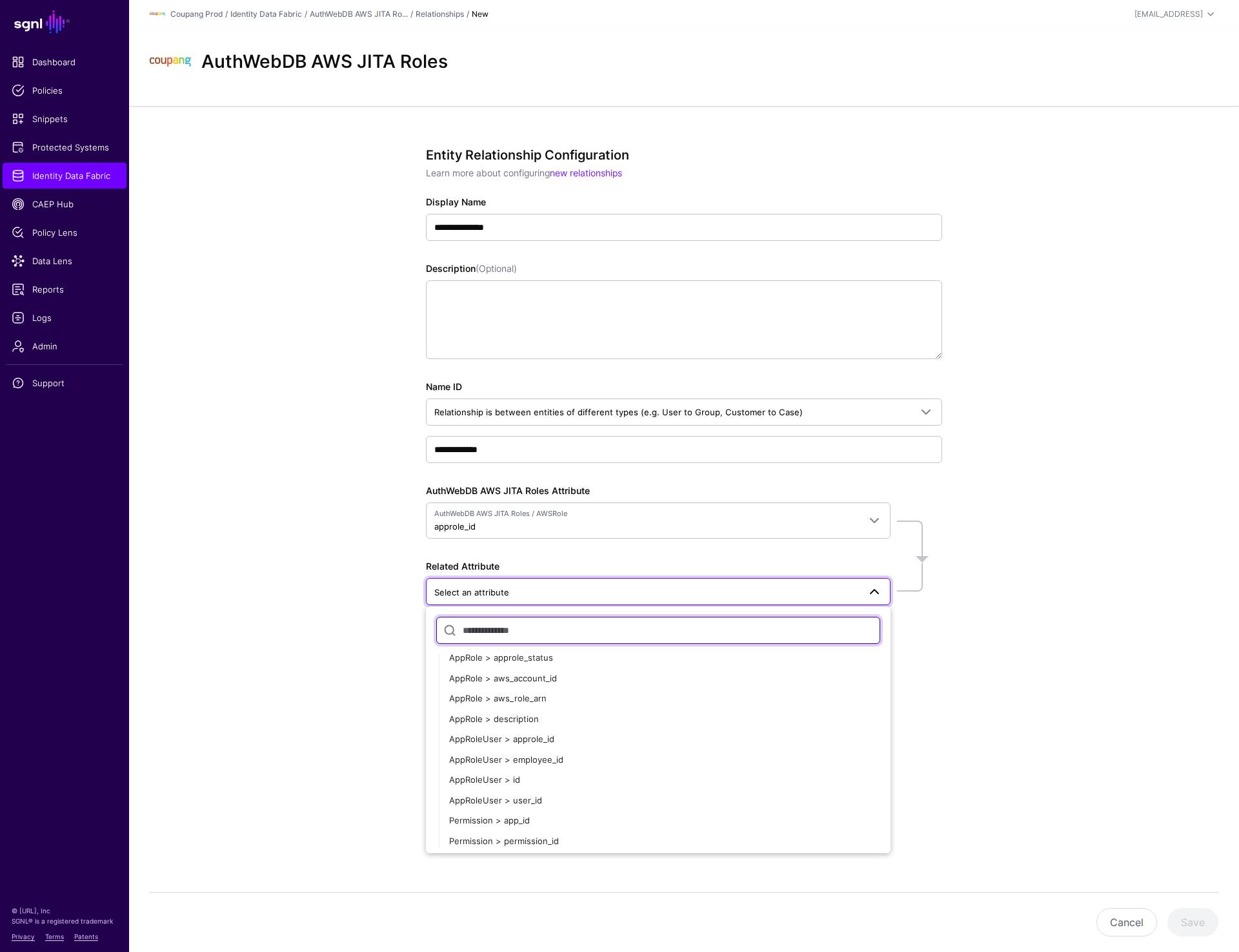
scroll to position [196, 0]
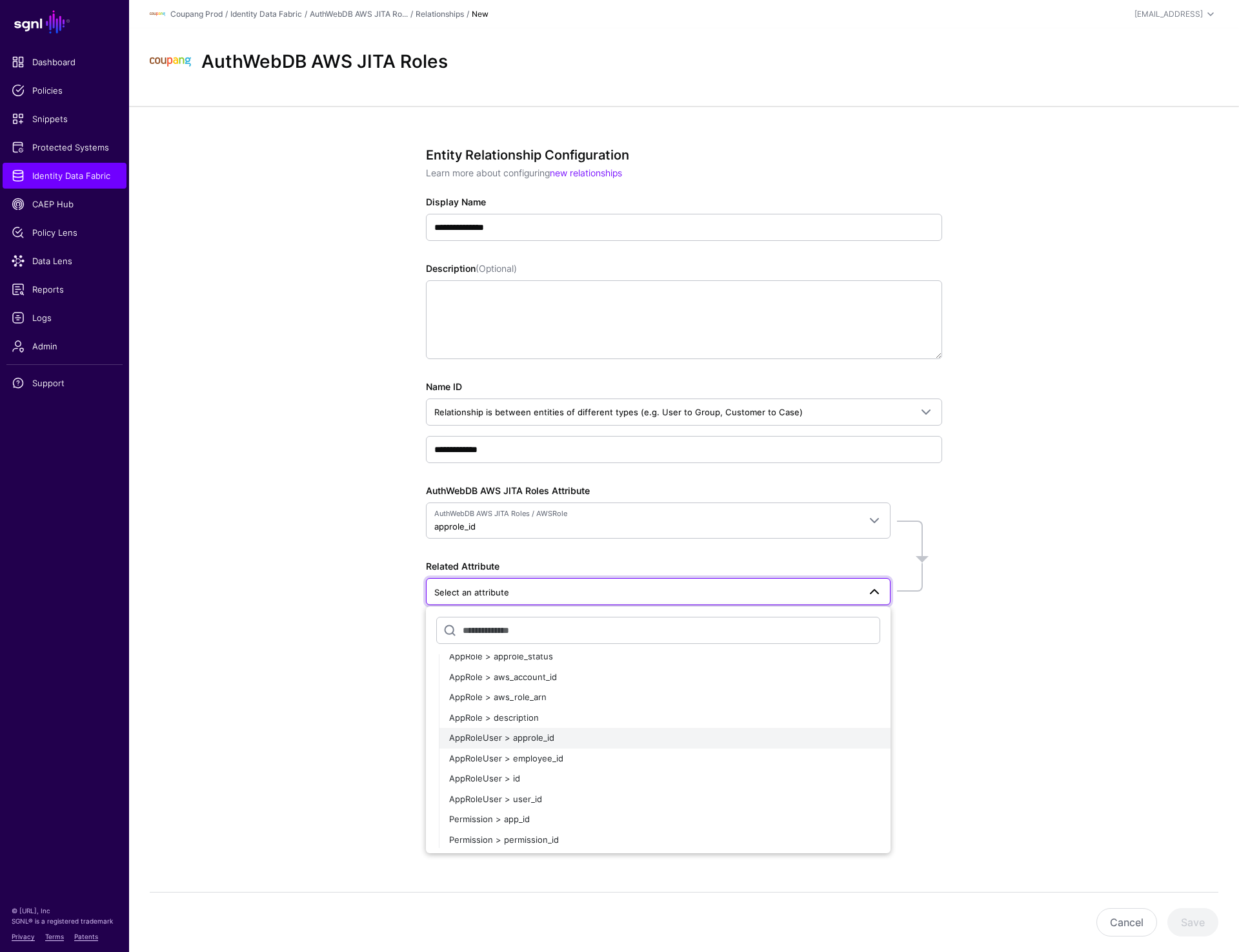
click at [553, 738] on div "AppRoleUser > approle_id" at bounding box center [665, 738] width 431 height 13
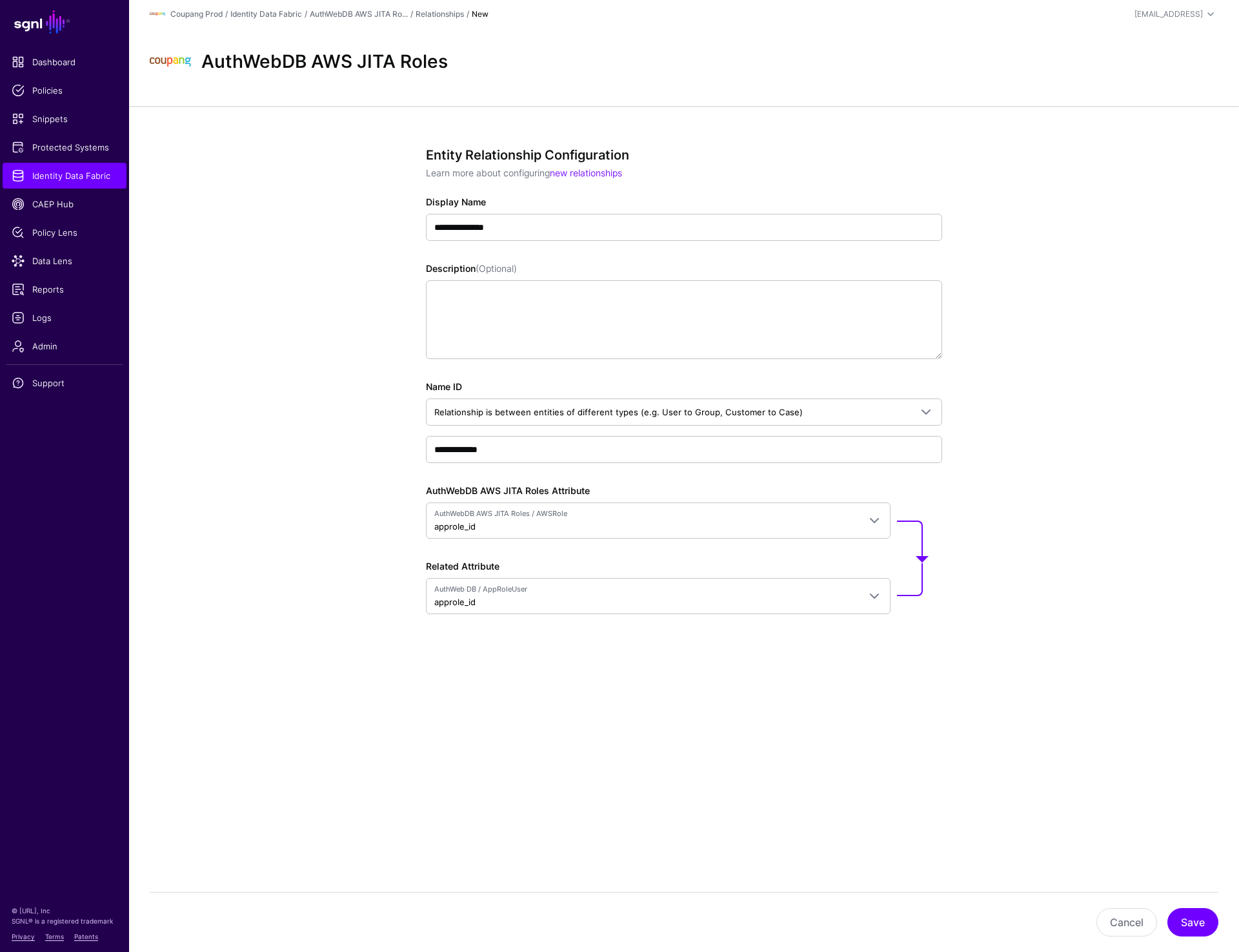
click at [661, 734] on div "**********" at bounding box center [684, 428] width 599 height 643
click at [1188, 912] on button "Save" at bounding box center [1193, 921] width 51 height 28
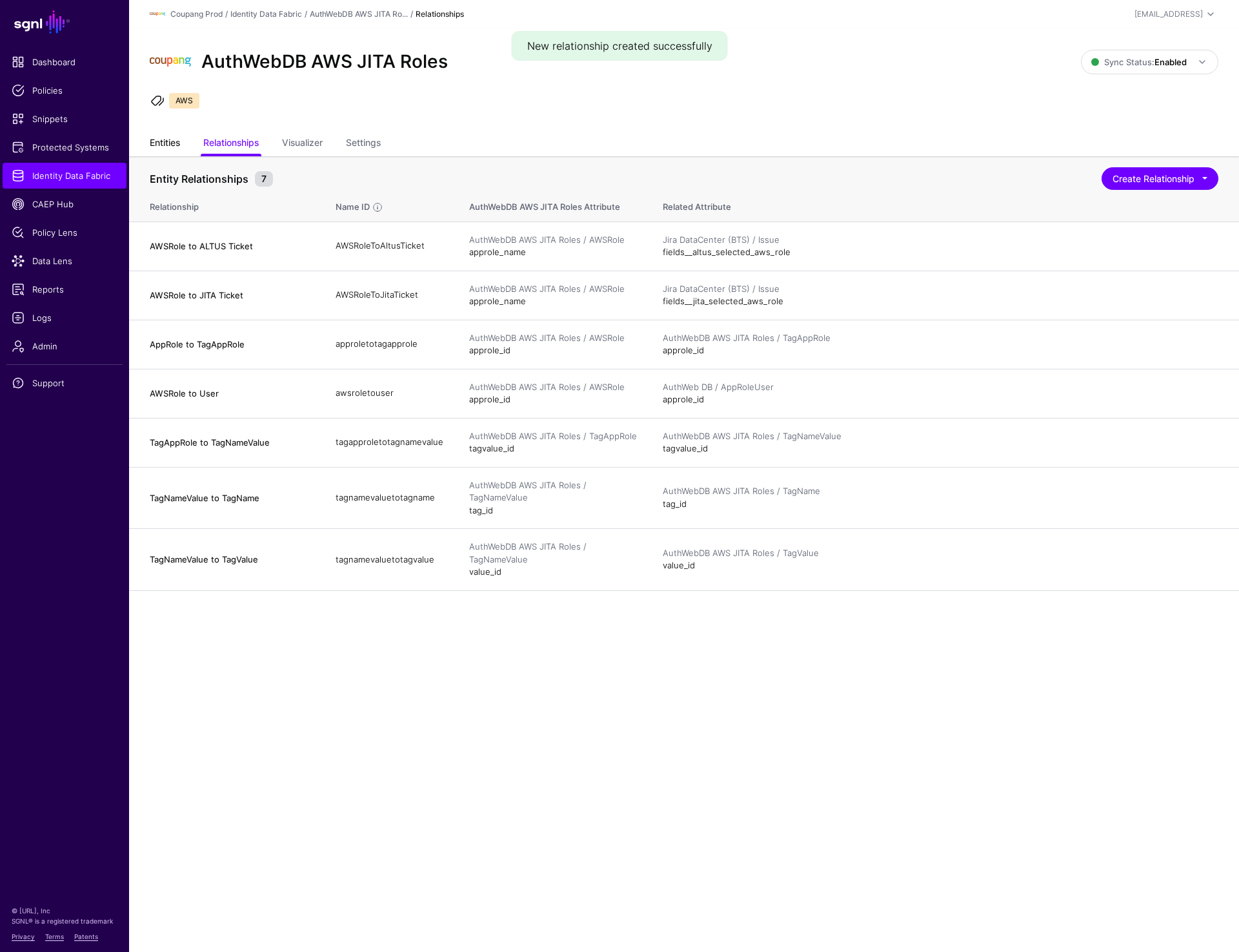
click at [156, 144] on link "Entities" at bounding box center [165, 144] width 31 height 25
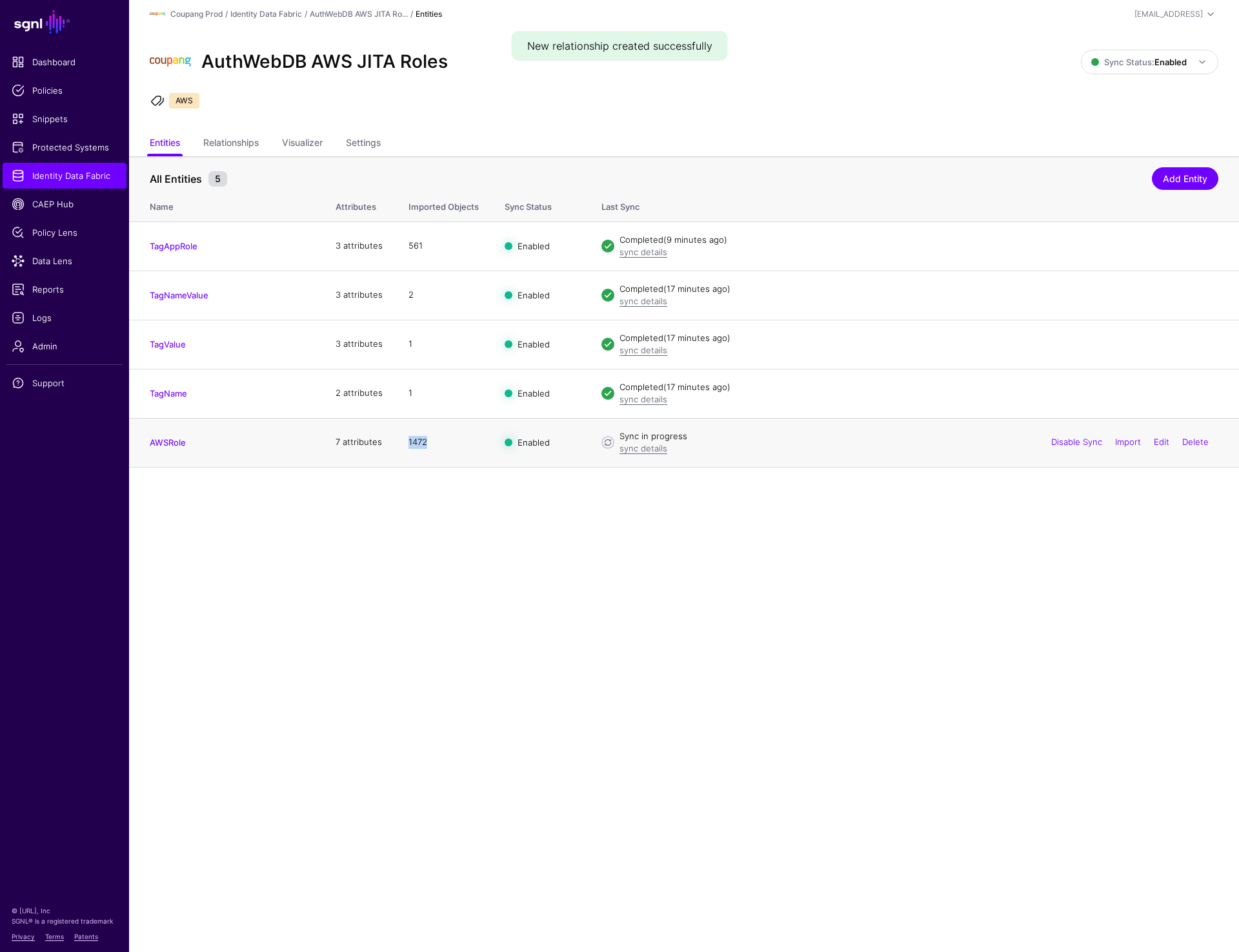
drag, startPoint x: 404, startPoint y: 447, endPoint x: 446, endPoint y: 447, distance: 42.0
click at [446, 447] on td "1472" at bounding box center [444, 442] width 96 height 49
click at [525, 576] on main "SGNL Dashboard Policies Snippets Protected Systems Identity Data Fabric CAEP Hu…" at bounding box center [620, 476] width 1239 height 952
click at [254, 133] on link "Relationships" at bounding box center [230, 144] width 55 height 25
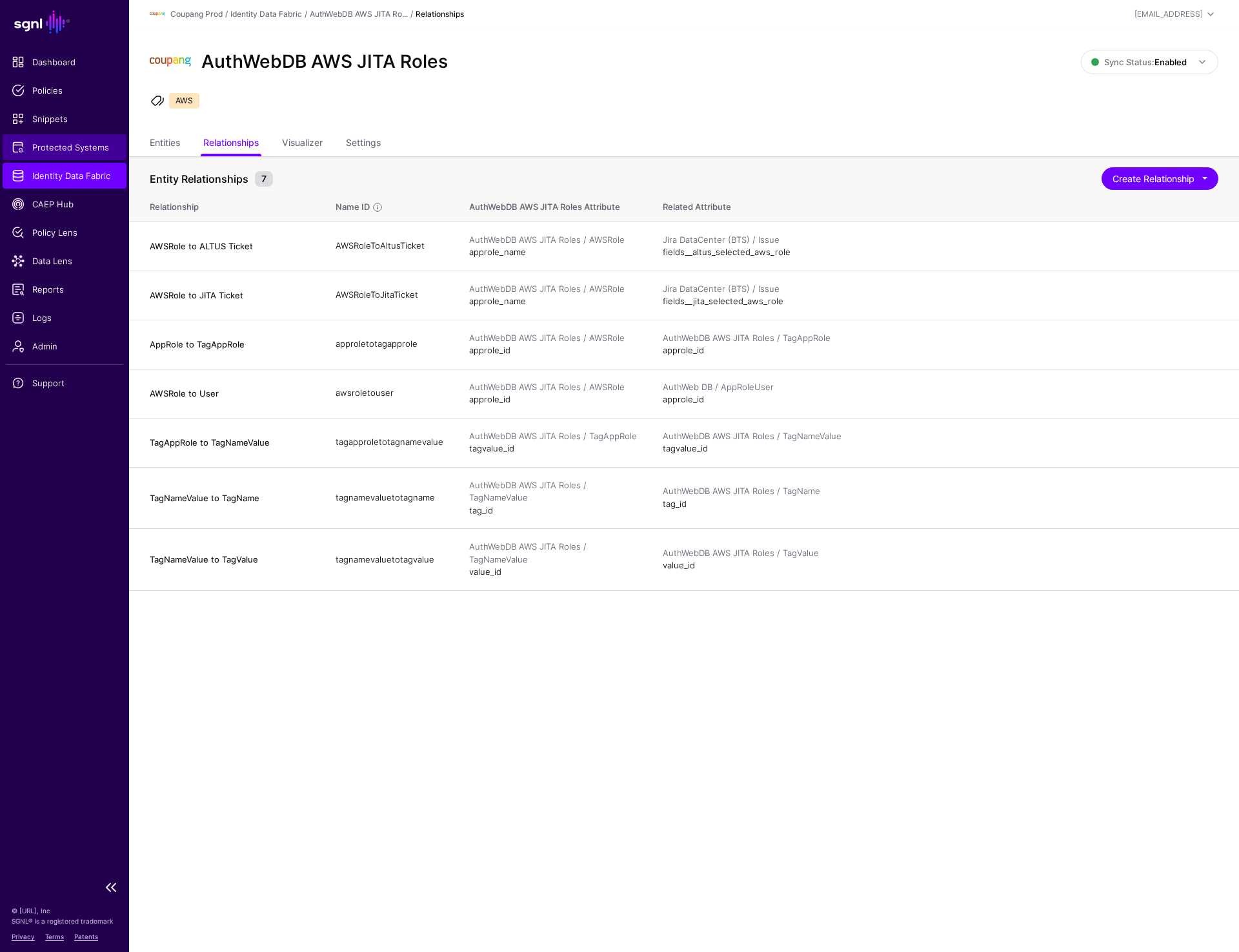
click at [66, 149] on span "Protected Systems" at bounding box center [65, 147] width 106 height 13
click at [59, 146] on span "Protected Systems" at bounding box center [65, 147] width 106 height 13
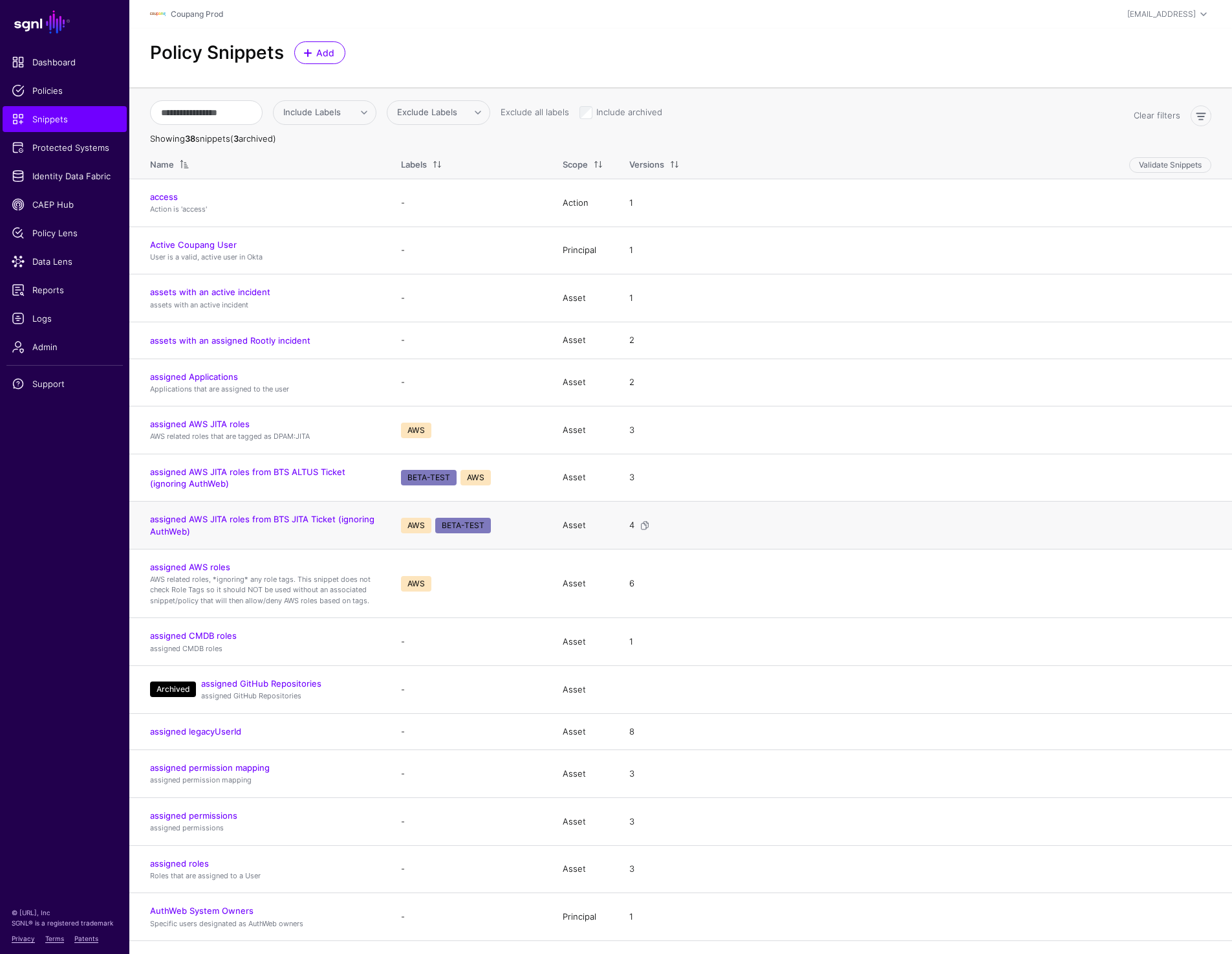
click at [303, 512] on td "assigned AWS JITA roles from BTS JITA Ticket (ignoring AuthWeb)" at bounding box center [259, 525] width 259 height 47
click at [300, 515] on link "assigned AWS JITA roles from BTS JITA Ticket (ignoring AuthWeb)" at bounding box center [262, 525] width 225 height 22
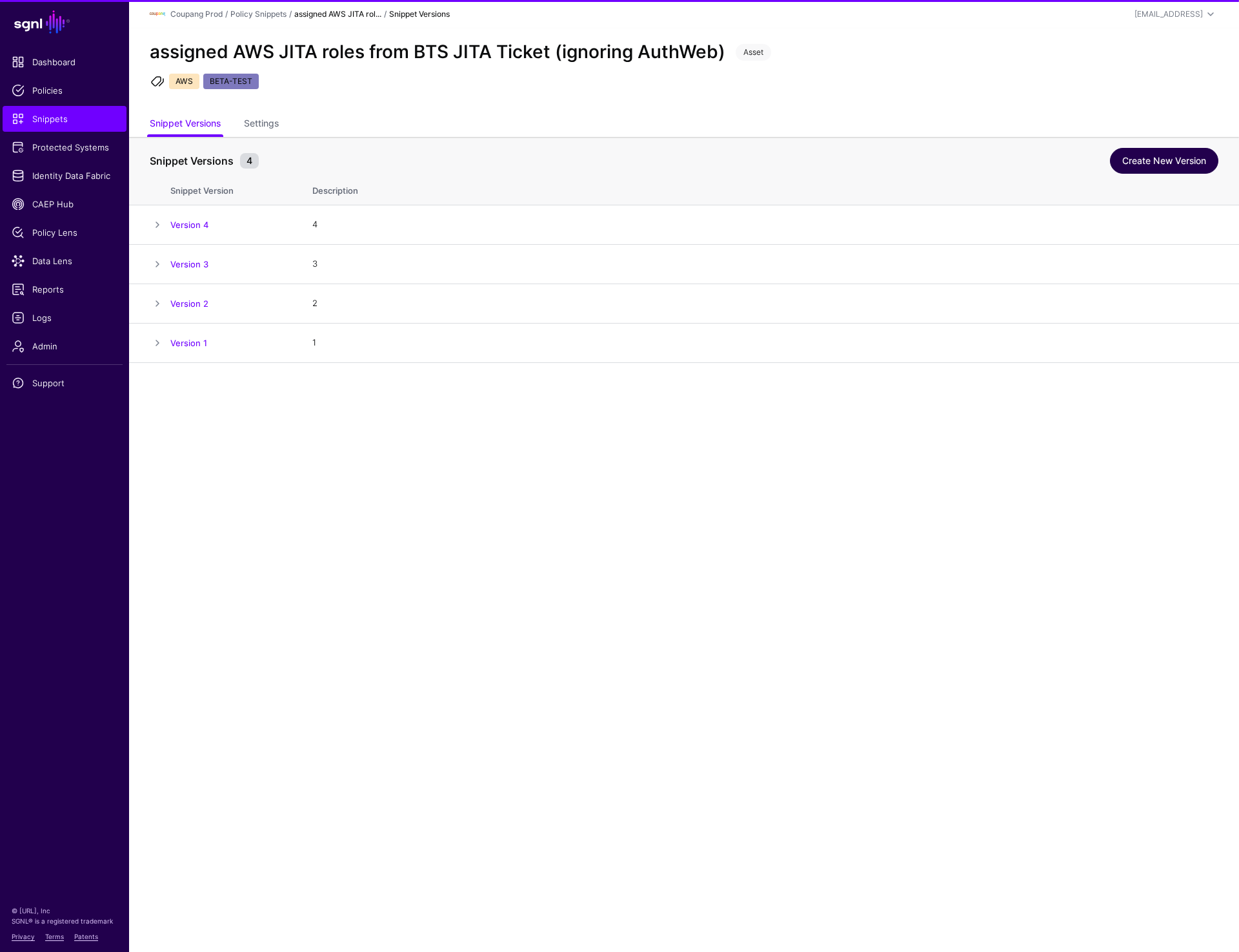
click at [1152, 172] on link "Create New Version" at bounding box center [1164, 161] width 109 height 26
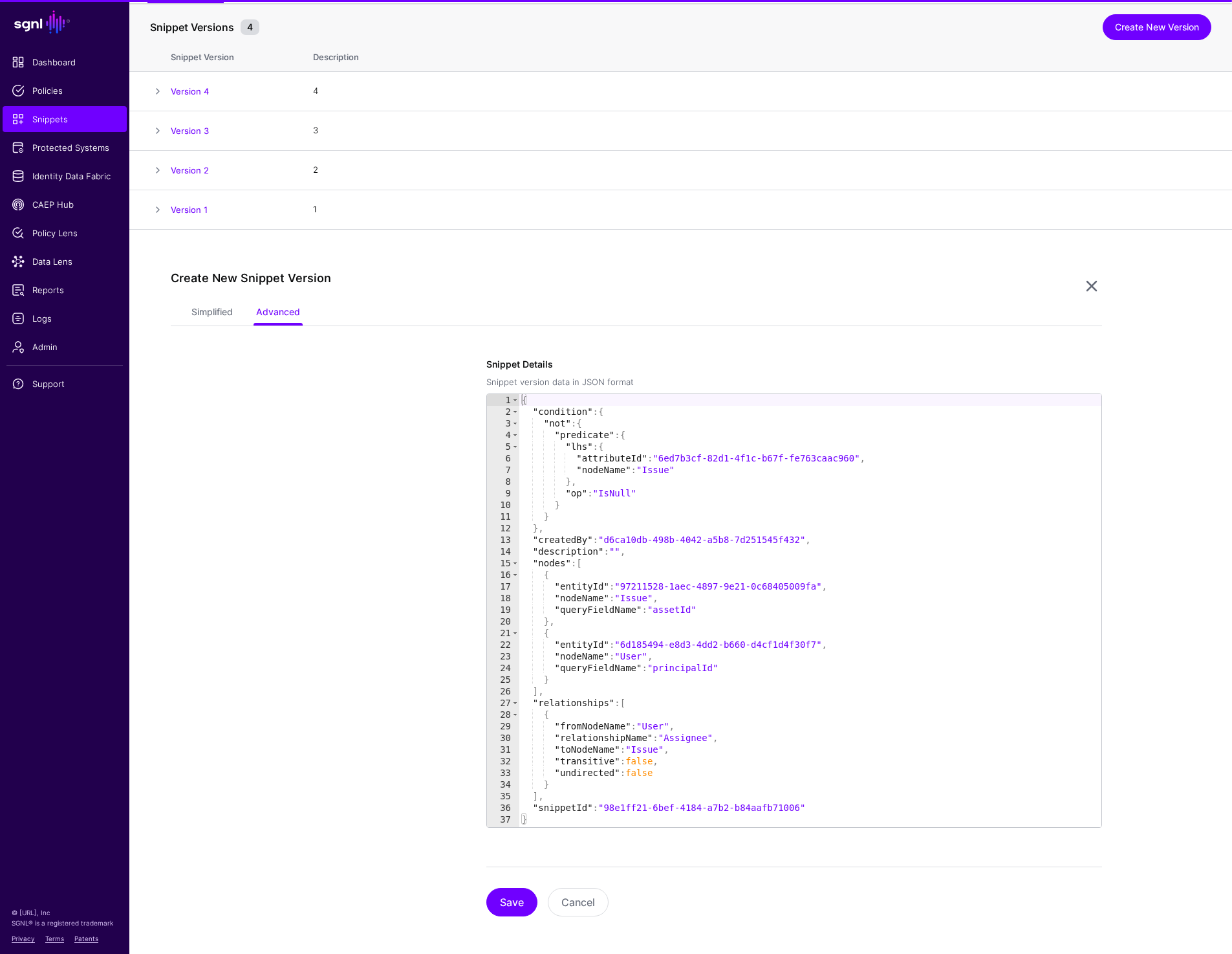
scroll to position [138, 0]
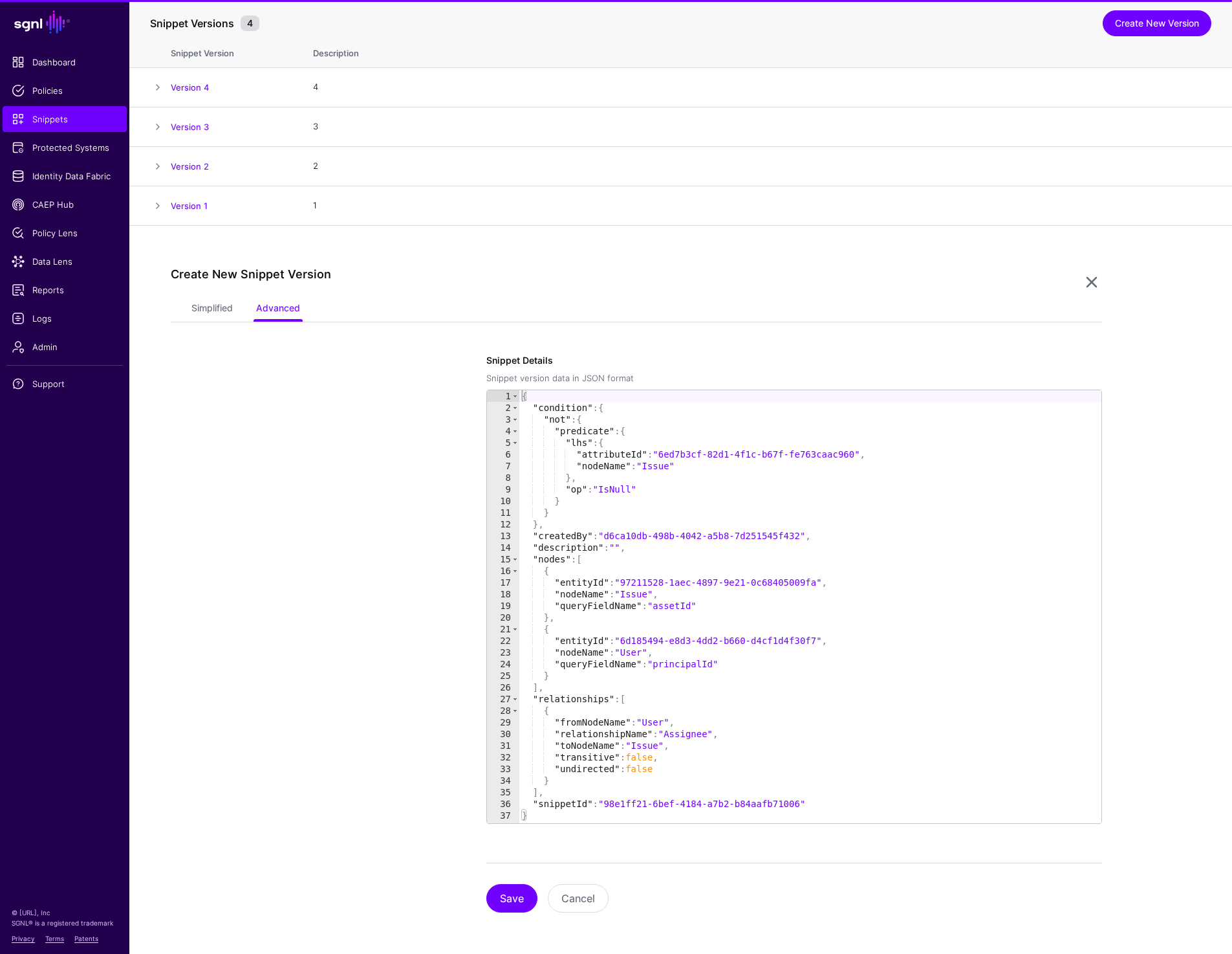
click at [215, 296] on div "Create New Snippet Version" at bounding box center [626, 282] width 910 height 30
click at [214, 313] on link "Simplified" at bounding box center [212, 309] width 42 height 25
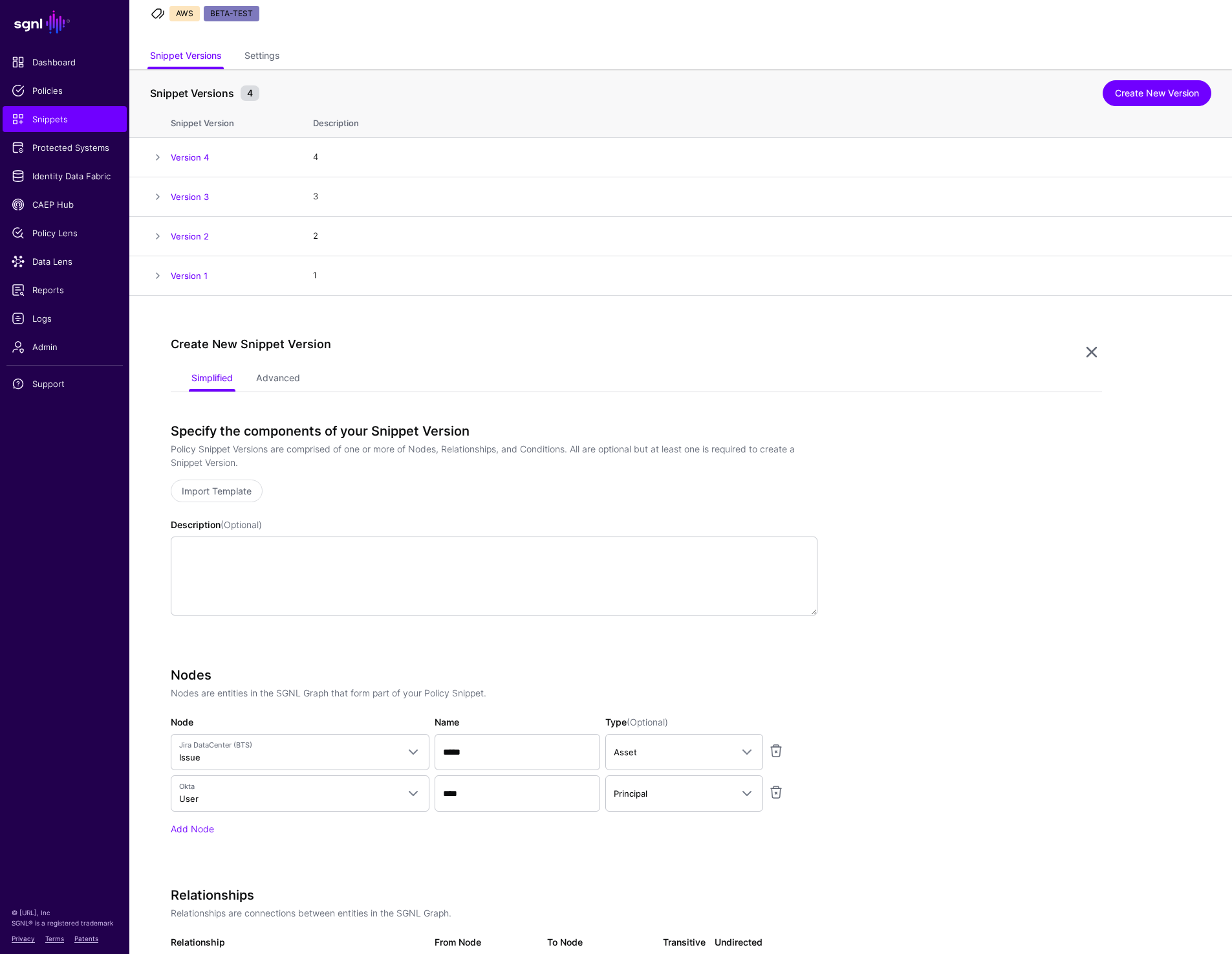
scroll to position [0, 0]
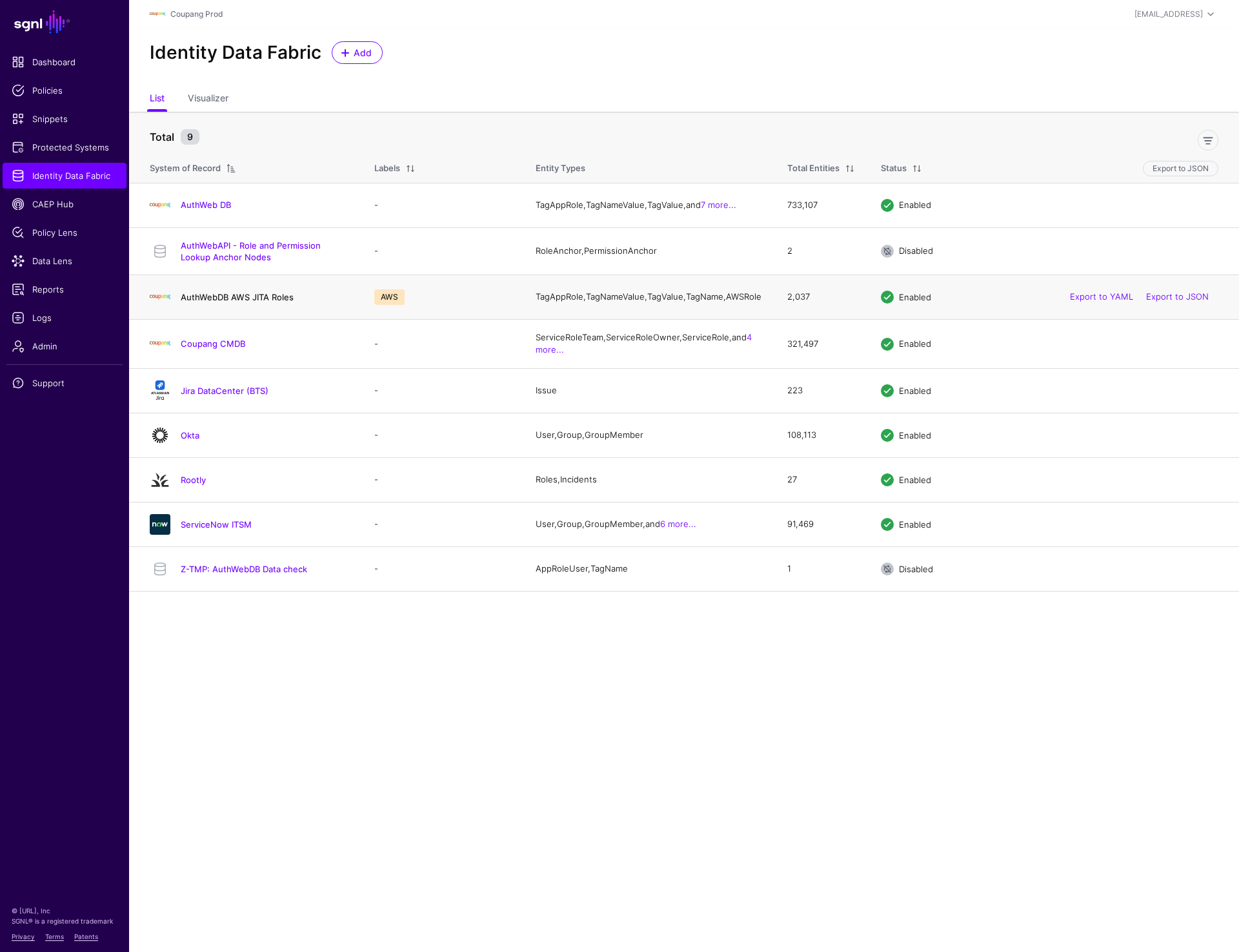
click at [221, 299] on link "AuthWebDB AWS JITA Roles" at bounding box center [237, 297] width 113 height 10
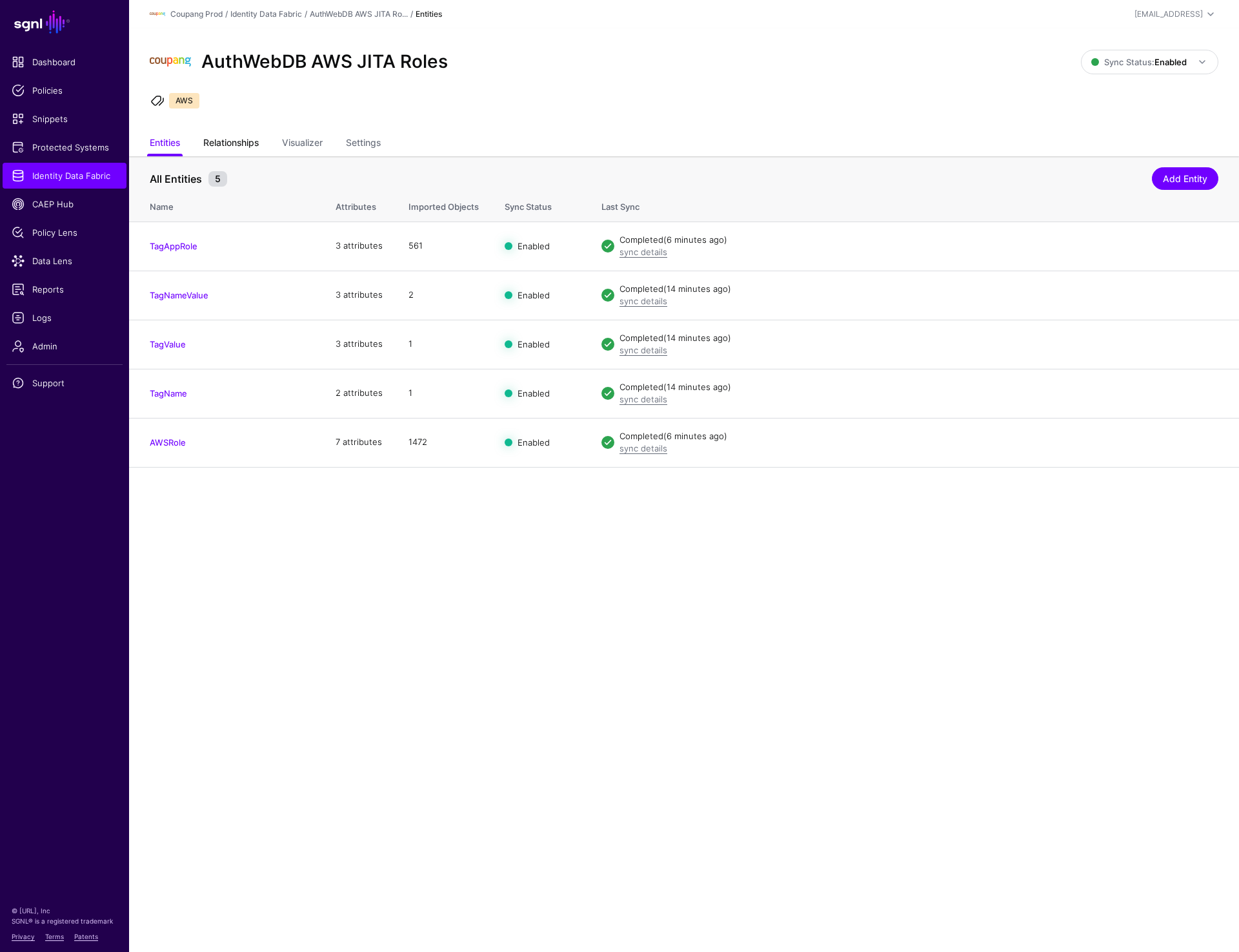
click at [218, 140] on link "Relationships" at bounding box center [230, 144] width 55 height 25
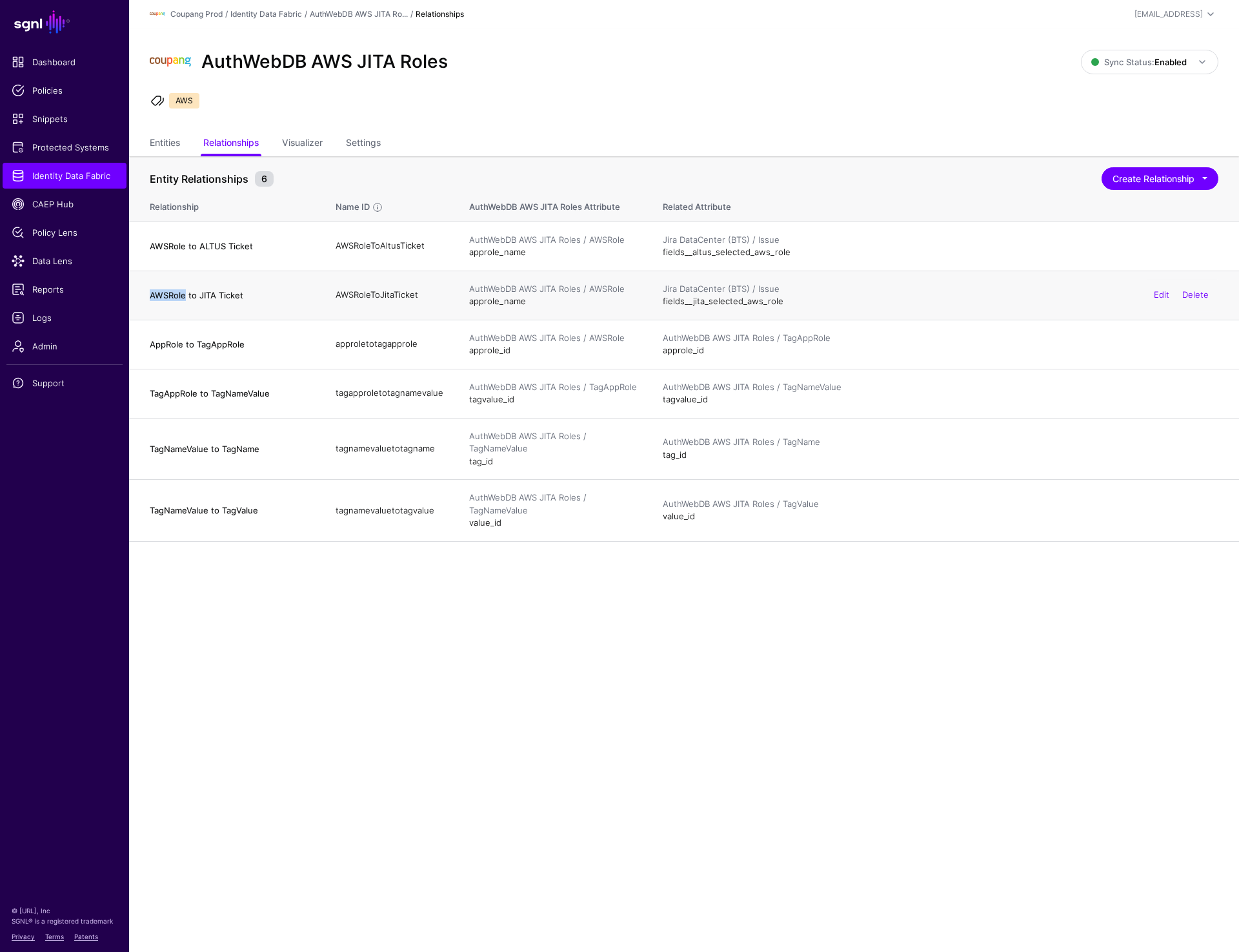
drag, startPoint x: 144, startPoint y: 295, endPoint x: 186, endPoint y: 295, distance: 42.0
click at [186, 295] on td "AWSRole to JITA Ticket" at bounding box center [226, 295] width 194 height 49
copy h4 "AWSRole"
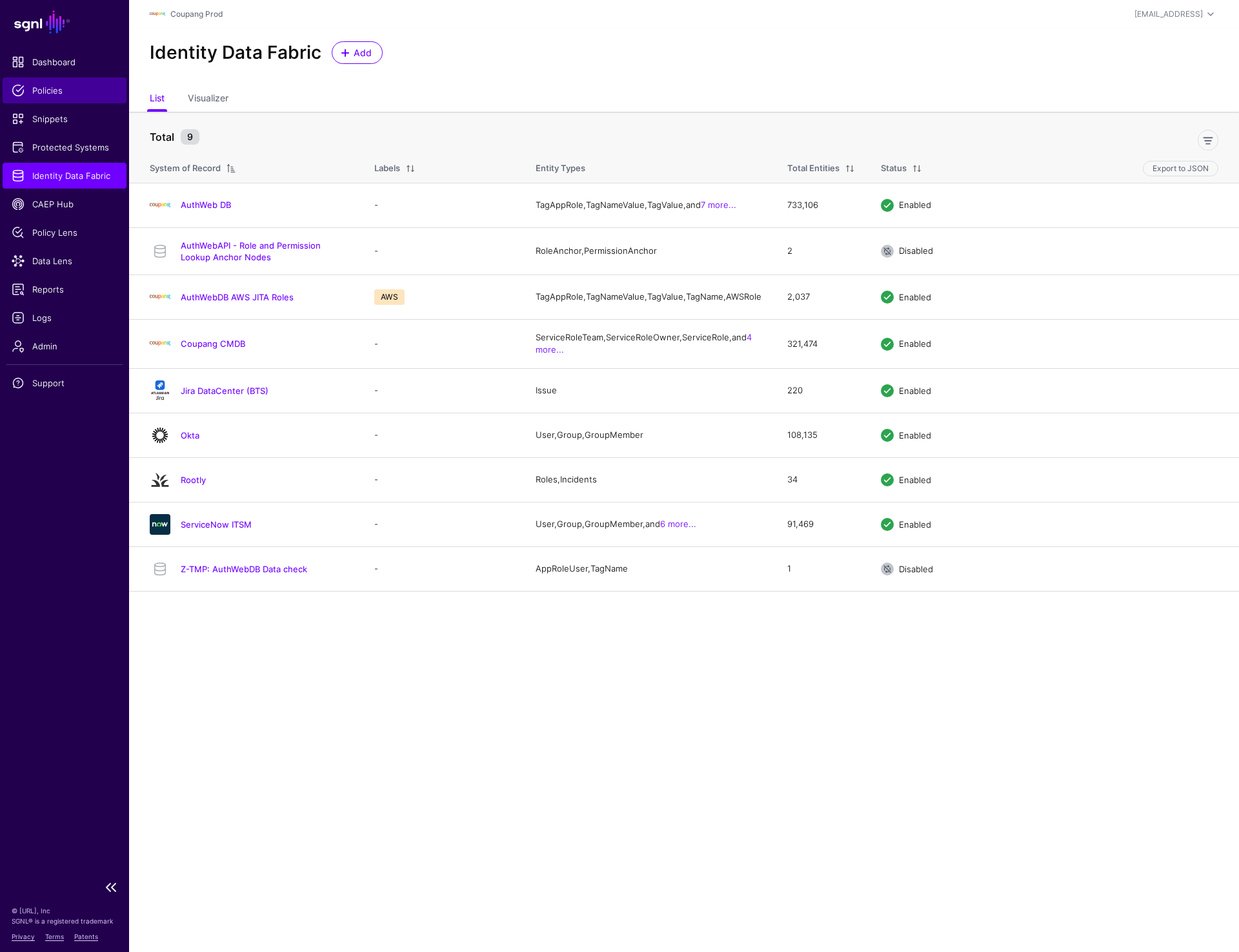
click at [49, 89] on span "Policies" at bounding box center [65, 90] width 106 height 13
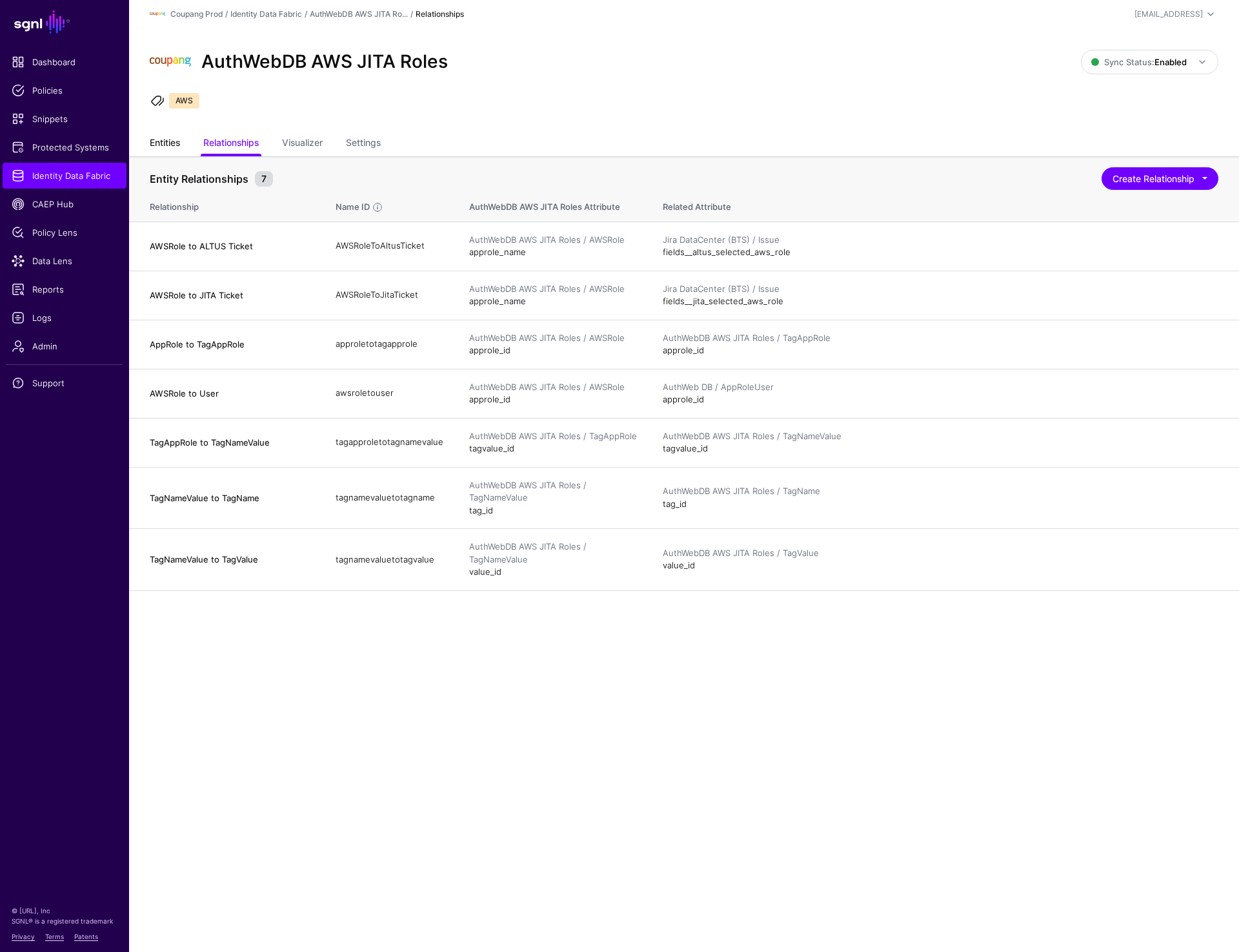
click at [161, 139] on link "Entities" at bounding box center [165, 144] width 31 height 25
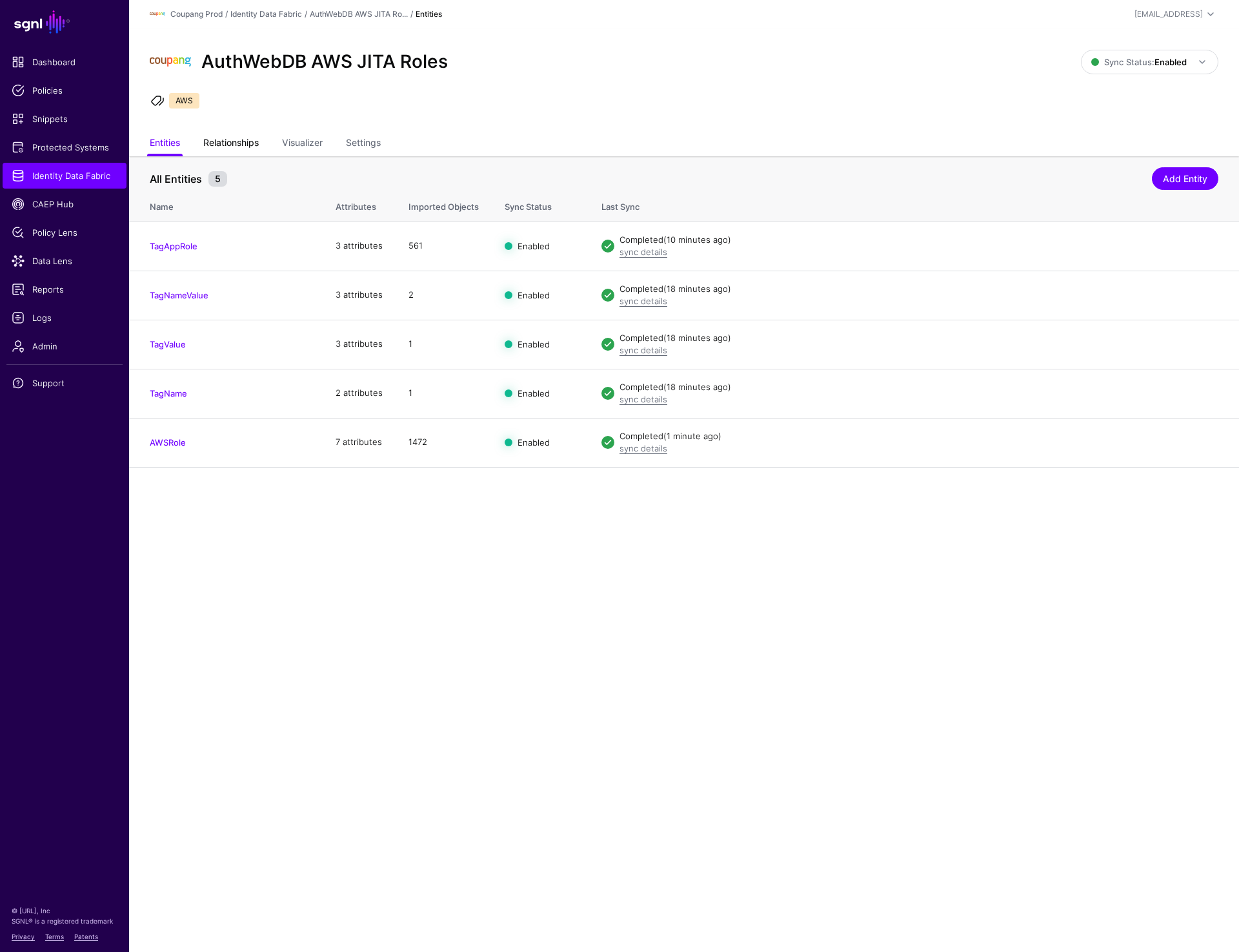
click at [246, 142] on link "Relationships" at bounding box center [230, 144] width 55 height 25
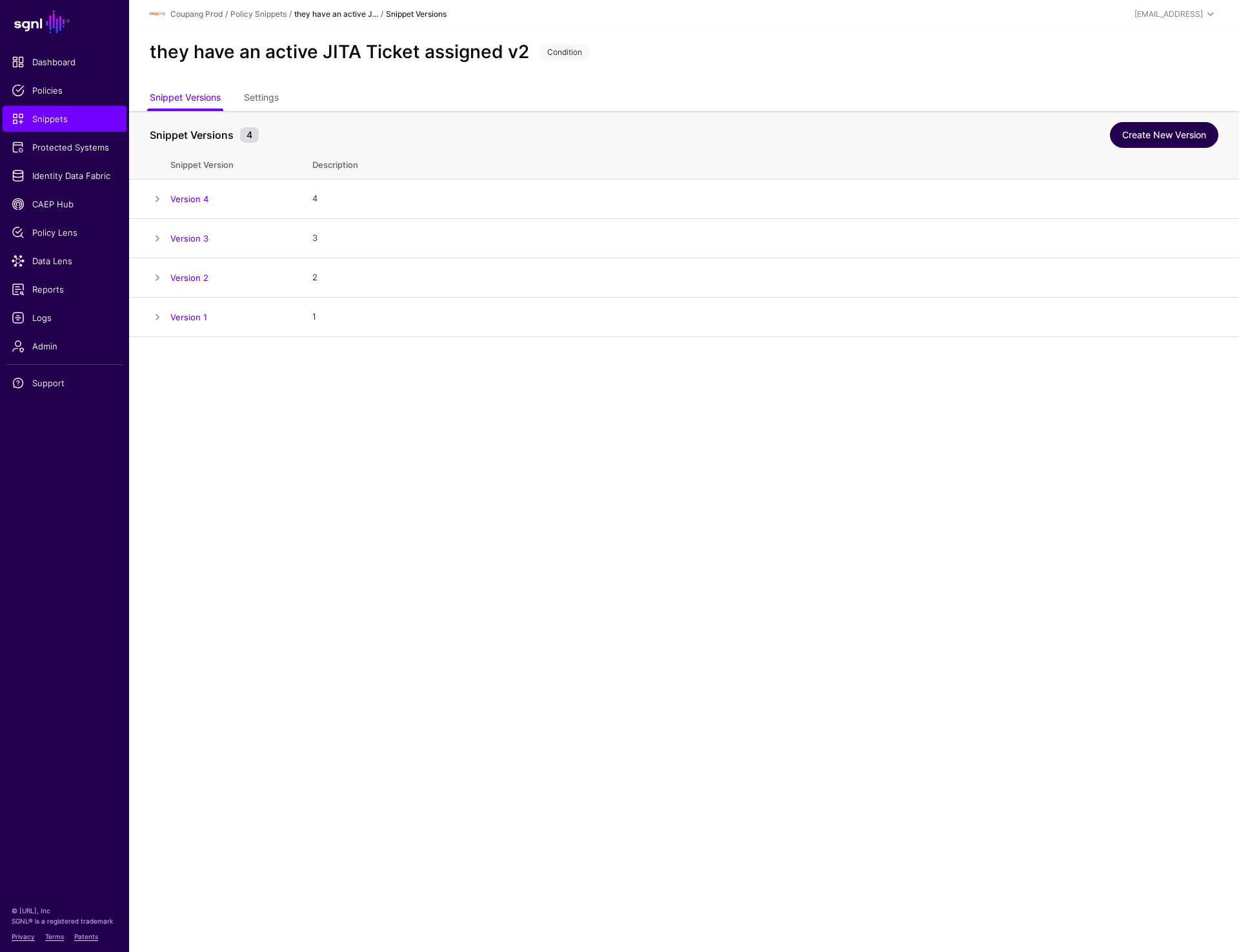
click at [1190, 139] on link "Create New Version" at bounding box center [1164, 135] width 109 height 26
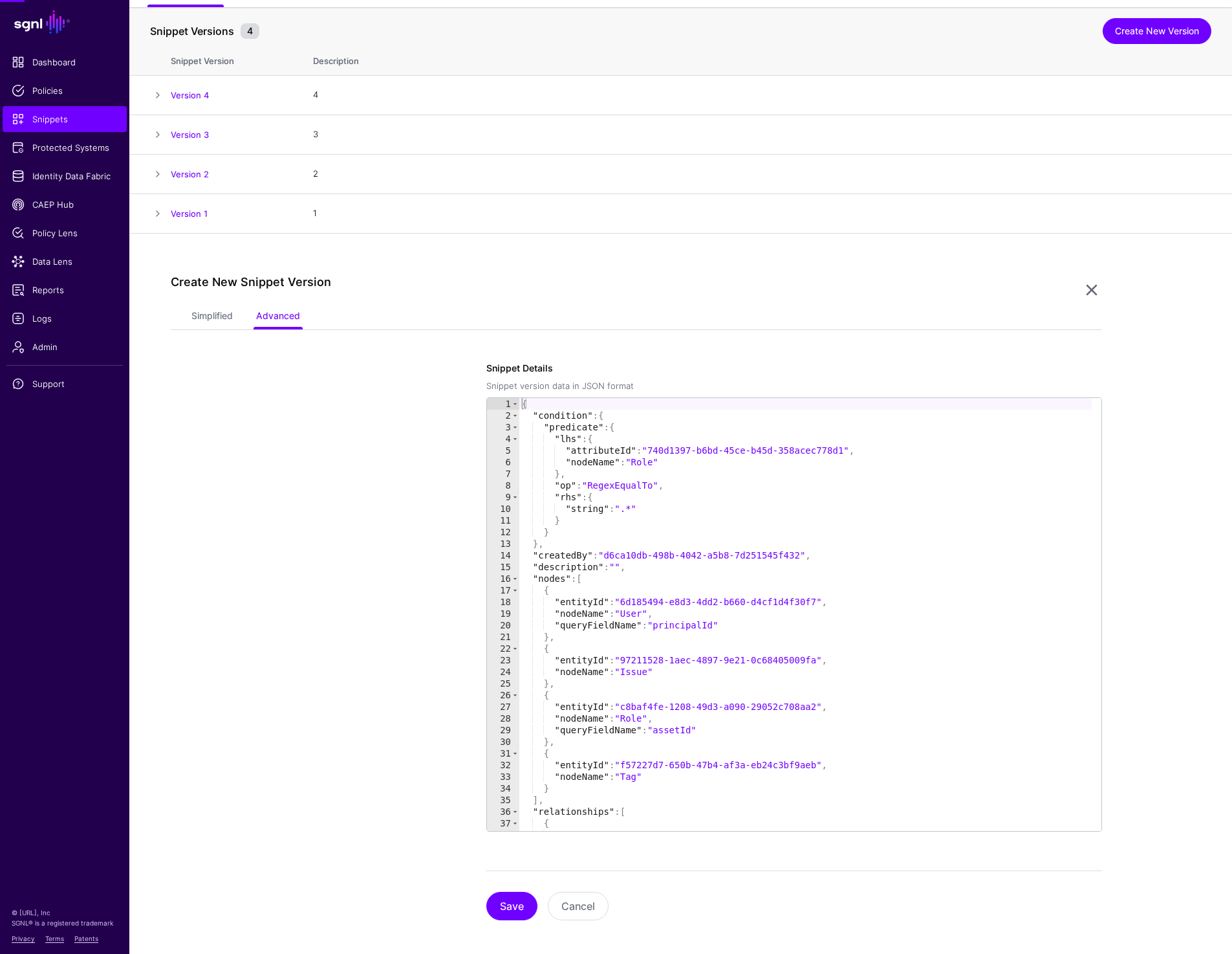
scroll to position [112, 0]
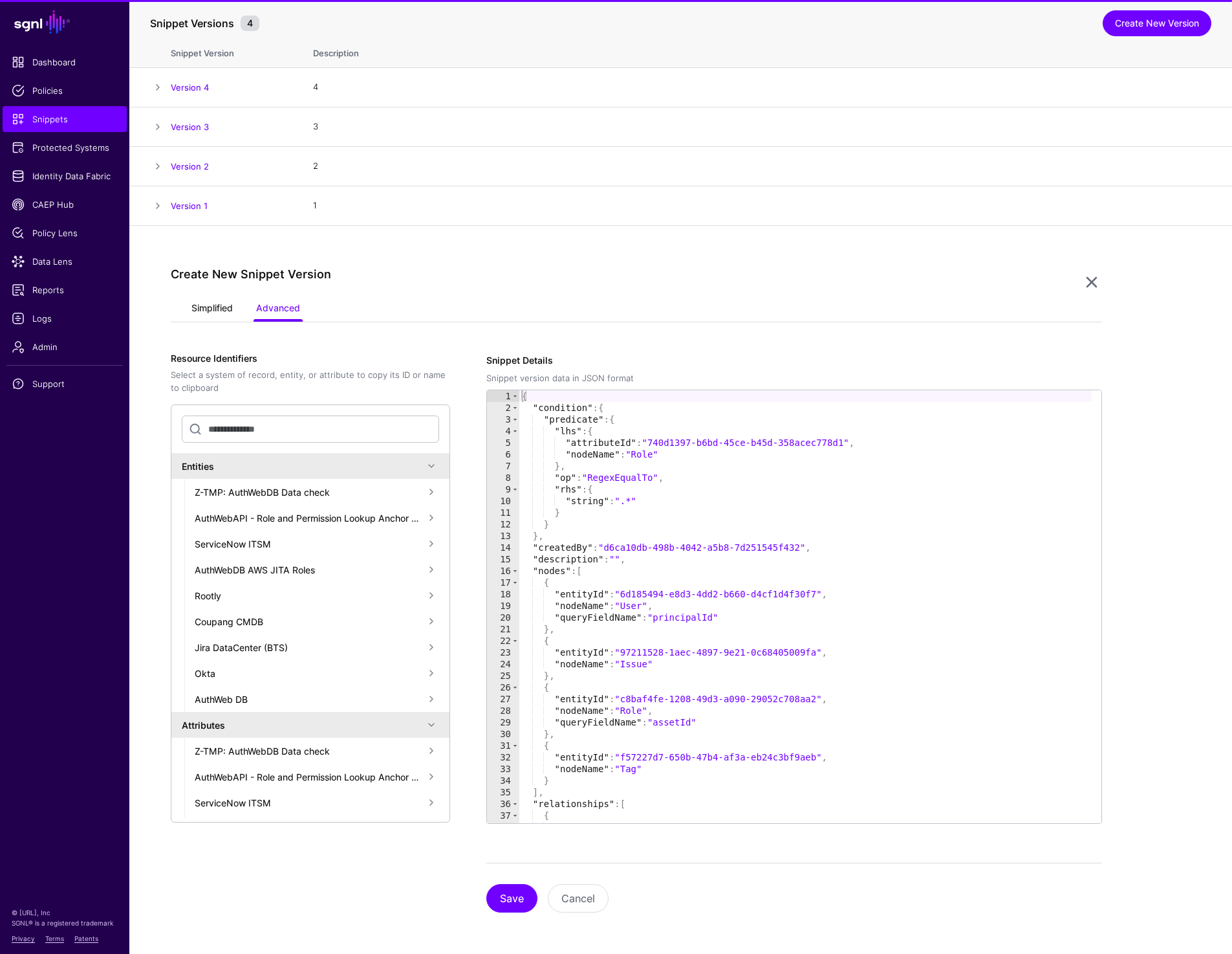
click at [209, 311] on link "Simplified" at bounding box center [212, 309] width 42 height 25
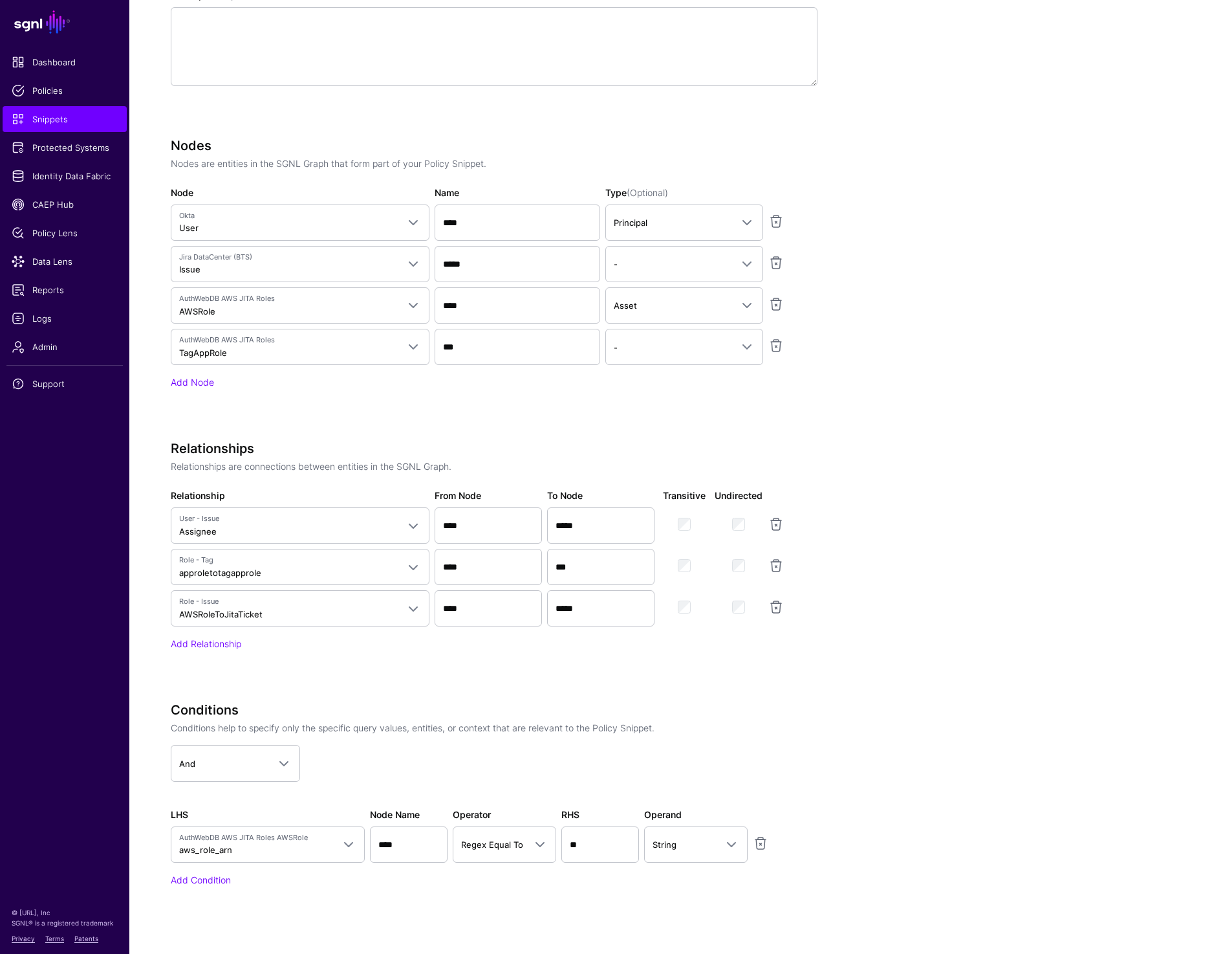
scroll to position [573, 0]
click at [192, 382] on link "Add Node" at bounding box center [192, 380] width 43 height 11
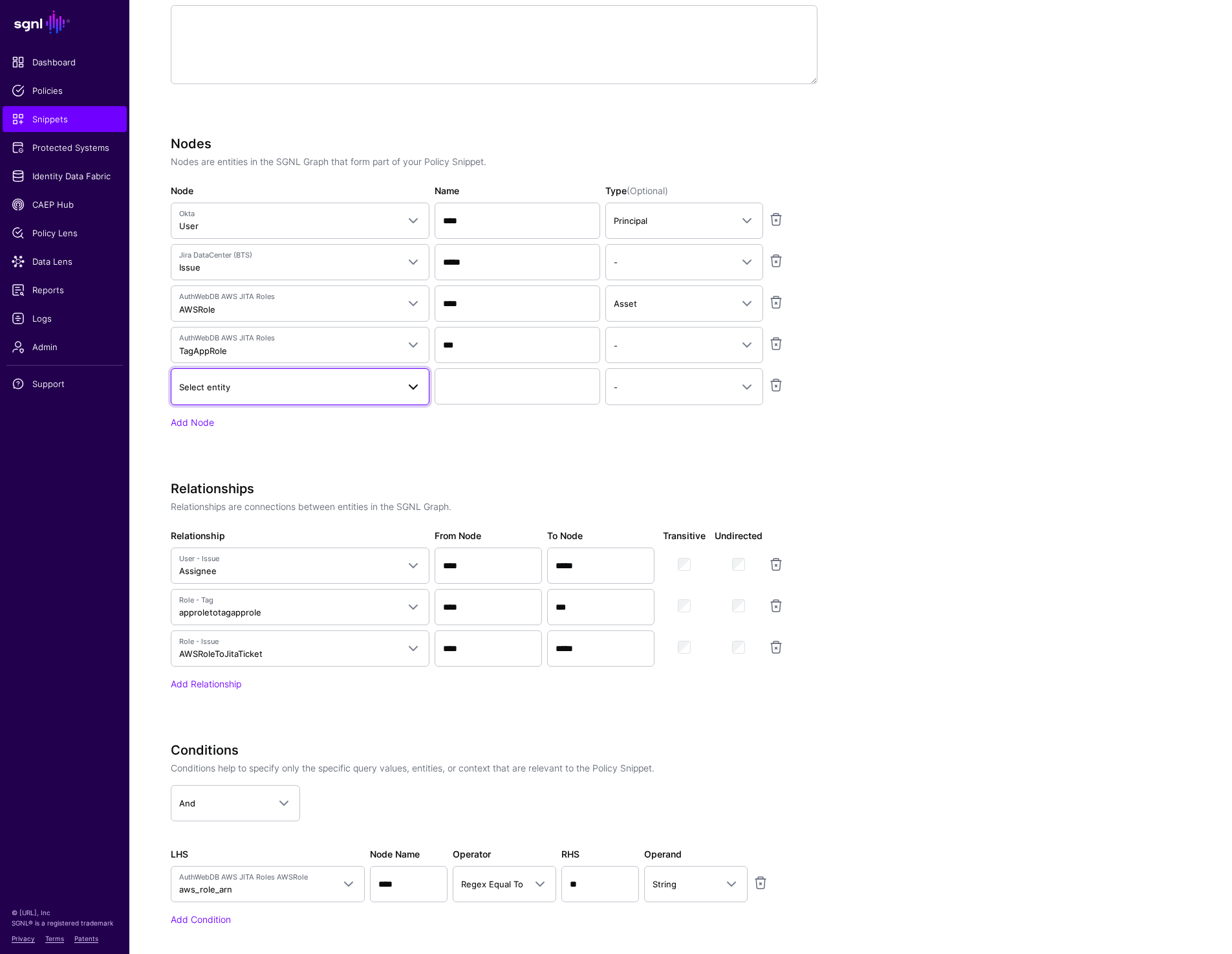
click at [234, 399] on link "Select entity" at bounding box center [301, 386] width 259 height 37
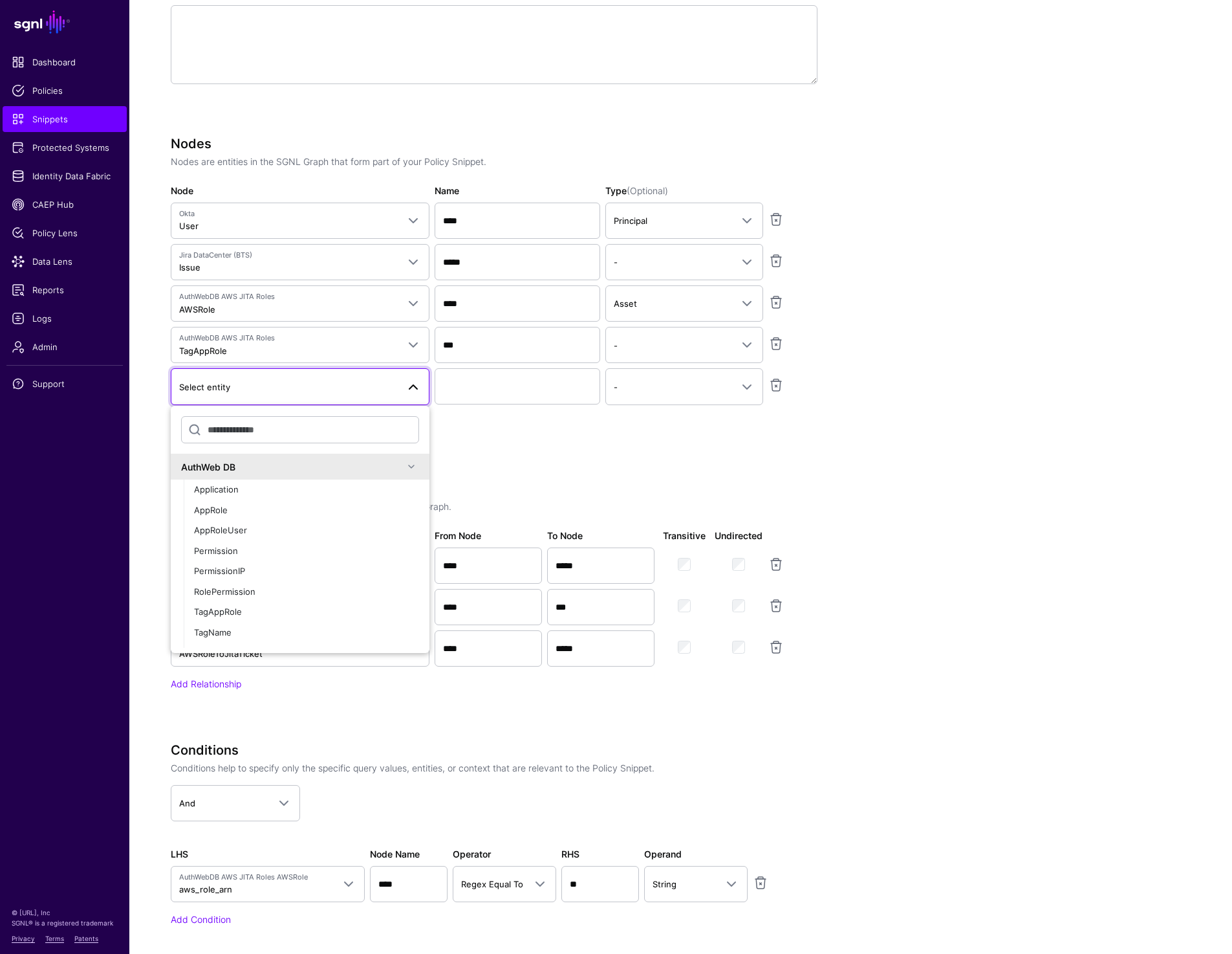
click at [558, 437] on div "Nodes Nodes are entities in the SGNL Graph that form part of your Policy Snippe…" at bounding box center [495, 301] width 647 height 330
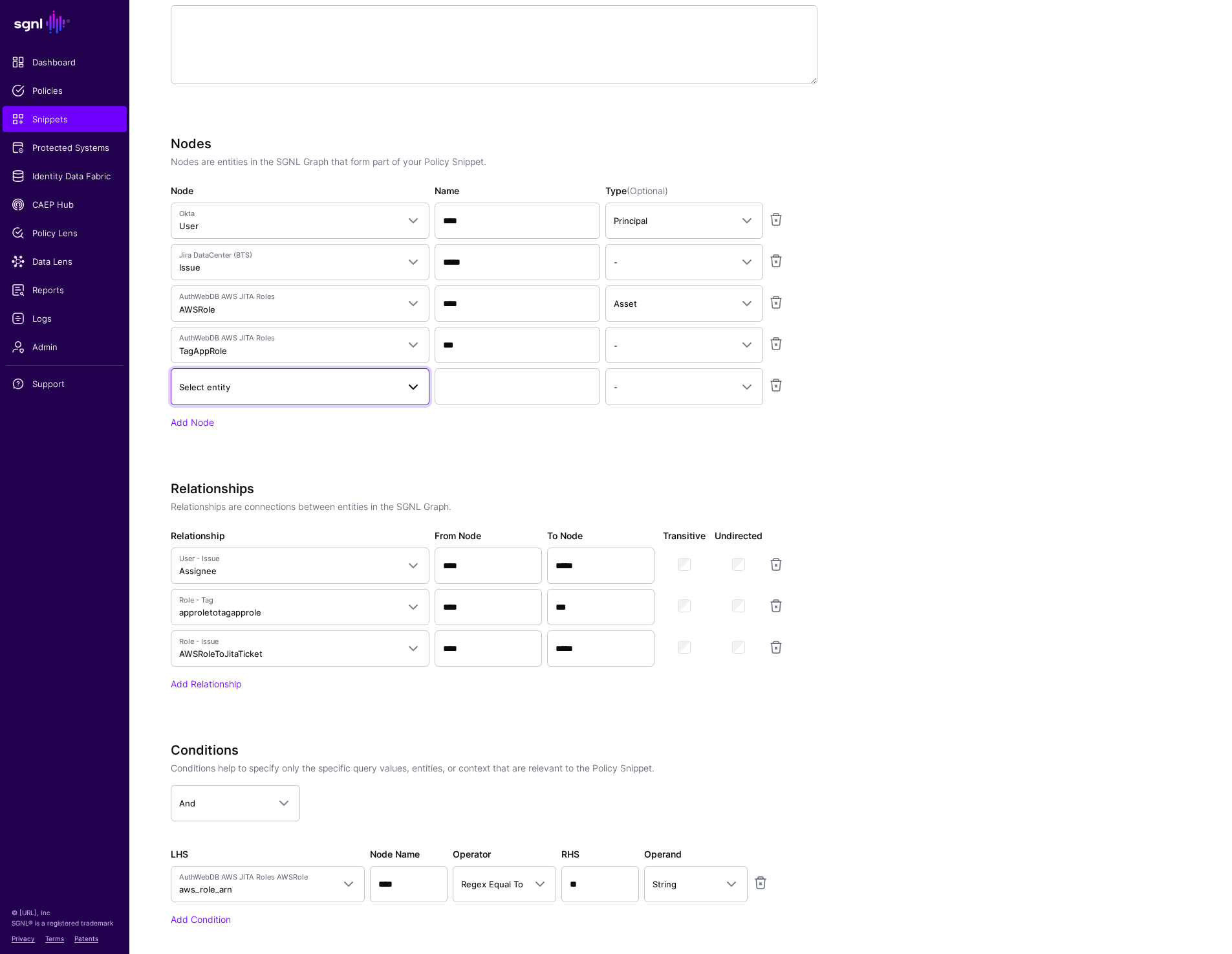
click at [255, 389] on span "Select entity" at bounding box center [288, 387] width 219 height 14
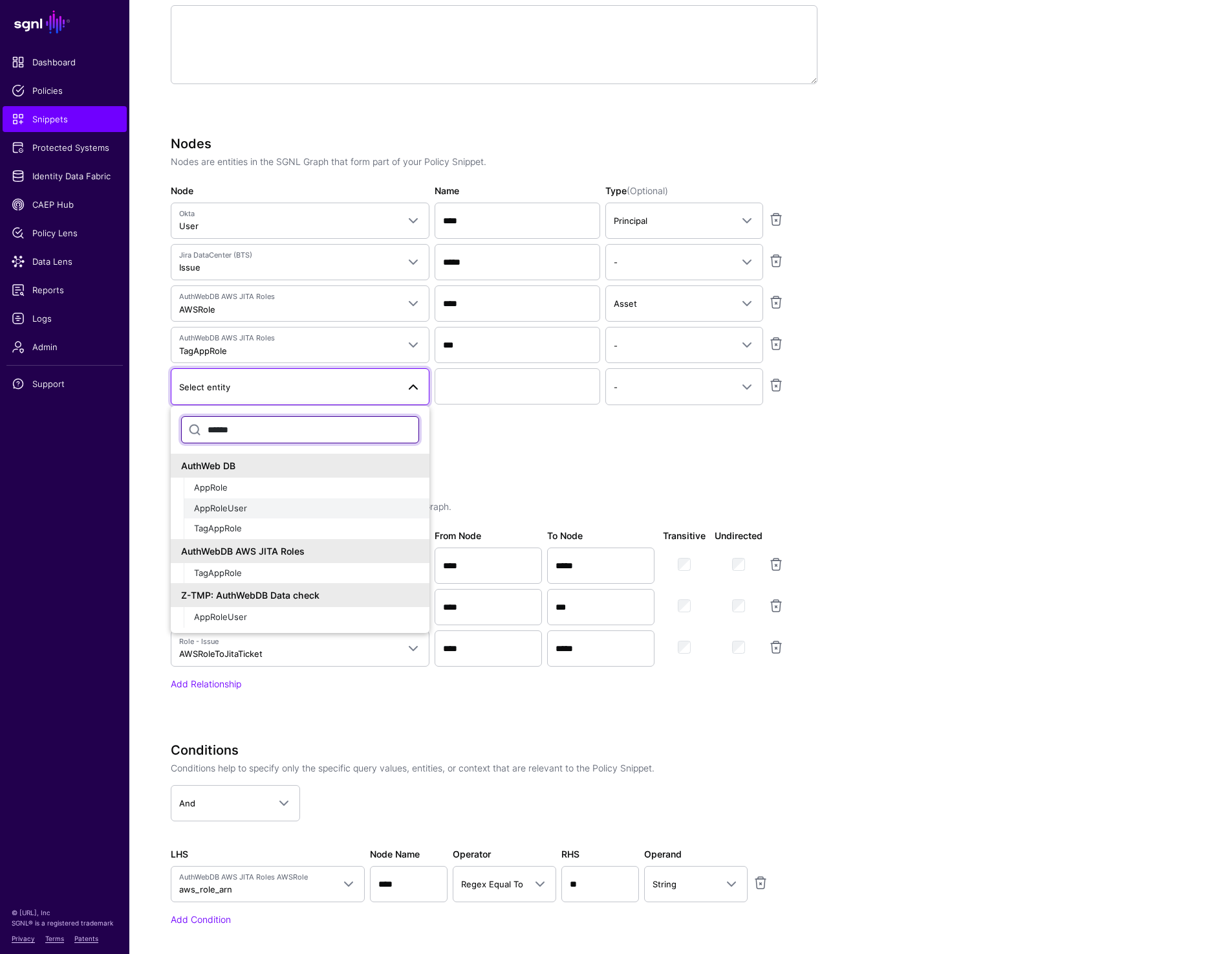
type input "******"
click at [255, 509] on div "AppRoleUser" at bounding box center [307, 508] width 225 height 13
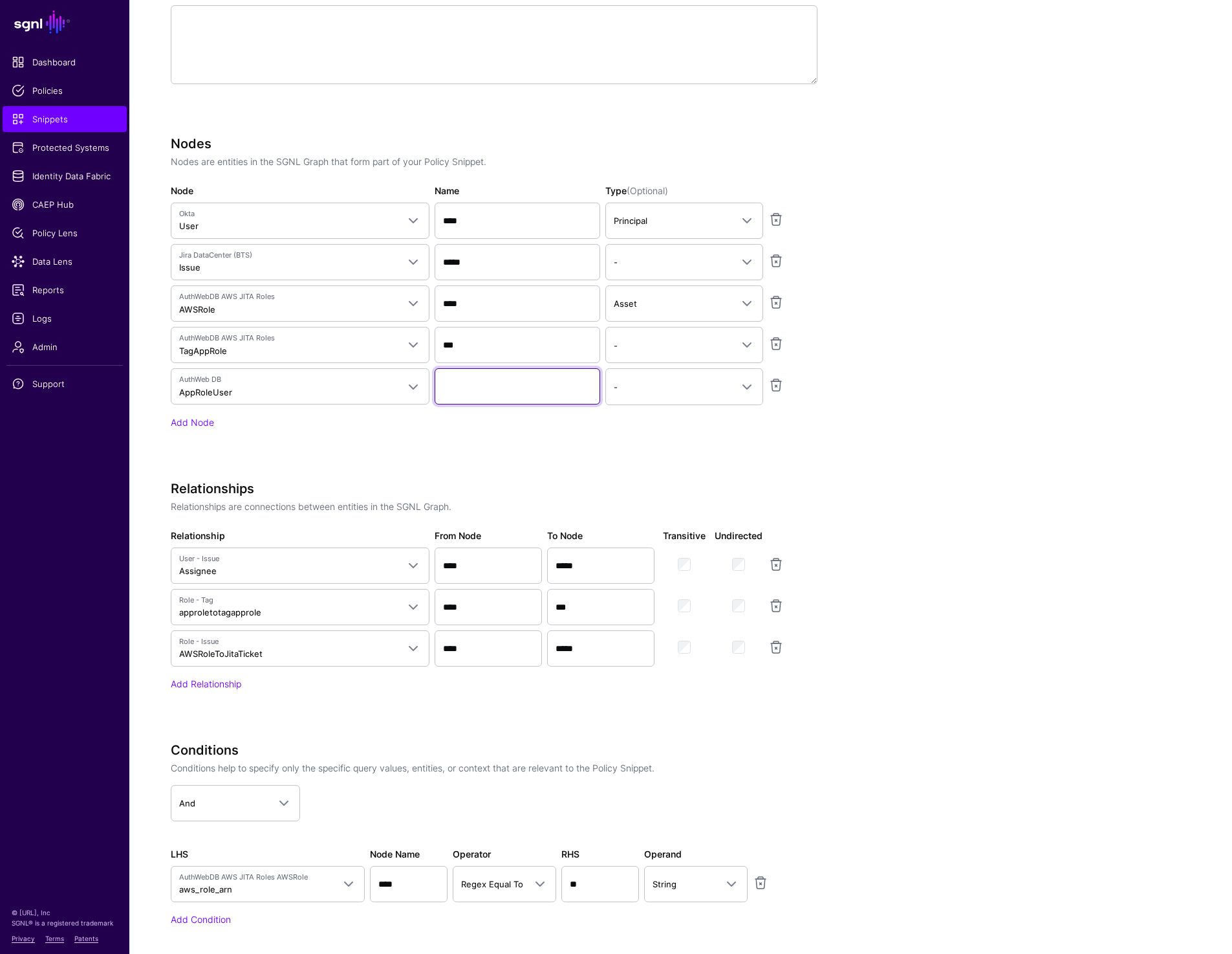
click at [492, 388] on input "Name" at bounding box center [517, 386] width 165 height 37
paste input "**********"
type input "**********"
click at [181, 424] on link "Add Node" at bounding box center [192, 422] width 43 height 11
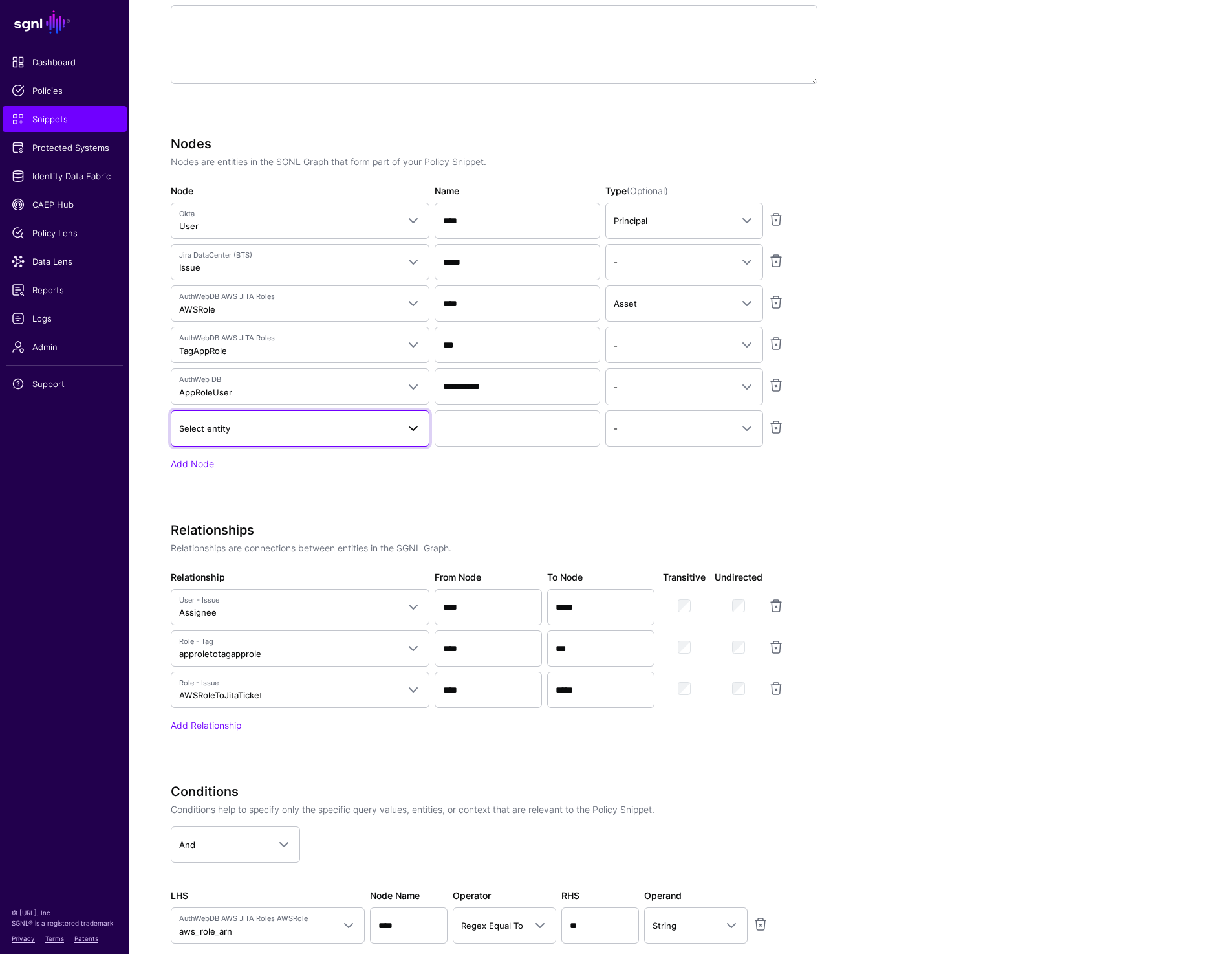
click at [241, 432] on span "Select entity" at bounding box center [288, 428] width 219 height 14
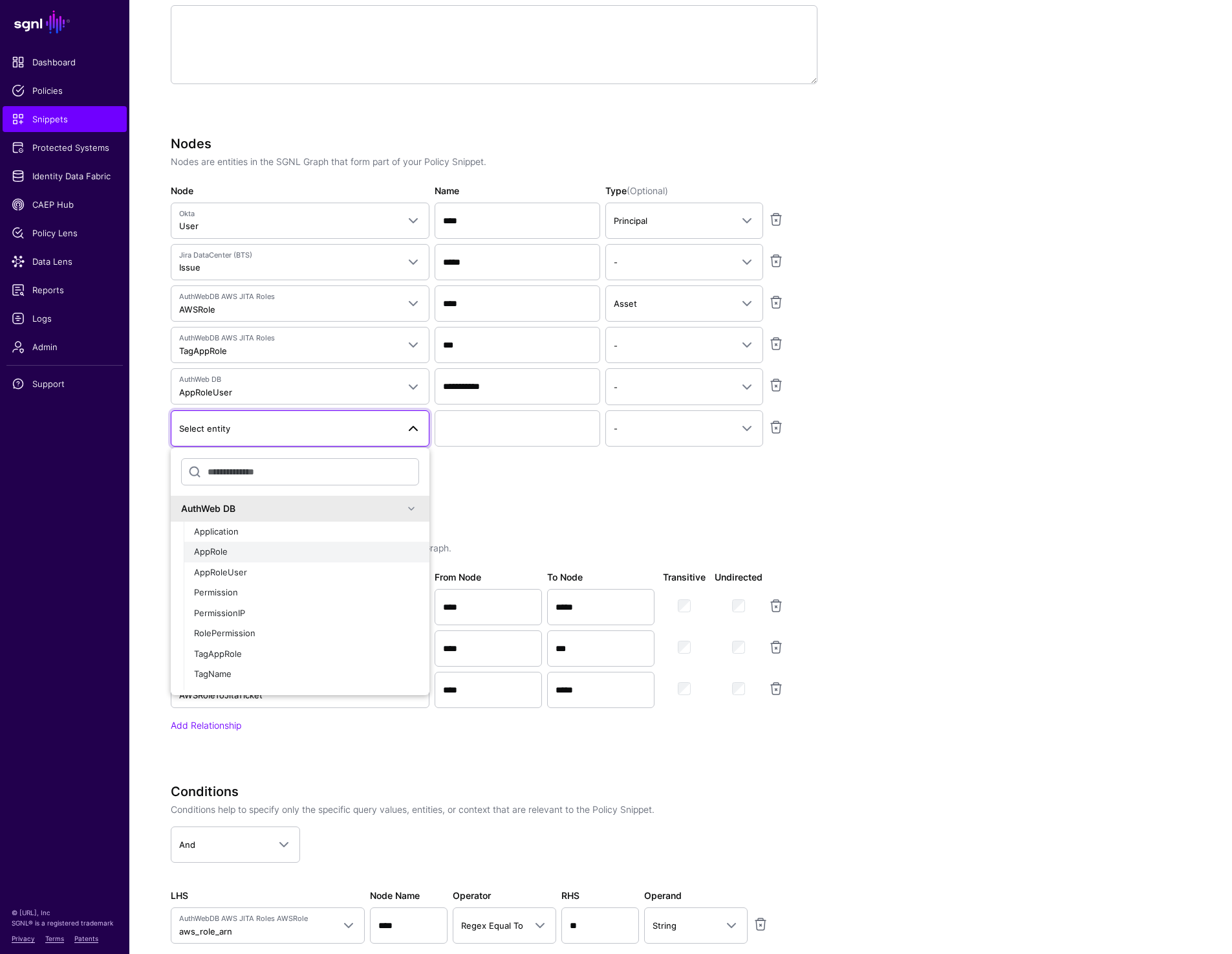
click at [227, 554] on div "AppRole" at bounding box center [307, 551] width 225 height 13
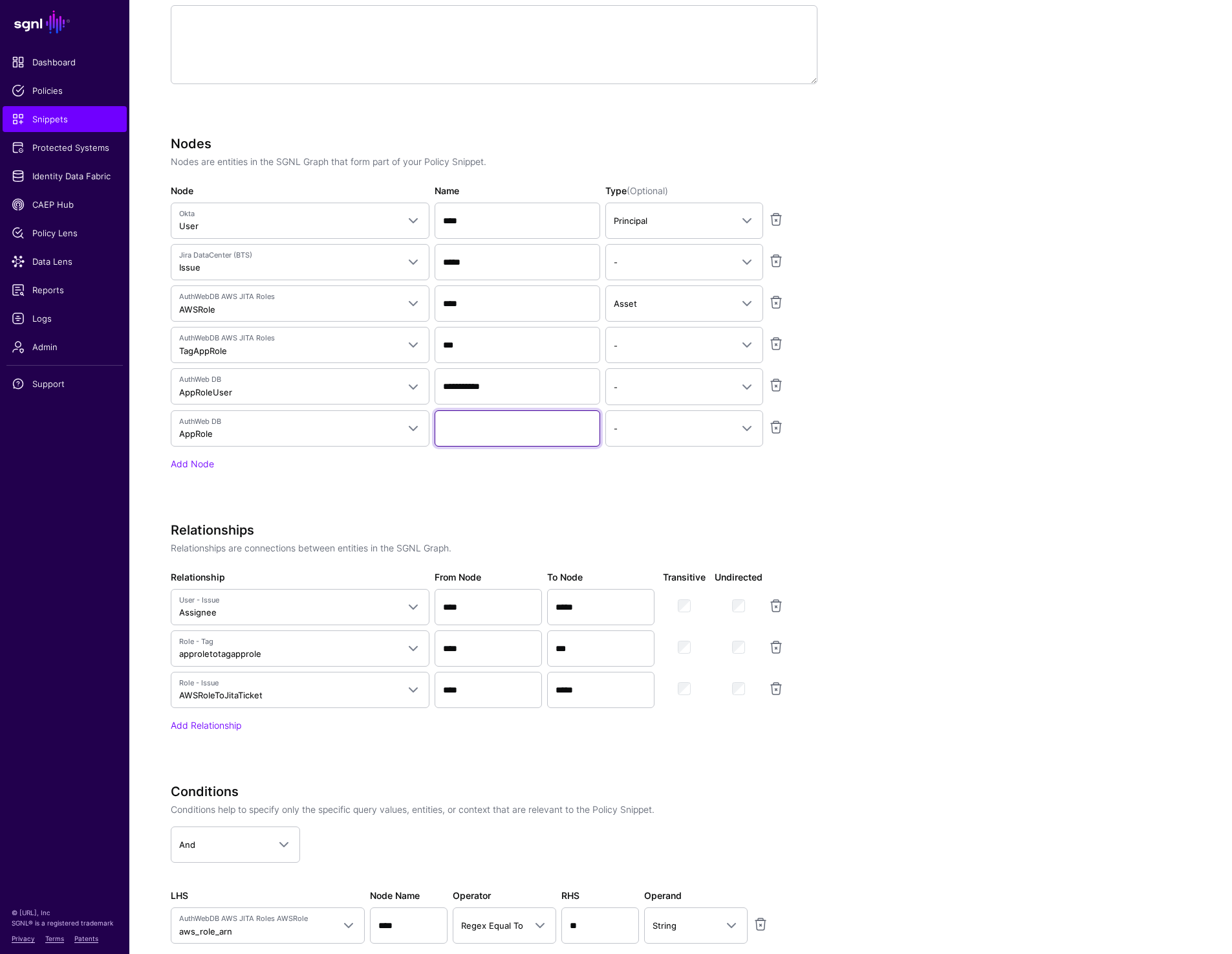
click at [475, 429] on input "Name" at bounding box center [517, 428] width 165 height 37
paste input "**********"
type input "**********"
click at [230, 724] on link "Add Relationship" at bounding box center [206, 725] width 71 height 11
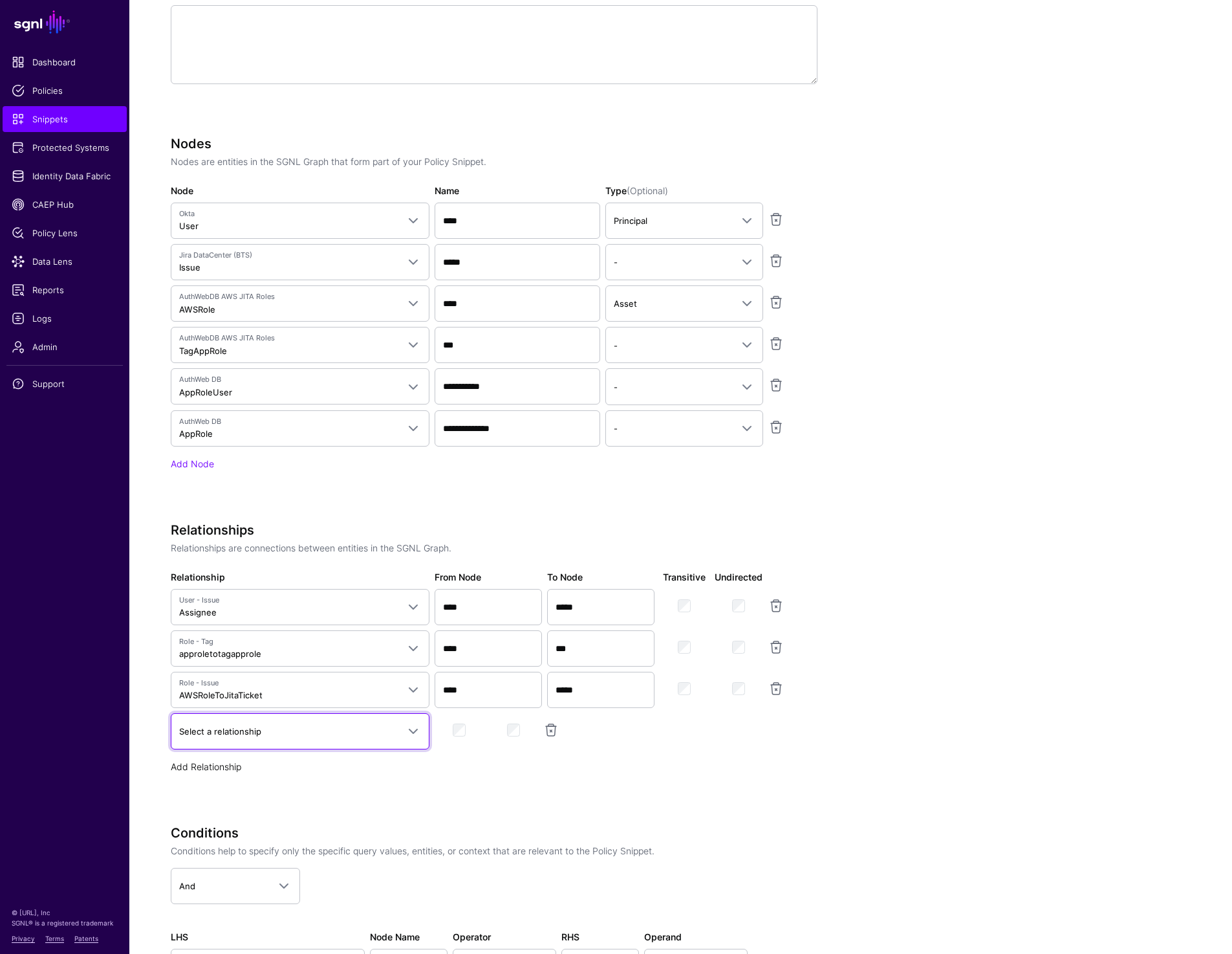
click at [230, 724] on span "Select a relationship" at bounding box center [288, 731] width 219 height 14
click at [264, 692] on div "AppRole to User" at bounding box center [301, 696] width 238 height 13
click at [225, 768] on link "Add Relationship" at bounding box center [206, 766] width 71 height 11
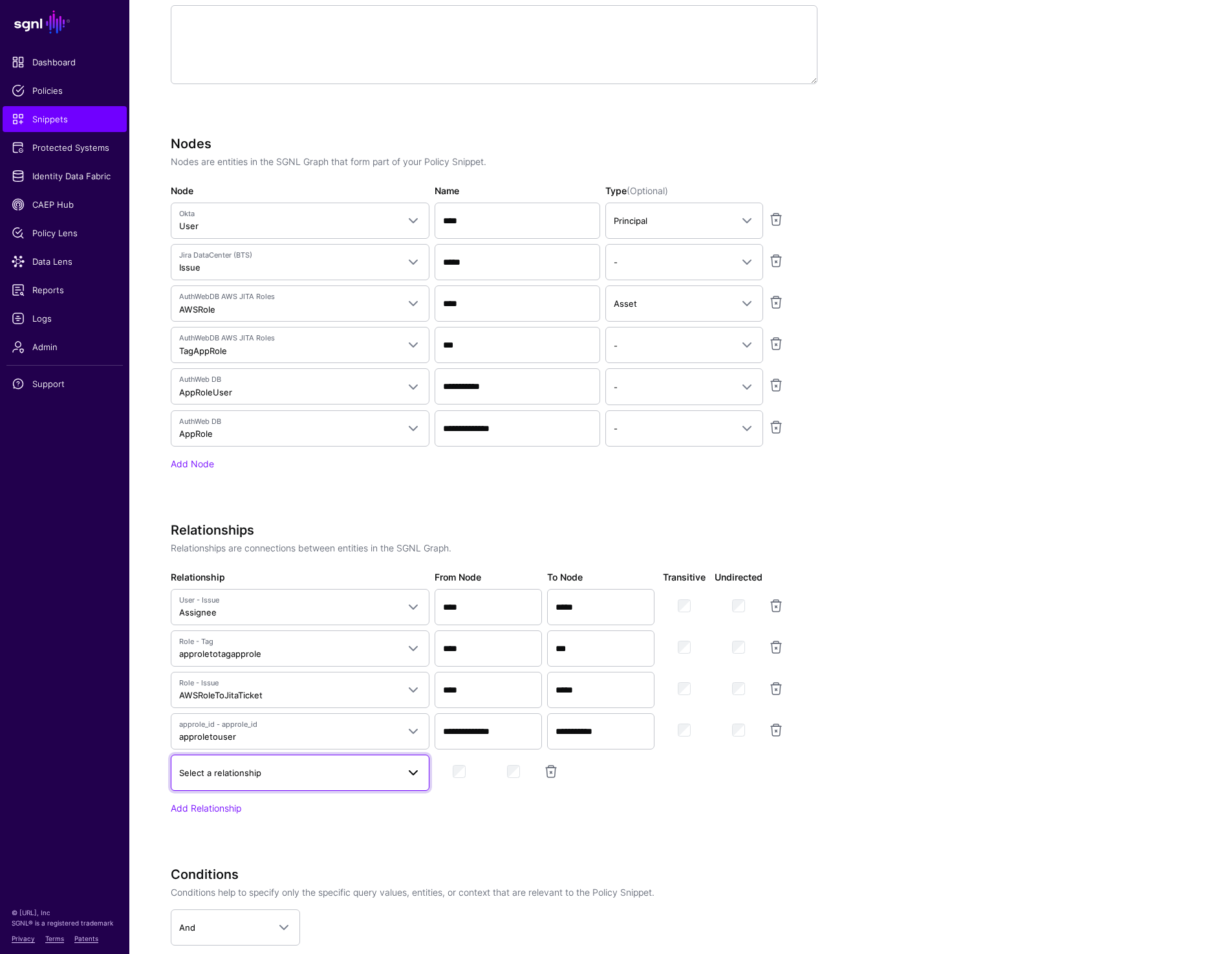
click at [235, 779] on span "Select a relationship" at bounding box center [300, 773] width 242 height 15
click at [273, 655] on div "Okta to AuthWeb User" at bounding box center [301, 656] width 238 height 13
click at [780, 729] on link at bounding box center [776, 730] width 15 height 15
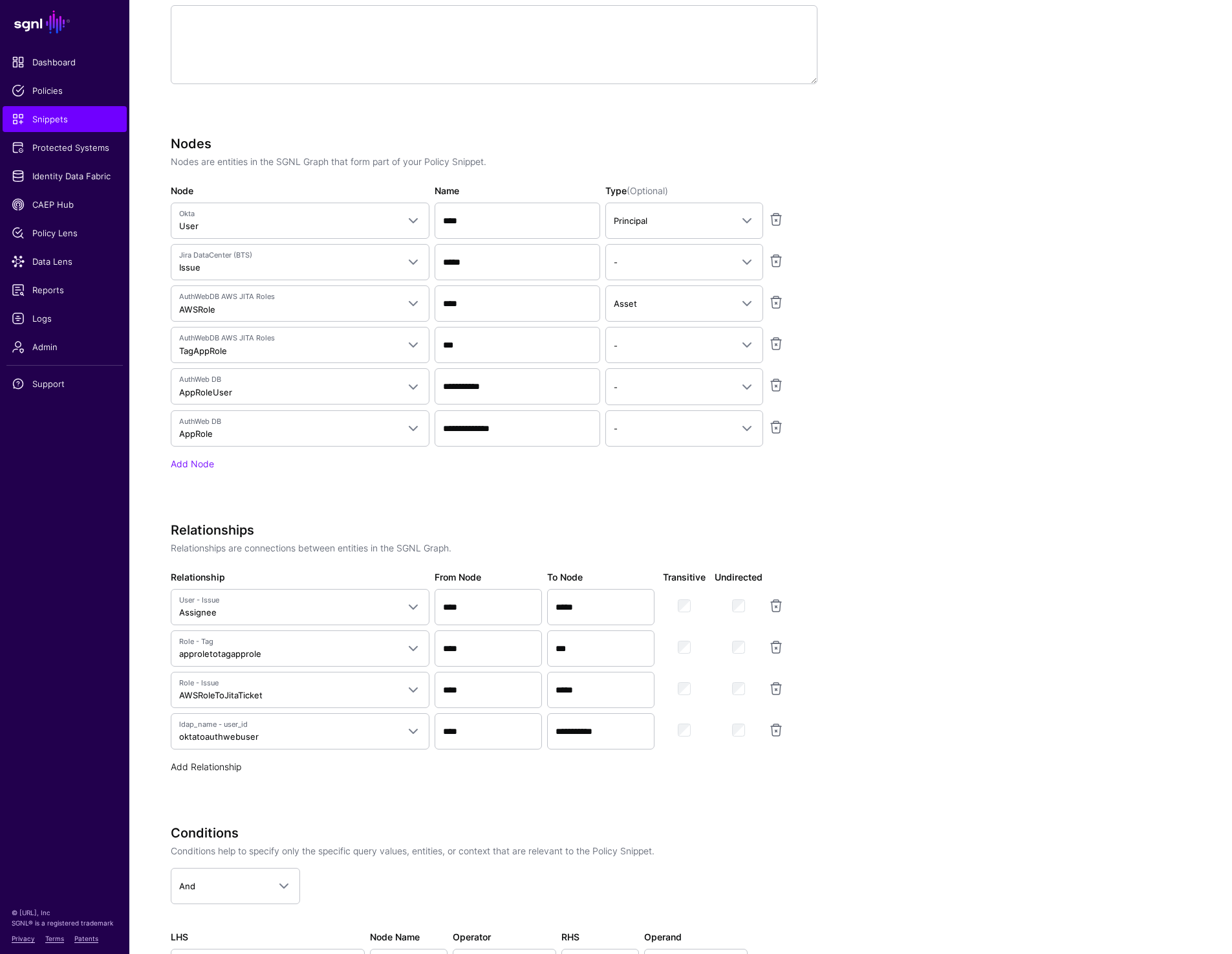
click at [210, 766] on link "Add Relationship" at bounding box center [206, 766] width 71 height 11
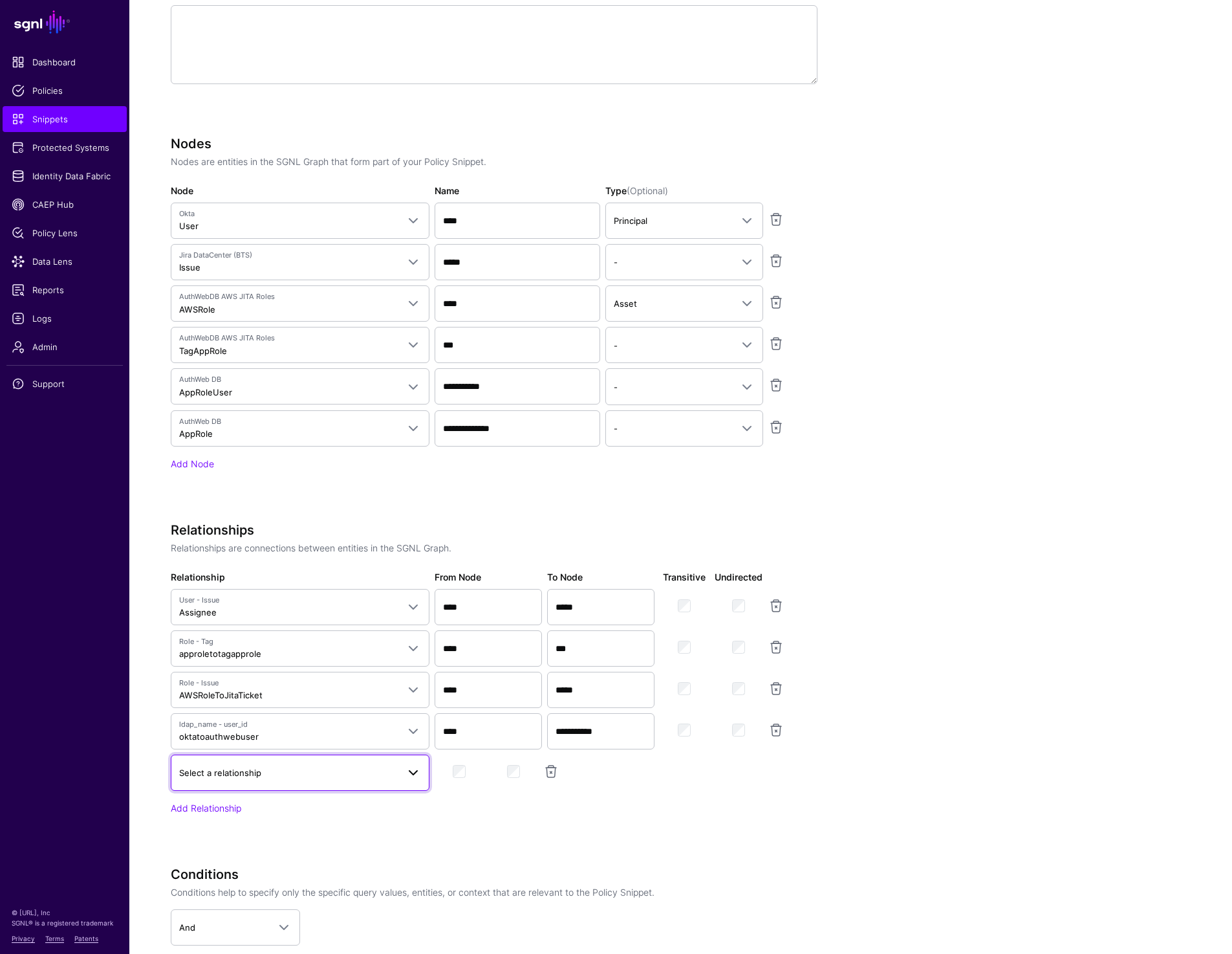
click at [266, 763] on link "Select a relationship" at bounding box center [301, 773] width 259 height 37
click at [806, 492] on div "Nodes Nodes are entities in the SGNL Graph that form part of your Policy Snippe…" at bounding box center [495, 321] width 647 height 371
click at [546, 773] on link at bounding box center [551, 771] width 15 height 15
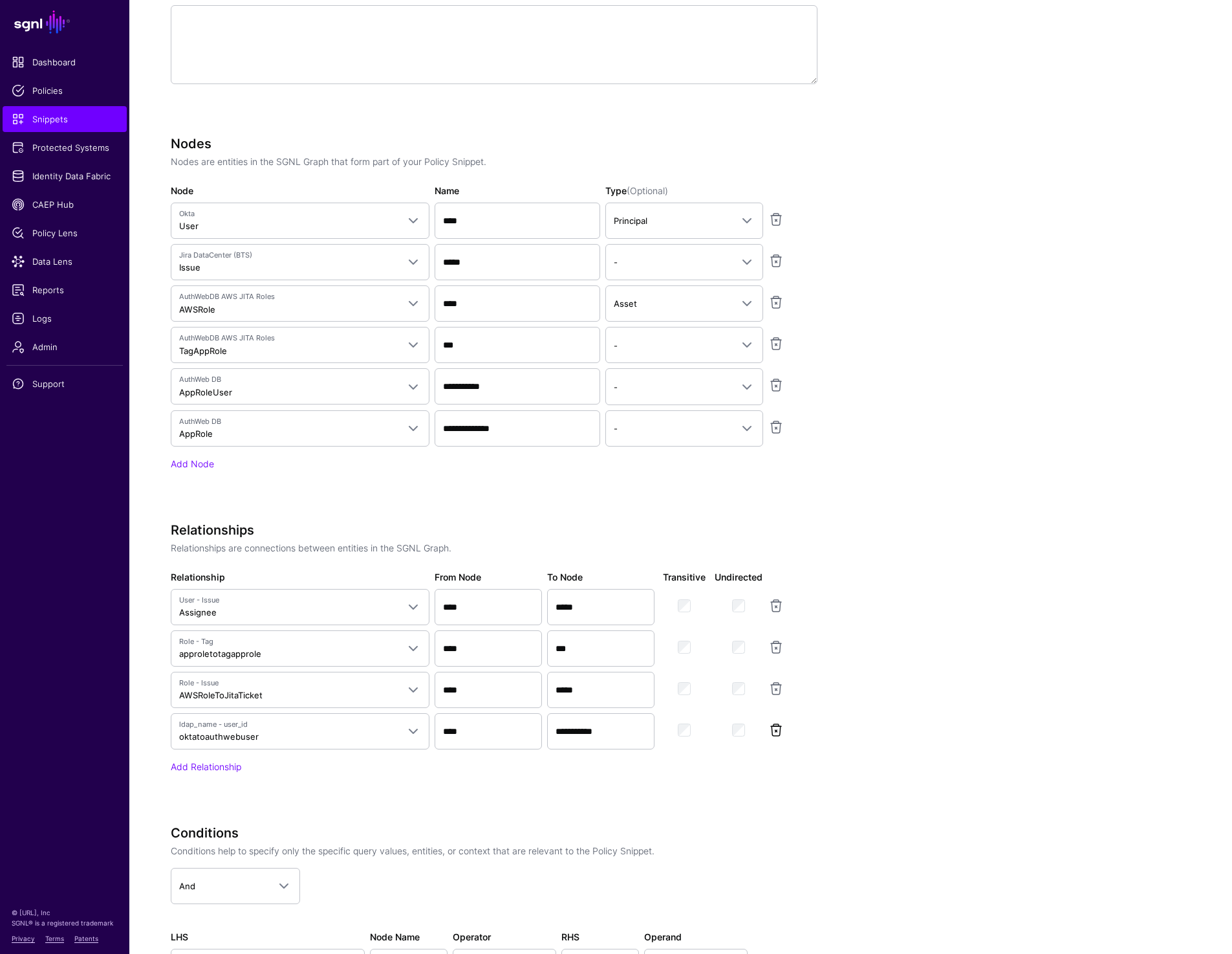
click at [779, 724] on link at bounding box center [776, 730] width 15 height 15
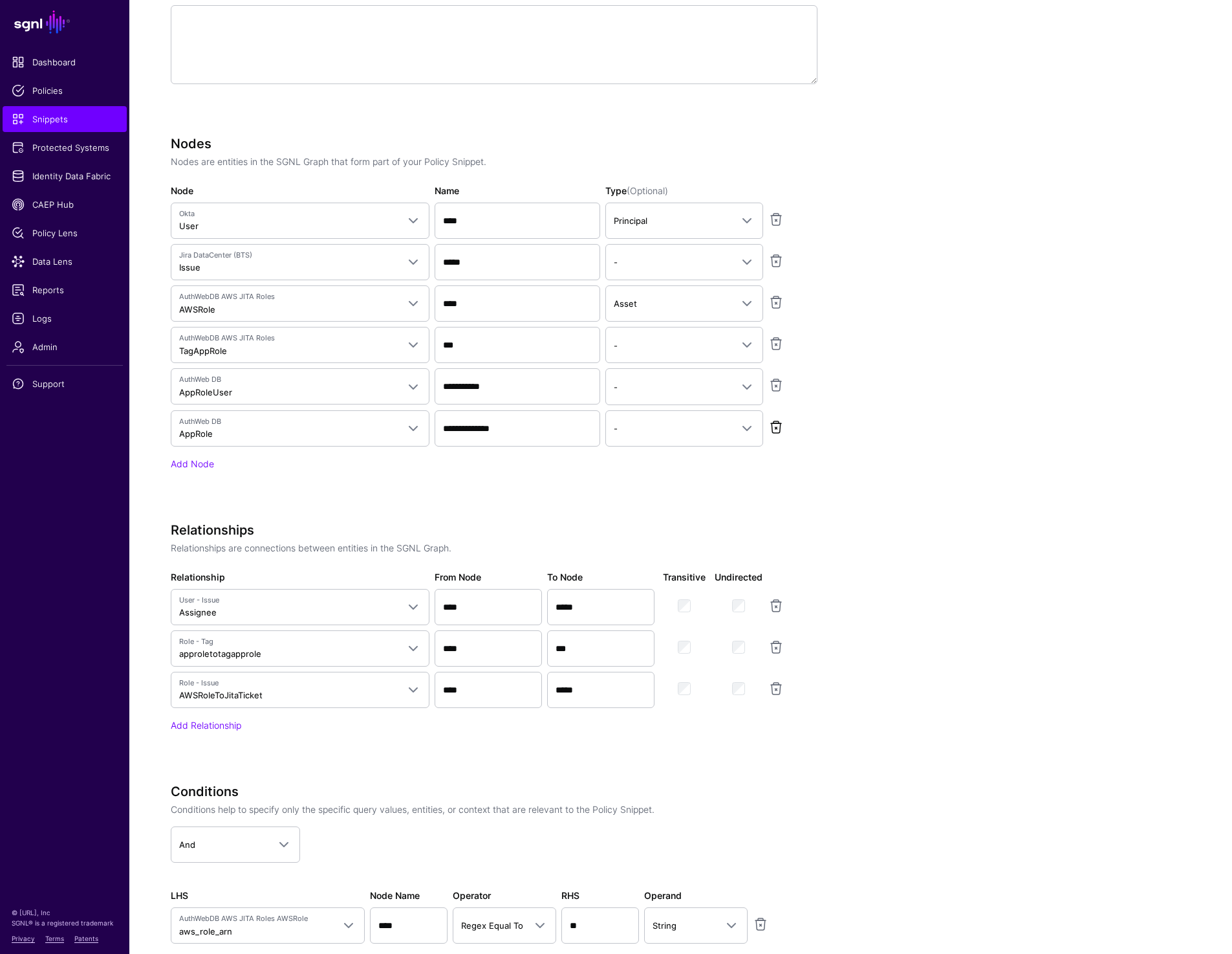
click at [773, 431] on link at bounding box center [776, 427] width 15 height 15
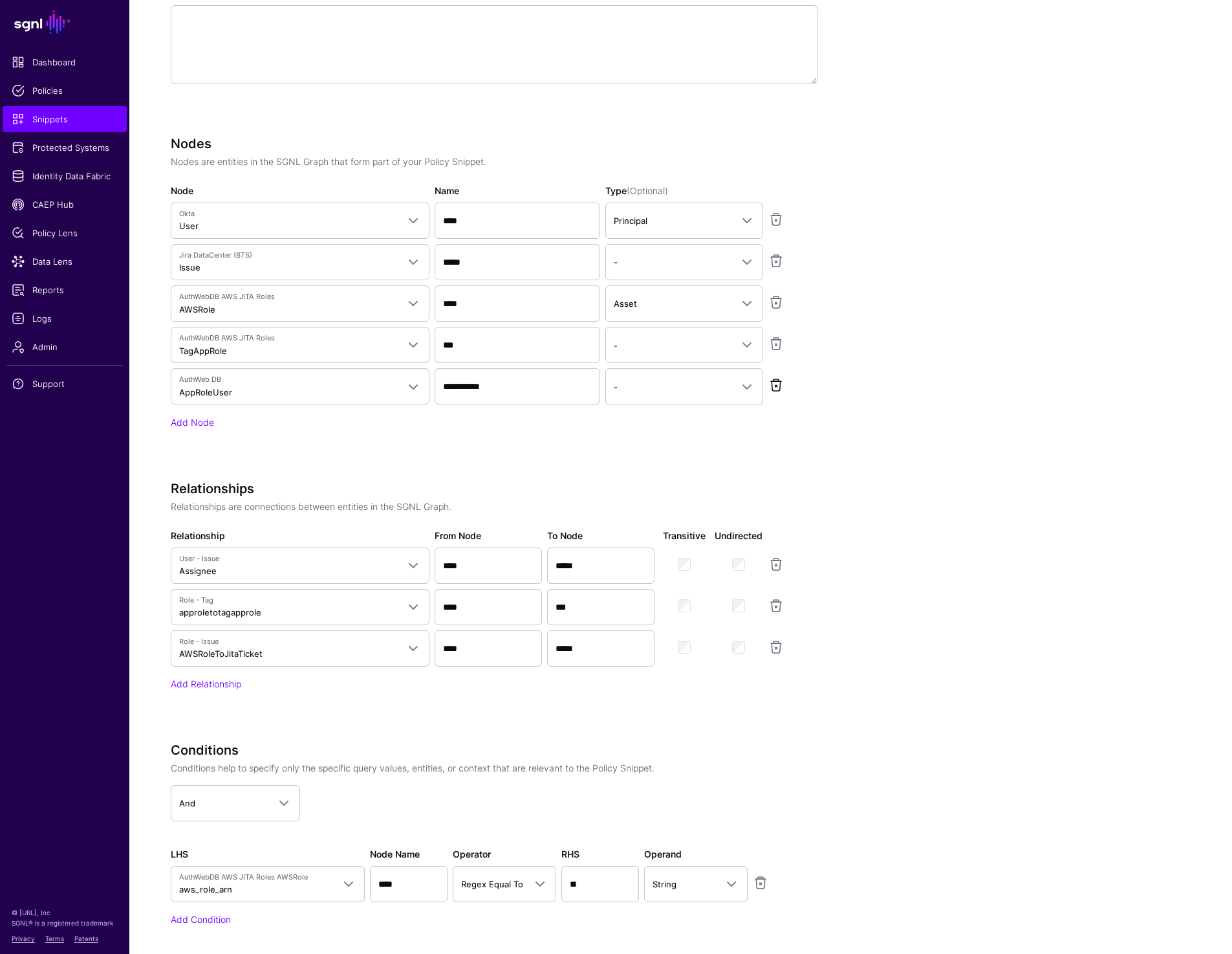
click at [773, 381] on link at bounding box center [776, 385] width 15 height 15
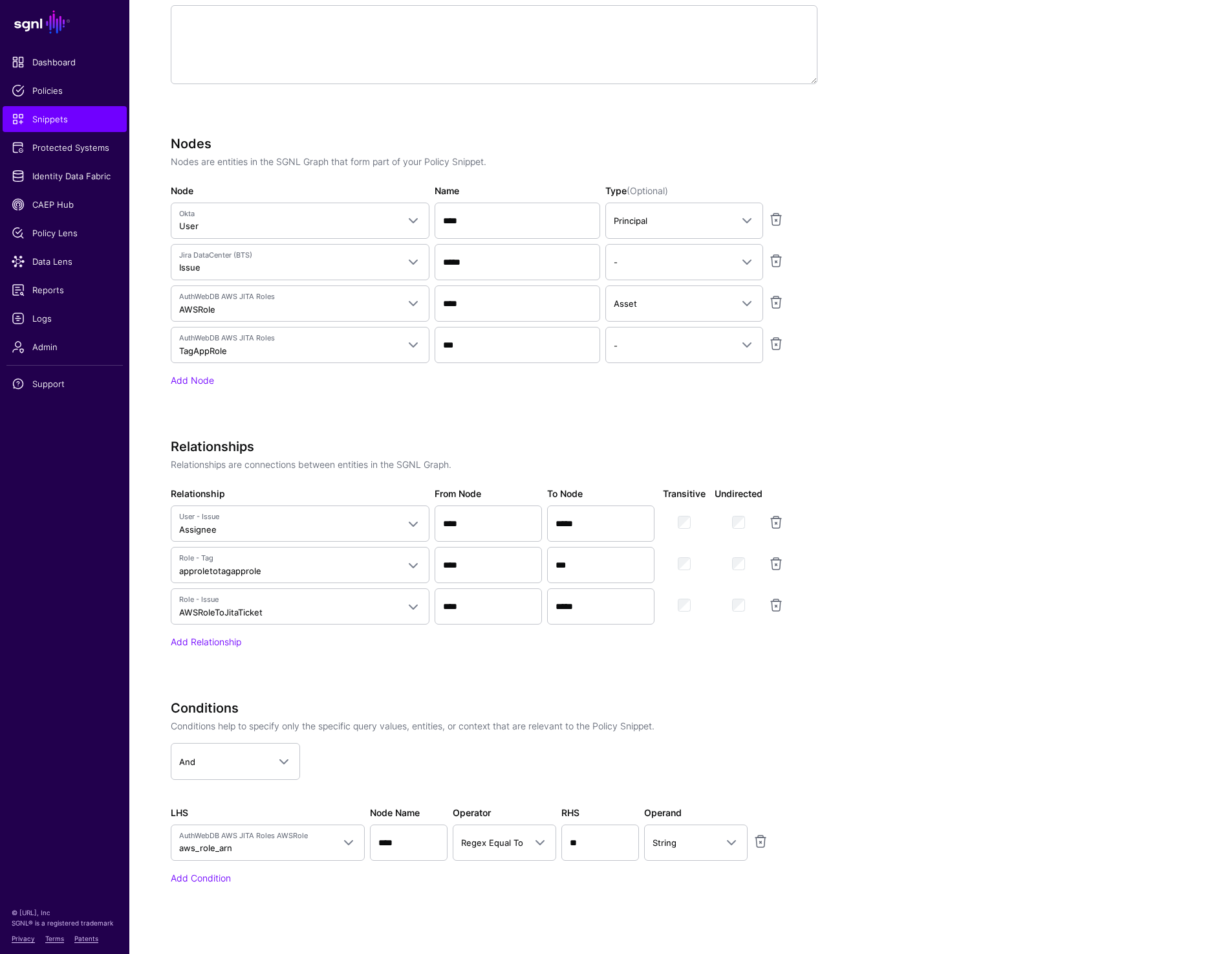
click at [174, 388] on div "Nodes Nodes are entities in the SGNL Graph that form part of your Policy Snippe…" at bounding box center [495, 280] width 647 height 288
click at [199, 375] on link "Add Node" at bounding box center [192, 380] width 43 height 11
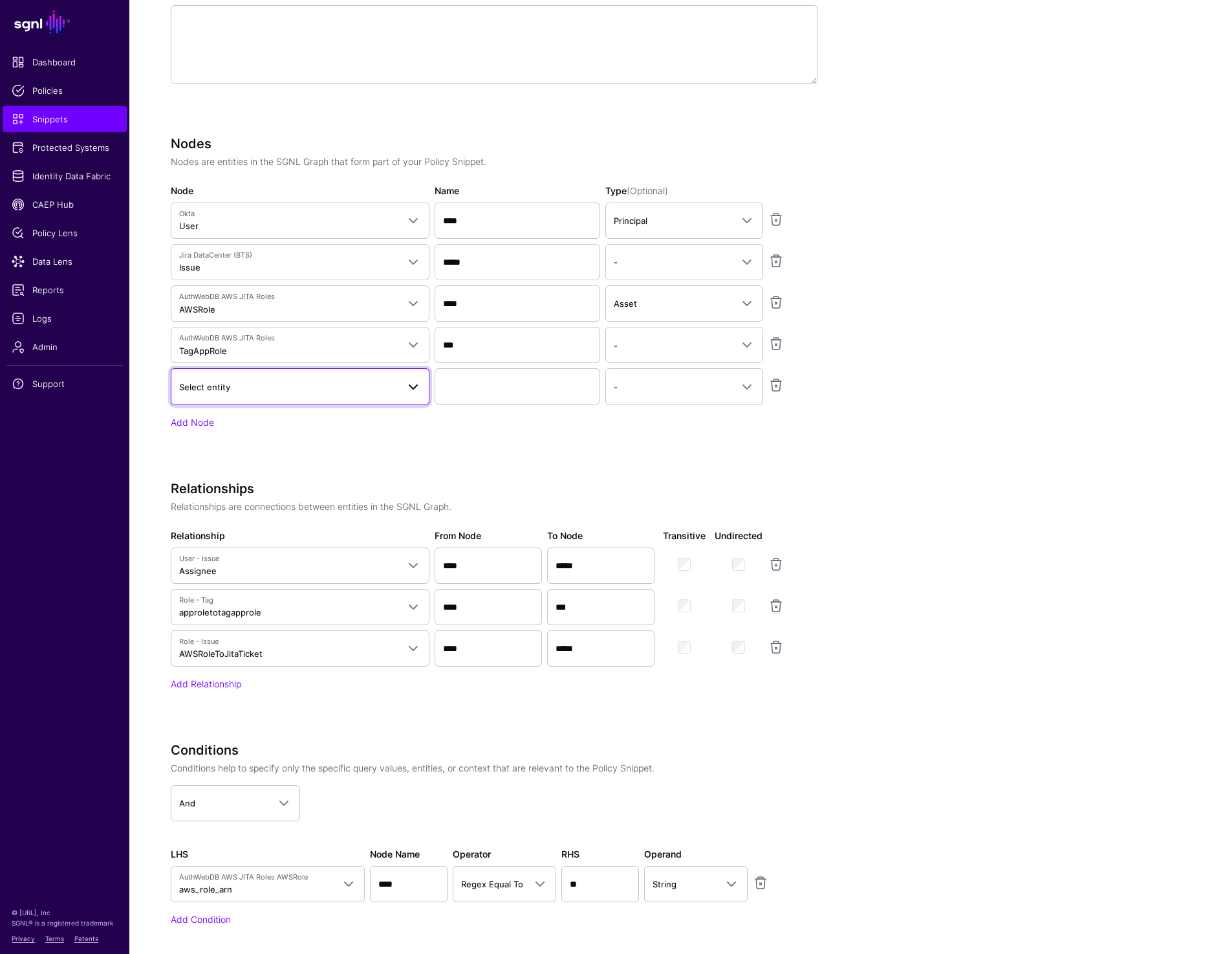
click at [235, 387] on span "Select entity" at bounding box center [288, 387] width 219 height 14
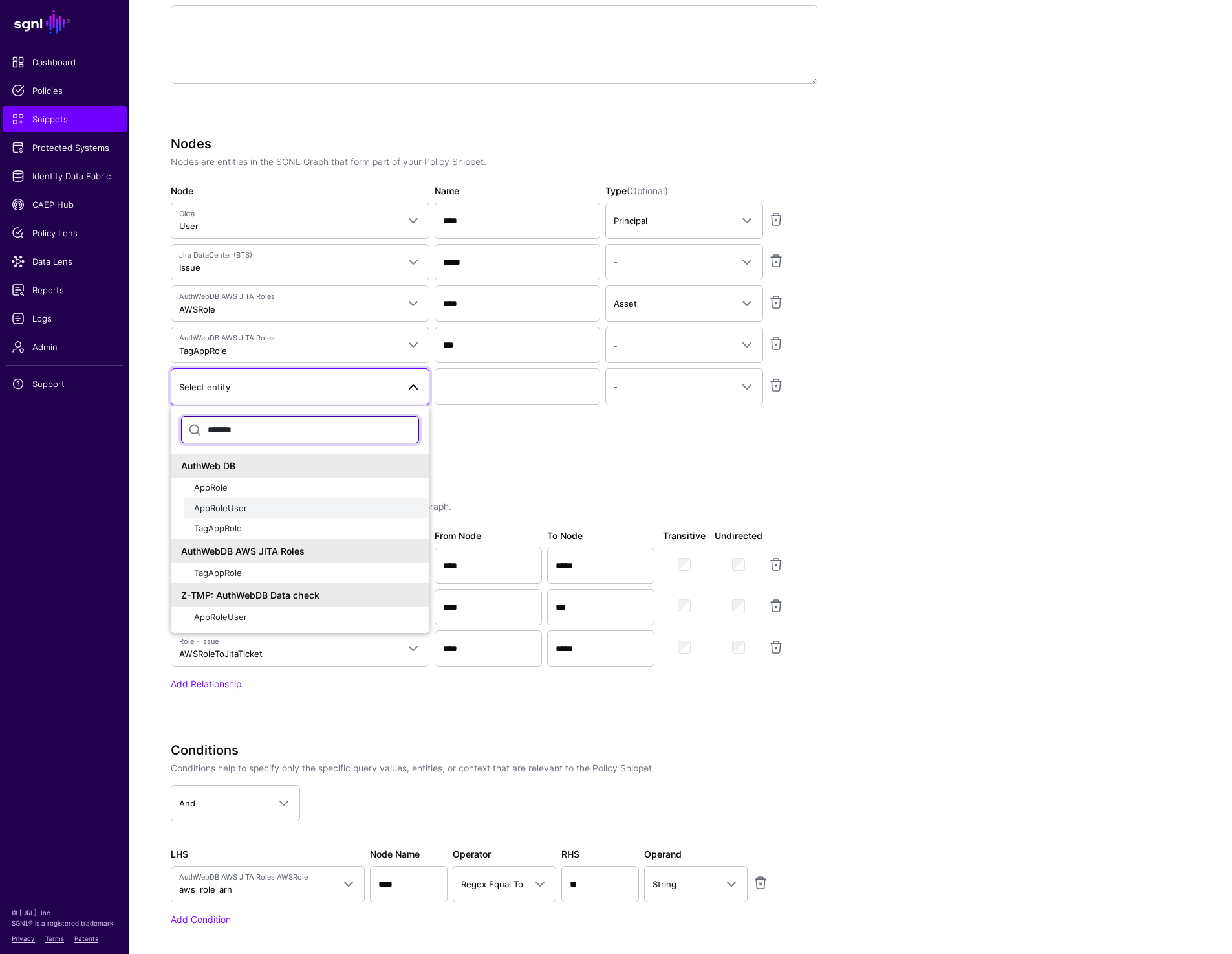
type input "*******"
click at [226, 514] on div "AppRoleUser" at bounding box center [307, 508] width 225 height 13
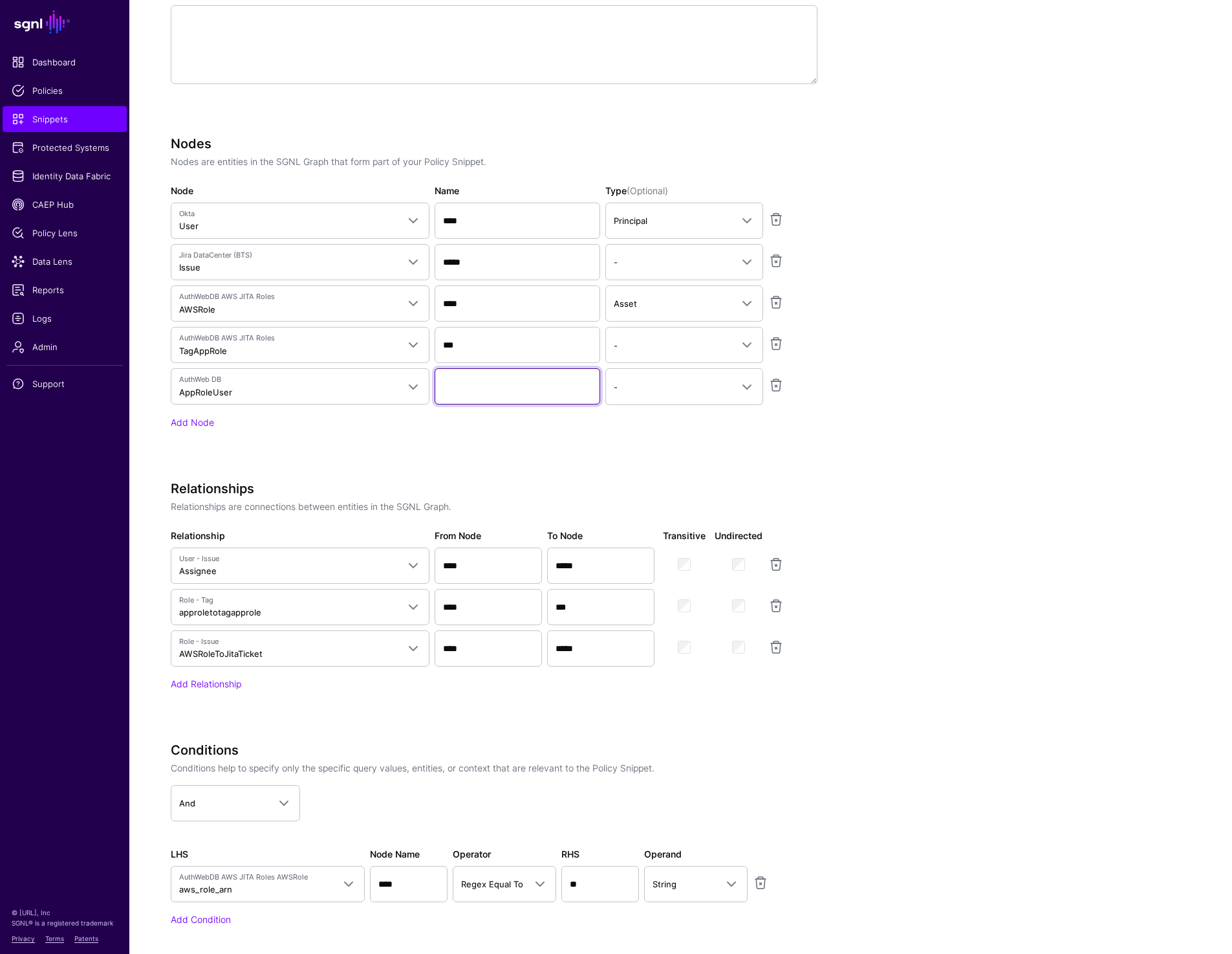
click at [469, 389] on input "Name" at bounding box center [517, 386] width 165 height 37
type input "**********"
click at [214, 682] on link "Add Relationship" at bounding box center [206, 683] width 71 height 11
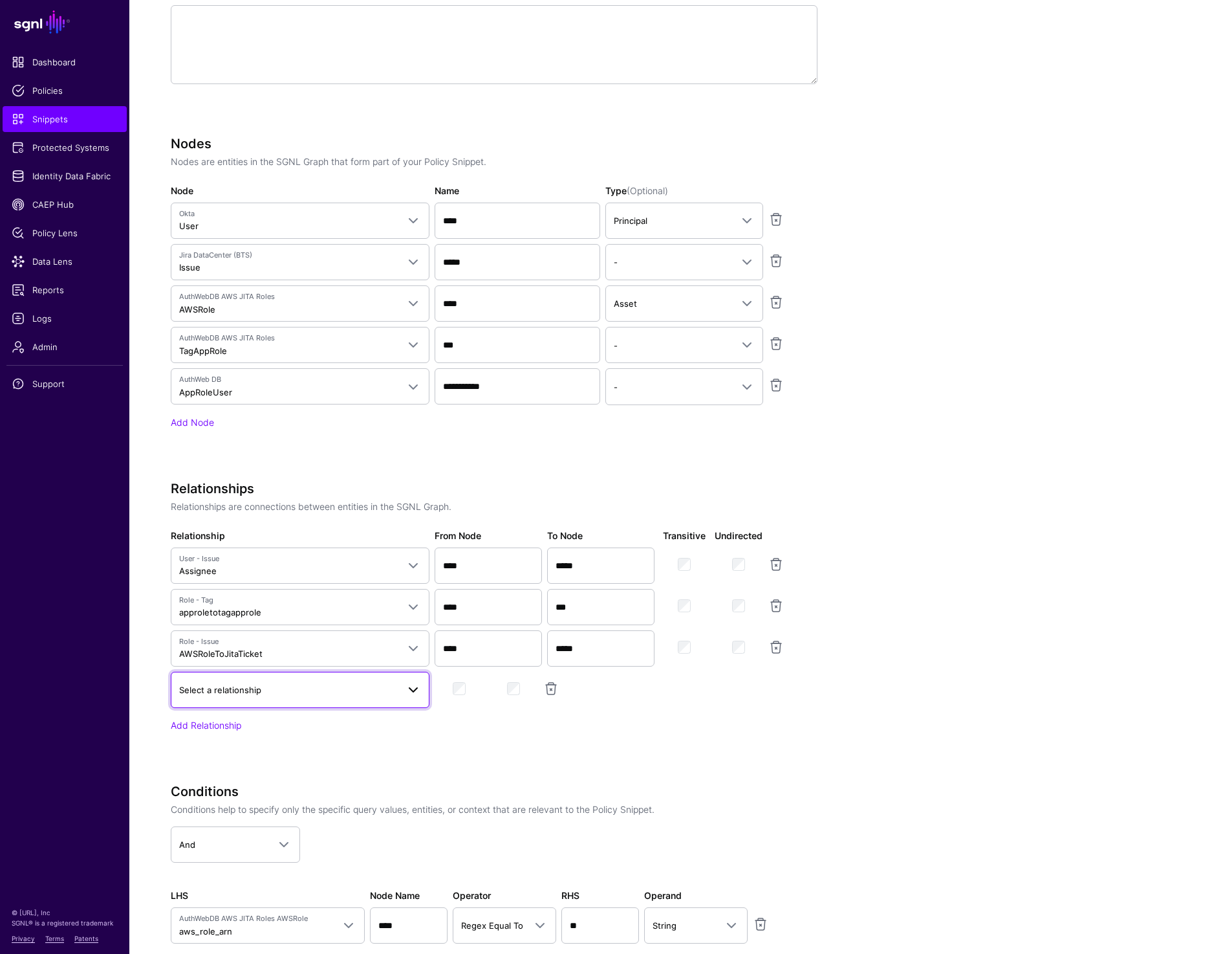
click at [255, 682] on span "Select a relationship" at bounding box center [288, 689] width 219 height 14
click at [262, 828] on span "Okta to AuthWeb User" at bounding box center [226, 827] width 90 height 10
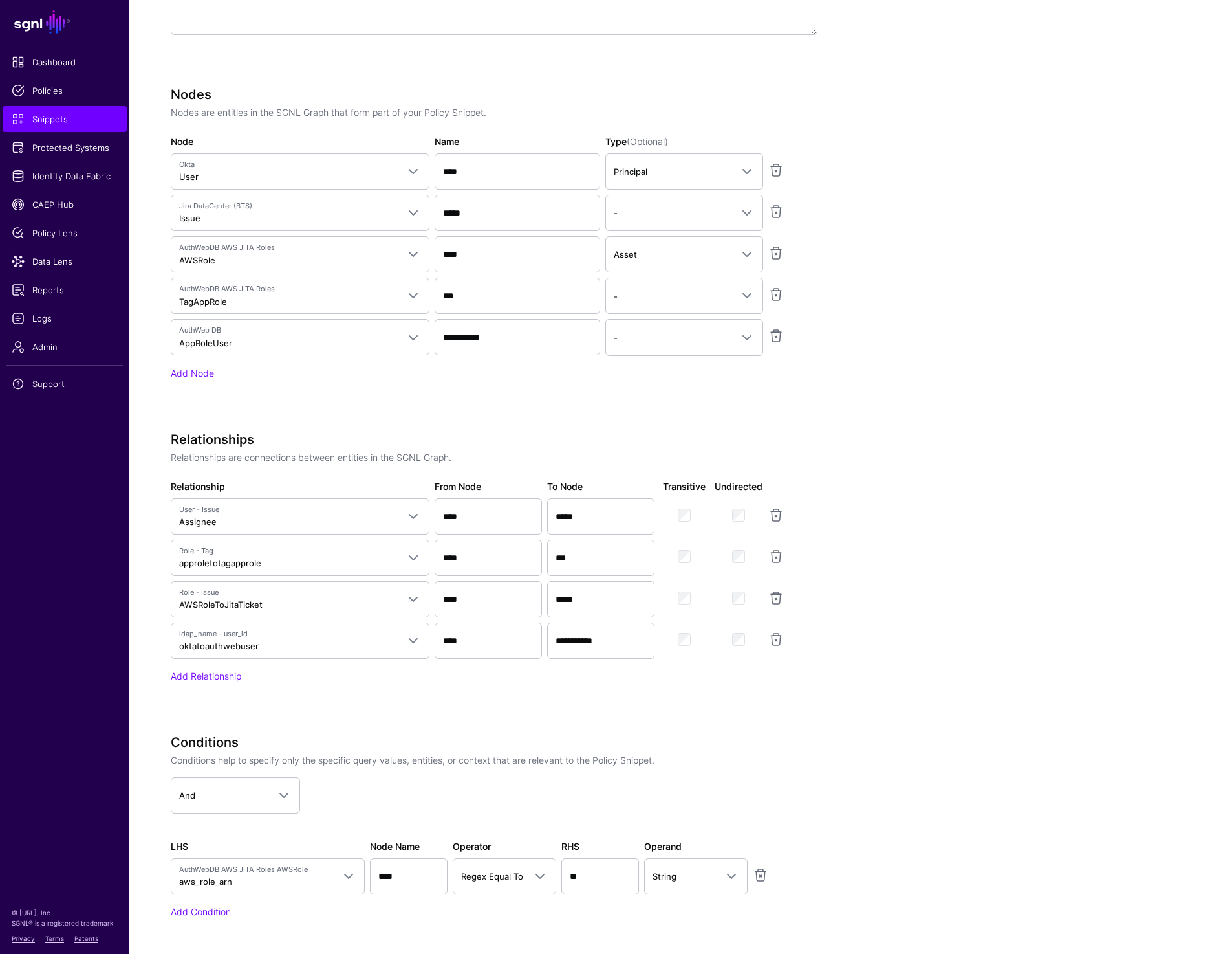
scroll to position [624, 0]
click at [214, 672] on link "Add Relationship" at bounding box center [206, 674] width 71 height 11
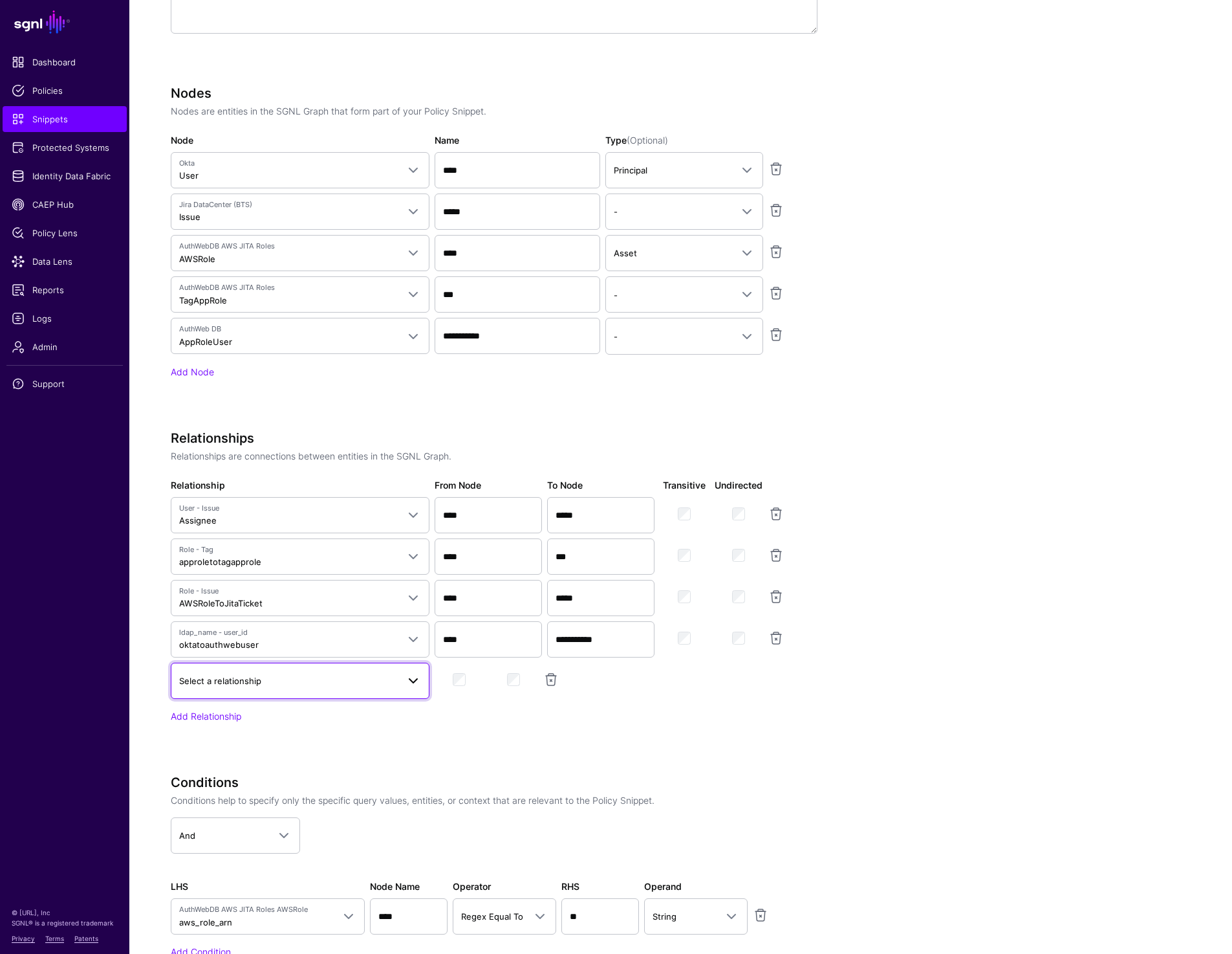
click at [241, 674] on span "Select a relationship" at bounding box center [288, 681] width 219 height 14
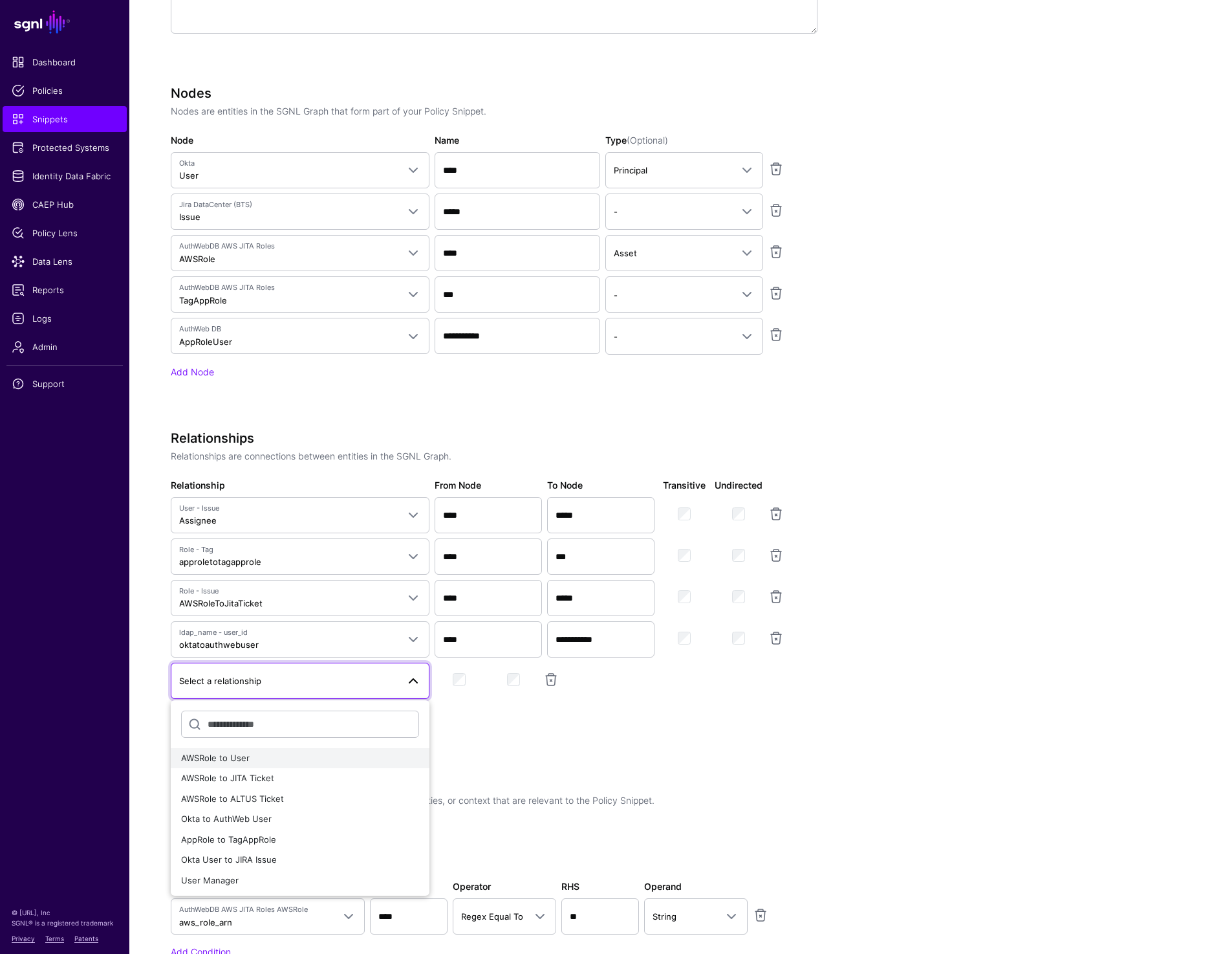
click at [340, 760] on div "AWSRole to User" at bounding box center [301, 758] width 238 height 13
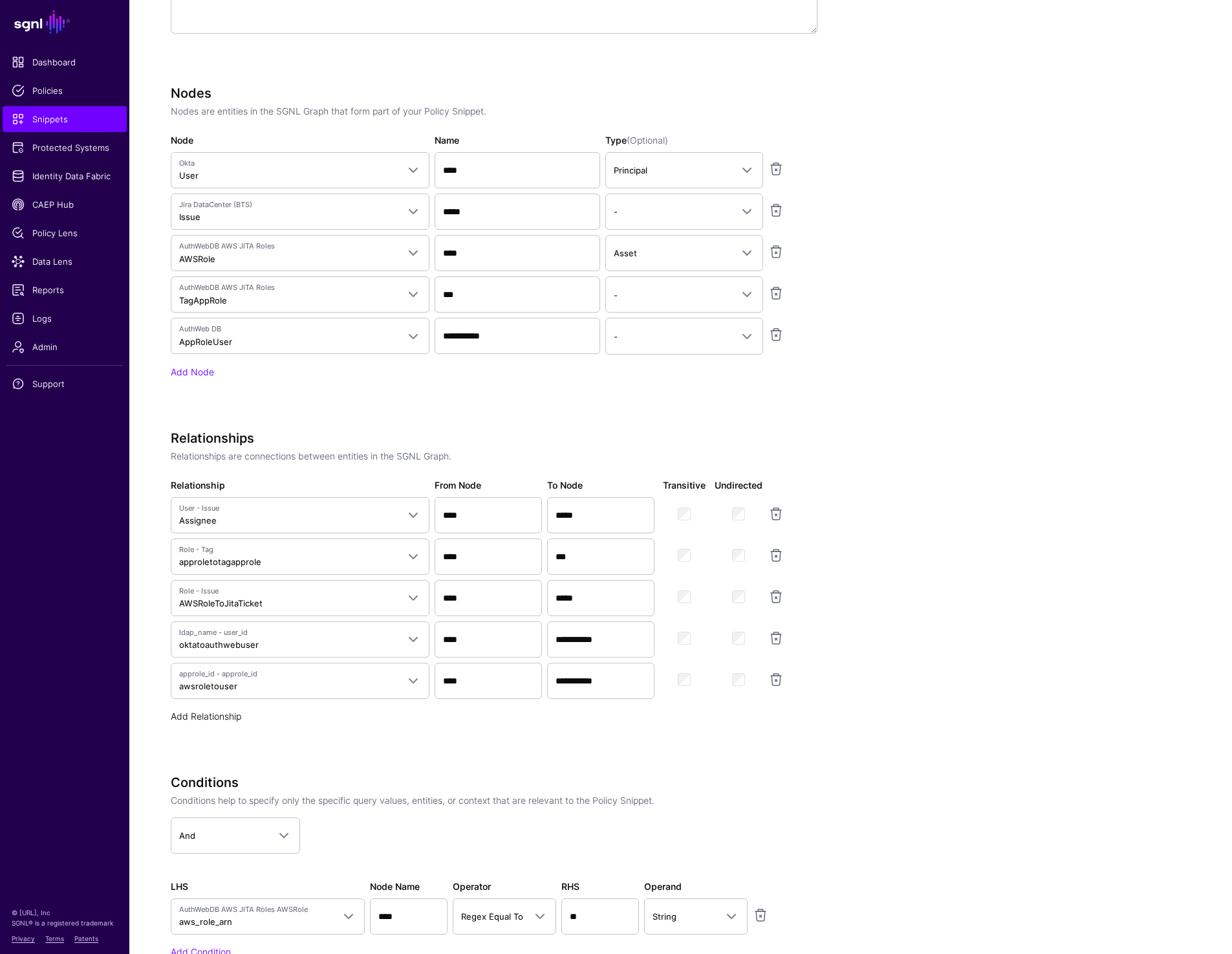
click at [206, 710] on link "Add Relationship" at bounding box center [206, 716] width 71 height 11
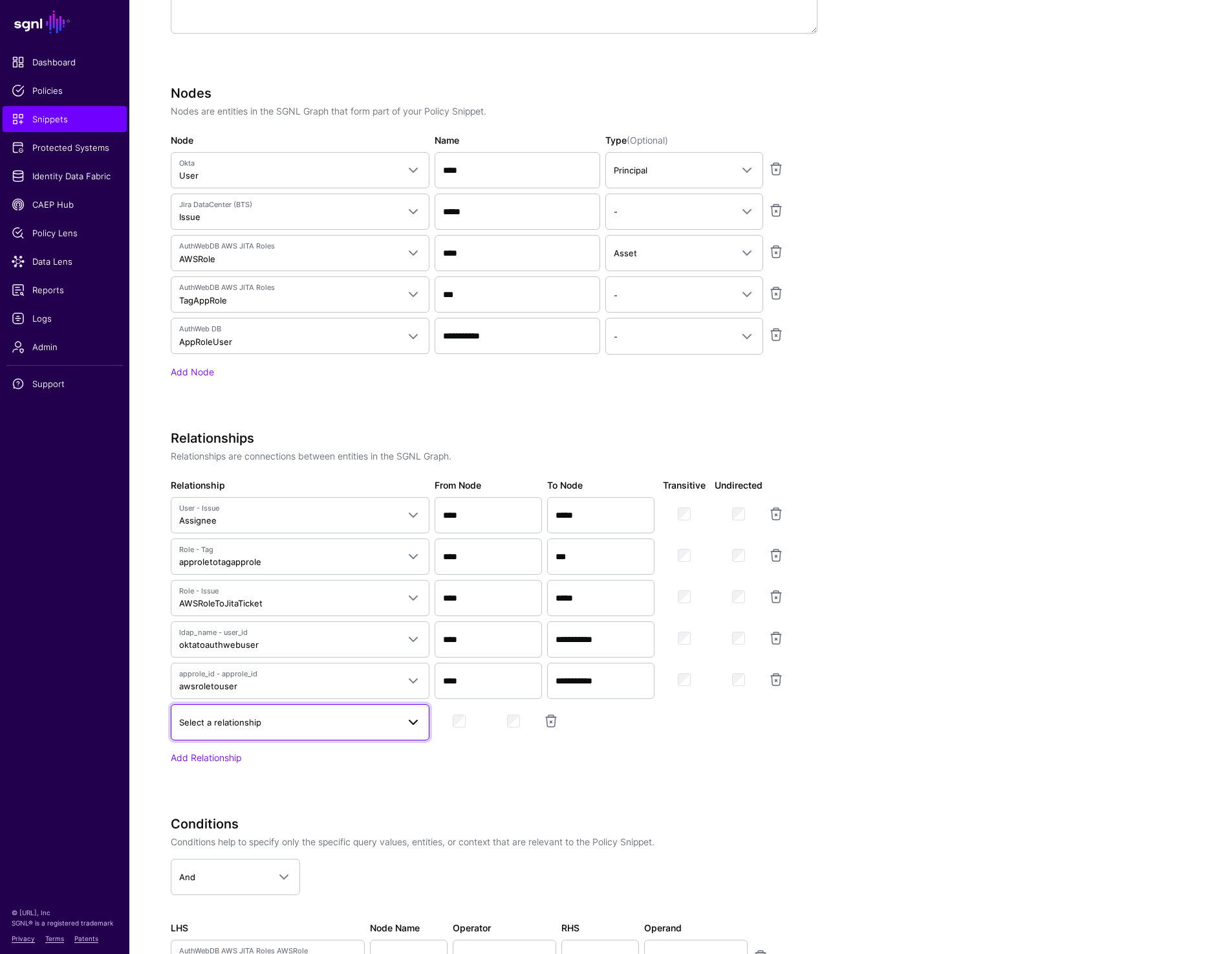
click at [254, 710] on link "Select a relationship" at bounding box center [301, 721] width 259 height 37
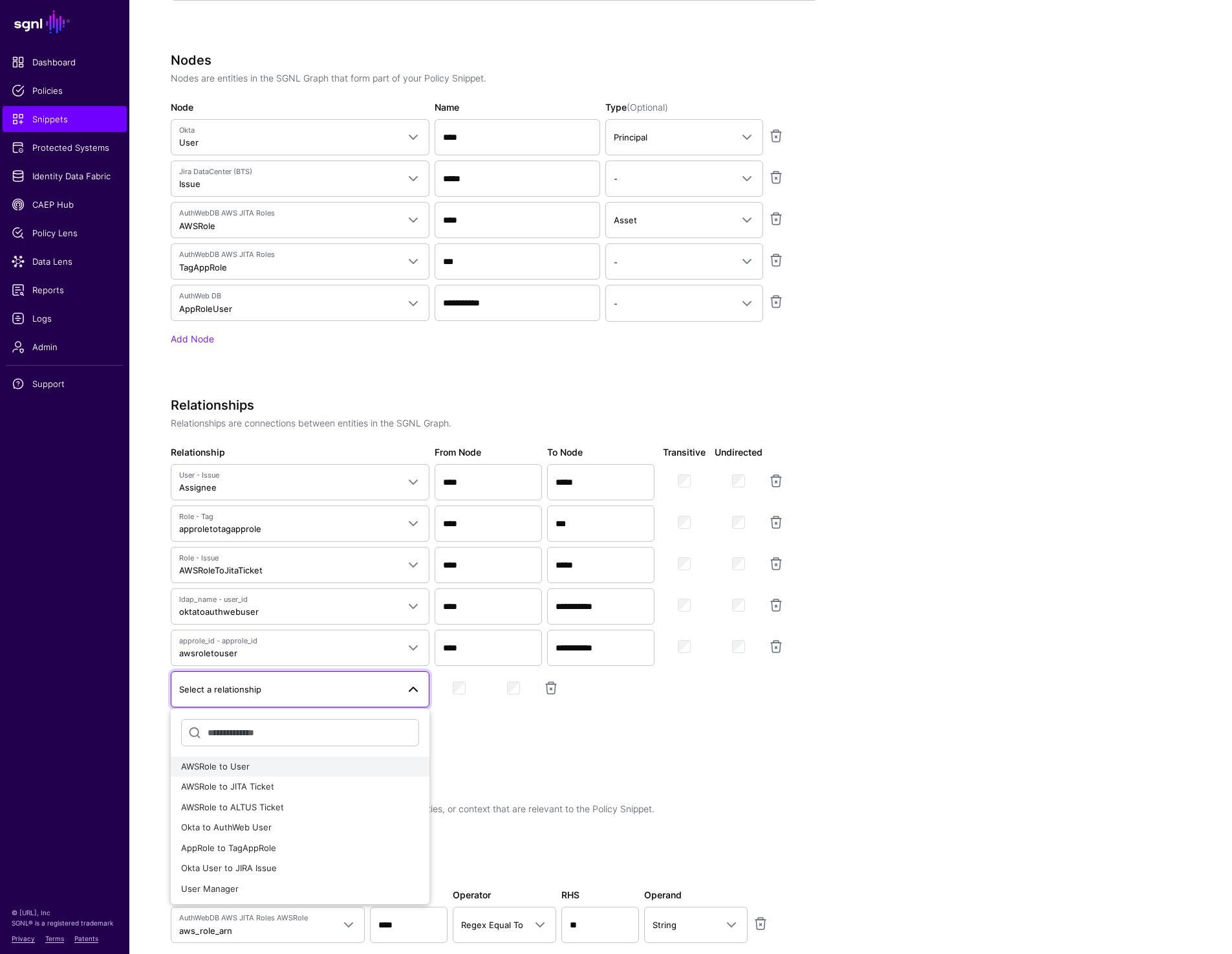
scroll to position [659, 0]
click at [692, 750] on div "**********" at bounding box center [495, 579] width 647 height 370
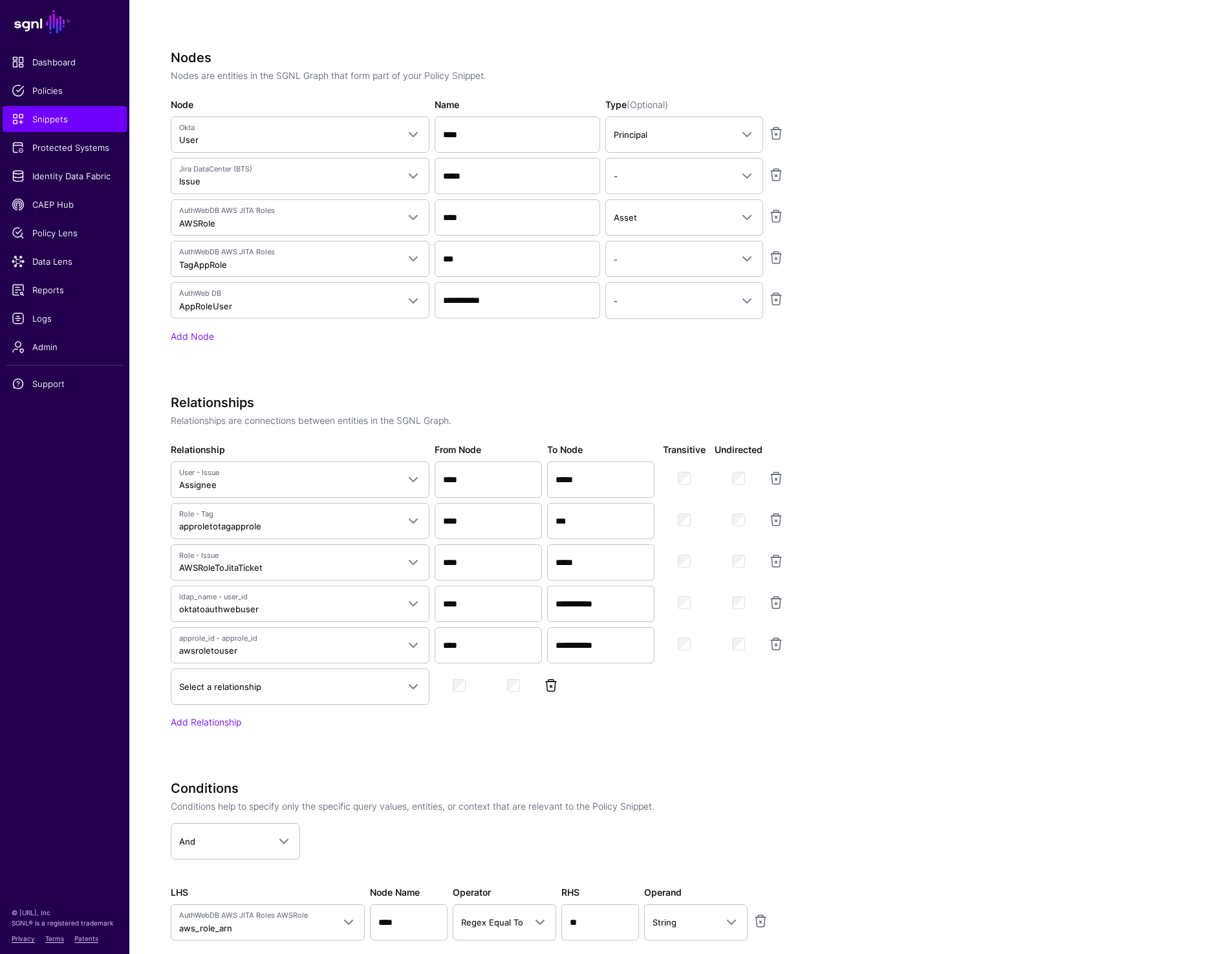
click at [547, 687] on link at bounding box center [551, 685] width 15 height 15
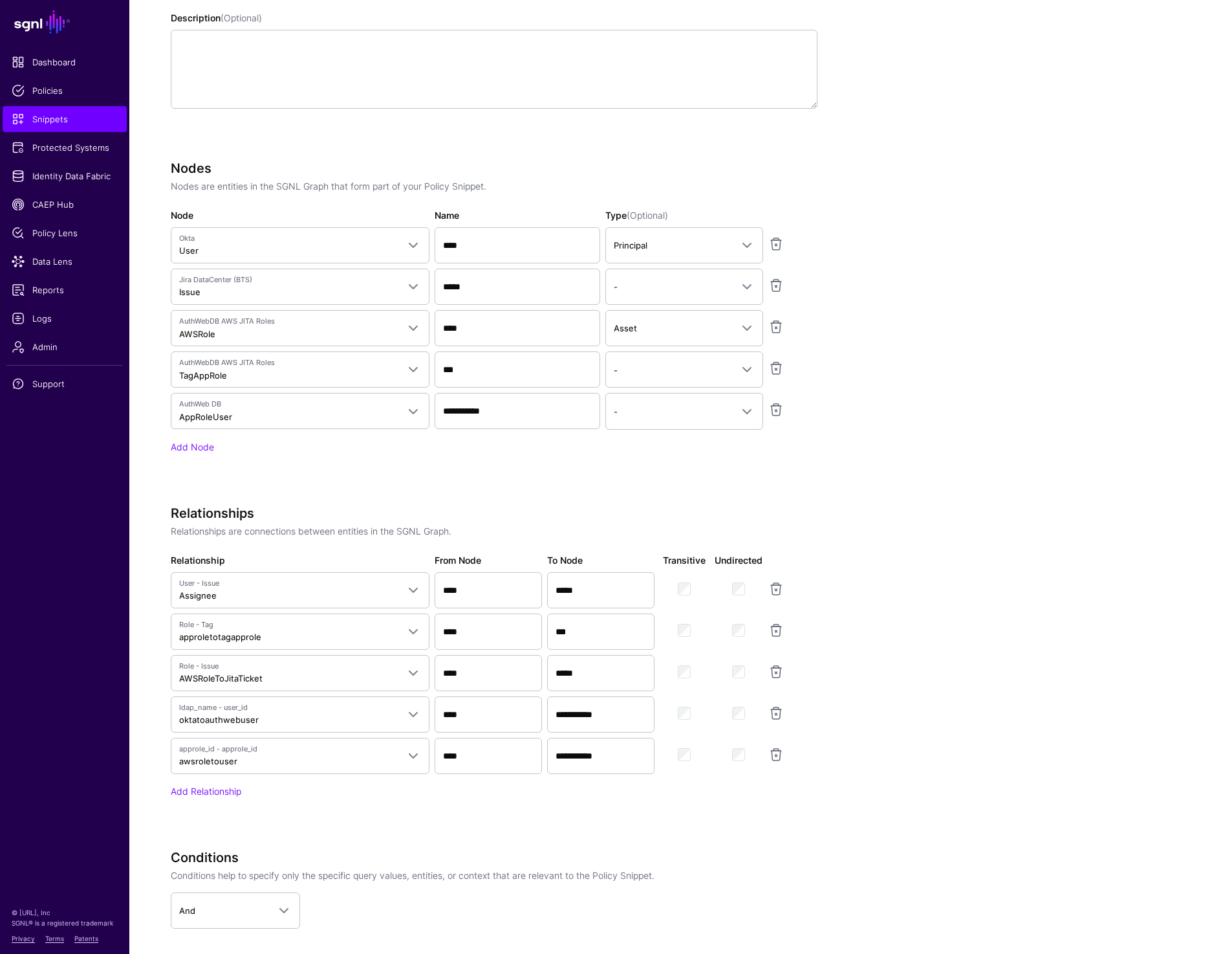
scroll to position [793, 0]
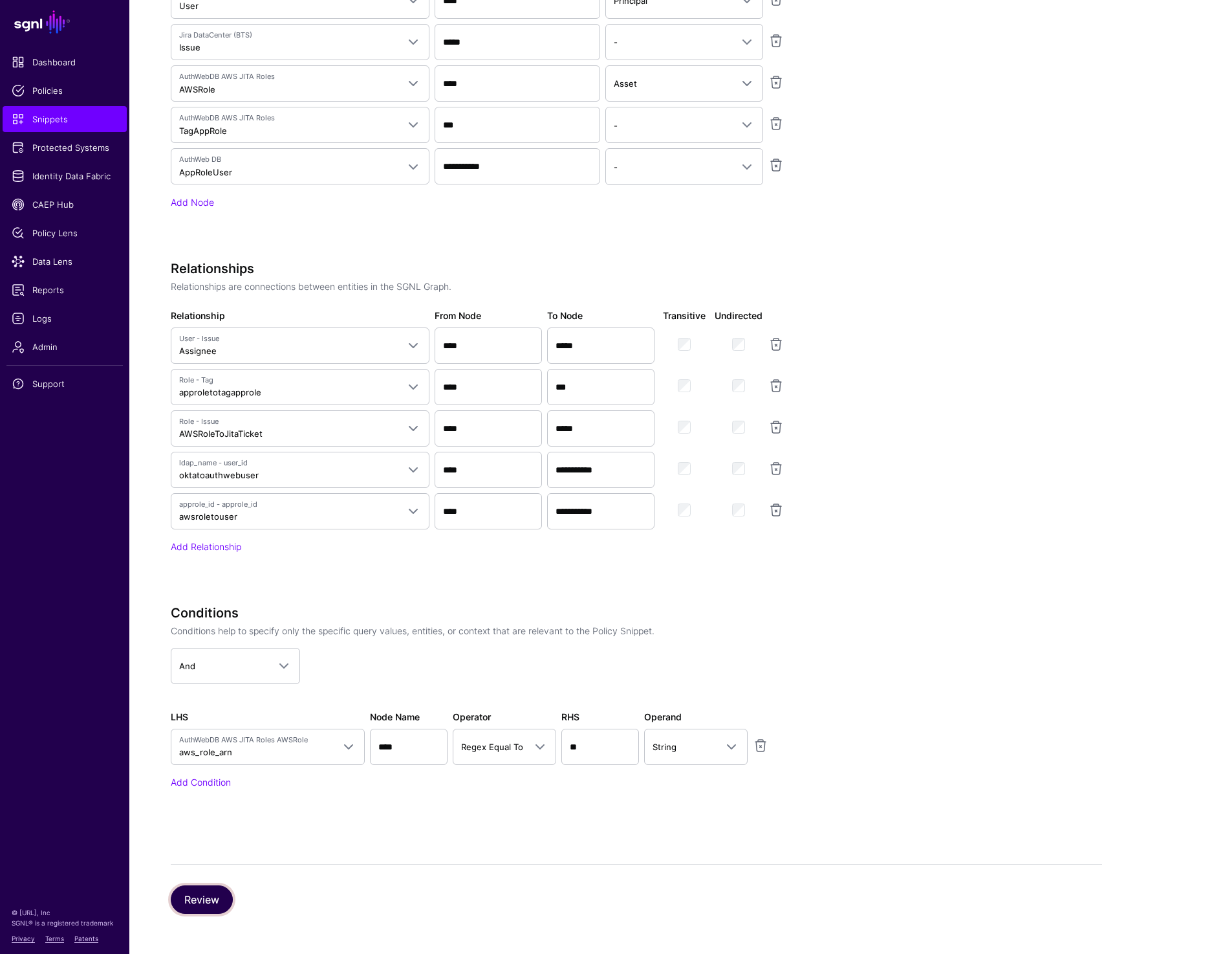
click at [209, 905] on button "Review" at bounding box center [202, 899] width 62 height 28
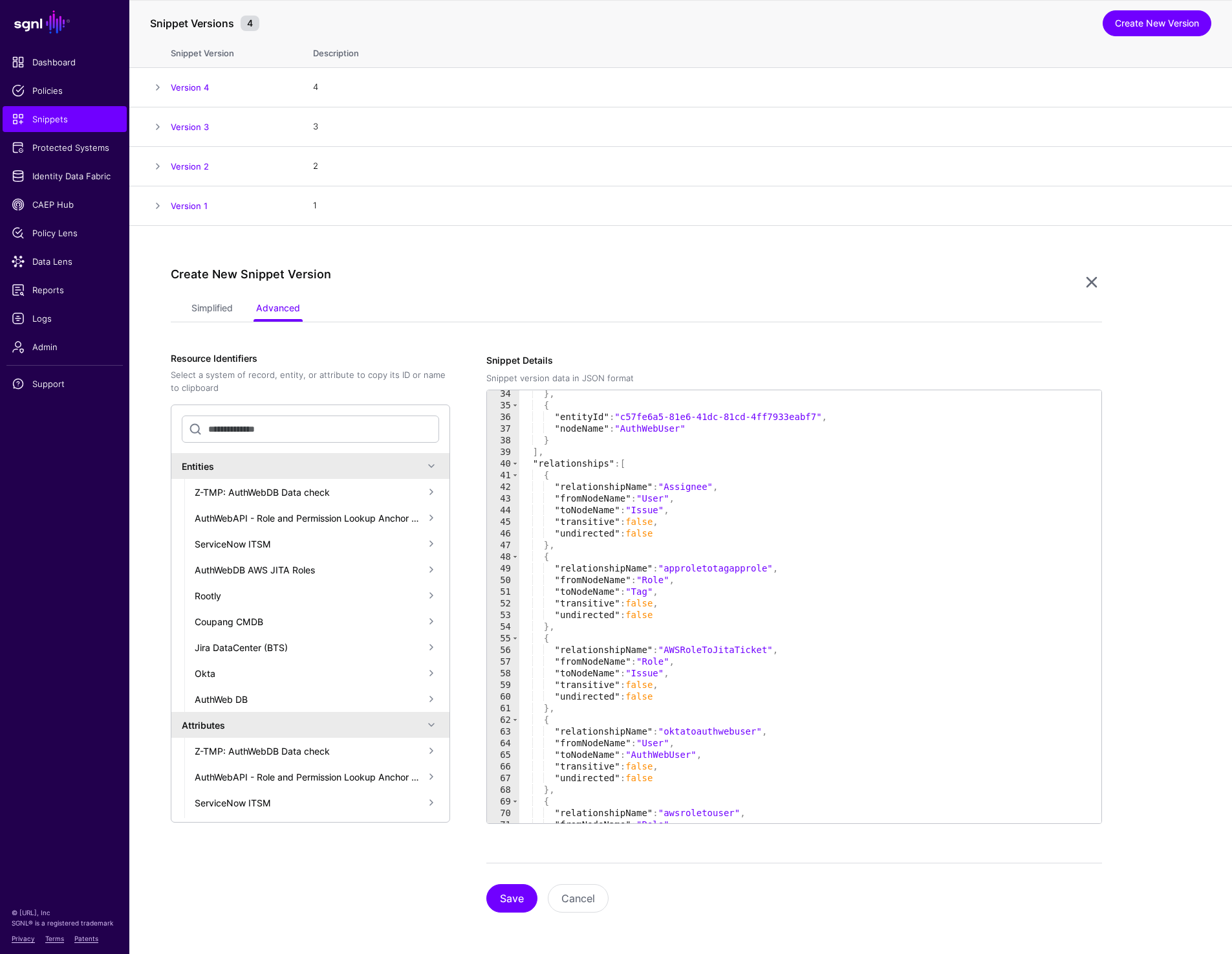
scroll to position [475, 0]
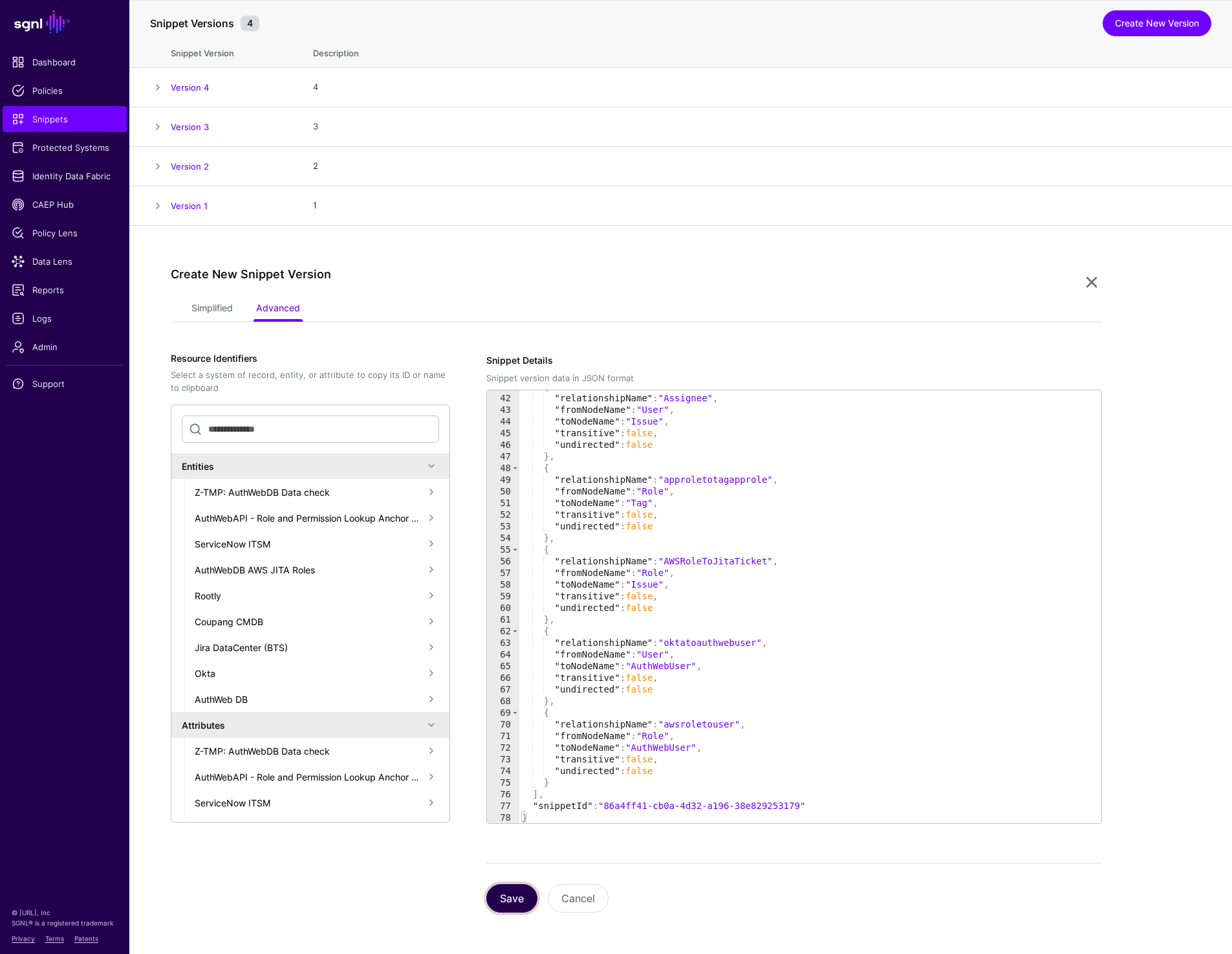
click at [513, 898] on button "Save" at bounding box center [512, 898] width 51 height 28
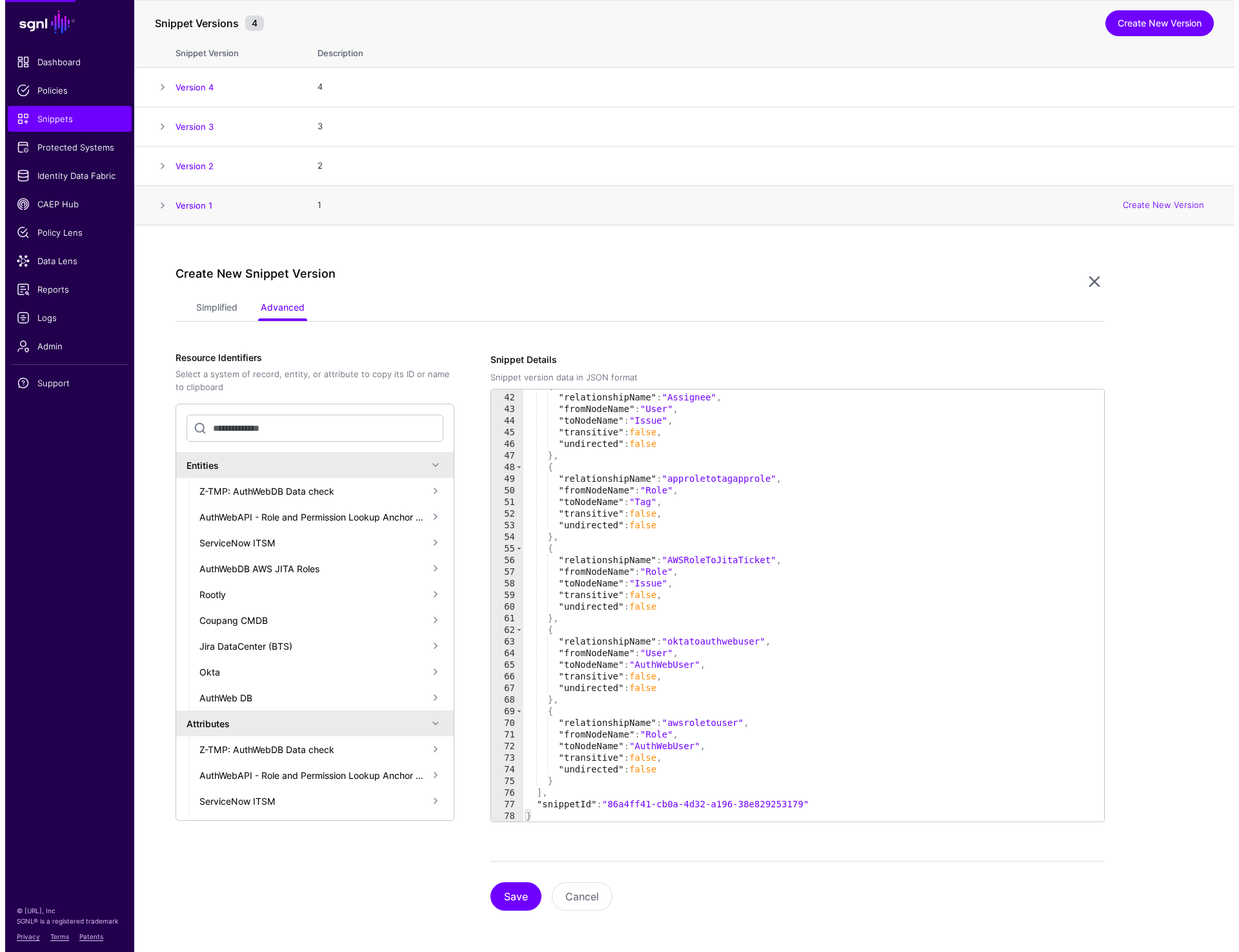
scroll to position [0, 0]
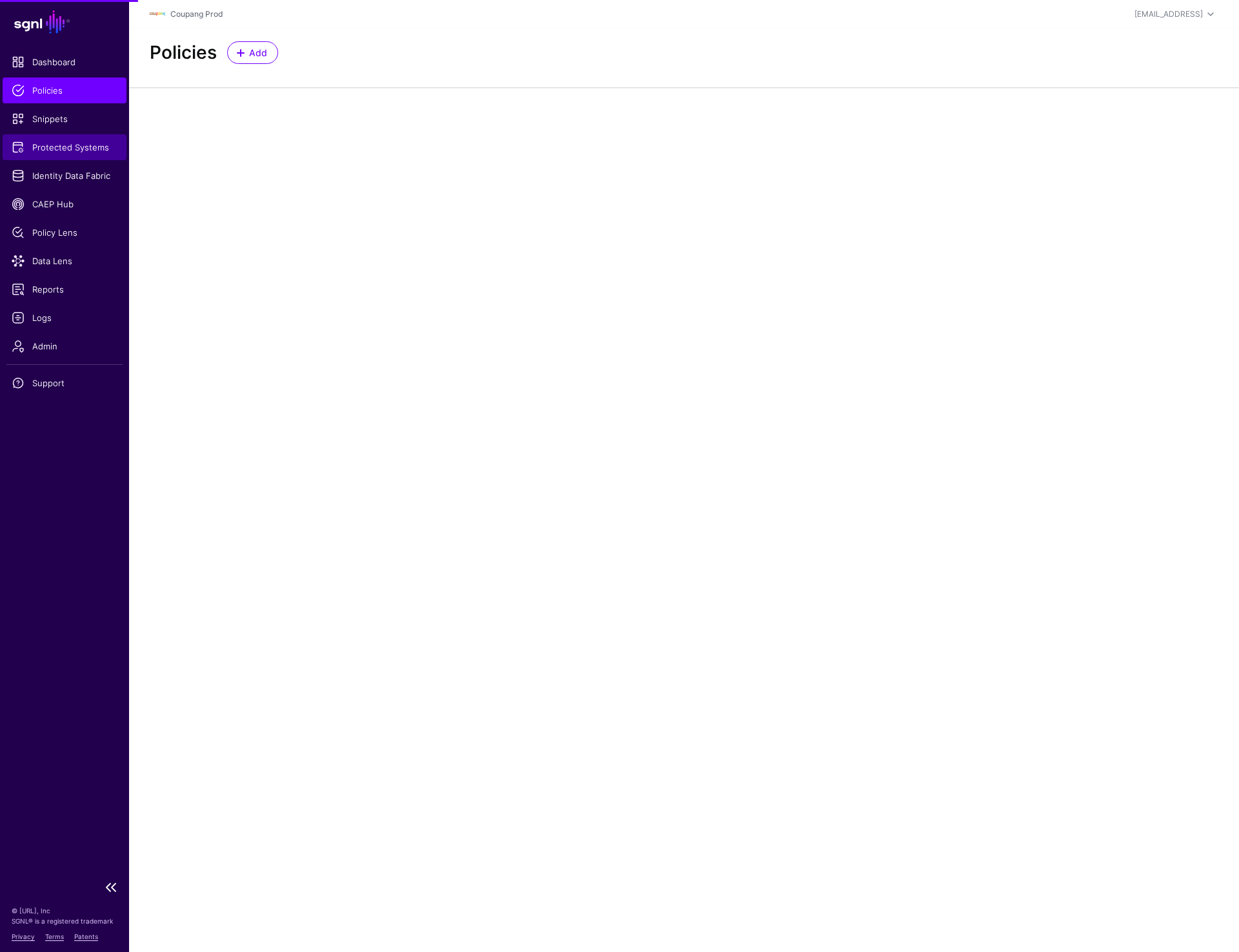
click at [48, 153] on span "Protected Systems" at bounding box center [65, 147] width 106 height 13
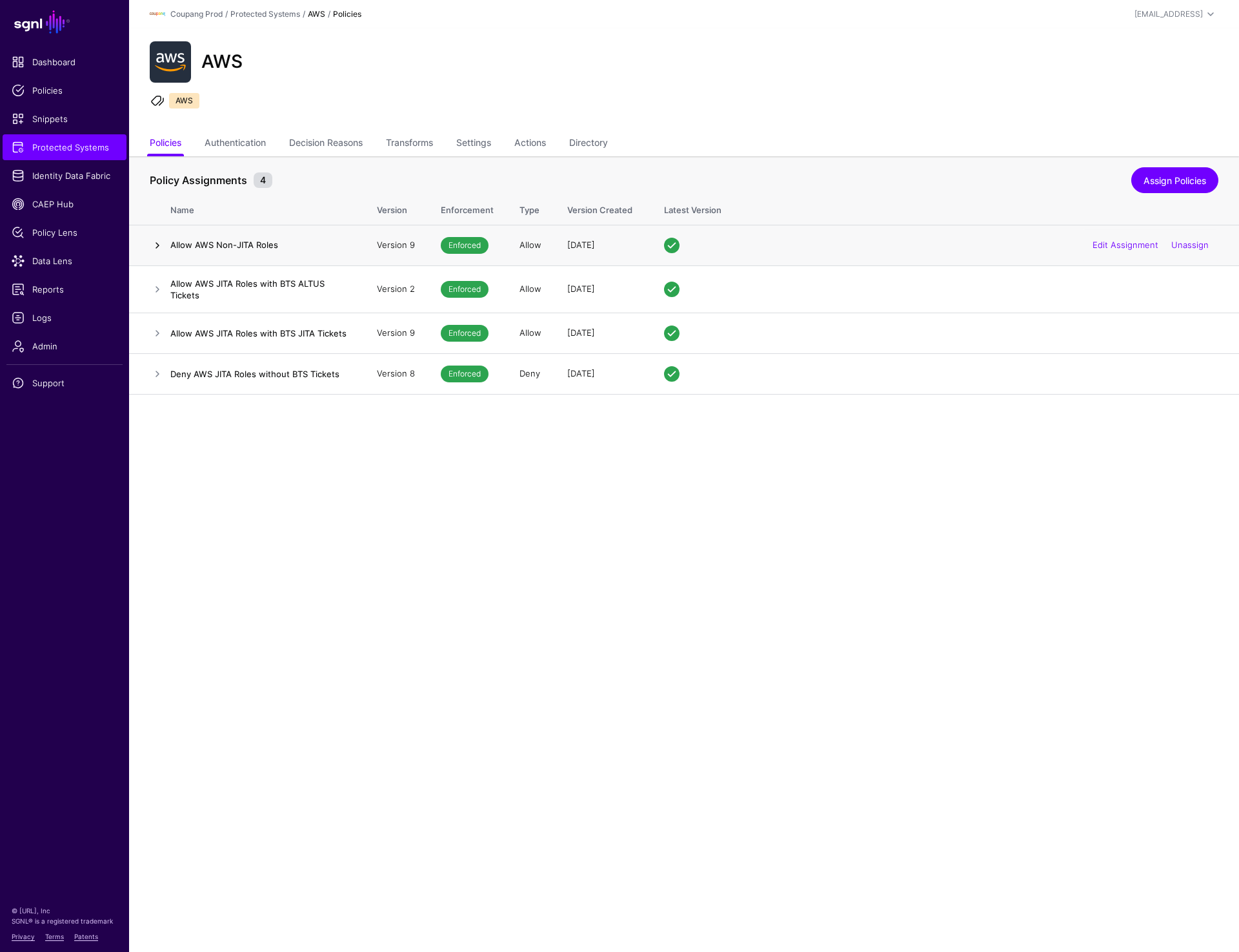
click at [156, 246] on link at bounding box center [157, 246] width 15 height 15
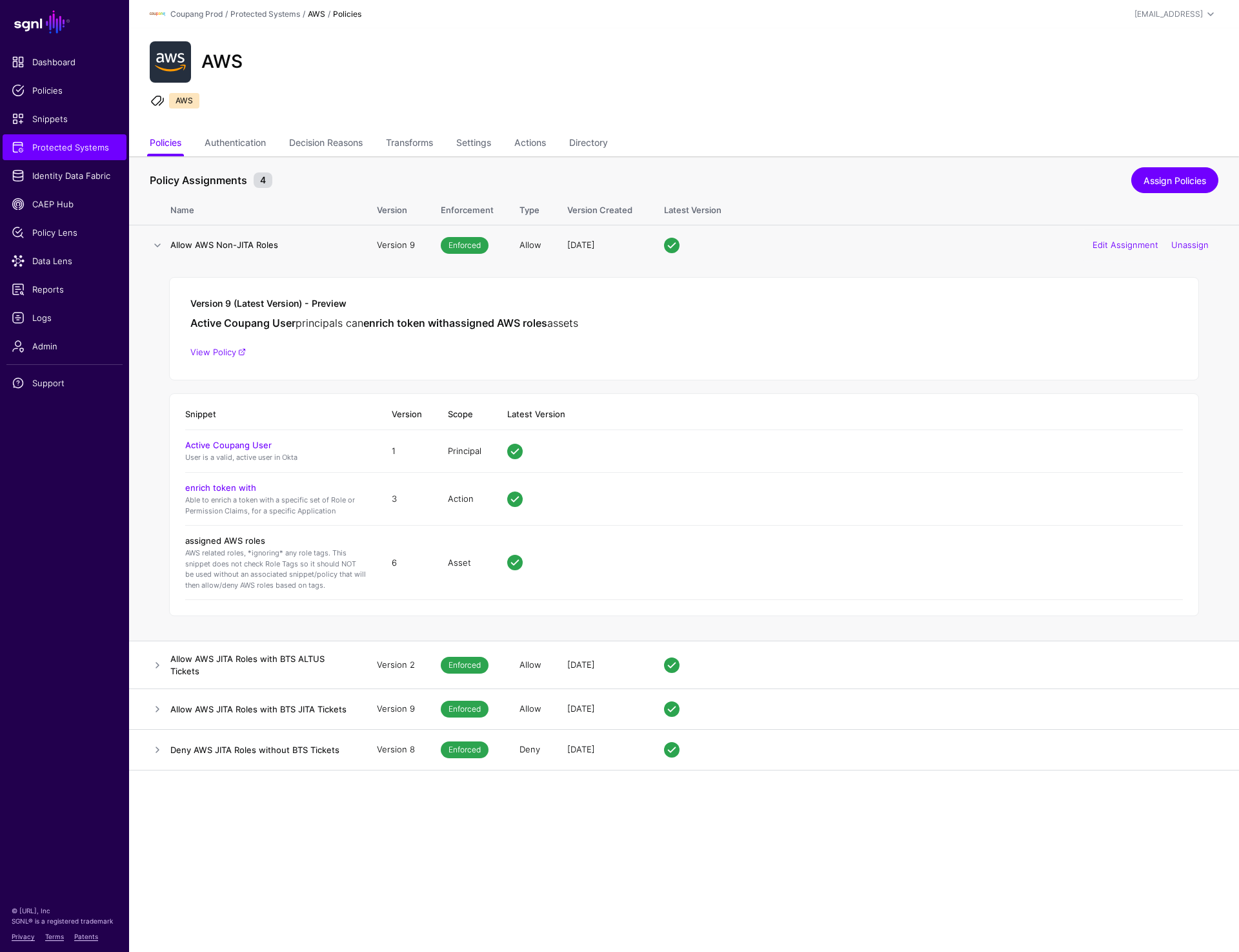
click at [229, 536] on link "assigned AWS roles" at bounding box center [225, 541] width 80 height 10
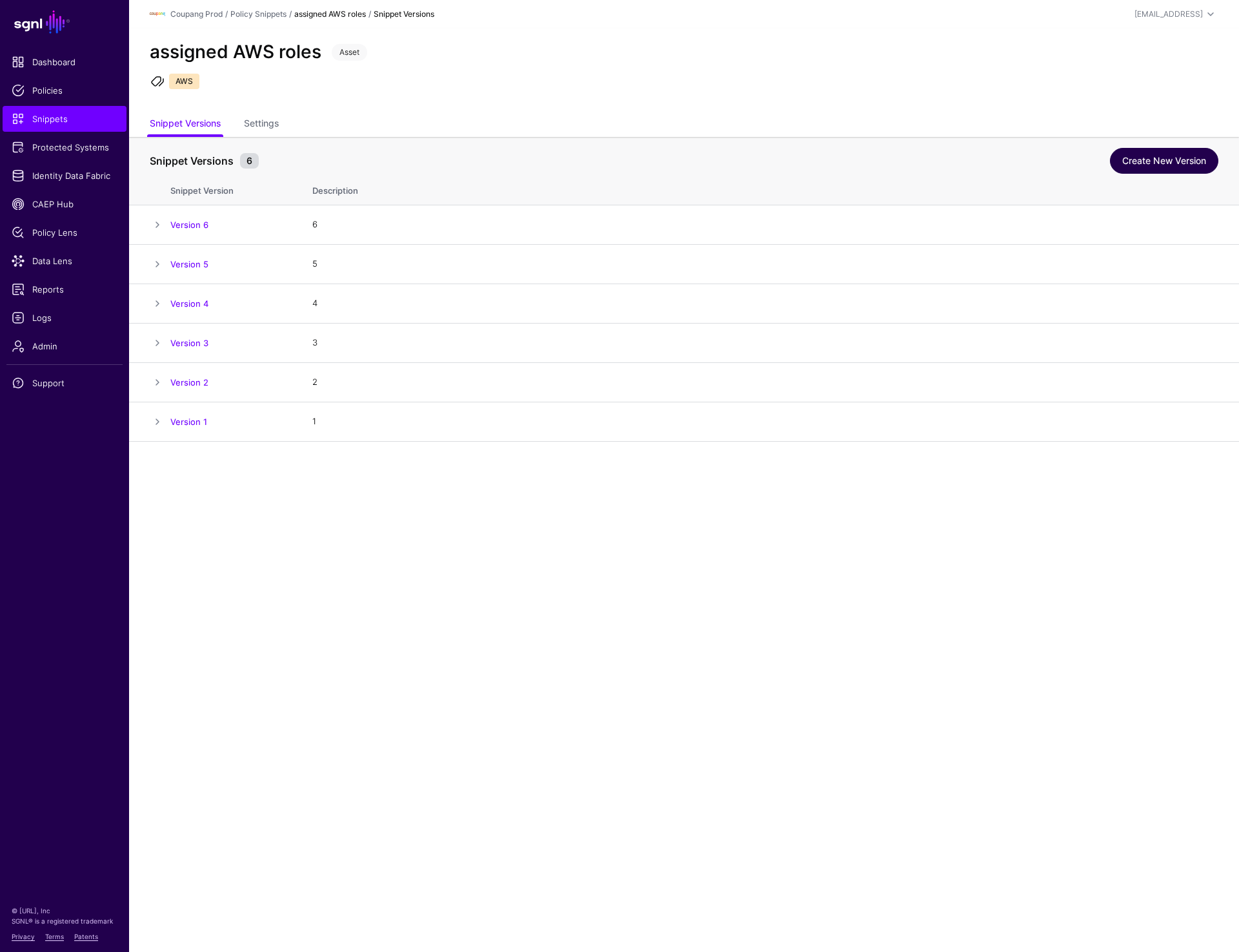
click at [1168, 166] on link "Create New Version" at bounding box center [1164, 161] width 109 height 26
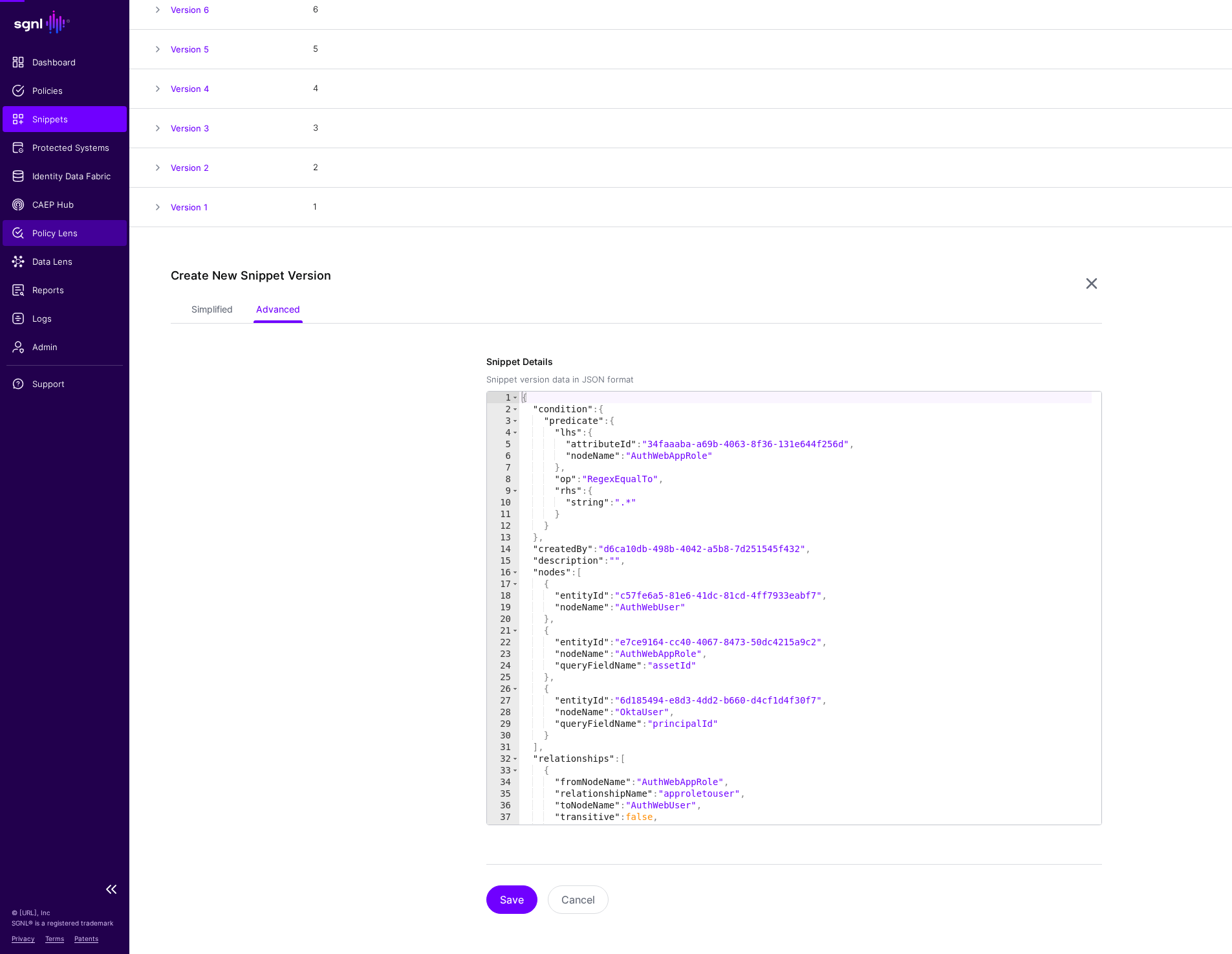
scroll to position [216, 0]
click at [219, 307] on link "Simplified" at bounding box center [212, 309] width 42 height 25
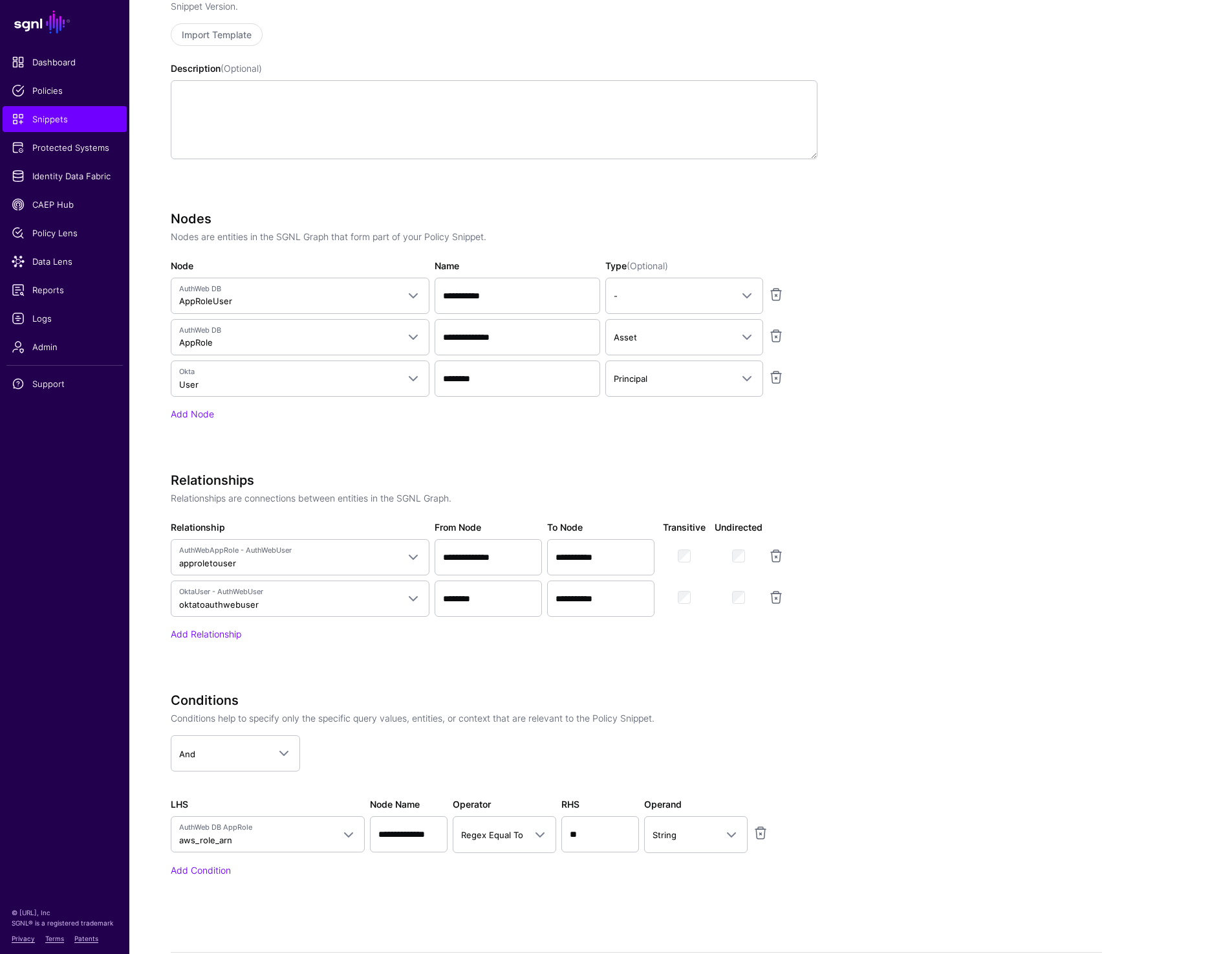
scroll to position [606, 0]
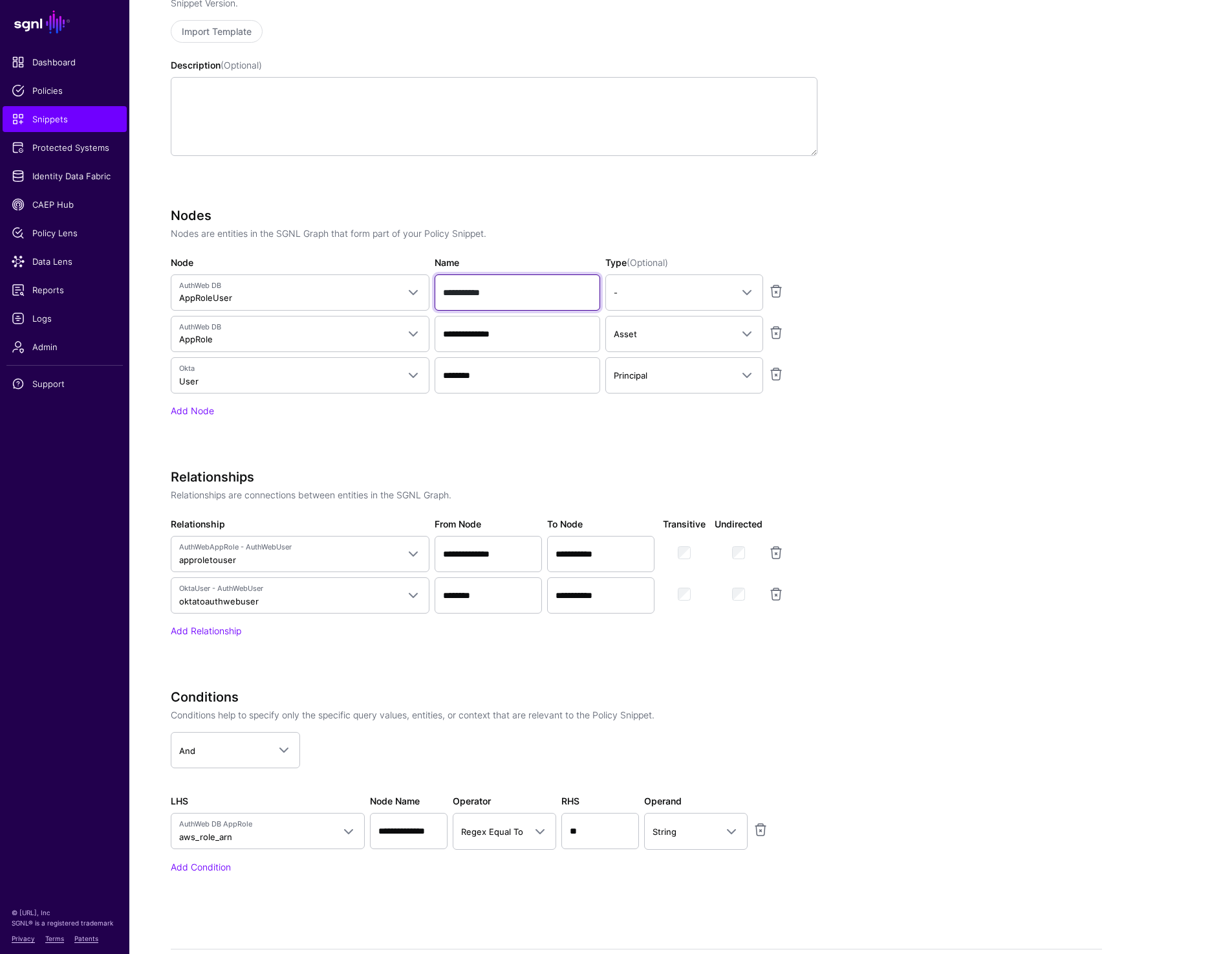
click at [488, 296] on input "**********" at bounding box center [517, 292] width 165 height 37
click at [498, 326] on input "**********" at bounding box center [517, 334] width 165 height 37
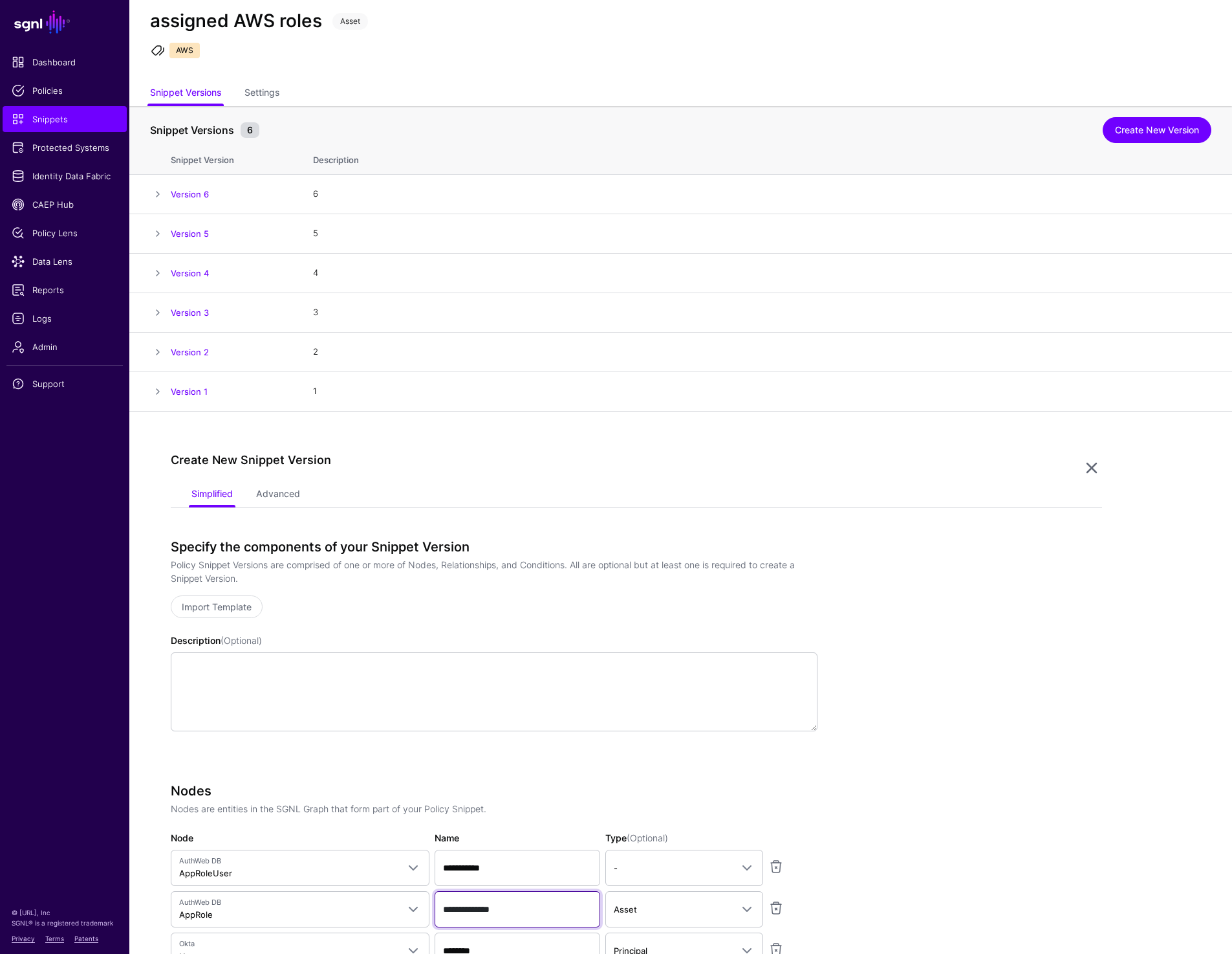
scroll to position [16, 0]
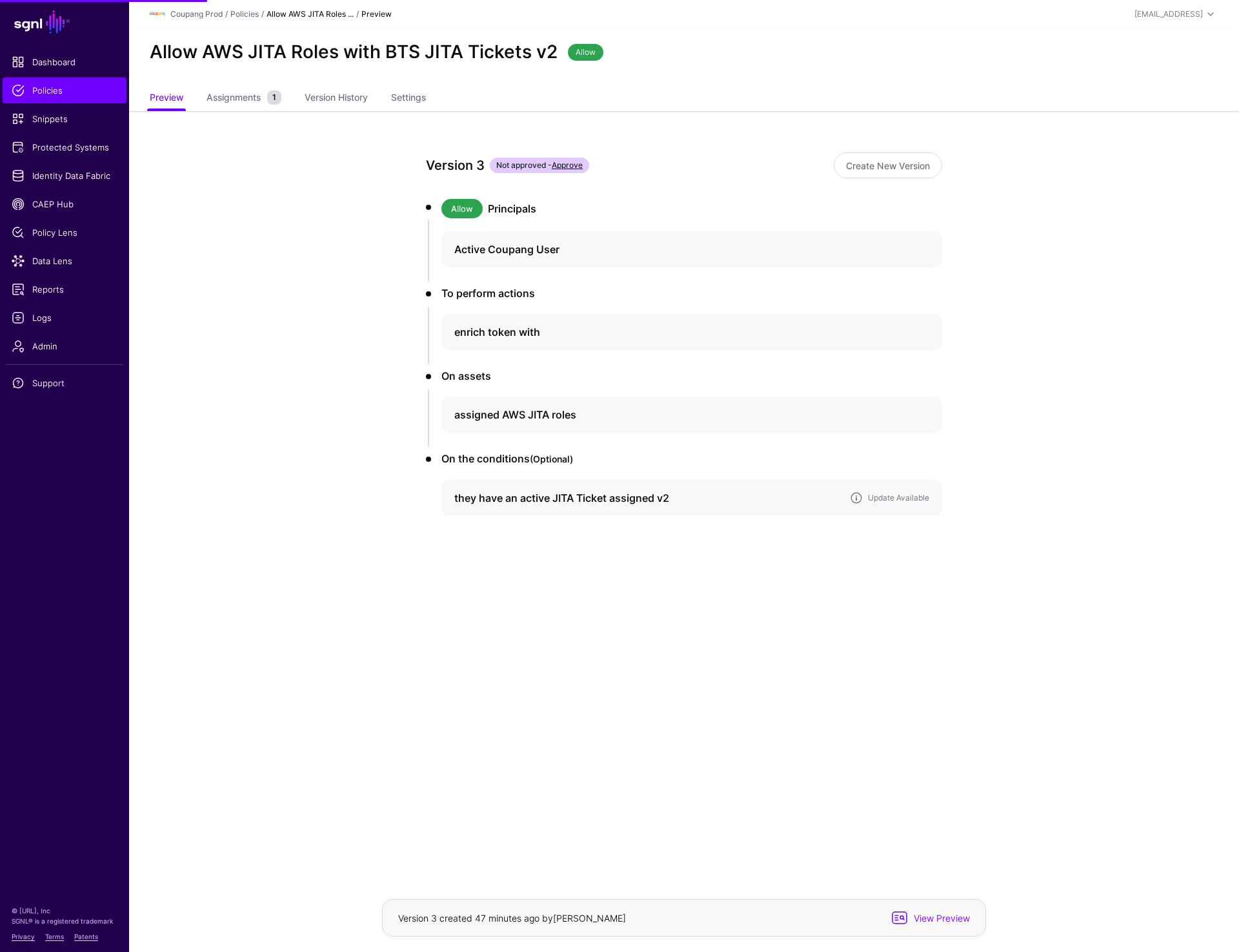
click at [906, 492] on div "Update Available" at bounding box center [899, 498] width 66 height 12
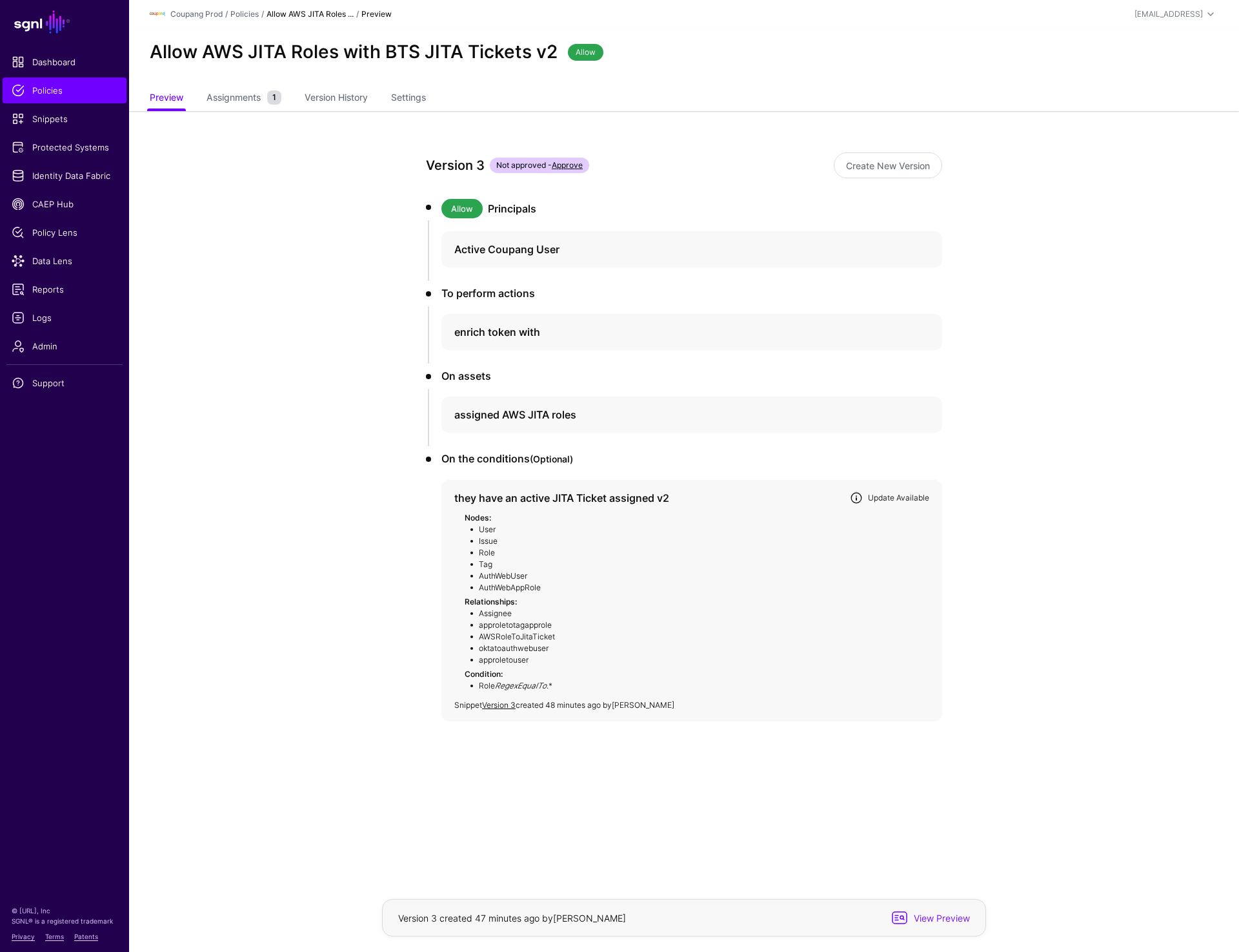
click at [902, 498] on link "Update Available" at bounding box center [899, 497] width 61 height 9
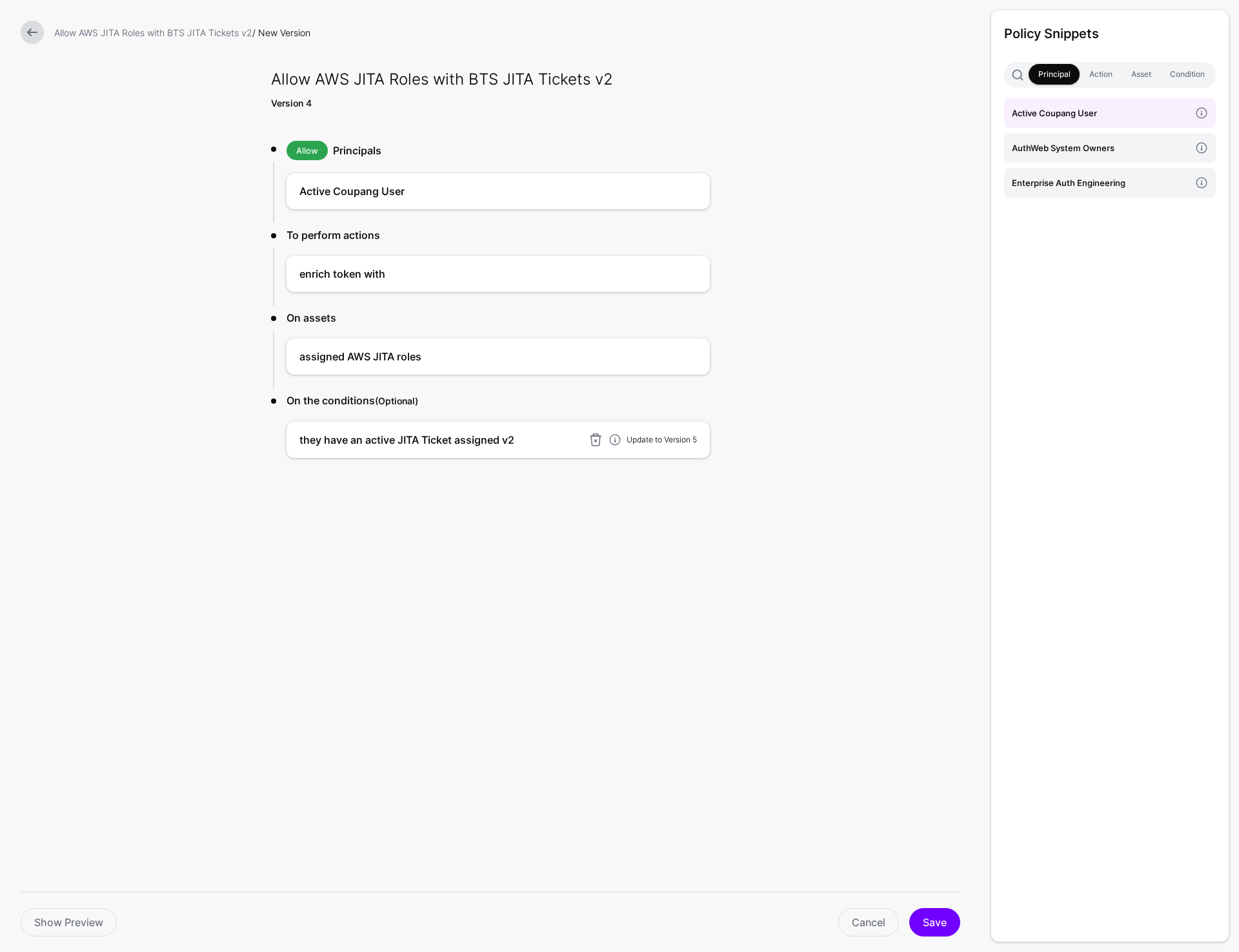
click at [635, 441] on link "Update to Version 5" at bounding box center [662, 439] width 71 height 9
click at [942, 926] on button "Save" at bounding box center [935, 921] width 51 height 28
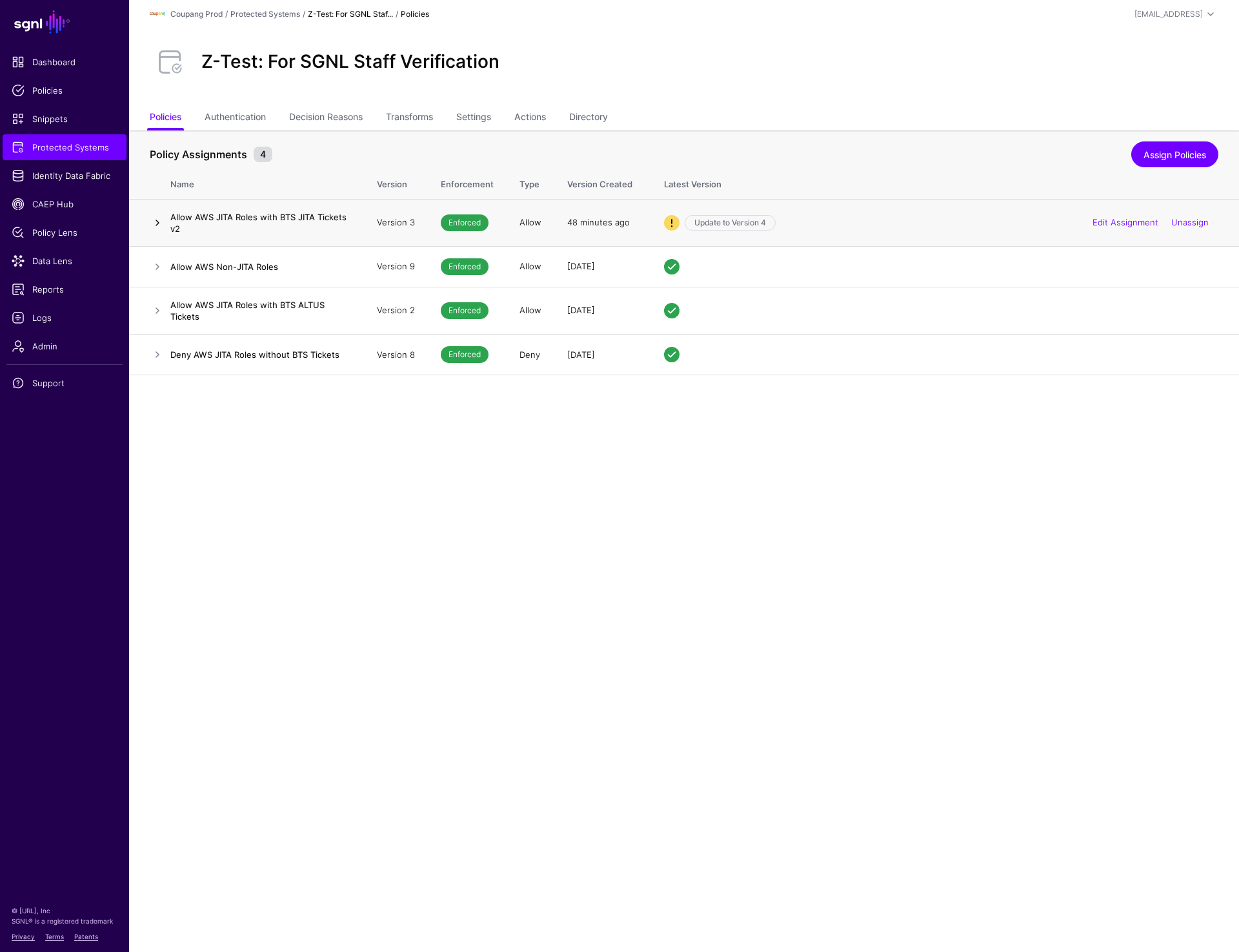
click at [154, 225] on link at bounding box center [157, 223] width 15 height 15
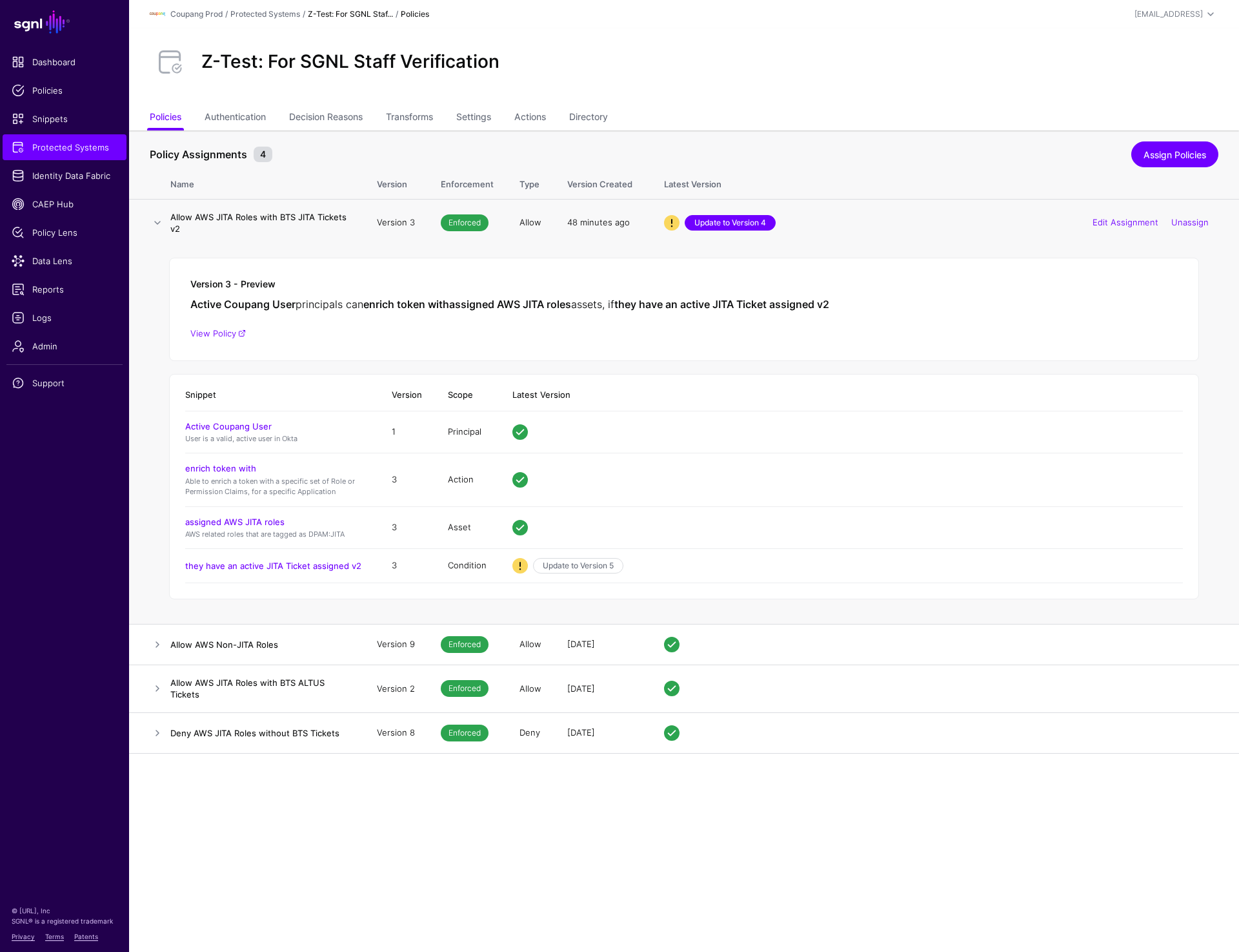
click at [716, 222] on link "Update to Version 4" at bounding box center [730, 223] width 91 height 15
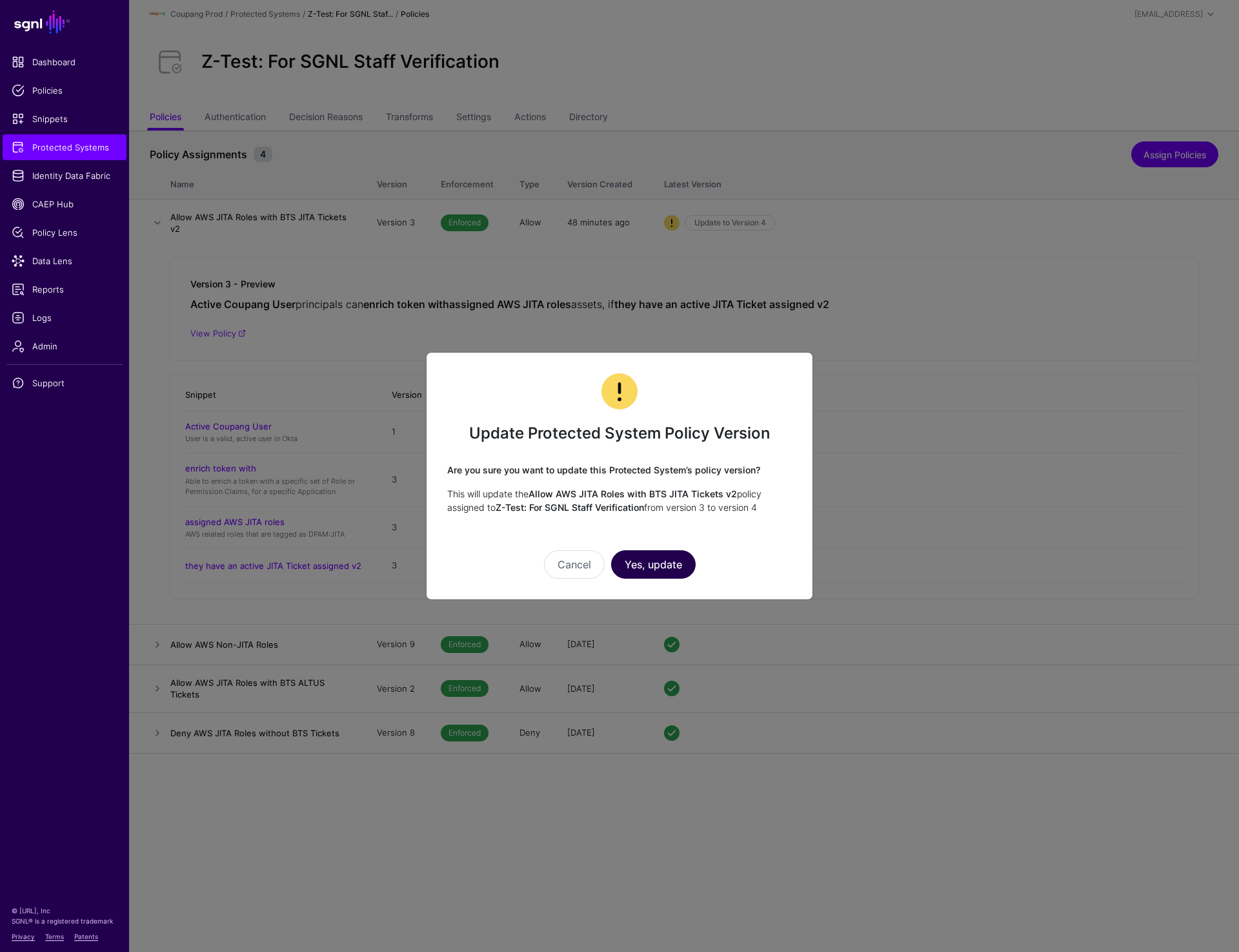
click at [642, 572] on button "Yes, update" at bounding box center [653, 564] width 85 height 28
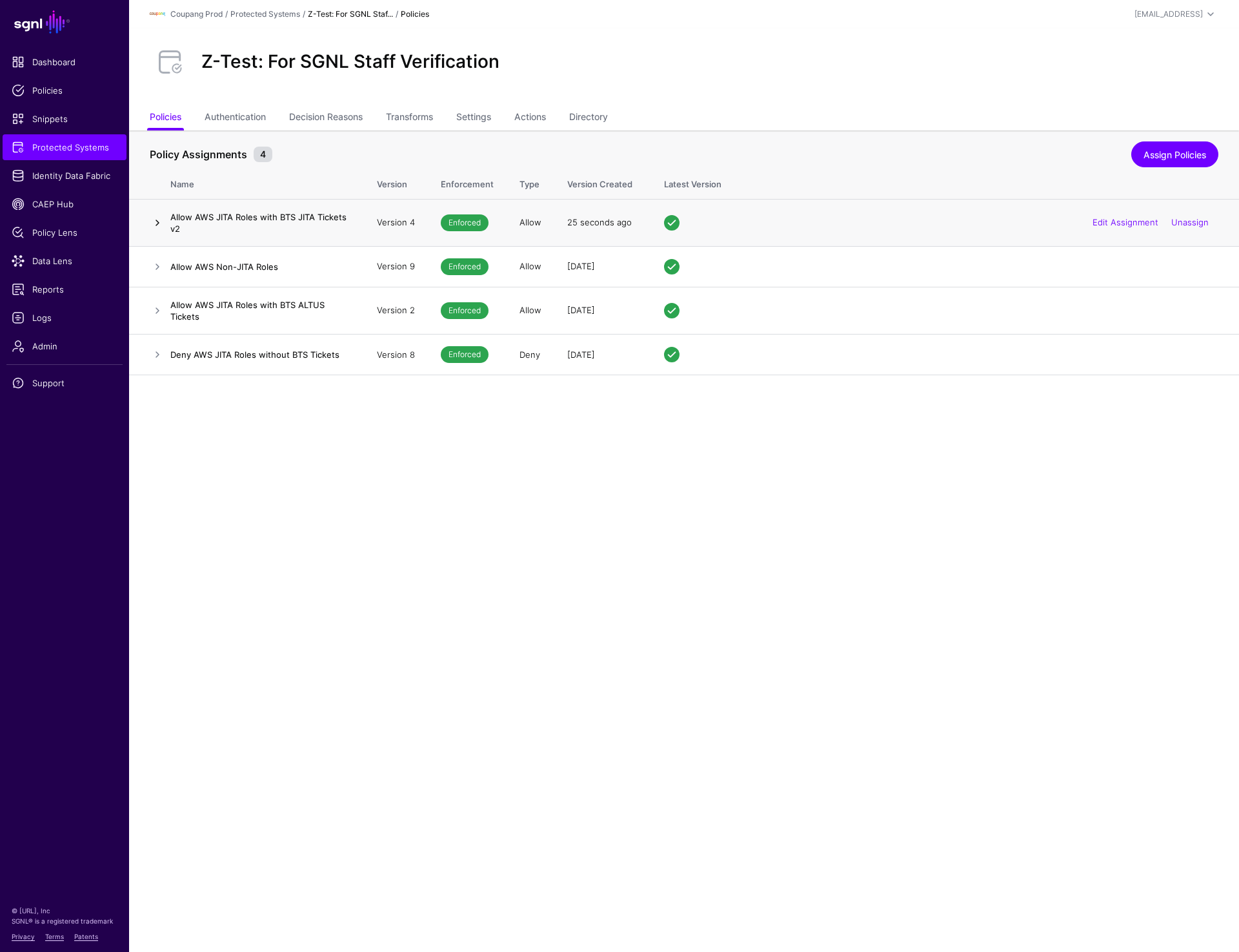
click at [155, 218] on link at bounding box center [157, 223] width 15 height 15
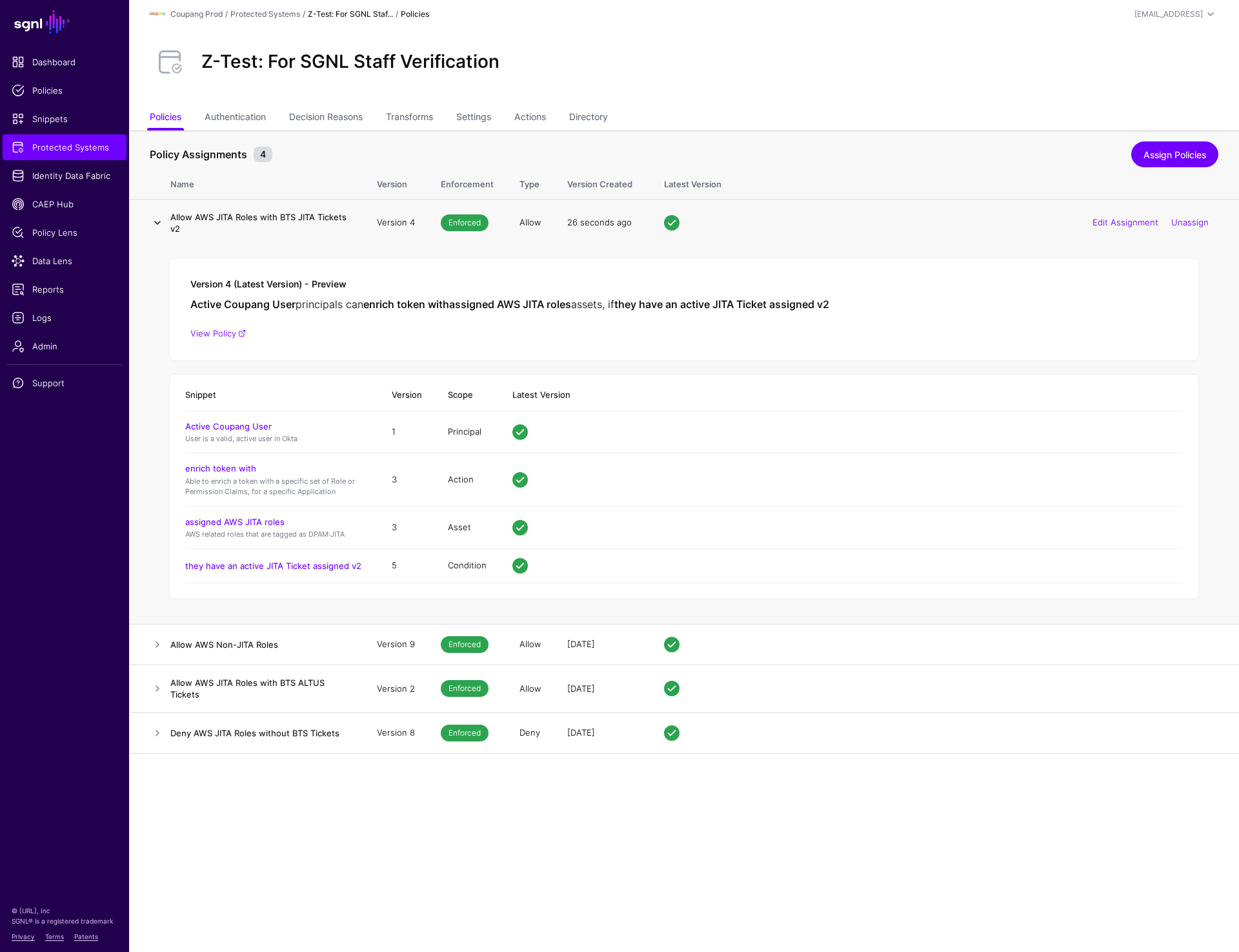
click at [155, 218] on link at bounding box center [157, 223] width 15 height 15
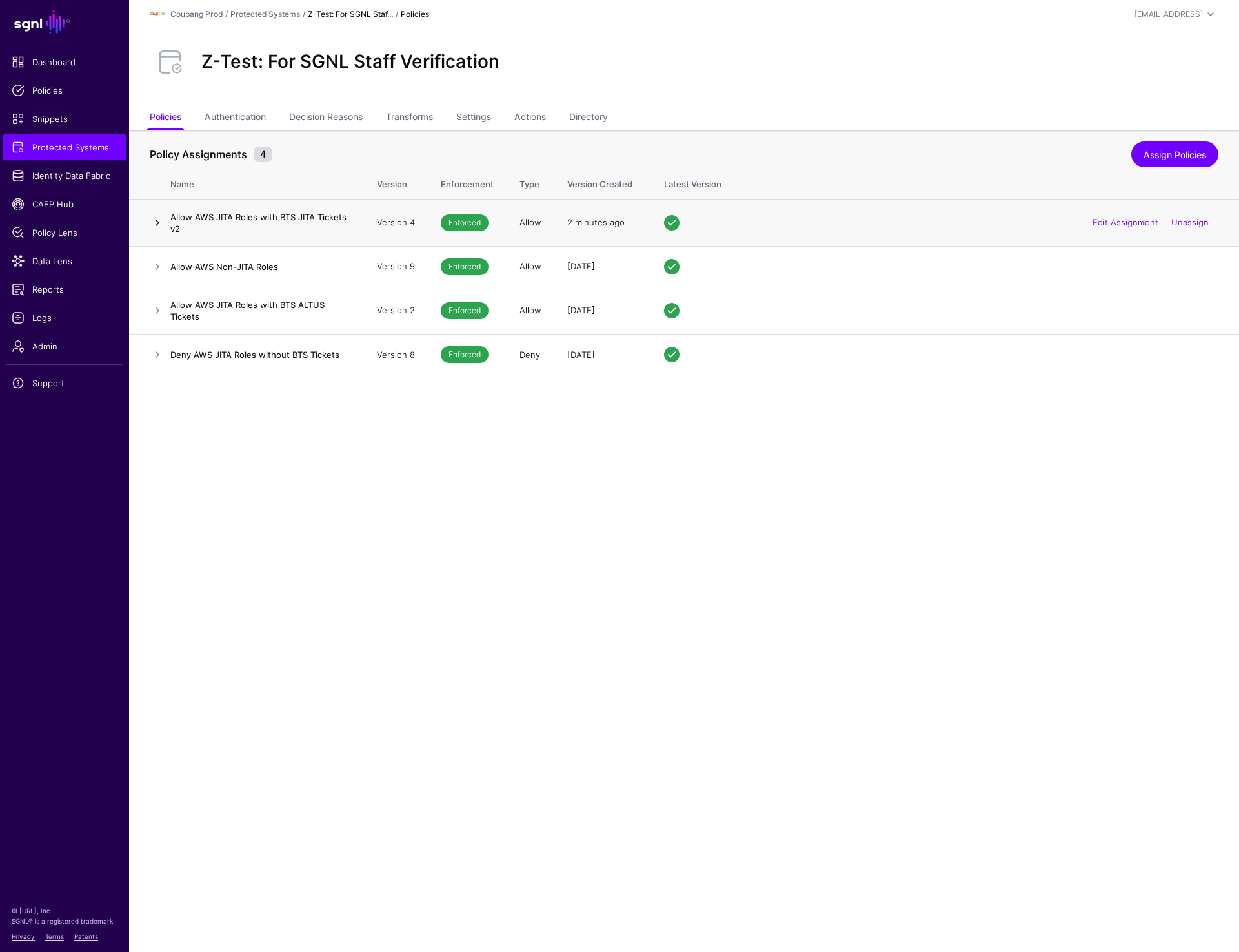
click at [156, 224] on link at bounding box center [157, 223] width 15 height 15
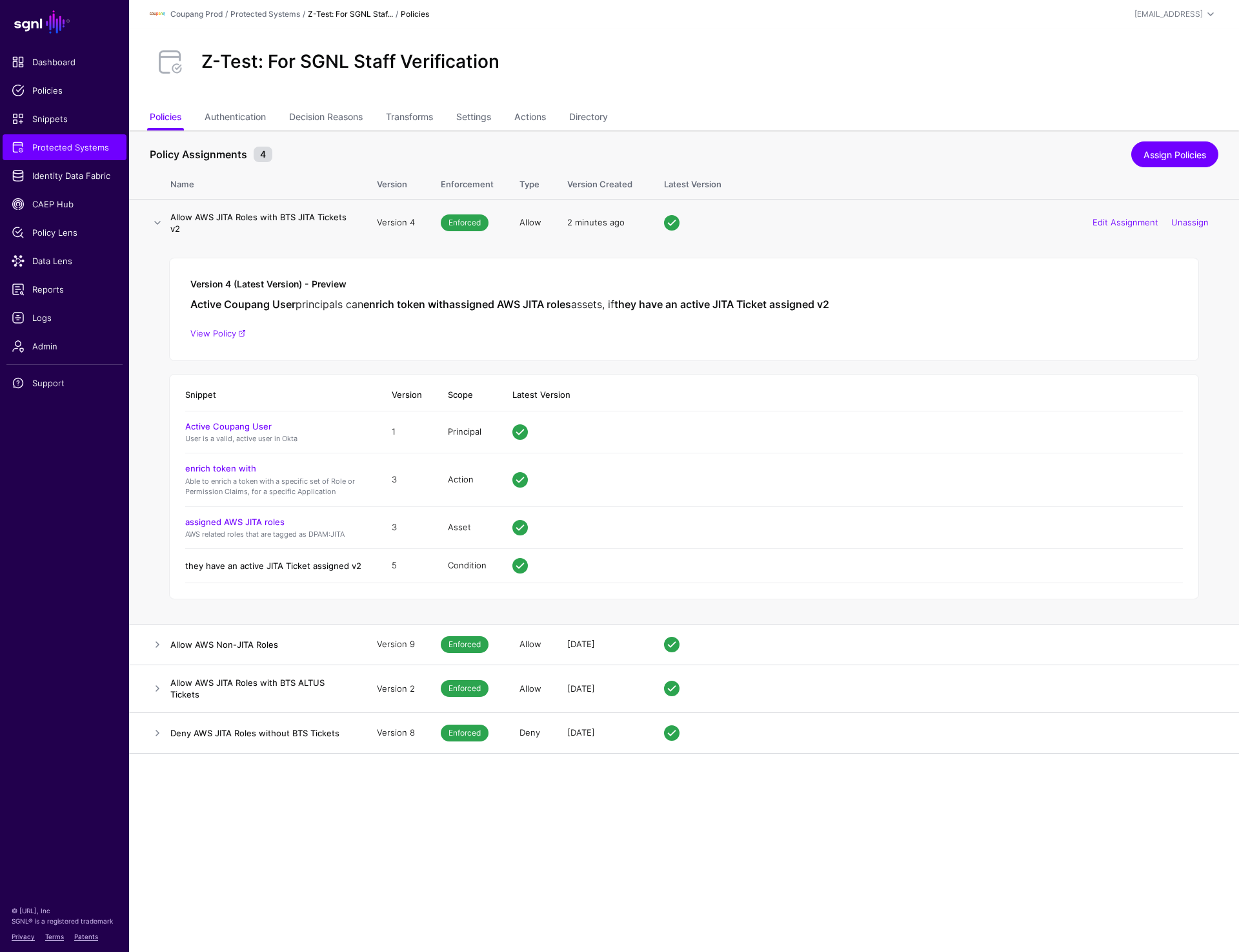
click at [286, 568] on link "they have an active JITA Ticket assigned v2" at bounding box center [273, 565] width 176 height 10
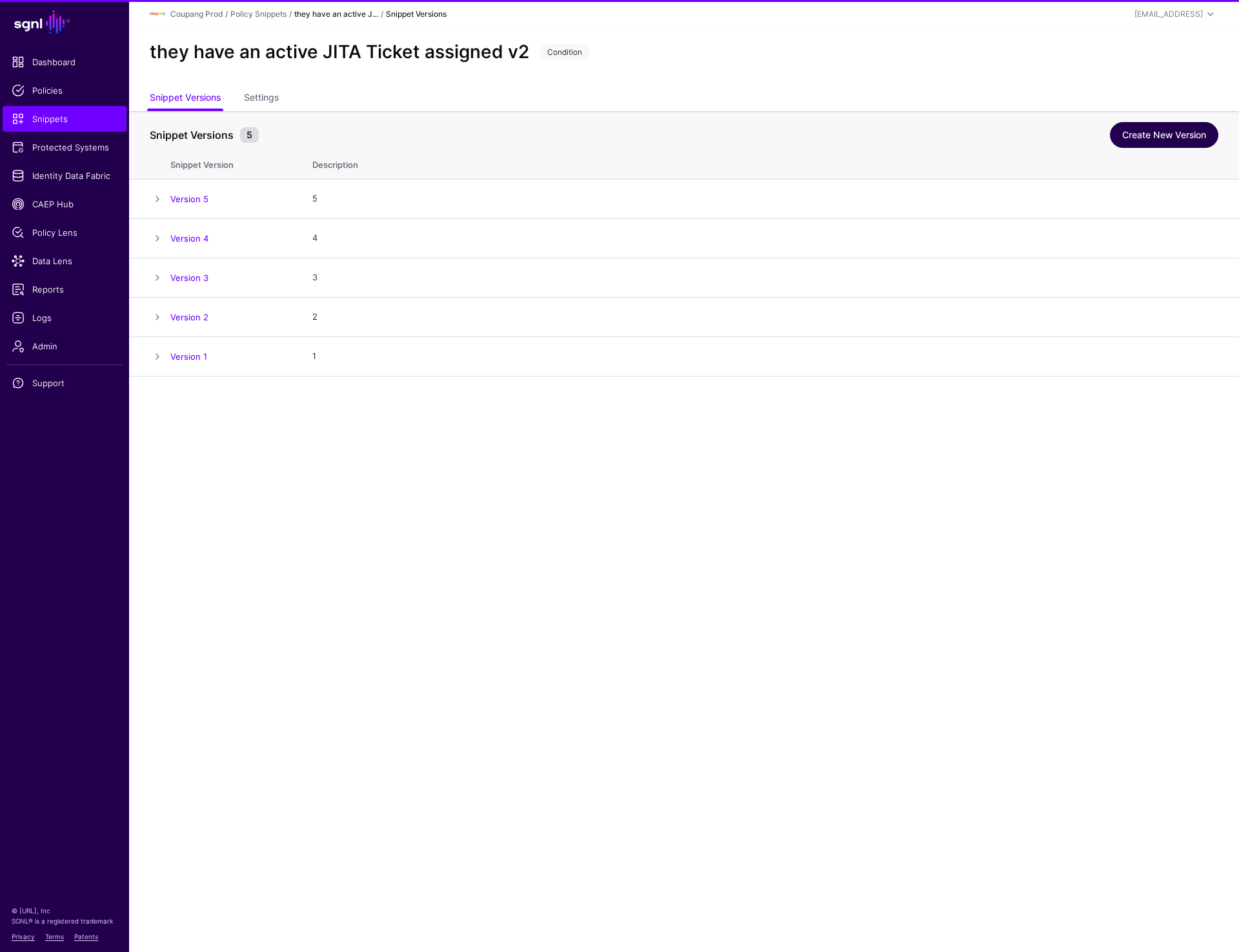
click at [1153, 140] on link "Create New Version" at bounding box center [1164, 135] width 109 height 26
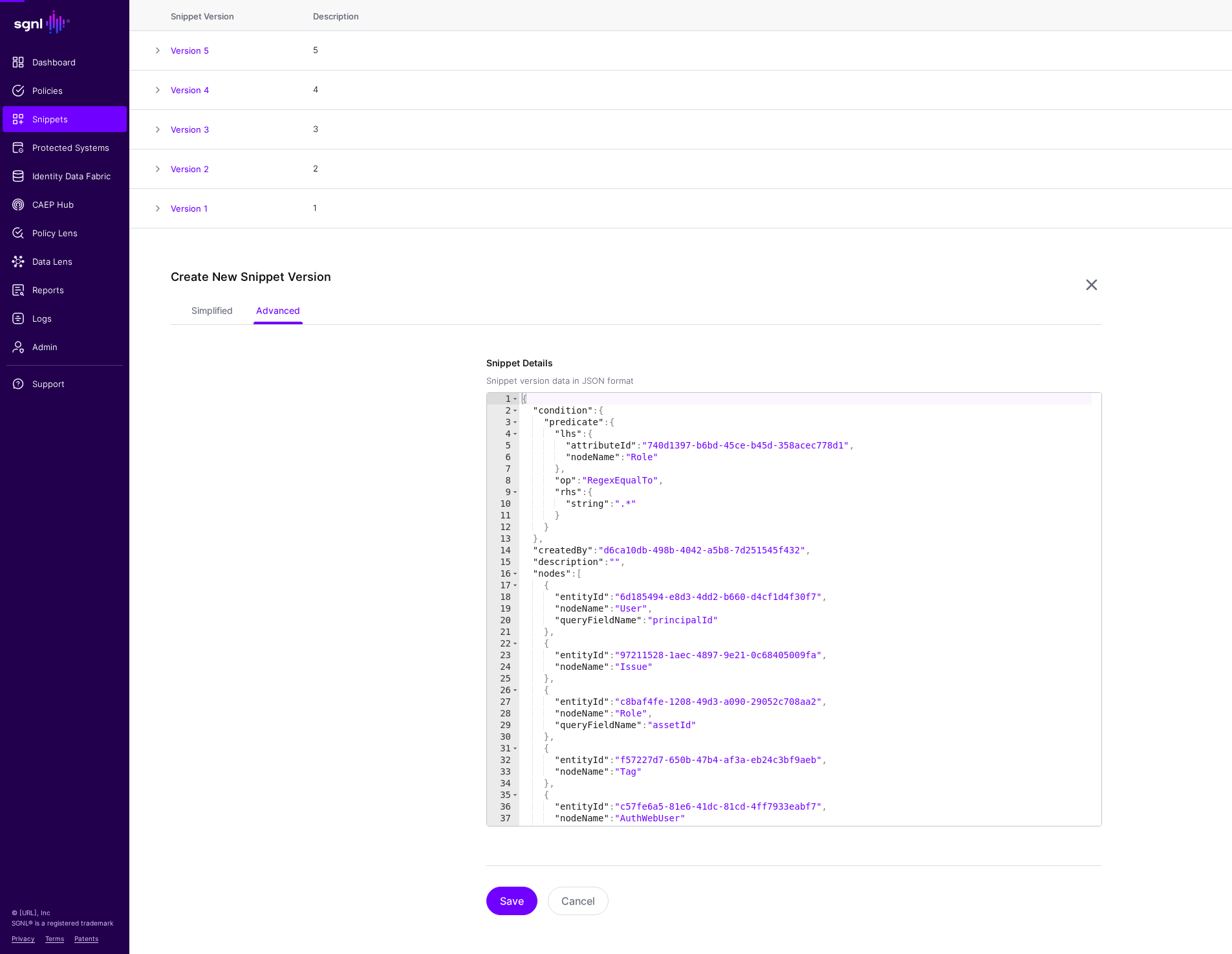
scroll to position [152, 0]
click at [214, 305] on link "Simplified" at bounding box center [212, 309] width 42 height 25
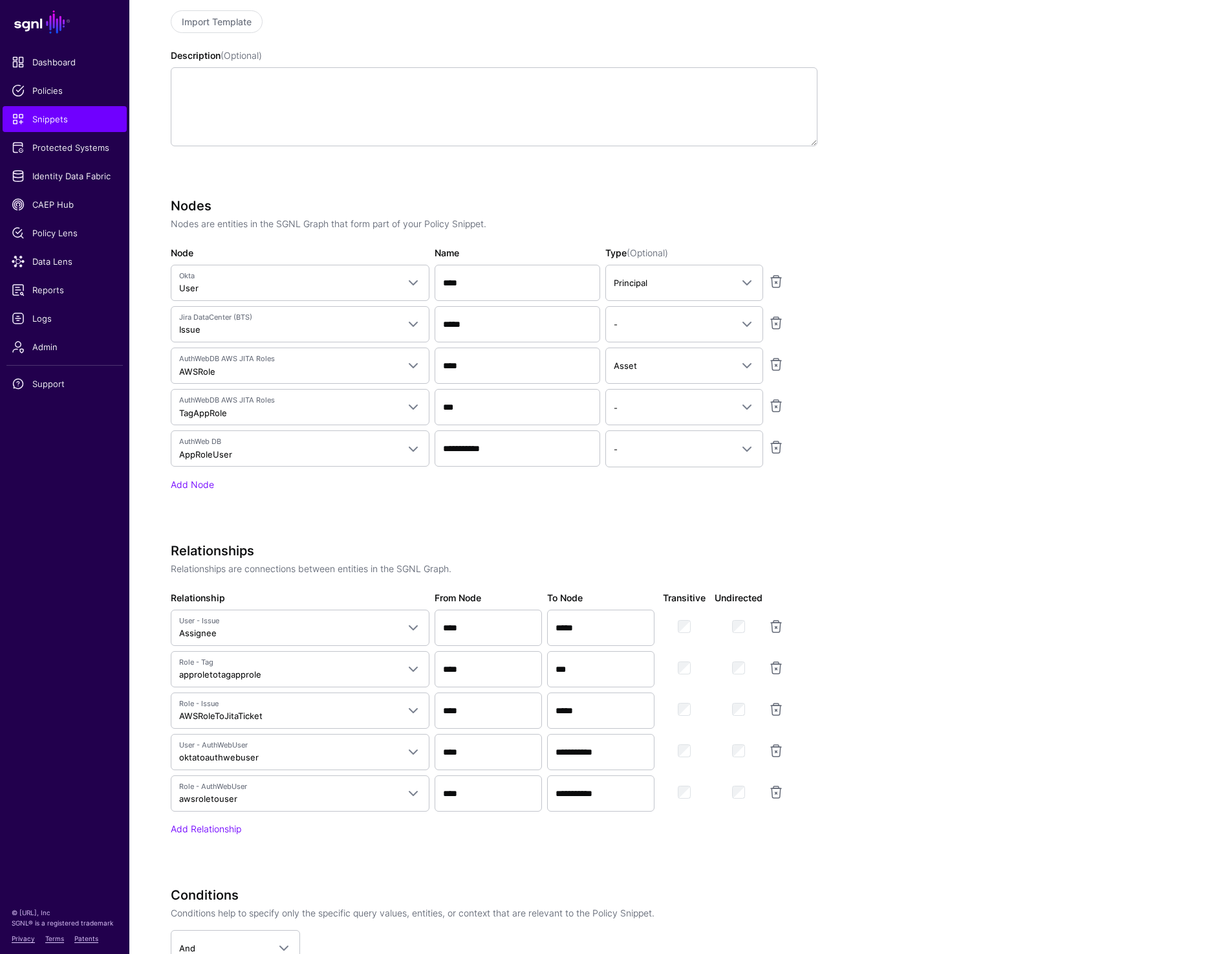
scroll to position [630, 0]
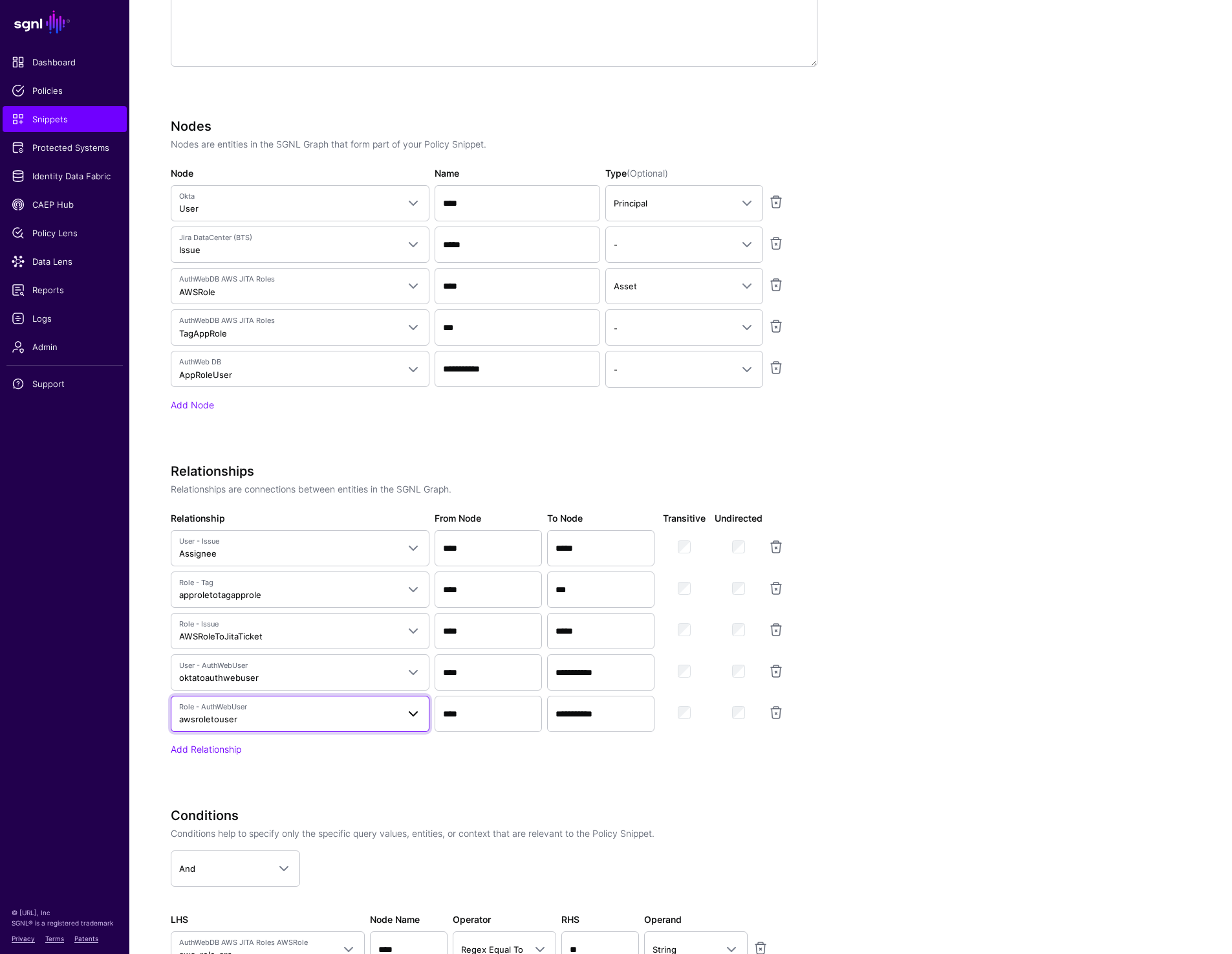
click at [245, 721] on span "Role - AuthWebUser awsroletouser" at bounding box center [288, 713] width 219 height 25
click at [1075, 718] on app-snippets-creator "Specify the components of your Snippet Version Policy Snippet Versions are comp…" at bounding box center [637, 451] width 931 height 1153
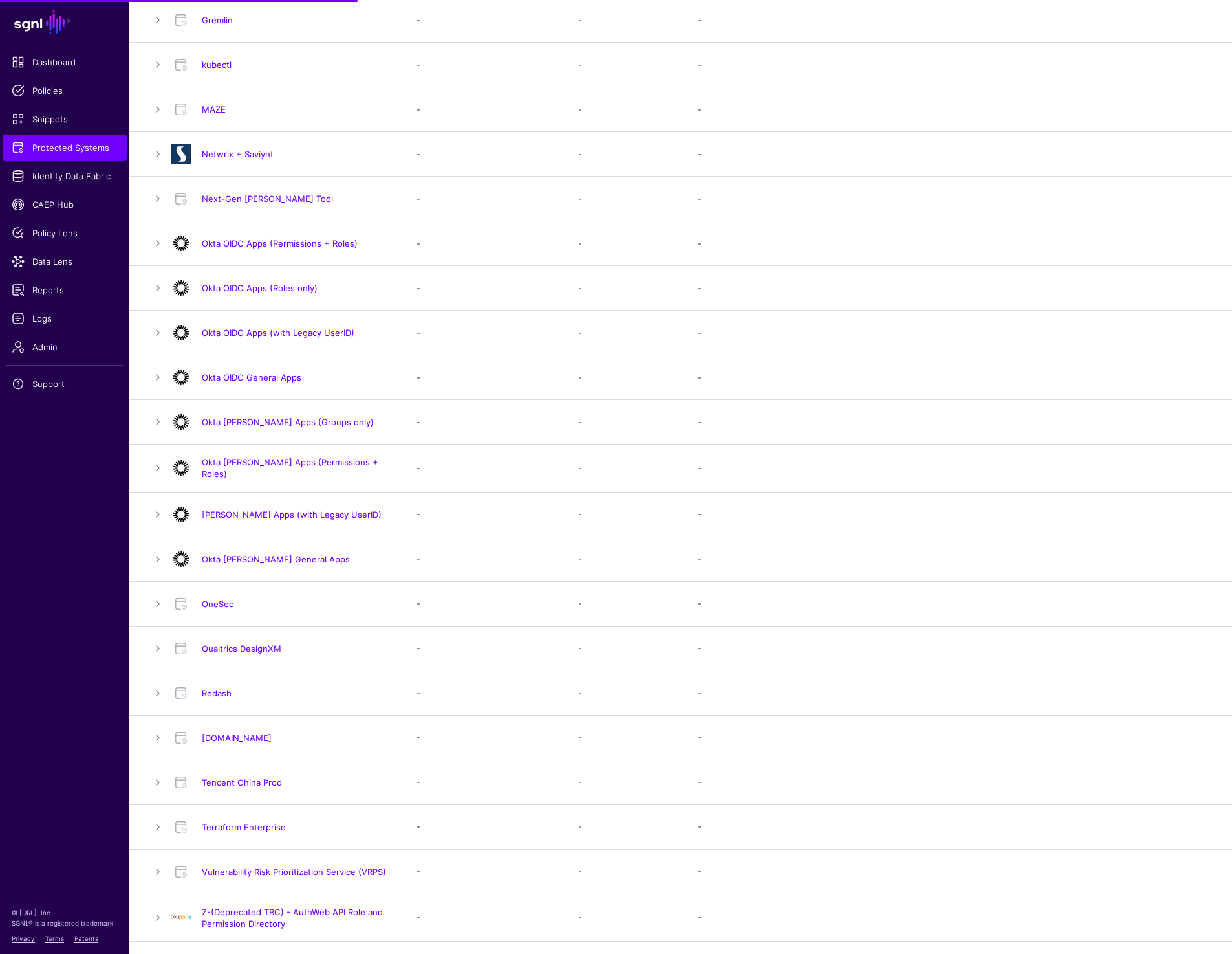
scroll to position [871, 0]
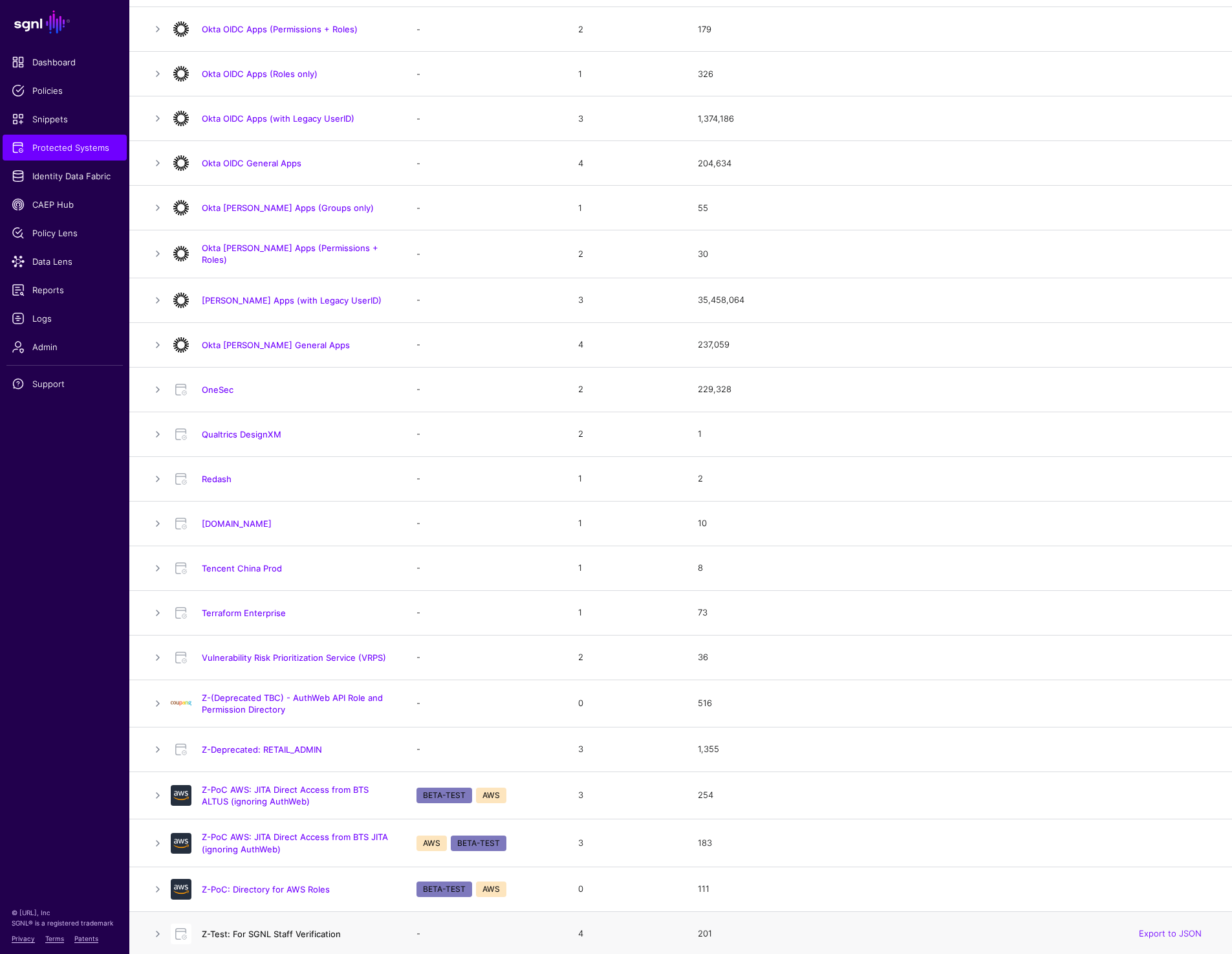
click at [239, 928] on link "Z-Test: For SGNL Staff Verification" at bounding box center [271, 934] width 139 height 10
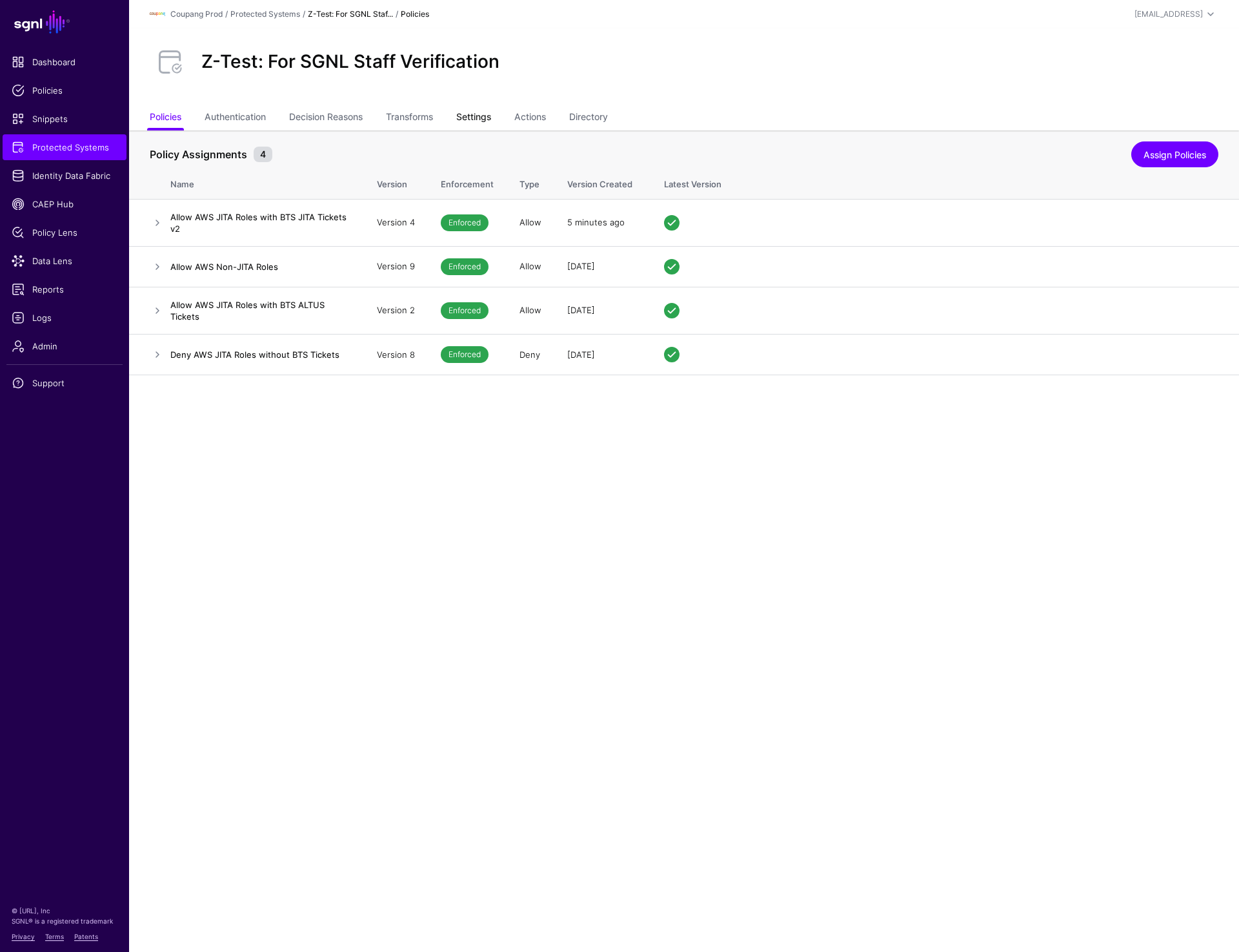
click at [491, 116] on link "Settings" at bounding box center [473, 118] width 35 height 25
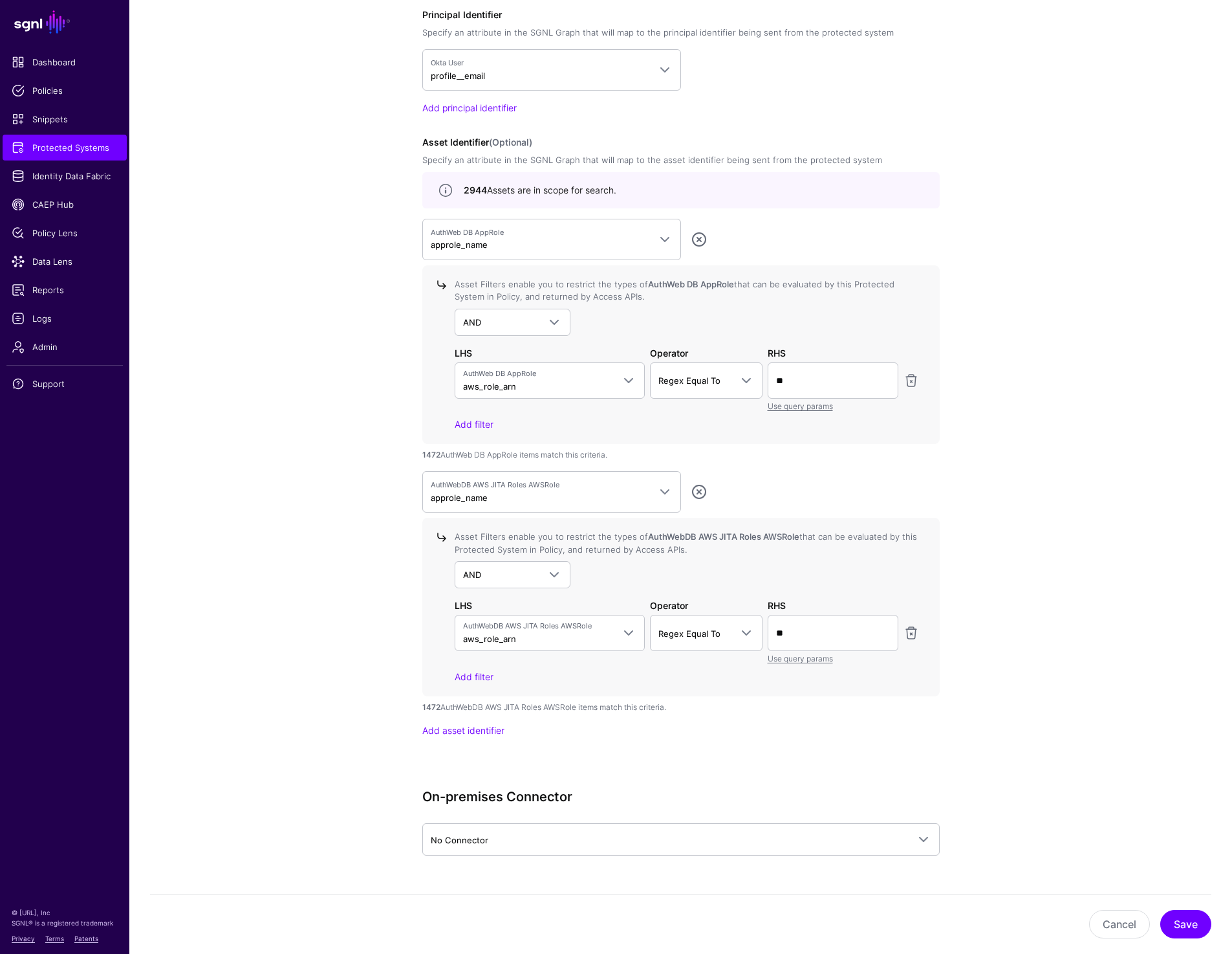
scroll to position [1124, 0]
drag, startPoint x: 460, startPoint y: 185, endPoint x: 545, endPoint y: 185, distance: 85.0
click at [545, 185] on div "2944 Assets are in scope for search." at bounding box center [680, 189] width 486 height 15
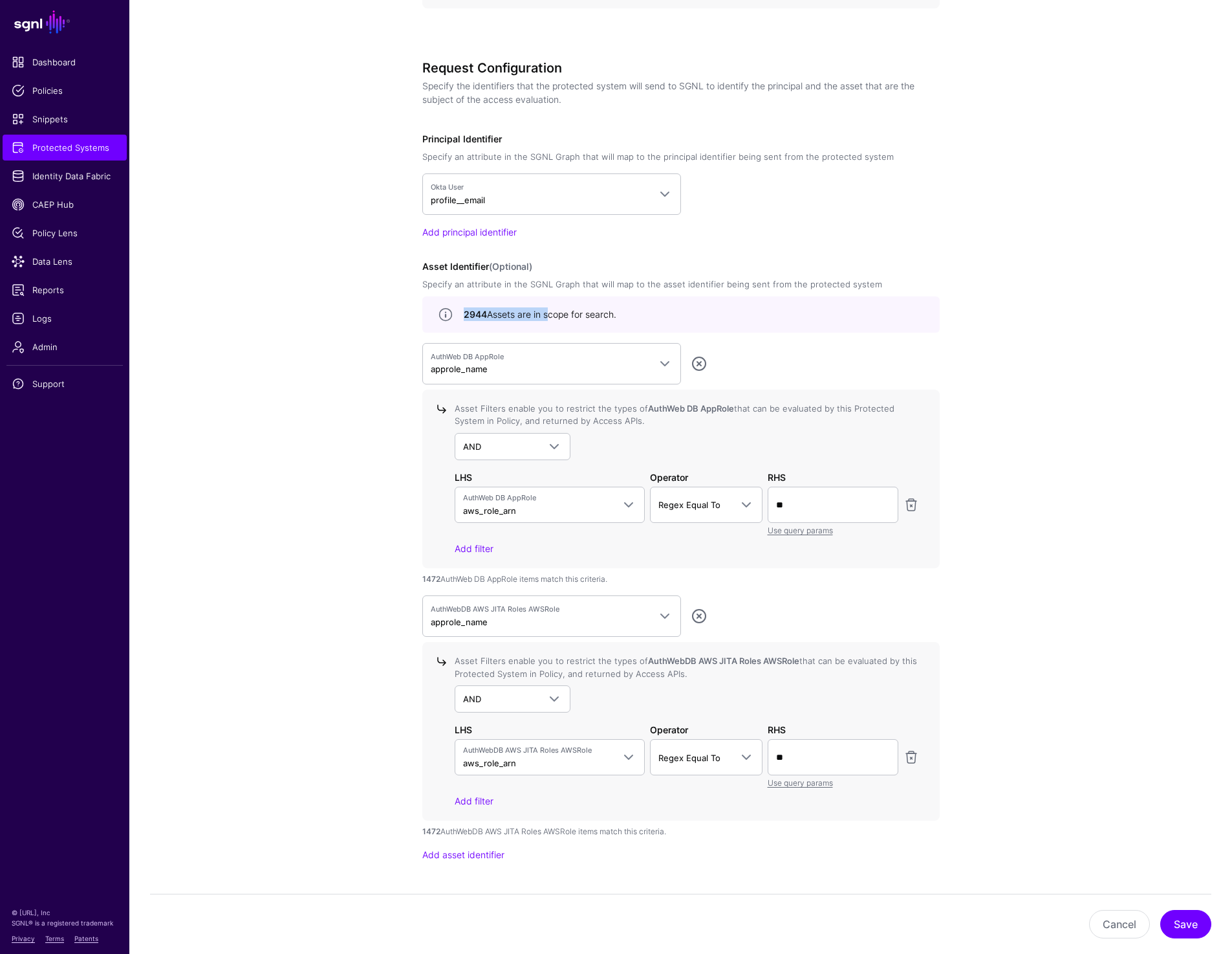
scroll to position [997, 0]
click at [83, 154] on link "Protected Systems" at bounding box center [65, 147] width 124 height 26
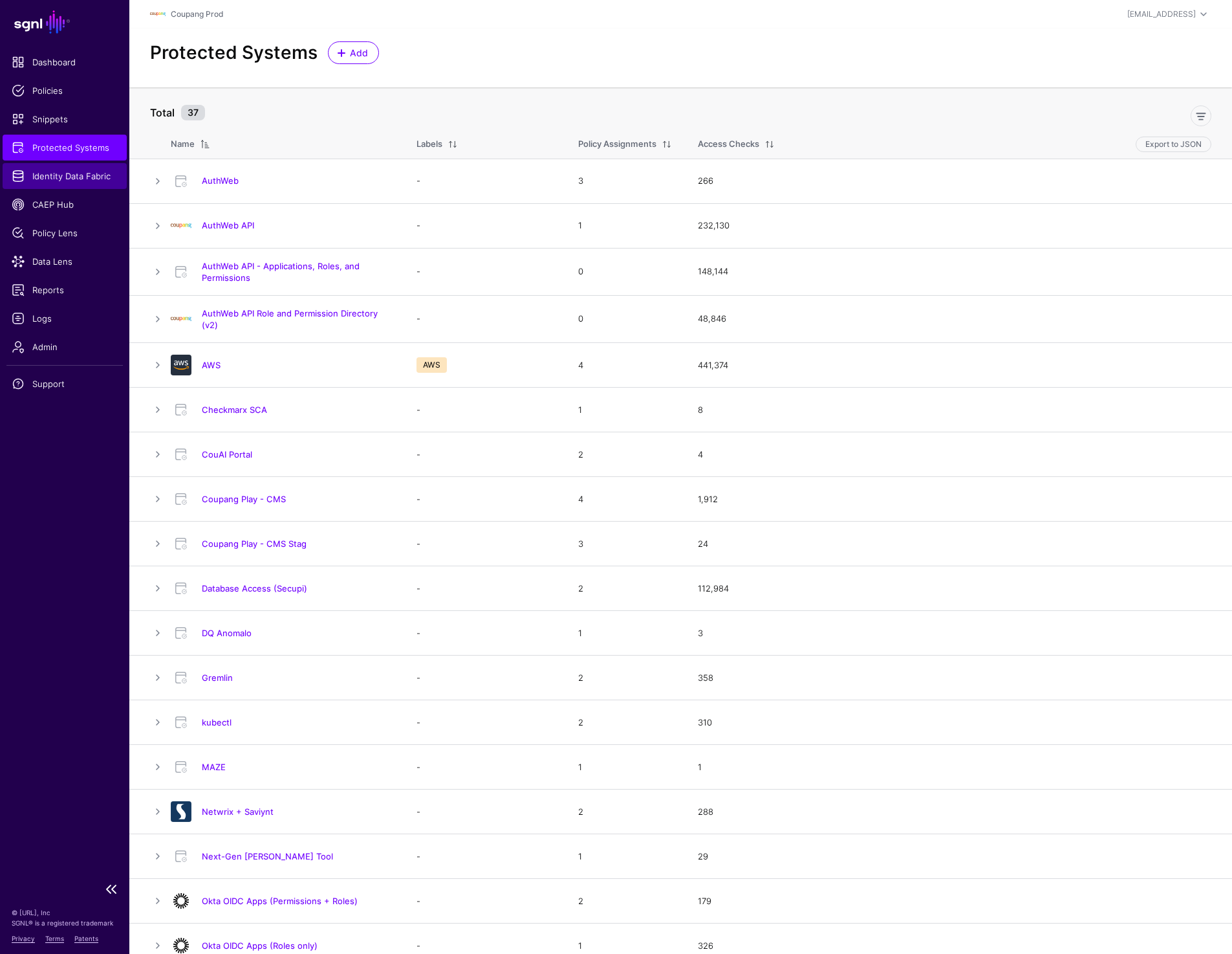
click at [54, 170] on span "Identity Data Fabric" at bounding box center [65, 175] width 106 height 13
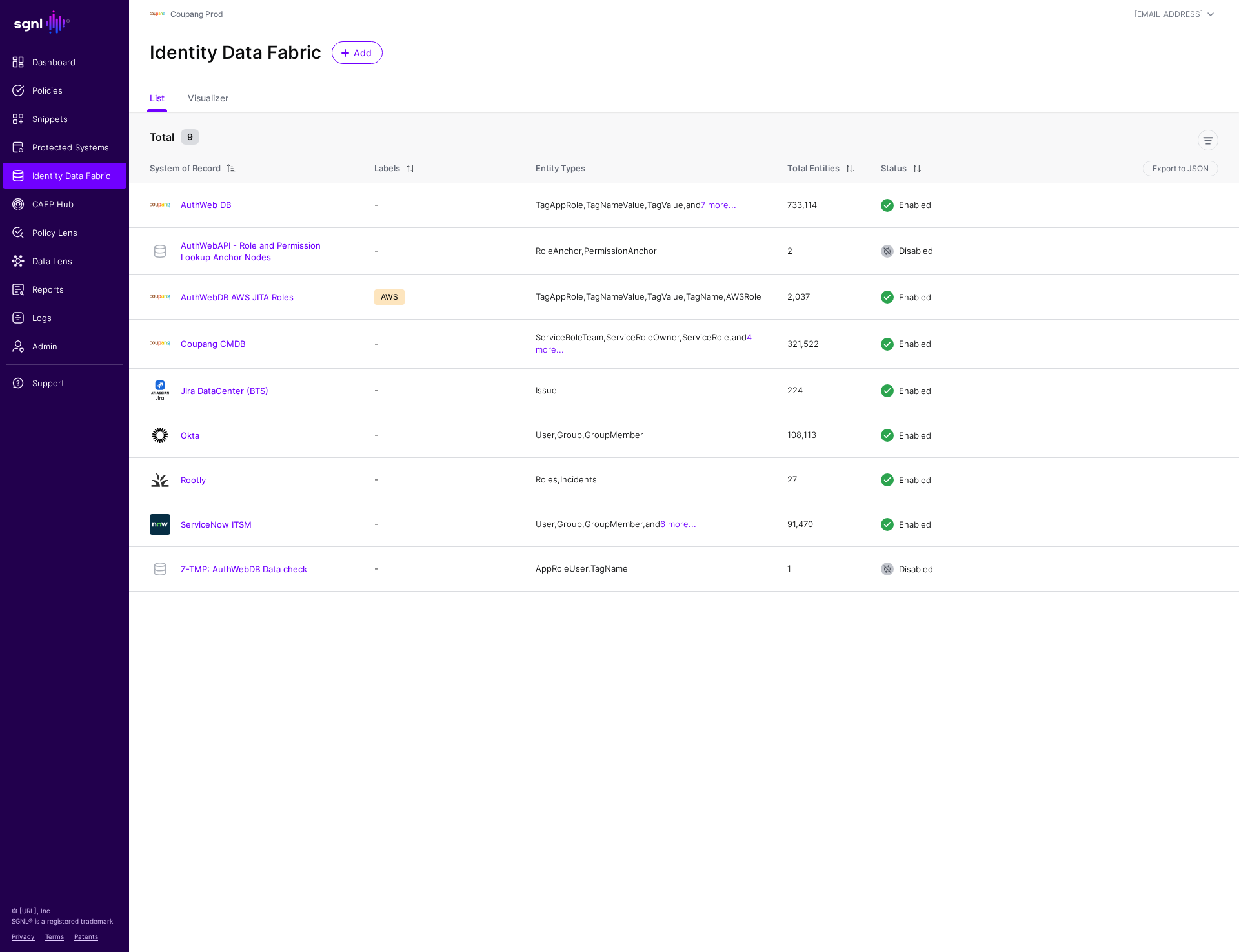
click at [1016, 56] on div "Identity Data Fabric Add" at bounding box center [684, 53] width 1079 height 23
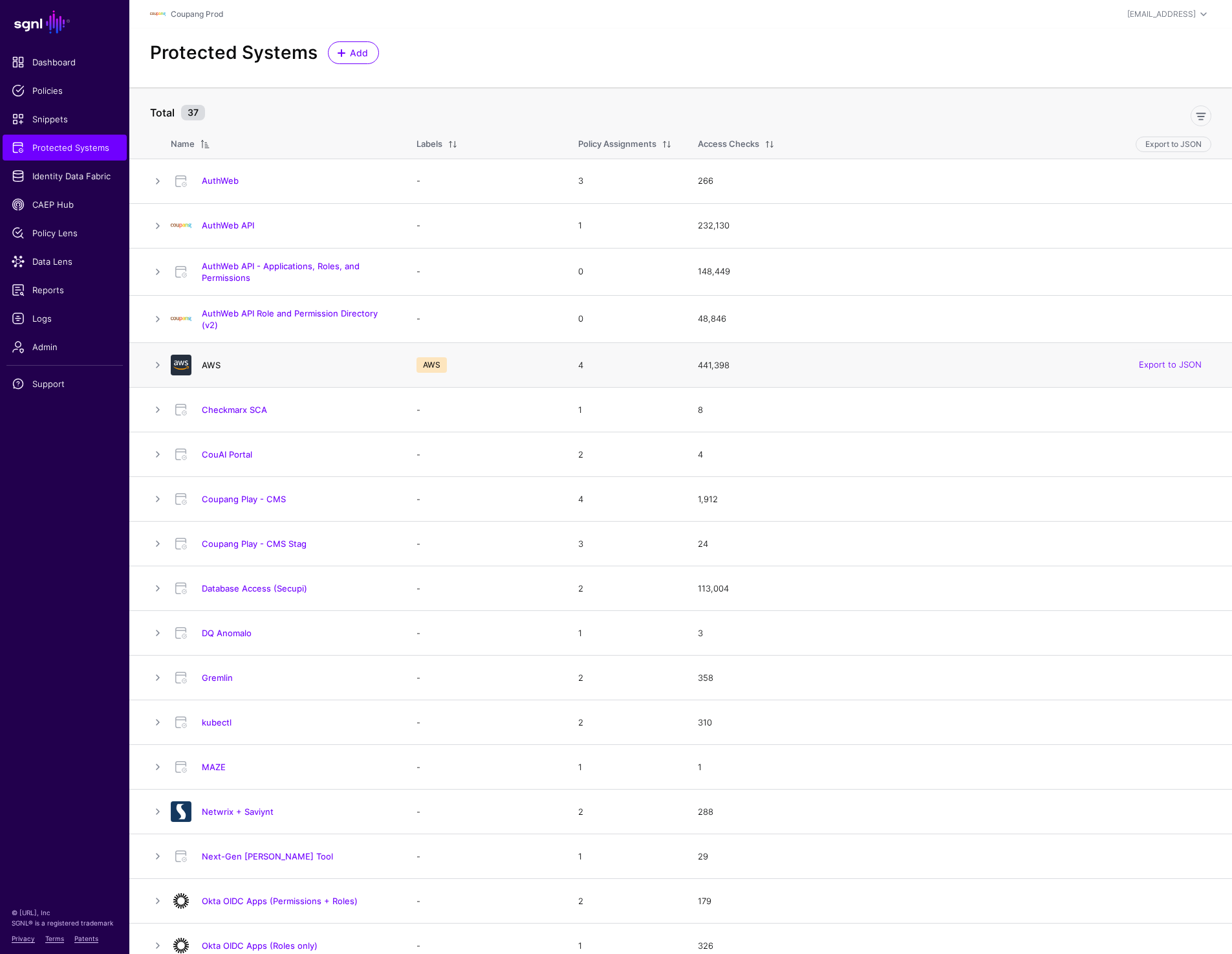
click at [206, 362] on link "AWS" at bounding box center [211, 365] width 19 height 10
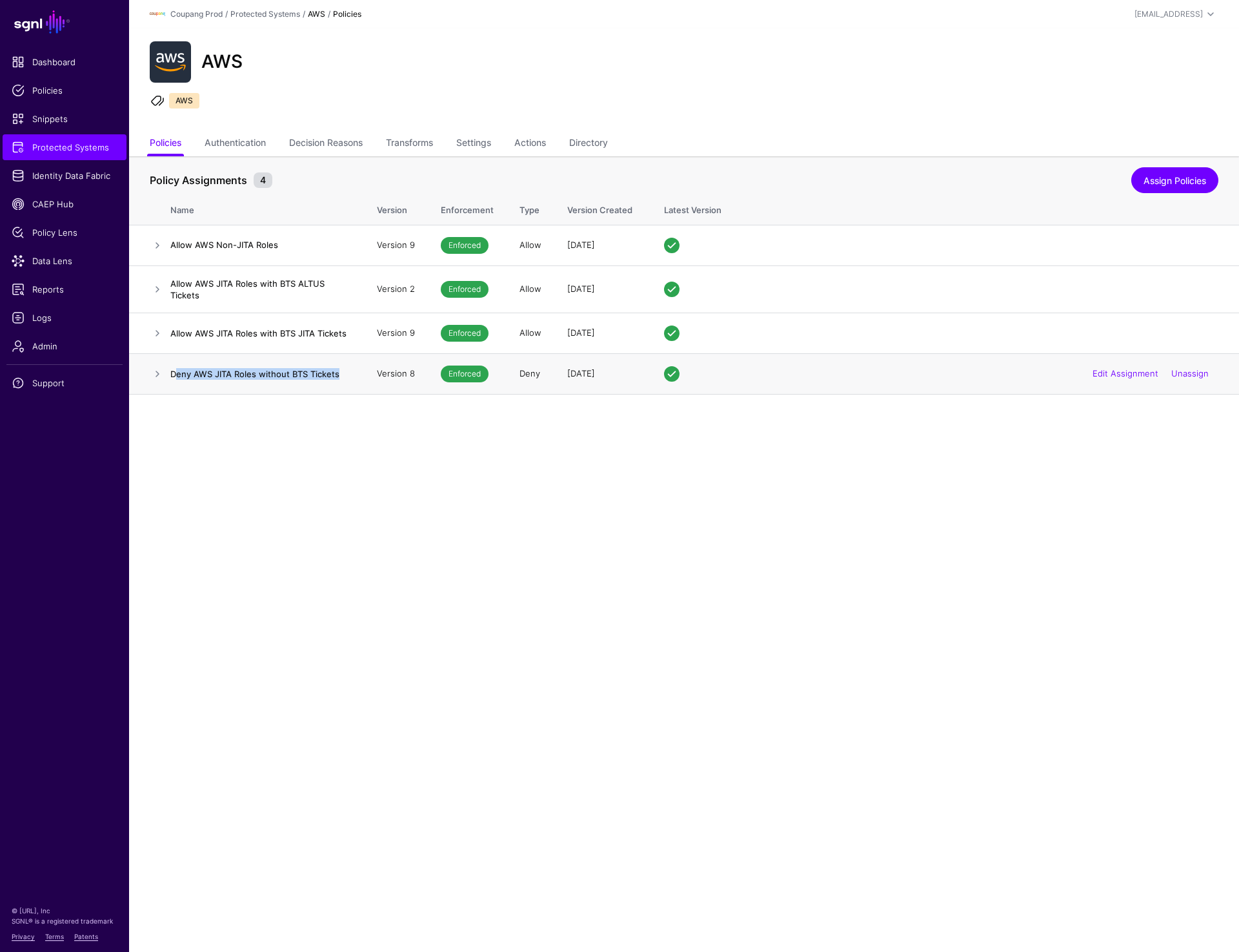
drag, startPoint x: 173, startPoint y: 377, endPoint x: 343, endPoint y: 382, distance: 170.1
click at [343, 382] on td "Deny AWS JITA Roles without BTS Tickets" at bounding box center [268, 373] width 194 height 41
click at [152, 289] on link at bounding box center [157, 289] width 15 height 15
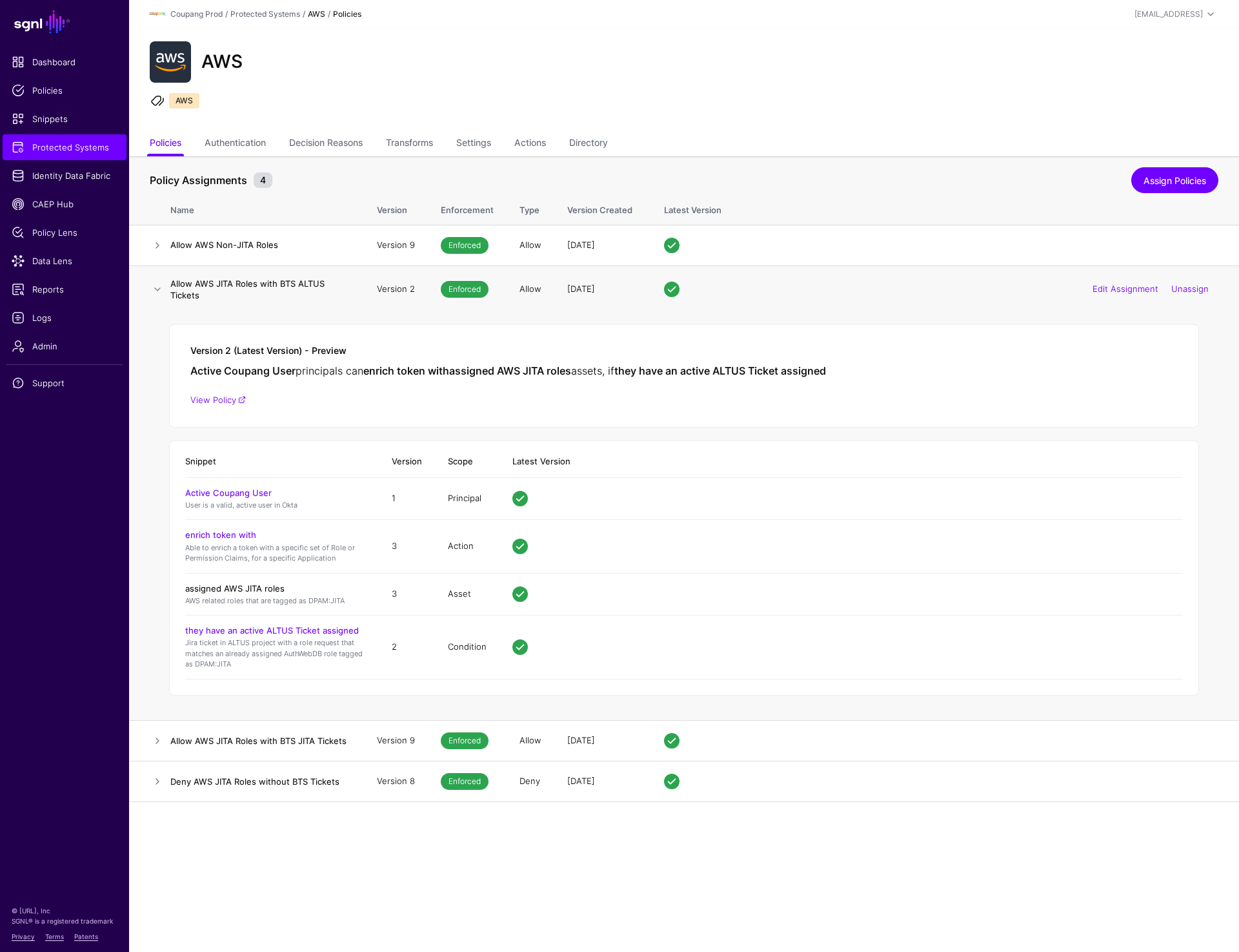
click at [252, 592] on link "assigned AWS JITA roles" at bounding box center [235, 588] width 99 height 10
click at [155, 288] on link at bounding box center [157, 289] width 15 height 15
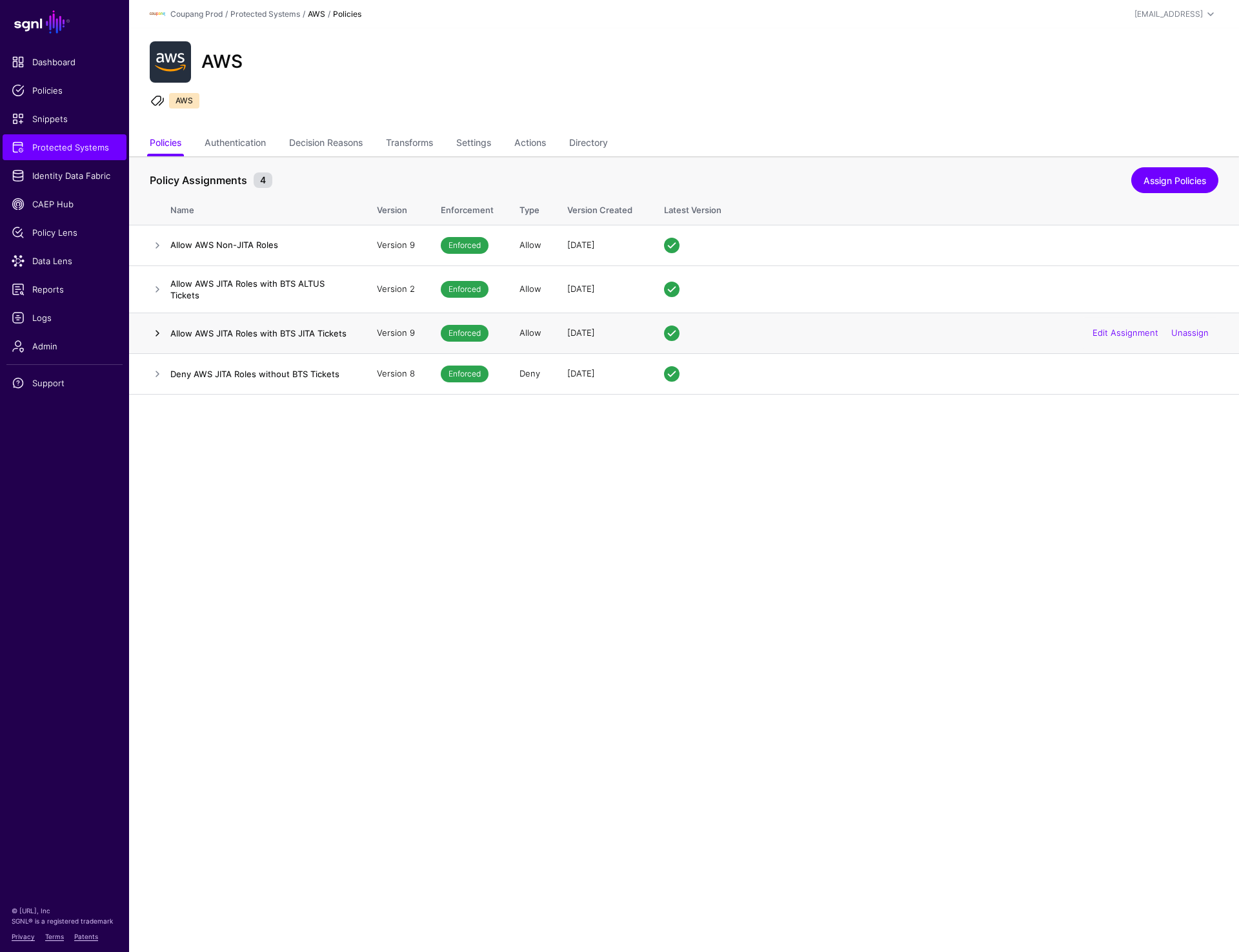
click at [155, 337] on link at bounding box center [157, 333] width 15 height 15
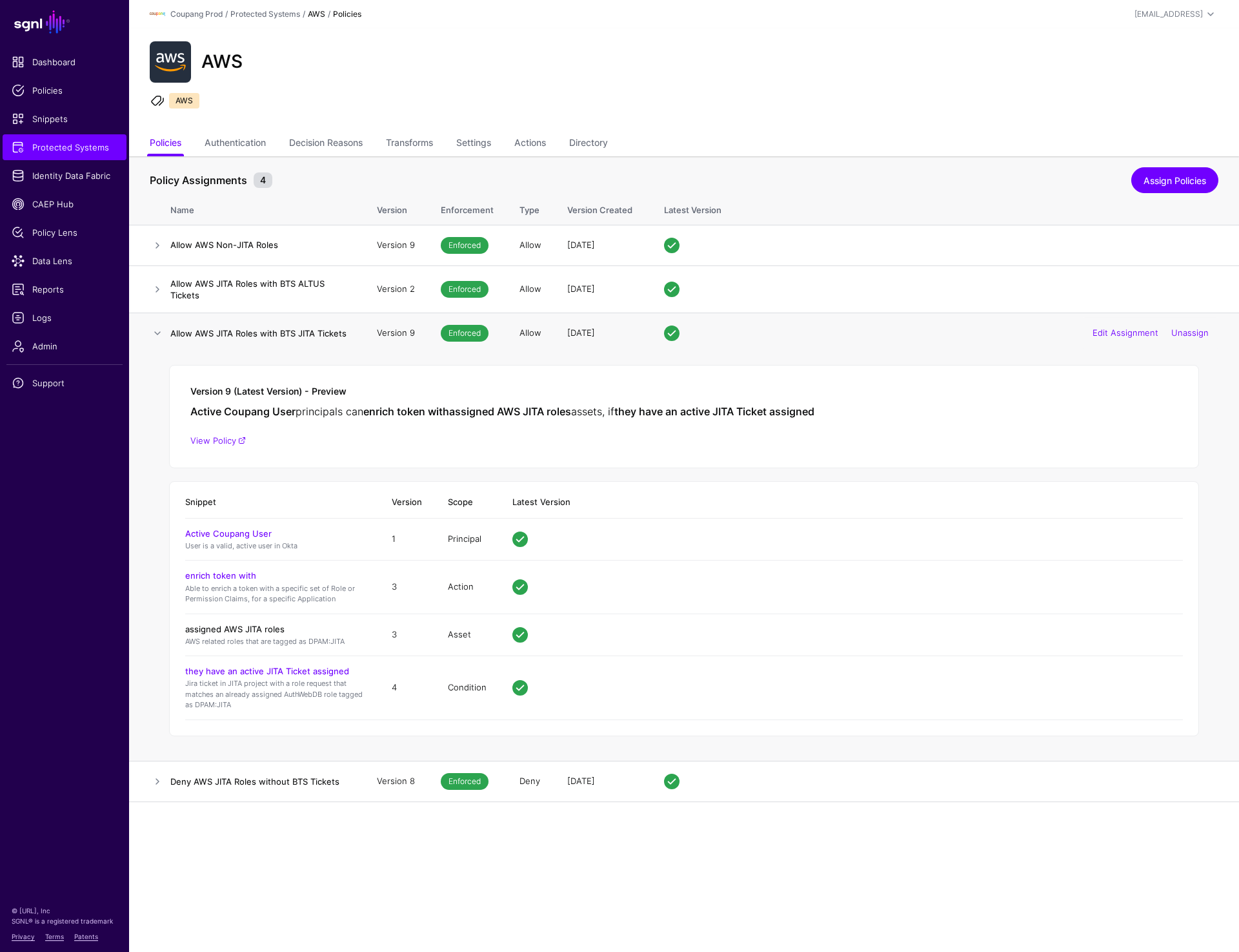
click at [250, 632] on link "assigned AWS JITA roles" at bounding box center [235, 629] width 99 height 10
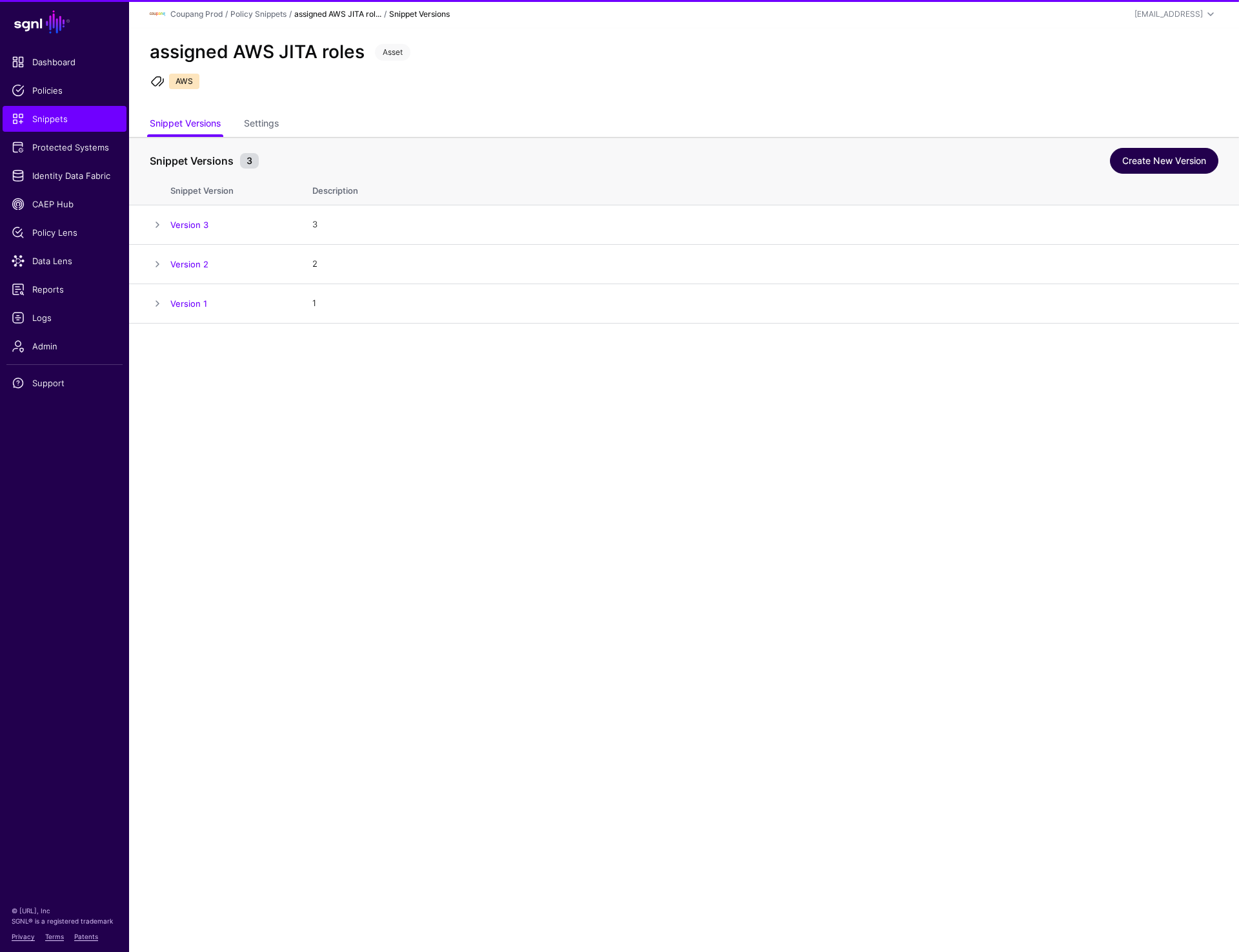
click at [1123, 162] on link "Create New Version" at bounding box center [1164, 161] width 109 height 26
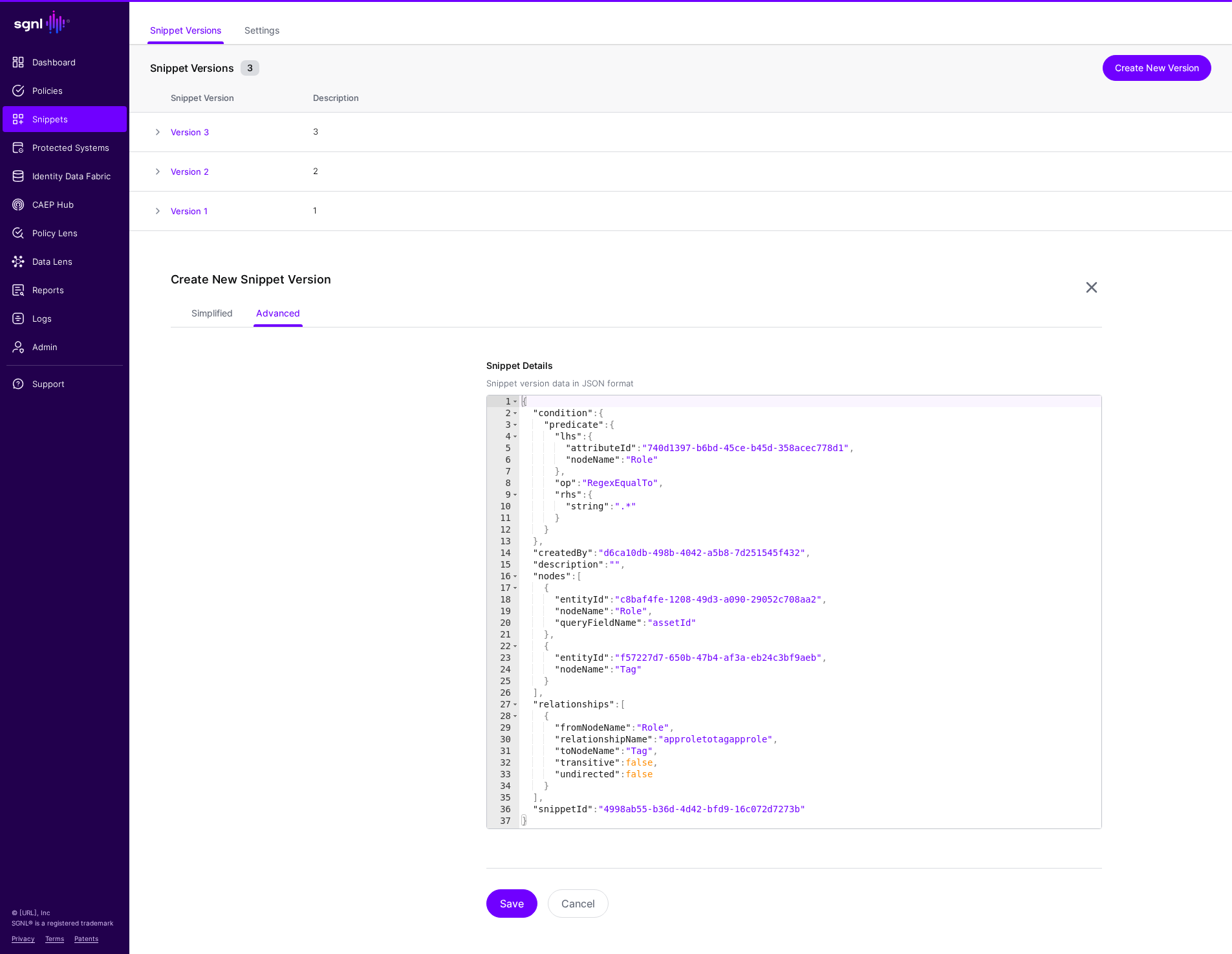
scroll to position [98, 0]
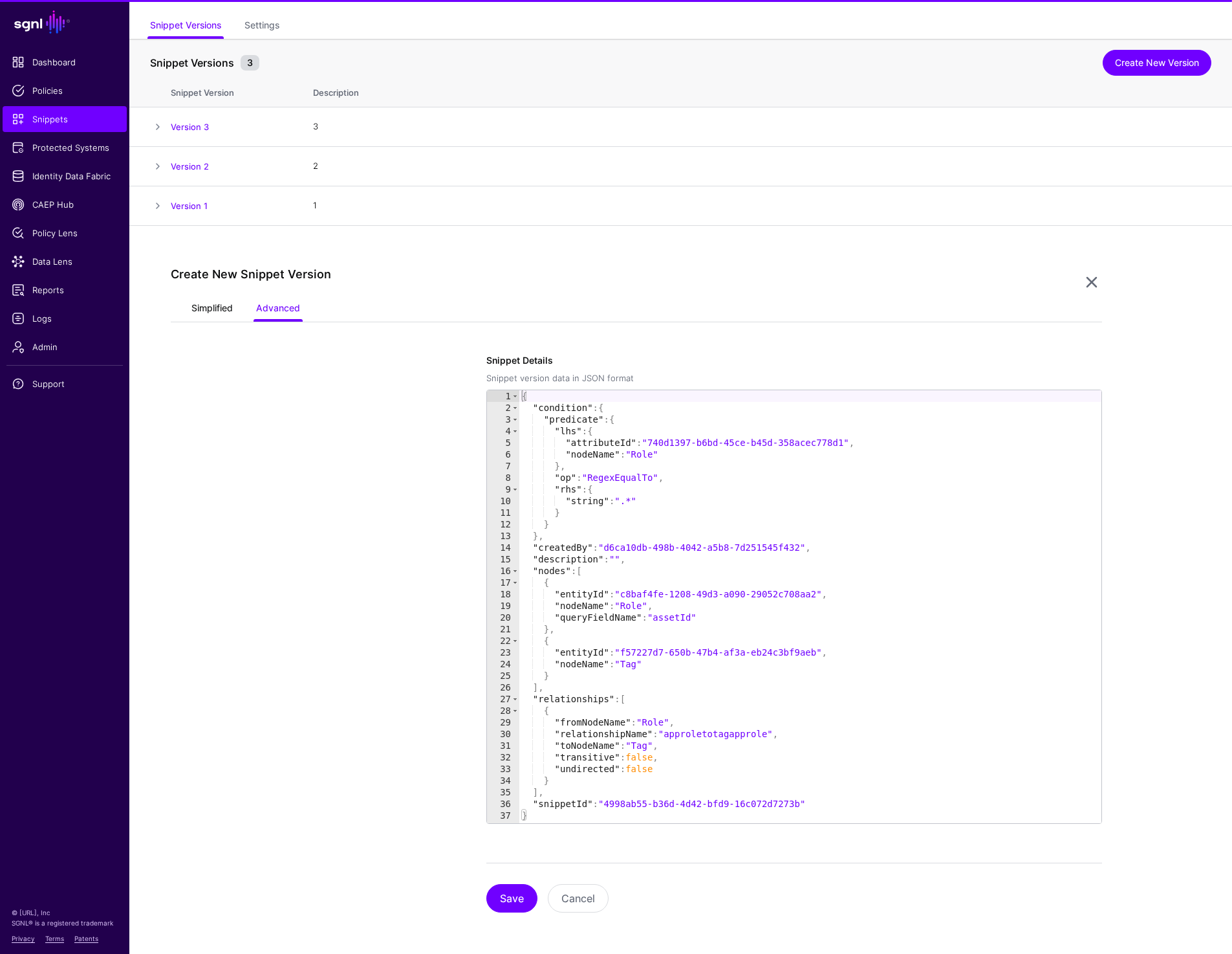
click at [213, 297] on link "Simplified" at bounding box center [212, 309] width 42 height 25
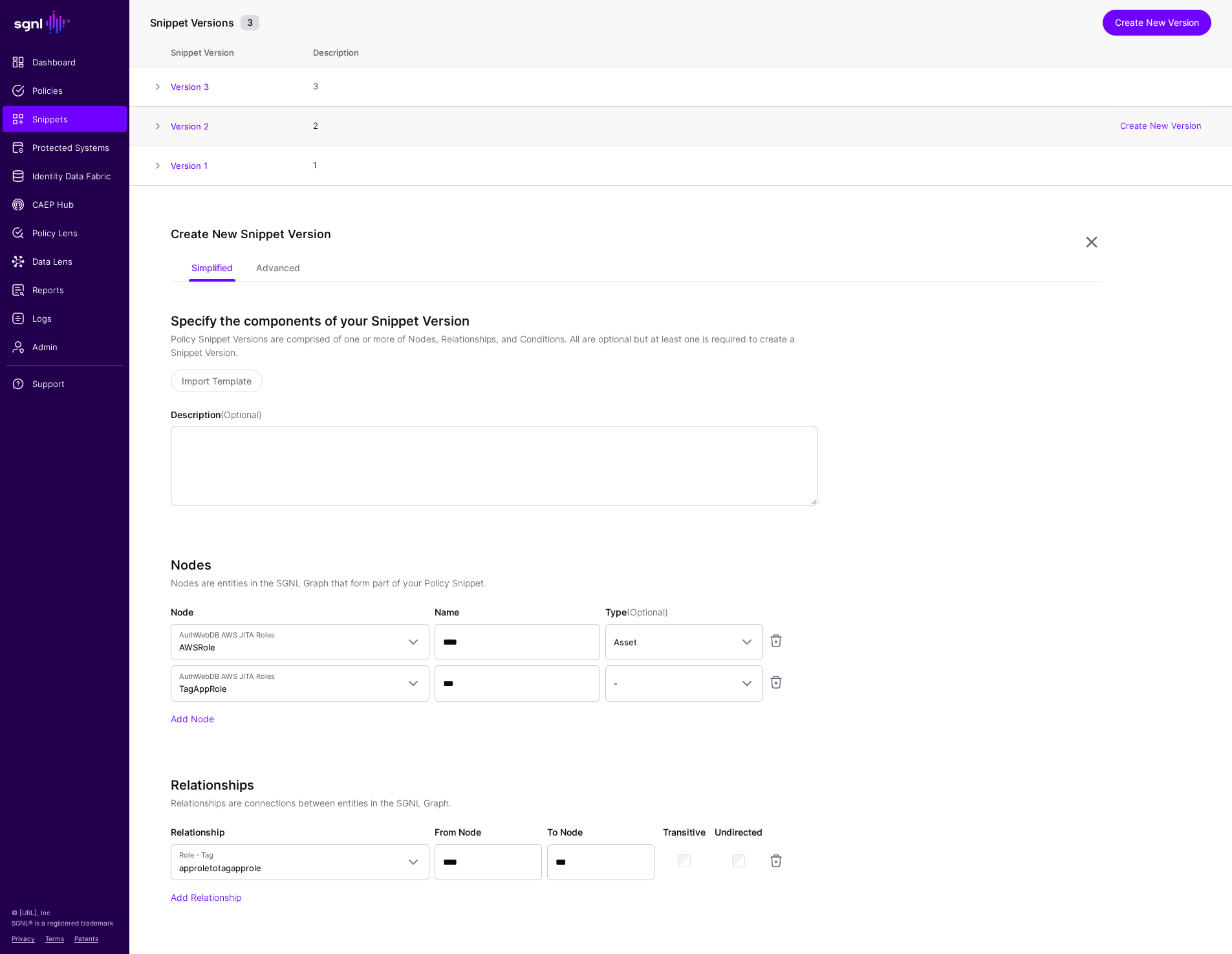
scroll to position [172, 0]
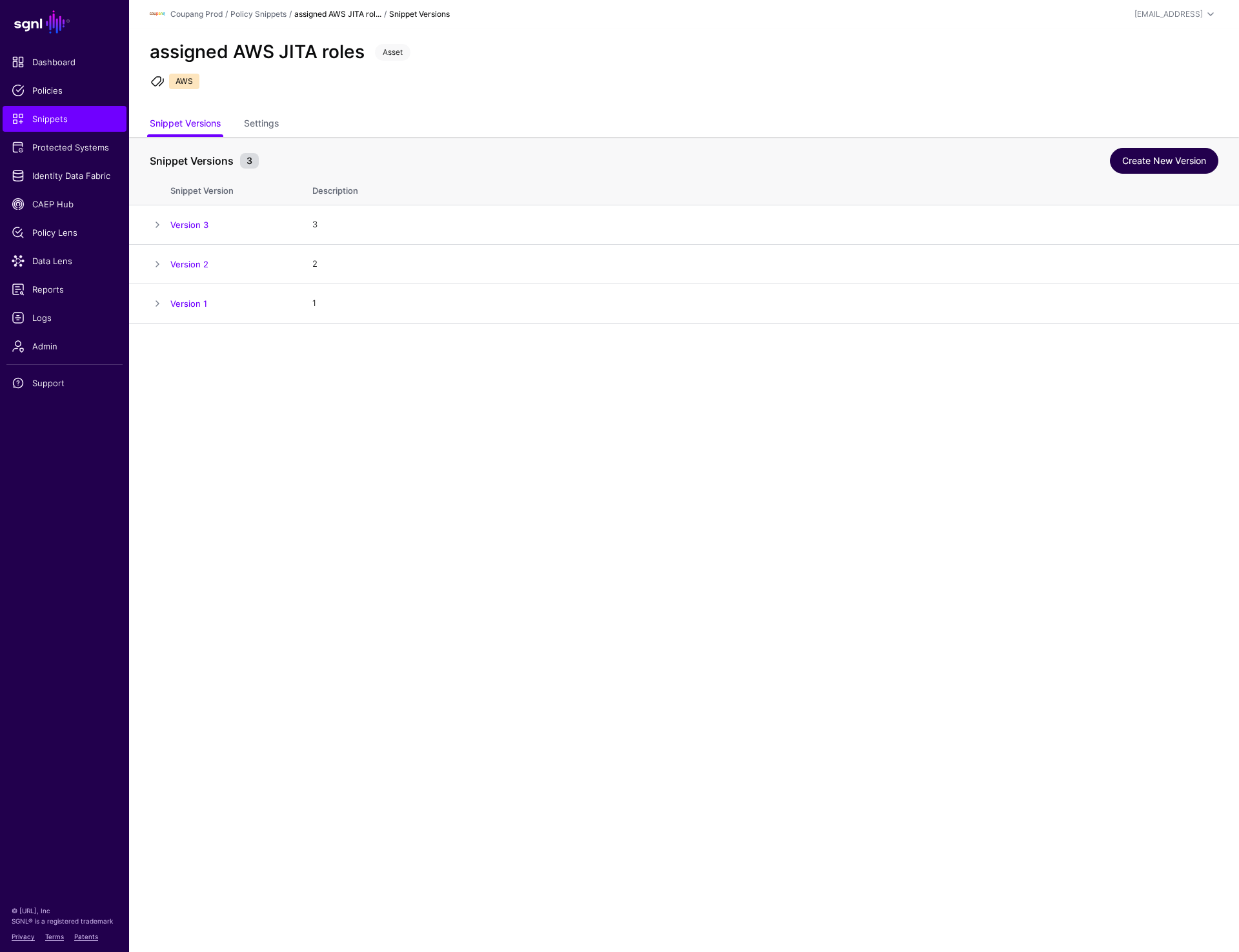
click at [1147, 162] on link "Create New Version" at bounding box center [1164, 161] width 109 height 26
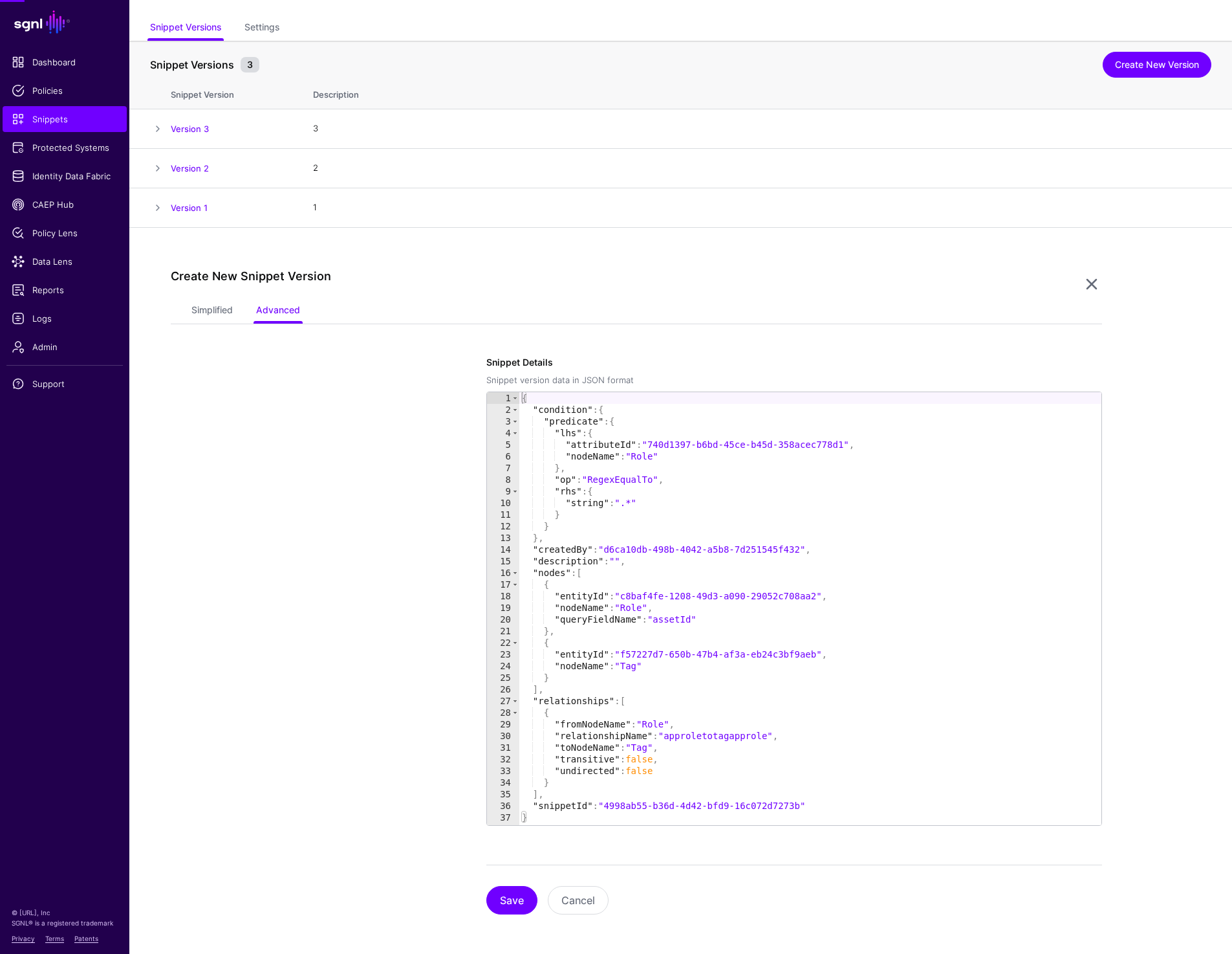
scroll to position [98, 0]
click at [222, 300] on link "Simplified" at bounding box center [212, 309] width 42 height 25
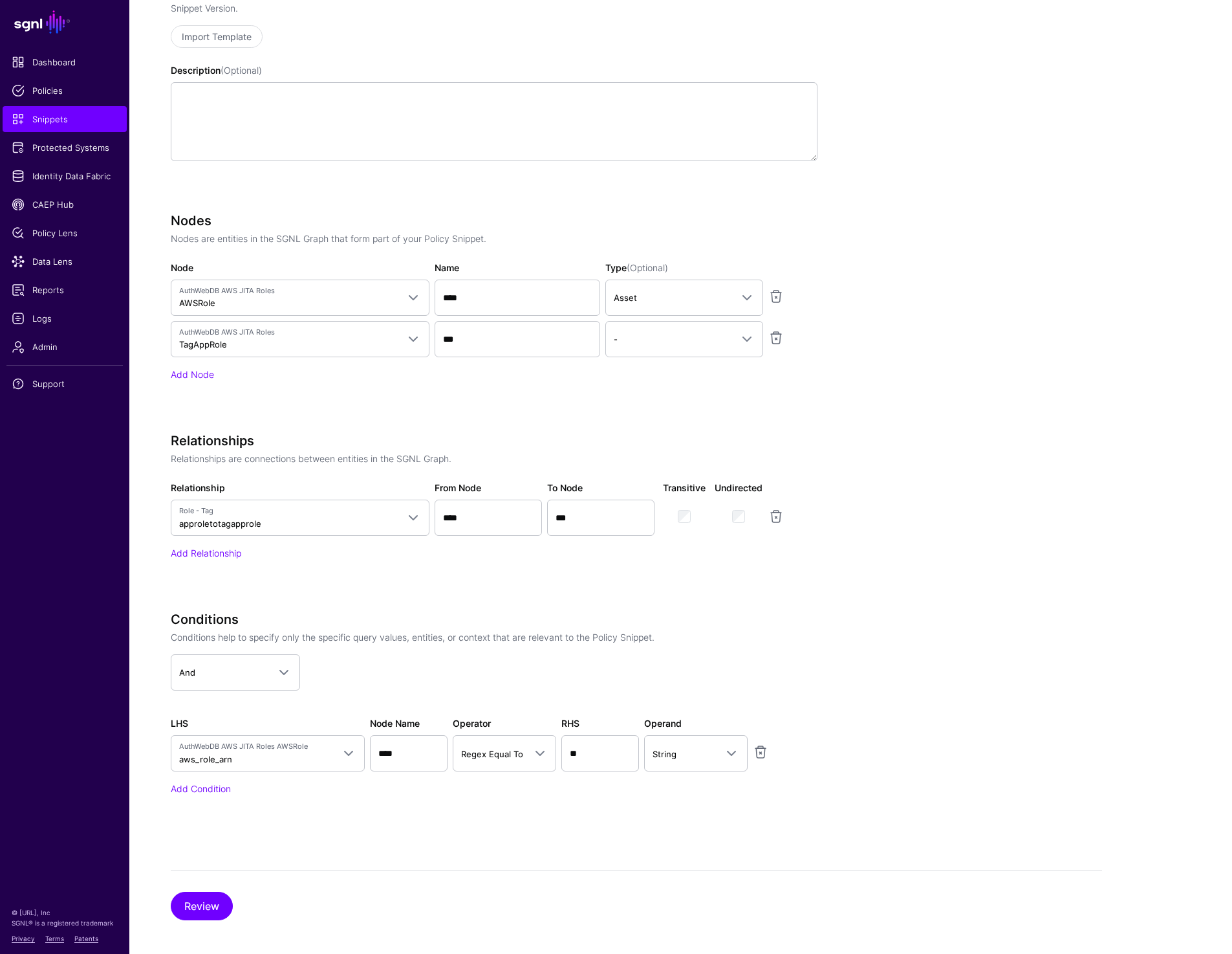
scroll to position [490, 0]
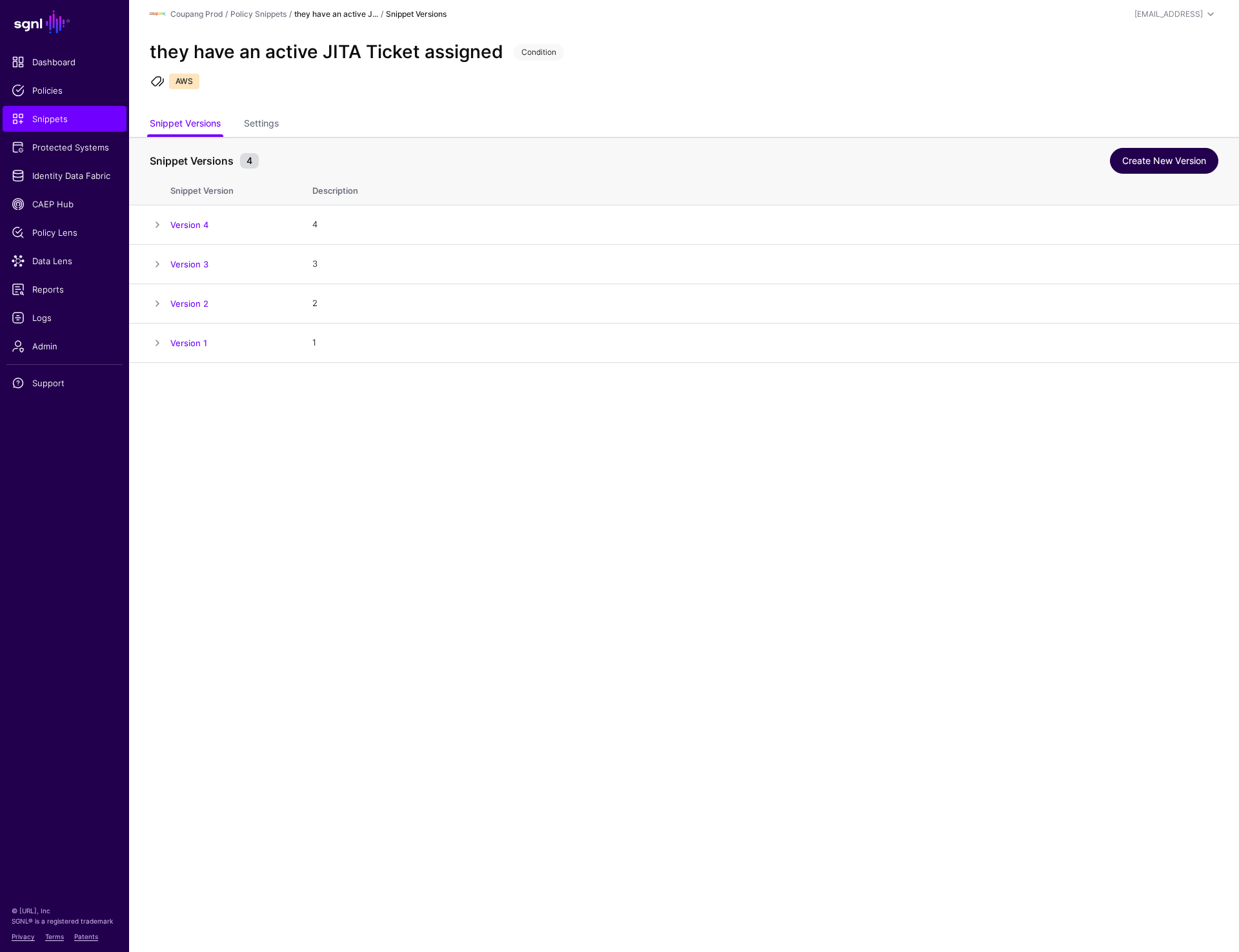
click at [1158, 170] on link "Create New Version" at bounding box center [1164, 161] width 109 height 26
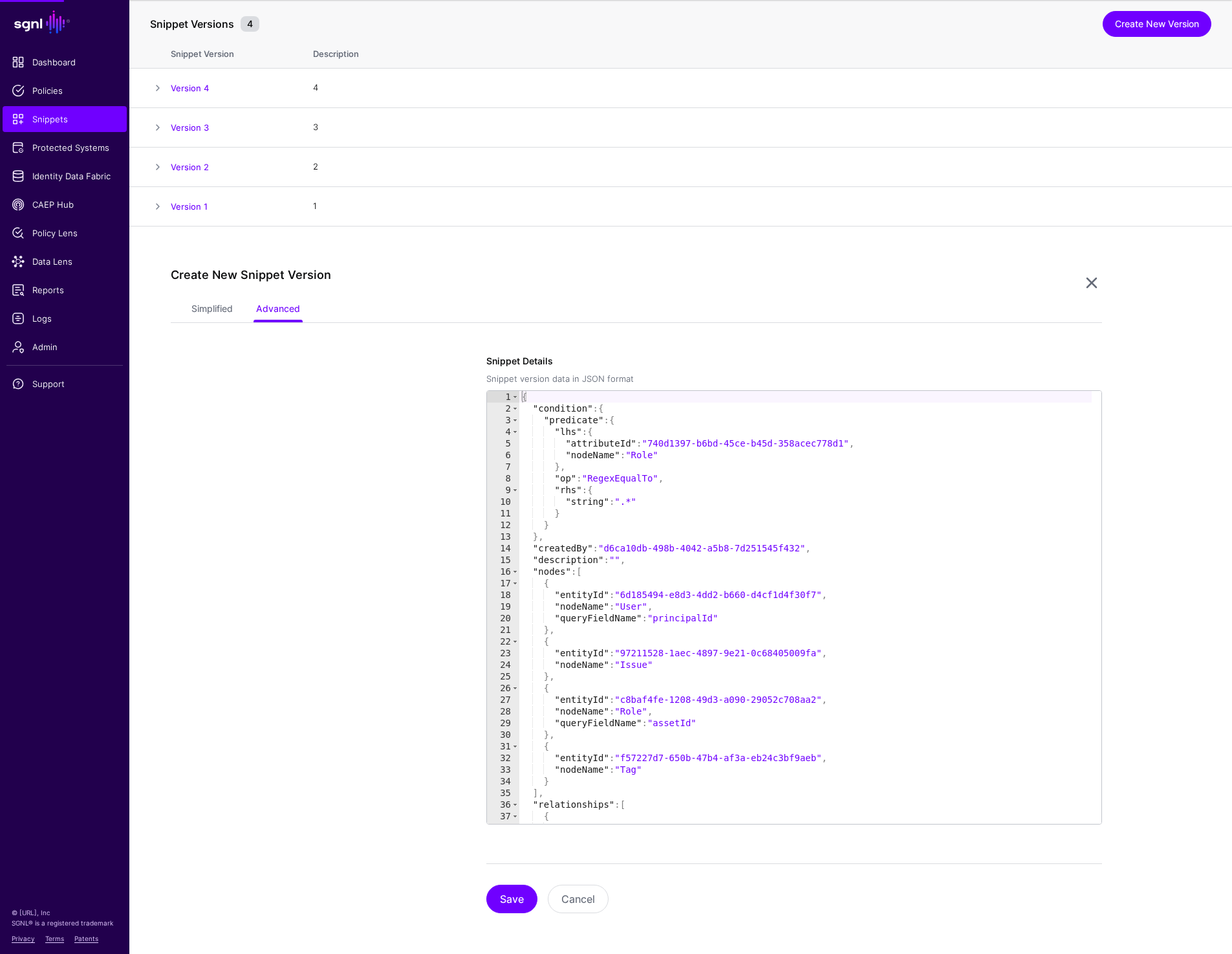
scroll to position [138, 0]
click at [216, 308] on link "Simplified" at bounding box center [212, 309] width 42 height 25
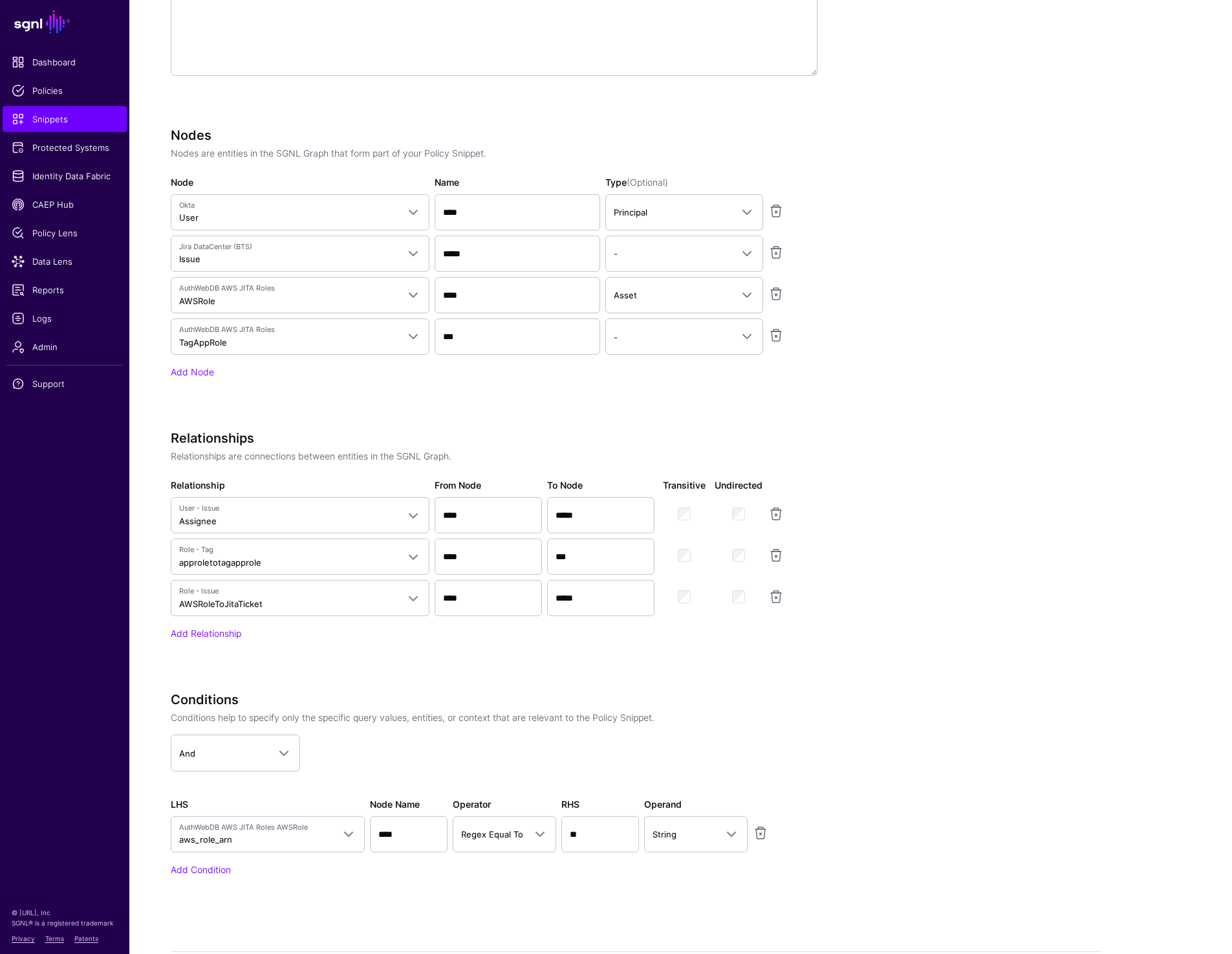
scroll to position [626, 0]
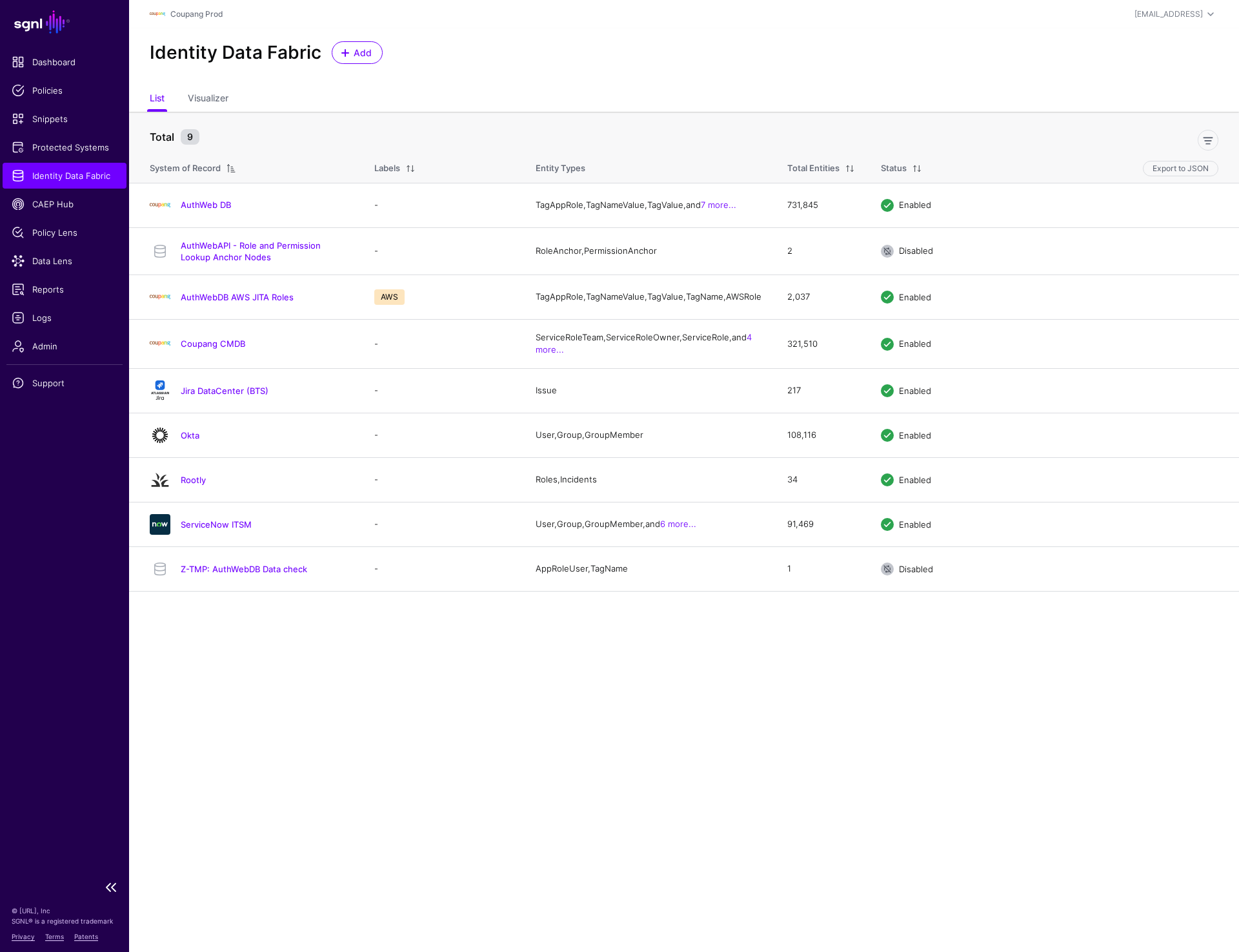
click at [82, 178] on span "Identity Data Fabric" at bounding box center [65, 175] width 106 height 13
click at [211, 206] on link "AuthWeb DB" at bounding box center [206, 205] width 50 height 10
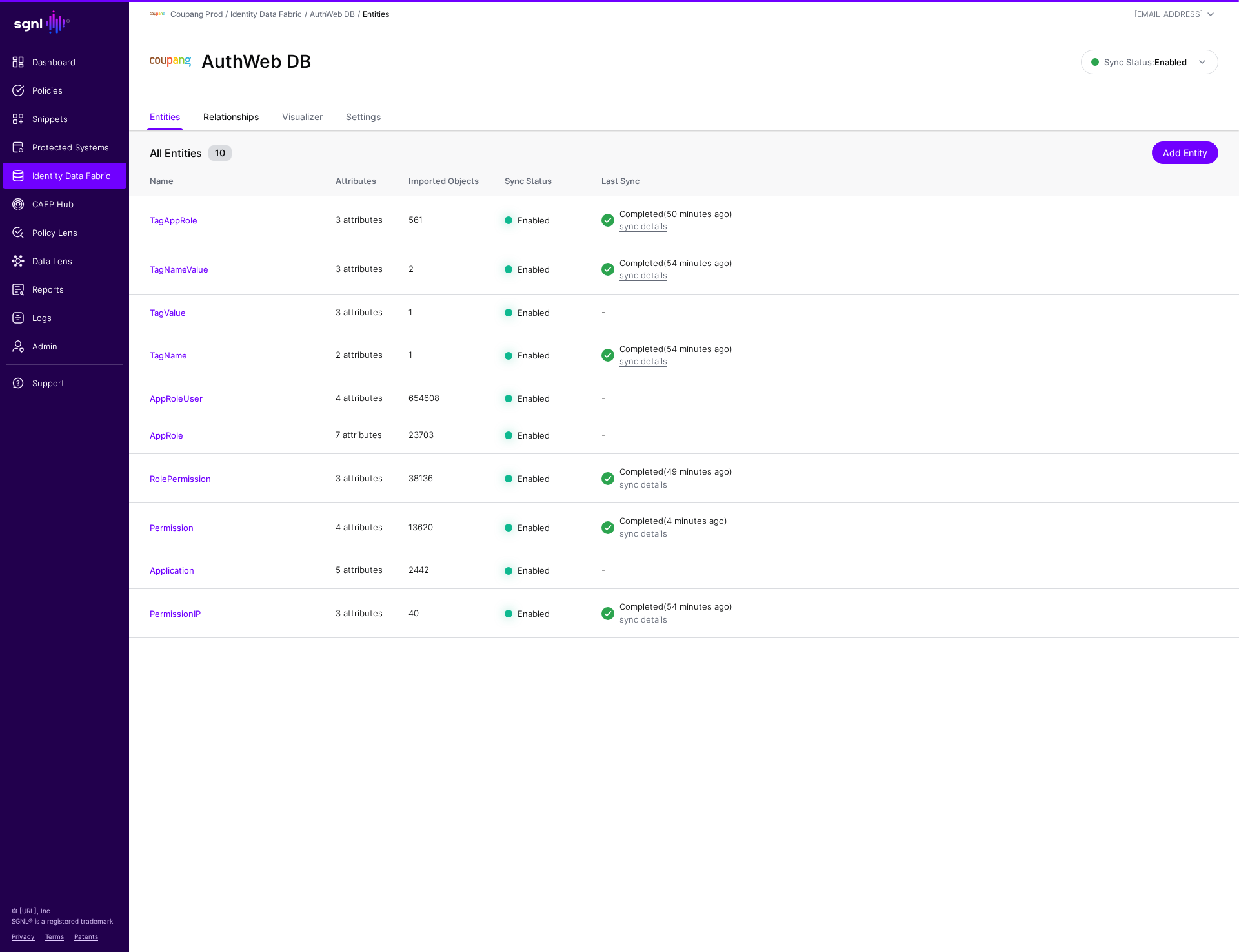
click at [222, 124] on link "Relationships" at bounding box center [230, 118] width 55 height 25
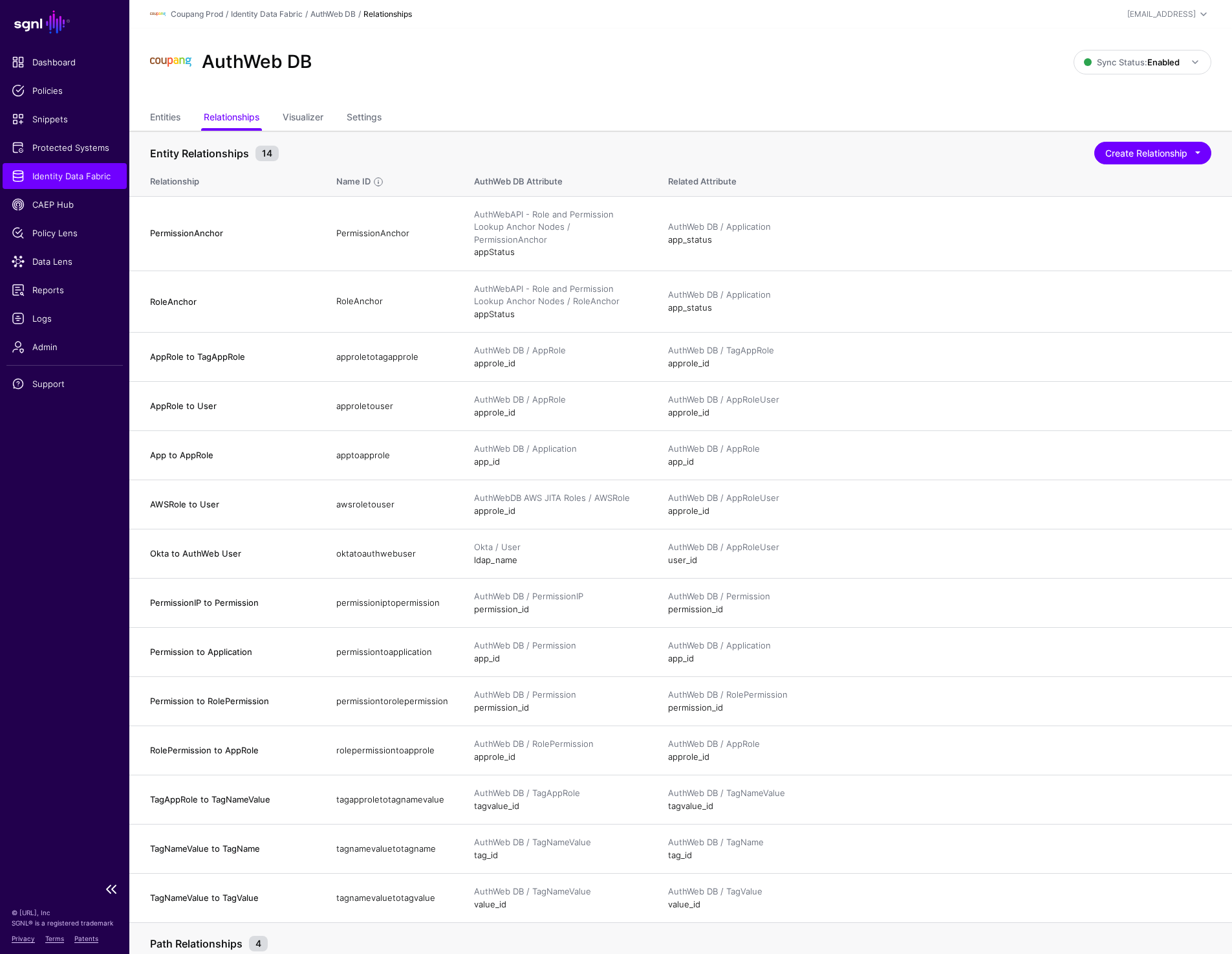
click at [60, 181] on span "Identity Data Fabric" at bounding box center [65, 175] width 106 height 13
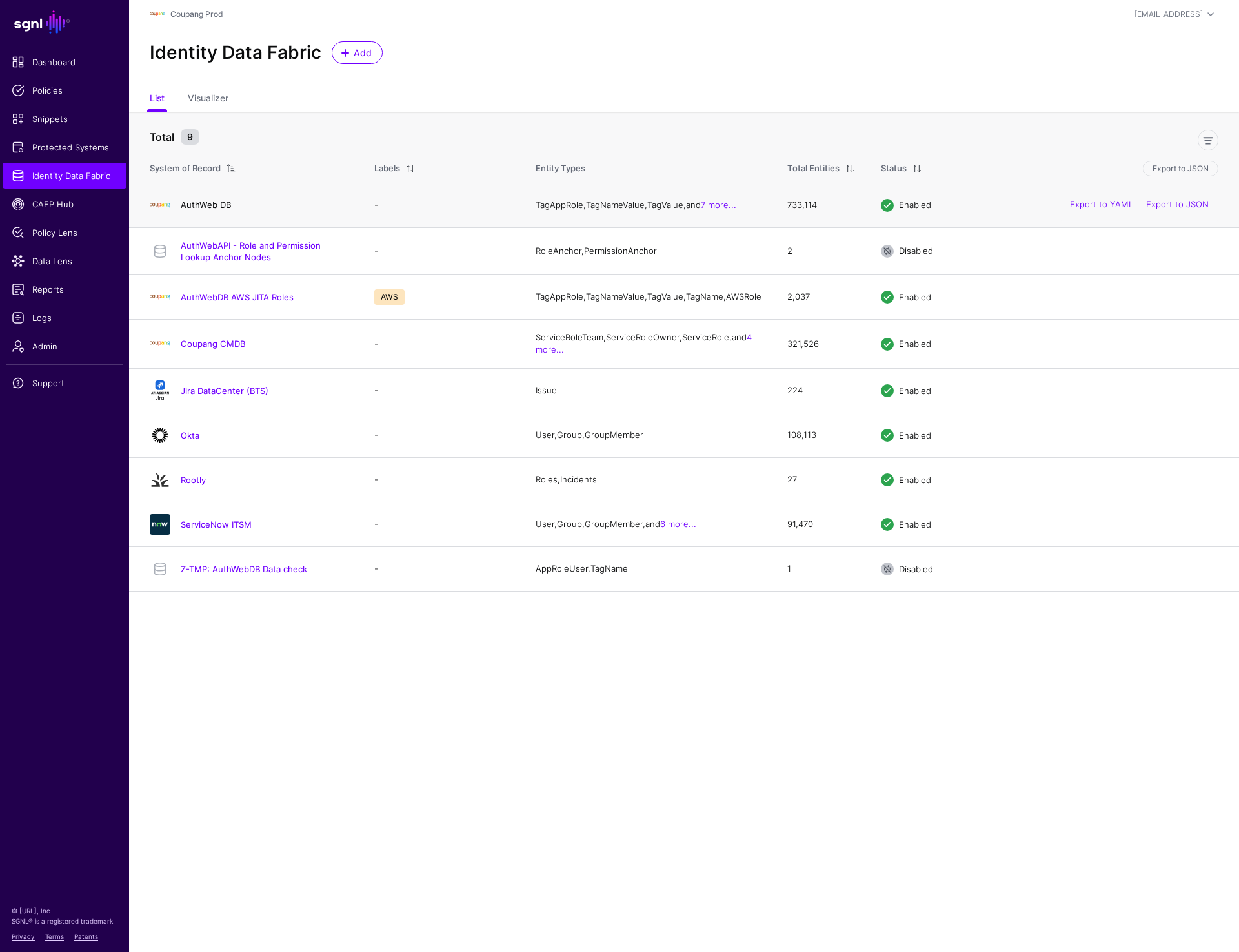
click at [211, 207] on link "AuthWeb DB" at bounding box center [206, 205] width 50 height 10
click at [224, 308] on div "AuthWebDB AWS JITA Roles" at bounding box center [249, 297] width 209 height 20
click at [224, 302] on link "AuthWebDB AWS JITA Roles" at bounding box center [237, 297] width 113 height 10
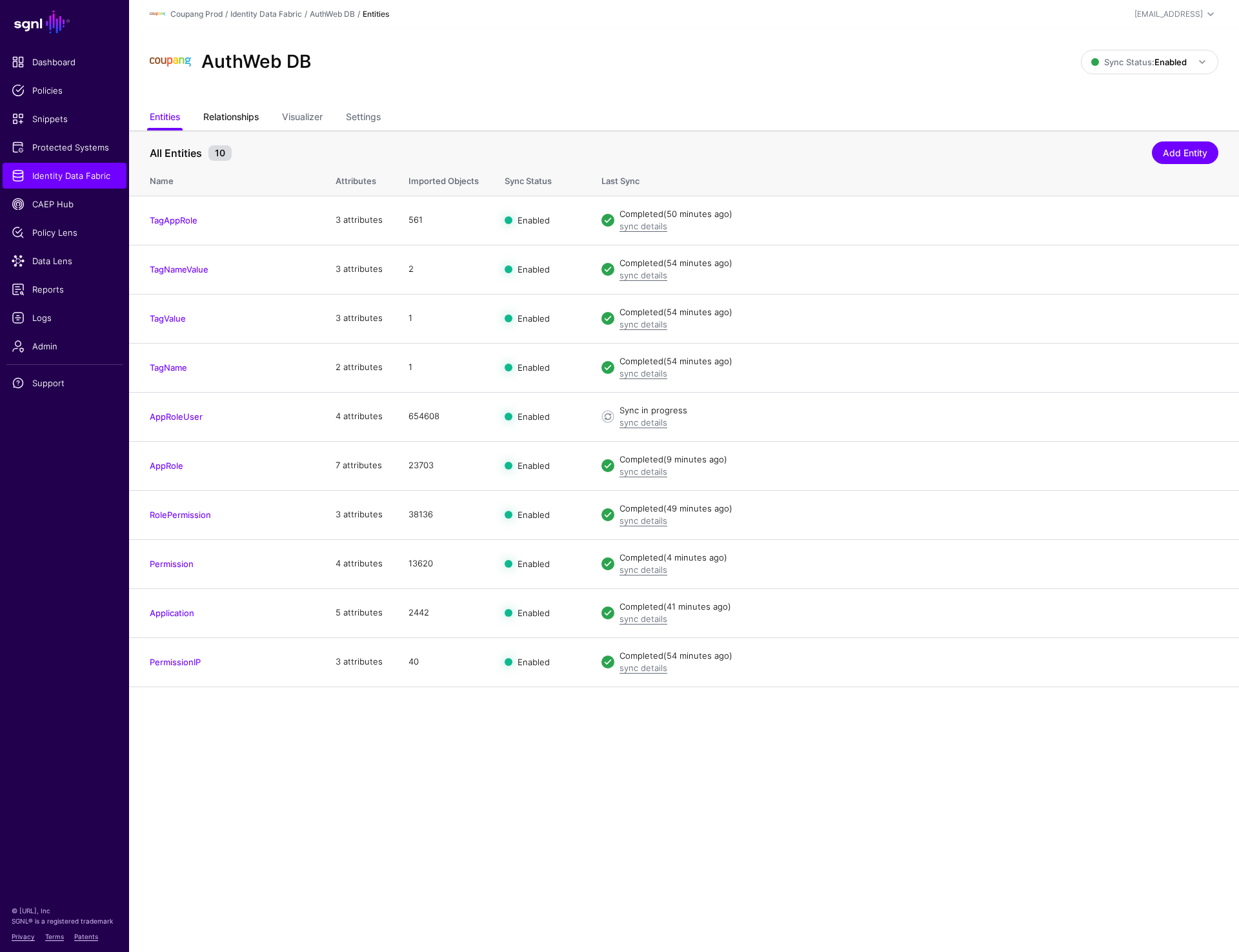
click at [242, 116] on link "Relationships" at bounding box center [230, 118] width 55 height 25
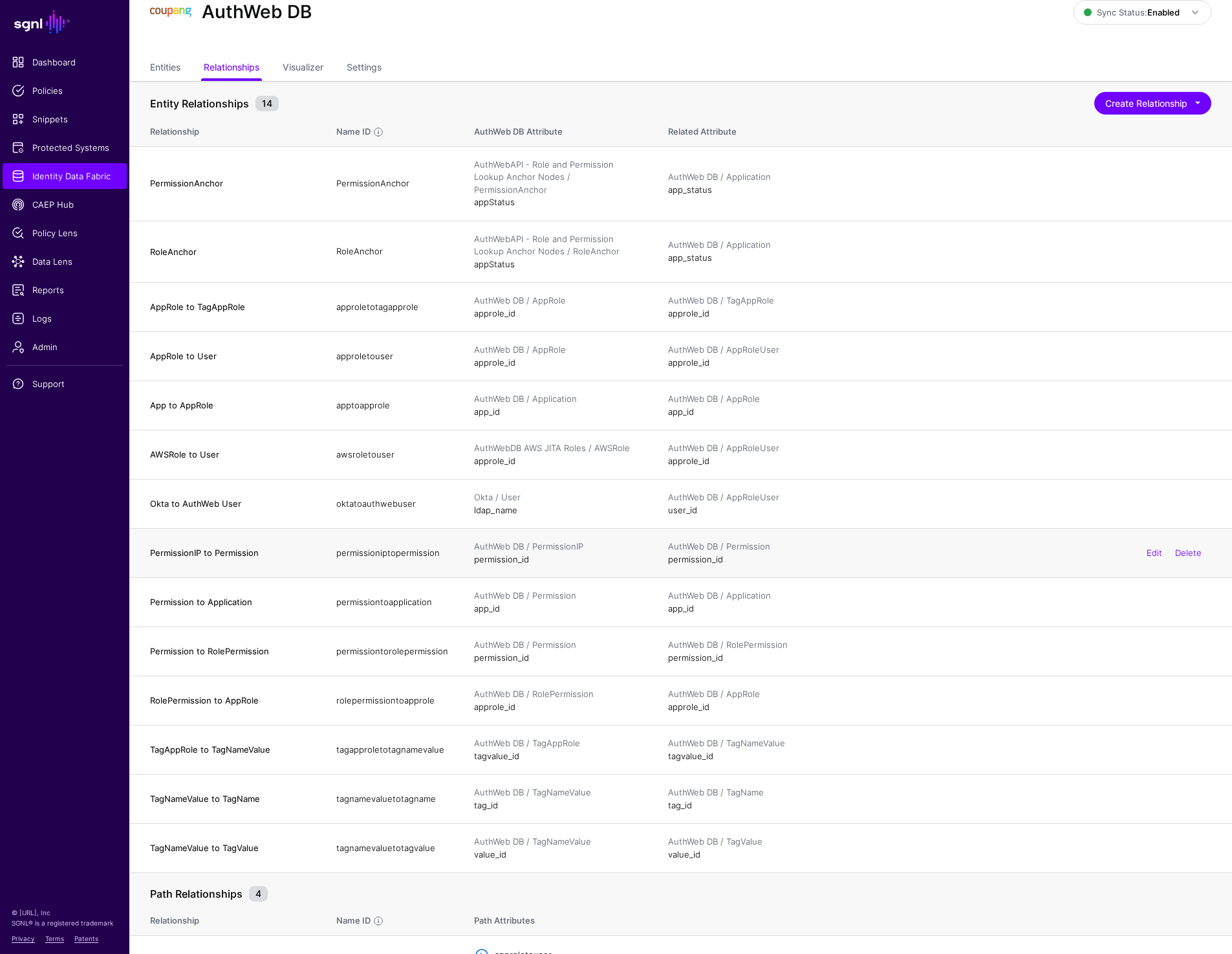
scroll to position [51, 0]
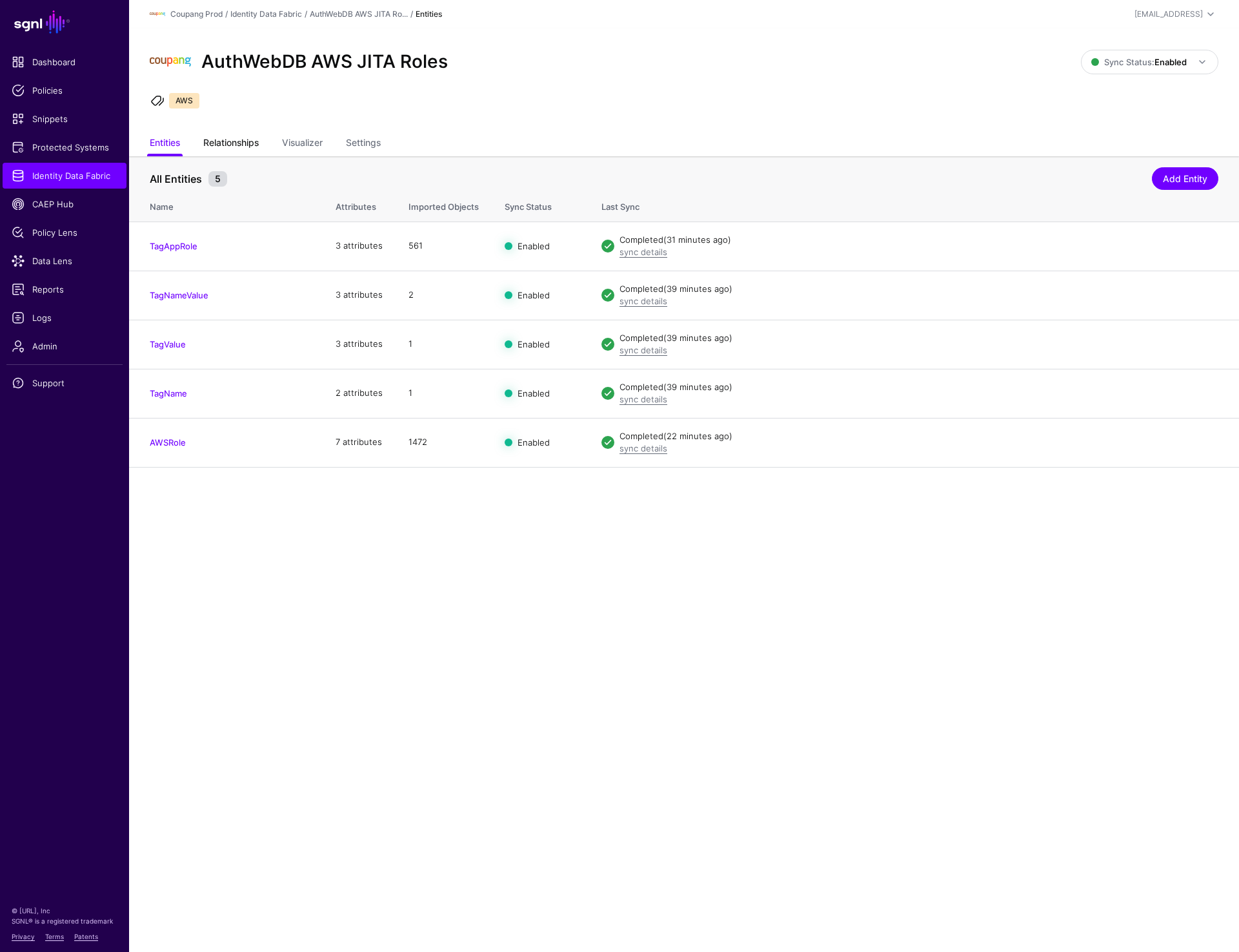
click at [218, 149] on link "Relationships" at bounding box center [230, 144] width 55 height 25
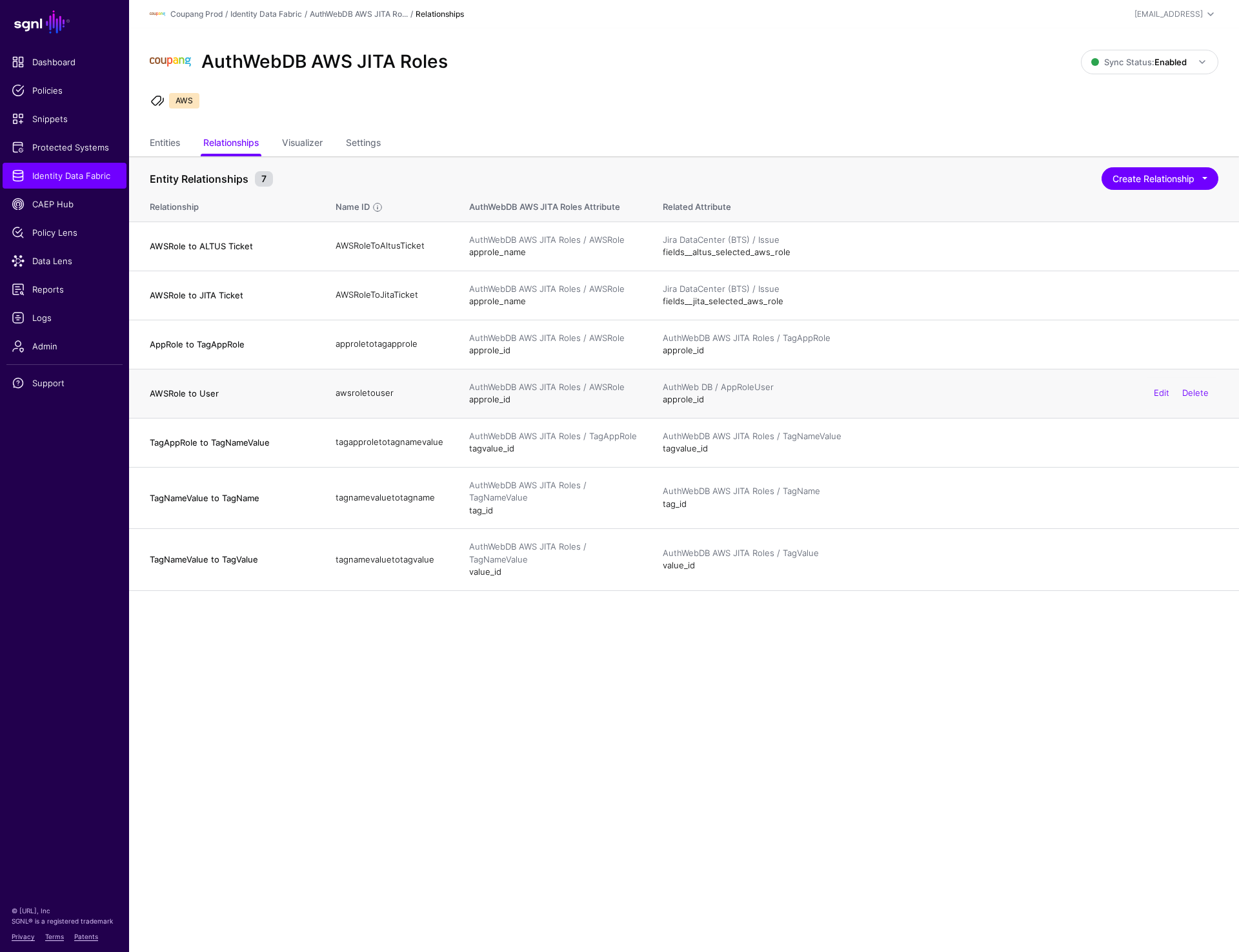
click at [748, 391] on div "AuthWeb DB / AppRoleUser" at bounding box center [941, 387] width 556 height 13
copy div "AppRoleUser"
click at [71, 146] on span "Protected Systems" at bounding box center [65, 147] width 106 height 13
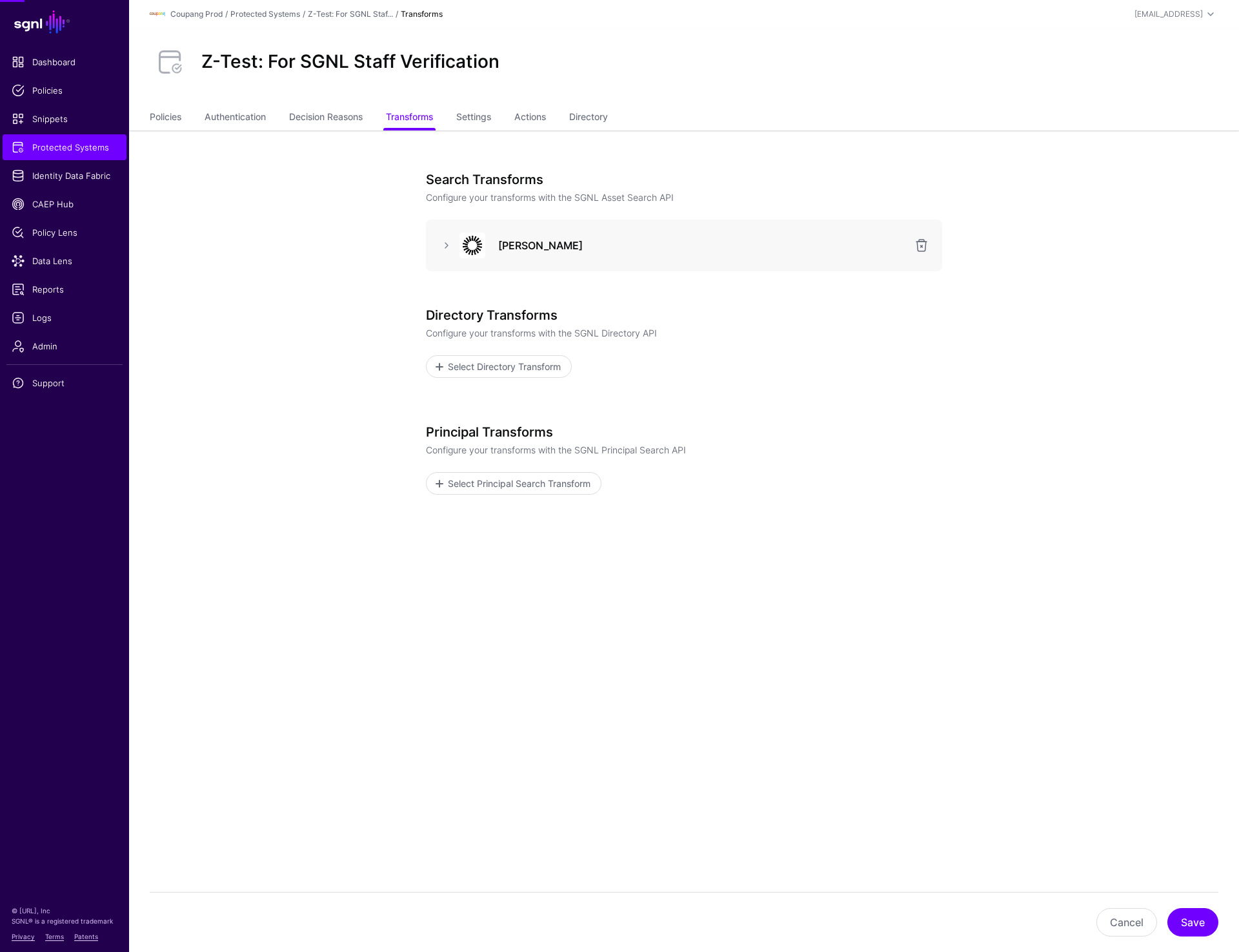
click at [175, 117] on link "Policies" at bounding box center [165, 118] width 31 height 25
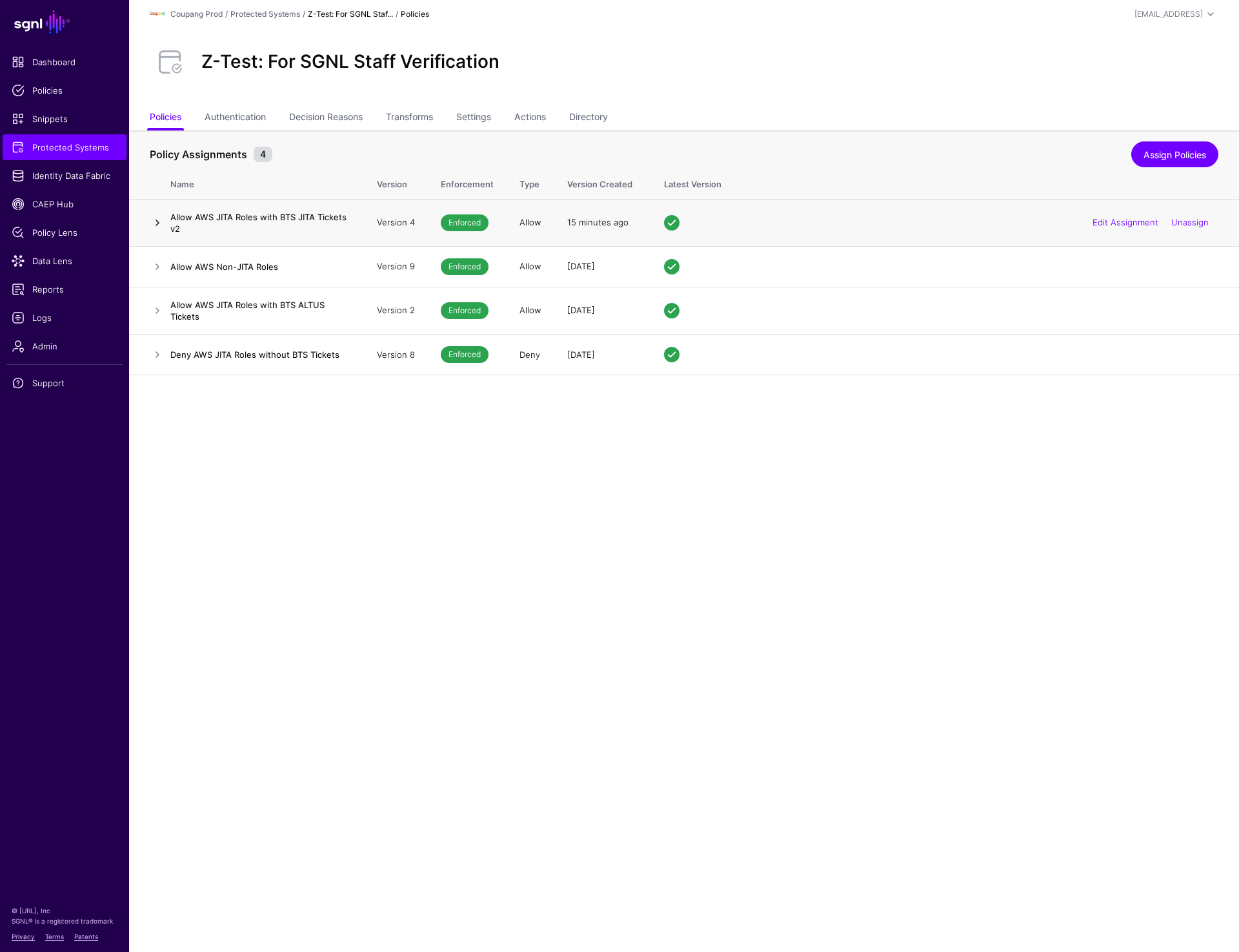
click at [154, 224] on link at bounding box center [157, 223] width 15 height 15
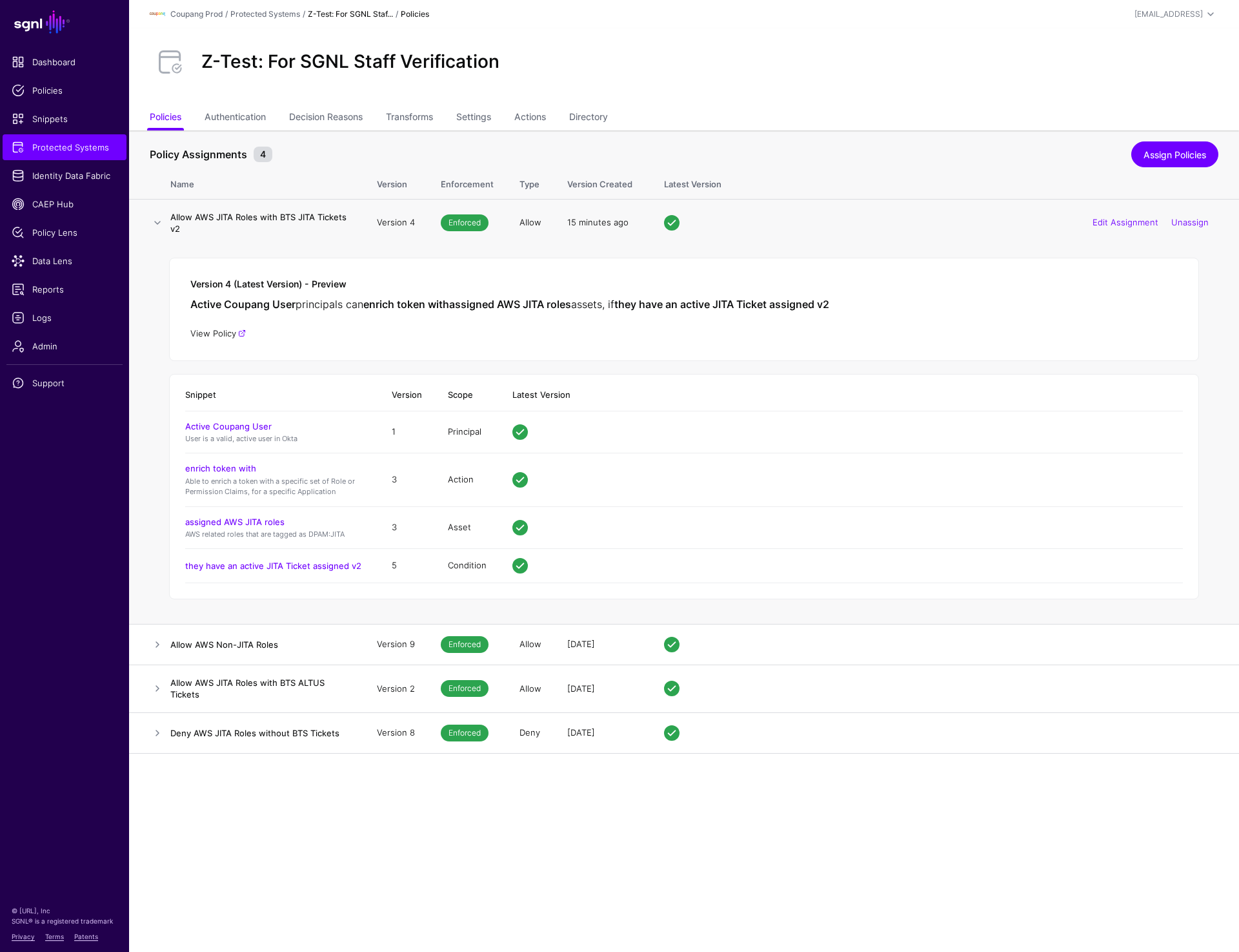
click at [216, 332] on link "View Policy" at bounding box center [218, 333] width 55 height 10
click at [231, 564] on link "they have an active JITA Ticket assigned v2" at bounding box center [273, 565] width 176 height 10
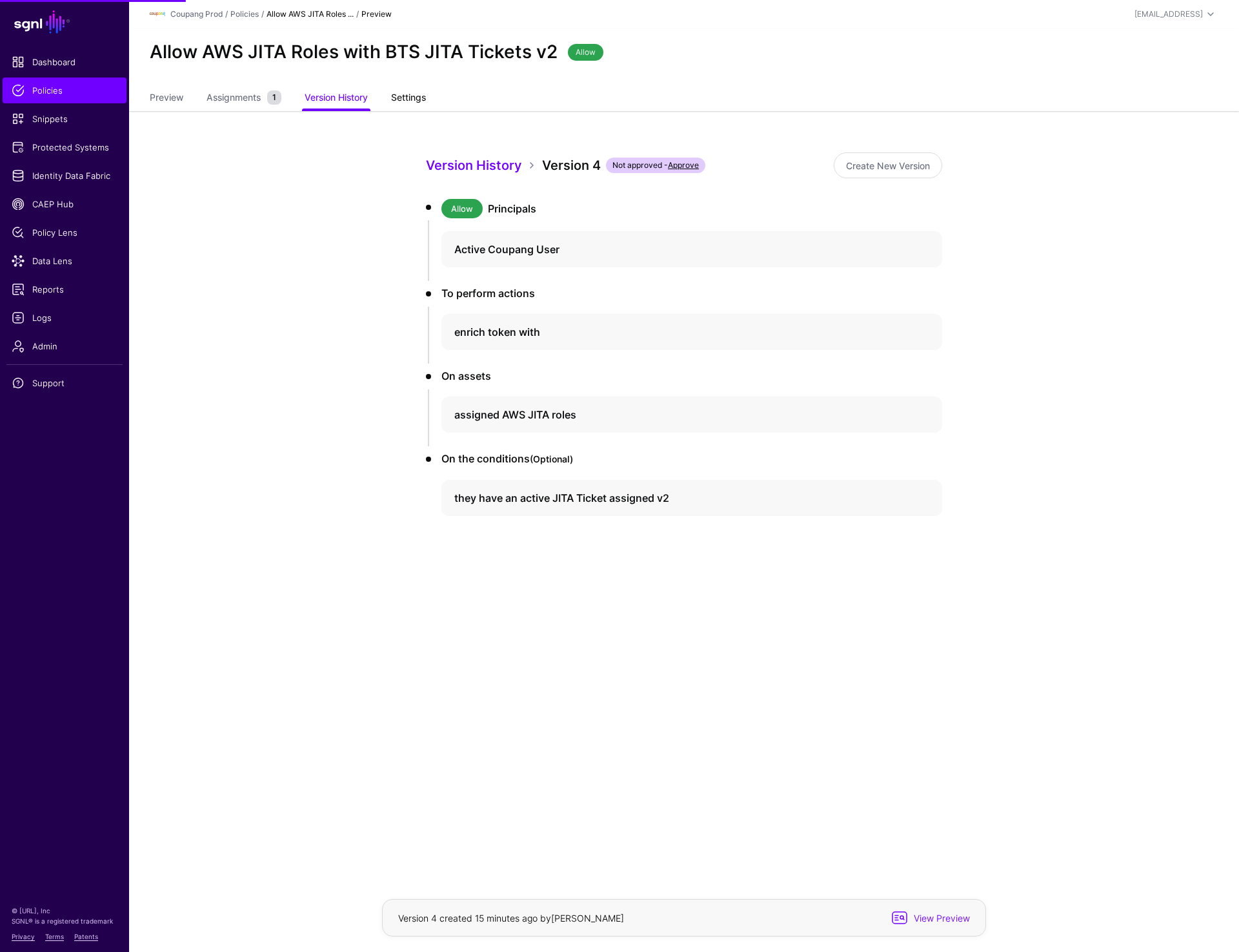
click at [405, 97] on link "Settings" at bounding box center [408, 99] width 35 height 25
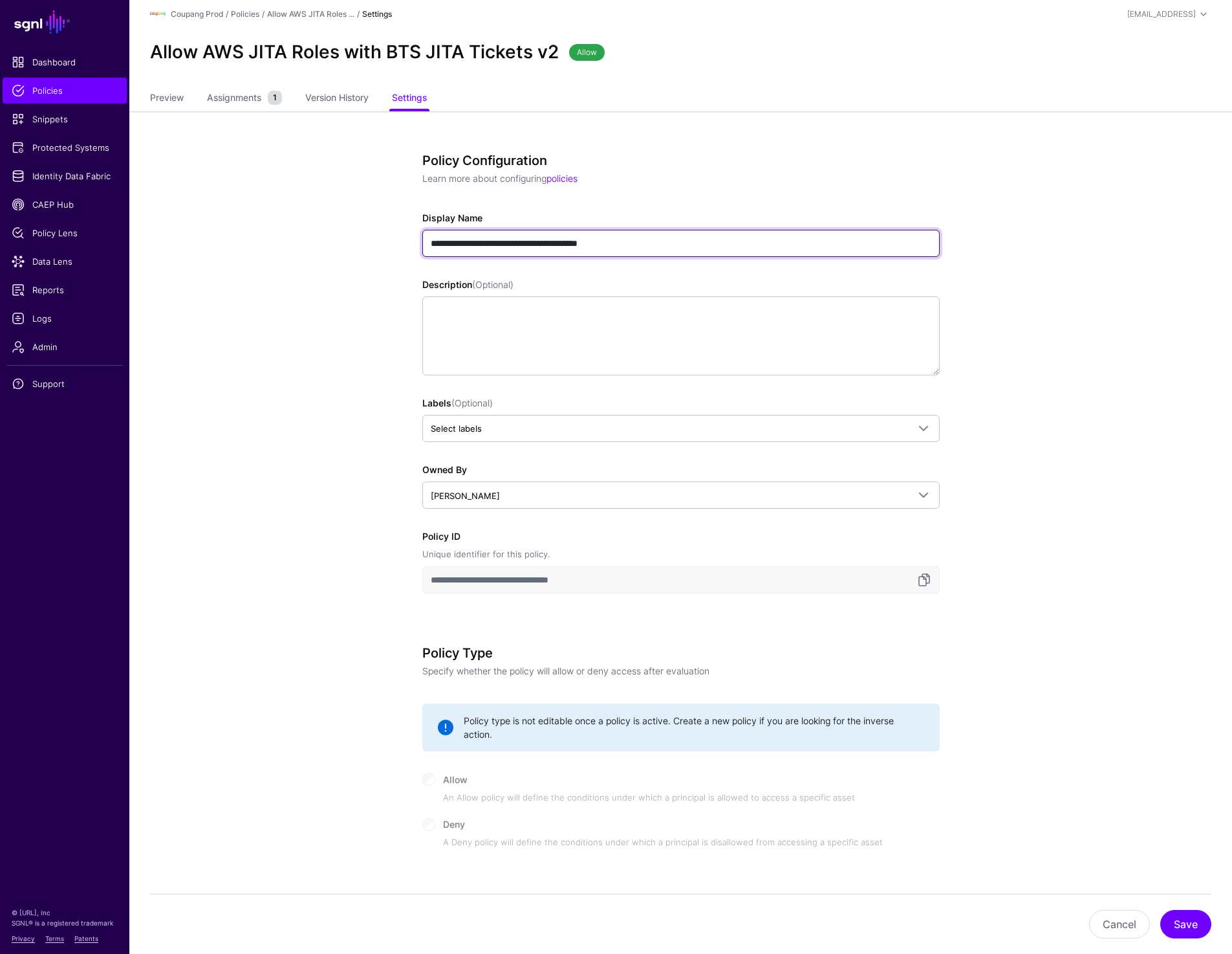
click at [427, 244] on input "**********" at bounding box center [681, 244] width 518 height 27
type input "**********"
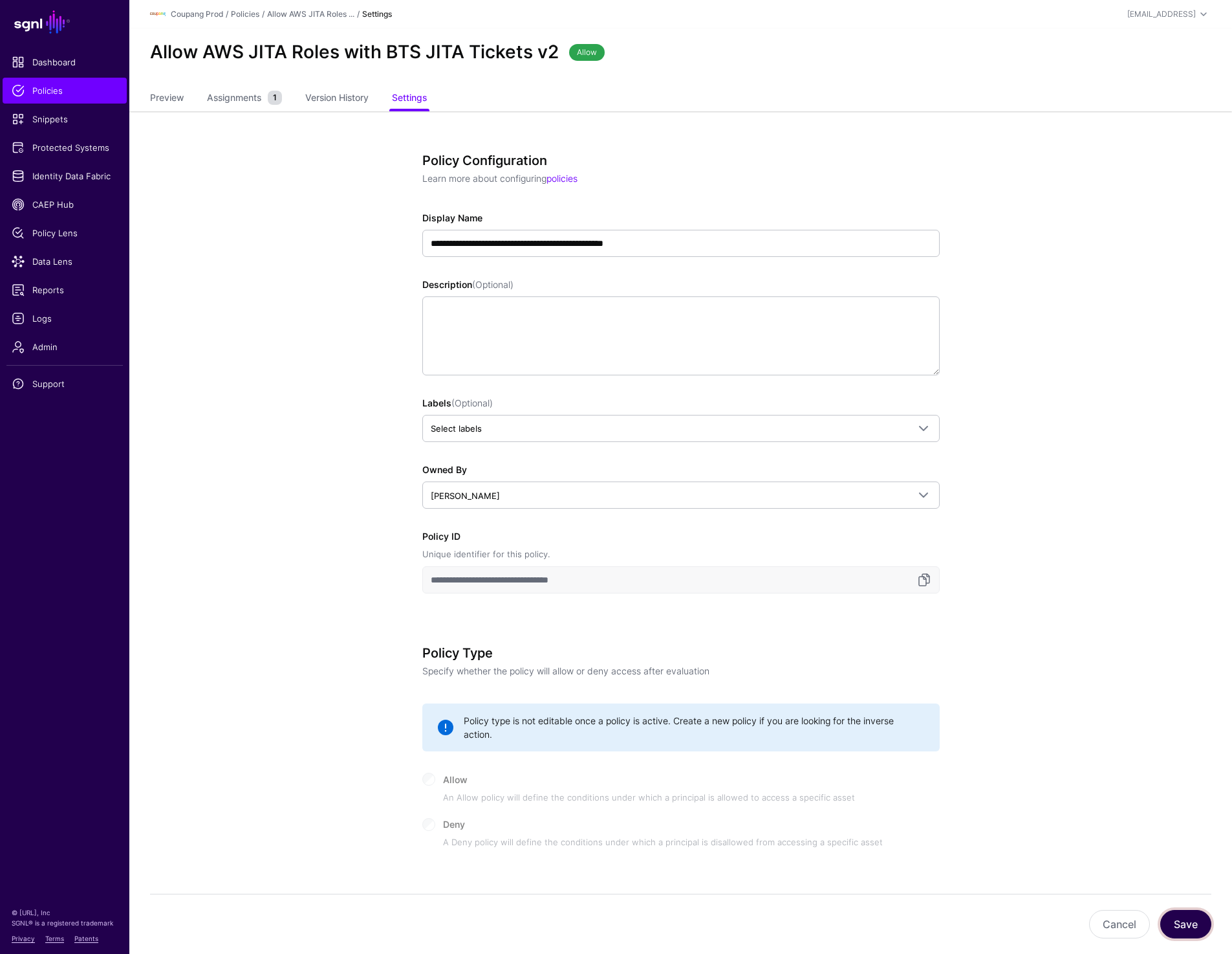
click at [1190, 923] on button "Save" at bounding box center [1186, 923] width 51 height 28
click at [173, 100] on link "Preview" at bounding box center [166, 99] width 33 height 25
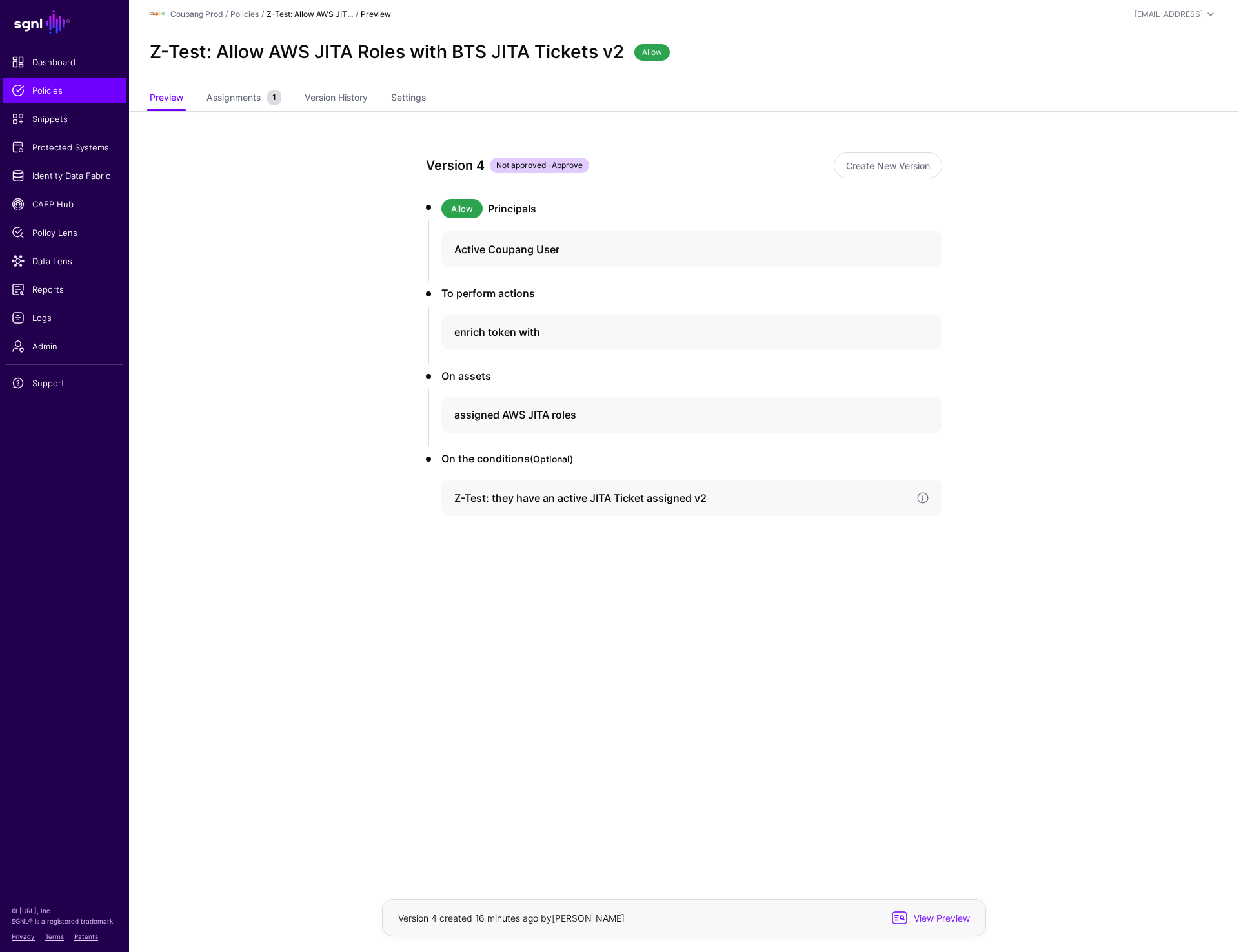
click at [517, 502] on h4 "Z-Test: they have an active JITA Ticket assigned v2" at bounding box center [681, 498] width 452 height 15
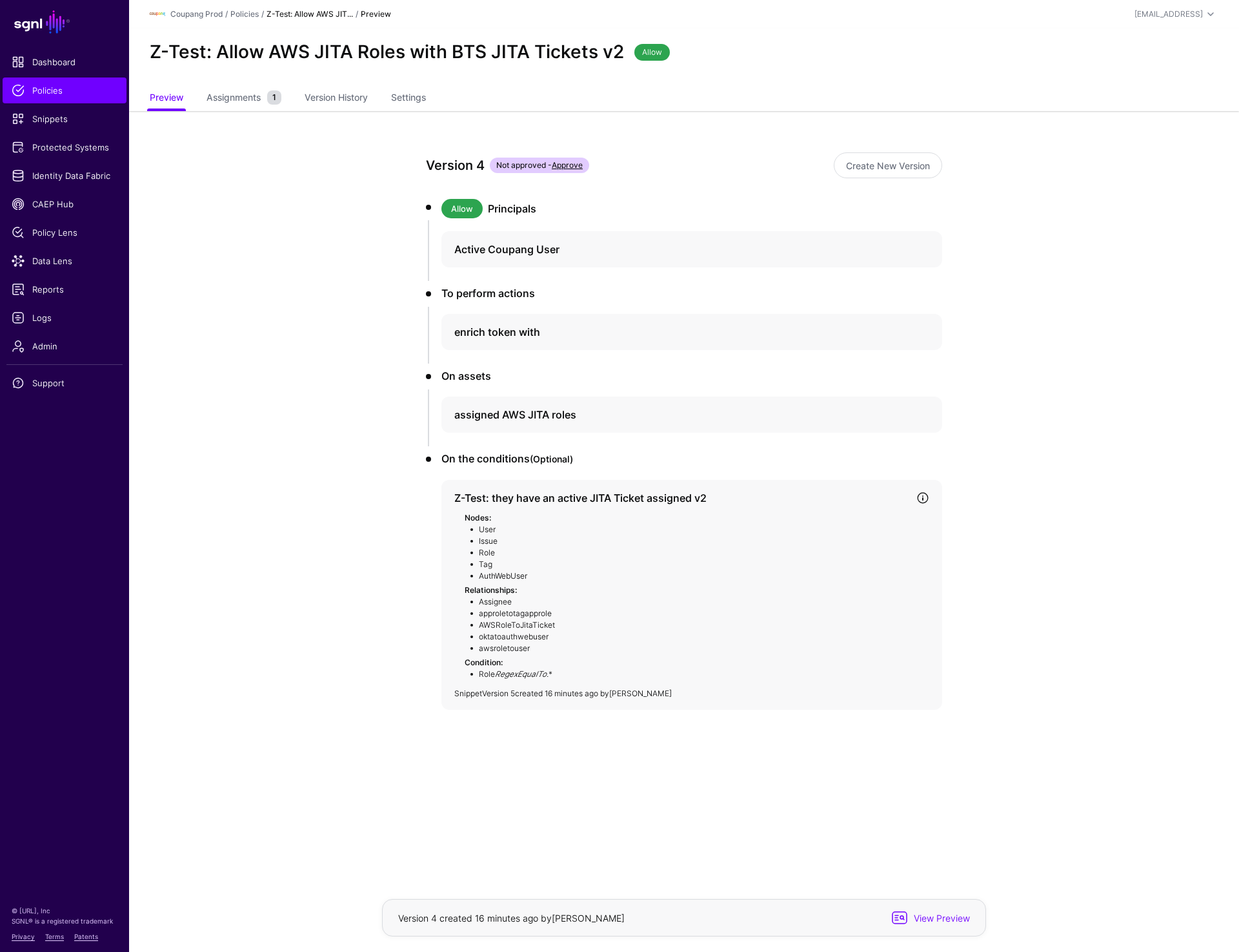
click at [506, 694] on link "Version 5" at bounding box center [498, 693] width 33 height 9
click at [54, 149] on span "Protected Systems" at bounding box center [65, 147] width 106 height 13
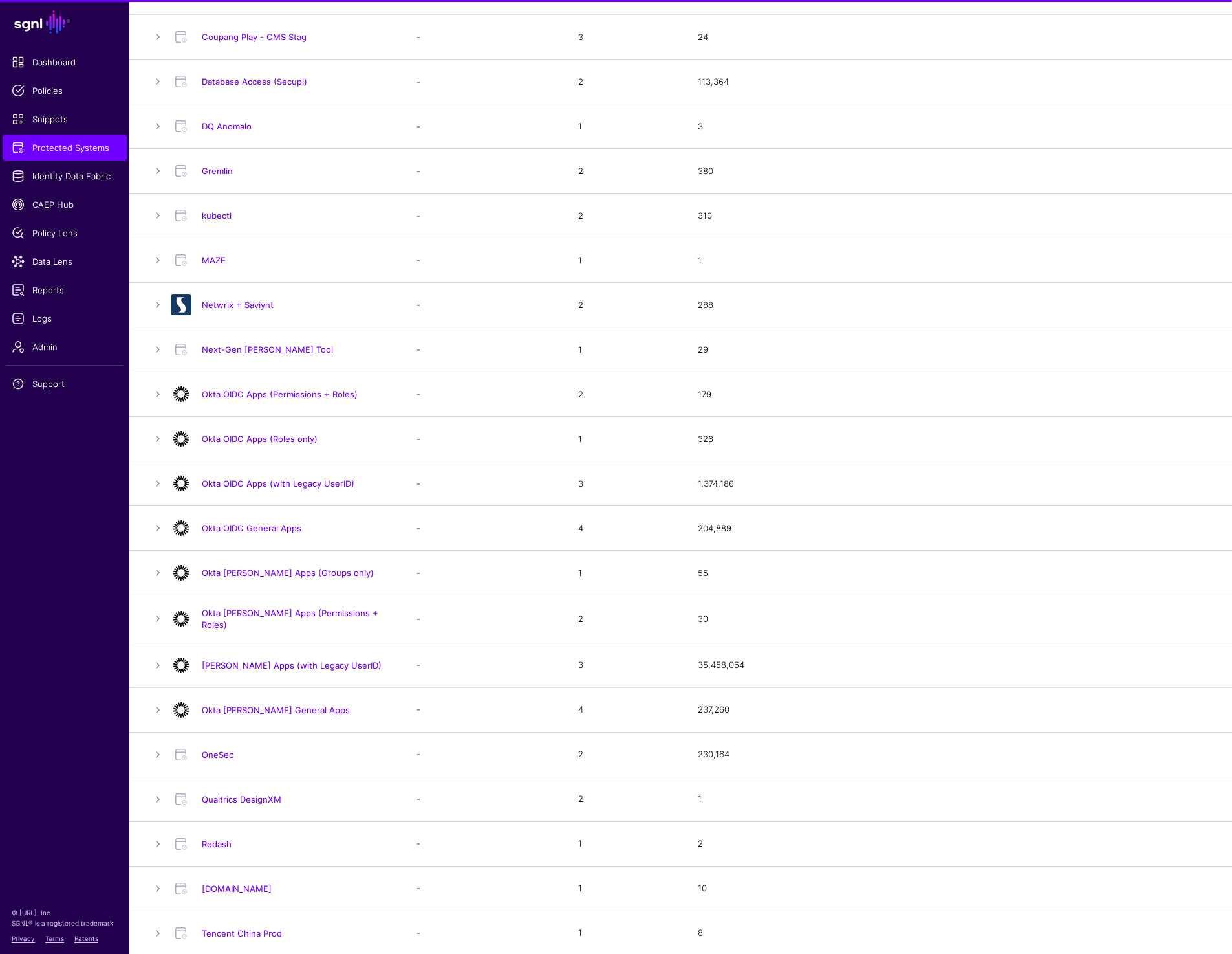
scroll to position [871, 0]
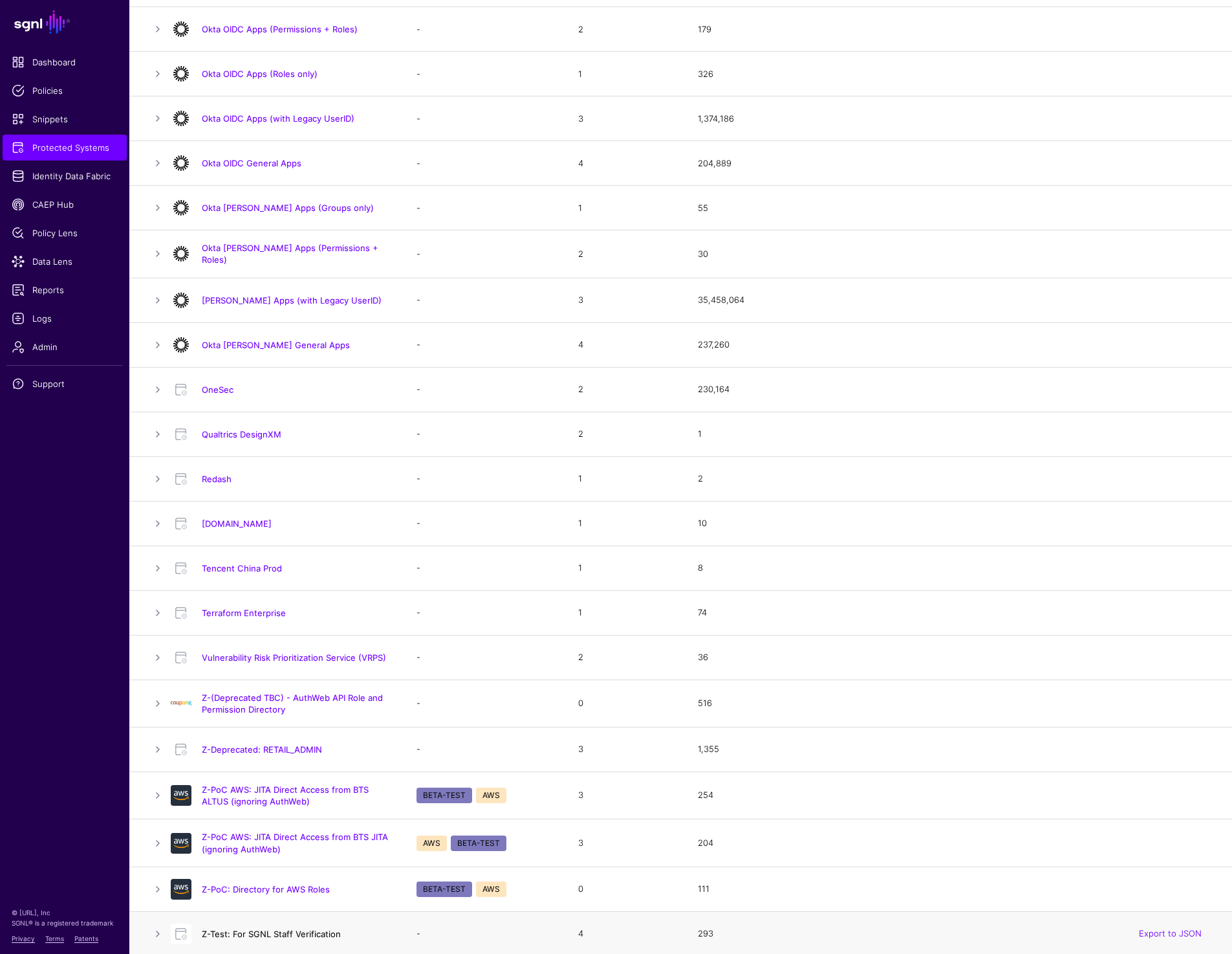
click at [254, 929] on link "Z-Test: For SGNL Staff Verification" at bounding box center [271, 934] width 139 height 10
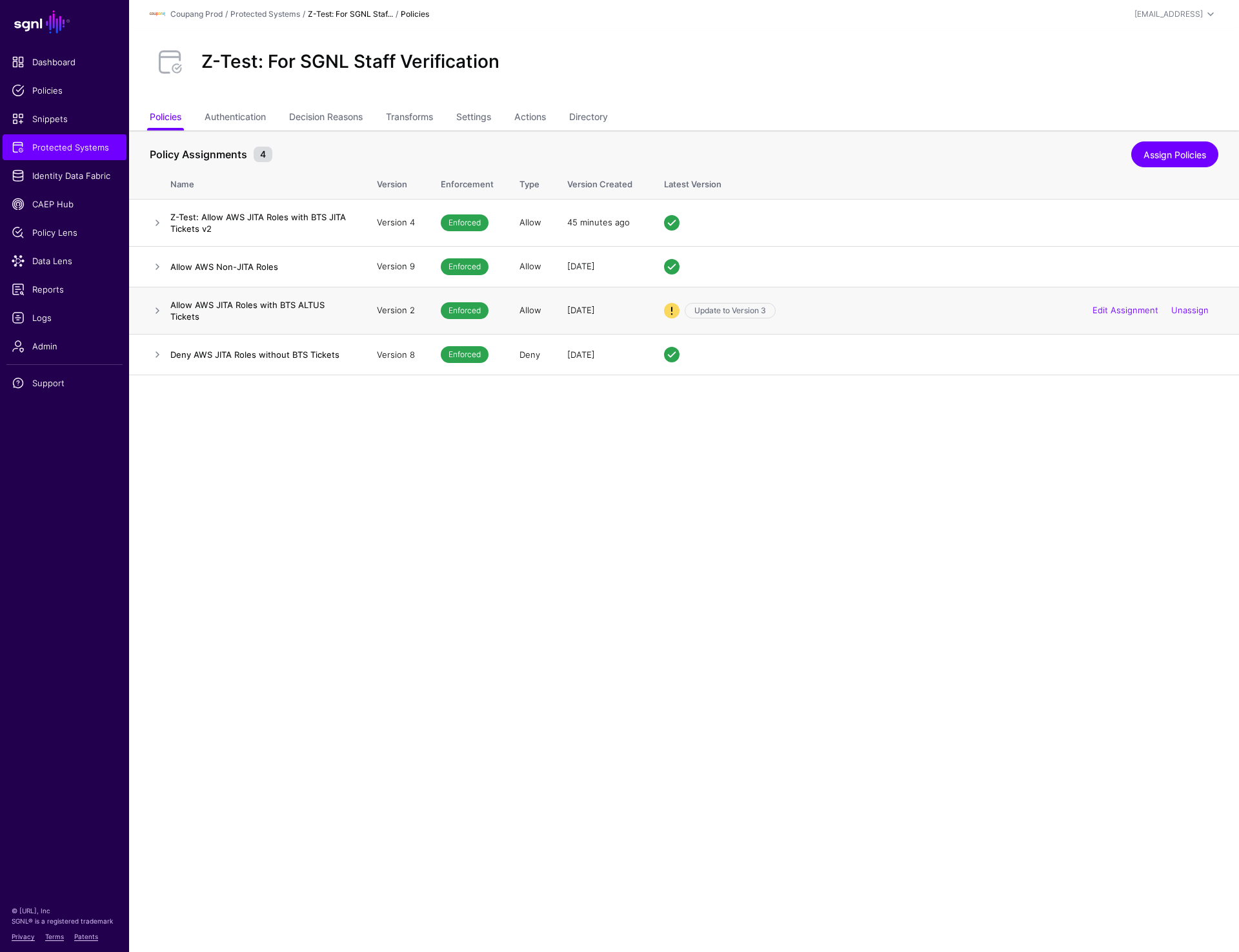
click at [144, 314] on td at bounding box center [150, 309] width 42 height 47
click at [159, 313] on link at bounding box center [157, 310] width 15 height 15
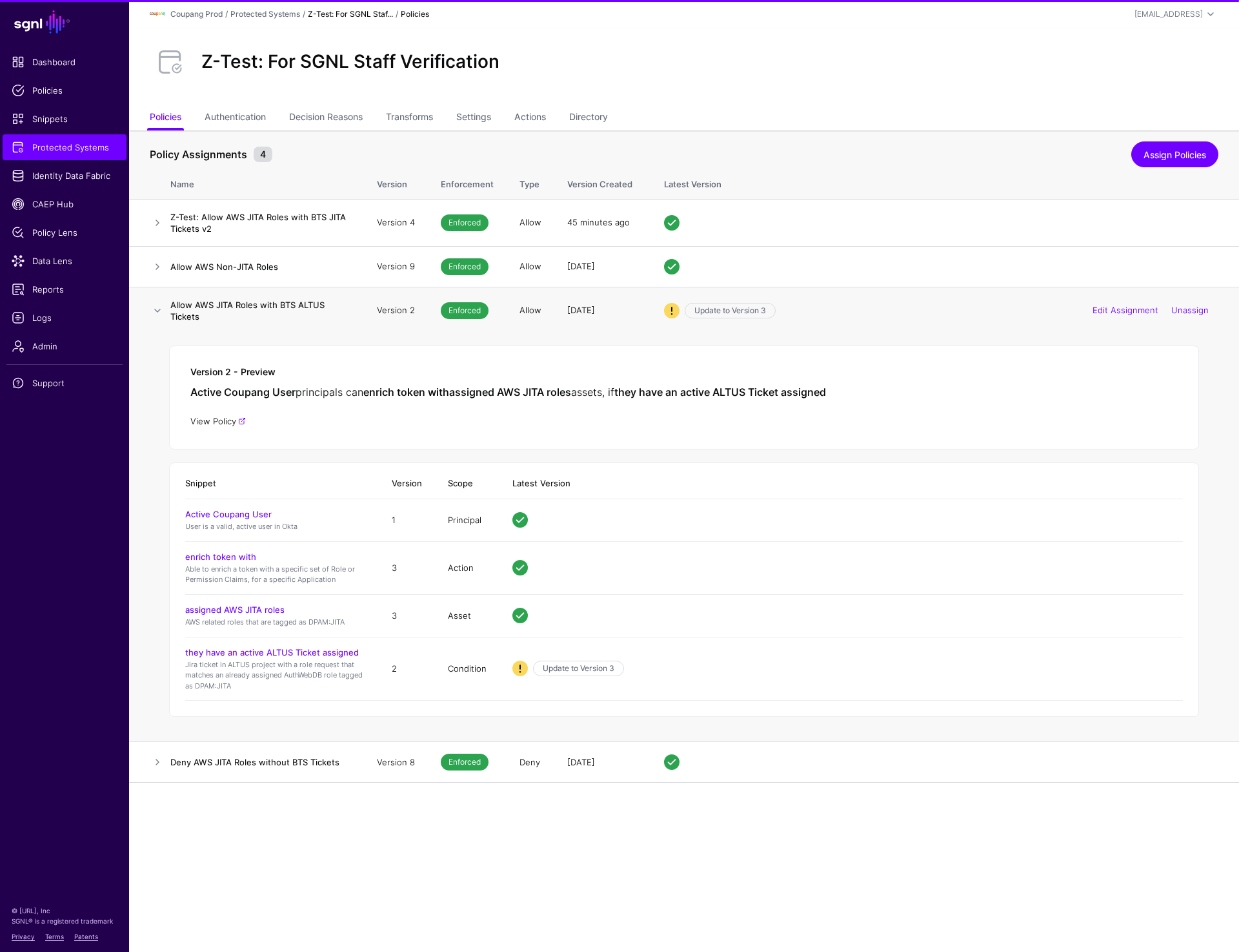
click at [222, 420] on link "View Policy" at bounding box center [218, 421] width 55 height 10
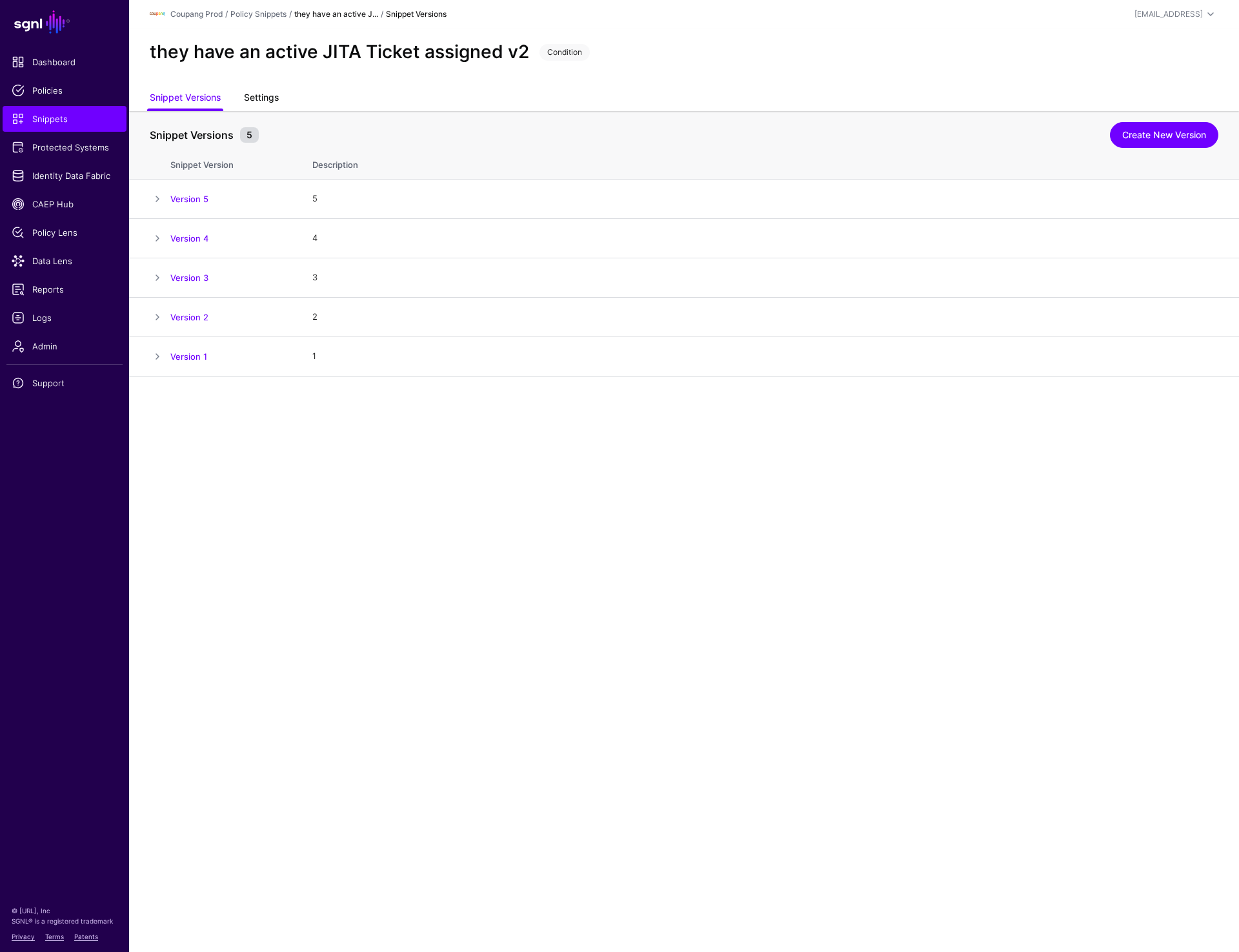
click at [256, 90] on link "Settings" at bounding box center [261, 99] width 35 height 25
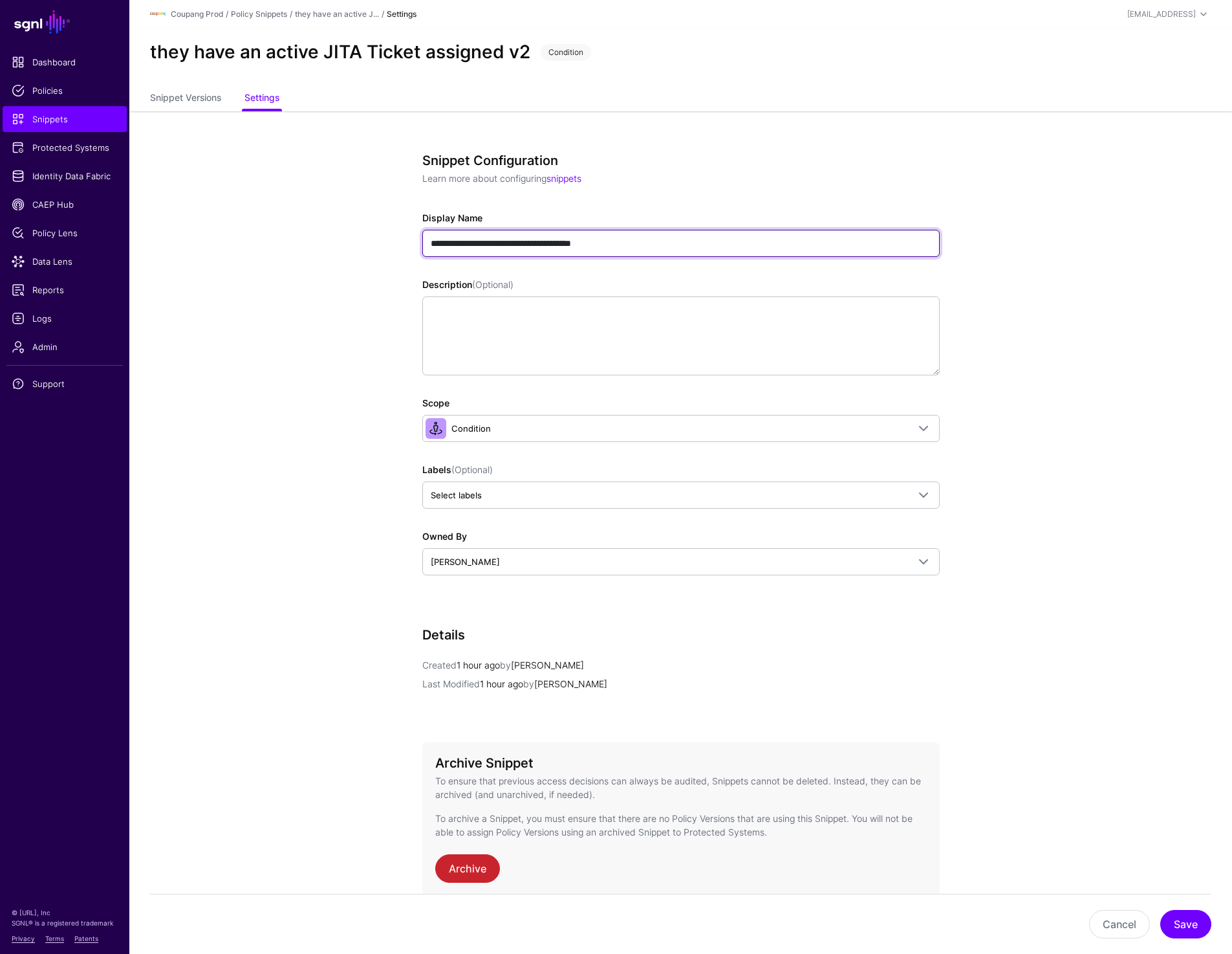
click at [427, 245] on input "**********" at bounding box center [681, 244] width 518 height 27
type input "**********"
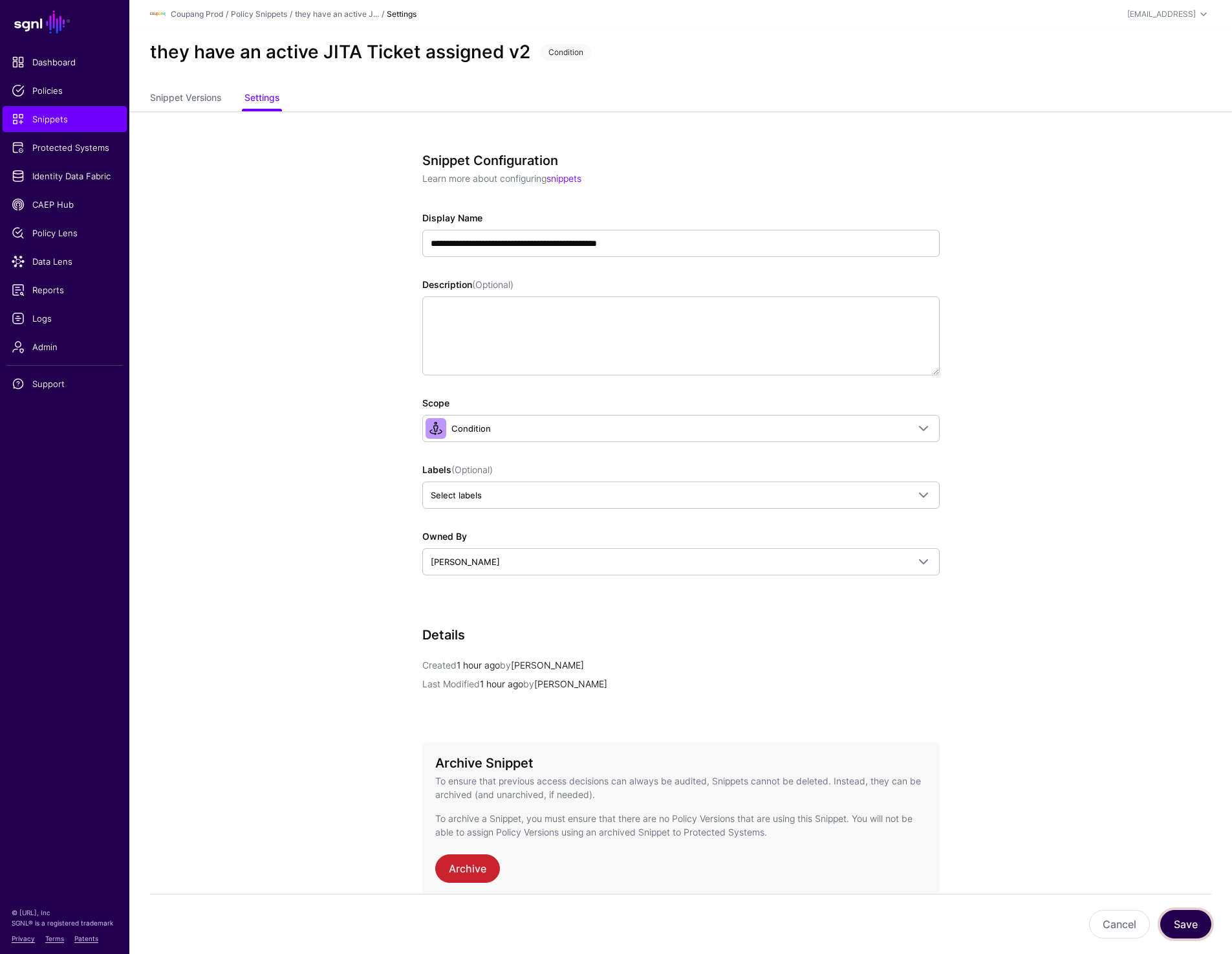
click at [1179, 912] on button "Save" at bounding box center [1186, 923] width 51 height 28
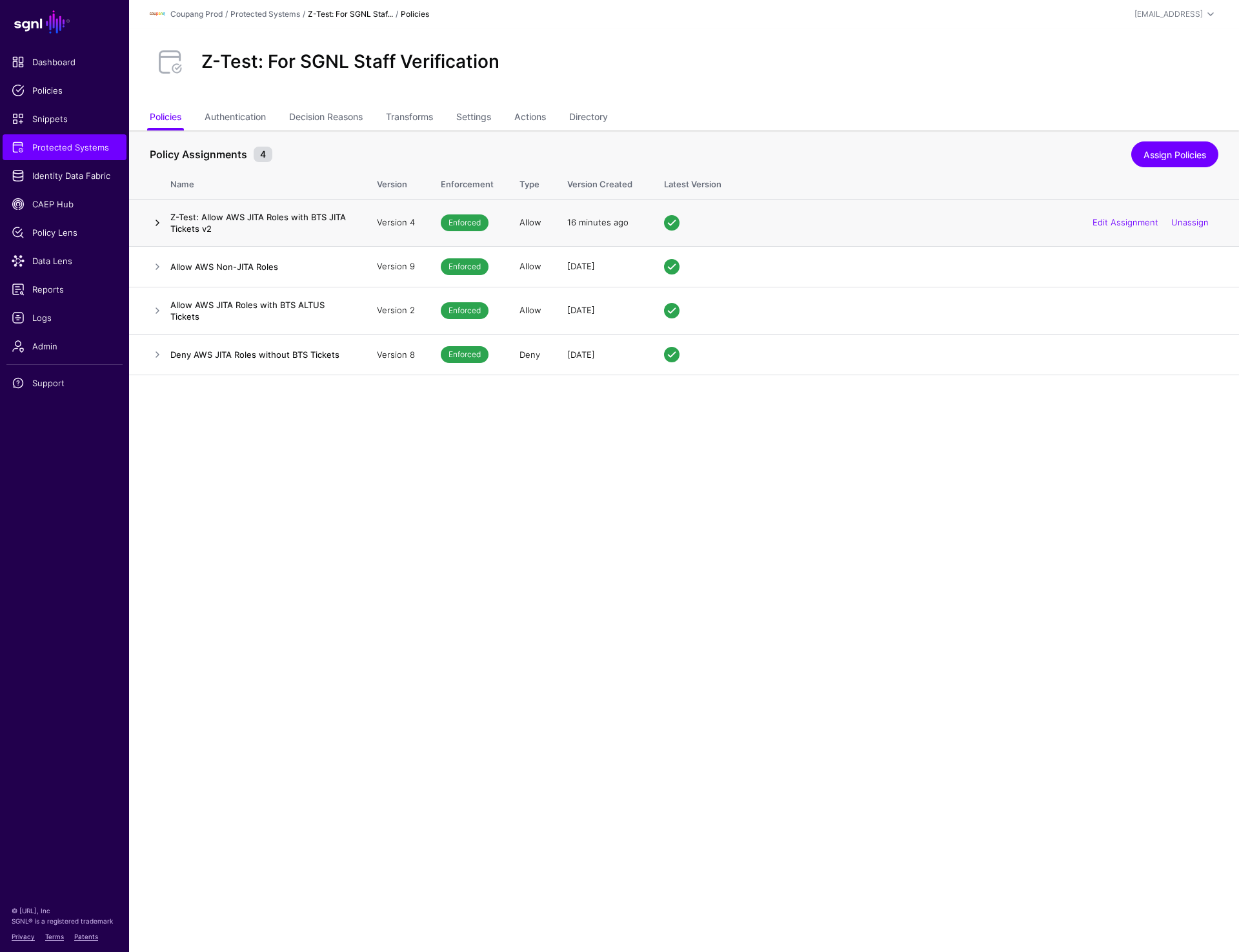
click at [159, 224] on link at bounding box center [157, 223] width 15 height 15
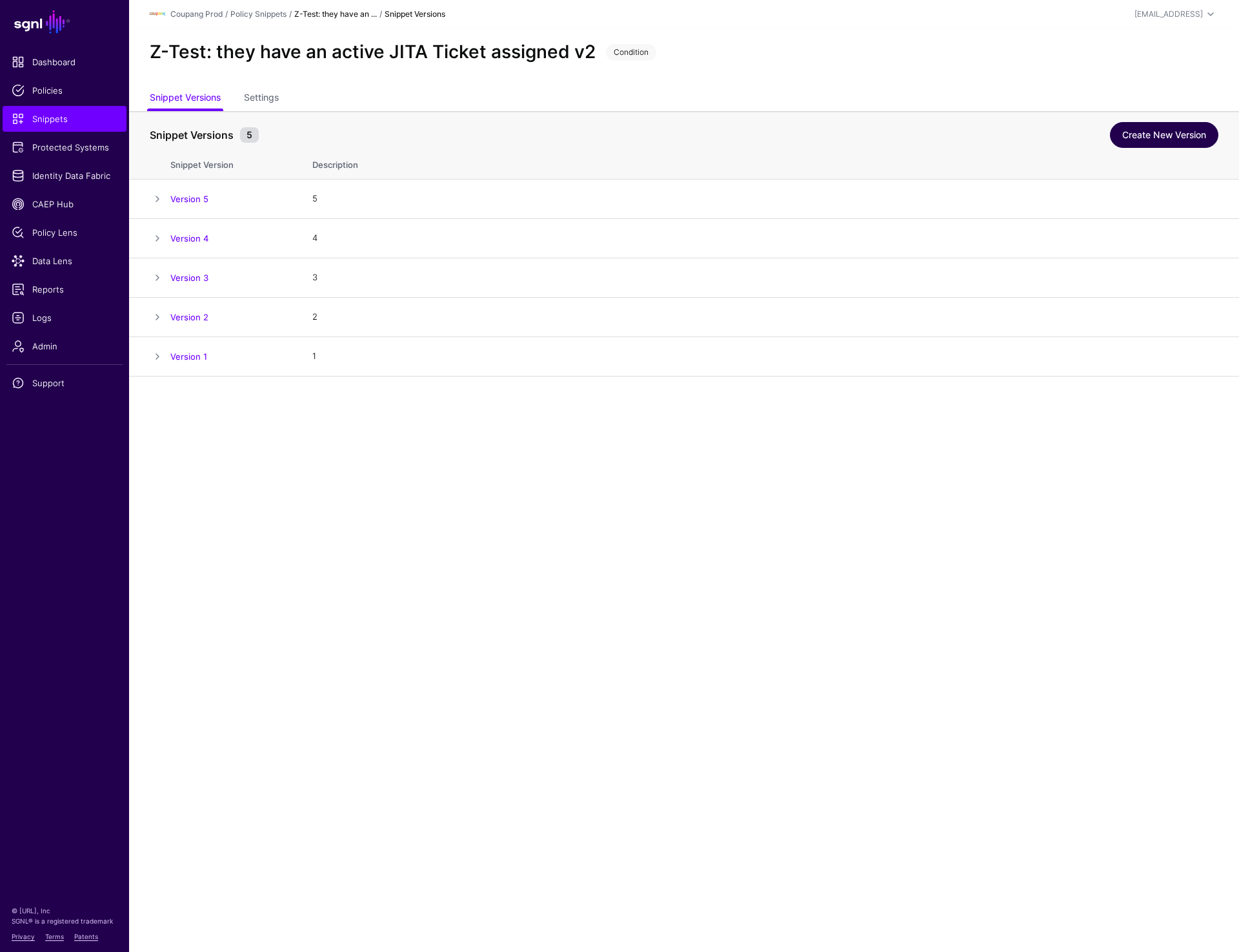
click at [1176, 140] on link "Create New Version" at bounding box center [1164, 135] width 109 height 26
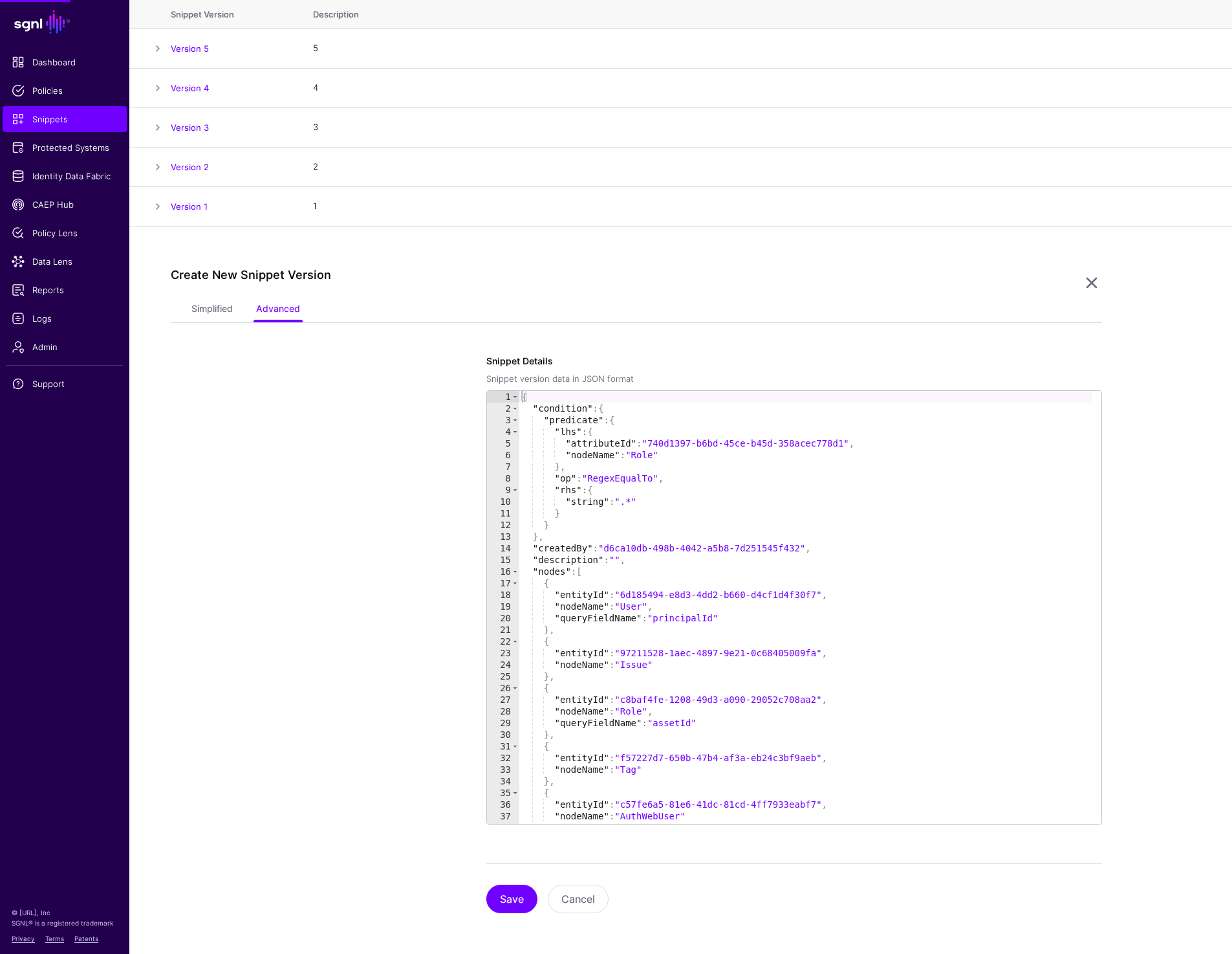
scroll to position [152, 0]
click at [221, 310] on link "Simplified" at bounding box center [212, 309] width 42 height 25
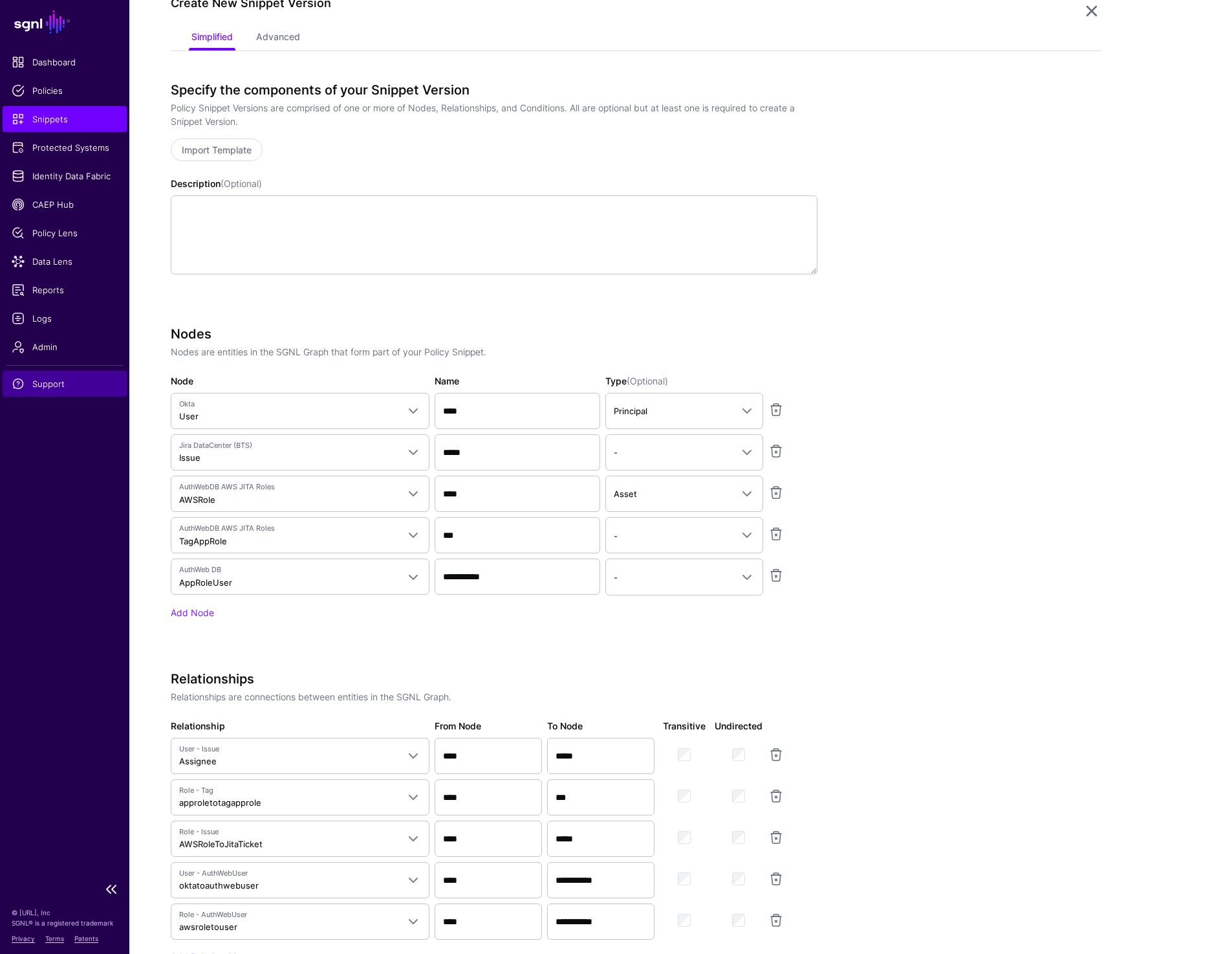
scroll to position [424, 0]
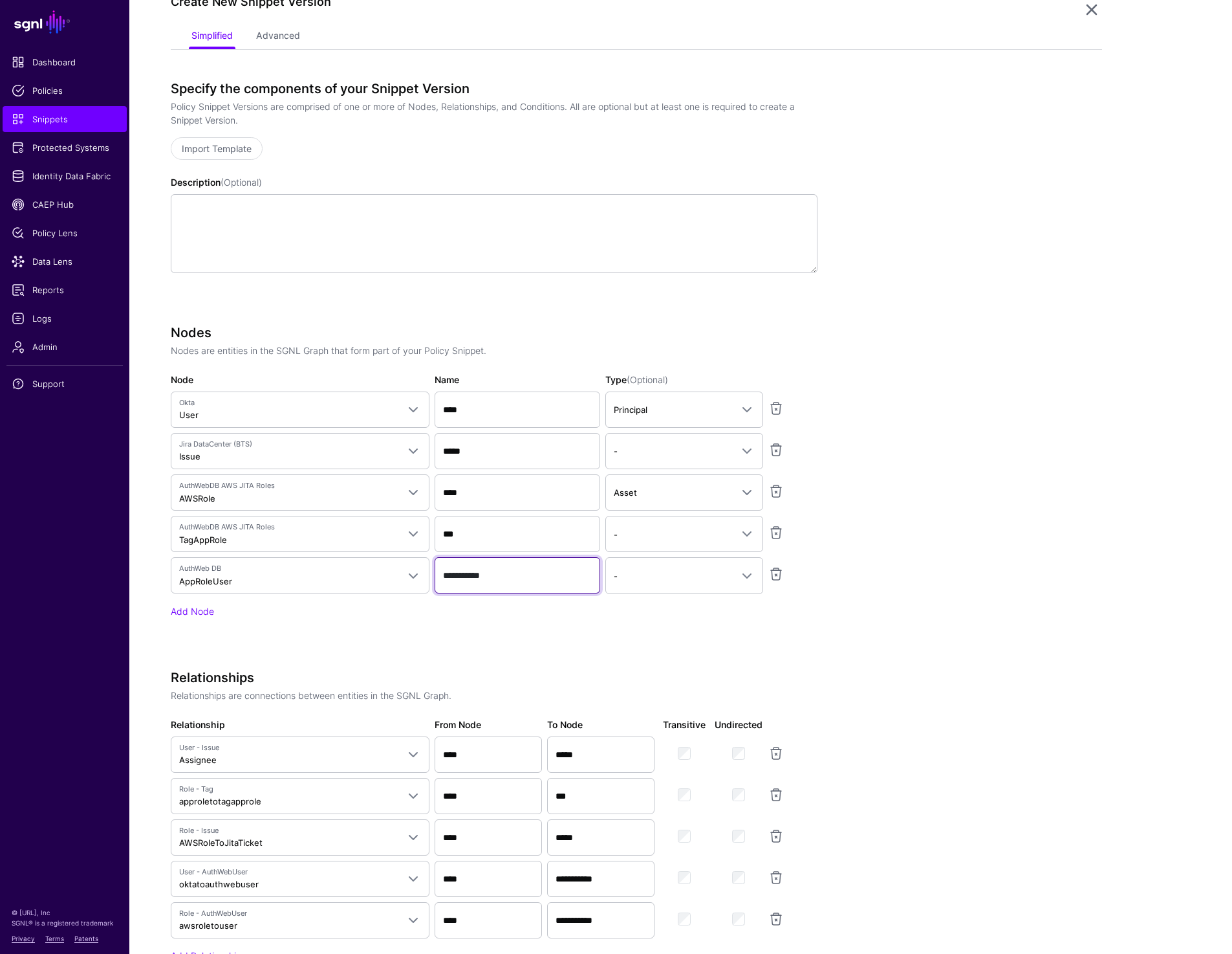
click at [513, 577] on input "**********" at bounding box center [517, 575] width 165 height 37
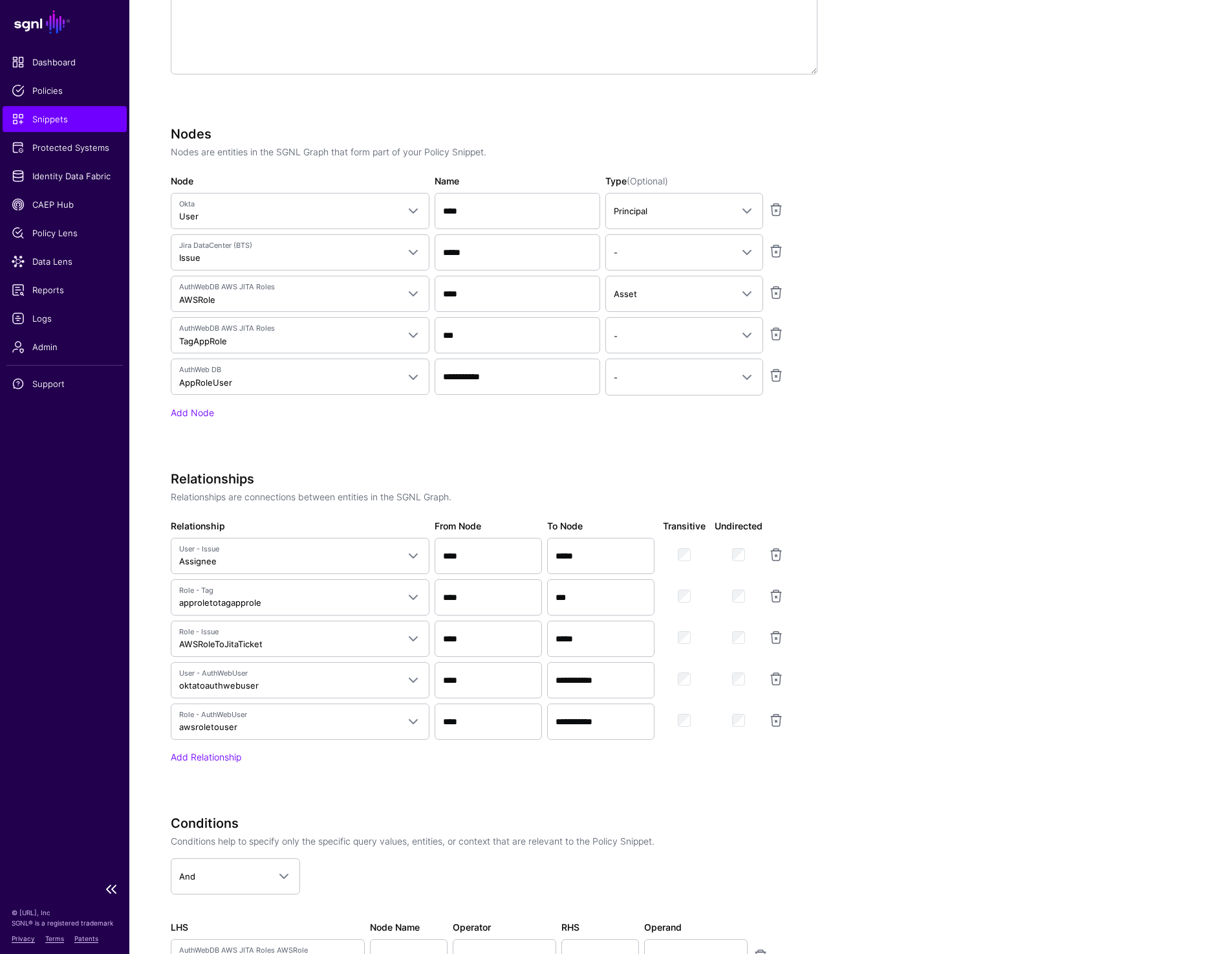
scroll to position [629, 0]
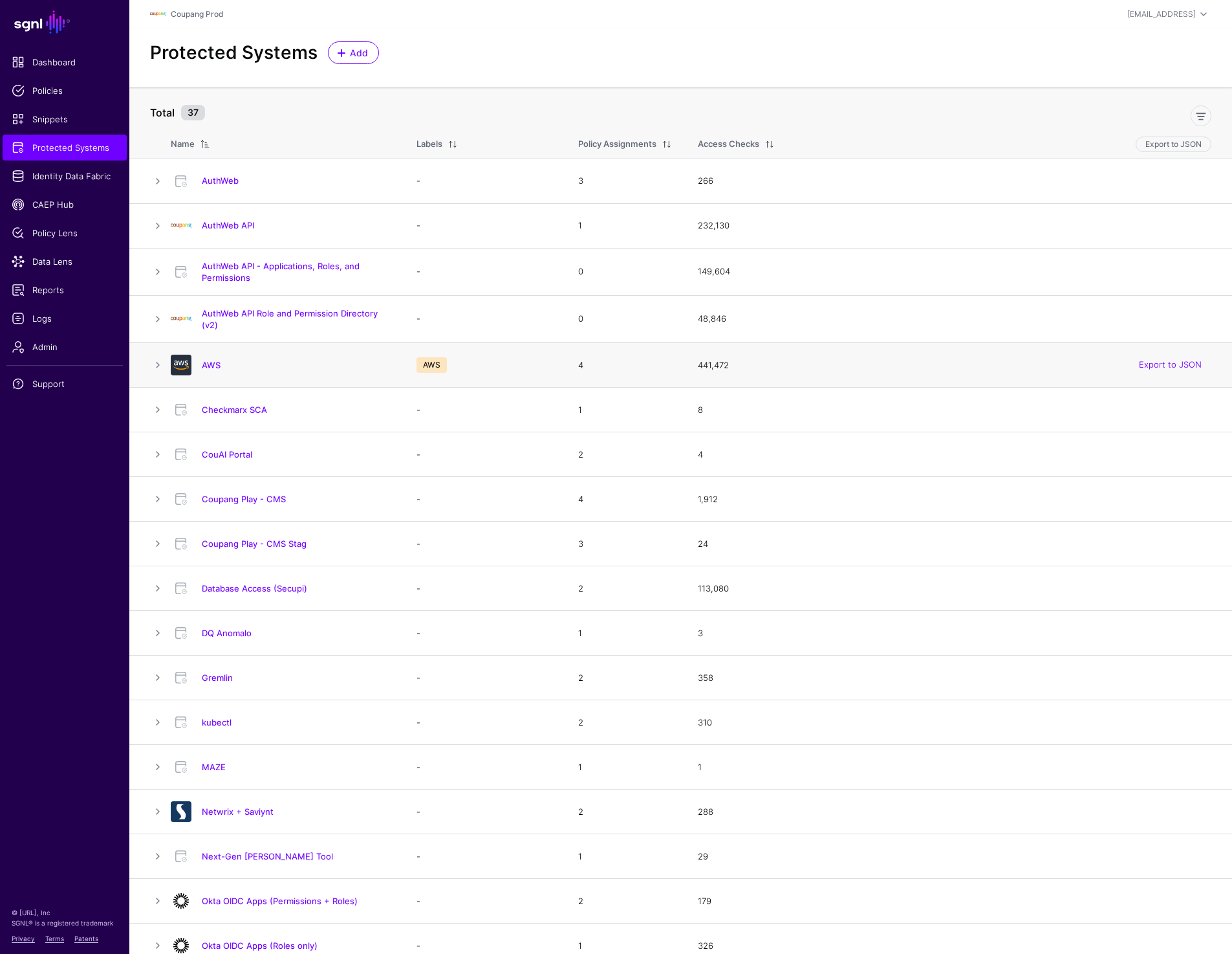
click at [210, 354] on td "AWS" at bounding box center [287, 365] width 232 height 44
click at [209, 367] on link "AWS" at bounding box center [211, 365] width 19 height 10
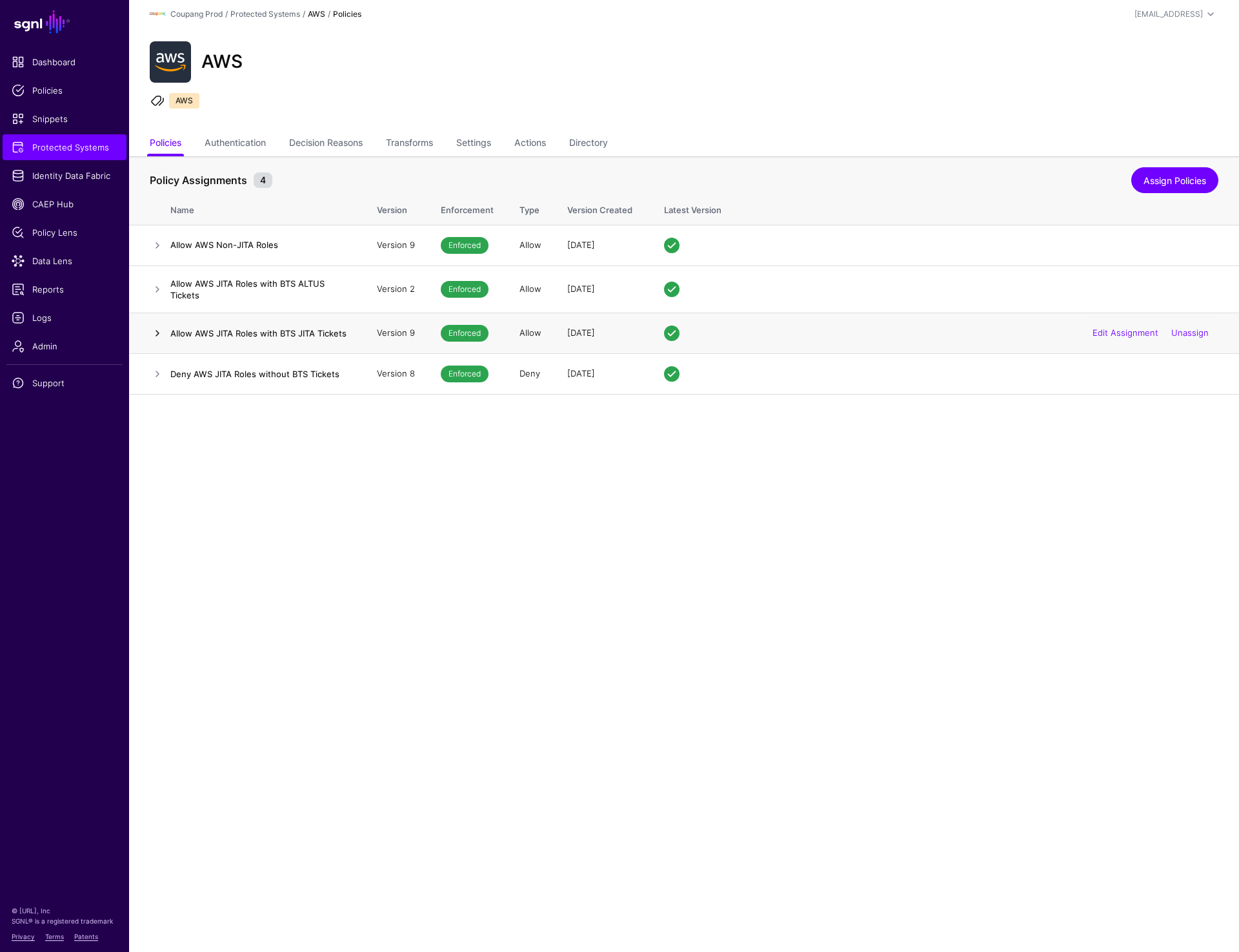
click at [155, 338] on link at bounding box center [157, 333] width 15 height 15
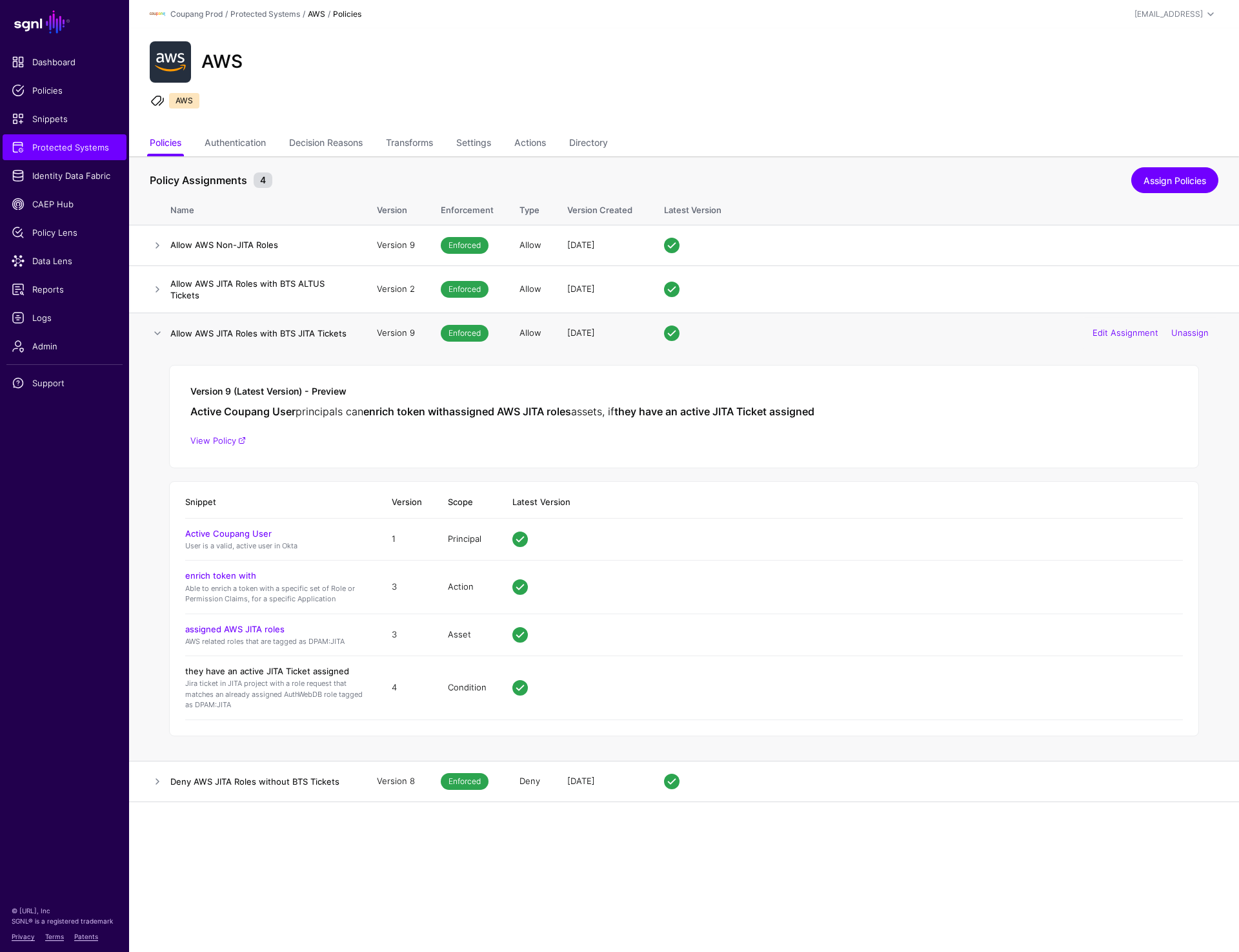
click at [257, 667] on link "they have an active JITA Ticket assigned" at bounding box center [267, 671] width 164 height 10
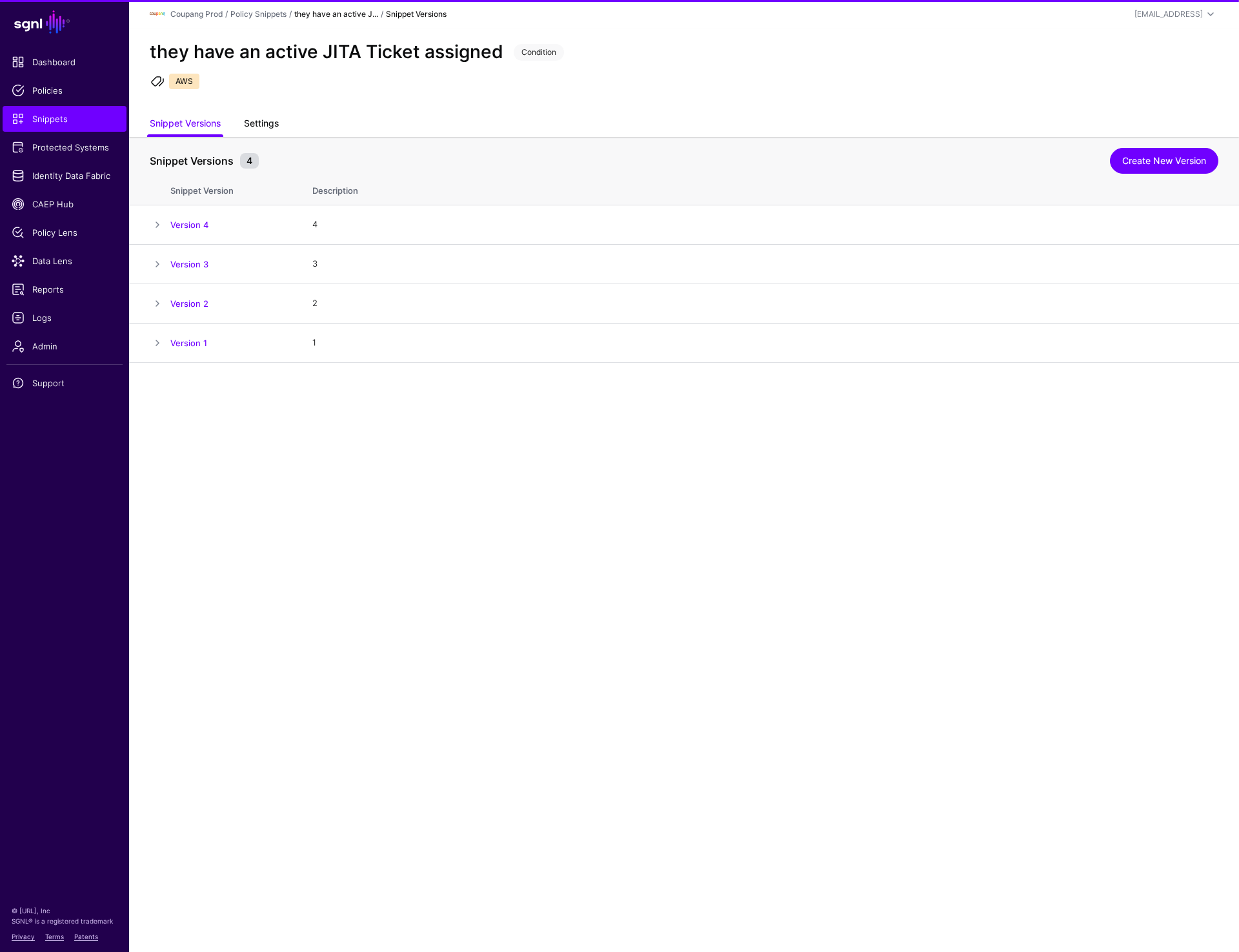
click at [269, 115] on link "Settings" at bounding box center [261, 124] width 35 height 25
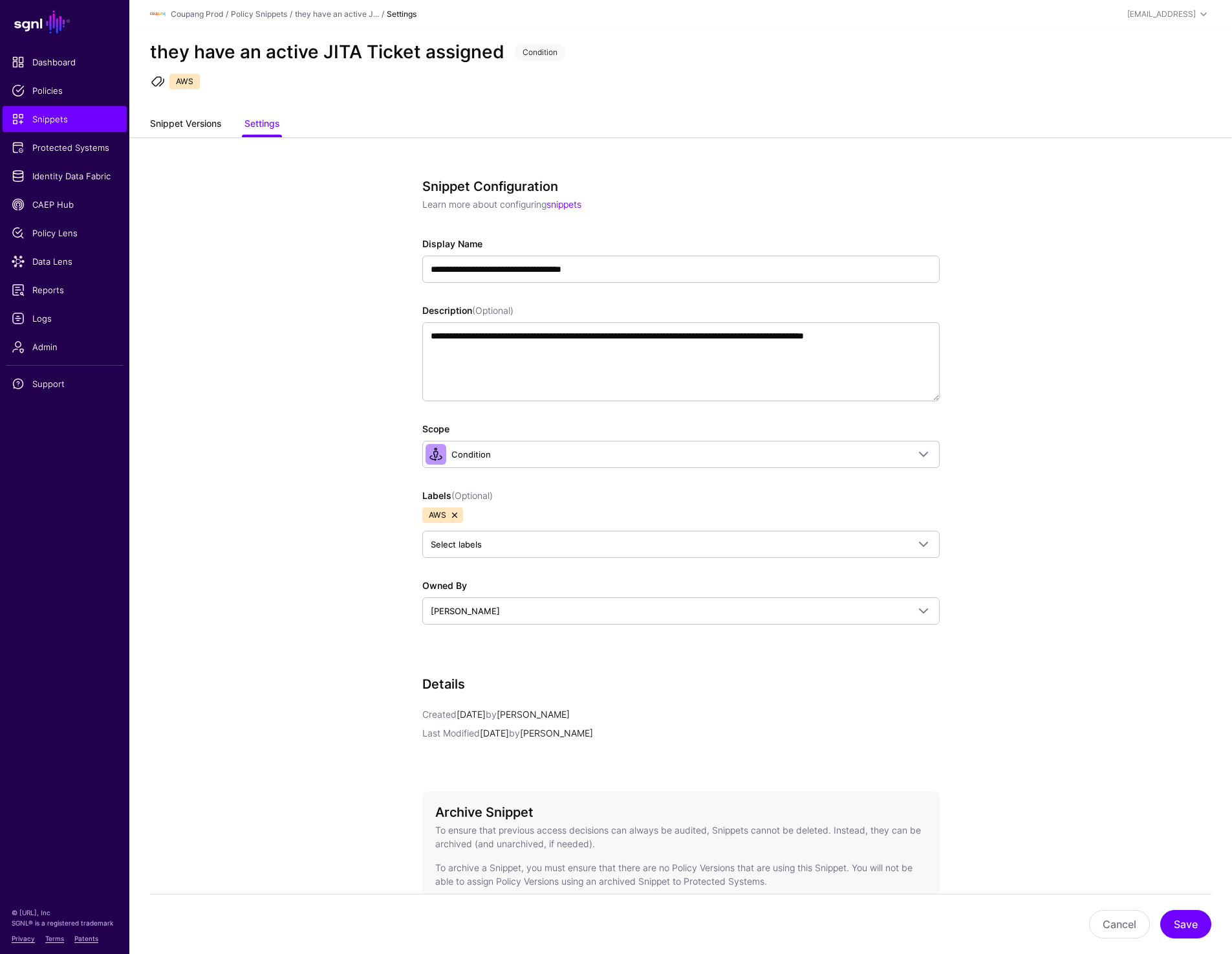
click at [169, 115] on link "Snippet Versions" at bounding box center [186, 124] width 72 height 25
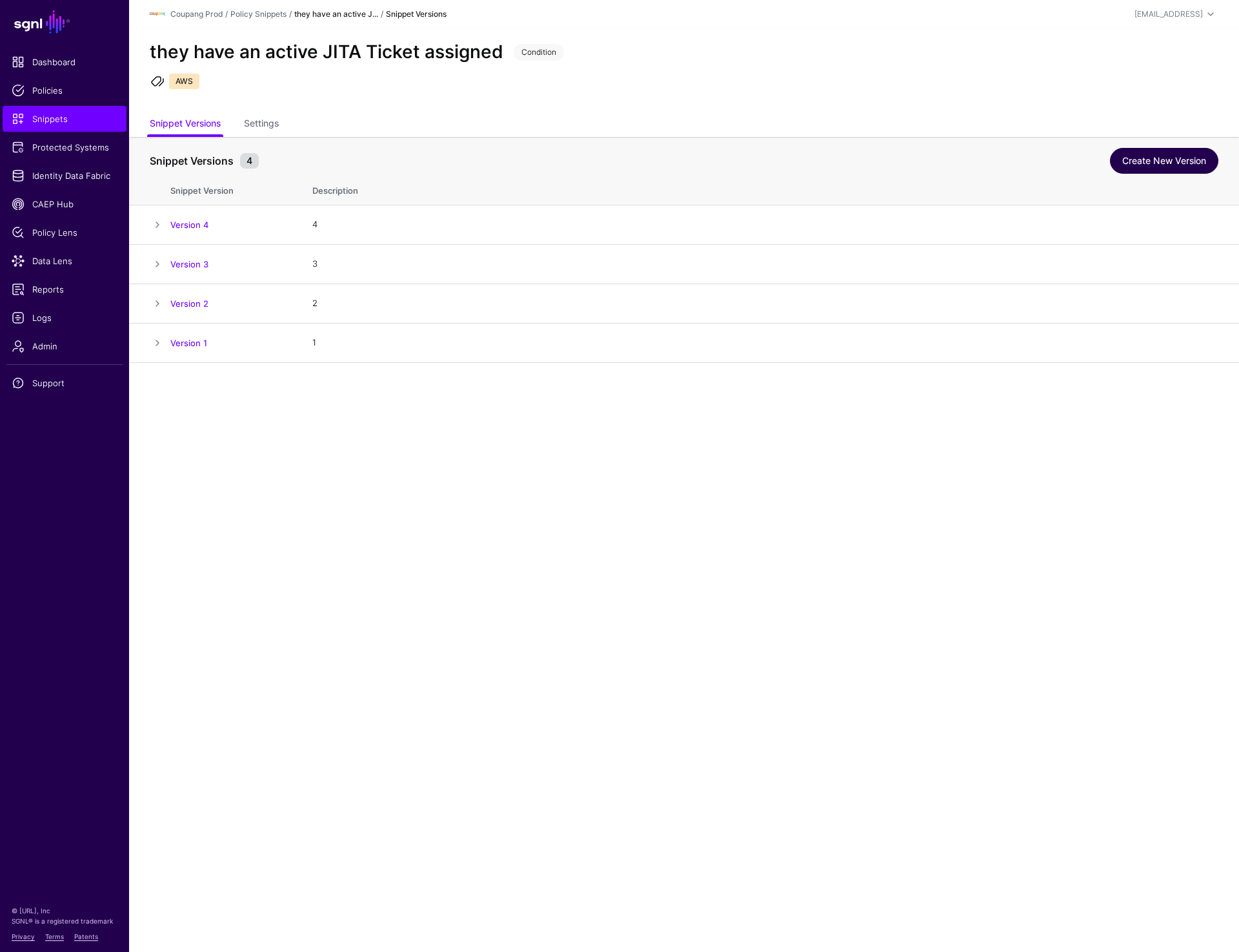
click at [1193, 162] on link "Create New Version" at bounding box center [1164, 161] width 109 height 26
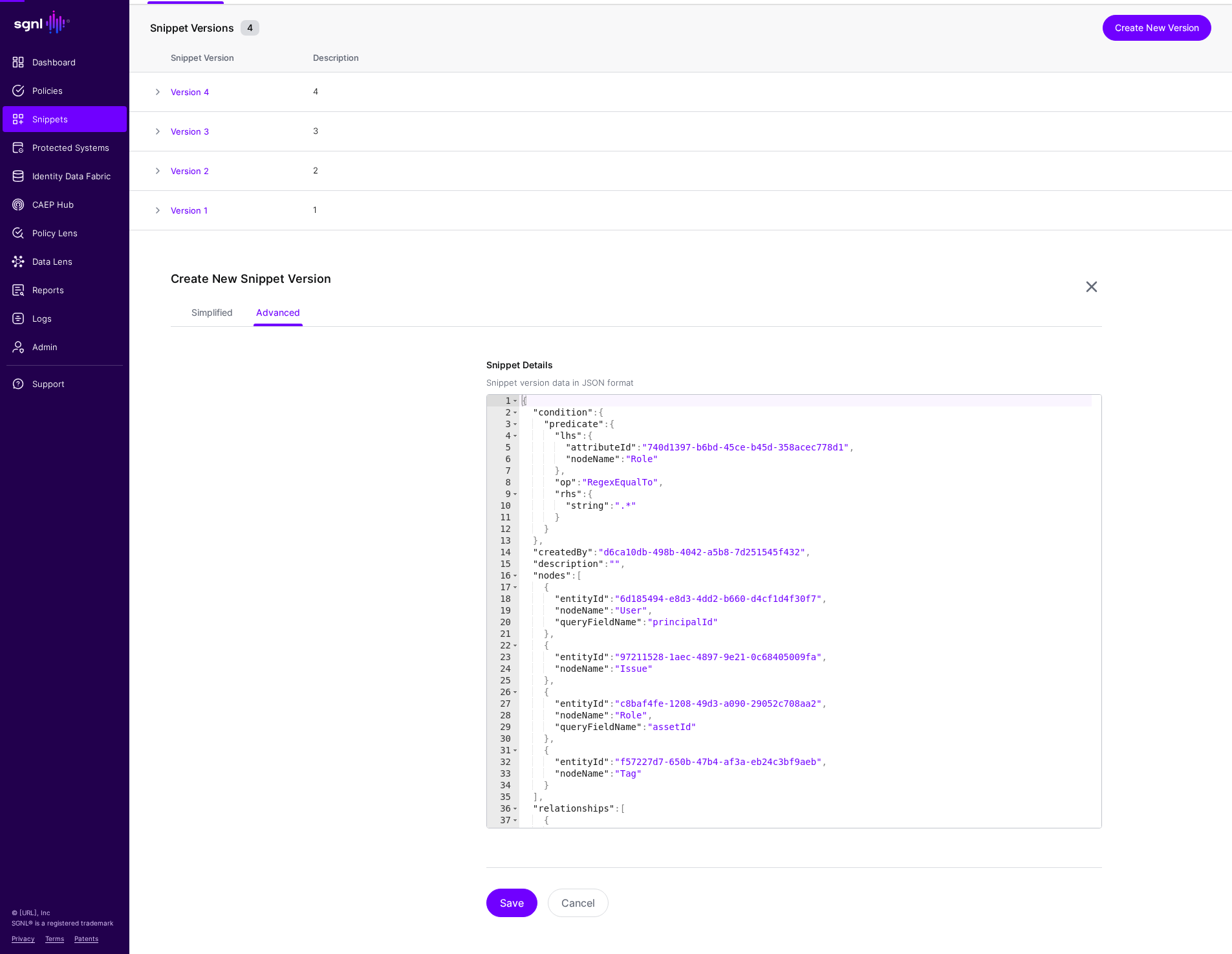
scroll to position [138, 0]
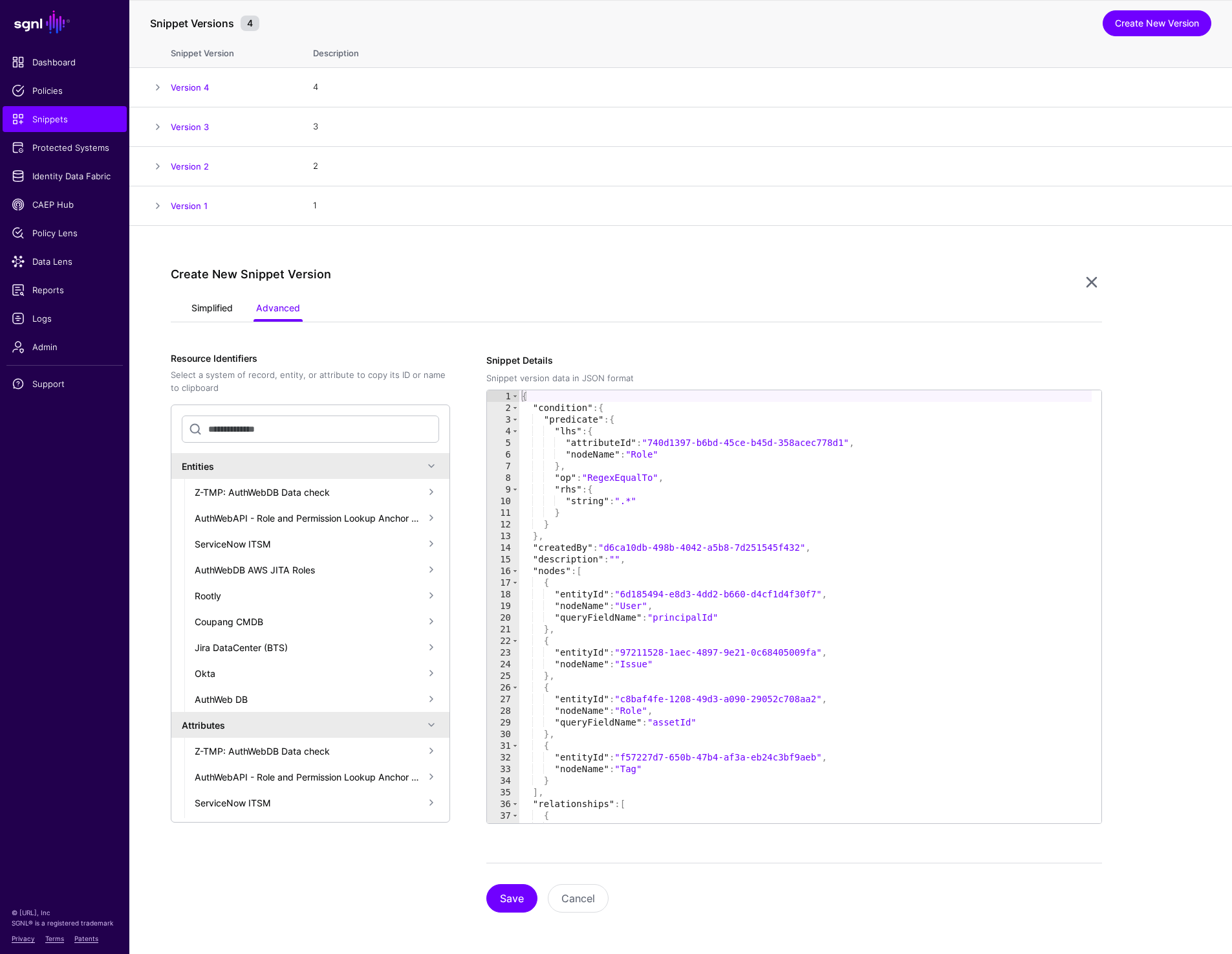
click at [206, 309] on link "Simplified" at bounding box center [212, 309] width 42 height 25
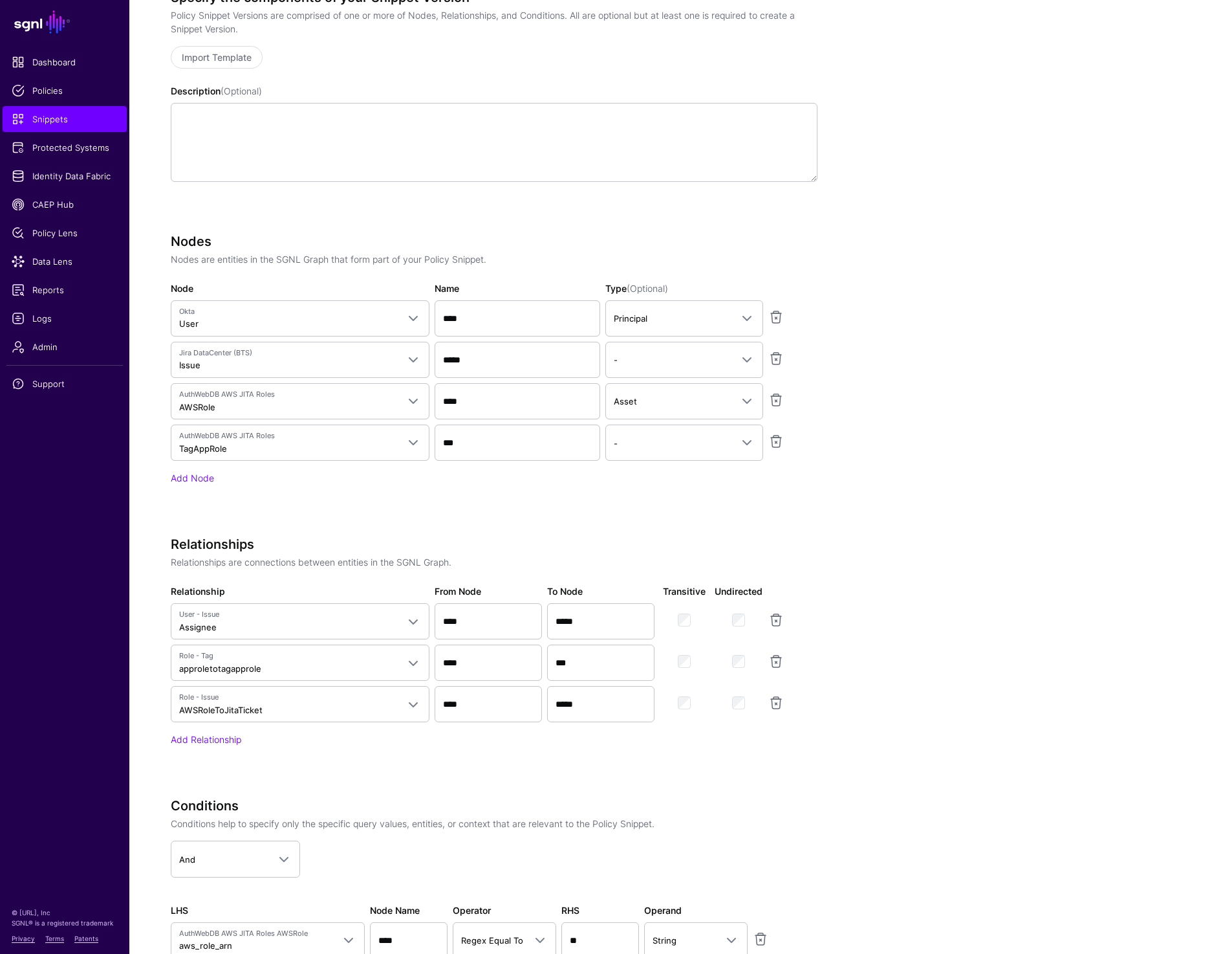
scroll to position [507, 0]
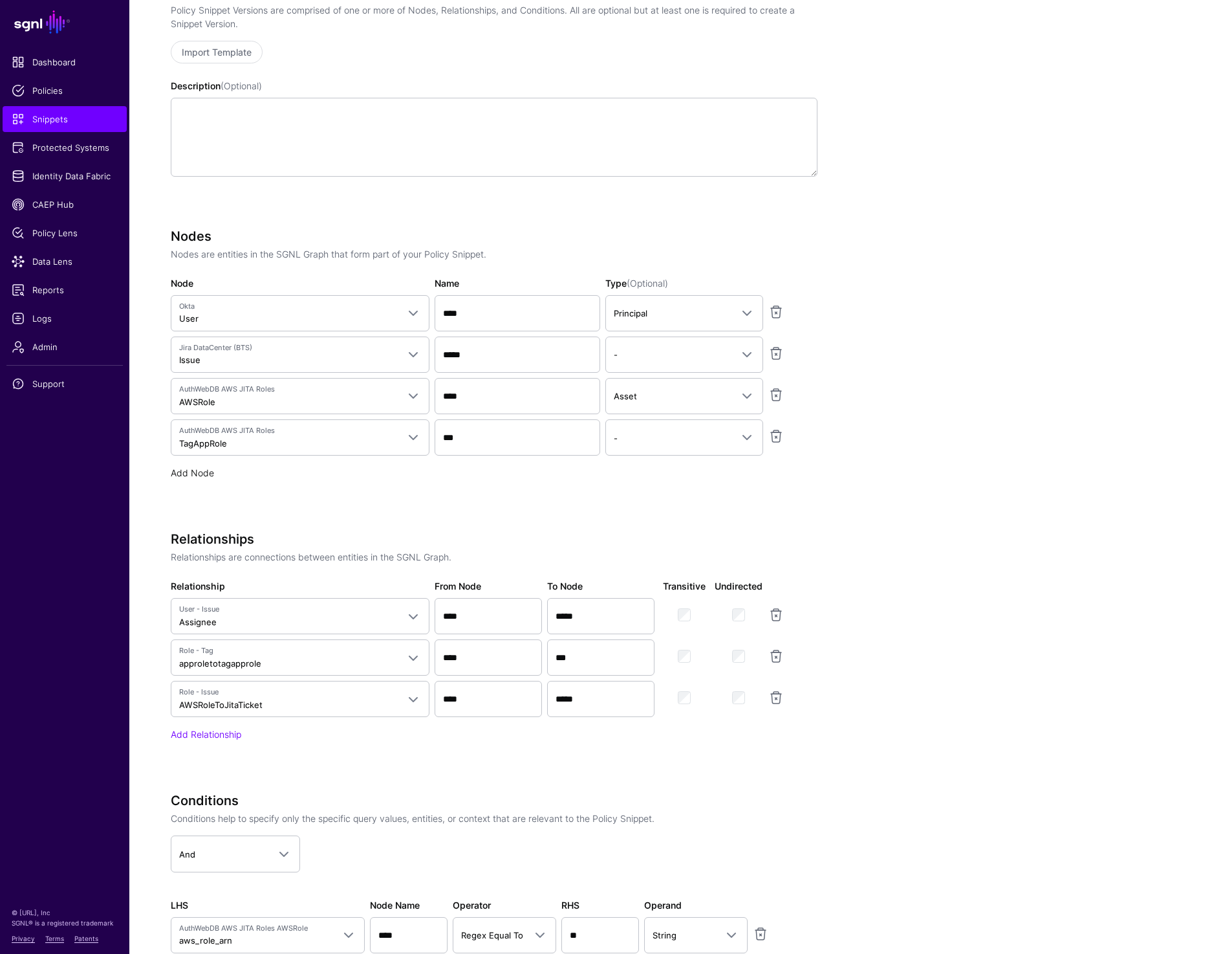
click at [184, 469] on link "Add Node" at bounding box center [192, 472] width 43 height 11
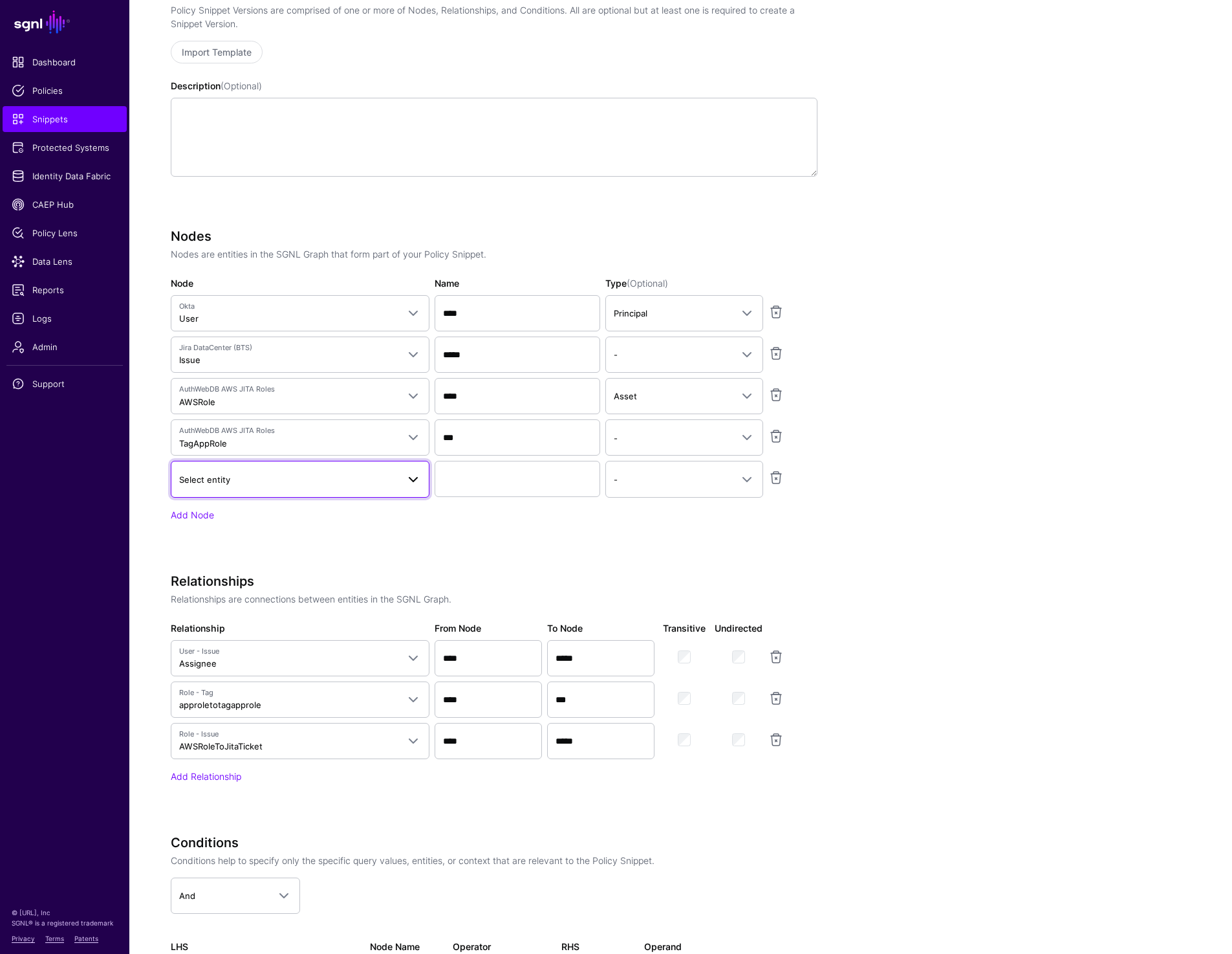
click at [245, 478] on span "Select entity" at bounding box center [288, 479] width 219 height 14
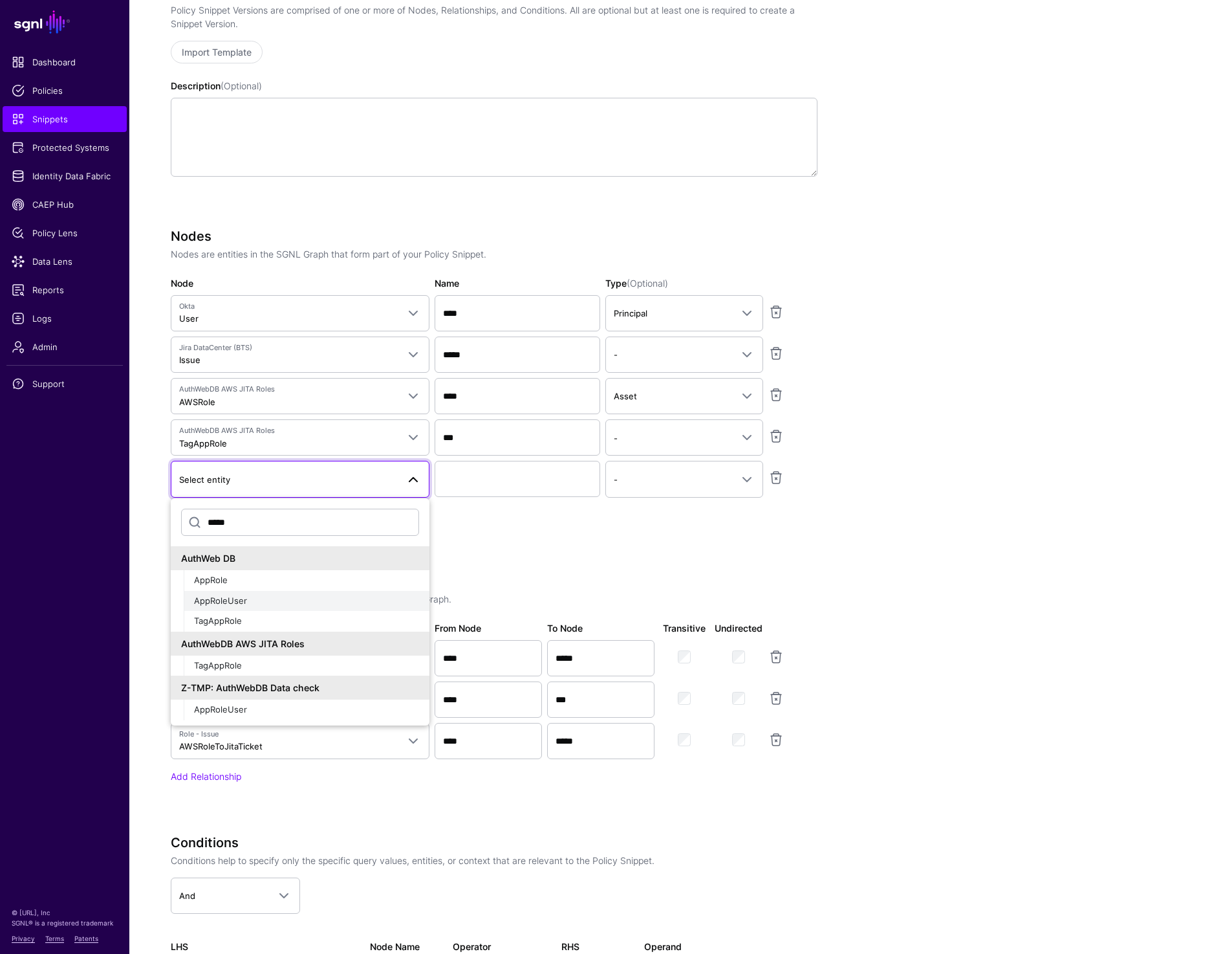
type input "*****"
click at [243, 598] on span "AppRoleUser" at bounding box center [221, 601] width 53 height 10
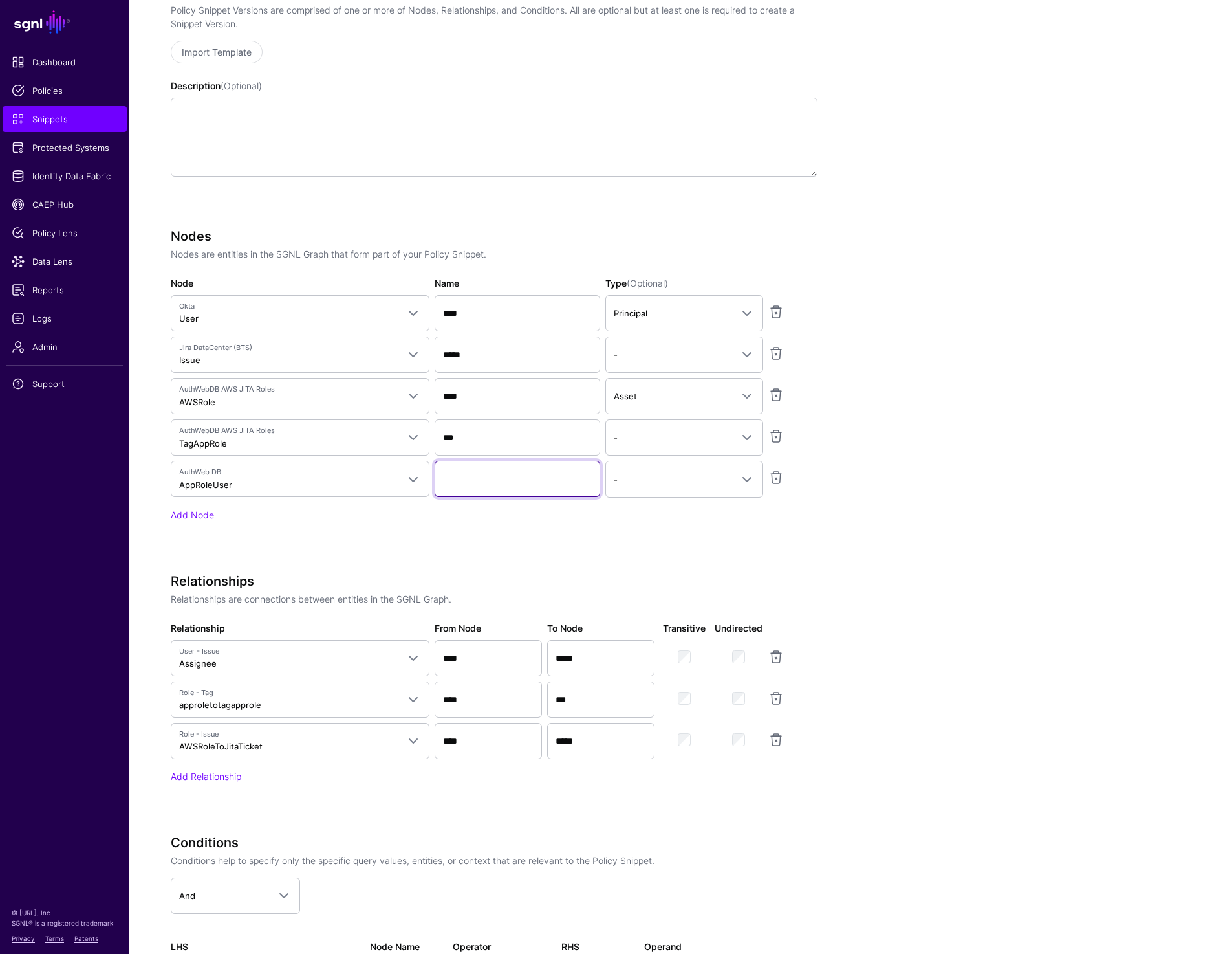
click at [473, 480] on input "Name" at bounding box center [517, 479] width 165 height 37
paste input "**********"
type input "**********"
click at [1058, 485] on app-snippets-creator "Specify the components of your Snippet Version Policy Snippet Versions are comp…" at bounding box center [637, 520] width 931 height 1070
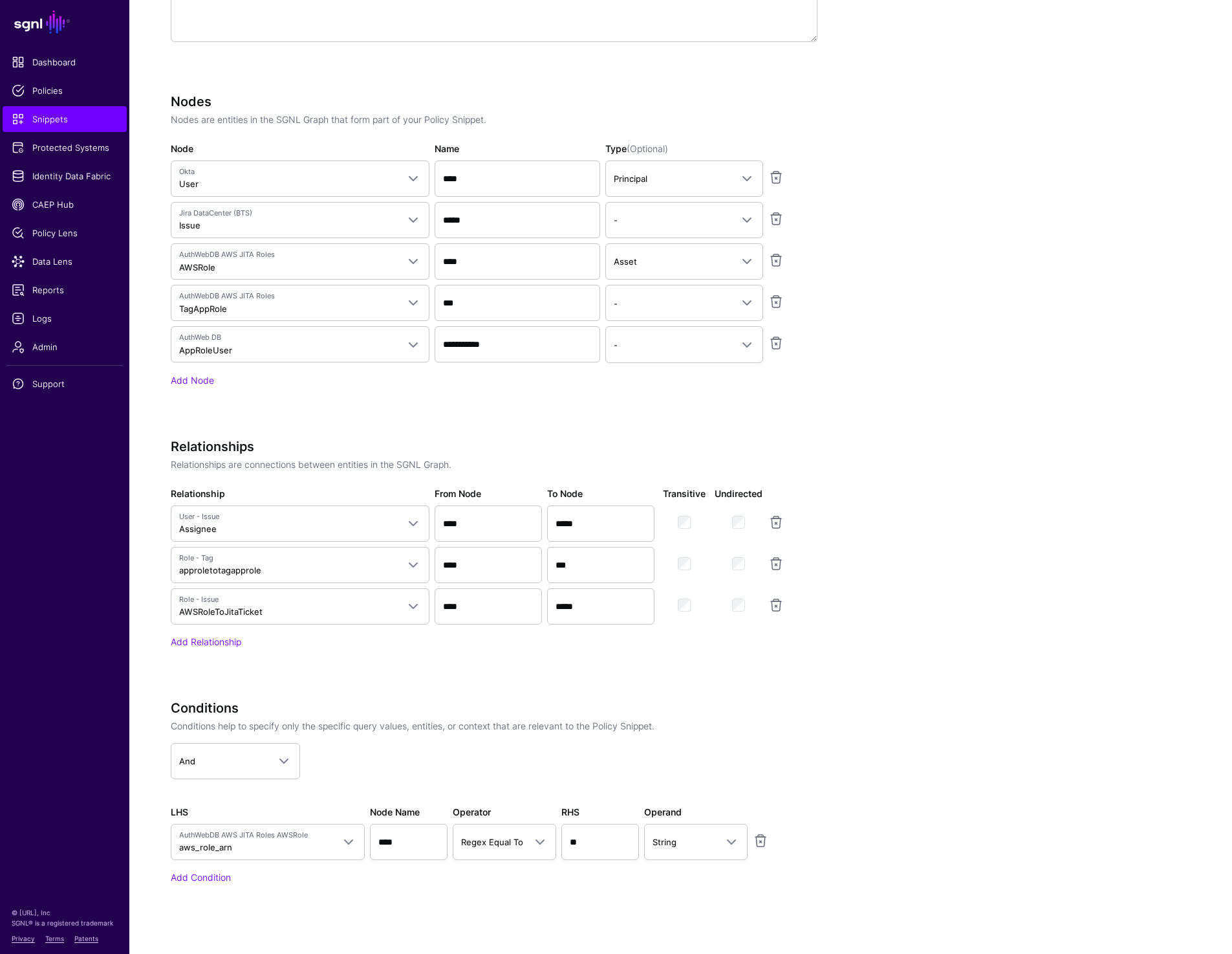
scroll to position [736, 0]
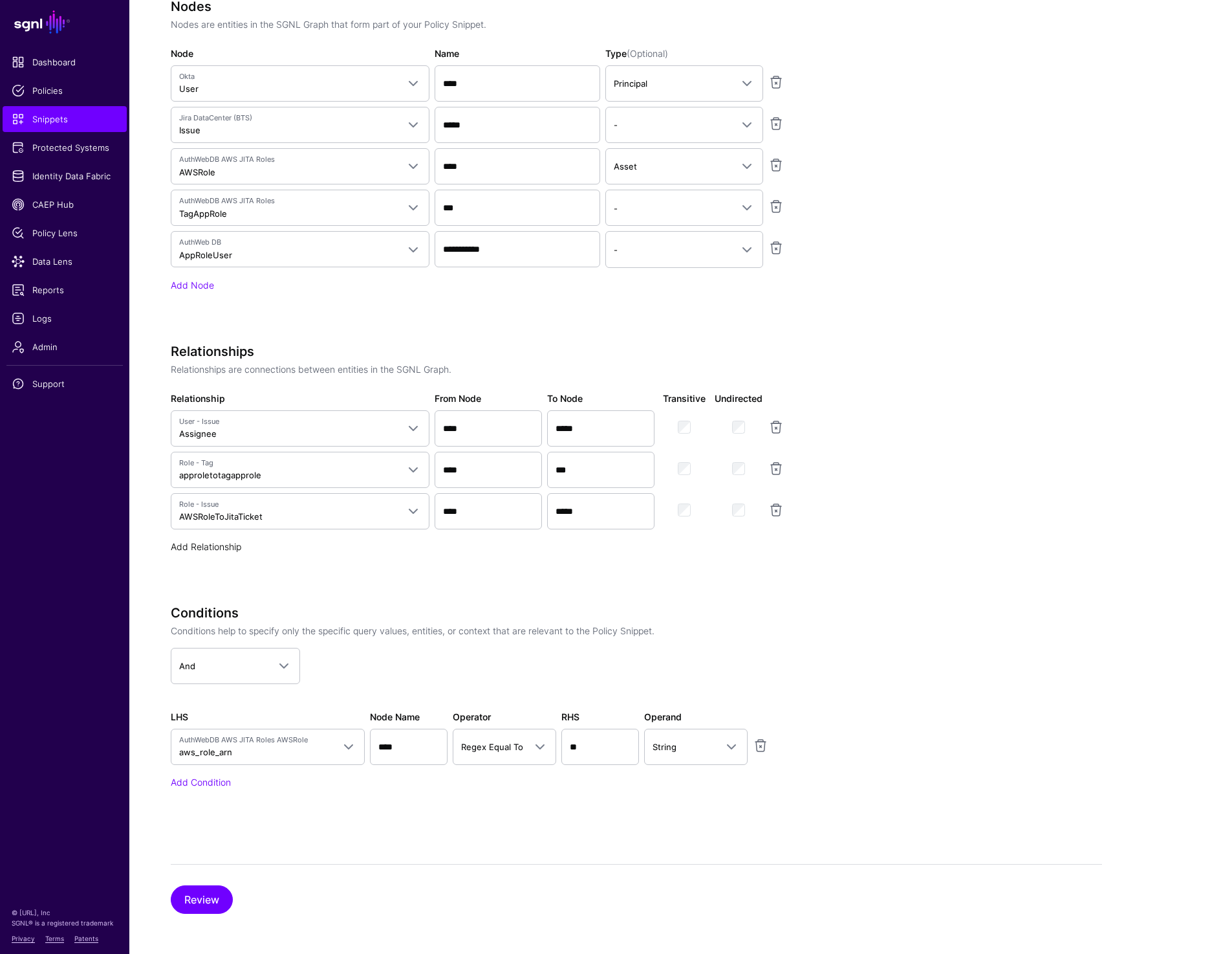
click at [211, 545] on link "Add Relationship" at bounding box center [206, 546] width 71 height 11
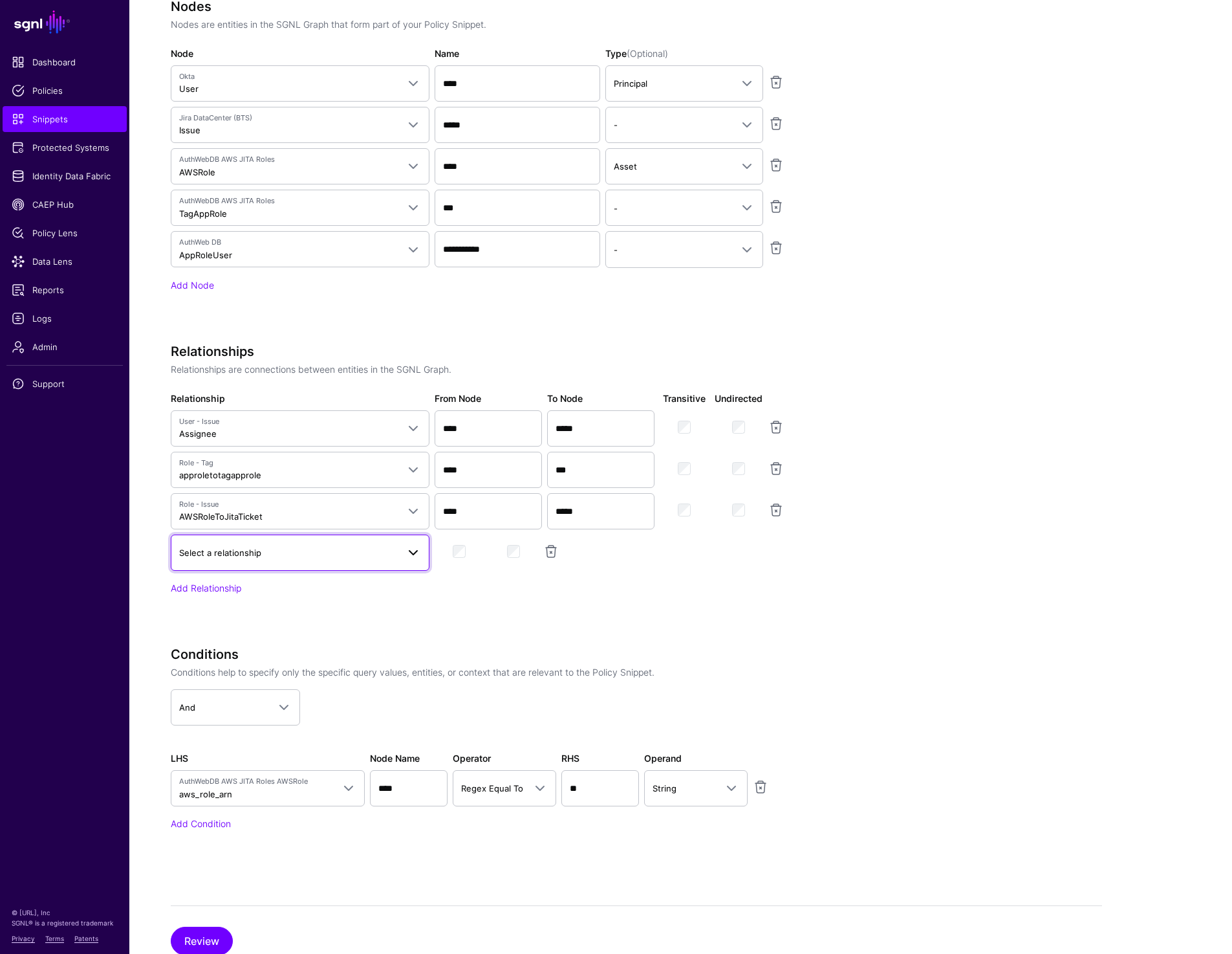
click at [228, 550] on span "Select a relationship" at bounding box center [220, 553] width 82 height 10
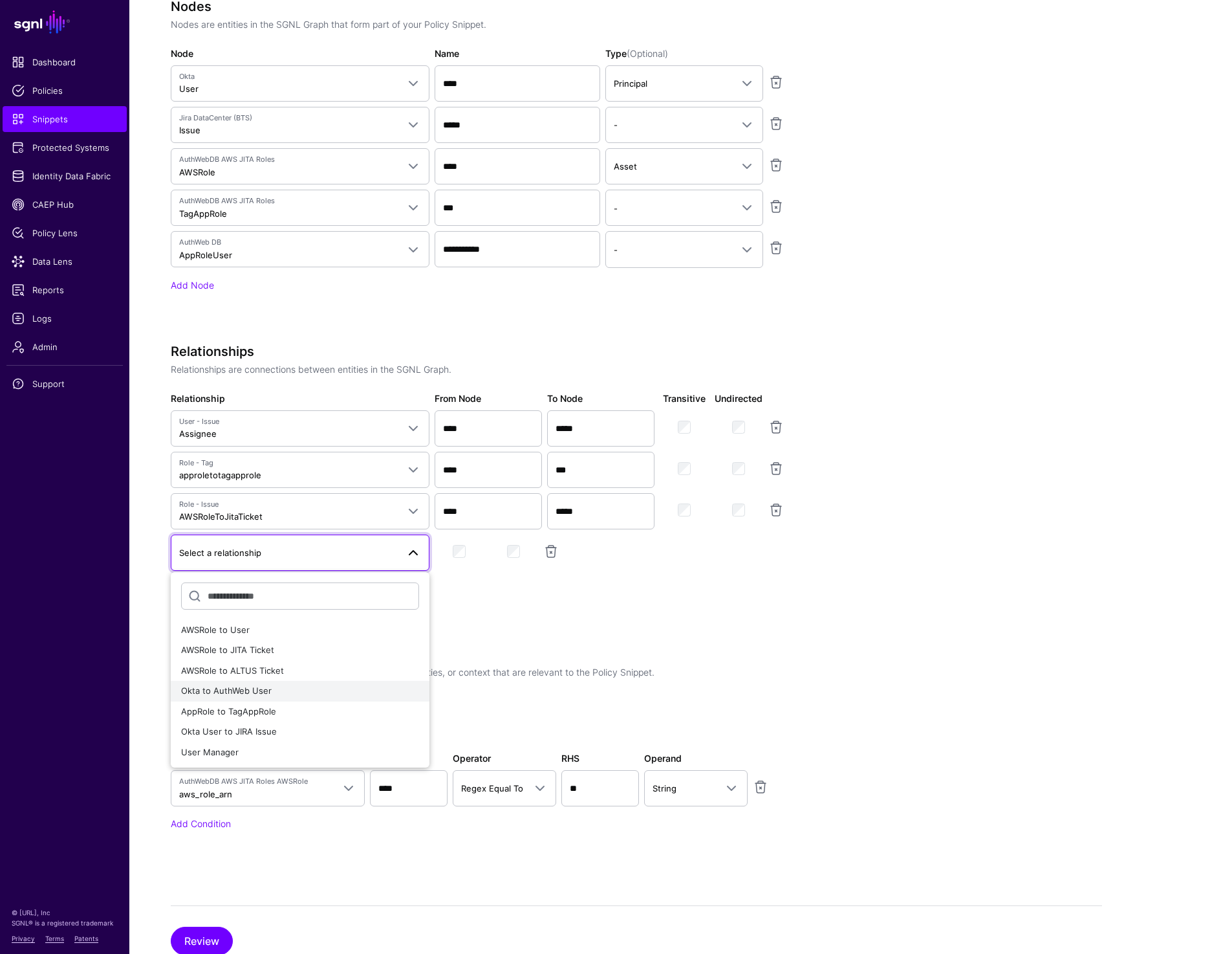
click at [271, 696] on div "Okta to AuthWeb User" at bounding box center [301, 691] width 238 height 13
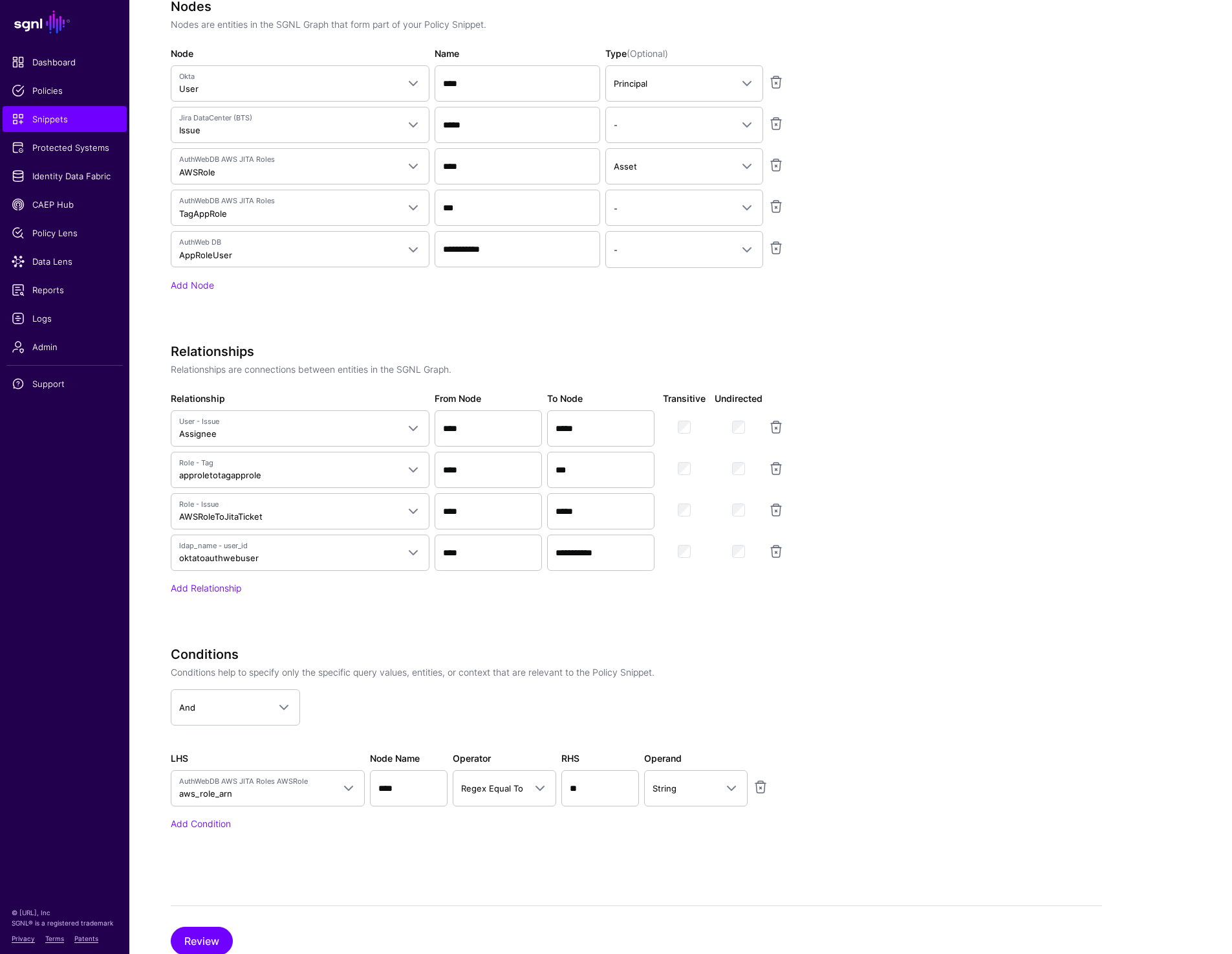
click at [206, 578] on div "**********" at bounding box center [495, 468] width 647 height 251
click at [204, 585] on link "Add Relationship" at bounding box center [206, 588] width 71 height 11
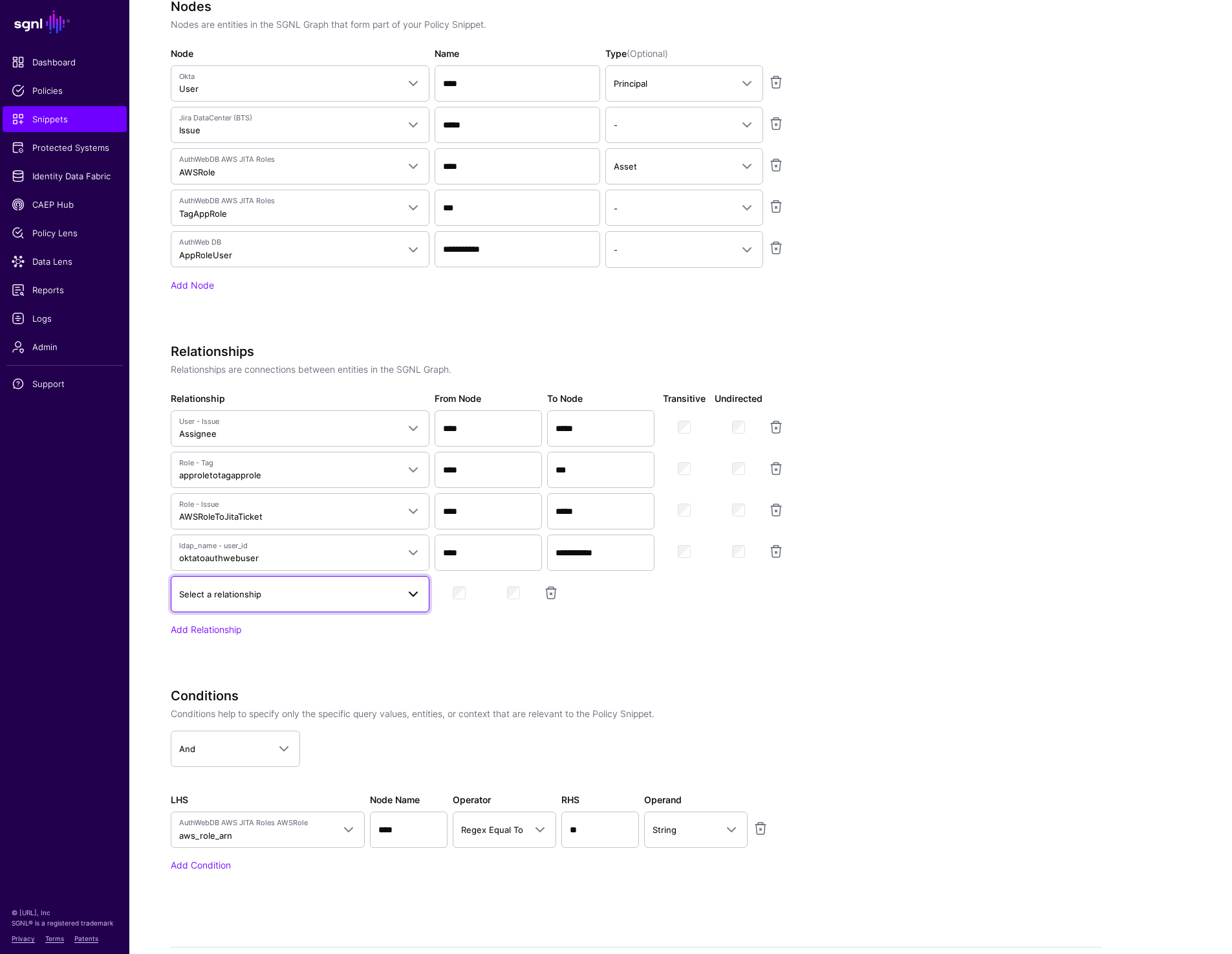
click at [212, 602] on link "Select a relationship" at bounding box center [301, 594] width 259 height 37
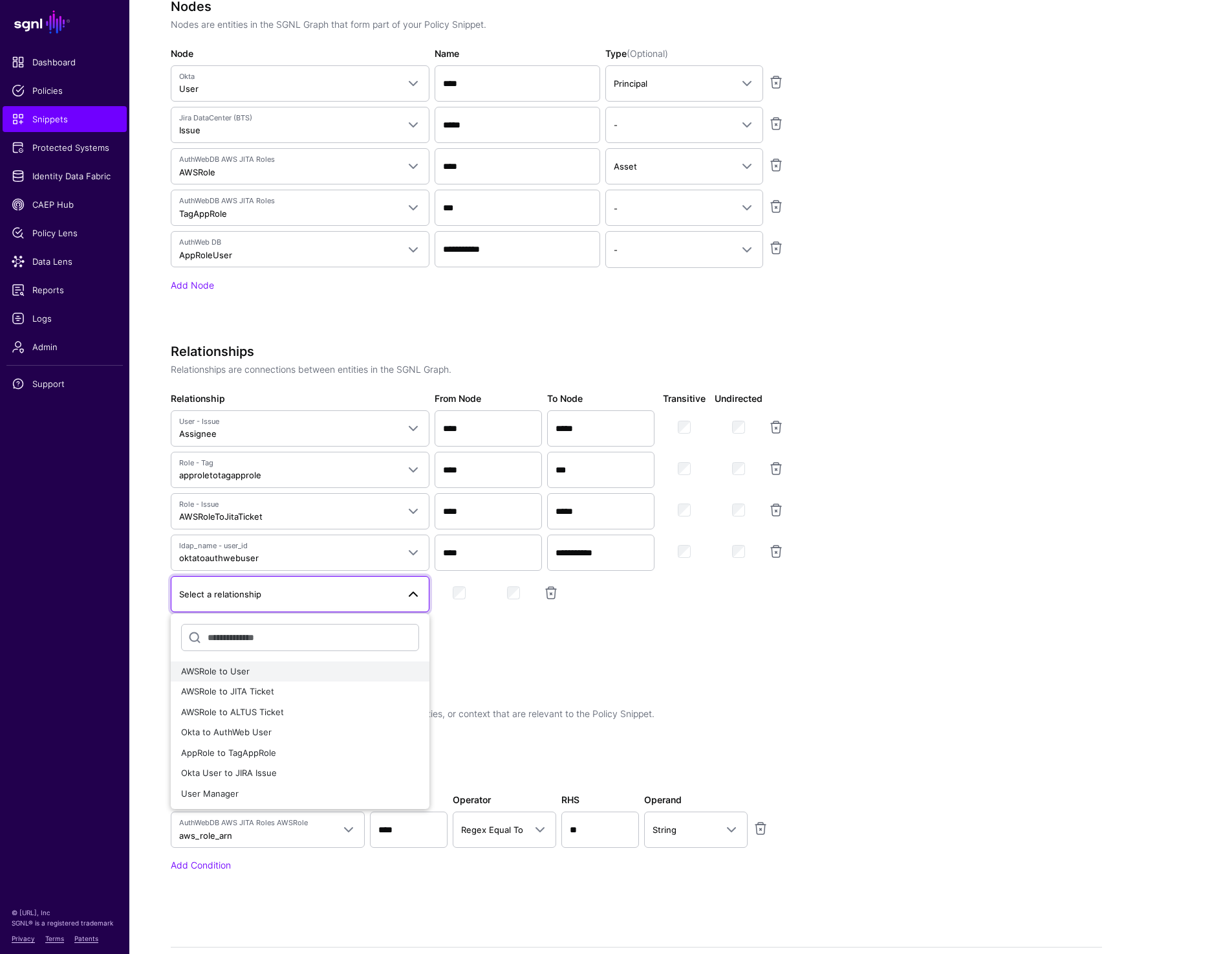
click at [249, 673] on div "AWSRole to User" at bounding box center [301, 671] width 238 height 13
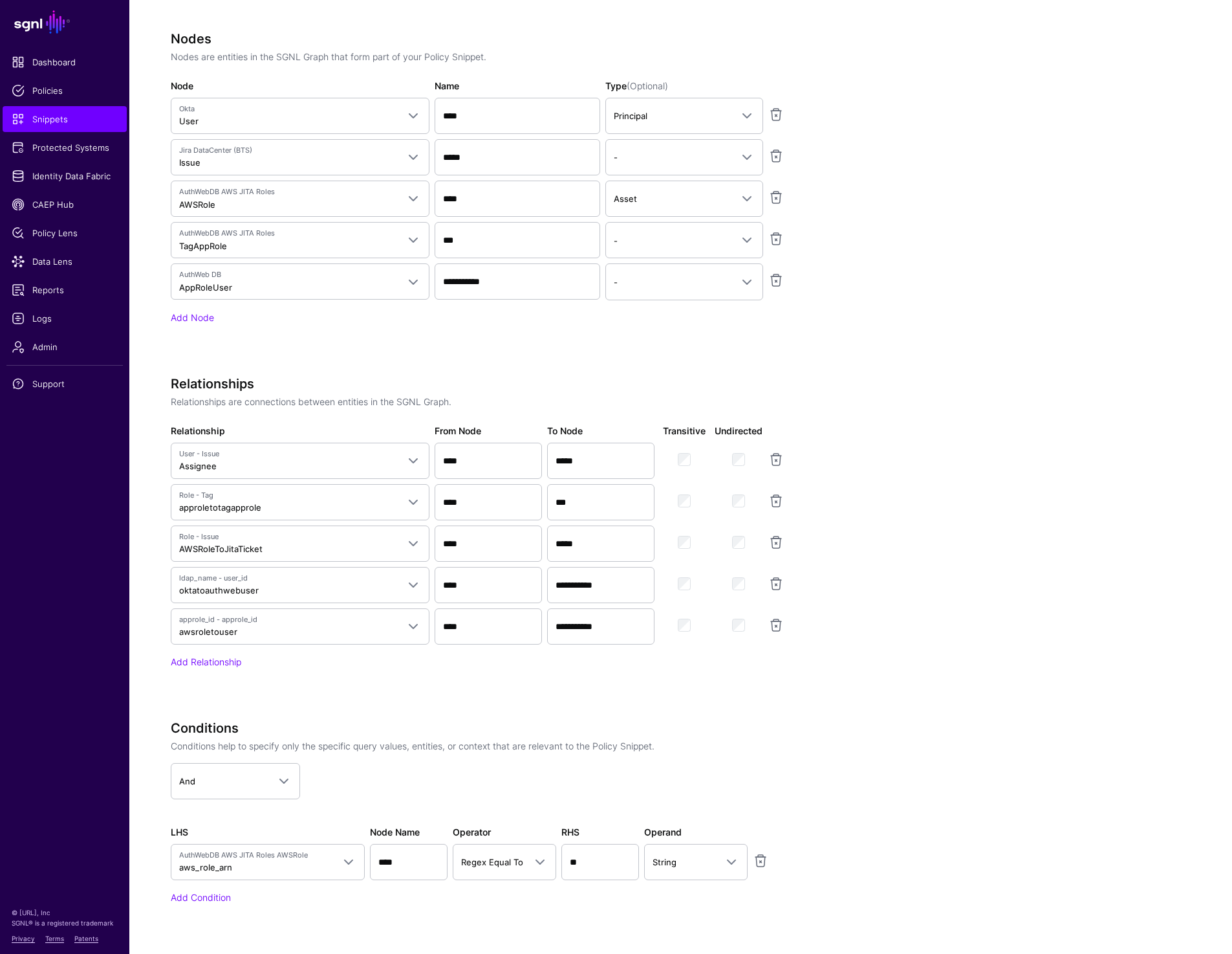
scroll to position [819, 0]
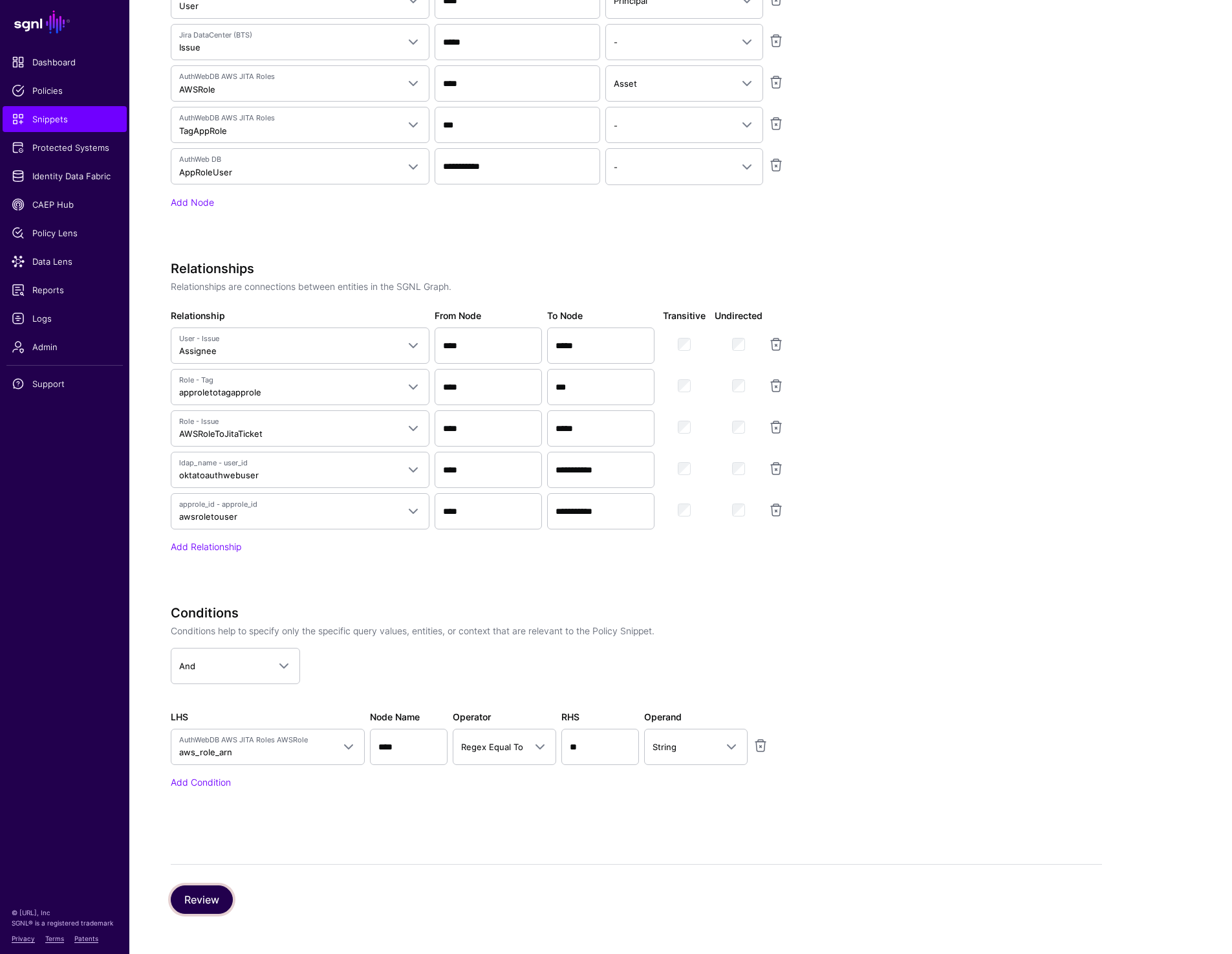
click at [212, 900] on button "Review" at bounding box center [202, 899] width 62 height 28
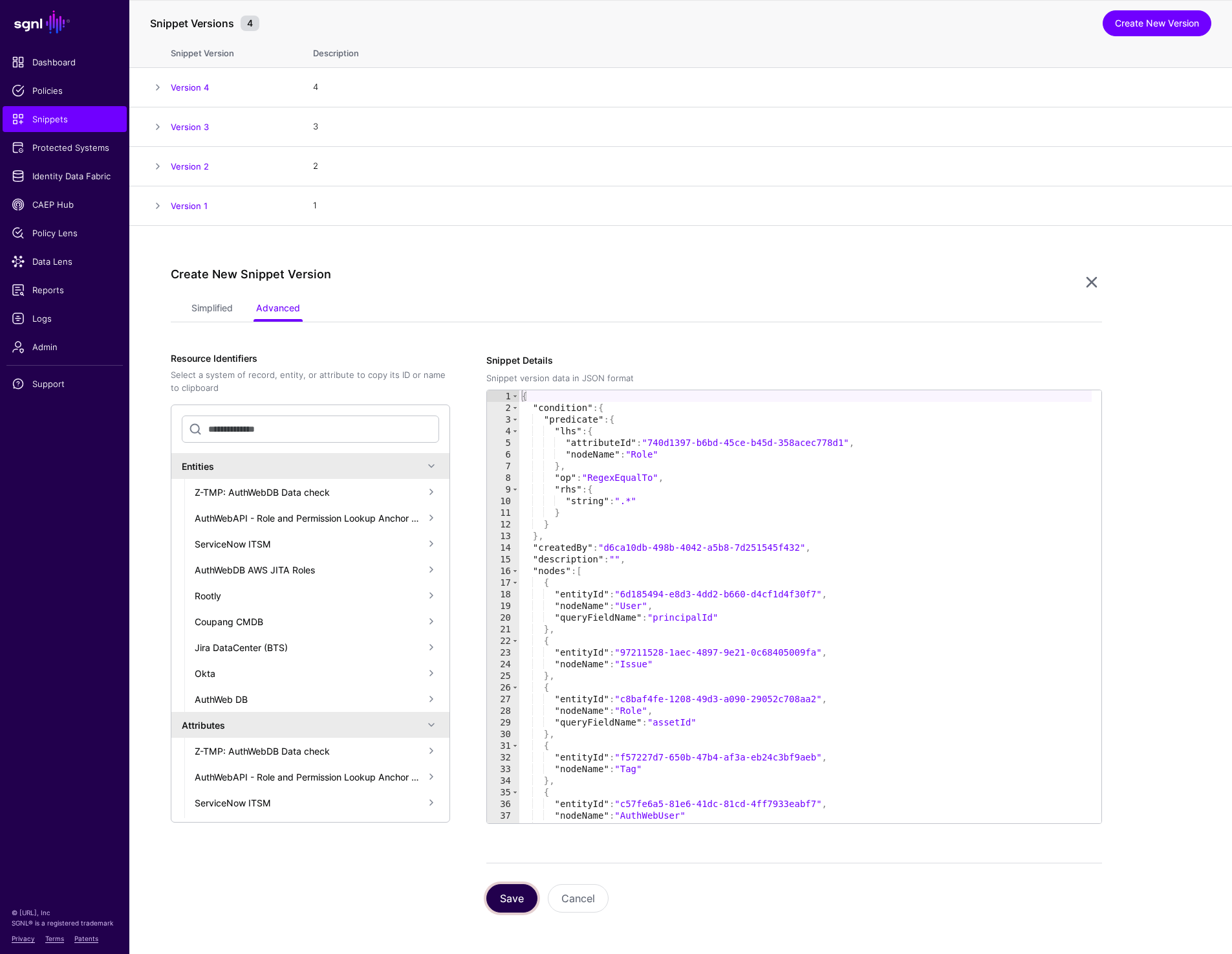
click at [515, 905] on button "Save" at bounding box center [512, 898] width 51 height 28
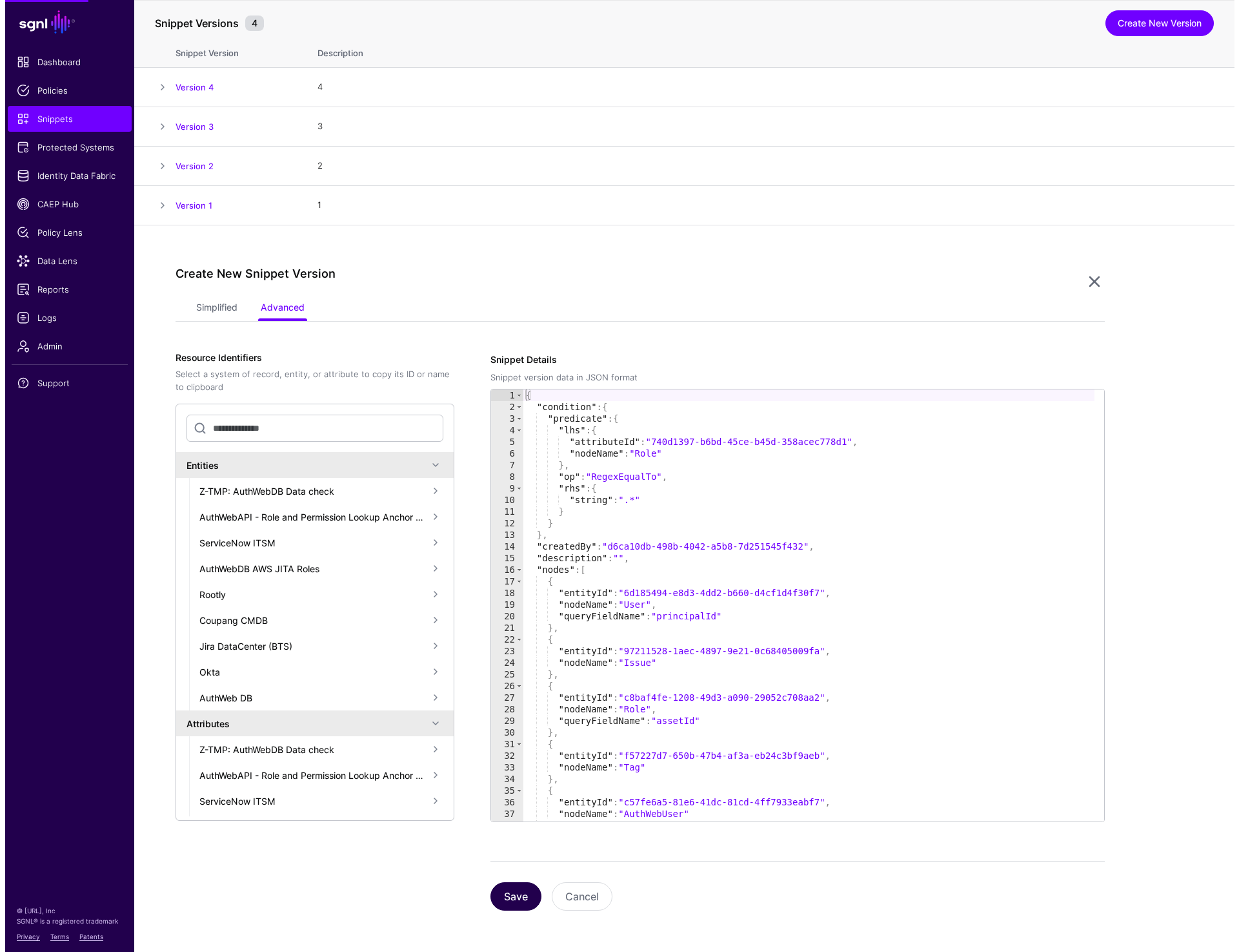
scroll to position [0, 0]
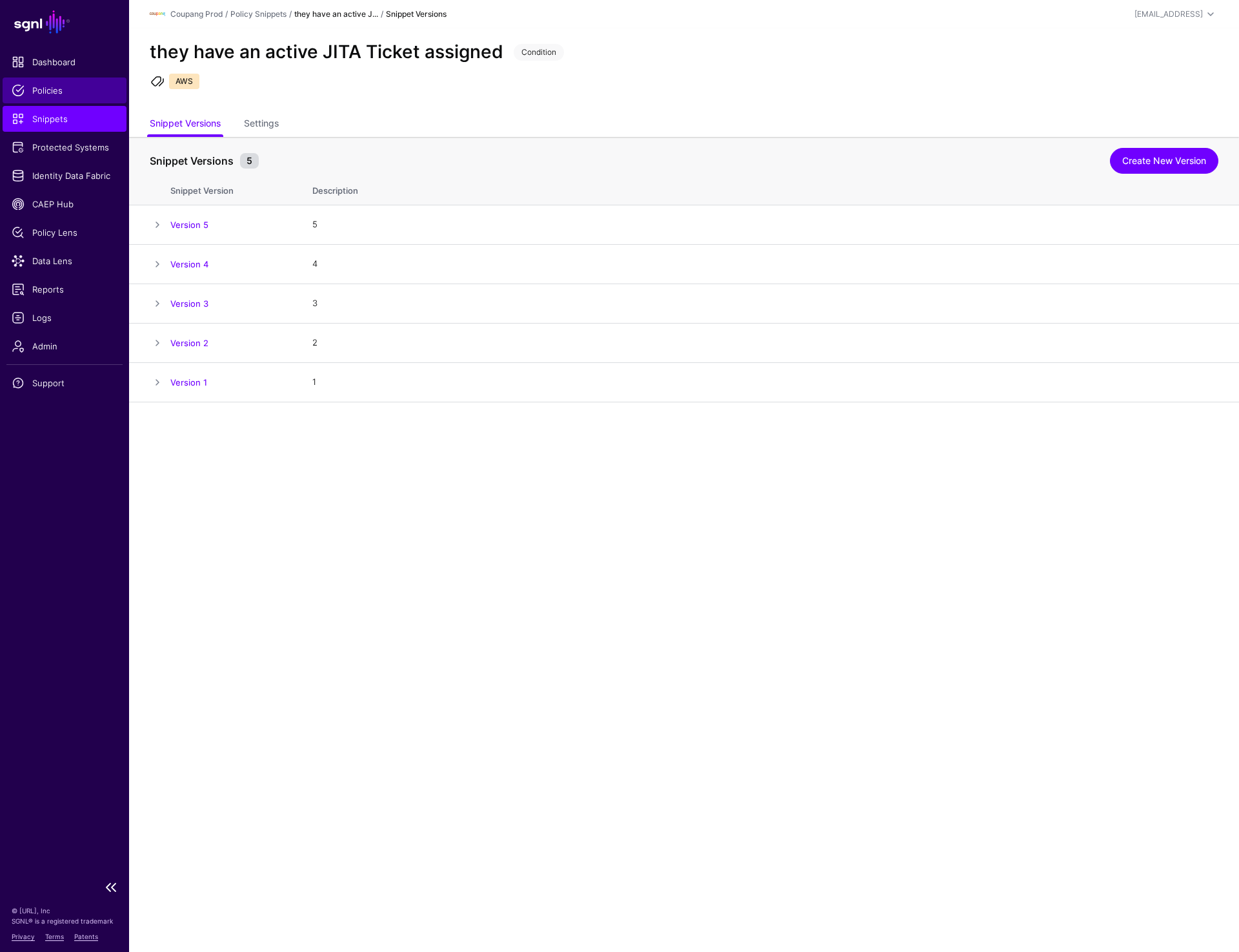
click at [47, 92] on span "Policies" at bounding box center [65, 90] width 106 height 13
click at [54, 111] on link "Snippets" at bounding box center [65, 119] width 124 height 26
click at [264, 116] on link "Settings" at bounding box center [261, 124] width 35 height 25
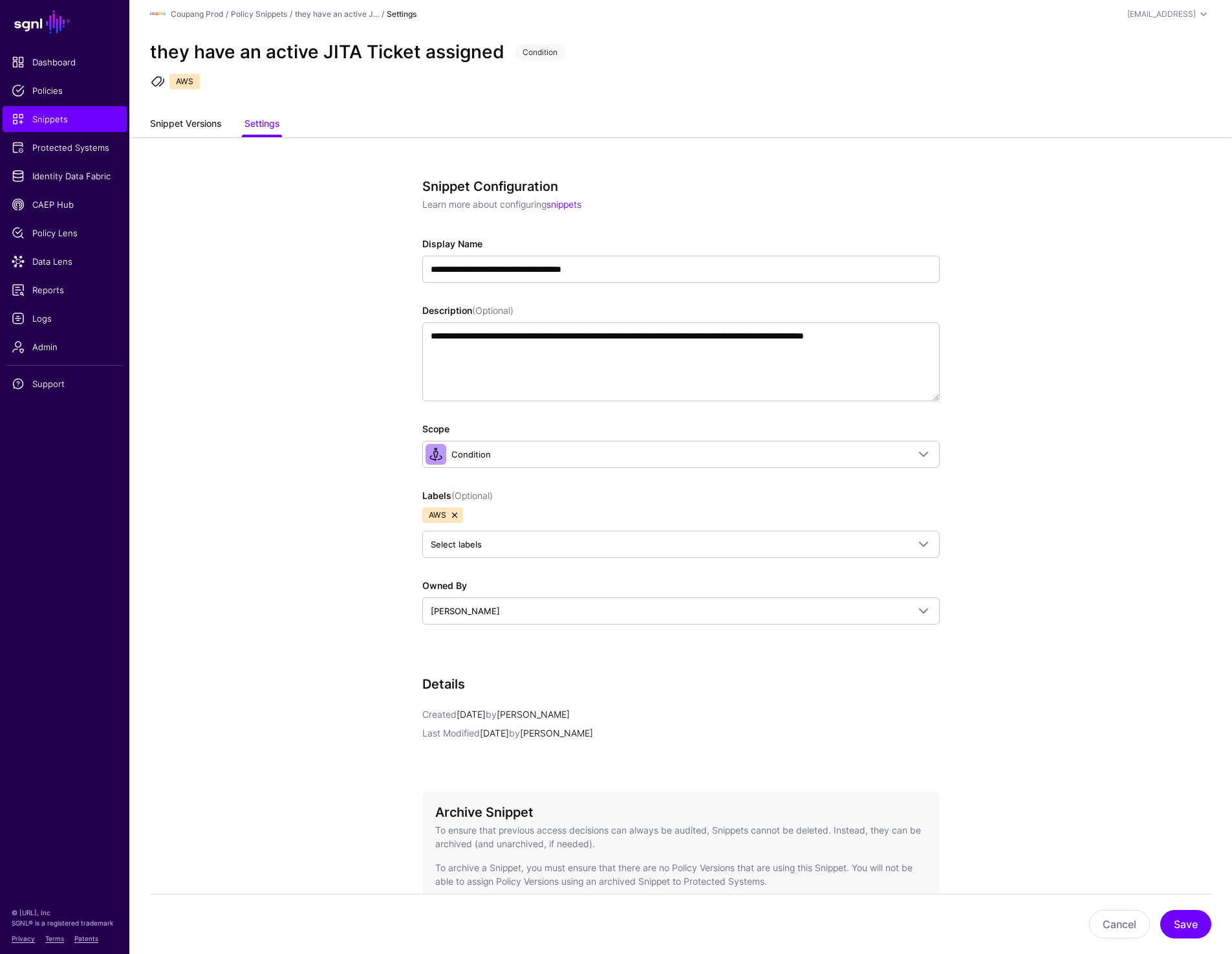
click at [186, 114] on link "Snippet Versions" at bounding box center [186, 124] width 72 height 25
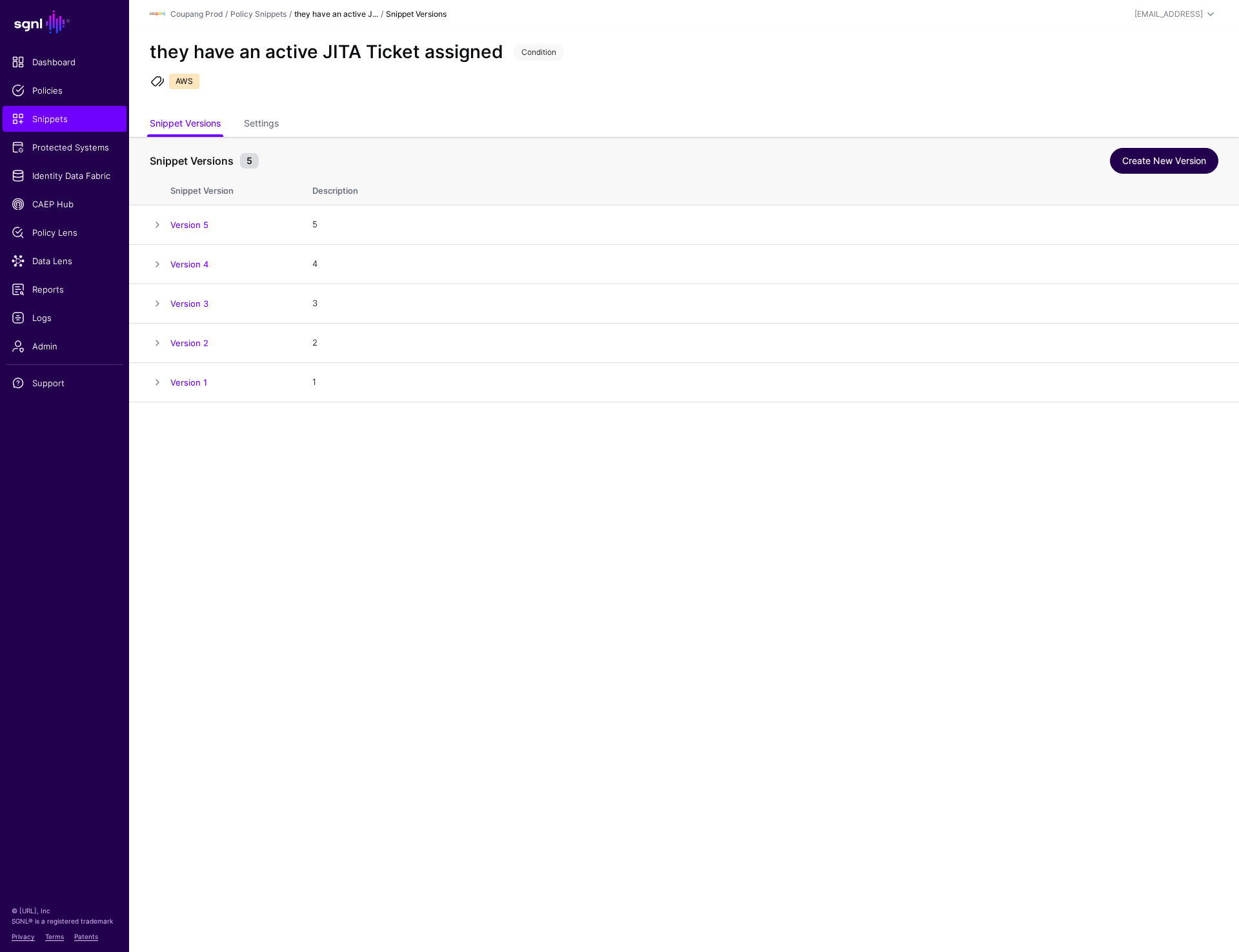
click at [1149, 155] on link "Create New Version" at bounding box center [1164, 161] width 109 height 26
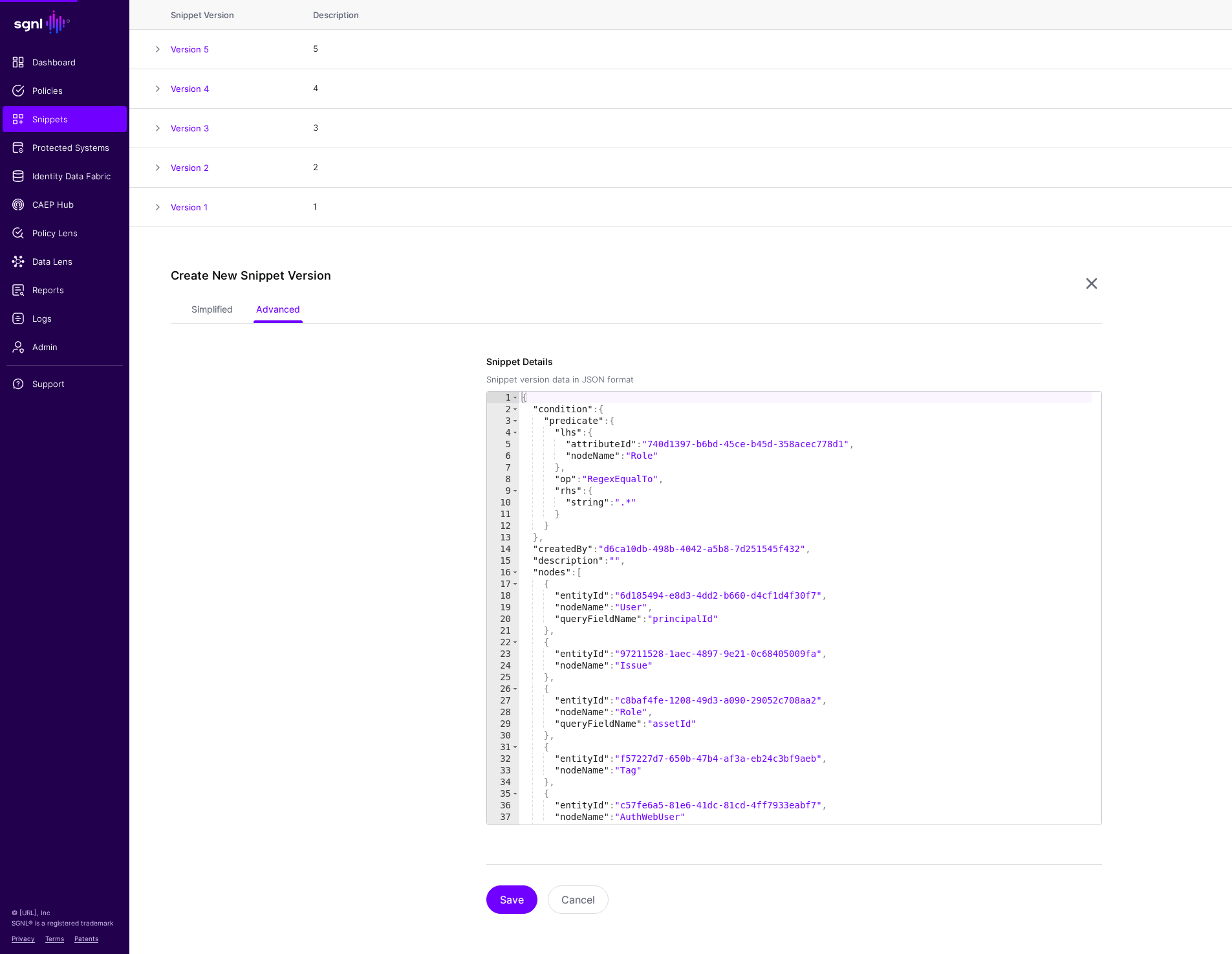
scroll to position [177, 0]
click at [221, 308] on link "Simplified" at bounding box center [212, 309] width 42 height 25
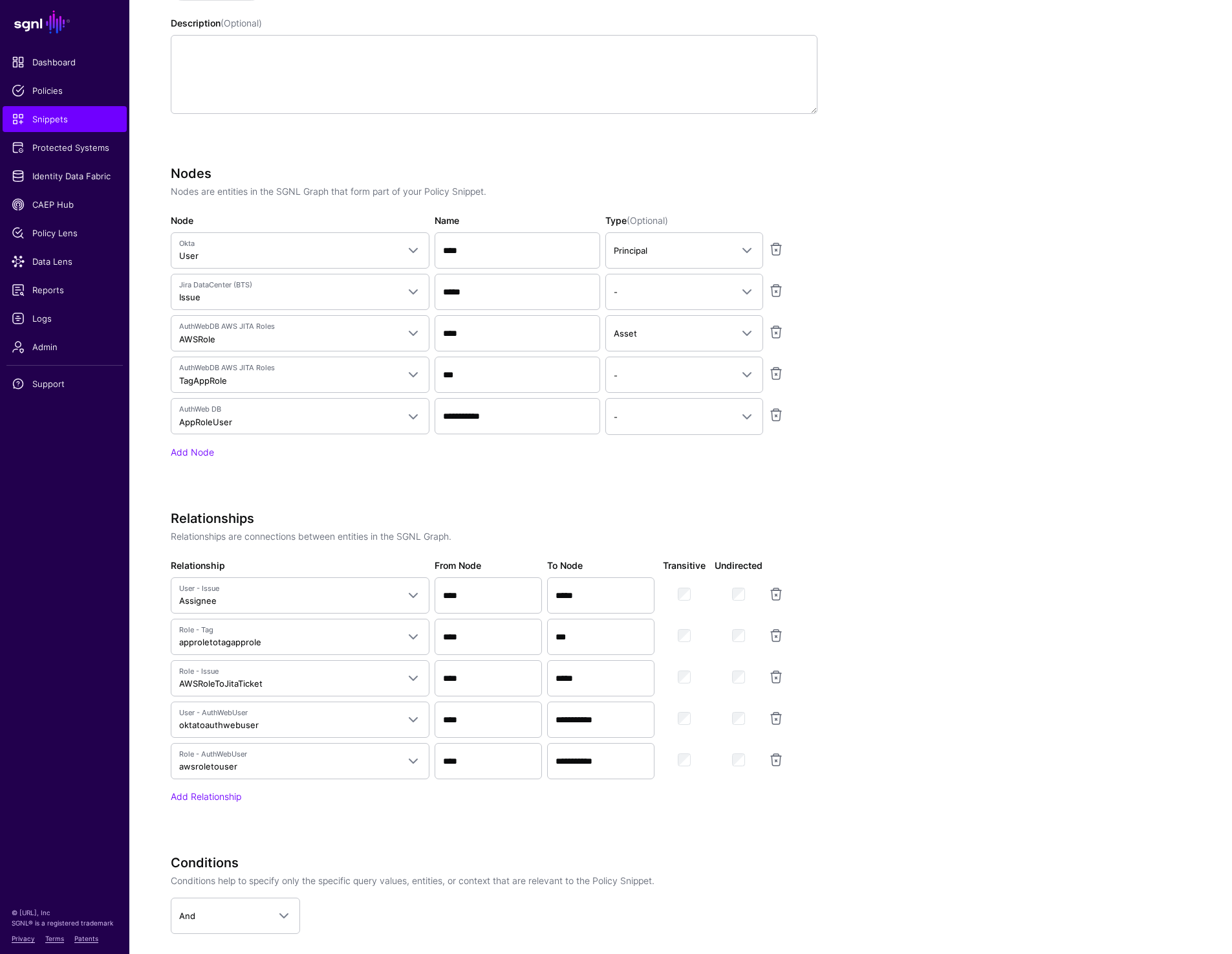
scroll to position [610, 0]
click at [516, 413] on input "**********" at bounding box center [517, 415] width 165 height 37
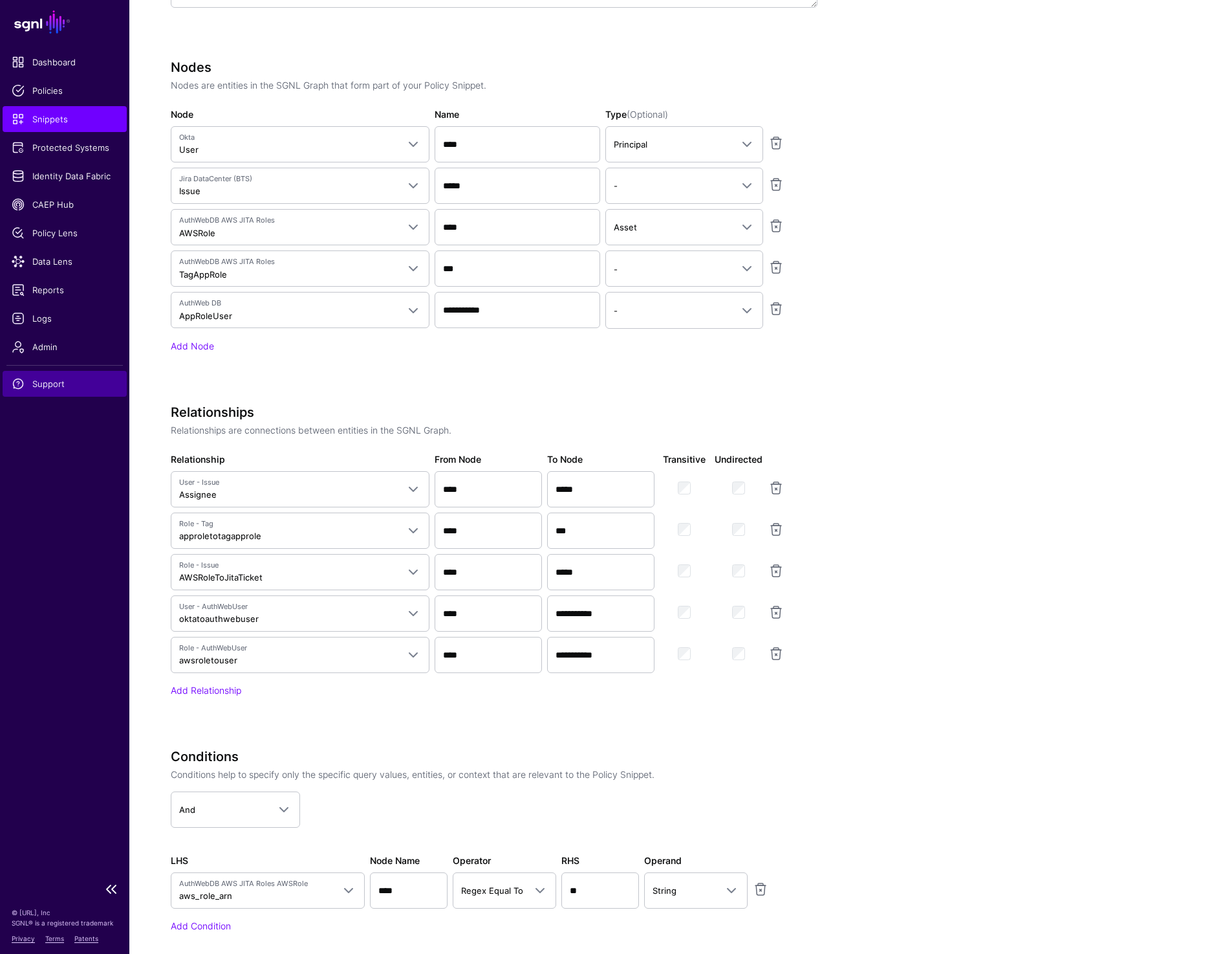
scroll to position [784, 0]
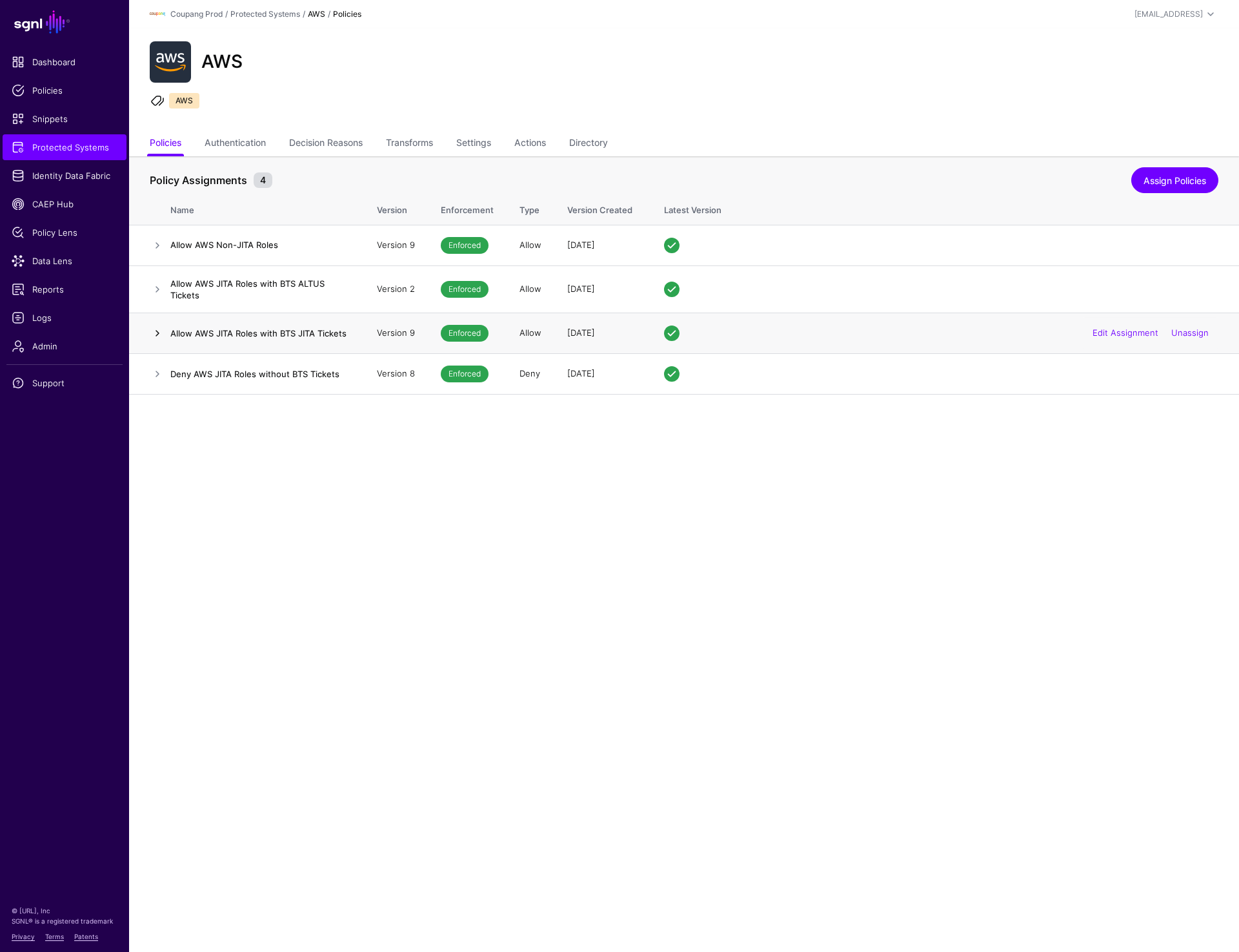
click at [154, 333] on link at bounding box center [157, 333] width 15 height 15
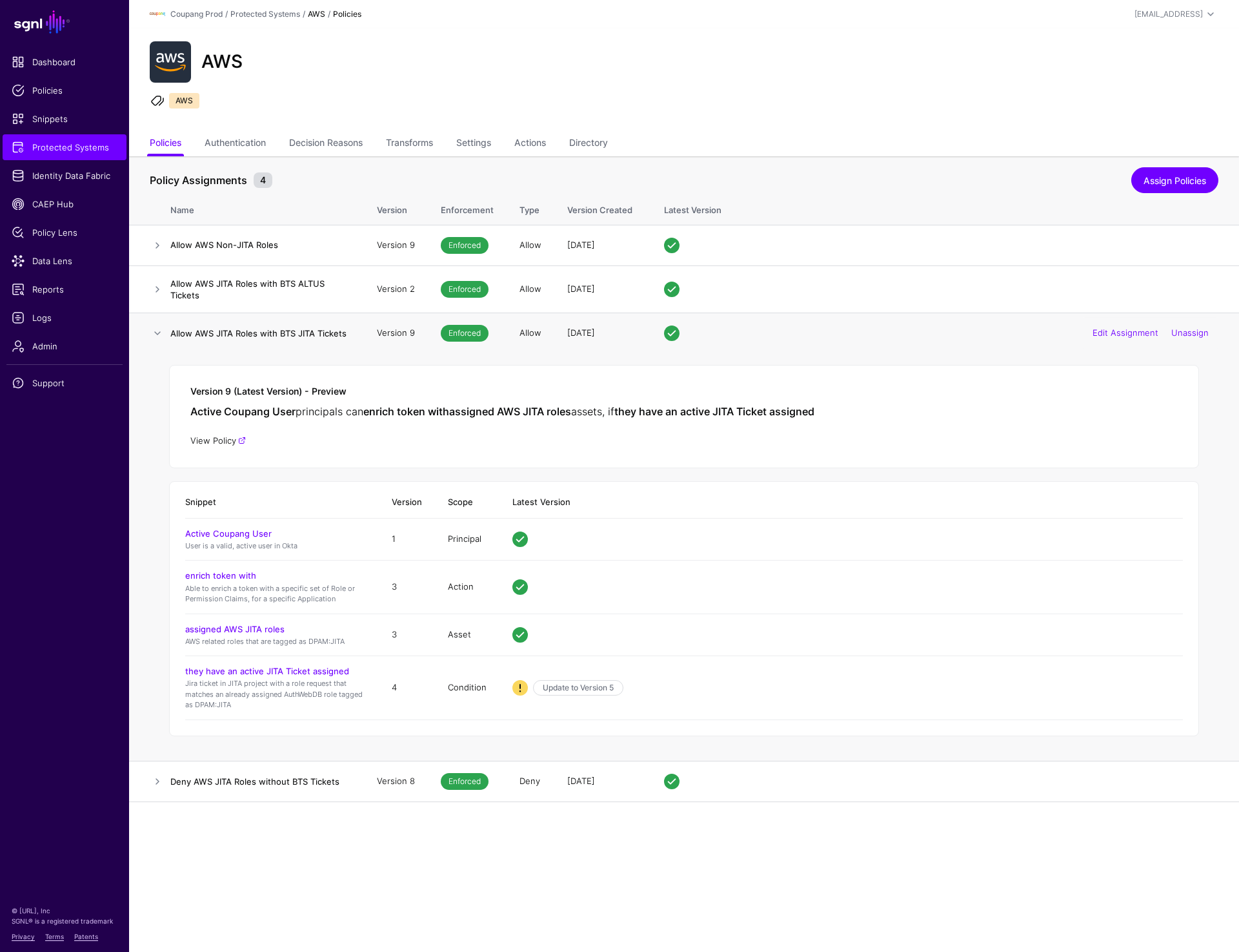
click at [218, 438] on link "View Policy" at bounding box center [218, 440] width 55 height 10
click at [570, 688] on link "Update to Version 5" at bounding box center [578, 688] width 90 height 15
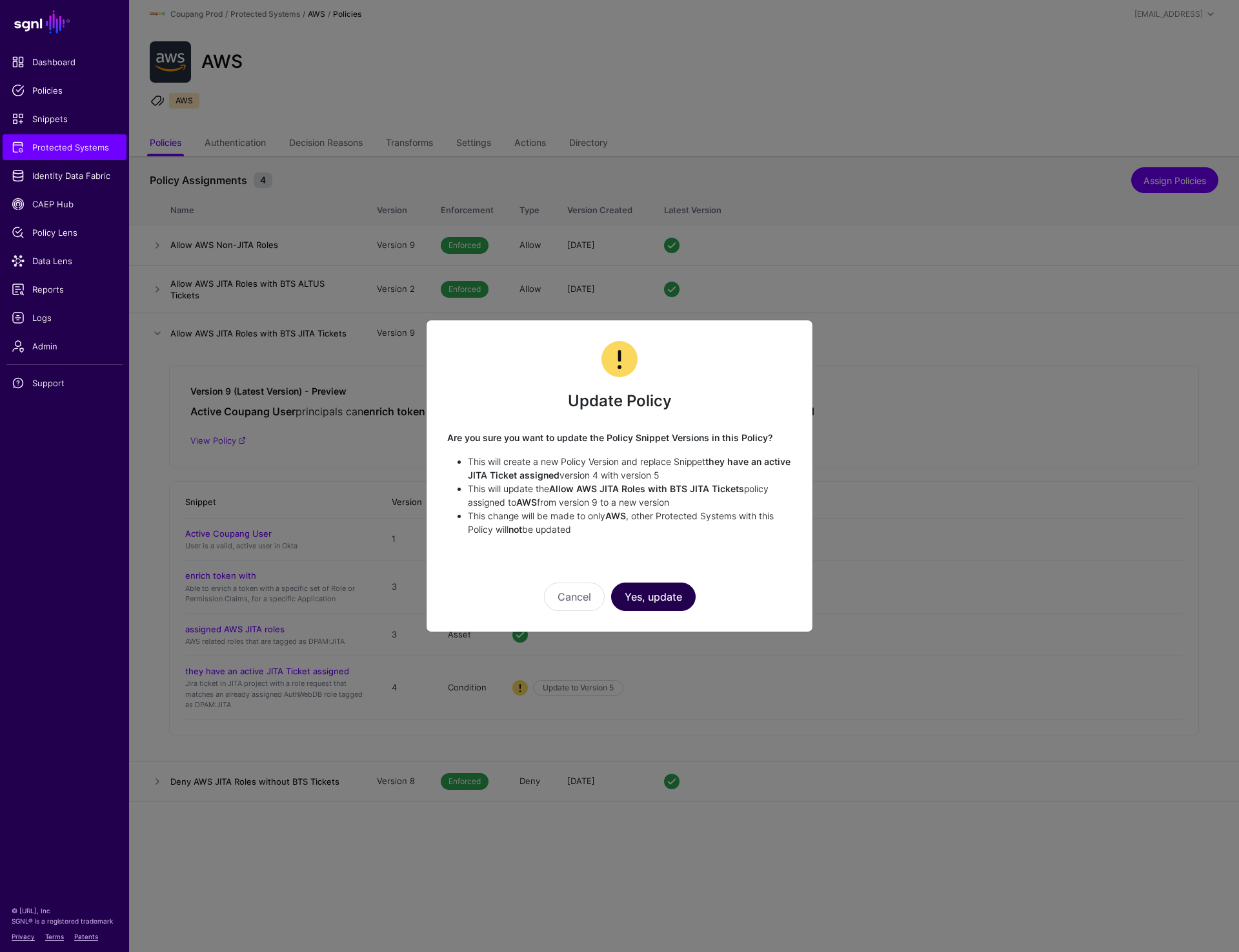
click at [653, 591] on button "Yes, update" at bounding box center [653, 596] width 85 height 28
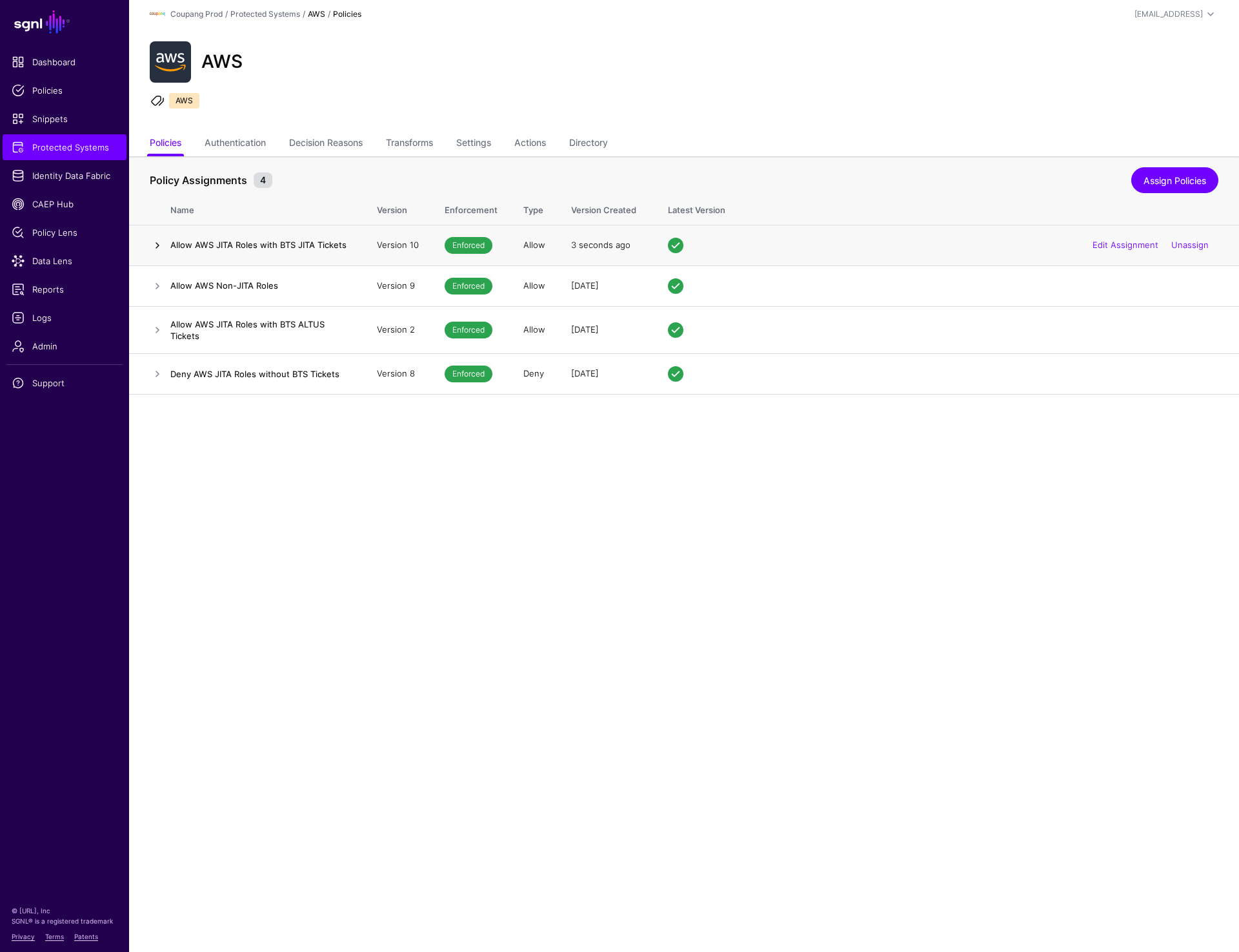
click at [156, 246] on link at bounding box center [157, 246] width 15 height 15
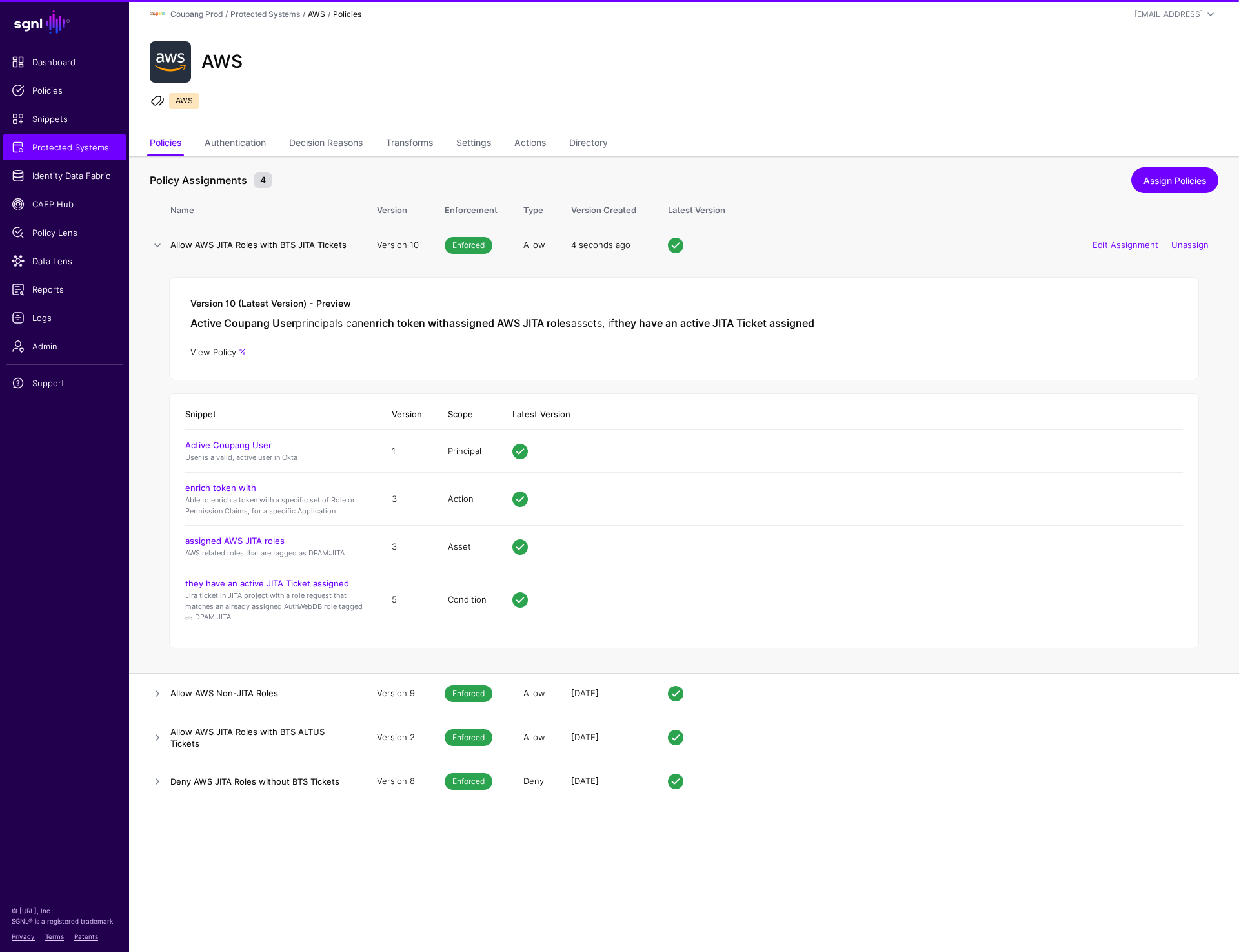
click at [207, 352] on link "View Policy" at bounding box center [218, 352] width 55 height 10
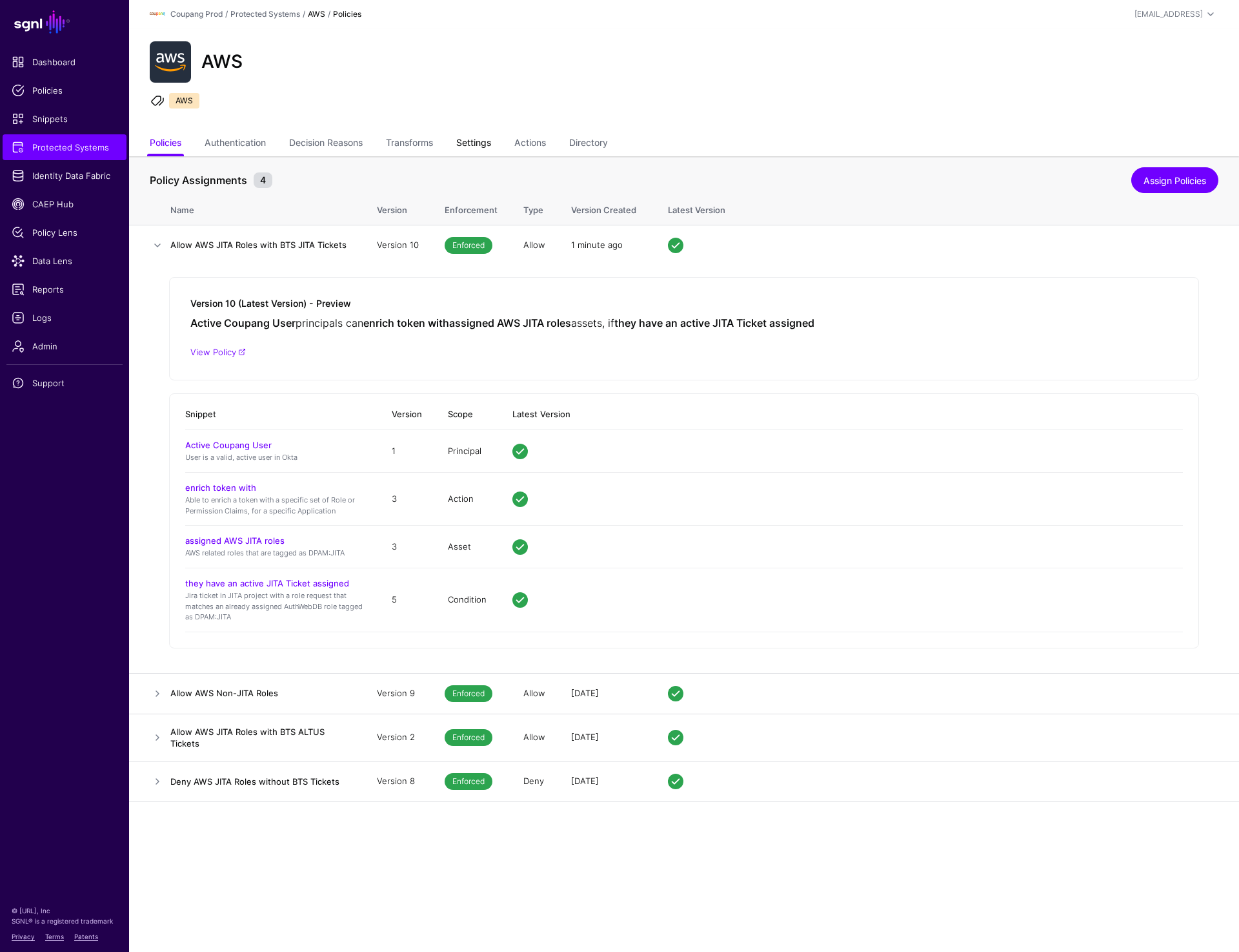
click at [489, 143] on link "Settings" at bounding box center [473, 144] width 35 height 25
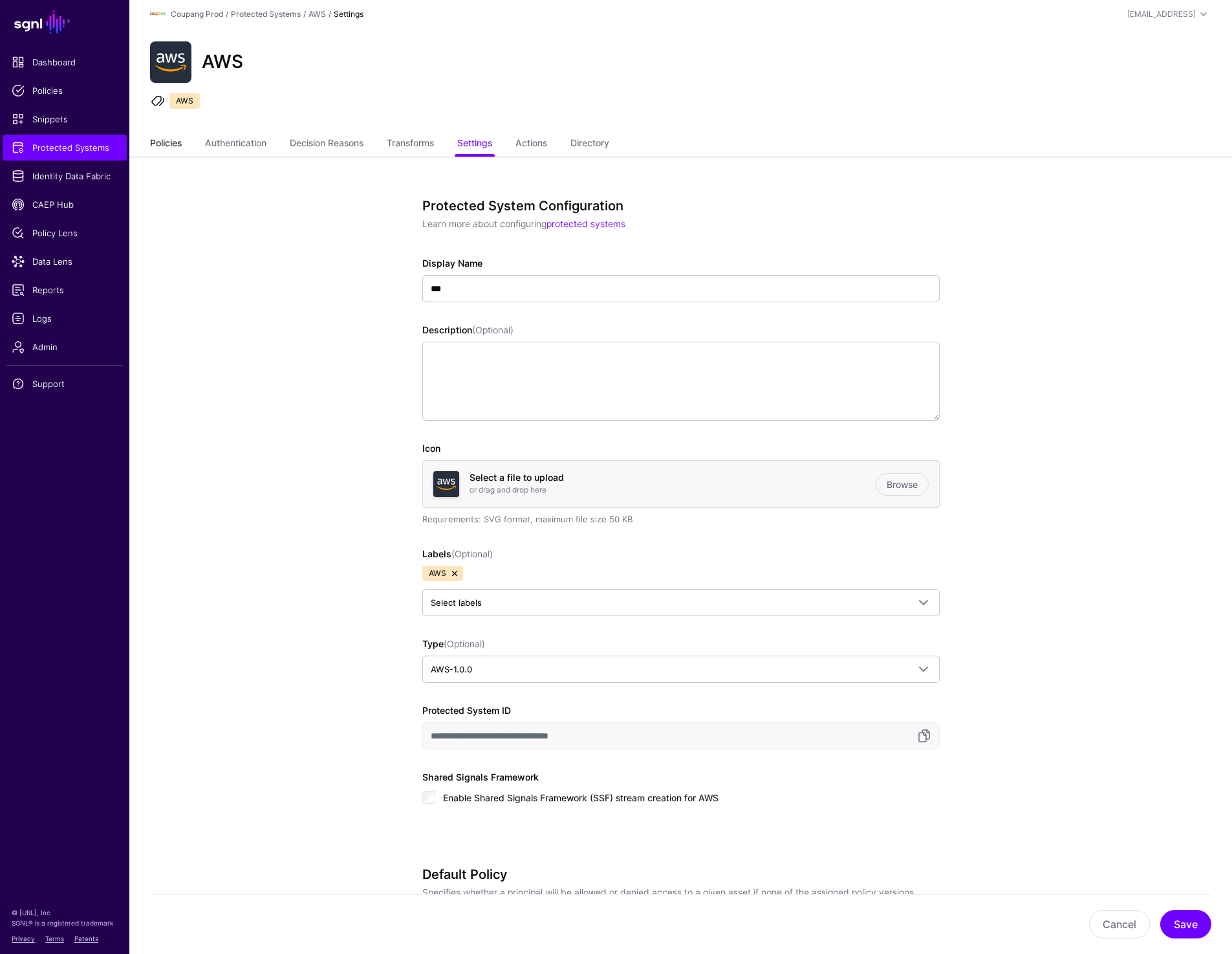
click at [161, 133] on link "Policies" at bounding box center [165, 144] width 32 height 25
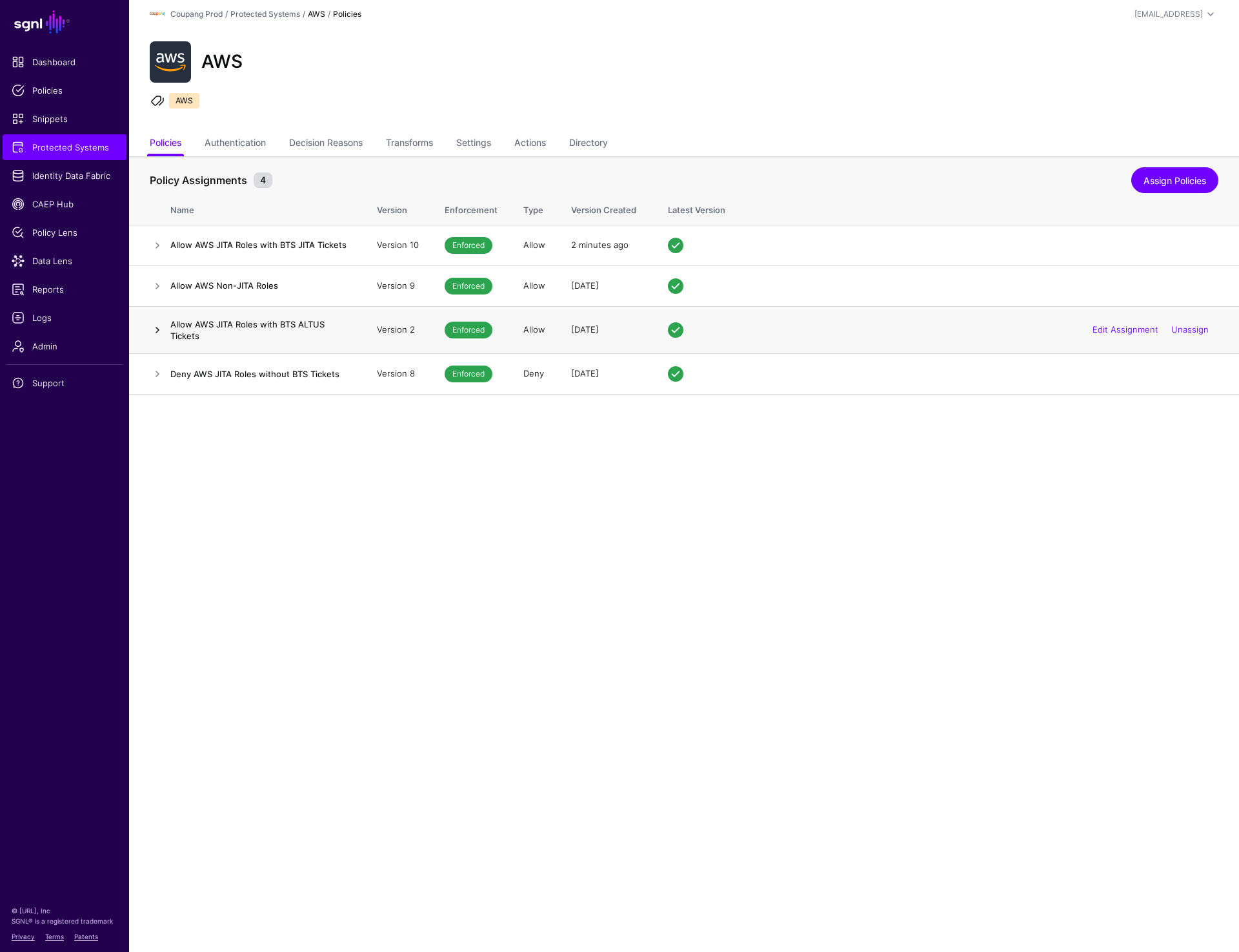
click at [155, 329] on link at bounding box center [157, 330] width 15 height 15
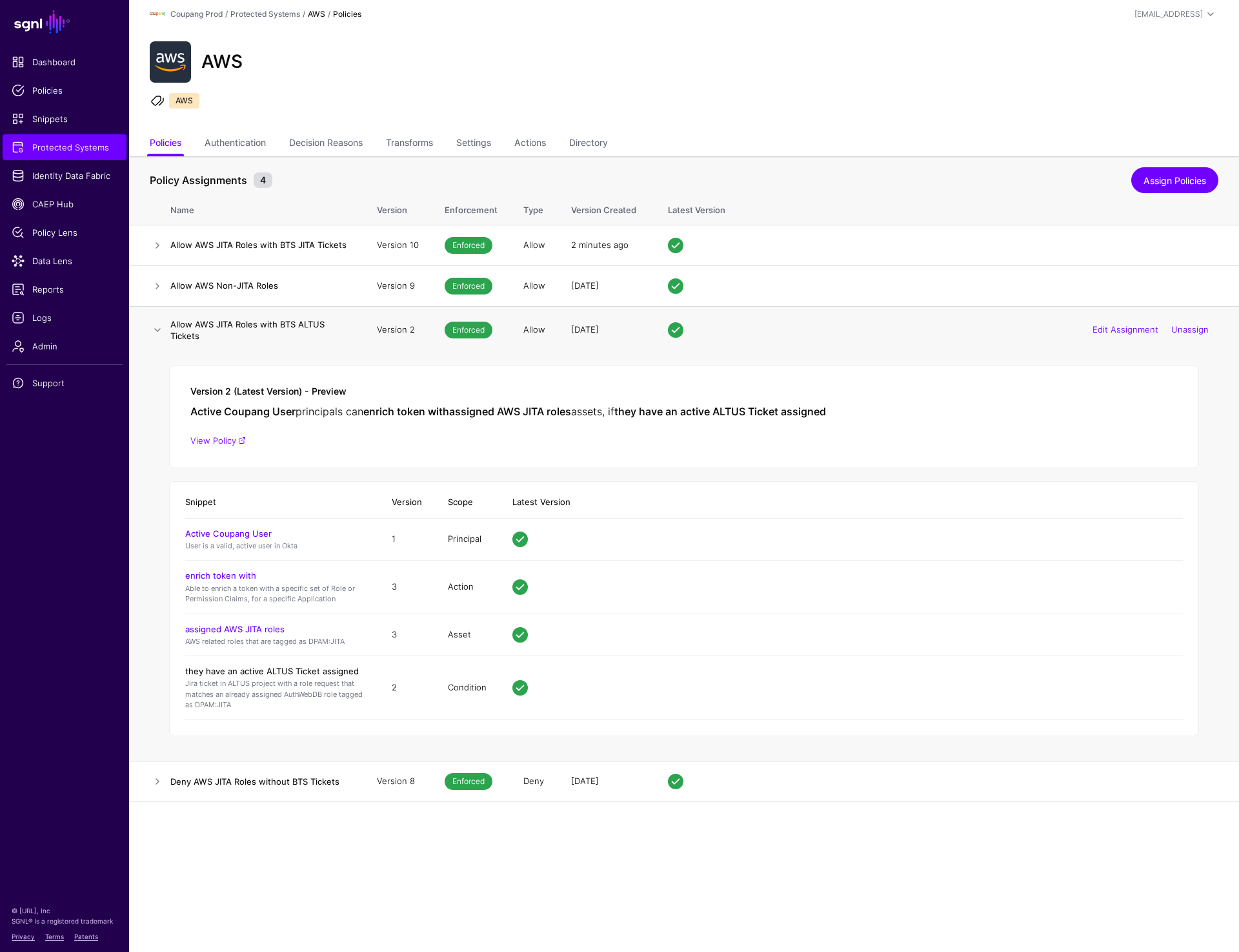
click at [301, 674] on link "they have an active ALTUS Ticket assigned" at bounding box center [272, 671] width 173 height 10
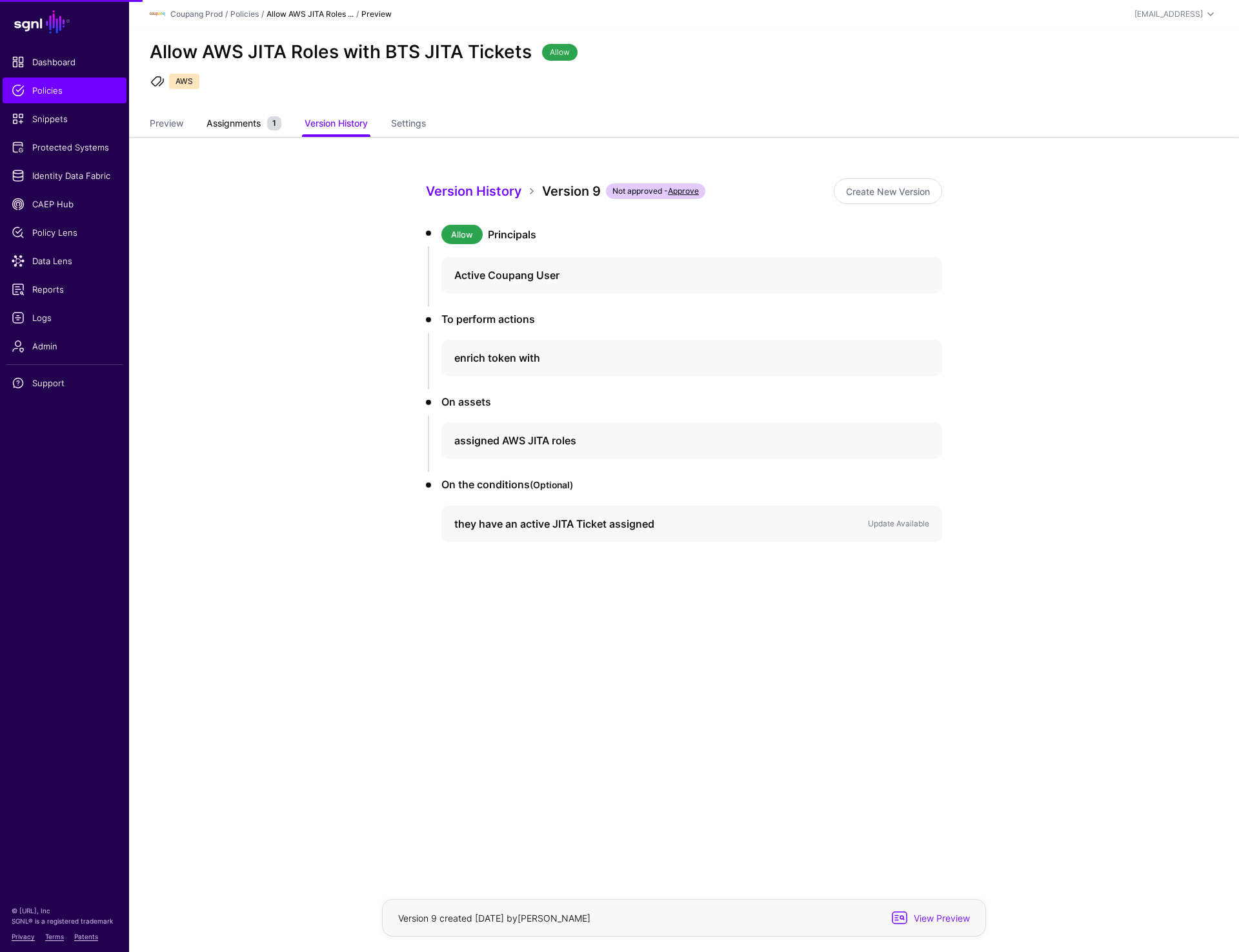
click at [245, 116] on span "Assignments" at bounding box center [233, 123] width 60 height 14
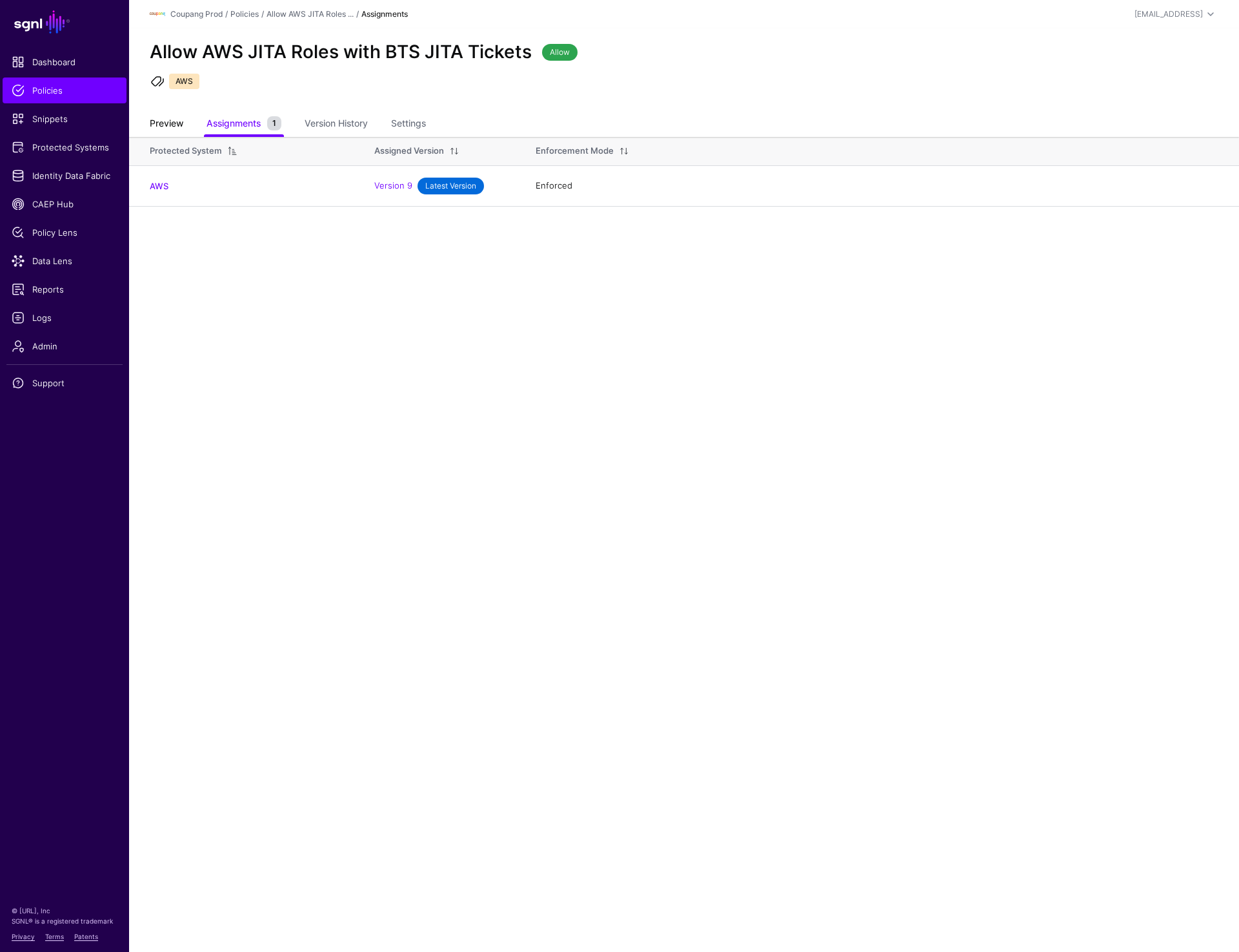
click at [167, 120] on link "Preview" at bounding box center [166, 124] width 33 height 25
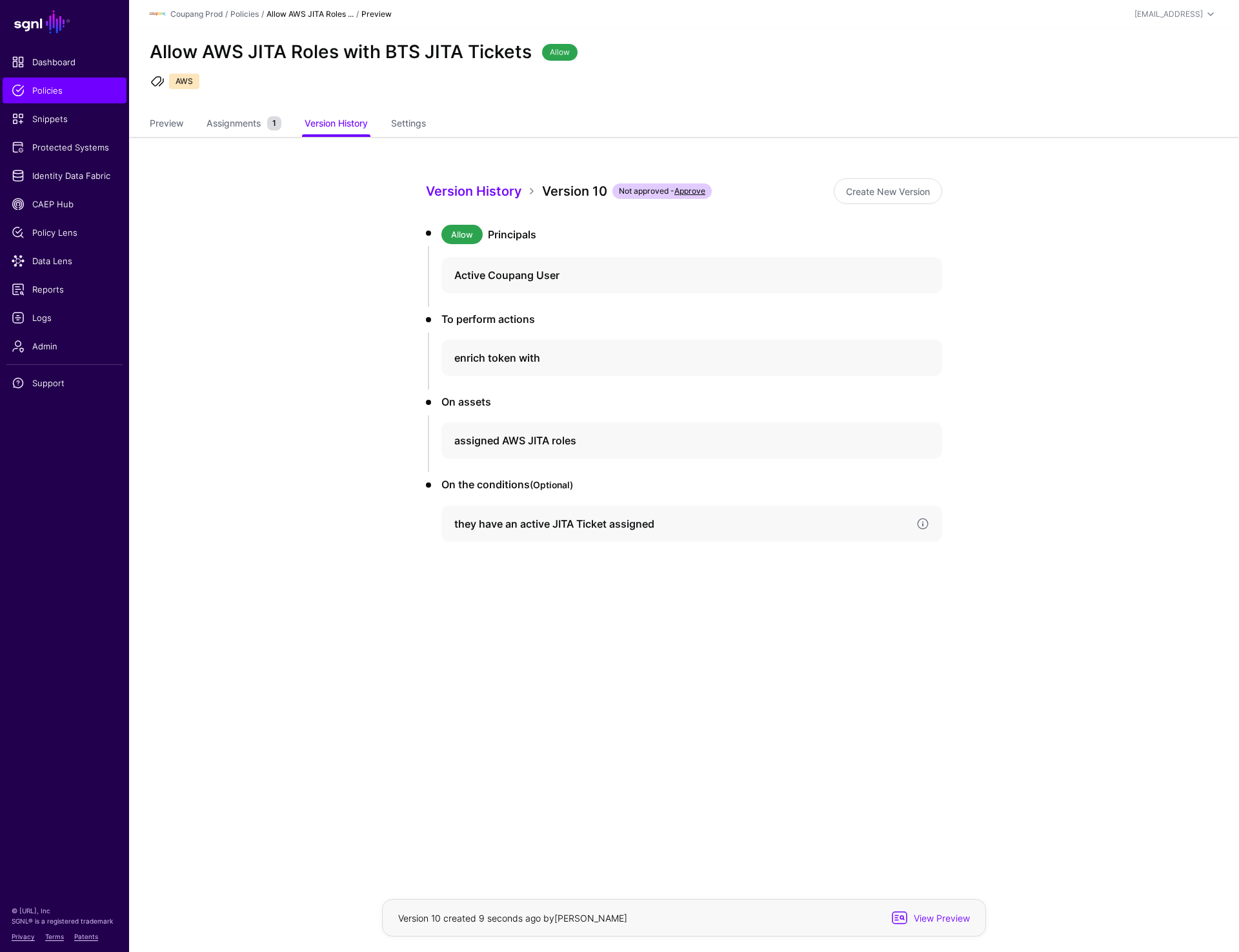
click at [868, 531] on div "they have an active JITA Ticket assigned" at bounding box center [692, 524] width 501 height 37
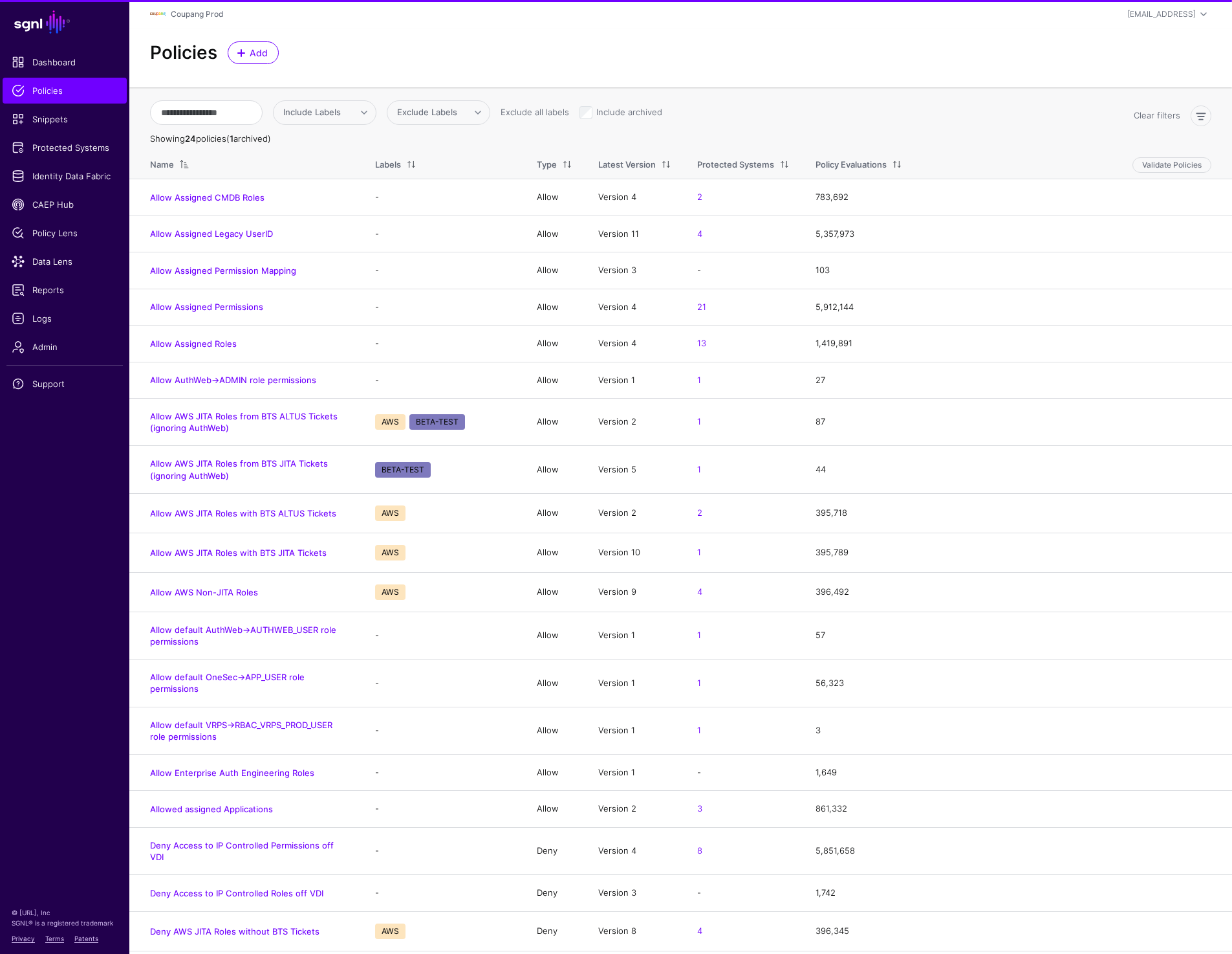
scroll to position [191, 0]
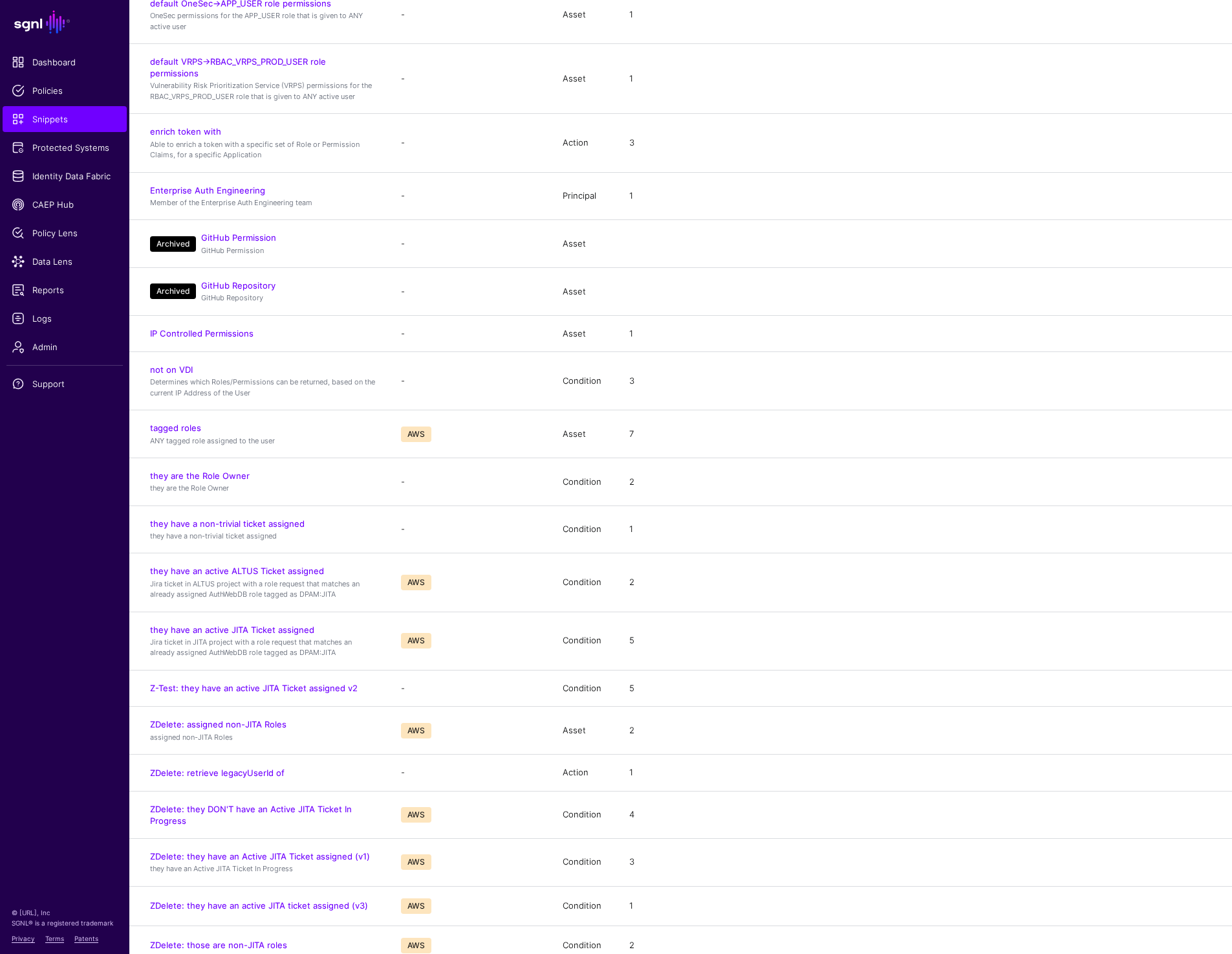
scroll to position [1072, 0]
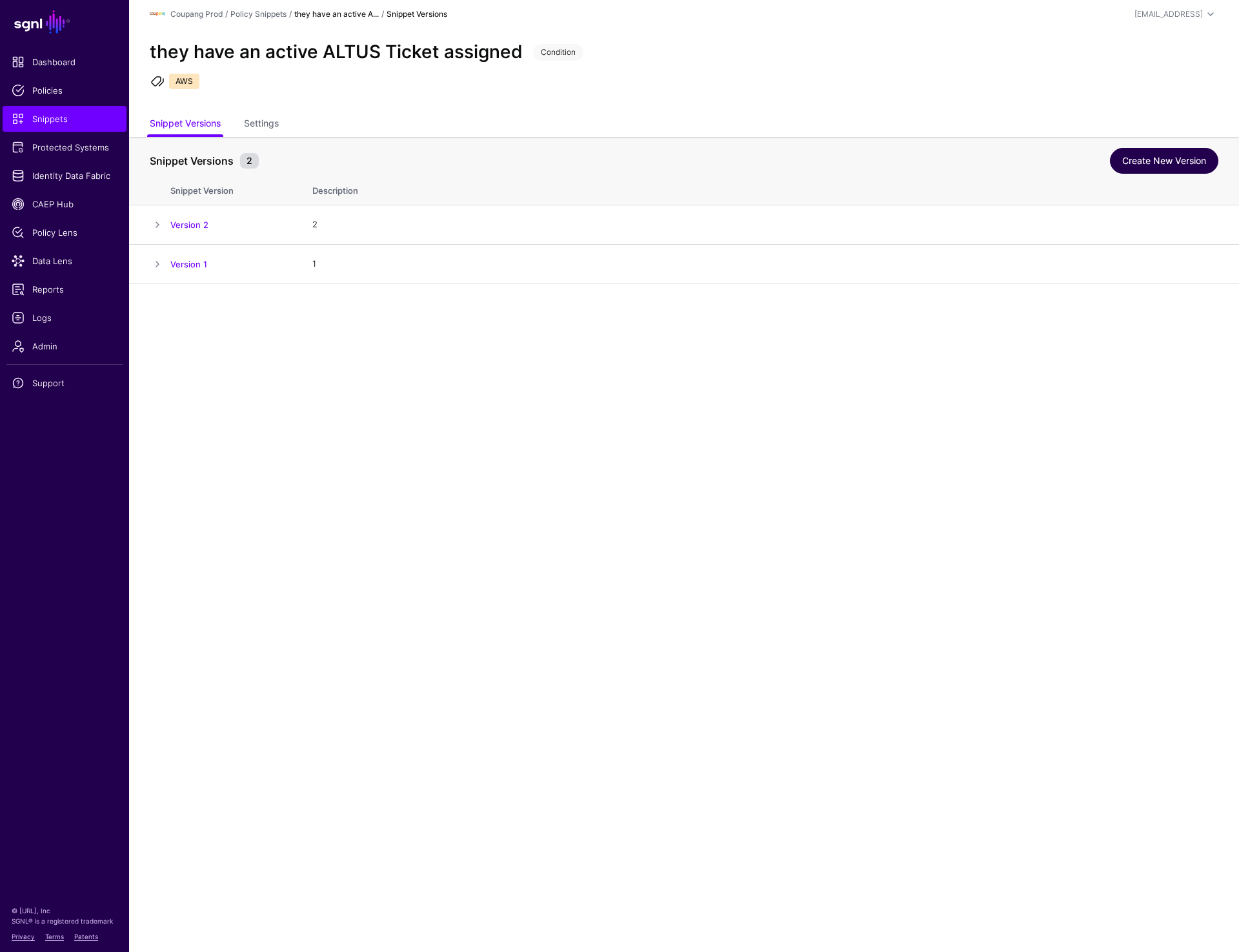
click at [1129, 165] on link "Create New Version" at bounding box center [1164, 161] width 109 height 26
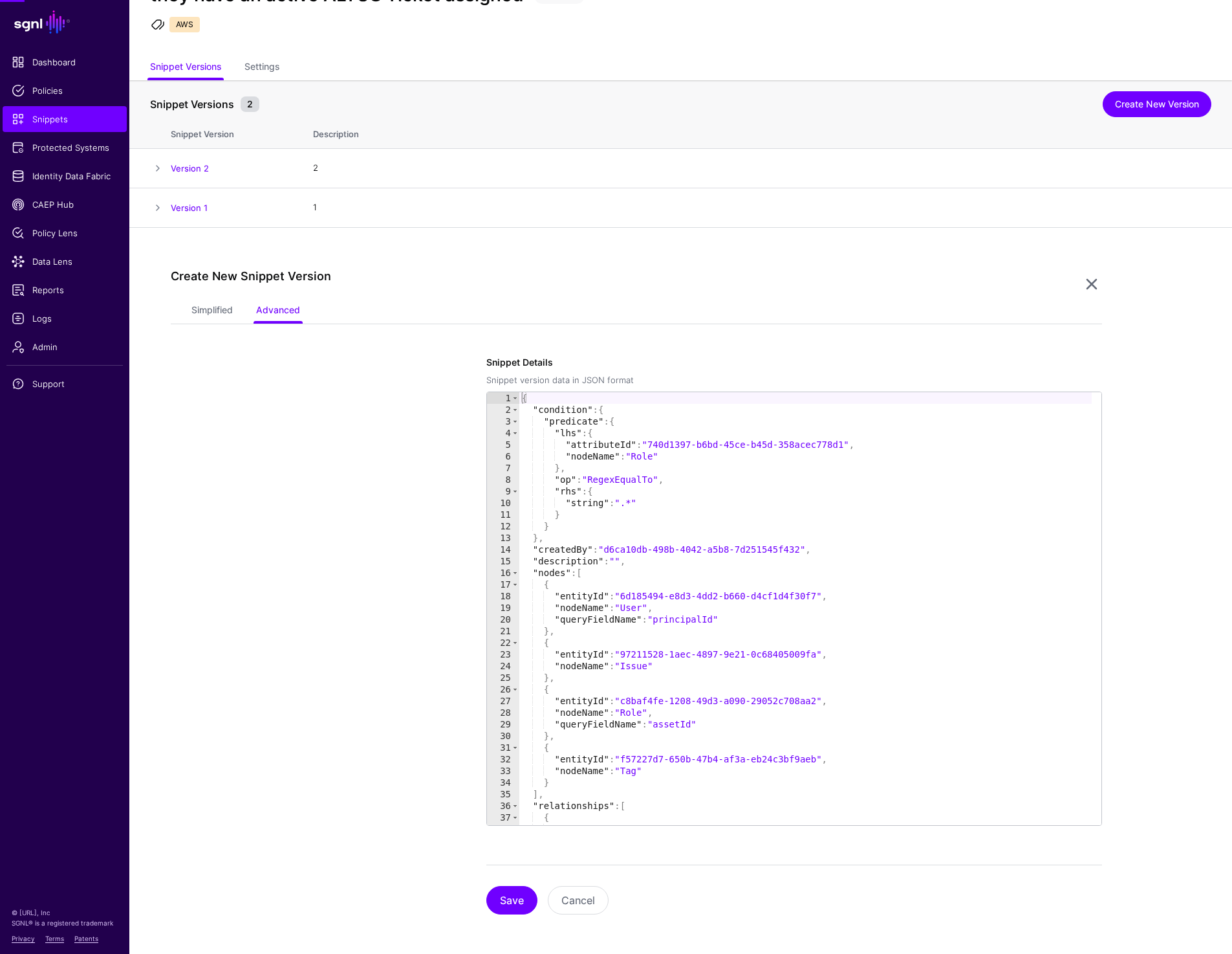
scroll to position [59, 0]
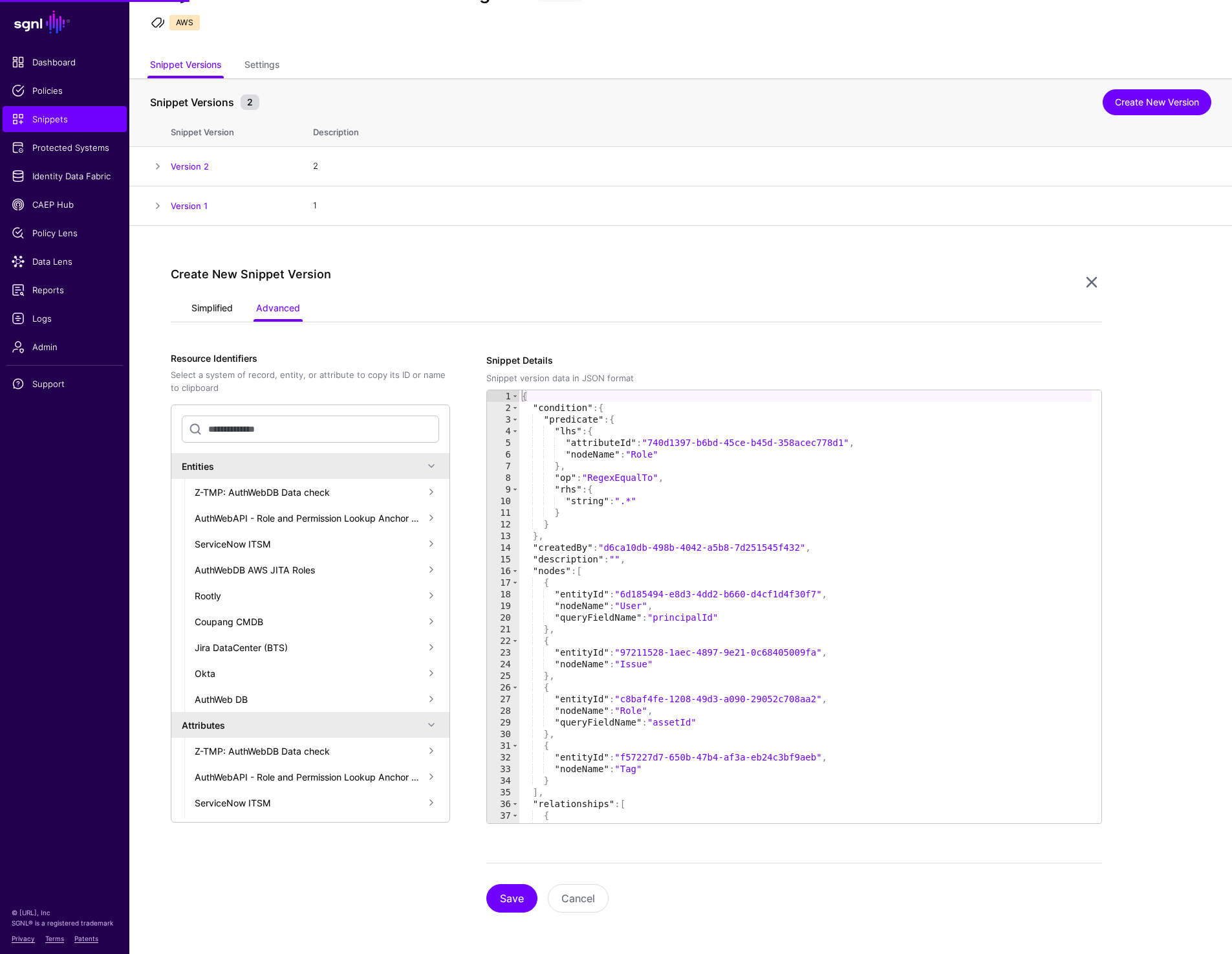
click at [209, 306] on link "Simplified" at bounding box center [212, 309] width 42 height 25
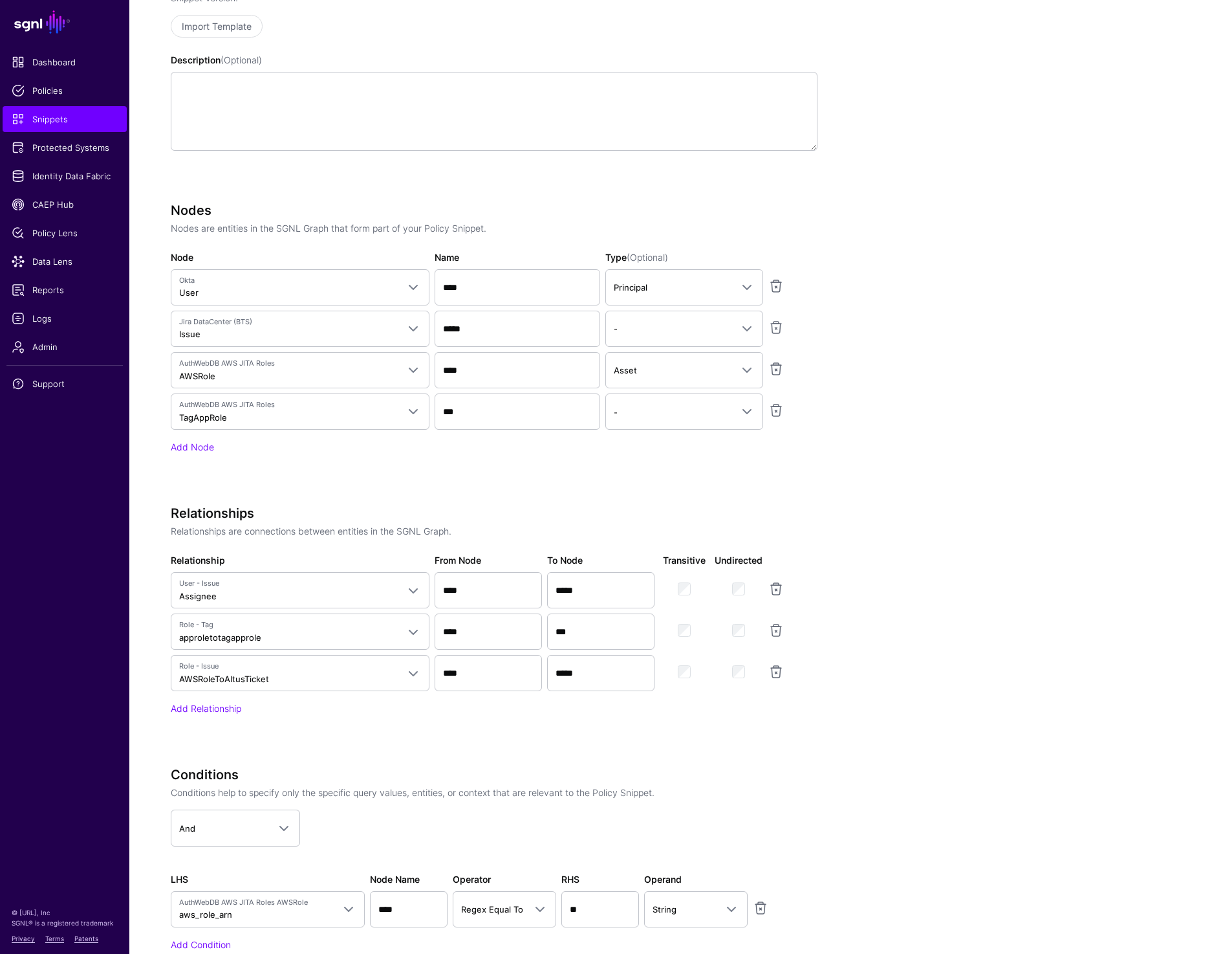
scroll to position [454, 0]
click at [198, 447] on link "Add Node" at bounding box center [192, 445] width 43 height 11
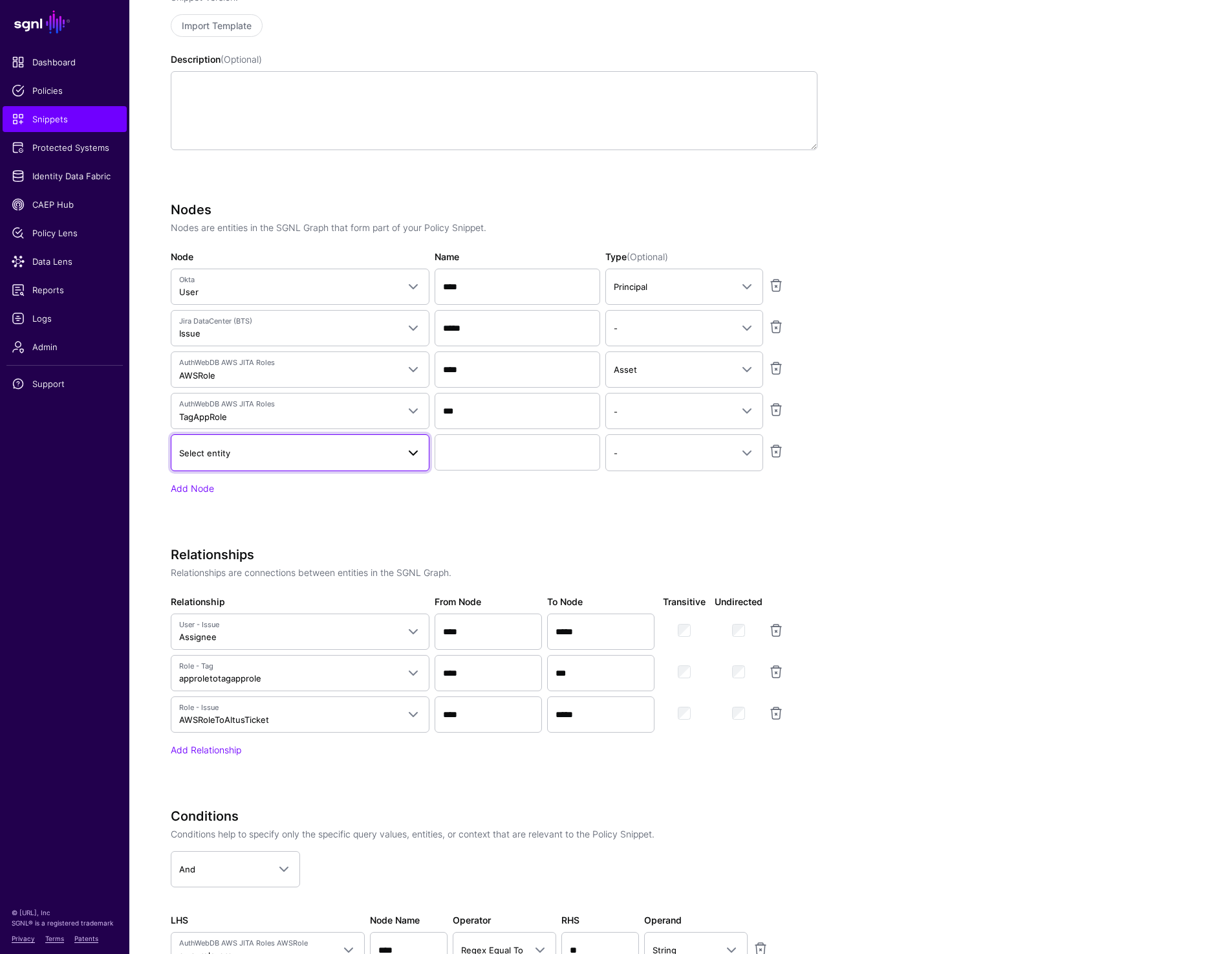
click at [219, 448] on span "Select entity" at bounding box center [204, 453] width 51 height 10
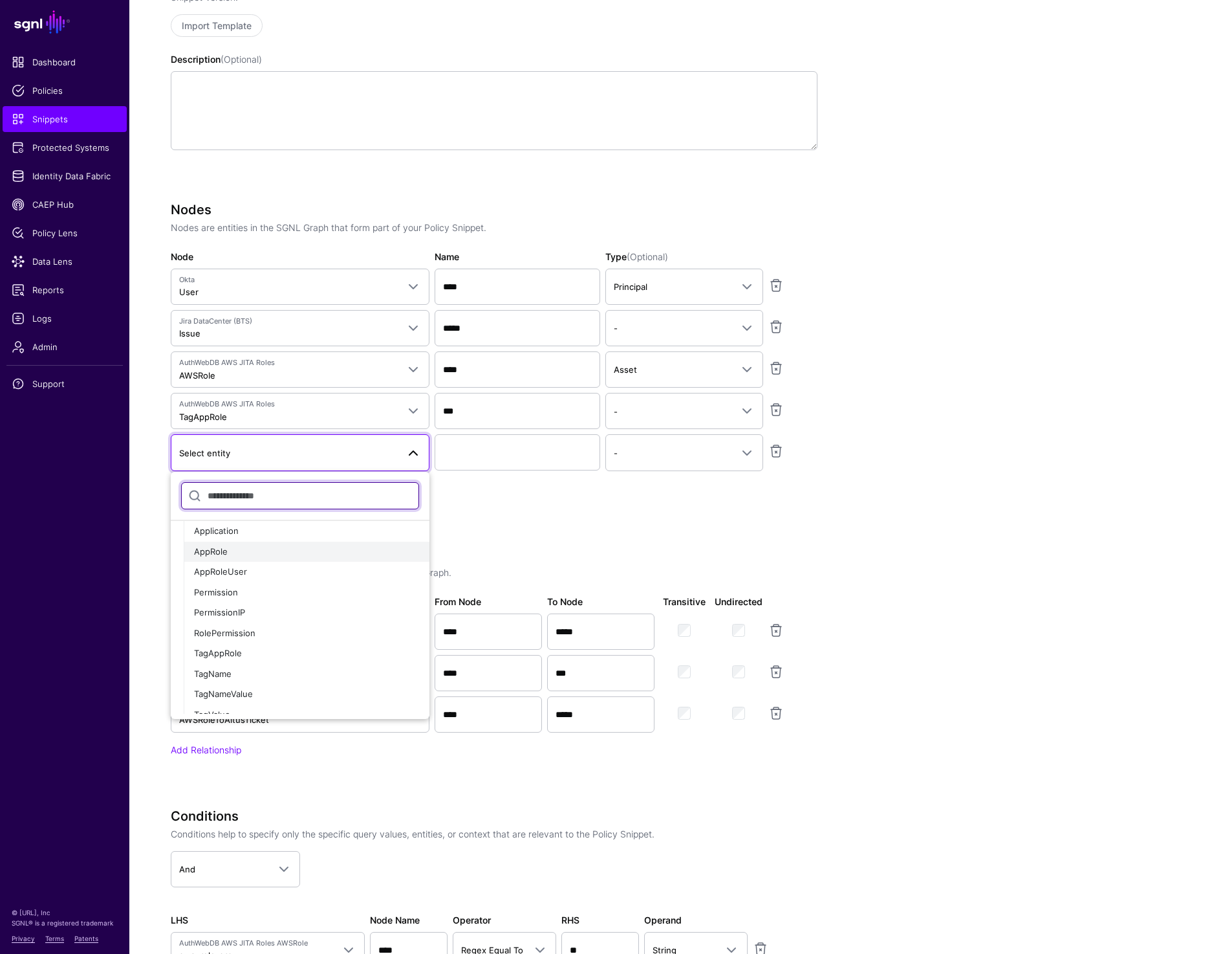
scroll to position [33, 0]
click at [259, 566] on div "AppRoleUser" at bounding box center [307, 563] width 225 height 13
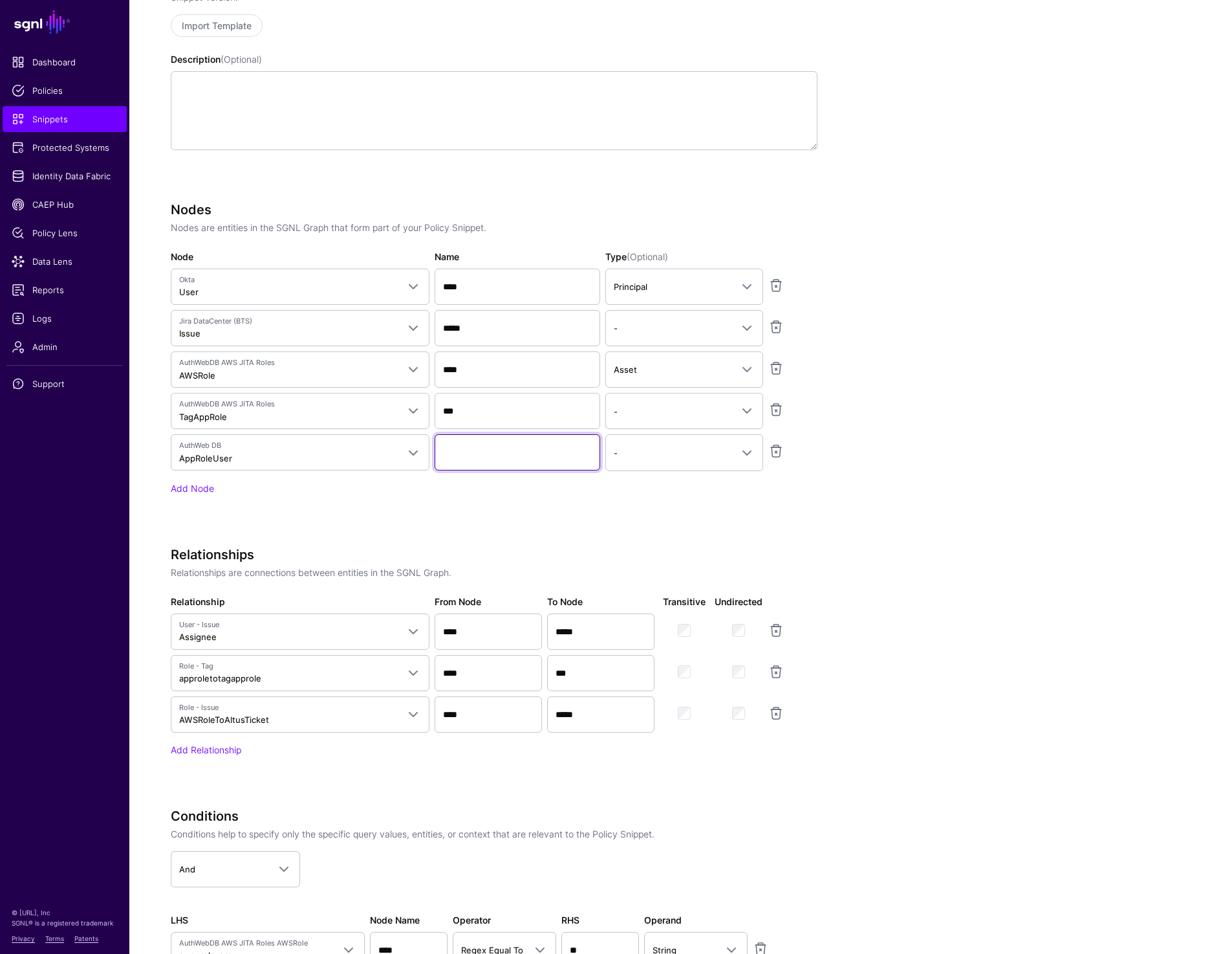
click at [527, 453] on input "Name" at bounding box center [517, 452] width 165 height 37
paste input "**********"
type input "**********"
click at [971, 427] on app-snippets-creator "Specify the components of your Snippet Version Policy Snippet Versions are comp…" at bounding box center [637, 493] width 931 height 1070
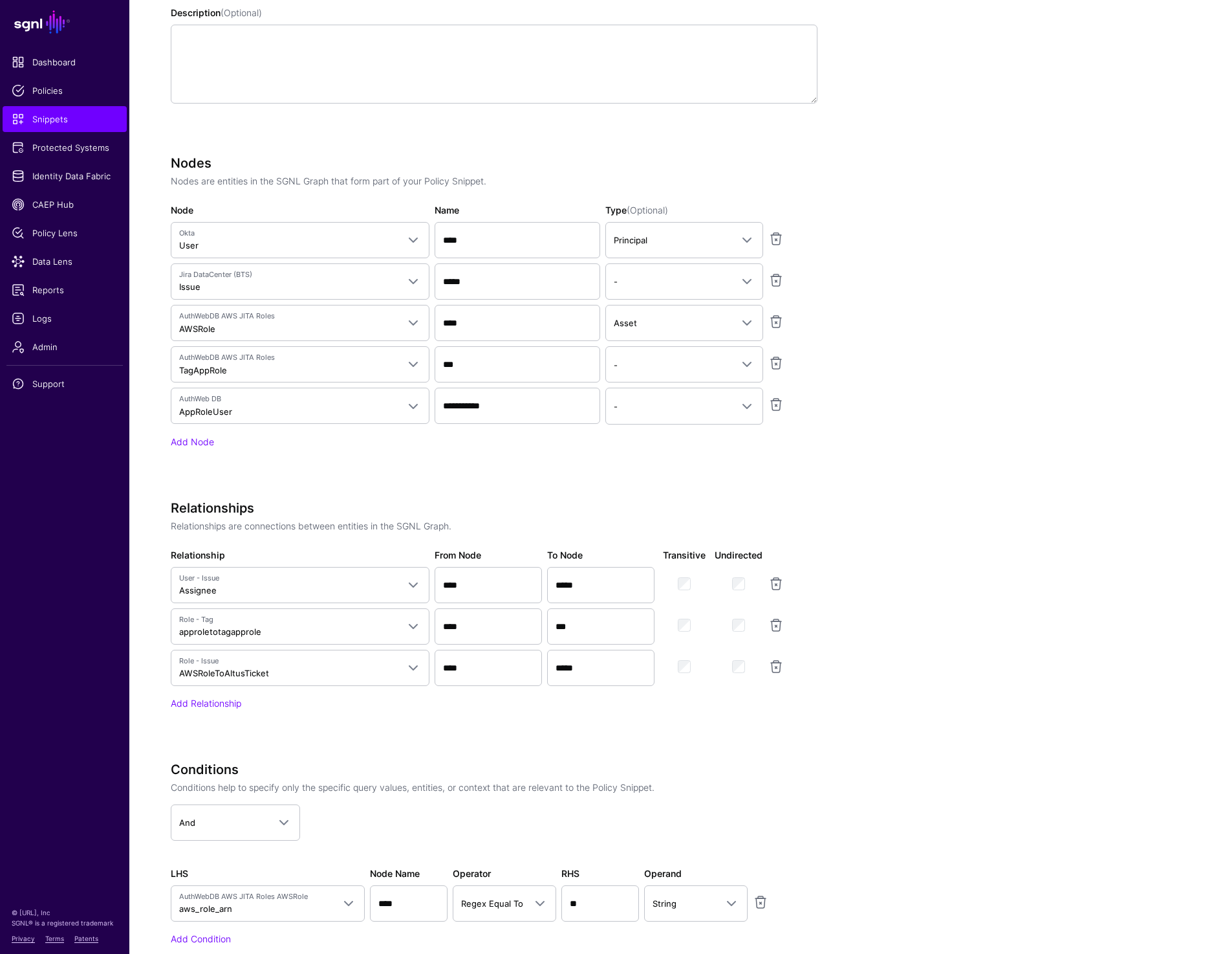
scroll to position [509, 0]
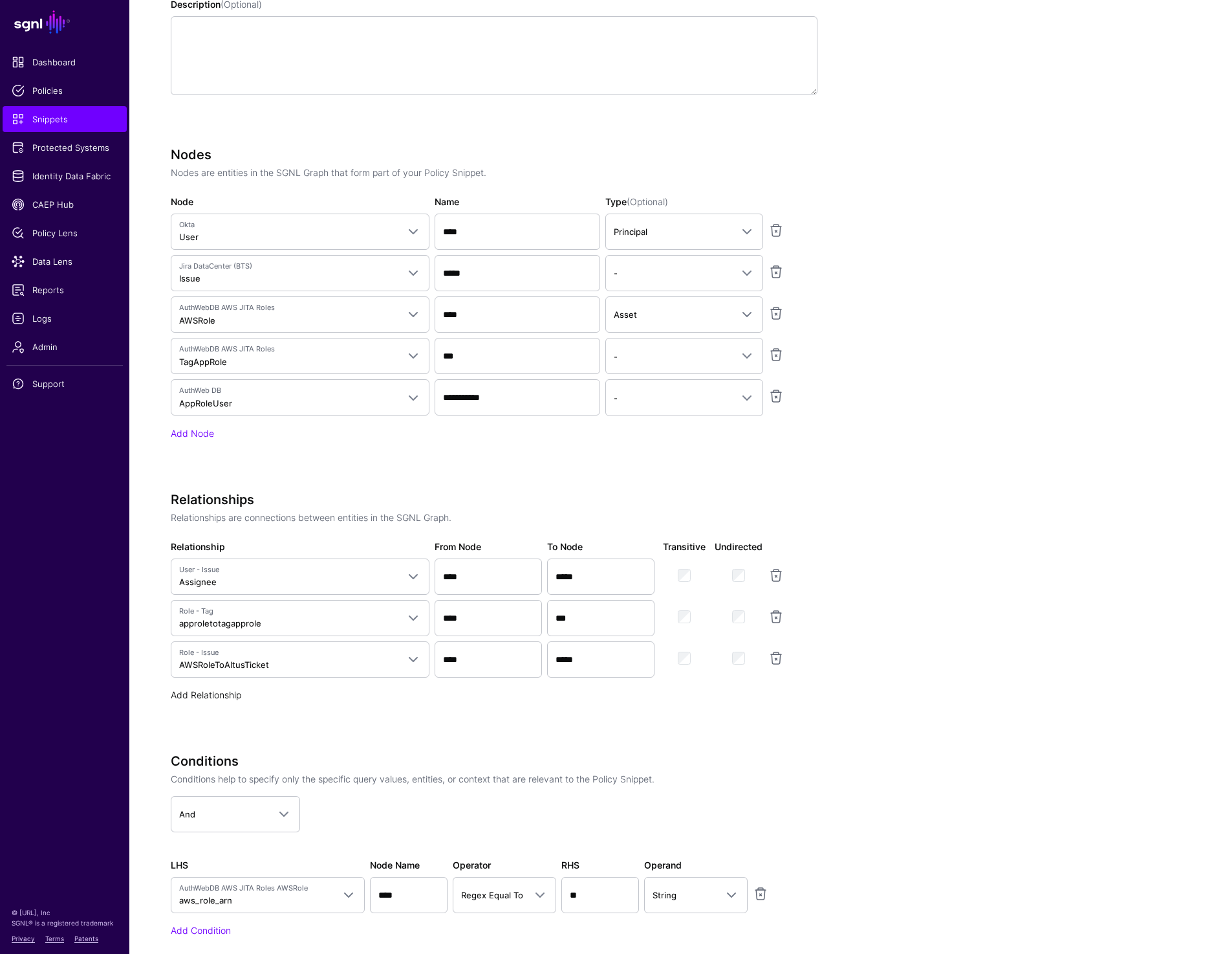
click at [226, 697] on link "Add Relationship" at bounding box center [206, 694] width 71 height 11
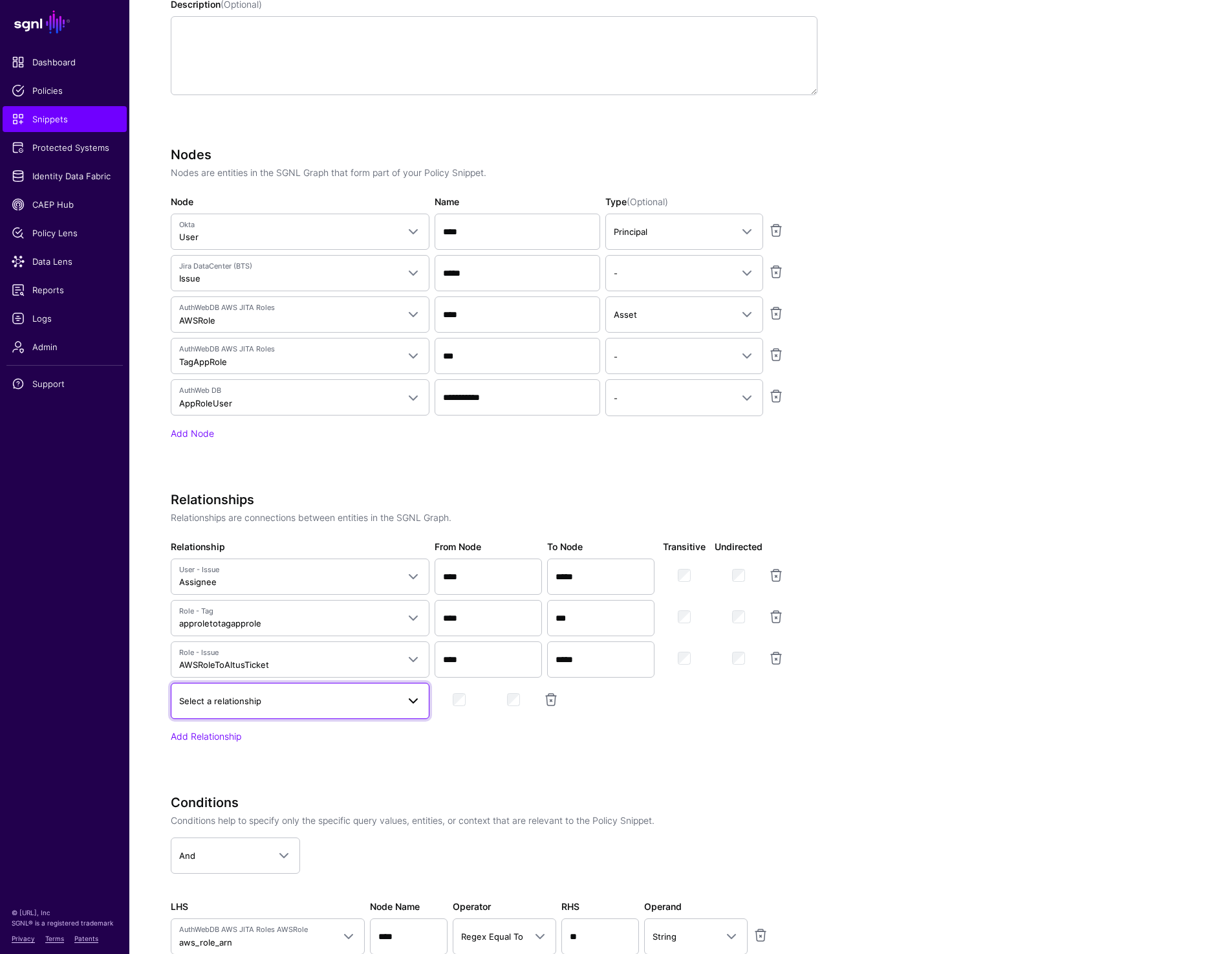
click at [232, 702] on span "Select a relationship" at bounding box center [220, 701] width 82 height 10
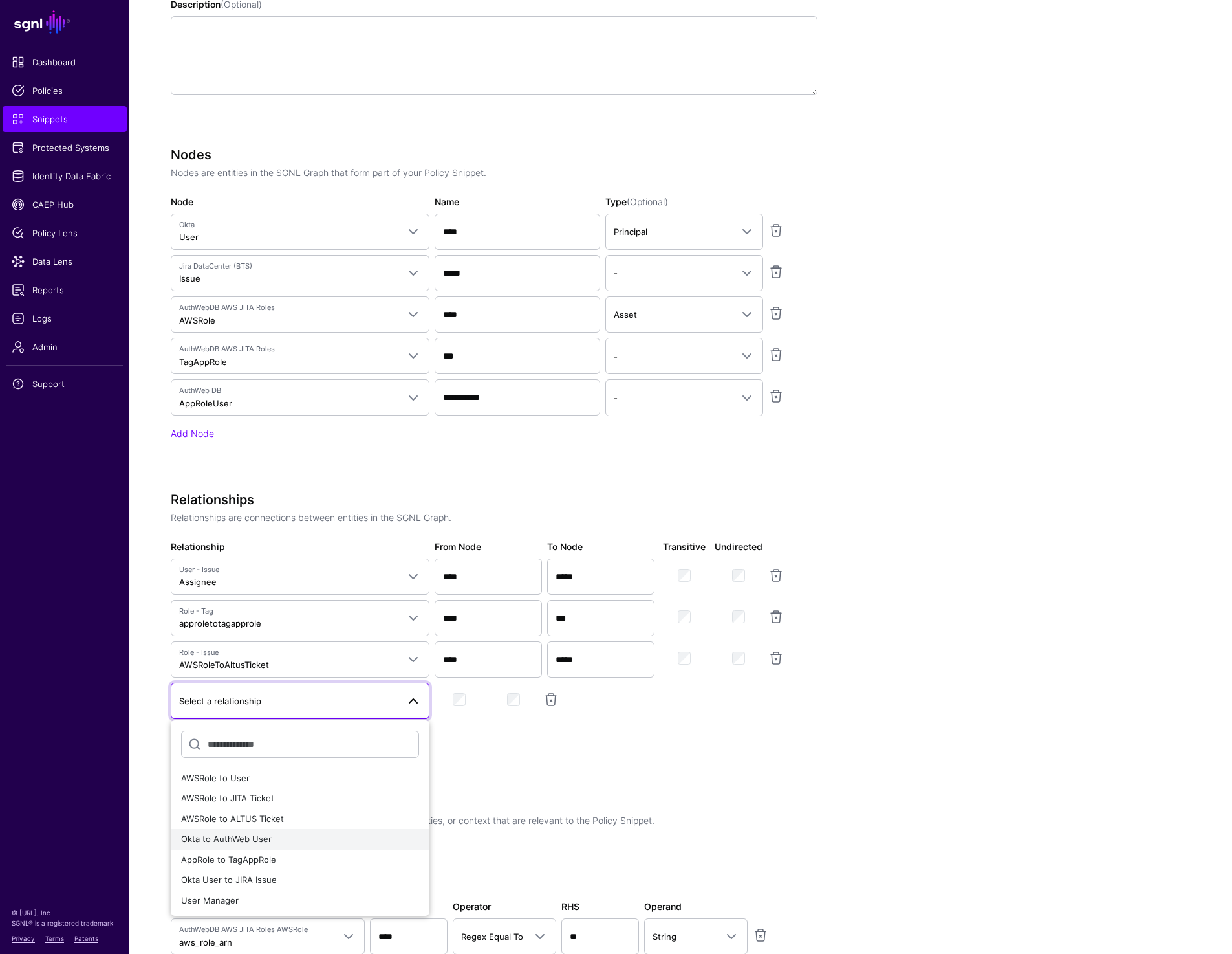
click at [270, 845] on button "Okta to AuthWeb User" at bounding box center [301, 839] width 259 height 20
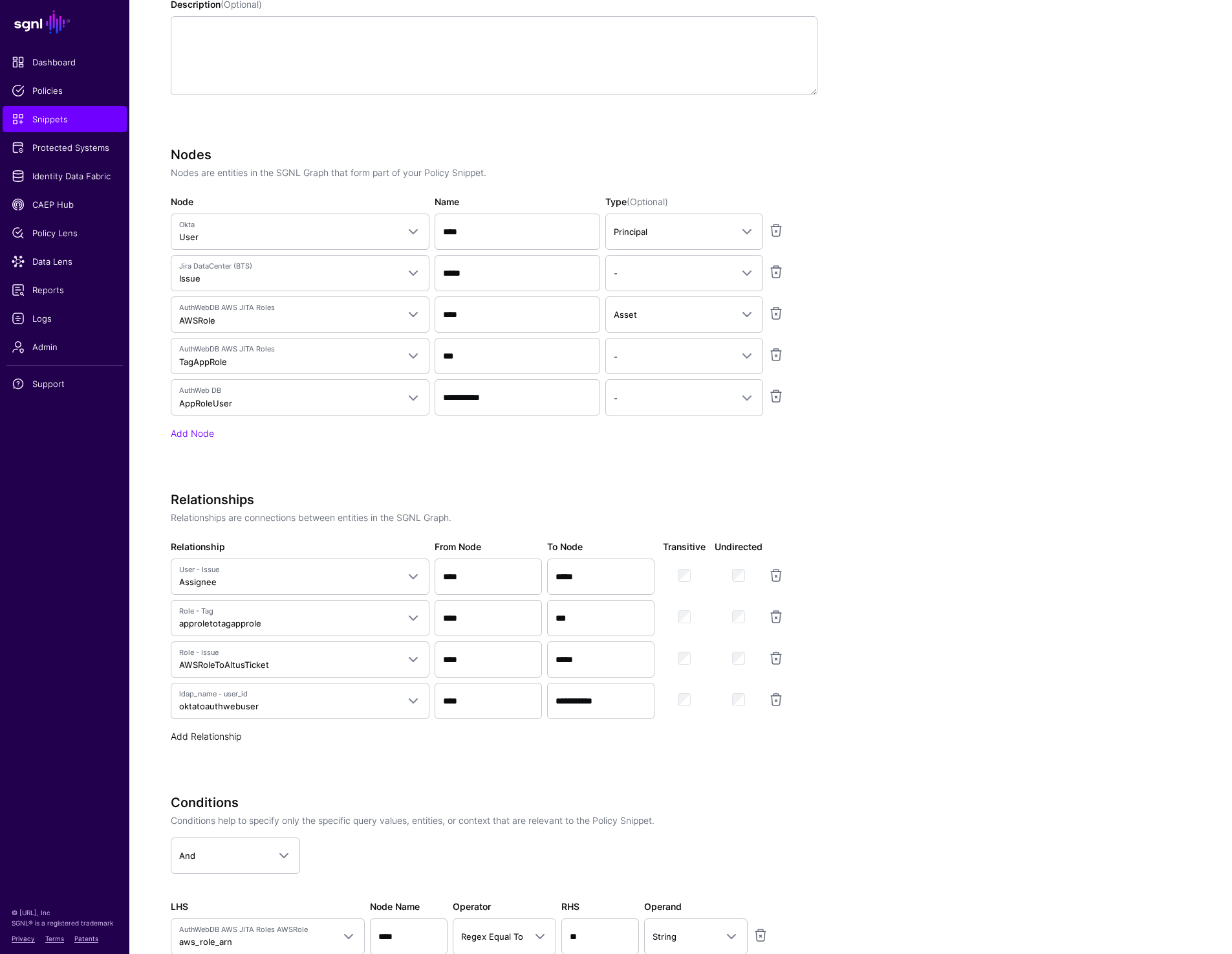
click at [192, 734] on link "Add Relationship" at bounding box center [206, 736] width 71 height 11
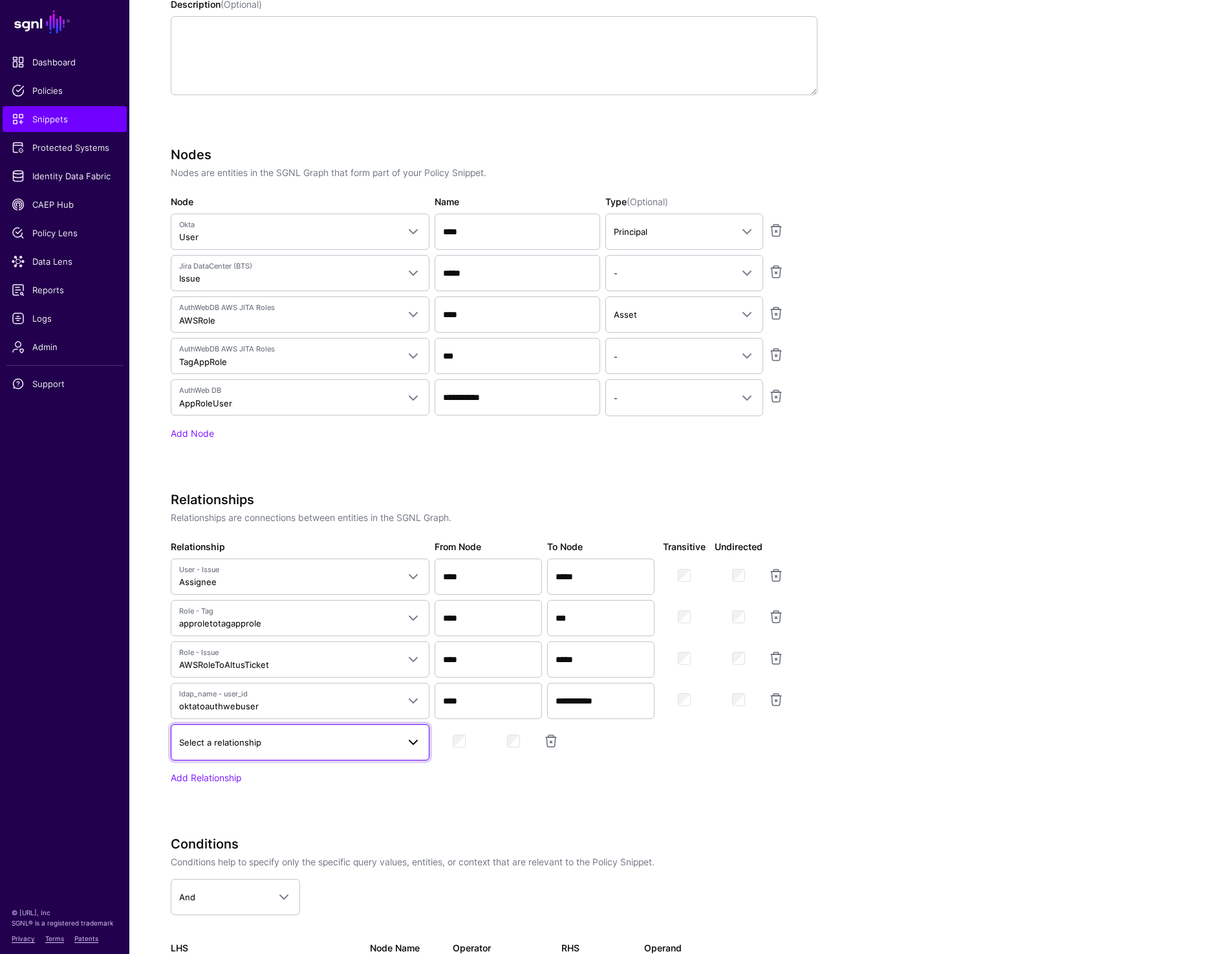
click at [200, 741] on span "Select a relationship" at bounding box center [220, 742] width 82 height 10
click at [254, 589] on div "AWSRole to User" at bounding box center [301, 584] width 238 height 13
click at [983, 638] on app-snippets-creator "Specify the components of your Snippet Version Policy Snippet Versions are comp…" at bounding box center [637, 480] width 931 height 1153
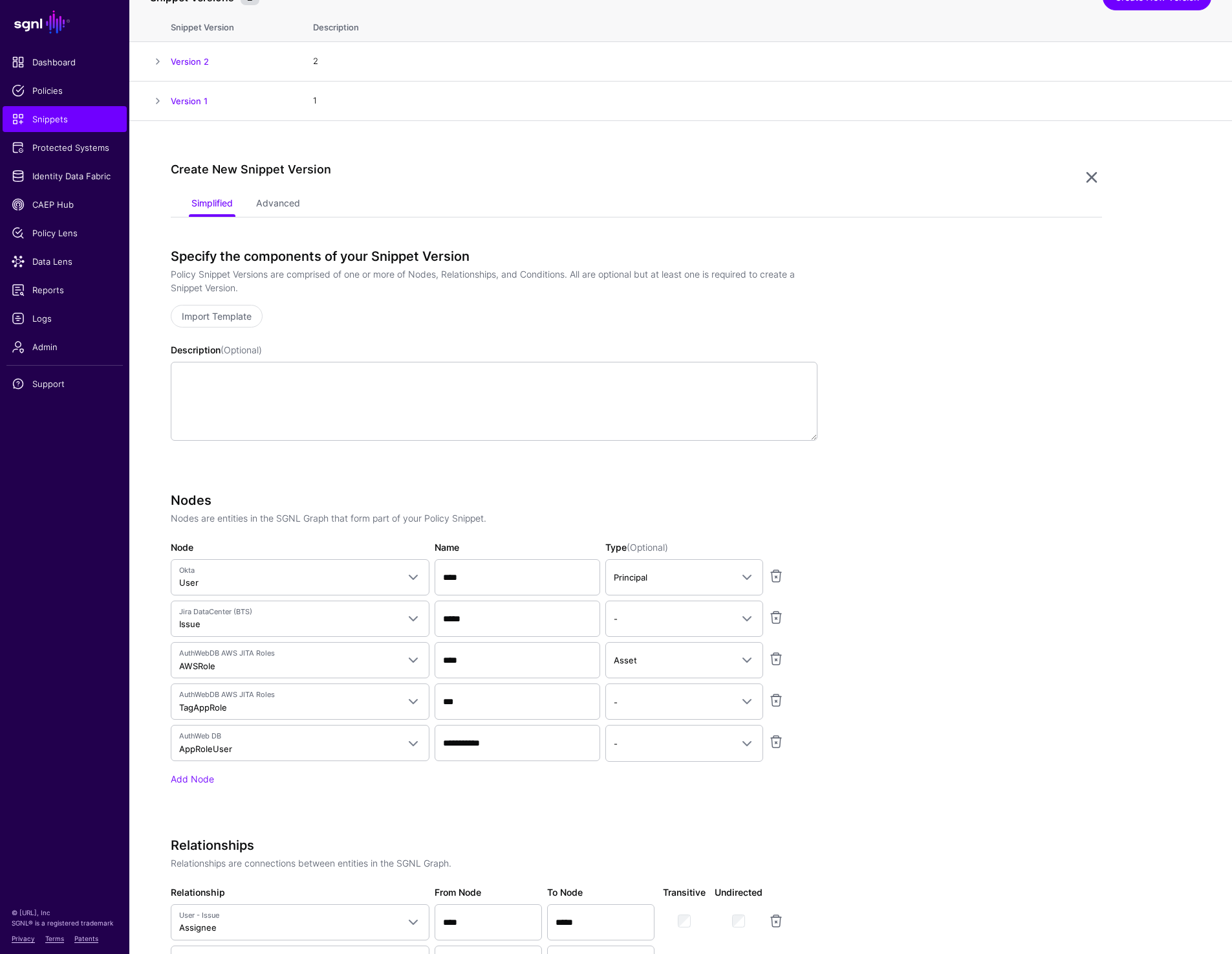
scroll to position [740, 0]
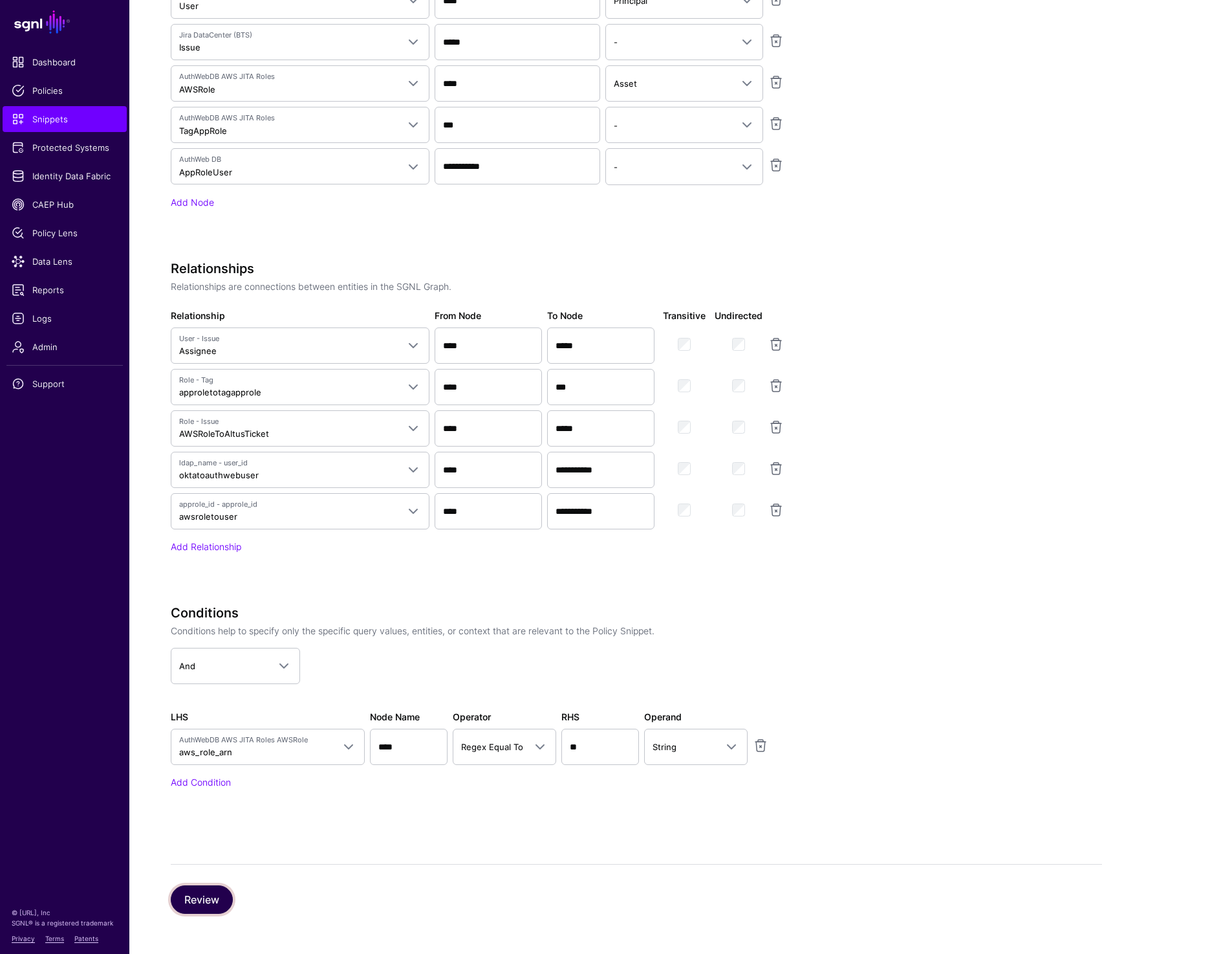
click at [188, 898] on button "Review" at bounding box center [202, 899] width 62 height 28
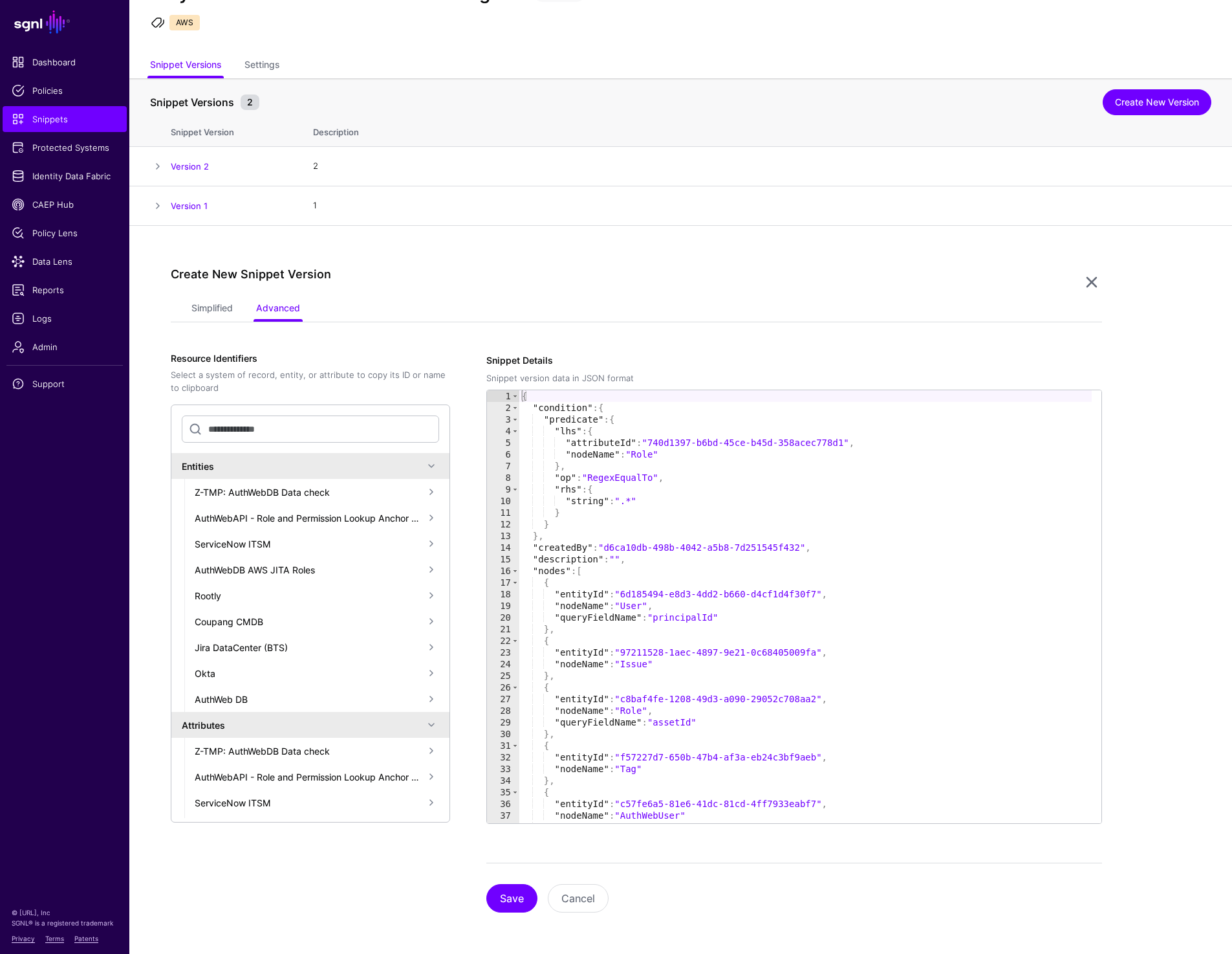
scroll to position [59, 0]
click at [511, 896] on button "Save" at bounding box center [512, 898] width 51 height 28
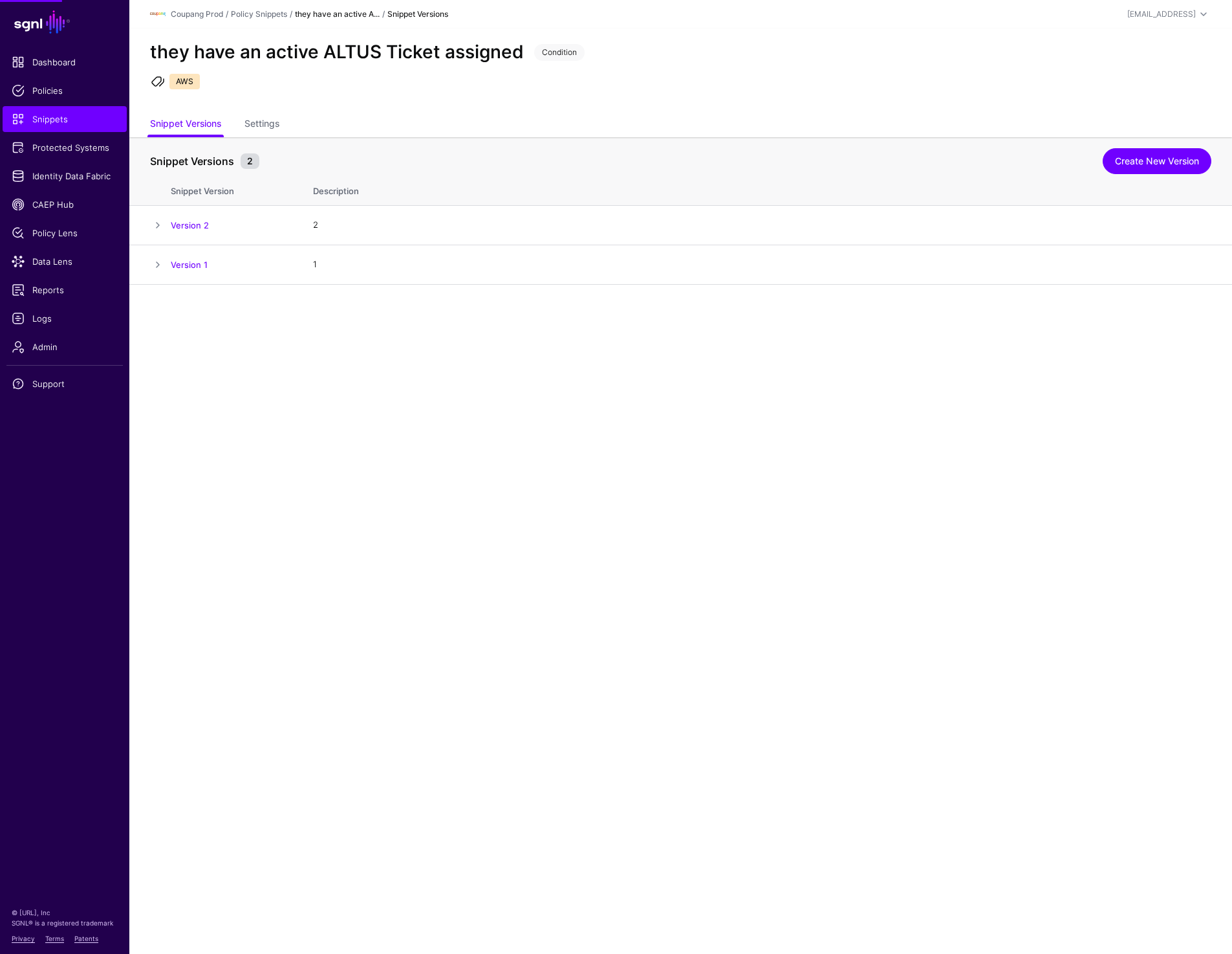
scroll to position [0, 0]
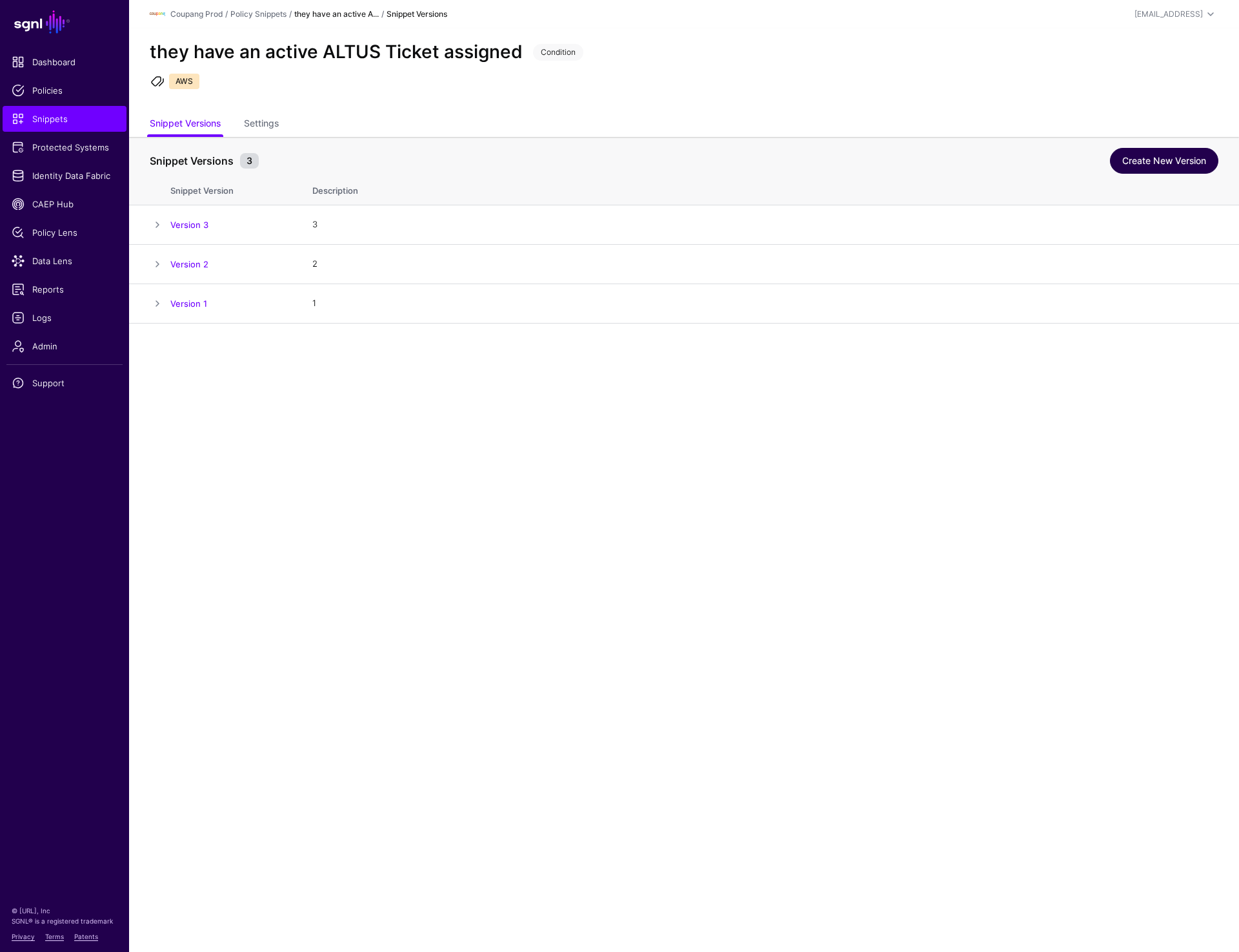
click at [1162, 158] on link "Create New Version" at bounding box center [1164, 161] width 109 height 26
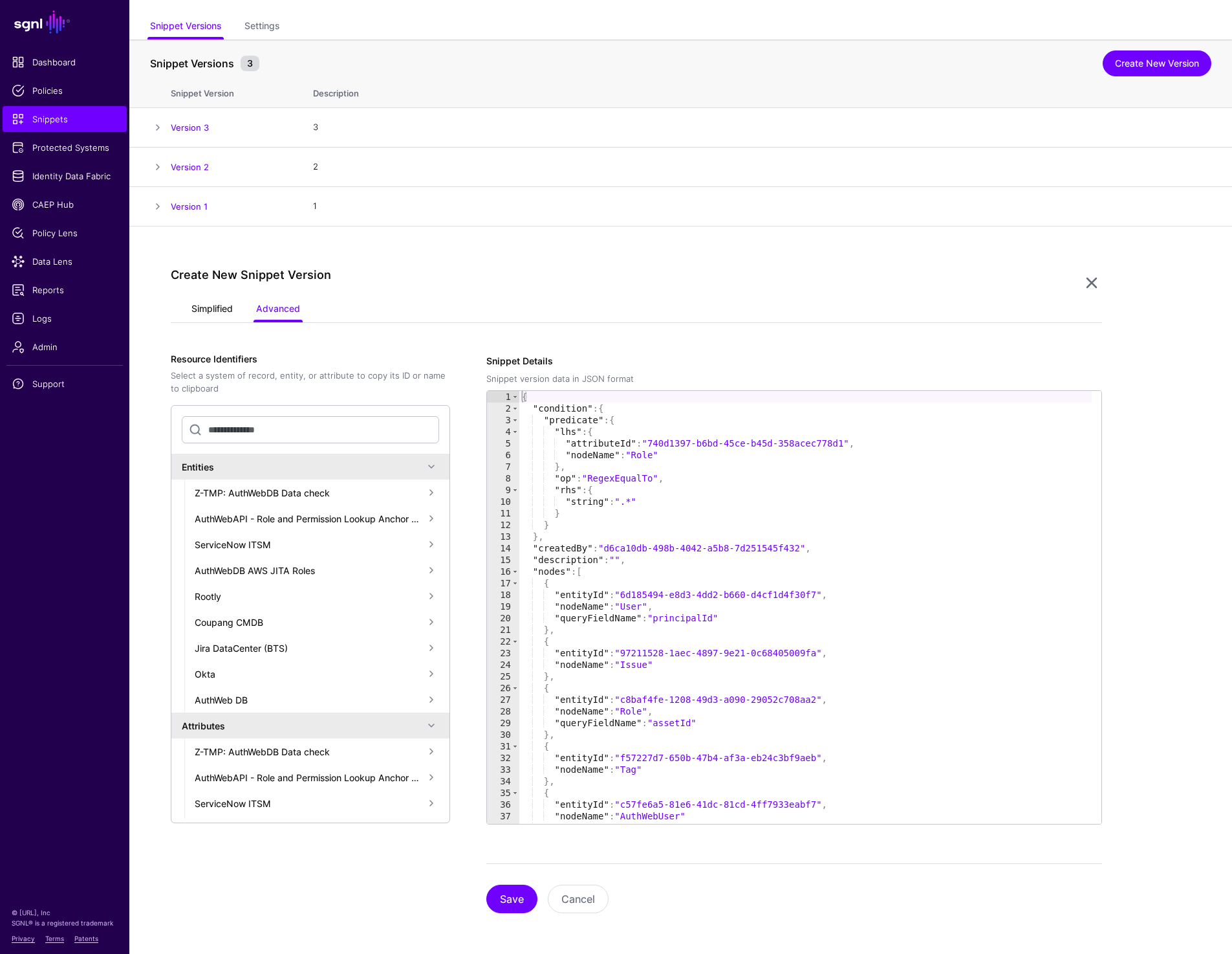
scroll to position [98, 0]
click at [212, 300] on link "Simplified" at bounding box center [212, 309] width 42 height 25
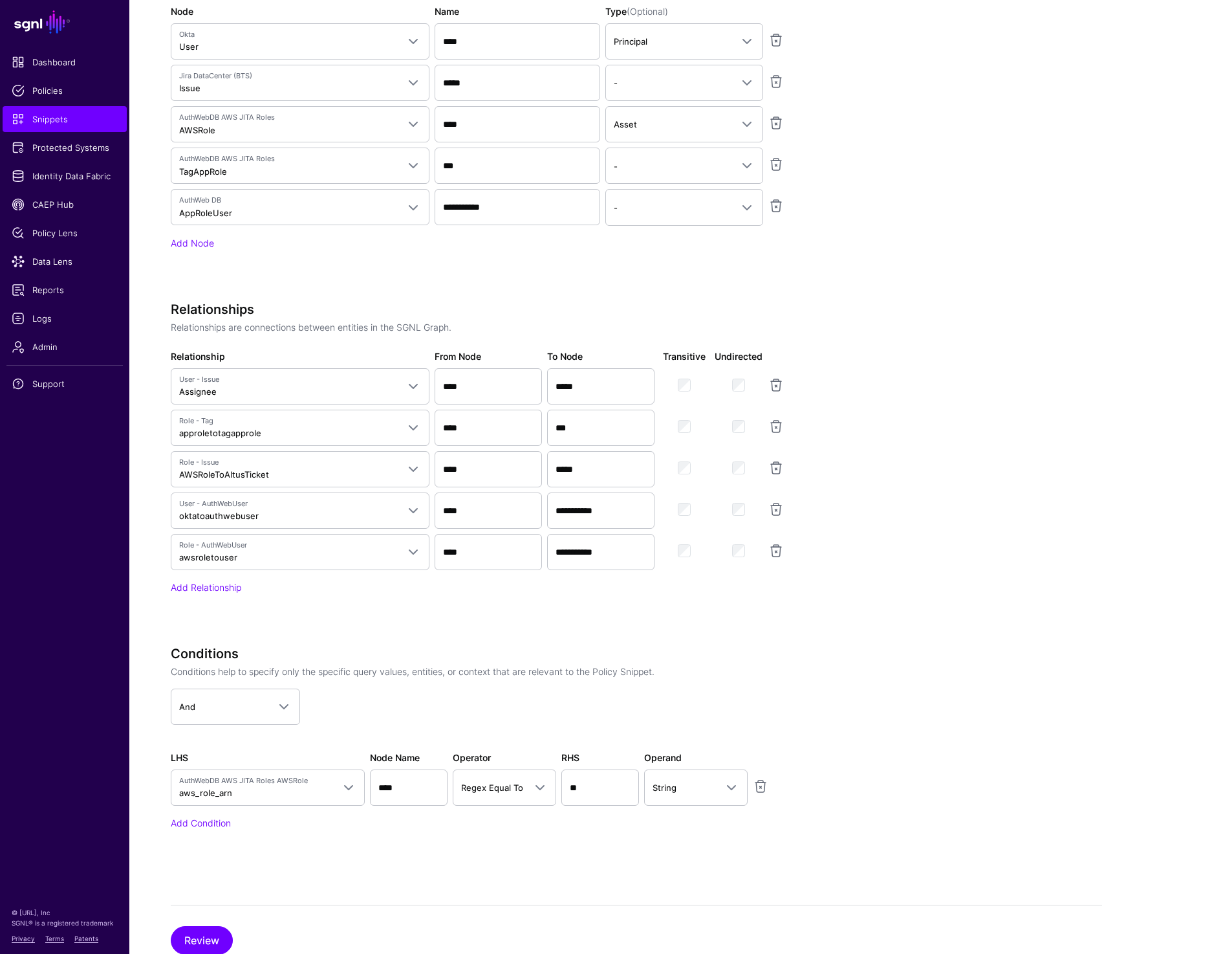
scroll to position [741, 0]
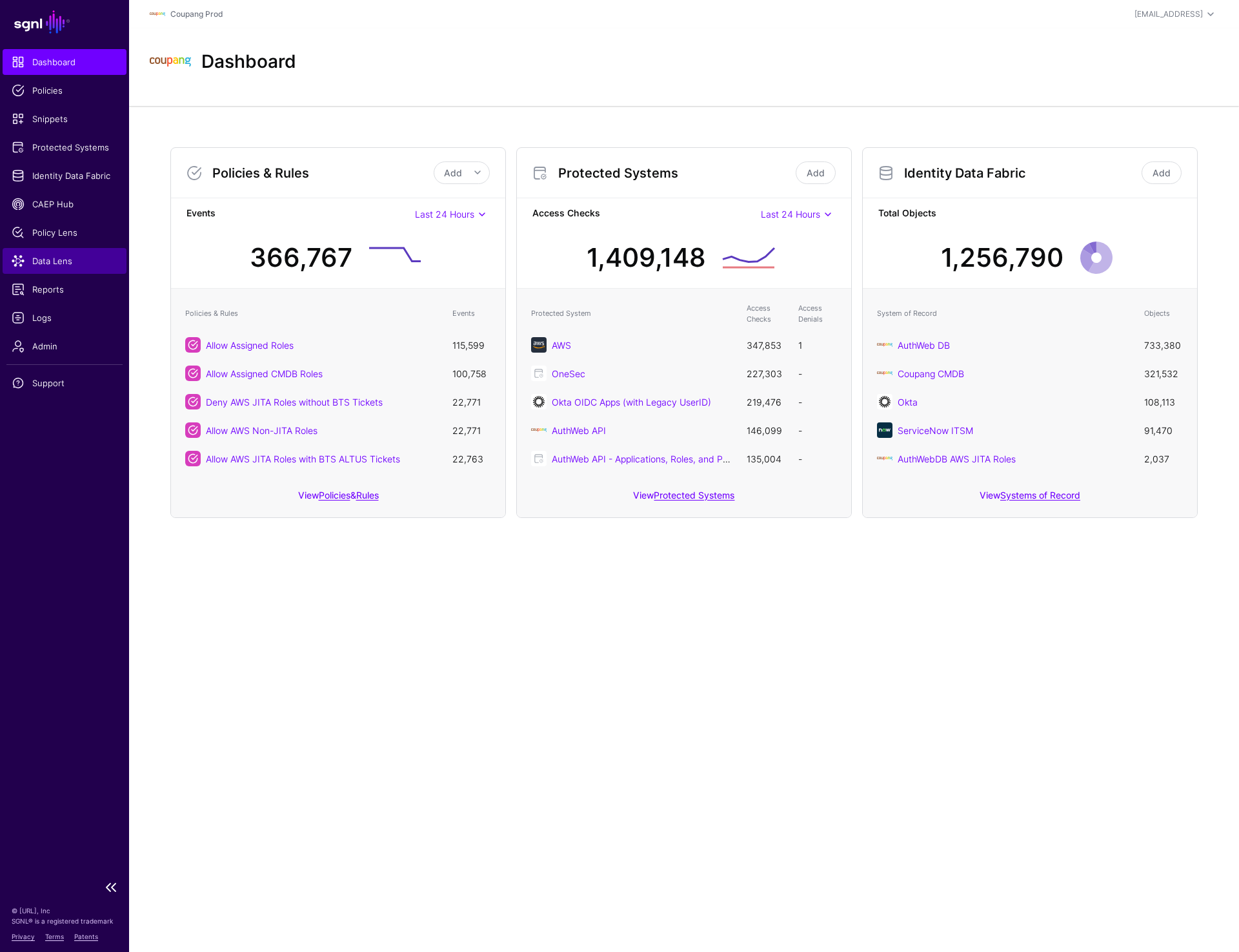
click at [63, 257] on span "Data Lens" at bounding box center [65, 260] width 106 height 13
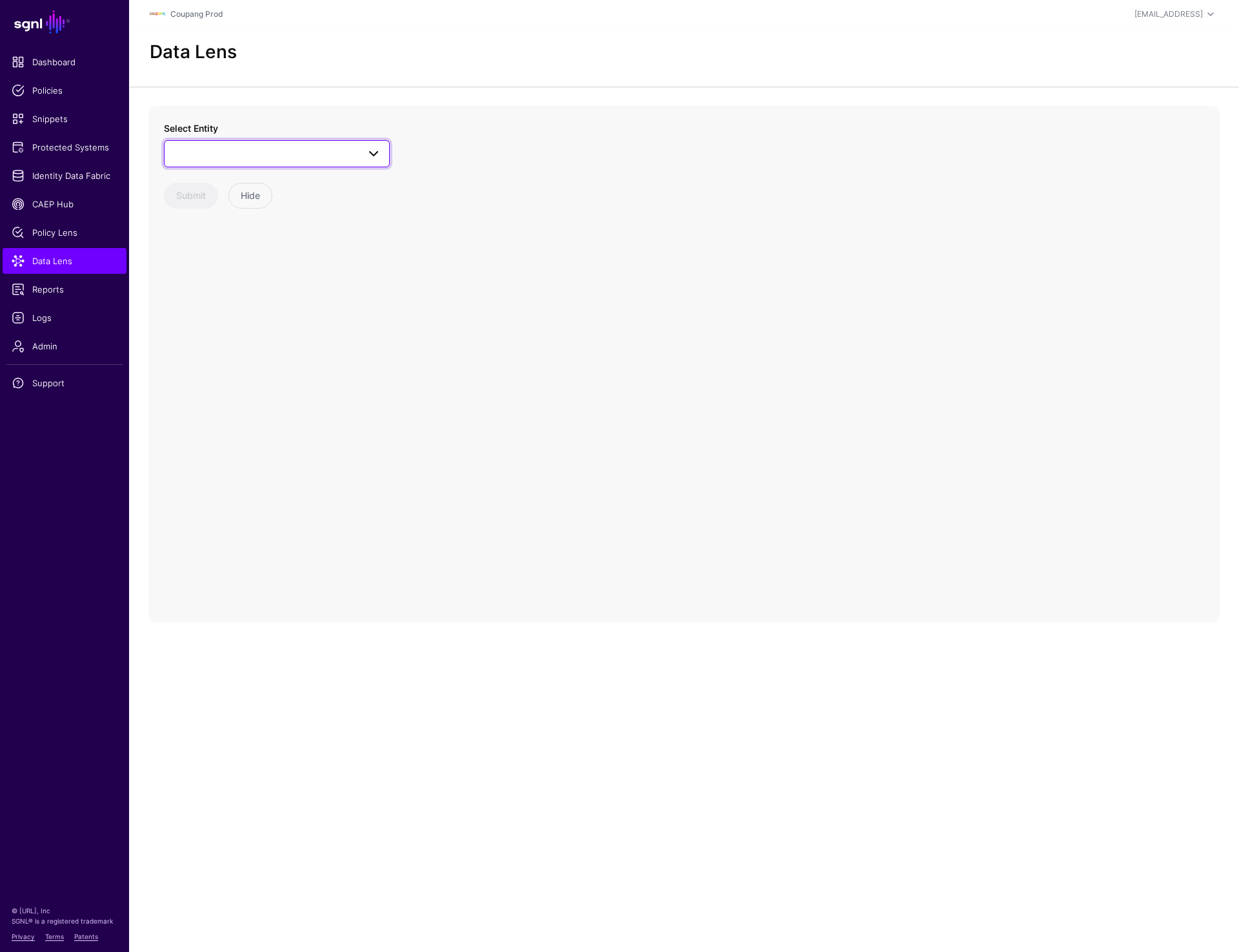
click at [242, 156] on span at bounding box center [277, 154] width 209 height 15
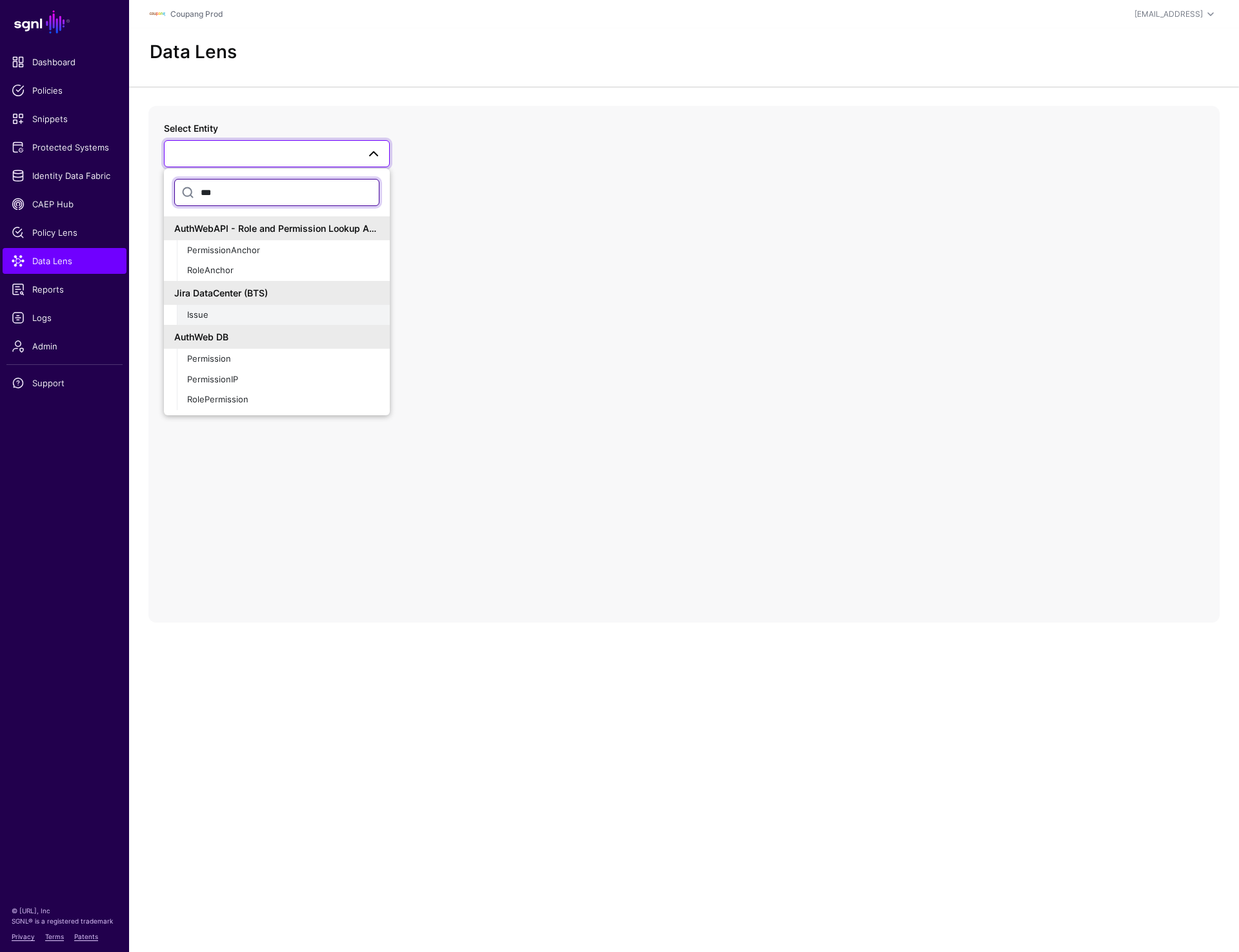
type input "***"
click at [197, 316] on span "Issue" at bounding box center [197, 314] width 21 height 10
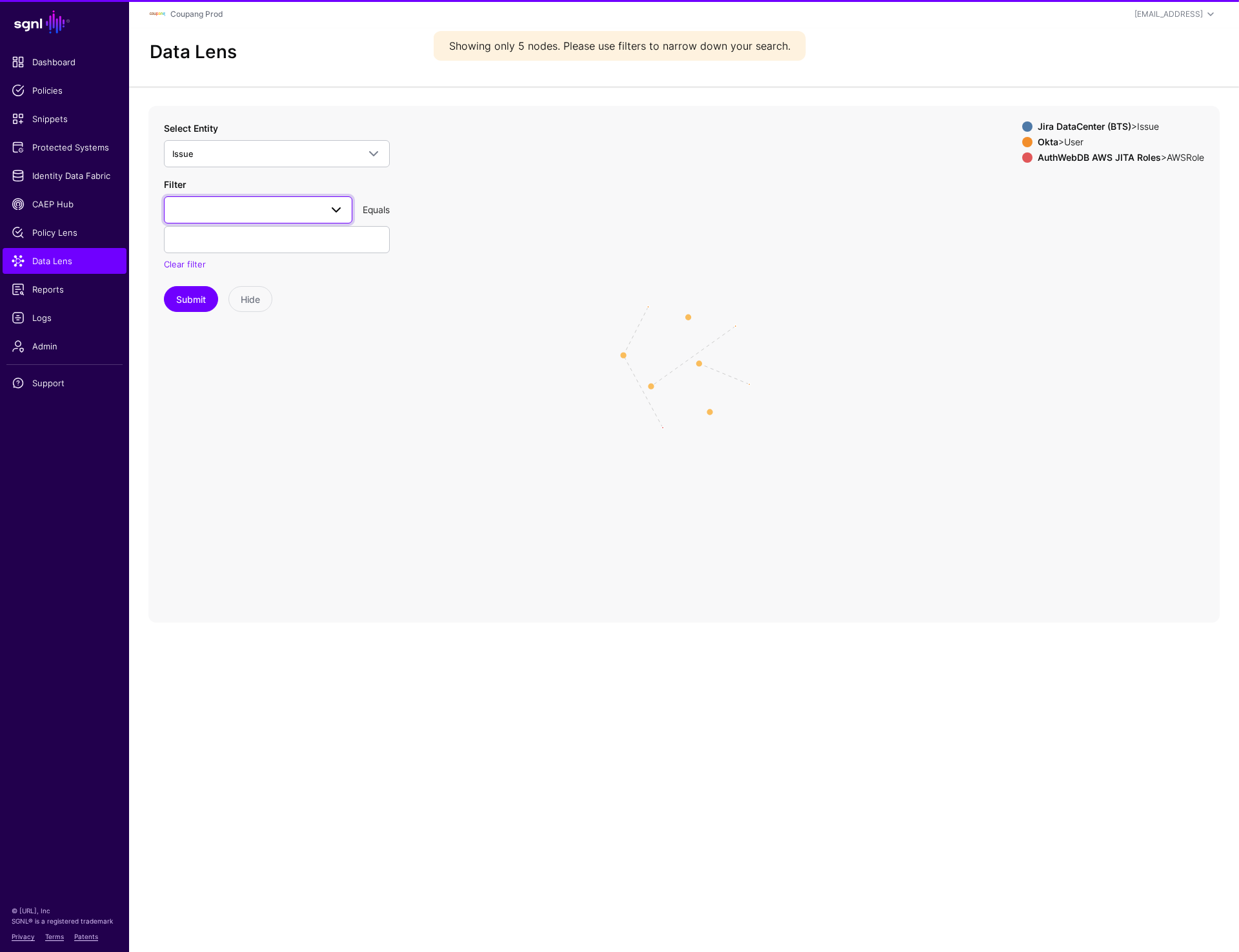
click at [269, 206] on span at bounding box center [258, 210] width 172 height 15
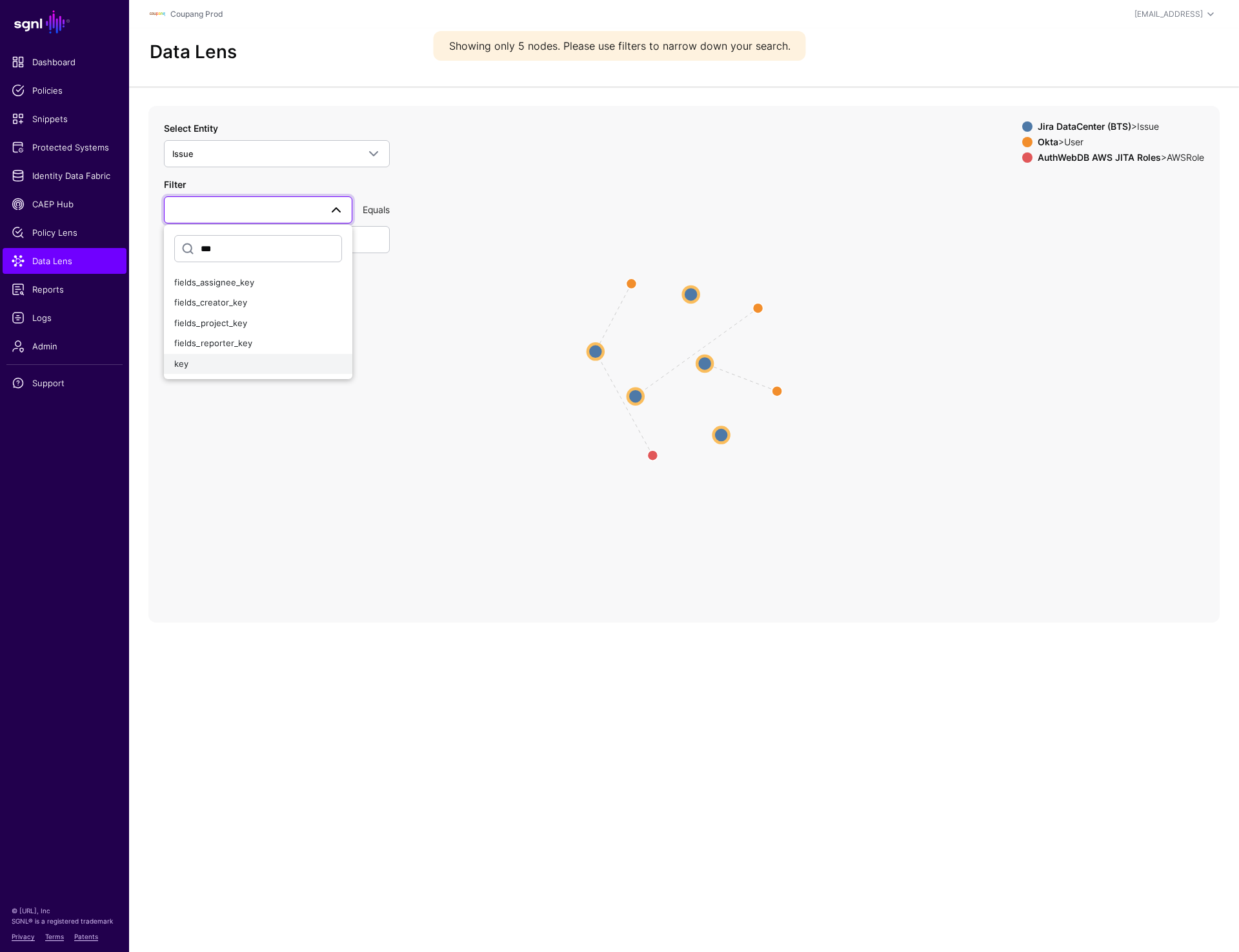
type input "***"
click at [222, 371] on button "key" at bounding box center [258, 364] width 189 height 20
click at [212, 246] on input "text" at bounding box center [277, 240] width 226 height 27
click at [219, 207] on span "key" at bounding box center [246, 210] width 149 height 14
type input "***"
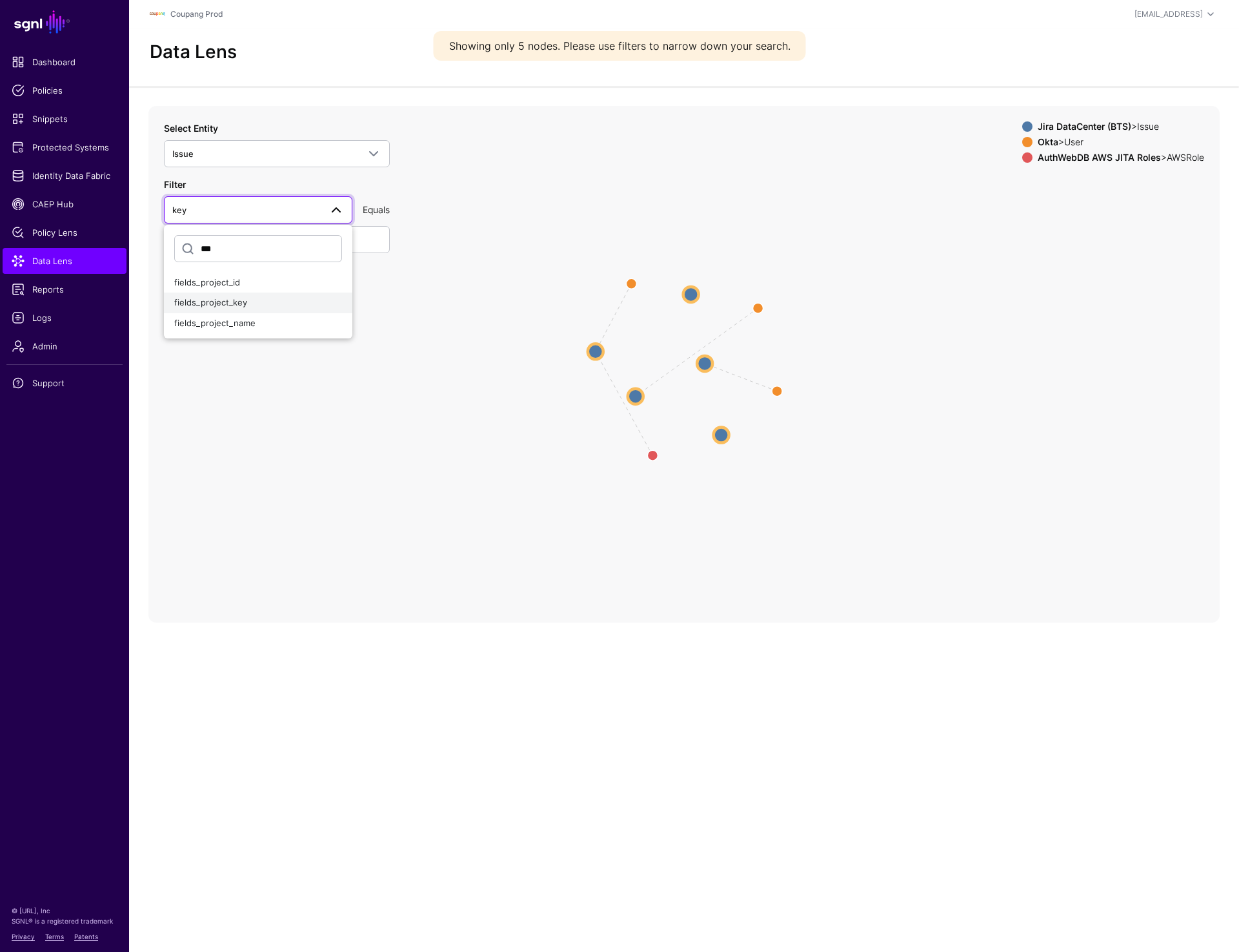
click at [220, 302] on span "fields_project_key" at bounding box center [211, 302] width 73 height 10
click at [211, 233] on input "text" at bounding box center [277, 240] width 226 height 27
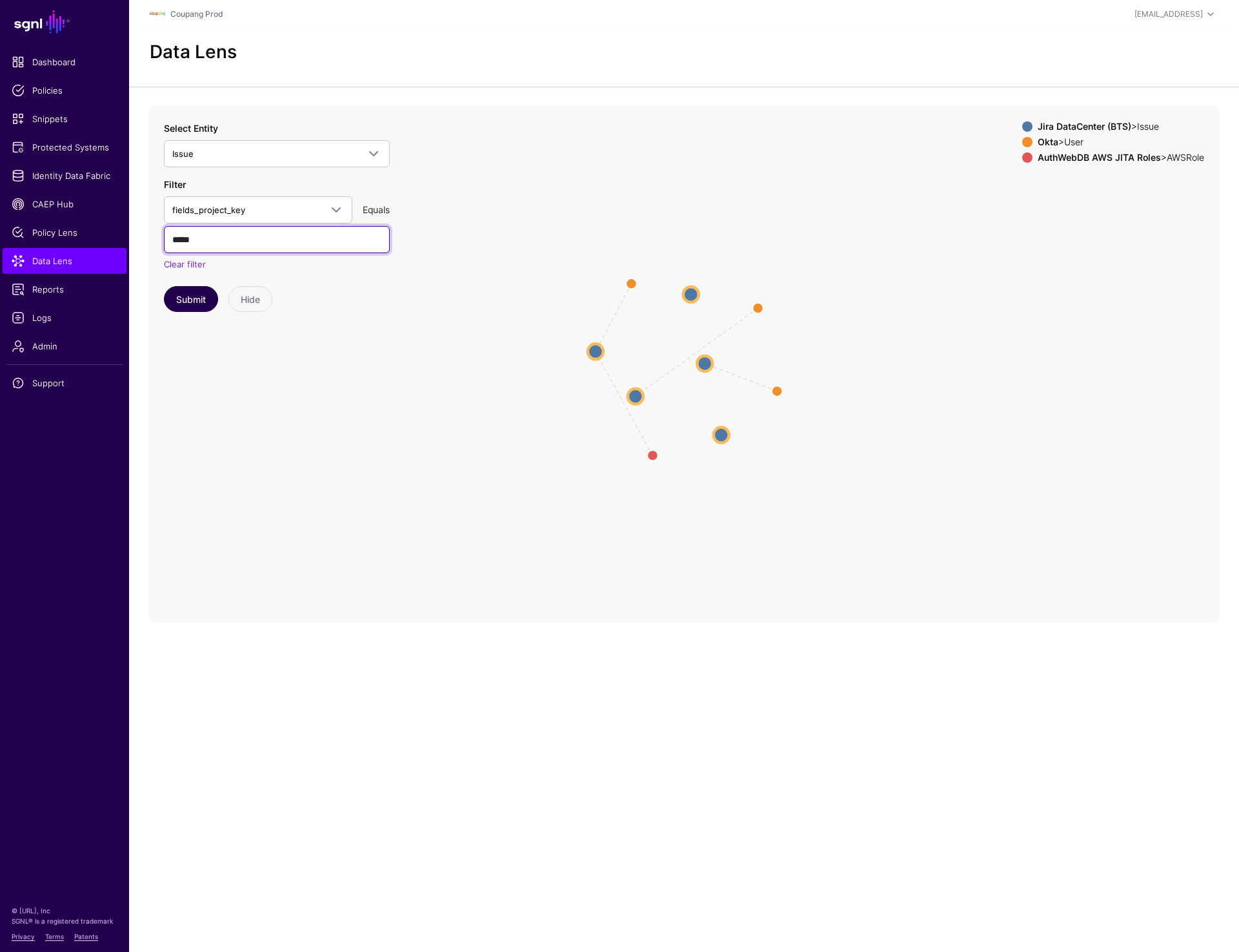
type input "*****"
click at [173, 300] on button "Submit" at bounding box center [191, 298] width 54 height 26
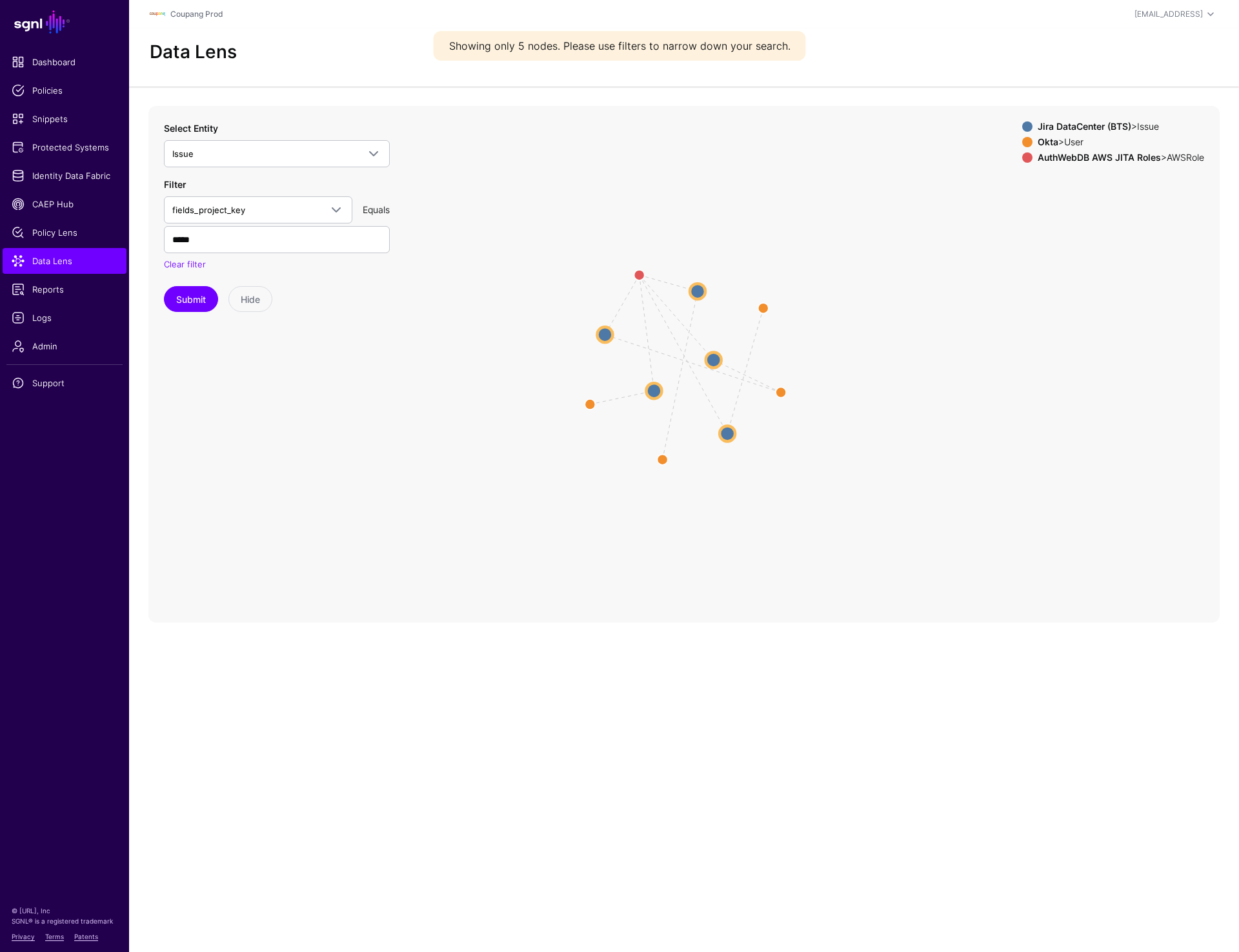
click at [709, 359] on circle at bounding box center [714, 360] width 15 height 15
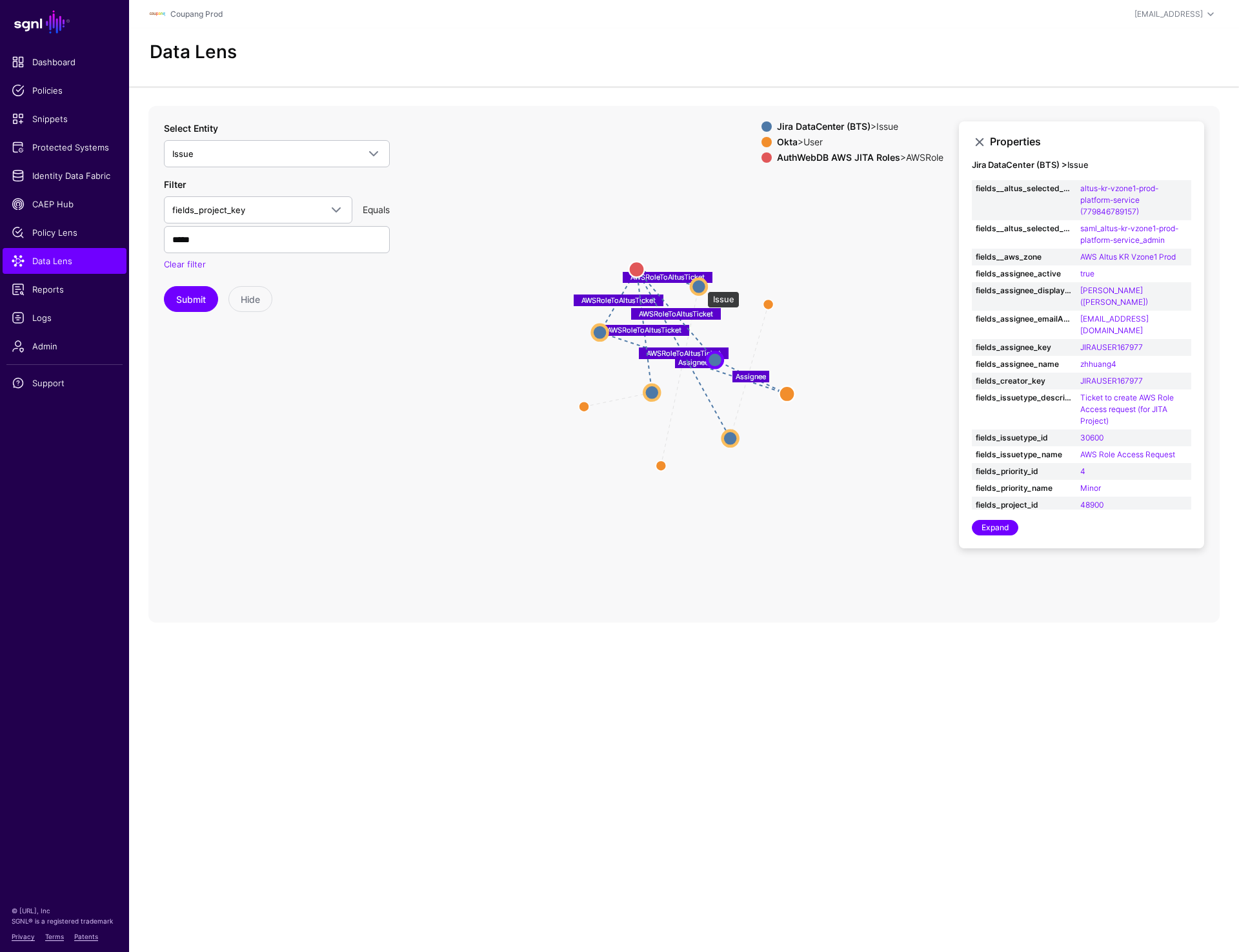
click at [701, 285] on circle at bounding box center [699, 286] width 15 height 15
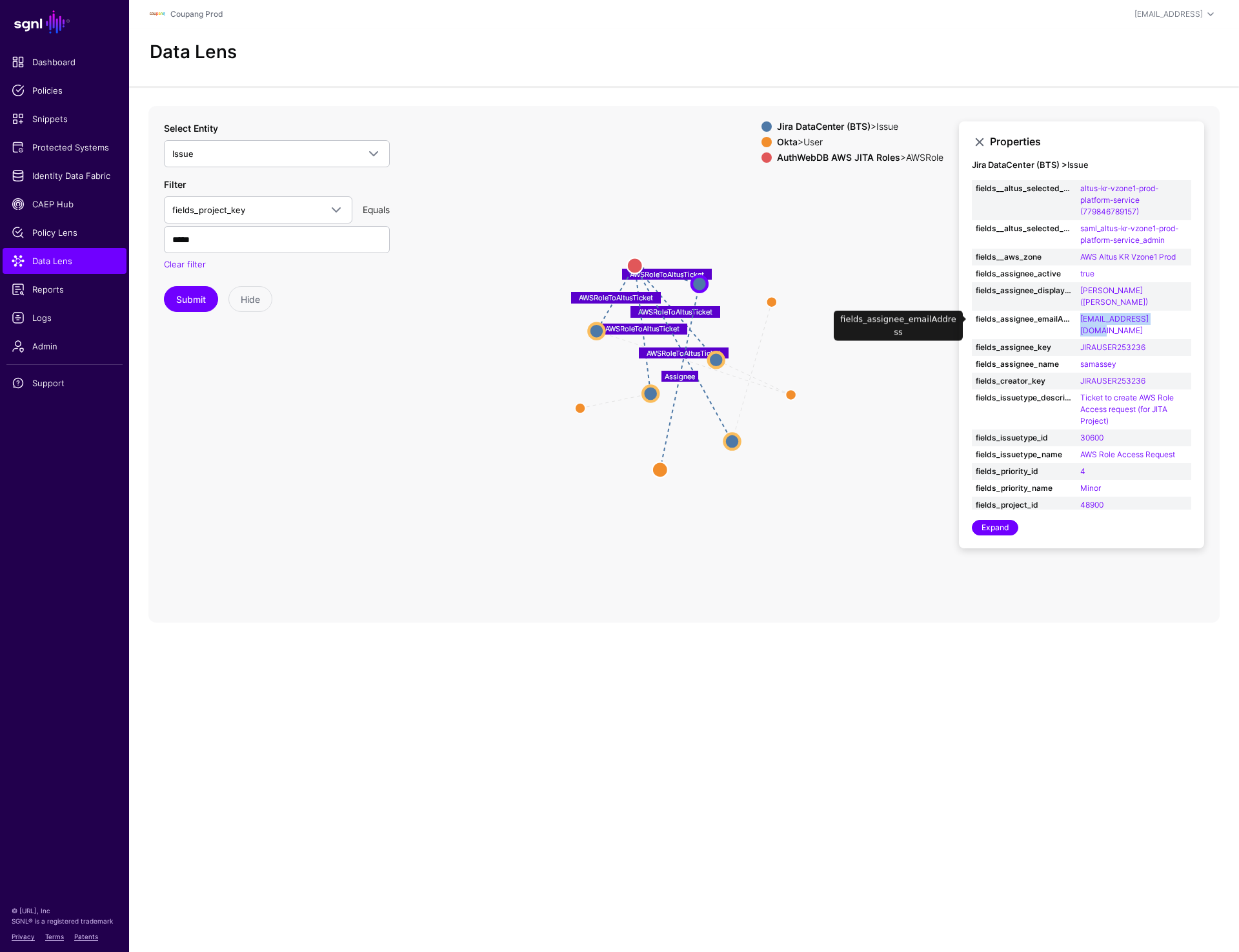
drag, startPoint x: 1078, startPoint y: 318, endPoint x: 1174, endPoint y: 320, distance: 96.0
click at [1174, 320] on td "samassey@coupang.com" at bounding box center [1134, 324] width 115 height 28
copy link "samassey@coupang.com"
click at [651, 386] on circle at bounding box center [651, 393] width 15 height 15
drag, startPoint x: 1077, startPoint y: 319, endPoint x: 1161, endPoint y: 319, distance: 84.0
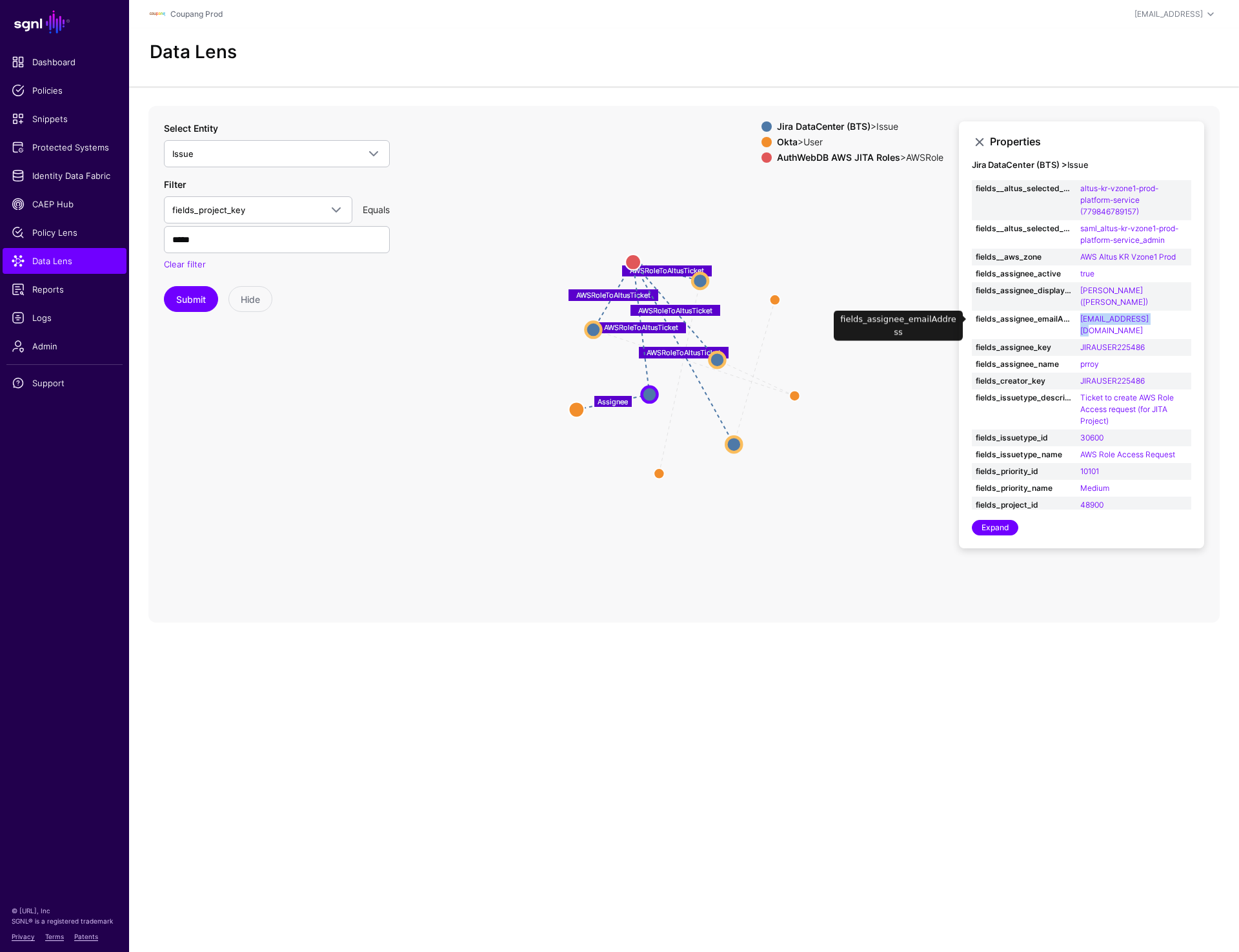
click at [1161, 319] on td "prroy@coupang.com" at bounding box center [1134, 324] width 115 height 28
copy link "prroy@coupang.com"
click at [714, 355] on circle at bounding box center [717, 360] width 15 height 15
drag, startPoint x: 1077, startPoint y: 320, endPoint x: 1174, endPoint y: 320, distance: 97.0
click at [1174, 320] on td "[EMAIL_ADDRESS][DOMAIN_NAME]" at bounding box center [1134, 324] width 115 height 28
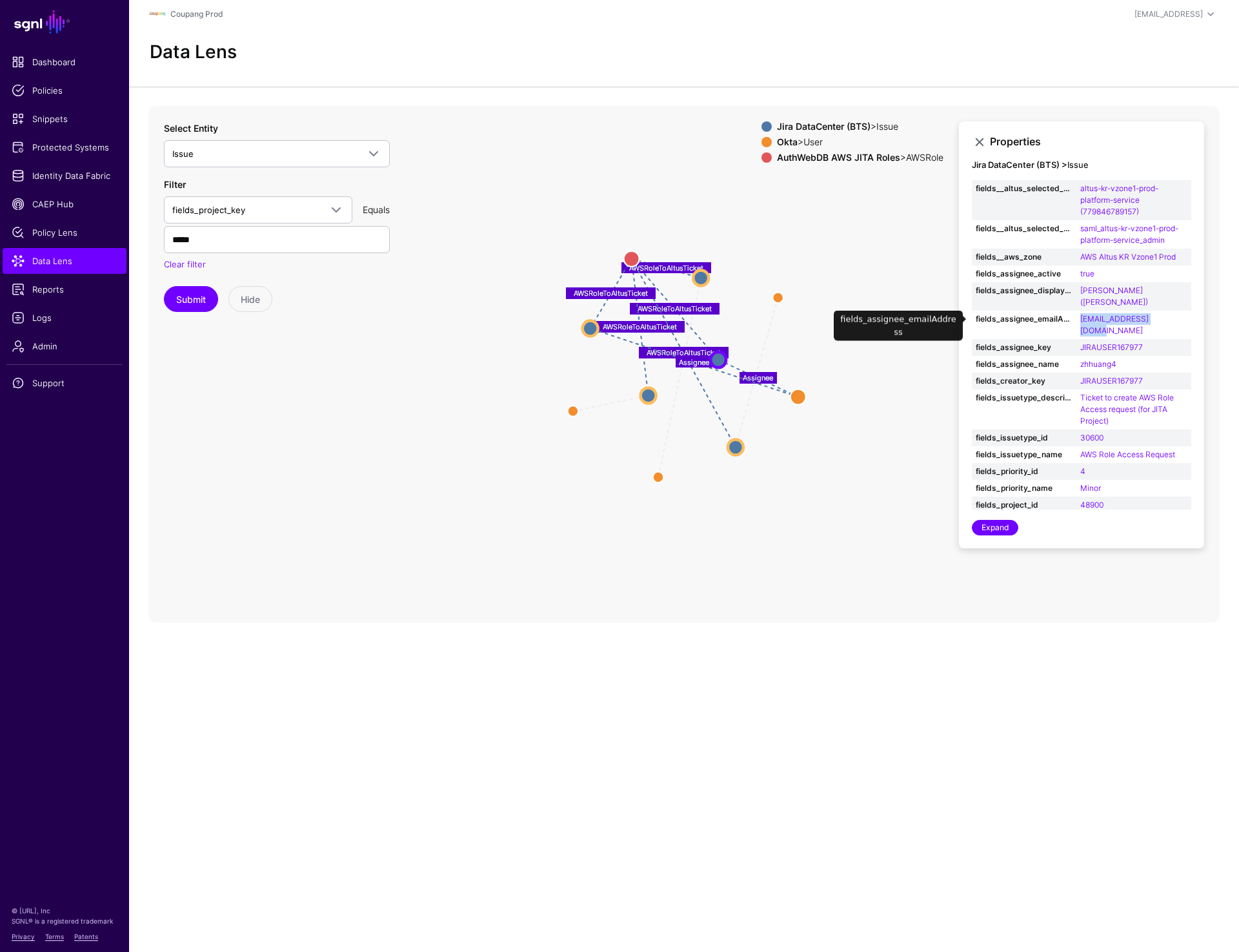
copy link "[EMAIL_ADDRESS][DOMAIN_NAME]"
click at [738, 450] on circle at bounding box center [736, 447] width 15 height 15
drag, startPoint x: 1078, startPoint y: 320, endPoint x: 1180, endPoint y: 319, distance: 102.0
click at [1180, 319] on td "hokang24@coupang.com" at bounding box center [1134, 324] width 115 height 28
copy link "hokang24@coupang.com"
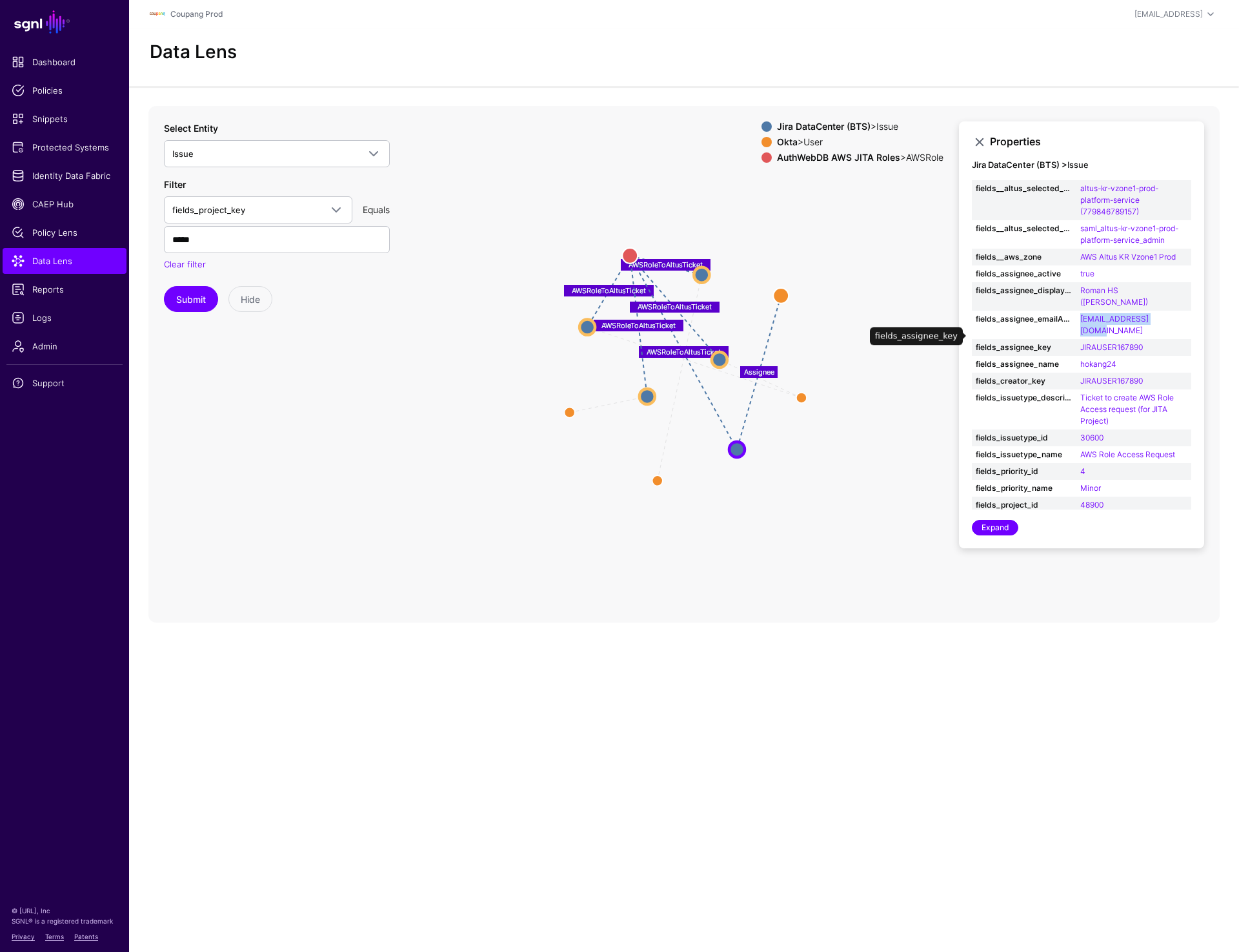
copy link "hokang24@coupang.com"
drag, startPoint x: 1146, startPoint y: 211, endPoint x: 1076, endPoint y: 190, distance: 73.1
click at [1076, 190] on tr "fields__altus_selected_aws_account altus-kr-vzone1-prod-platform-service (77984…" at bounding box center [1082, 200] width 219 height 40
copy tr "_account altus-kr-vzone1-prod-platform-service (779846789157)"
click at [719, 352] on circle at bounding box center [720, 360] width 15 height 15
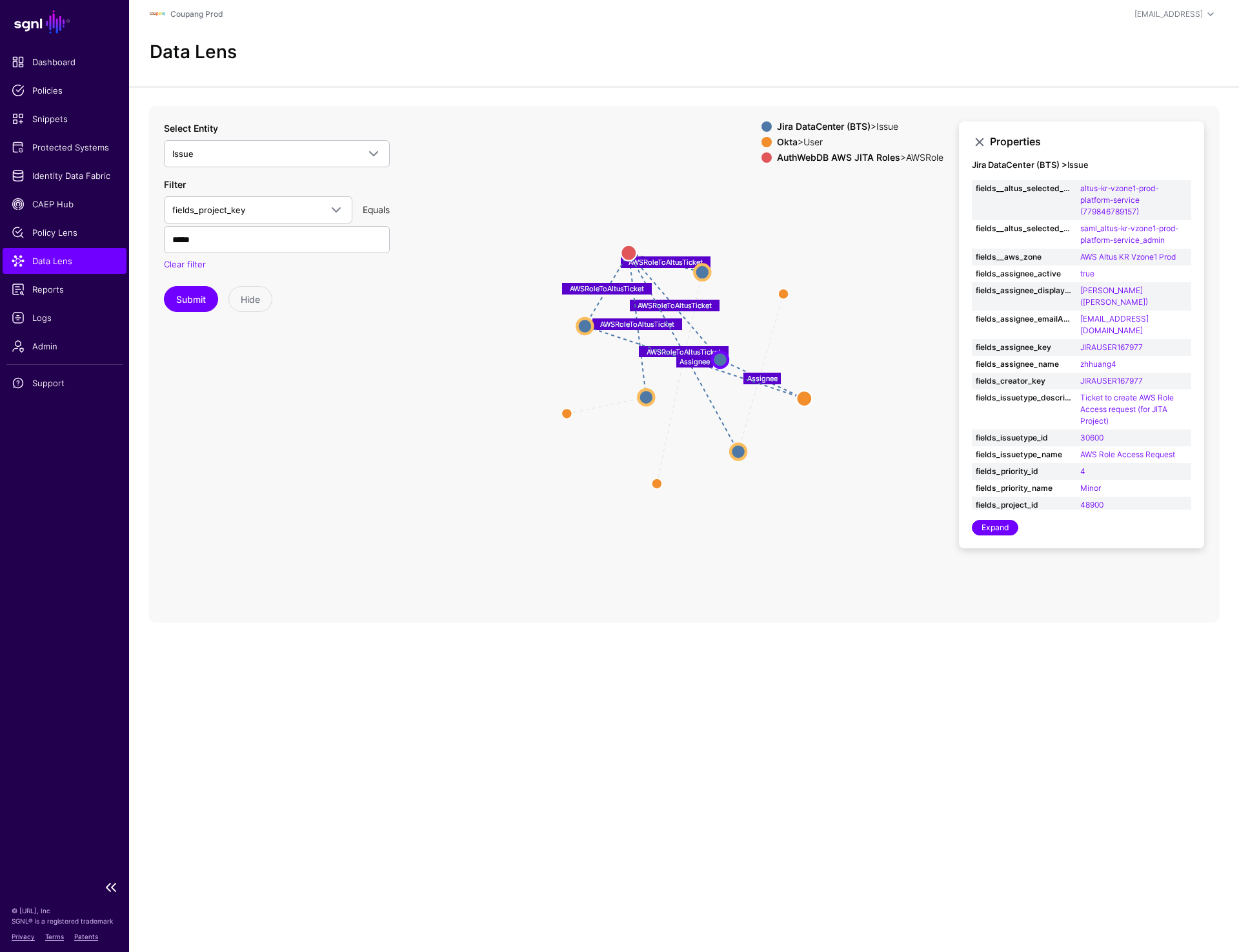
click at [65, 267] on span "Data Lens" at bounding box center [65, 260] width 106 height 13
click at [699, 275] on circle at bounding box center [702, 272] width 15 height 15
click at [699, 275] on circle at bounding box center [703, 269] width 15 height 15
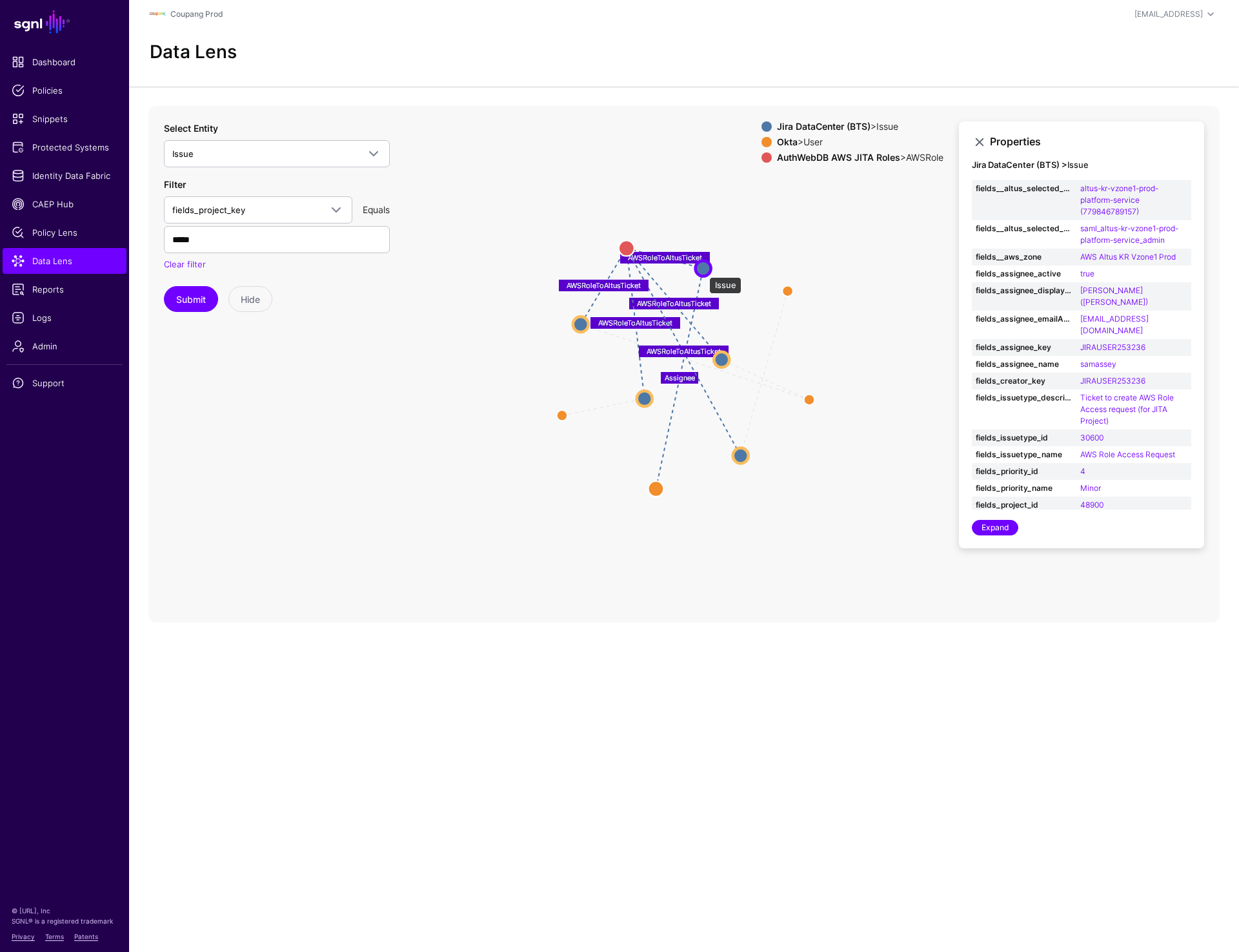
click at [703, 270] on circle at bounding box center [704, 268] width 15 height 15
click at [650, 396] on circle at bounding box center [643, 399] width 15 height 15
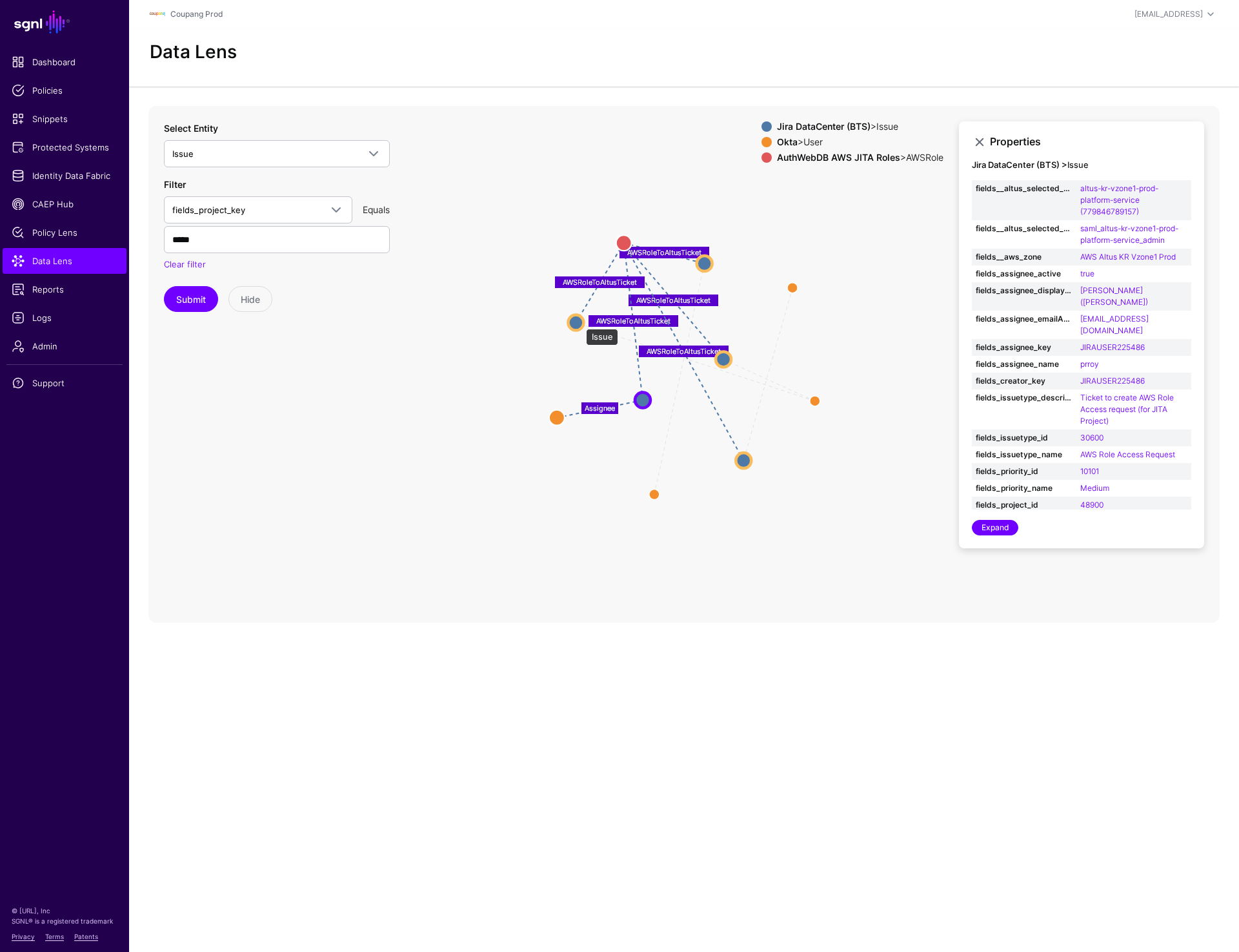
click at [580, 322] on circle at bounding box center [575, 322] width 15 height 15
click at [718, 359] on circle at bounding box center [724, 359] width 15 height 15
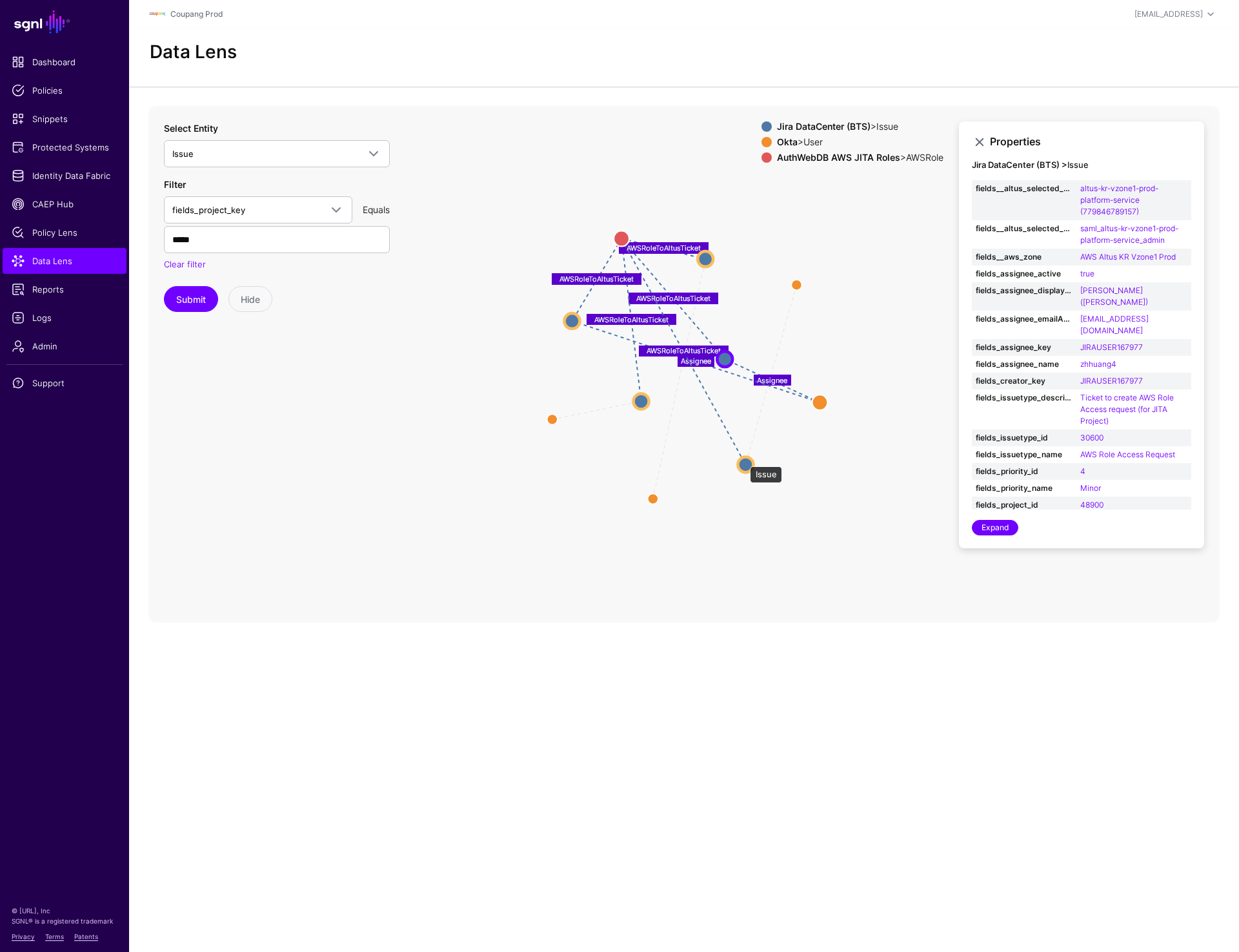
click at [744, 460] on circle at bounding box center [745, 464] width 15 height 15
click at [42, 256] on span "Data Lens" at bounding box center [65, 260] width 106 height 13
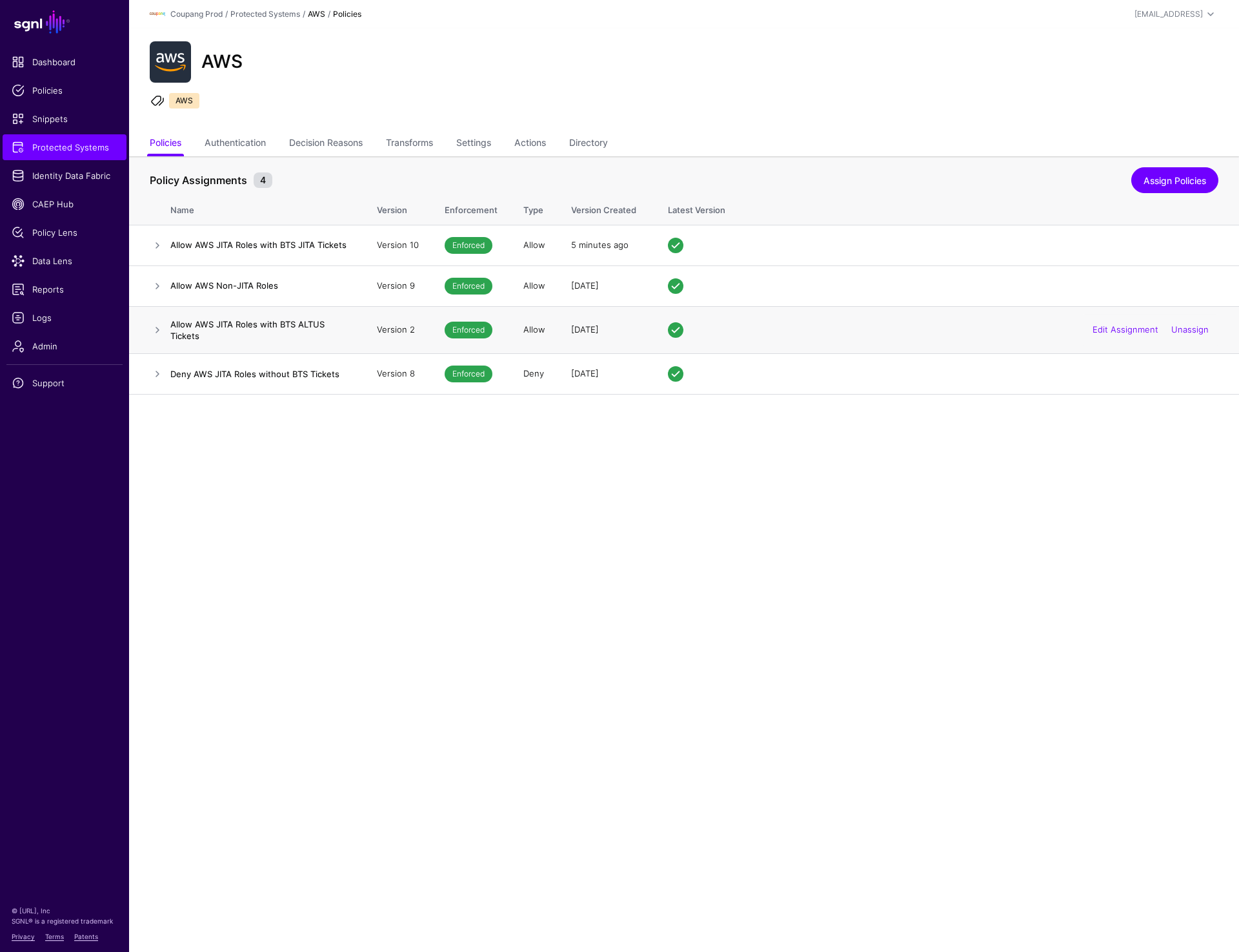
click at [146, 334] on td at bounding box center [150, 329] width 42 height 47
click at [154, 319] on td at bounding box center [150, 329] width 42 height 47
click at [155, 330] on link at bounding box center [157, 330] width 15 height 15
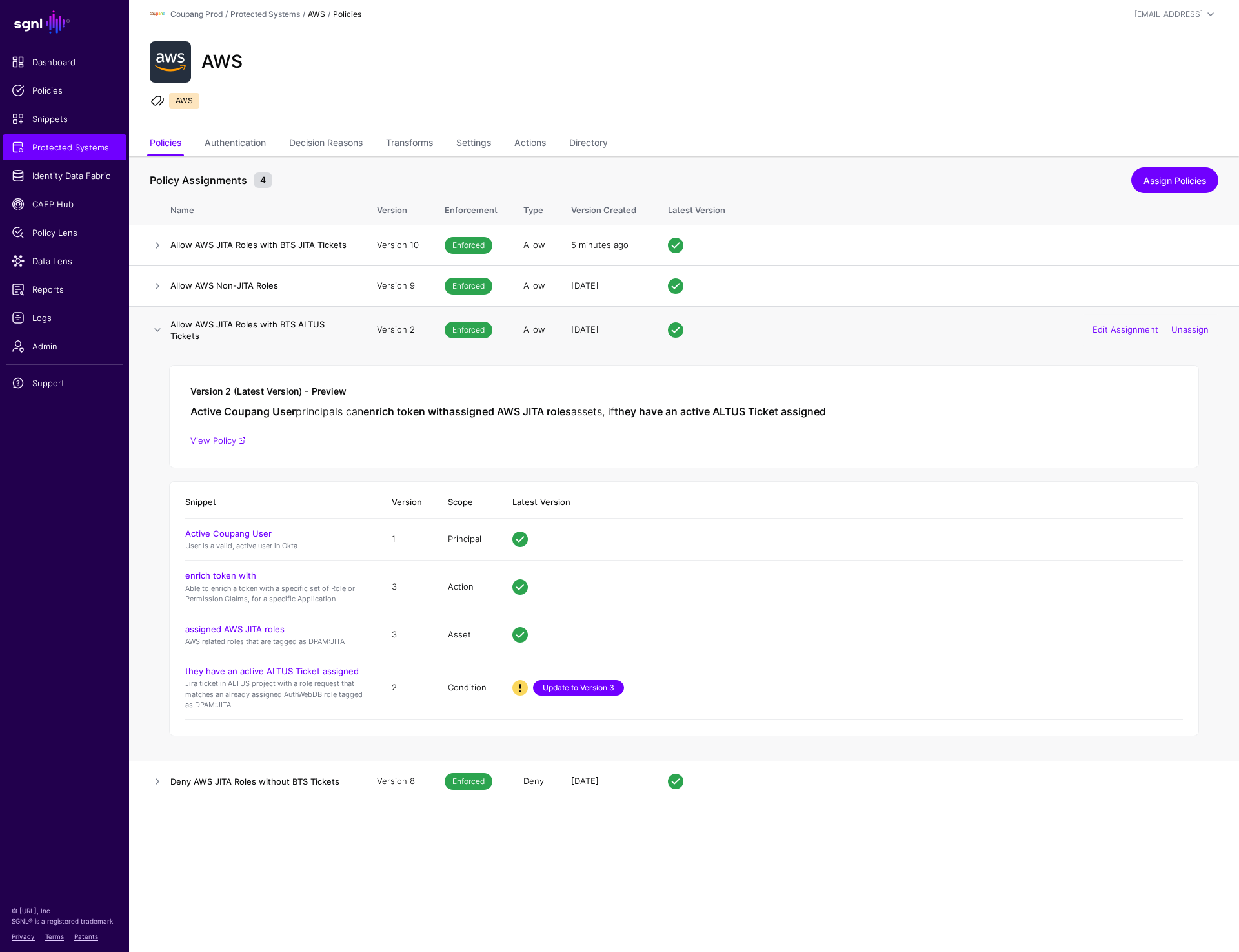
click at [582, 690] on link "Update to Version 3" at bounding box center [578, 688] width 91 height 15
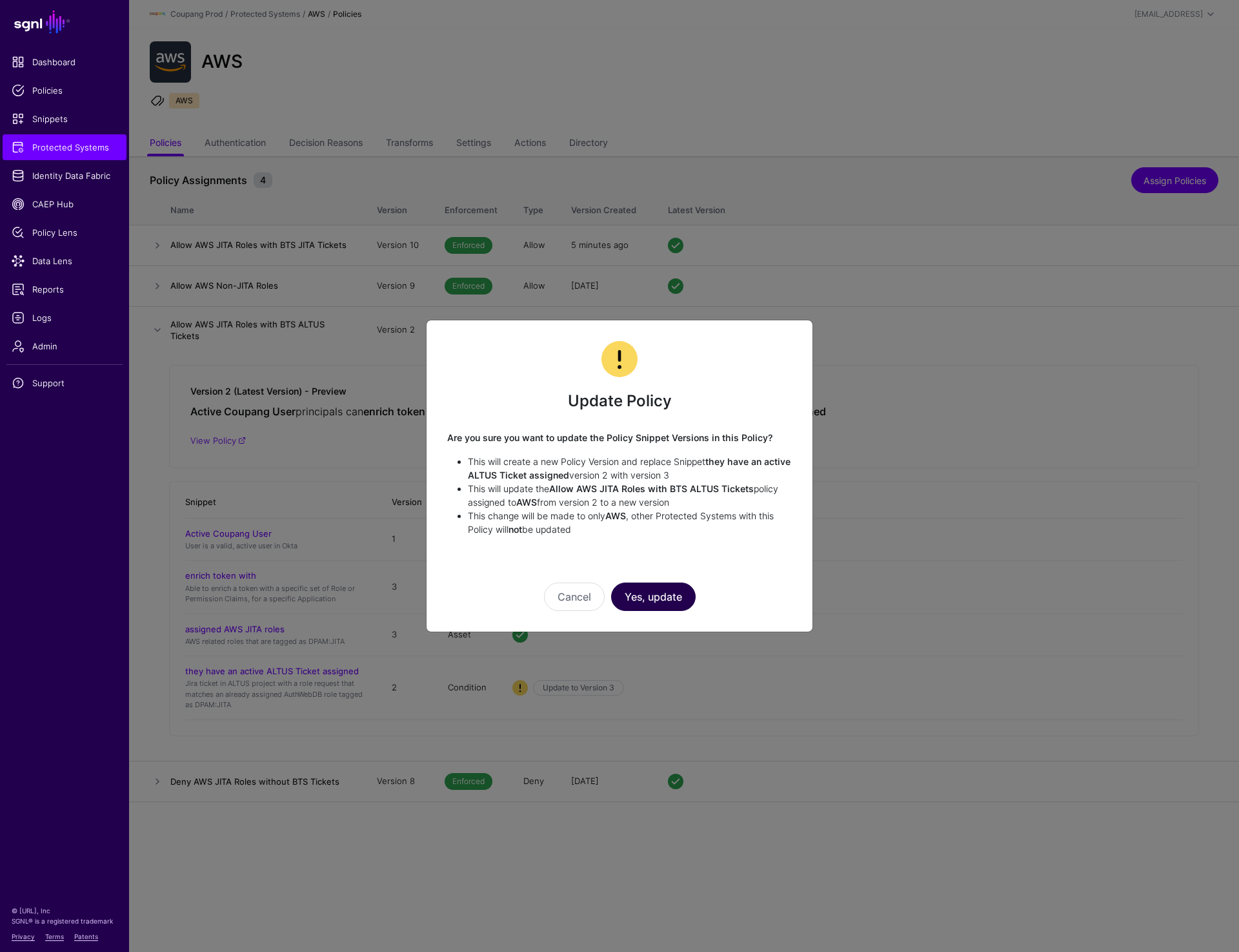
click at [648, 600] on button "Yes, update" at bounding box center [653, 596] width 85 height 28
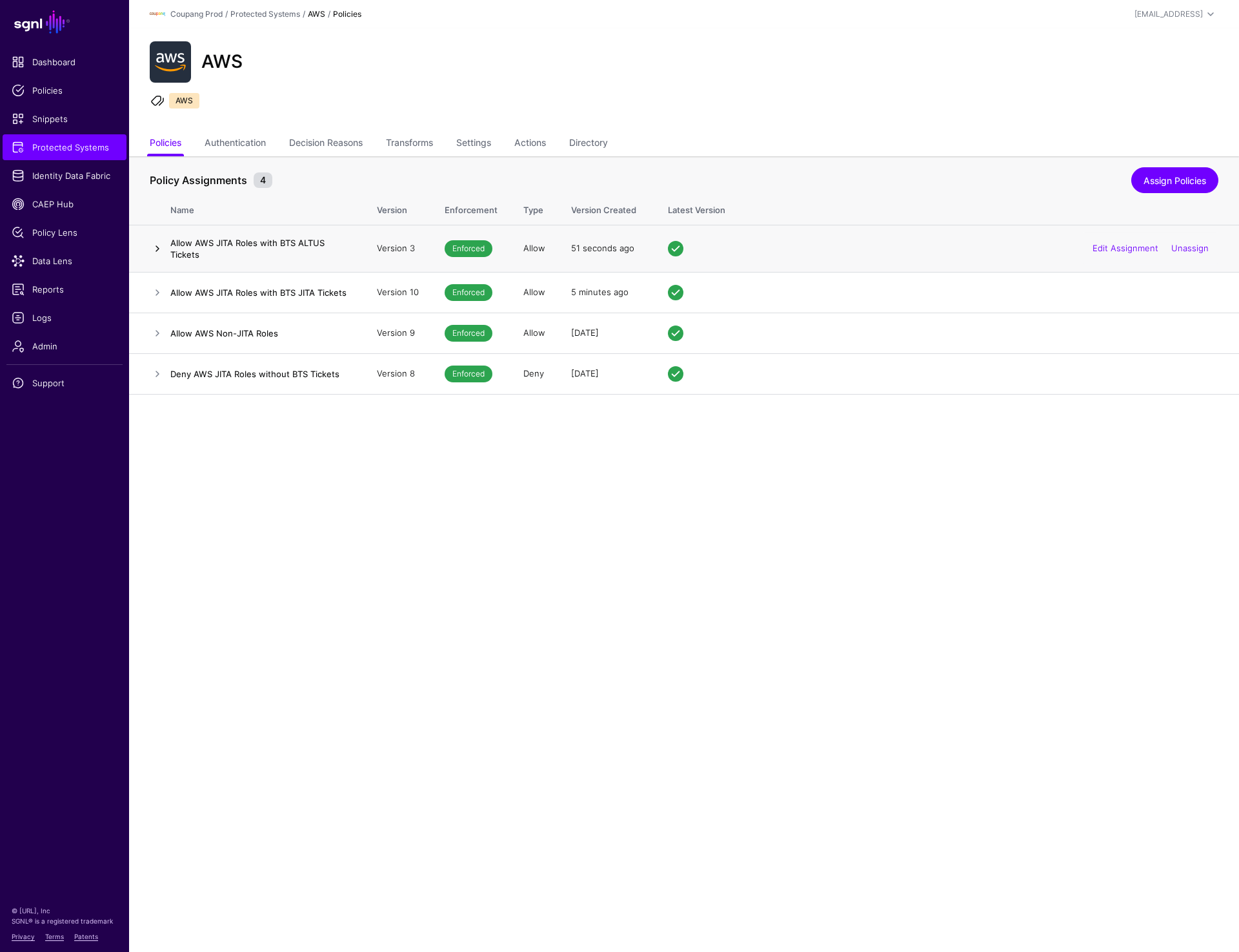
click at [158, 248] on link at bounding box center [157, 248] width 15 height 15
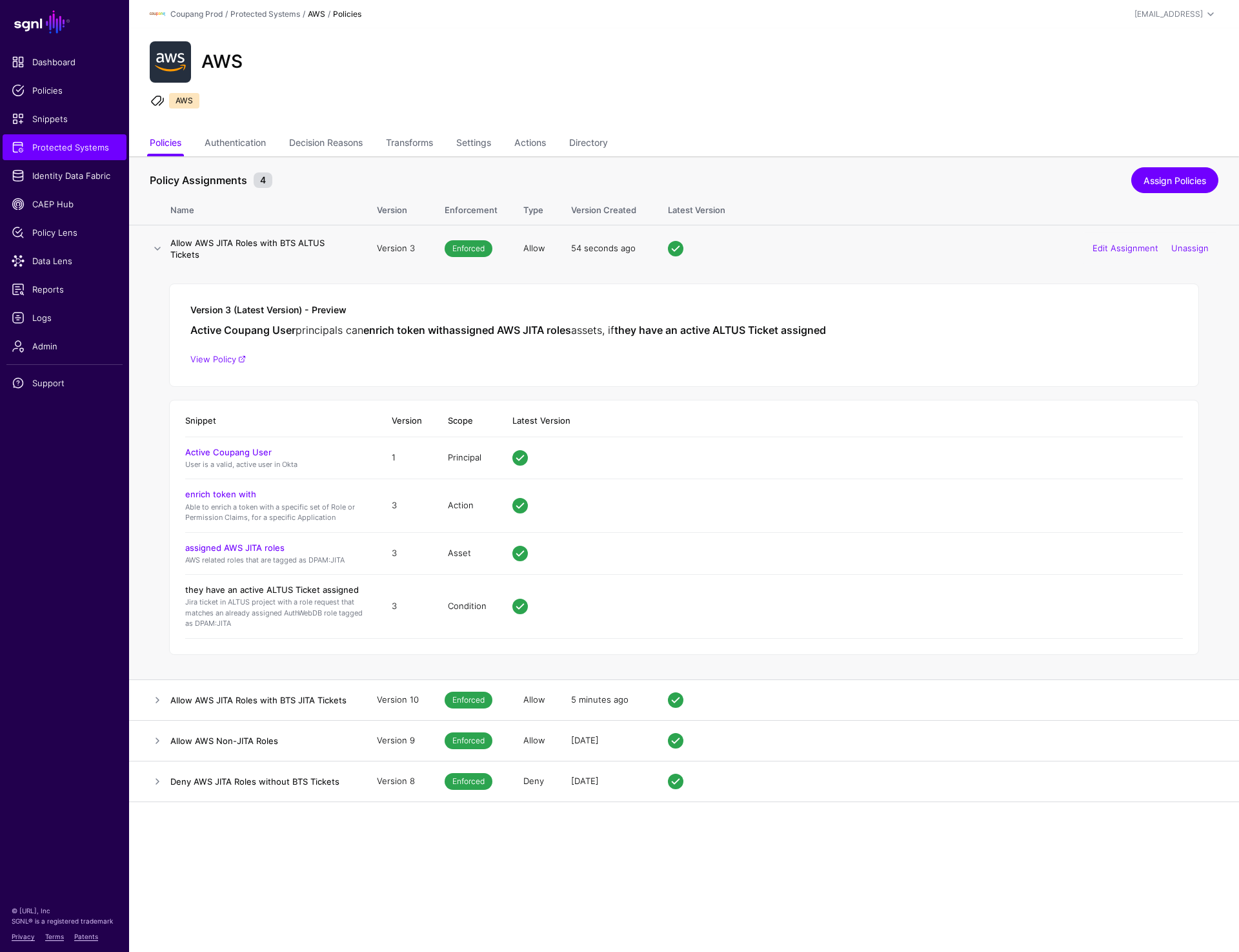
click at [268, 585] on link "they have an active ALTUS Ticket assigned" at bounding box center [272, 589] width 173 height 10
click at [215, 360] on link "View Policy" at bounding box center [218, 359] width 55 height 10
click at [154, 244] on link at bounding box center [157, 248] width 15 height 15
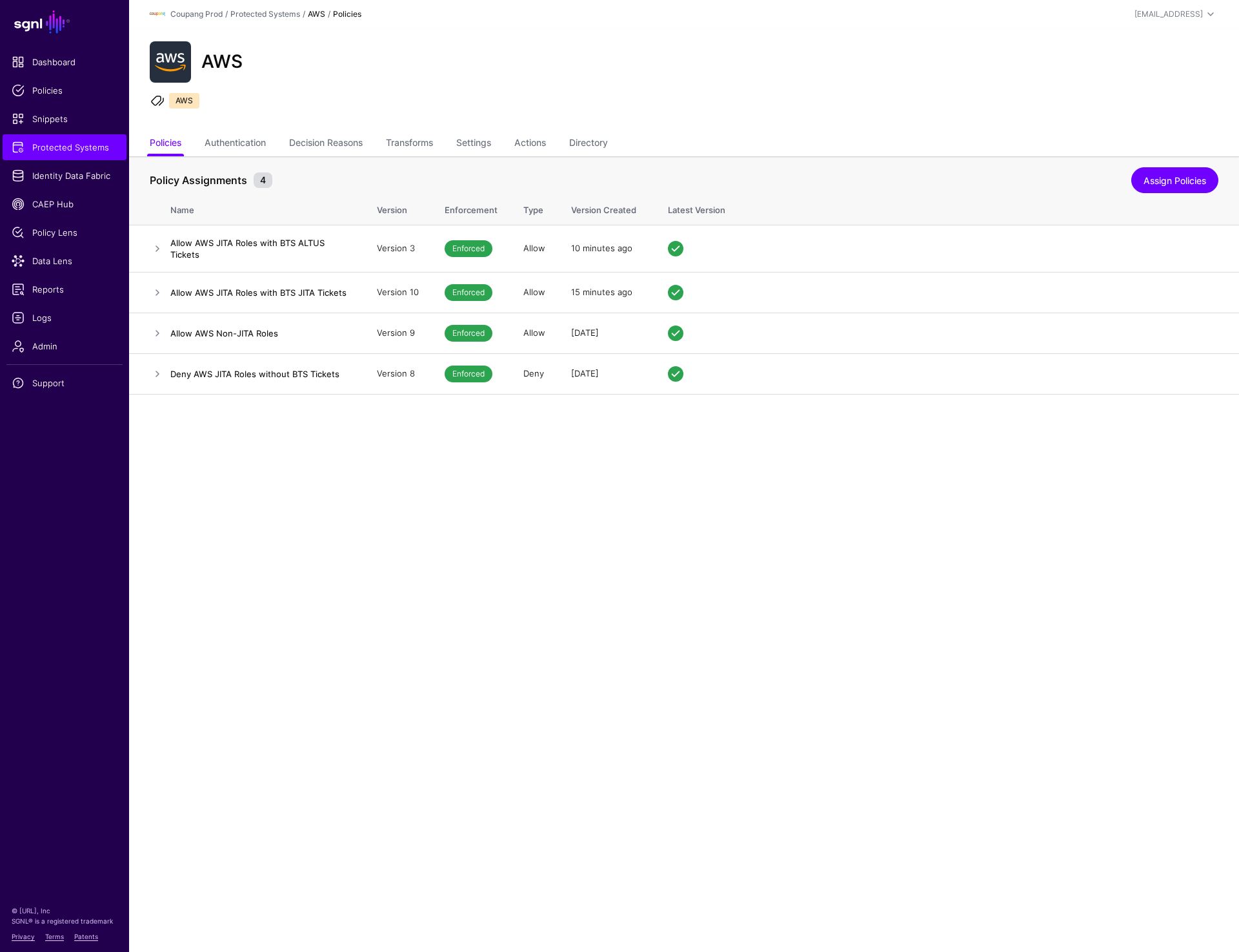
click at [423, 592] on main "SGNL Dashboard Policies Snippets Protected Systems Identity Data Fabric CAEP Hu…" at bounding box center [620, 476] width 1239 height 952
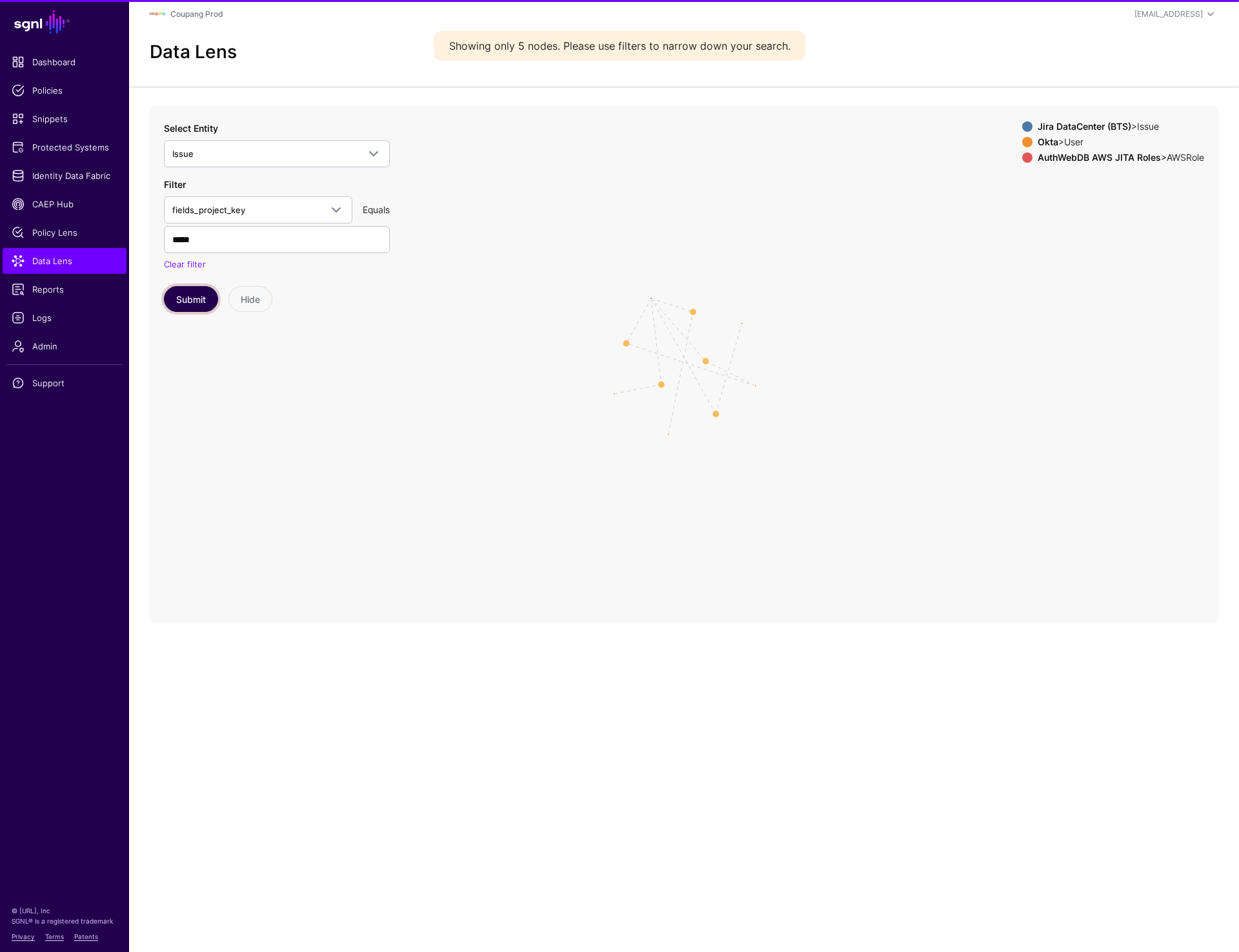
click at [190, 292] on button "Submit" at bounding box center [191, 298] width 54 height 26
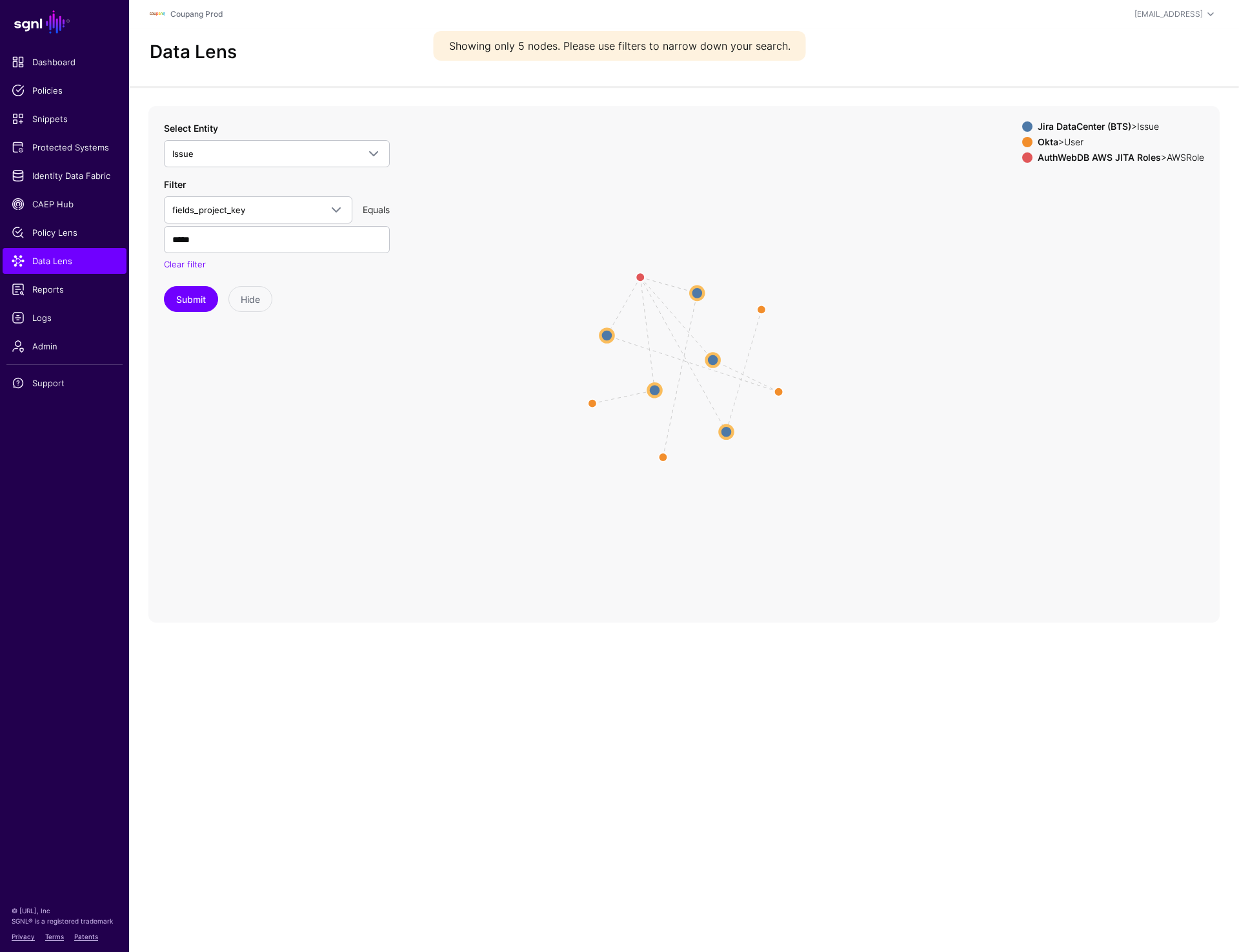
click at [716, 360] on circle at bounding box center [713, 359] width 13 height 13
click at [716, 360] on circle at bounding box center [715, 359] width 15 height 15
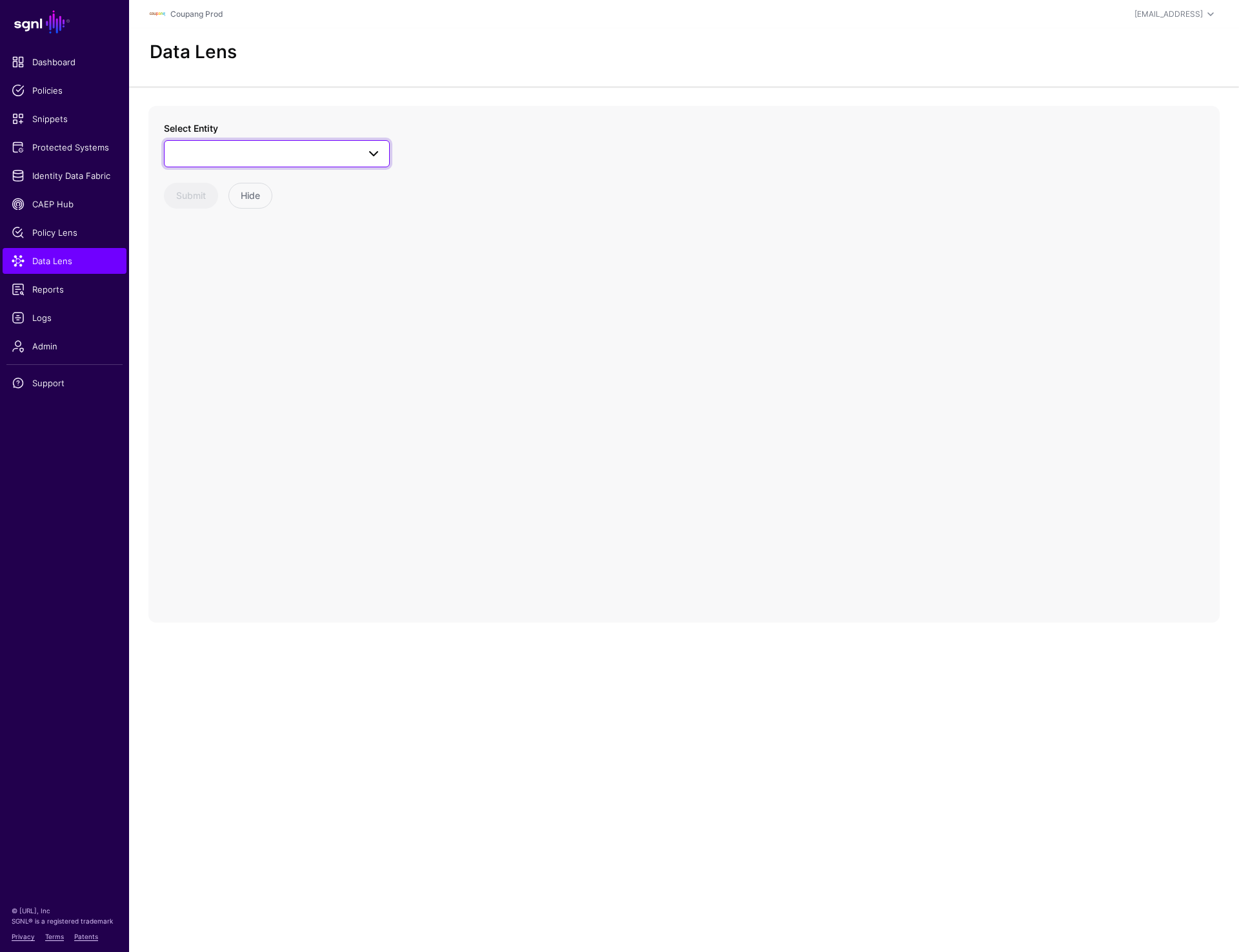
click at [280, 162] on link at bounding box center [277, 154] width 226 height 27
